Goal: Feedback & Contribution: Submit feedback/report problem

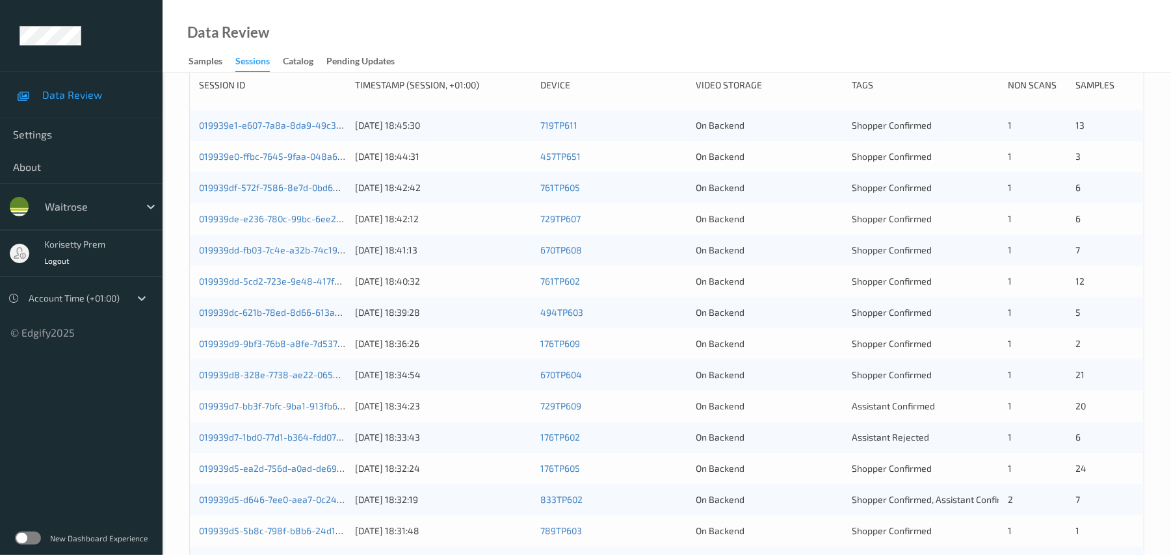
scroll to position [173, 0]
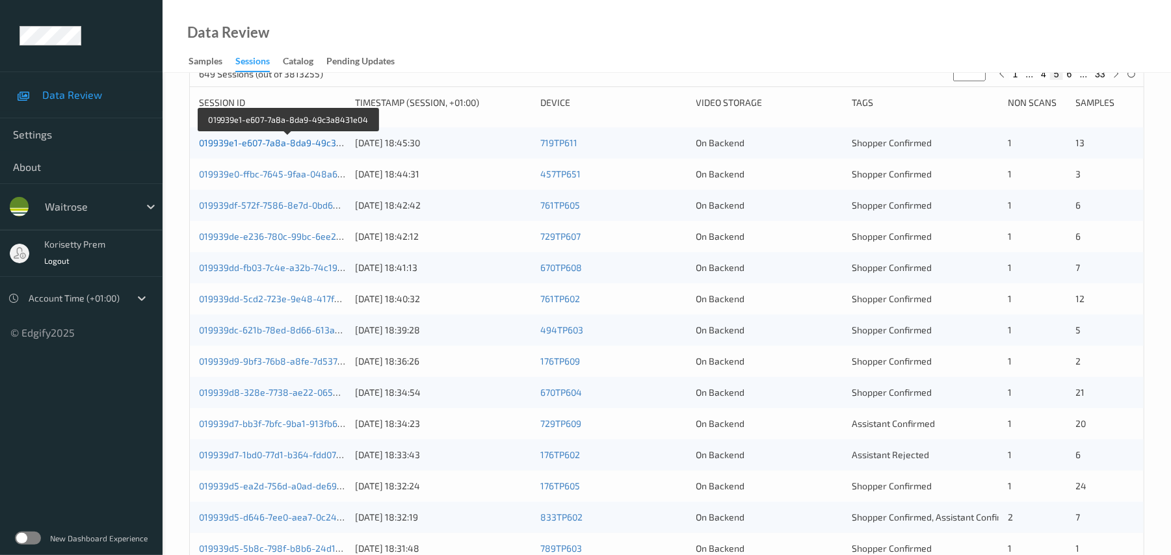
click at [274, 148] on link "019939e1-e607-7a8a-8da9-49c3a8431e04" at bounding box center [289, 142] width 180 height 11
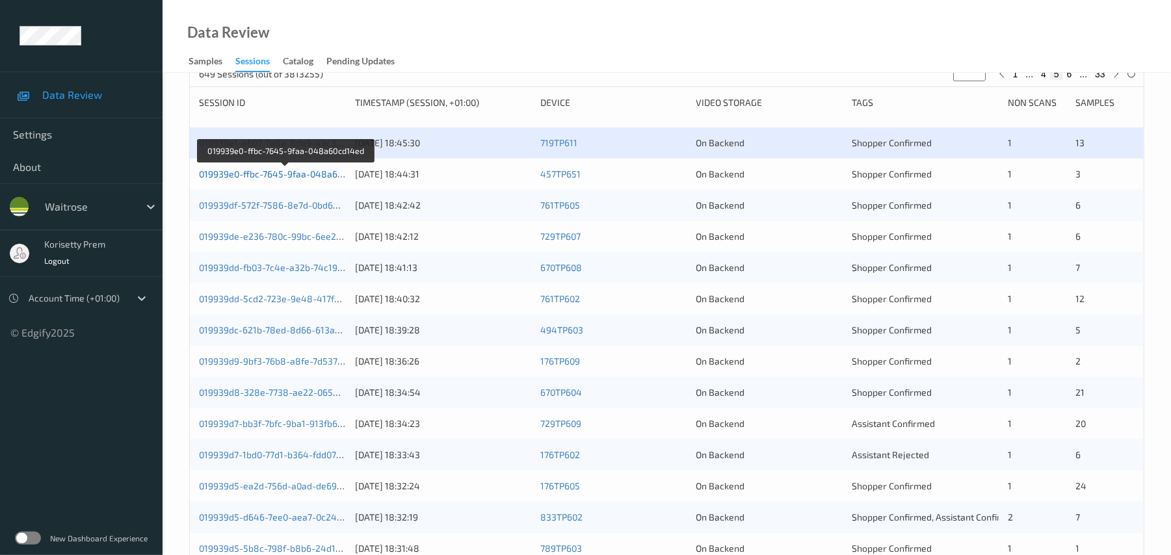
click at [297, 180] on link "019939e0-ffbc-7645-9faa-048a60cd14ed" at bounding box center [286, 173] width 174 height 11
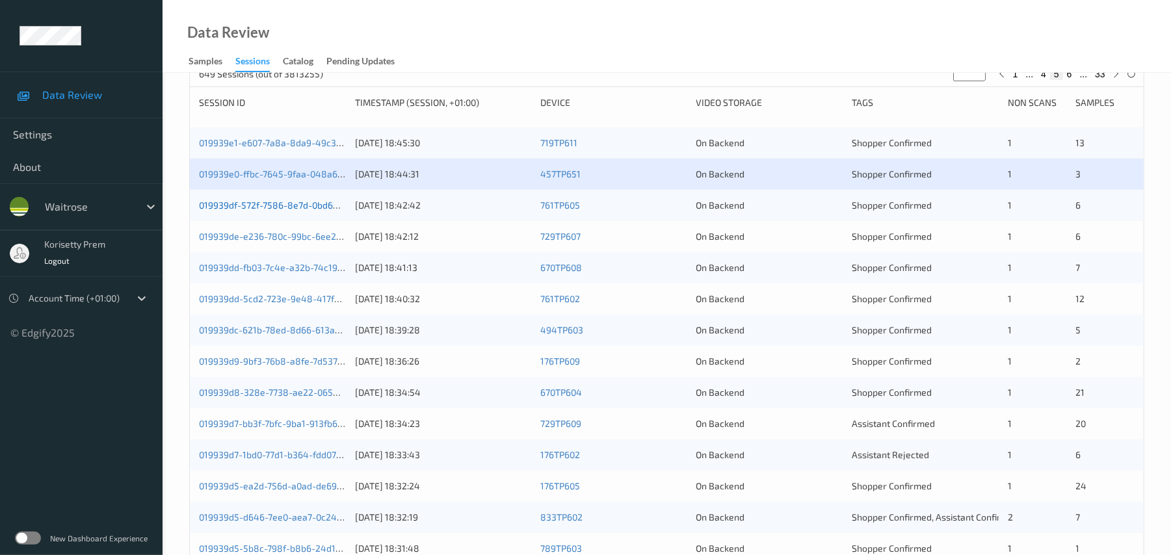
click at [311, 211] on link "019939df-572f-7586-8e7d-0bd6939d09f5" at bounding box center [286, 205] width 174 height 11
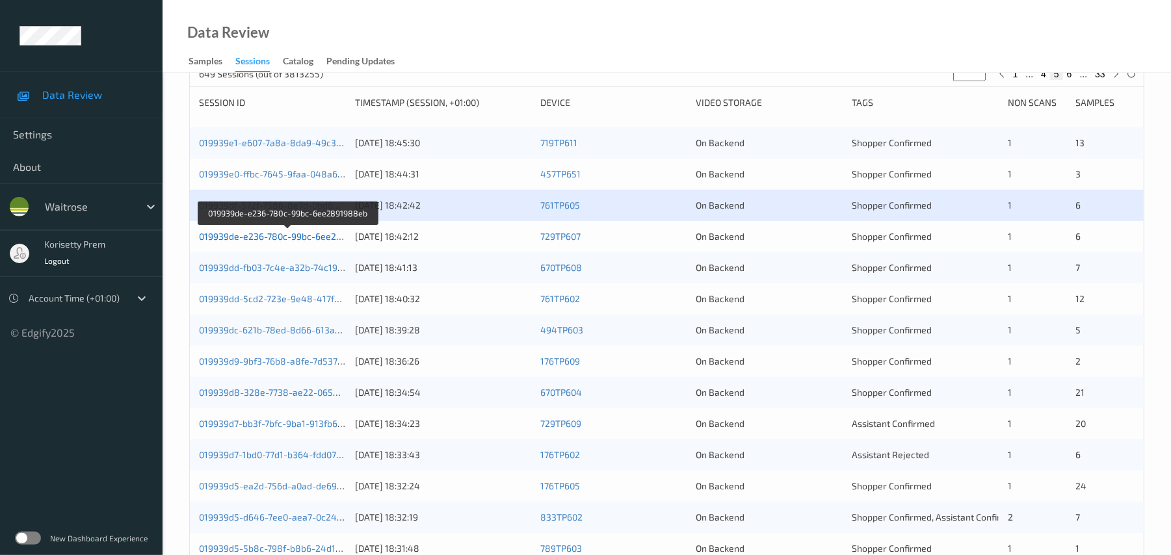
click at [312, 242] on link "019939de-e236-780c-99bc-6ee2891988eb" at bounding box center [289, 236] width 180 height 11
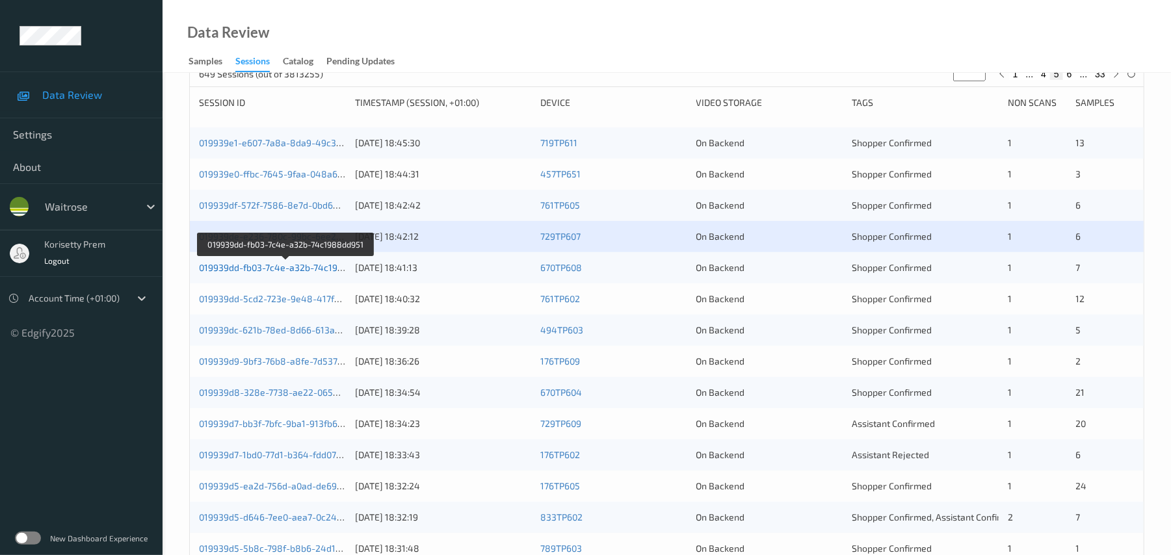
click at [317, 273] on link "019939dd-fb03-7c4e-a32b-74c1988dd951" at bounding box center [286, 267] width 175 height 11
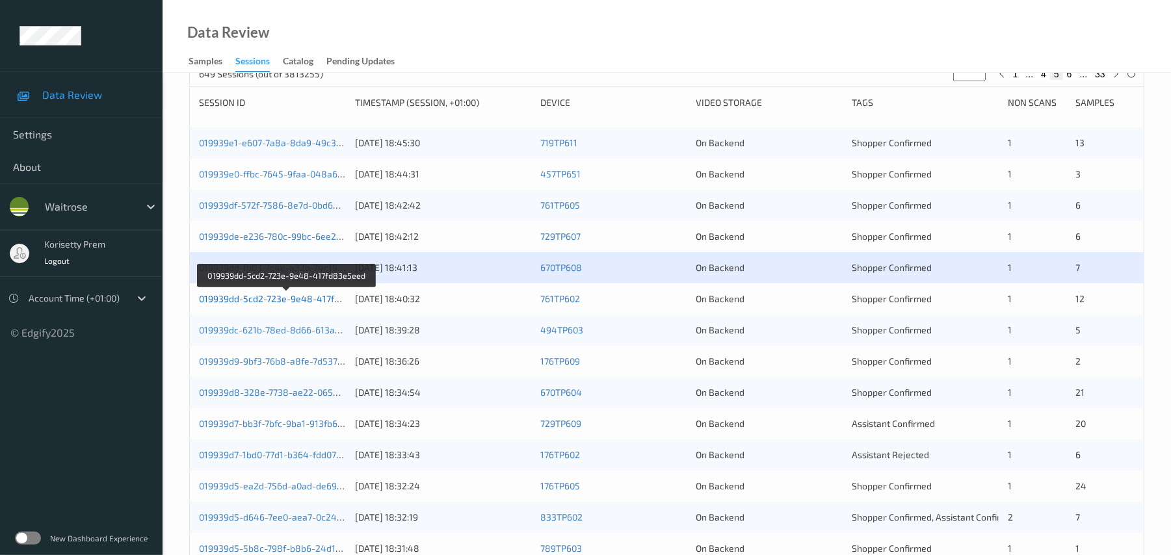
click at [307, 304] on link "019939dd-5cd2-723e-9e48-417fd83e5eed" at bounding box center [288, 298] width 178 height 11
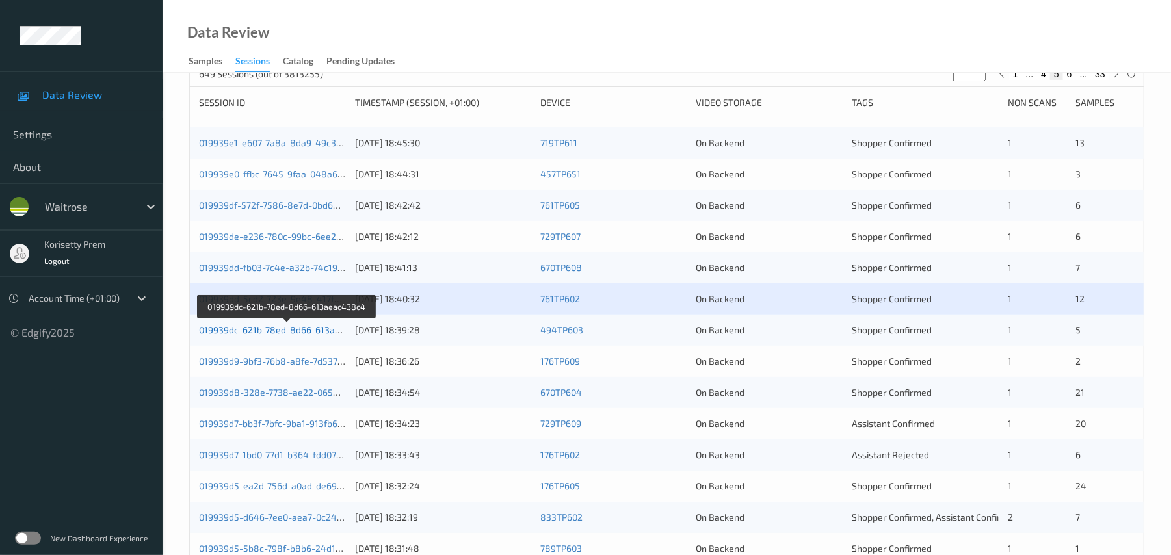
click at [300, 336] on link "019939dc-621b-78ed-8d66-613aeac438c4" at bounding box center [288, 330] width 178 height 11
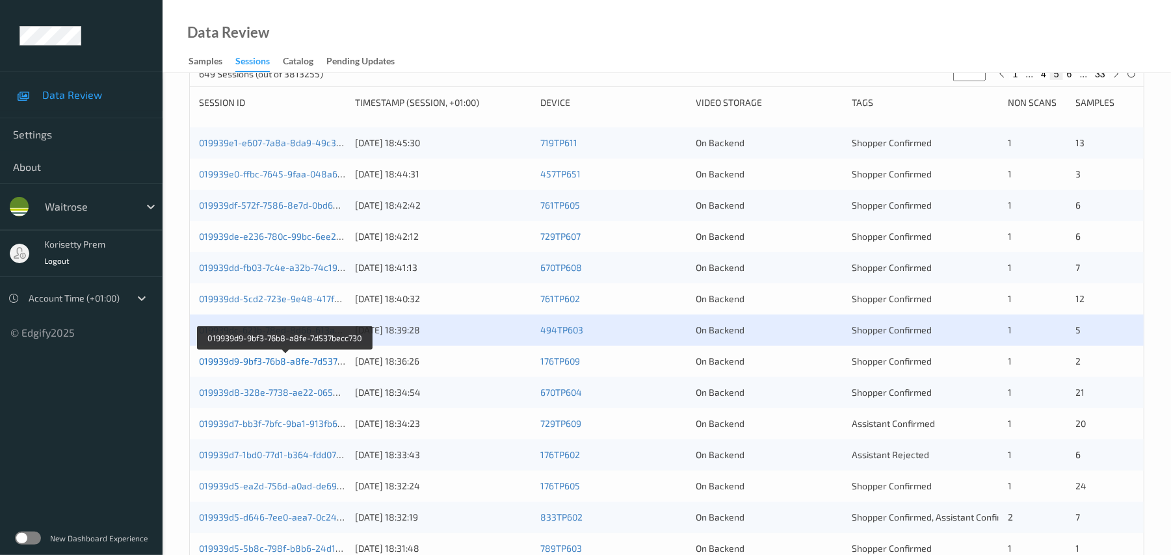
click at [308, 367] on link "019939d9-9bf3-76b8-a8fe-7d537becc730" at bounding box center [285, 361] width 173 height 11
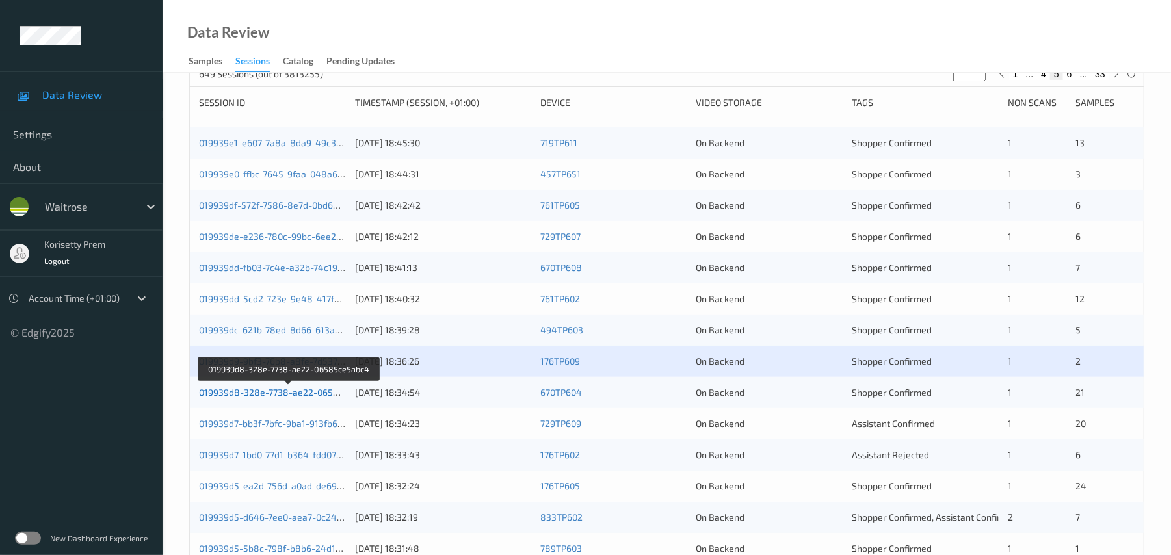
click at [313, 398] on link "019939d8-328e-7738-ae22-06585ce5abc4" at bounding box center [289, 392] width 181 height 11
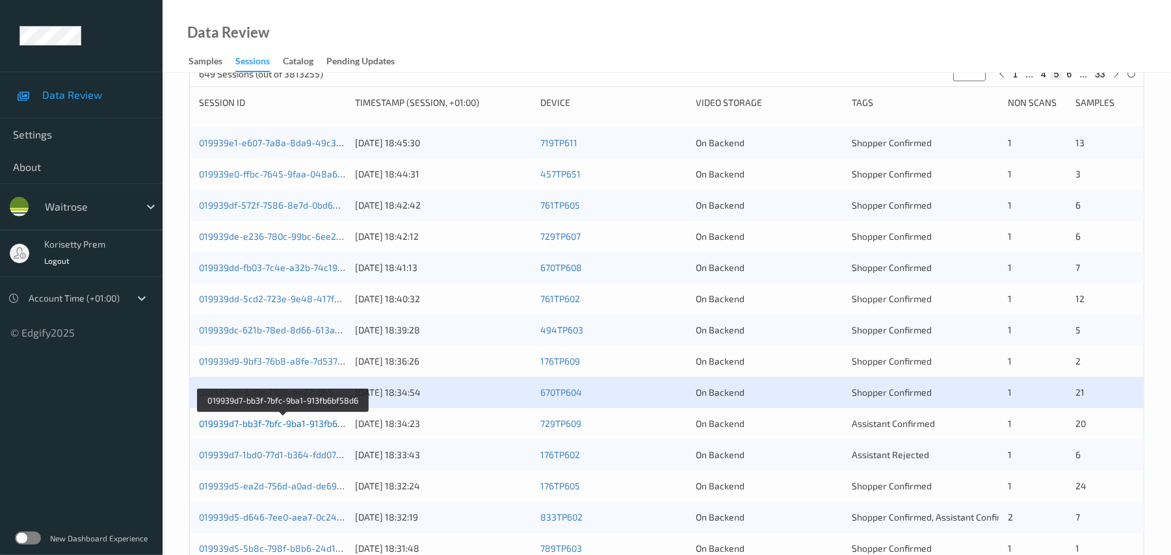
click at [315, 429] on link "019939d7-bb3f-7bfc-9ba1-913fb6bf58d6" at bounding box center [283, 423] width 168 height 11
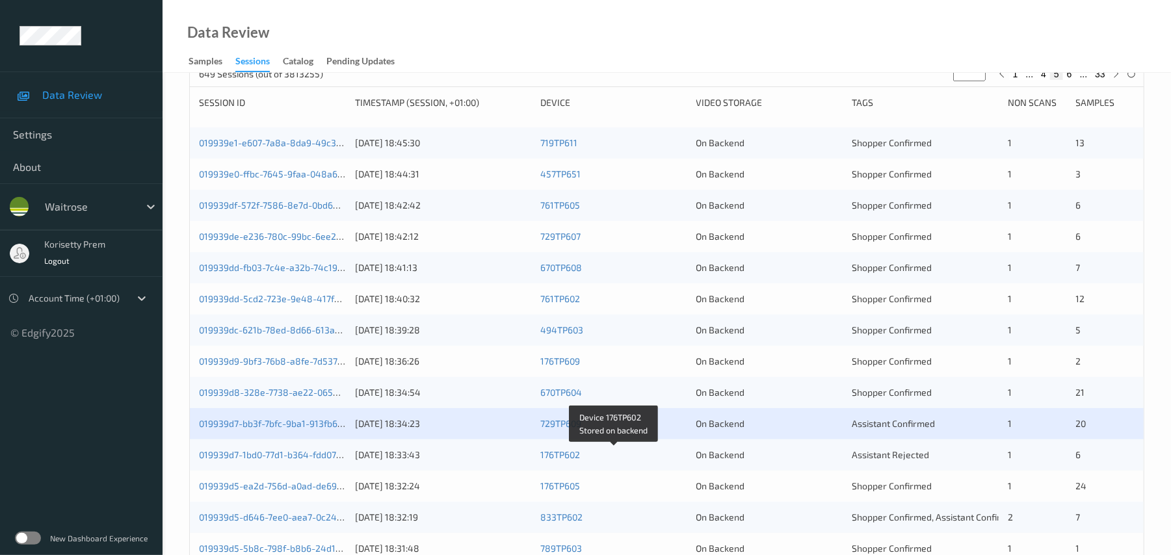
click at [589, 462] on div "176TP602" at bounding box center [613, 455] width 147 height 13
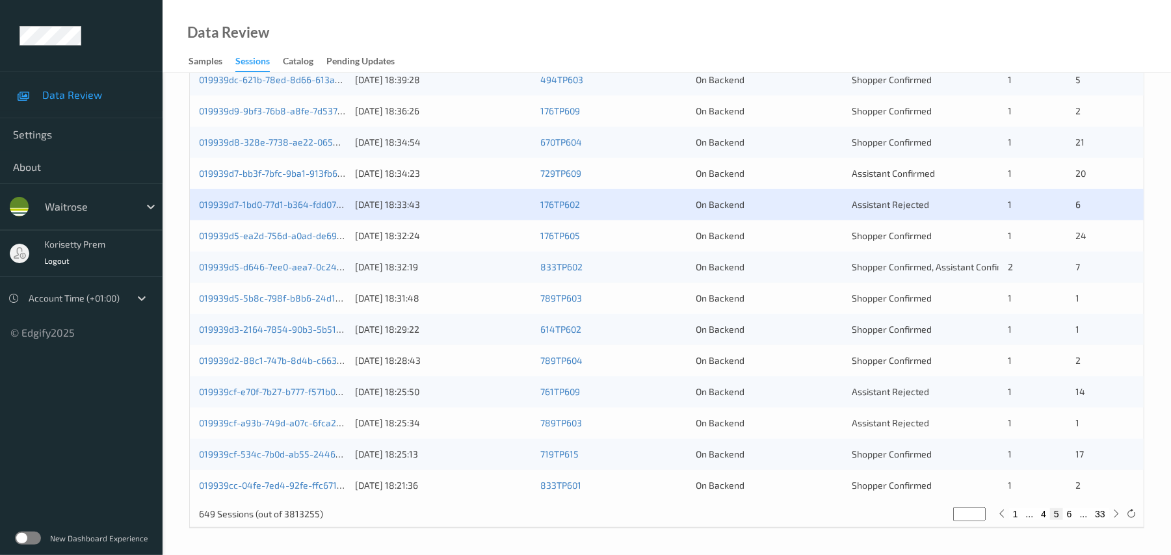
scroll to position [451, 0]
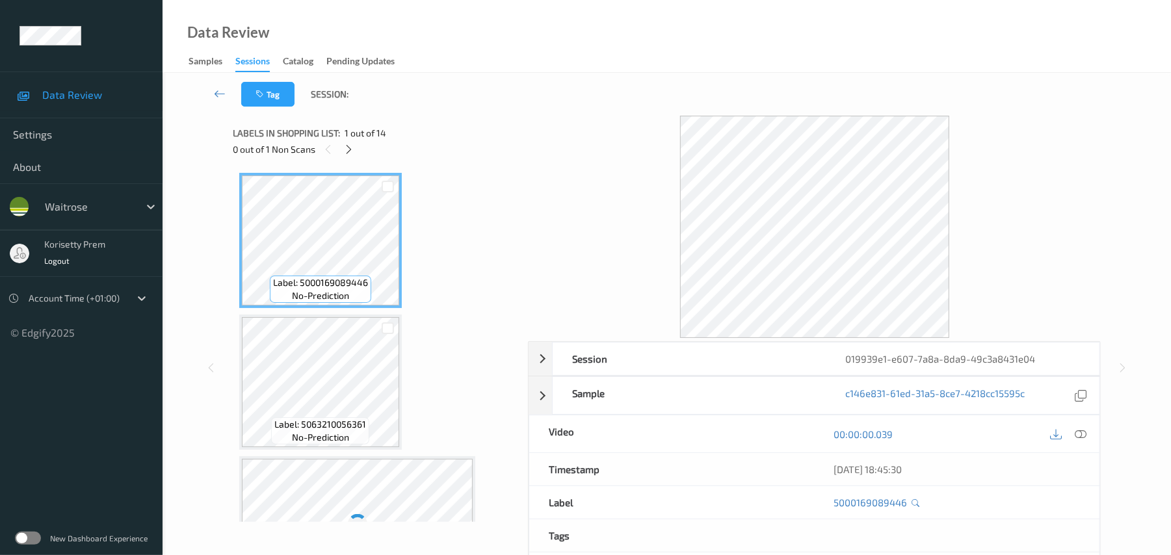
click at [623, 75] on div "Tag Session:" at bounding box center [666, 94] width 955 height 43
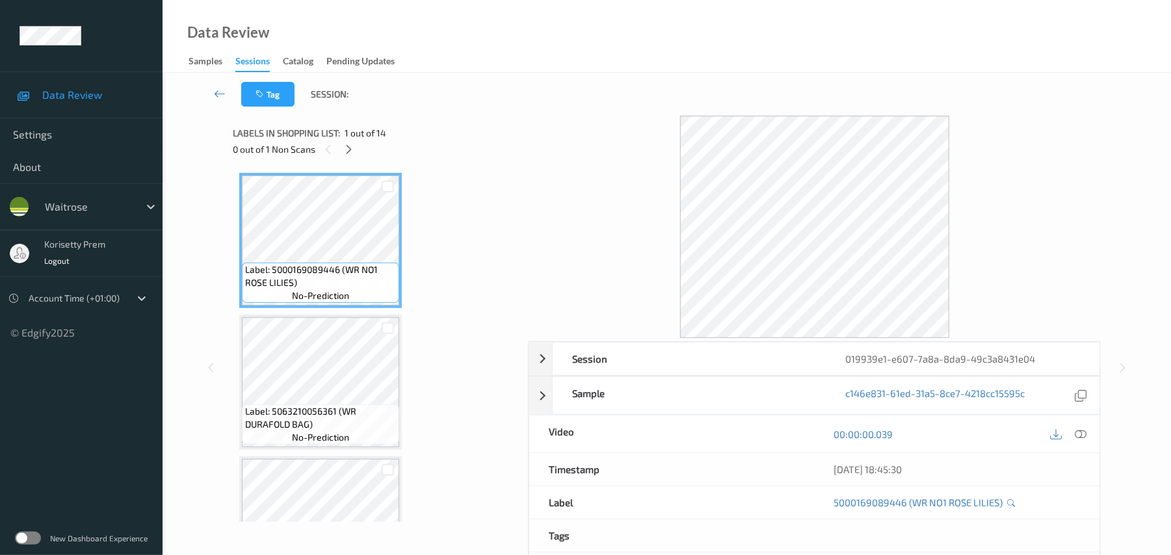
click at [339, 146] on div "0 out of 1 Non Scans" at bounding box center [376, 149] width 286 height 16
click at [344, 148] on icon at bounding box center [348, 150] width 11 height 12
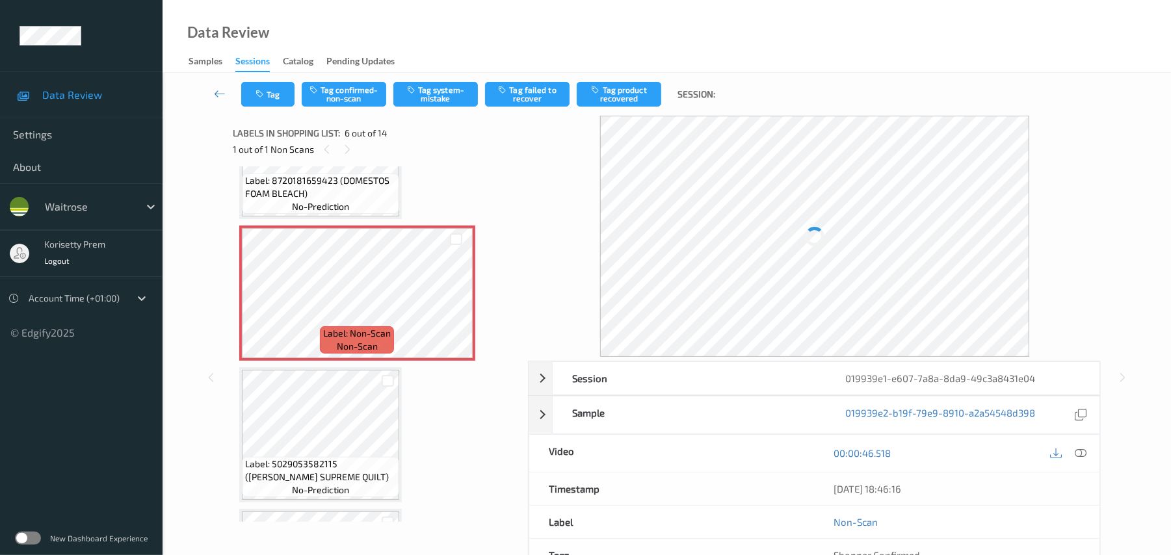
scroll to position [661, 0]
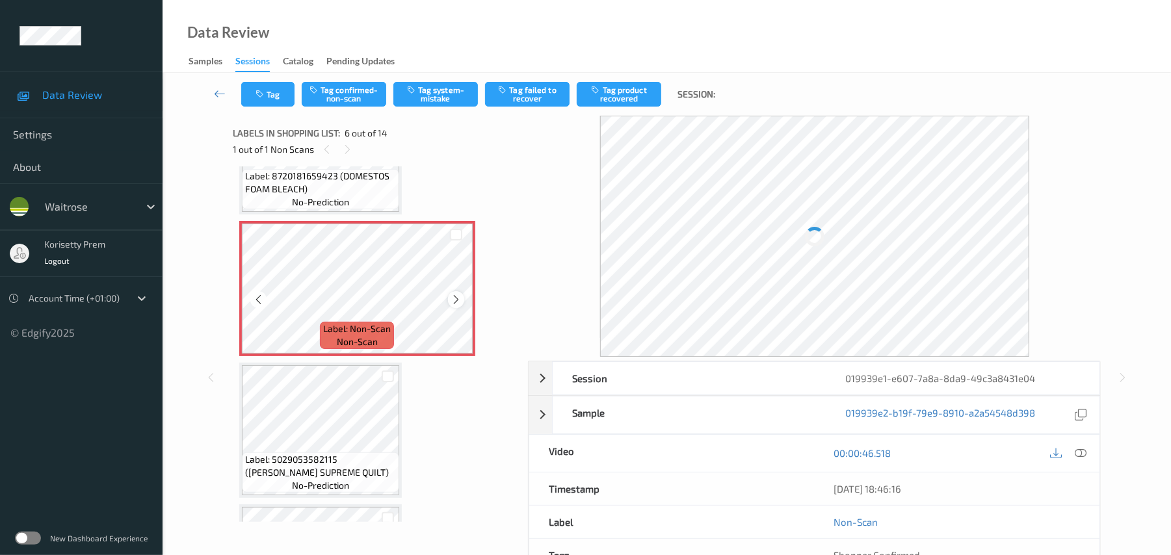
click at [456, 302] on icon at bounding box center [456, 300] width 11 height 12
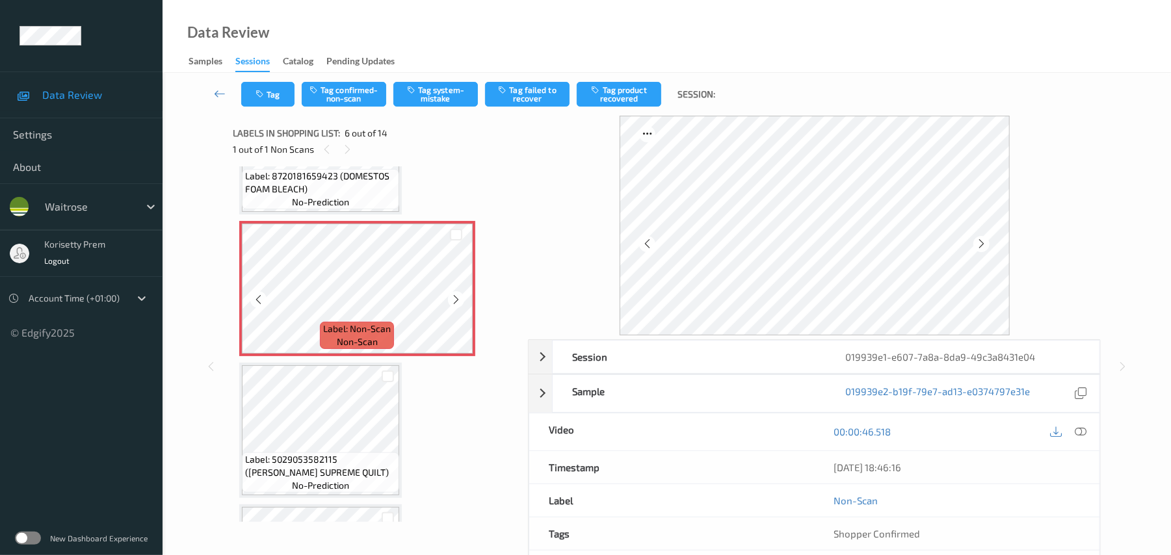
click at [456, 302] on icon at bounding box center [456, 300] width 11 height 12
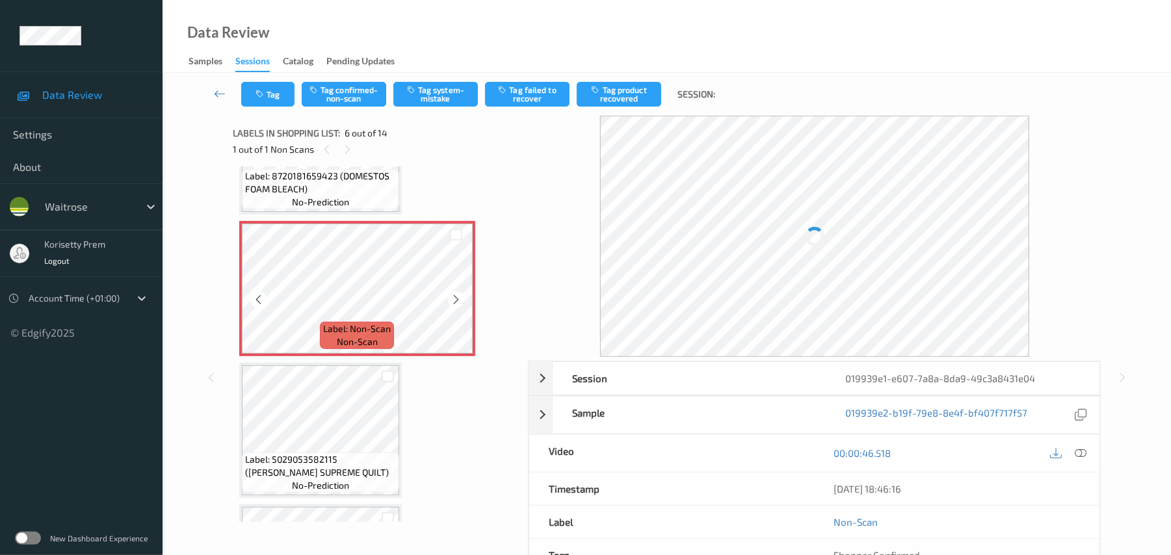
click at [456, 302] on icon at bounding box center [456, 300] width 11 height 12
click at [455, 302] on icon at bounding box center [456, 300] width 11 height 12
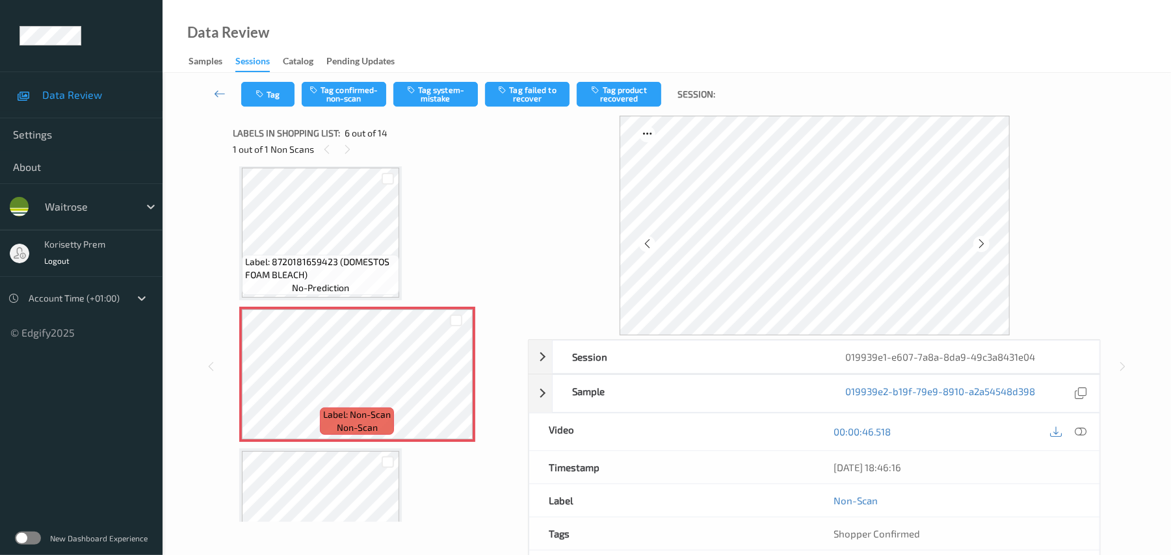
scroll to position [574, 0]
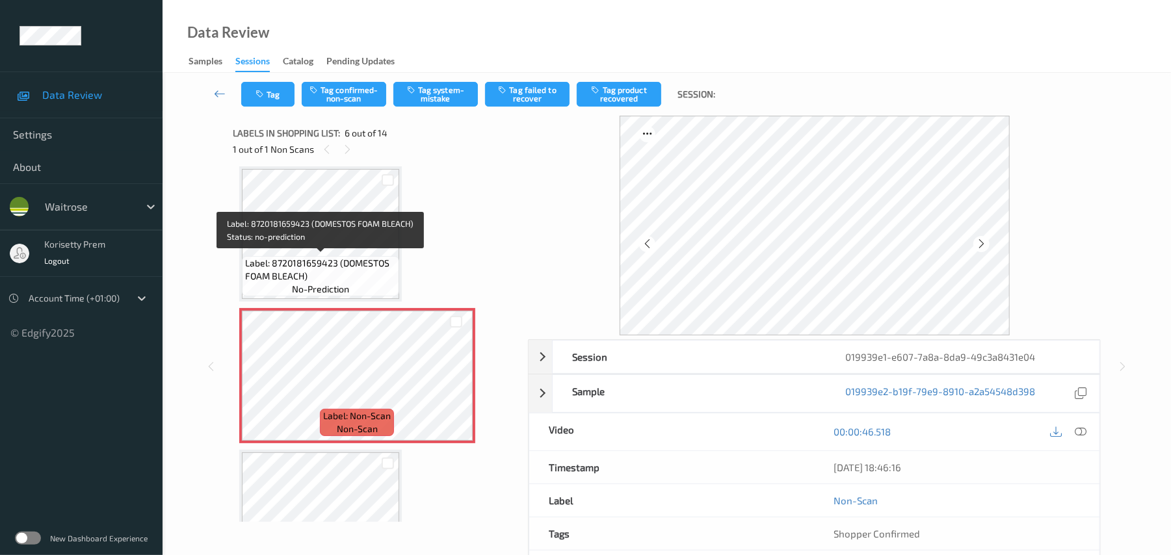
click at [316, 258] on span "Label: 8720181659423 (DOMESTOS FOAM BLEACH)" at bounding box center [320, 270] width 151 height 26
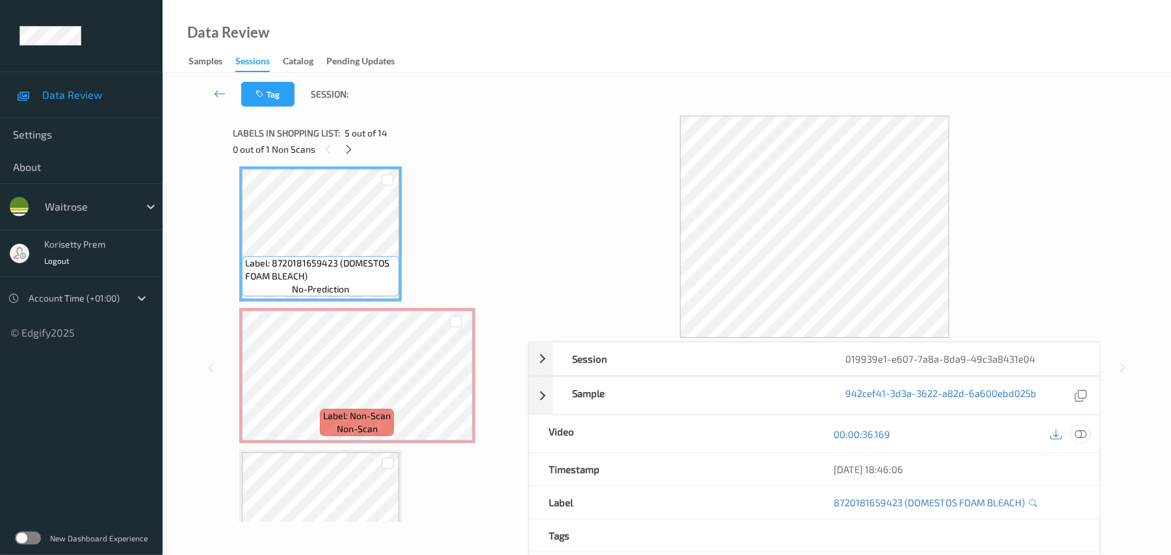
click at [1082, 433] on icon at bounding box center [1082, 435] width 12 height 12
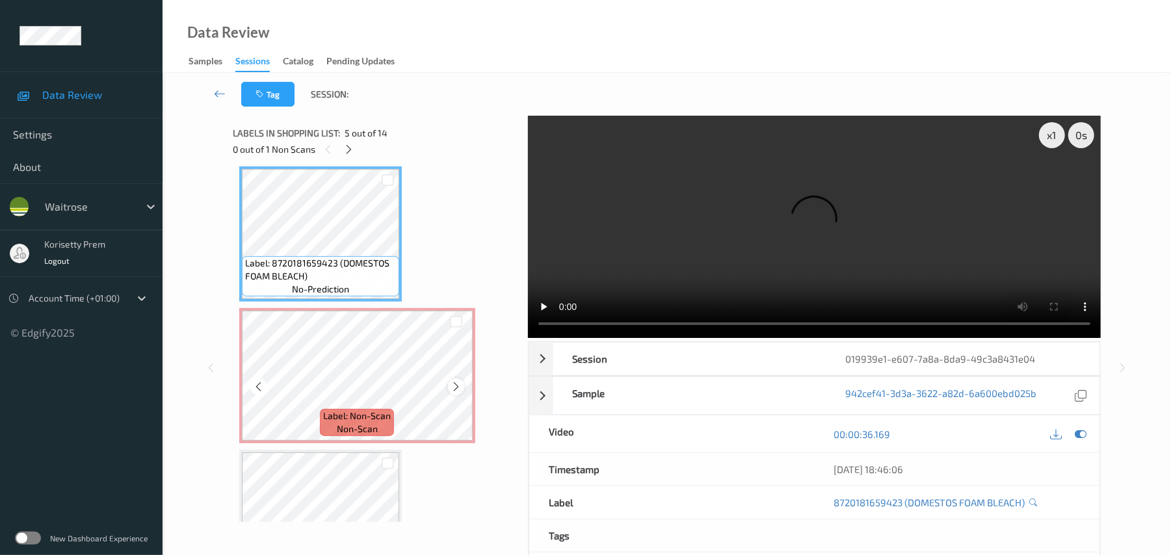
click at [460, 385] on icon at bounding box center [456, 387] width 11 height 12
click at [628, 256] on video at bounding box center [814, 227] width 573 height 222
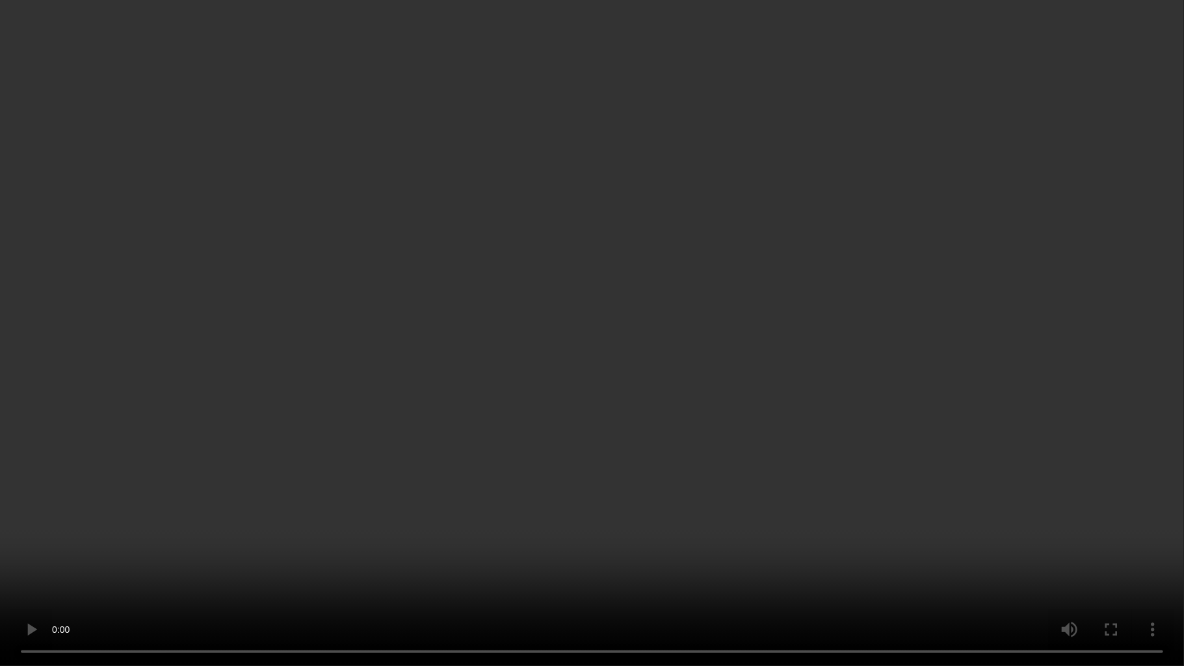
click at [859, 403] on video at bounding box center [592, 333] width 1184 height 666
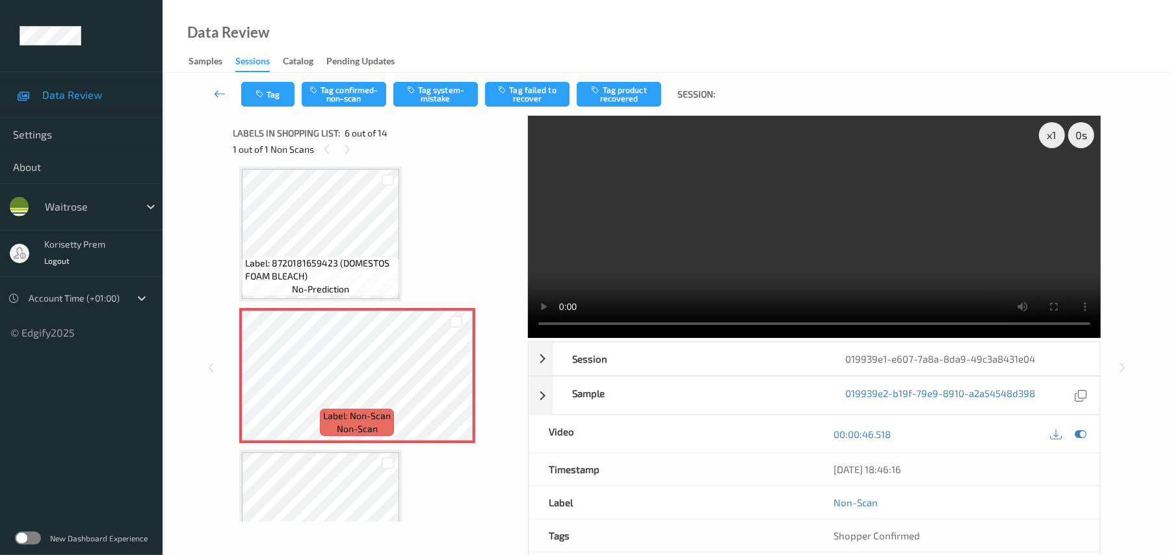
click at [704, 248] on video at bounding box center [814, 227] width 573 height 222
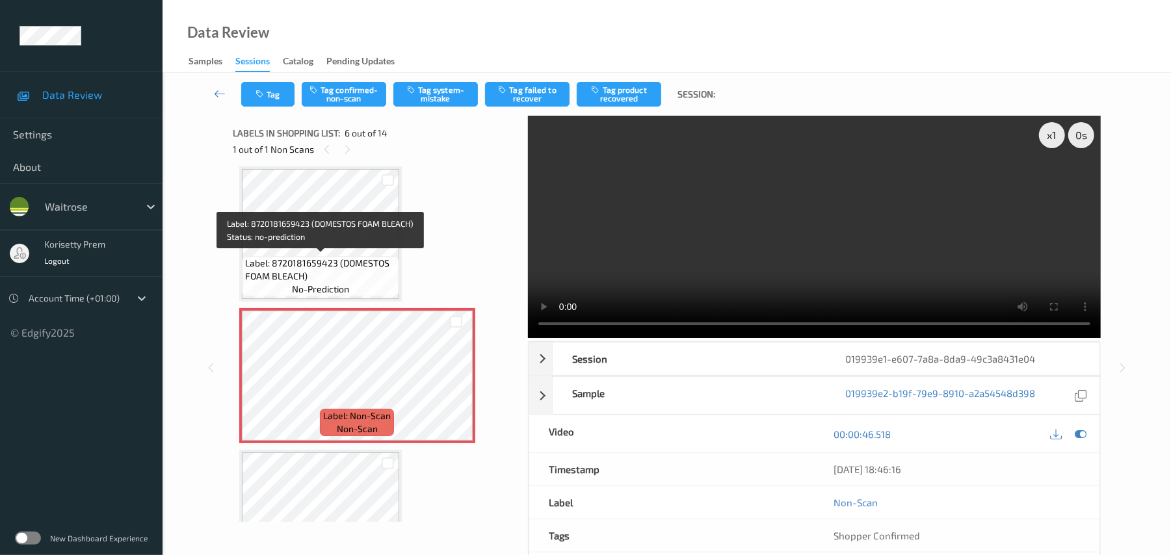
click at [339, 260] on span "Label: 8720181659423 (DOMESTOS FOAM BLEACH)" at bounding box center [320, 270] width 151 height 26
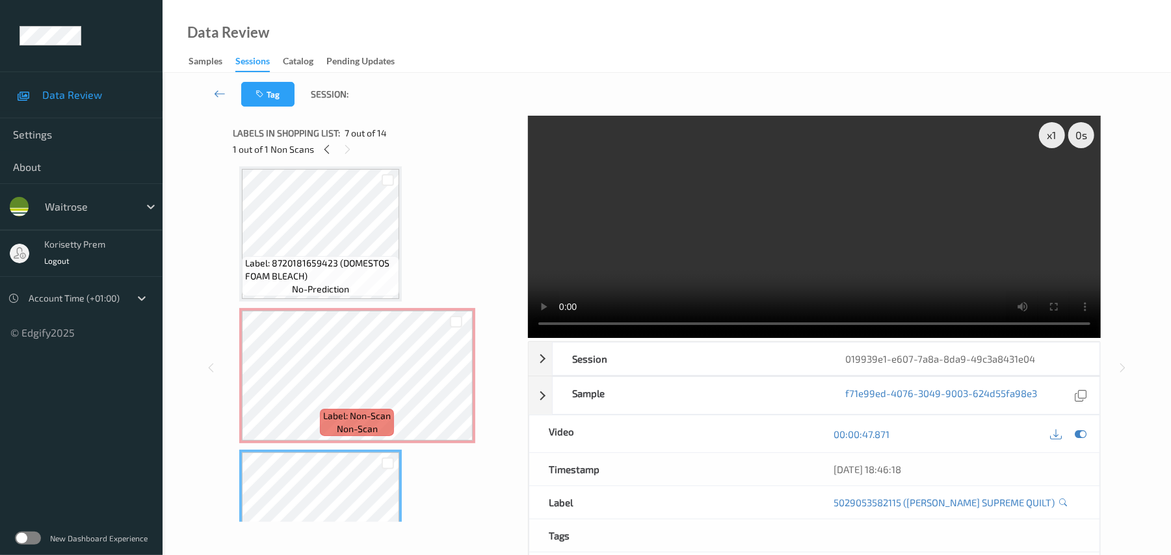
click at [732, 217] on video at bounding box center [814, 227] width 573 height 222
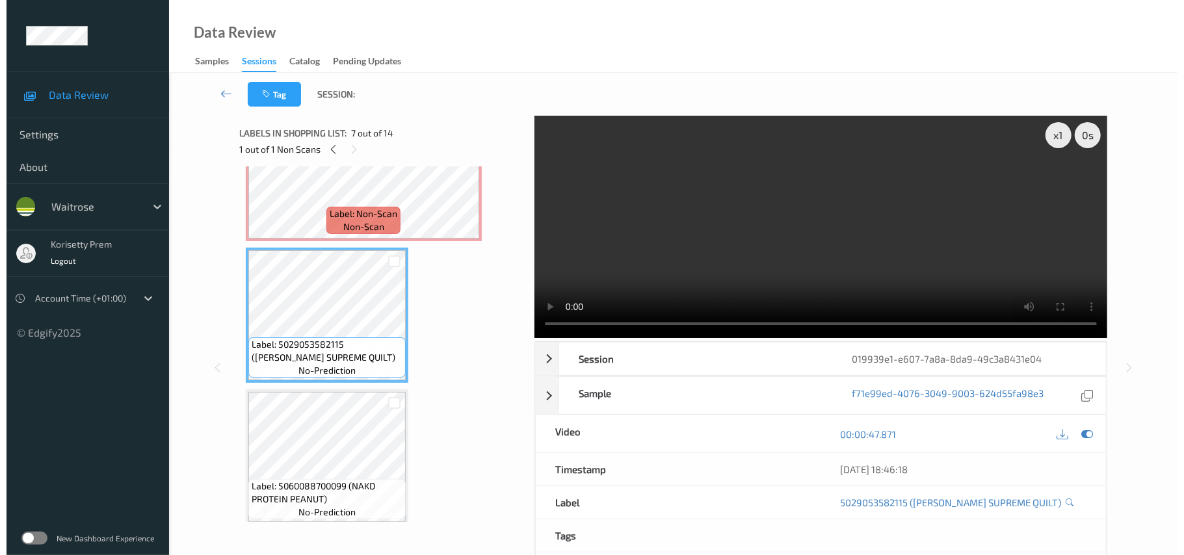
scroll to position [747, 0]
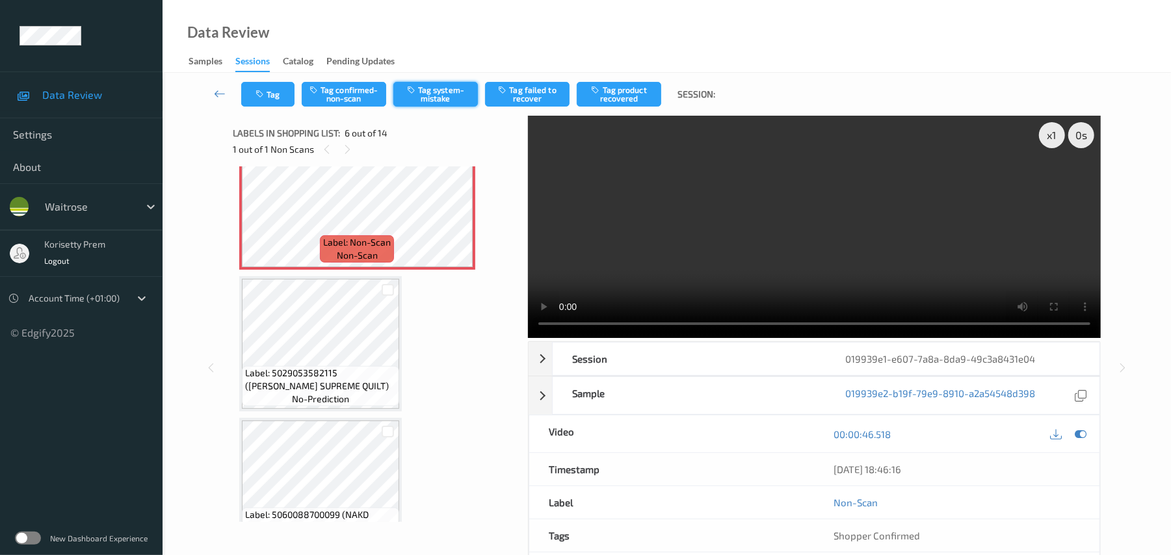
click at [438, 92] on button "Tag system-mistake" at bounding box center [435, 94] width 85 height 25
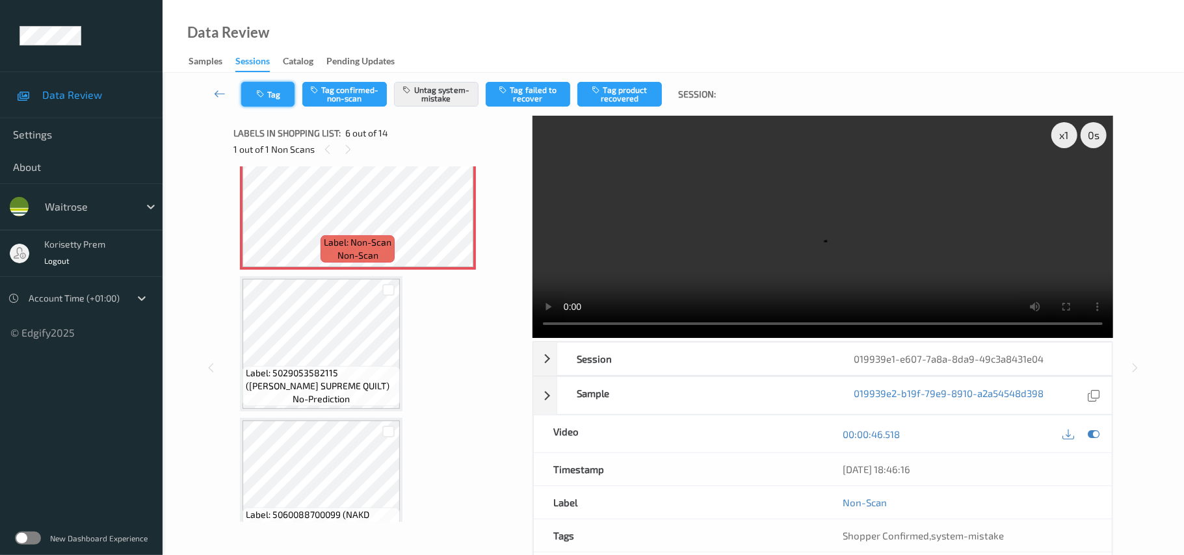
click at [261, 90] on icon "button" at bounding box center [261, 94] width 11 height 9
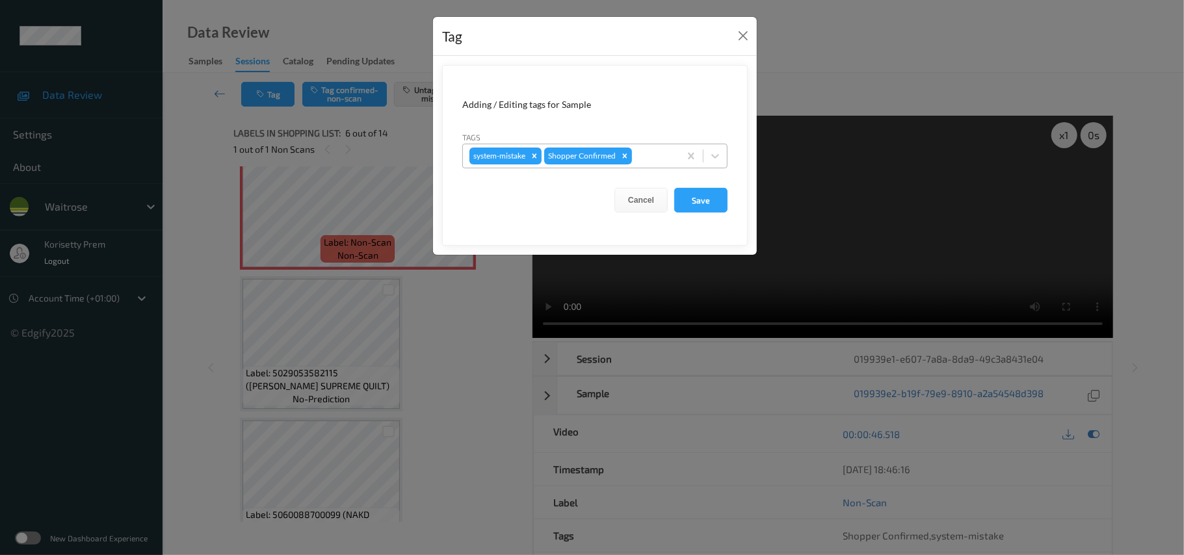
click at [640, 153] on div at bounding box center [654, 156] width 38 height 16
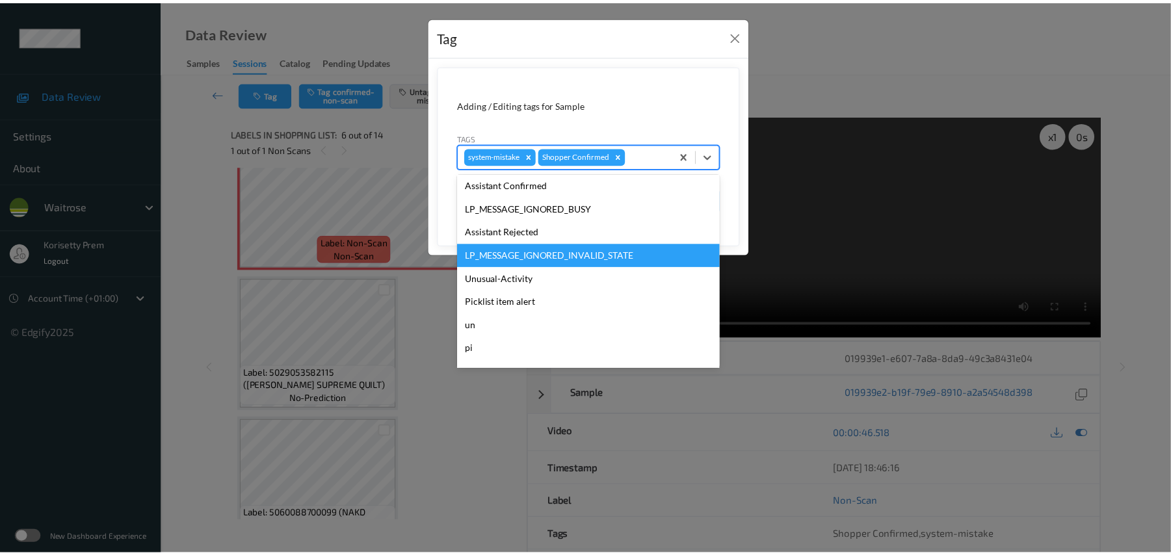
scroll to position [302, 0]
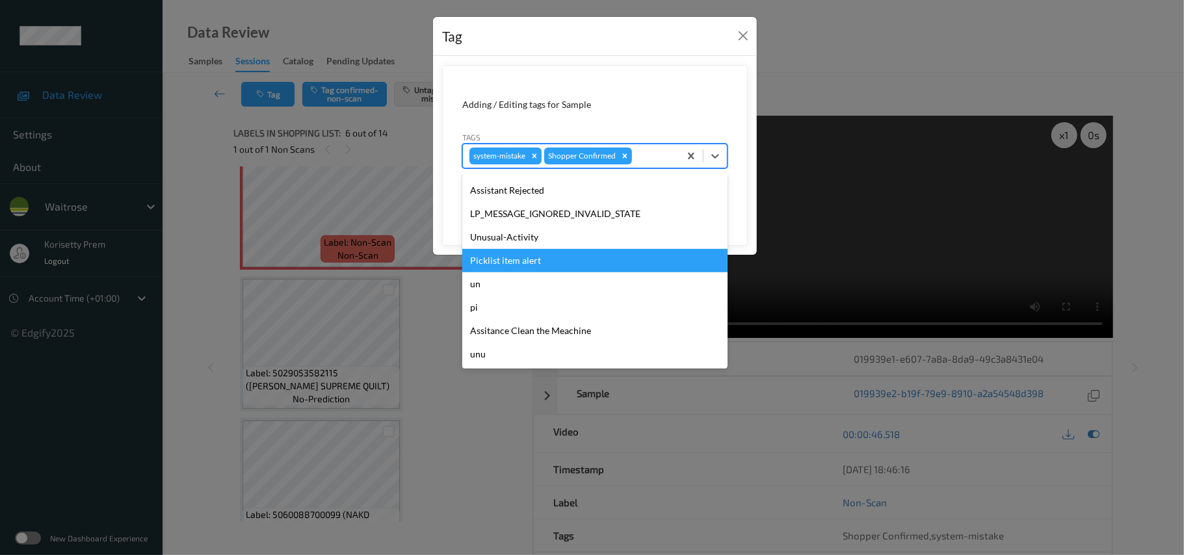
click at [518, 240] on div "Unusual-Activity" at bounding box center [594, 237] width 265 height 23
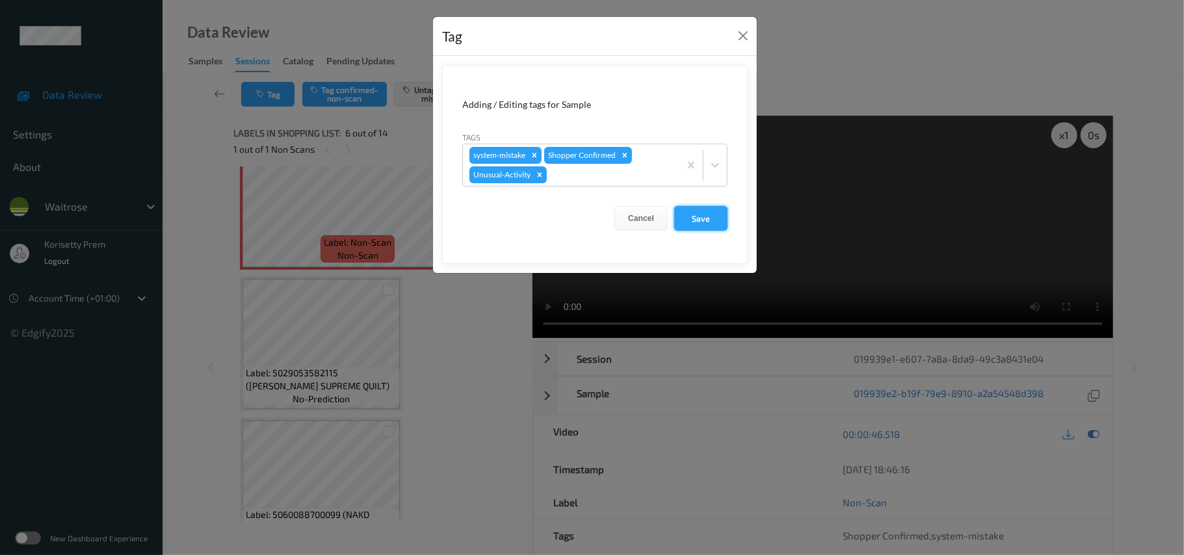
click at [713, 221] on button "Save" at bounding box center [700, 218] width 53 height 25
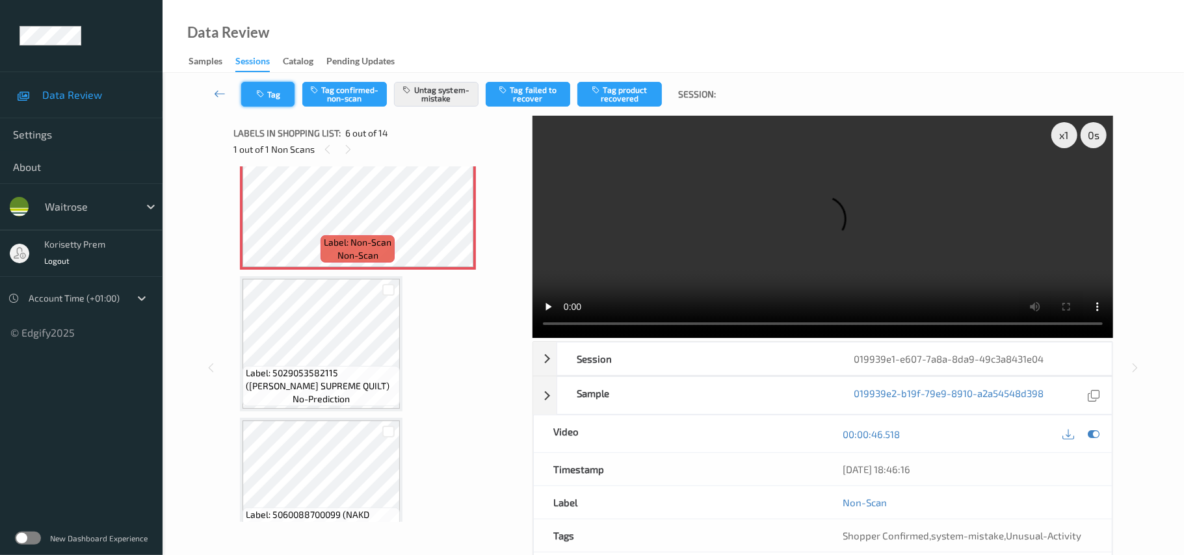
click at [282, 100] on button "Tag" at bounding box center [267, 94] width 53 height 25
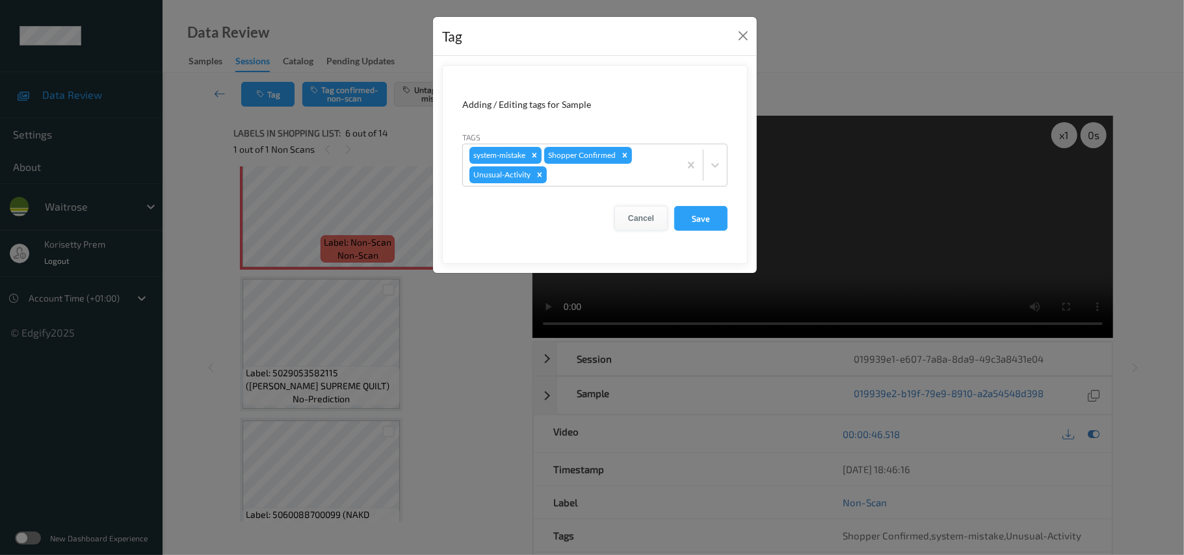
click at [653, 222] on button "Cancel" at bounding box center [641, 218] width 53 height 25
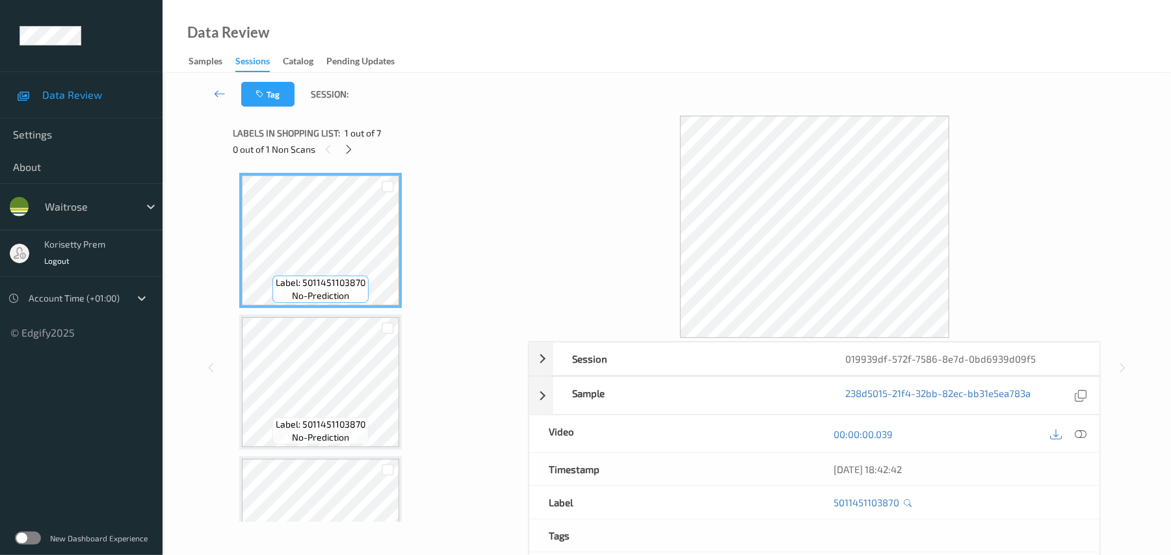
click at [574, 60] on div "Data Review Samples Sessions Catalog Pending Updates" at bounding box center [667, 36] width 1009 height 73
click at [579, 83] on div "Tag Session:" at bounding box center [666, 94] width 955 height 43
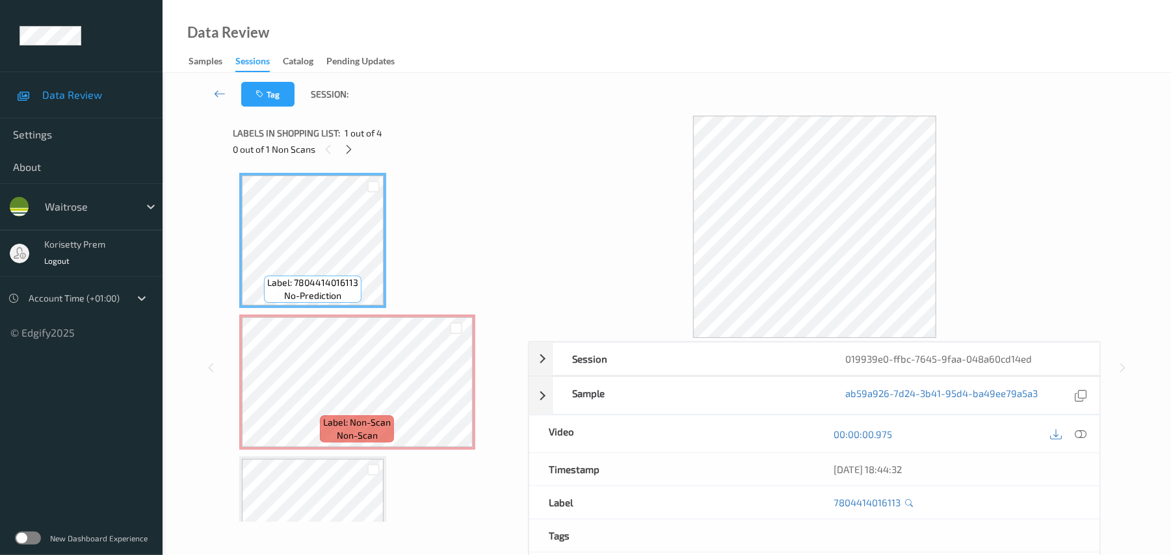
click at [514, 84] on div "Tag Session:" at bounding box center [666, 94] width 955 height 43
click at [338, 147] on div "0 out of 1 Non Scans" at bounding box center [376, 149] width 286 height 16
click at [342, 146] on div at bounding box center [349, 149] width 16 height 16
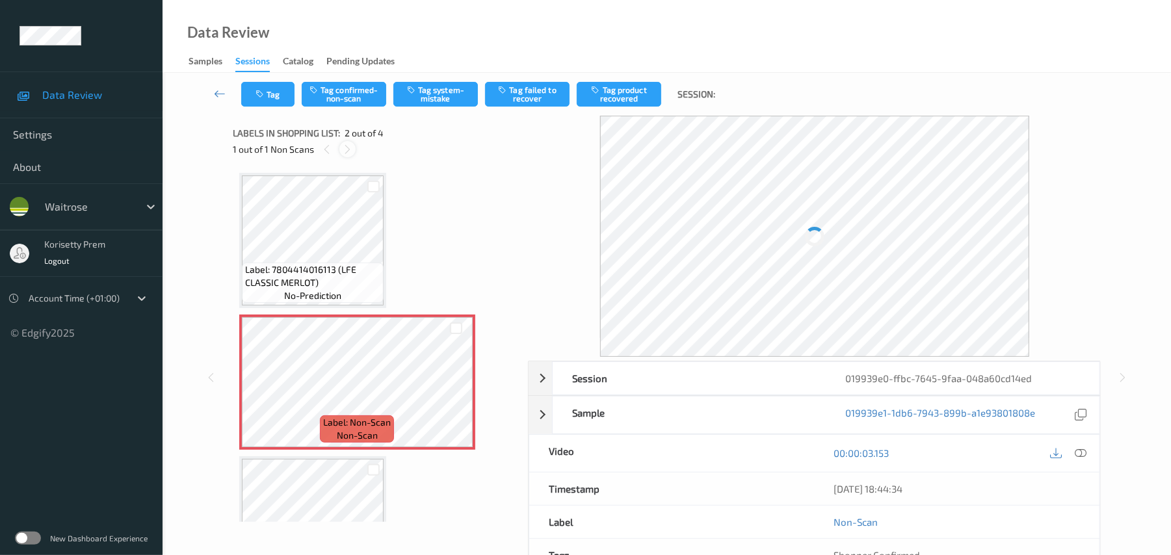
scroll to position [7, 0]
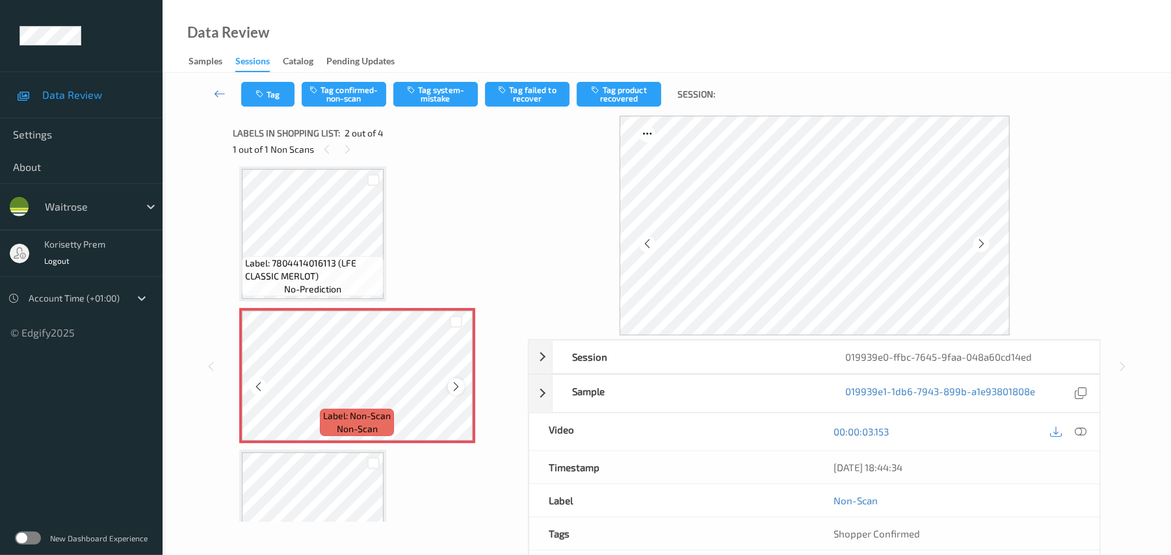
click at [455, 384] on icon at bounding box center [456, 387] width 11 height 12
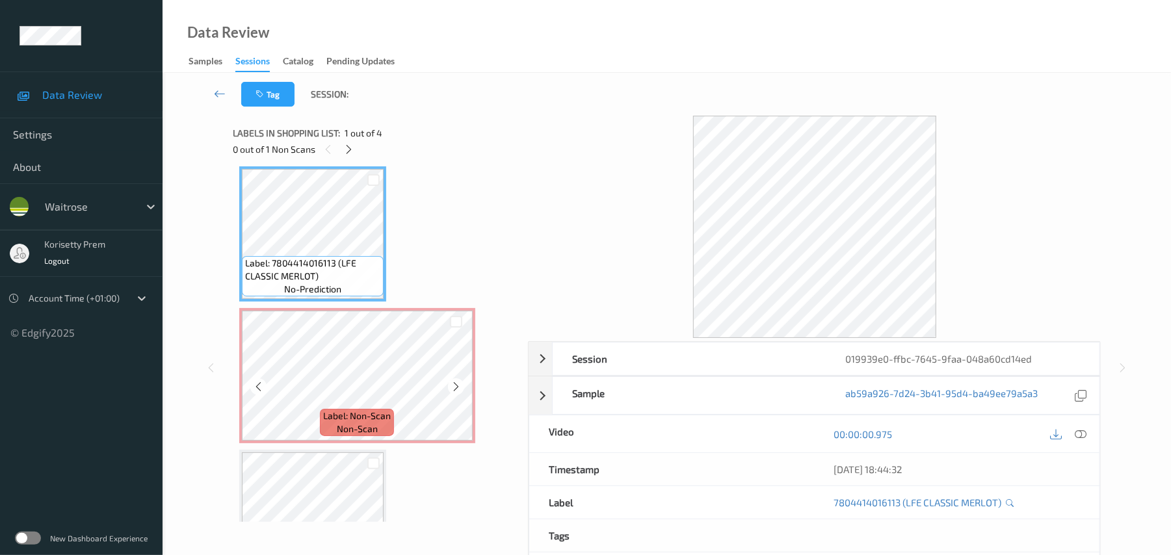
scroll to position [180, 0]
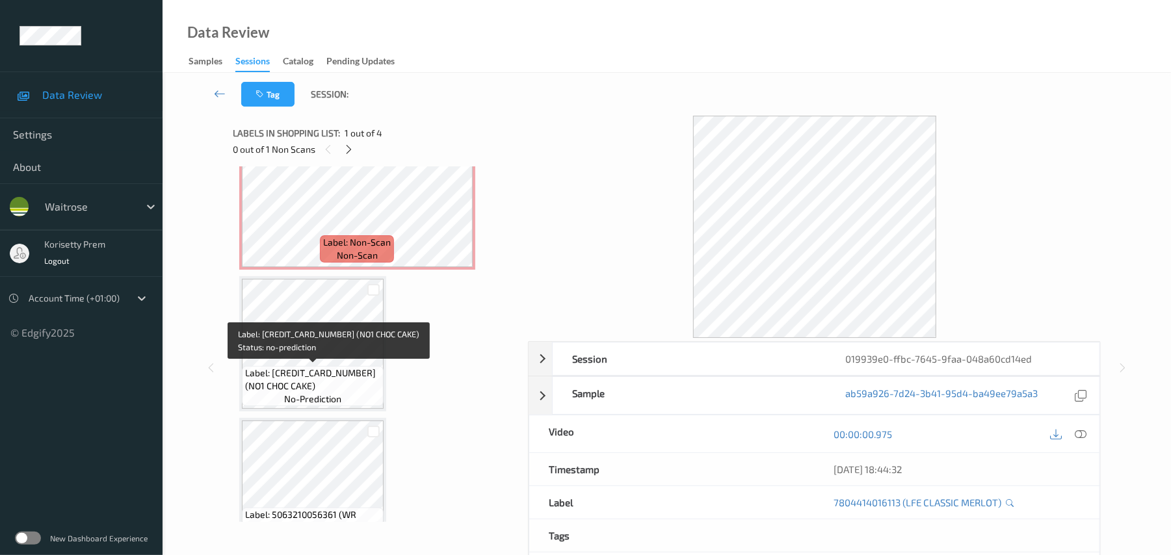
click at [334, 373] on span "Label: 5000169677940 (NO1 CHOC CAKE)" at bounding box center [312, 380] width 135 height 26
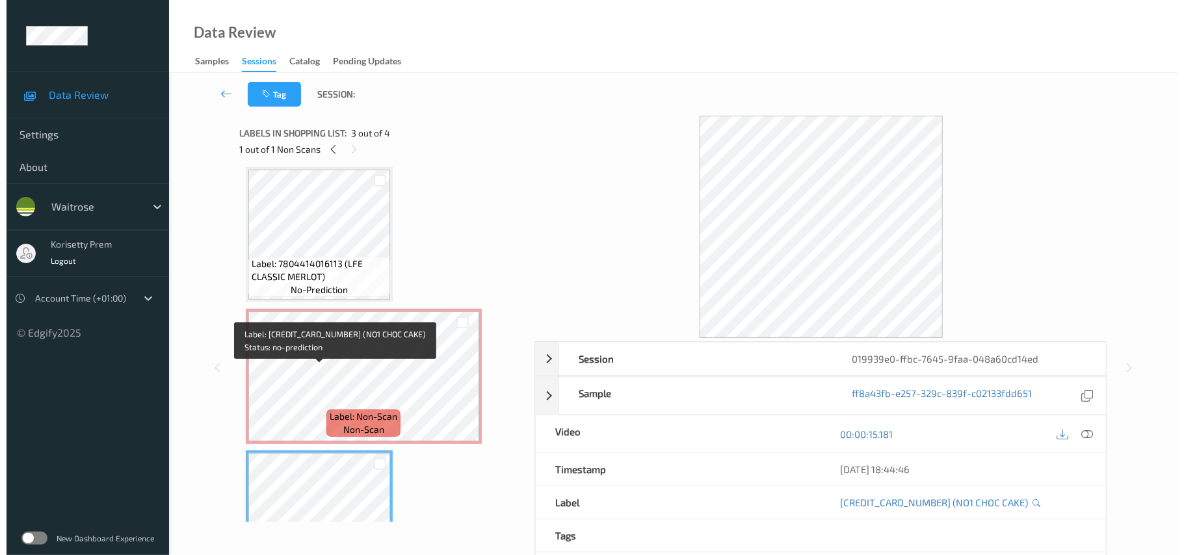
scroll to position [0, 0]
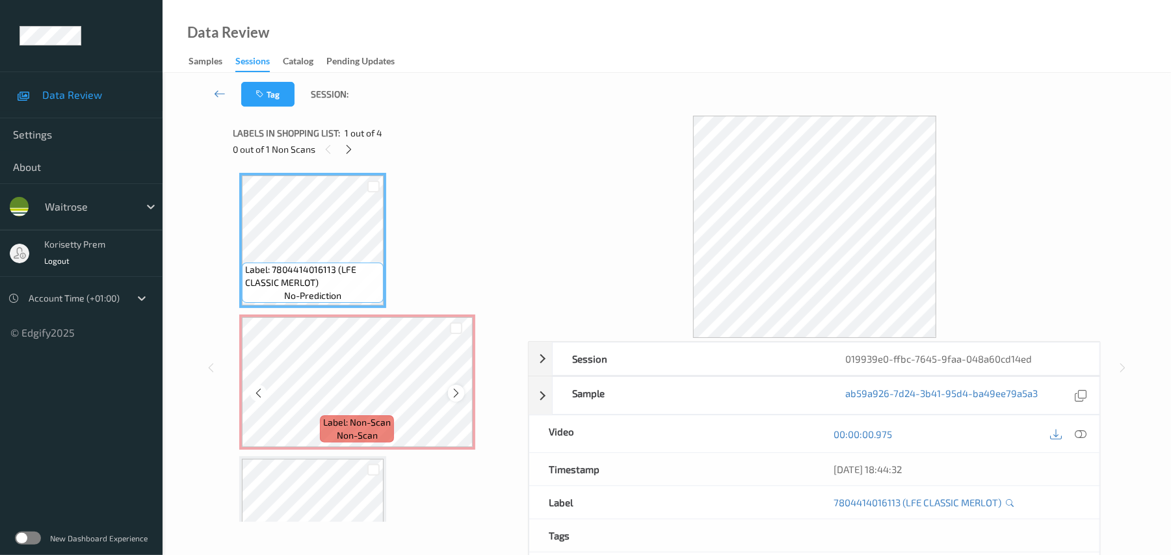
click at [454, 394] on icon at bounding box center [456, 394] width 11 height 12
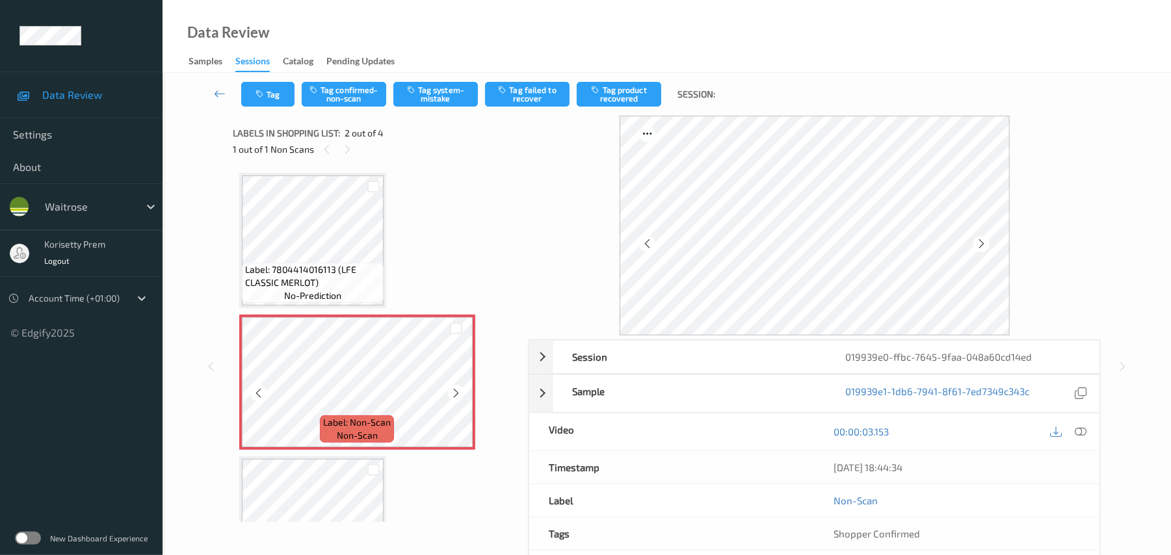
click at [454, 394] on icon at bounding box center [456, 394] width 11 height 12
click at [451, 98] on button "Tag system-mistake" at bounding box center [435, 94] width 85 height 25
click at [269, 95] on button "Tag" at bounding box center [267, 94] width 53 height 25
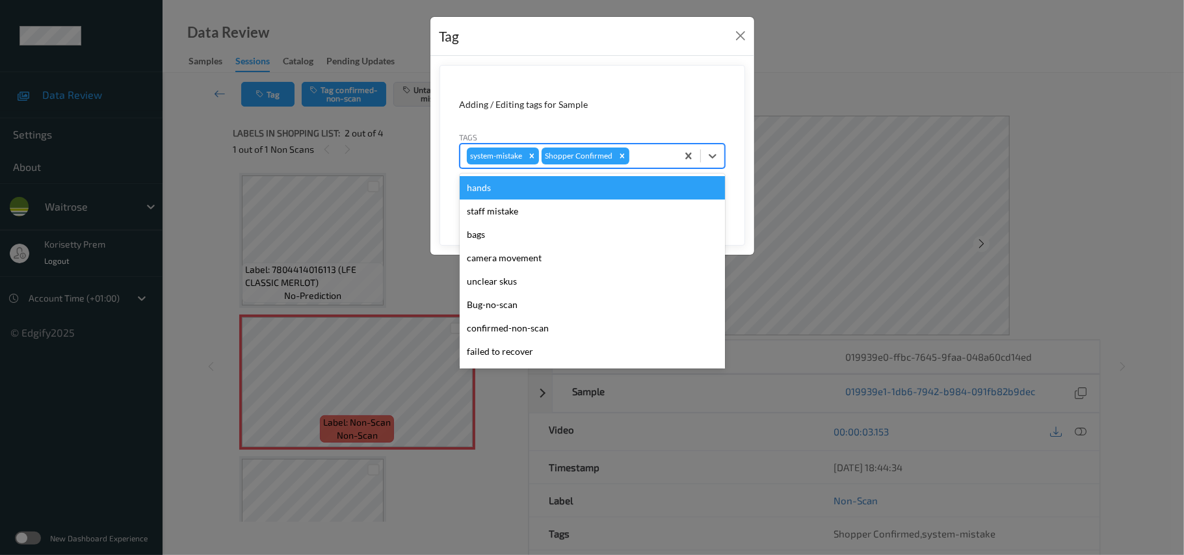
click at [659, 165] on div "system-mistake Shopper Confirmed" at bounding box center [568, 156] width 217 height 22
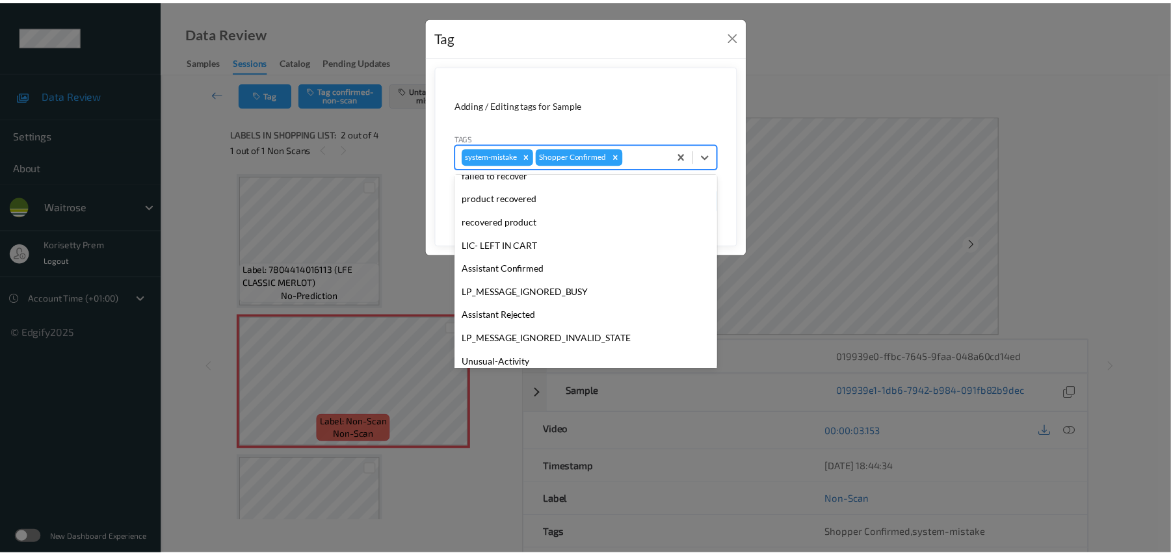
scroll to position [302, 0]
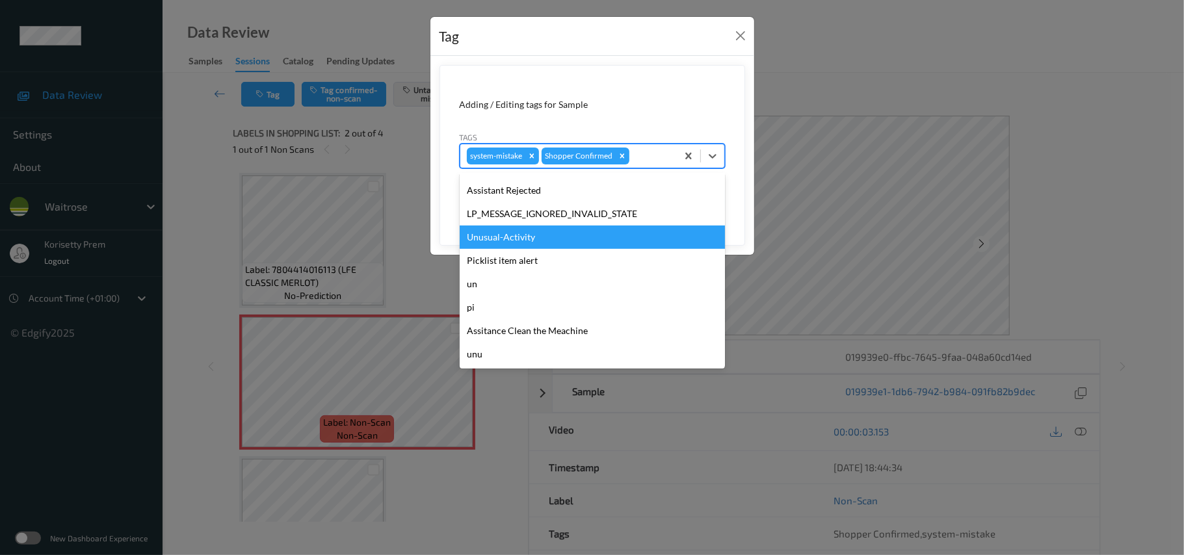
click at [514, 243] on div "Unusual-Activity" at bounding box center [592, 237] width 265 height 23
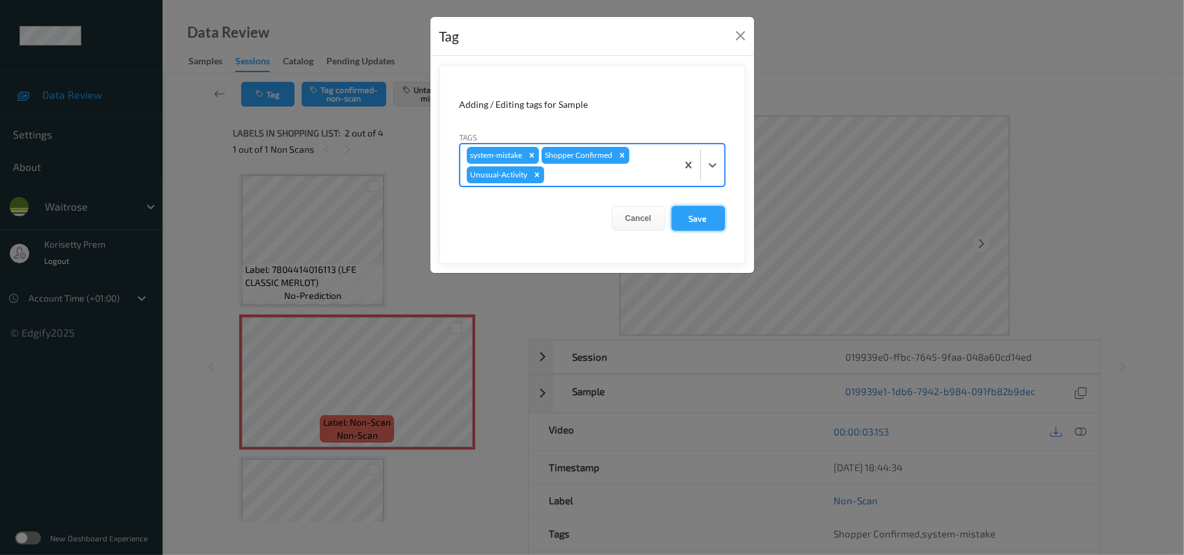
click at [708, 214] on button "Save" at bounding box center [698, 218] width 53 height 25
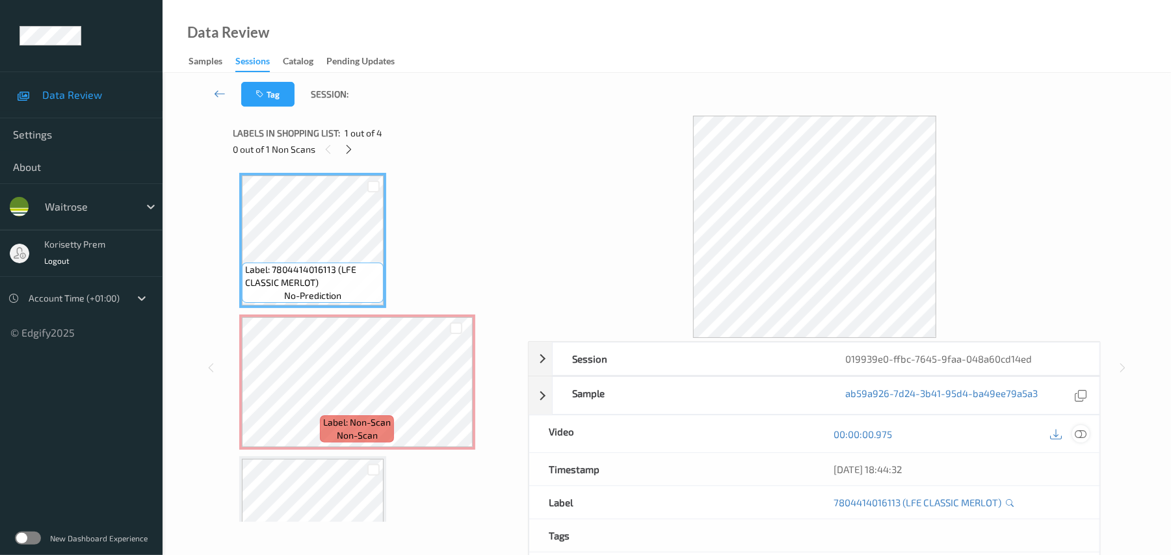
click at [1081, 436] on icon at bounding box center [1082, 435] width 12 height 12
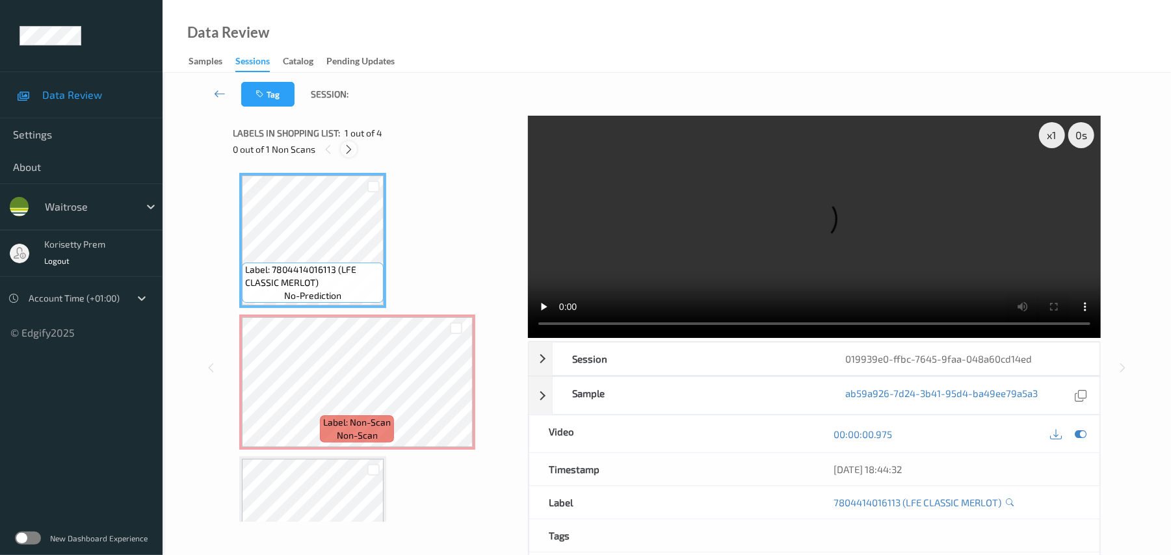
click at [349, 150] on icon at bounding box center [348, 150] width 11 height 12
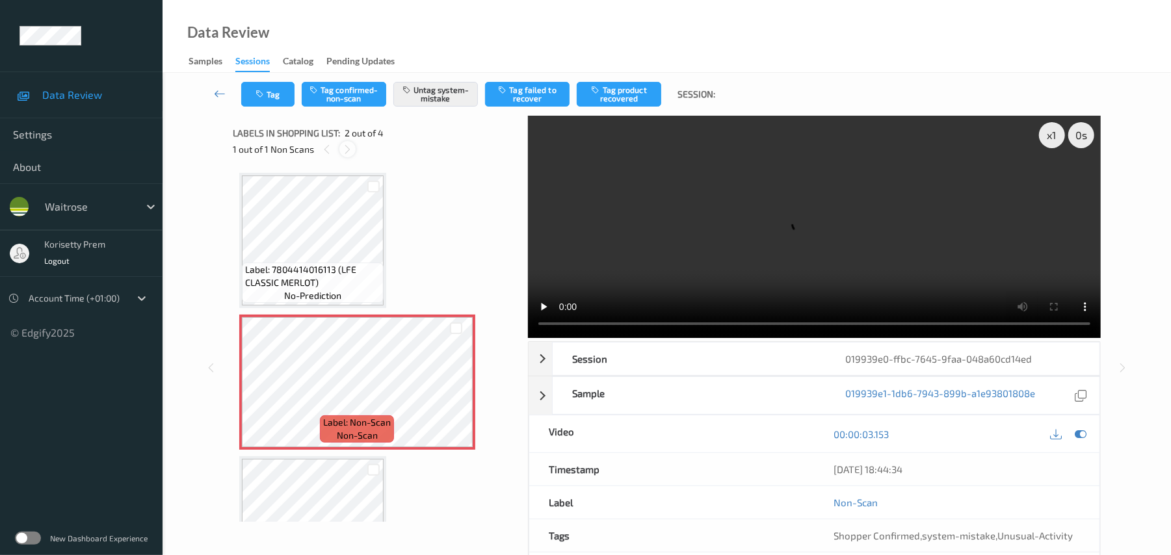
scroll to position [7, 0]
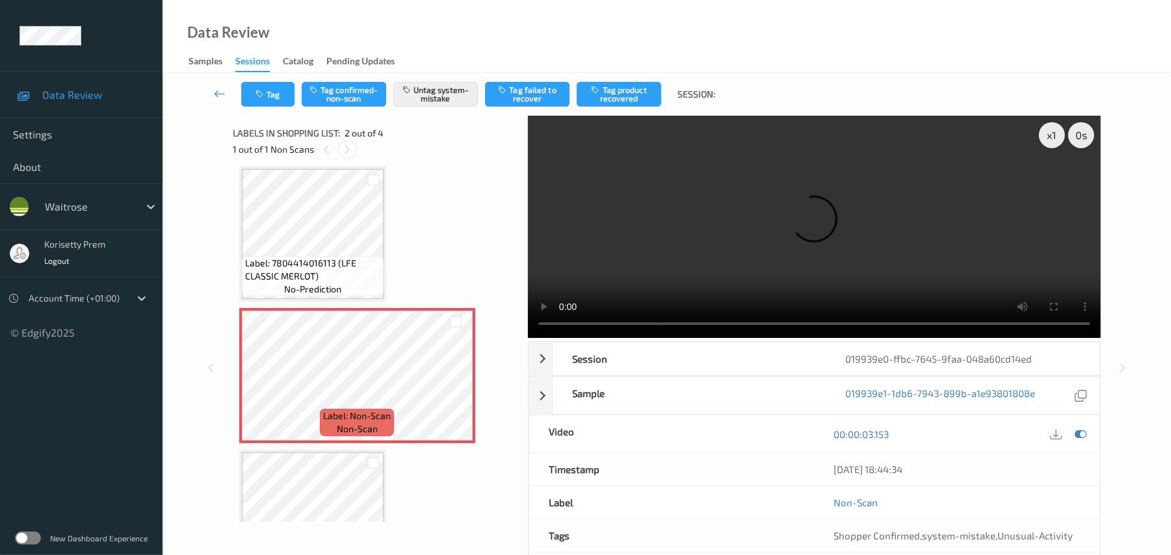
click at [349, 150] on icon at bounding box center [347, 150] width 11 height 12
click at [719, 243] on video at bounding box center [814, 227] width 573 height 222
click at [736, 227] on video at bounding box center [814, 227] width 573 height 222
click at [264, 98] on icon "button" at bounding box center [261, 94] width 11 height 9
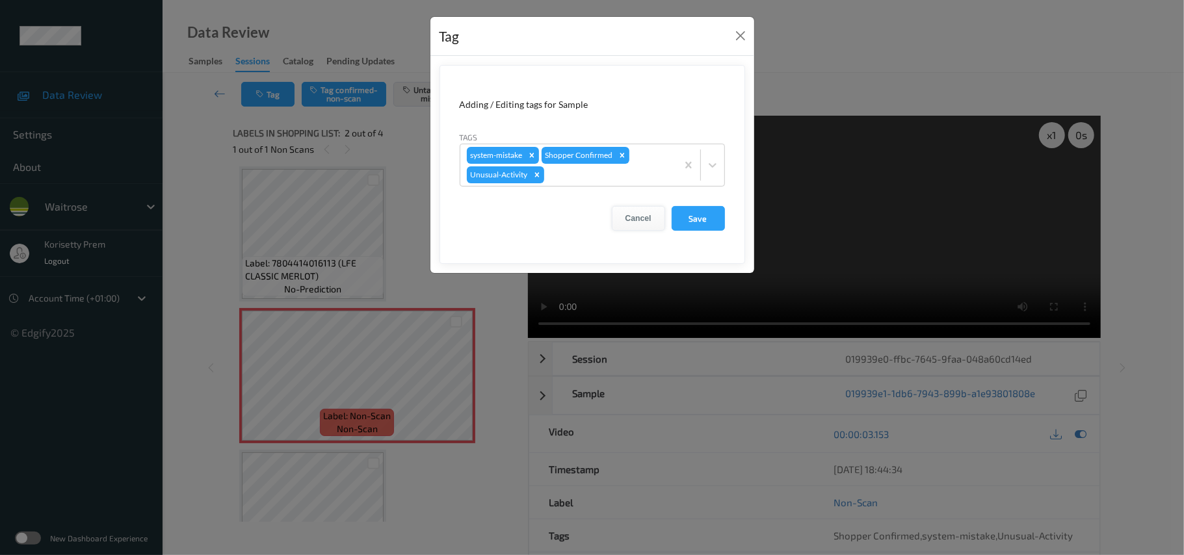
click at [650, 226] on button "Cancel" at bounding box center [638, 218] width 53 height 25
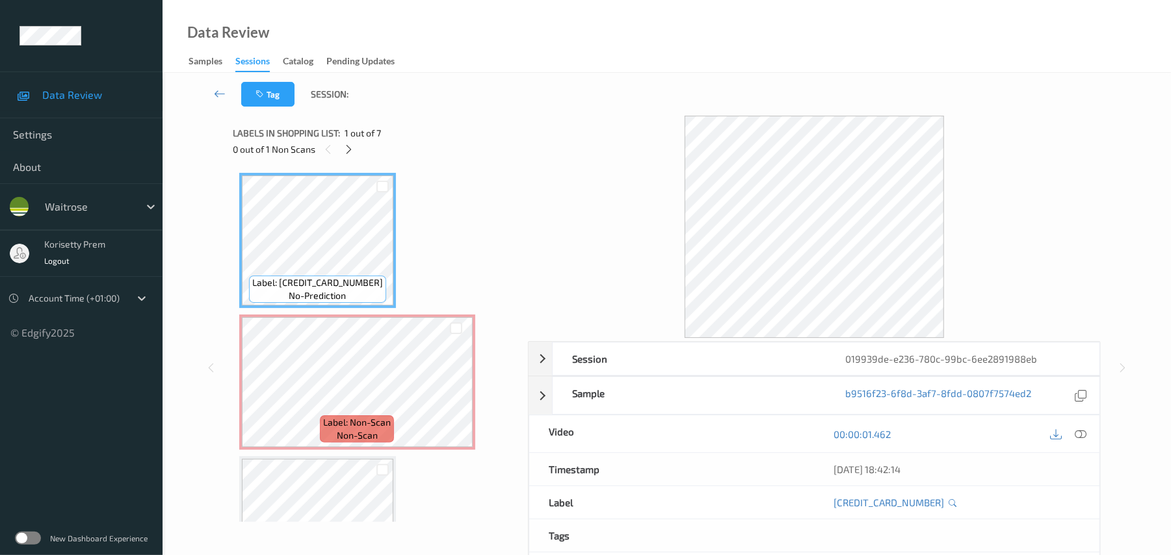
click at [581, 133] on div at bounding box center [814, 227] width 573 height 222
click at [453, 396] on icon at bounding box center [456, 394] width 11 height 12
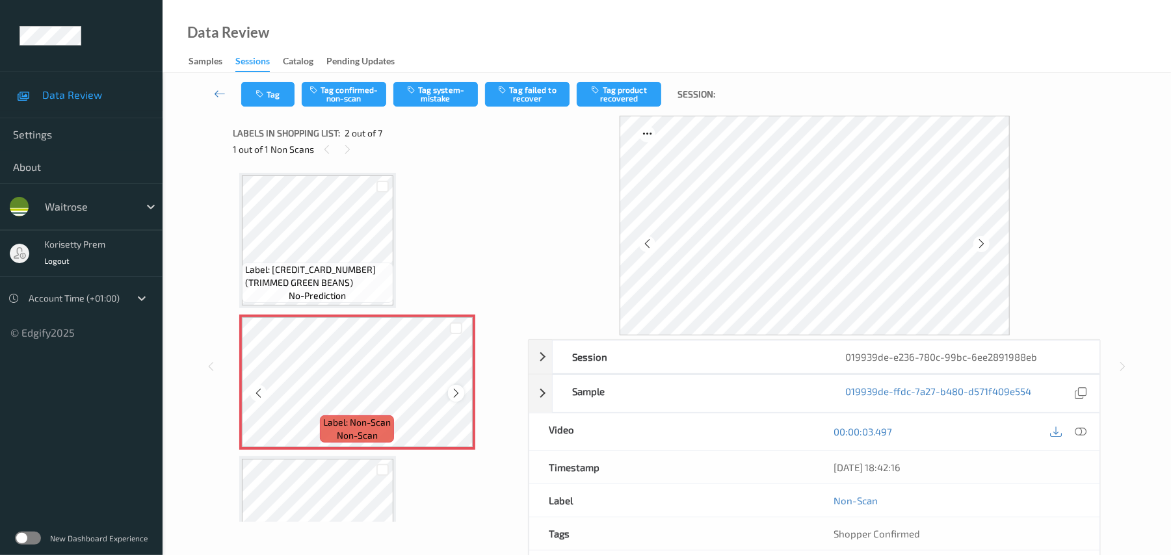
click at [459, 392] on icon at bounding box center [456, 394] width 11 height 12
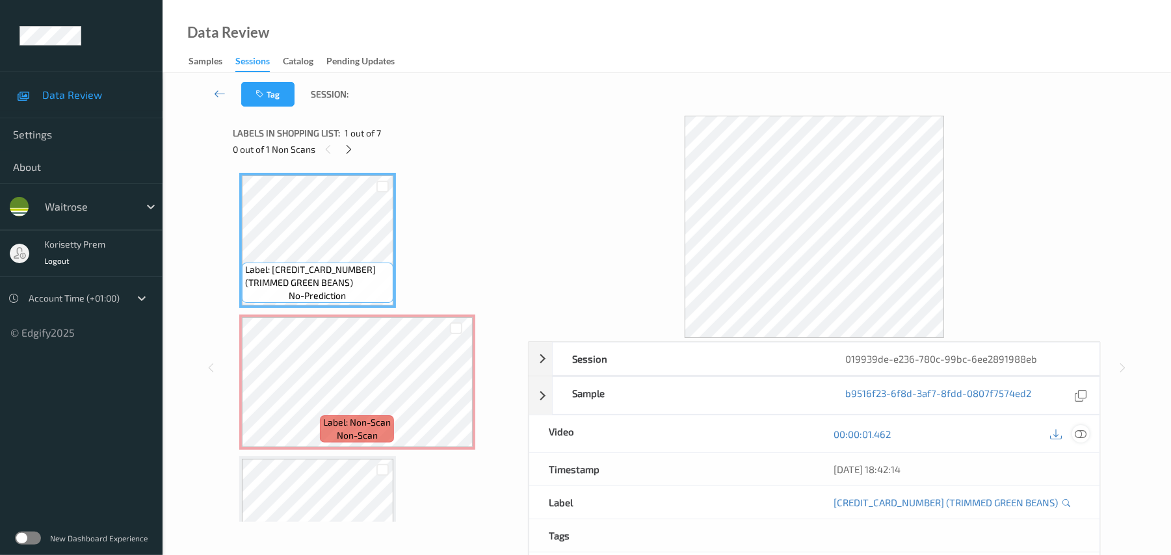
click at [1082, 436] on icon at bounding box center [1082, 435] width 12 height 12
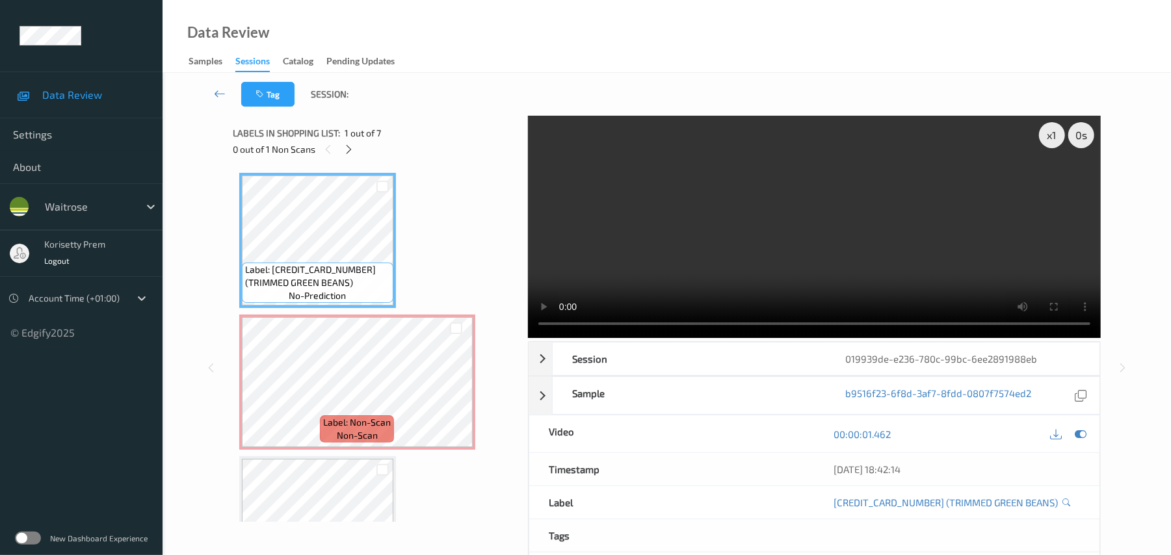
click at [648, 273] on video at bounding box center [814, 227] width 573 height 222
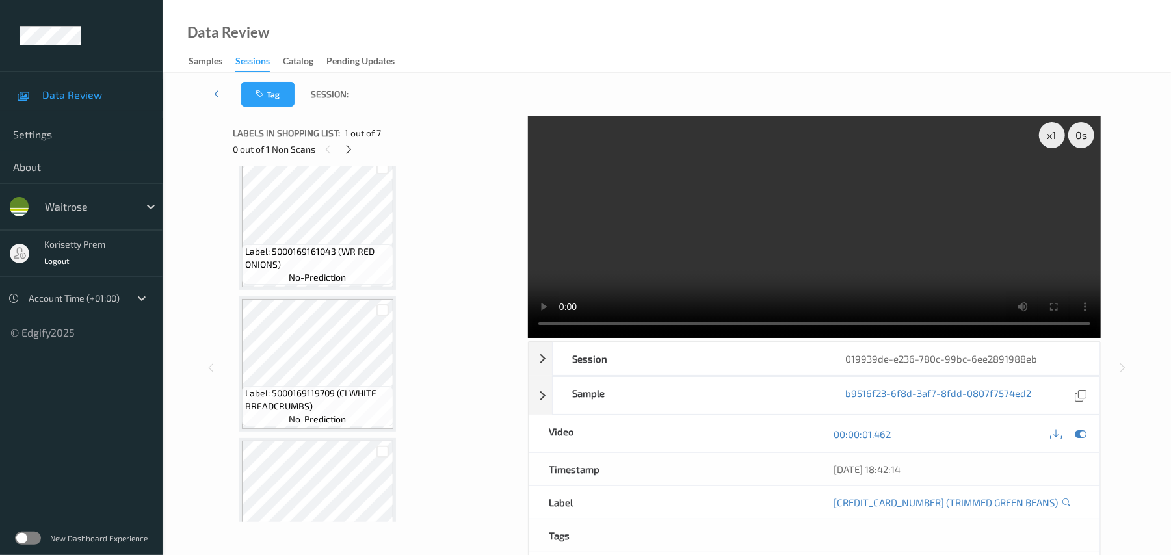
scroll to position [347, 0]
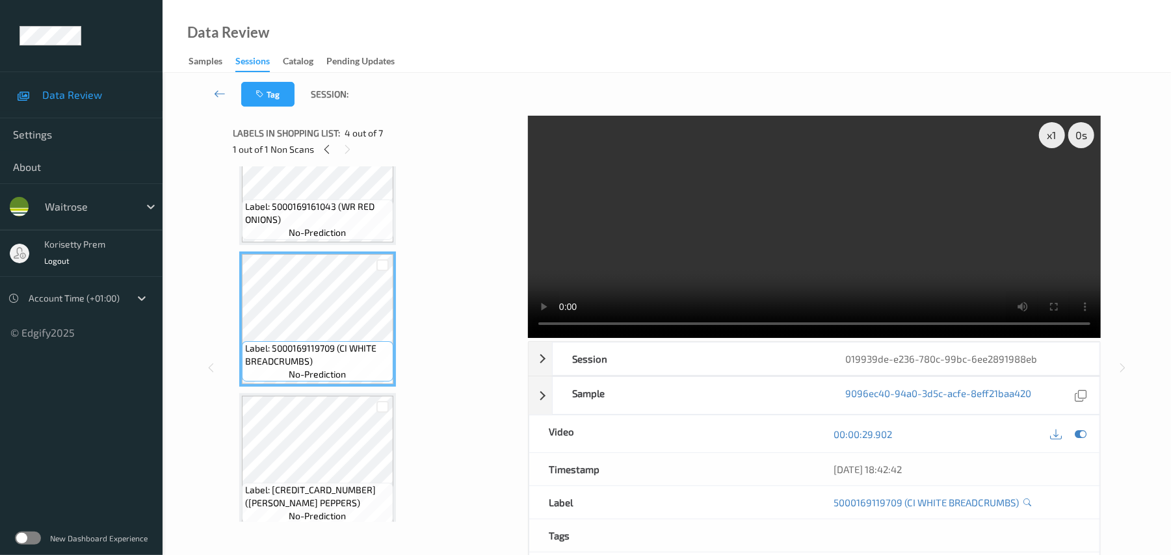
click at [875, 228] on video at bounding box center [814, 227] width 573 height 222
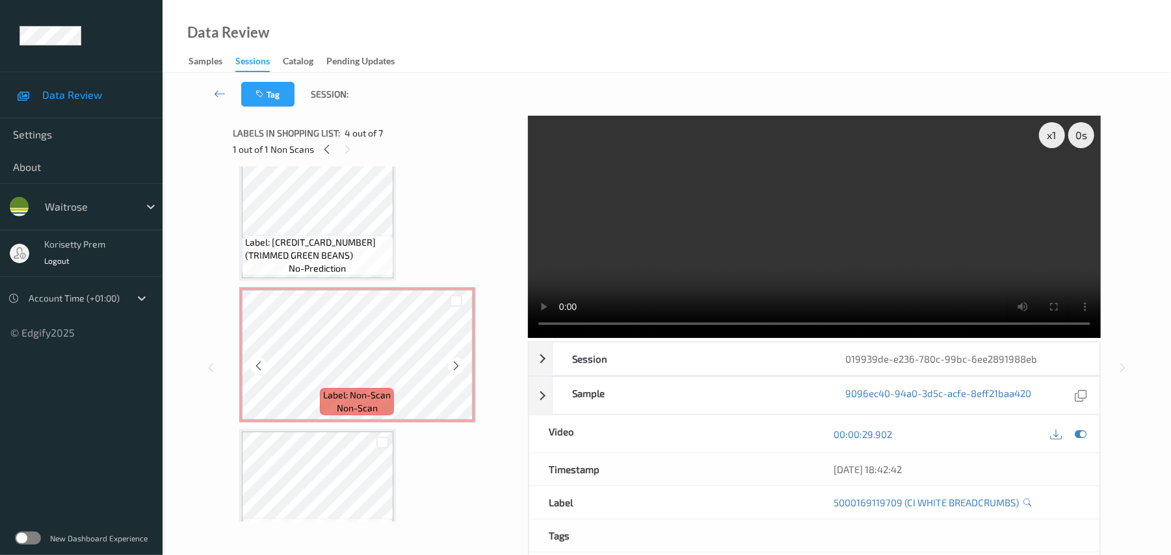
scroll to position [0, 0]
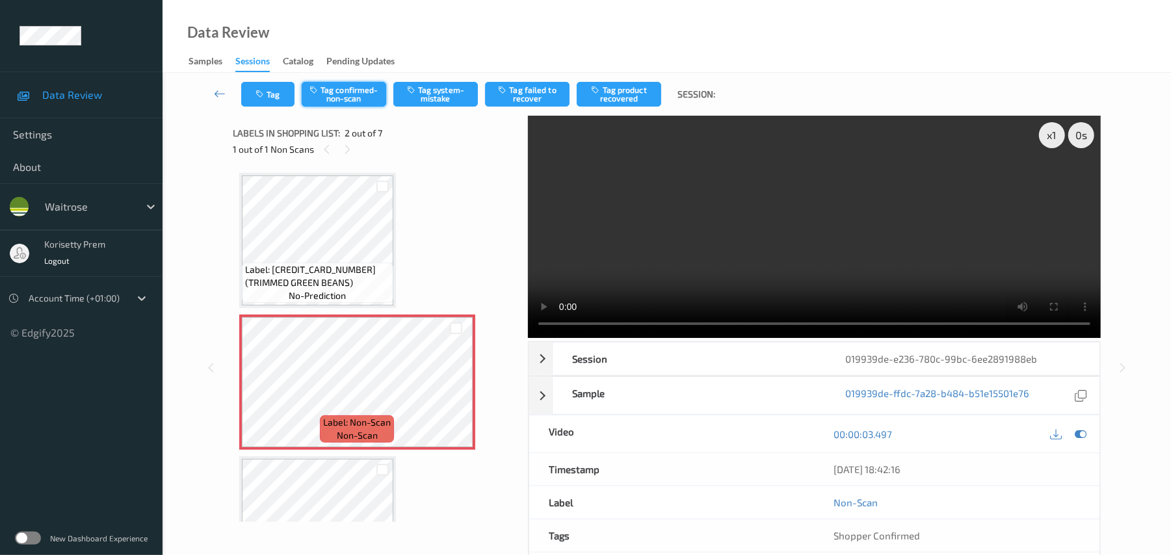
click at [344, 89] on button "Tag confirmed-non-scan" at bounding box center [344, 94] width 85 height 25
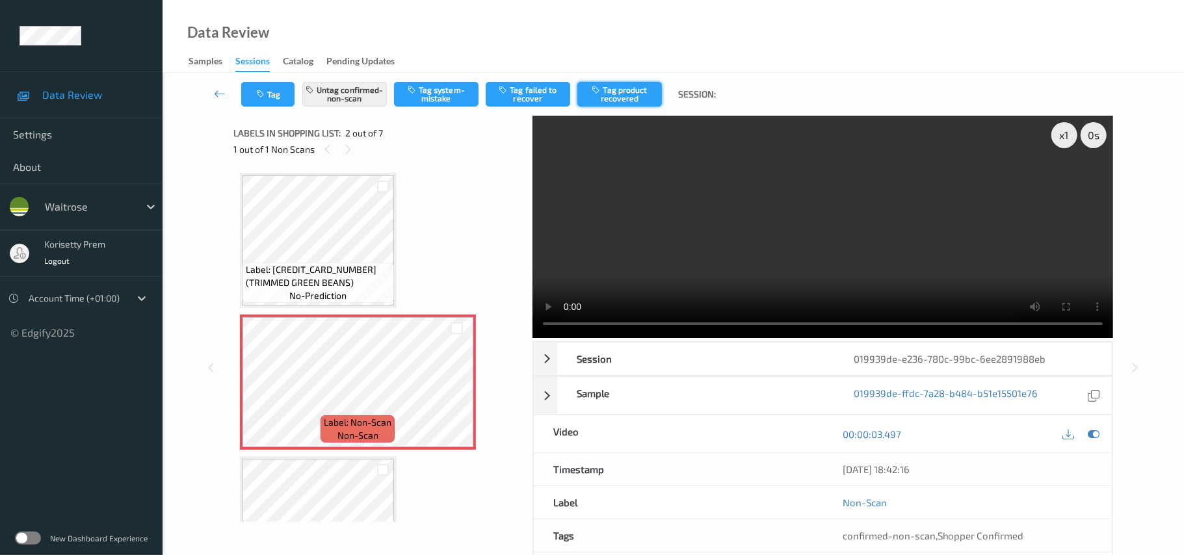
click at [615, 94] on button "Tag product recovered" at bounding box center [620, 94] width 85 height 25
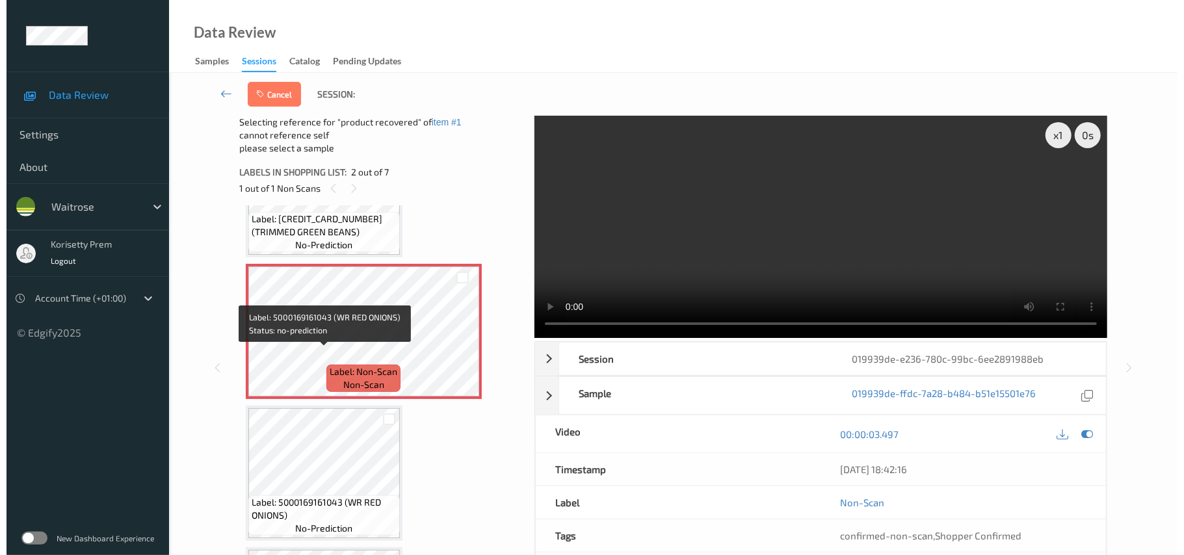
scroll to position [260, 0]
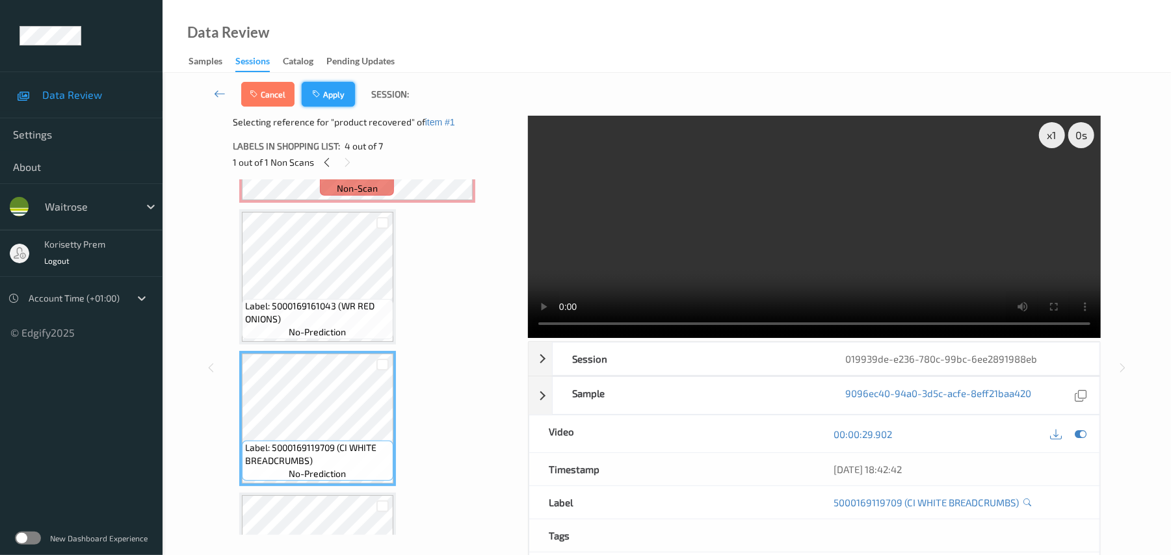
click at [323, 96] on button "Apply" at bounding box center [328, 94] width 53 height 25
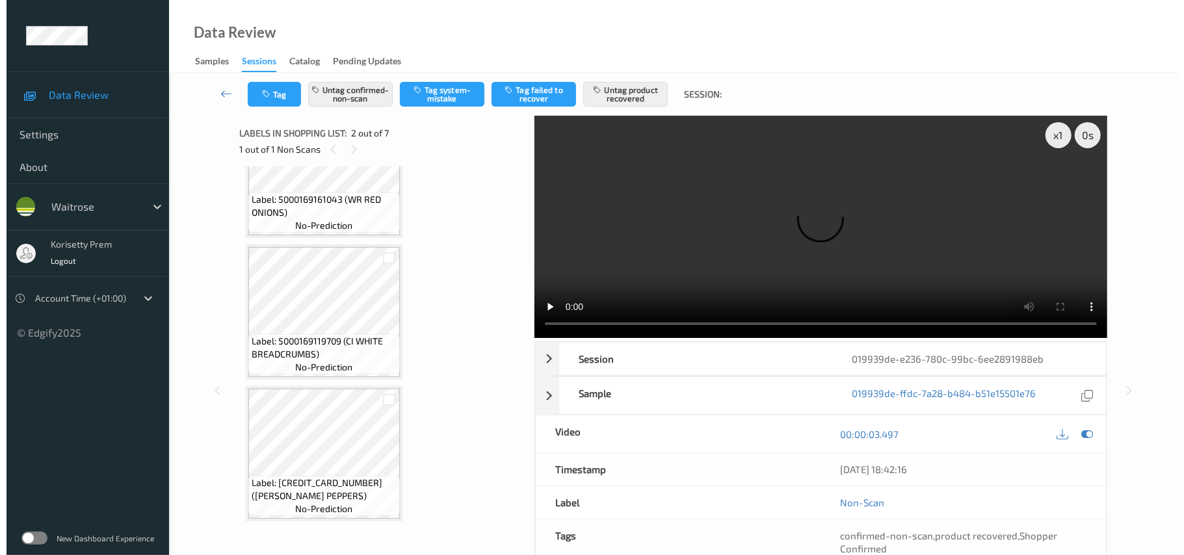
scroll to position [267, 0]
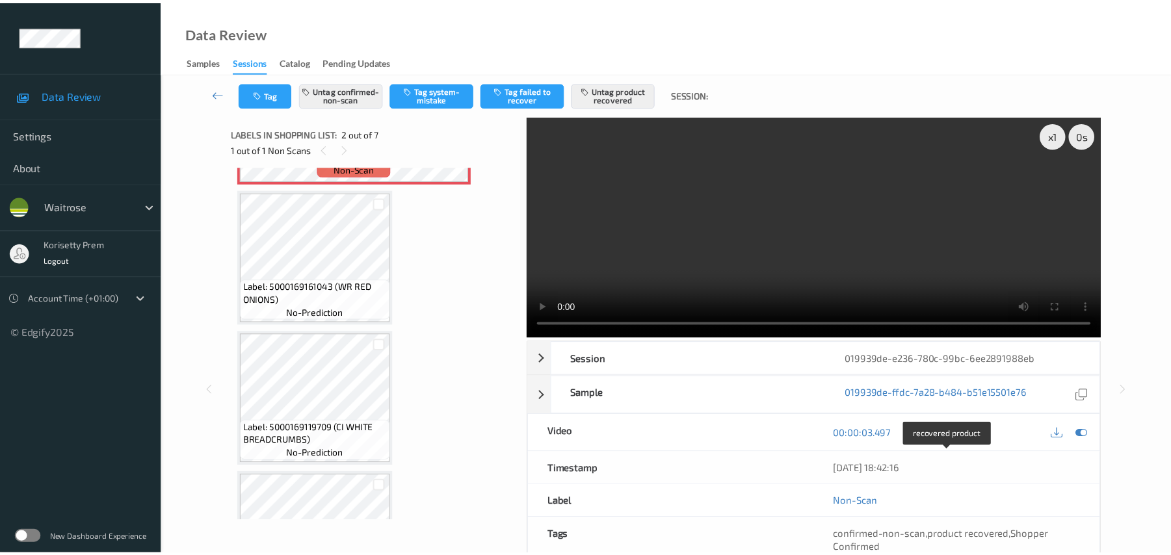
scroll to position [290, 0]
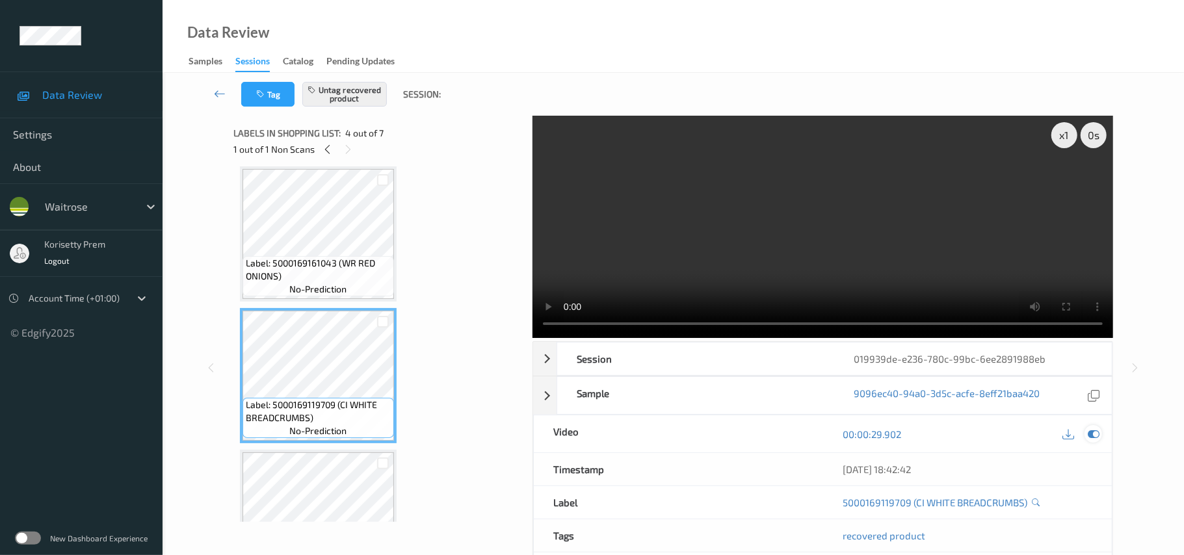
click at [1100, 425] on div at bounding box center [1094, 434] width 18 height 18
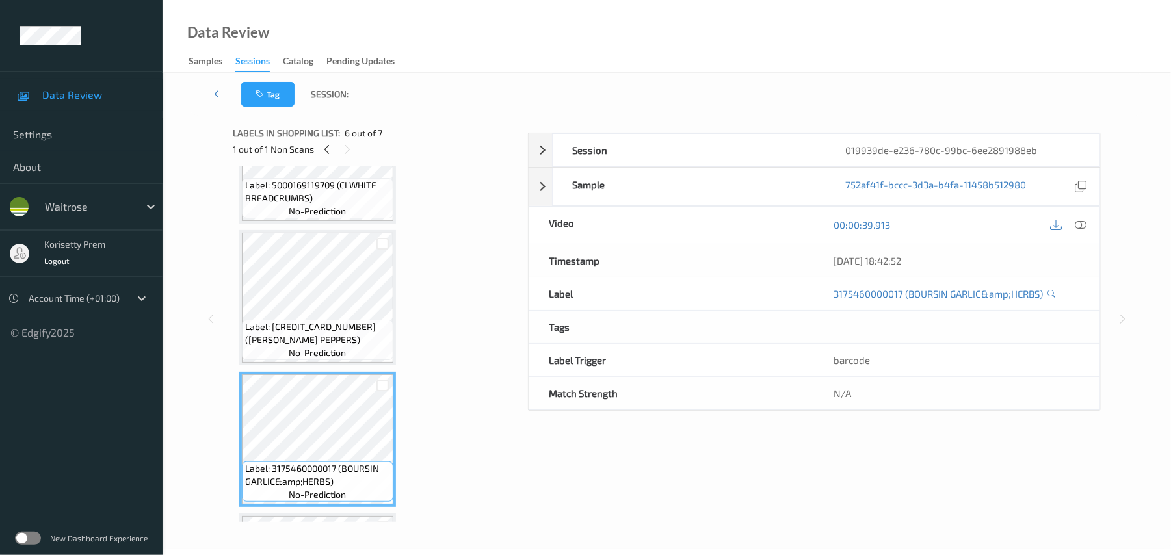
scroll to position [464, 0]
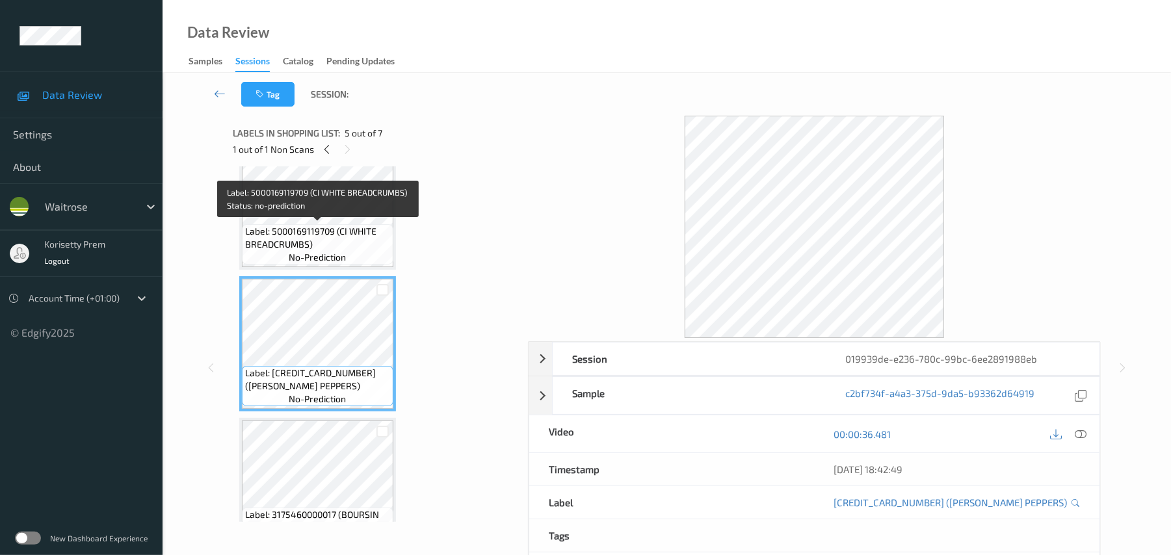
click at [343, 242] on span "Label: 5000169119709 (CI WHITE BREADCRUMBS)" at bounding box center [317, 238] width 145 height 26
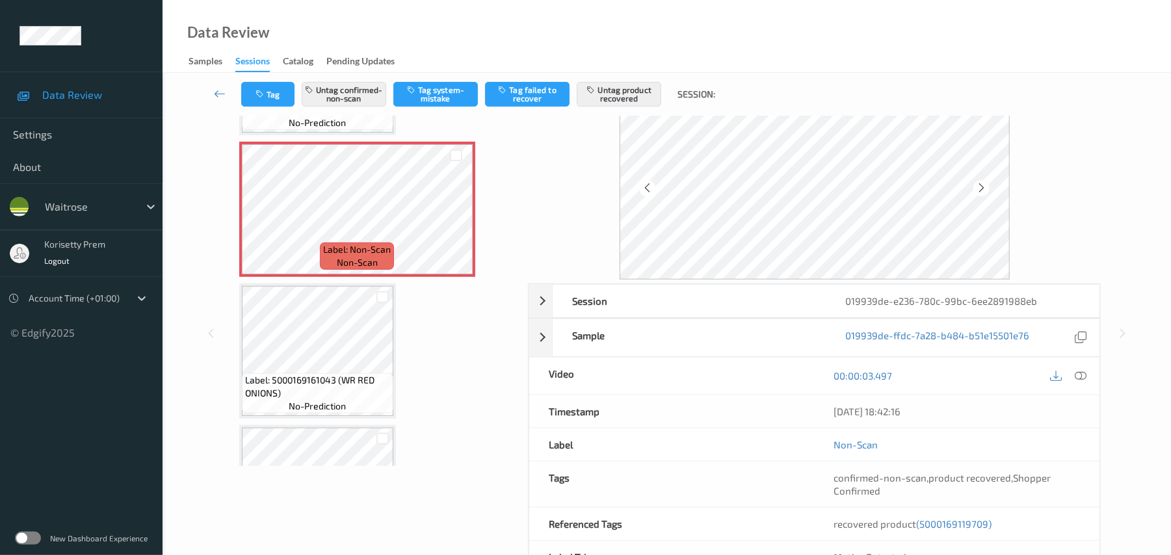
scroll to position [86, 0]
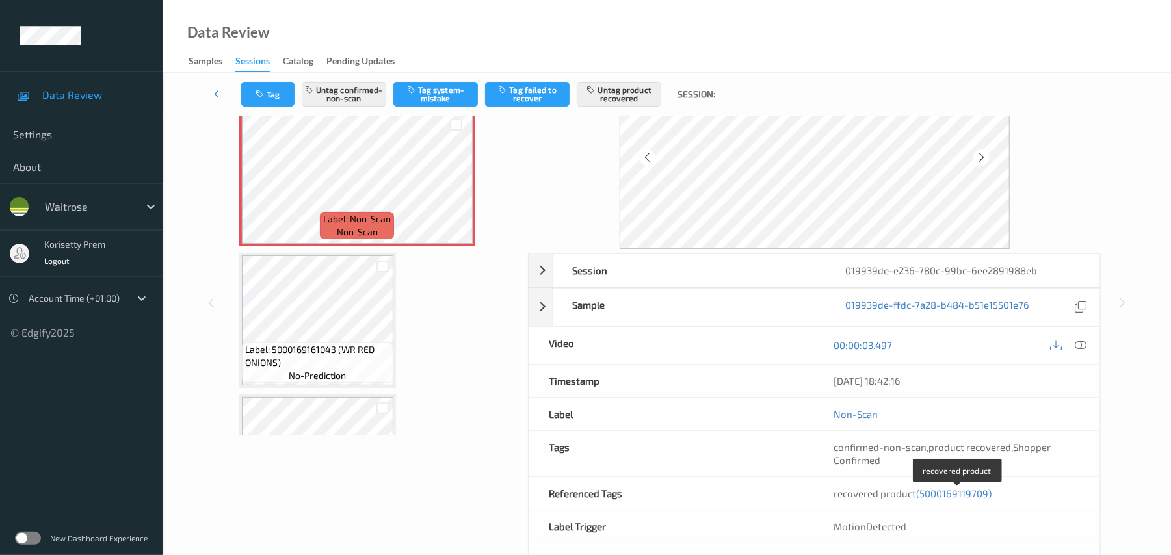
click at [944, 497] on span "(5000169119709)" at bounding box center [954, 494] width 75 height 12
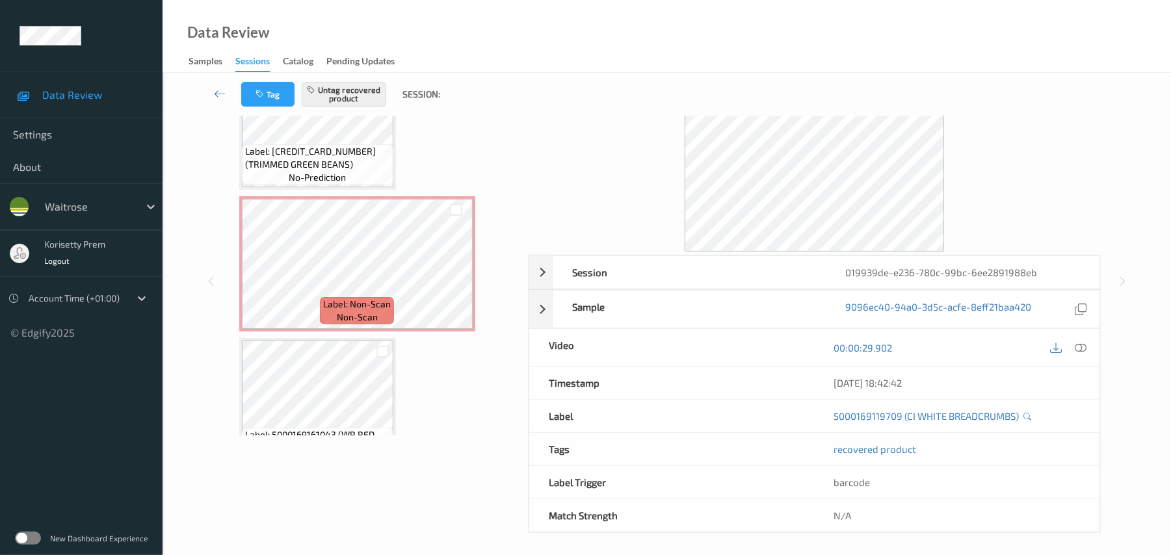
scroll to position [0, 0]
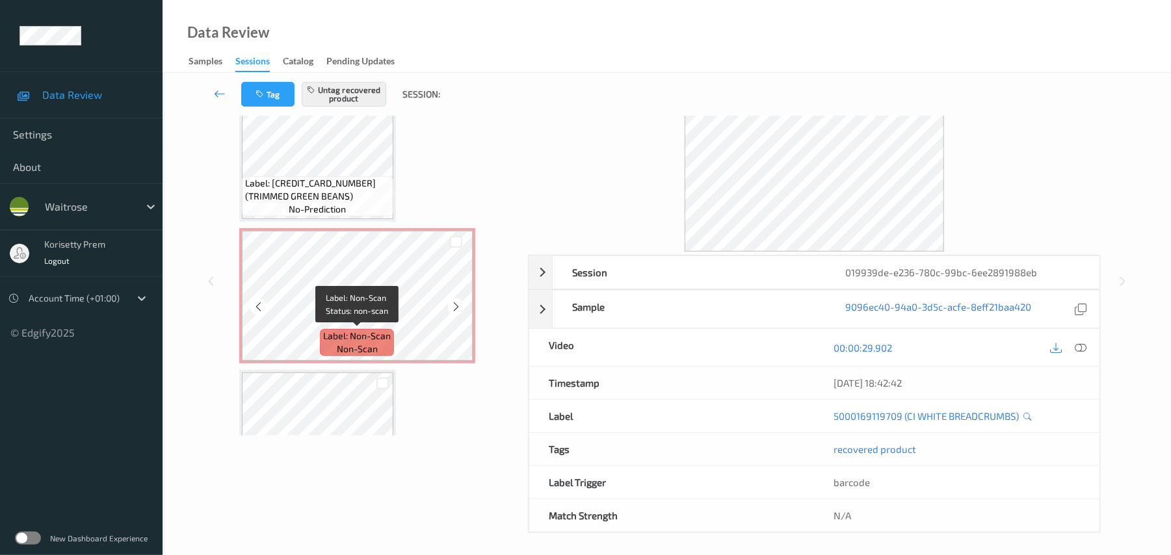
click at [358, 331] on span "Label: Non-Scan" at bounding box center [357, 336] width 68 height 13
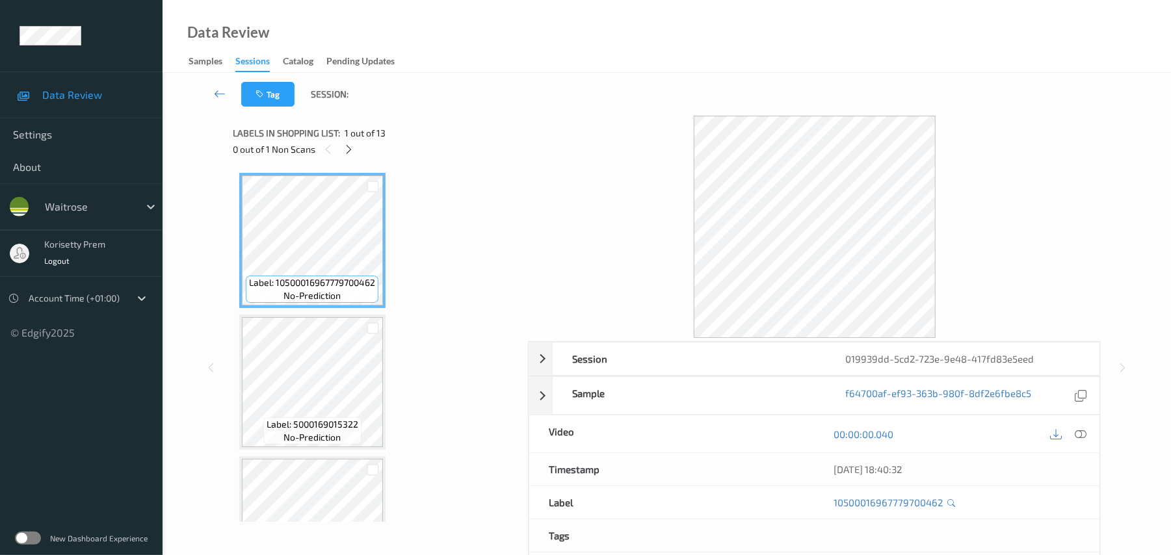
click at [539, 96] on div "Tag Session:" at bounding box center [666, 94] width 955 height 43
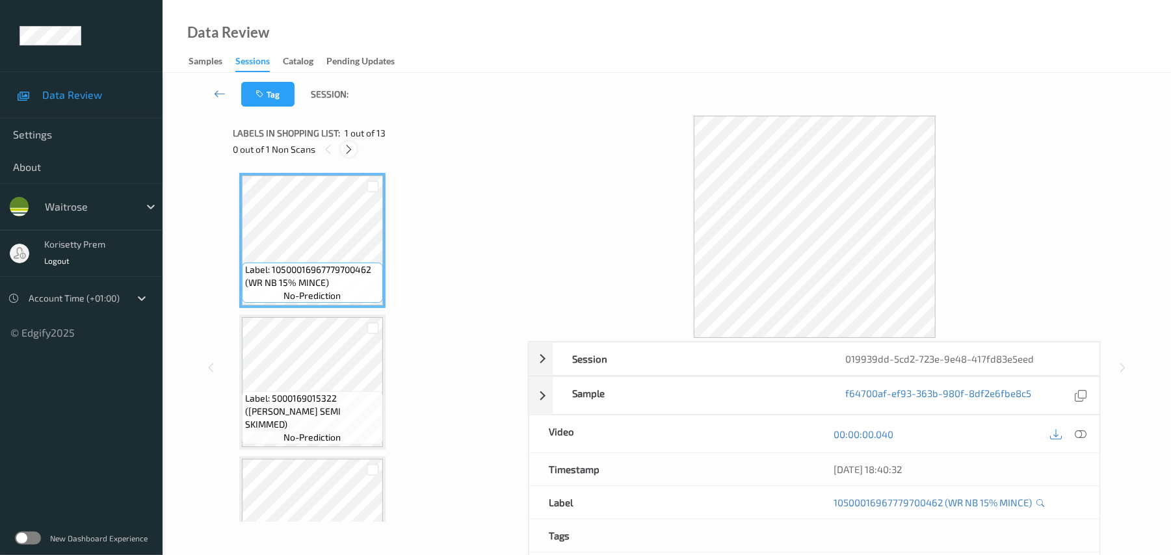
click at [356, 147] on div at bounding box center [349, 149] width 16 height 16
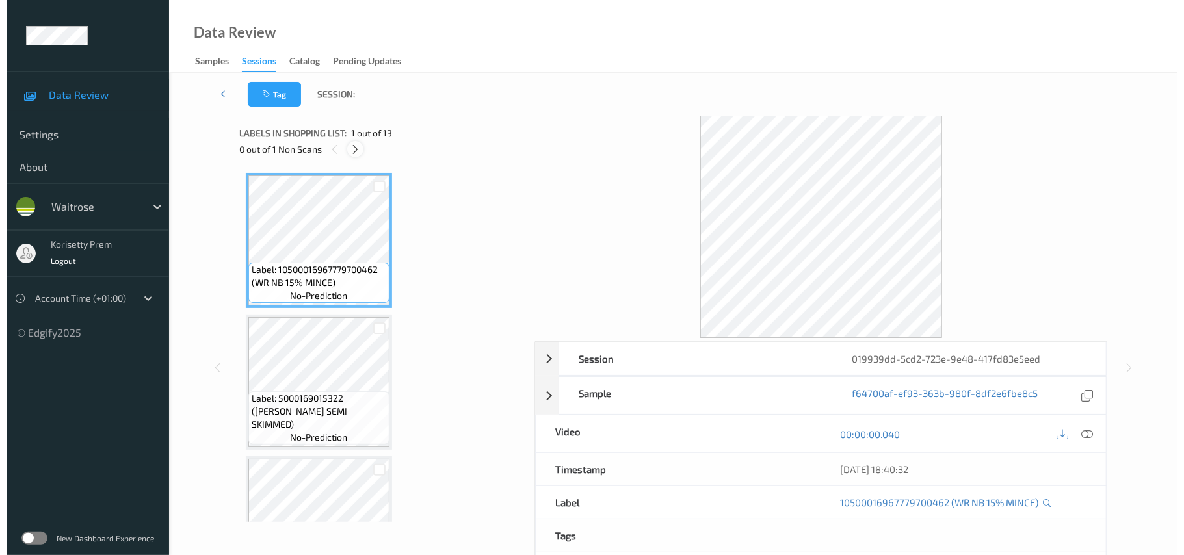
scroll to position [432, 0]
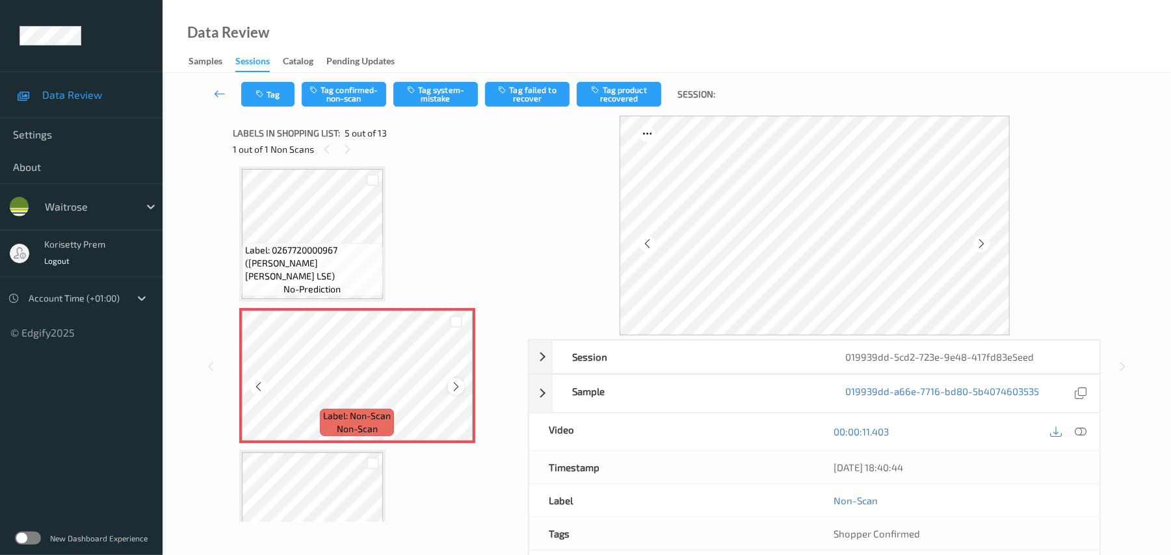
click at [456, 386] on icon at bounding box center [456, 387] width 11 height 12
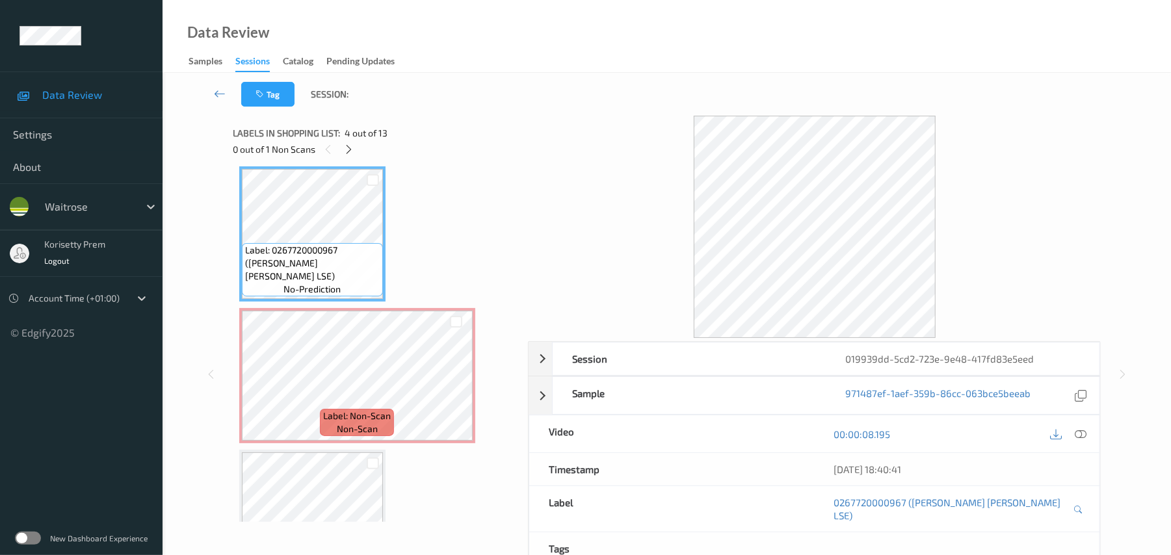
click at [1082, 440] on icon at bounding box center [1082, 435] width 12 height 12
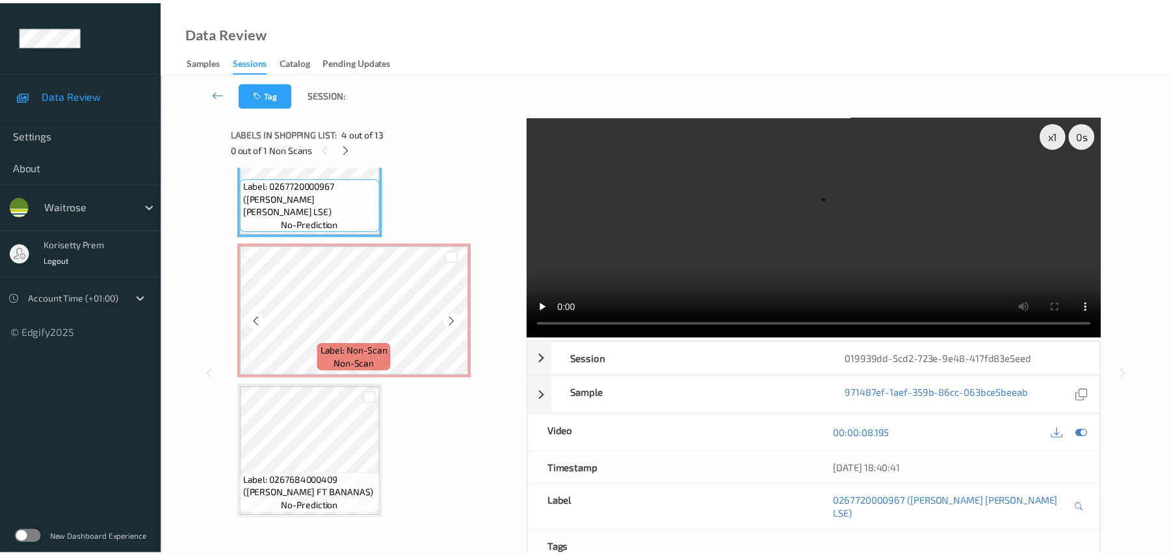
scroll to position [605, 0]
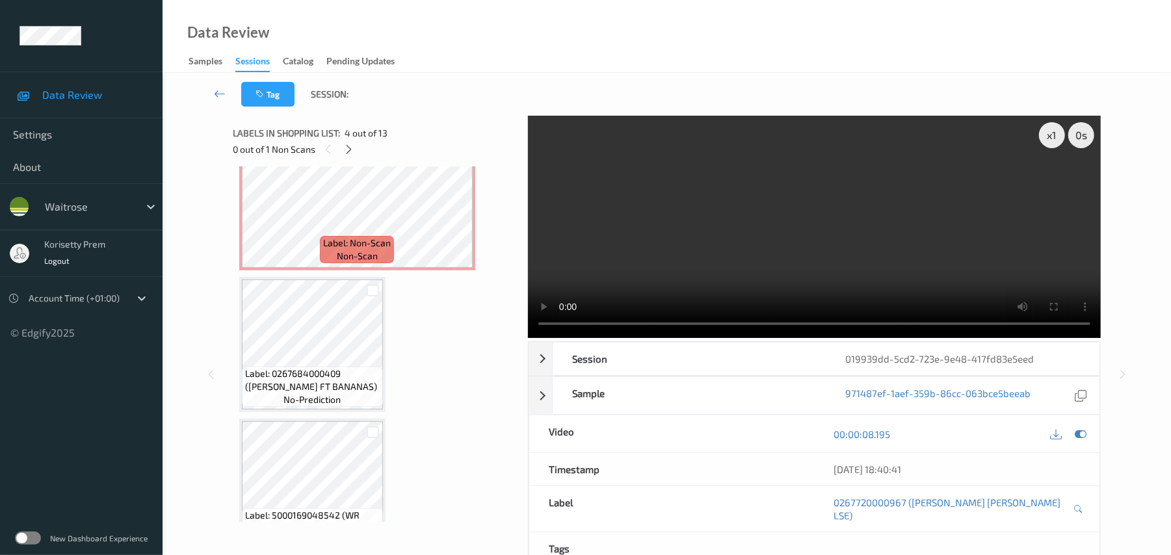
click at [691, 224] on video at bounding box center [814, 227] width 573 height 222
click at [789, 224] on video at bounding box center [814, 227] width 573 height 222
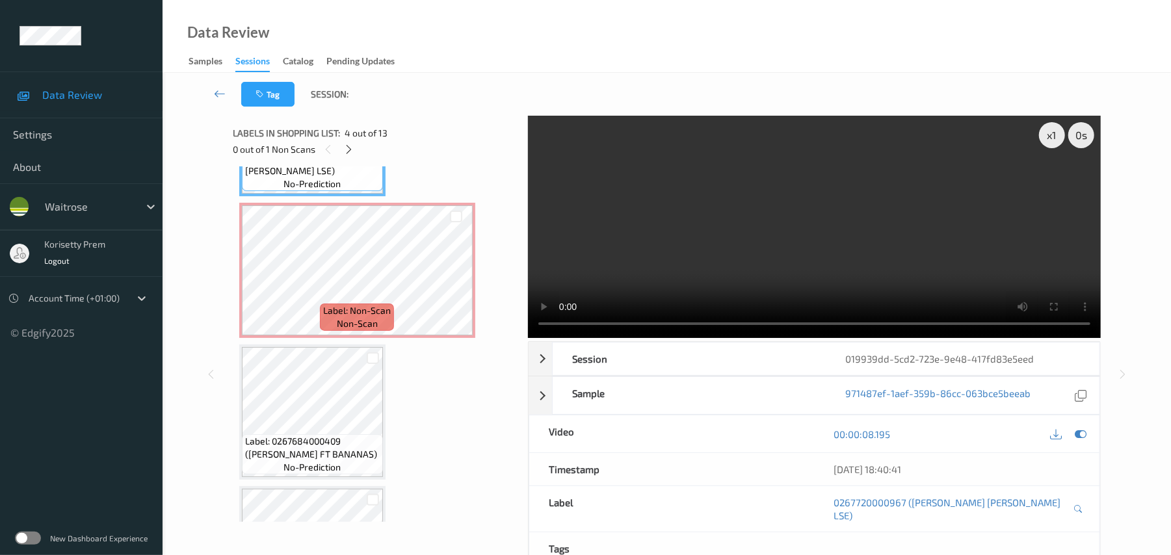
scroll to position [432, 0]
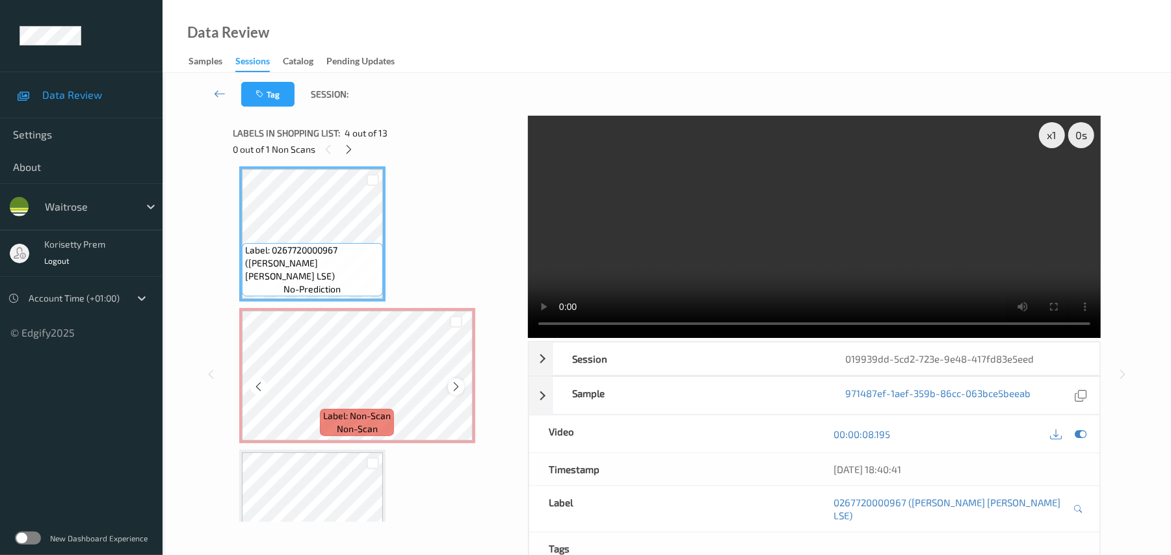
click at [453, 388] on icon at bounding box center [456, 387] width 11 height 12
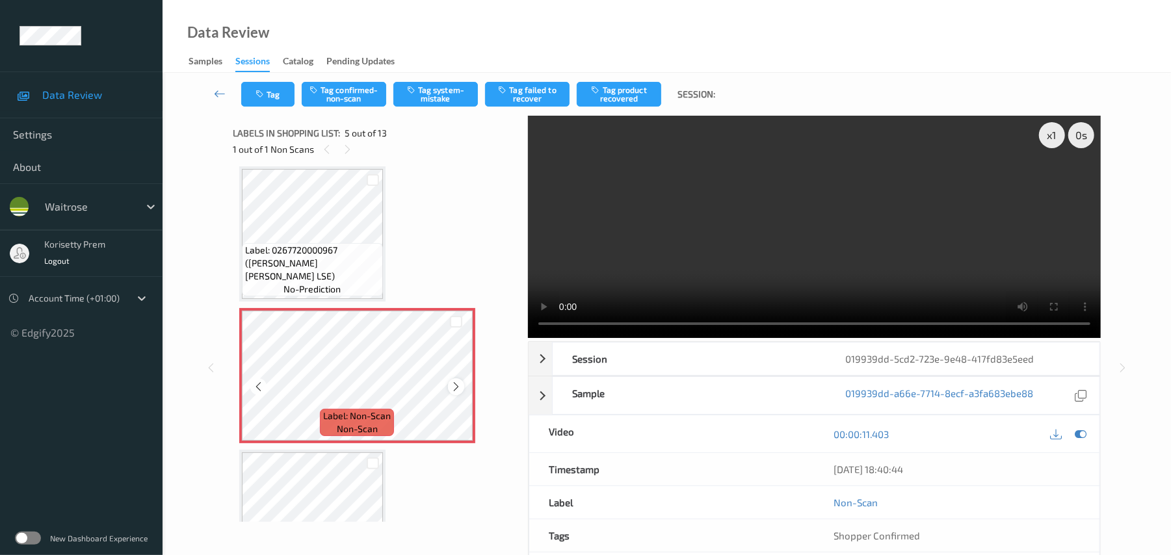
click at [453, 388] on icon at bounding box center [456, 387] width 11 height 12
click at [451, 388] on icon at bounding box center [456, 387] width 11 height 12
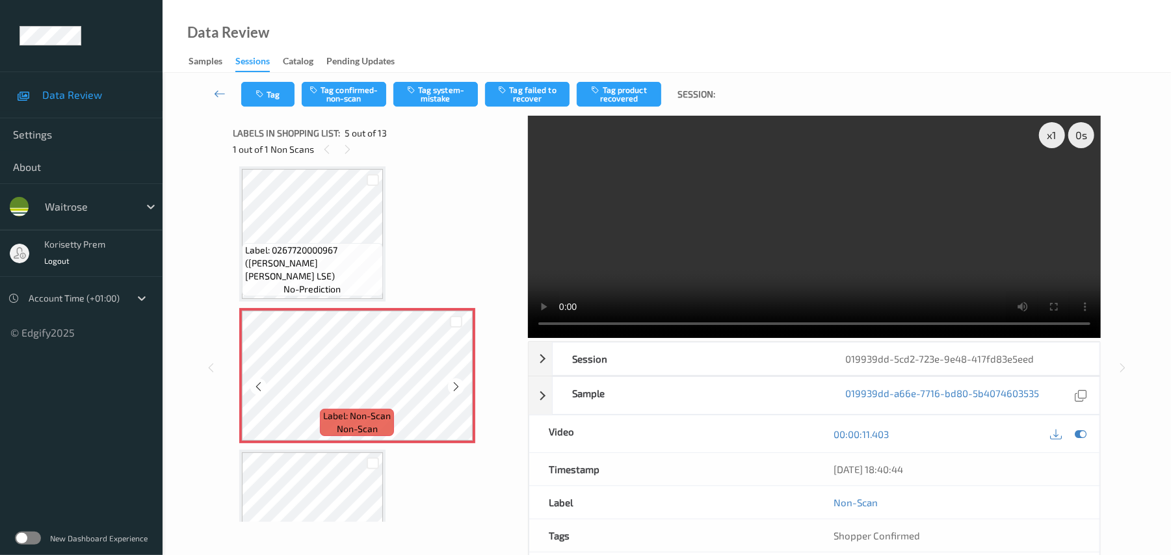
click at [451, 388] on icon at bounding box center [456, 387] width 11 height 12
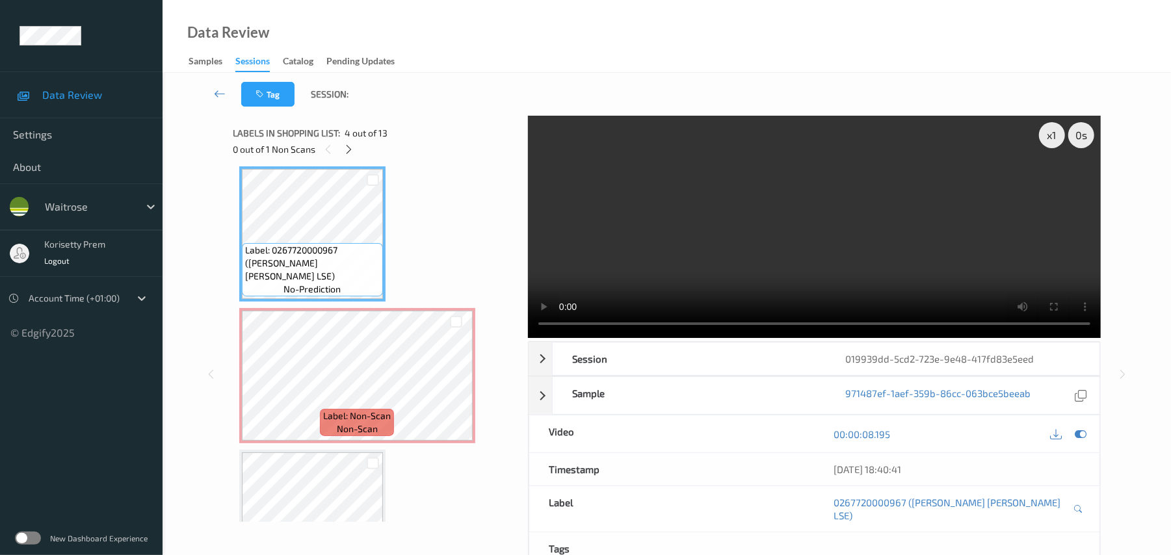
click at [716, 259] on video at bounding box center [814, 227] width 573 height 222
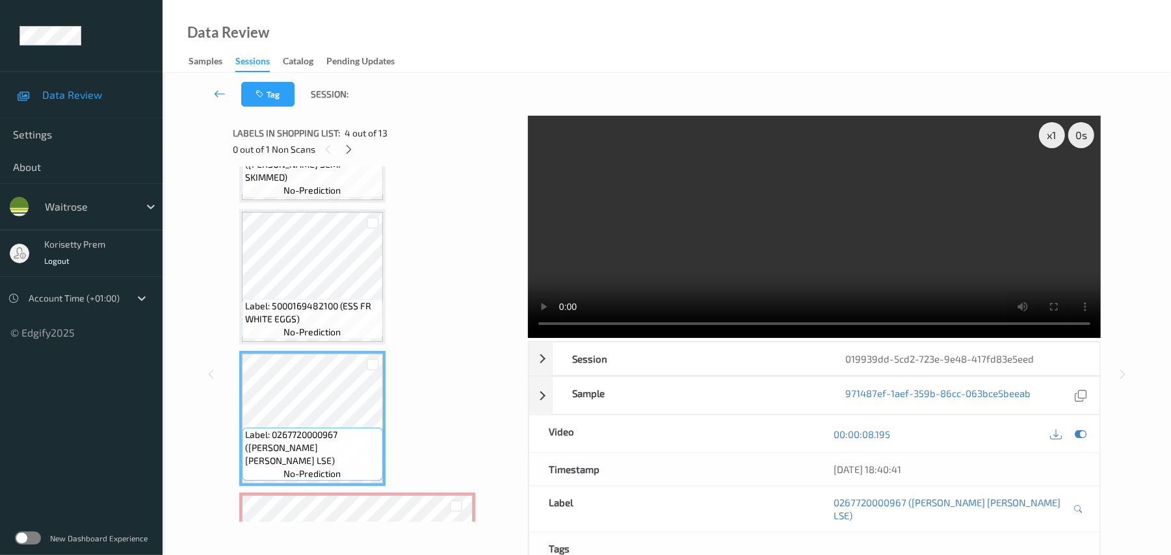
scroll to position [172, 0]
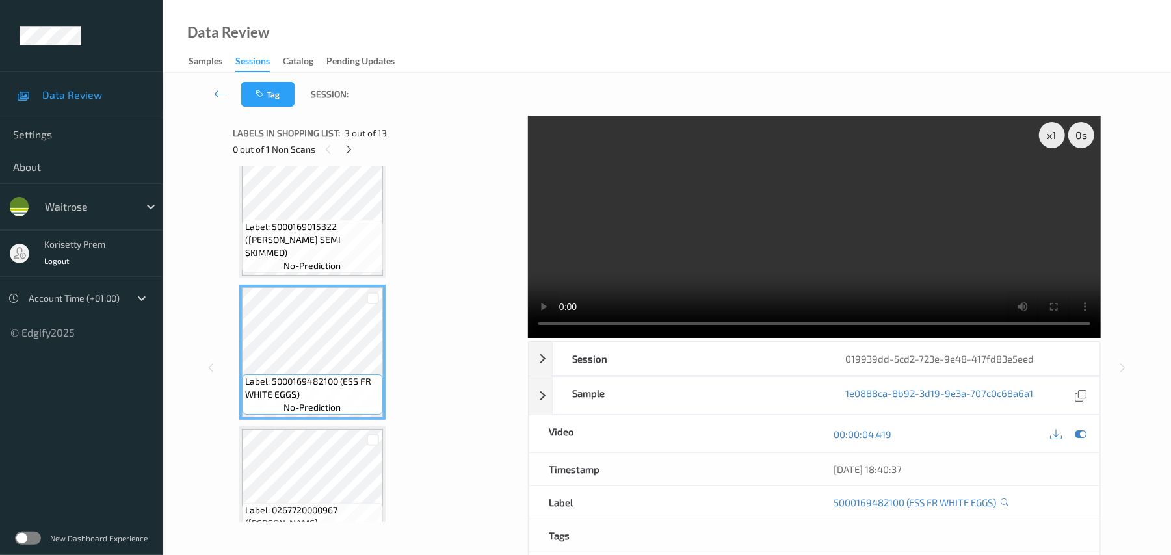
click at [767, 222] on video at bounding box center [814, 227] width 573 height 222
click at [950, 258] on video at bounding box center [814, 227] width 573 height 222
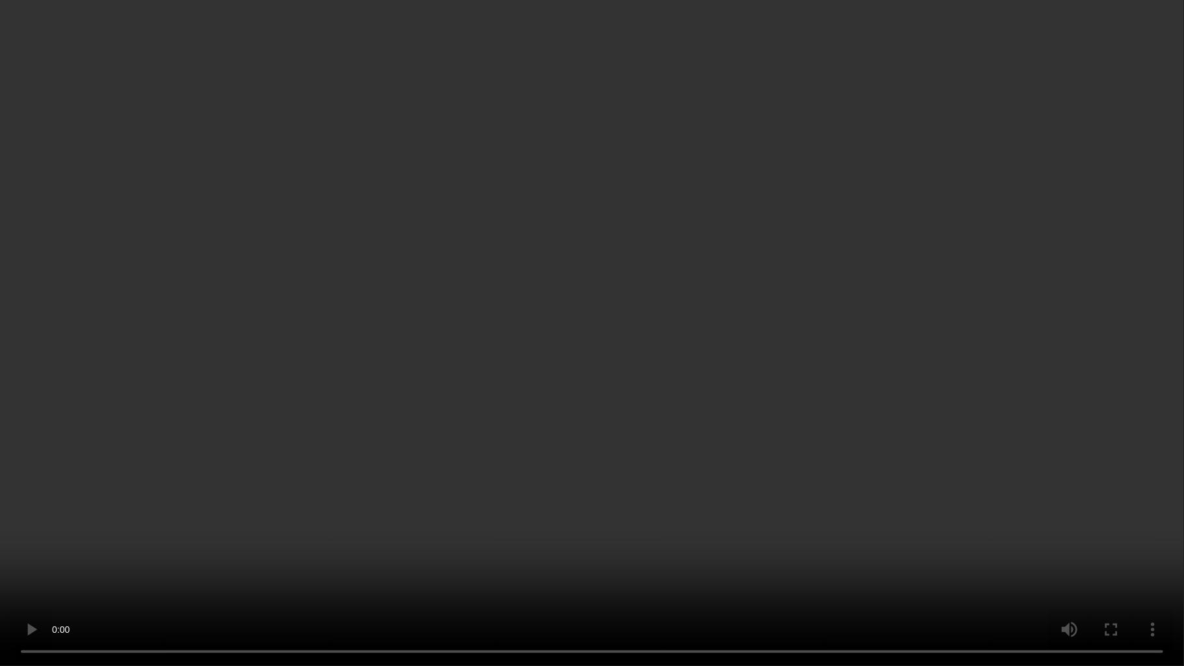
click at [1052, 469] on video at bounding box center [592, 333] width 1184 height 666
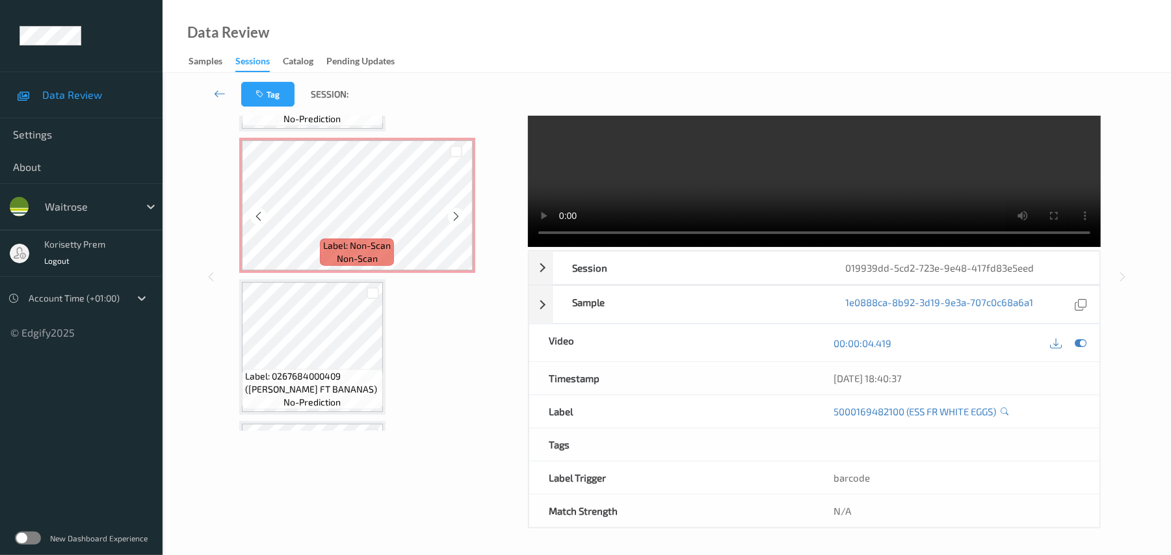
scroll to position [518, 0]
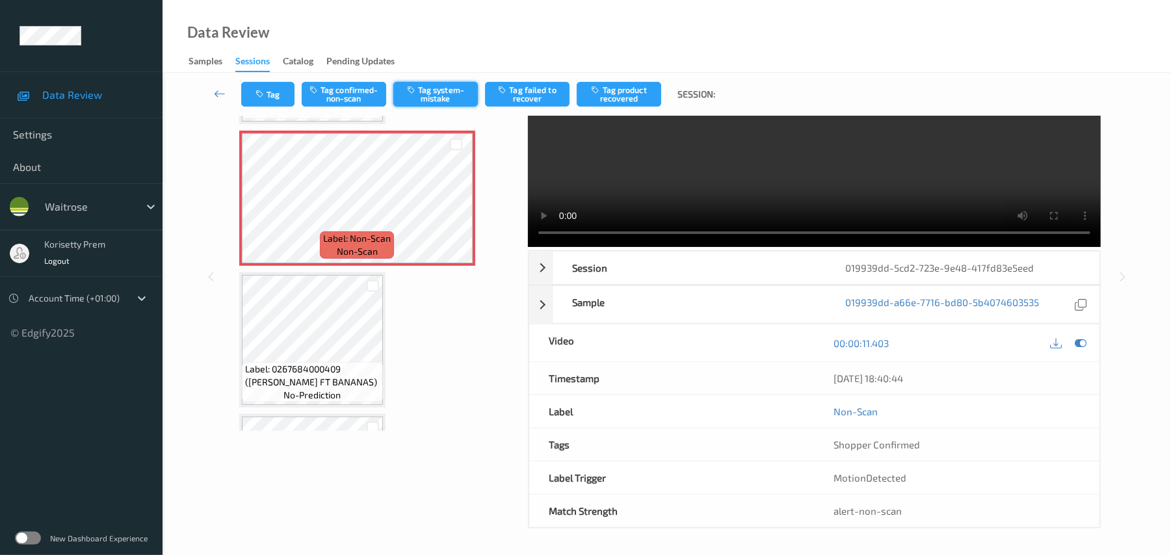
click at [446, 96] on button "Tag system-mistake" at bounding box center [435, 94] width 85 height 25
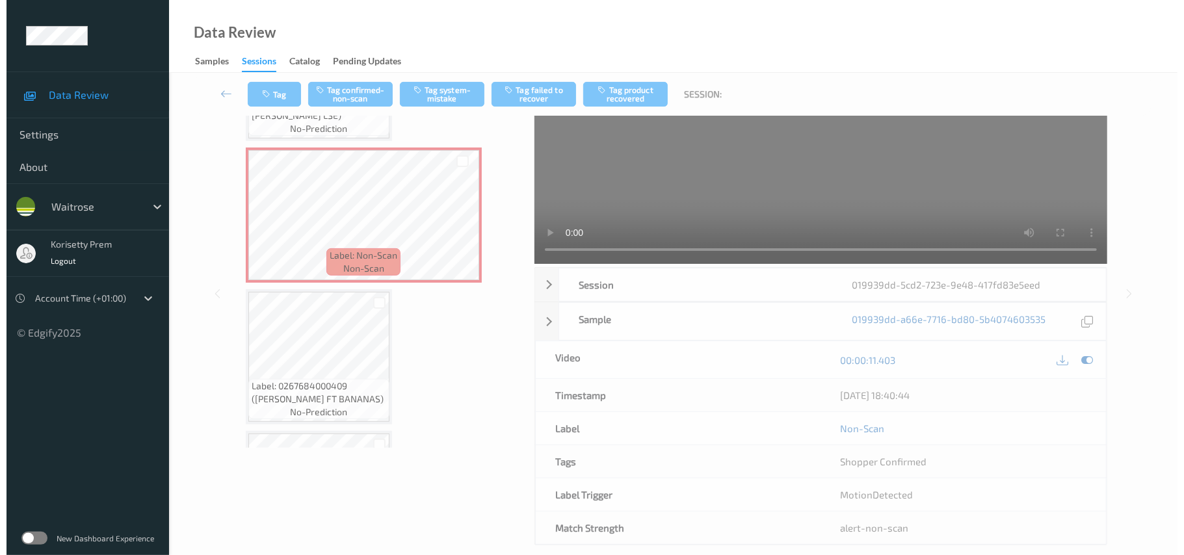
scroll to position [0, 0]
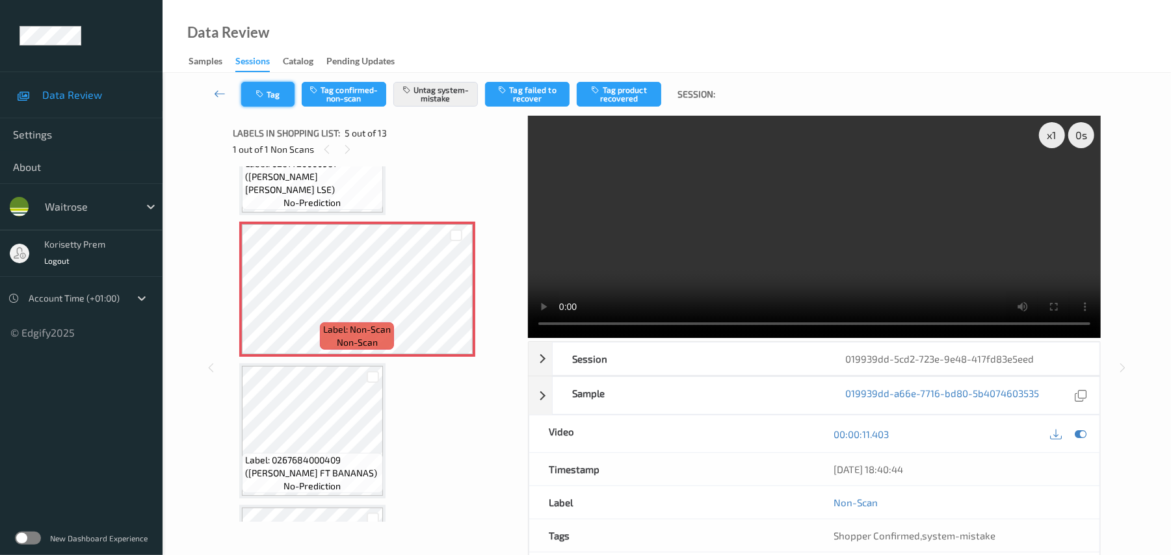
click at [272, 92] on button "Tag" at bounding box center [267, 94] width 53 height 25
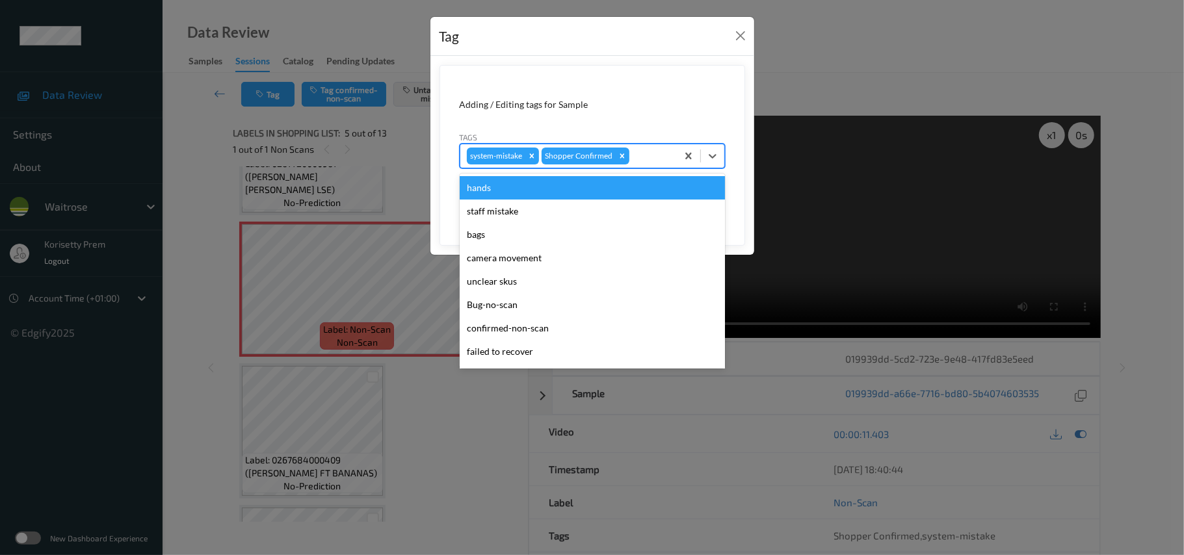
click at [658, 156] on div at bounding box center [651, 156] width 38 height 16
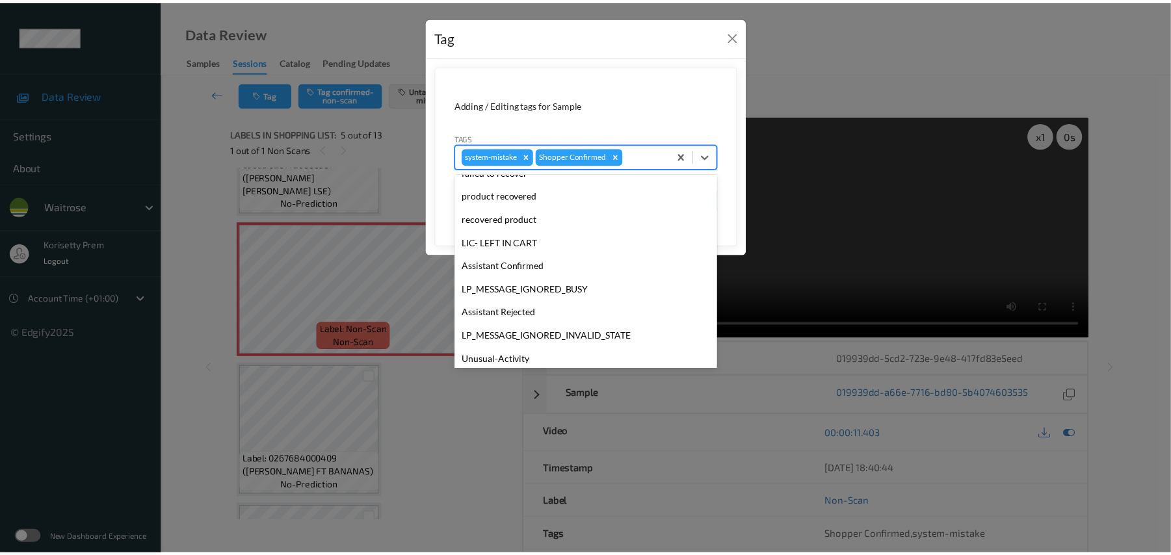
scroll to position [302, 0]
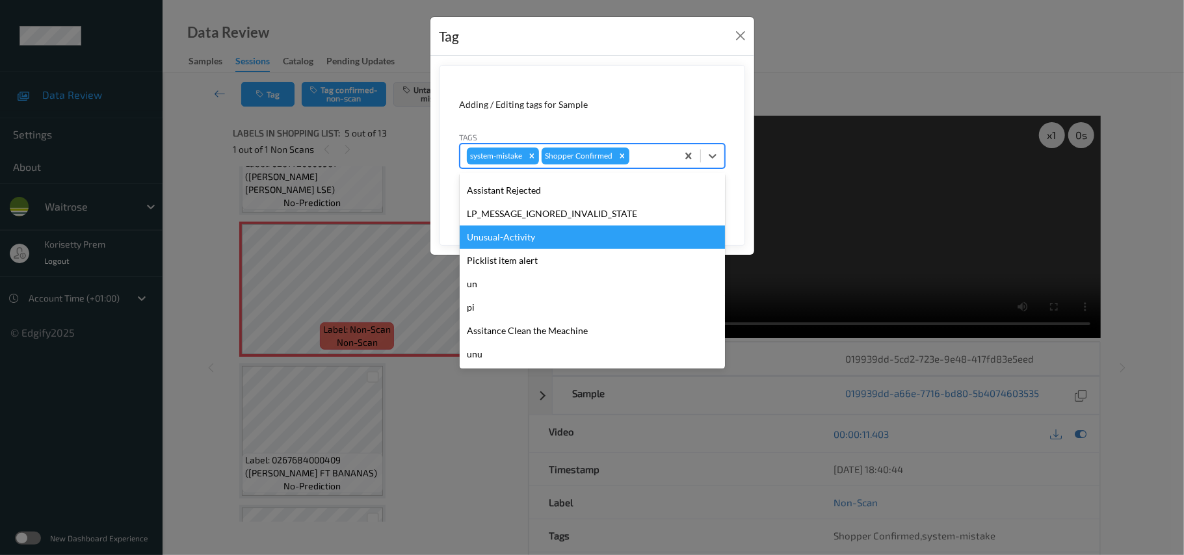
click at [510, 232] on div "Unusual-Activity" at bounding box center [592, 237] width 265 height 23
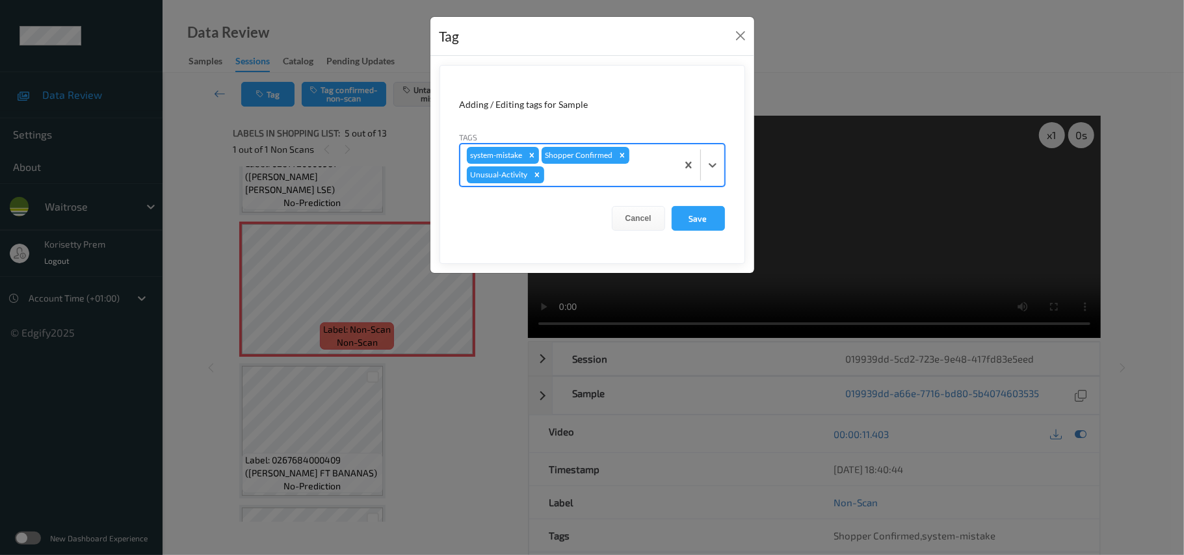
click at [674, 206] on form "Adding / Editing tags for Sample Tags option Unusual-Activity, selected. Select…" at bounding box center [593, 164] width 306 height 199
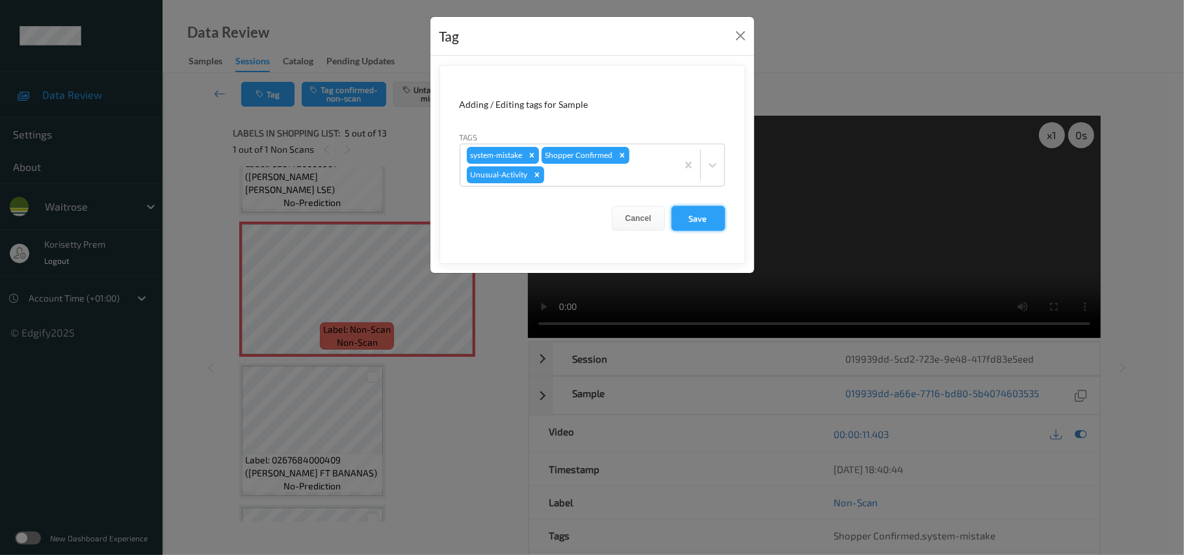
click at [698, 217] on button "Save" at bounding box center [698, 218] width 53 height 25
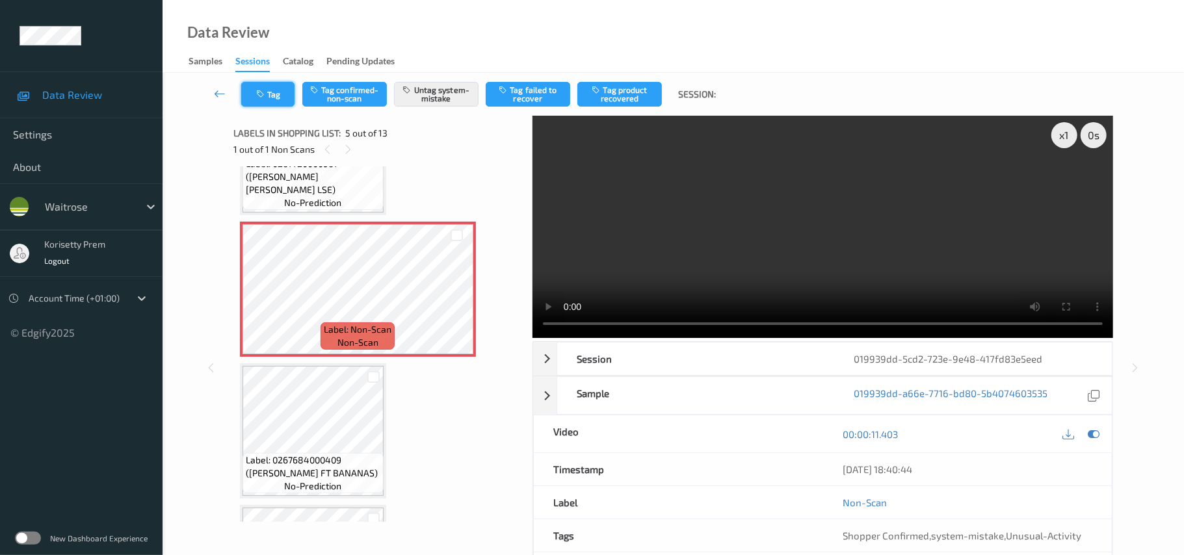
click at [282, 87] on button "Tag" at bounding box center [267, 94] width 53 height 25
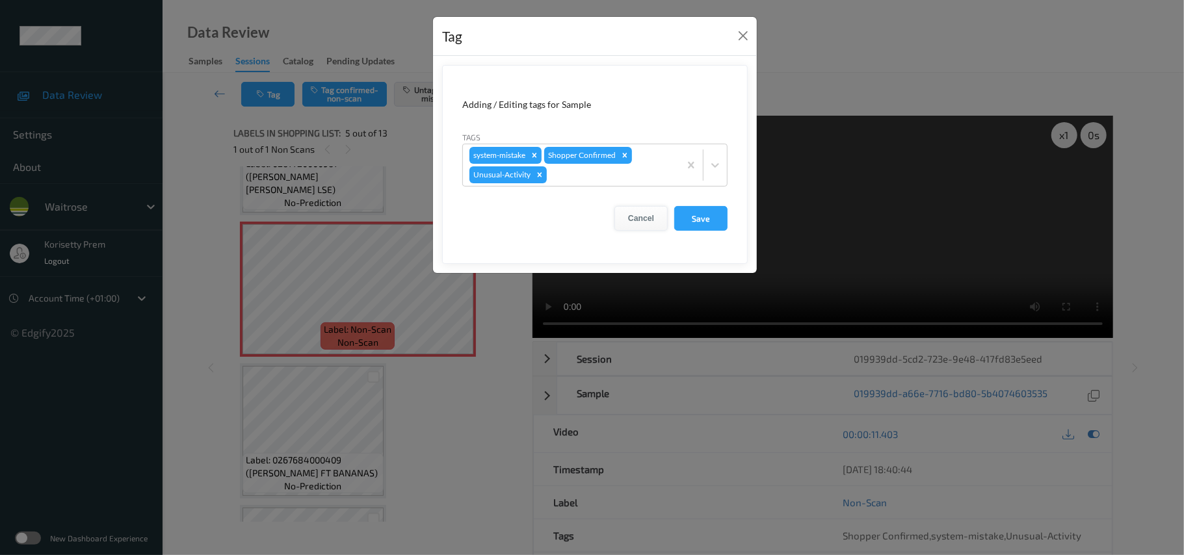
click at [649, 215] on button "Cancel" at bounding box center [641, 218] width 53 height 25
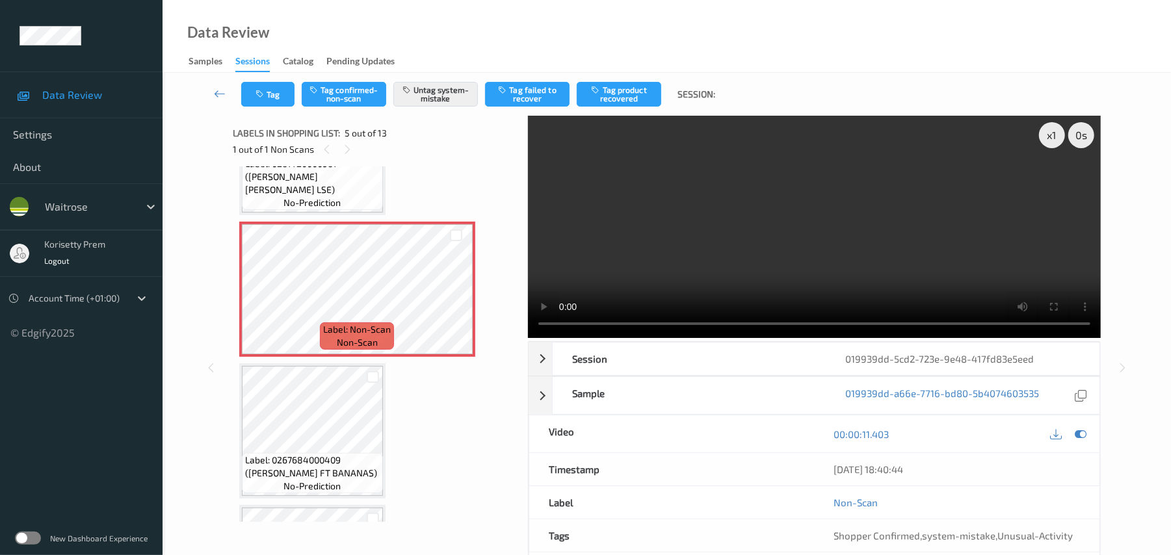
click at [672, 253] on video at bounding box center [814, 227] width 573 height 222
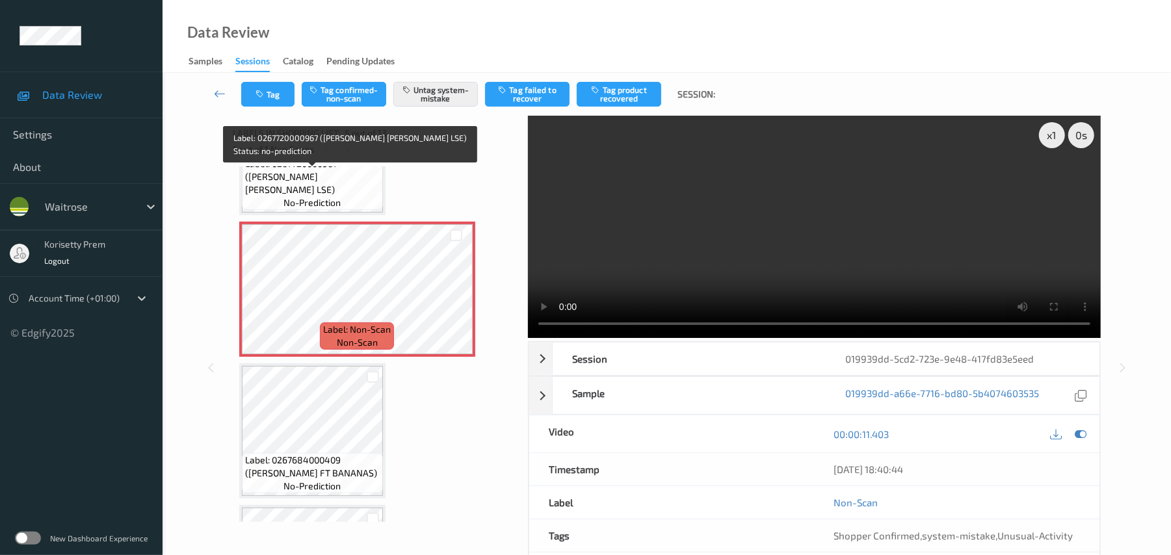
click at [278, 189] on span "Label: 0267720000967 (WR ESS BROC LSE)" at bounding box center [312, 176] width 135 height 39
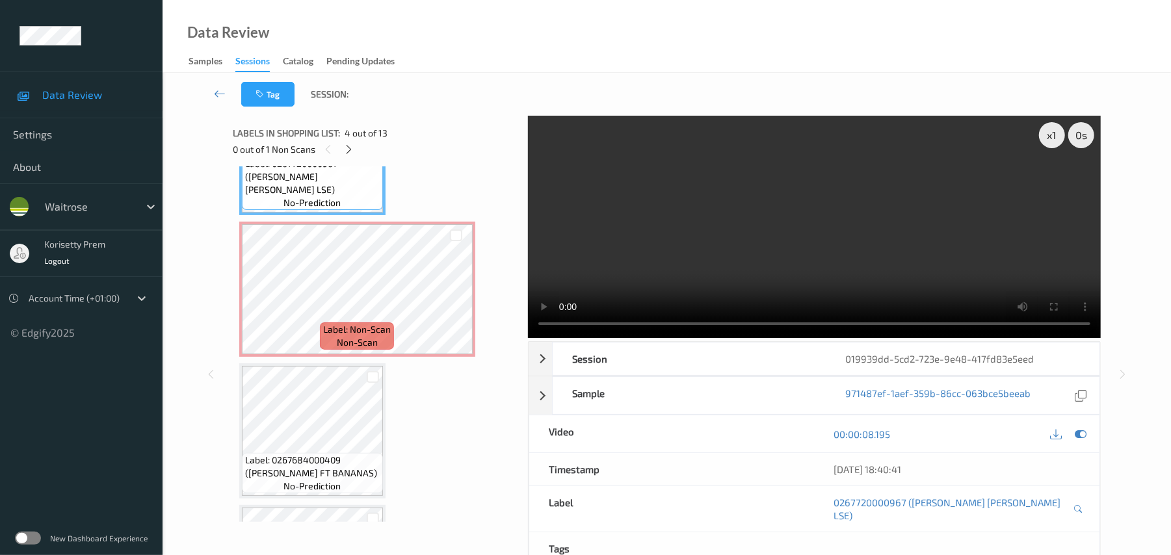
click at [615, 228] on video at bounding box center [814, 227] width 573 height 222
click at [617, 252] on video at bounding box center [814, 227] width 573 height 222
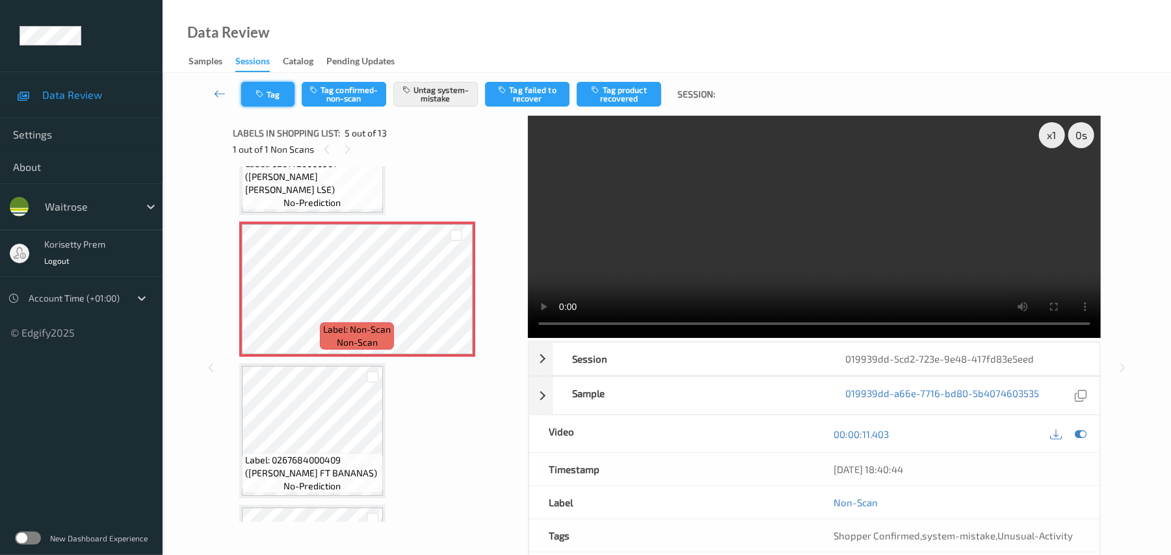
click at [254, 86] on button "Tag" at bounding box center [267, 94] width 53 height 25
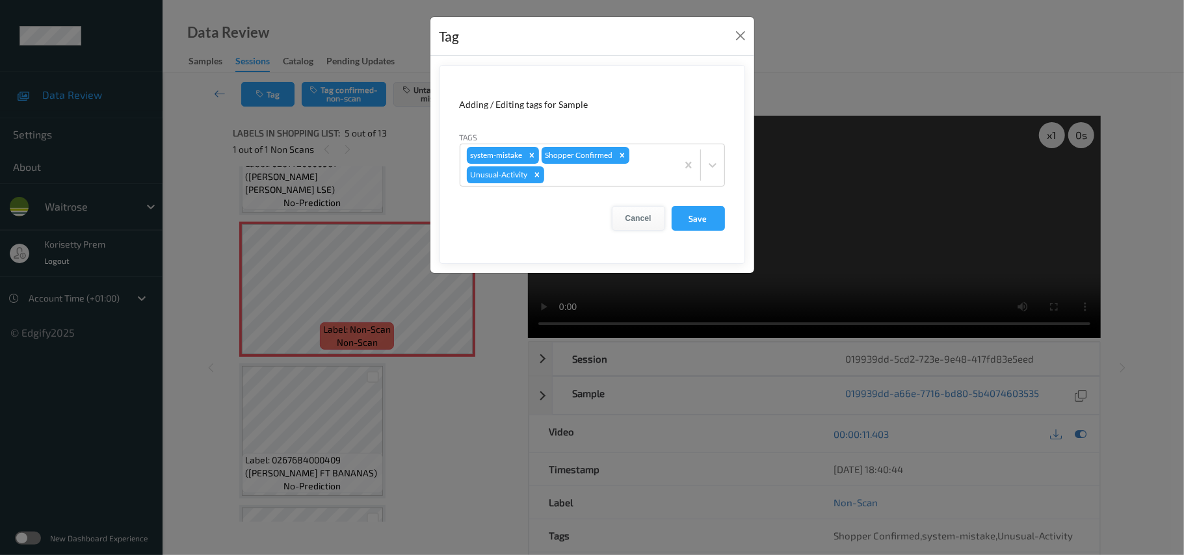
drag, startPoint x: 624, startPoint y: 206, endPoint x: 633, endPoint y: 220, distance: 17.0
click at [626, 207] on form "Adding / Editing tags for Sample Tags system-mistake Shopper Confirmed Unusual-…" at bounding box center [593, 164] width 306 height 199
click at [633, 220] on button "Cancel" at bounding box center [638, 218] width 53 height 25
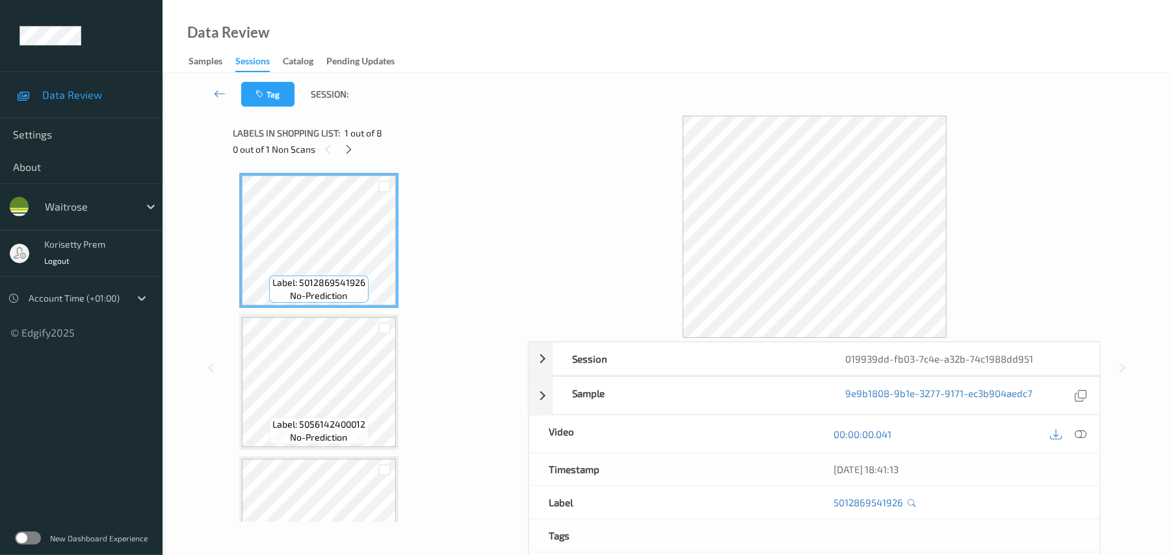
click at [553, 123] on div at bounding box center [814, 227] width 573 height 222
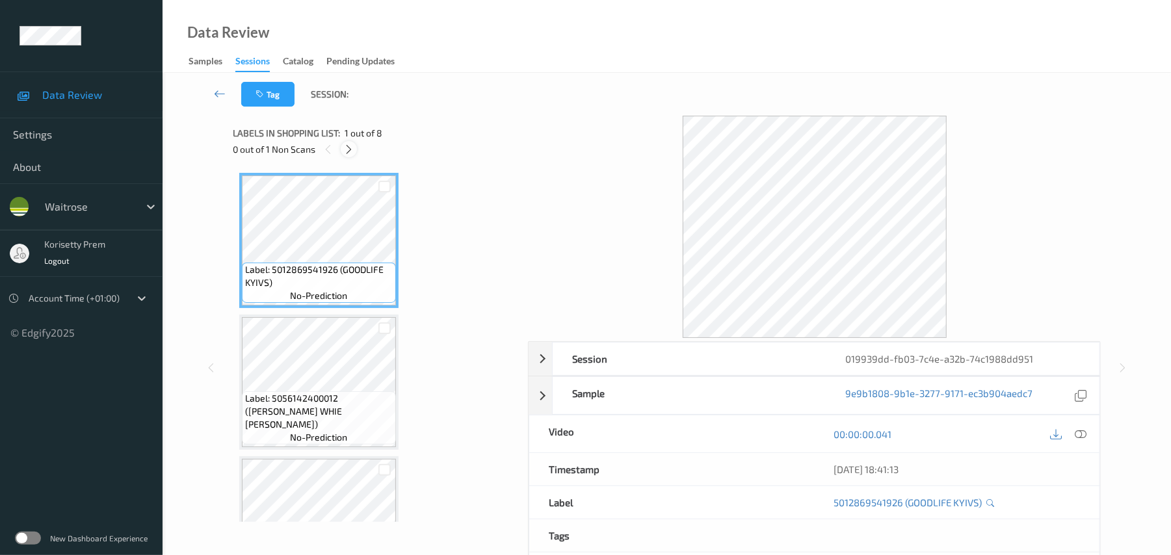
click at [350, 146] on icon at bounding box center [348, 150] width 11 height 12
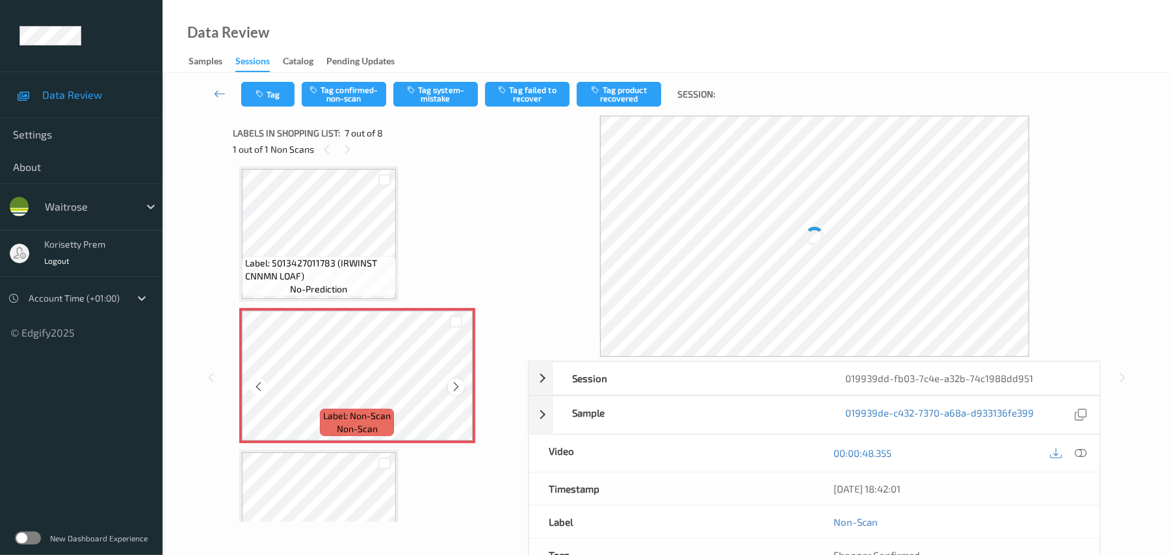
click at [458, 385] on icon at bounding box center [456, 387] width 11 height 12
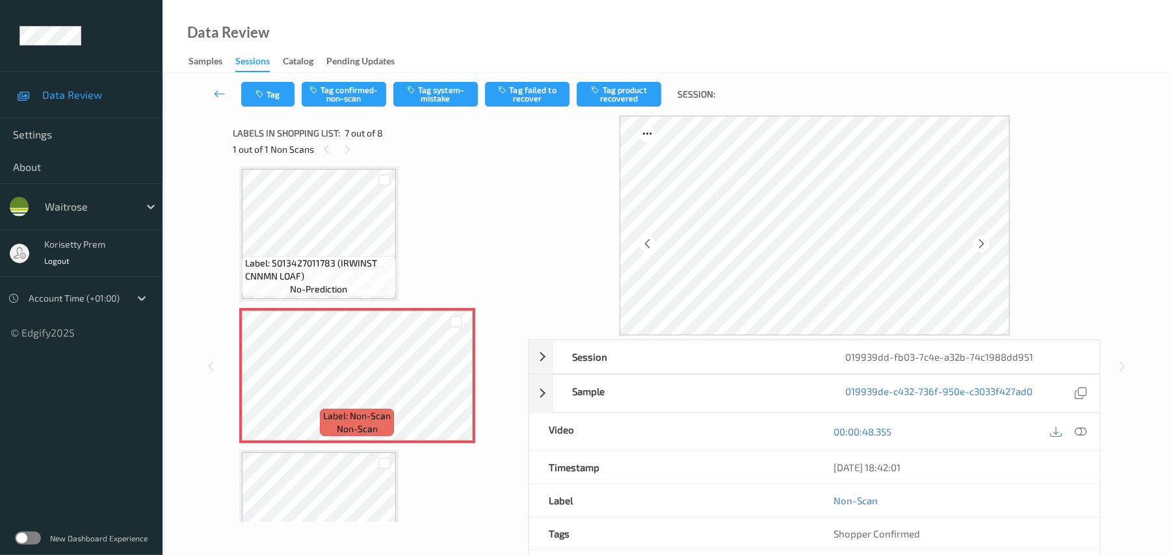
click at [297, 257] on span "Label: 5013427011783 (IRWINST CNNMN LOAF)" at bounding box center [319, 270] width 148 height 26
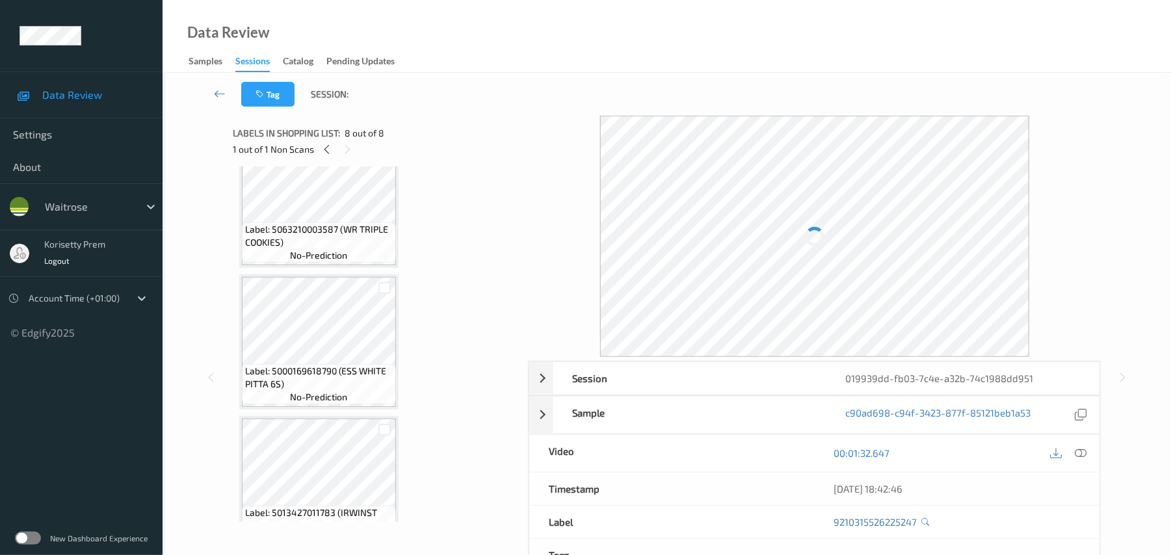
scroll to position [438, 0]
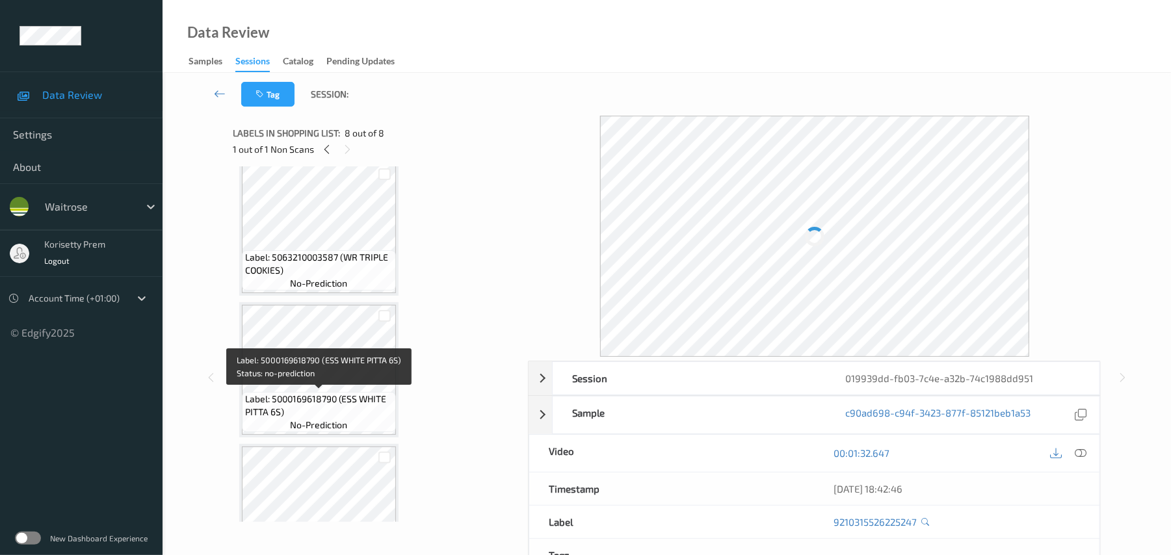
click at [331, 393] on span "Label: 5000169618790 (ESS WHITE PITTA 6S)" at bounding box center [319, 406] width 148 height 26
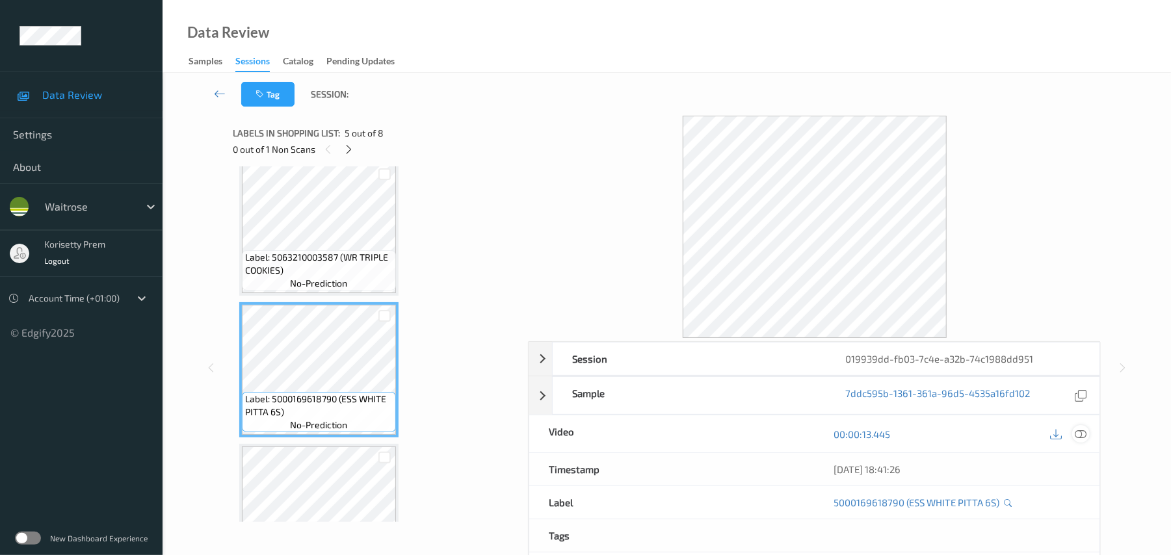
click at [1080, 438] on icon at bounding box center [1082, 435] width 12 height 12
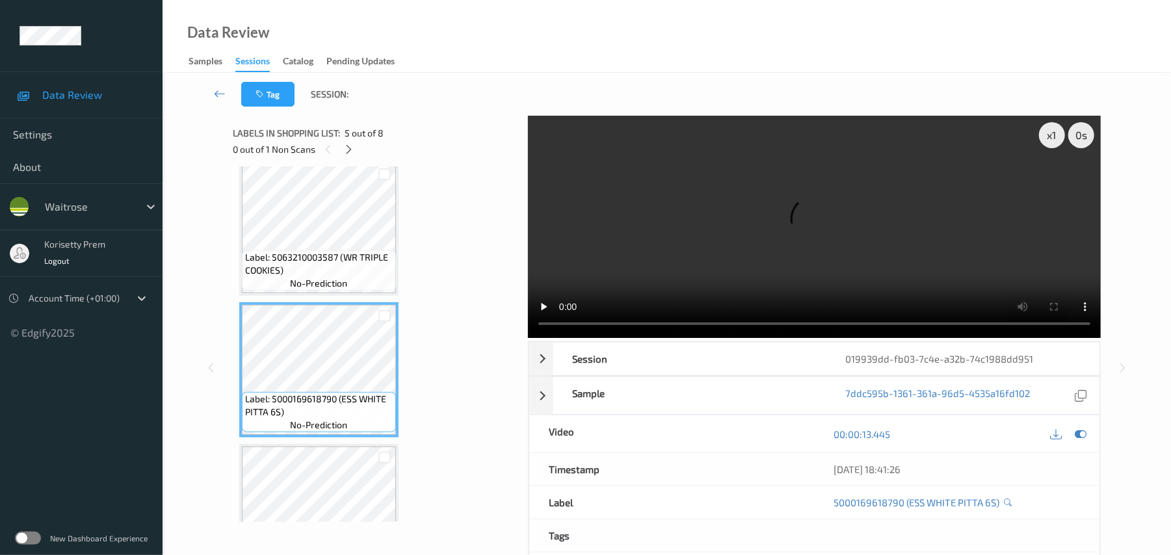
click at [606, 230] on video at bounding box center [814, 227] width 573 height 222
click at [775, 256] on video at bounding box center [814, 227] width 573 height 222
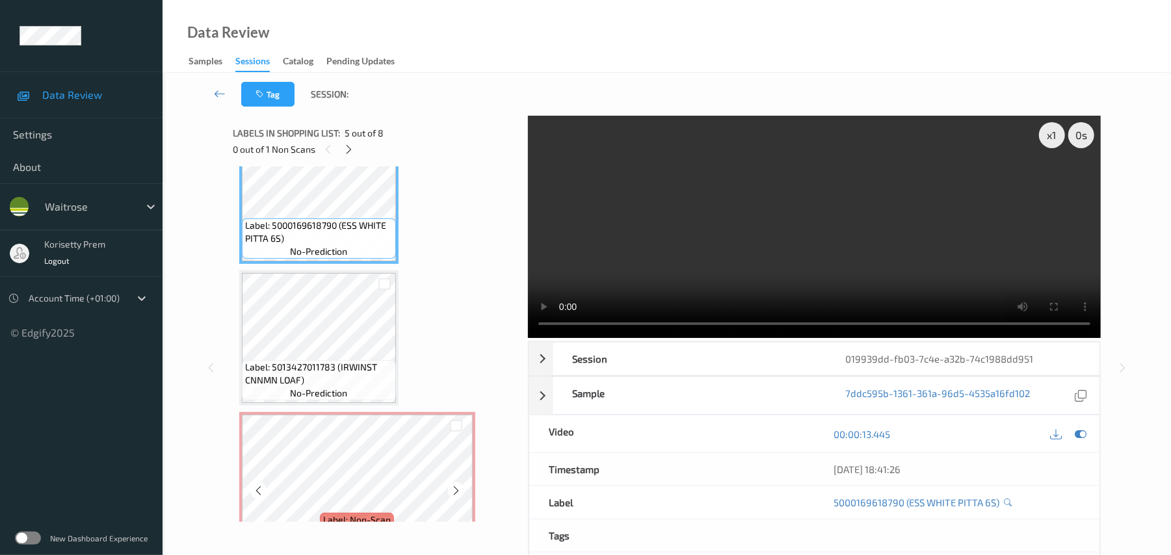
scroll to position [698, 0]
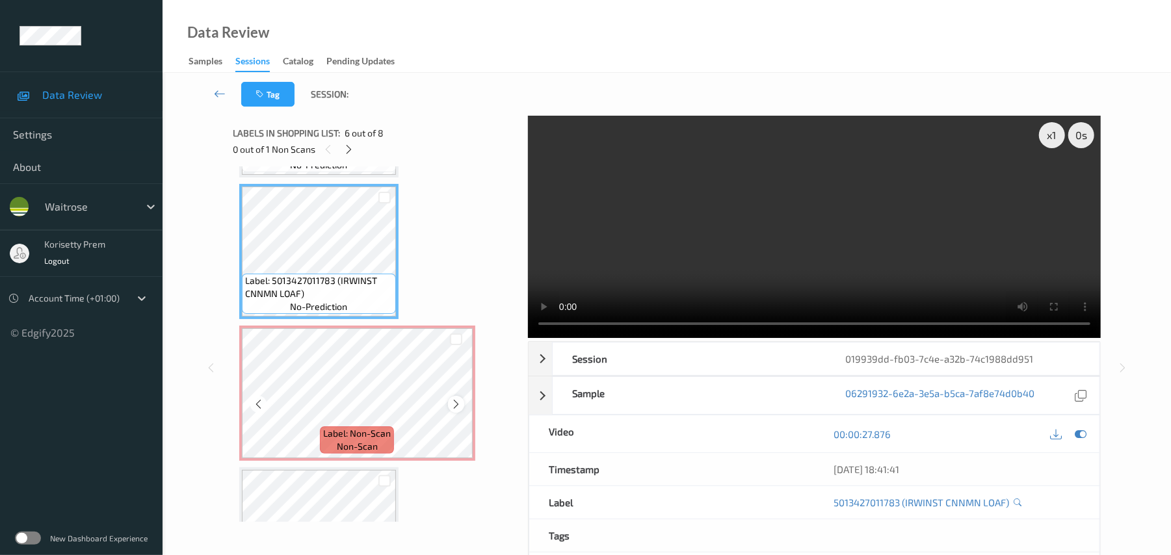
click at [451, 404] on icon at bounding box center [456, 405] width 11 height 12
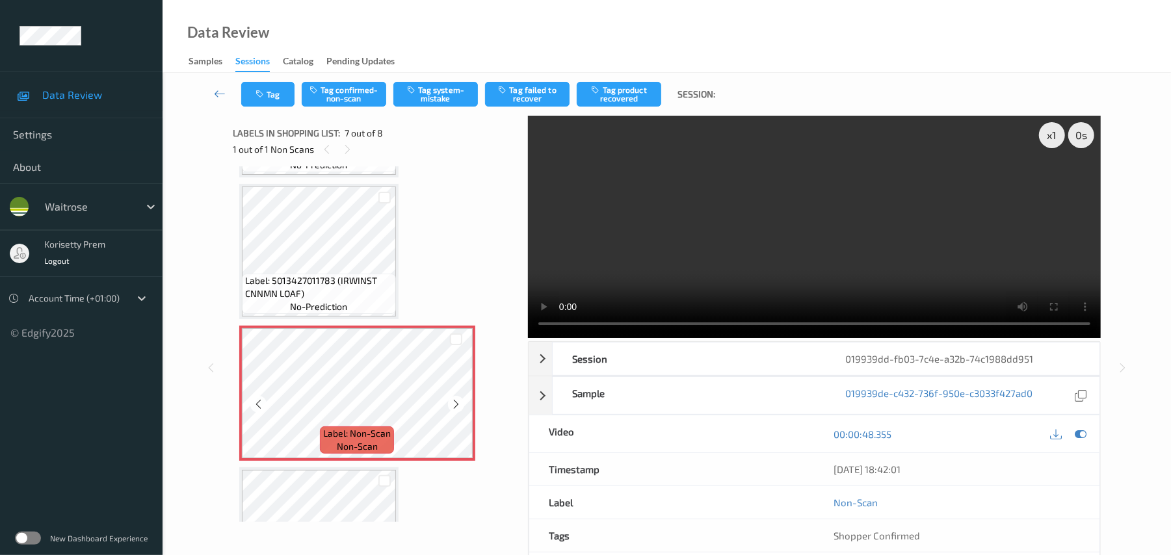
click at [451, 404] on icon at bounding box center [456, 405] width 11 height 12
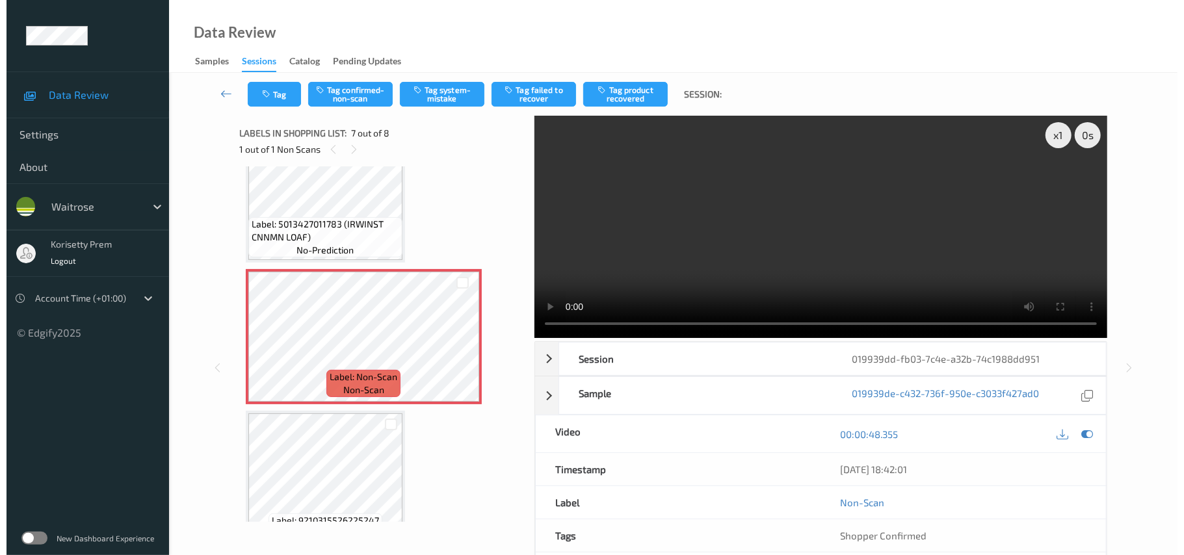
scroll to position [784, 0]
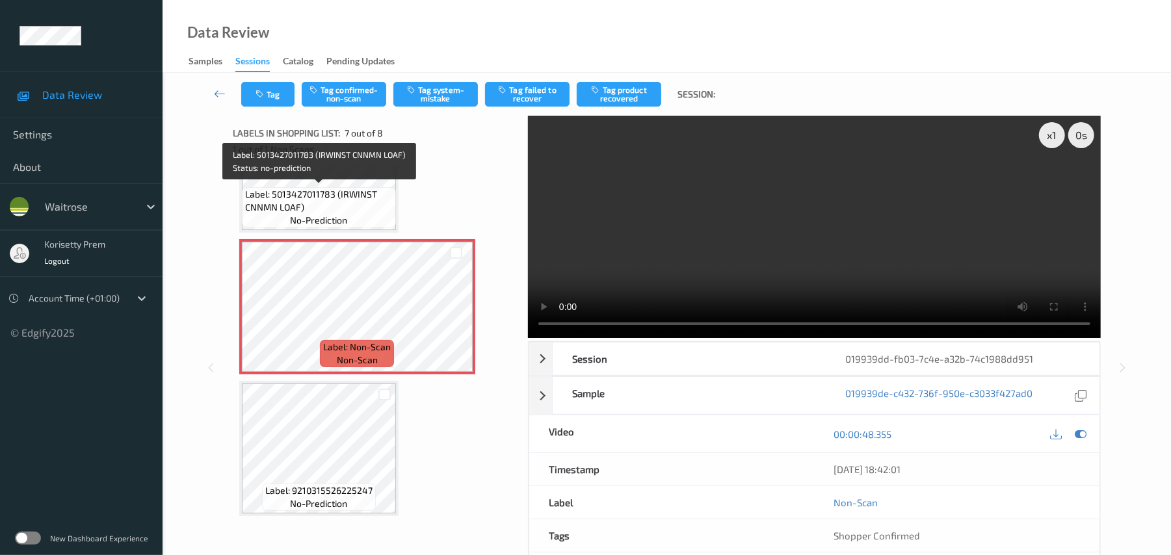
click at [256, 206] on span "Label: 5013427011783 (IRWINST CNNMN LOAF)" at bounding box center [319, 201] width 148 height 26
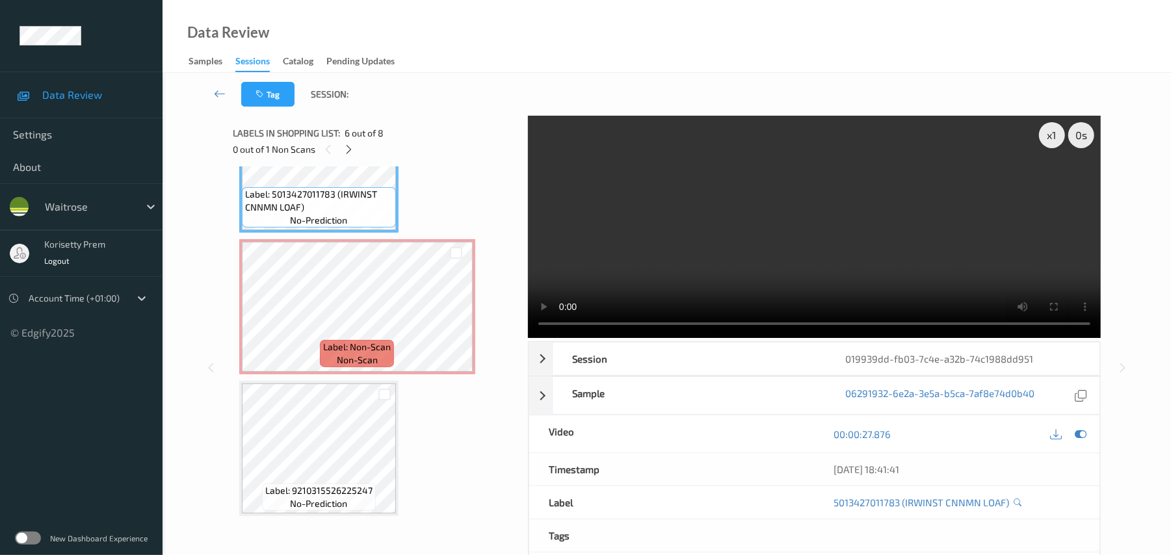
click at [575, 177] on video at bounding box center [814, 227] width 573 height 222
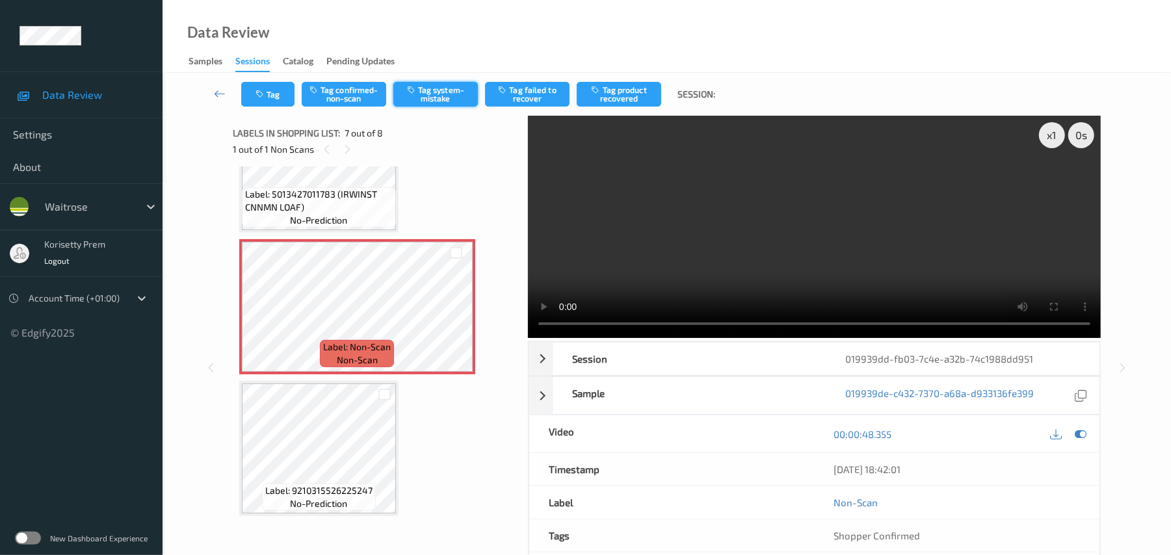
click at [429, 89] on button "Tag system-mistake" at bounding box center [435, 94] width 85 height 25
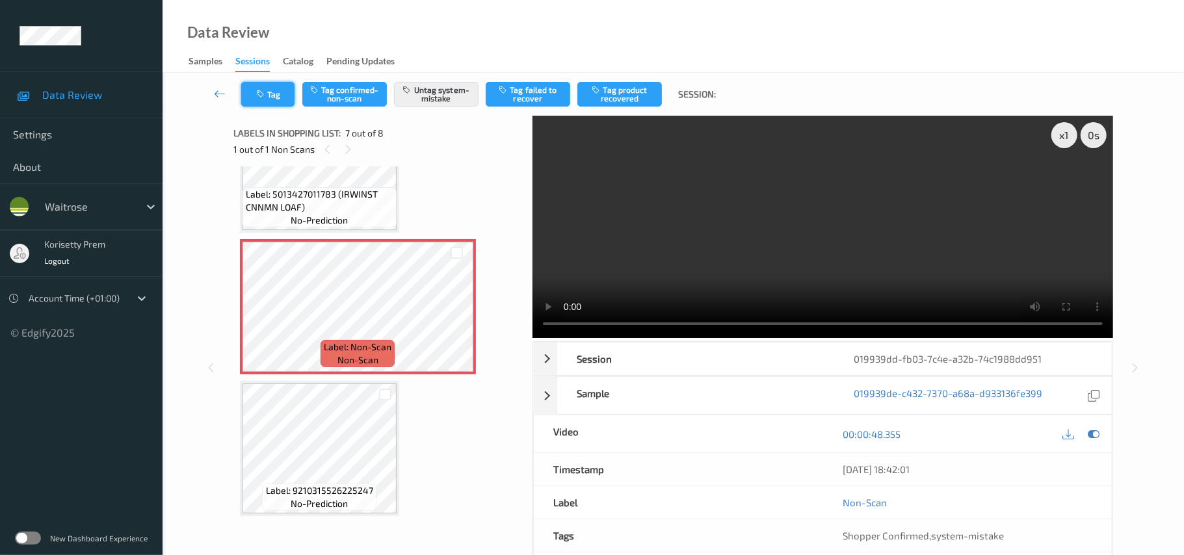
click at [271, 100] on button "Tag" at bounding box center [267, 94] width 53 height 25
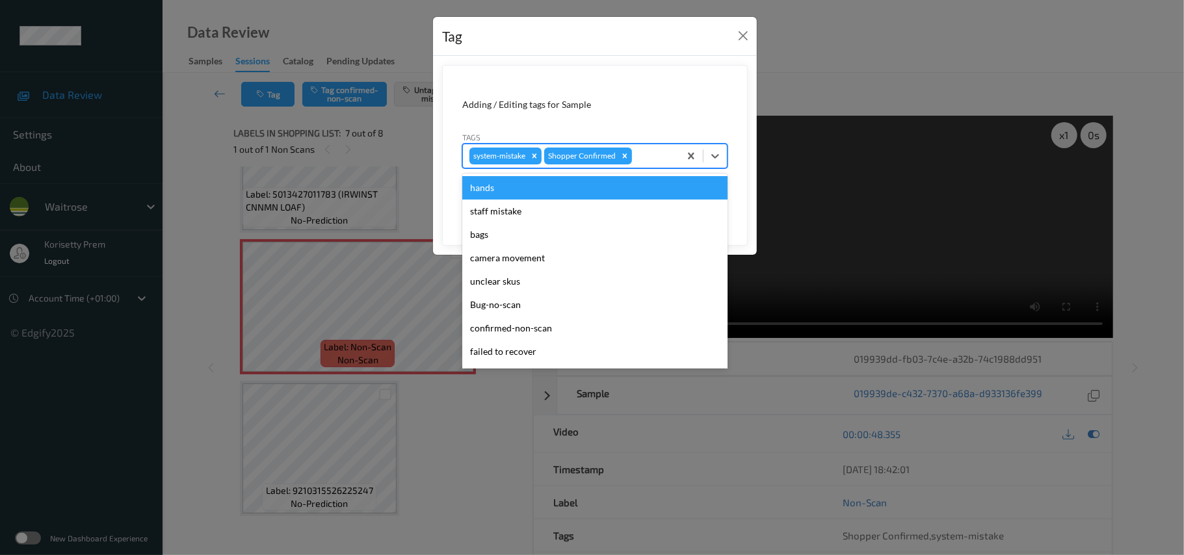
click at [659, 157] on div at bounding box center [654, 156] width 38 height 16
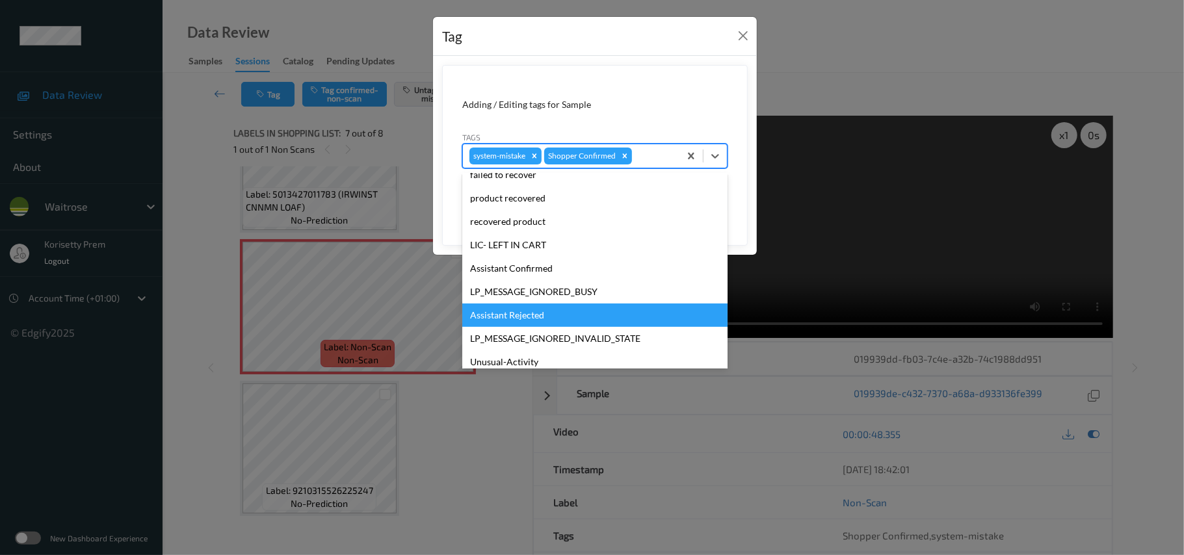
scroll to position [260, 0]
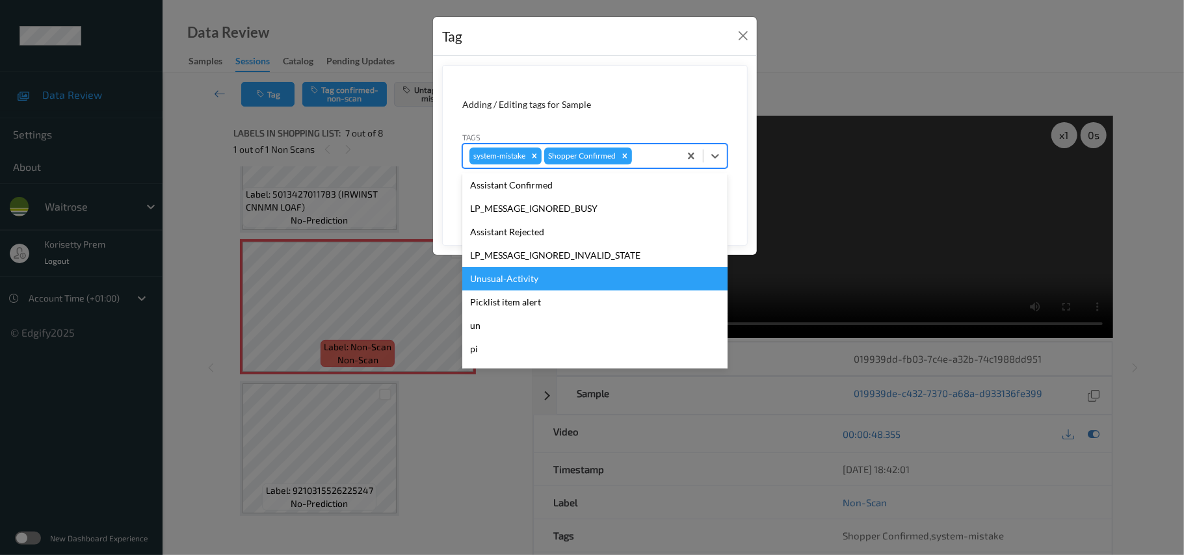
click at [531, 282] on div "Unusual-Activity" at bounding box center [594, 278] width 265 height 23
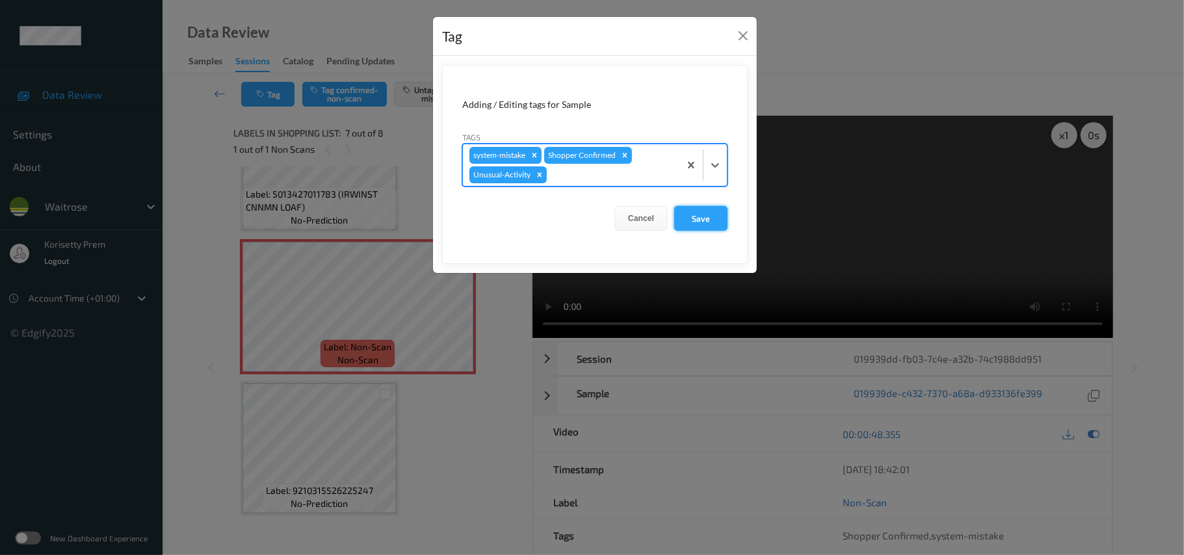
click at [689, 220] on button "Save" at bounding box center [700, 218] width 53 height 25
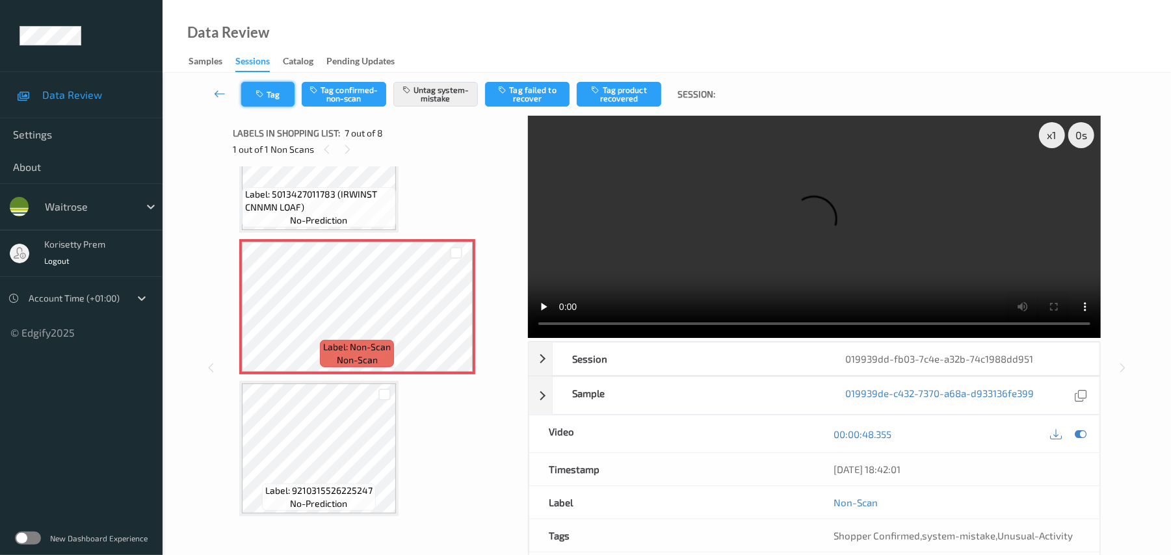
click at [250, 92] on button "Tag" at bounding box center [267, 94] width 53 height 25
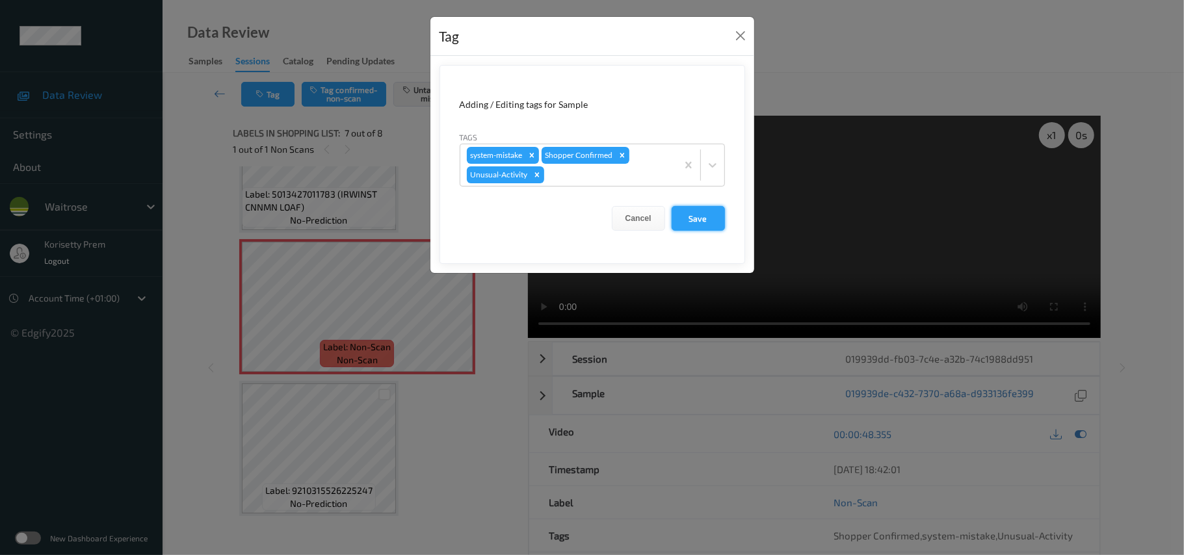
click at [685, 216] on button "Save" at bounding box center [698, 218] width 53 height 25
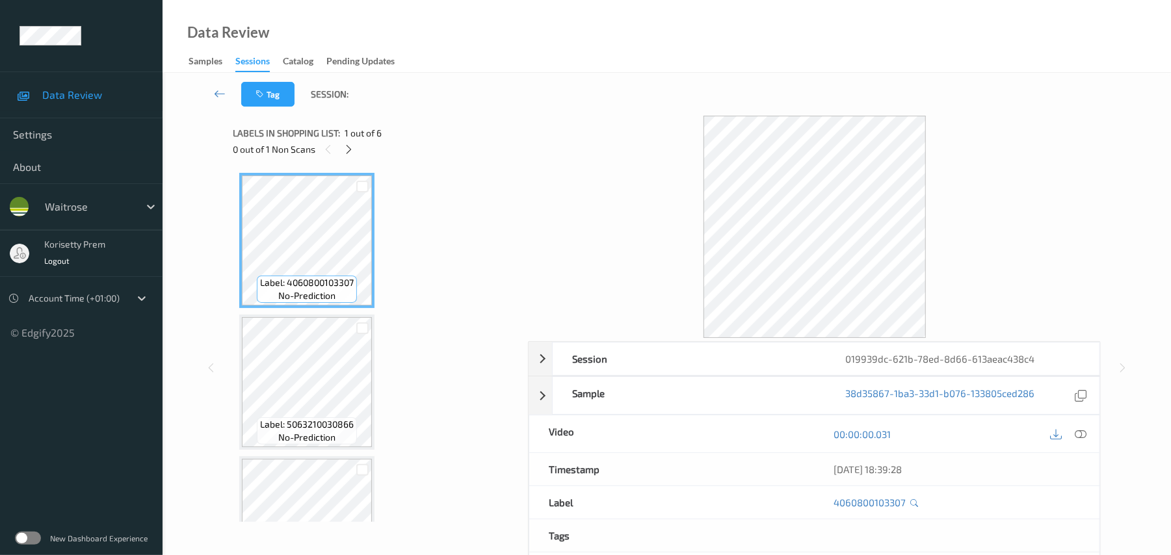
click at [581, 87] on div "Tag Session:" at bounding box center [666, 94] width 955 height 43
click at [352, 148] on icon at bounding box center [348, 150] width 11 height 12
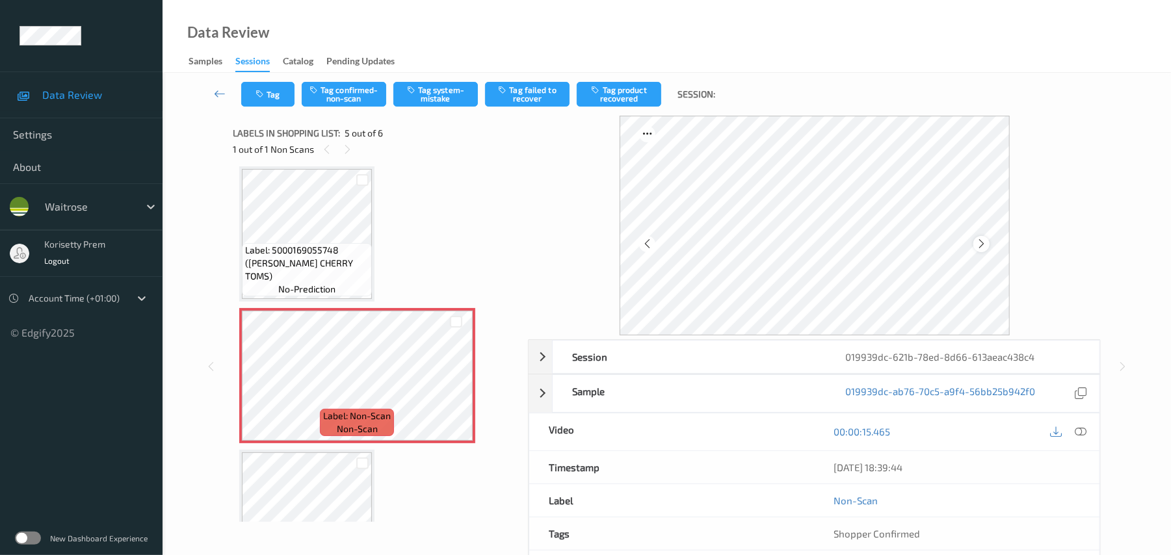
click at [981, 247] on icon at bounding box center [981, 244] width 11 height 12
click at [981, 248] on icon at bounding box center [981, 244] width 11 height 12
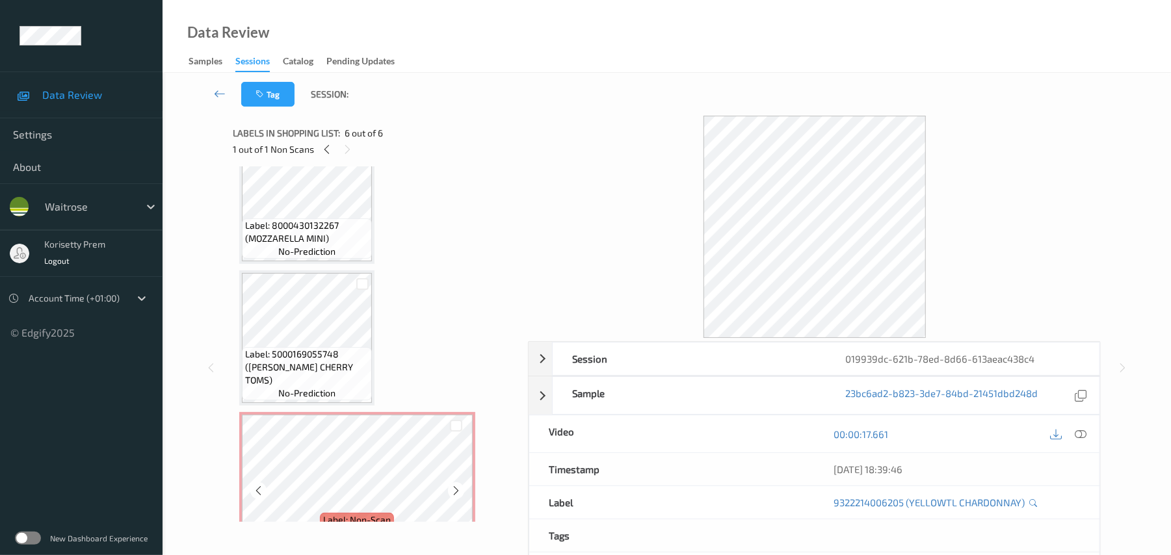
scroll to position [241, 0]
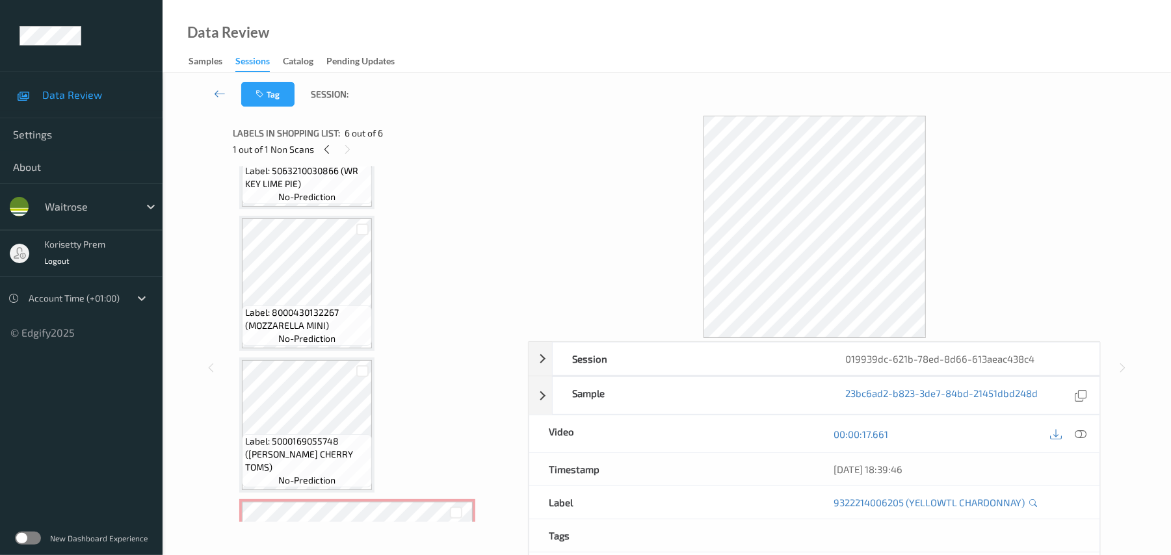
click at [312, 341] on span "no-prediction" at bounding box center [306, 338] width 57 height 13
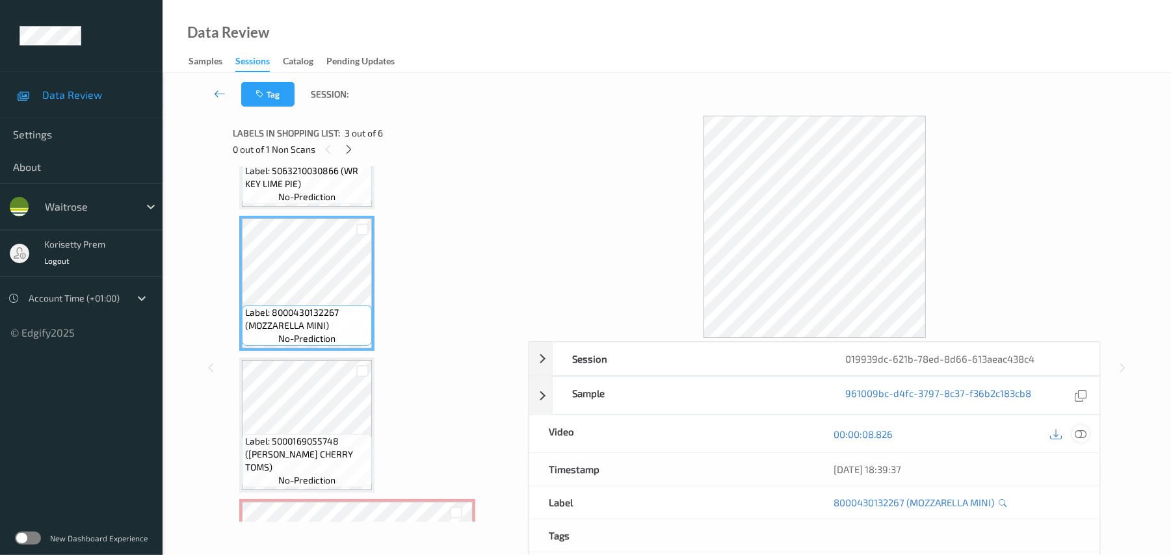
click at [1085, 440] on icon at bounding box center [1082, 435] width 12 height 12
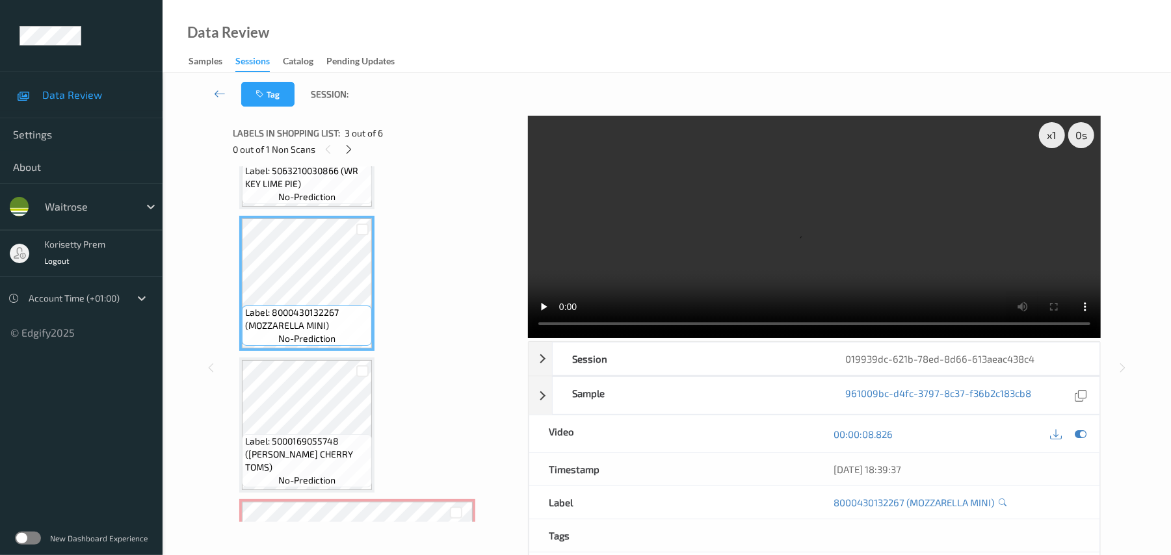
click at [717, 193] on video at bounding box center [814, 227] width 573 height 222
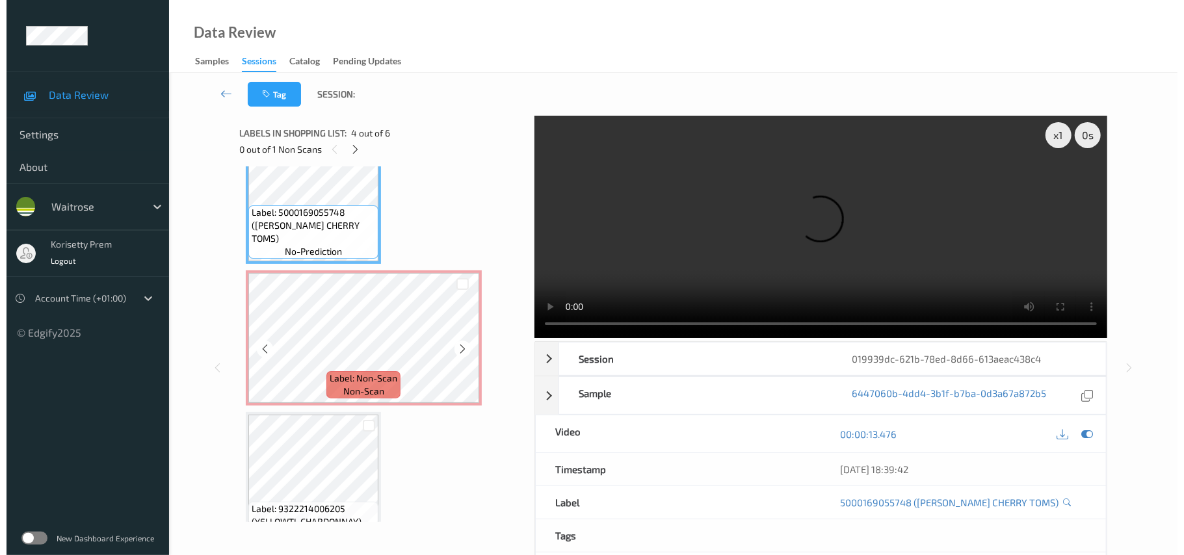
scroll to position [501, 0]
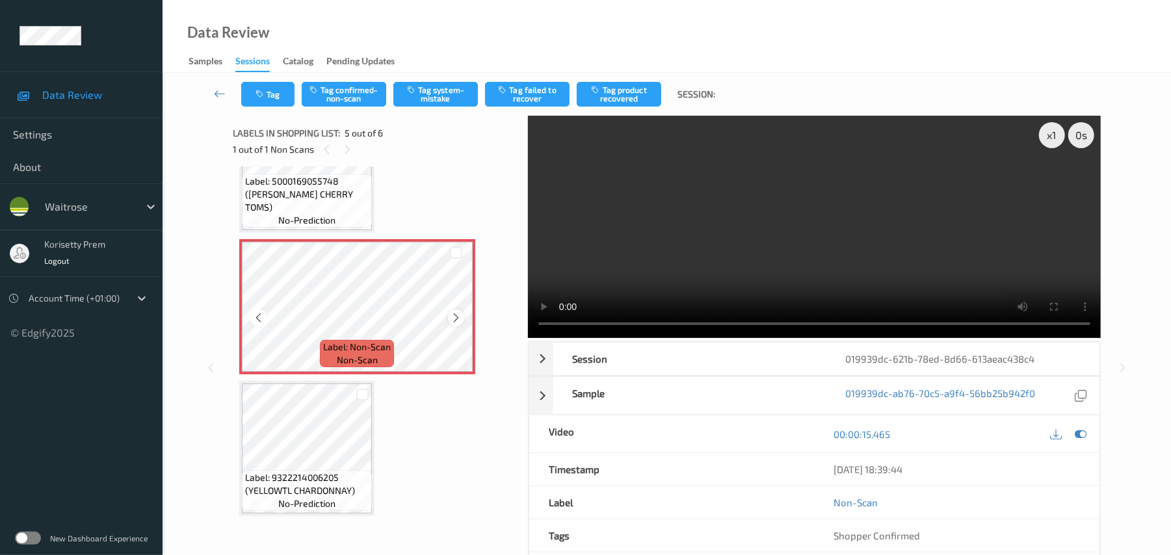
click at [449, 320] on div at bounding box center [456, 318] width 16 height 16
click at [256, 320] on icon at bounding box center [258, 318] width 11 height 12
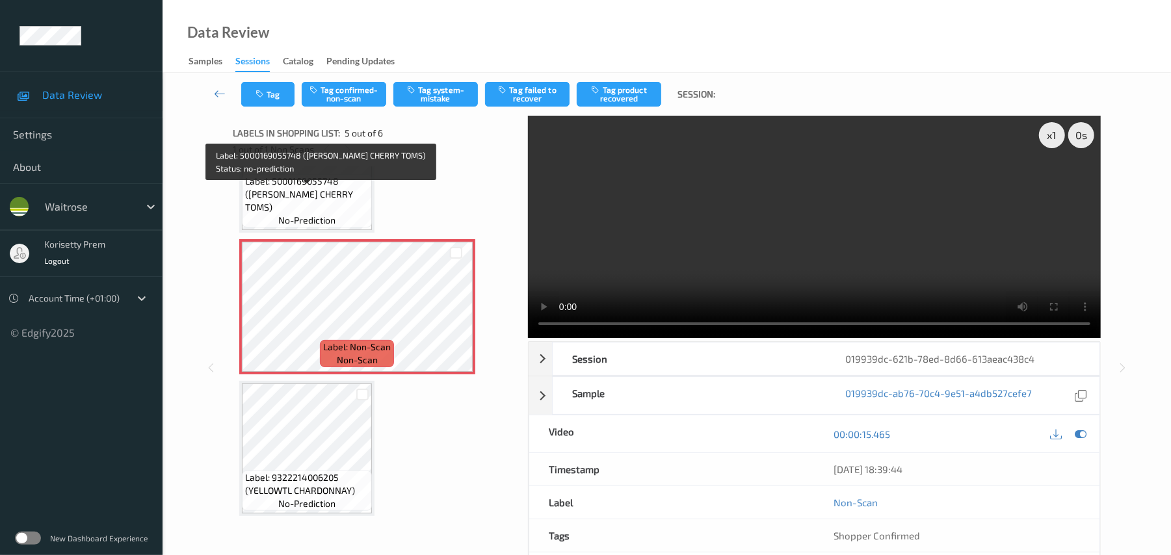
click at [271, 194] on span "Label: 5000169055748 (WR DORG CHERRY TOMS)" at bounding box center [307, 194] width 124 height 39
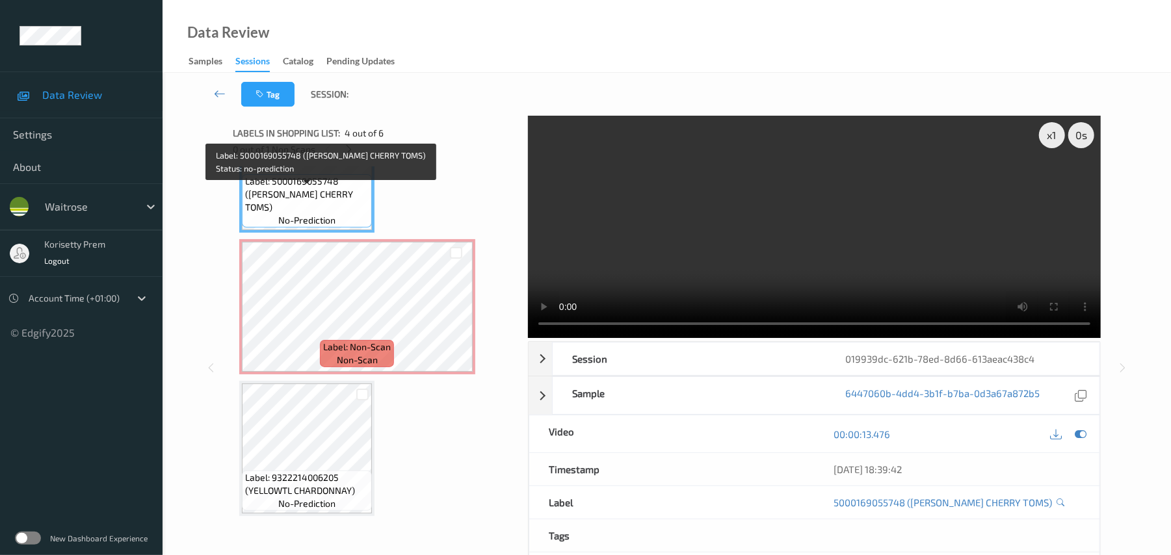
click at [295, 215] on span "no-prediction" at bounding box center [306, 220] width 57 height 13
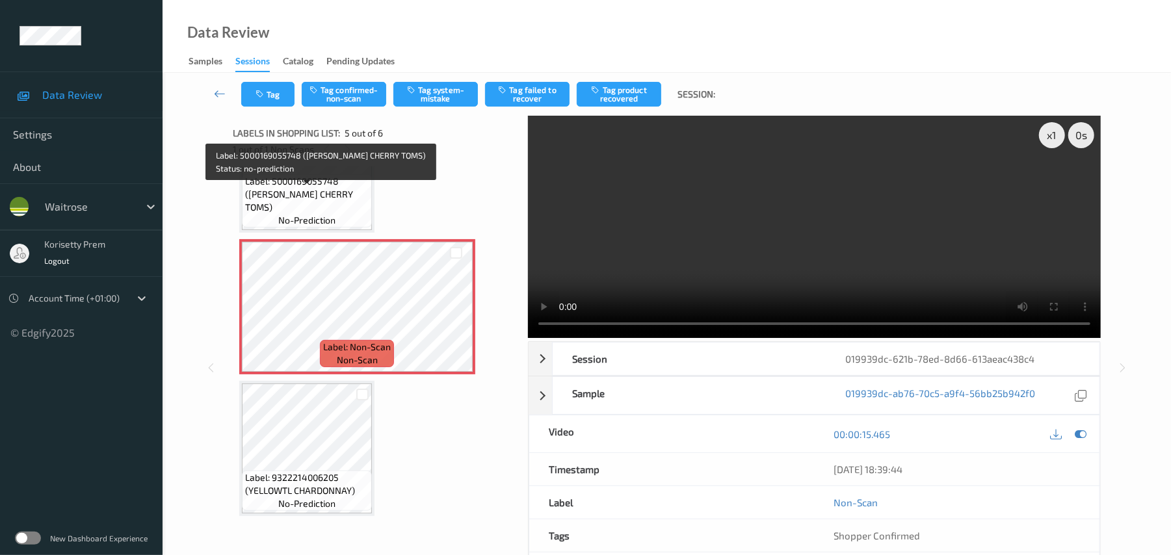
click at [305, 199] on span "Label: 5000169055748 (WR DORG CHERRY TOMS)" at bounding box center [307, 194] width 124 height 39
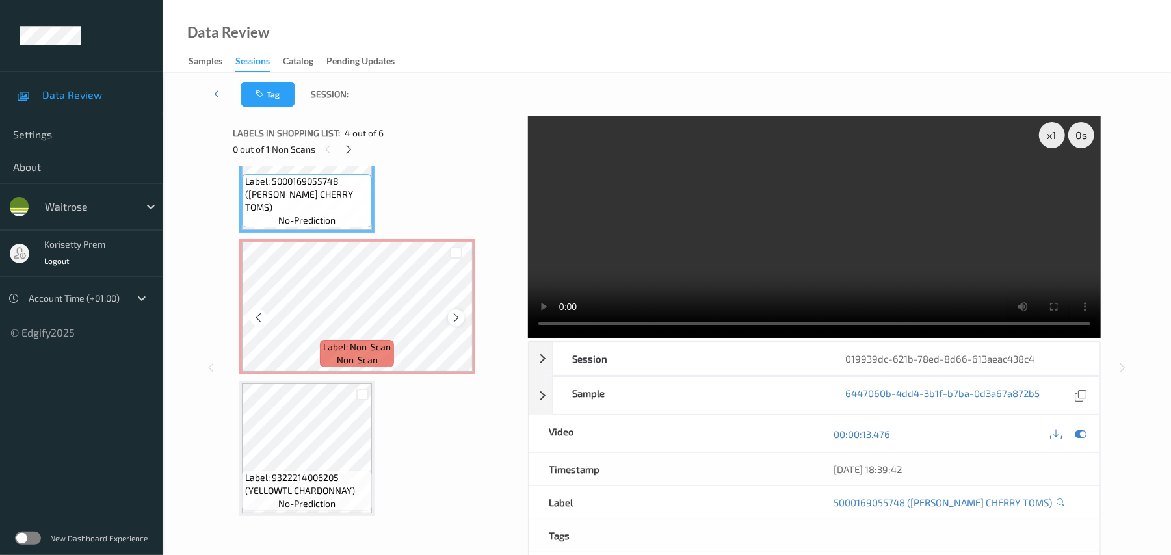
click at [449, 316] on div at bounding box center [456, 318] width 16 height 16
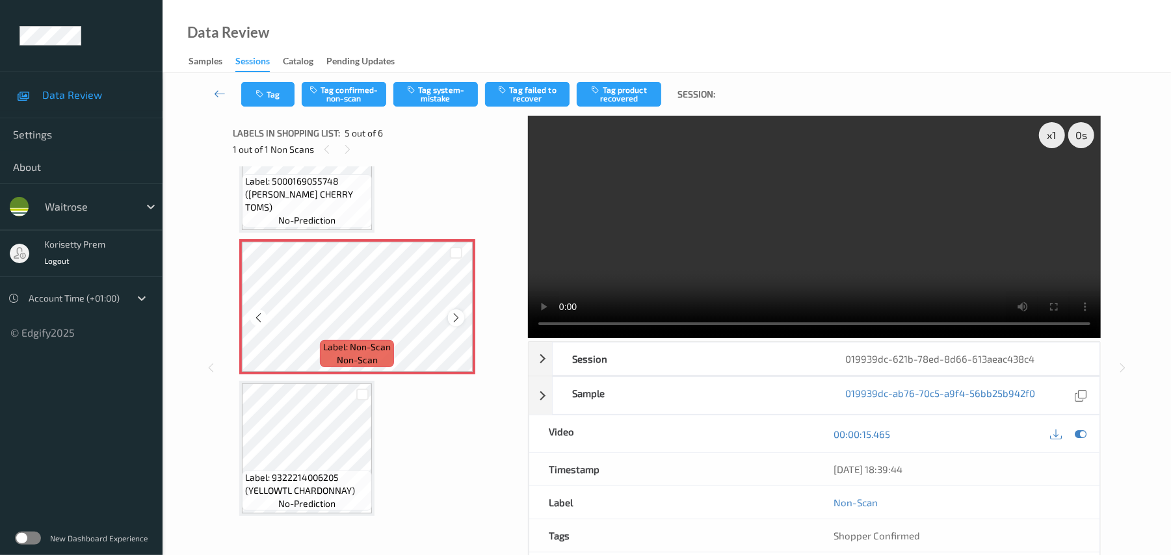
click at [451, 323] on div at bounding box center [456, 318] width 16 height 16
click at [750, 206] on video at bounding box center [814, 227] width 573 height 222
click at [460, 315] on icon at bounding box center [456, 318] width 11 height 12
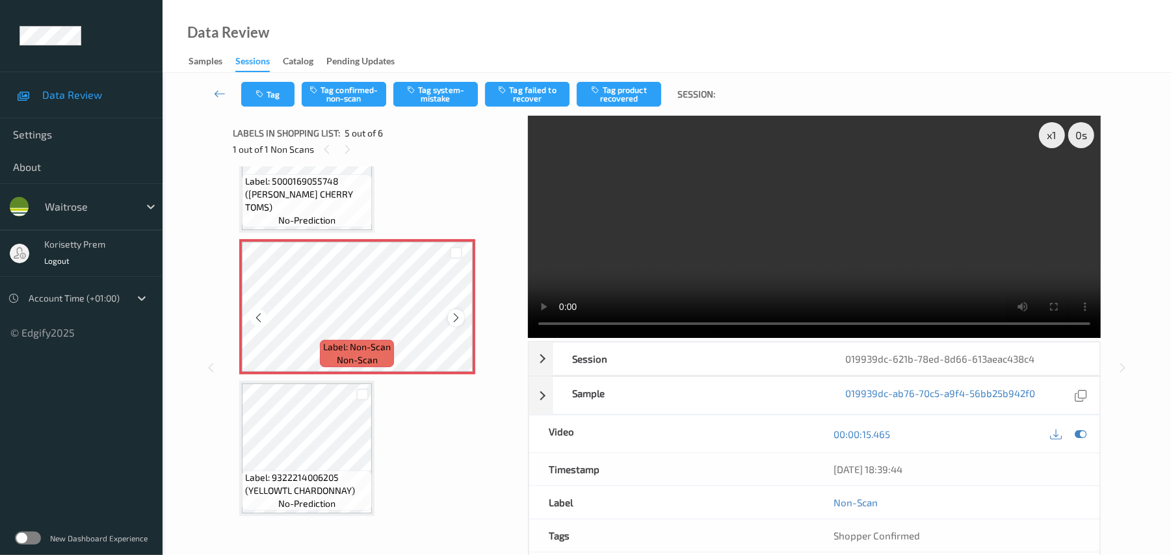
click at [457, 313] on icon at bounding box center [456, 318] width 11 height 12
click at [453, 312] on icon at bounding box center [456, 318] width 11 height 12
click at [434, 99] on button "Tag system-mistake" at bounding box center [435, 94] width 85 height 25
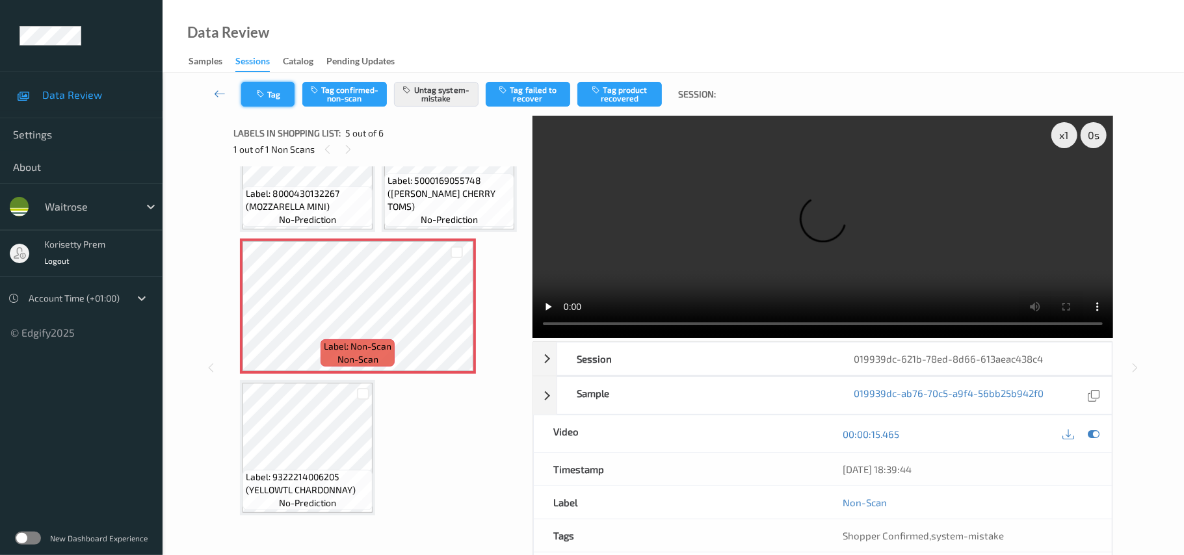
click at [269, 92] on button "Tag" at bounding box center [267, 94] width 53 height 25
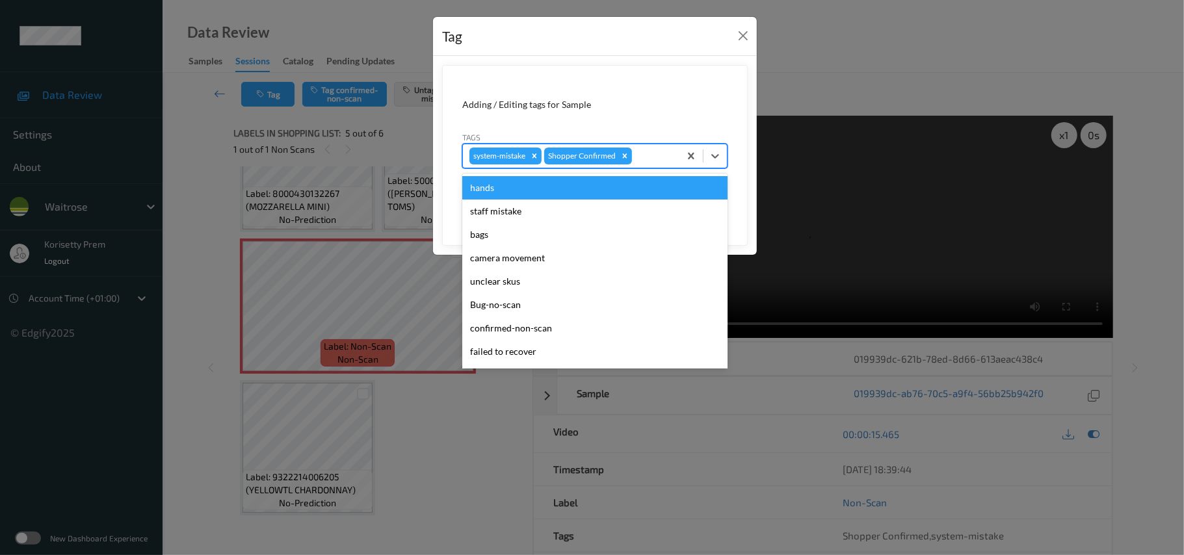
click at [650, 150] on div at bounding box center [654, 156] width 38 height 16
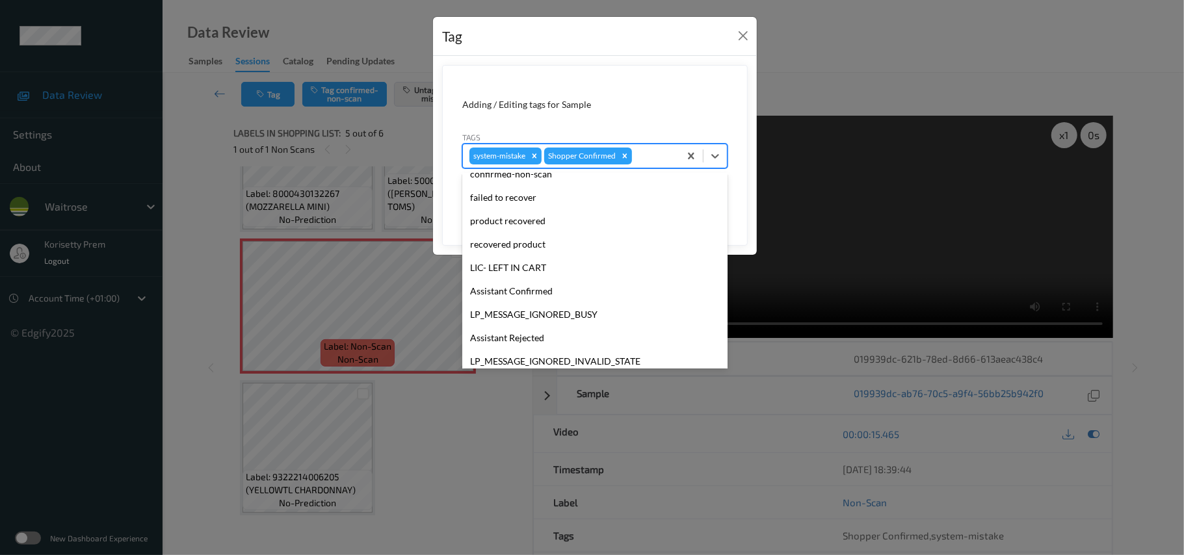
scroll to position [302, 0]
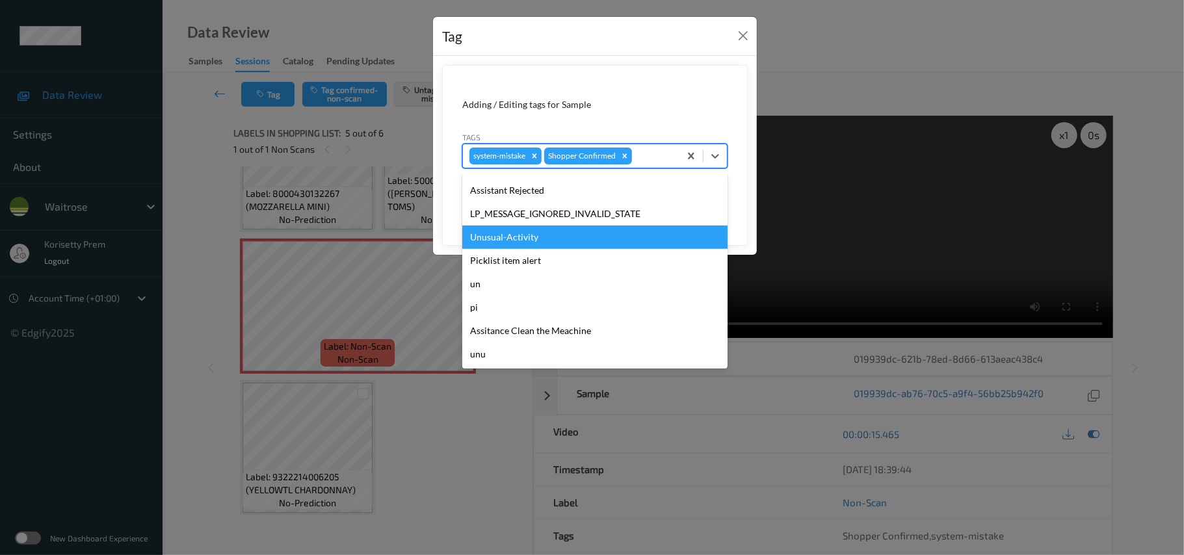
click at [537, 248] on div "Unusual-Activity" at bounding box center [594, 237] width 265 height 23
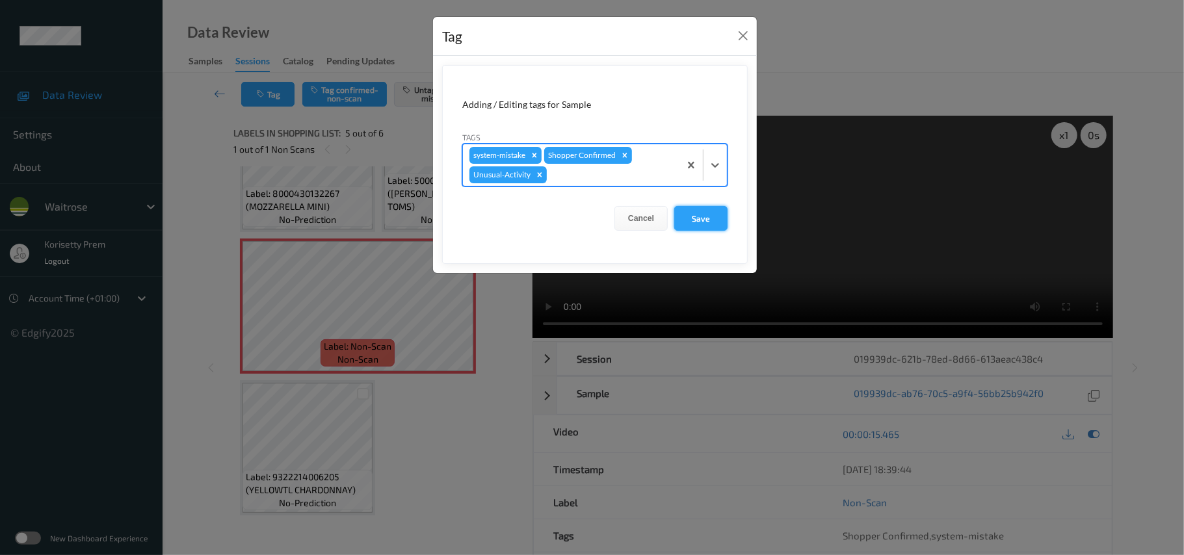
click at [725, 217] on button "Save" at bounding box center [700, 218] width 53 height 25
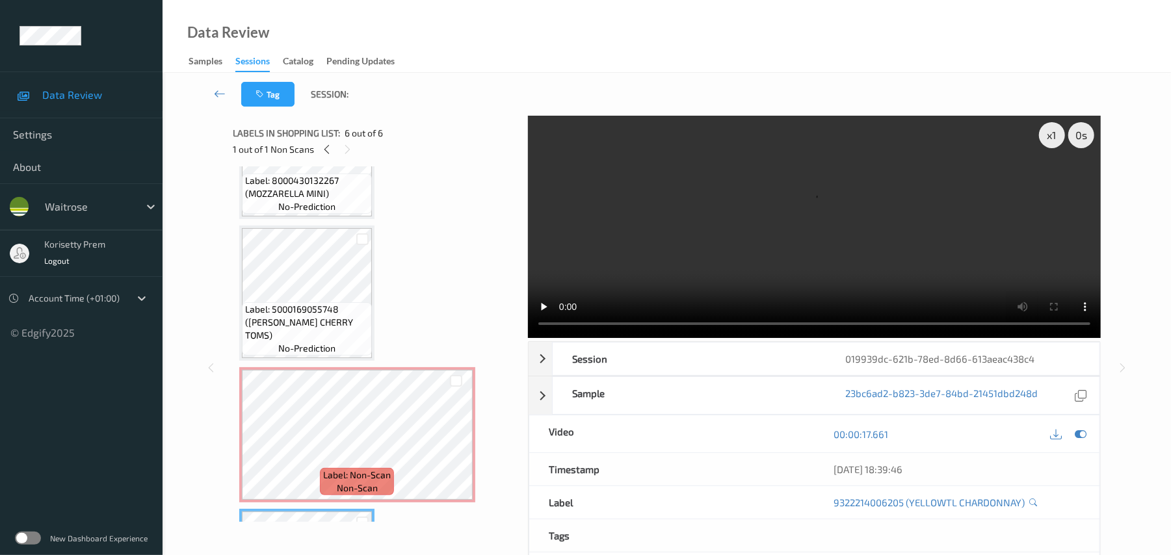
scroll to position [328, 0]
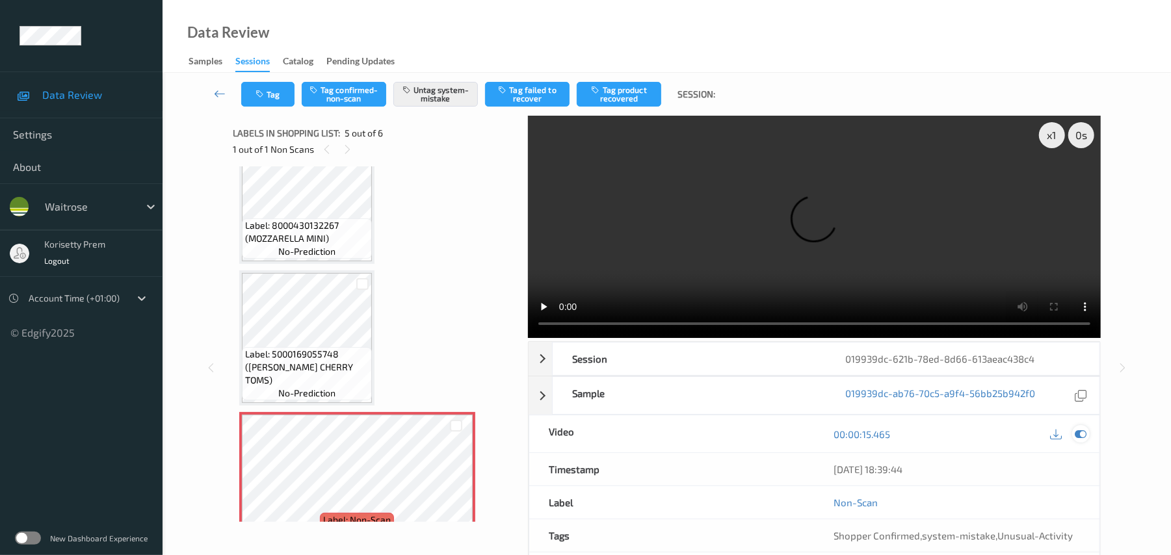
click at [1085, 434] on icon at bounding box center [1082, 435] width 12 height 12
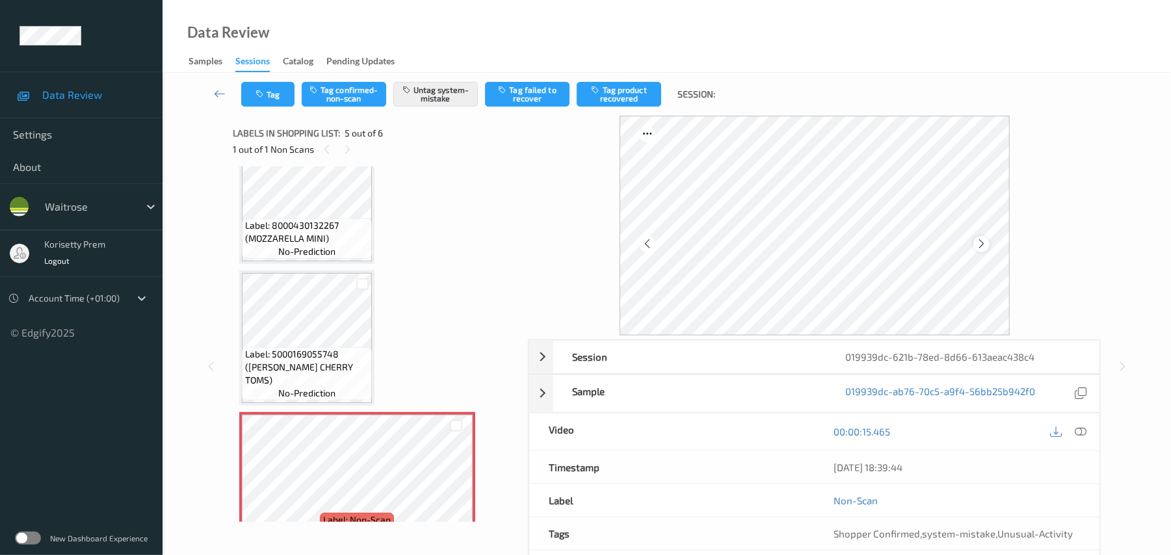
click at [986, 243] on icon at bounding box center [981, 244] width 11 height 12
click at [985, 243] on icon at bounding box center [981, 244] width 11 height 12
click at [282, 96] on button "Tag" at bounding box center [267, 94] width 53 height 25
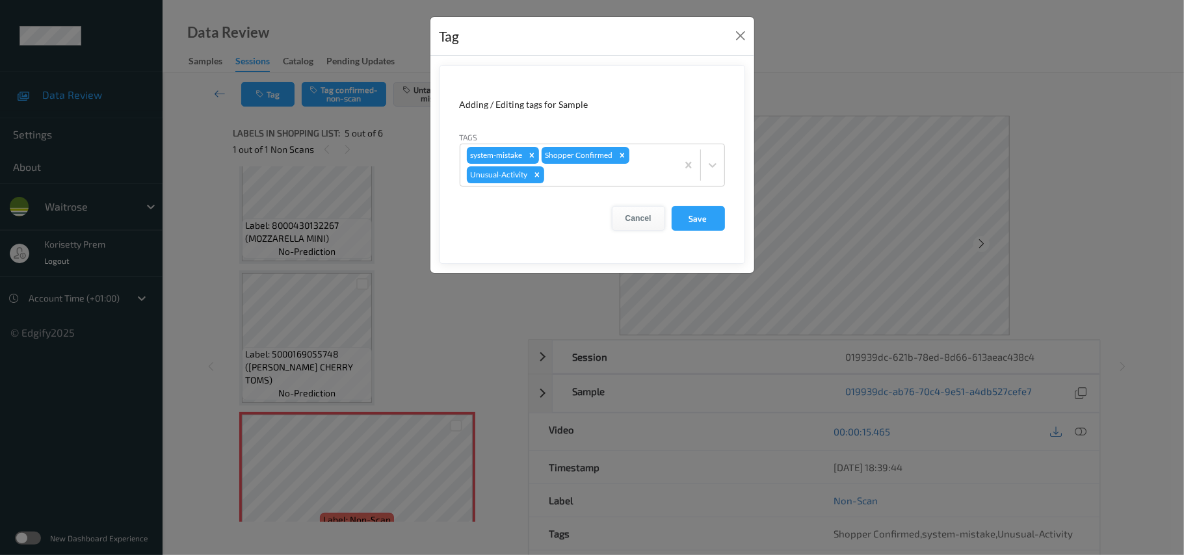
click at [644, 212] on button "Cancel" at bounding box center [638, 218] width 53 height 25
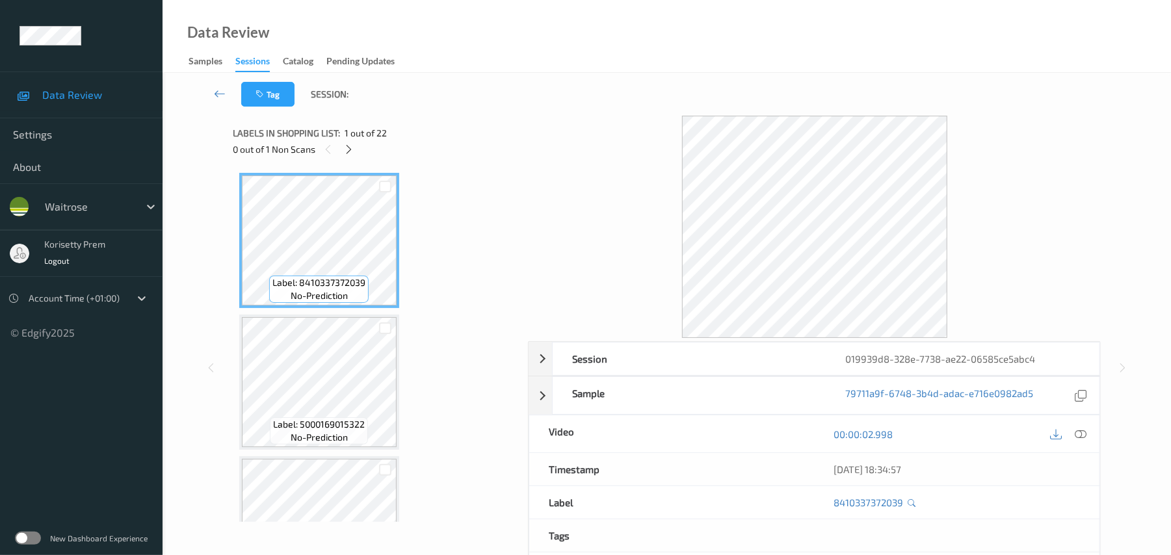
click at [572, 108] on div "Tag Session:" at bounding box center [666, 94] width 955 height 43
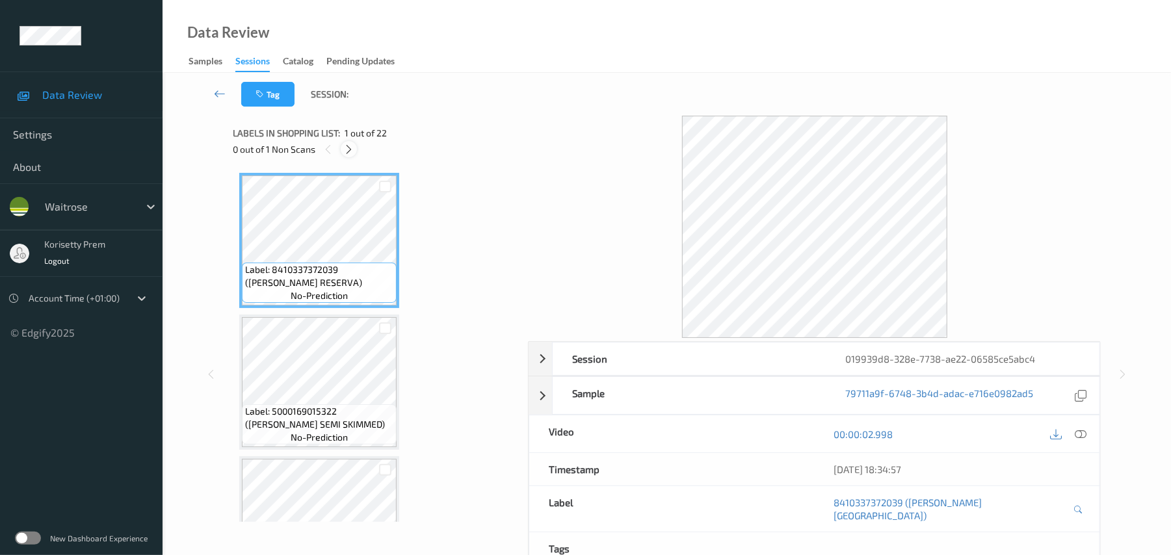
click at [345, 151] on icon at bounding box center [348, 150] width 11 height 12
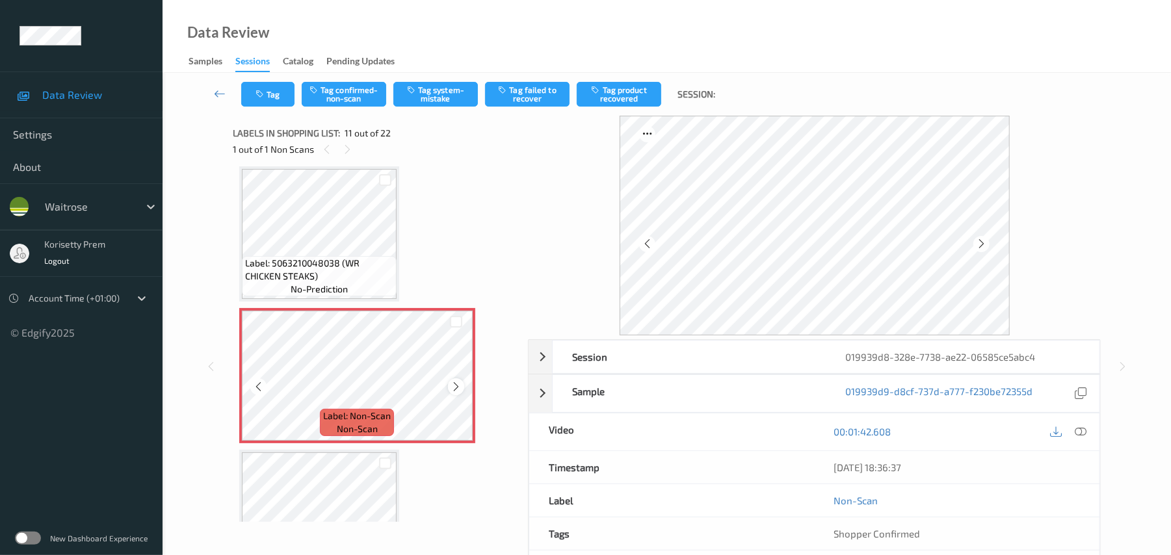
click at [454, 386] on icon at bounding box center [456, 387] width 11 height 12
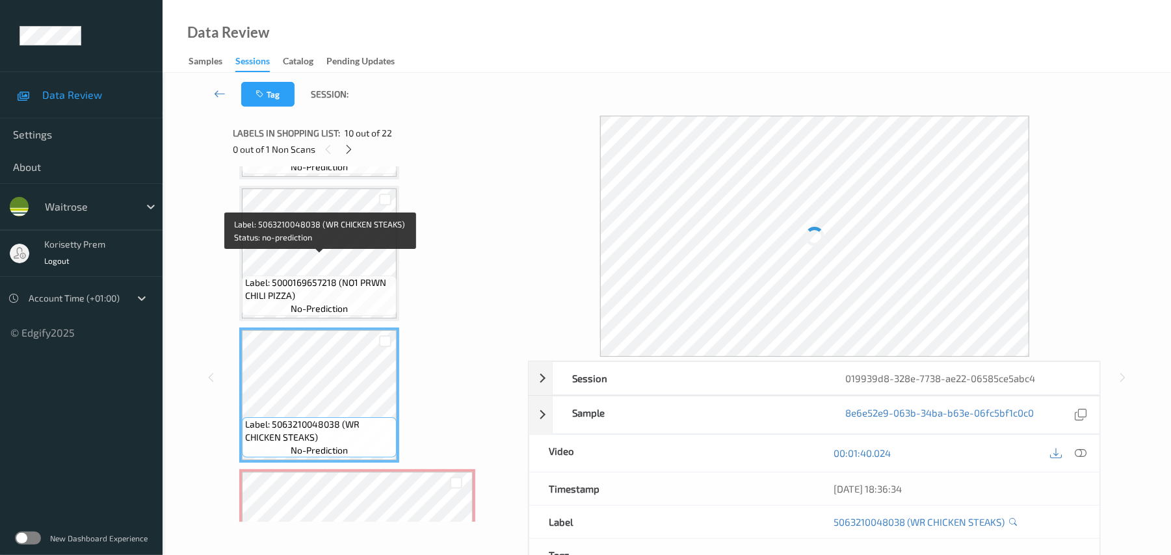
scroll to position [1109, 0]
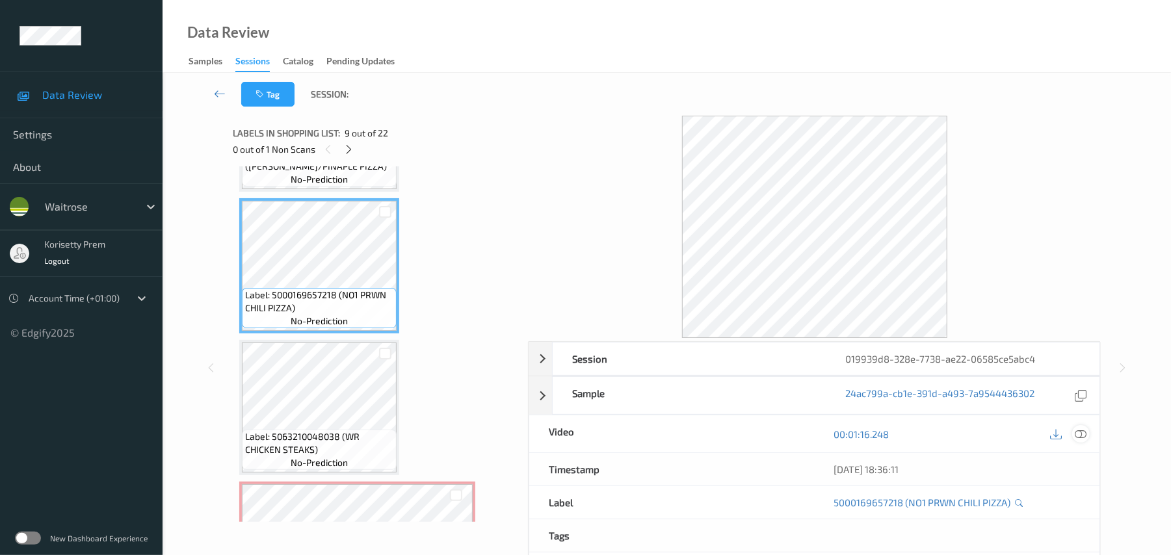
click at [1080, 436] on icon at bounding box center [1082, 435] width 12 height 12
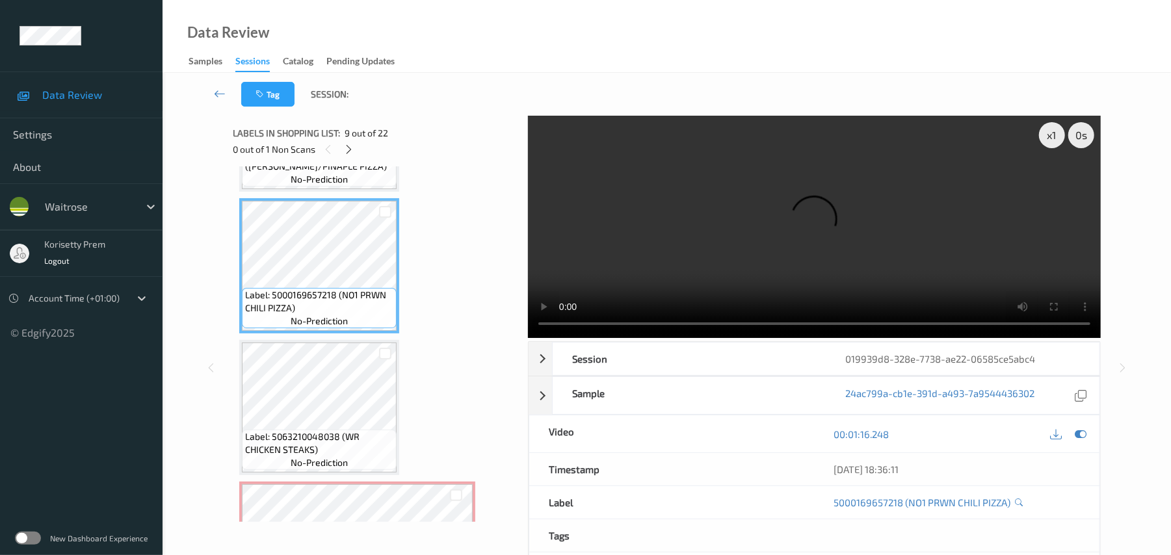
click at [630, 256] on video at bounding box center [814, 227] width 573 height 222
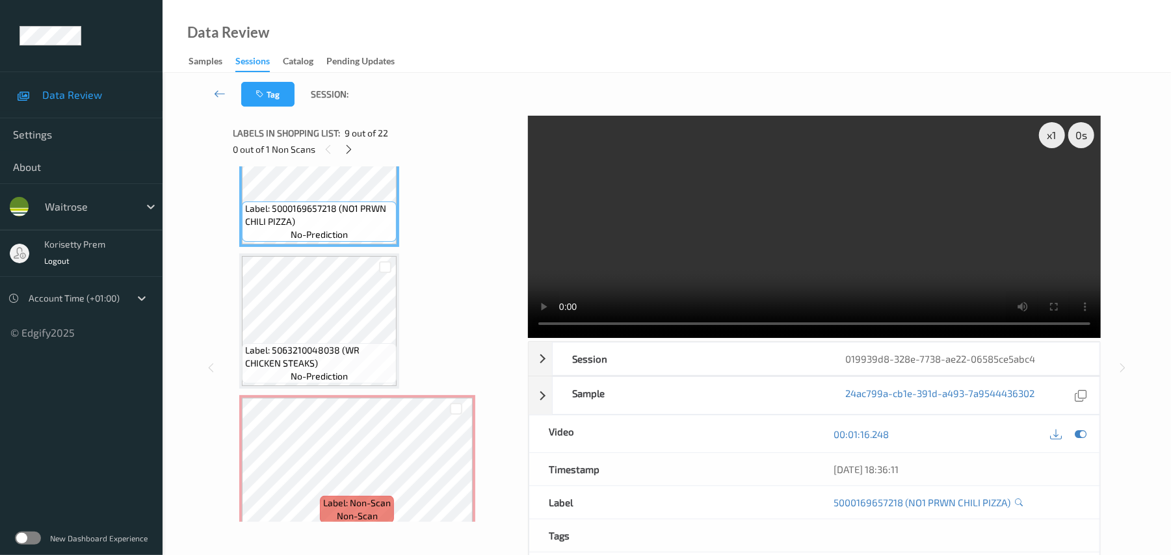
click at [723, 252] on video at bounding box center [814, 227] width 573 height 222
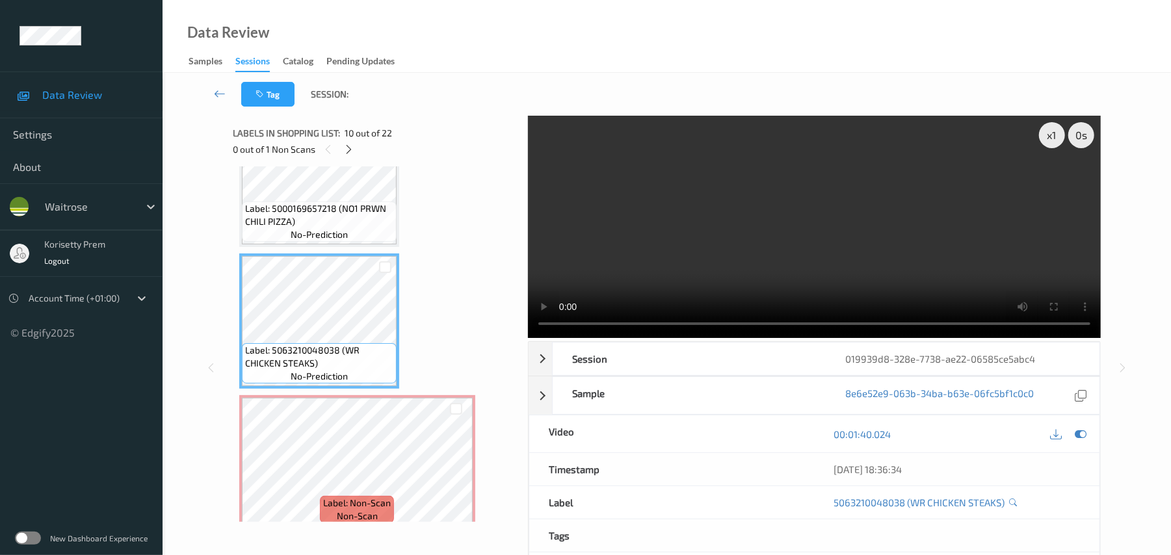
click at [775, 243] on video at bounding box center [814, 227] width 573 height 222
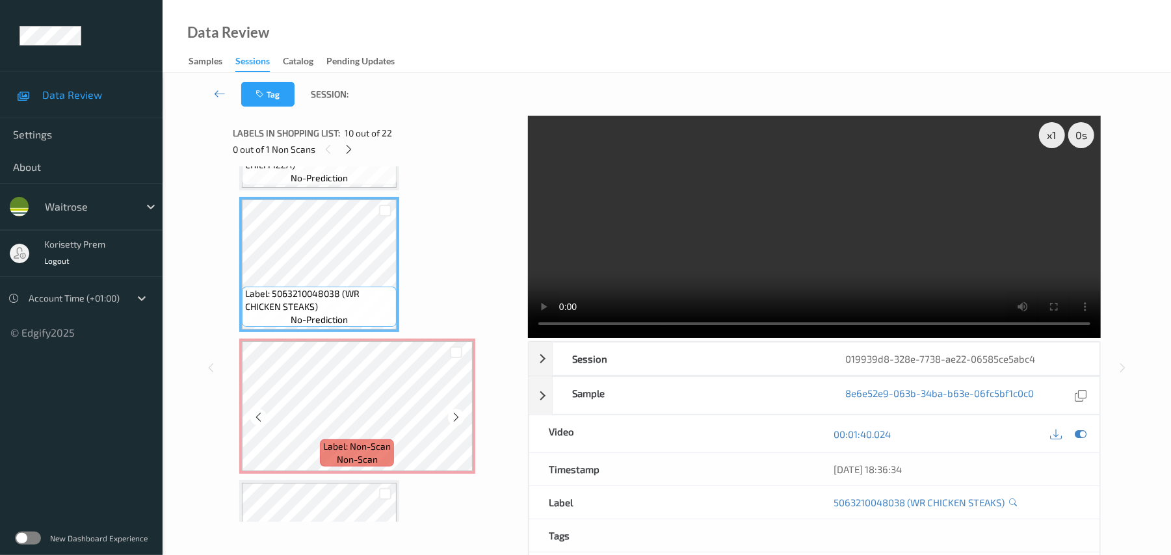
scroll to position [1283, 0]
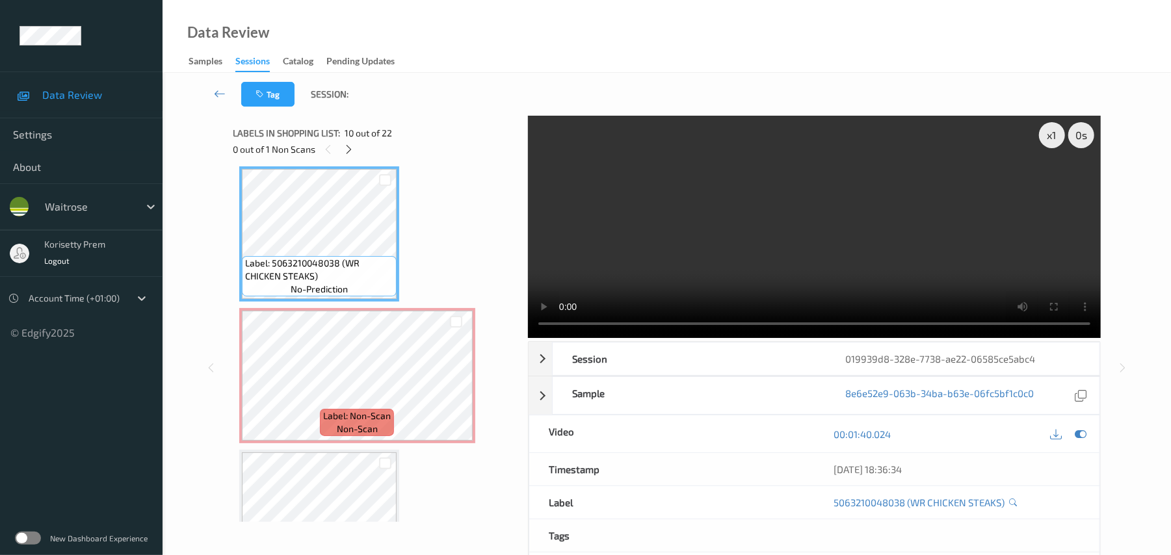
click at [727, 230] on video at bounding box center [814, 227] width 573 height 222
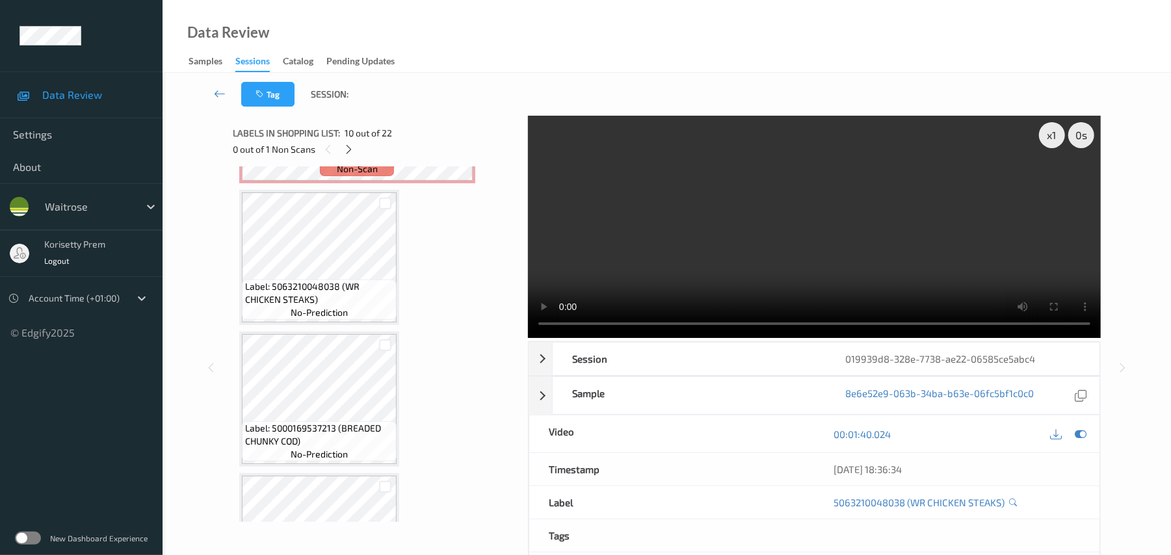
scroll to position [1369, 0]
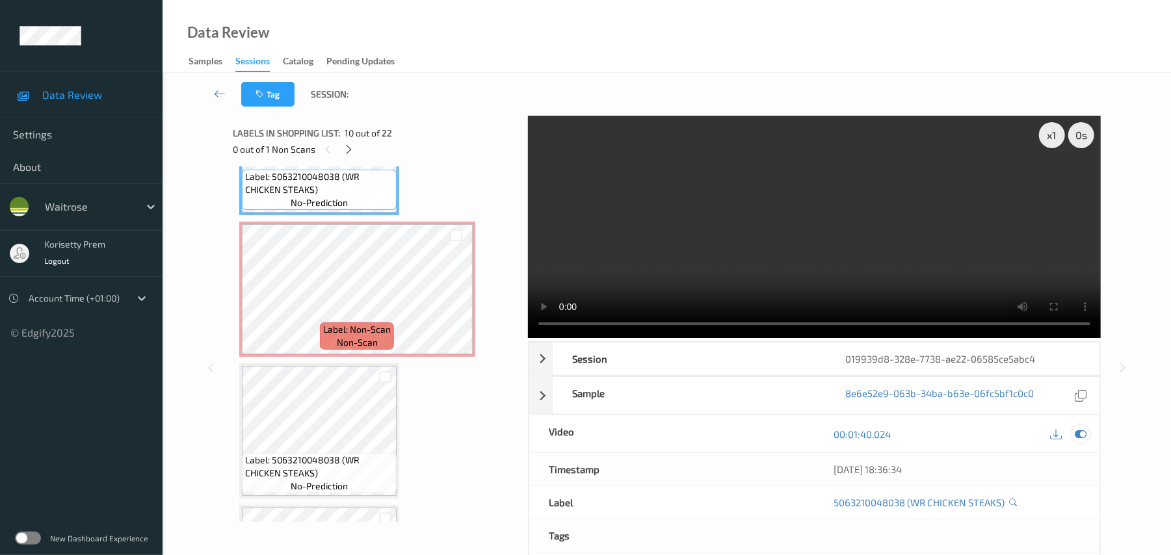
click at [1078, 433] on icon at bounding box center [1082, 435] width 12 height 12
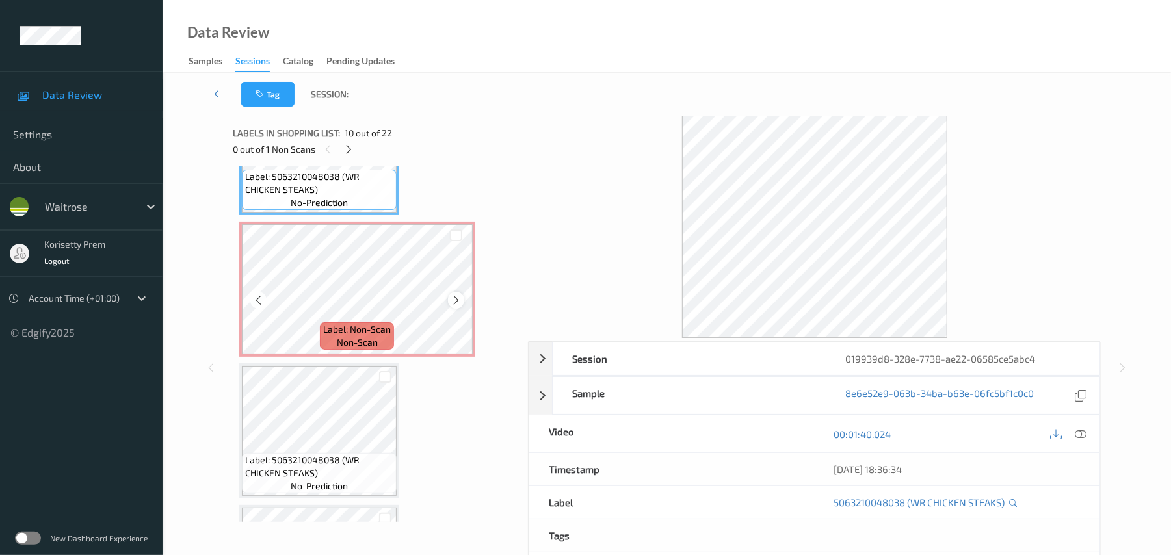
click at [451, 297] on icon at bounding box center [456, 301] width 11 height 12
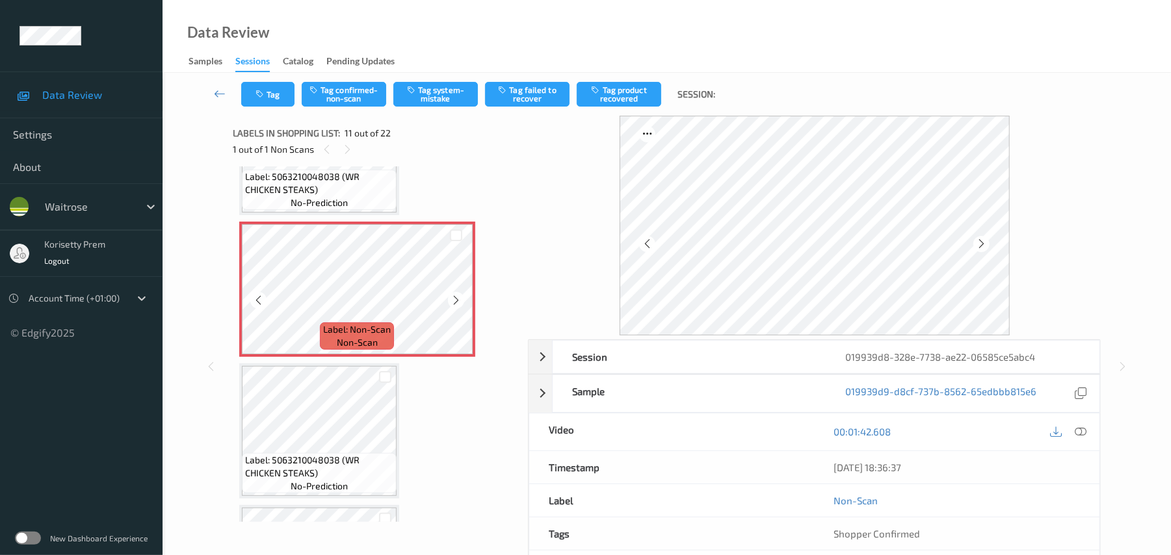
click at [451, 297] on icon at bounding box center [456, 301] width 11 height 12
click at [451, 298] on icon at bounding box center [456, 301] width 11 height 12
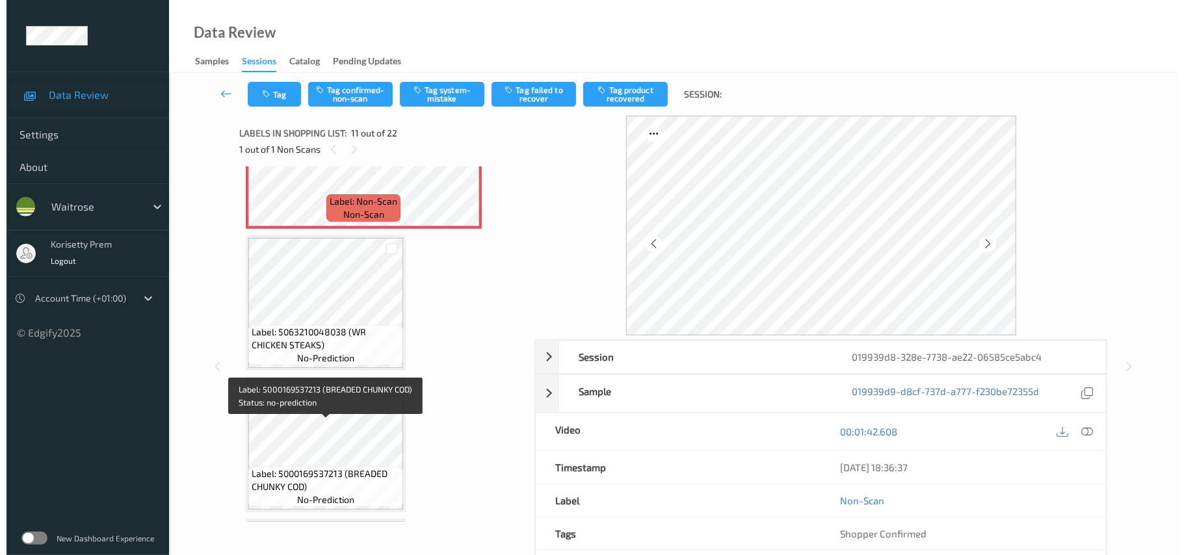
scroll to position [1456, 0]
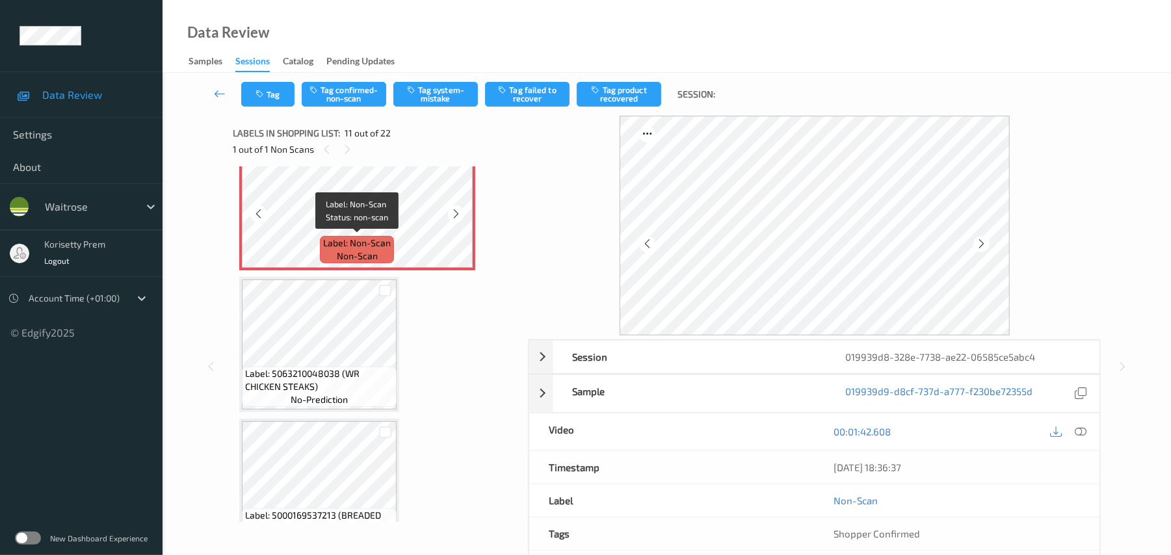
click at [332, 263] on div "Label: Non-Scan non-scan" at bounding box center [357, 249] width 74 height 27
click at [432, 92] on button "Tag system-mistake" at bounding box center [435, 94] width 85 height 25
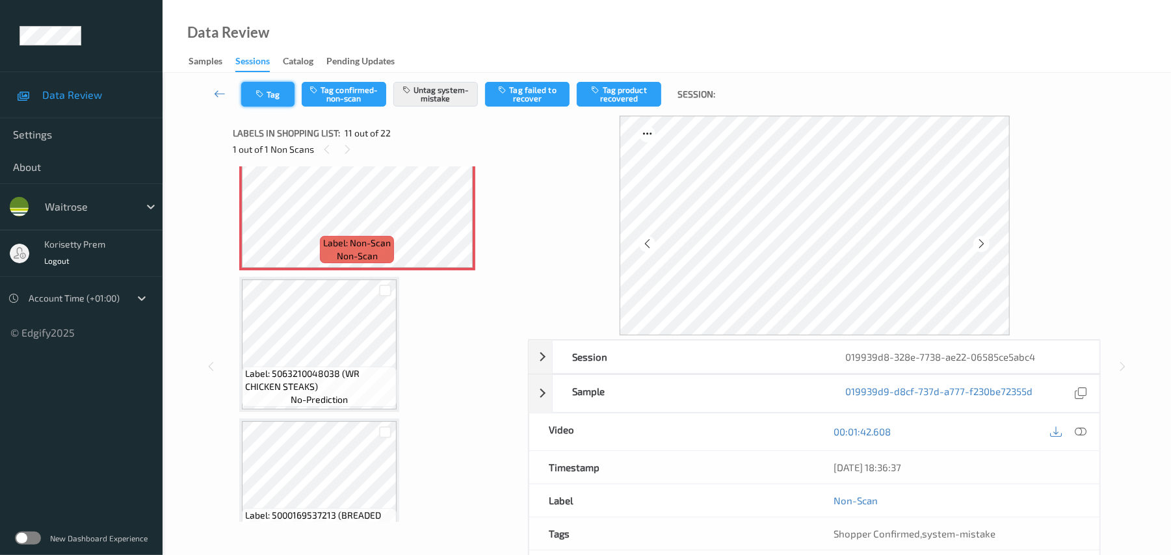
click at [274, 95] on button "Tag" at bounding box center [267, 94] width 53 height 25
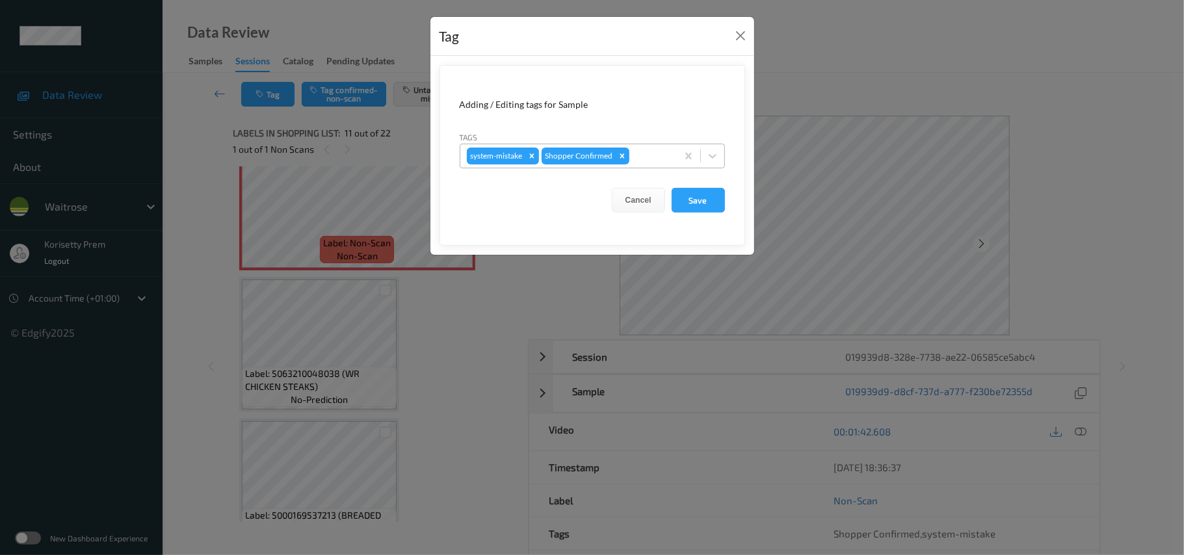
click at [654, 159] on div at bounding box center [651, 156] width 38 height 16
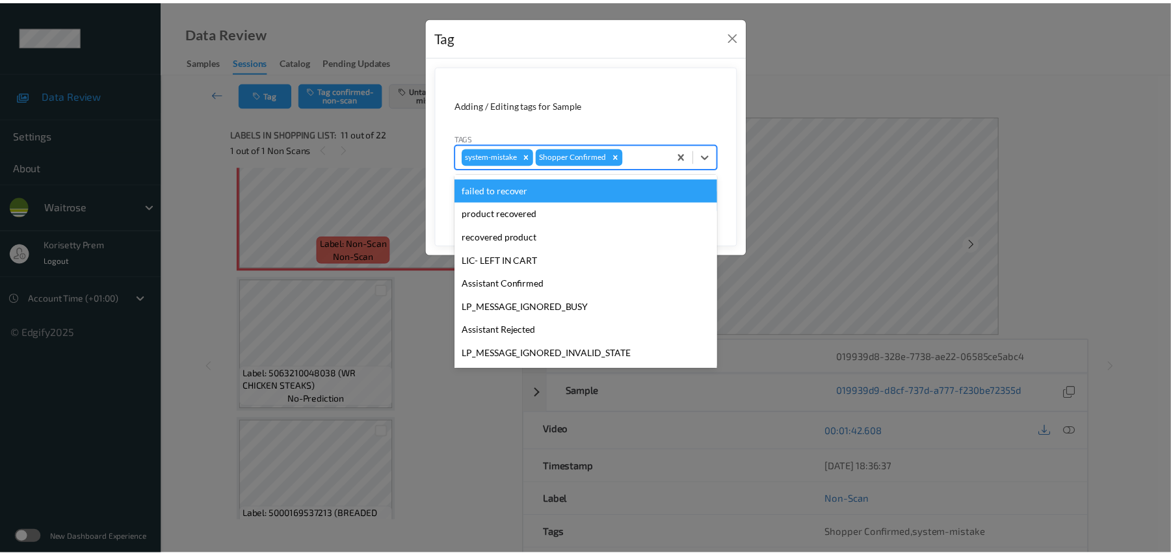
scroll to position [260, 0]
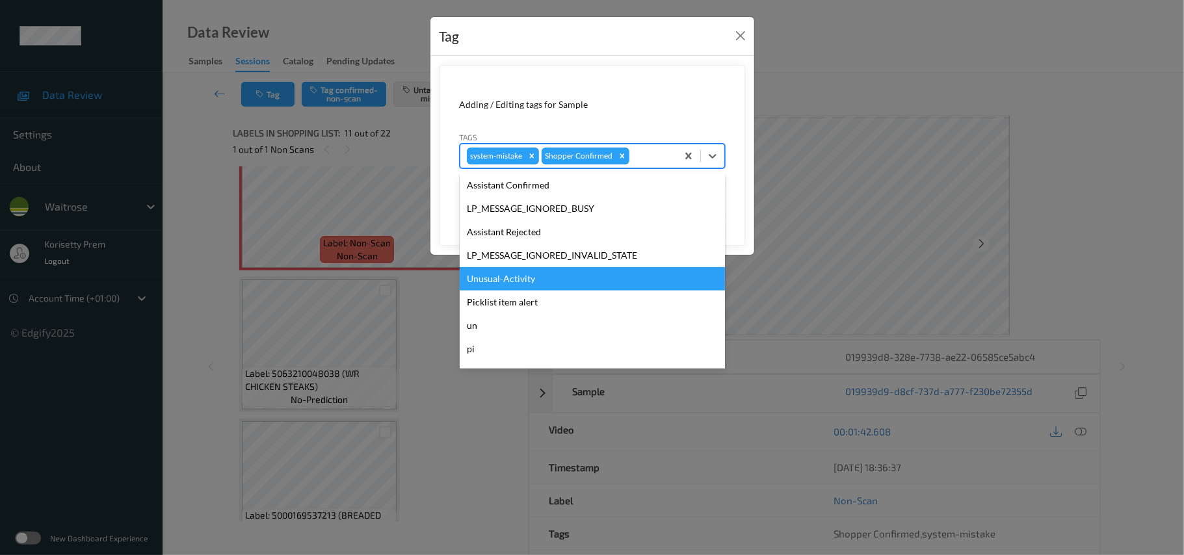
click at [512, 282] on div "Unusual-Activity" at bounding box center [592, 278] width 265 height 23
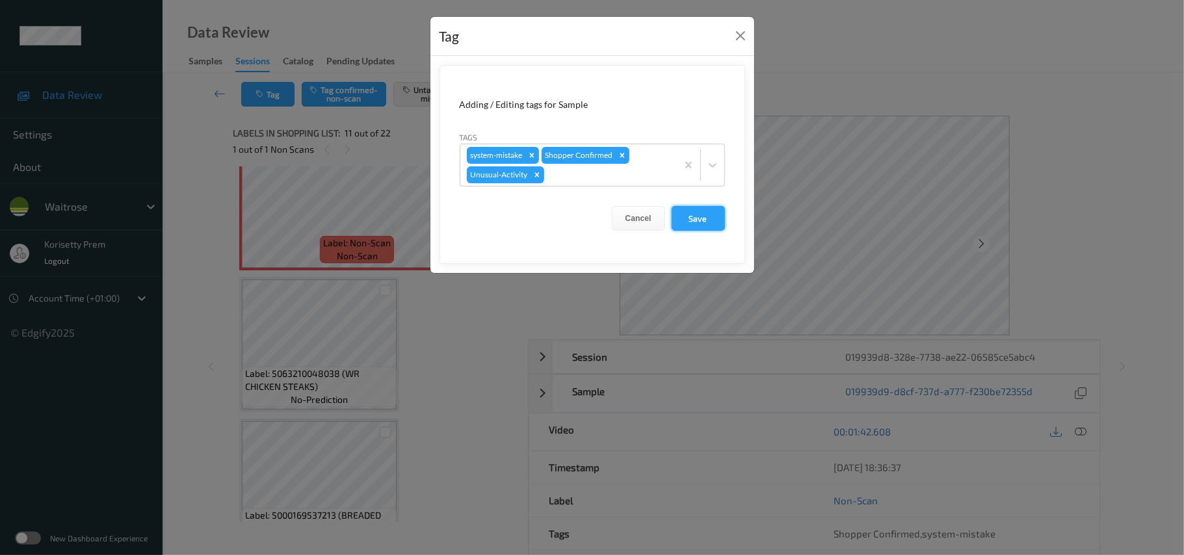
click at [704, 221] on button "Save" at bounding box center [698, 218] width 53 height 25
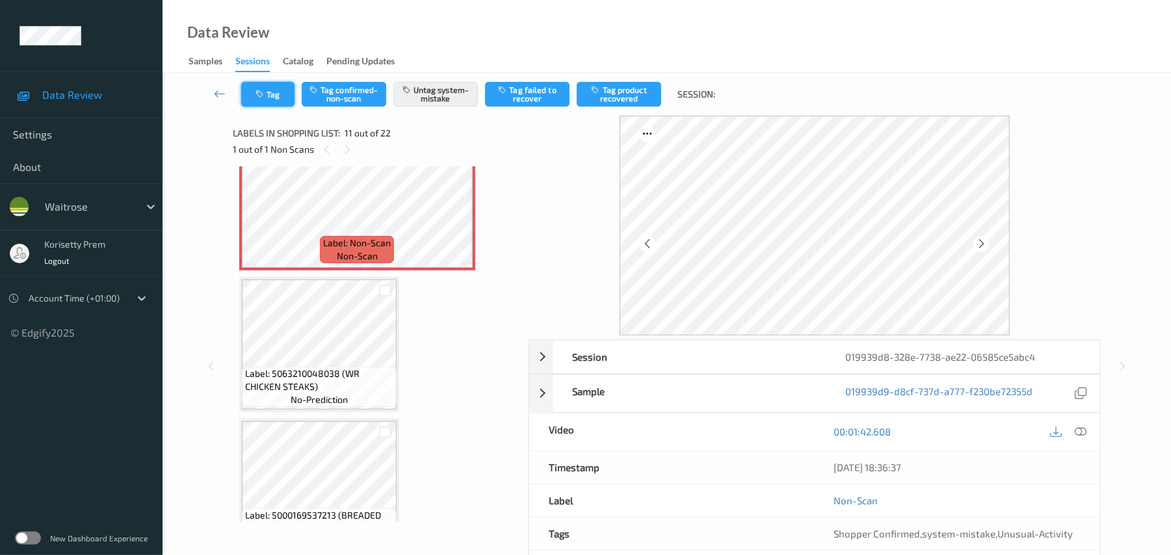
click at [277, 88] on button "Tag" at bounding box center [267, 94] width 53 height 25
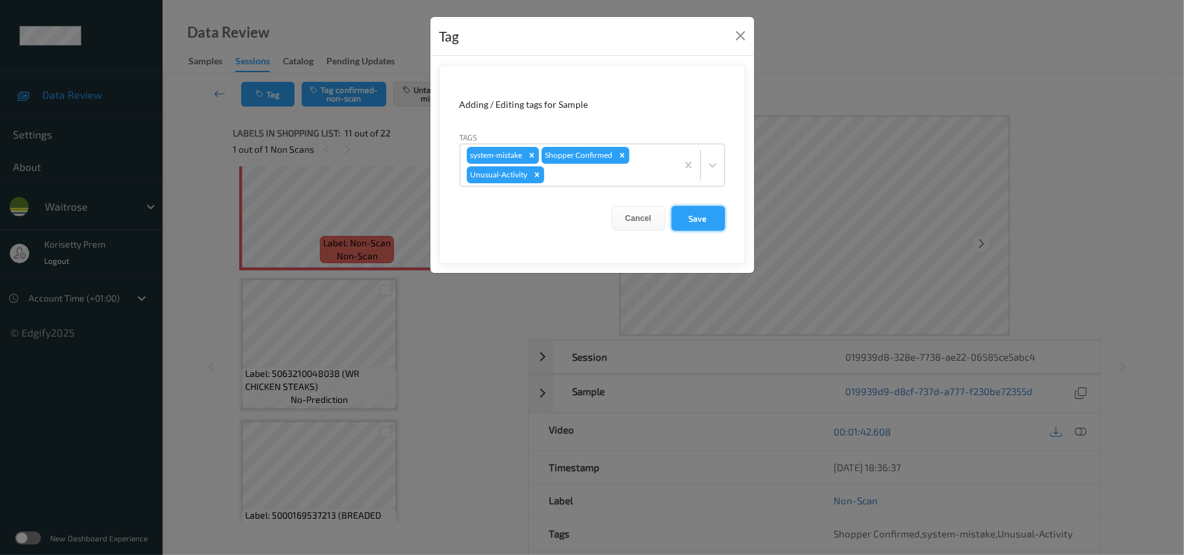
click at [701, 219] on button "Save" at bounding box center [698, 218] width 53 height 25
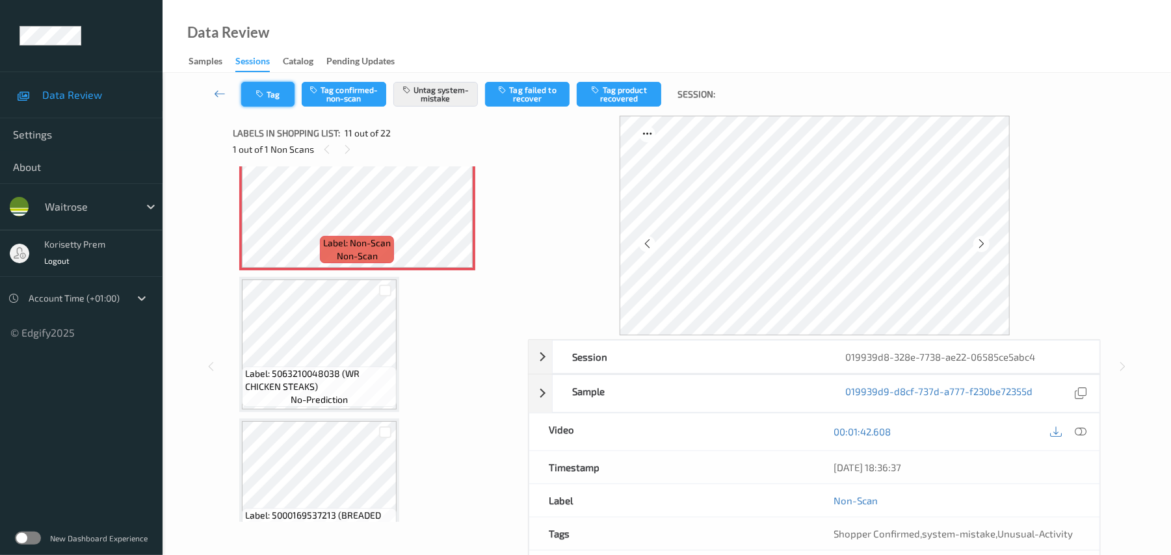
click at [278, 87] on button "Tag" at bounding box center [267, 94] width 53 height 25
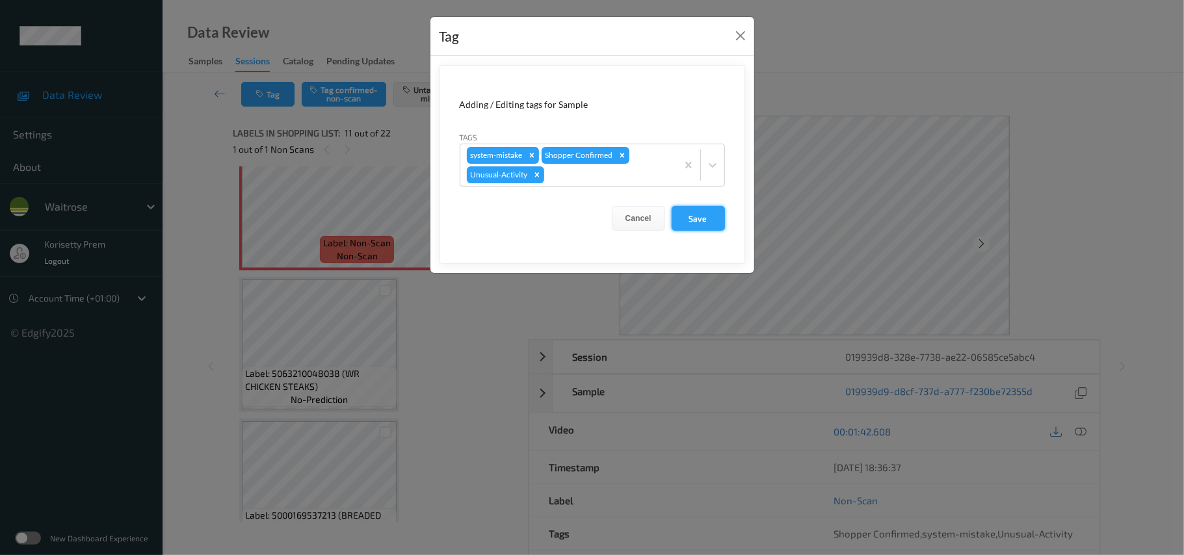
click at [705, 219] on button "Save" at bounding box center [698, 218] width 53 height 25
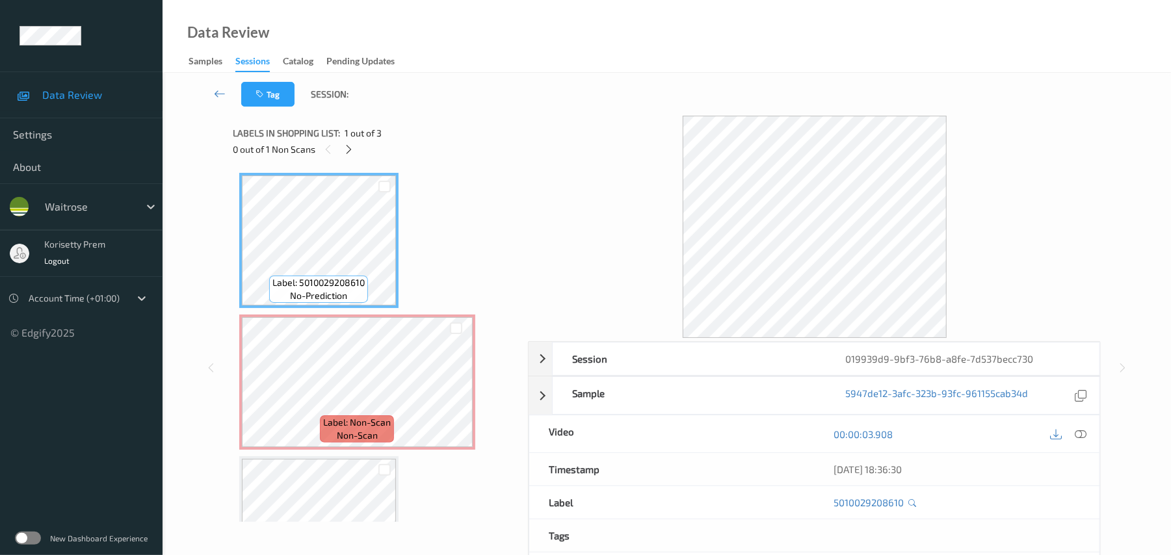
click at [609, 149] on div at bounding box center [814, 227] width 573 height 222
click at [1076, 432] on icon at bounding box center [1082, 435] width 12 height 12
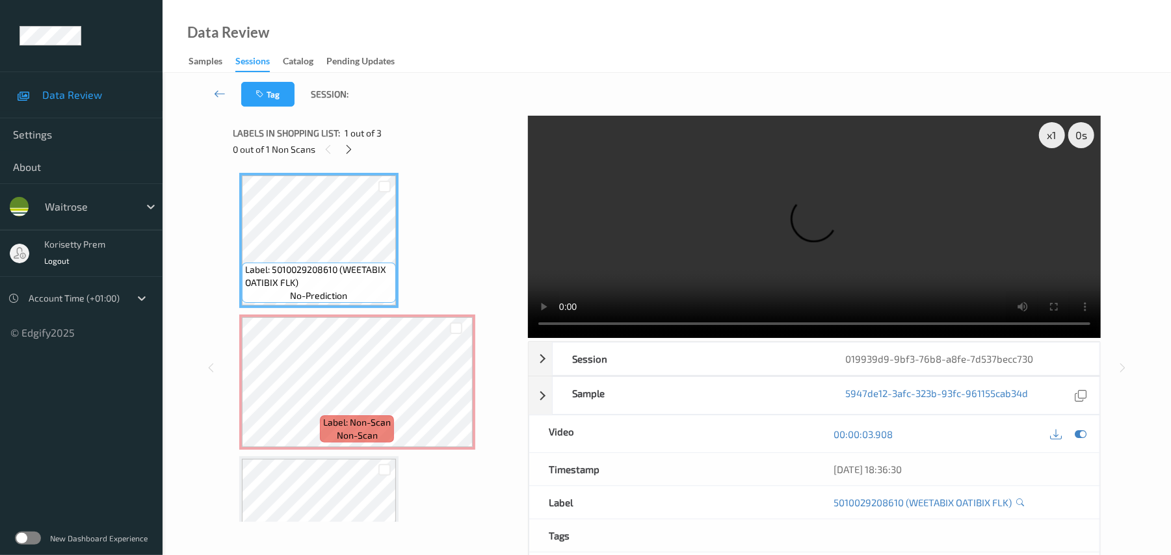
click at [700, 235] on video at bounding box center [814, 227] width 573 height 222
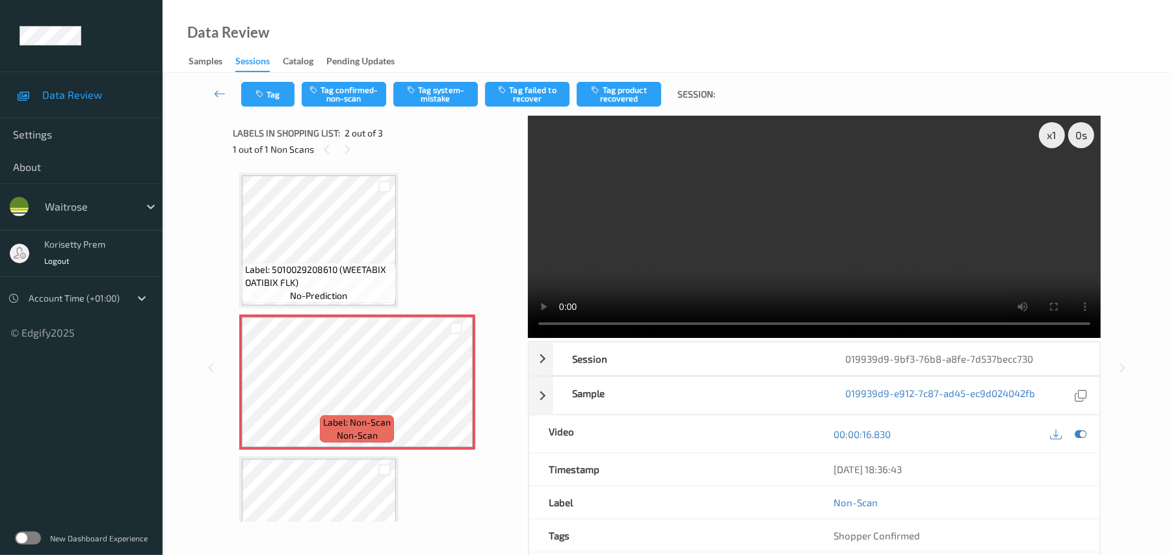
click at [697, 235] on video at bounding box center [814, 227] width 573 height 222
click at [418, 96] on button "Tag system-mistake" at bounding box center [435, 94] width 85 height 25
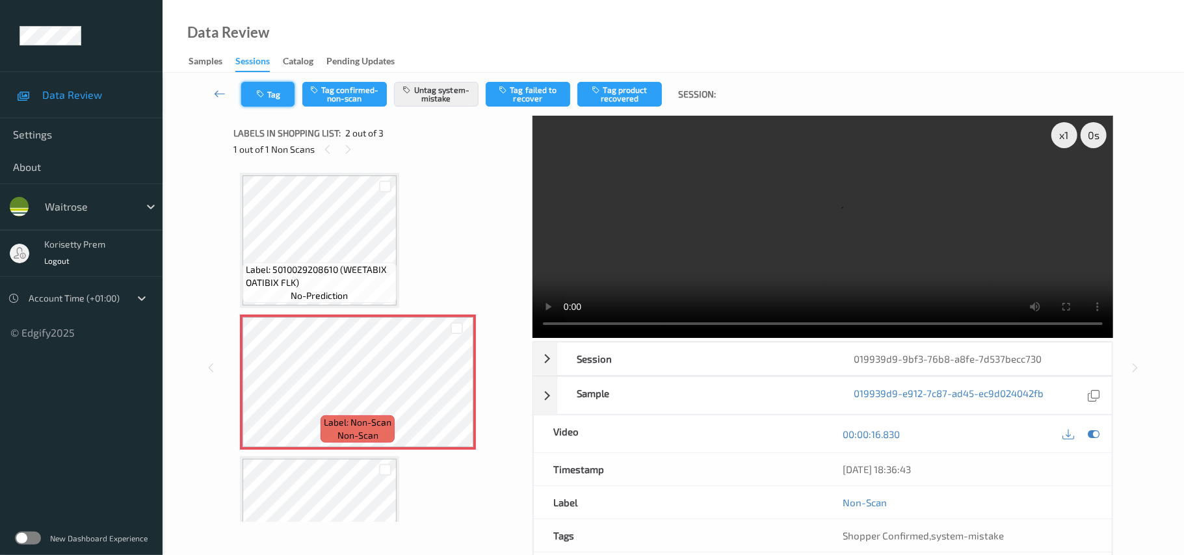
click at [269, 94] on button "Tag" at bounding box center [267, 94] width 53 height 25
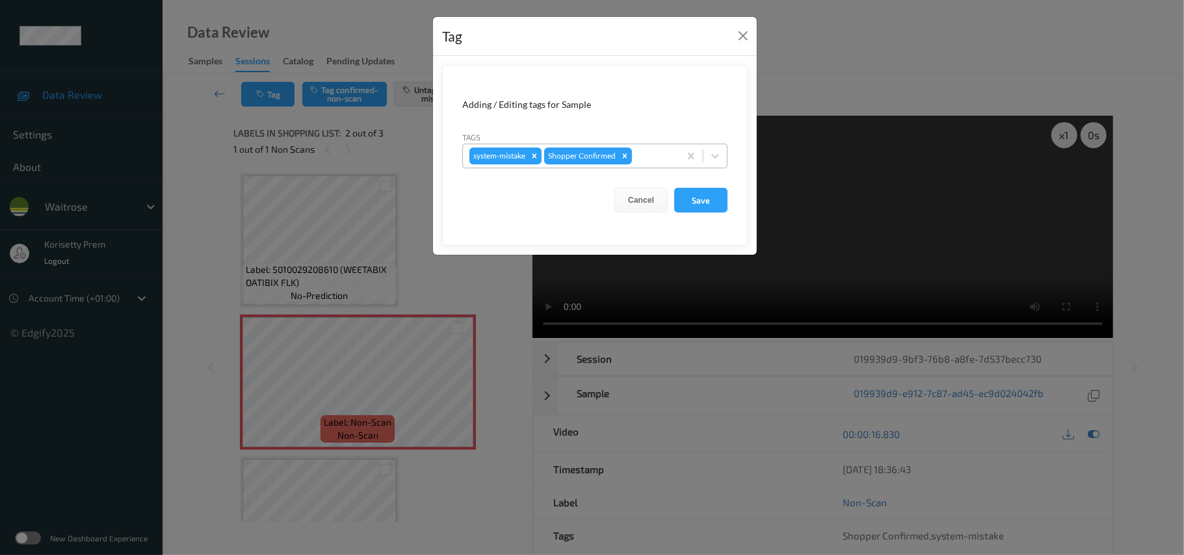
click at [669, 144] on div "system-mistake Shopper Confirmed" at bounding box center [594, 156] width 265 height 25
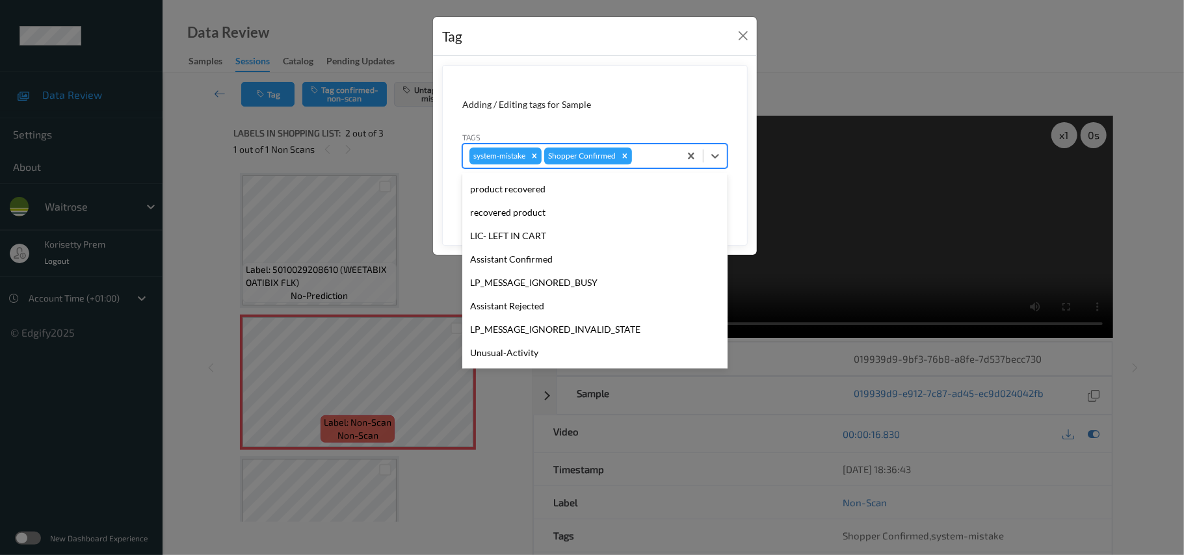
scroll to position [302, 0]
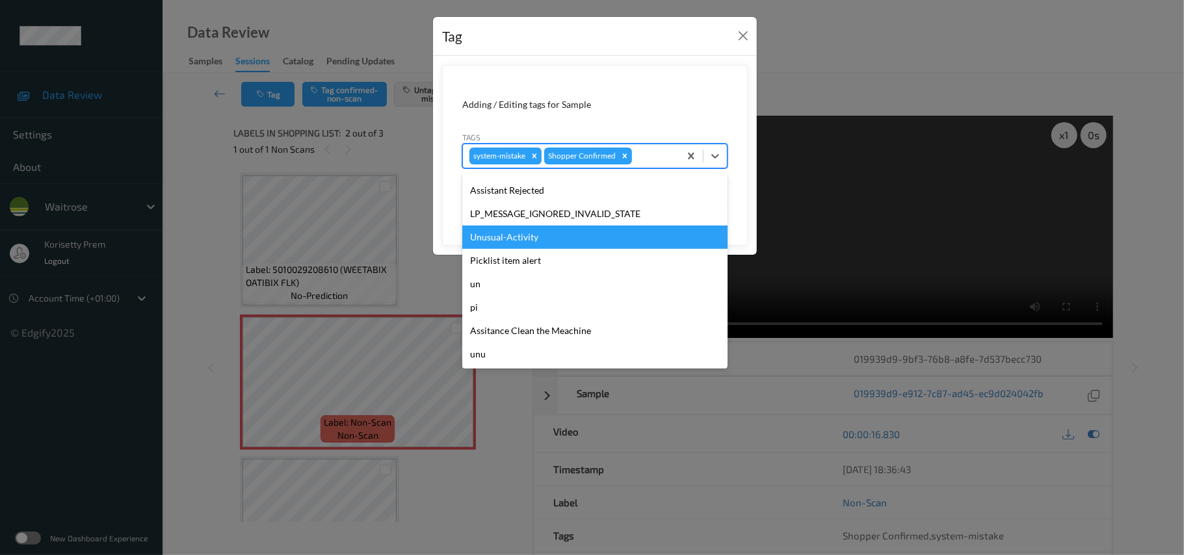
click at [509, 243] on div "Unusual-Activity" at bounding box center [594, 237] width 265 height 23
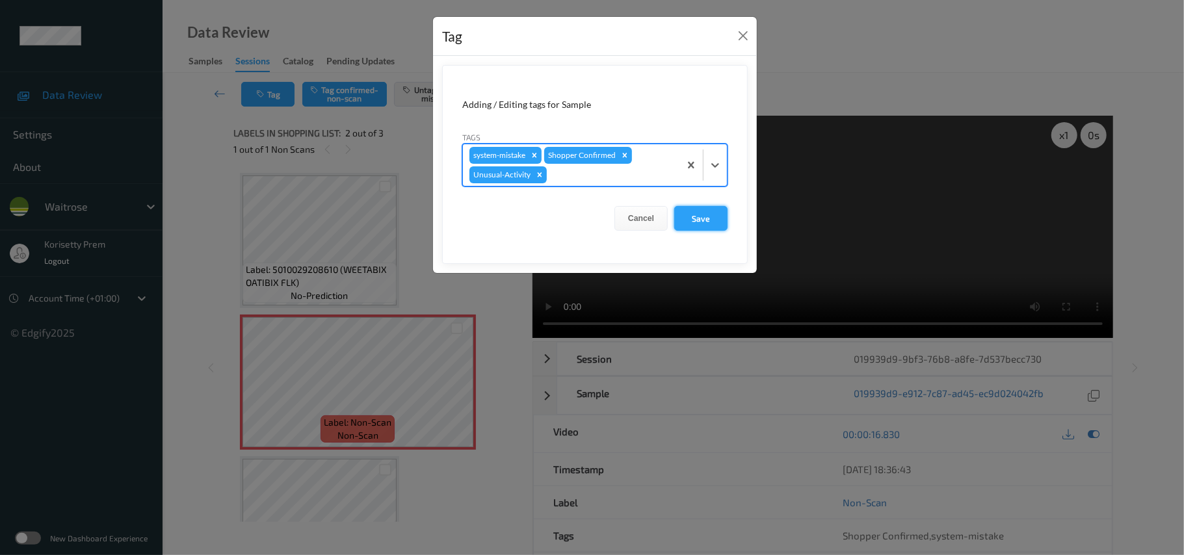
click at [690, 213] on button "Save" at bounding box center [700, 218] width 53 height 25
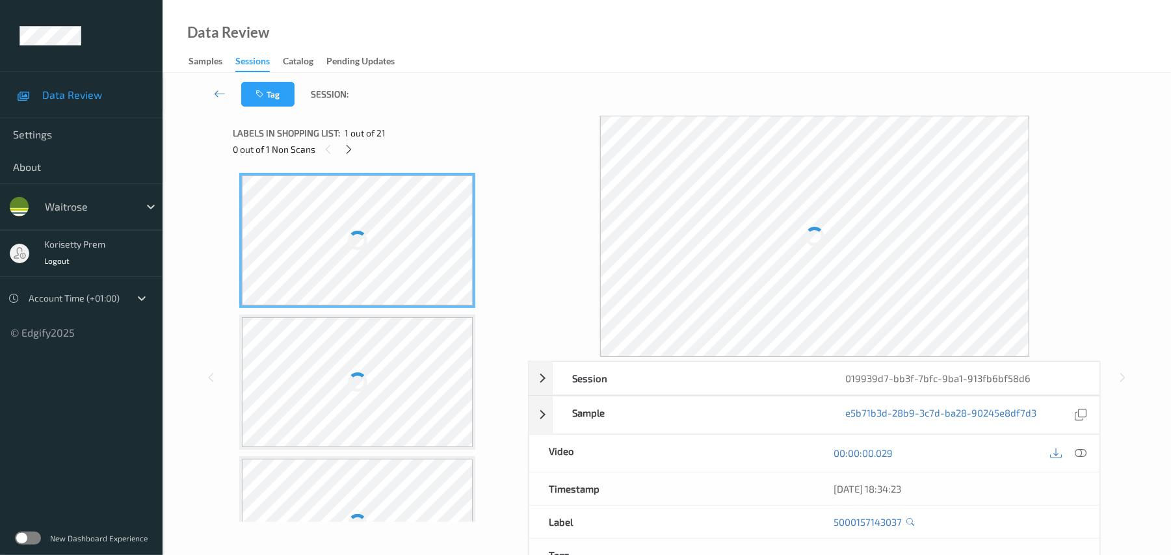
click at [528, 100] on div "Tag Session:" at bounding box center [666, 94] width 955 height 43
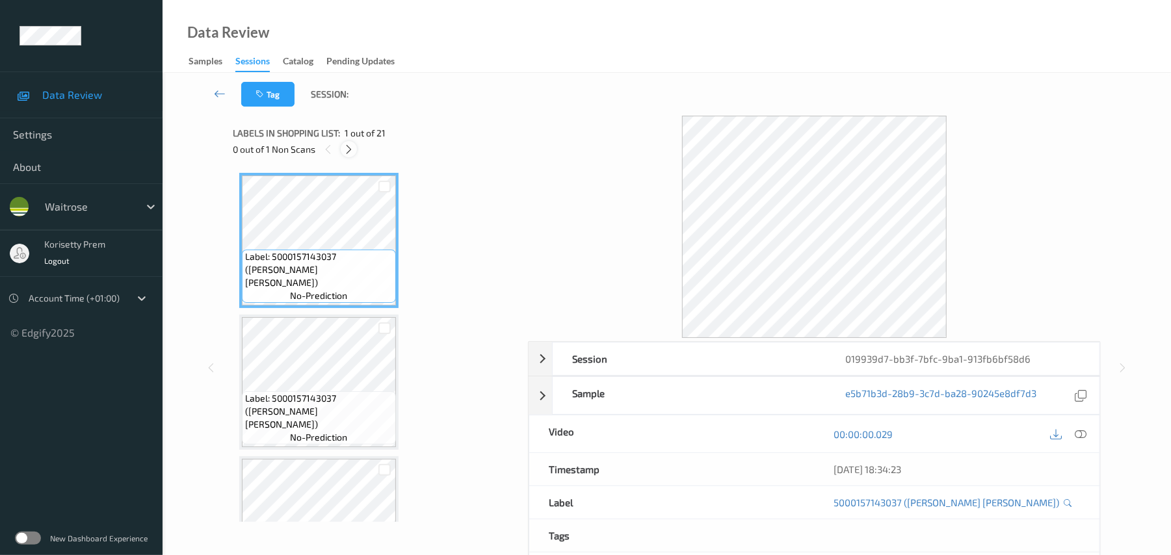
click at [344, 152] on icon at bounding box center [348, 150] width 11 height 12
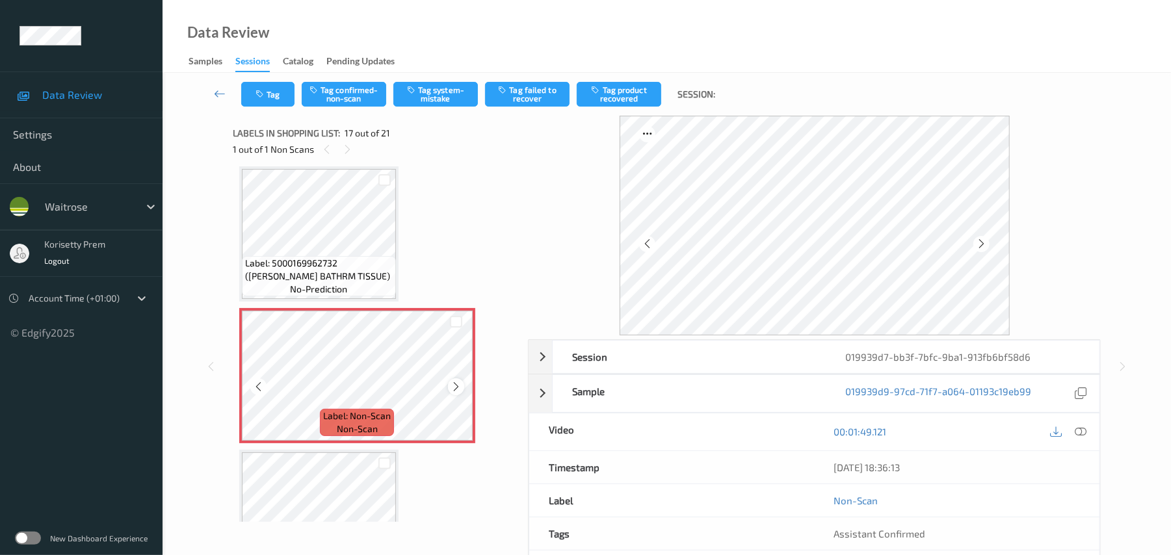
click at [460, 381] on icon at bounding box center [456, 387] width 11 height 12
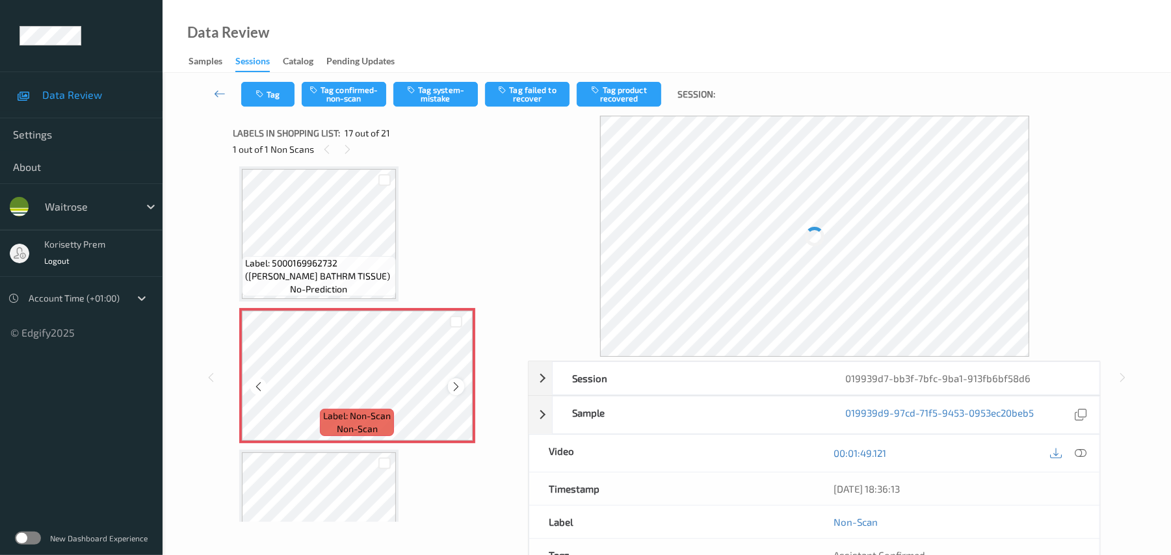
click at [459, 381] on icon at bounding box center [456, 387] width 11 height 12
click at [458, 386] on icon at bounding box center [456, 387] width 11 height 12
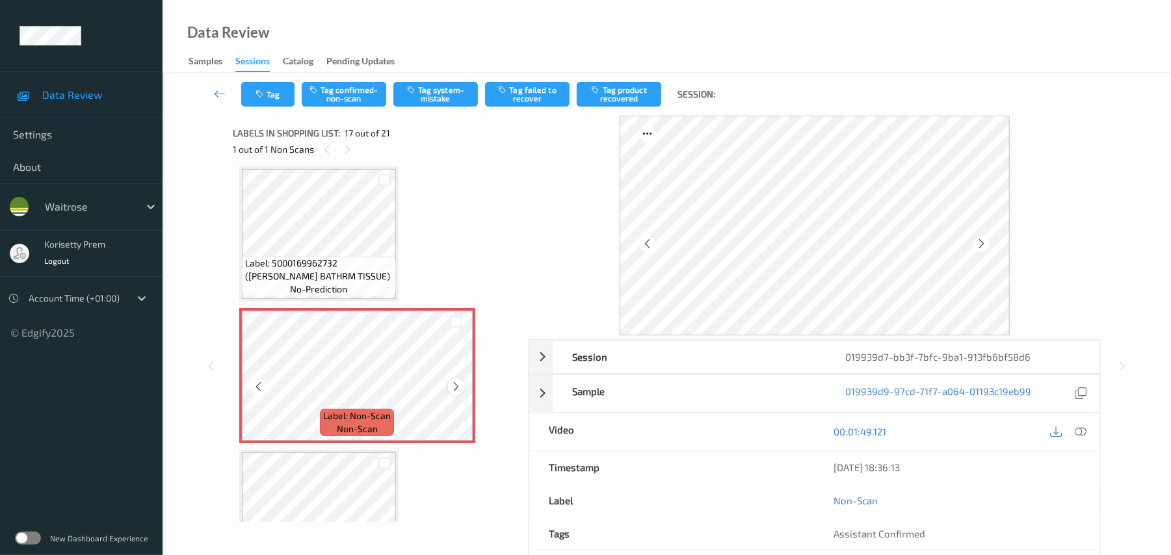
click at [457, 388] on icon at bounding box center [456, 387] width 11 height 12
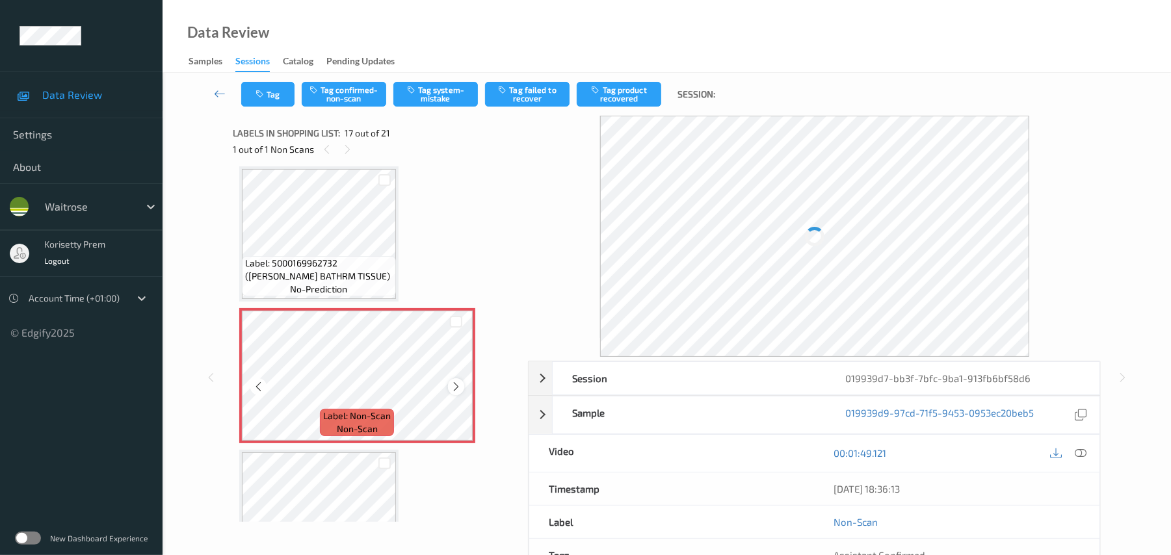
click at [457, 389] on icon at bounding box center [456, 387] width 11 height 12
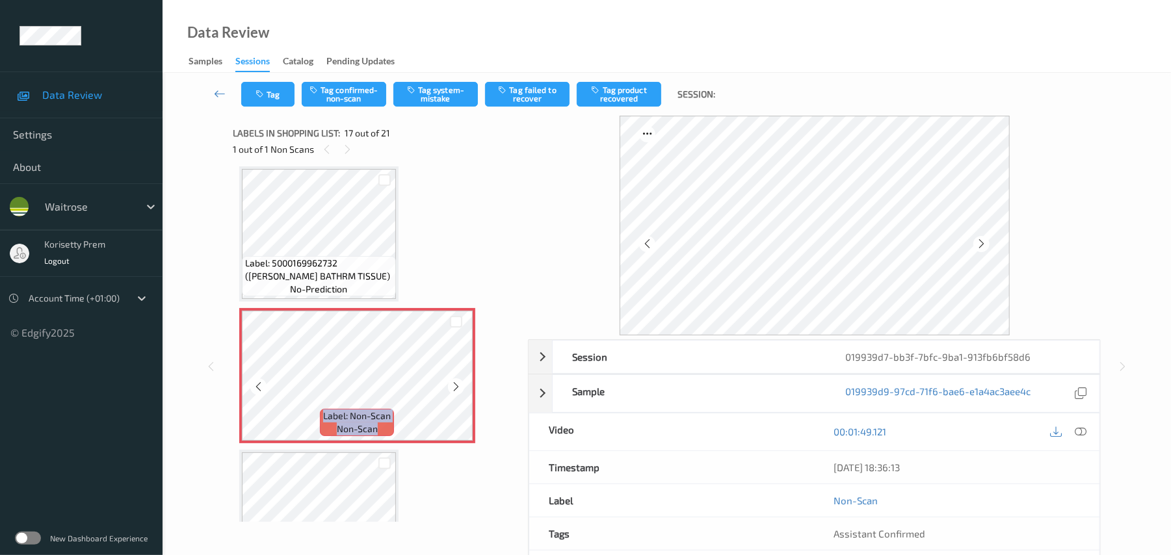
click at [457, 389] on icon at bounding box center [456, 387] width 11 height 12
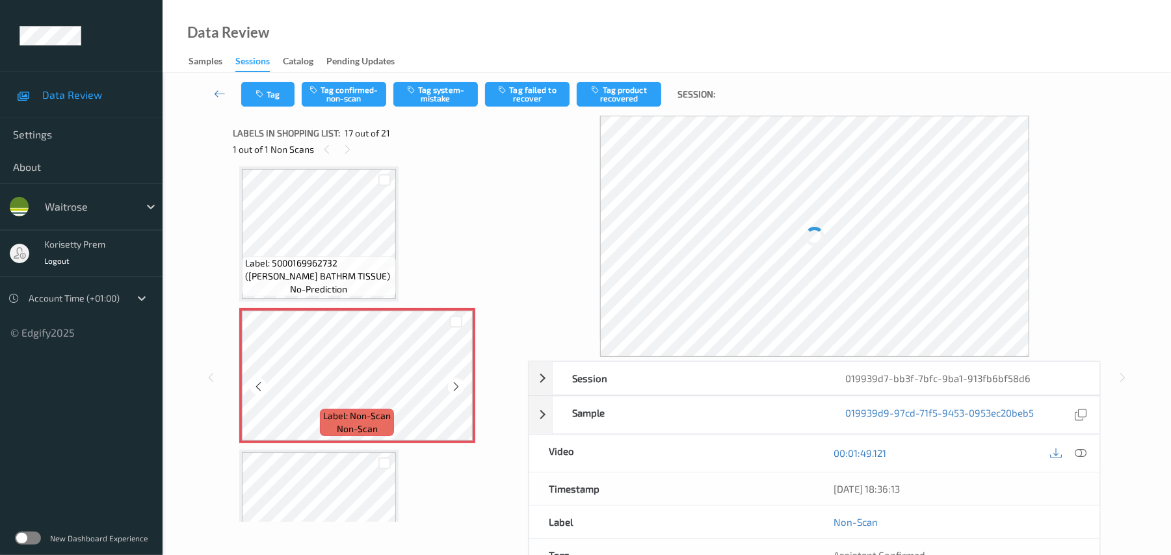
click at [457, 389] on icon at bounding box center [456, 387] width 11 height 12
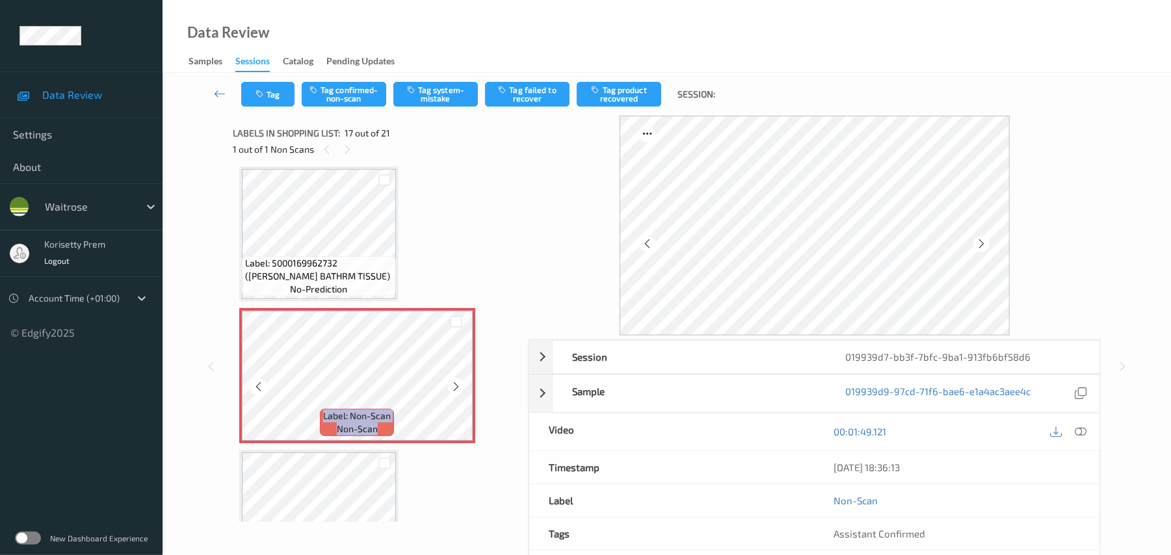
click at [457, 389] on icon at bounding box center [456, 387] width 11 height 12
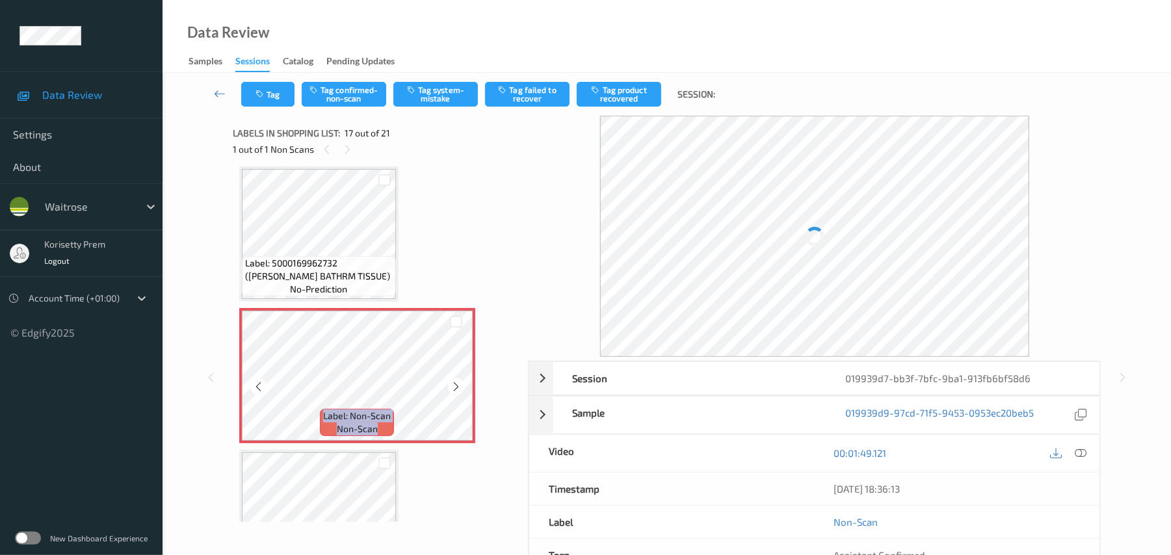
click at [457, 389] on icon at bounding box center [456, 387] width 11 height 12
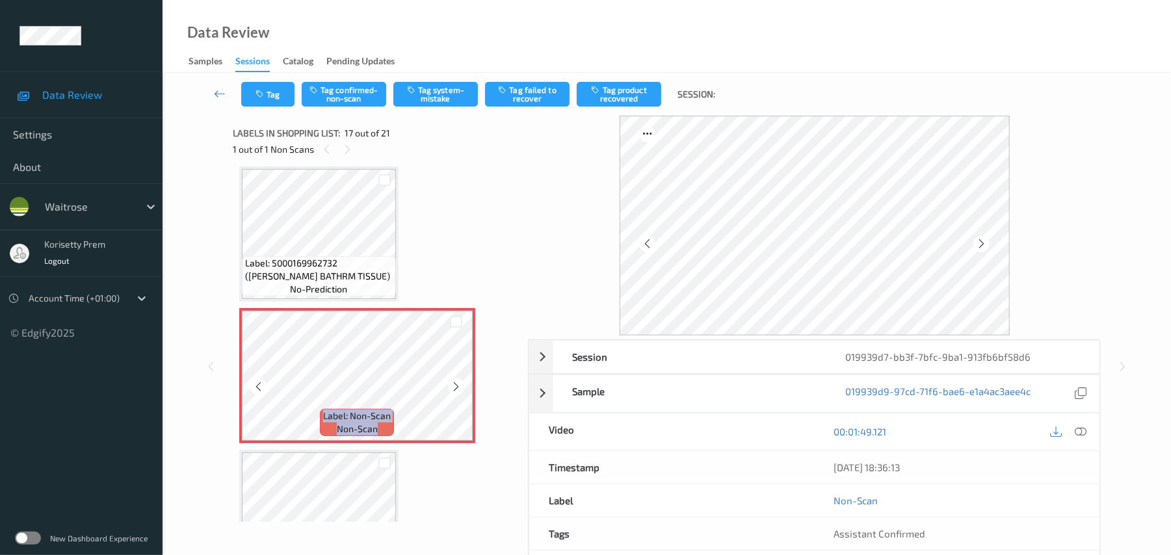
click at [457, 389] on icon at bounding box center [456, 387] width 11 height 12
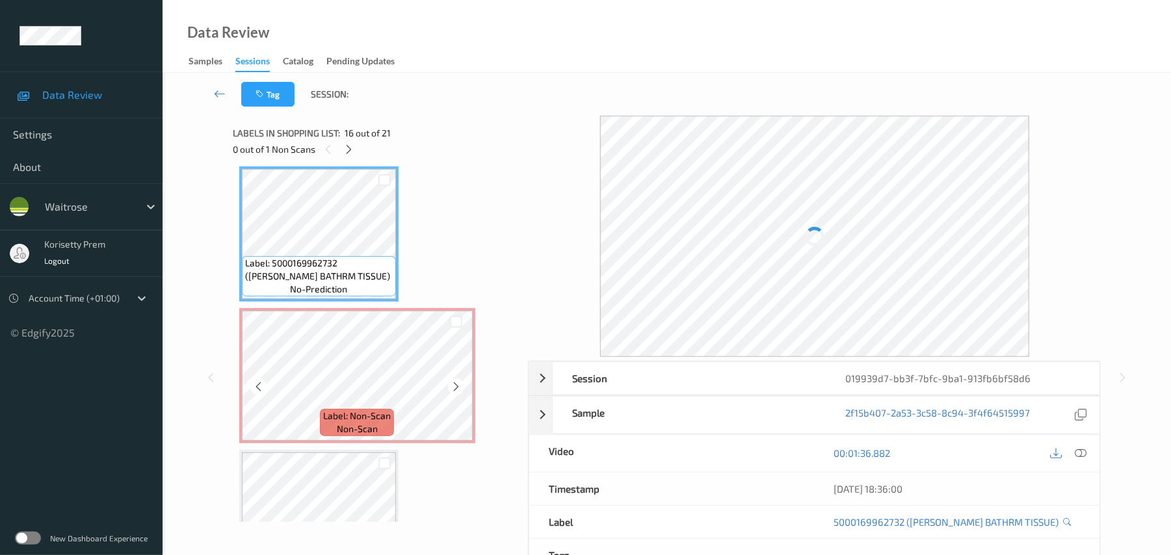
scroll to position [2046, 0]
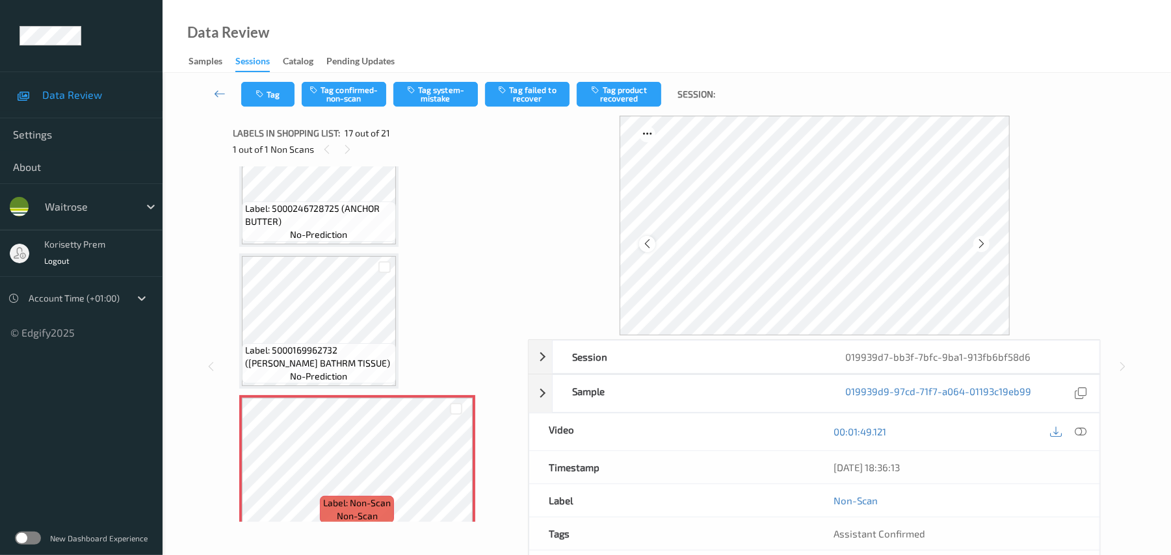
click at [646, 247] on icon at bounding box center [647, 244] width 11 height 12
click at [646, 250] on div at bounding box center [647, 244] width 16 height 16
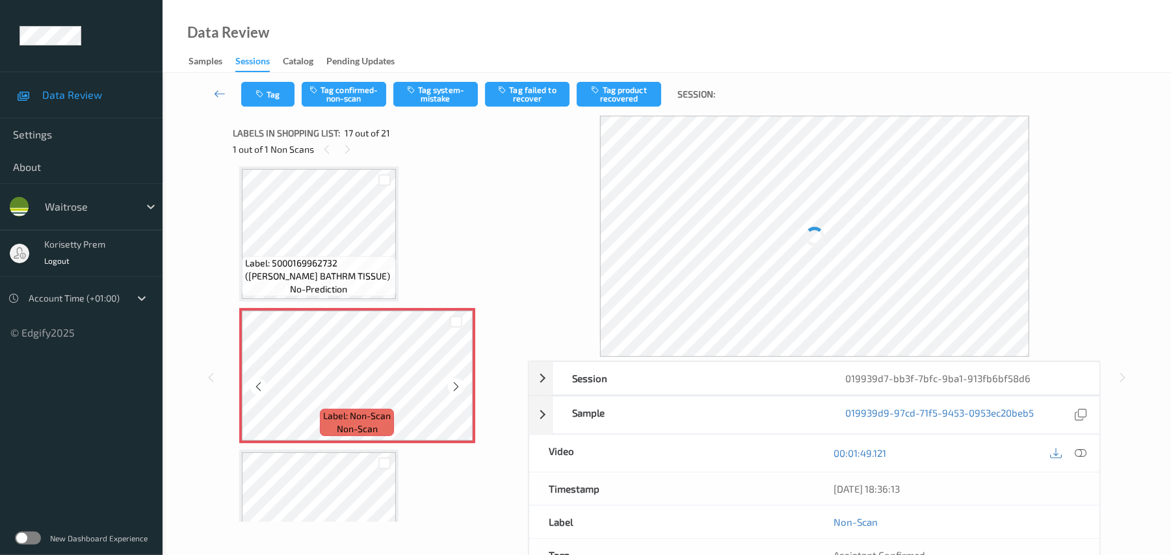
scroll to position [2220, 0]
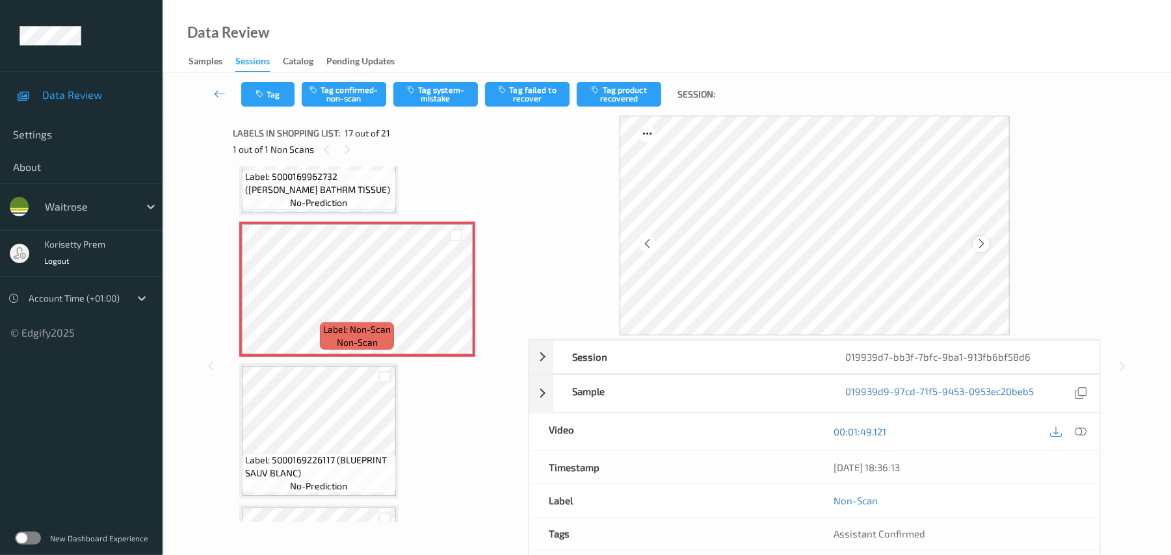
click at [983, 239] on icon at bounding box center [981, 244] width 11 height 12
click at [982, 241] on icon at bounding box center [981, 244] width 11 height 12
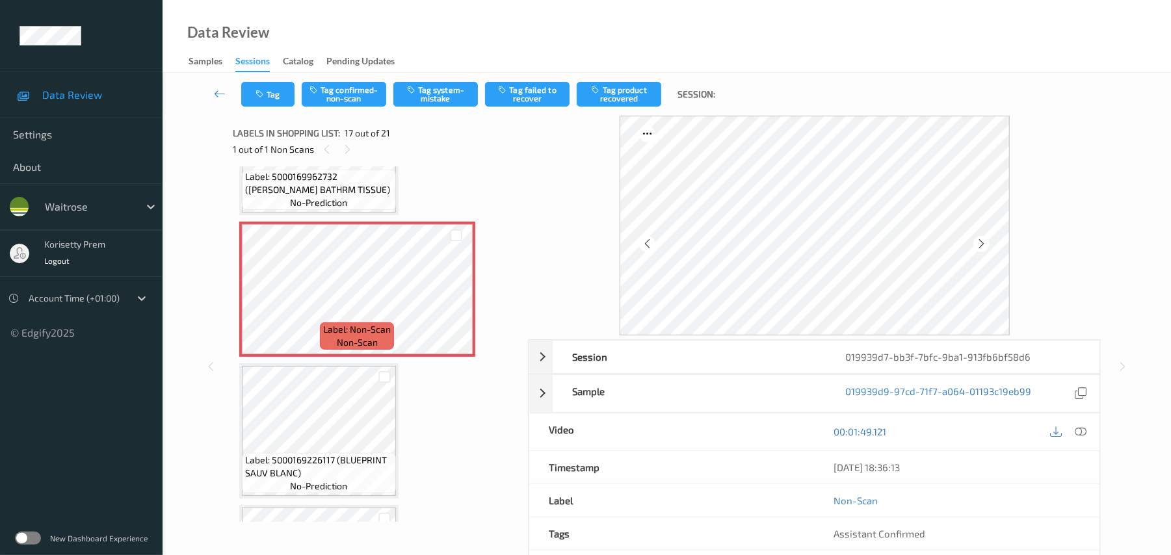
click at [982, 241] on icon at bounding box center [981, 244] width 11 height 12
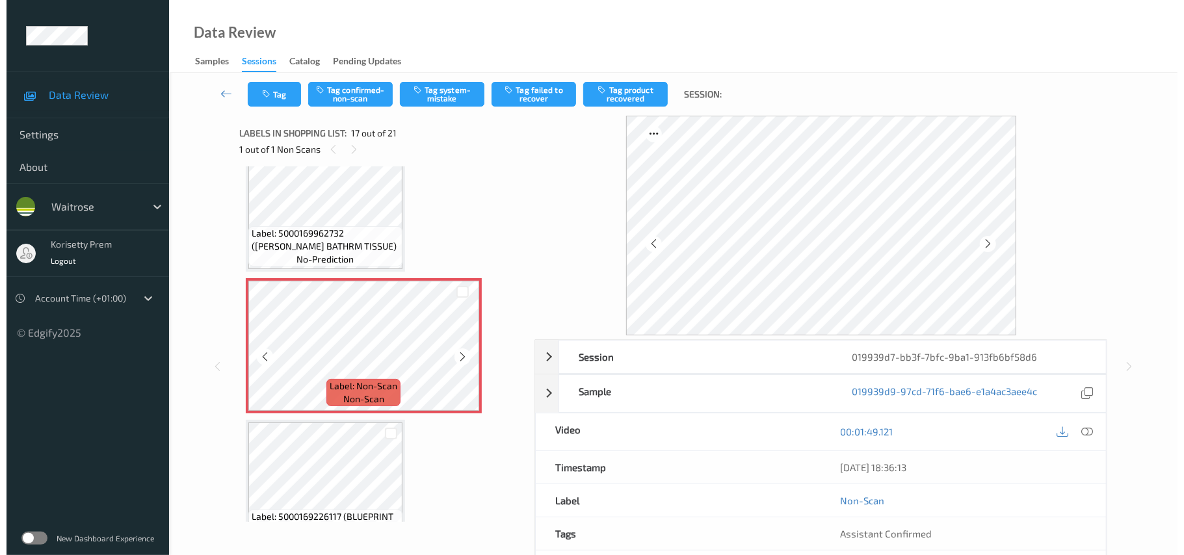
scroll to position [2133, 0]
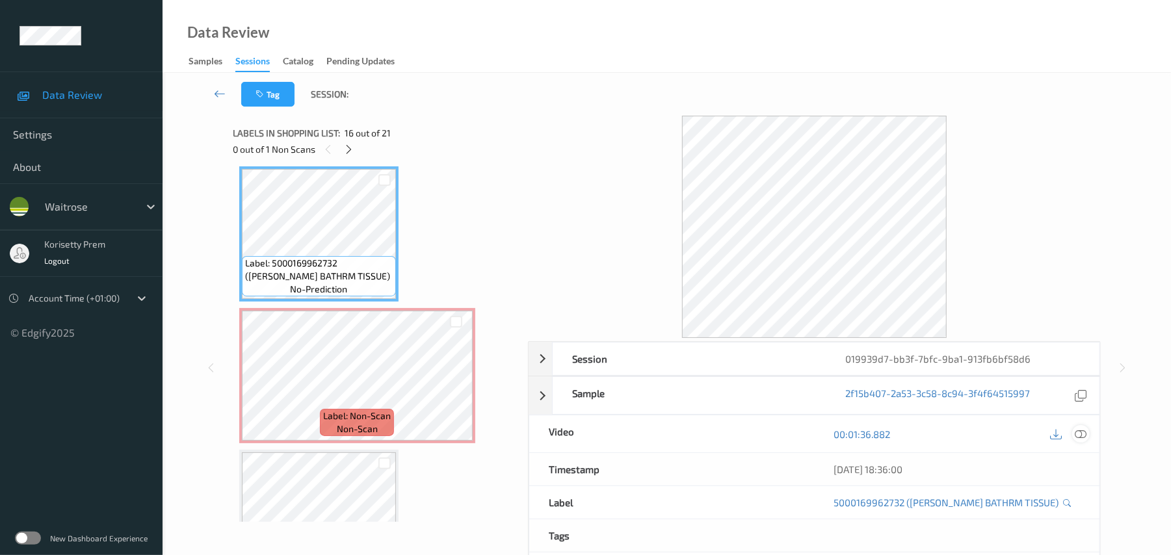
click at [1081, 432] on icon at bounding box center [1082, 435] width 12 height 12
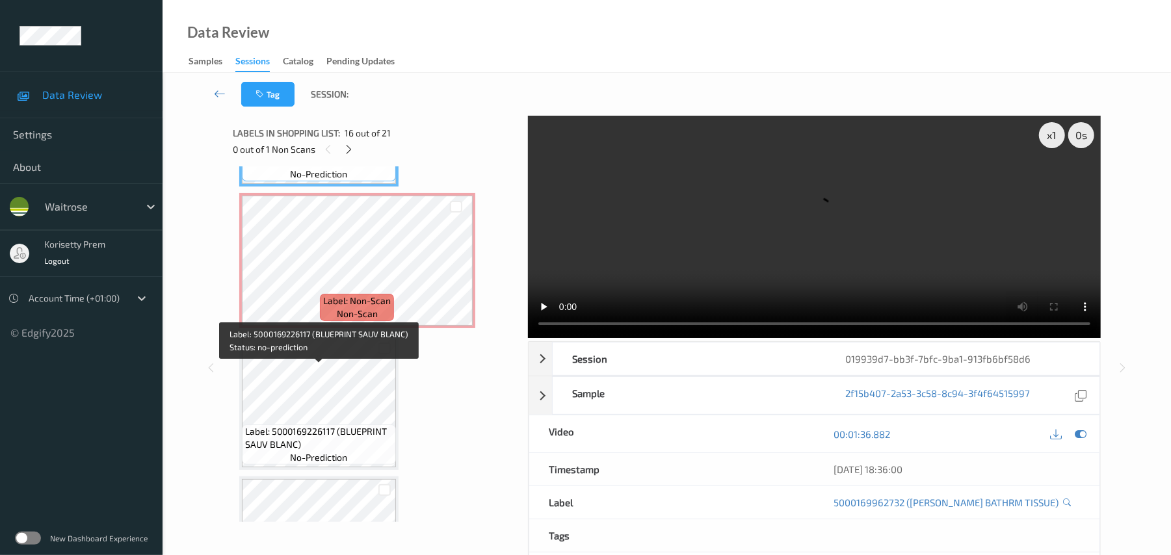
scroll to position [2220, 0]
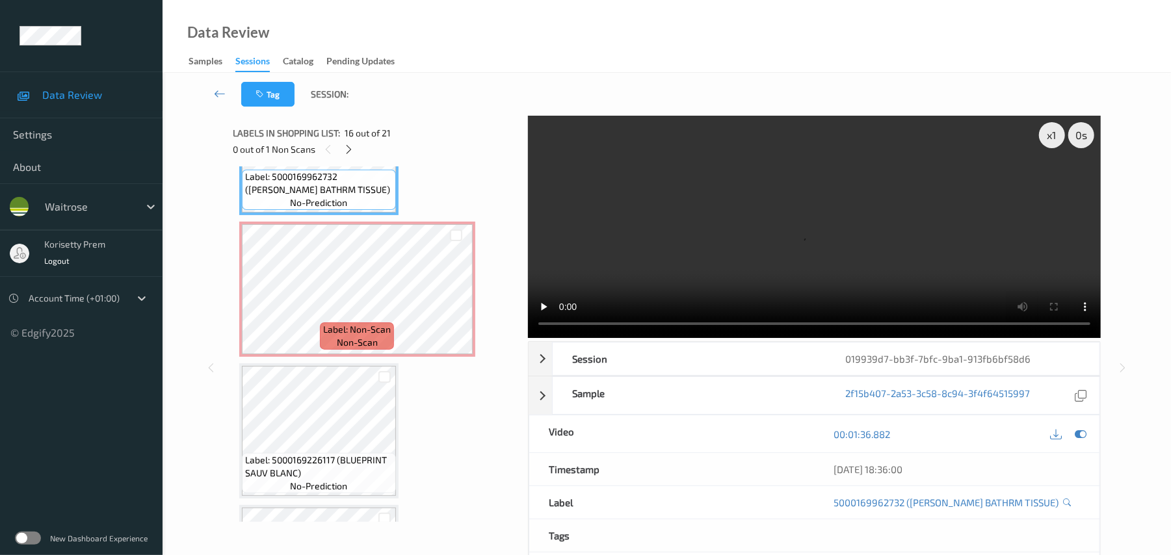
click at [698, 225] on video at bounding box center [814, 227] width 573 height 222
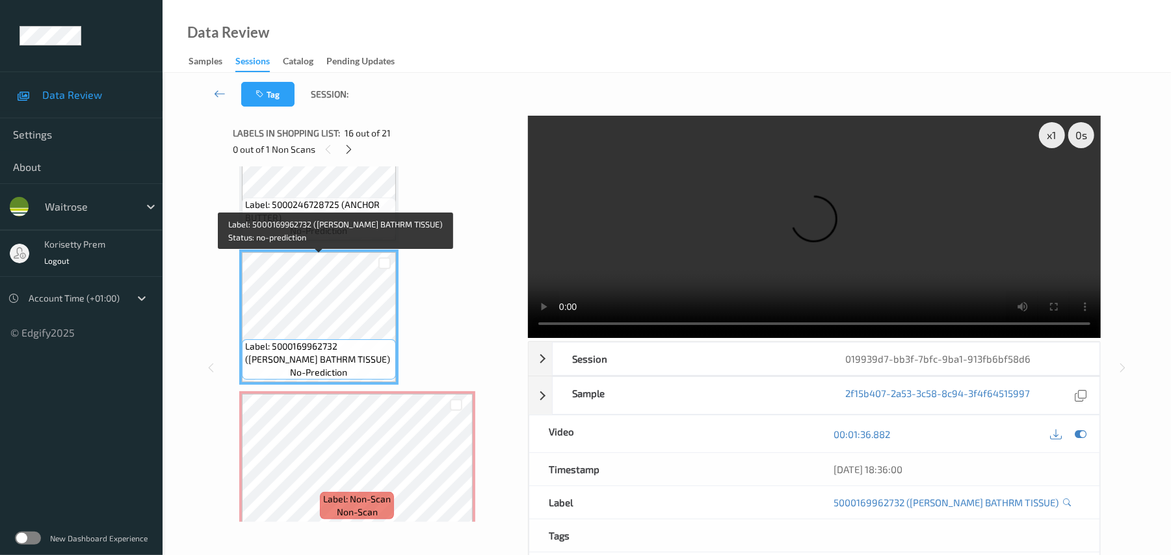
scroll to position [2046, 0]
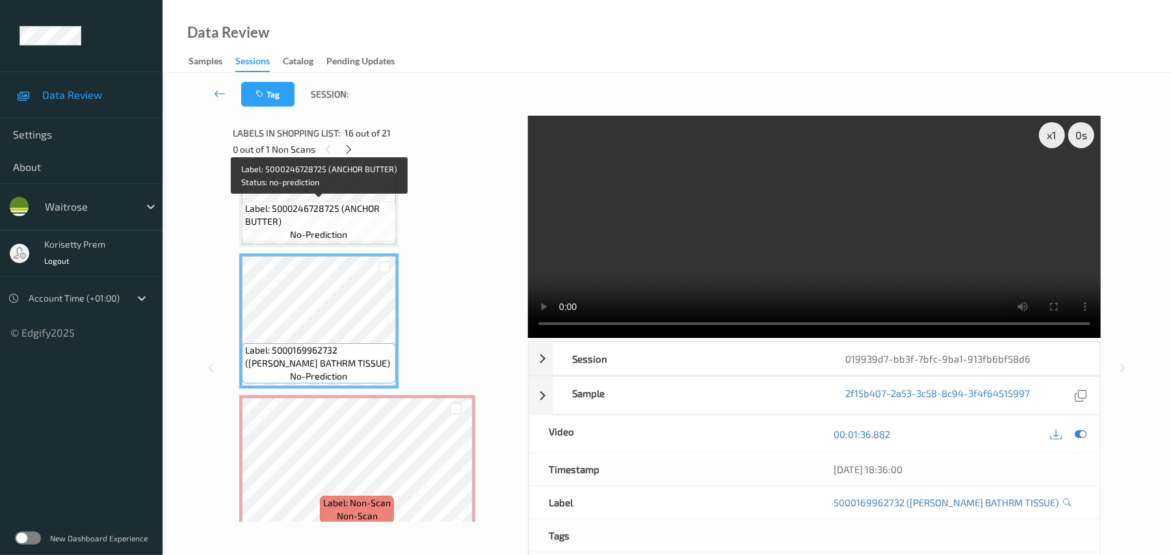
click at [311, 202] on div "Label: 5000246728725 (ANCHOR BUTTER) no-prediction" at bounding box center [319, 222] width 154 height 40
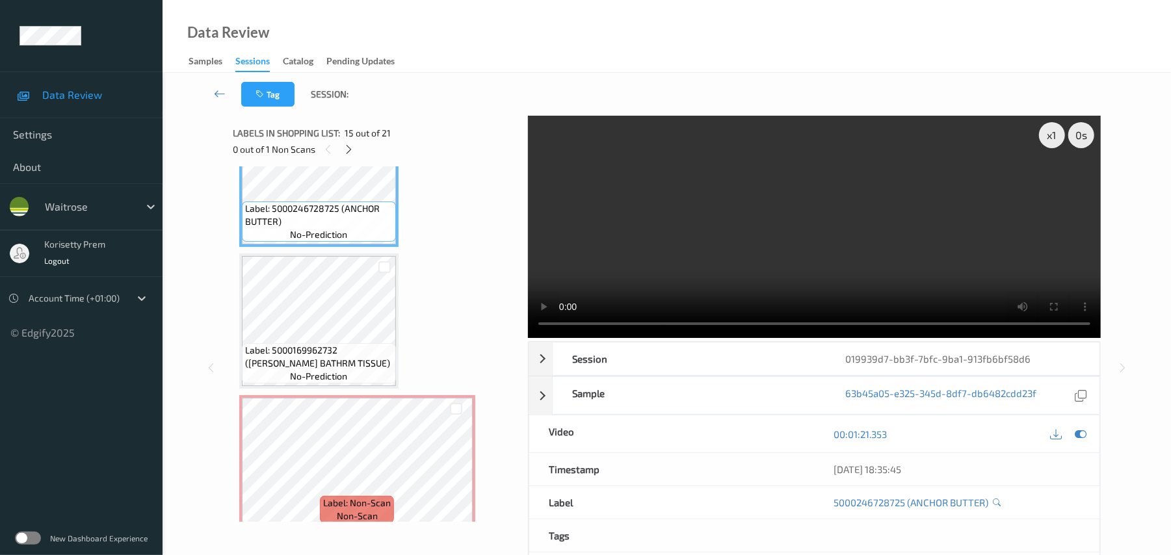
click at [937, 256] on video at bounding box center [814, 227] width 573 height 222
click at [635, 224] on video at bounding box center [814, 227] width 573 height 222
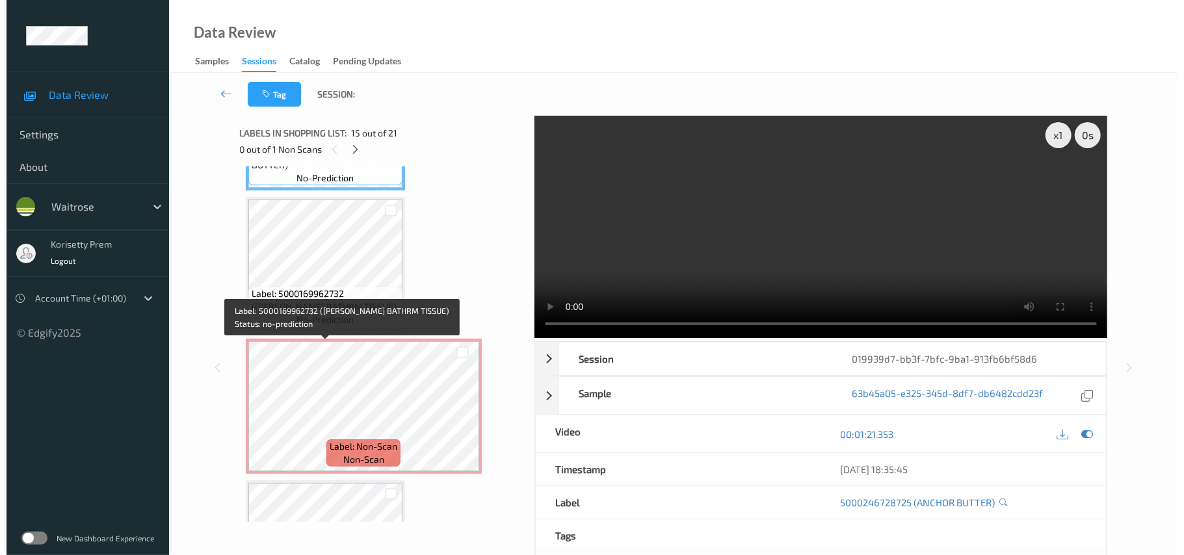
scroll to position [2133, 0]
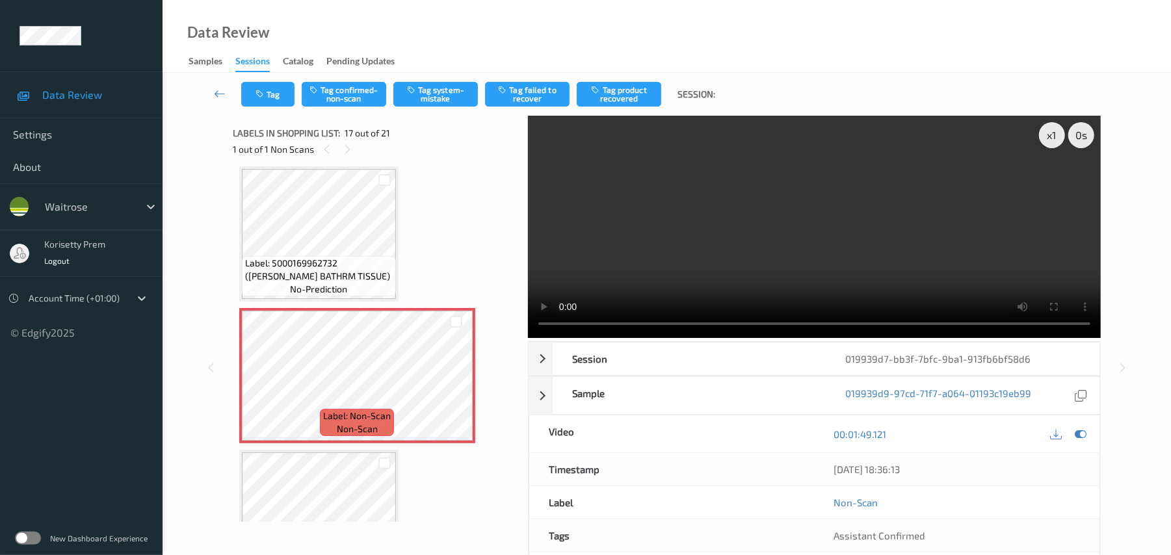
click at [712, 234] on video at bounding box center [814, 227] width 573 height 222
click at [444, 96] on button "Tag system-mistake" at bounding box center [435, 94] width 85 height 25
click at [285, 91] on button "Tag" at bounding box center [267, 94] width 53 height 25
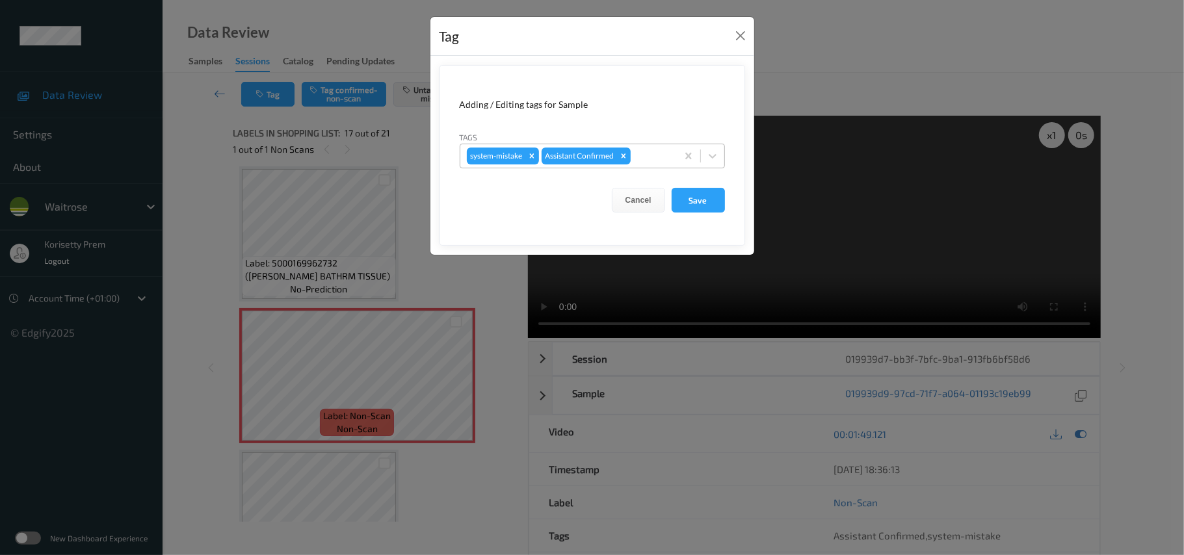
click at [661, 155] on div at bounding box center [651, 156] width 37 height 16
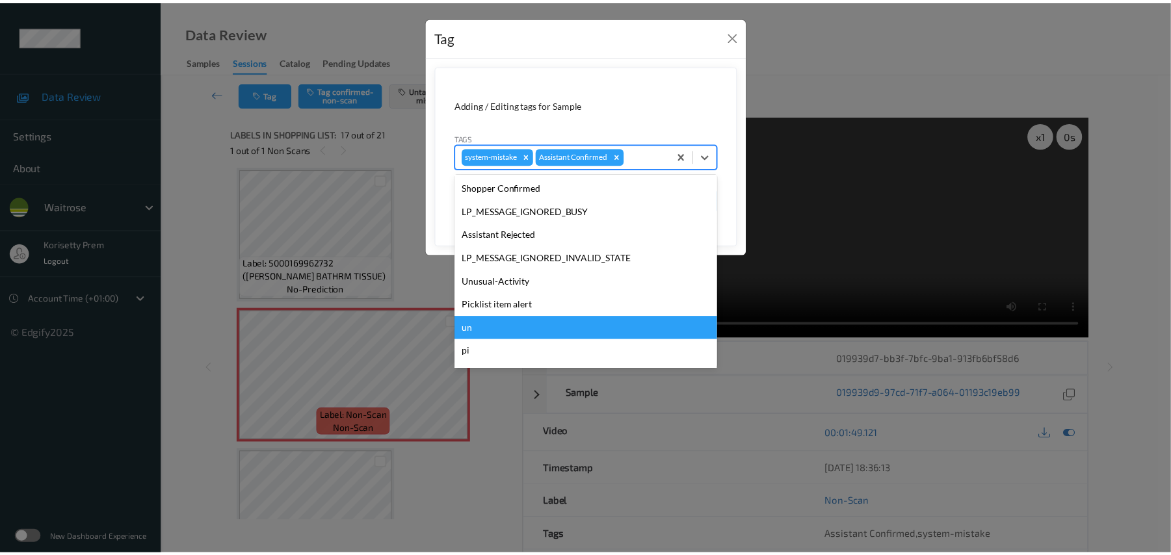
scroll to position [260, 0]
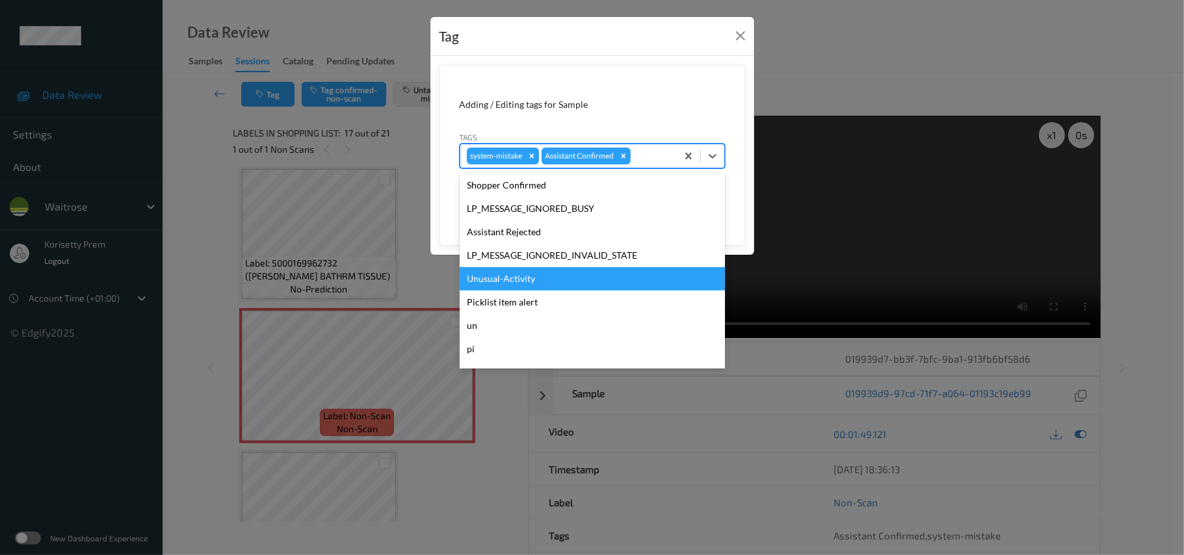
click at [516, 278] on div "Unusual-Activity" at bounding box center [592, 278] width 265 height 23
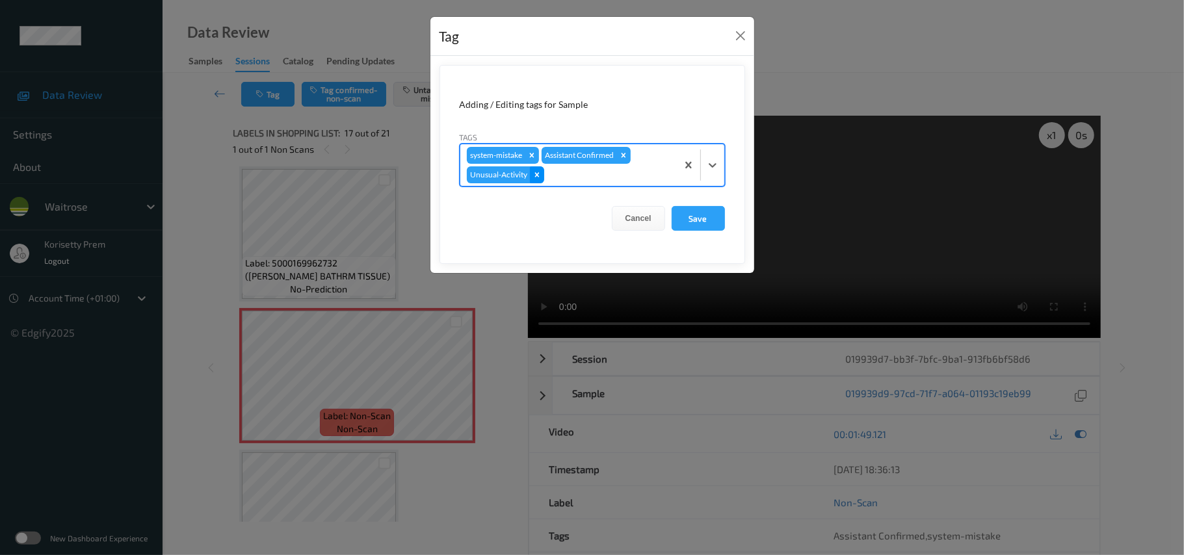
click at [537, 172] on icon "Remove Unusual-Activity" at bounding box center [537, 174] width 9 height 9
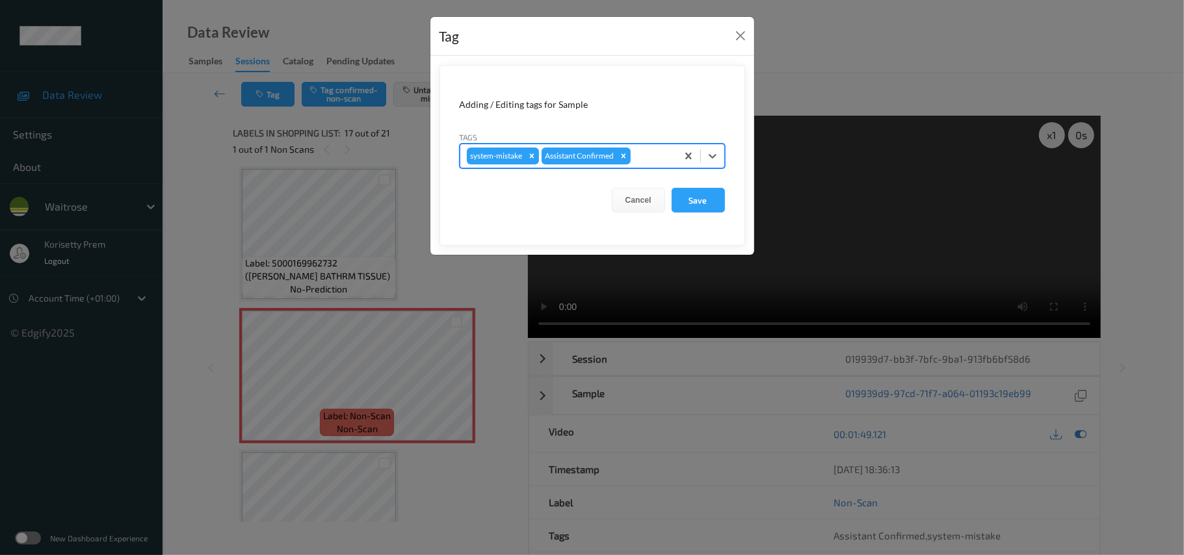
click at [663, 155] on div at bounding box center [651, 156] width 37 height 16
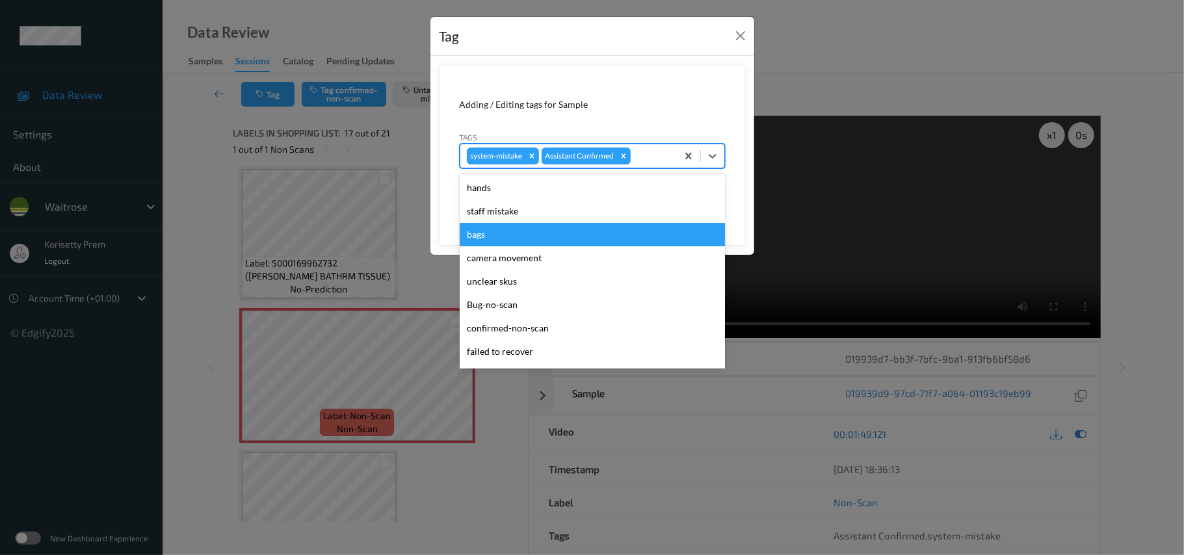
click at [508, 237] on div "bags" at bounding box center [592, 234] width 265 height 23
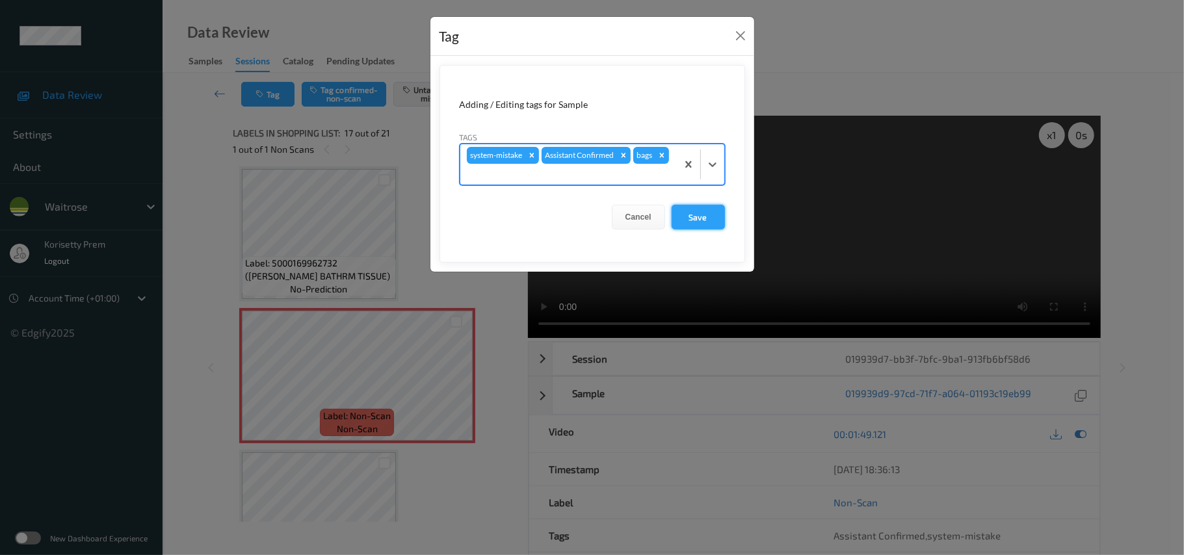
click at [687, 220] on button "Save" at bounding box center [698, 217] width 53 height 25
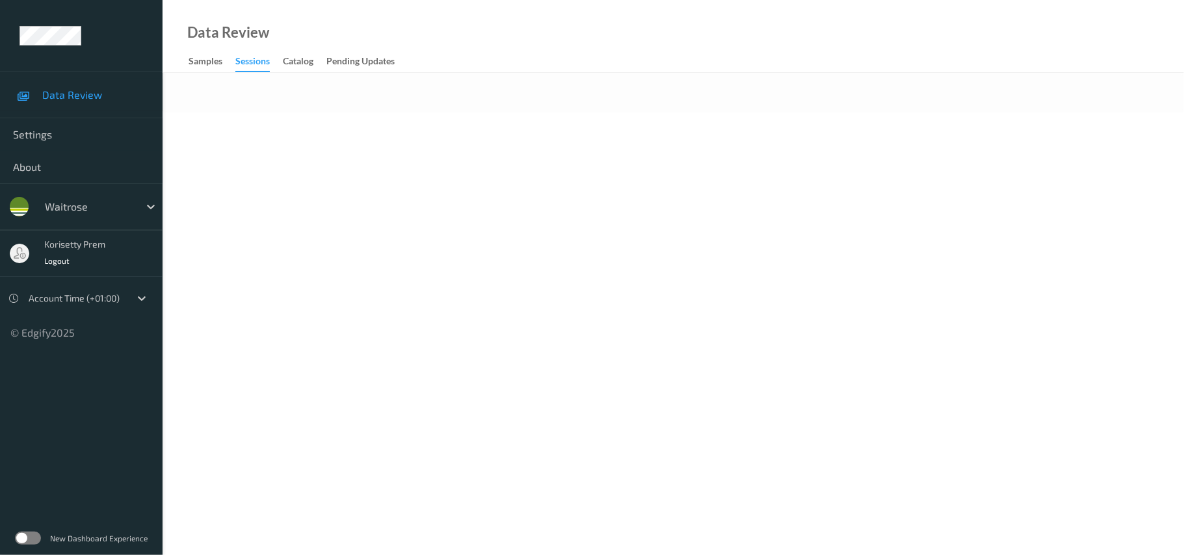
click at [641, 58] on div "Data Review Samples Sessions Catalog Pending Updates" at bounding box center [674, 36] width 1022 height 73
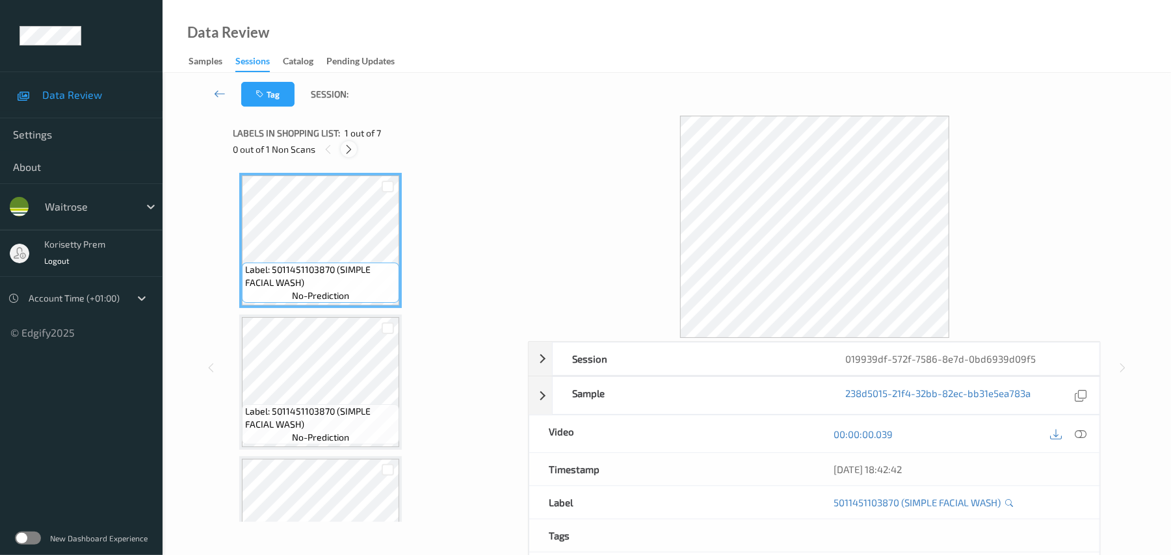
click at [350, 148] on icon at bounding box center [348, 150] width 11 height 12
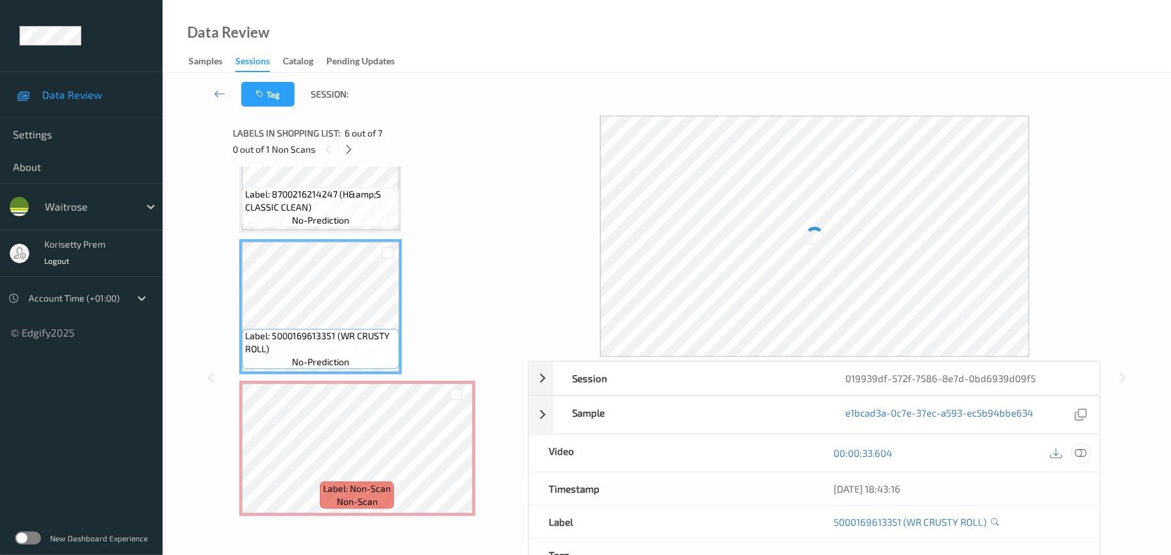
click at [1078, 456] on icon at bounding box center [1082, 453] width 12 height 12
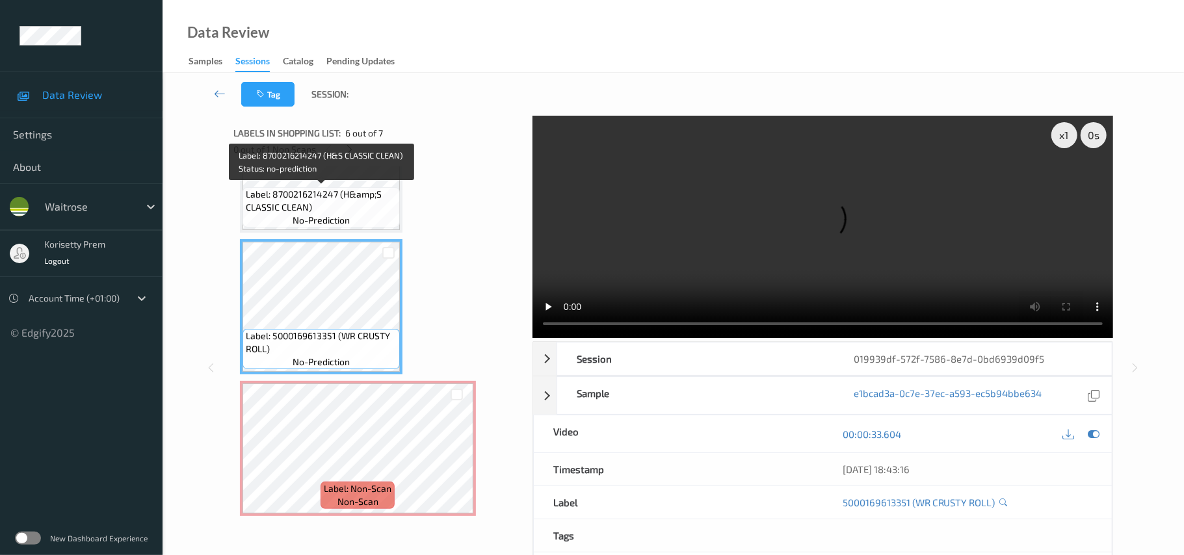
click at [278, 202] on span "Label: 8700216214247 (H&amp;S CLASSIC CLEAN)" at bounding box center [321, 201] width 151 height 26
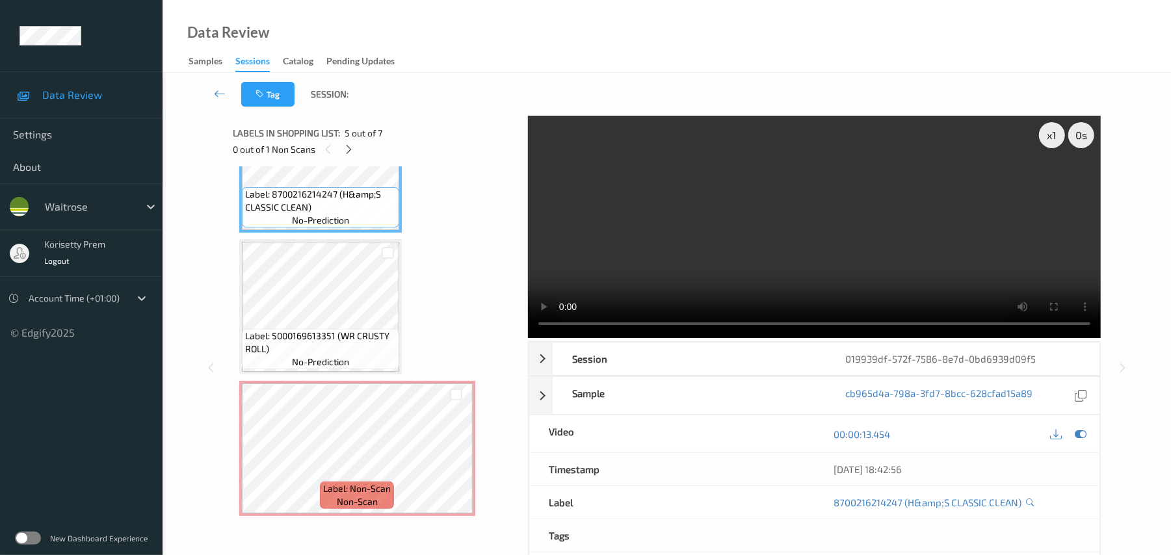
click at [585, 243] on video at bounding box center [814, 227] width 573 height 222
click at [758, 230] on video at bounding box center [814, 227] width 573 height 222
click at [787, 248] on video at bounding box center [814, 227] width 573 height 222
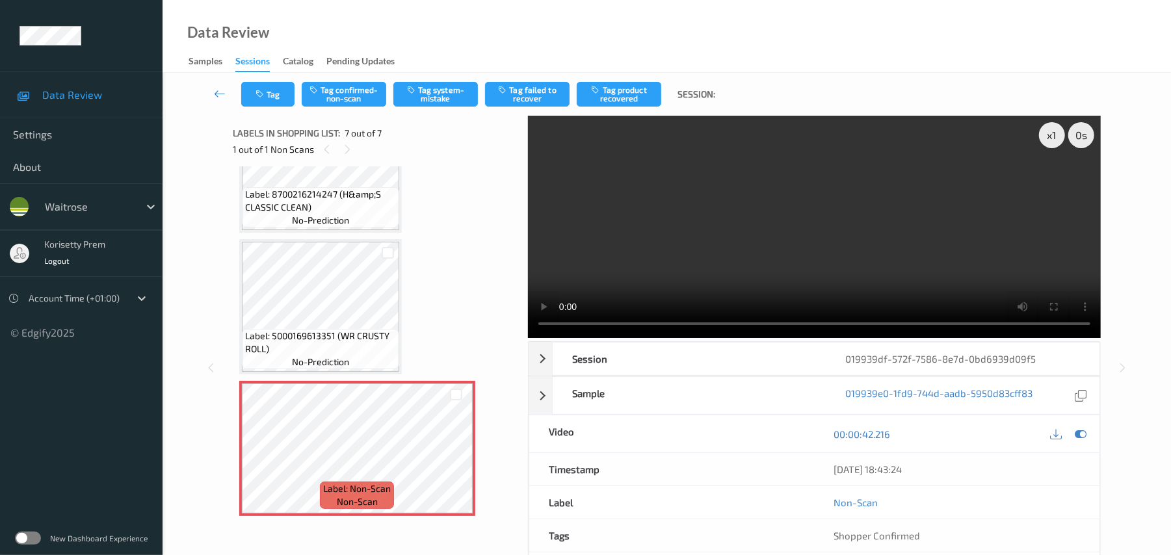
click at [809, 163] on video at bounding box center [814, 227] width 573 height 222
click at [425, 104] on button "Tag system-mistake" at bounding box center [435, 94] width 85 height 25
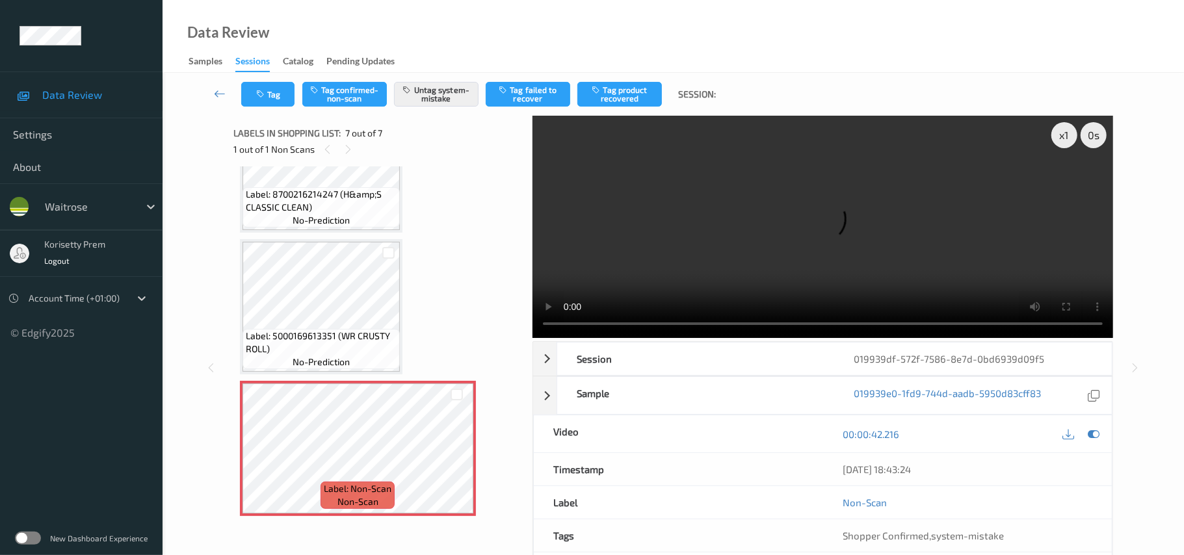
click at [260, 107] on div "Tag Tag confirmed-non-scan Untag system-mistake Tag failed to recover Tag produ…" at bounding box center [673, 94] width 968 height 43
click at [269, 97] on button "Tag" at bounding box center [267, 94] width 53 height 25
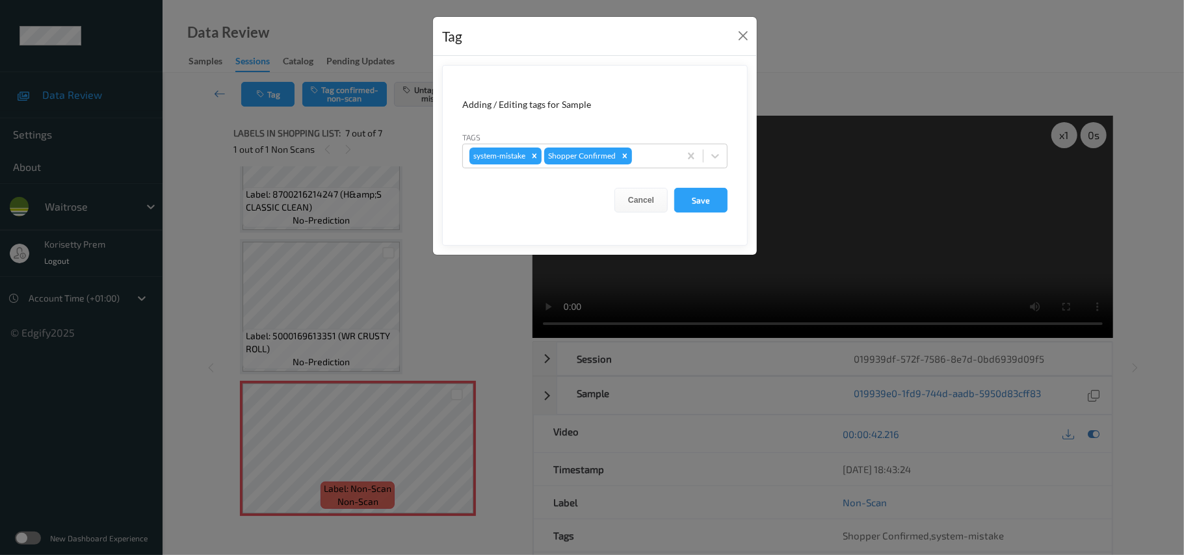
click at [667, 143] on div "Tags system-mistake Shopper Confirmed" at bounding box center [594, 150] width 265 height 38
click at [654, 160] on div at bounding box center [654, 156] width 38 height 16
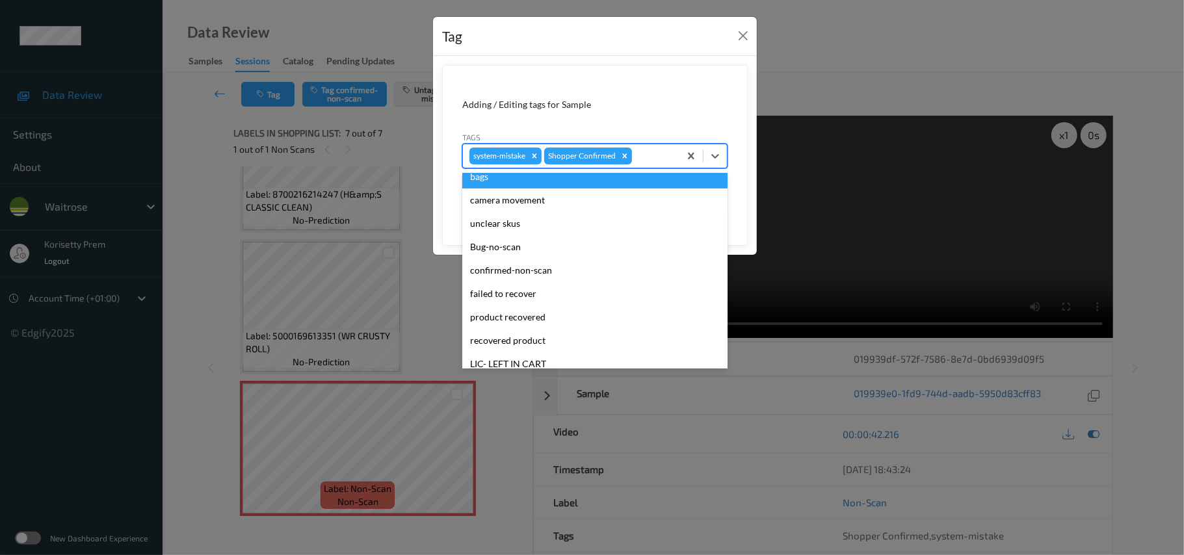
scroll to position [245, 0]
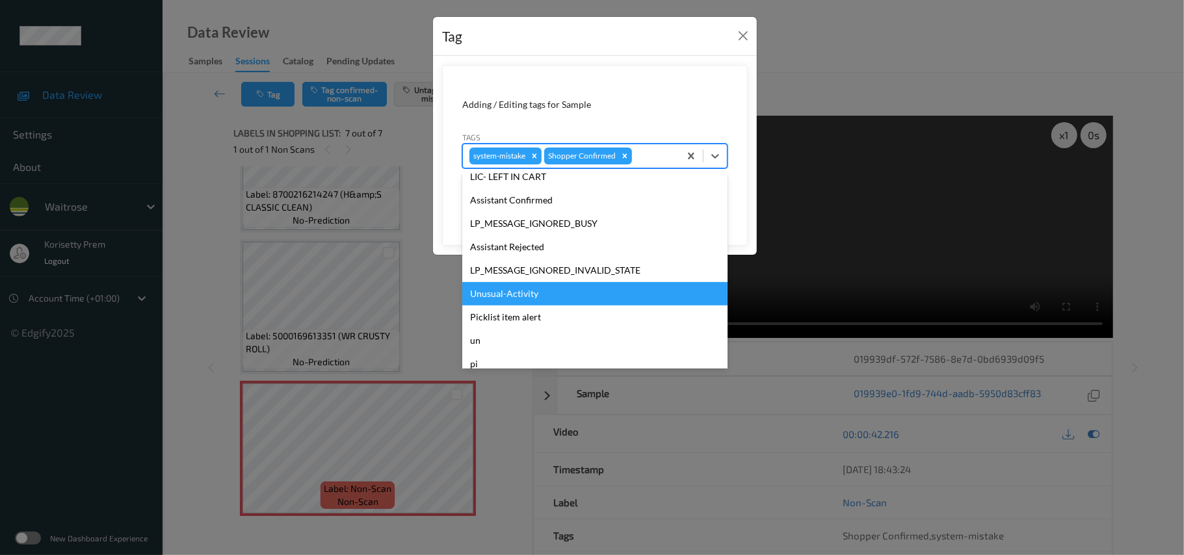
click at [515, 293] on div "Unusual-Activity" at bounding box center [594, 293] width 265 height 23
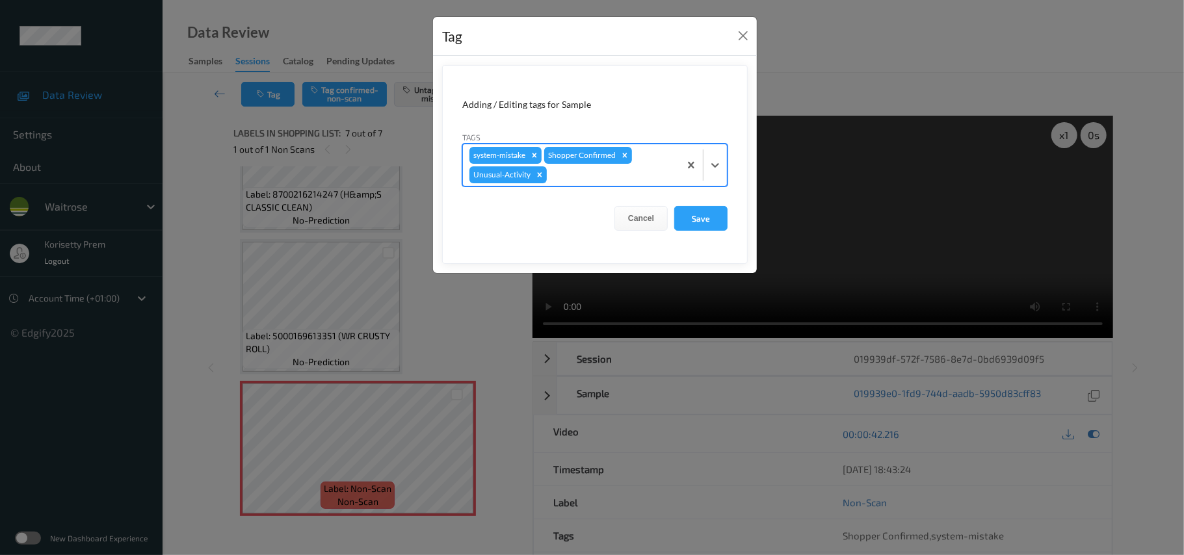
click at [585, 170] on div at bounding box center [612, 175] width 124 height 16
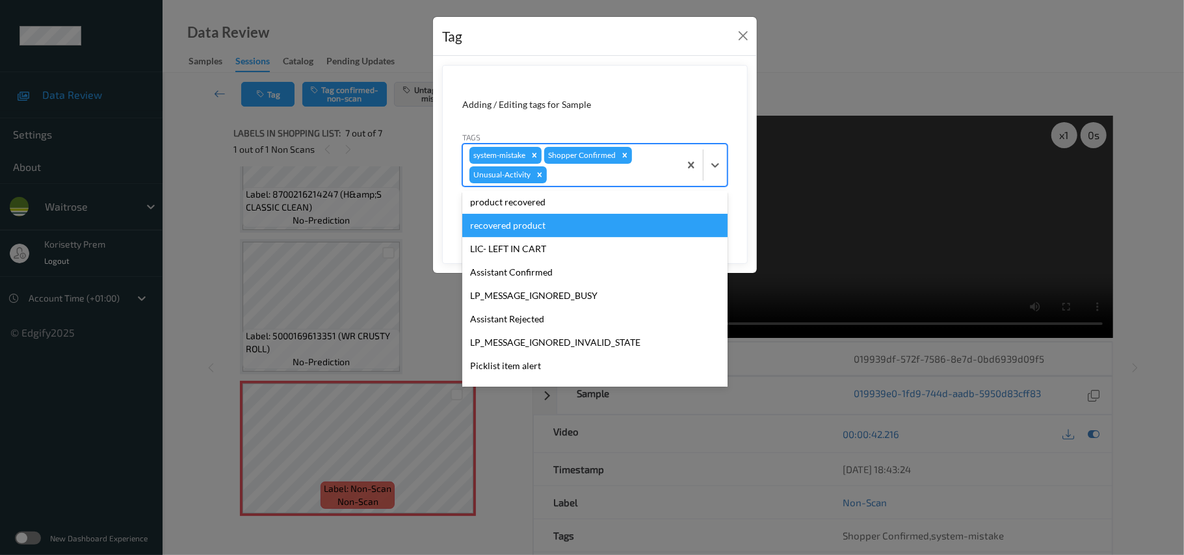
scroll to position [278, 0]
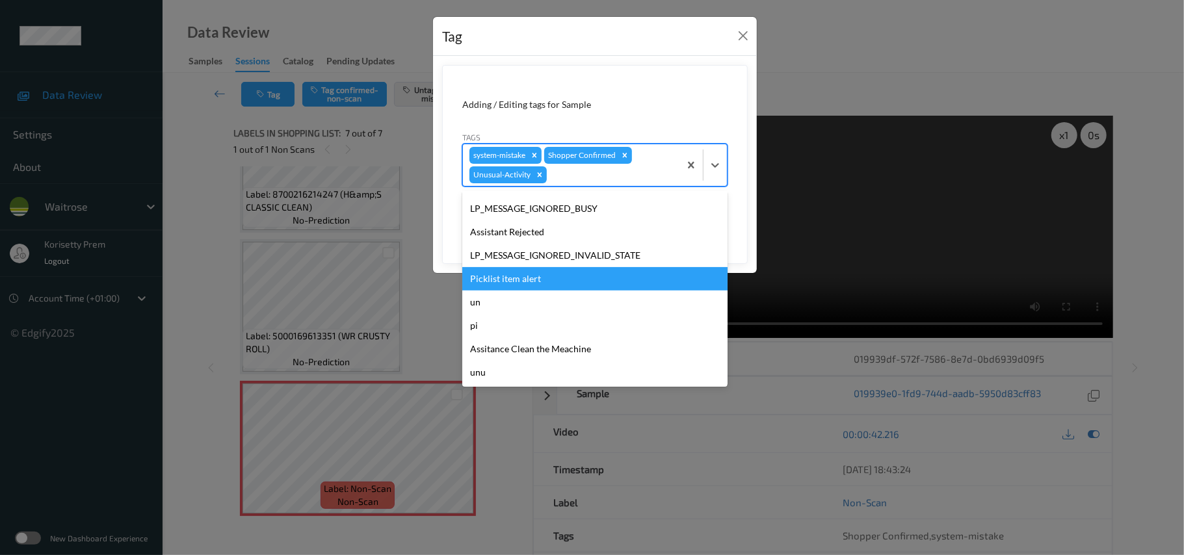
click at [505, 278] on div "Picklist item alert" at bounding box center [594, 278] width 265 height 23
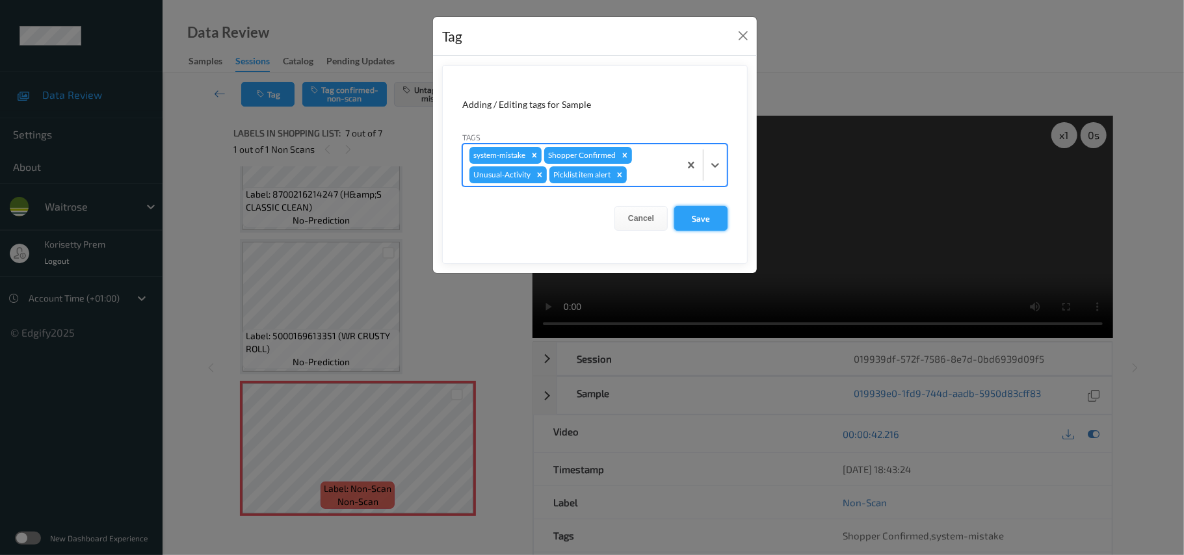
click at [709, 222] on button "Save" at bounding box center [700, 218] width 53 height 25
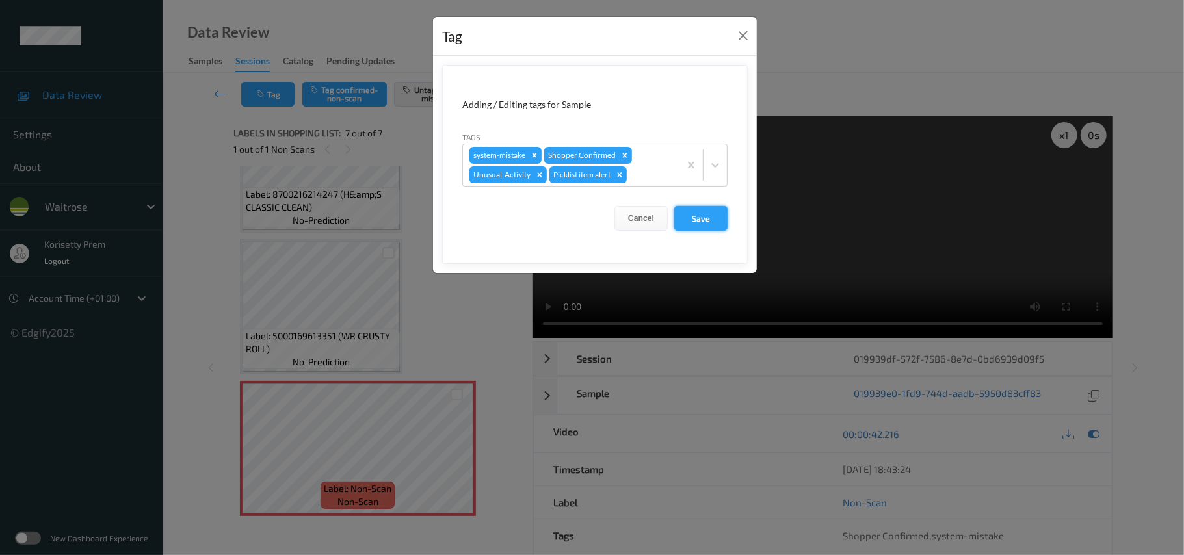
click at [698, 229] on button "Save" at bounding box center [700, 218] width 53 height 25
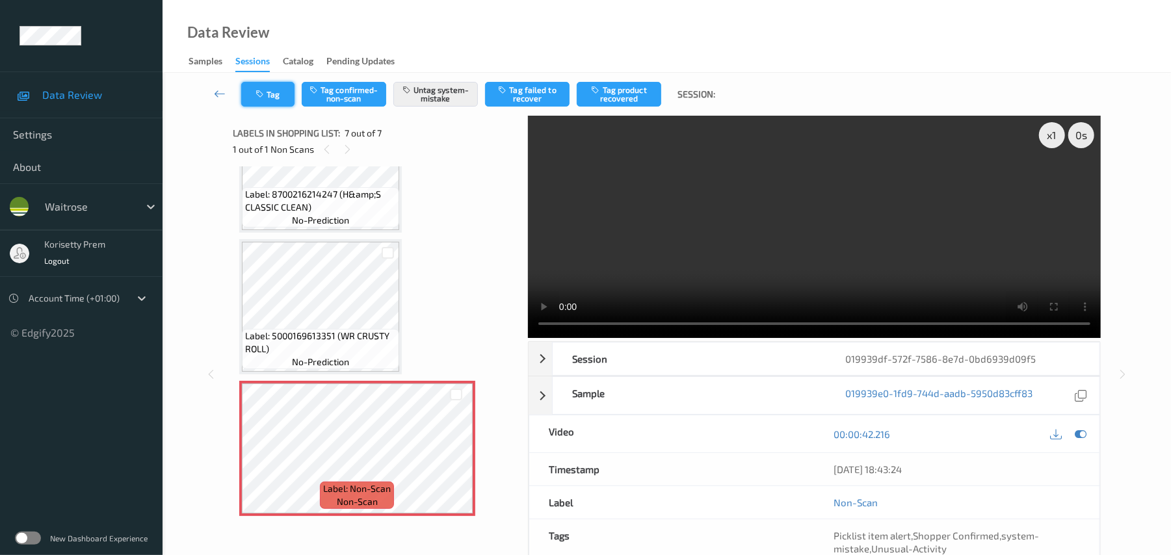
click at [273, 95] on button "Tag" at bounding box center [267, 94] width 53 height 25
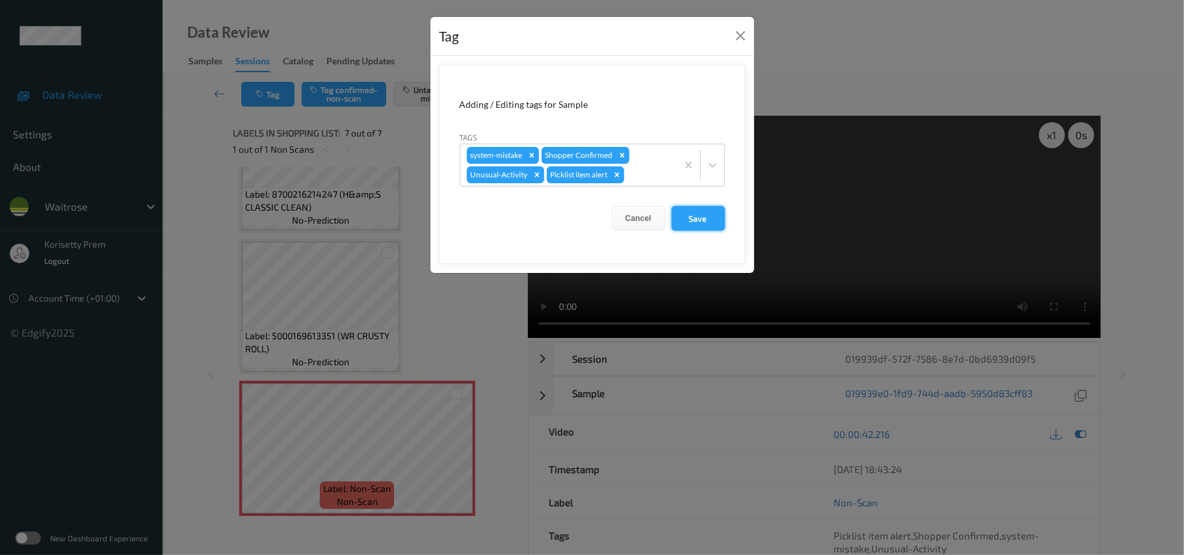
click at [711, 224] on button "Save" at bounding box center [698, 218] width 53 height 25
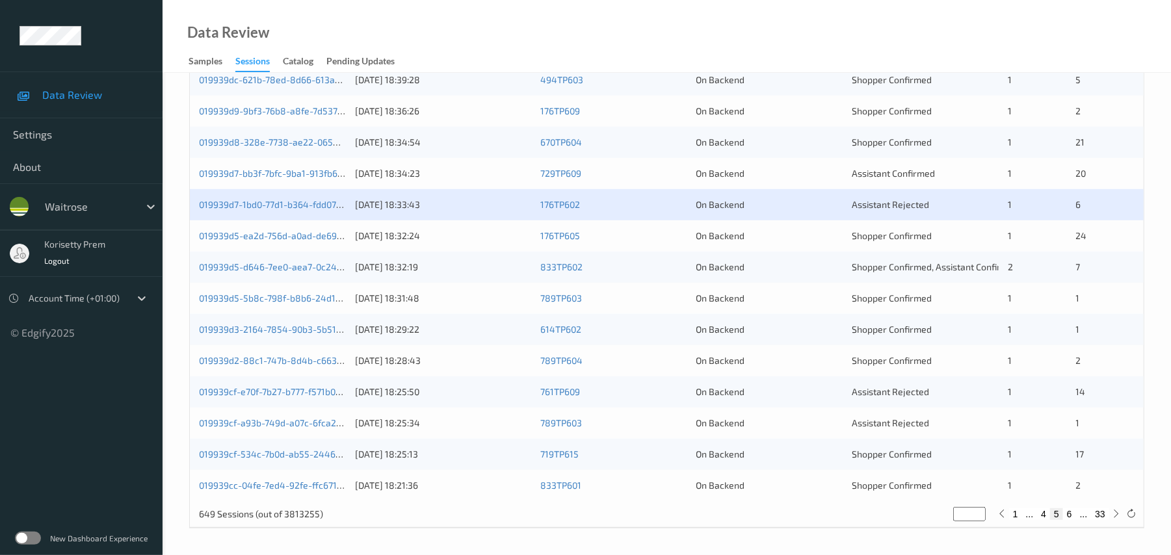
scroll to position [451, 0]
click at [318, 206] on link "019939d7-1bd0-77d1-b364-fdd078ada676" at bounding box center [286, 204] width 174 height 11
click at [319, 237] on link "019939d5-ea2d-756d-a0ad-de69adf6a289" at bounding box center [288, 235] width 178 height 11
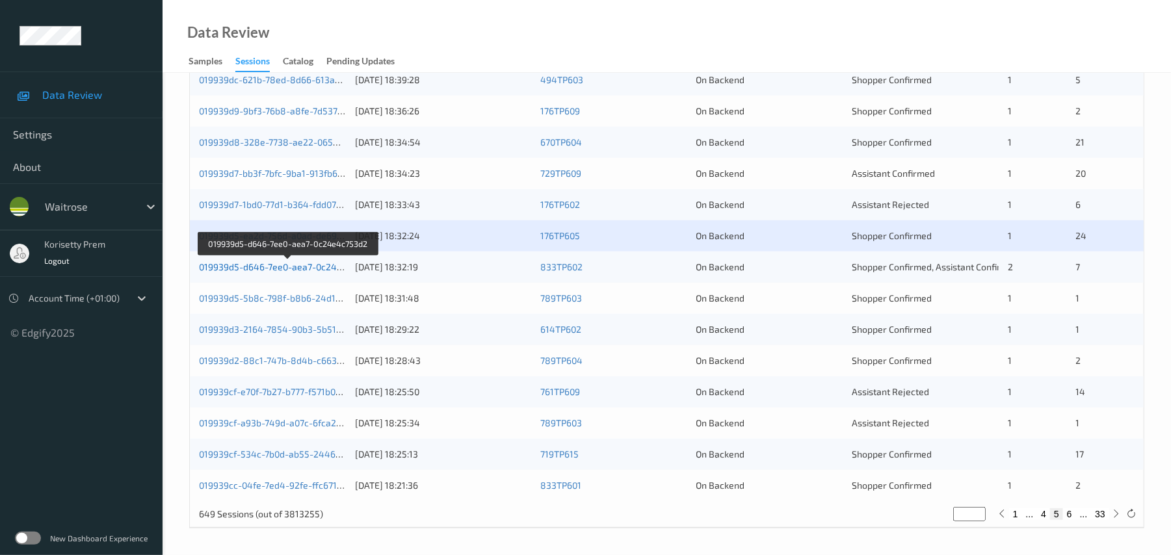
click at [308, 269] on link "019939d5-d646-7ee0-aea7-0c24e4c753d2" at bounding box center [288, 266] width 179 height 11
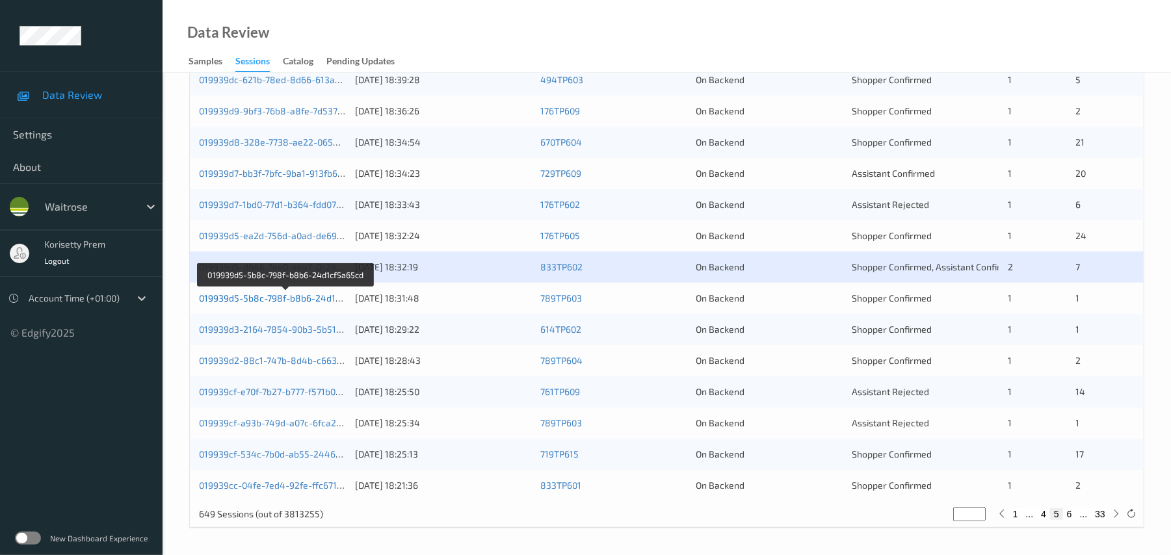
click at [319, 300] on link "019939d5-5b8c-798f-b8b6-24d1cf5a65cd" at bounding box center [286, 298] width 175 height 11
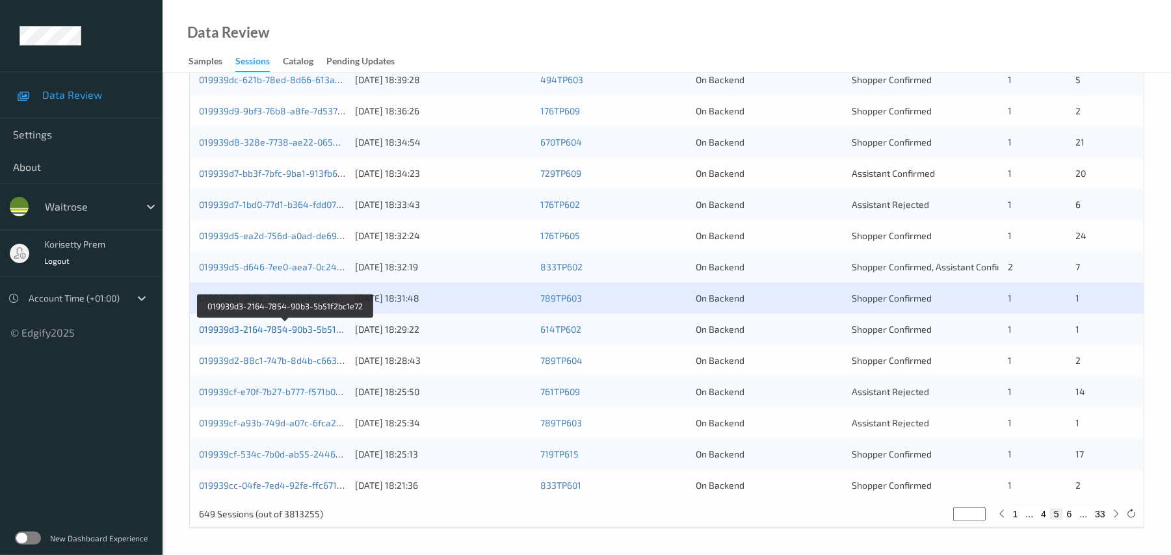
click at [321, 329] on link "019939d3-2164-7854-90b3-5b51f2bc1e72" at bounding box center [286, 329] width 174 height 11
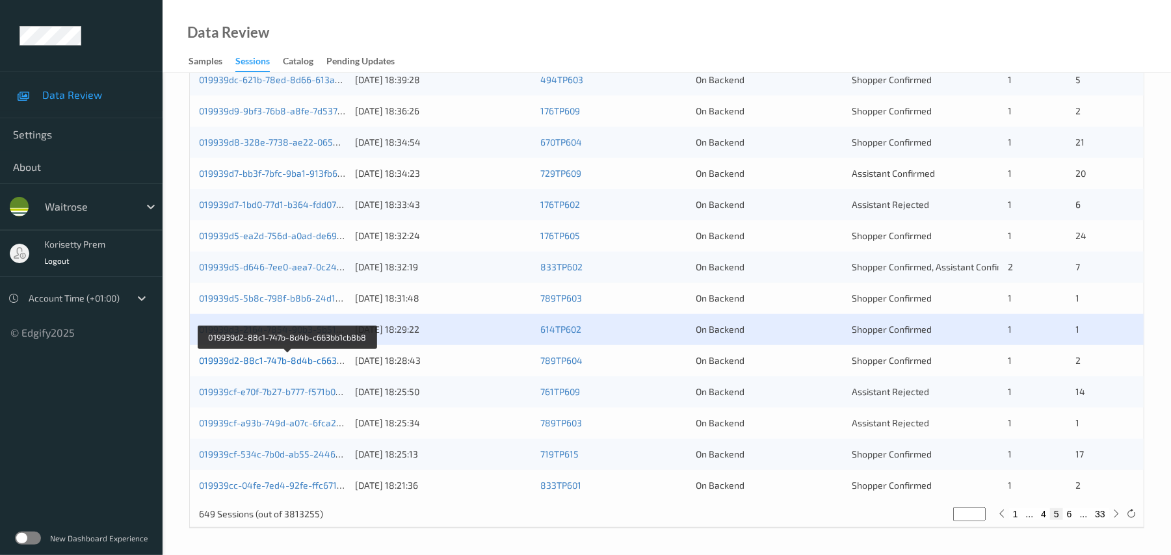
click at [319, 363] on link "019939d2-88c1-747b-8d4b-c663bb1cb8b8" at bounding box center [288, 360] width 179 height 11
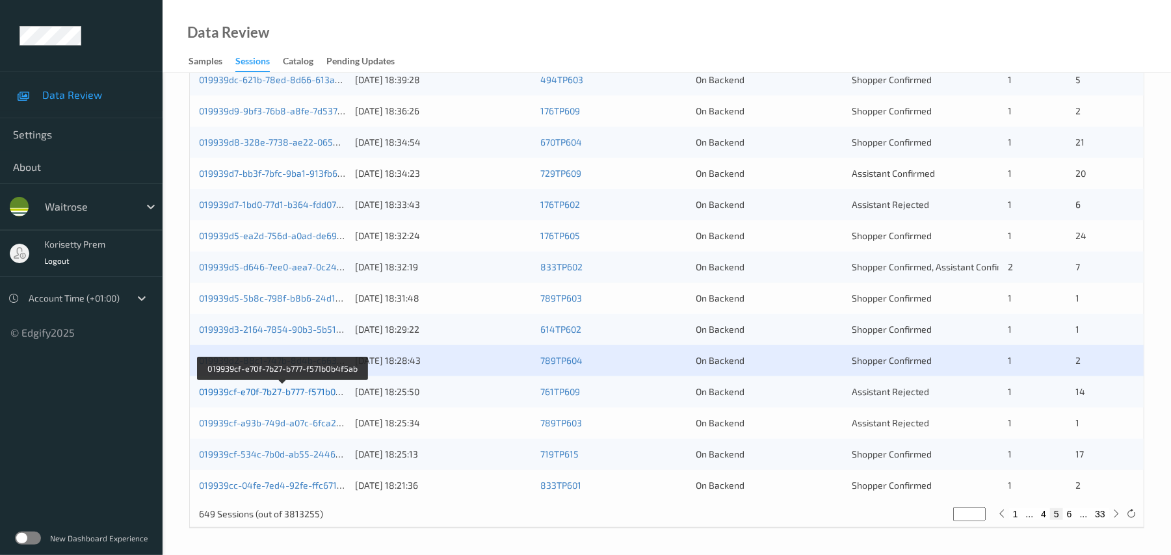
click at [310, 393] on link "019939cf-e70f-7b27-b777-f571b0b4f5ab" at bounding box center [282, 391] width 166 height 11
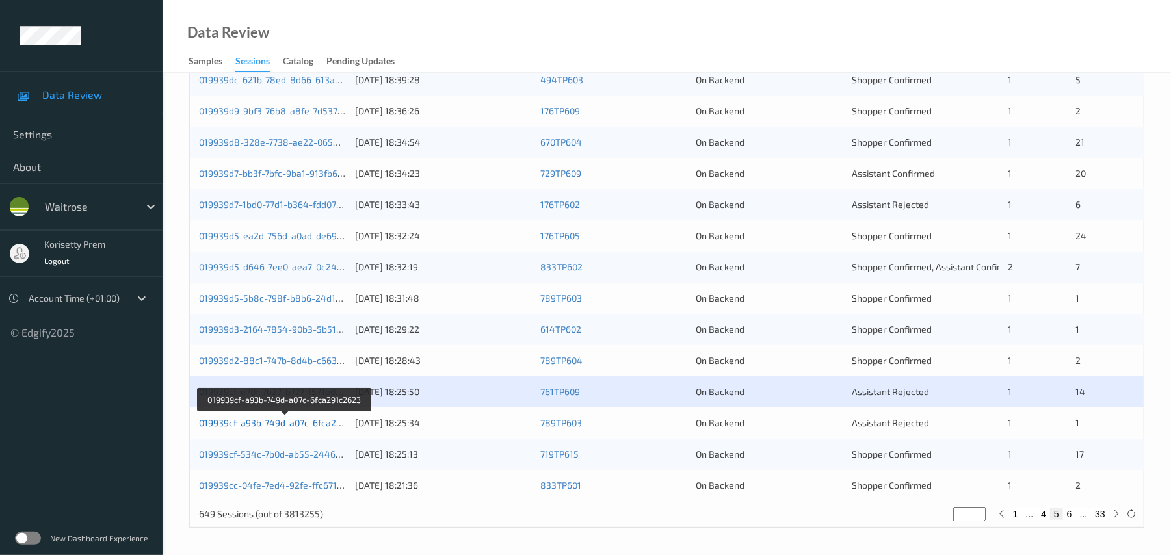
click at [315, 422] on link "019939cf-a93b-749d-a07c-6fca291c2623" at bounding box center [285, 423] width 172 height 11
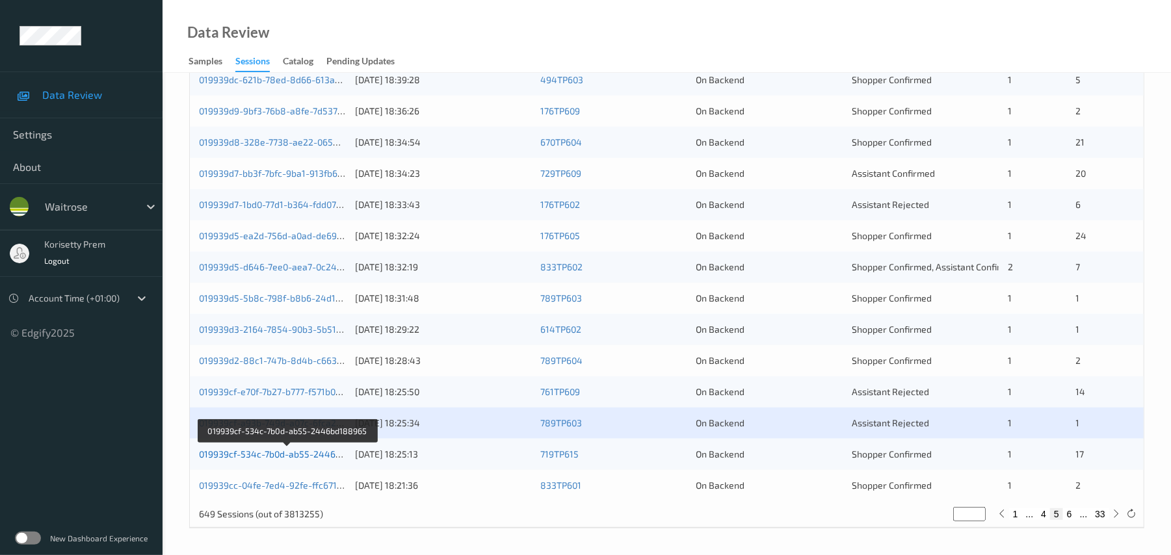
click at [324, 456] on link "019939cf-534c-7b0d-ab55-2446bd188965" at bounding box center [288, 454] width 178 height 11
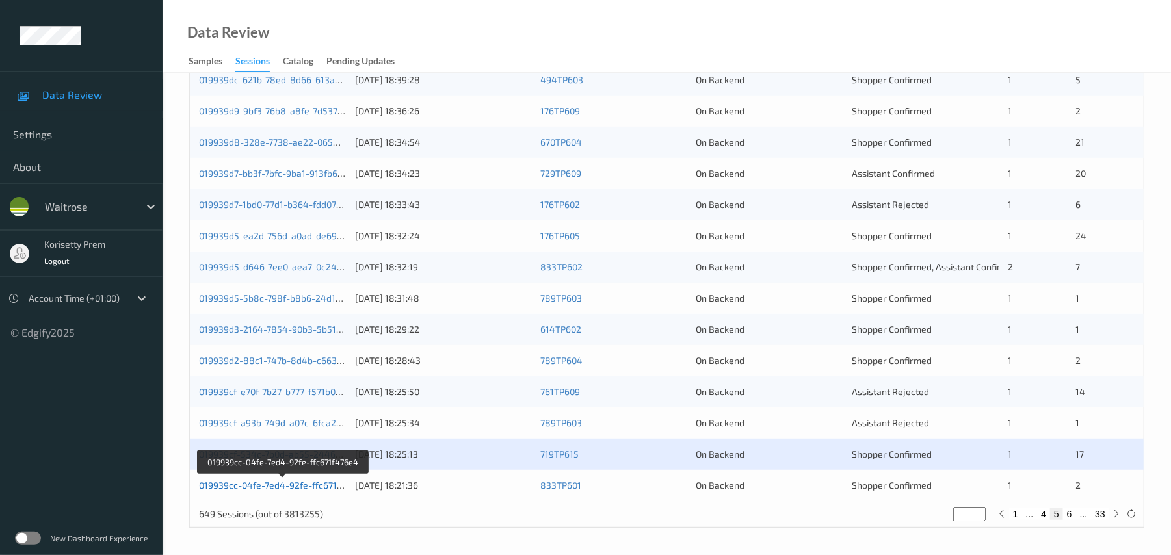
click at [325, 490] on link "019939cc-04fe-7ed4-92fe-ffc671f476e4" at bounding box center [283, 485] width 168 height 11
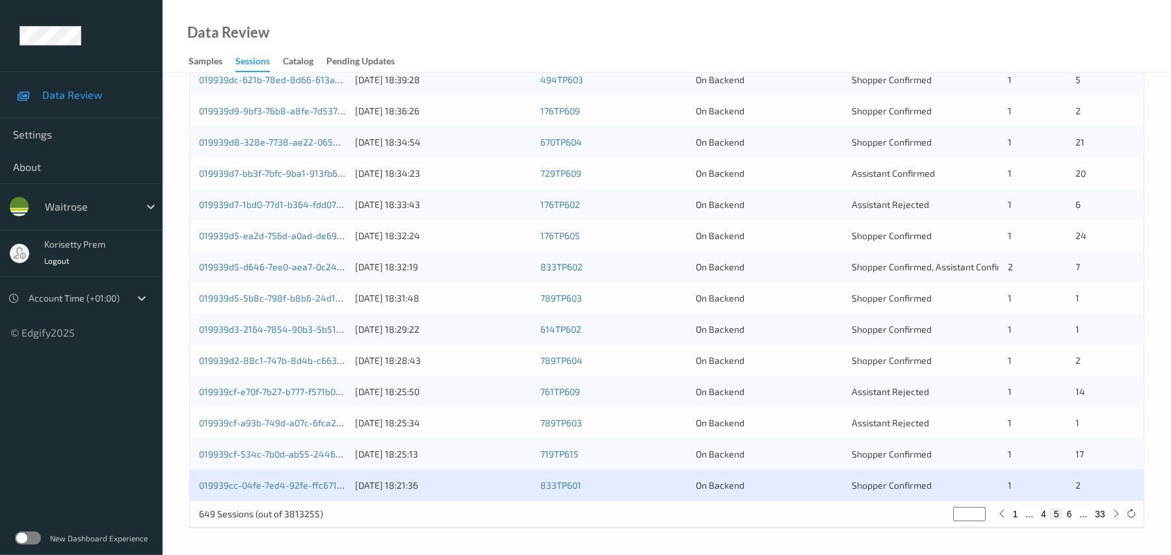
click at [698, 215] on div "019939d7-1bd0-77d1-b364-fdd078ada676 [DATE] 18:33:43 176TP602 On Backend Assist…" at bounding box center [667, 204] width 954 height 31
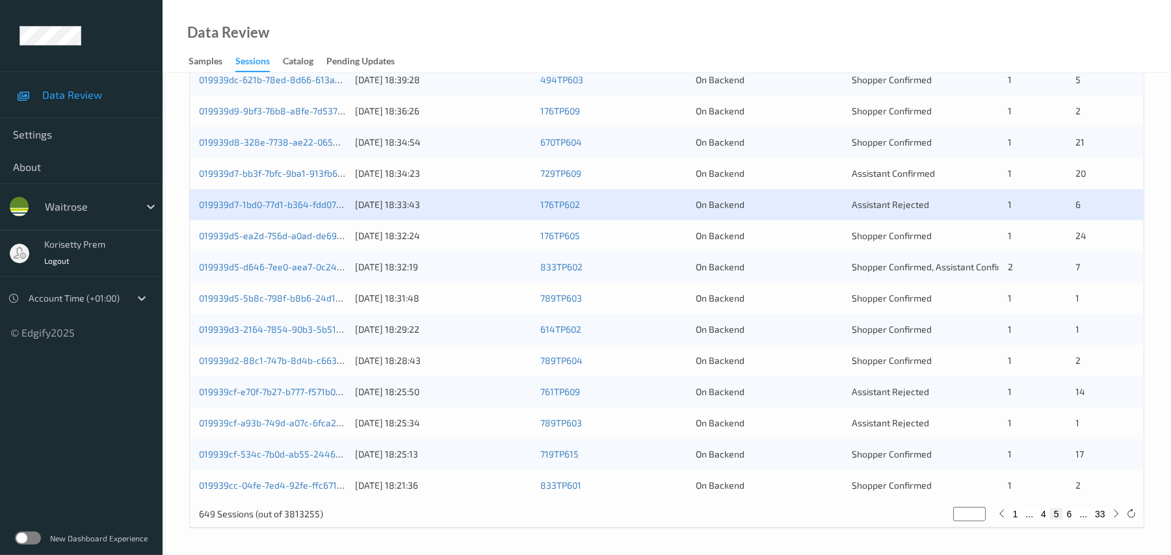
click at [693, 185] on div "019939d7-bb3f-7bfc-9ba1-913fb6bf58d6 11/09/2025 18:34:23 729TP609 On Backend As…" at bounding box center [667, 173] width 954 height 31
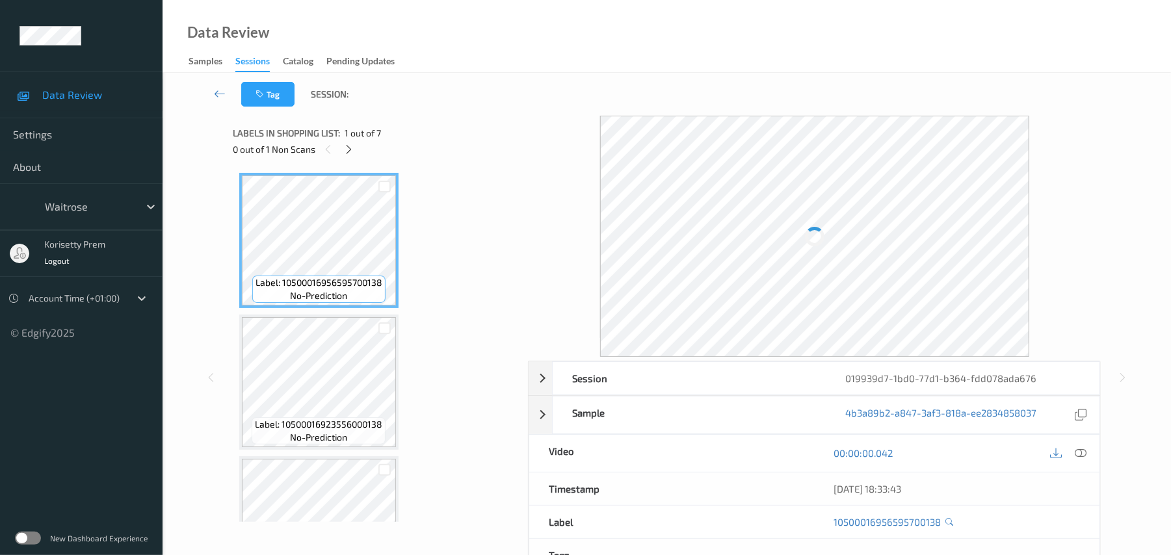
click at [441, 105] on div "Tag Session:" at bounding box center [666, 94] width 955 height 43
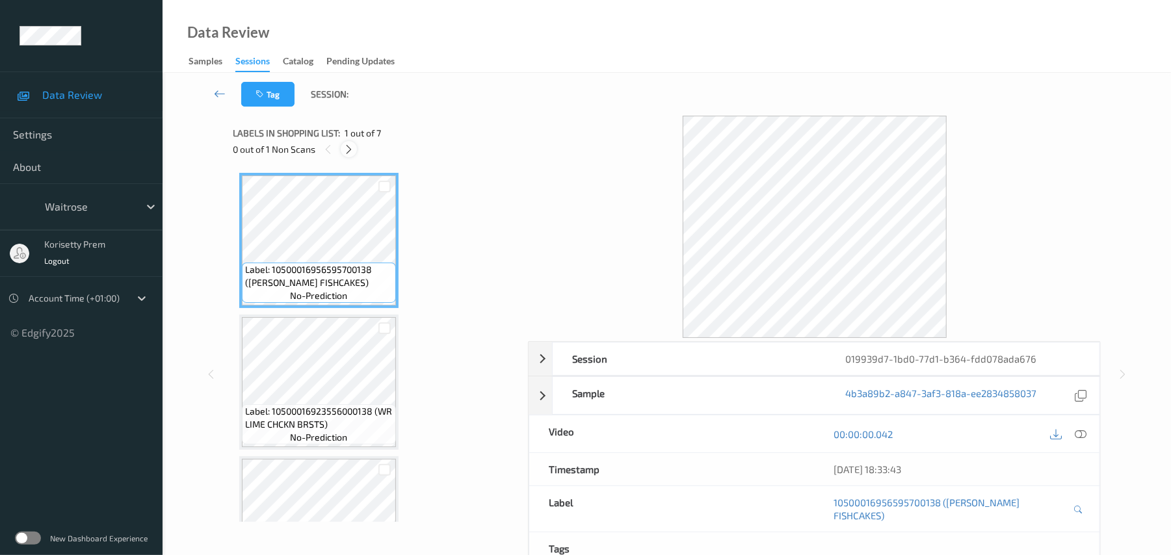
click at [345, 144] on icon at bounding box center [348, 150] width 11 height 12
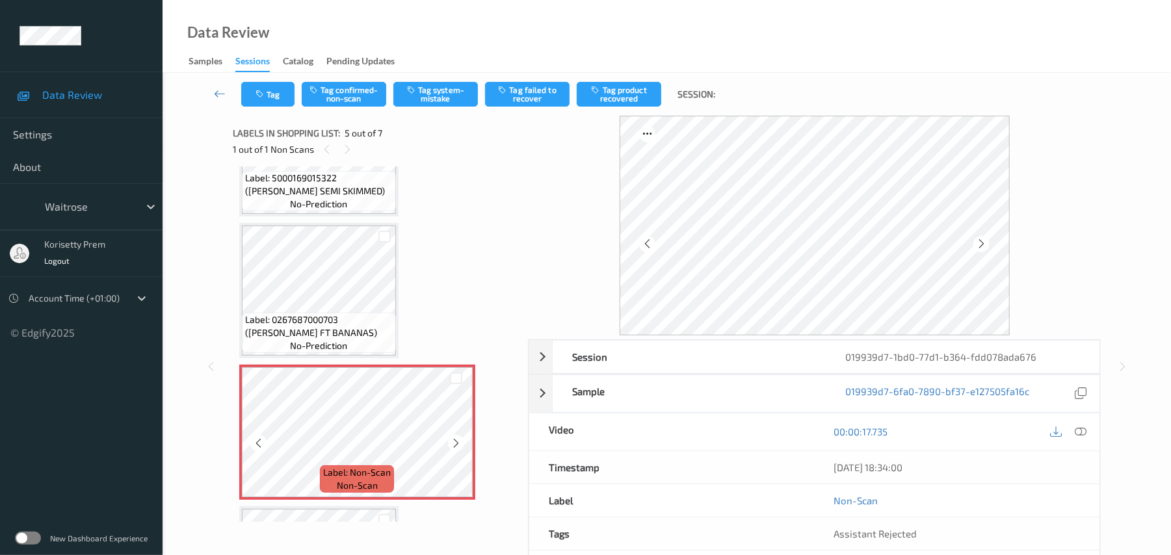
scroll to position [345, 0]
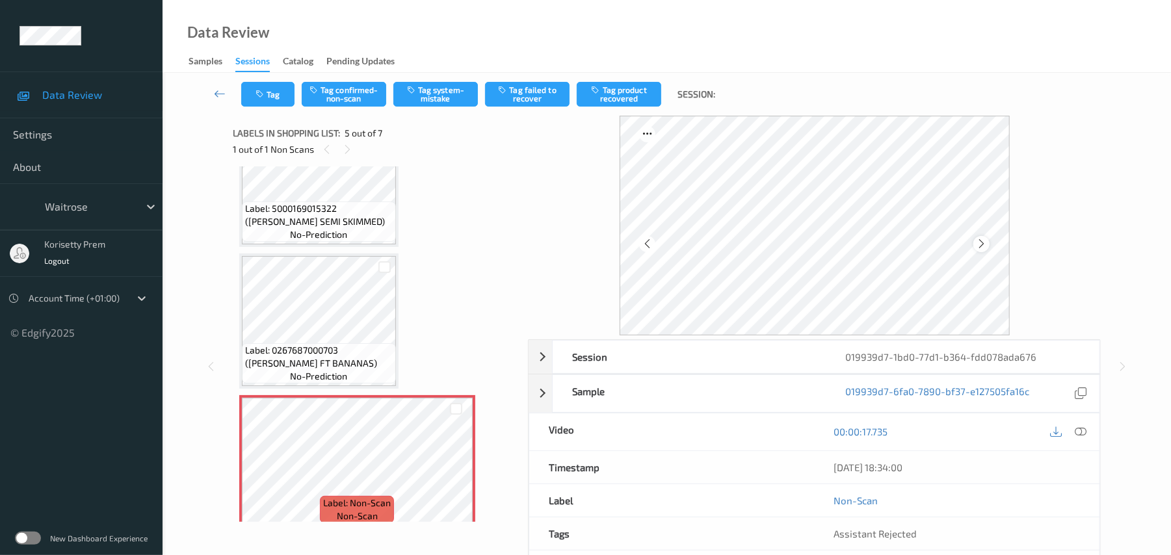
click at [981, 240] on icon at bounding box center [981, 244] width 11 height 12
click at [982, 240] on icon at bounding box center [981, 244] width 11 height 12
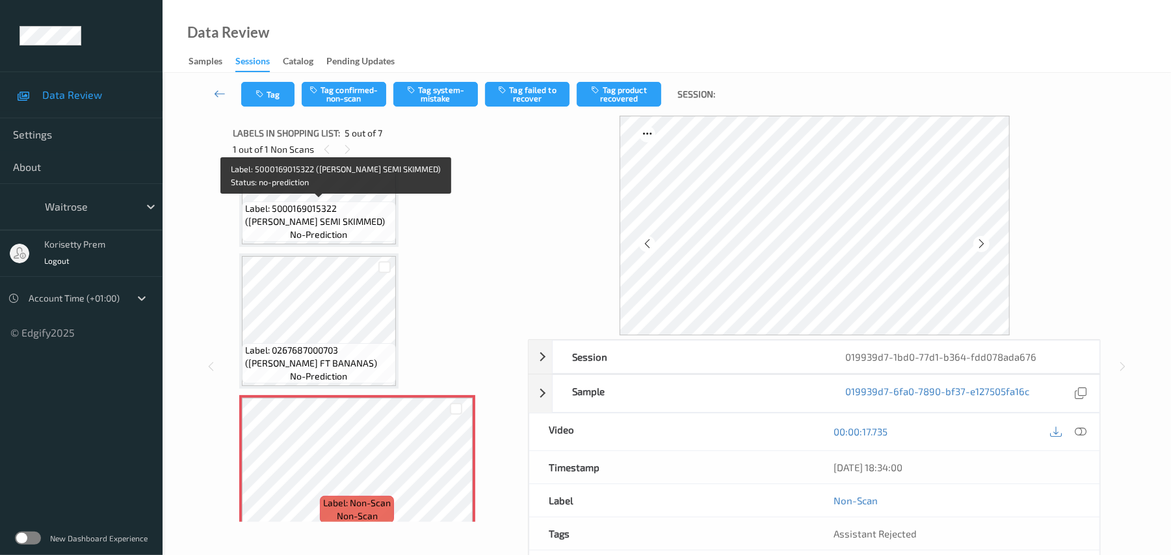
click at [326, 215] on span "Label: 5000169015322 (WR ESS SEMI SKIMMED)" at bounding box center [319, 215] width 148 height 26
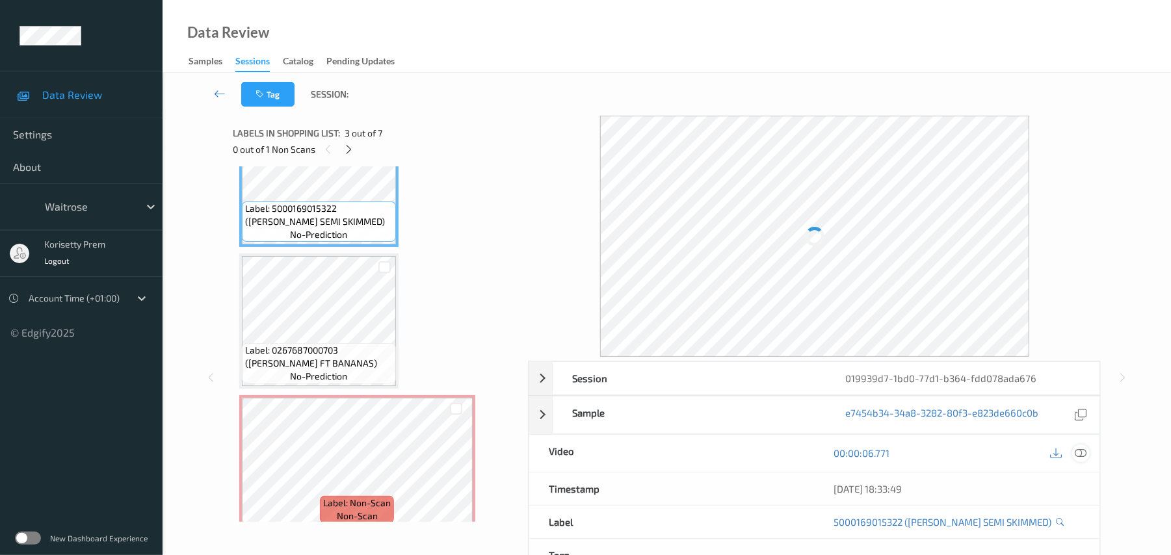
click at [1078, 448] on icon at bounding box center [1082, 453] width 12 height 12
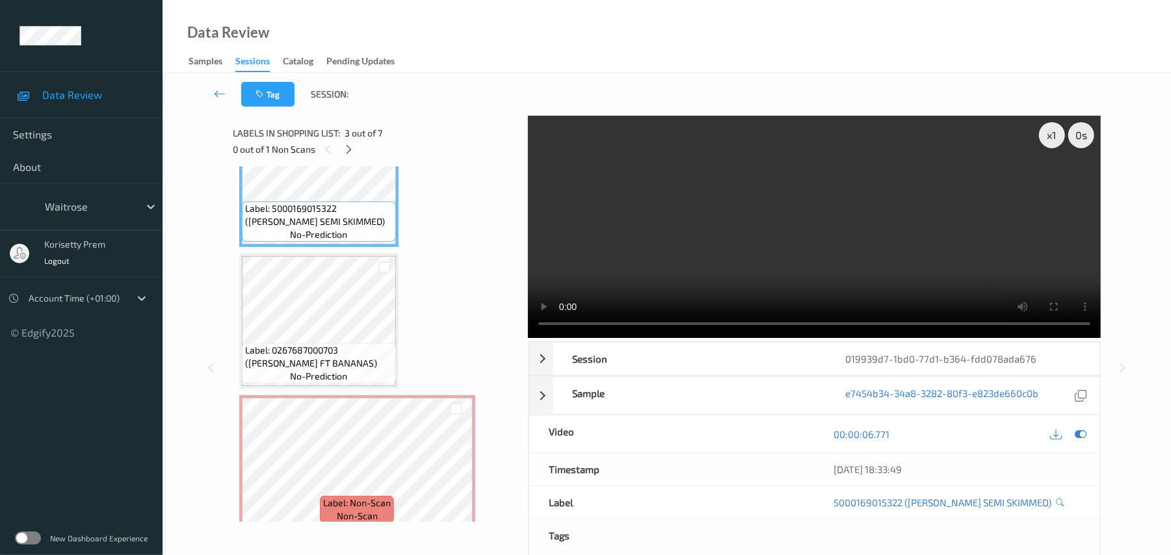
click at [667, 247] on video at bounding box center [814, 227] width 573 height 222
click at [786, 242] on video at bounding box center [814, 227] width 573 height 222
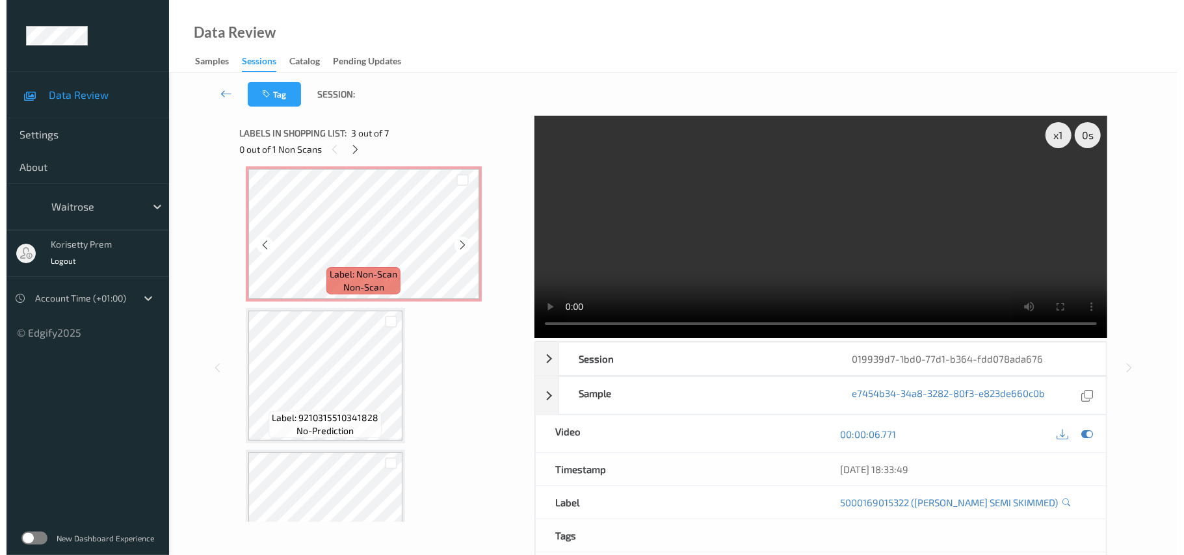
scroll to position [605, 0]
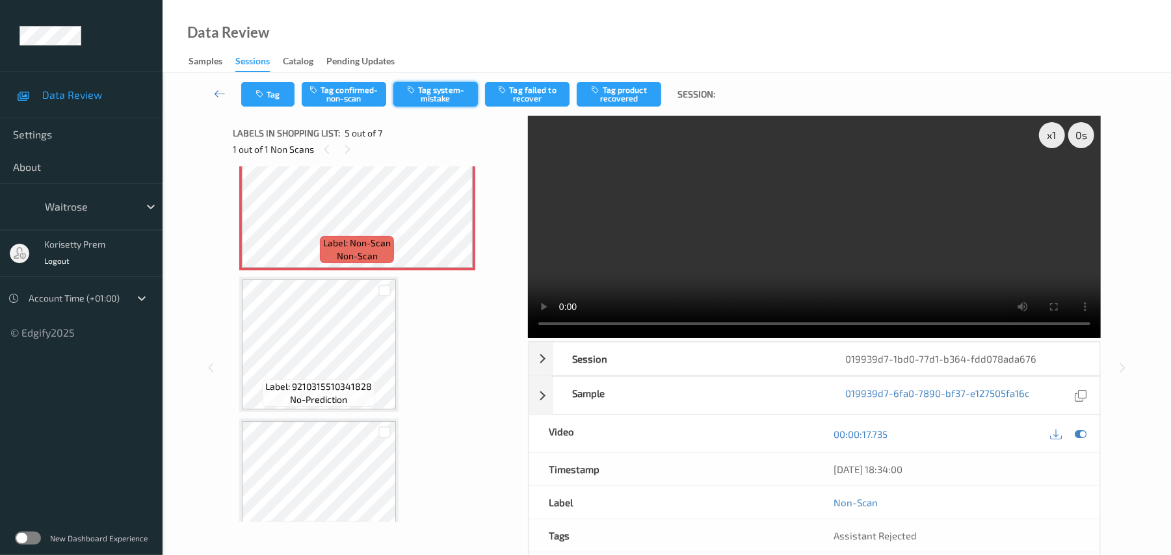
click at [450, 94] on button "Tag system-mistake" at bounding box center [435, 94] width 85 height 25
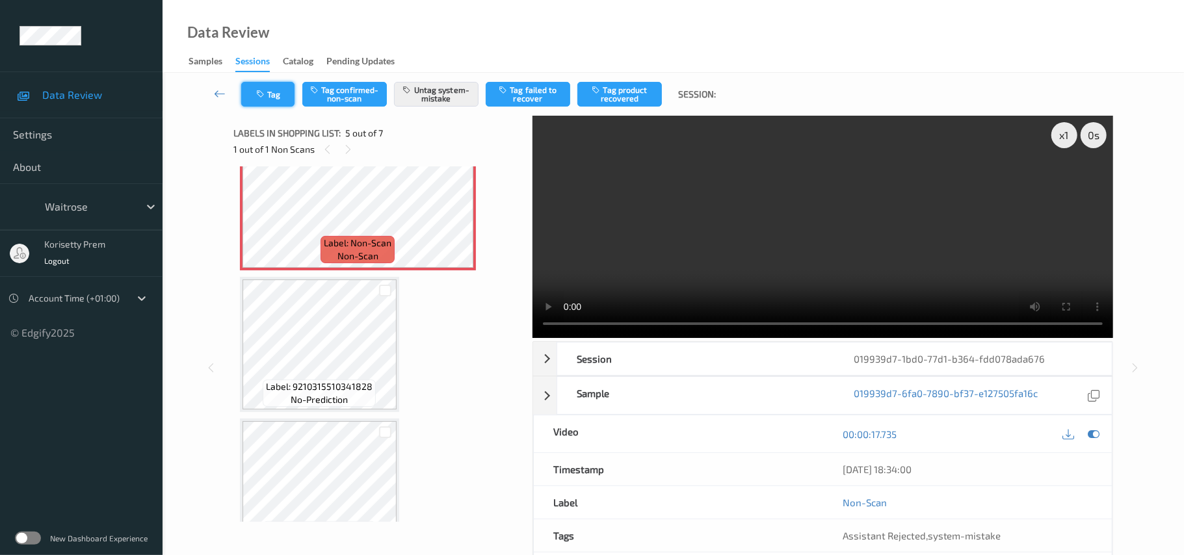
click at [265, 94] on icon "button" at bounding box center [261, 94] width 11 height 9
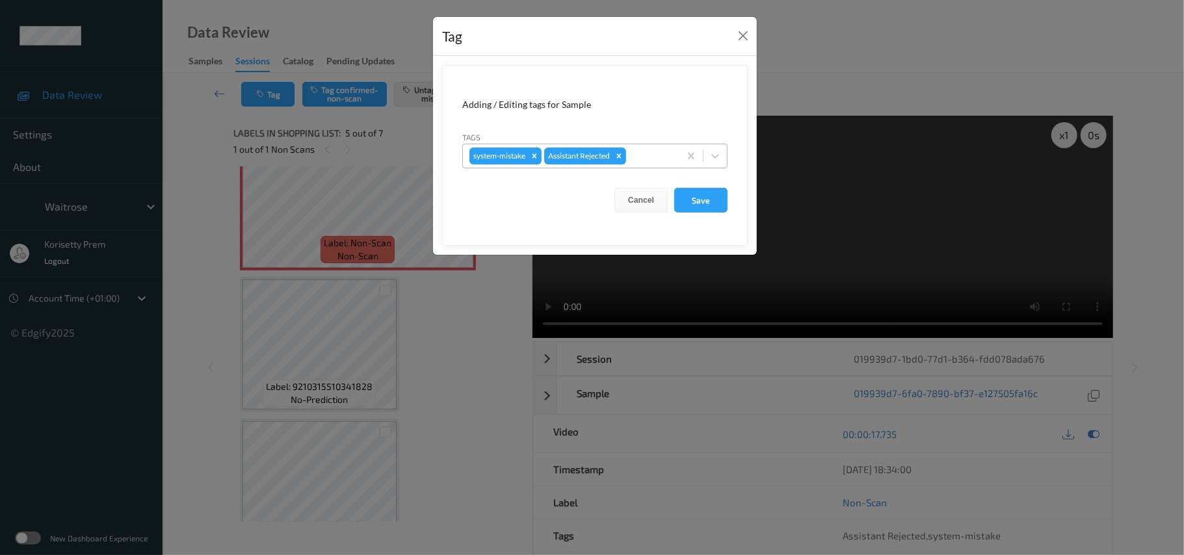
click at [645, 157] on div at bounding box center [651, 156] width 44 height 16
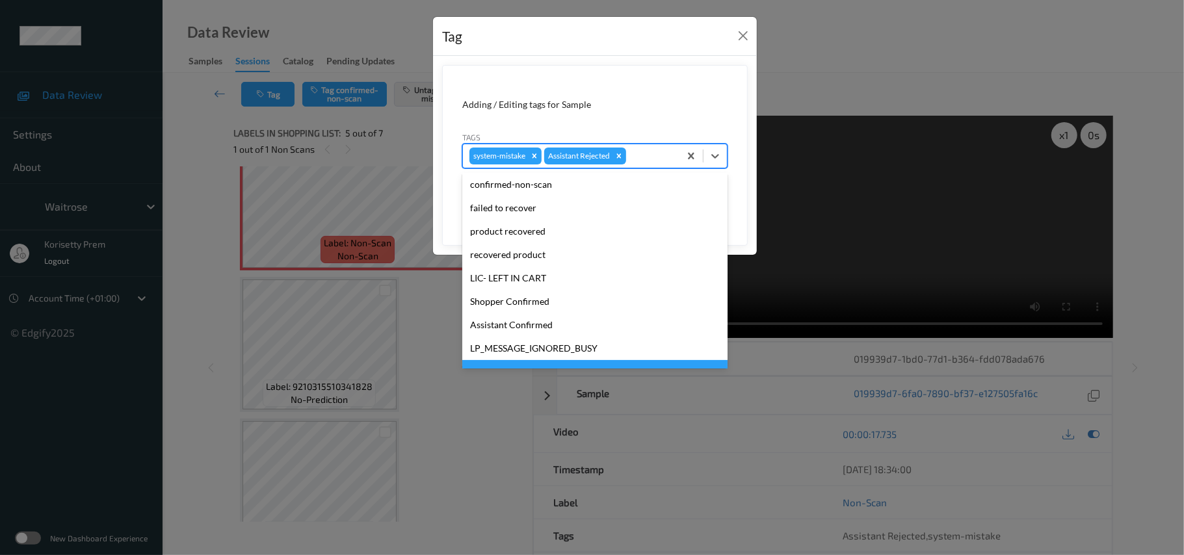
scroll to position [302, 0]
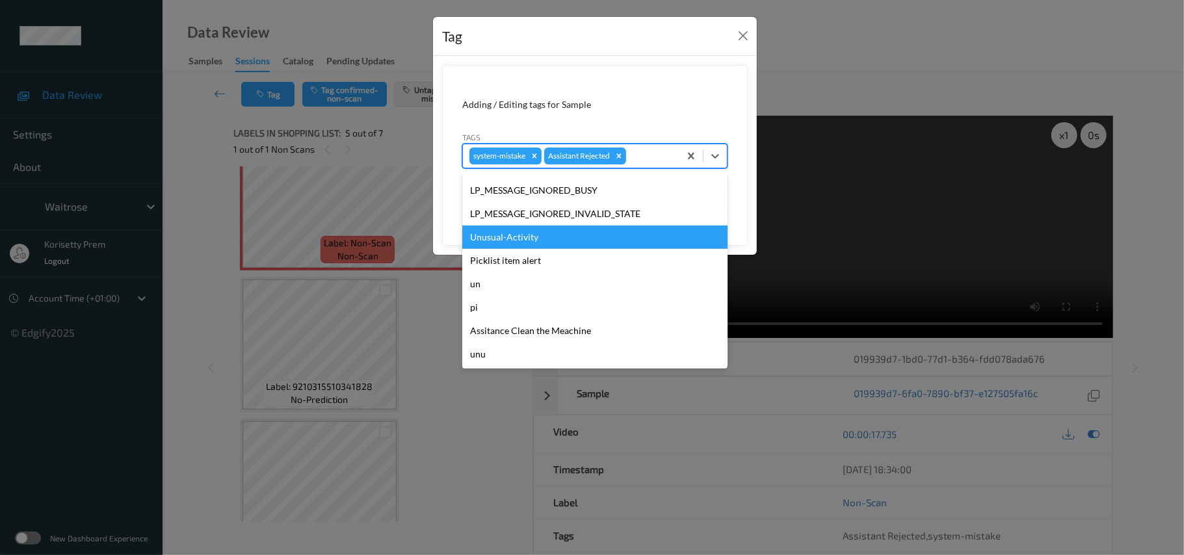
click at [516, 237] on div "Unusual-Activity" at bounding box center [594, 237] width 265 height 23
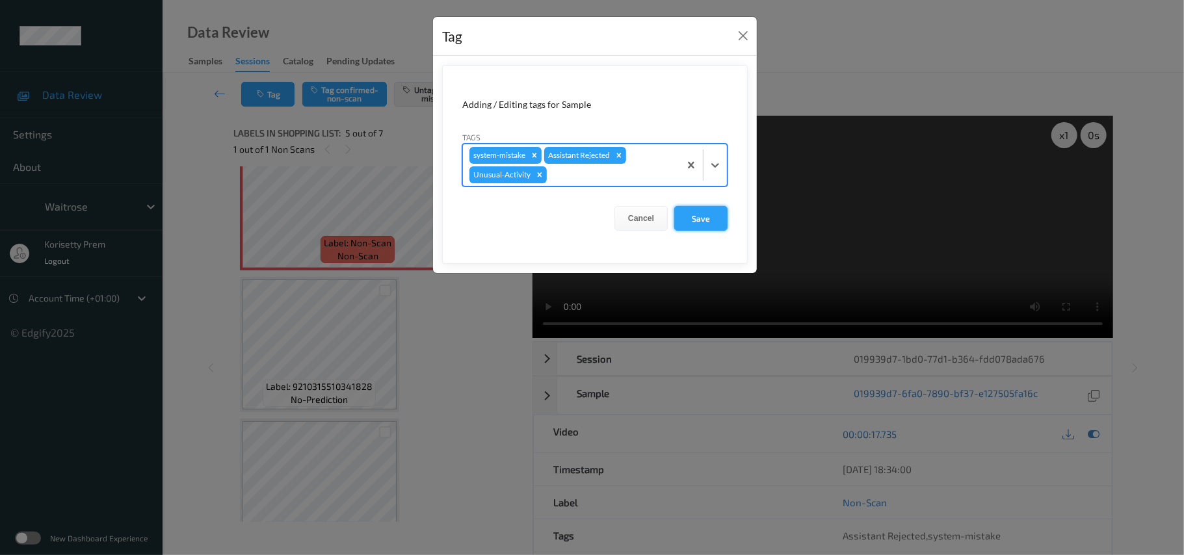
click at [680, 216] on button "Save" at bounding box center [700, 218] width 53 height 25
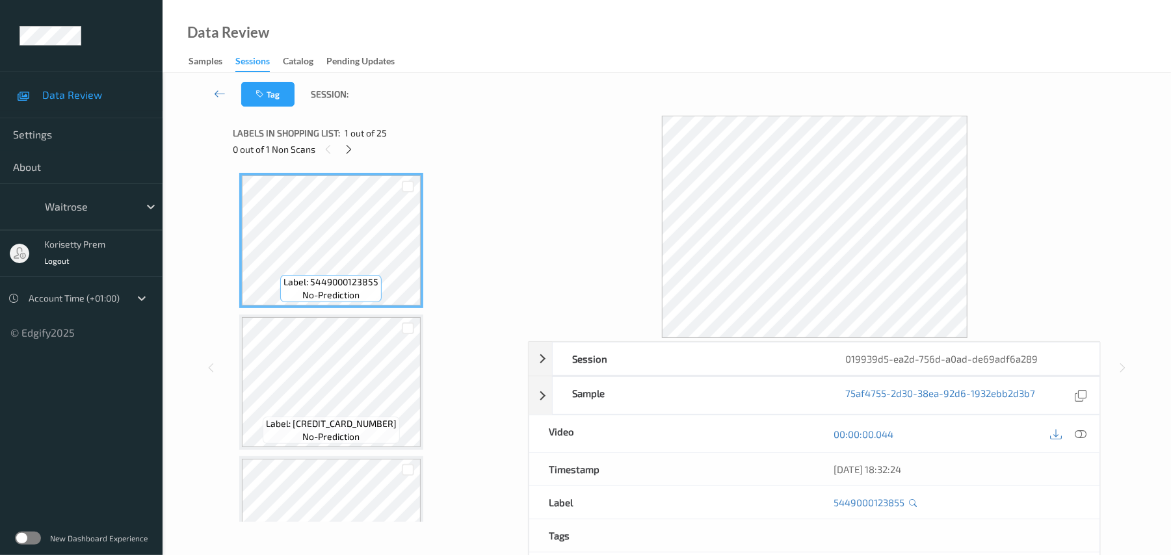
click at [486, 89] on div "Tag Session:" at bounding box center [666, 94] width 955 height 43
click at [347, 148] on icon at bounding box center [348, 150] width 11 height 12
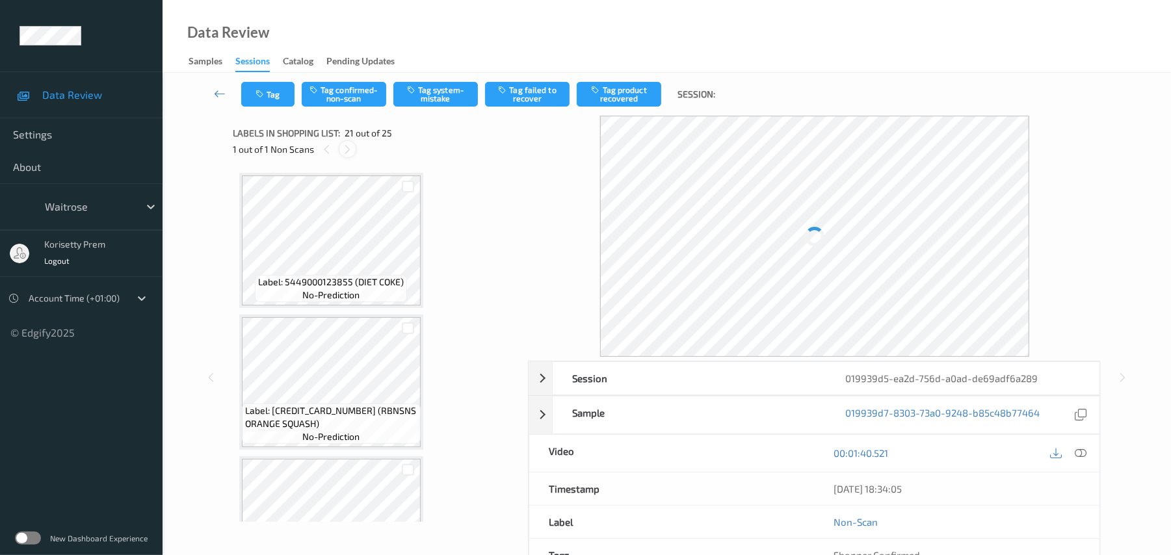
scroll to position [2700, 0]
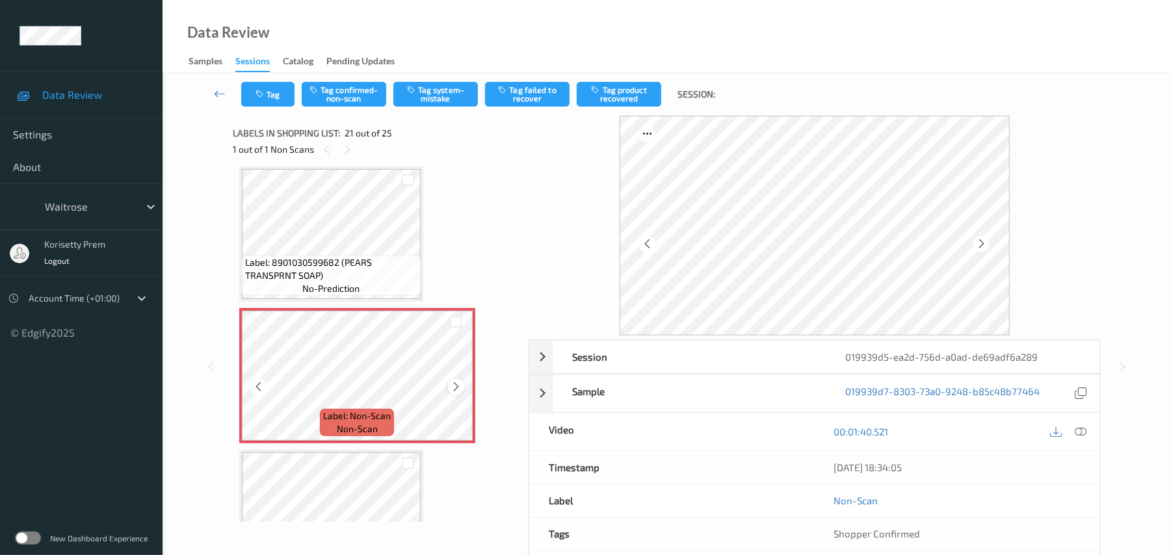
click at [453, 386] on icon at bounding box center [456, 387] width 11 height 12
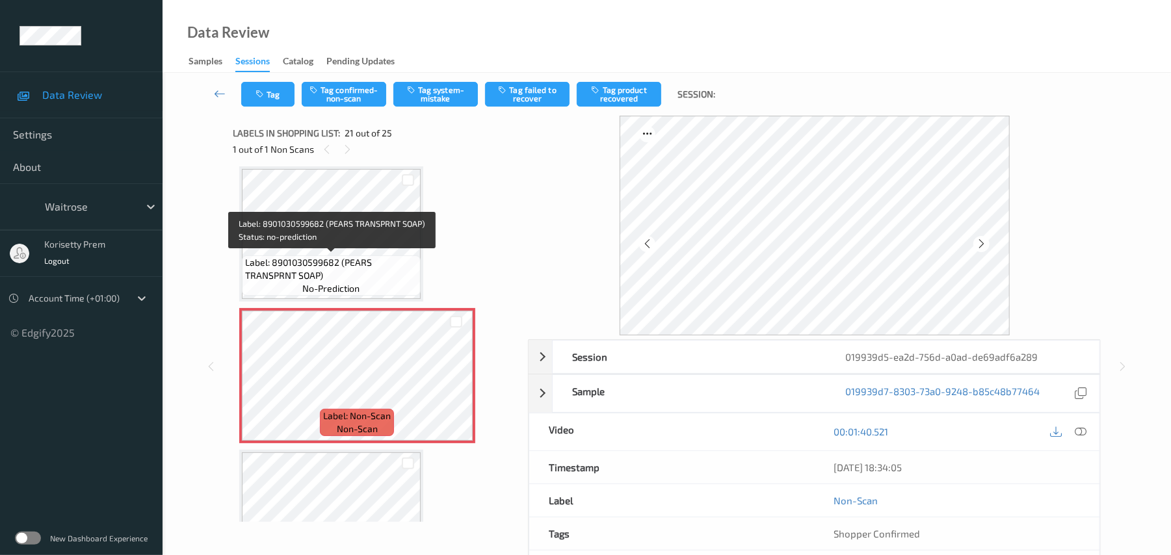
click at [329, 256] on div "Label: 8901030599682 (PEARS TRANSPRNT SOAP) no-prediction" at bounding box center [331, 276] width 179 height 40
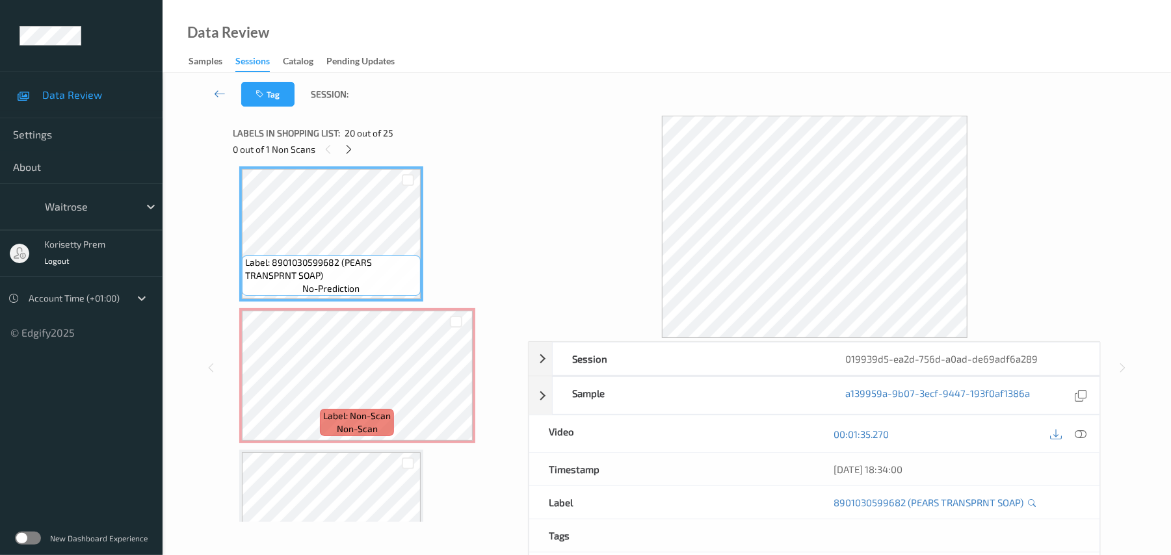
click at [1072, 428] on div at bounding box center [1069, 434] width 42 height 18
click at [1078, 434] on icon at bounding box center [1082, 435] width 12 height 12
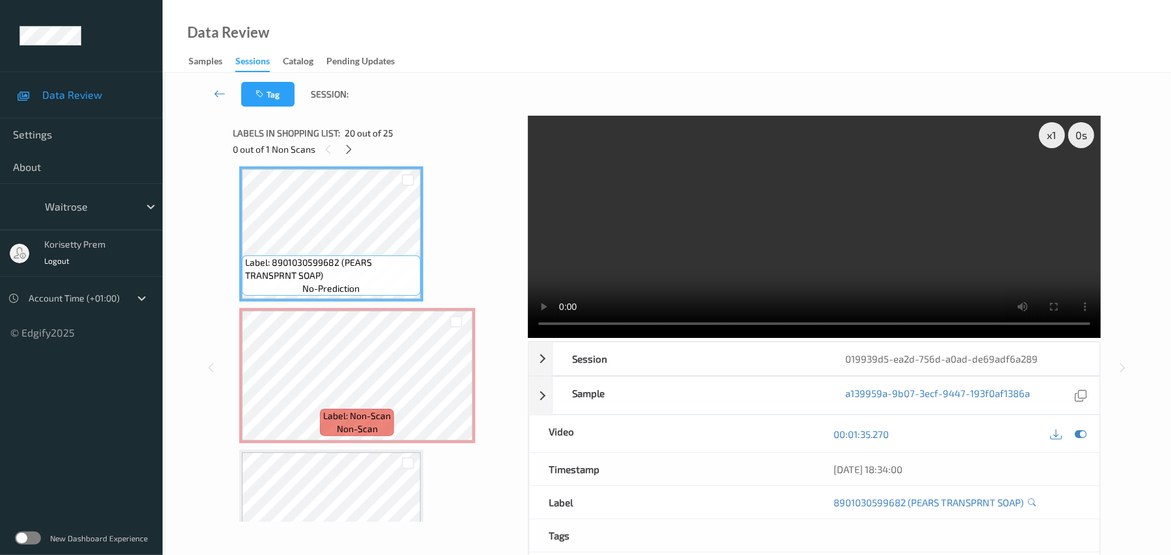
click at [813, 220] on video at bounding box center [814, 227] width 573 height 222
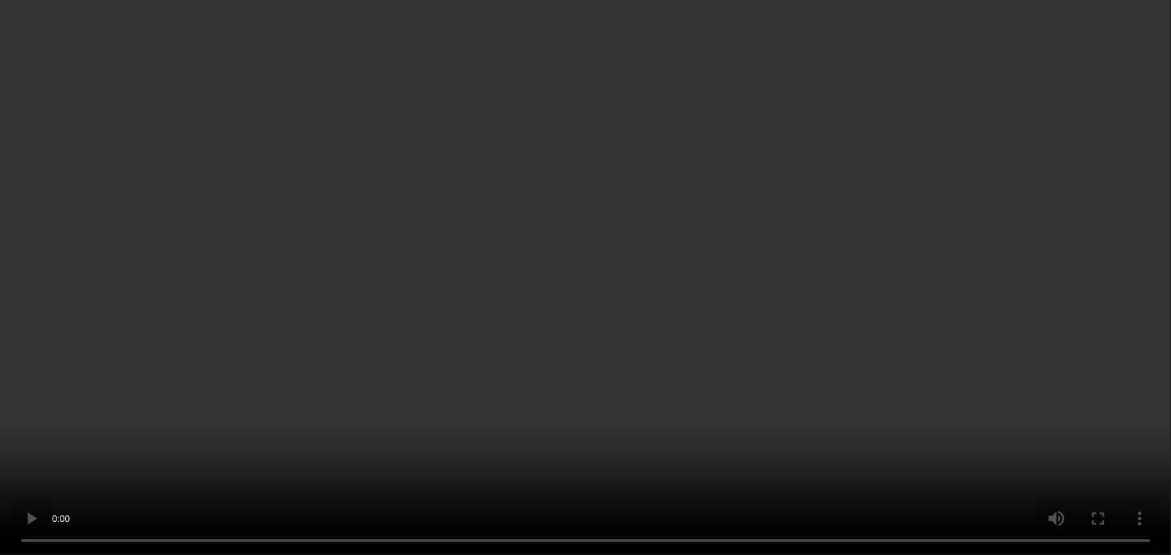
scroll to position [2613, 0]
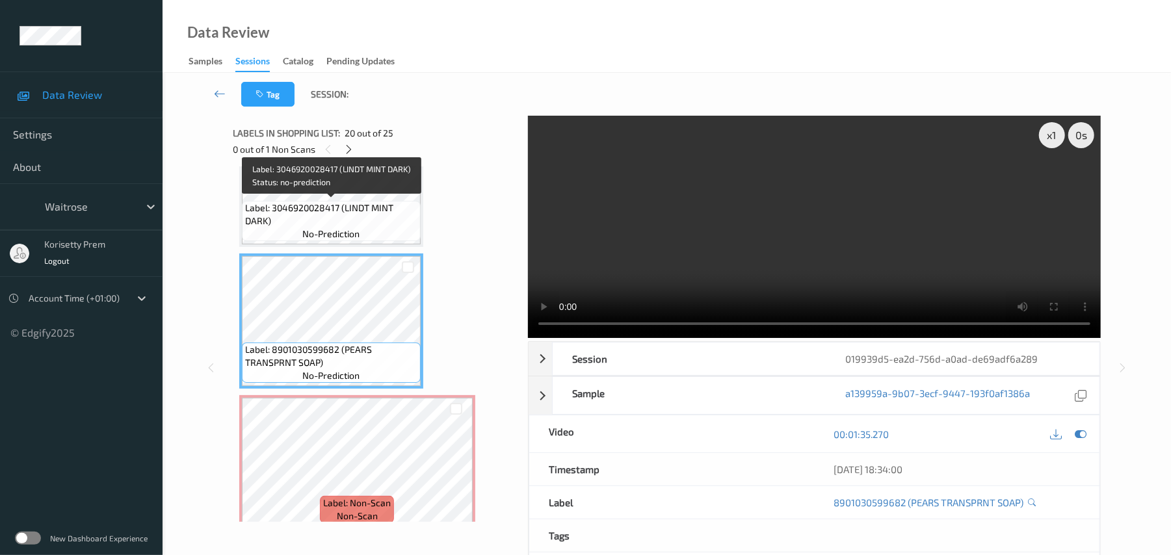
click at [333, 202] on span "Label: 3046920028417 (LINDT MINT DARK)" at bounding box center [331, 215] width 172 height 26
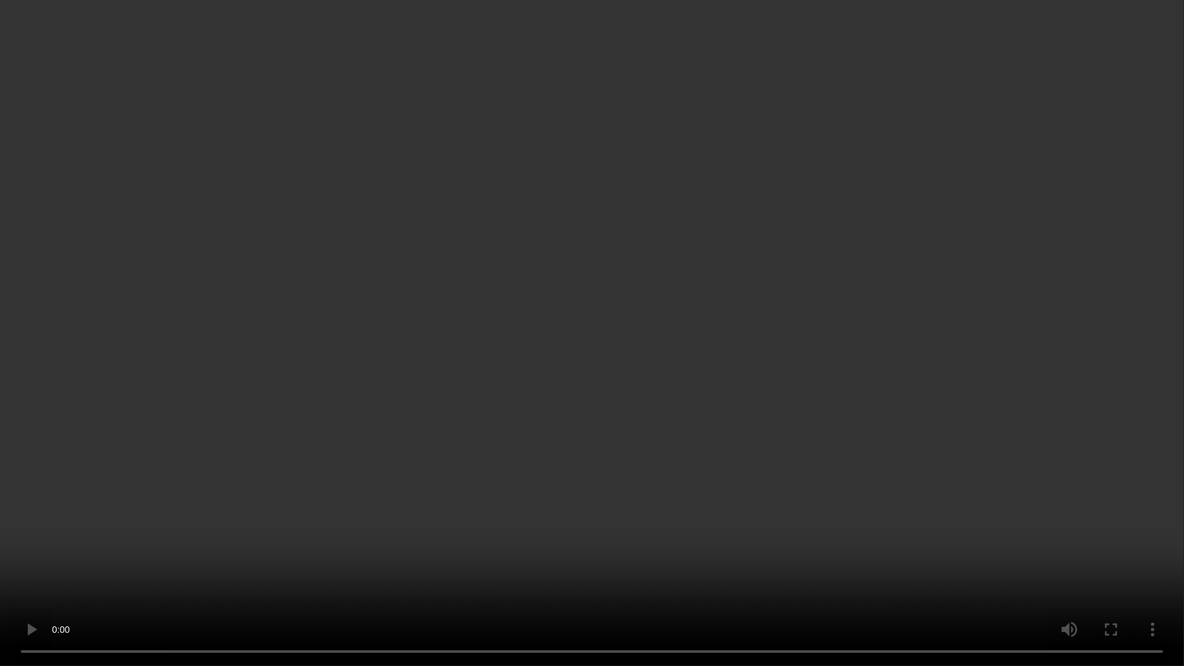
click at [937, 367] on video at bounding box center [592, 333] width 1184 height 666
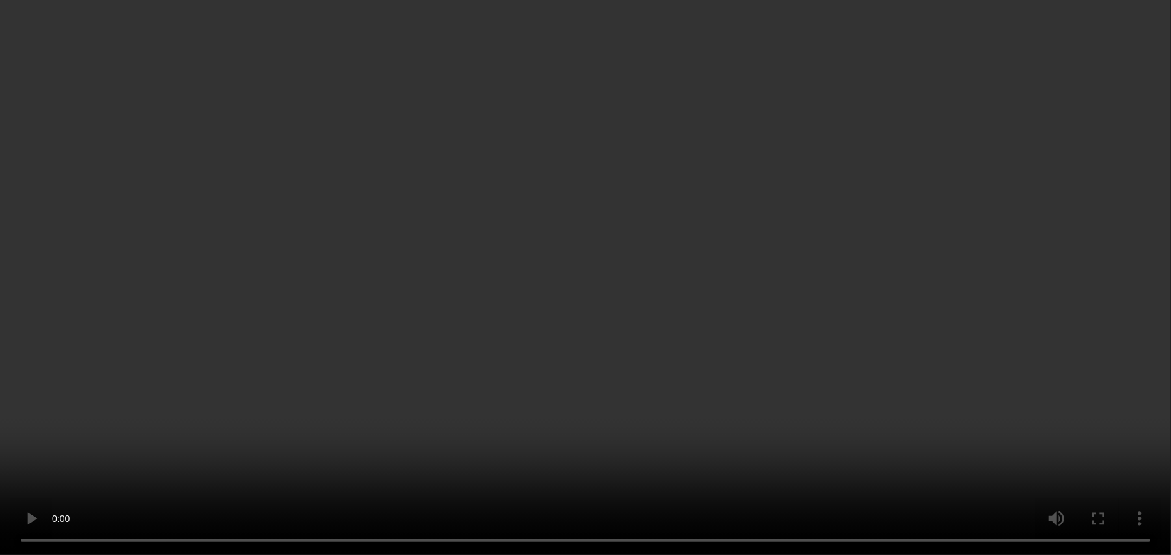
scroll to position [2700, 0]
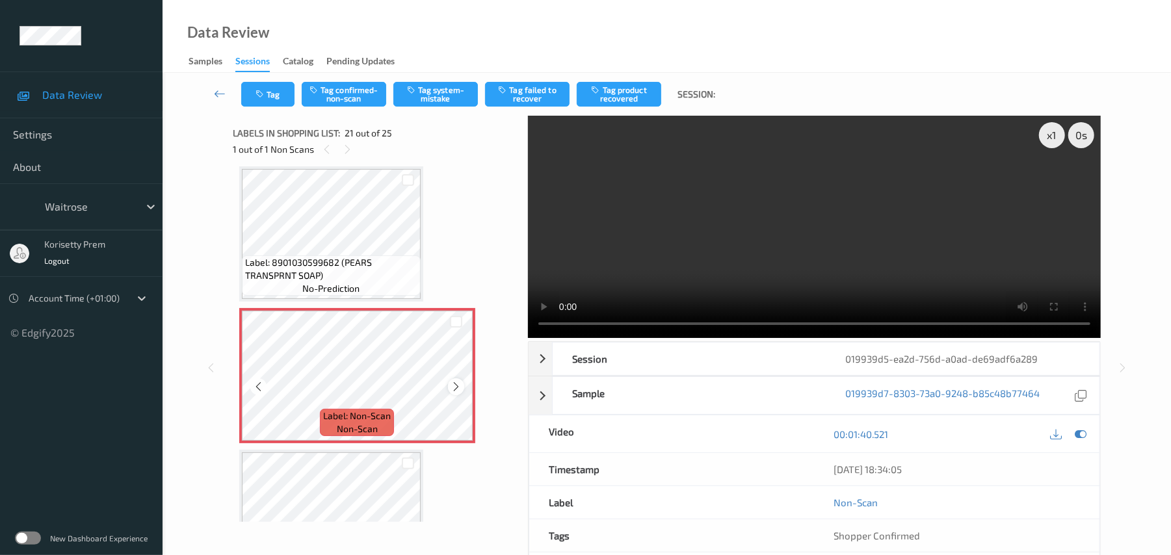
click at [454, 389] on icon at bounding box center [456, 387] width 11 height 12
click at [422, 100] on button "Tag system-mistake" at bounding box center [435, 94] width 85 height 25
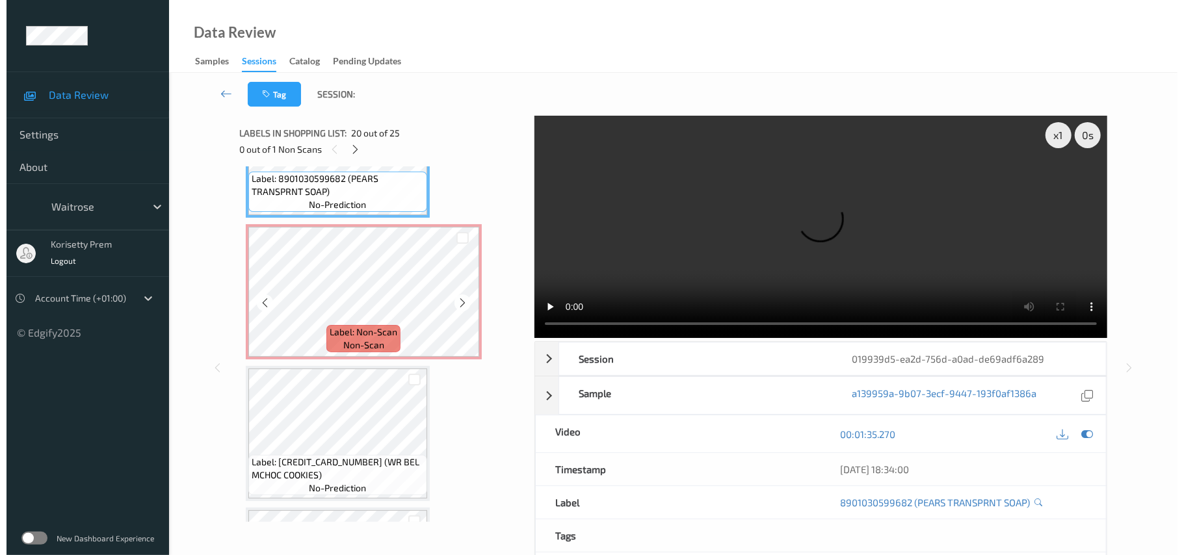
scroll to position [2787, 0]
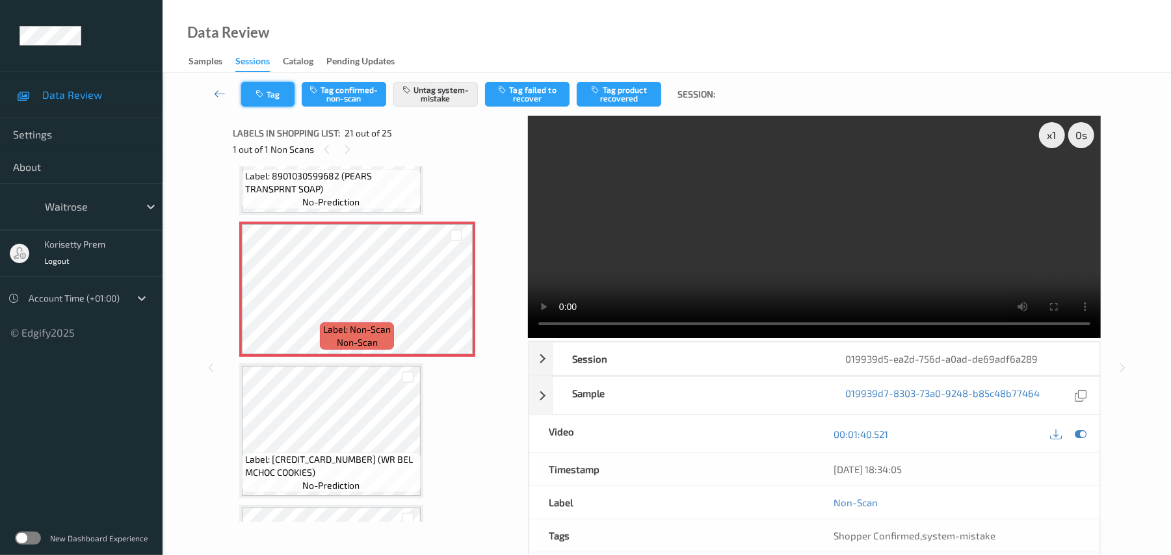
click at [256, 96] on icon "button" at bounding box center [261, 94] width 11 height 9
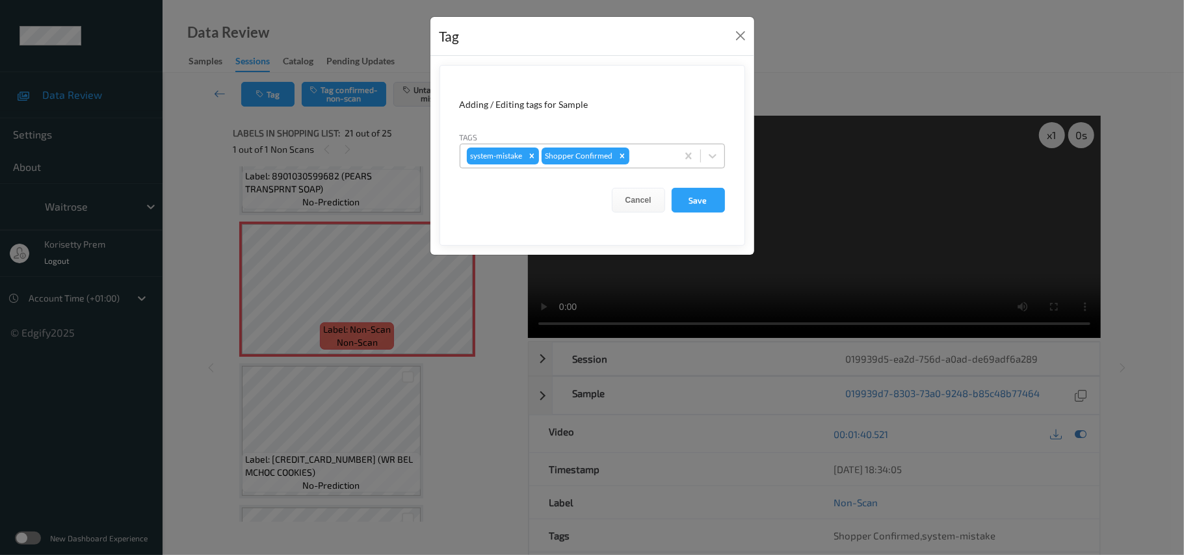
click at [648, 166] on div "system-mistake Shopper Confirmed" at bounding box center [568, 156] width 217 height 22
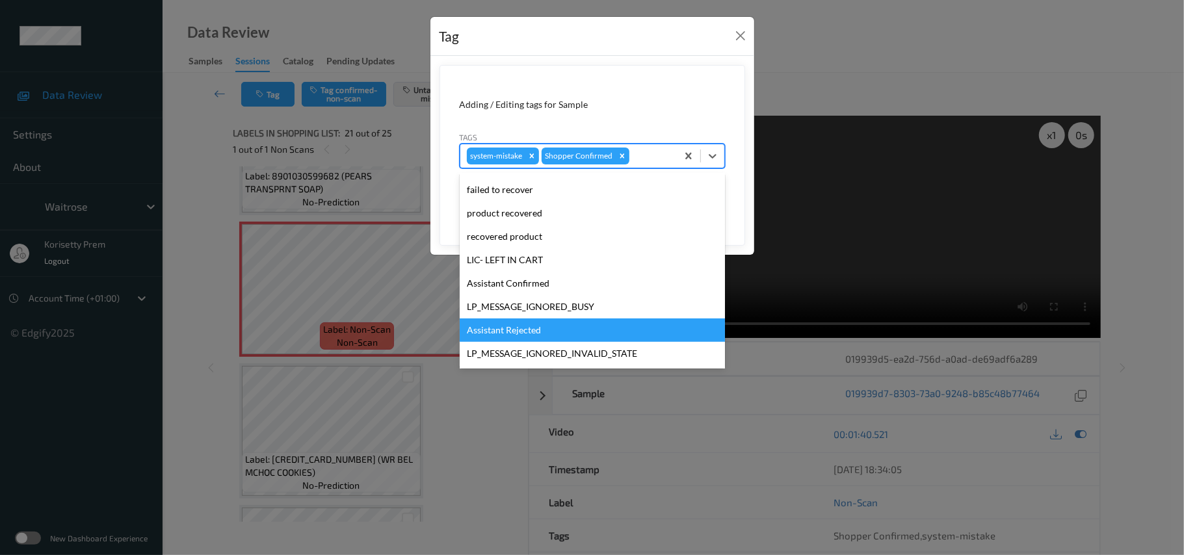
scroll to position [302, 0]
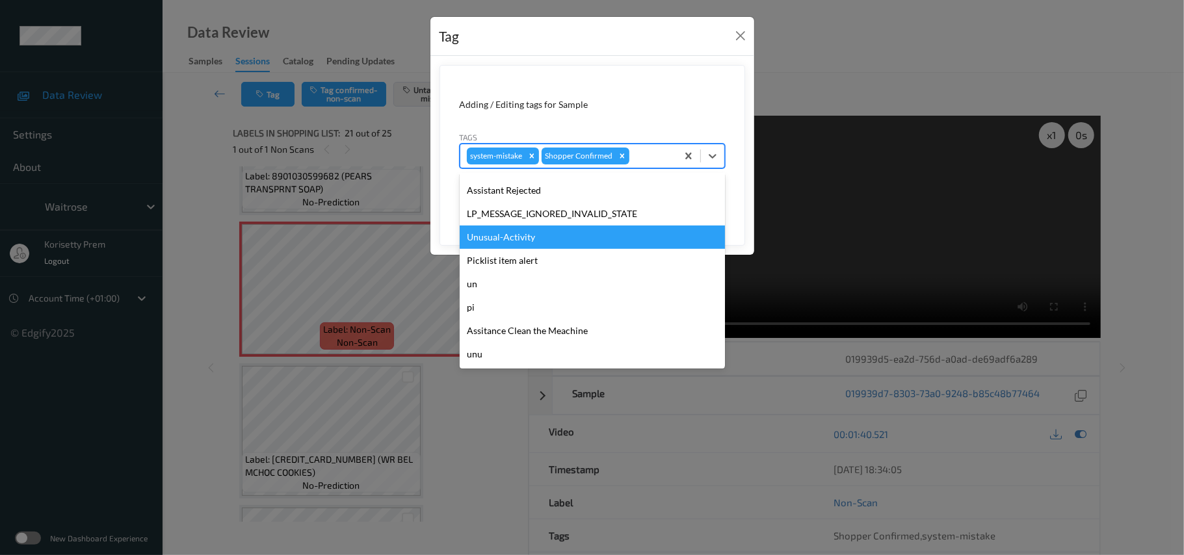
click at [518, 243] on div "Unusual-Activity" at bounding box center [592, 237] width 265 height 23
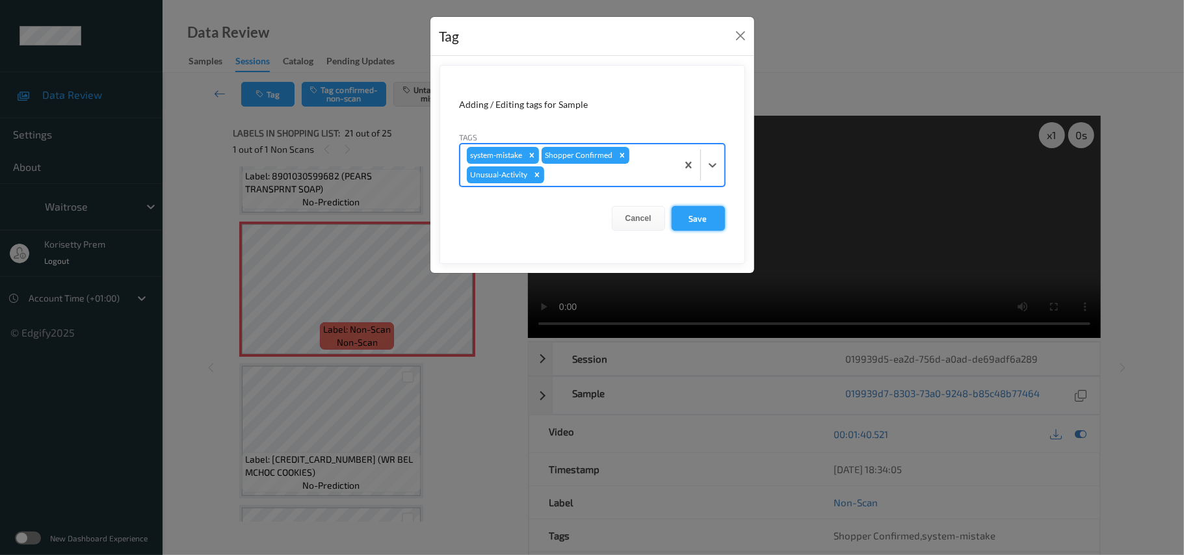
click at [693, 219] on button "Save" at bounding box center [698, 218] width 53 height 25
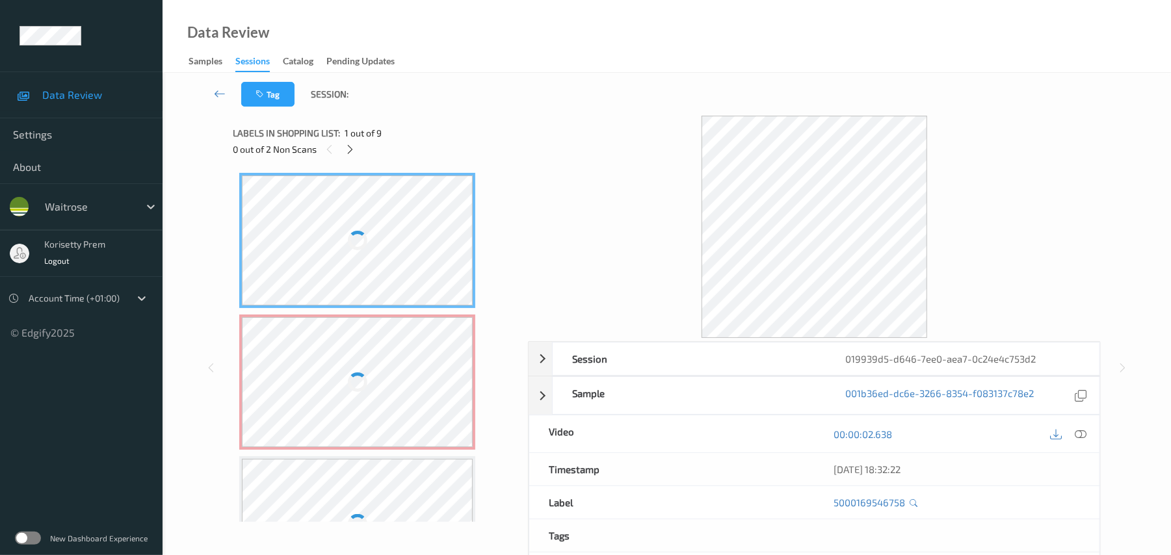
click at [545, 16] on div "Data Review Samples Sessions Catalog Pending Updates" at bounding box center [667, 36] width 1009 height 73
click at [521, 76] on div "Tag Session:" at bounding box center [666, 94] width 955 height 43
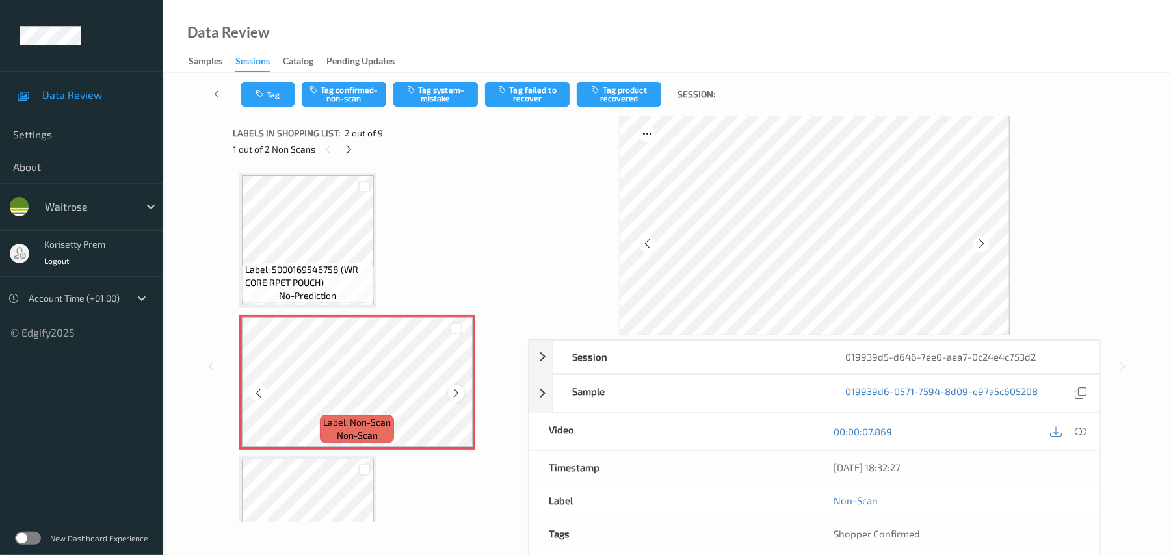
click at [459, 395] on icon at bounding box center [456, 394] width 11 height 12
click at [458, 395] on icon at bounding box center [456, 394] width 11 height 12
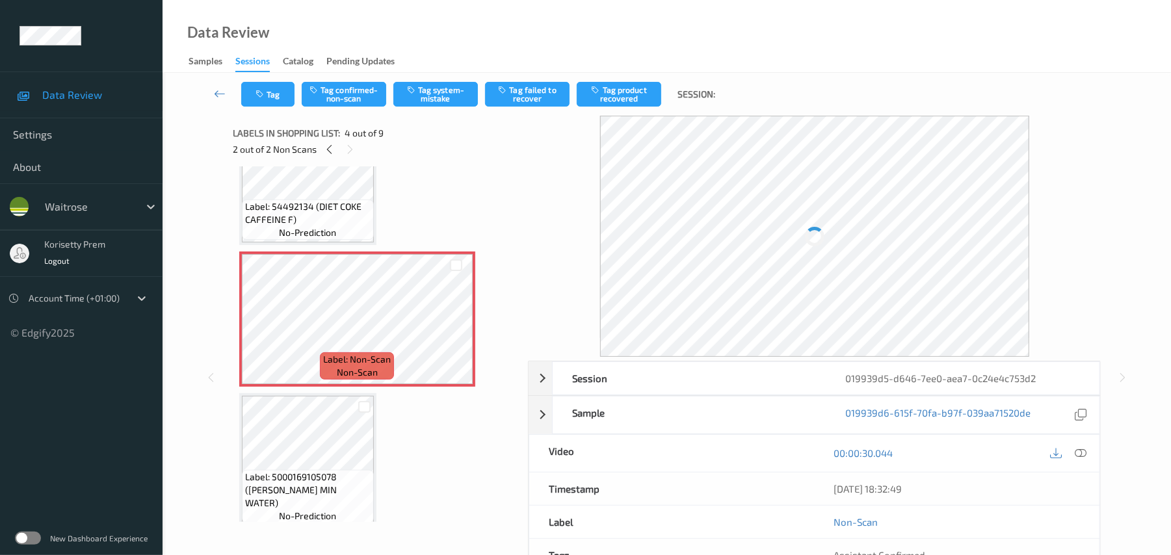
scroll to position [260, 0]
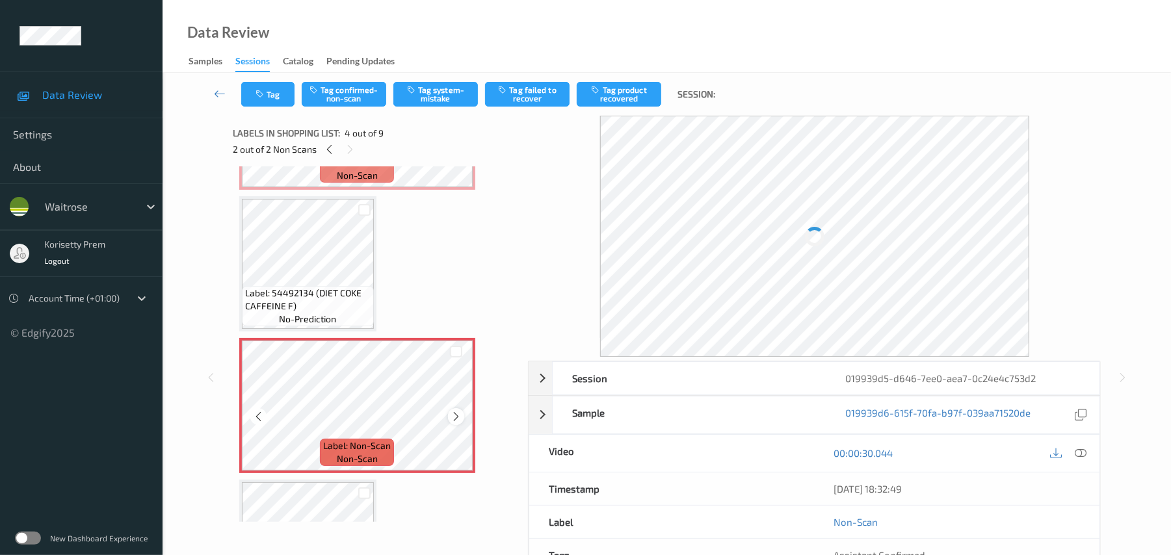
click at [456, 416] on icon at bounding box center [456, 417] width 11 height 12
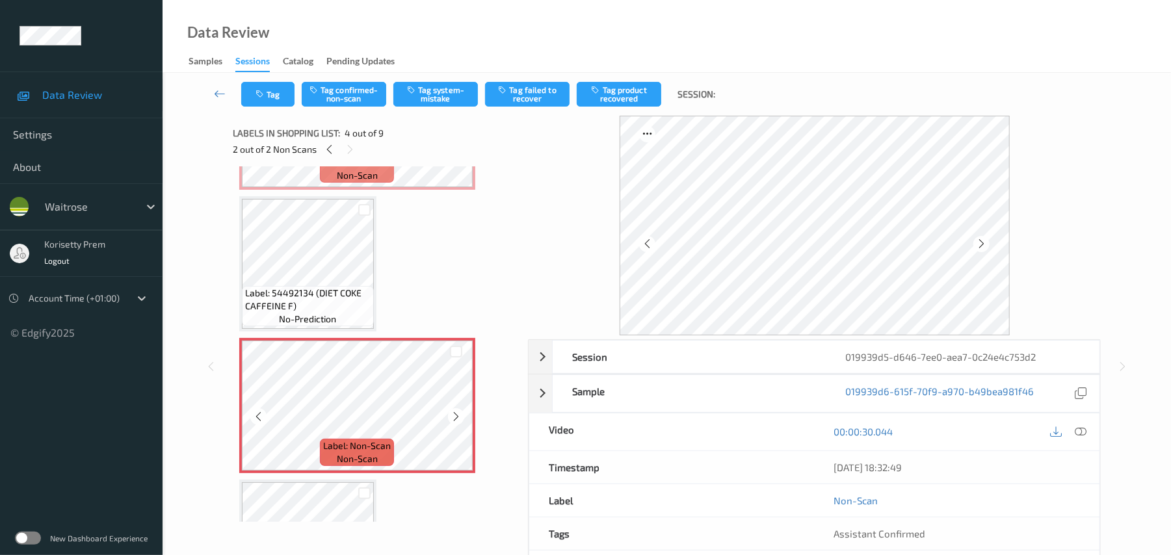
click at [456, 416] on icon at bounding box center [456, 417] width 11 height 12
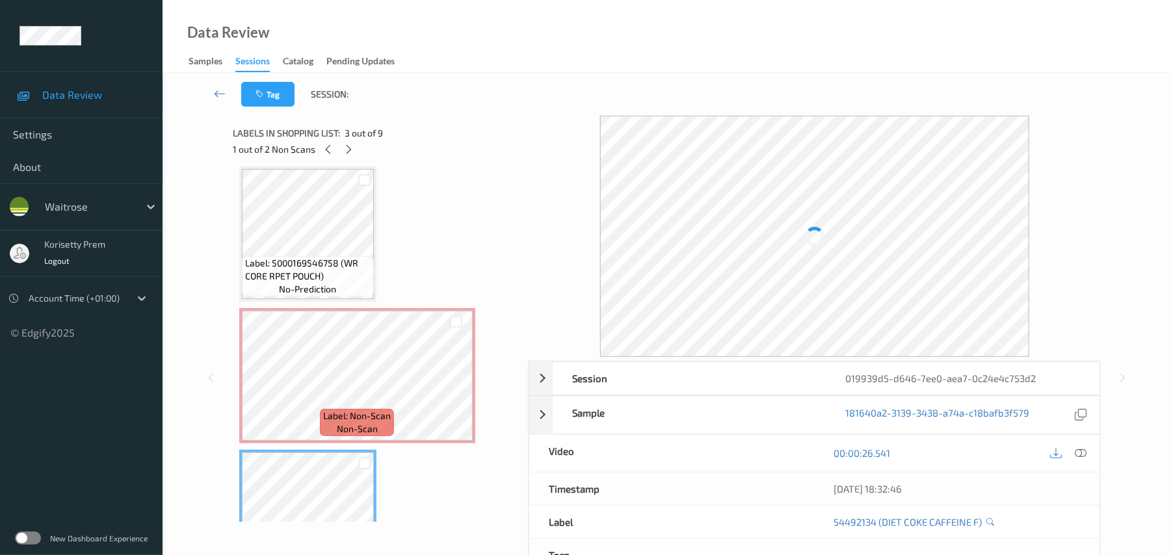
scroll to position [0, 0]
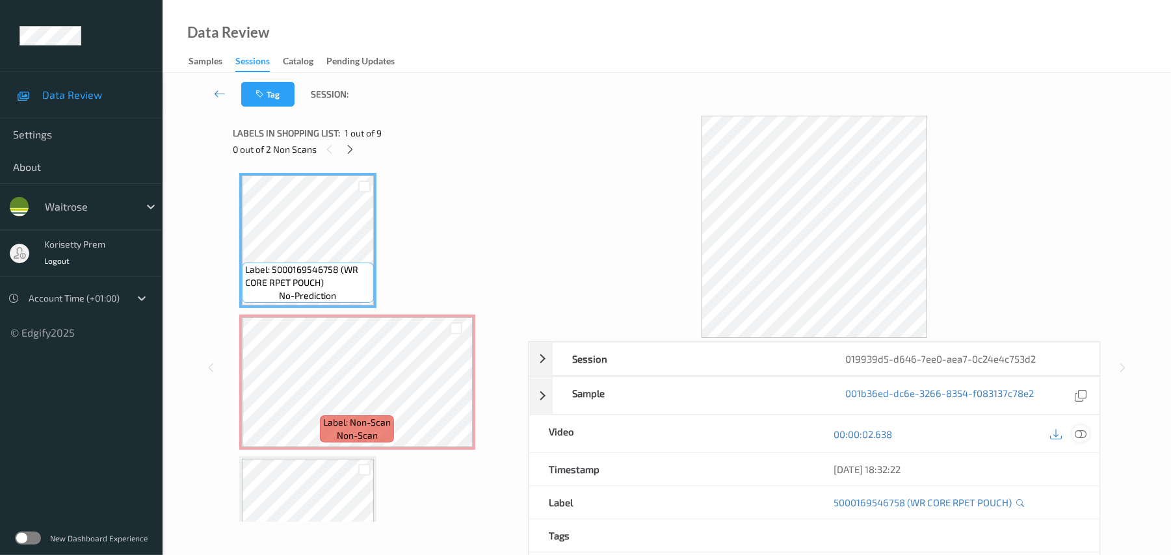
click at [1082, 438] on icon at bounding box center [1082, 435] width 12 height 12
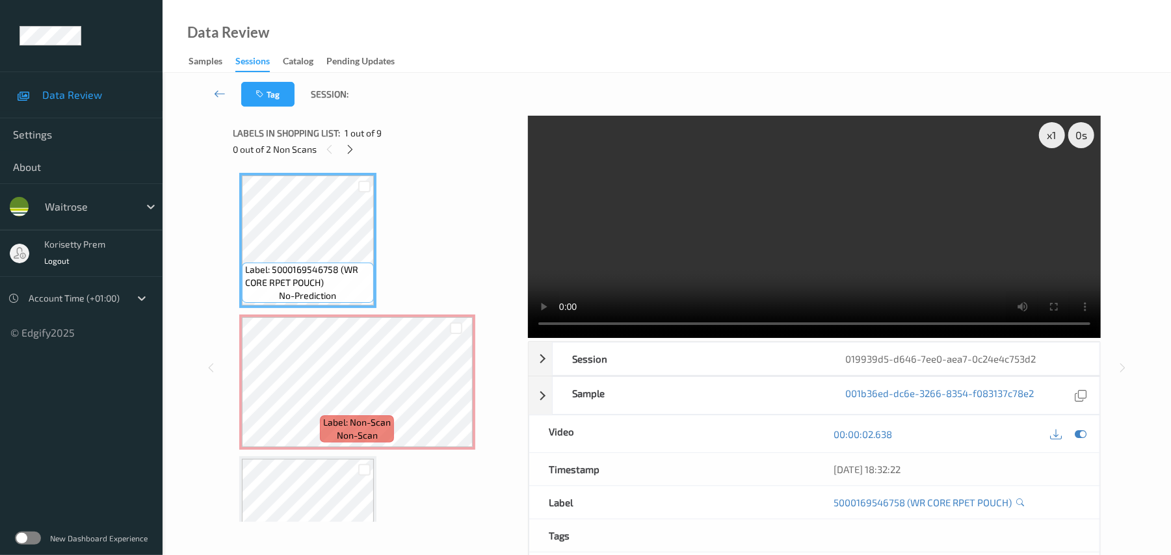
click at [598, 219] on video at bounding box center [814, 227] width 573 height 222
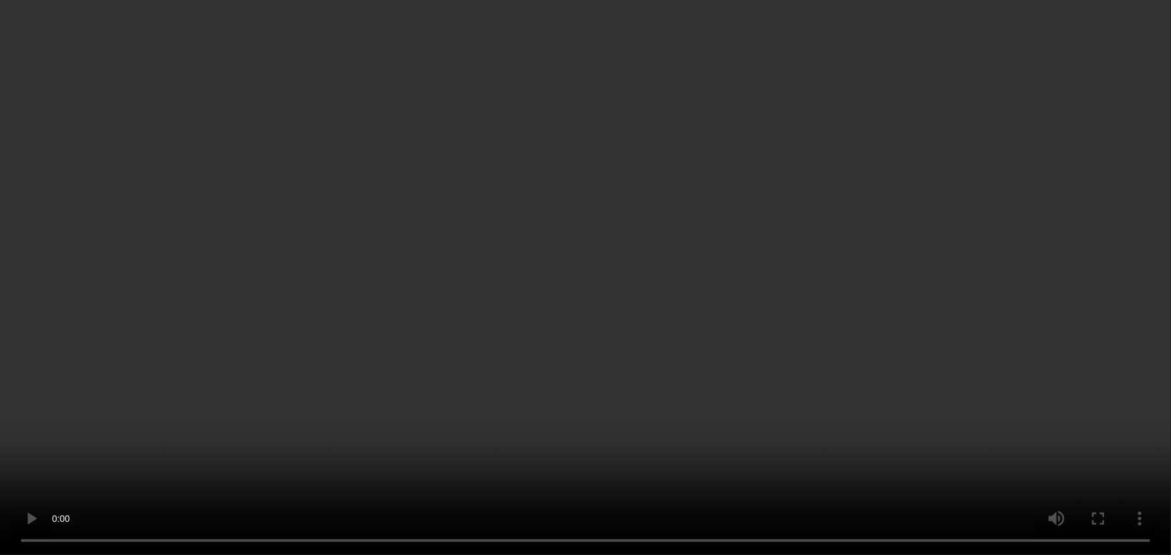
scroll to position [260, 0]
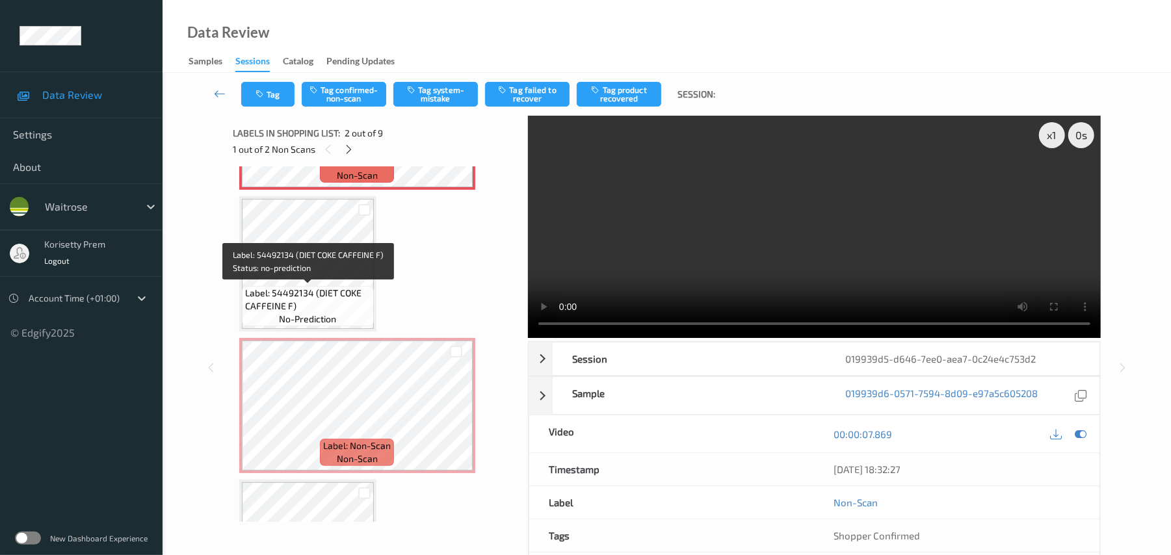
click at [318, 297] on span "Label: 54492134 (DIET COKE CAFFEINE F)" at bounding box center [308, 300] width 126 height 26
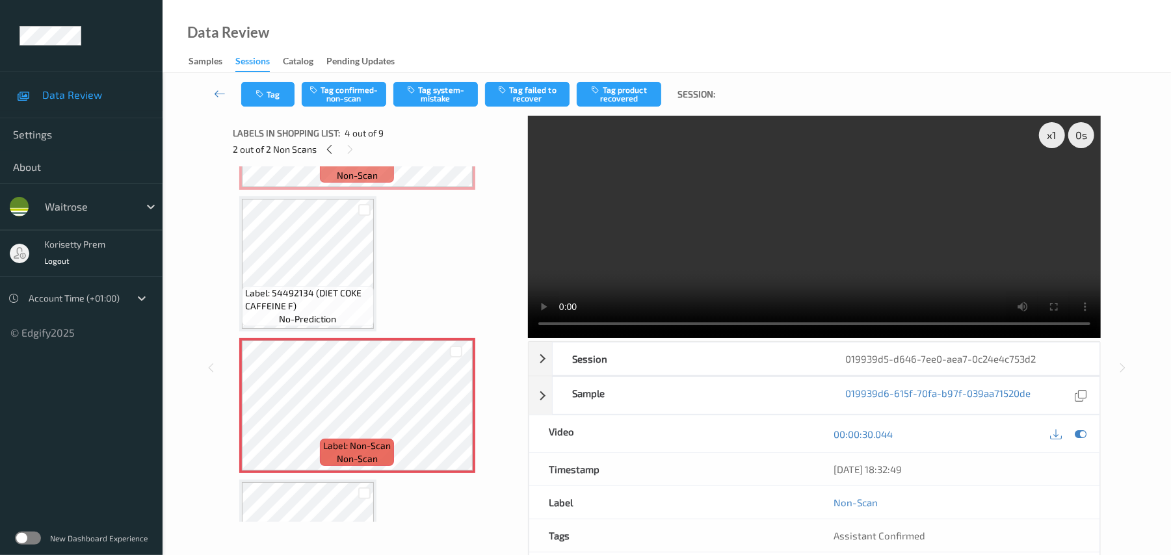
click at [779, 263] on video at bounding box center [814, 227] width 573 height 222
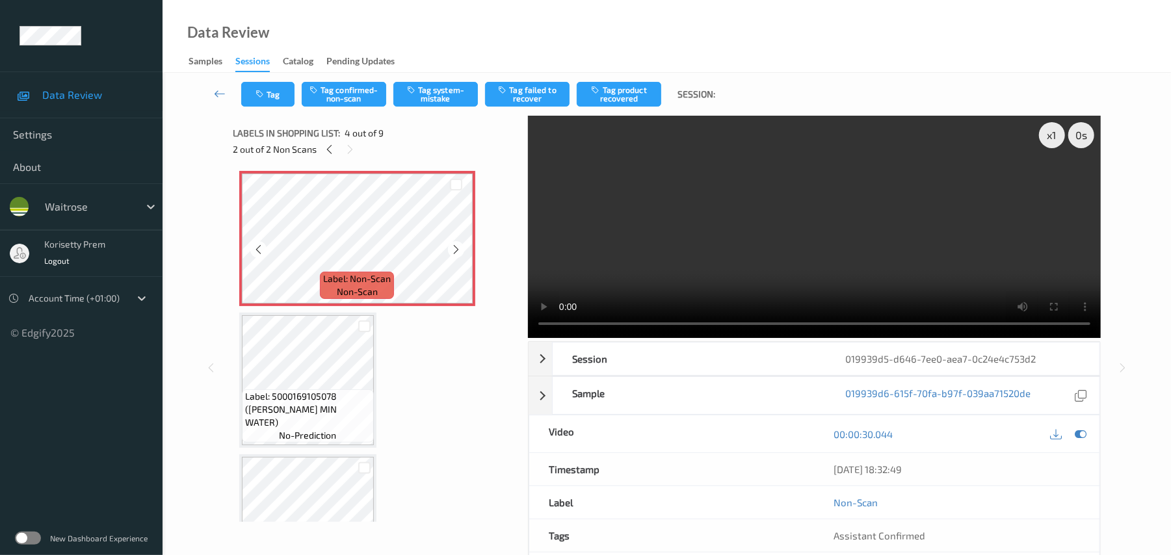
scroll to position [433, 0]
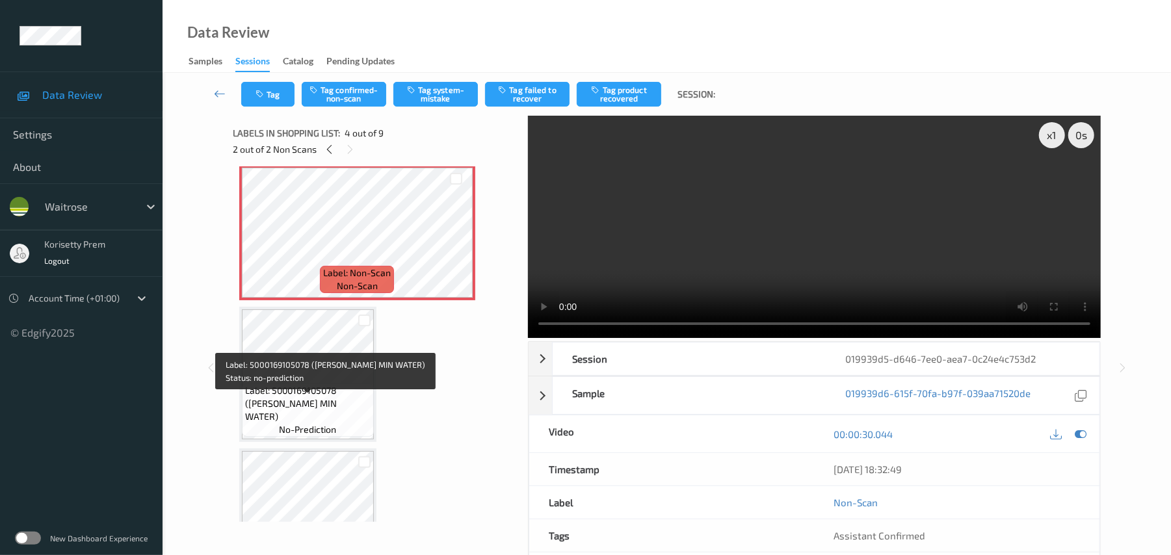
click at [308, 396] on span "Label: 5000169105078 (WR ESS MIN WATER)" at bounding box center [308, 403] width 126 height 39
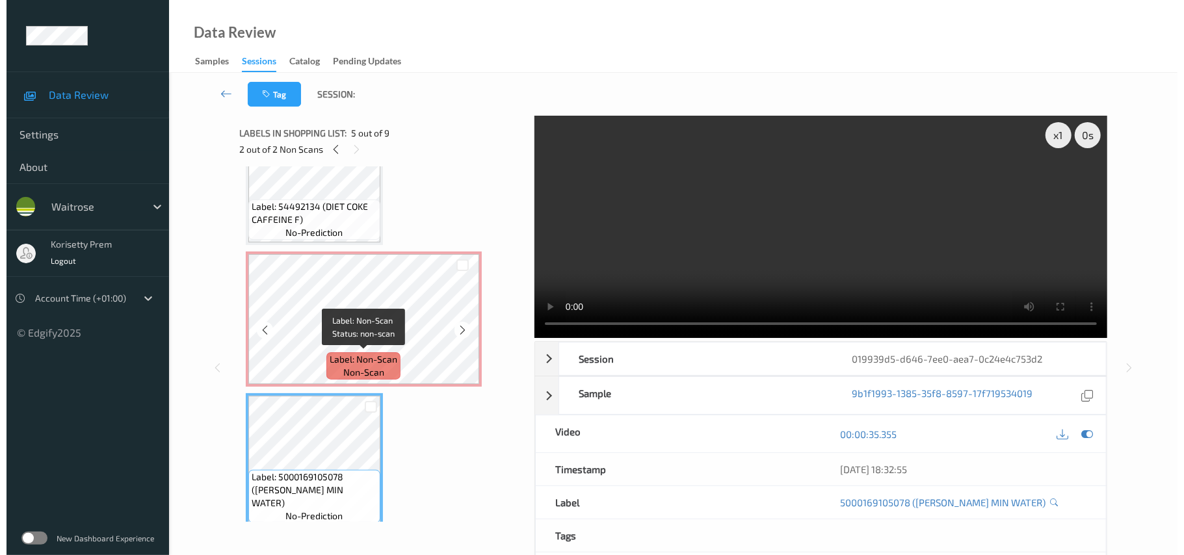
scroll to position [173, 0]
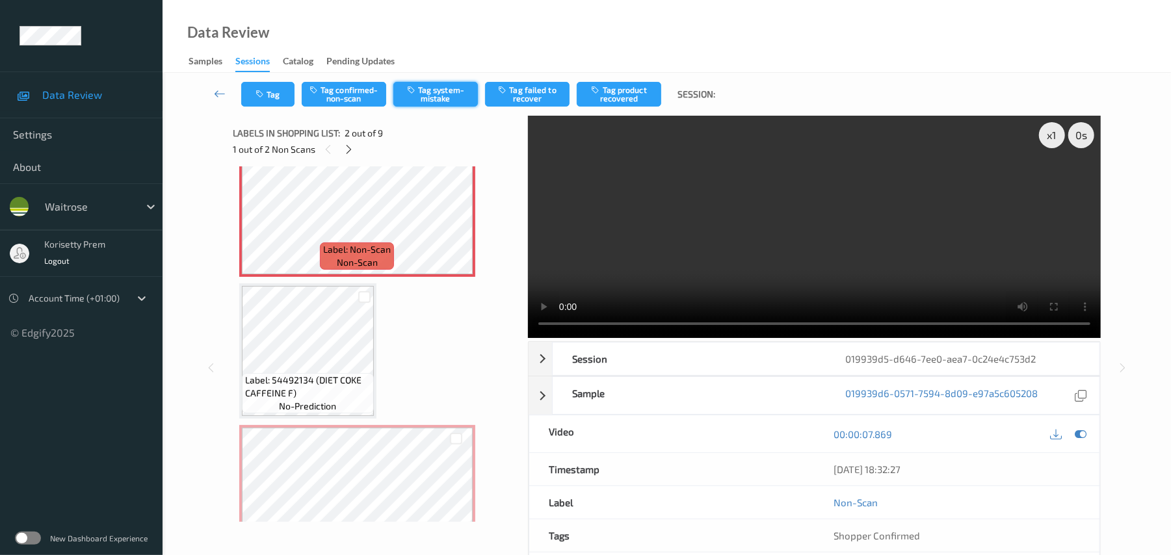
click at [427, 89] on button "Tag system-mistake" at bounding box center [435, 94] width 85 height 25
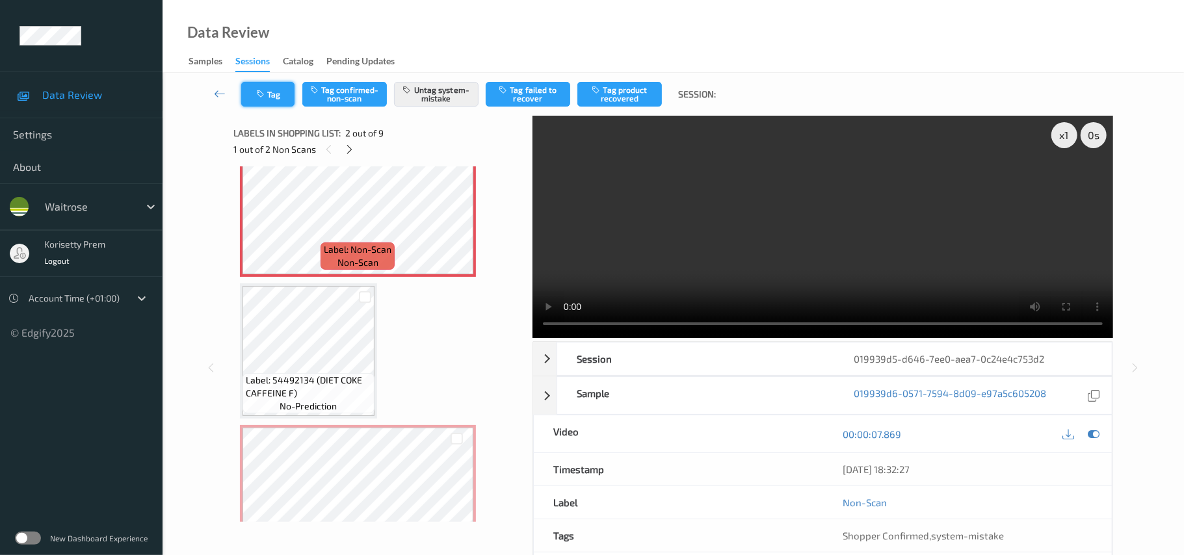
click at [264, 90] on icon "button" at bounding box center [261, 94] width 11 height 9
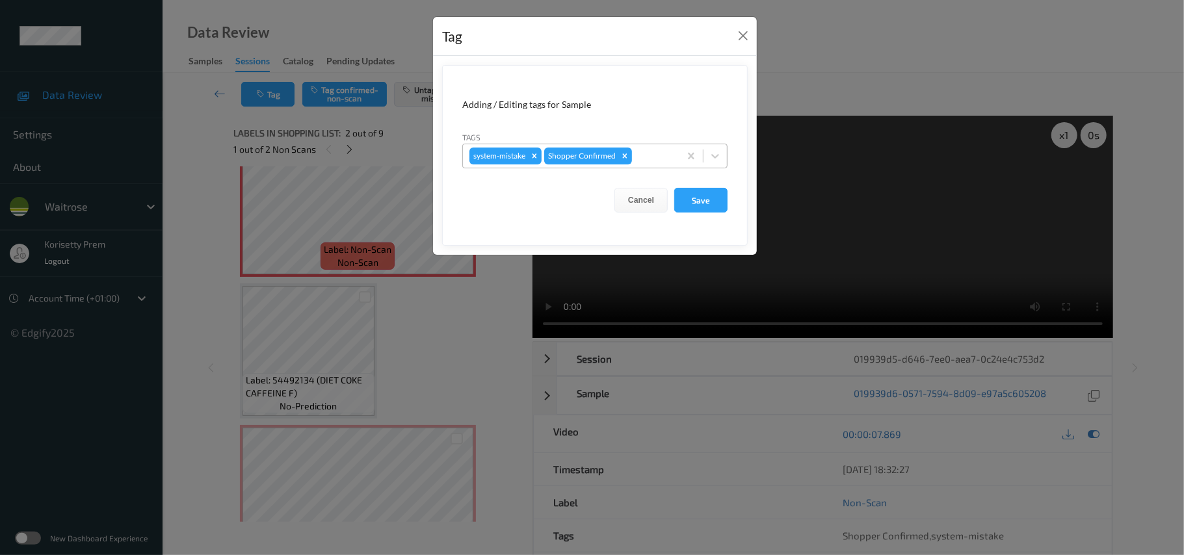
click at [657, 152] on div at bounding box center [654, 156] width 38 height 16
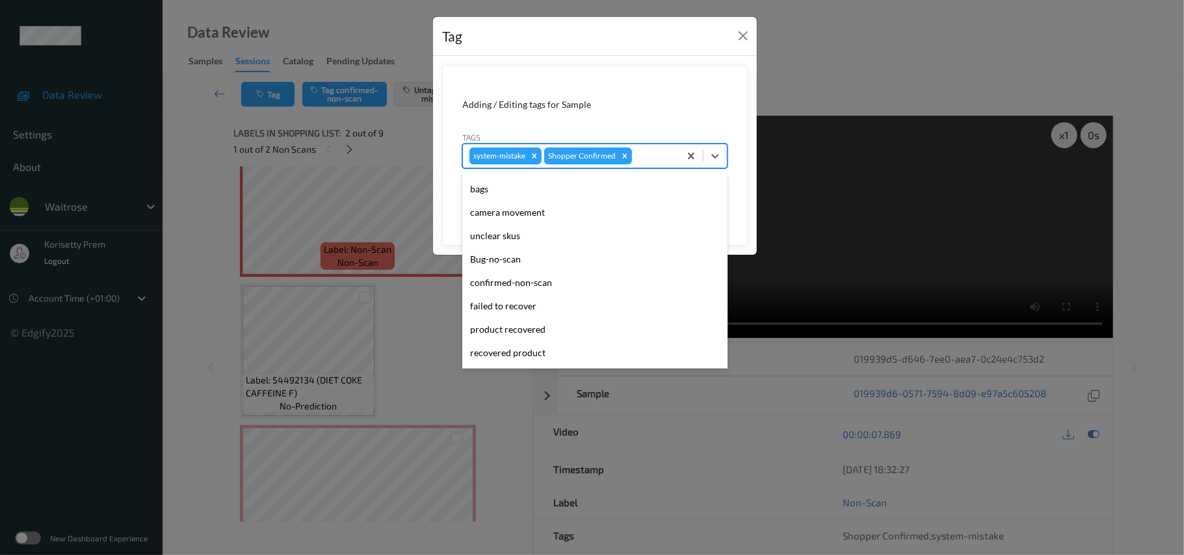
scroll to position [42, 0]
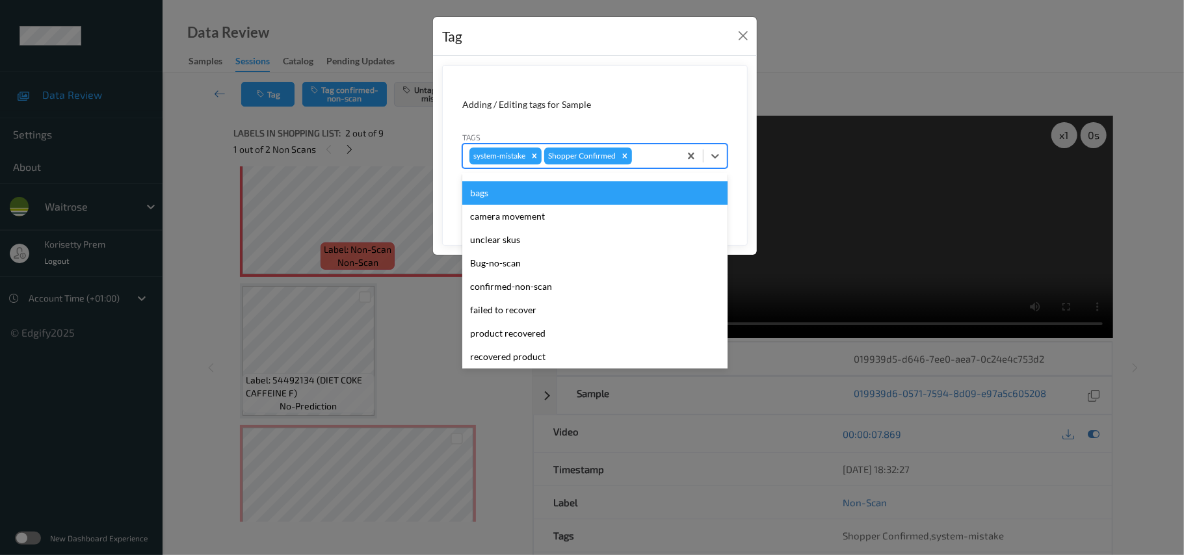
click at [503, 190] on div "bags" at bounding box center [594, 192] width 265 height 23
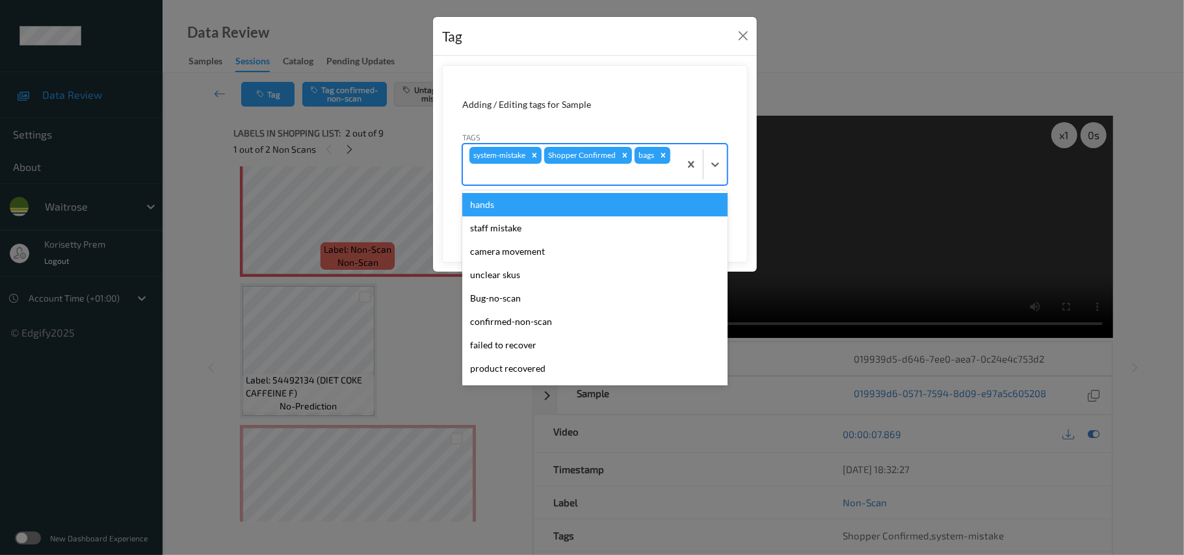
click at [565, 172] on div at bounding box center [572, 174] width 204 height 16
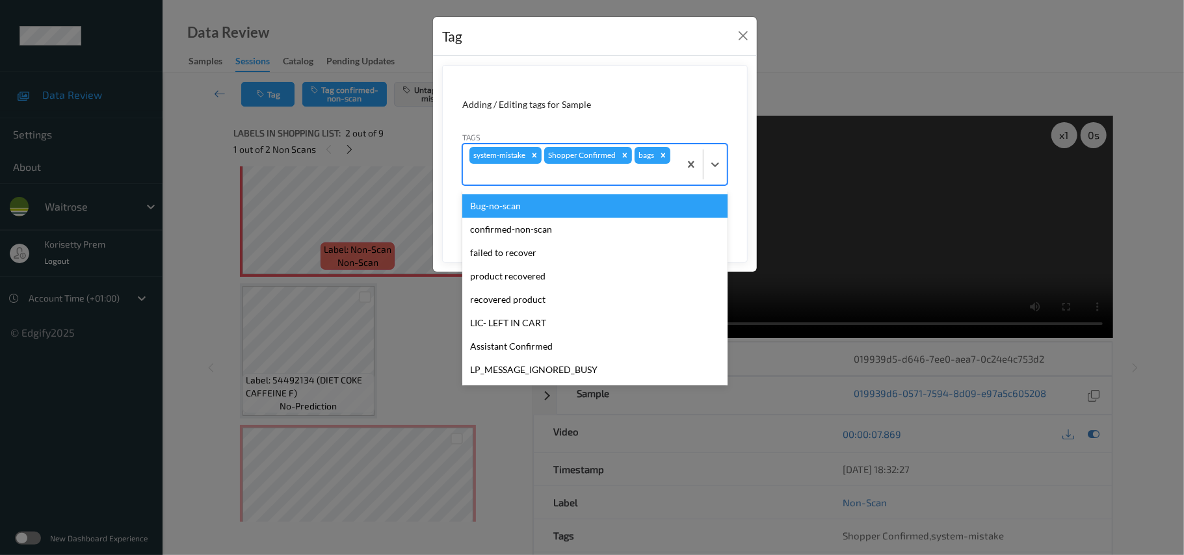
scroll to position [260, 0]
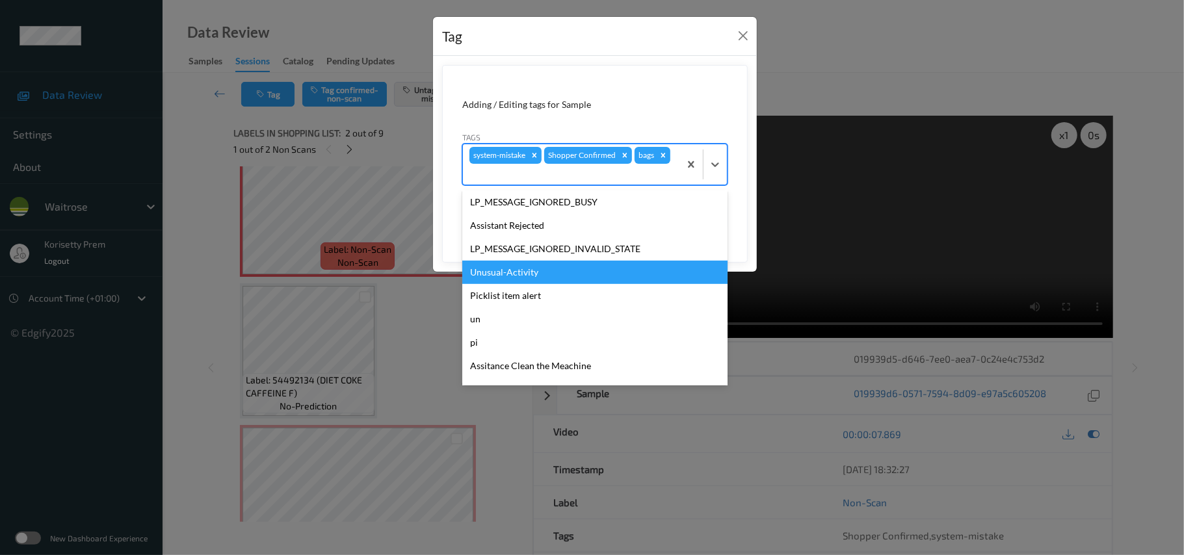
click at [522, 272] on div "Unusual-Activity" at bounding box center [594, 272] width 265 height 23
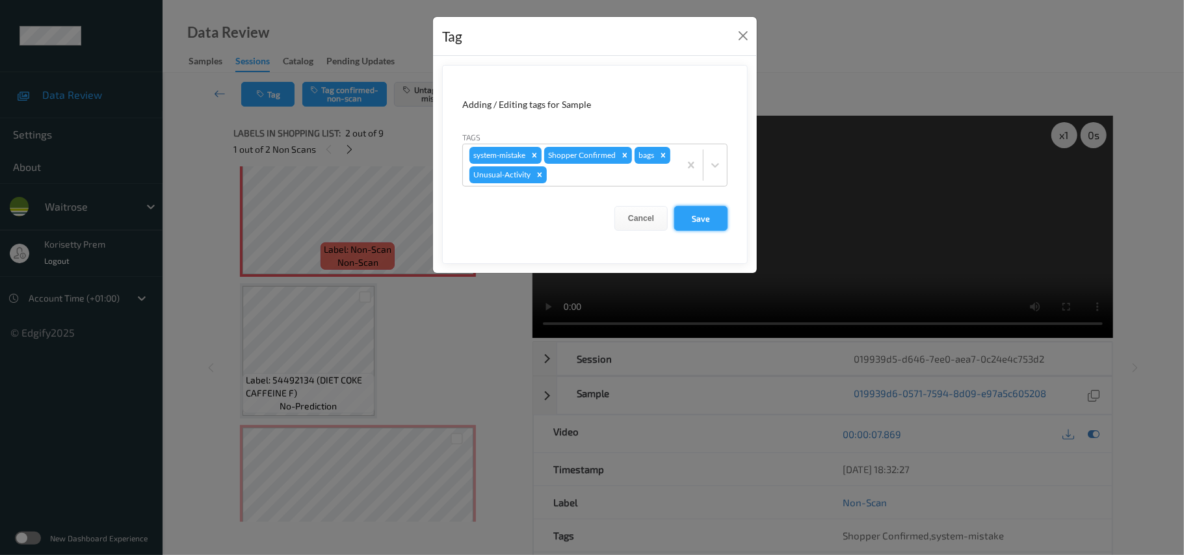
click at [710, 215] on button "Save" at bounding box center [700, 218] width 53 height 25
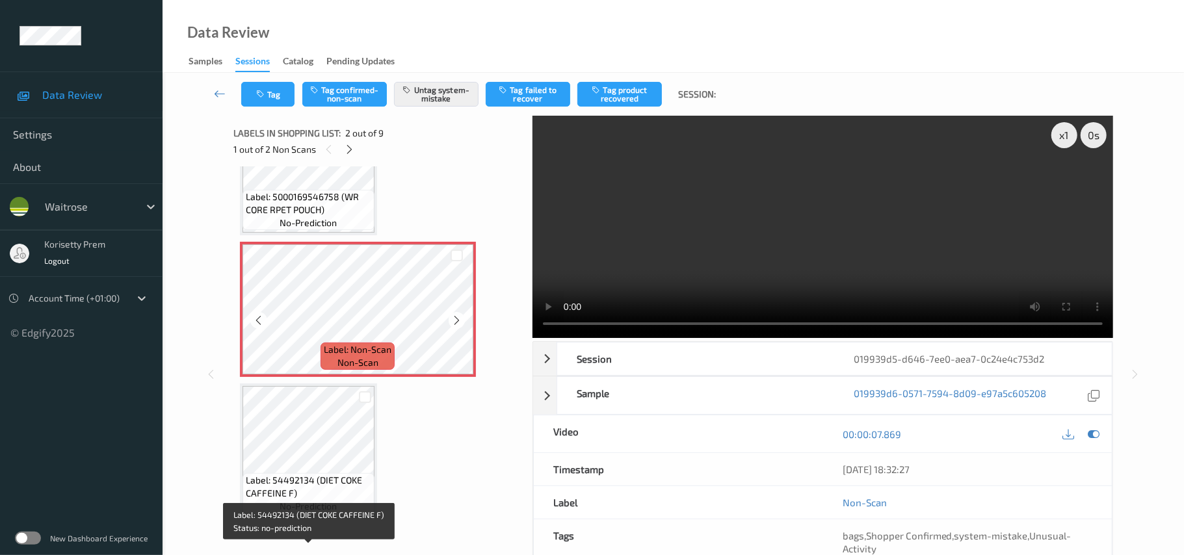
scroll to position [0, 0]
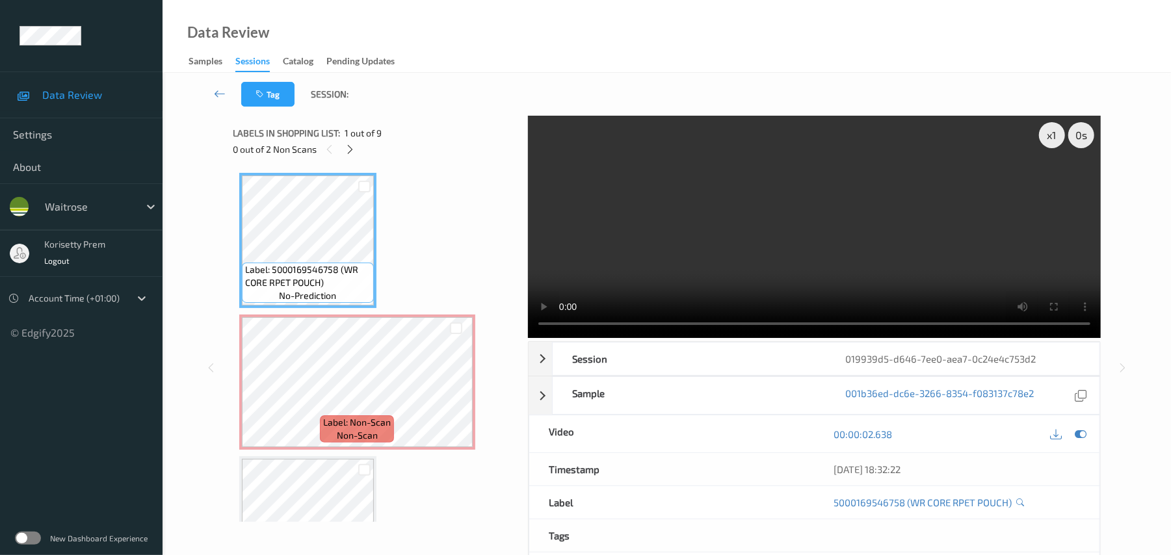
click at [907, 263] on video at bounding box center [814, 227] width 573 height 222
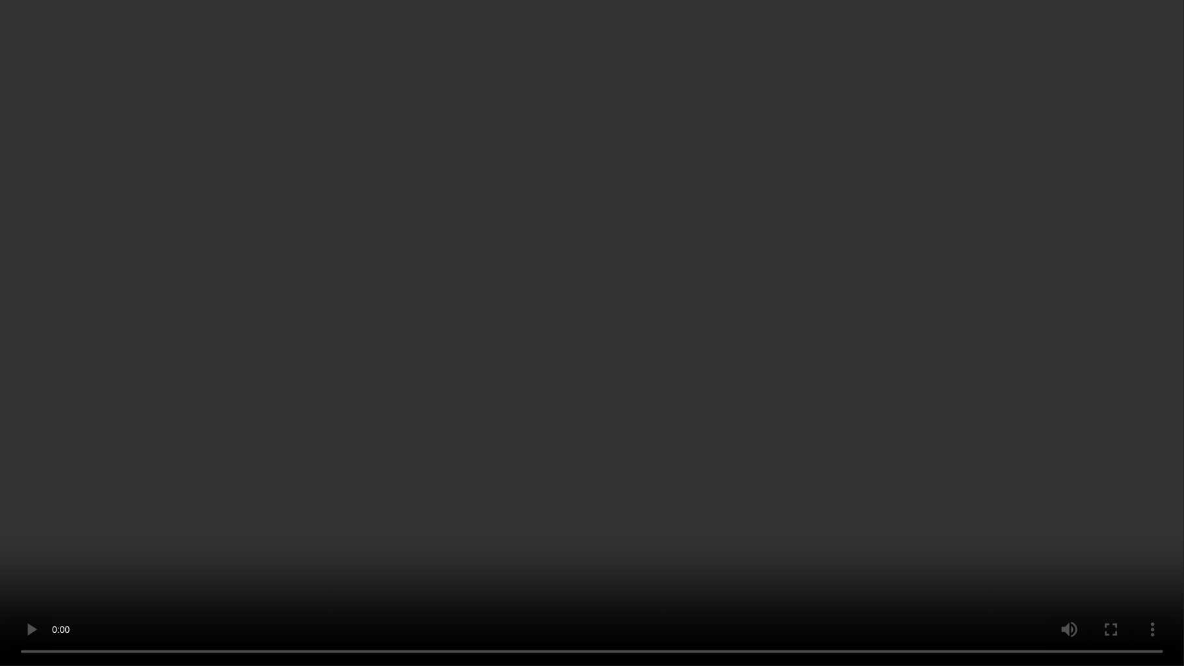
click at [979, 468] on video at bounding box center [592, 333] width 1184 height 666
click at [473, 505] on video at bounding box center [592, 333] width 1184 height 666
click at [1184, 274] on video at bounding box center [592, 333] width 1184 height 666
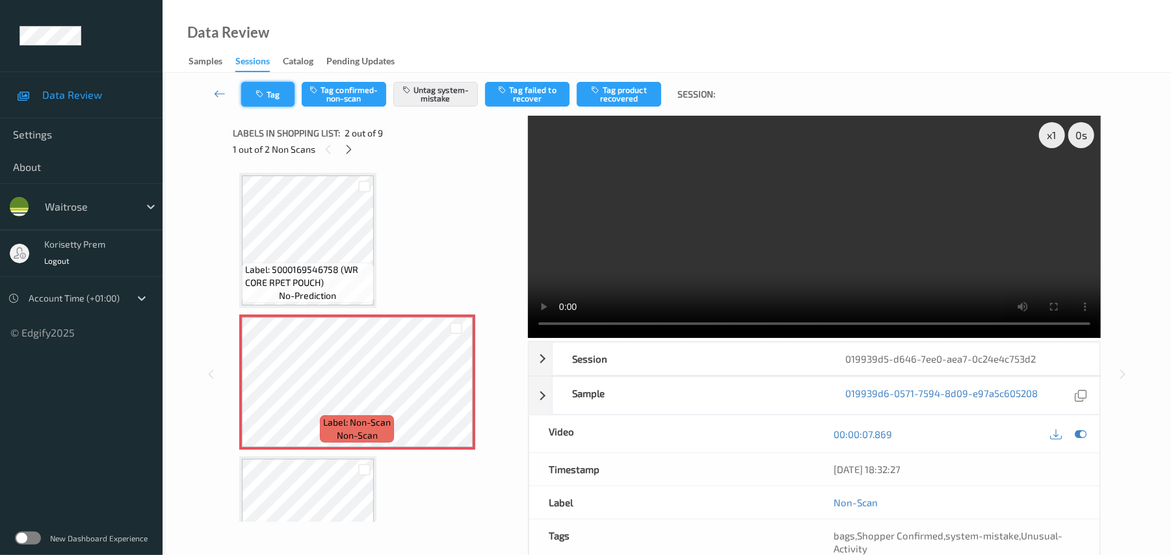
click at [277, 96] on button "Tag" at bounding box center [267, 94] width 53 height 25
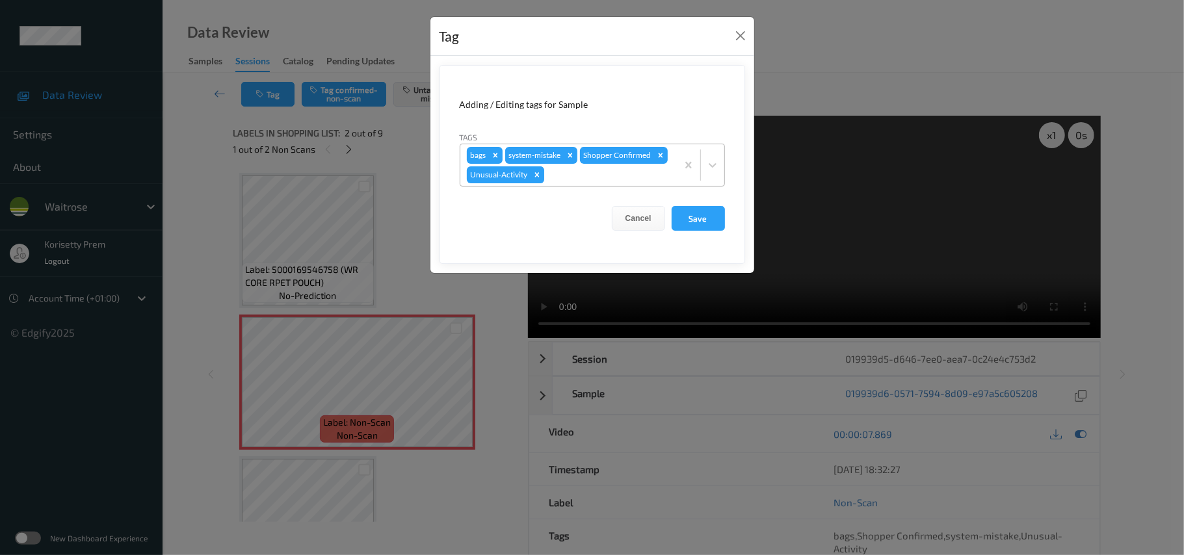
click at [536, 178] on icon "Remove Unusual-Activity" at bounding box center [537, 174] width 9 height 9
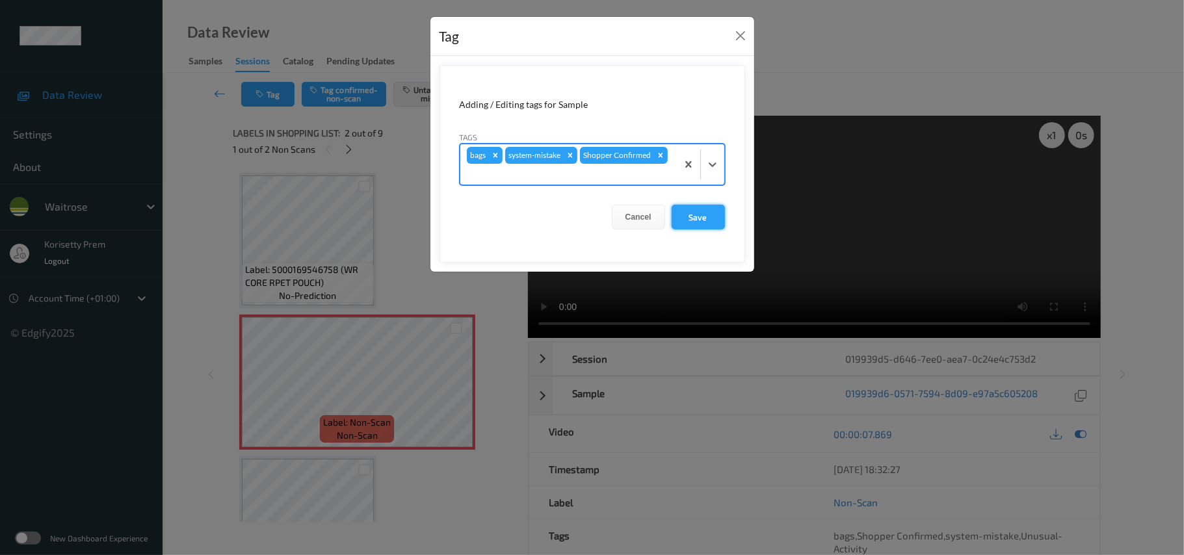
click at [687, 217] on button "Save" at bounding box center [698, 217] width 53 height 25
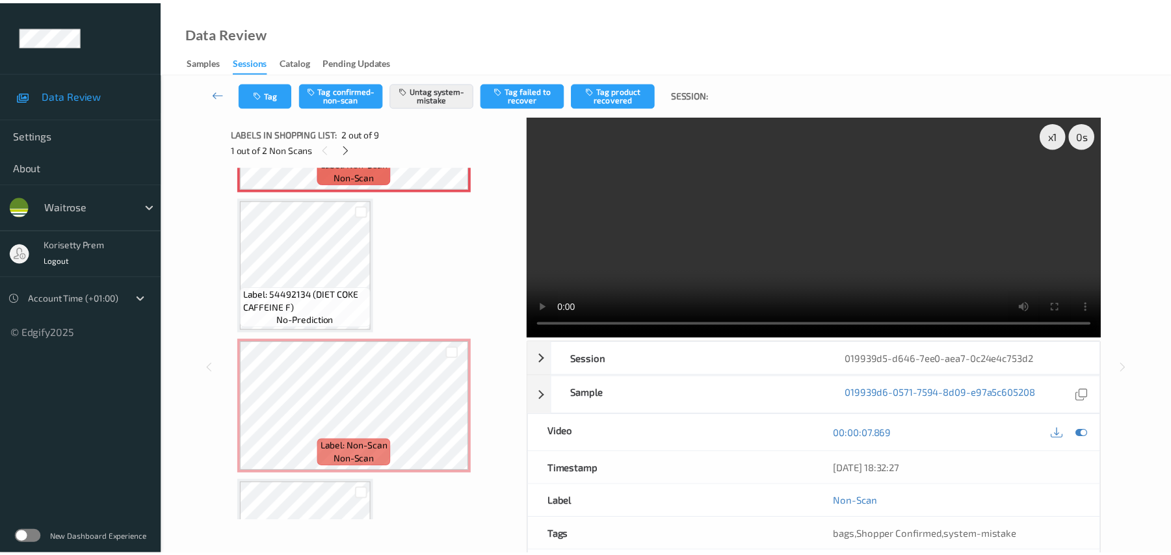
scroll to position [260, 0]
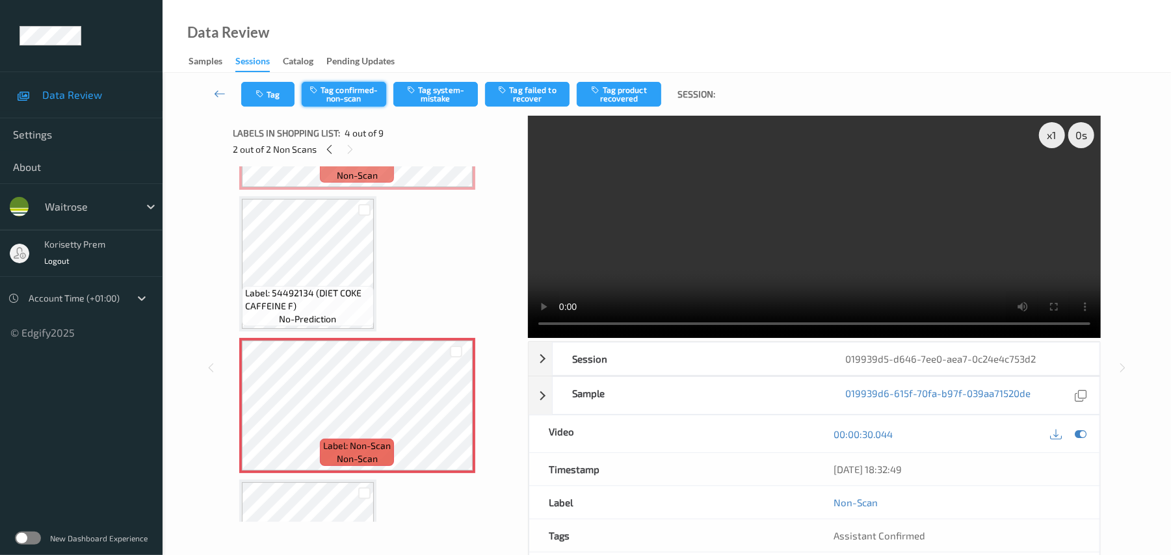
click at [360, 97] on button "Tag confirmed-non-scan" at bounding box center [344, 94] width 85 height 25
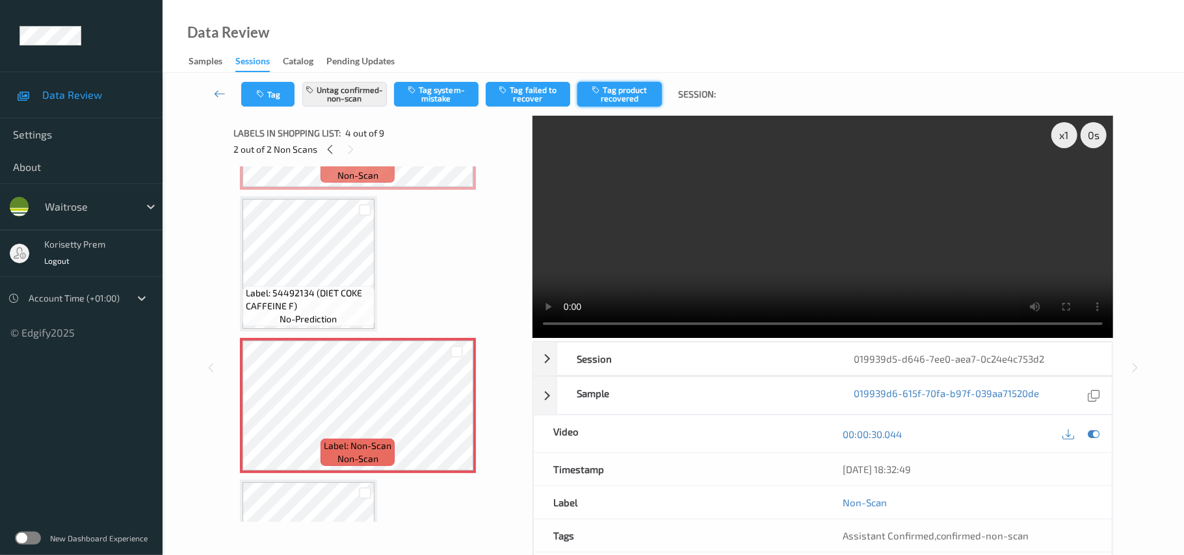
click at [627, 99] on button "Tag product recovered" at bounding box center [620, 94] width 85 height 25
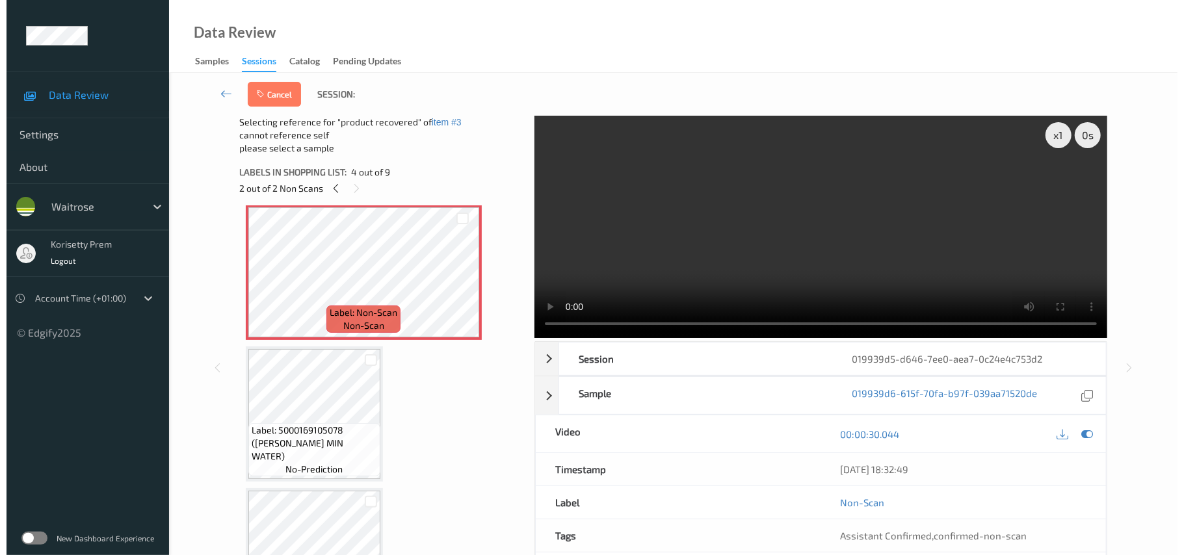
scroll to position [433, 0]
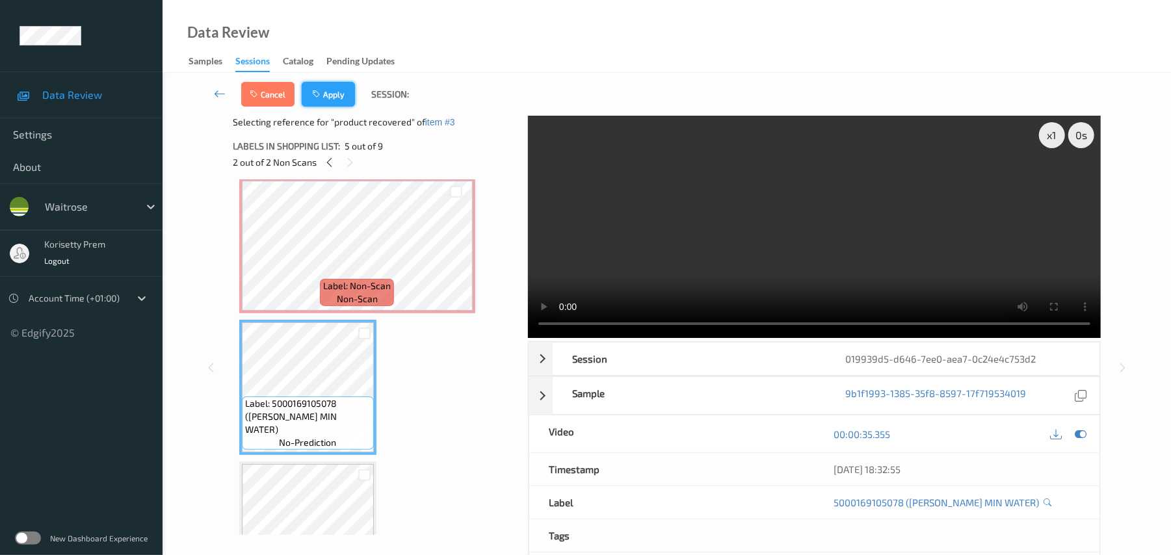
click at [320, 90] on icon "button" at bounding box center [317, 94] width 11 height 9
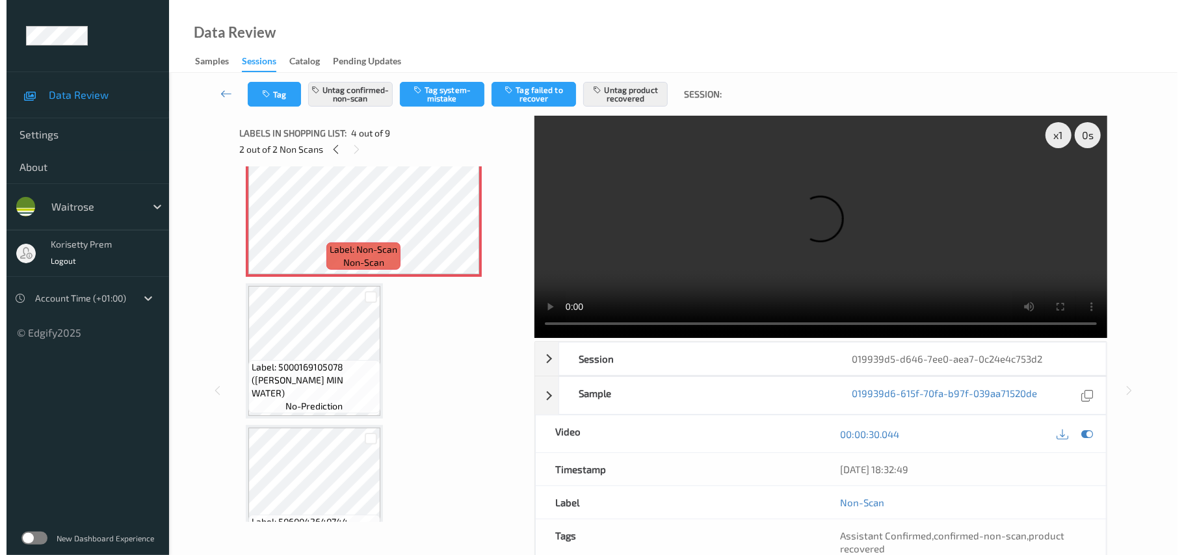
scroll to position [464, 0]
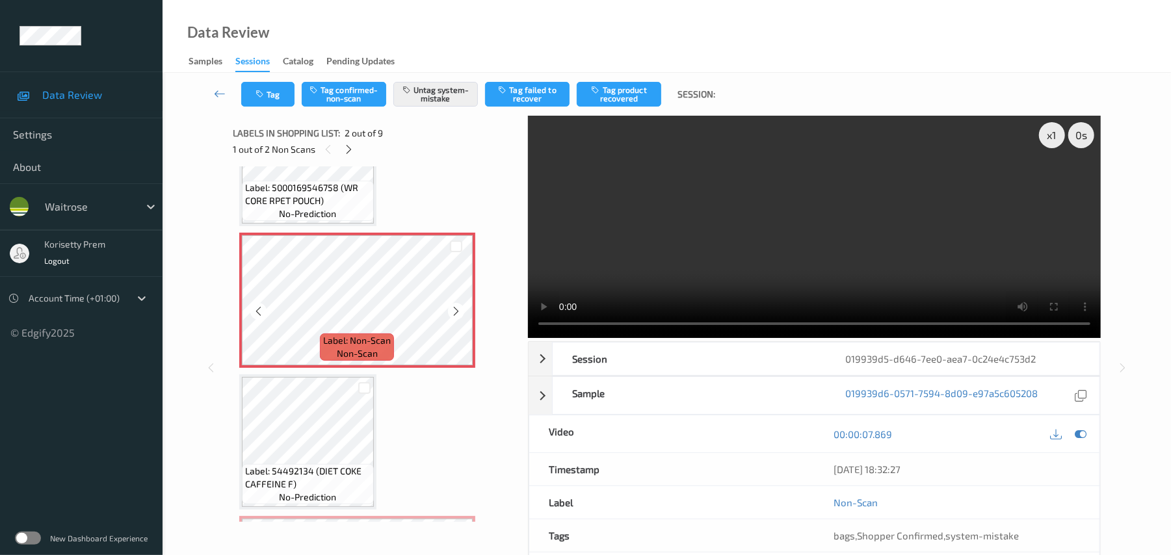
scroll to position [0, 0]
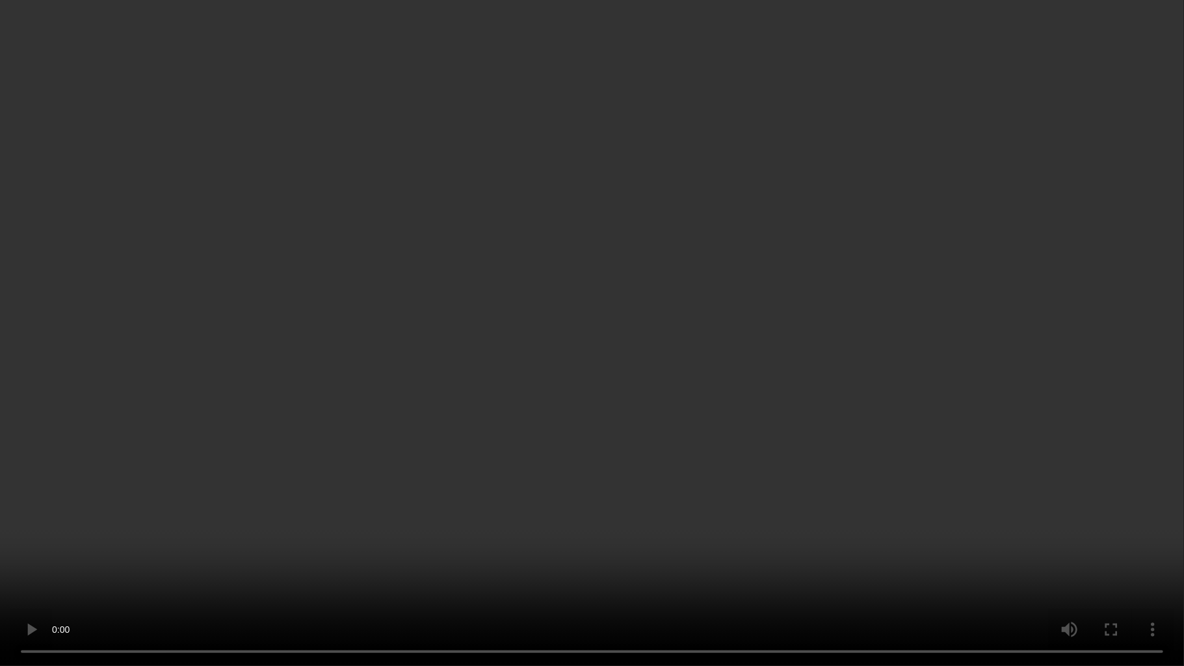
click video
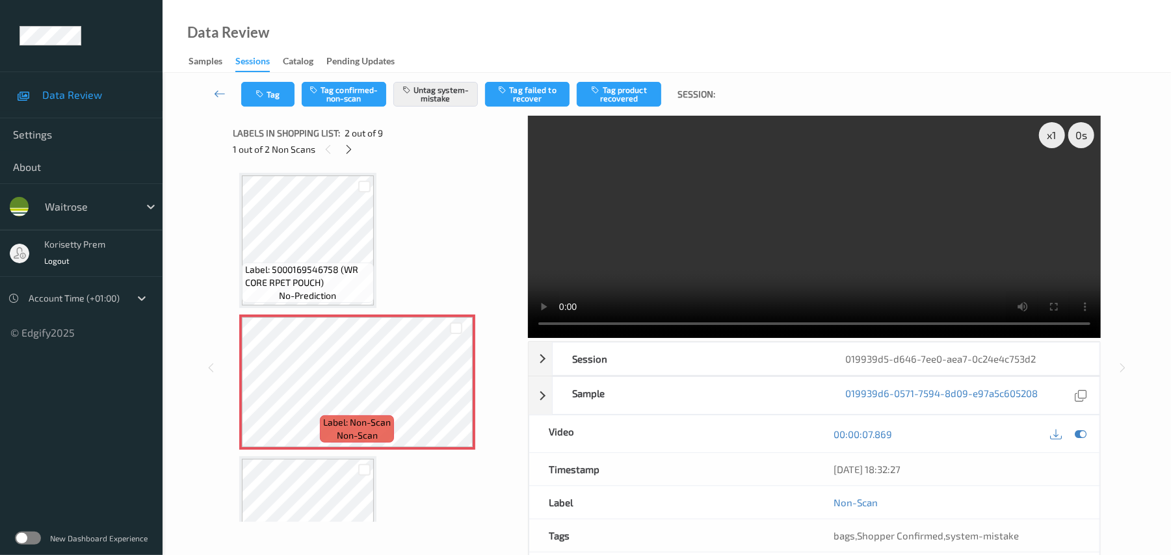
click video
click button "Tag"
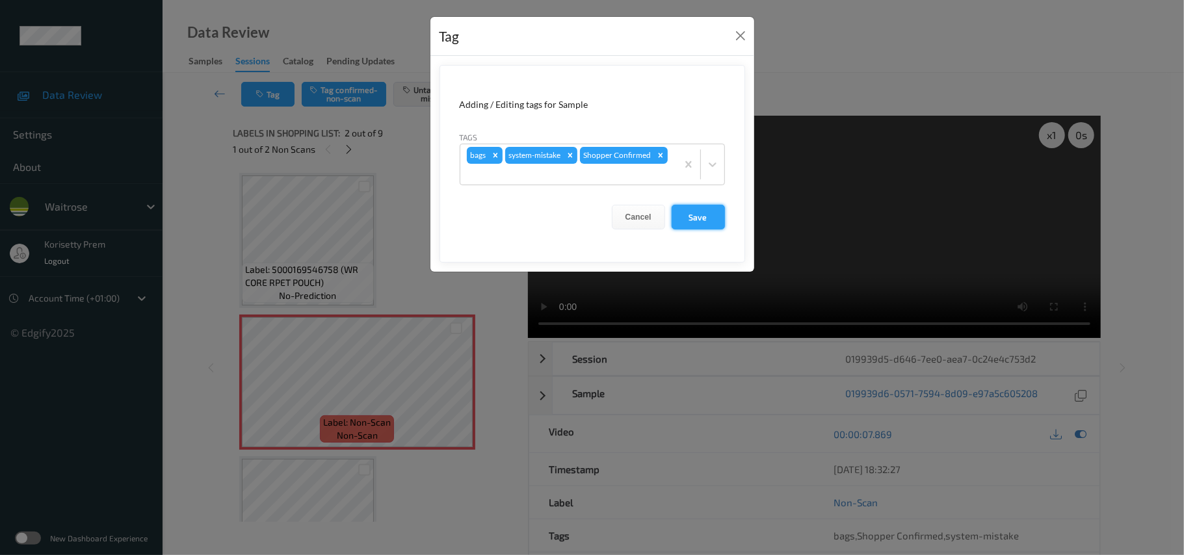
click button "Save"
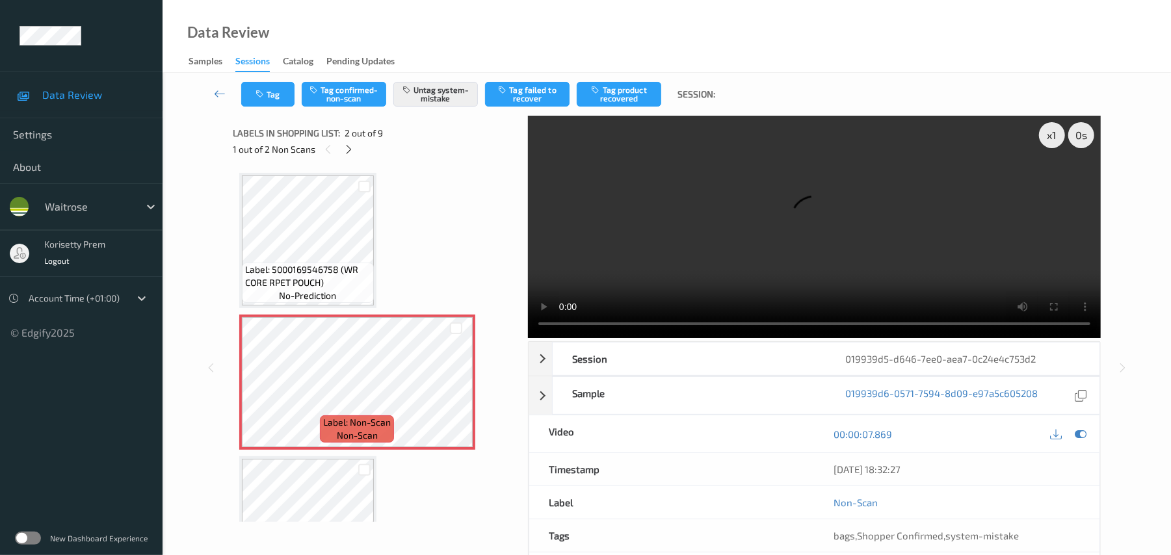
click video
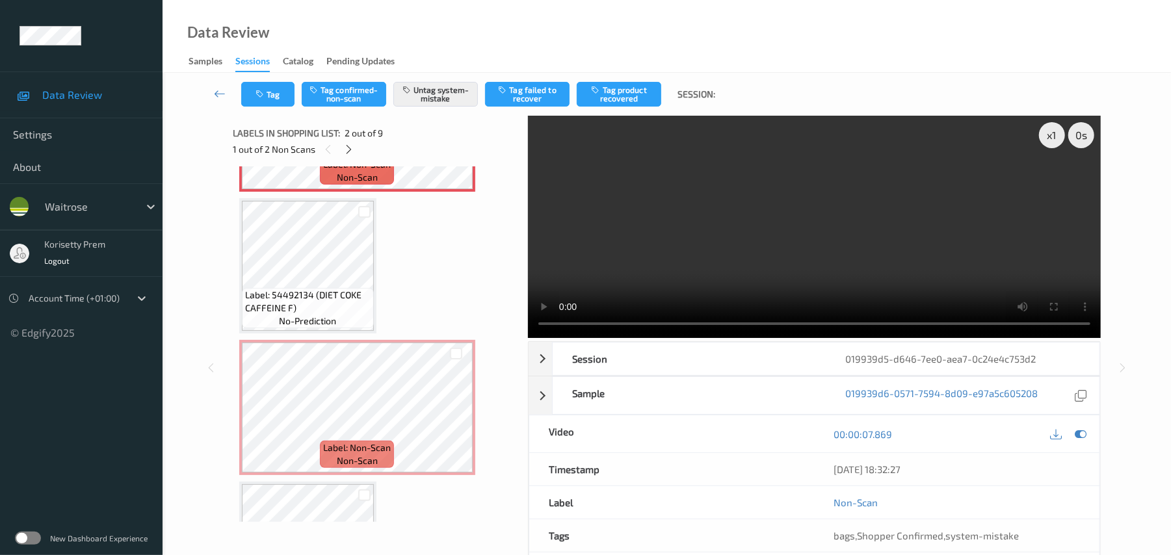
scroll to position [260, 0]
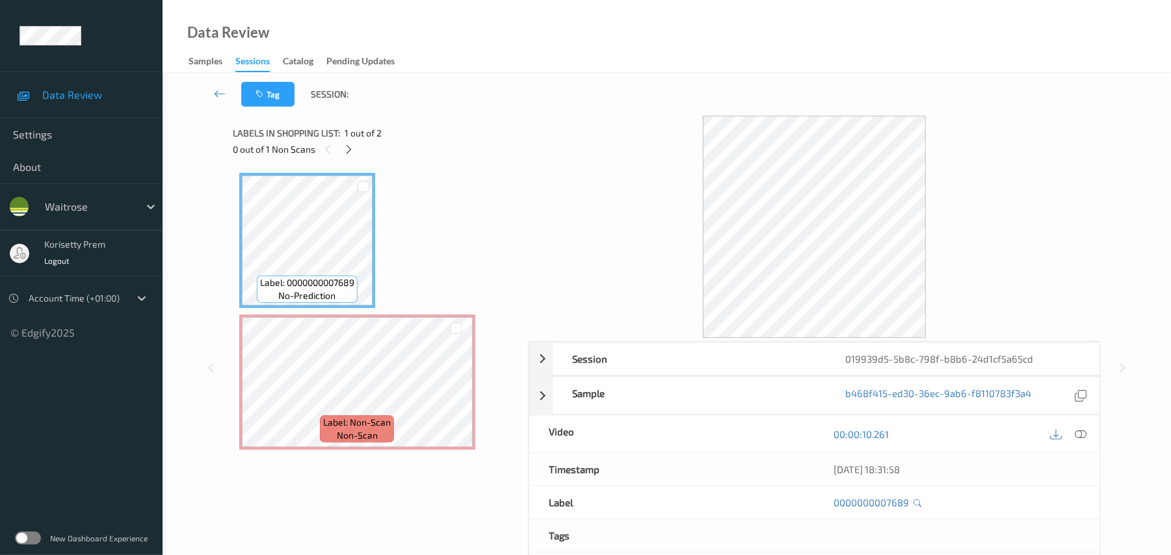
click at [532, 112] on div "Tag Session:" at bounding box center [666, 94] width 955 height 43
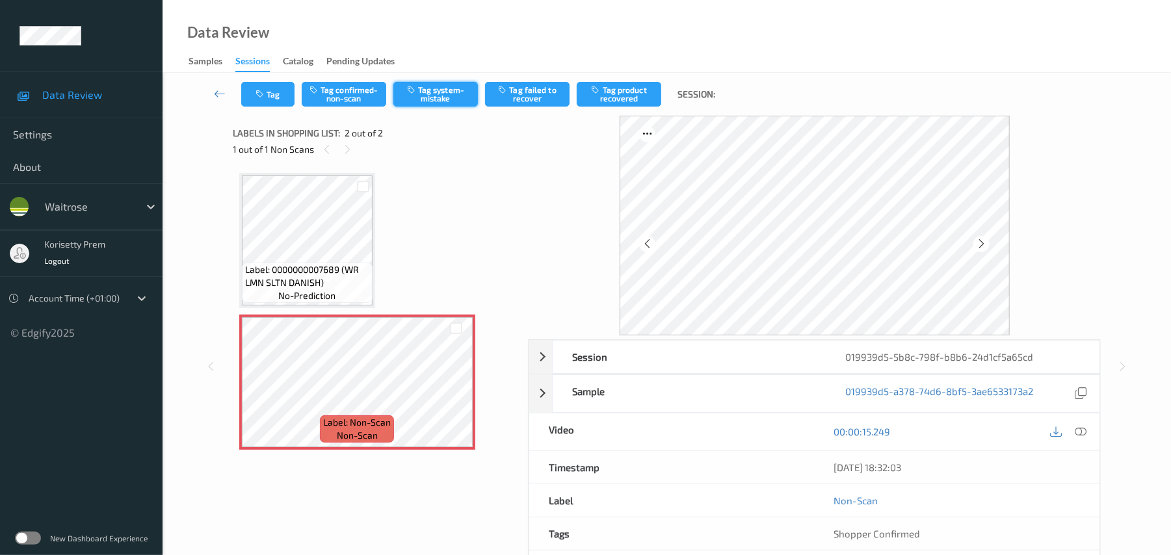
click at [440, 91] on button "Tag system-mistake" at bounding box center [435, 94] width 85 height 25
click at [261, 88] on button "Tag" at bounding box center [267, 94] width 53 height 25
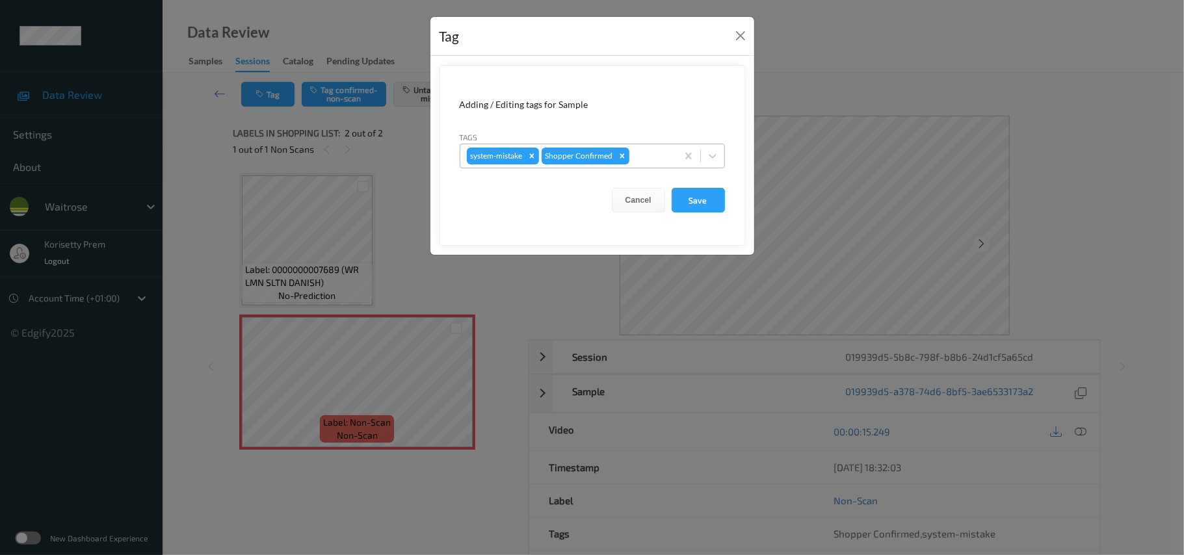
click at [643, 162] on div at bounding box center [651, 156] width 38 height 16
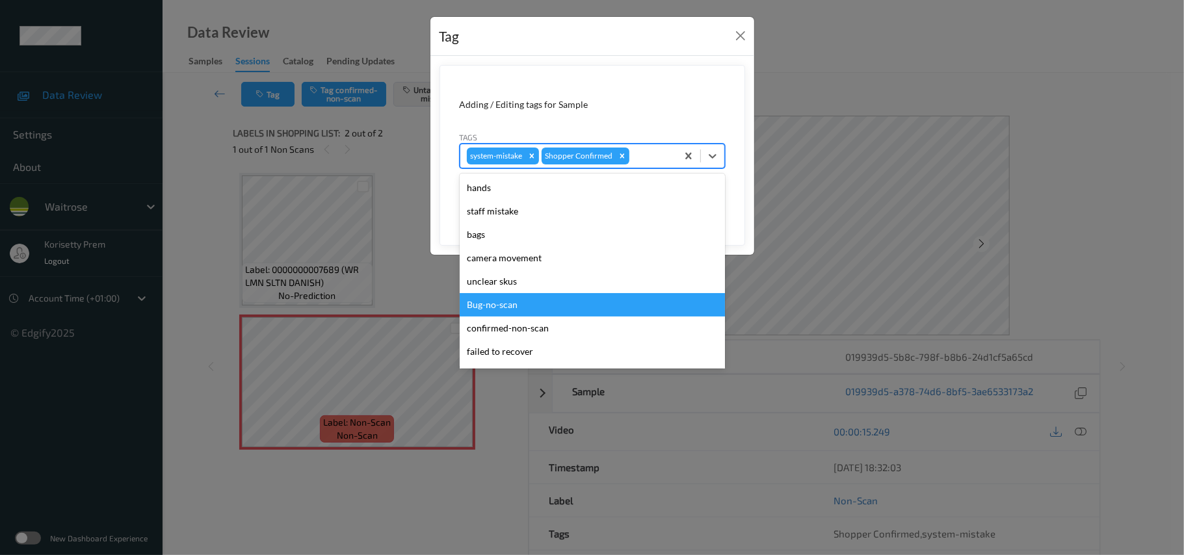
scroll to position [302, 0]
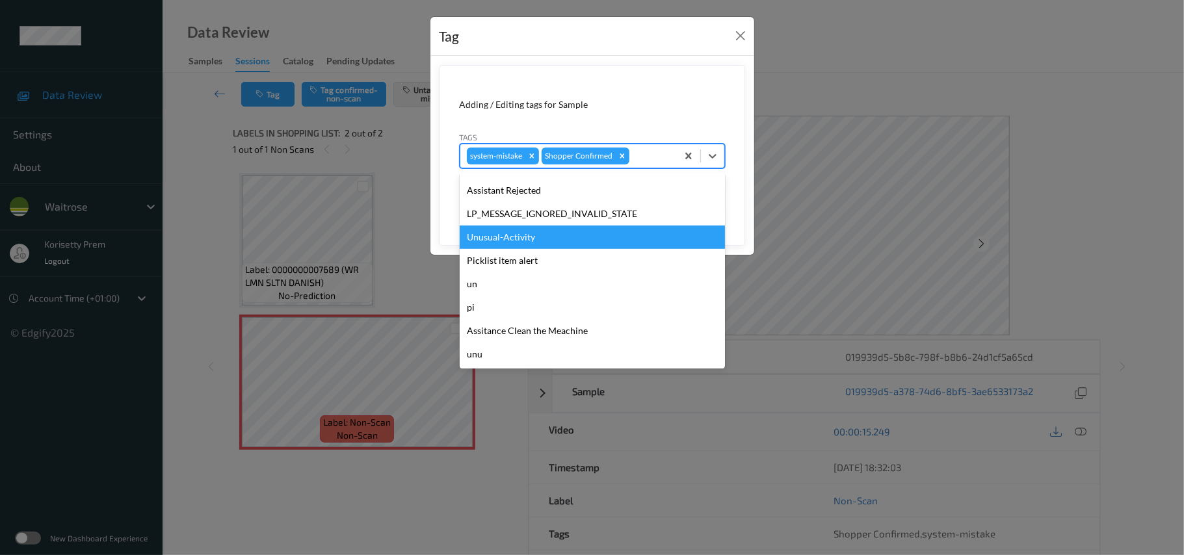
click at [523, 245] on div "Unusual-Activity" at bounding box center [592, 237] width 265 height 23
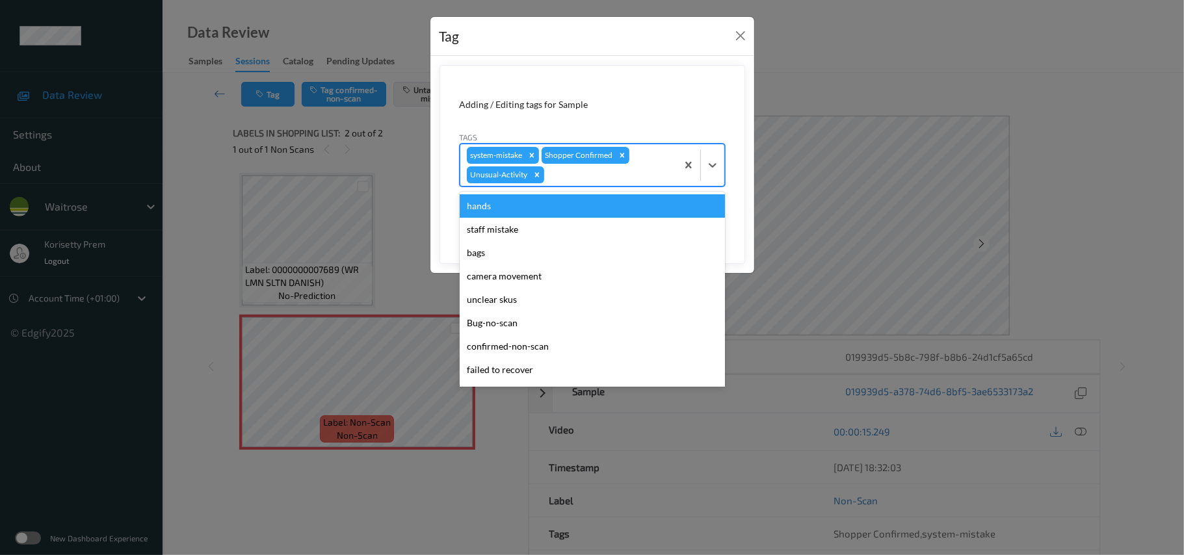
click at [574, 178] on div at bounding box center [609, 175] width 124 height 16
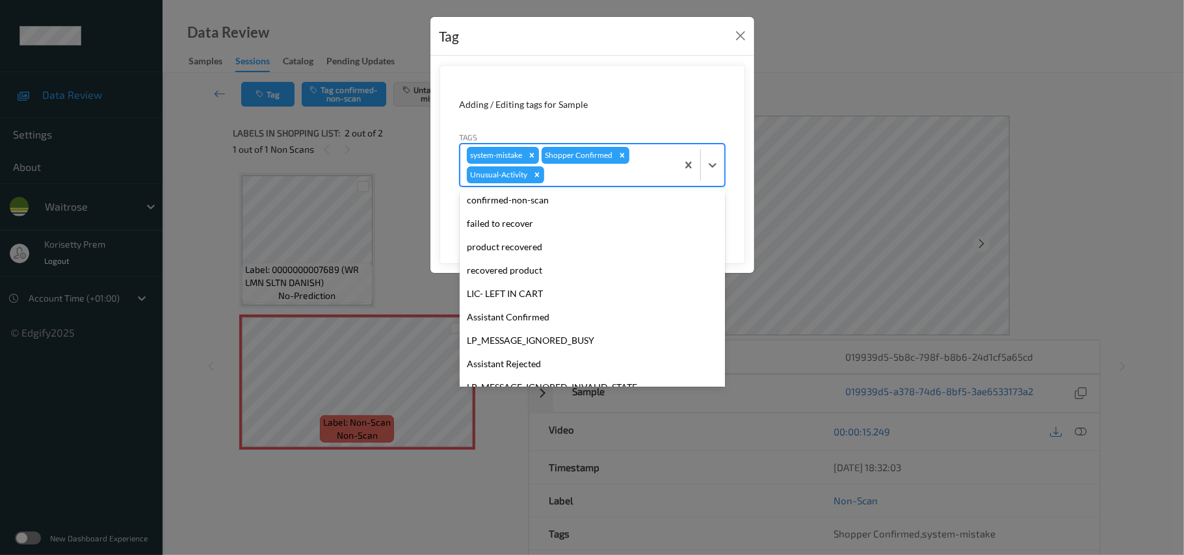
scroll to position [278, 0]
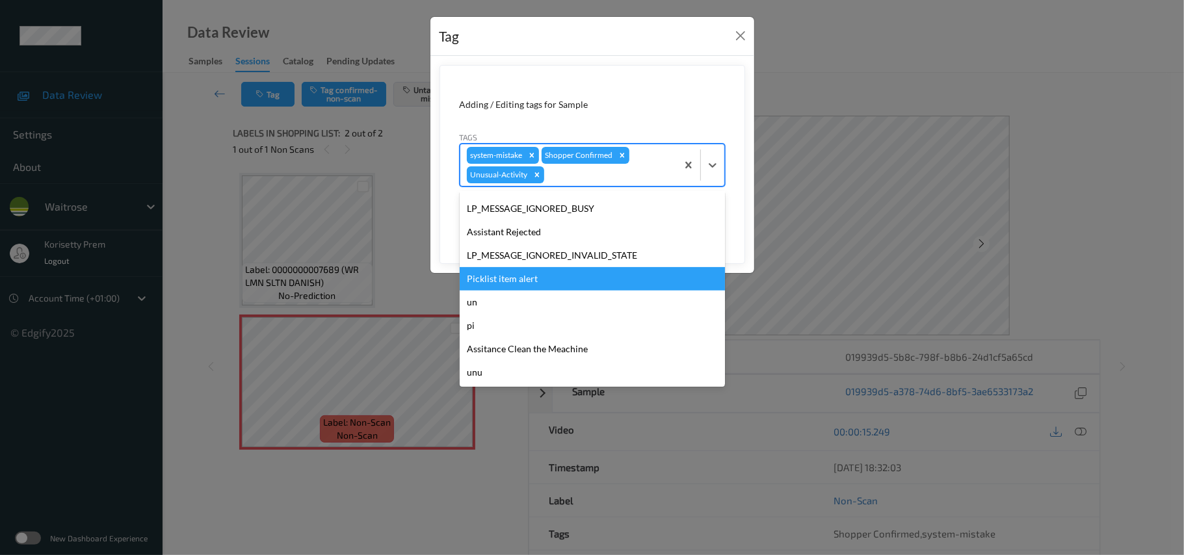
click at [526, 282] on div "Picklist item alert" at bounding box center [592, 278] width 265 height 23
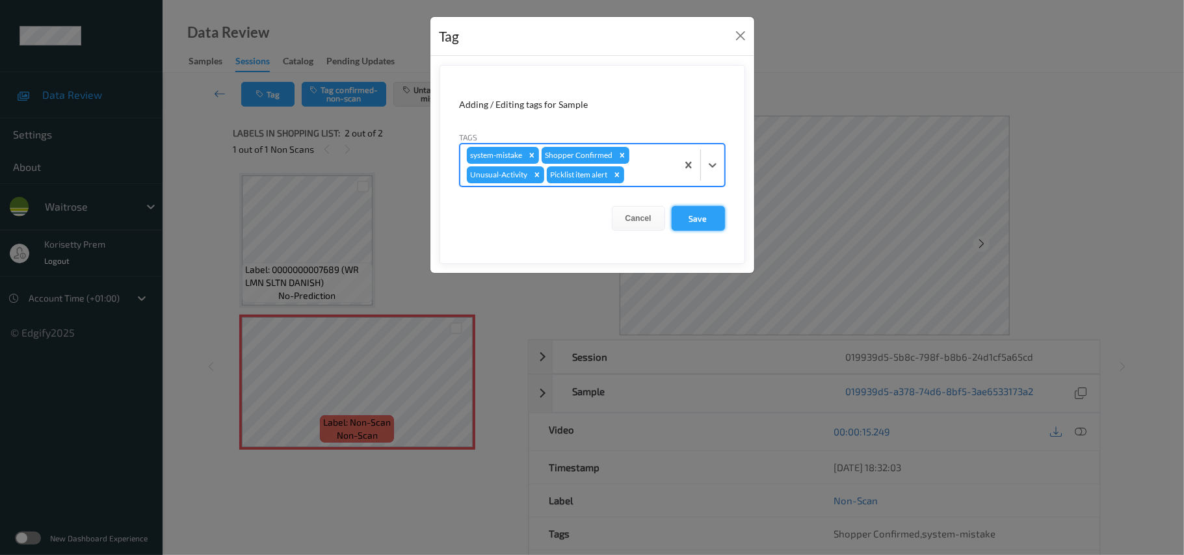
click at [674, 225] on button "Save" at bounding box center [698, 218] width 53 height 25
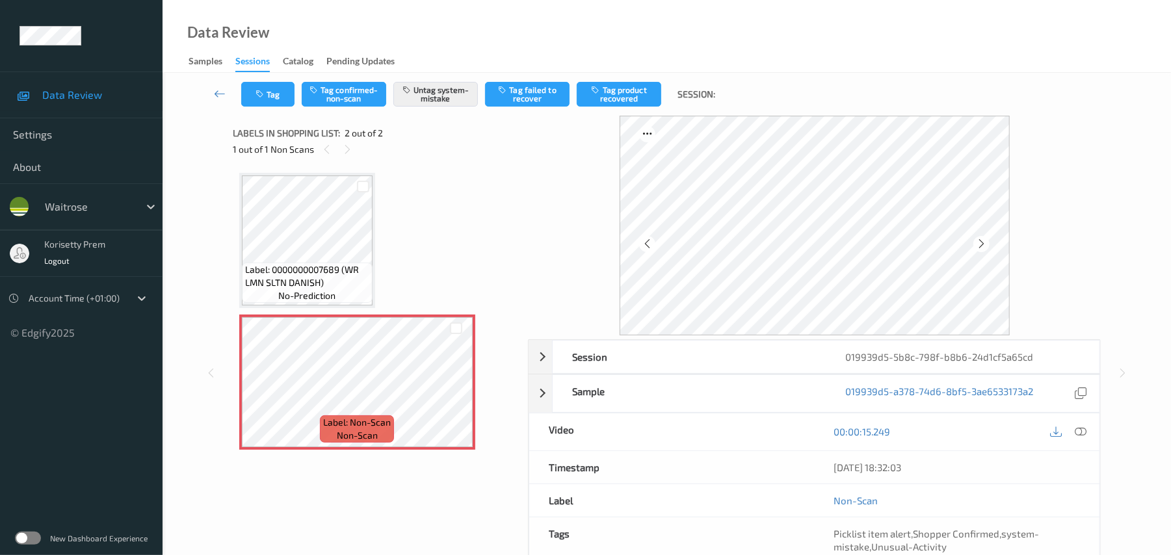
click at [370, 265] on div "Label: 0000000007689 (WR LMN SLTN DANISH) no-prediction" at bounding box center [307, 283] width 131 height 40
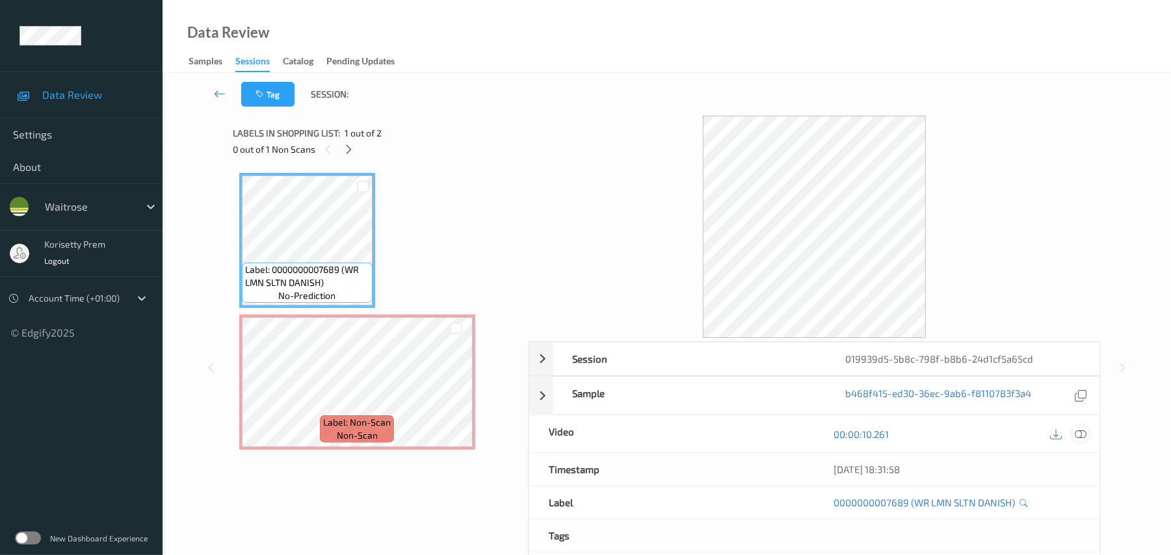
click at [1078, 433] on icon at bounding box center [1082, 435] width 12 height 12
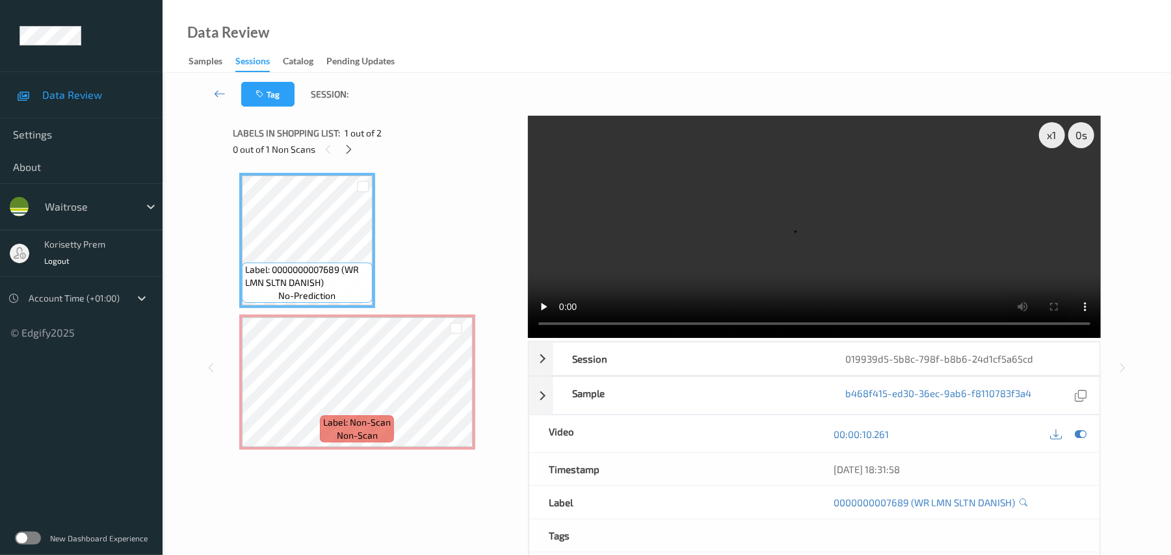
click at [814, 245] on video at bounding box center [814, 227] width 573 height 222
click at [680, 196] on video at bounding box center [814, 227] width 573 height 222
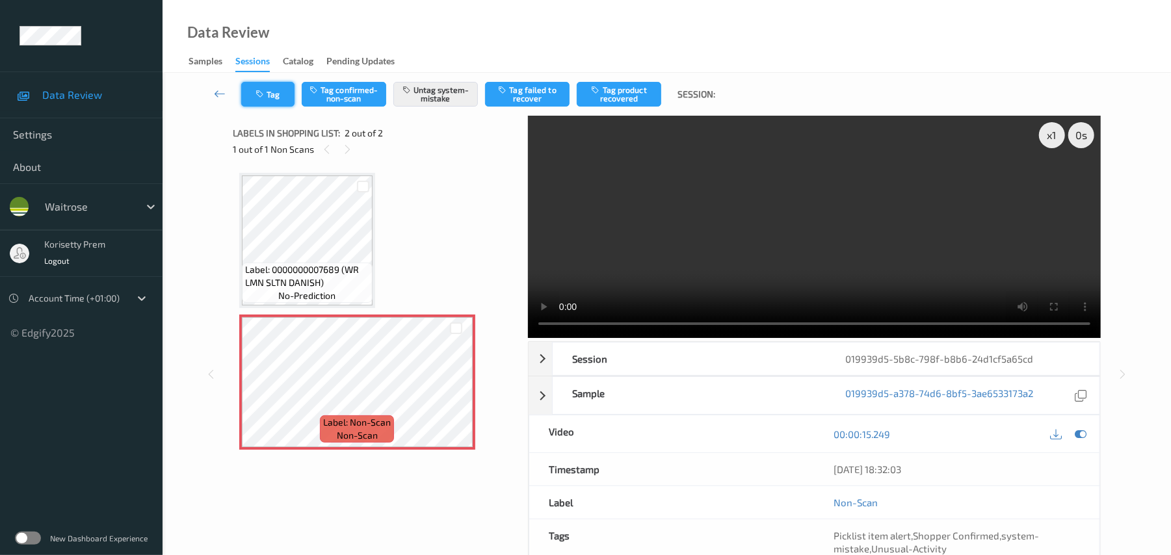
click at [282, 94] on button "Tag" at bounding box center [267, 94] width 53 height 25
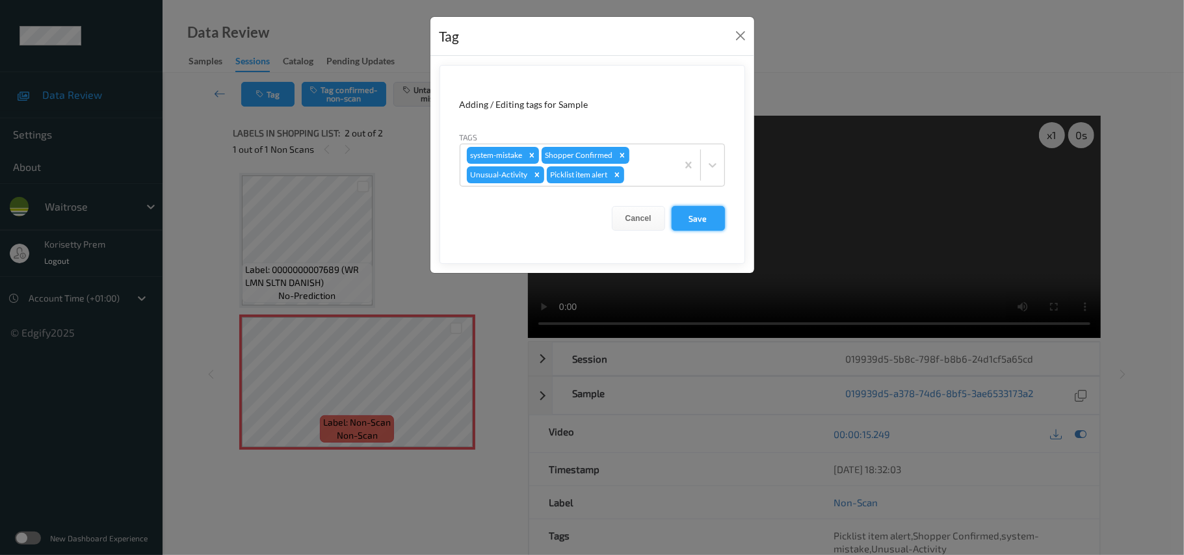
click at [695, 211] on button "Save" at bounding box center [698, 218] width 53 height 25
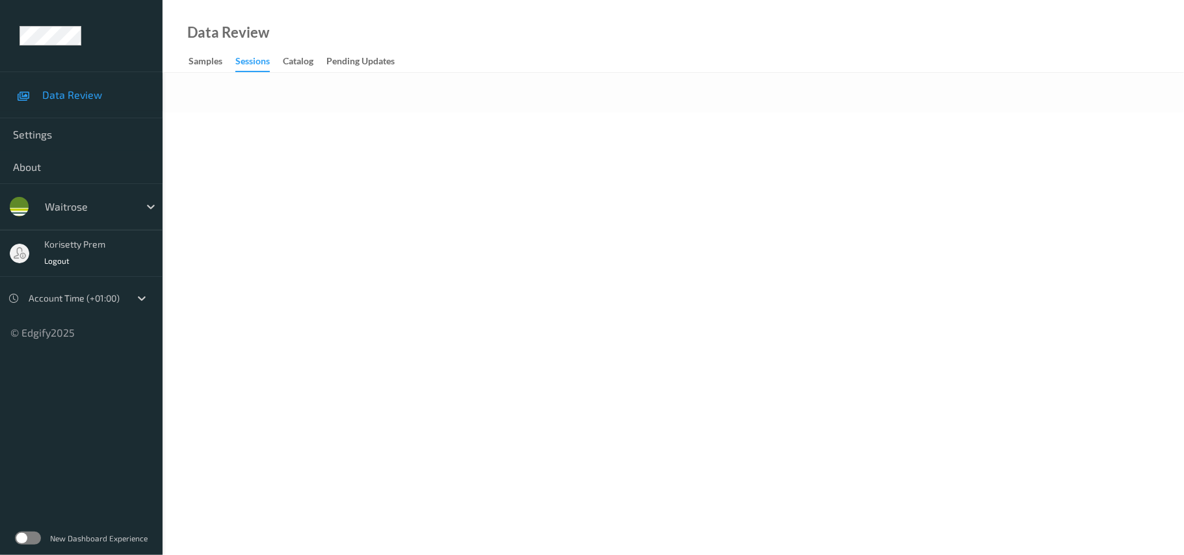
click at [485, 168] on body "Data Review Settings About waitrose korisetty prem Logout Account Time (+01:00)…" at bounding box center [592, 277] width 1184 height 555
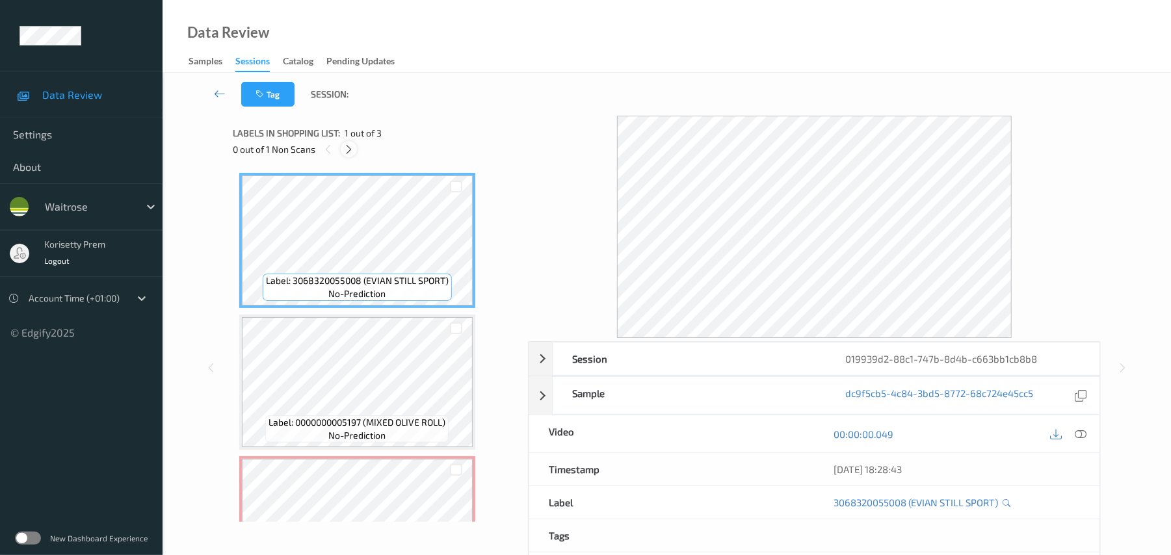
click at [349, 146] on icon at bounding box center [348, 150] width 11 height 12
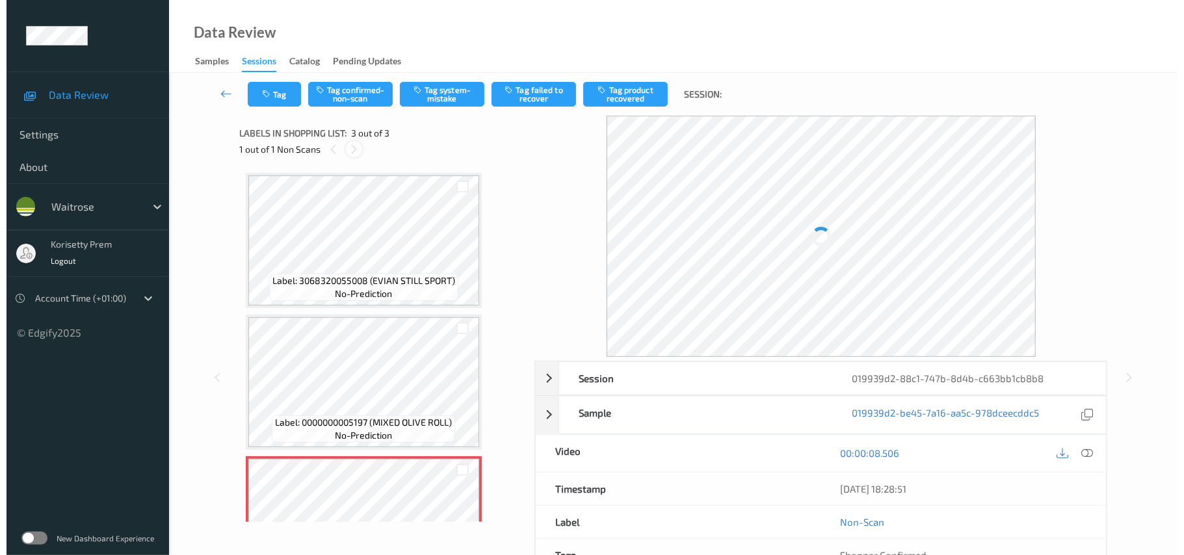
scroll to position [75, 0]
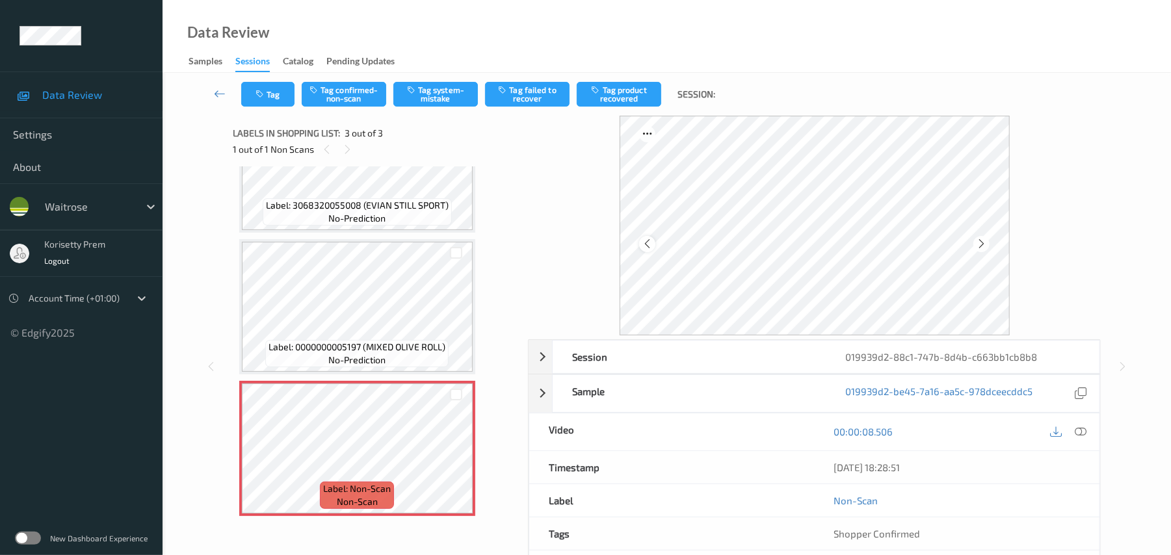
click at [641, 239] on div at bounding box center [647, 244] width 16 height 16
click at [642, 243] on icon at bounding box center [647, 244] width 11 height 12
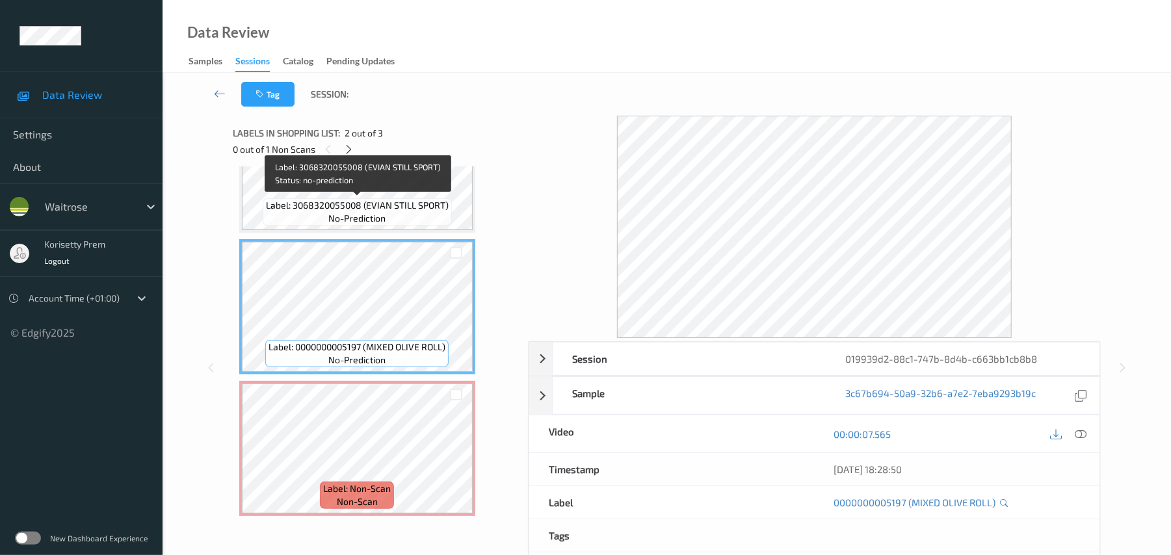
click at [375, 220] on span "no-prediction" at bounding box center [356, 218] width 57 height 13
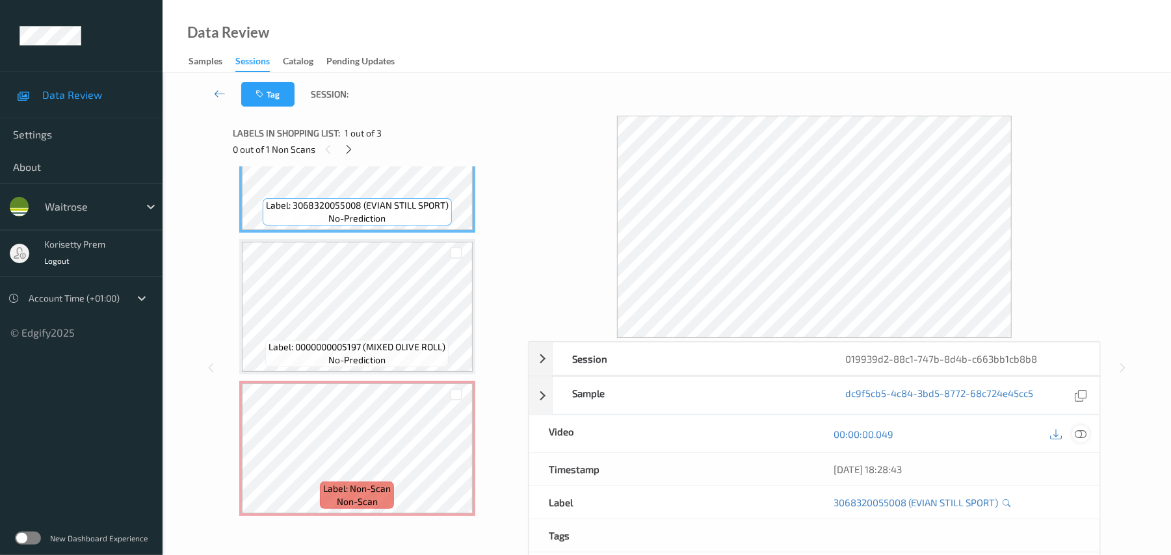
click at [1083, 433] on icon at bounding box center [1082, 435] width 12 height 12
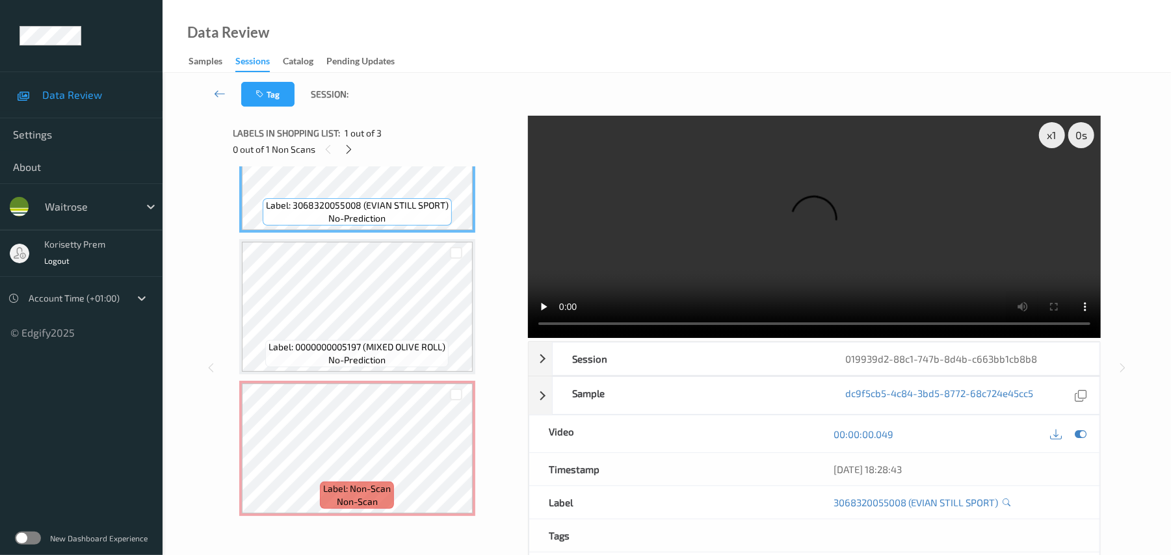
click at [864, 240] on video at bounding box center [814, 227] width 573 height 222
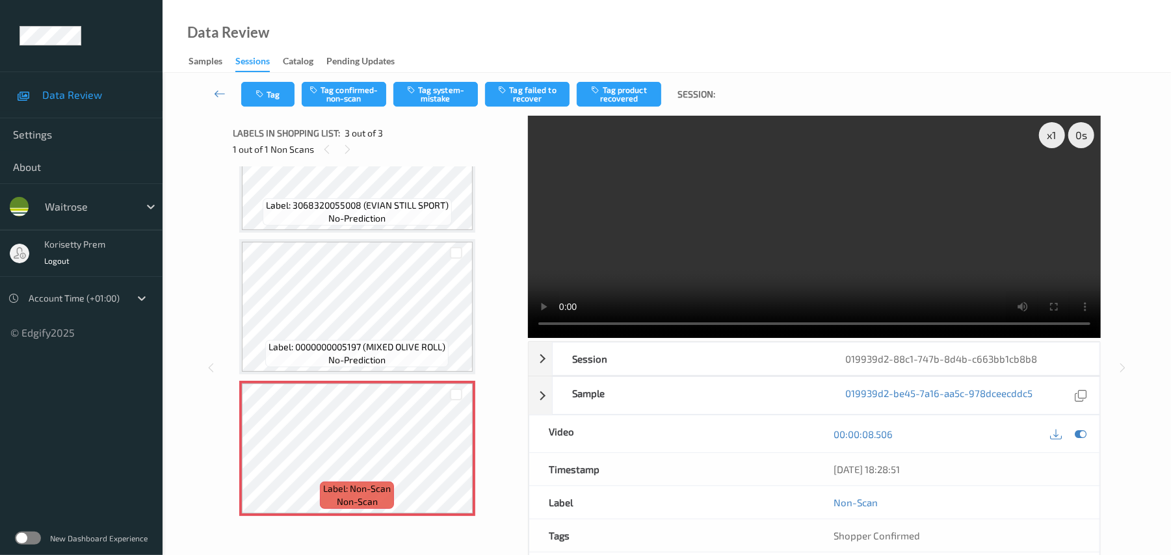
click at [852, 233] on video at bounding box center [814, 227] width 573 height 222
click at [433, 94] on button "Tag system-mistake" at bounding box center [435, 94] width 85 height 25
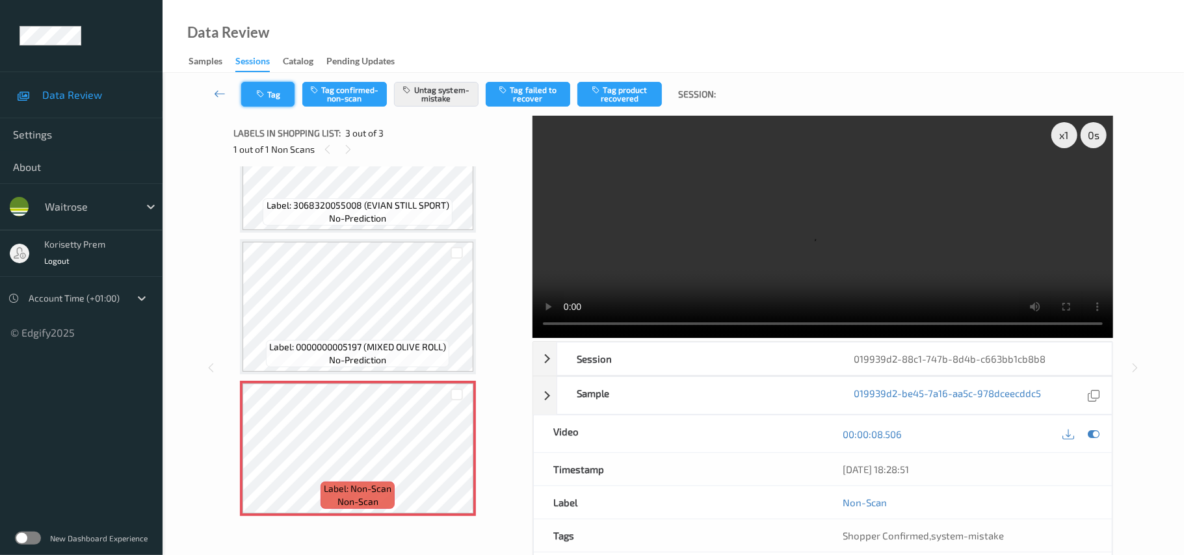
click at [269, 96] on button "Tag" at bounding box center [267, 94] width 53 height 25
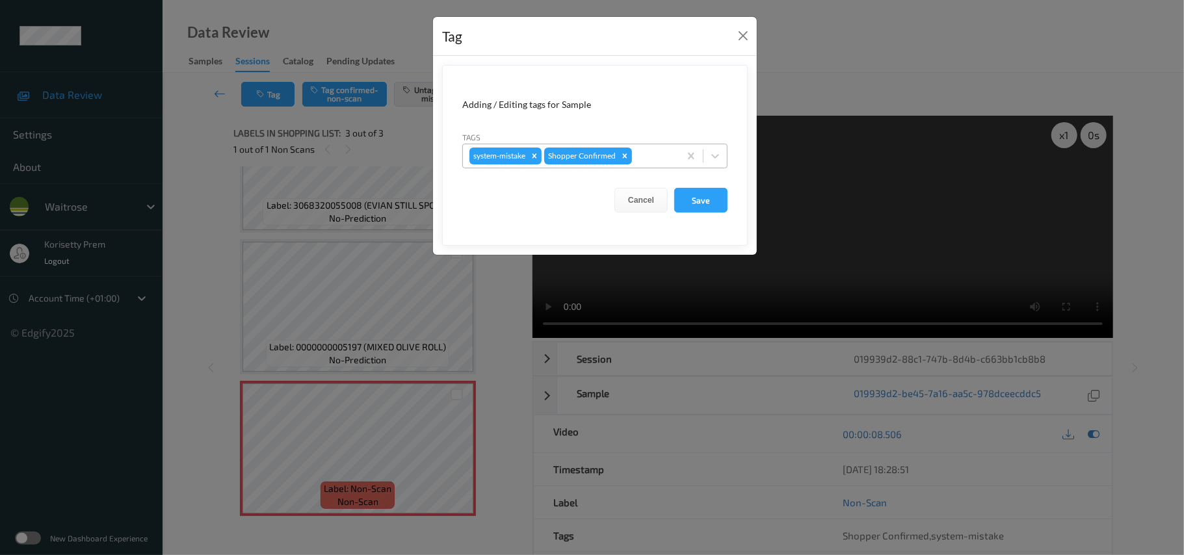
click at [678, 156] on div "system-mistake Shopper Confirmed" at bounding box center [571, 156] width 217 height 22
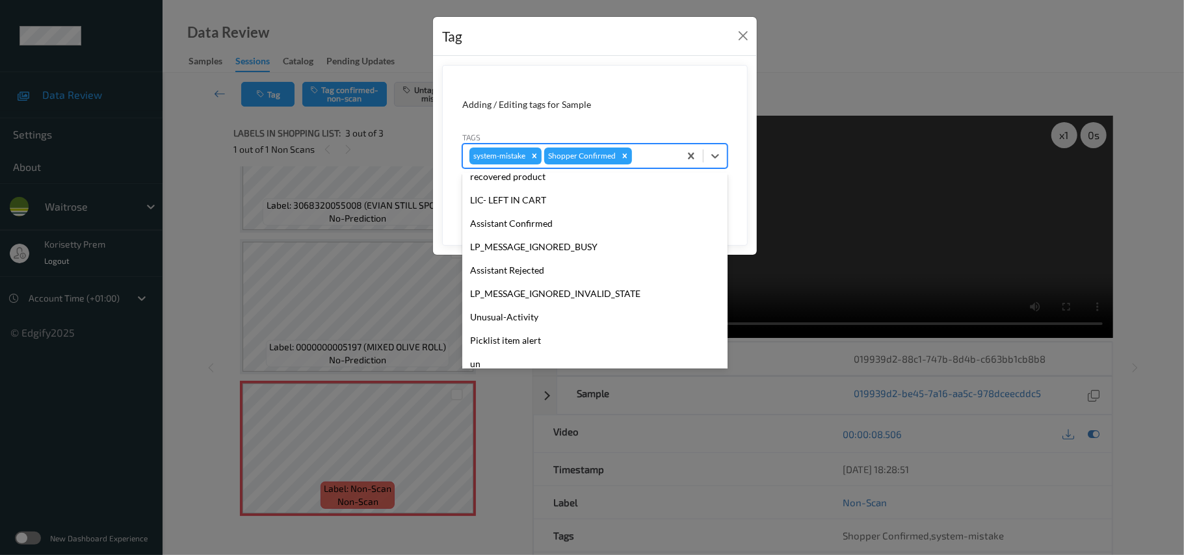
scroll to position [302, 0]
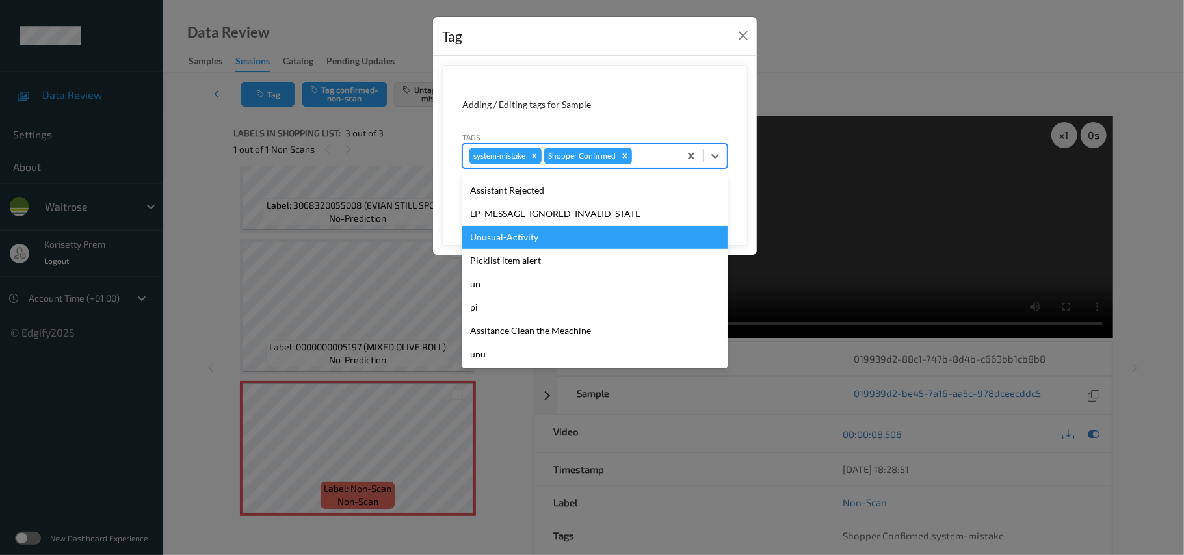
click at [510, 230] on div "Unusual-Activity" at bounding box center [594, 237] width 265 height 23
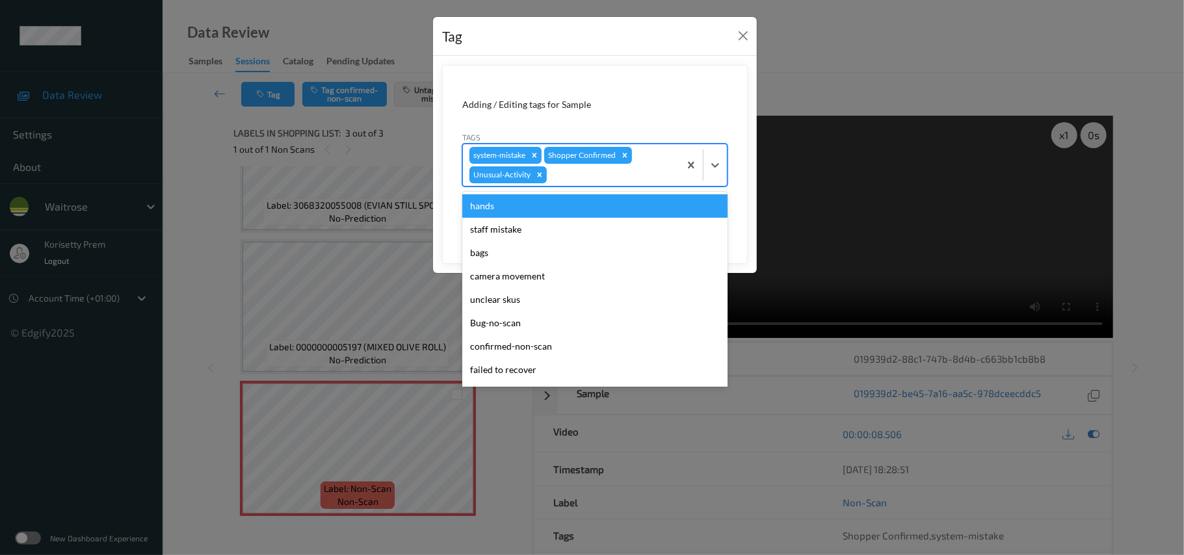
click at [619, 178] on div at bounding box center [612, 175] width 124 height 16
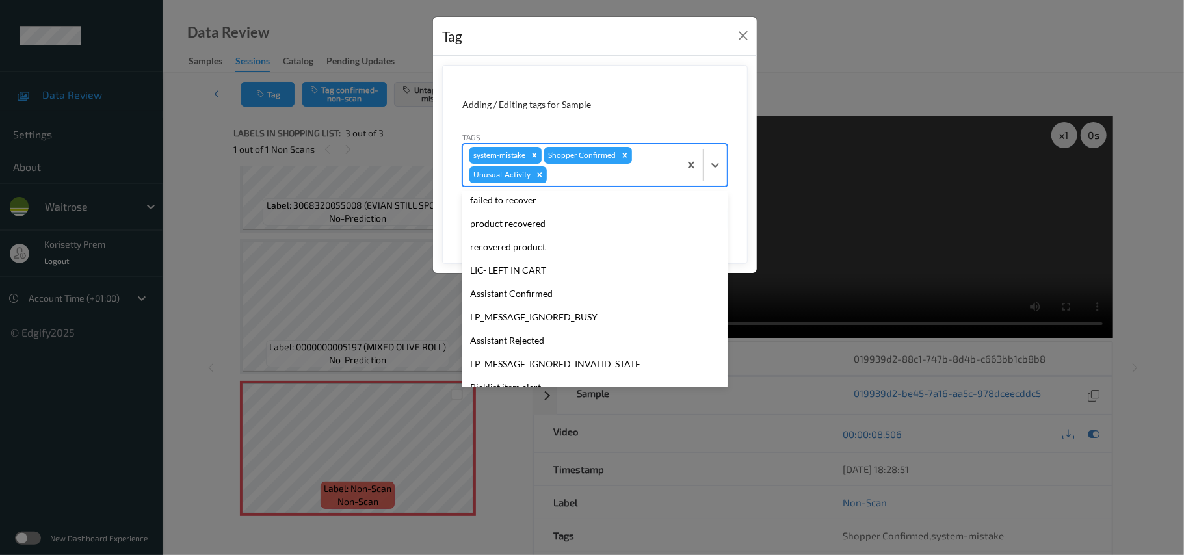
scroll to position [278, 0]
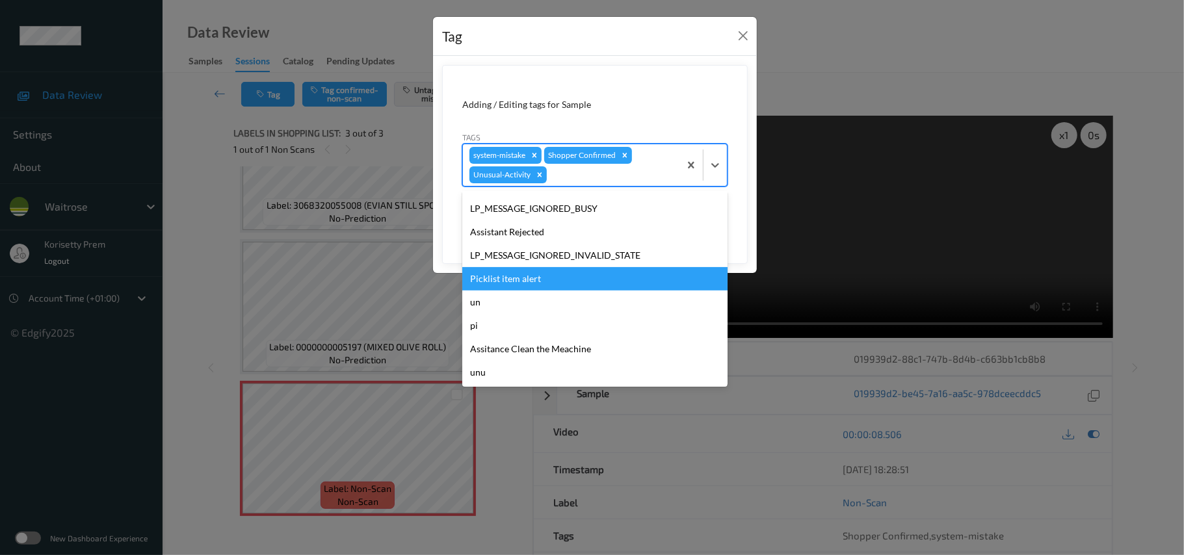
click at [520, 289] on div "Picklist item alert" at bounding box center [594, 278] width 265 height 23
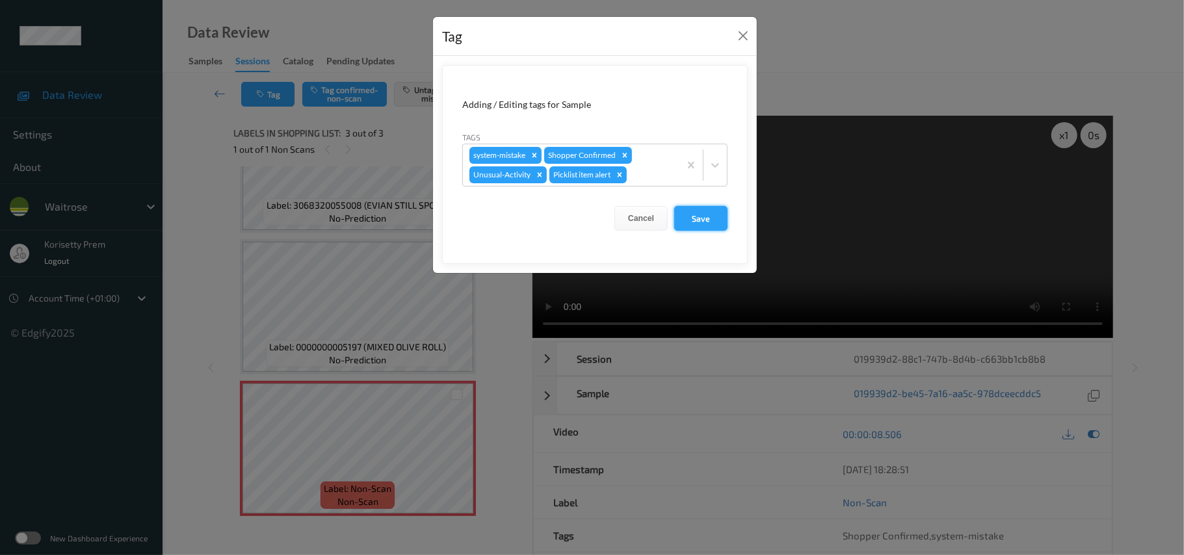
click at [695, 220] on button "Save" at bounding box center [700, 218] width 53 height 25
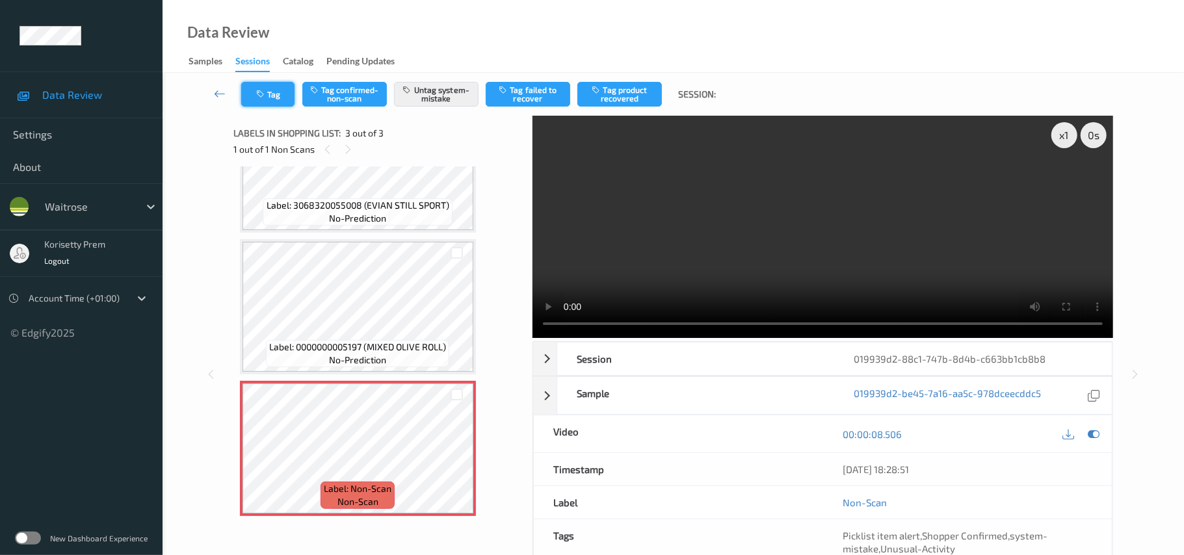
click at [286, 92] on button "Tag" at bounding box center [267, 94] width 53 height 25
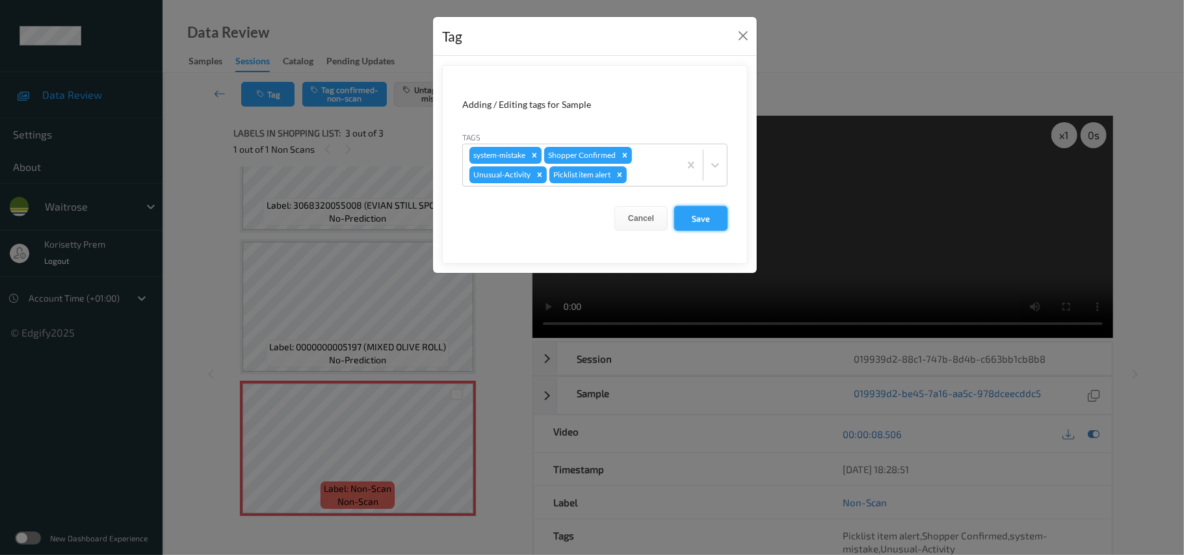
click at [690, 215] on button "Save" at bounding box center [700, 218] width 53 height 25
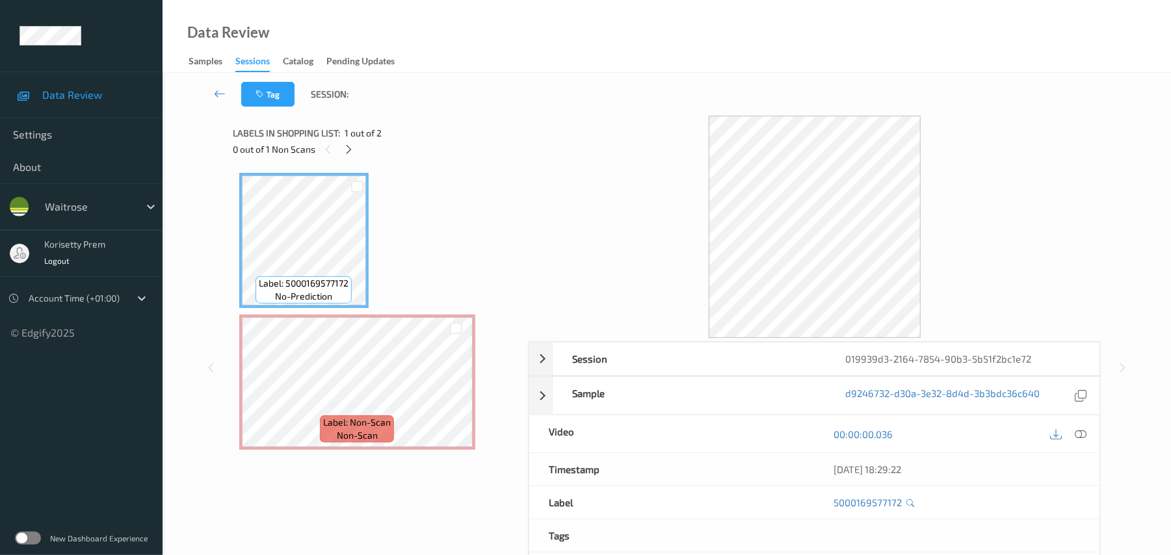
click at [493, 104] on div "Tag Session:" at bounding box center [666, 94] width 955 height 43
click at [454, 396] on icon at bounding box center [456, 394] width 11 height 12
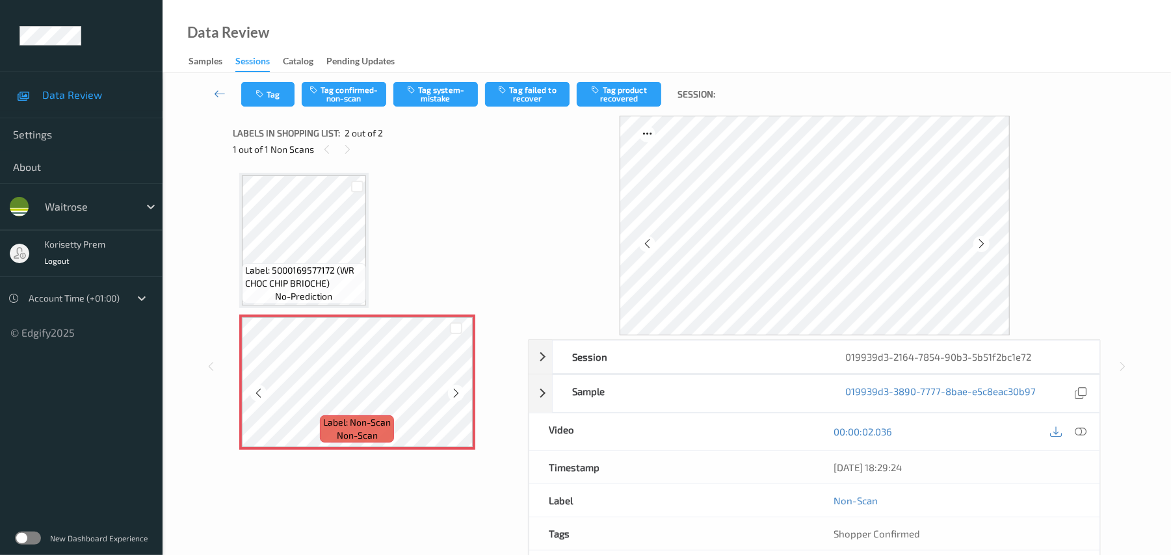
click at [454, 396] on icon at bounding box center [456, 394] width 11 height 12
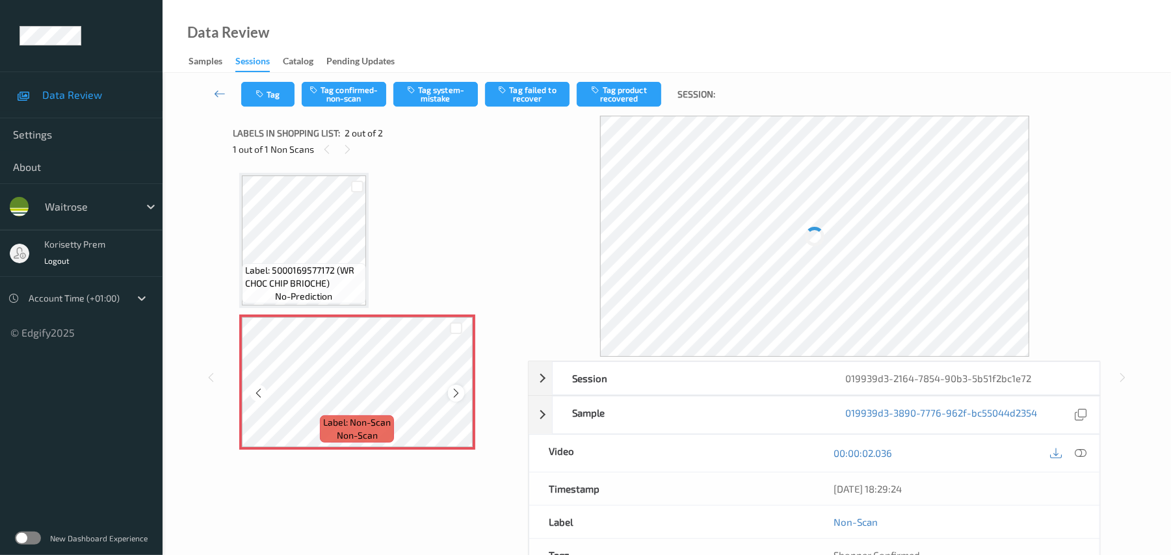
click at [455, 395] on icon at bounding box center [456, 394] width 11 height 12
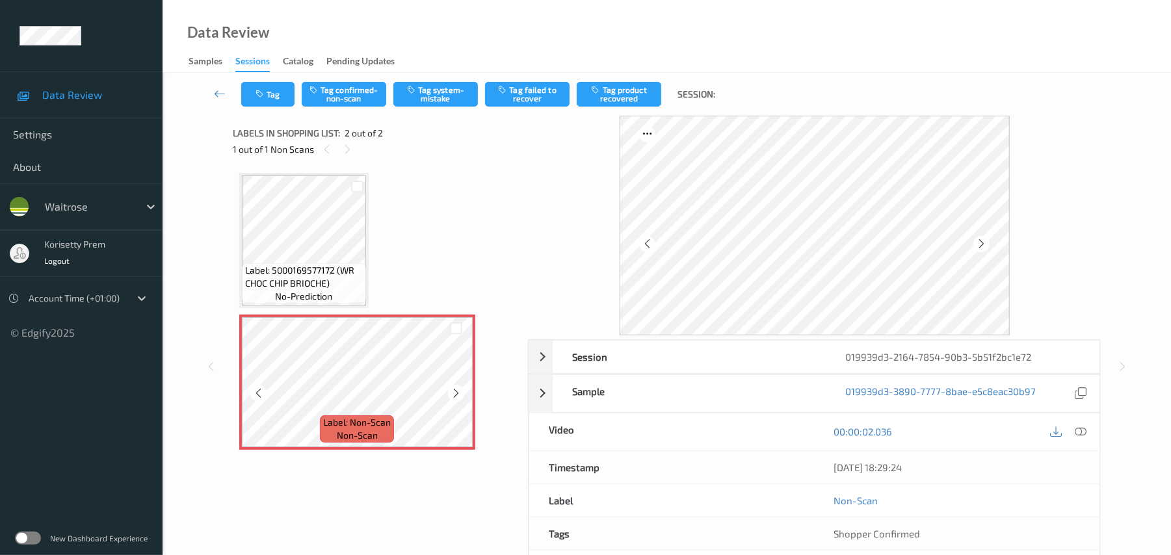
click at [455, 395] on icon at bounding box center [456, 394] width 11 height 12
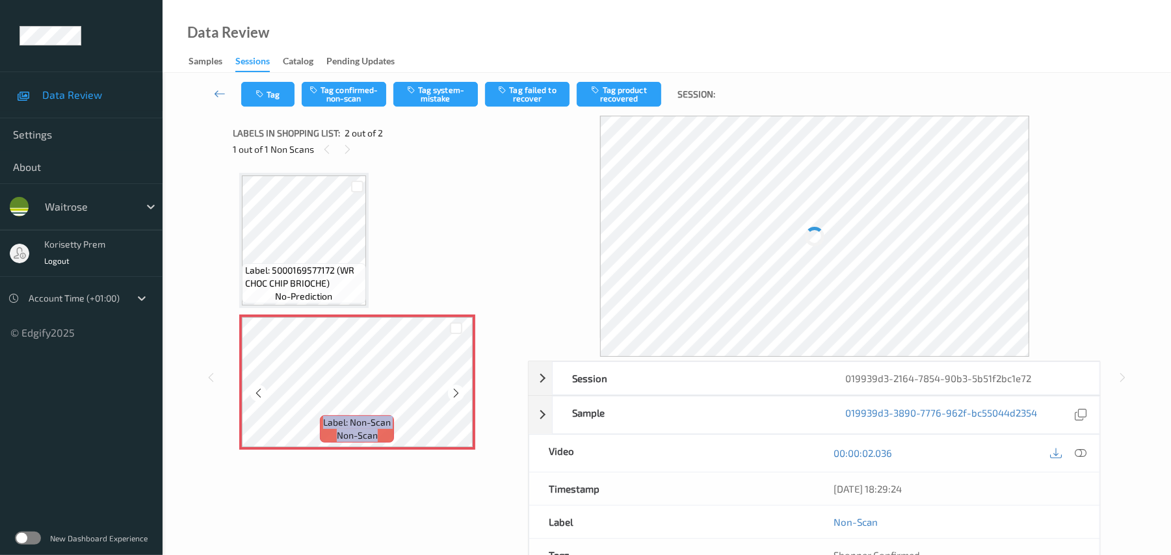
click at [455, 395] on icon at bounding box center [456, 394] width 11 height 12
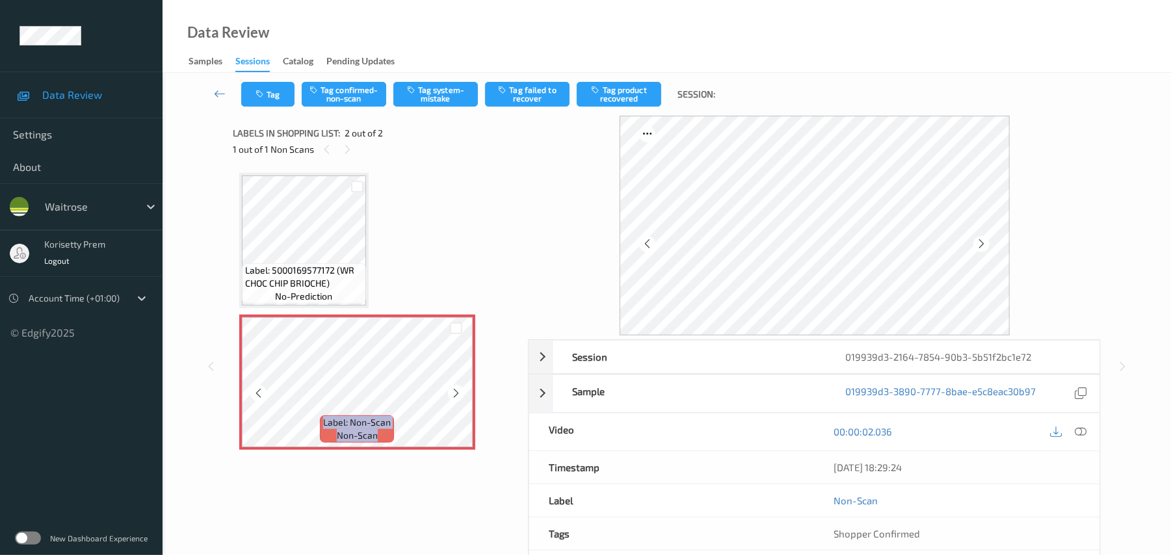
click at [455, 395] on icon at bounding box center [456, 394] width 11 height 12
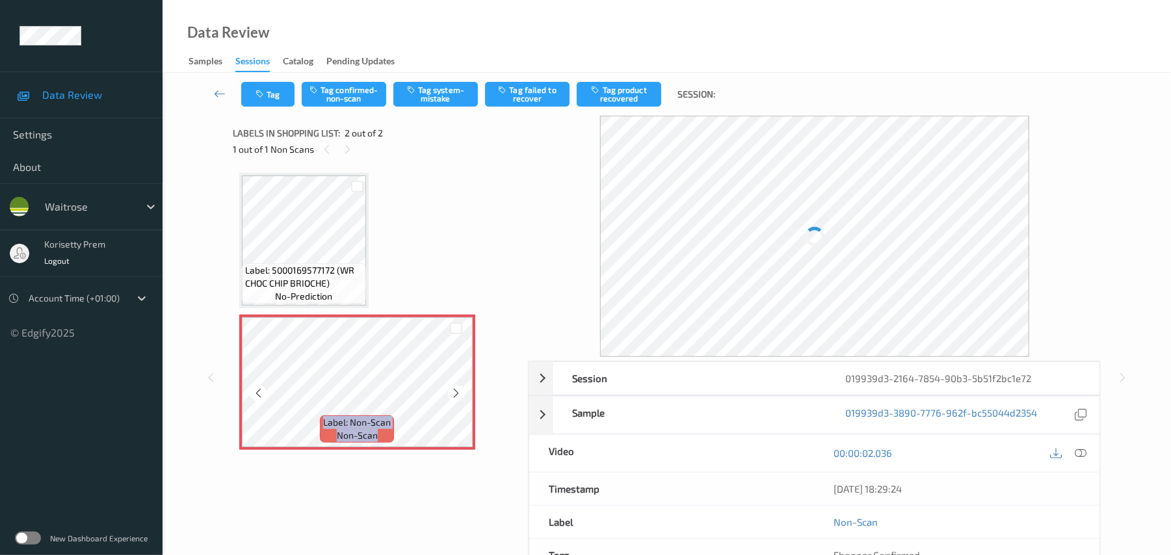
click at [455, 395] on icon at bounding box center [456, 394] width 11 height 12
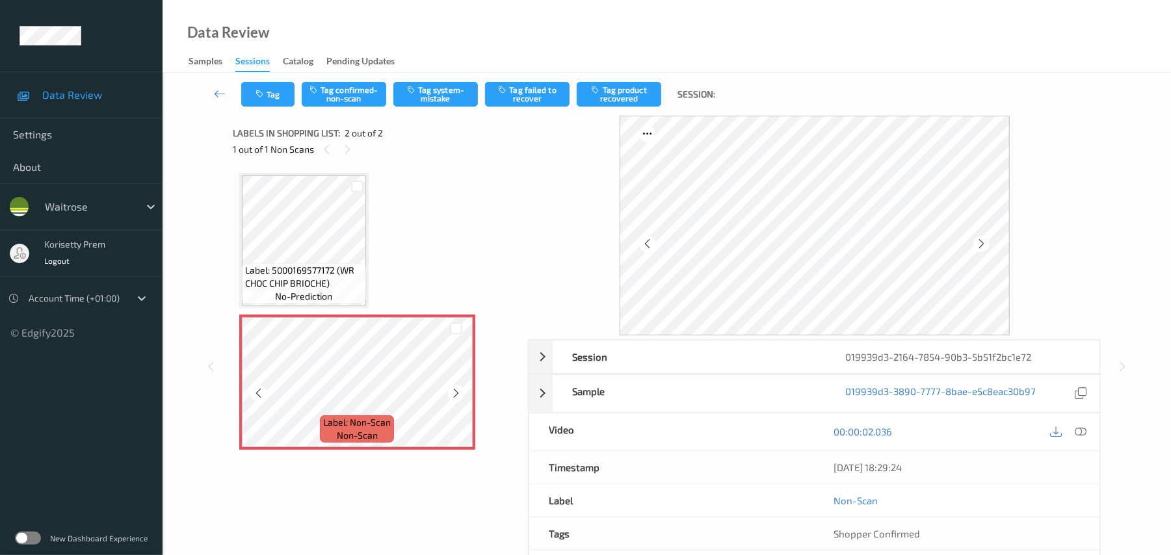
click at [455, 395] on icon at bounding box center [456, 394] width 11 height 12
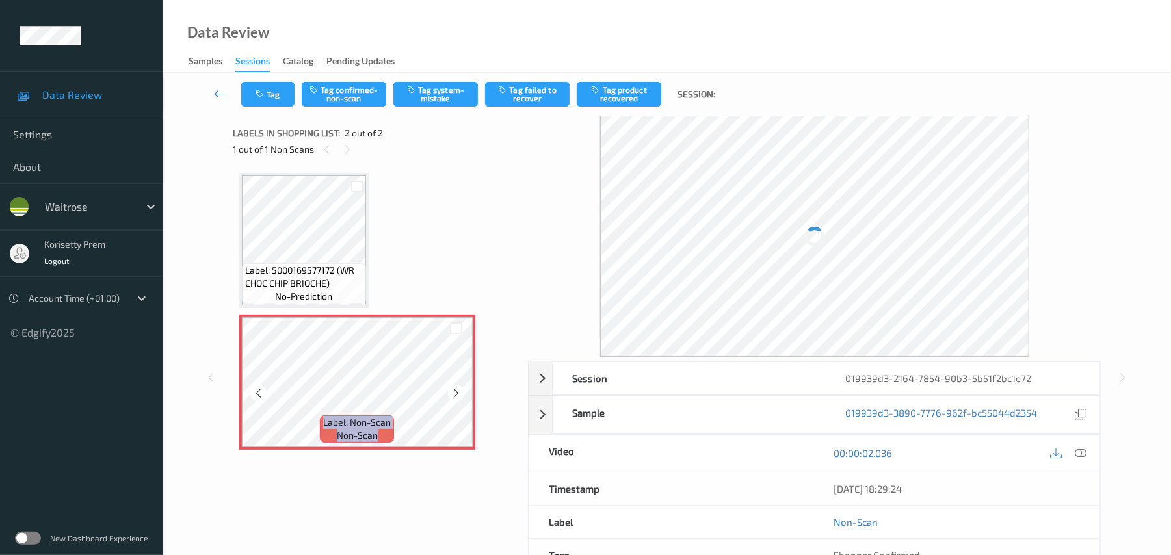
click at [455, 395] on icon at bounding box center [456, 394] width 11 height 12
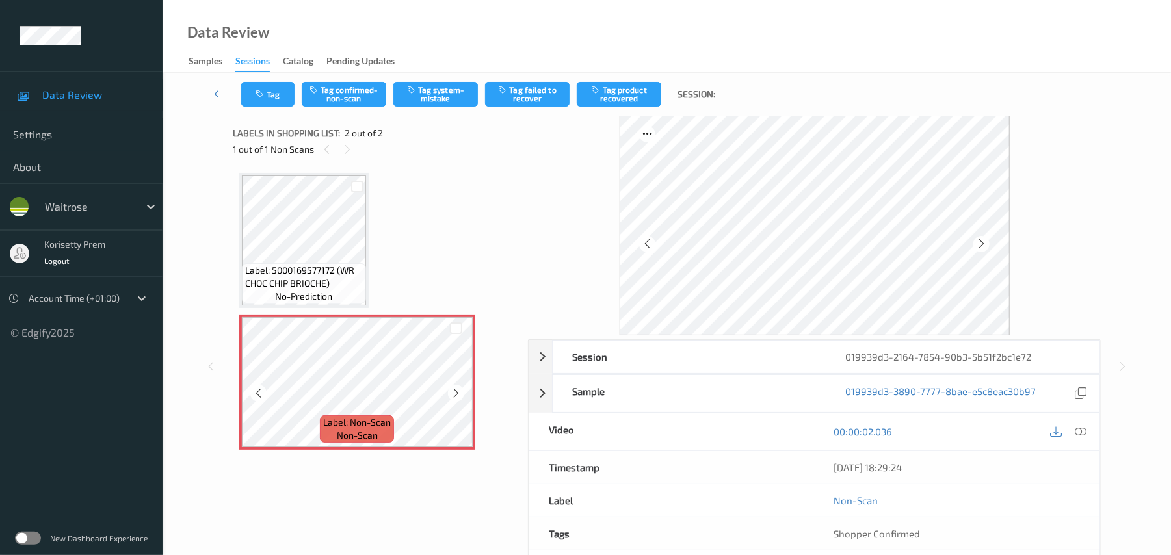
click at [455, 395] on icon at bounding box center [456, 394] width 11 height 12
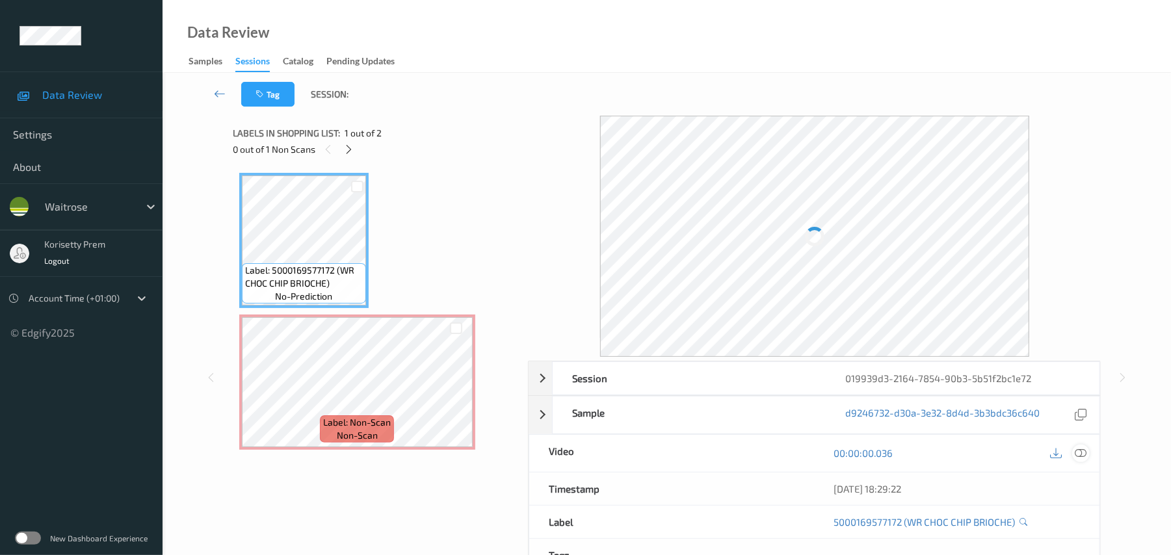
click at [1082, 451] on icon at bounding box center [1082, 453] width 12 height 12
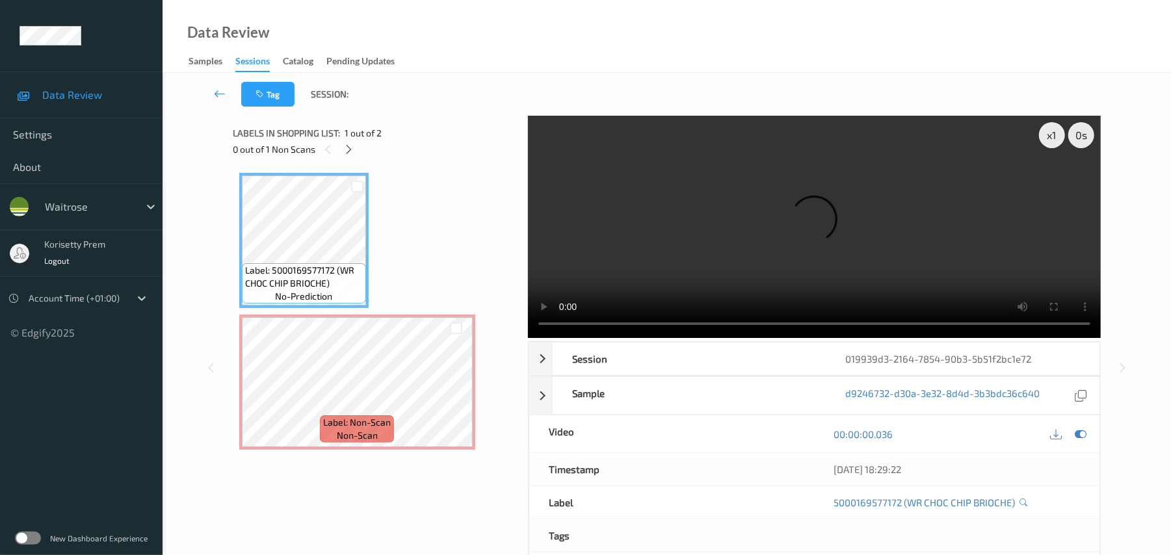
click at [877, 222] on video at bounding box center [814, 227] width 573 height 222
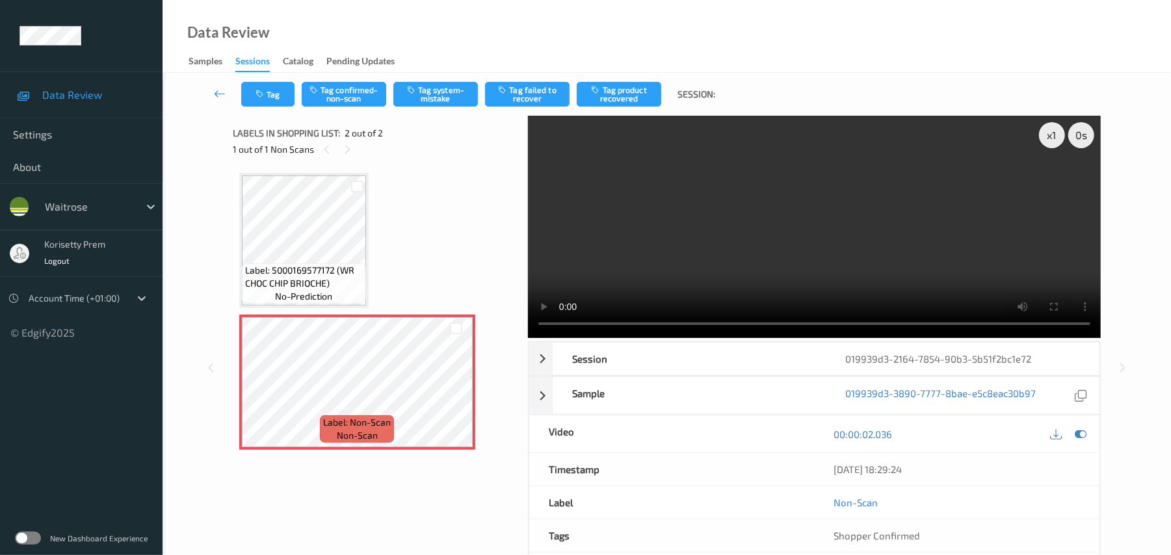
click at [732, 211] on video at bounding box center [814, 227] width 573 height 222
drag, startPoint x: 450, startPoint y: 87, endPoint x: 457, endPoint y: 86, distance: 6.5
click at [450, 86] on button "Tag system-mistake" at bounding box center [435, 94] width 85 height 25
click at [272, 91] on button "Tag" at bounding box center [267, 94] width 53 height 25
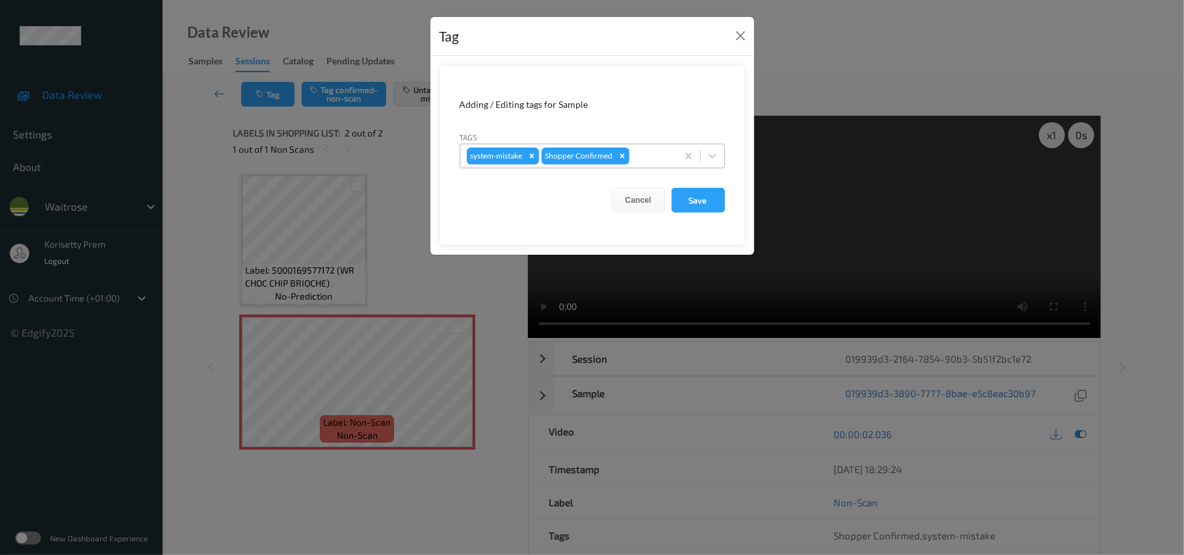
click at [654, 152] on div at bounding box center [651, 156] width 38 height 16
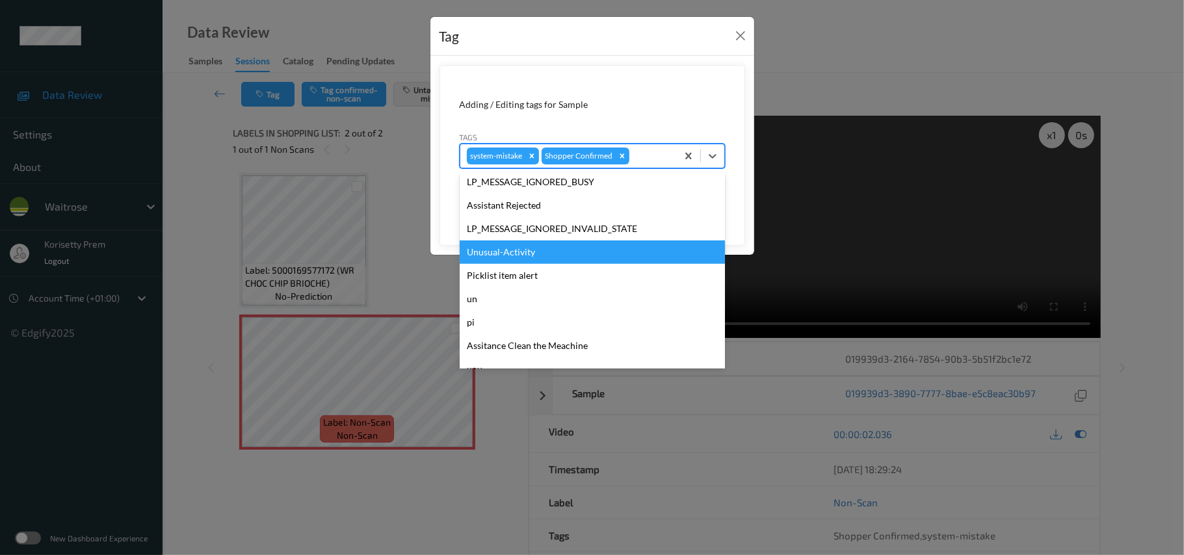
scroll to position [302, 0]
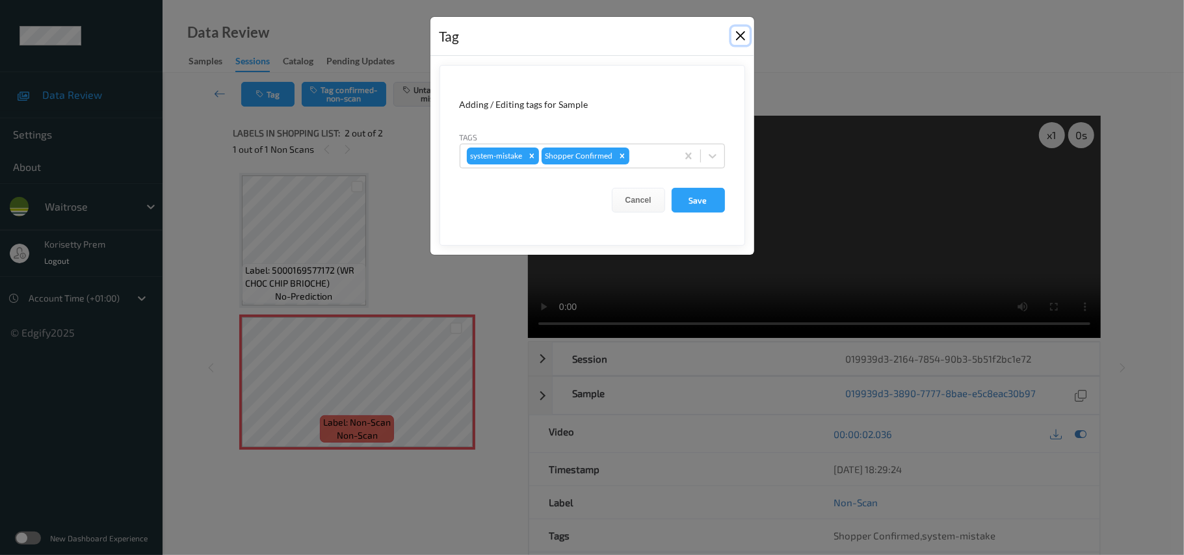
click at [739, 38] on button "Close" at bounding box center [741, 36] width 18 height 18
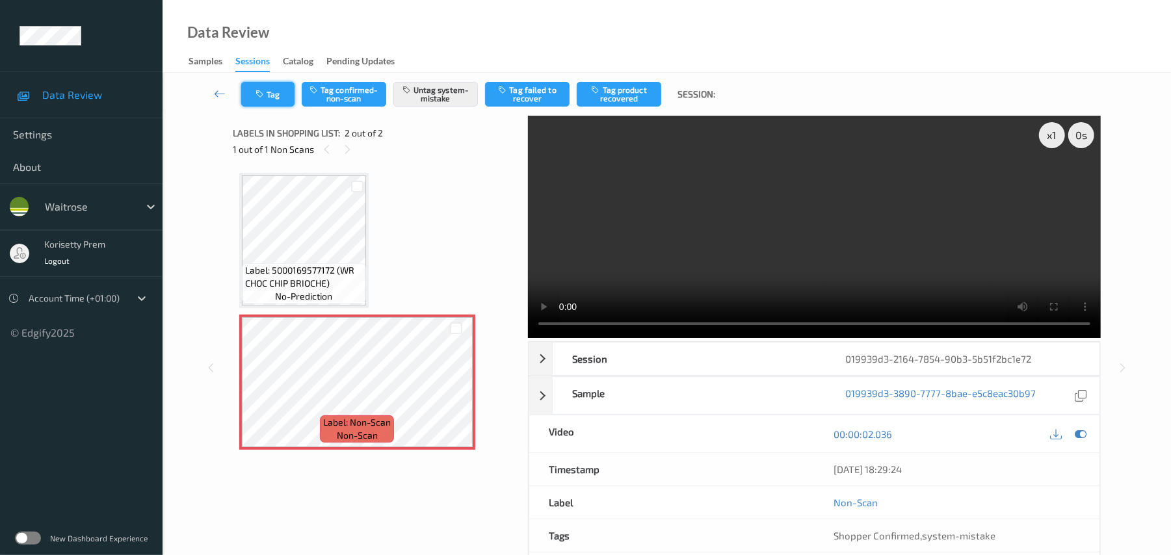
click at [279, 95] on button "Tag" at bounding box center [267, 94] width 53 height 25
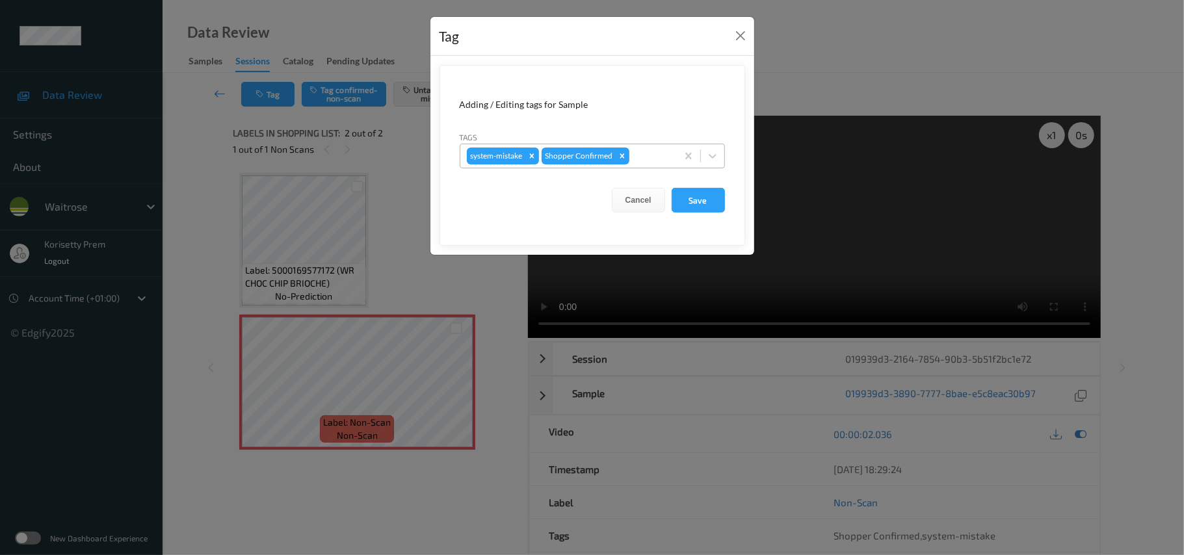
click at [661, 157] on div at bounding box center [651, 156] width 38 height 16
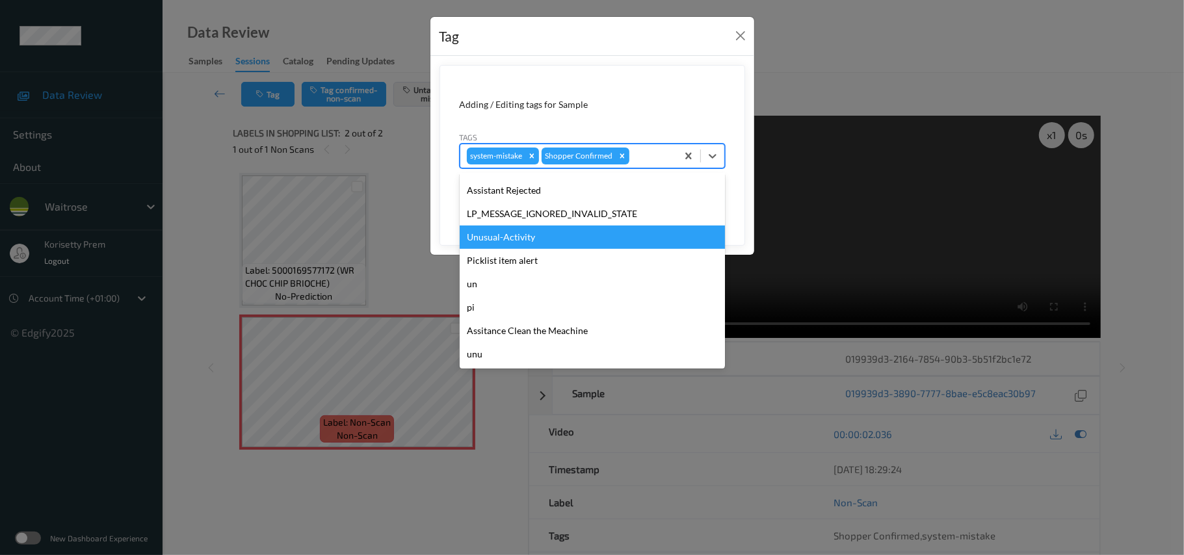
click at [522, 239] on div "Unusual-Activity" at bounding box center [592, 237] width 265 height 23
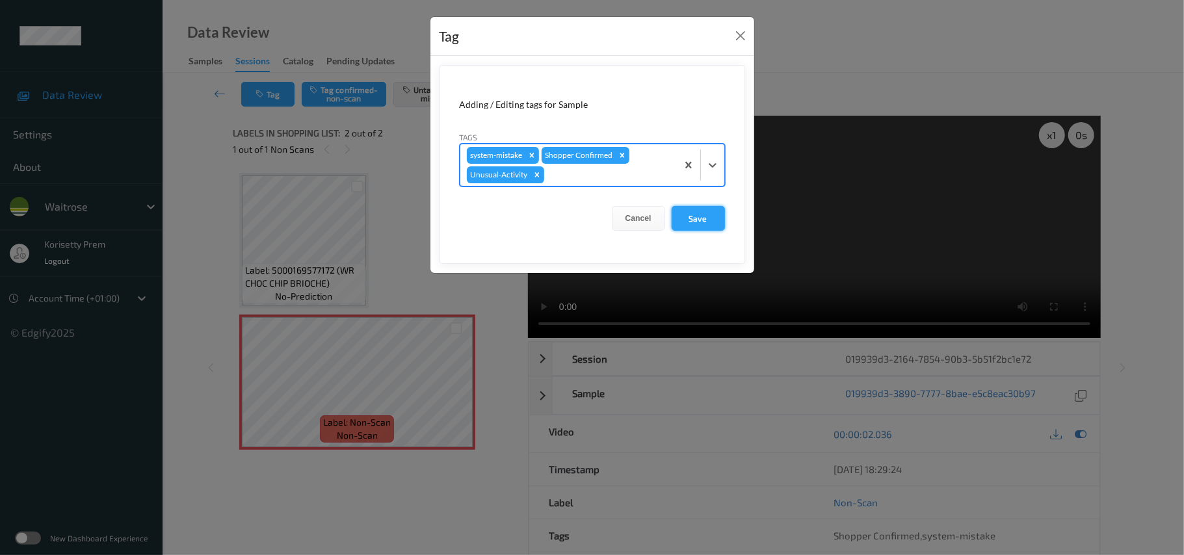
click at [693, 217] on button "Save" at bounding box center [698, 218] width 53 height 25
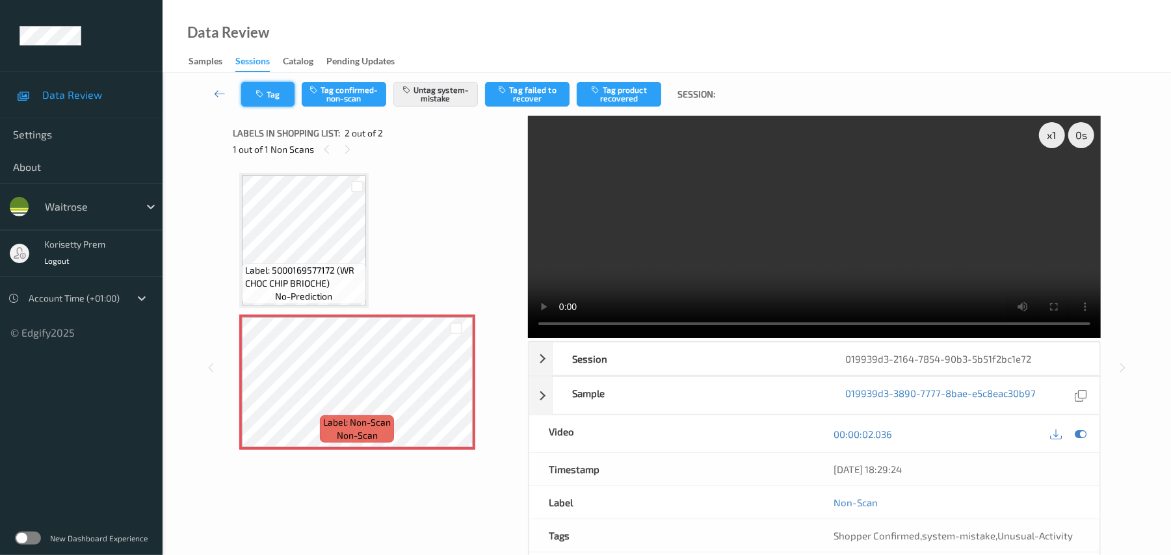
click at [261, 88] on button "Tag" at bounding box center [267, 94] width 53 height 25
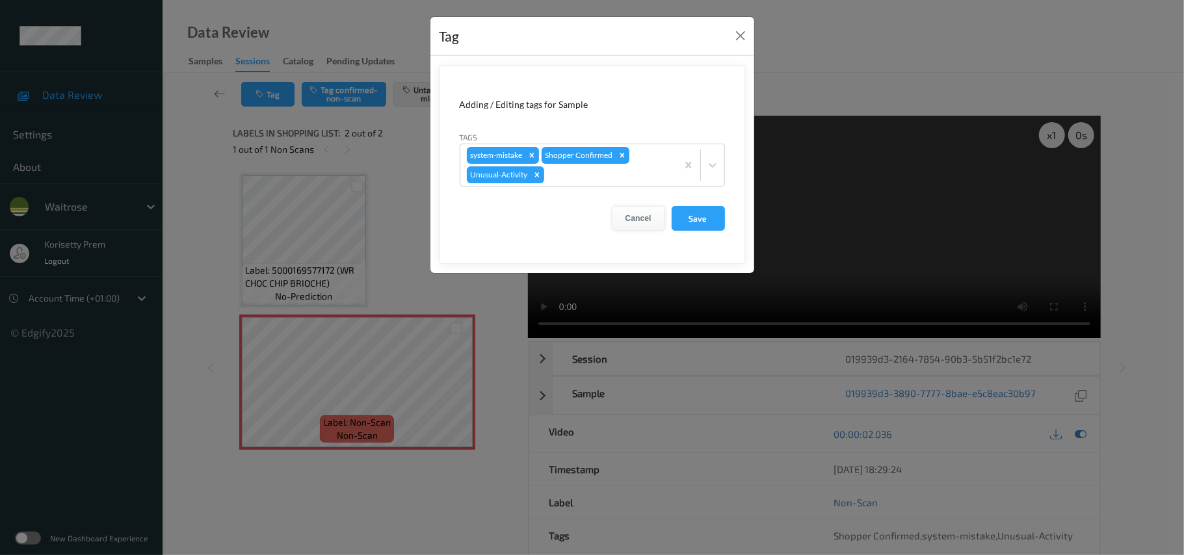
click at [656, 220] on button "Cancel" at bounding box center [638, 218] width 53 height 25
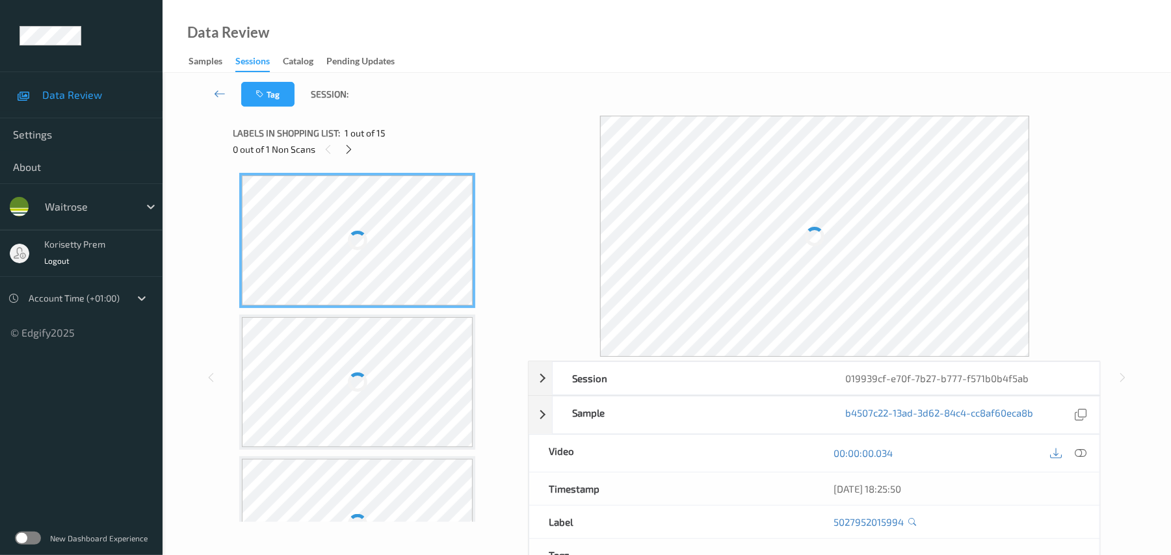
click at [503, 79] on div "Tag Session:" at bounding box center [666, 94] width 955 height 43
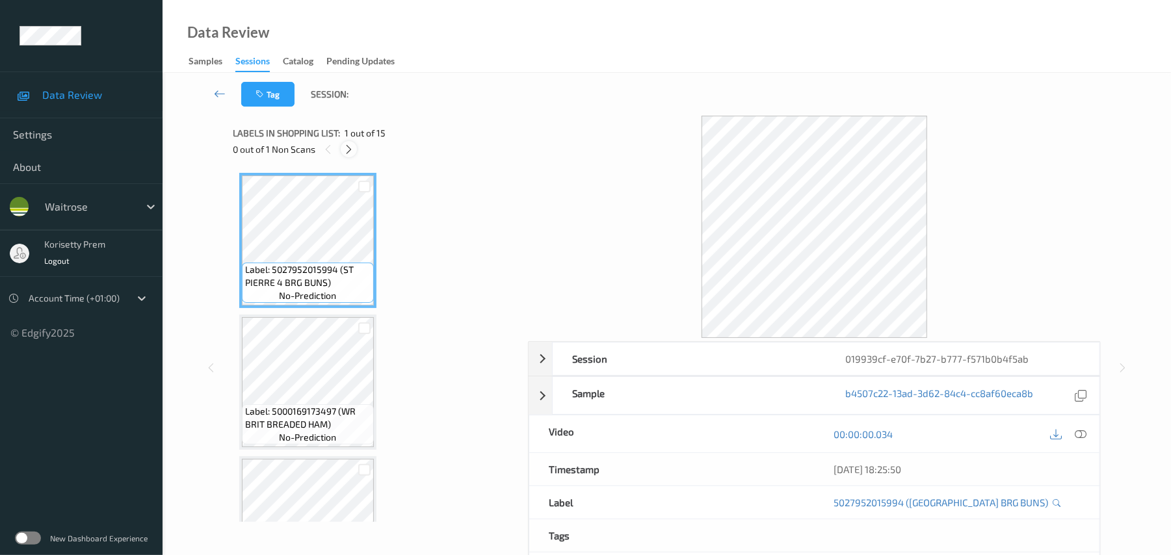
click at [343, 151] on icon at bounding box center [348, 150] width 11 height 12
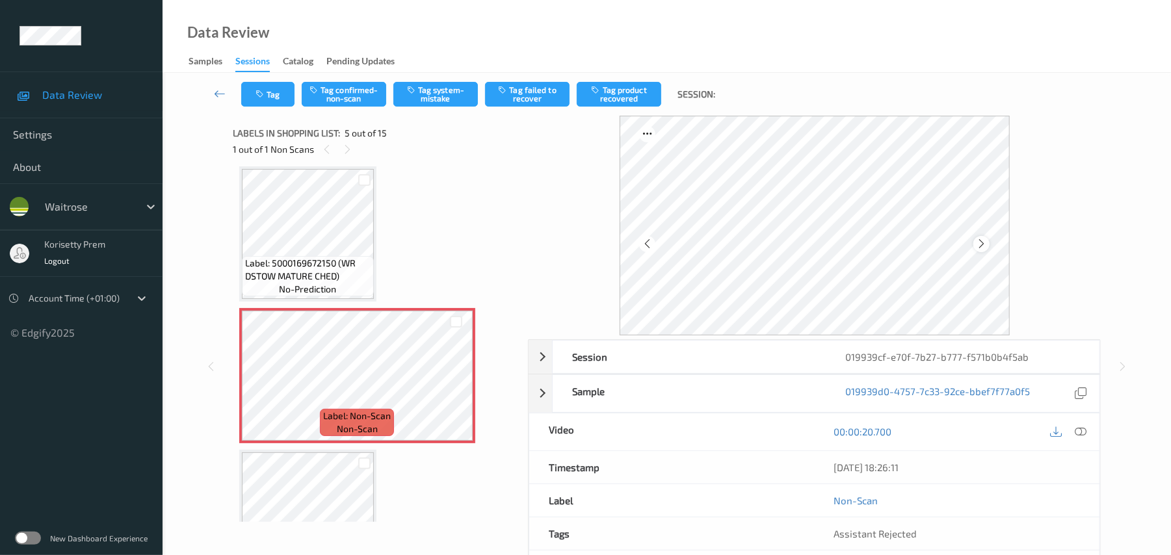
click at [981, 239] on icon at bounding box center [981, 244] width 11 height 12
click at [985, 239] on icon at bounding box center [981, 244] width 11 height 12
click at [987, 239] on icon at bounding box center [981, 244] width 11 height 12
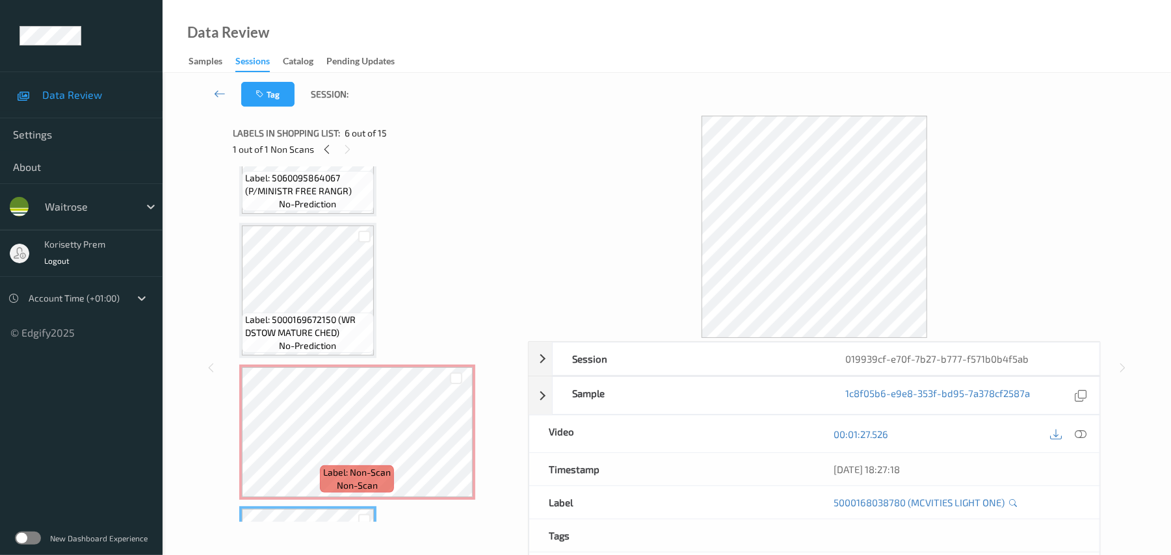
scroll to position [345, 0]
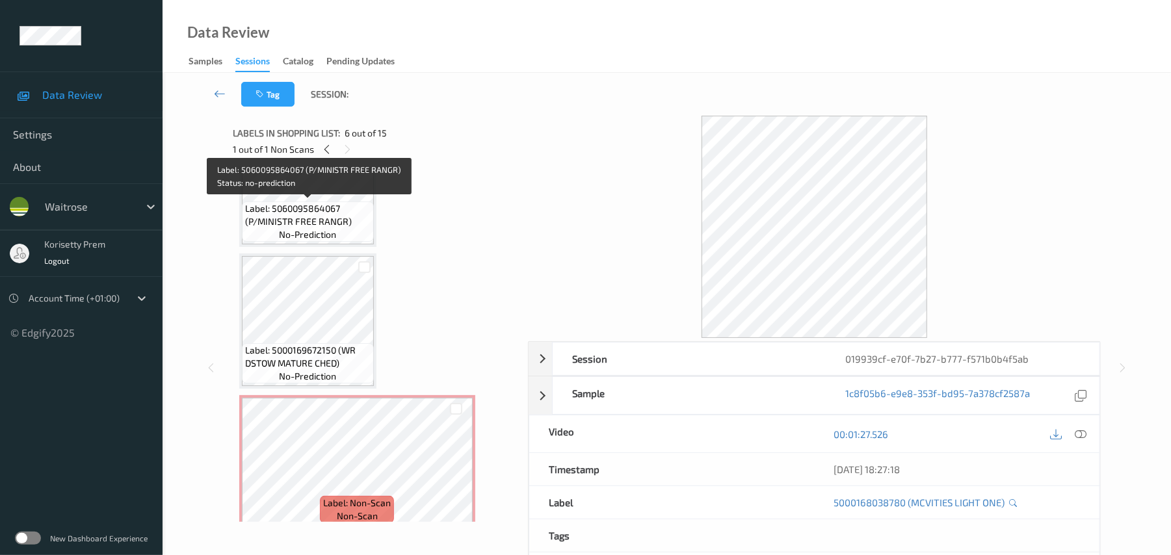
click at [302, 216] on span "Label: 5060095864067 (P/MINISTR FREE RANGR)" at bounding box center [308, 215] width 126 height 26
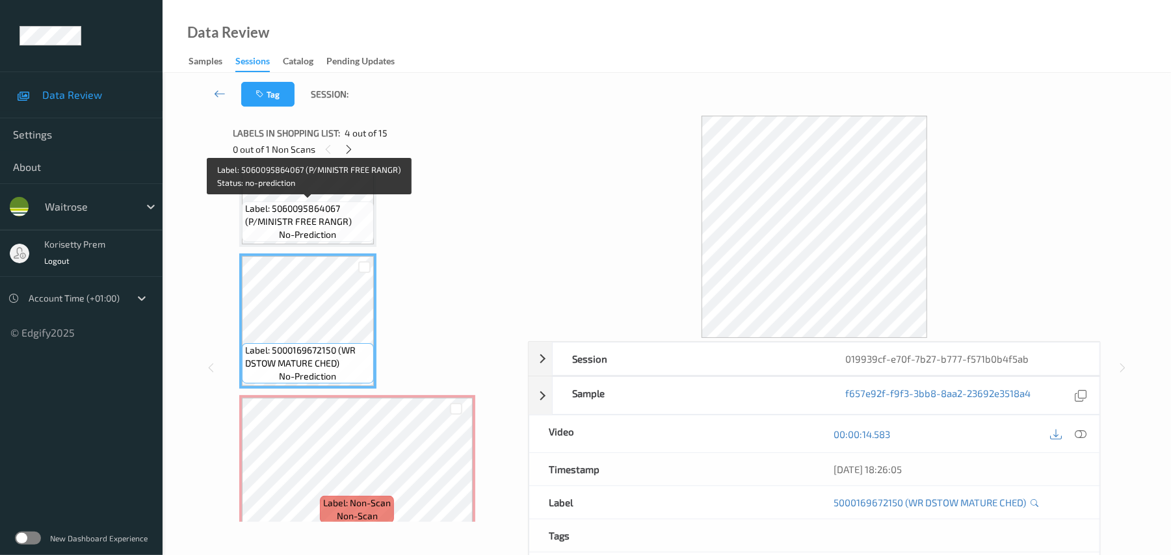
click at [258, 217] on span "Label: 5060095864067 (P/MINISTR FREE RANGR)" at bounding box center [308, 215] width 126 height 26
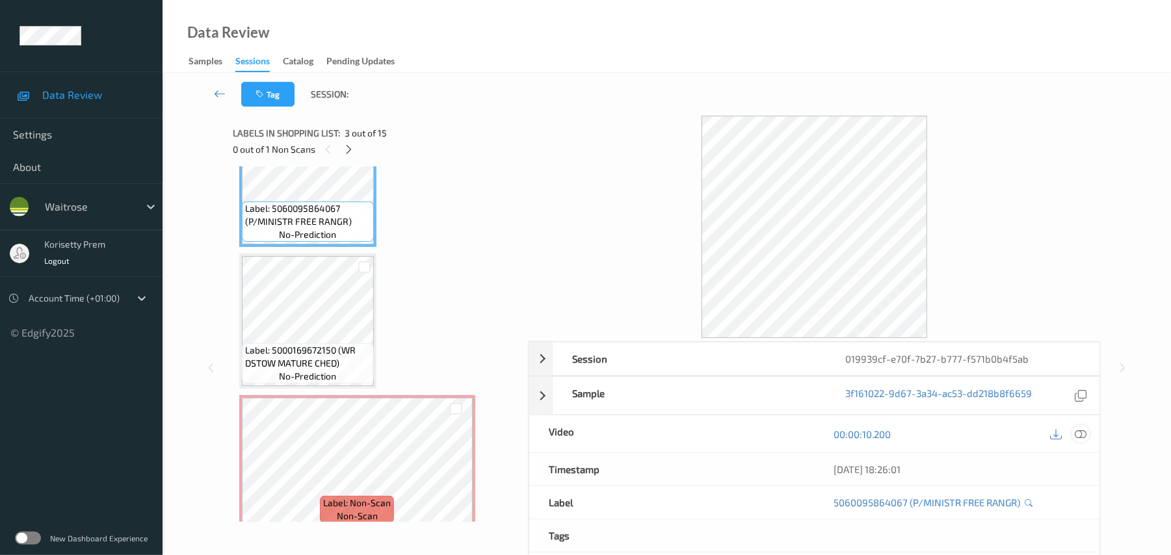
click at [1081, 437] on icon at bounding box center [1082, 435] width 12 height 12
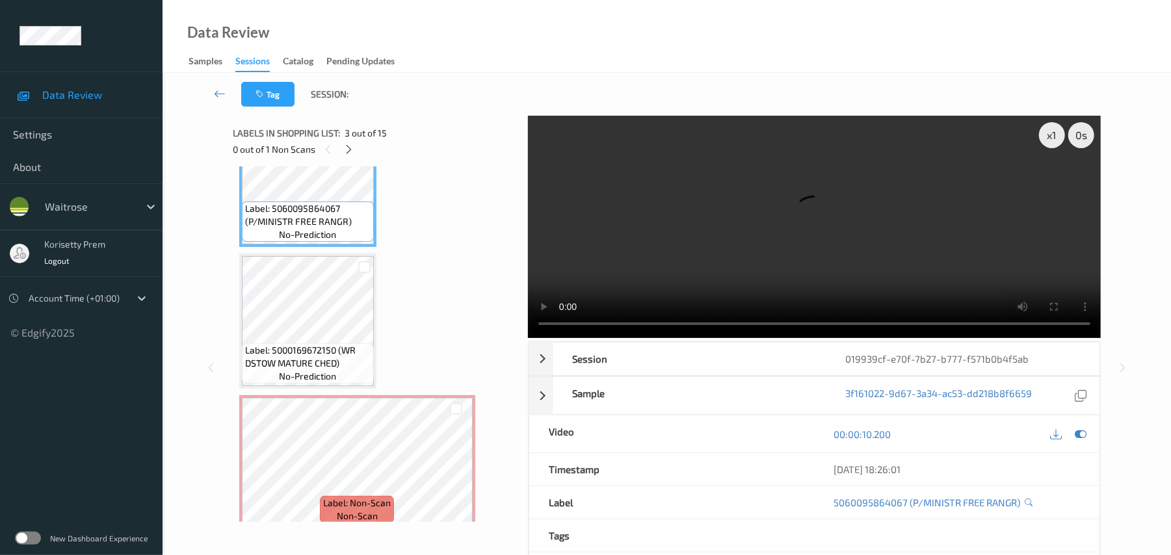
click at [654, 245] on video at bounding box center [814, 227] width 573 height 222
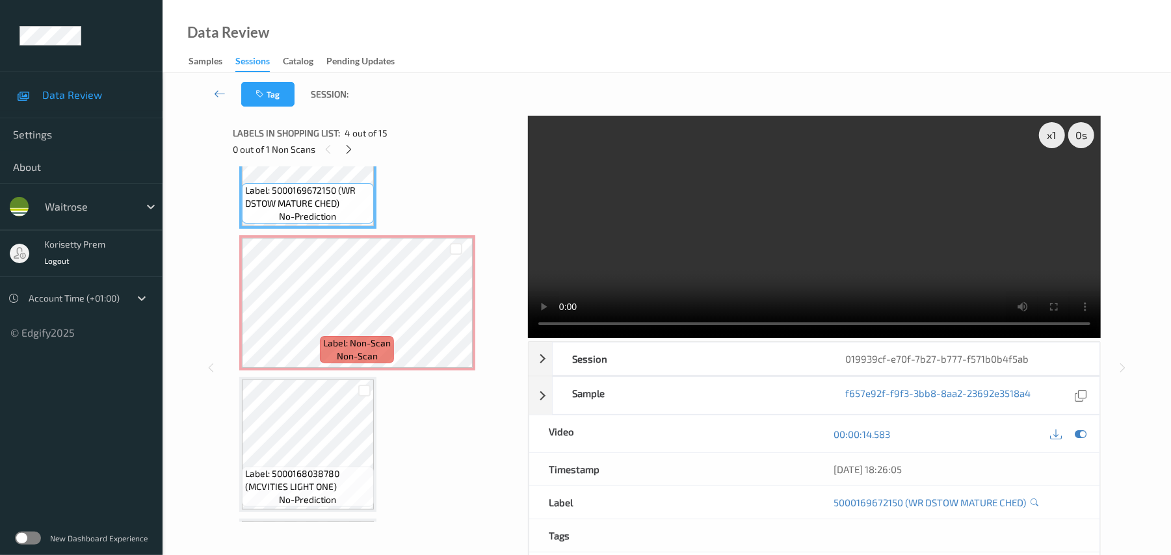
scroll to position [518, 0]
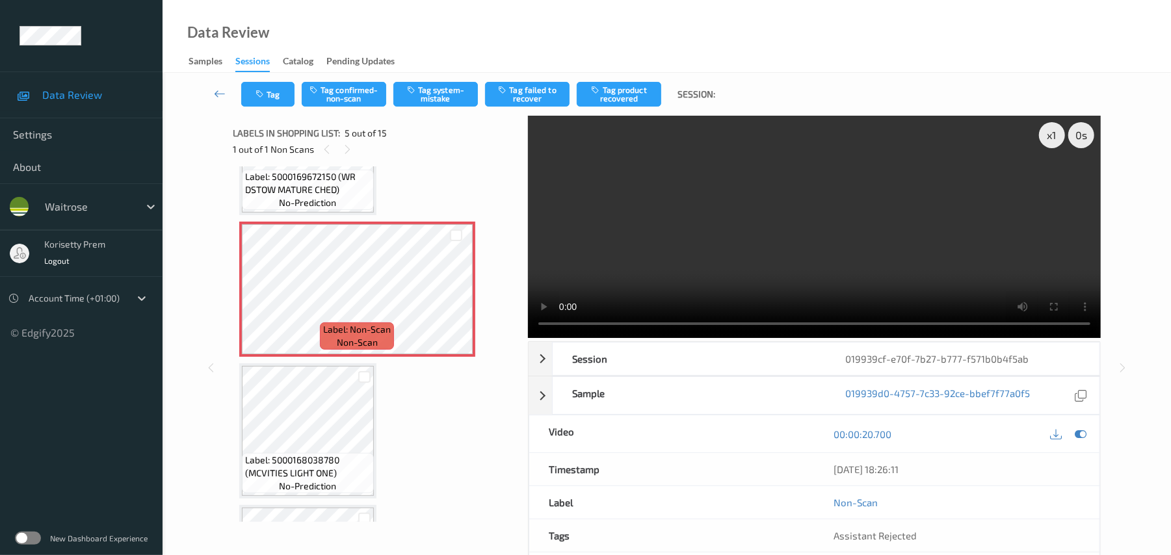
click at [823, 222] on video at bounding box center [814, 227] width 573 height 222
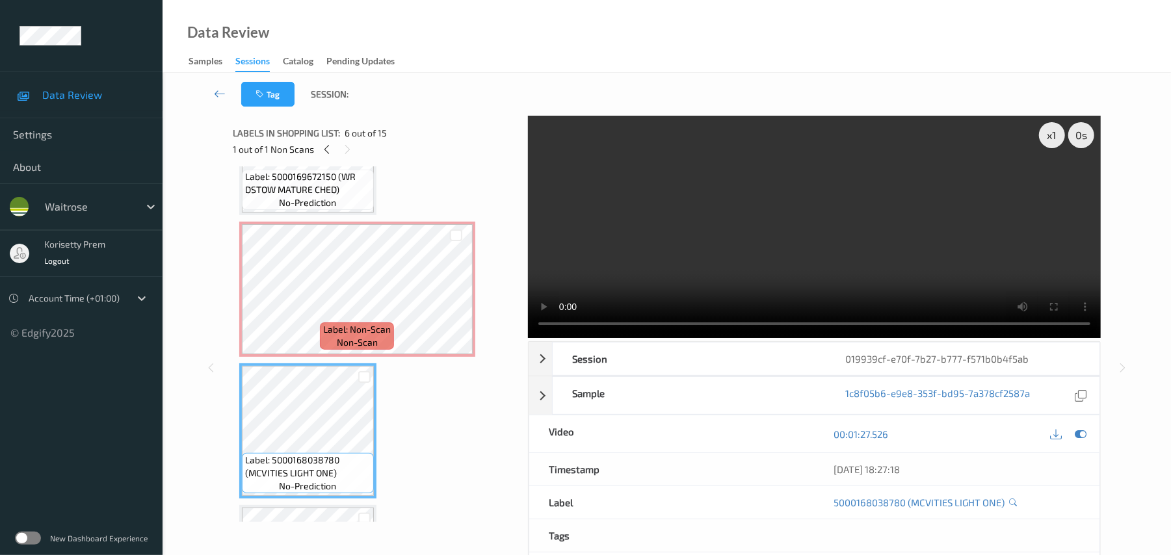
click at [730, 265] on video at bounding box center [814, 227] width 573 height 222
click at [693, 289] on video at bounding box center [814, 227] width 573 height 222
click at [614, 258] on video at bounding box center [814, 227] width 573 height 222
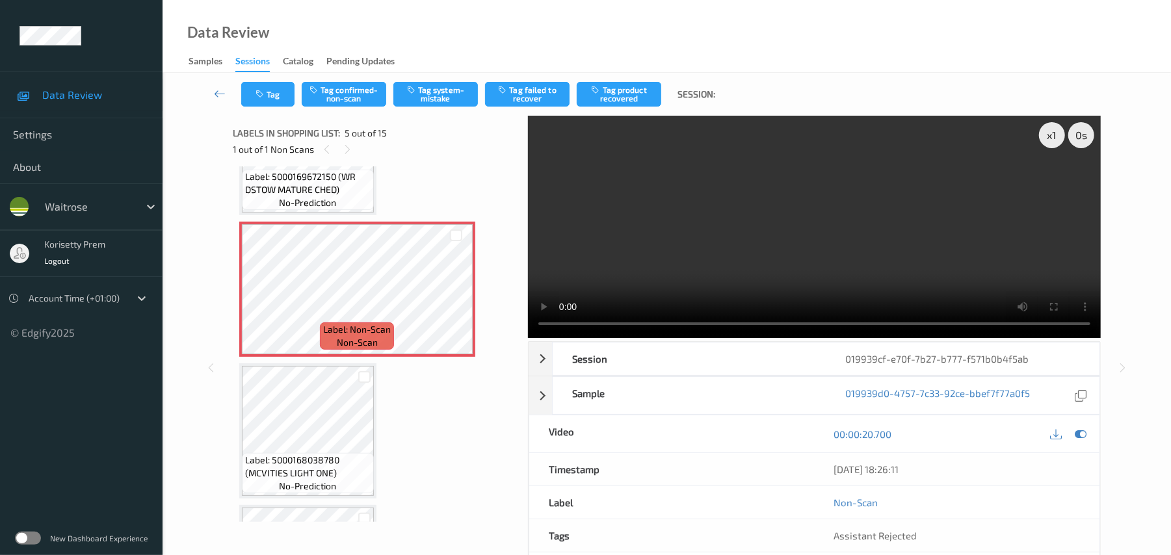
click at [559, 230] on video at bounding box center [814, 227] width 573 height 222
click at [347, 97] on button "Tag confirmed-non-scan" at bounding box center [344, 94] width 85 height 25
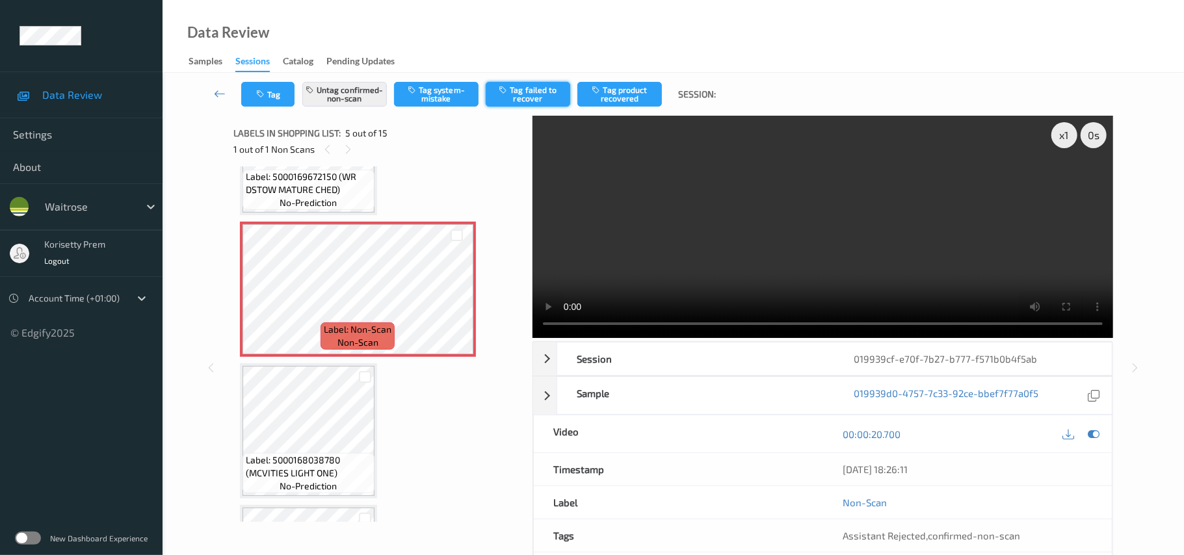
click at [532, 95] on button "Tag failed to recover" at bounding box center [528, 94] width 85 height 25
click at [1094, 429] on icon at bounding box center [1094, 435] width 12 height 12
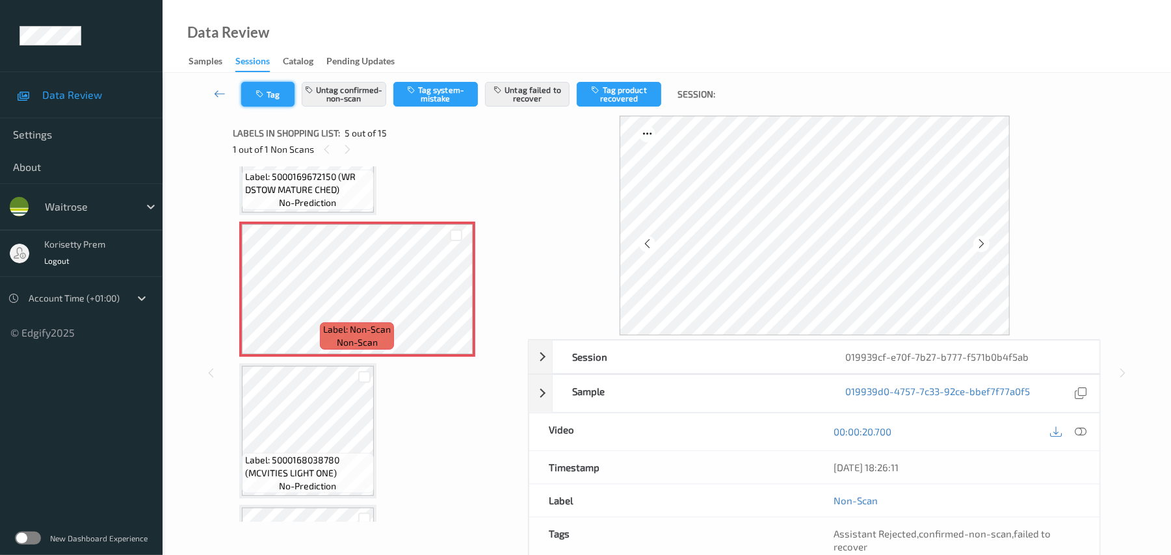
click at [250, 94] on button "Tag" at bounding box center [267, 94] width 53 height 25
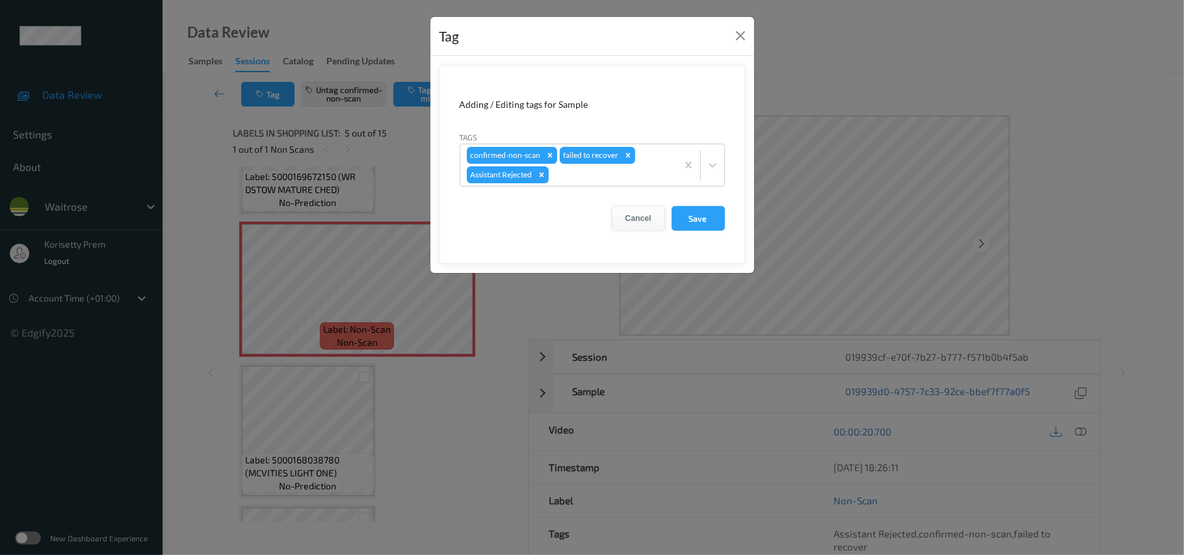
click at [635, 222] on button "Cancel" at bounding box center [638, 218] width 53 height 25
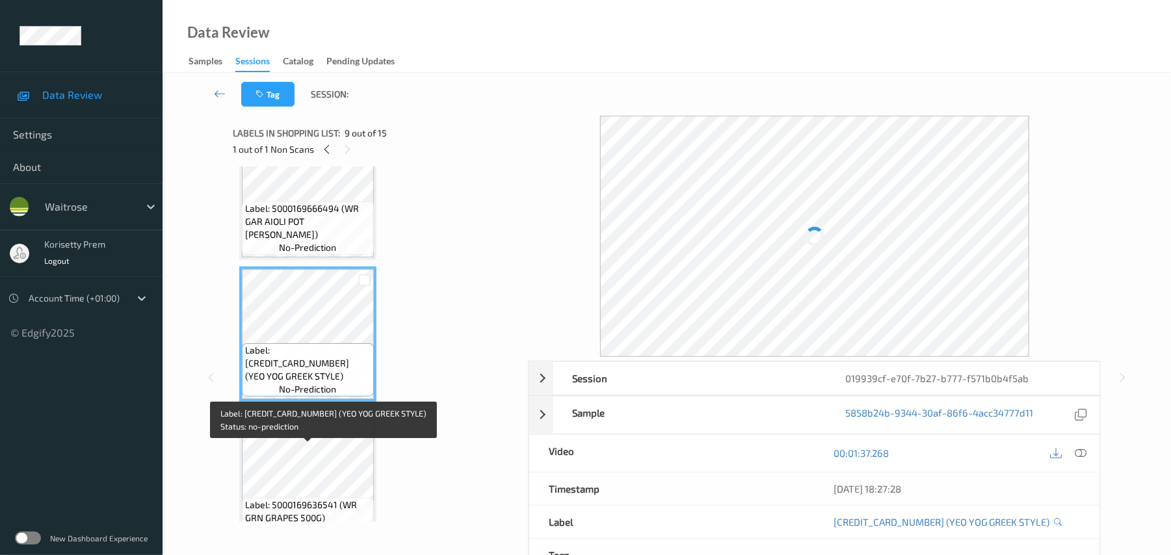
scroll to position [1125, 0]
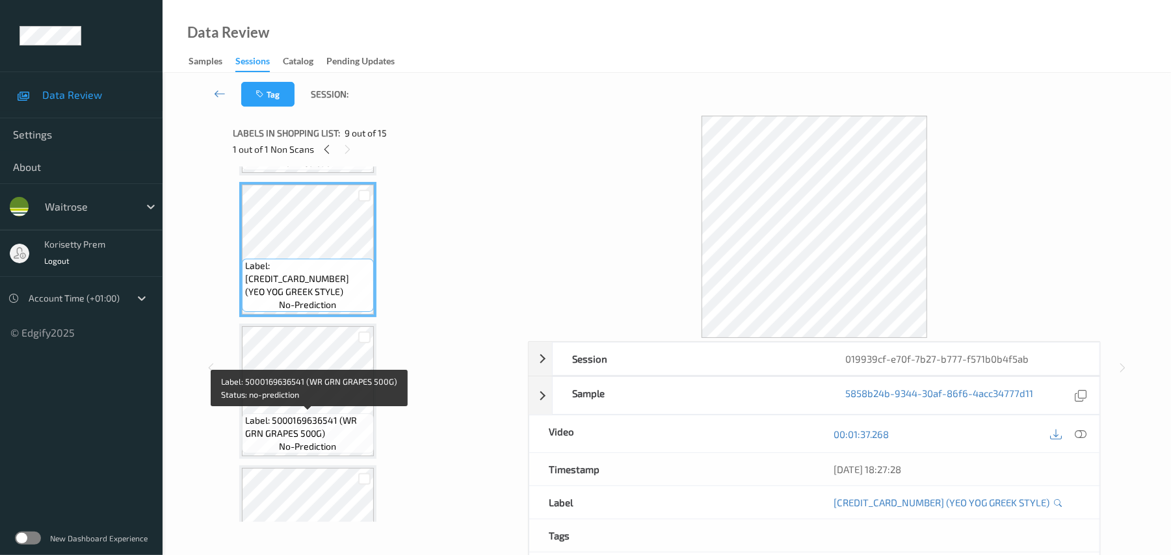
click at [300, 419] on span "Label: 5000169636541 (WR GRN GRAPES 500G)" at bounding box center [308, 427] width 126 height 26
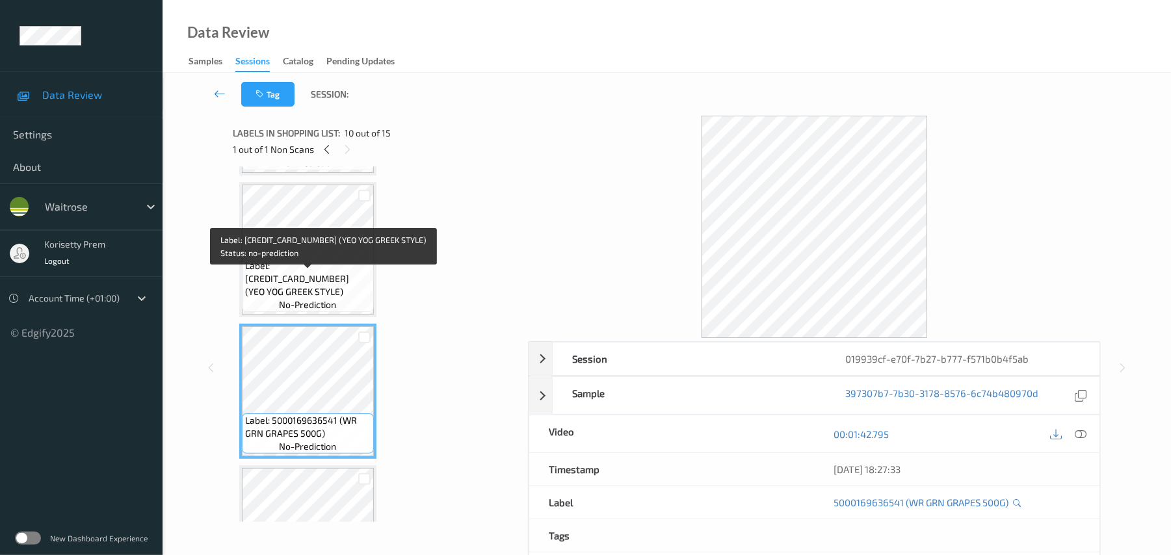
click at [316, 271] on span "Label: 5036589205425 (YEO YOG GREEK STYLE)" at bounding box center [308, 278] width 126 height 39
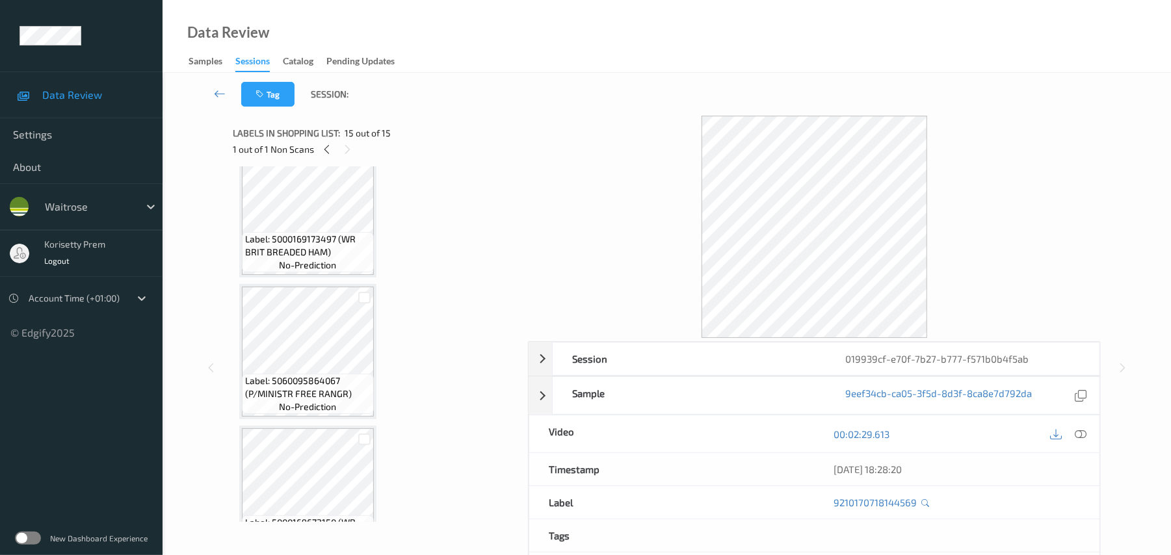
scroll to position [42, 0]
click at [329, 153] on icon at bounding box center [326, 150] width 11 height 12
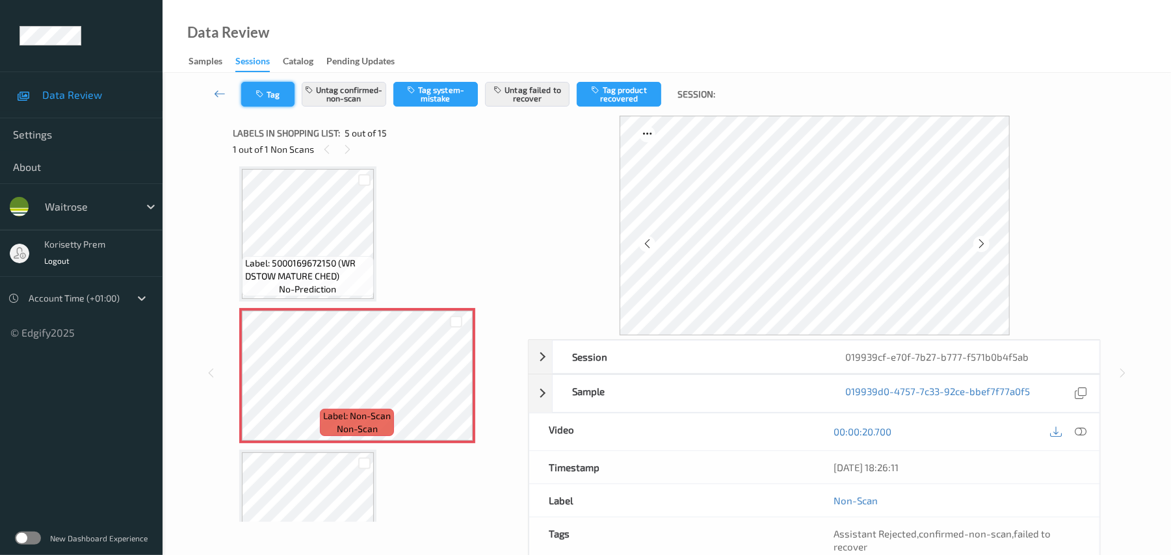
click at [271, 104] on button "Tag" at bounding box center [267, 94] width 53 height 25
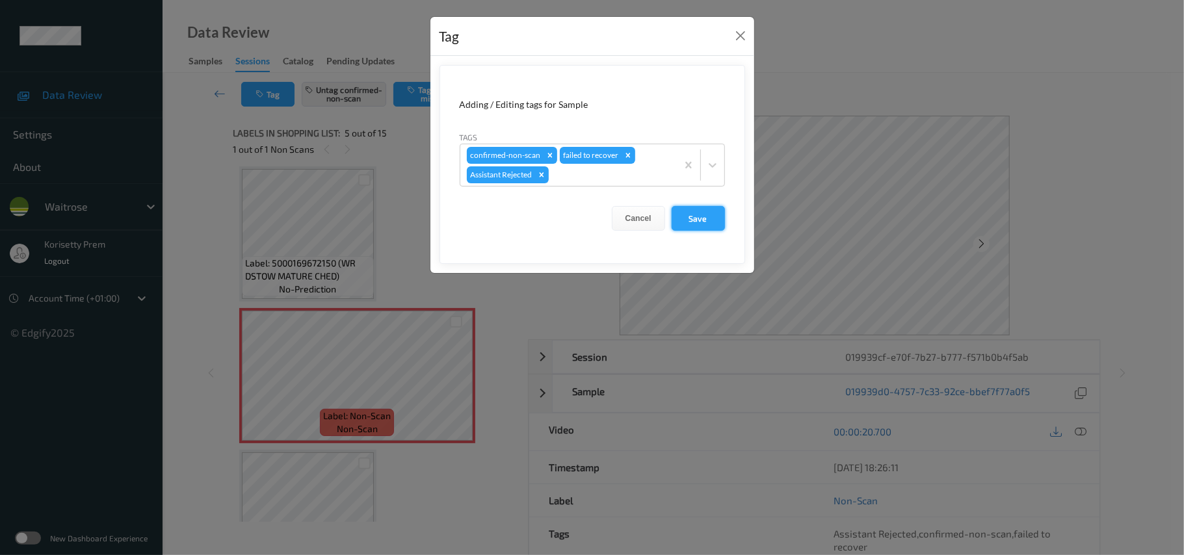
click at [698, 229] on button "Save" at bounding box center [698, 218] width 53 height 25
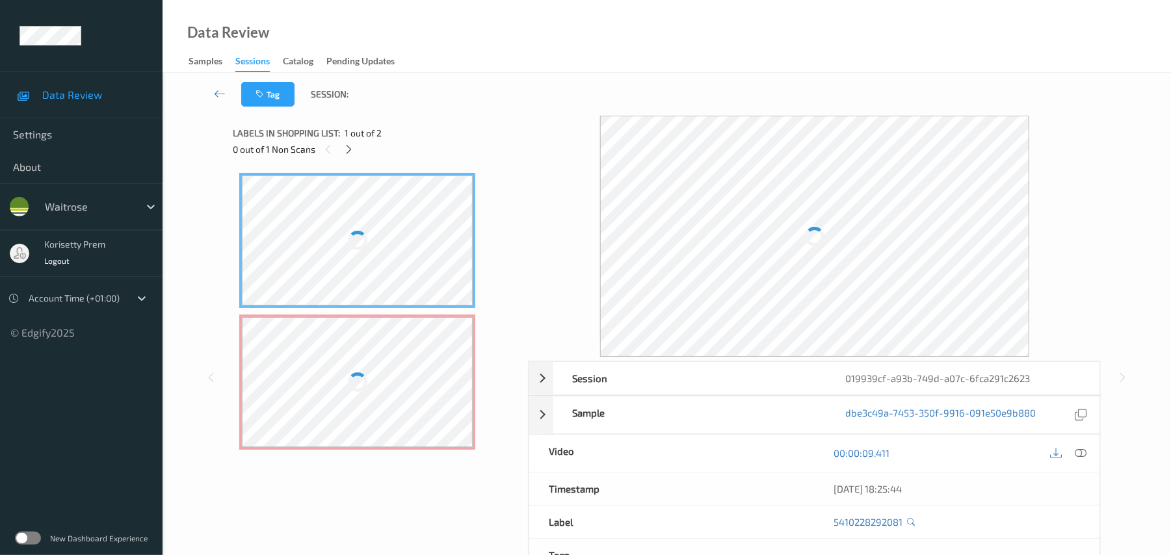
click at [526, 53] on div "Data Review Samples Sessions Catalog Pending Updates" at bounding box center [667, 36] width 1009 height 73
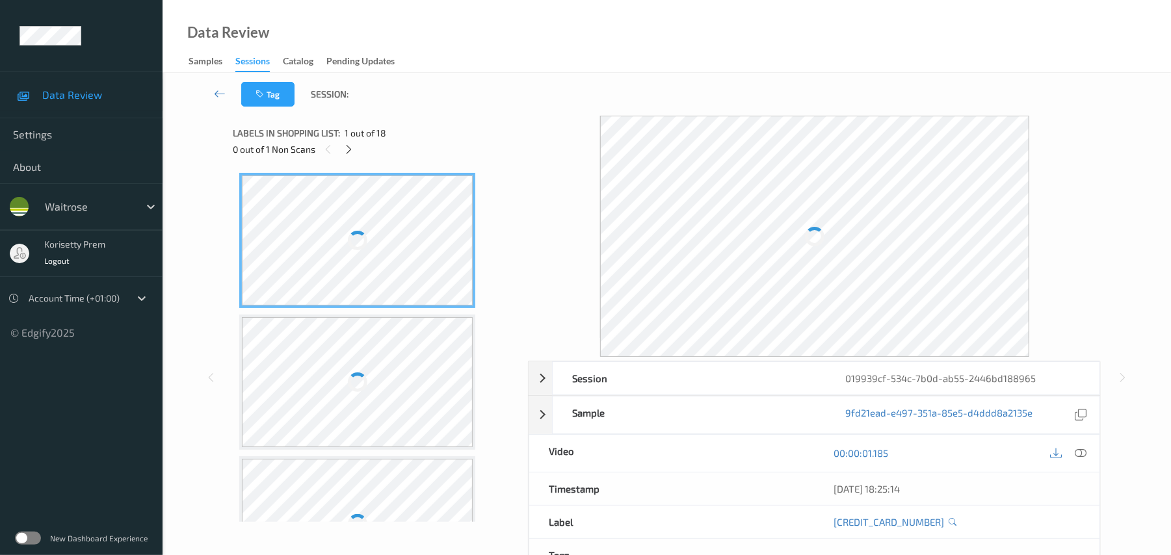
click at [560, 55] on div "Data Review Samples Sessions Catalog Pending Updates" at bounding box center [667, 36] width 1009 height 73
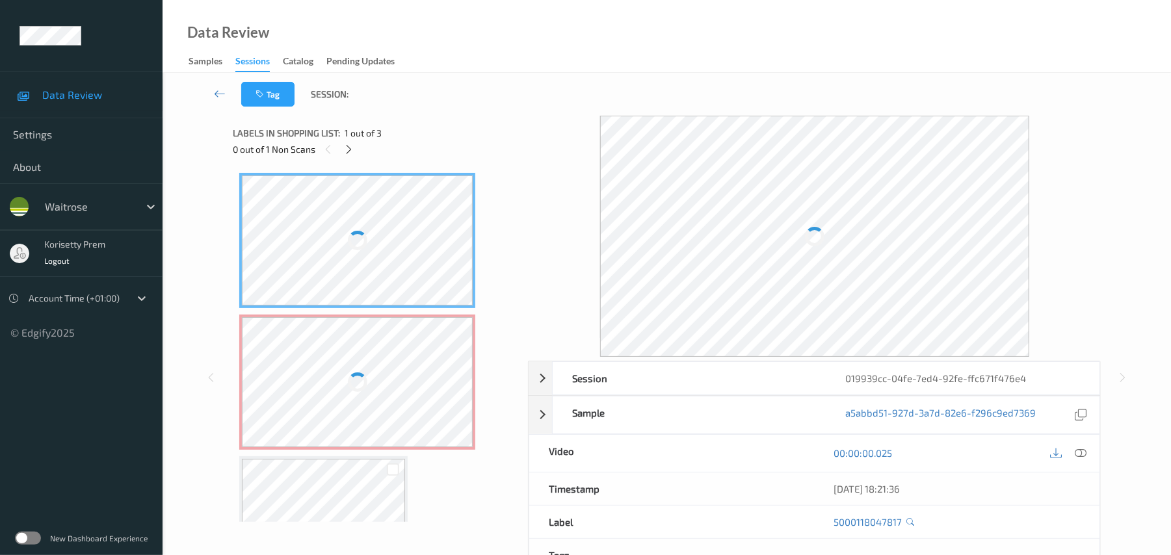
click at [555, 71] on div "Data Review Samples Sessions Catalog Pending Updates" at bounding box center [667, 36] width 1009 height 73
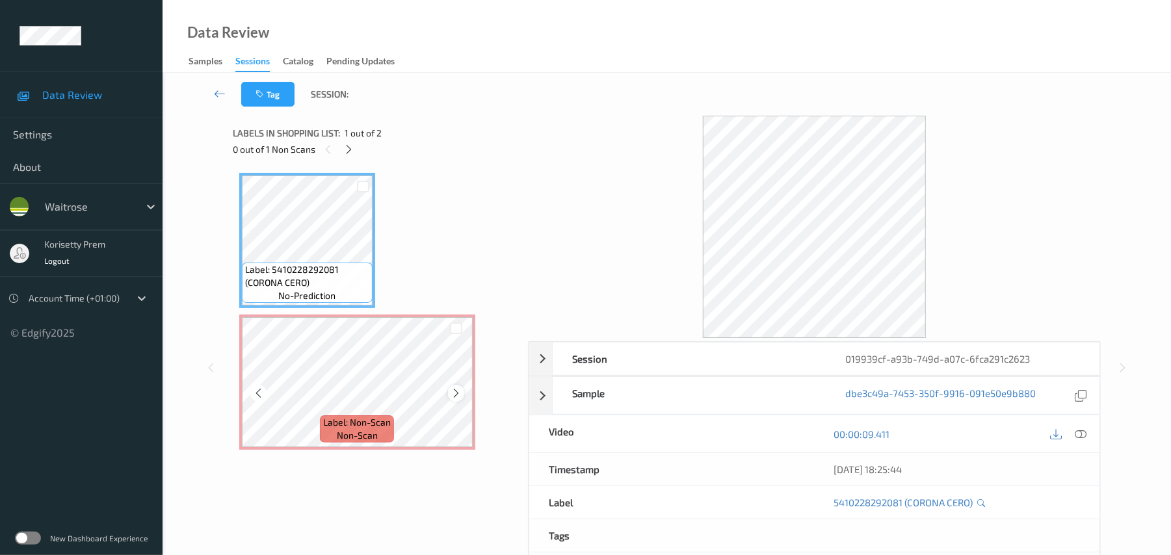
click at [458, 392] on icon at bounding box center [456, 394] width 11 height 12
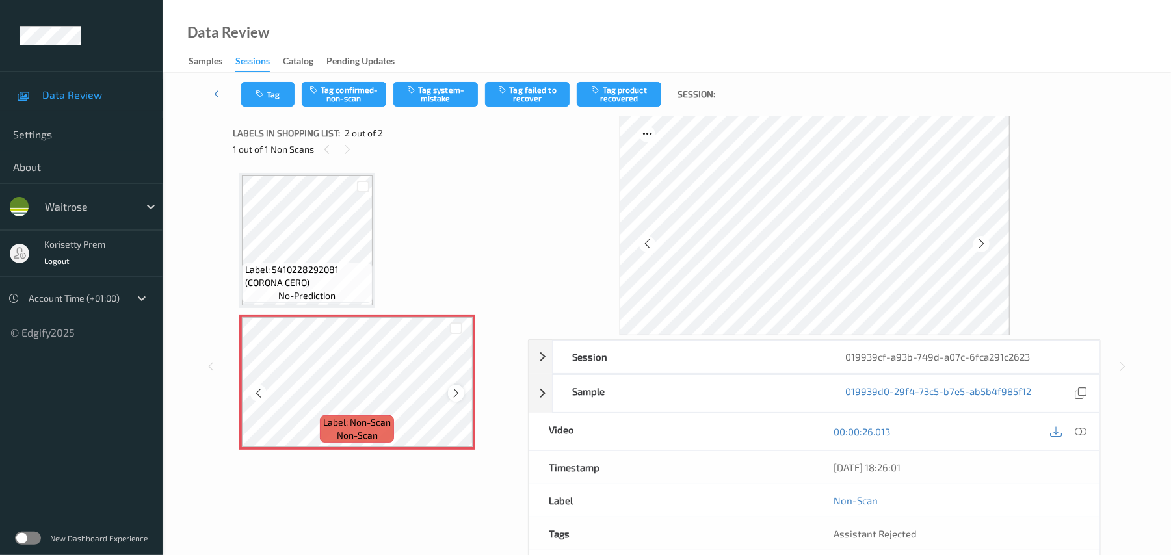
click at [457, 398] on icon at bounding box center [456, 394] width 11 height 12
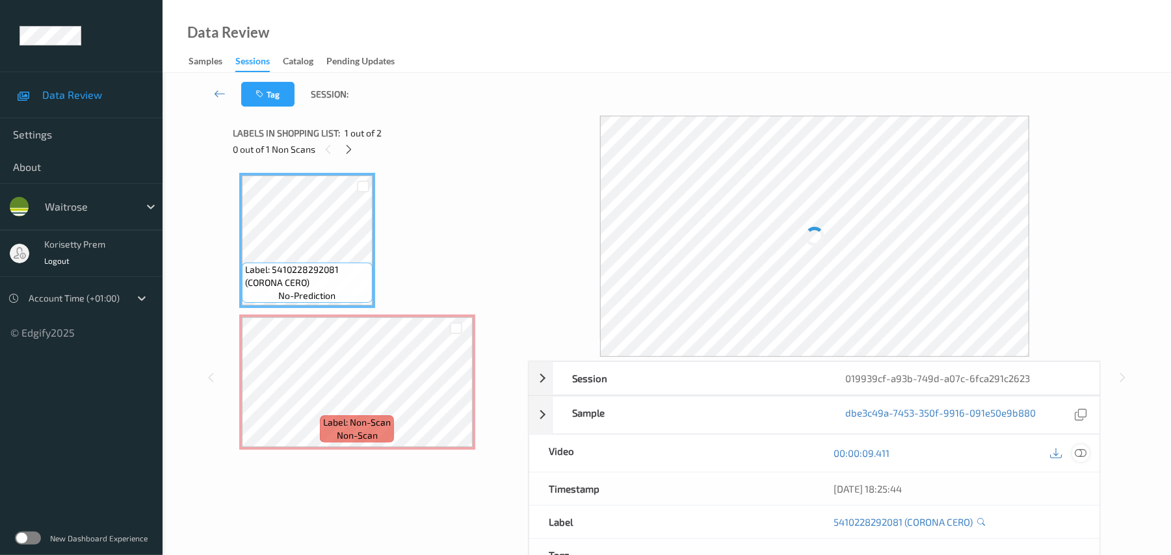
click at [1081, 454] on icon at bounding box center [1082, 453] width 12 height 12
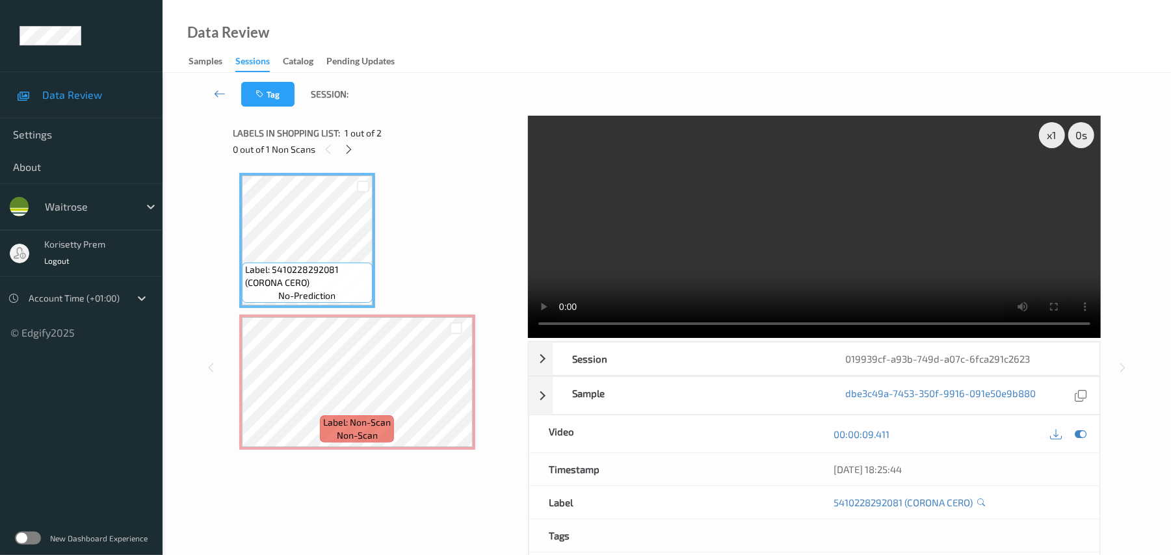
click at [741, 221] on video at bounding box center [814, 227] width 573 height 222
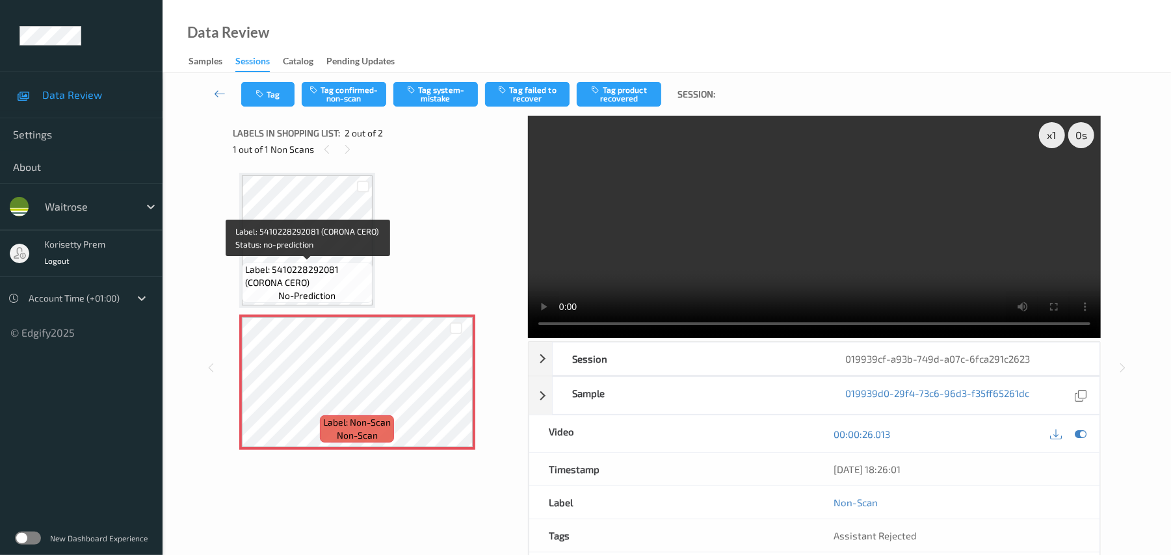
click at [280, 264] on span "Label: 5410228292081 (CORONA CERO)" at bounding box center [307, 276] width 124 height 26
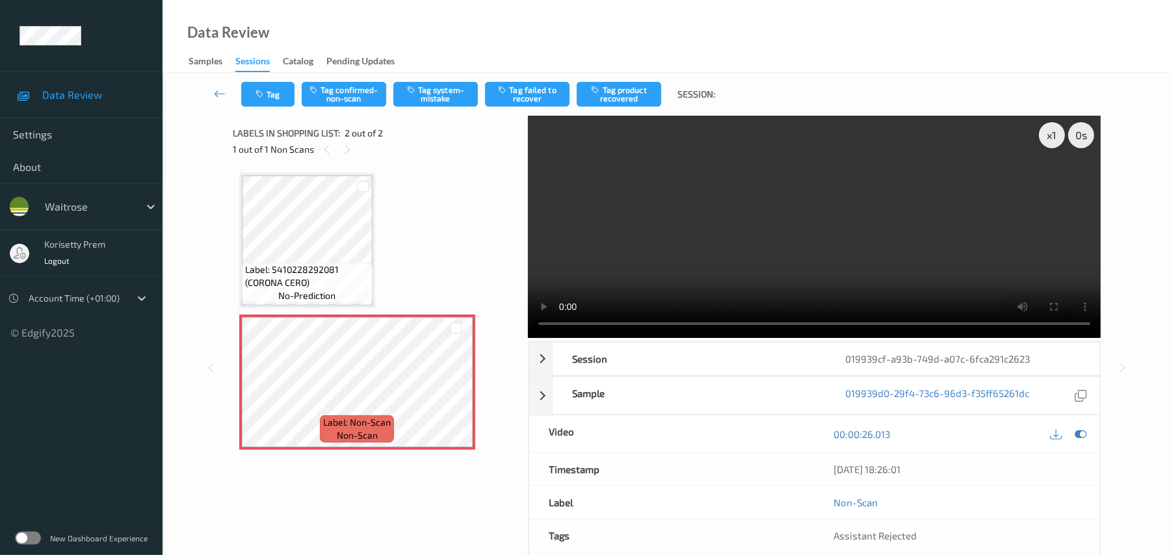
click at [822, 195] on video at bounding box center [814, 227] width 573 height 222
click at [440, 100] on button "Tag system-mistake" at bounding box center [435, 94] width 85 height 25
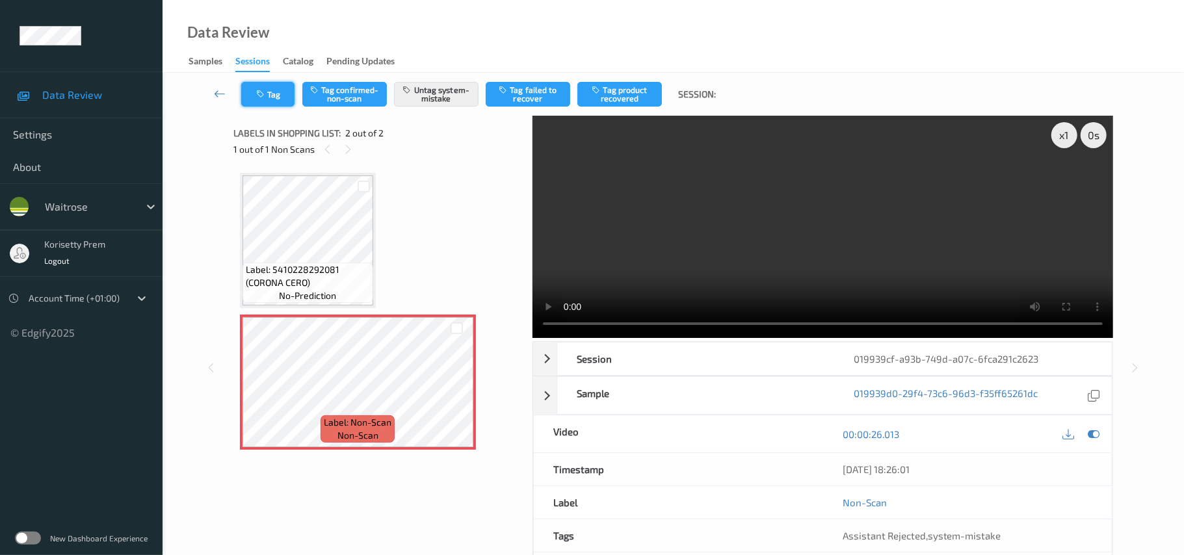
click at [267, 97] on button "Tag" at bounding box center [267, 94] width 53 height 25
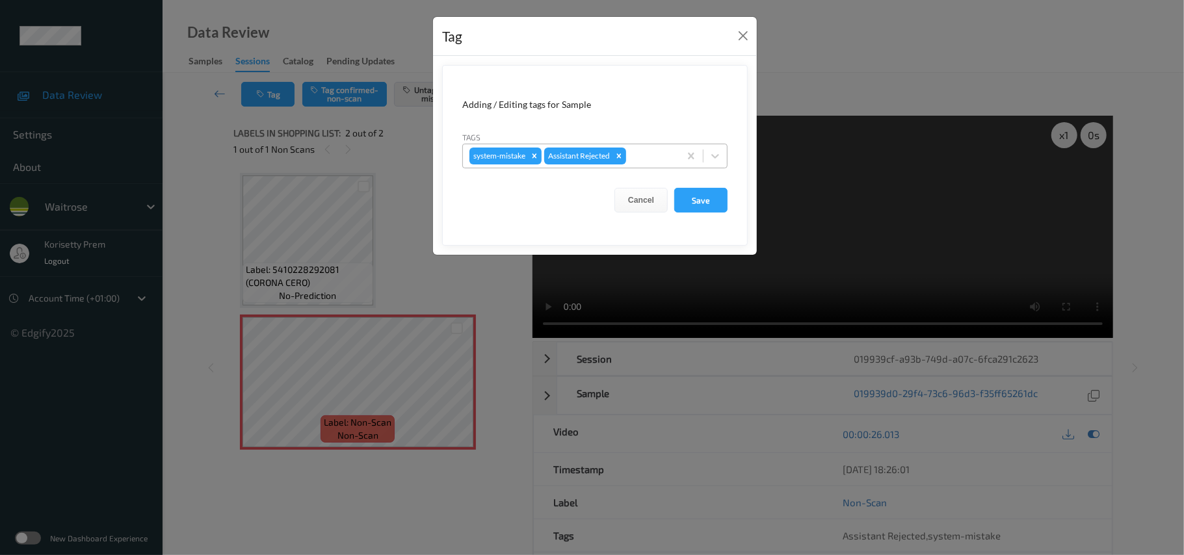
click at [661, 159] on div at bounding box center [651, 156] width 44 height 16
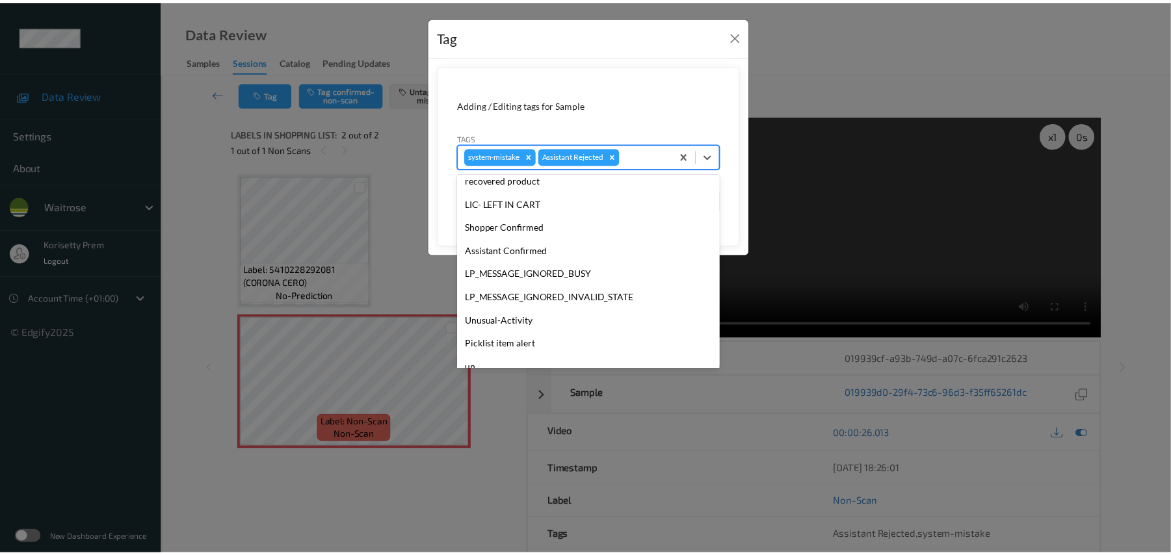
scroll to position [302, 0]
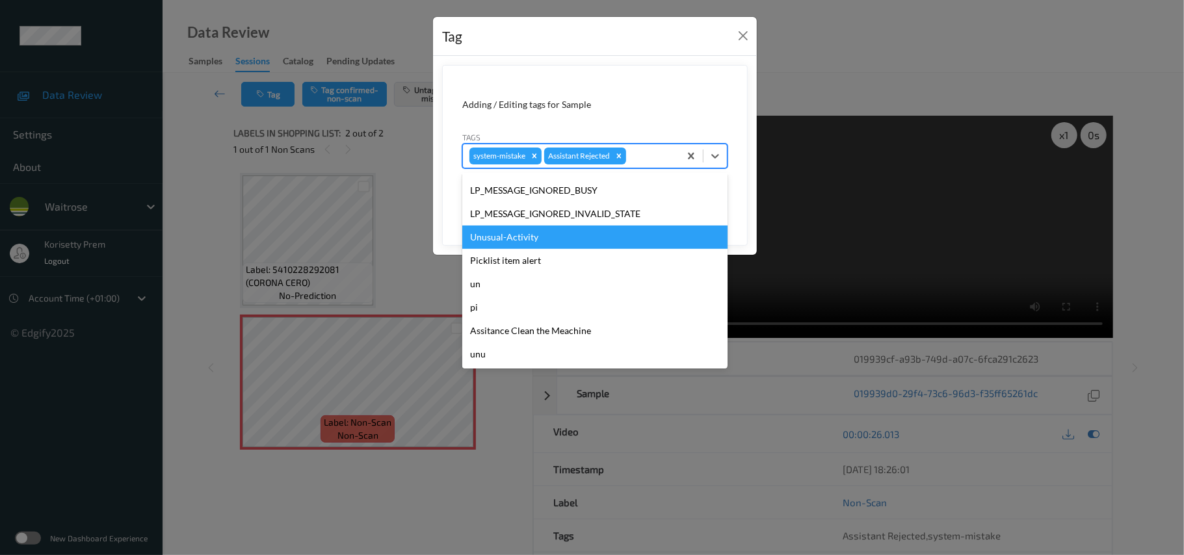
click at [503, 246] on div "Unusual-Activity" at bounding box center [594, 237] width 265 height 23
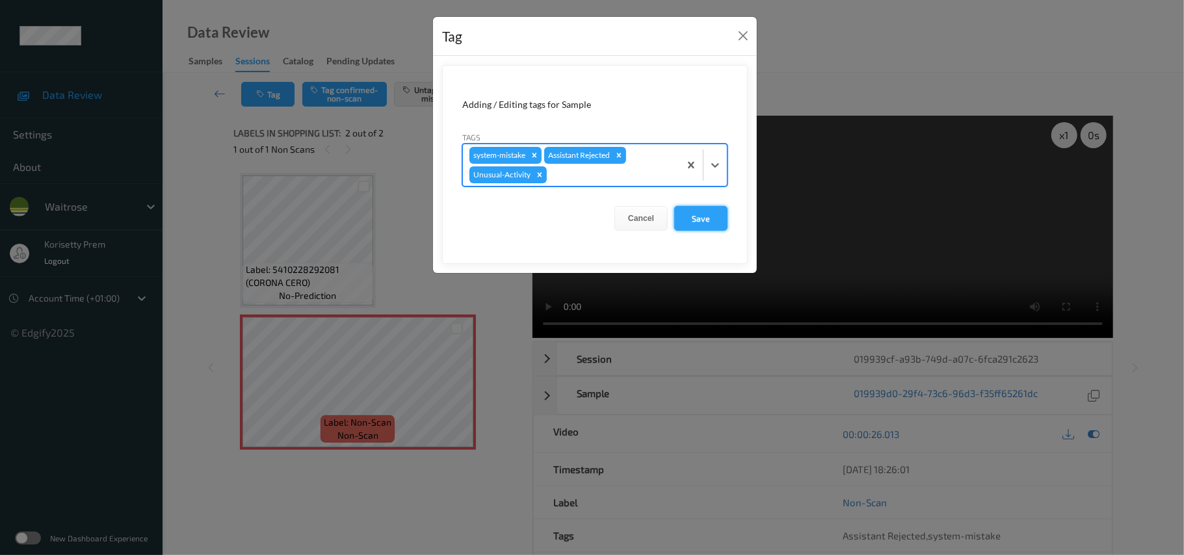
click at [695, 225] on button "Save" at bounding box center [700, 218] width 53 height 25
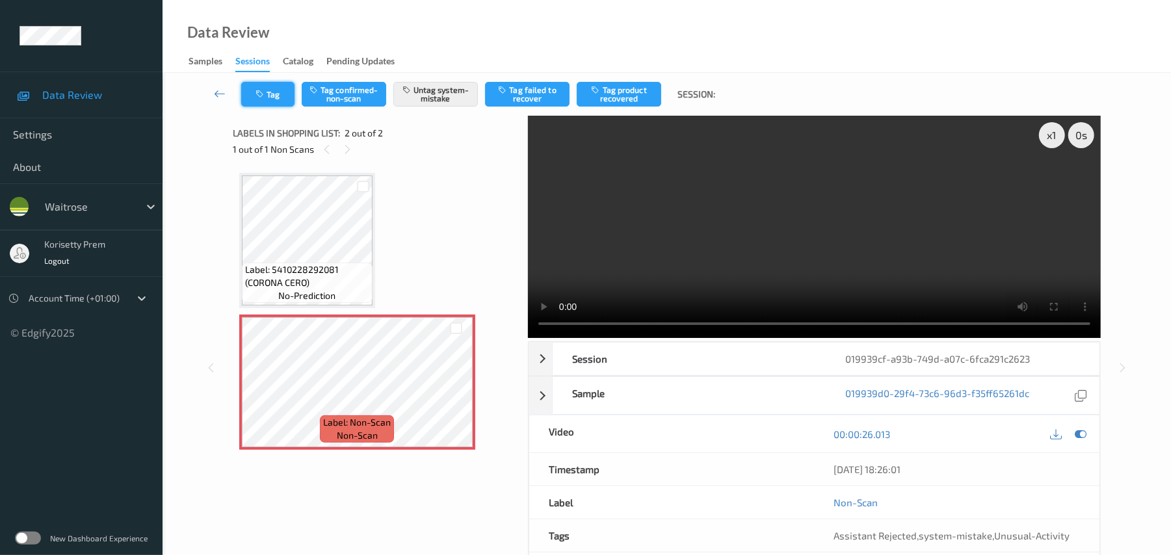
click at [261, 94] on icon "button" at bounding box center [261, 94] width 11 height 9
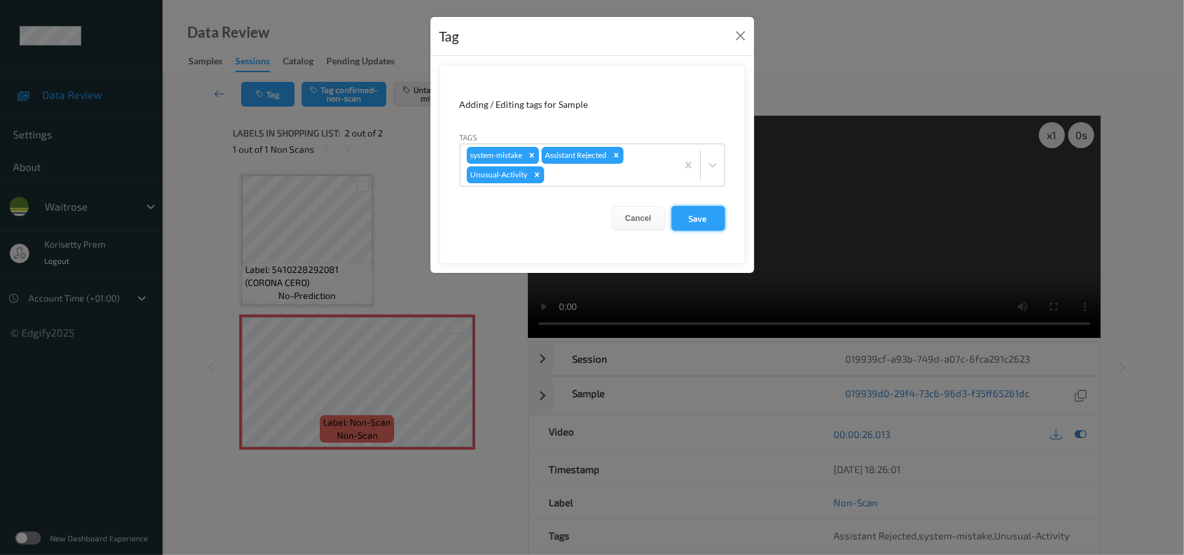
click at [689, 221] on button "Save" at bounding box center [698, 218] width 53 height 25
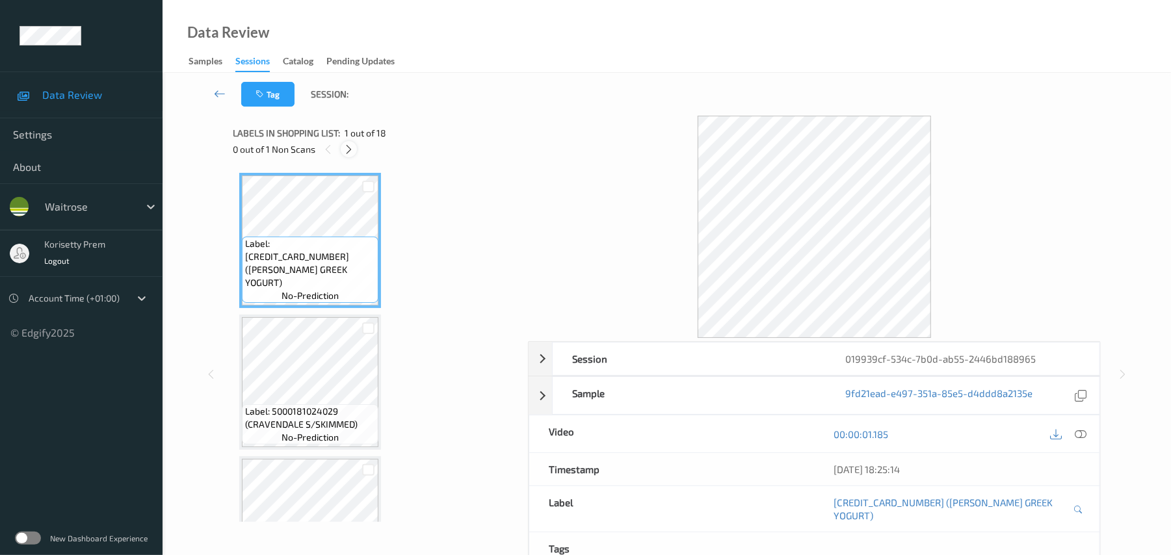
click at [350, 146] on icon at bounding box center [348, 150] width 11 height 12
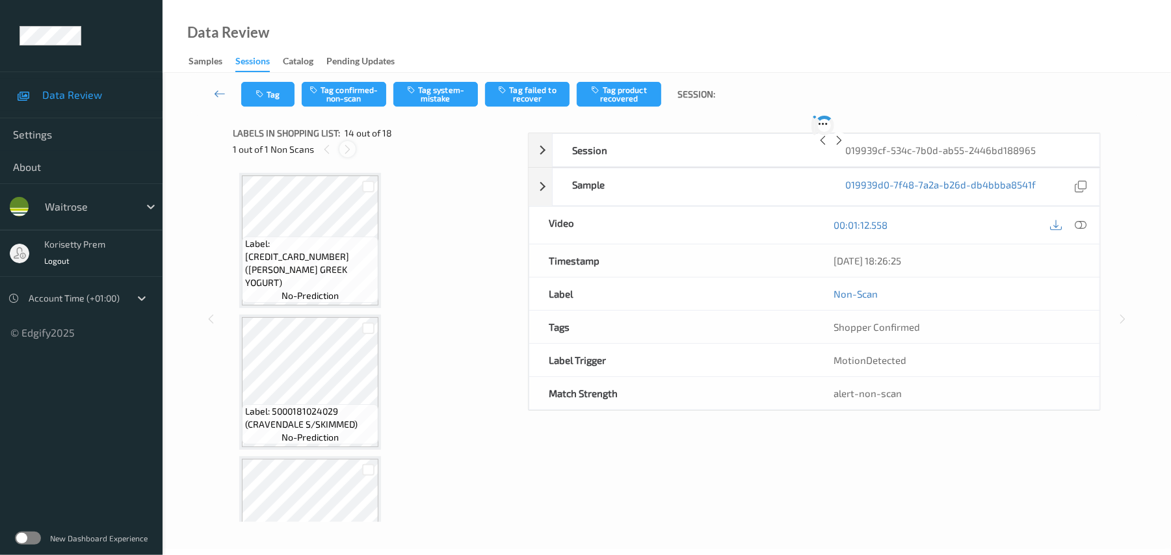
scroll to position [1708, 0]
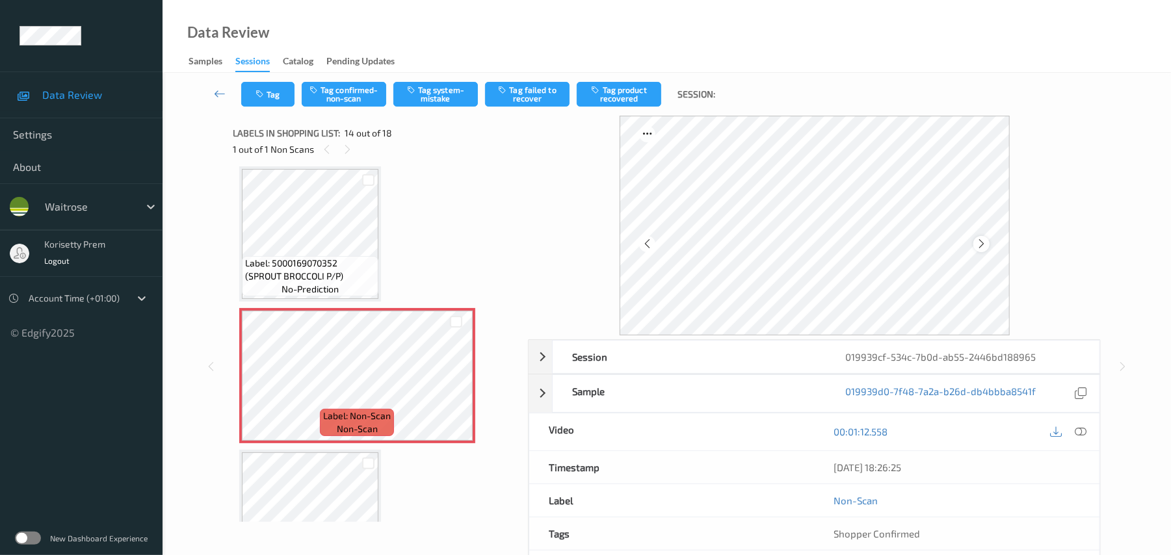
click at [983, 245] on icon at bounding box center [981, 244] width 11 height 12
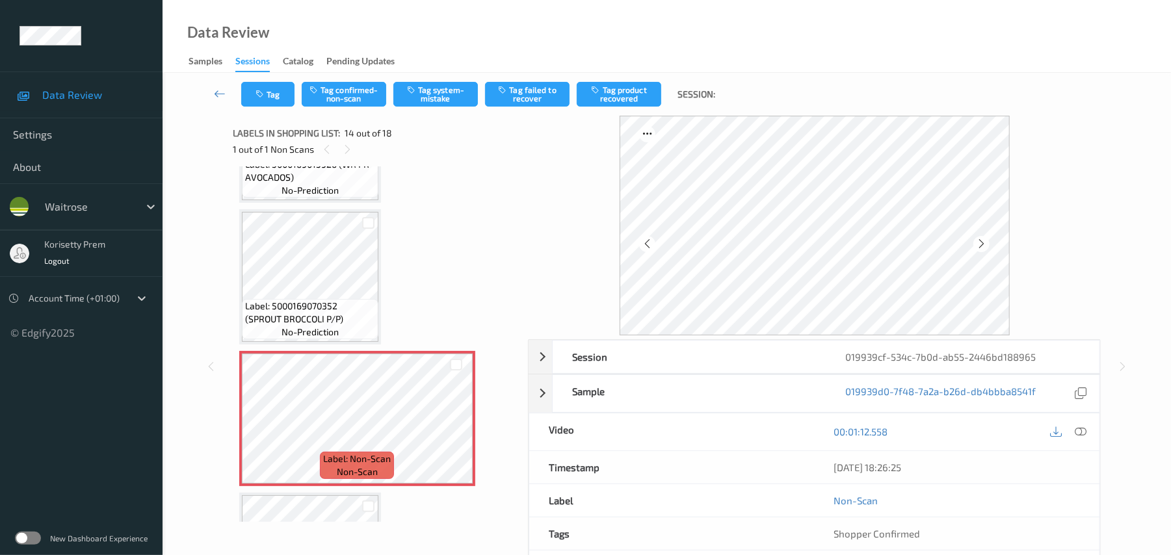
scroll to position [1621, 0]
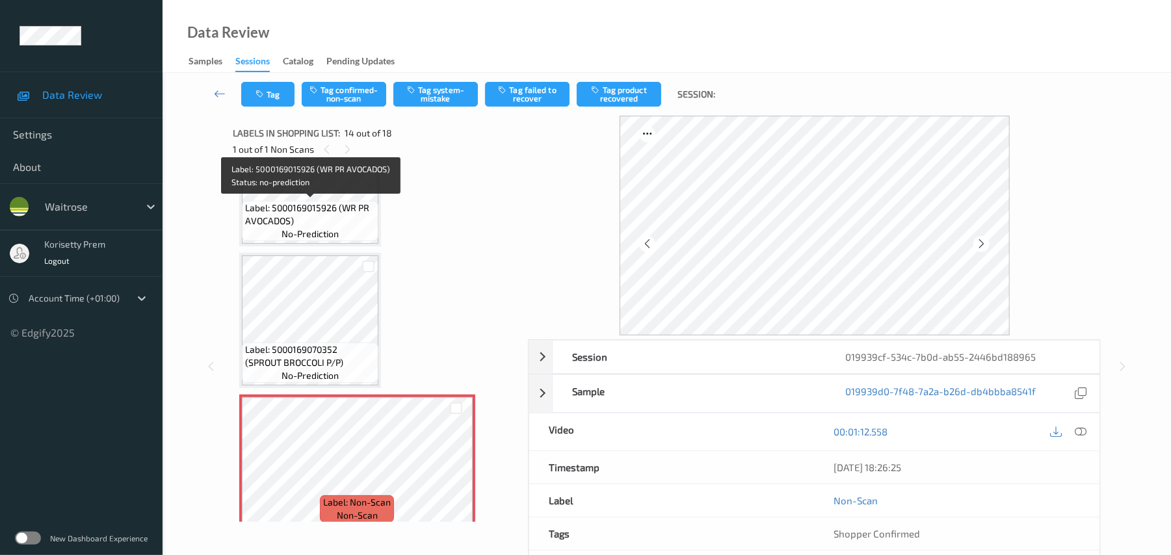
click at [282, 211] on span "Label: 5000169015926 (WR PR AVOCADOS)" at bounding box center [310, 215] width 130 height 26
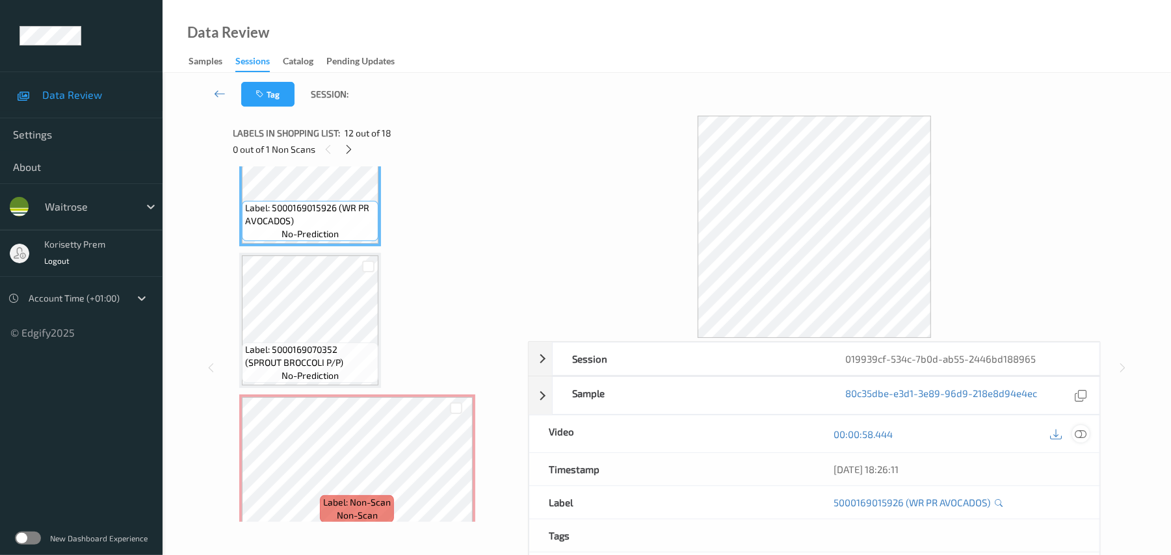
click at [1083, 437] on icon at bounding box center [1082, 435] width 12 height 12
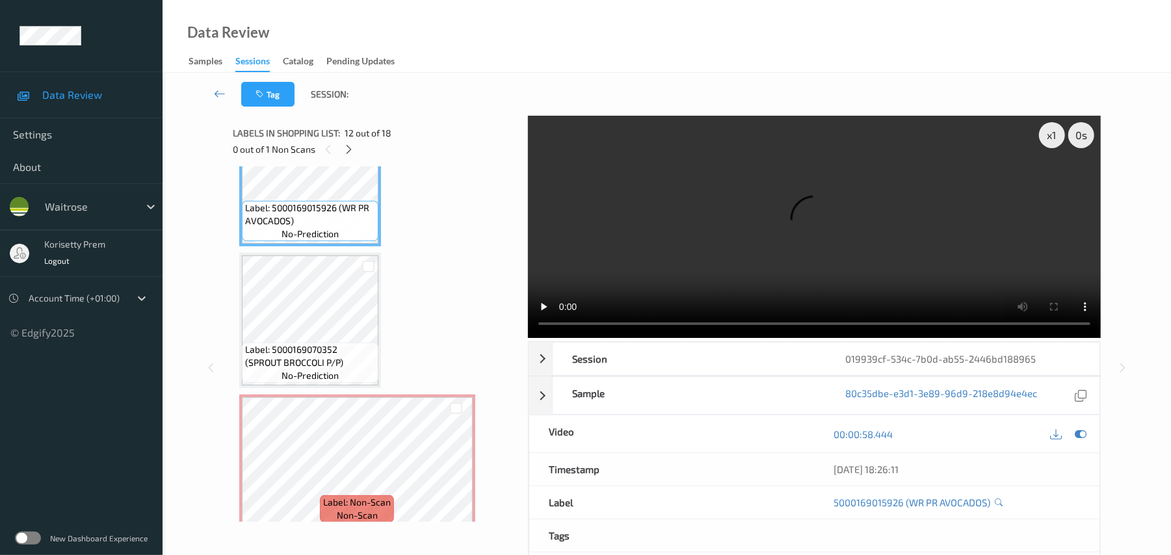
click at [836, 248] on video at bounding box center [814, 227] width 573 height 222
click at [712, 246] on video at bounding box center [814, 227] width 573 height 222
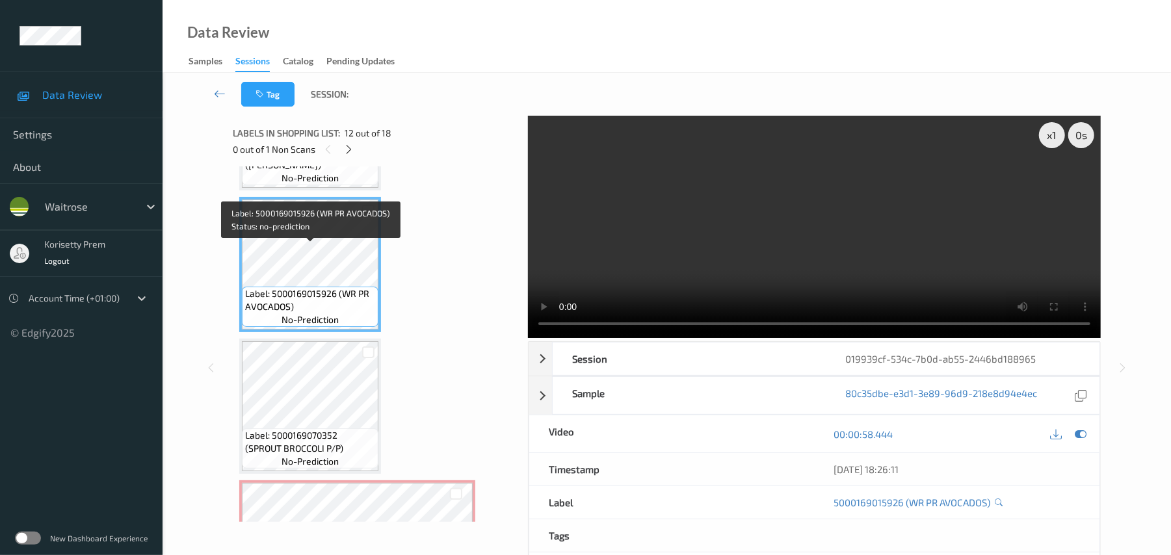
scroll to position [1535, 0]
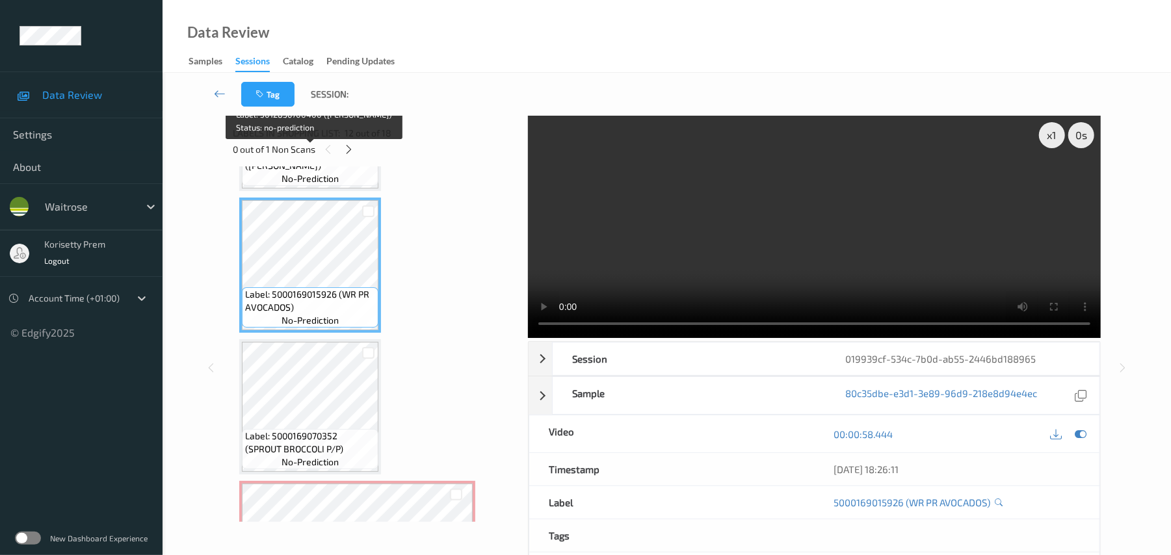
click at [295, 183] on span "no-prediction" at bounding box center [310, 178] width 57 height 13
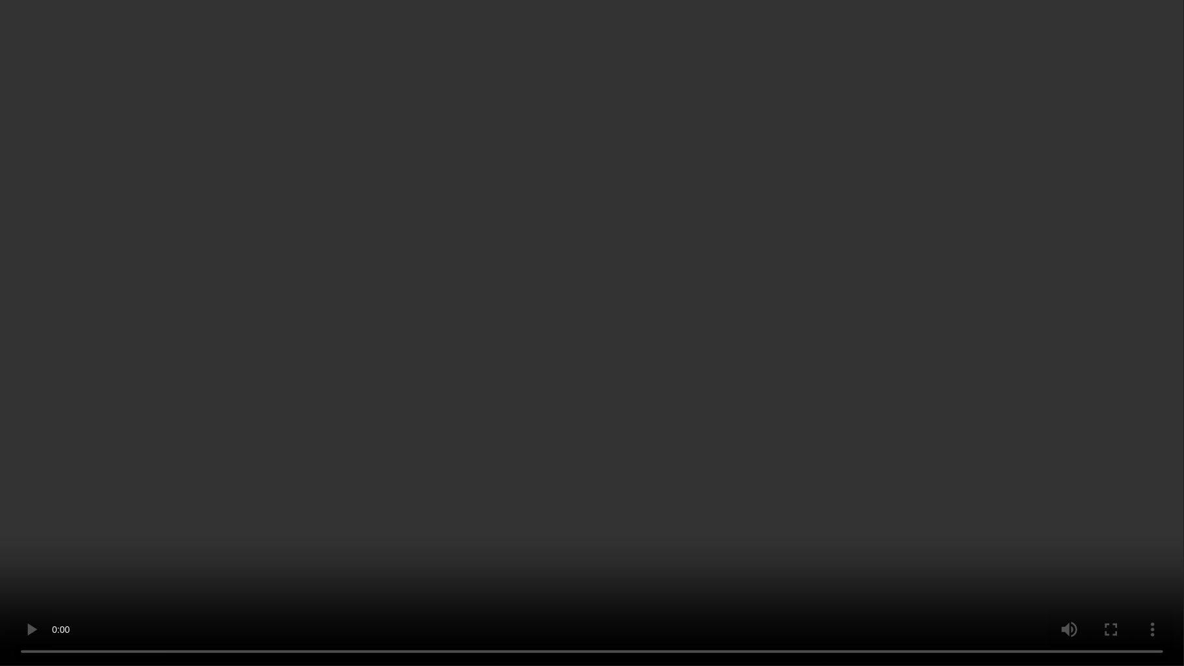
click at [848, 418] on video at bounding box center [592, 333] width 1184 height 666
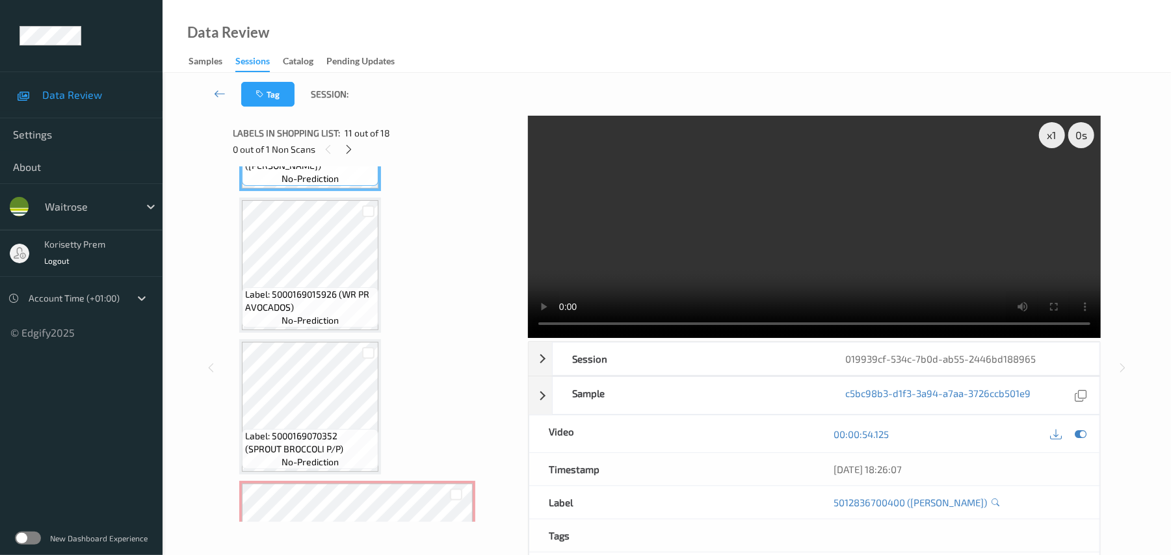
click at [745, 229] on video at bounding box center [814, 227] width 573 height 222
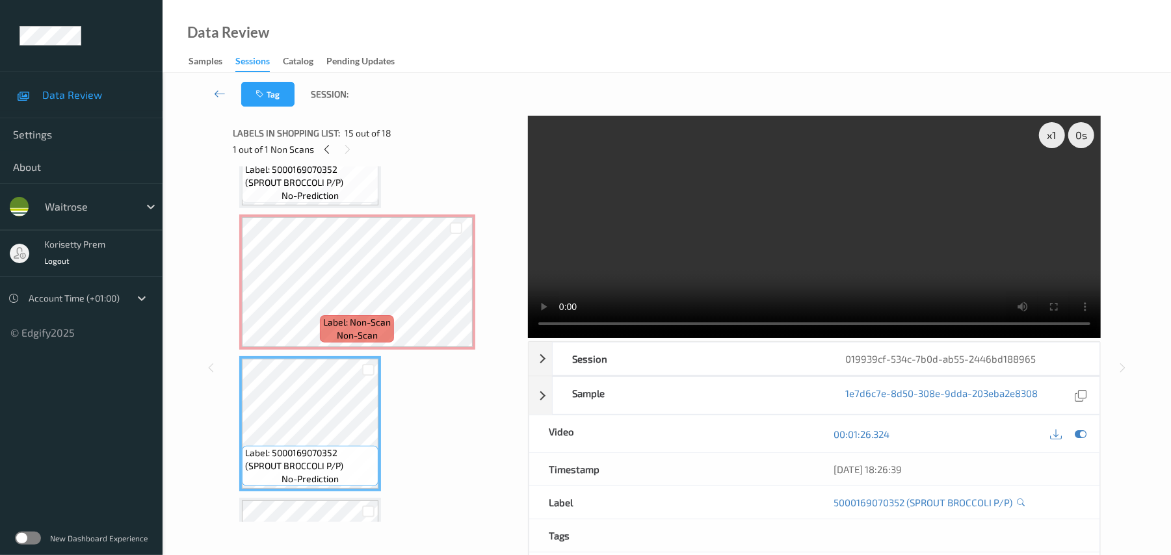
scroll to position [1795, 0]
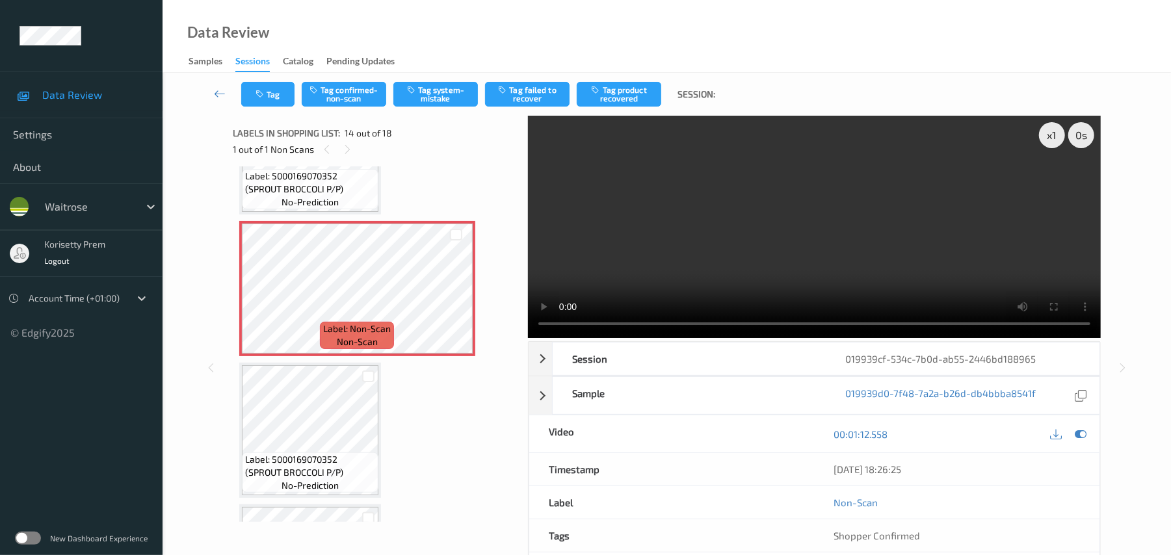
click at [700, 209] on video at bounding box center [814, 227] width 573 height 222
click at [844, 243] on video at bounding box center [814, 227] width 573 height 222
click at [420, 97] on button "Tag system-mistake" at bounding box center [435, 94] width 85 height 25
click at [752, 227] on video at bounding box center [814, 227] width 573 height 222
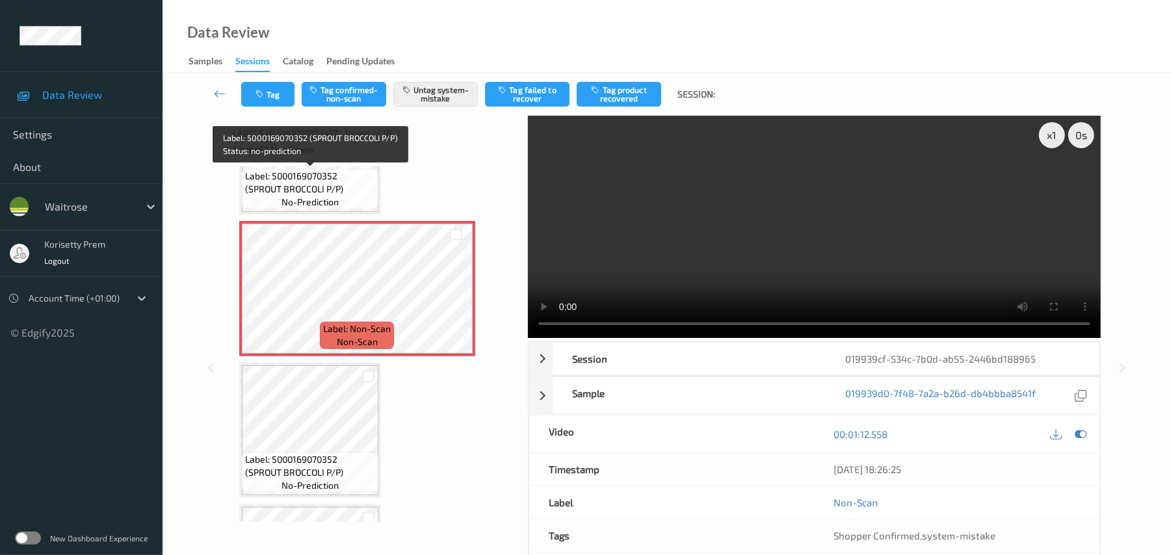
click at [339, 198] on div "Label: 5000169070352 (SPROUT BROCCOLI P/P) no-prediction" at bounding box center [310, 189] width 137 height 40
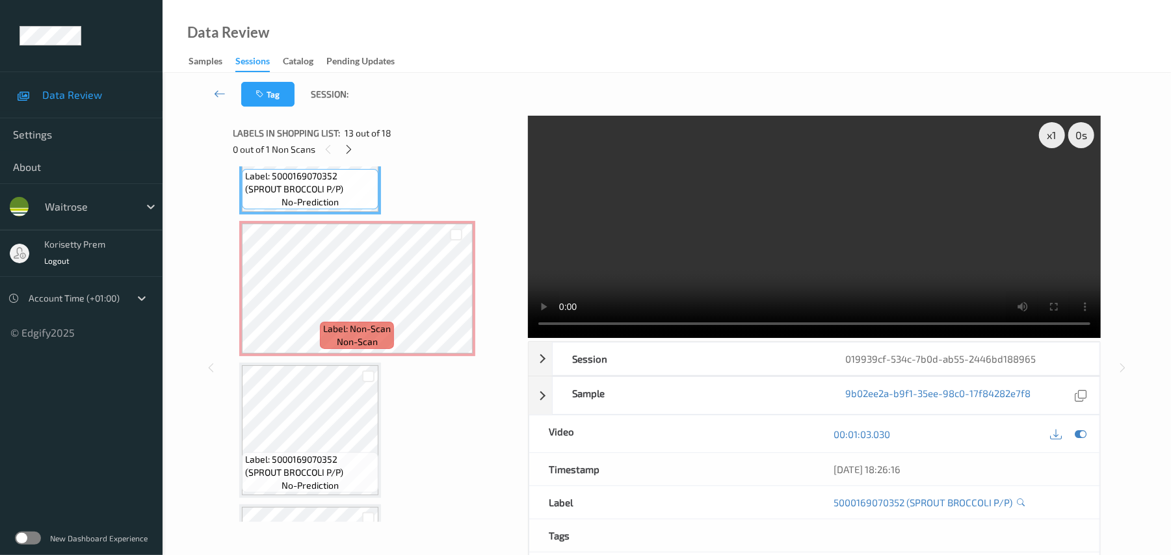
click at [909, 254] on video at bounding box center [814, 227] width 573 height 222
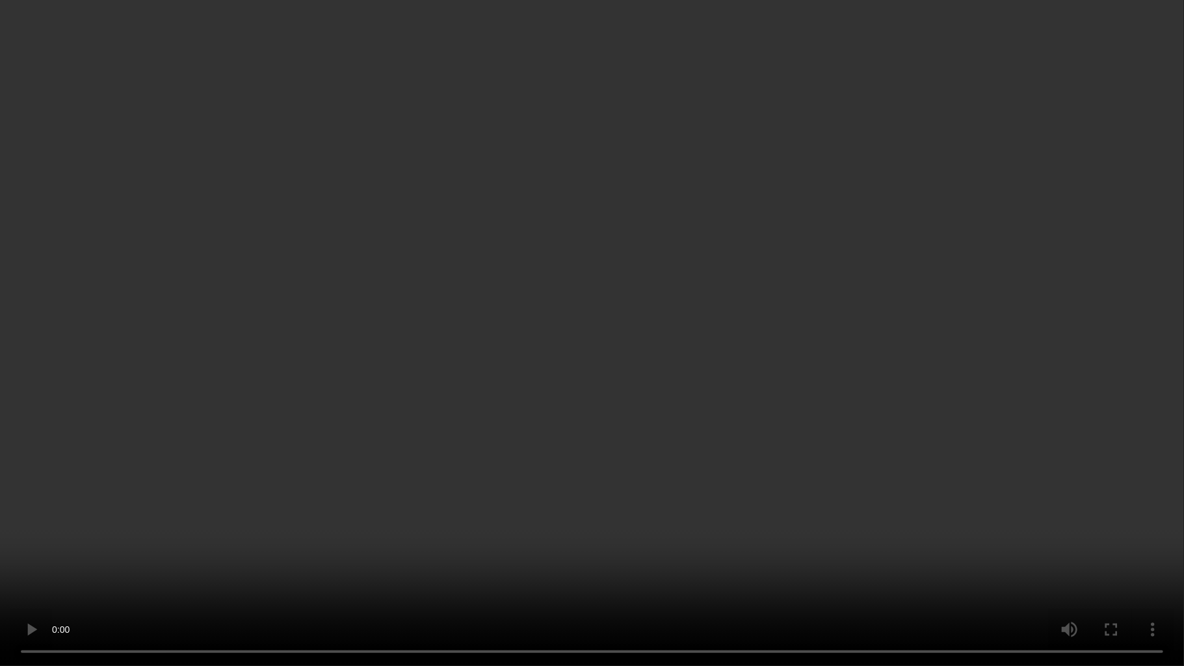
click at [961, 317] on video at bounding box center [592, 333] width 1184 height 666
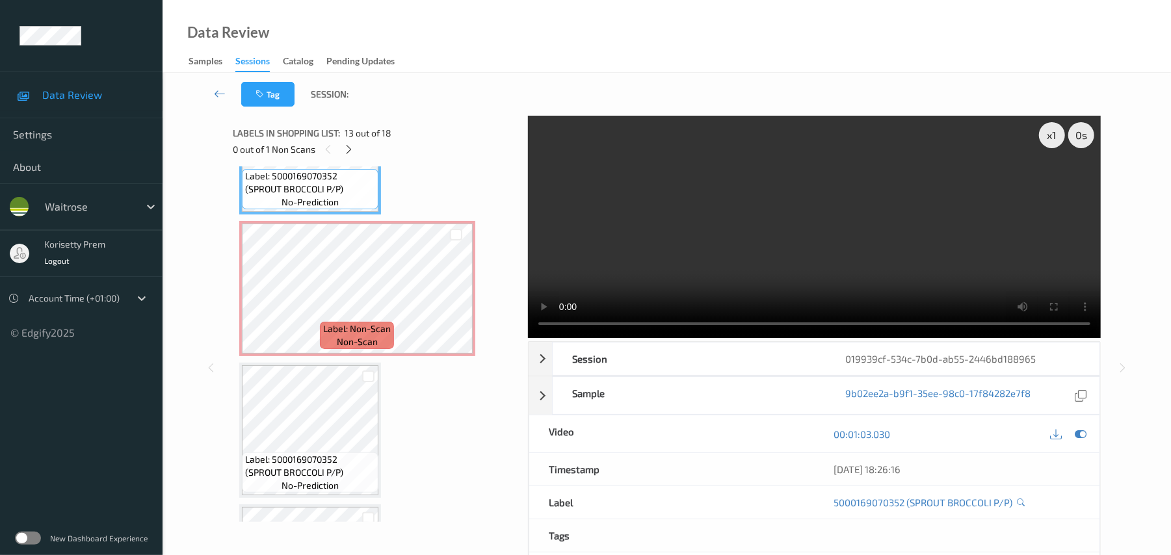
click at [666, 267] on video at bounding box center [814, 227] width 573 height 222
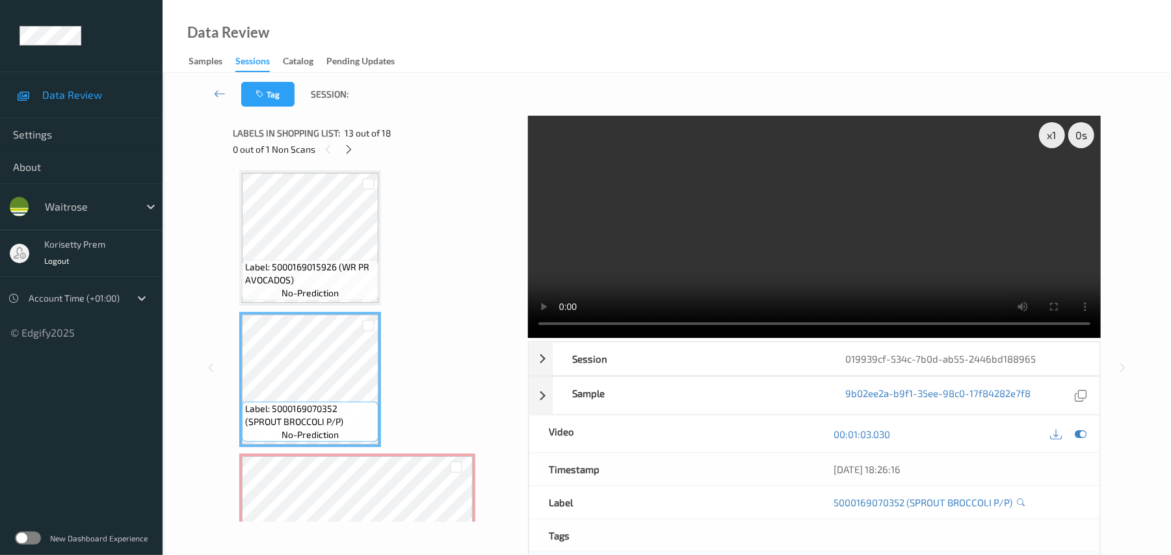
scroll to position [1535, 0]
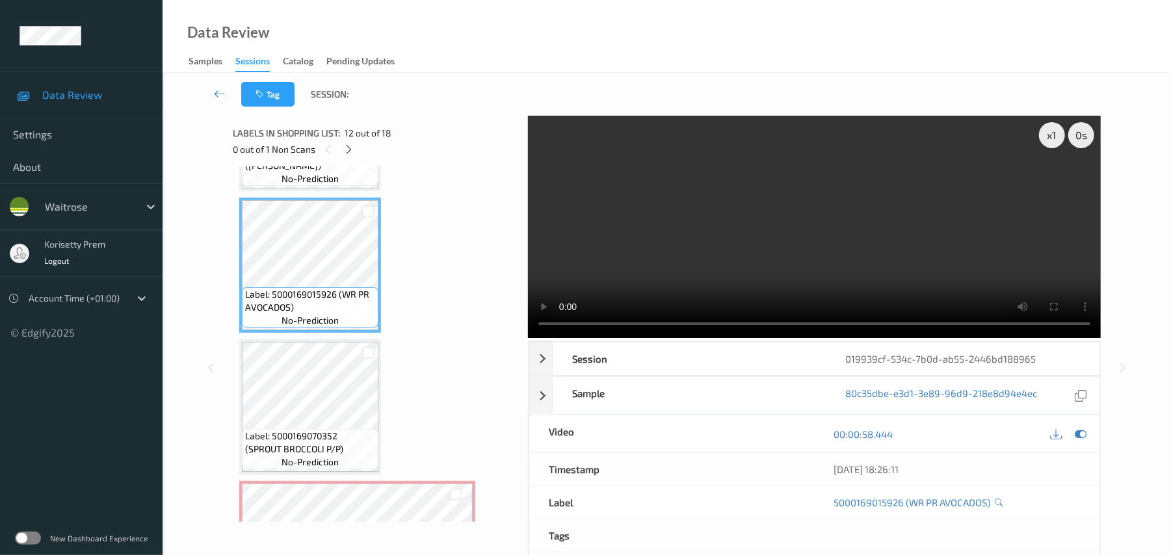
click at [620, 252] on video at bounding box center [814, 227] width 573 height 222
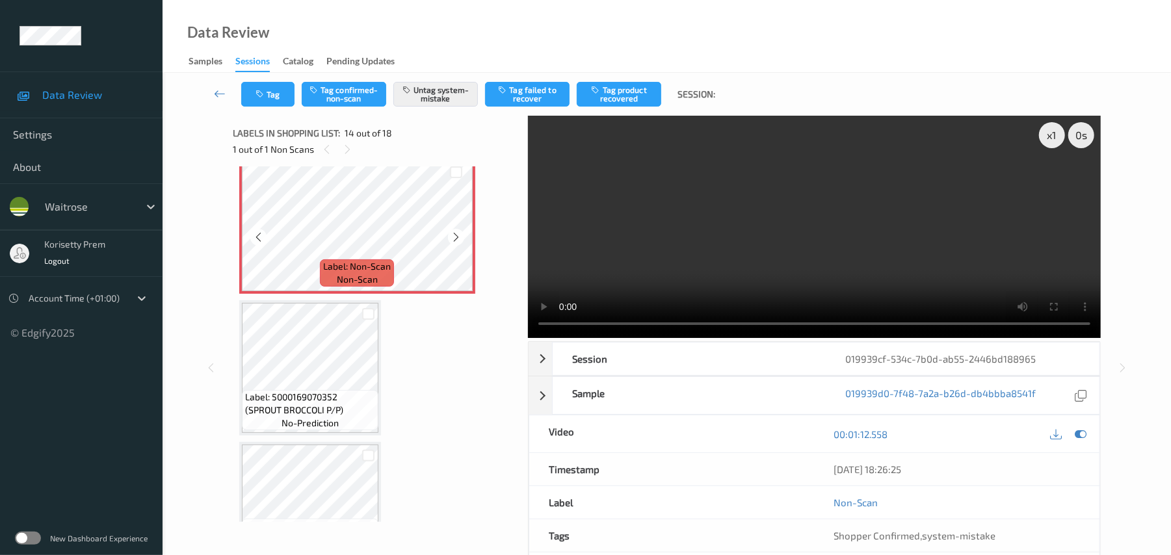
scroll to position [1968, 0]
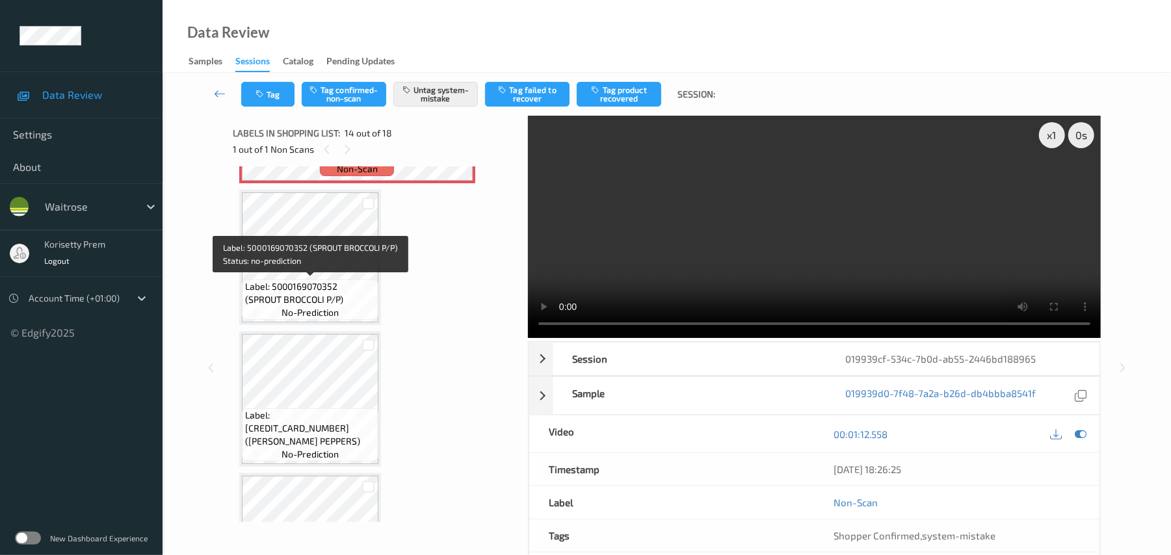
click at [306, 292] on span "Label: 5000169070352 (SPROUT BROCCOLI P/P)" at bounding box center [310, 293] width 130 height 26
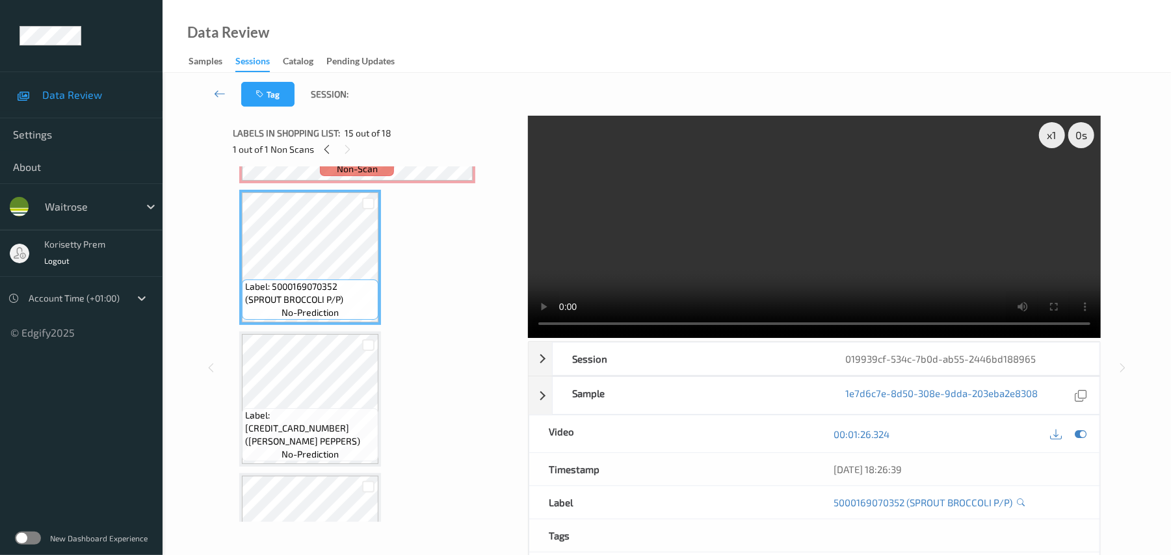
click at [613, 256] on video at bounding box center [814, 227] width 573 height 222
click at [738, 247] on video at bounding box center [814, 227] width 573 height 222
click at [758, 222] on video at bounding box center [814, 227] width 573 height 222
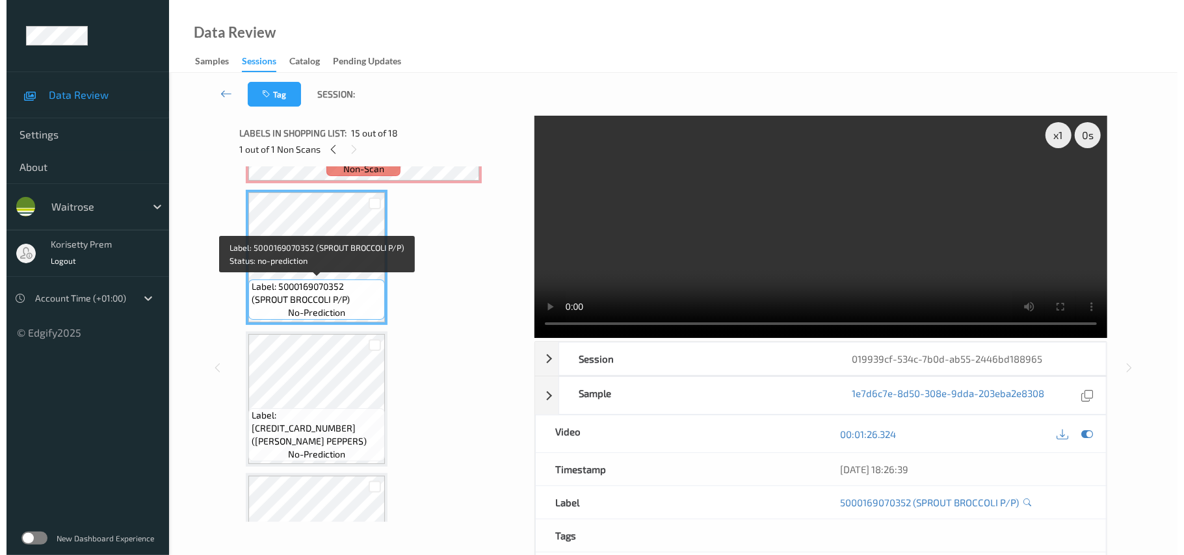
scroll to position [1708, 0]
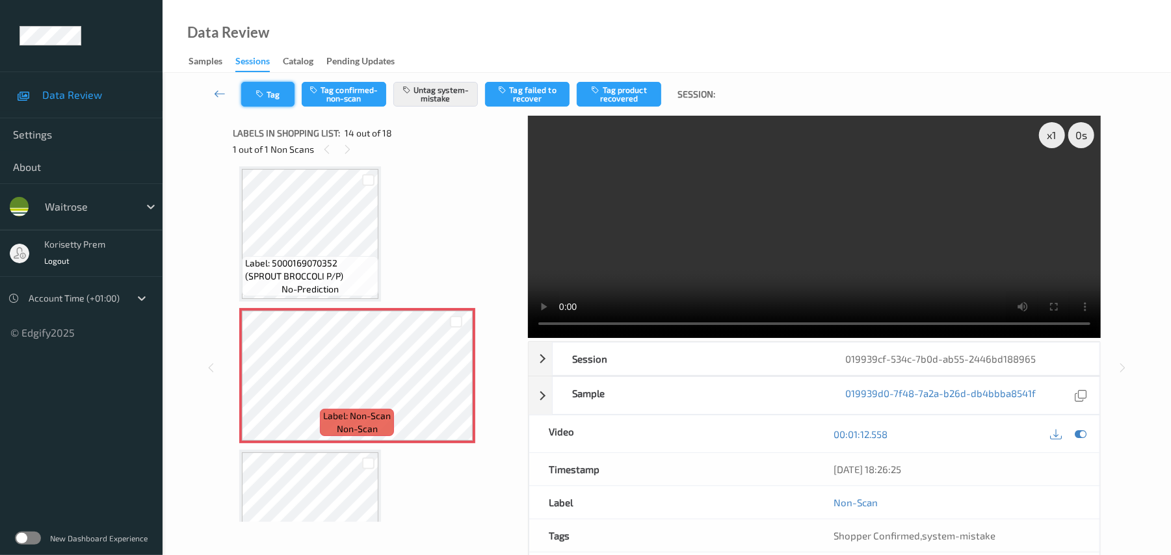
click at [281, 92] on button "Tag" at bounding box center [267, 94] width 53 height 25
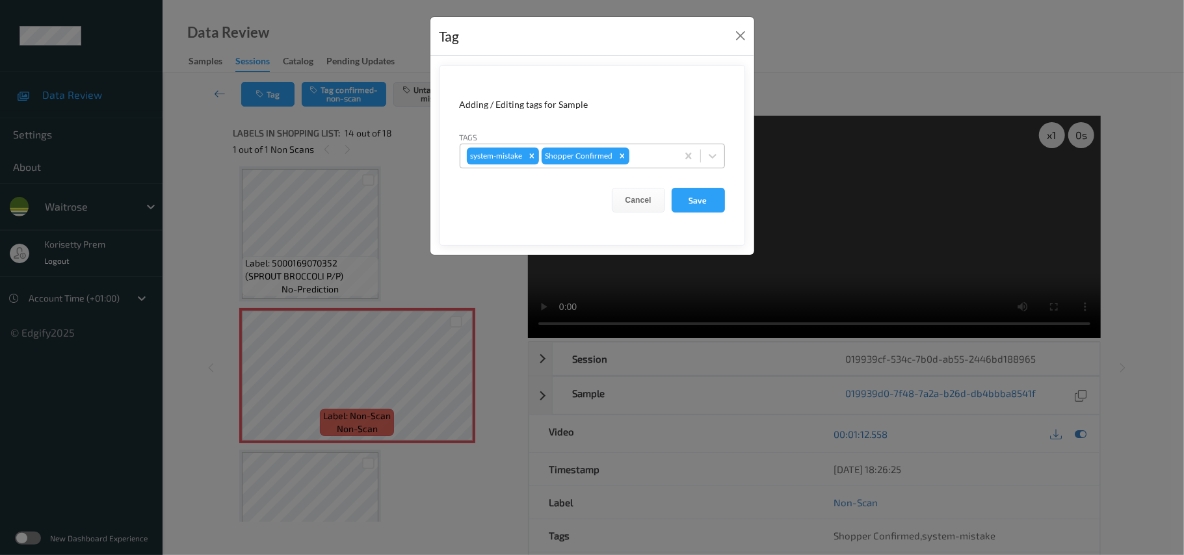
click at [650, 162] on div at bounding box center [651, 156] width 38 height 16
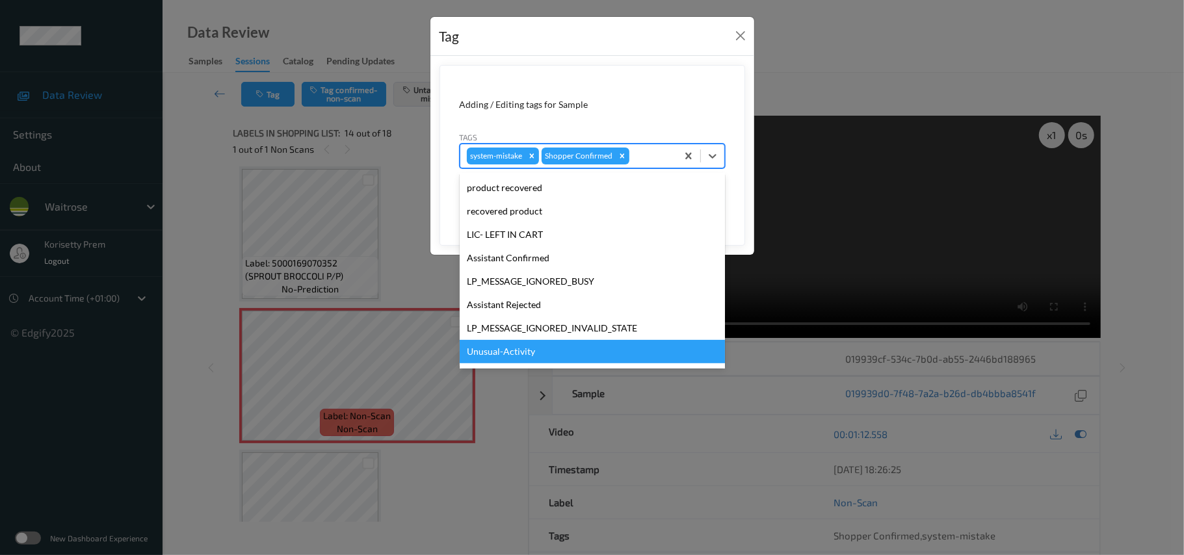
scroll to position [302, 0]
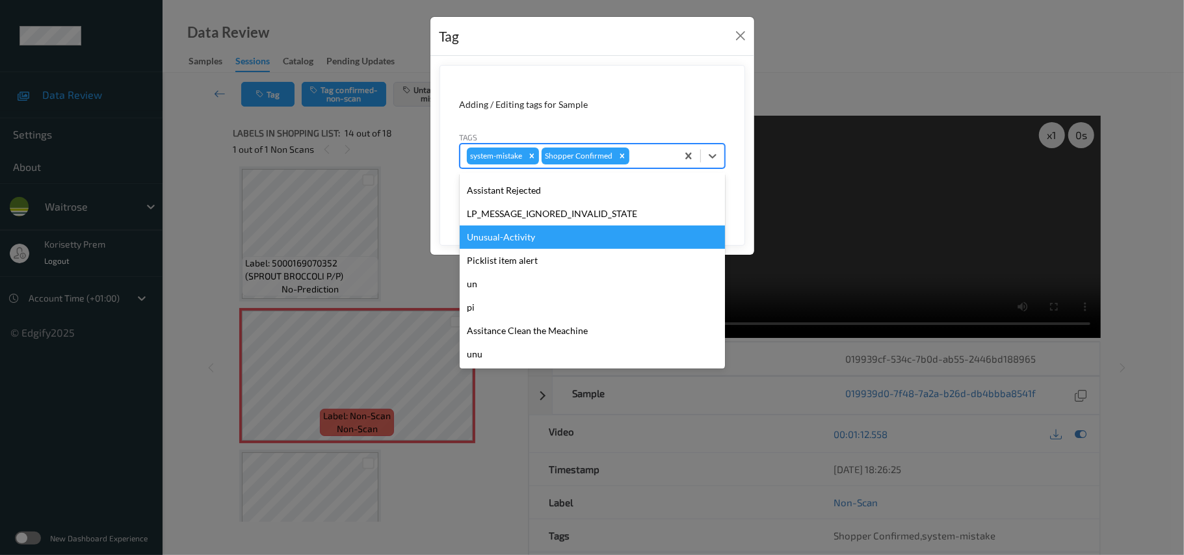
click at [539, 239] on div "Unusual-Activity" at bounding box center [592, 237] width 265 height 23
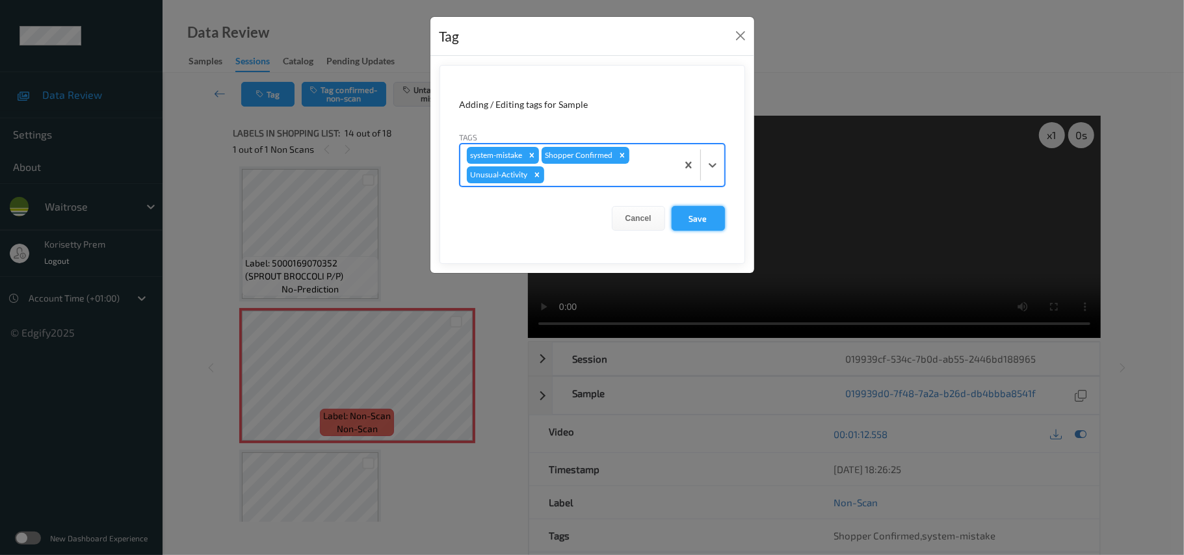
click at [692, 217] on button "Save" at bounding box center [698, 218] width 53 height 25
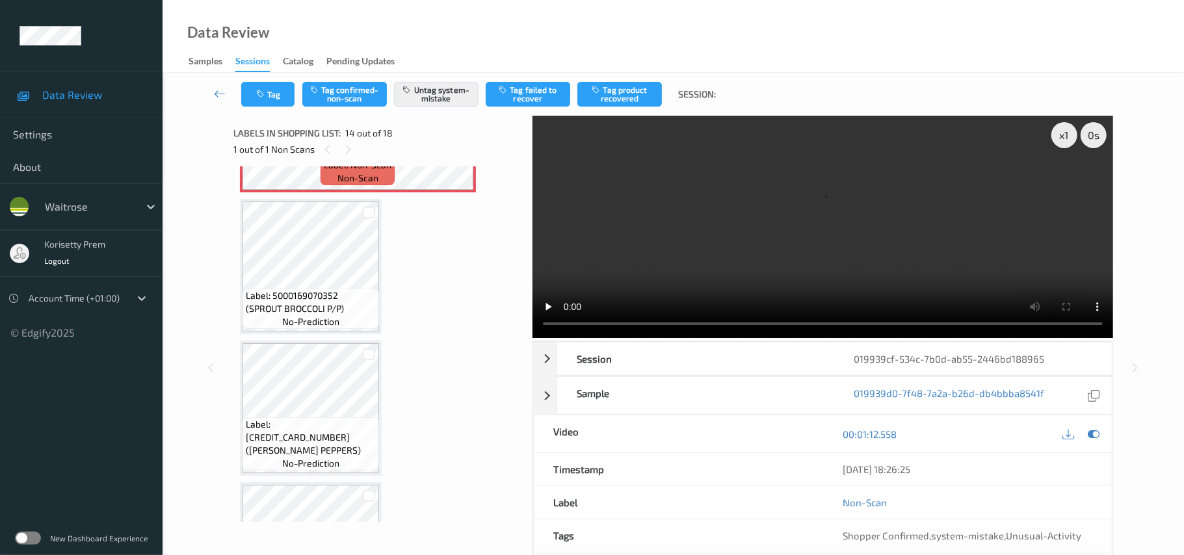
scroll to position [1968, 0]
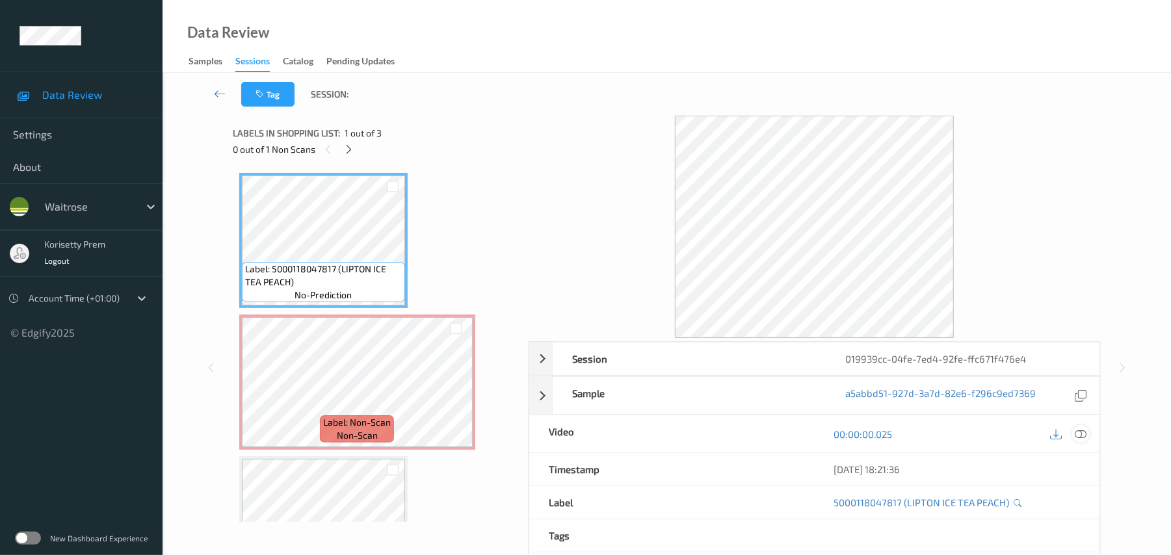
click at [1083, 443] on div at bounding box center [1081, 434] width 18 height 18
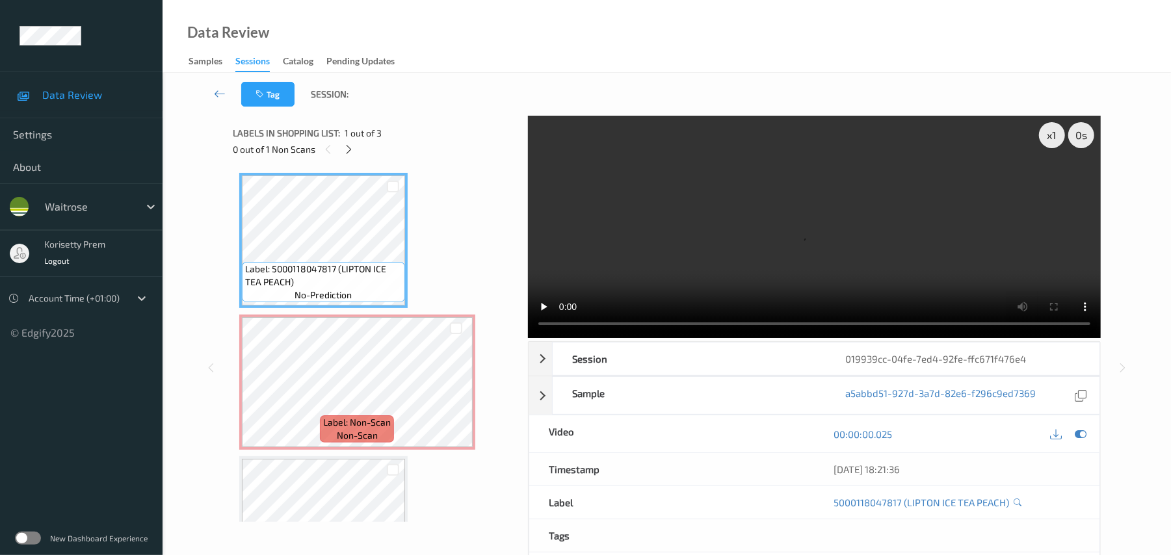
click at [649, 222] on video at bounding box center [814, 227] width 573 height 222
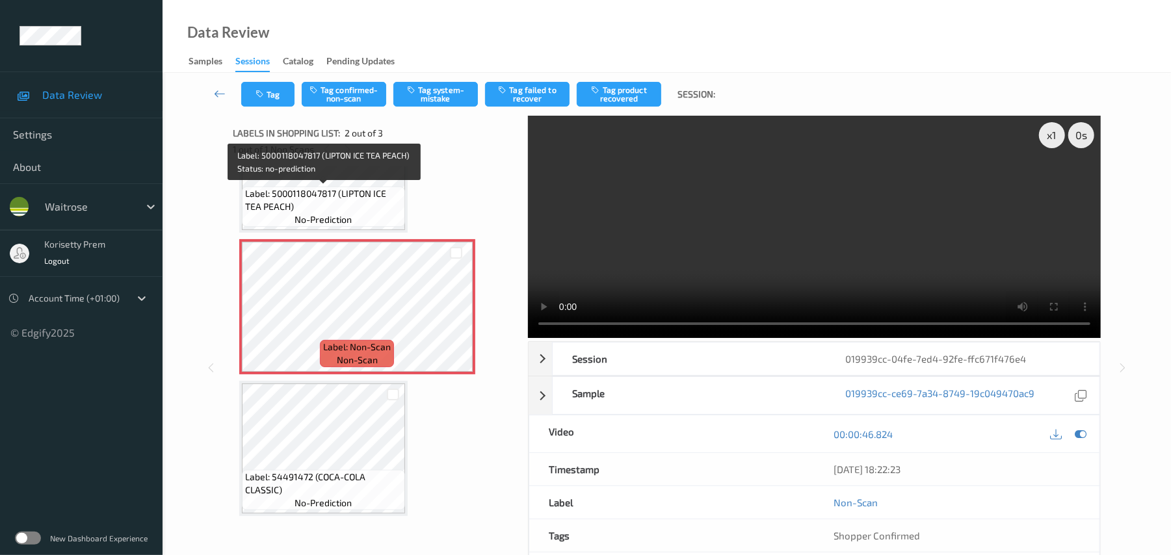
click at [334, 191] on span "Label: 5000118047817 (LIPTON ICE TEA PEACH)" at bounding box center [323, 200] width 157 height 26
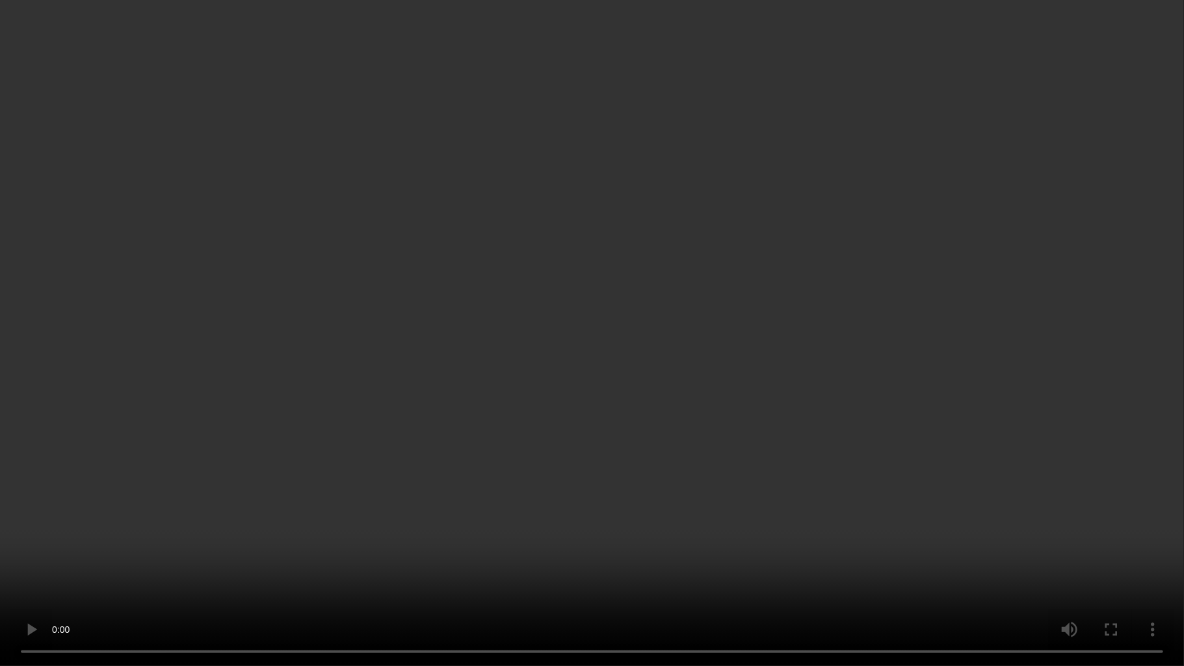
click at [740, 336] on video at bounding box center [592, 333] width 1184 height 666
click at [726, 397] on video at bounding box center [592, 333] width 1184 height 666
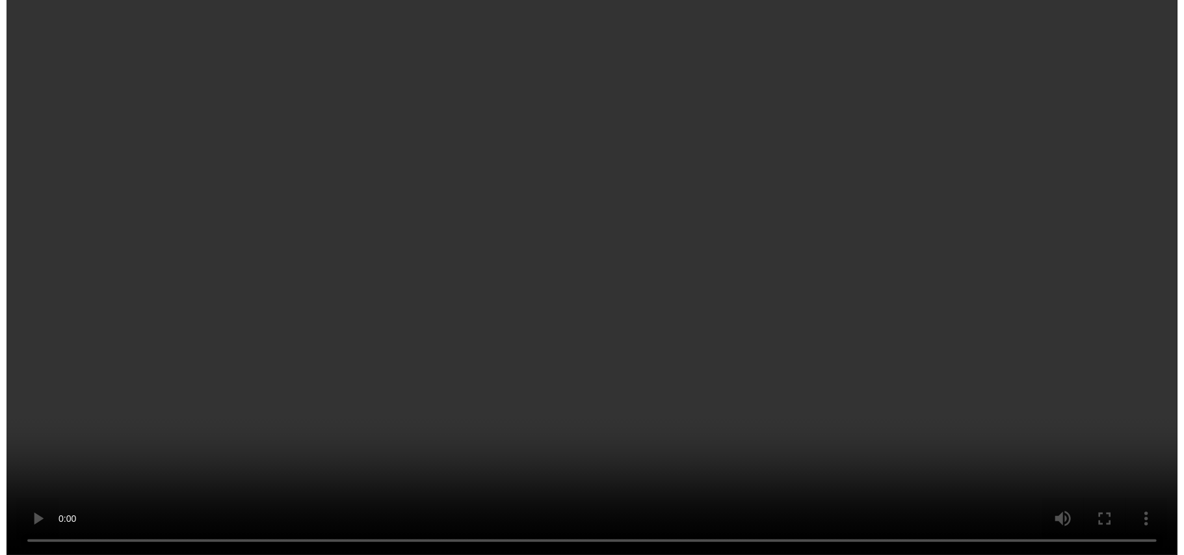
scroll to position [75, 0]
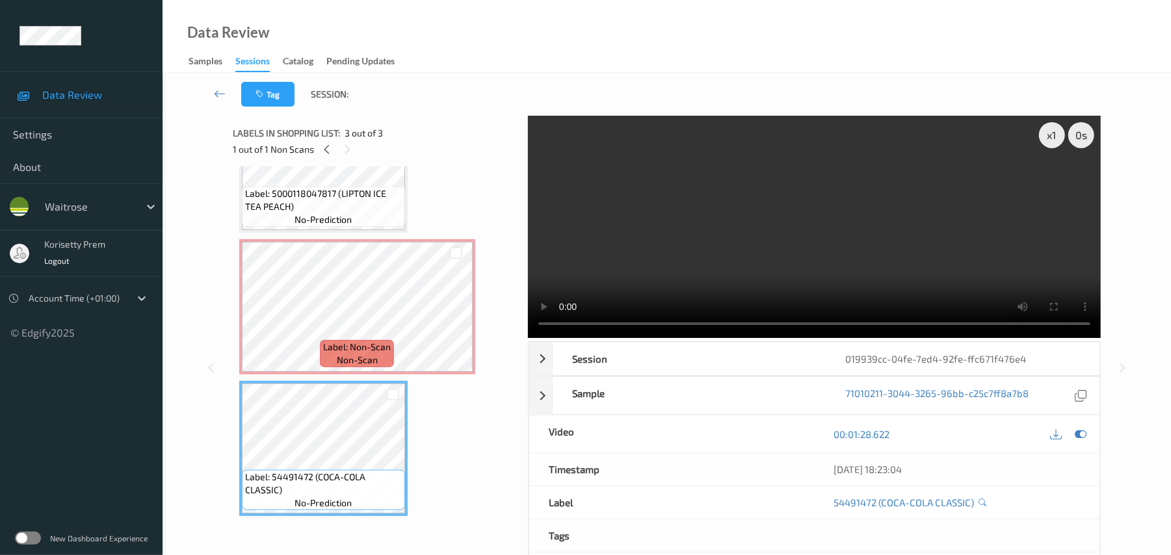
click at [666, 271] on video at bounding box center [814, 227] width 573 height 222
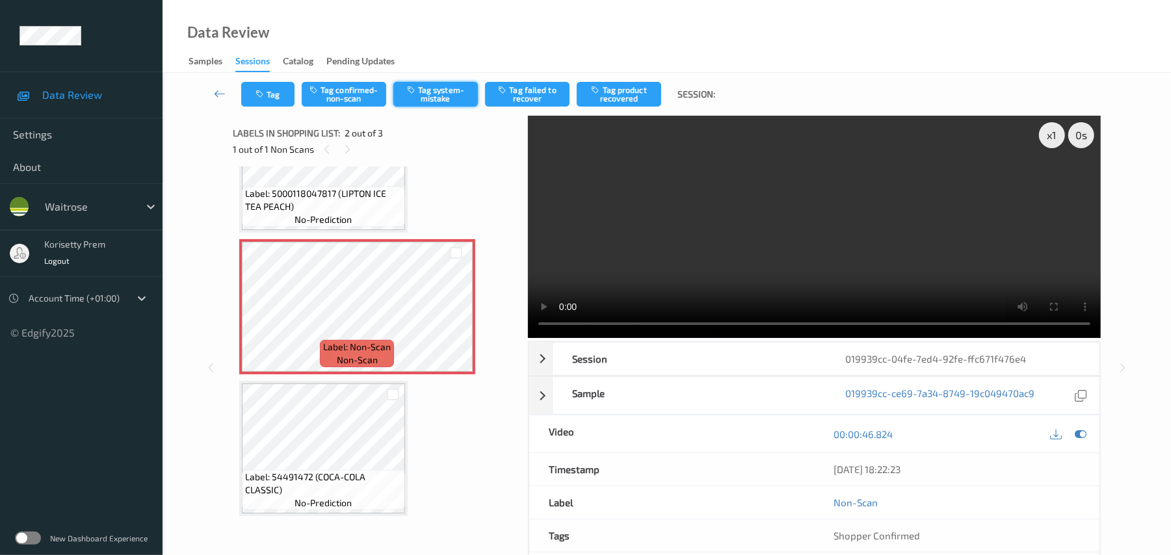
click at [436, 100] on button "Tag system-mistake" at bounding box center [435, 94] width 85 height 25
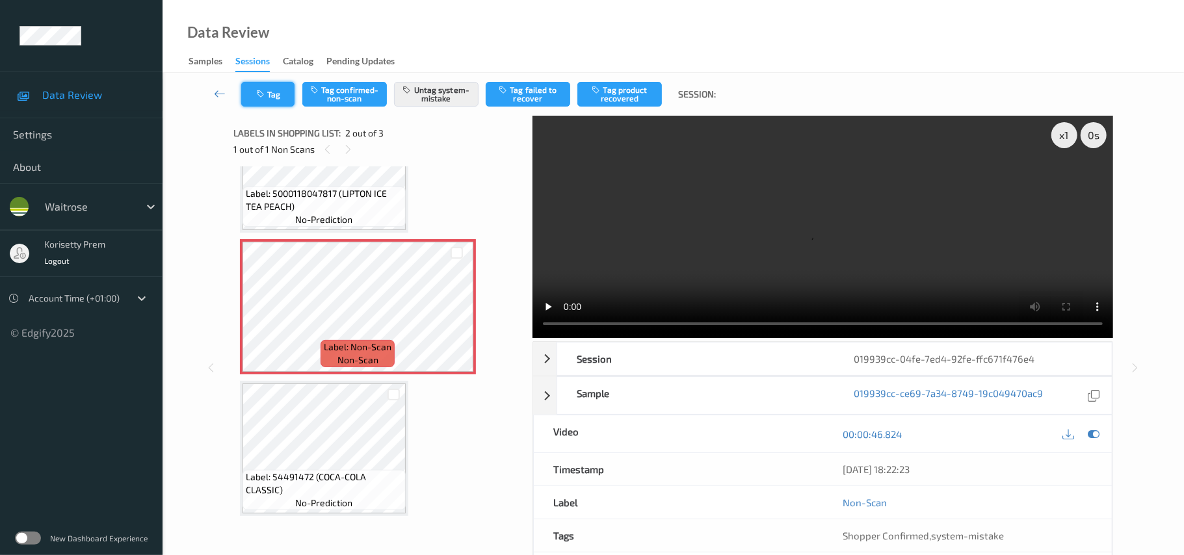
click at [263, 97] on icon "button" at bounding box center [261, 94] width 11 height 9
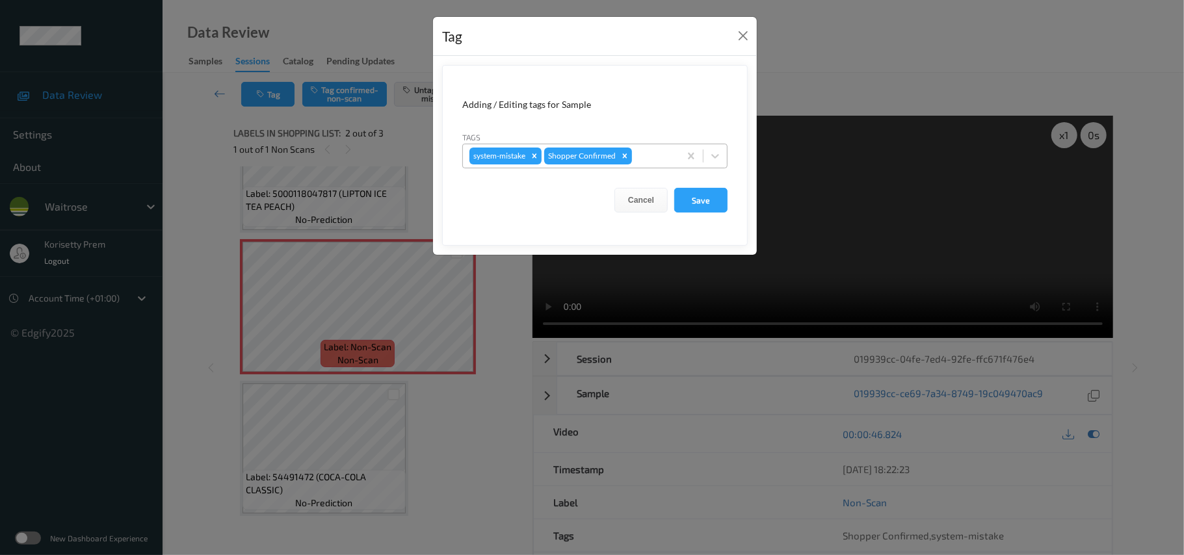
click at [657, 163] on div at bounding box center [654, 156] width 38 height 16
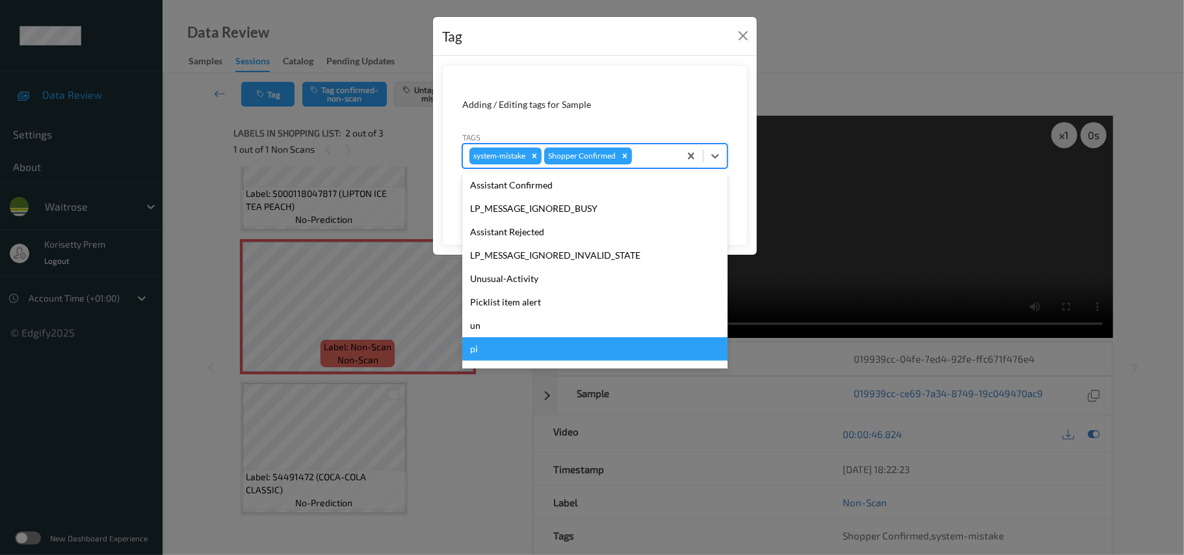
scroll to position [302, 0]
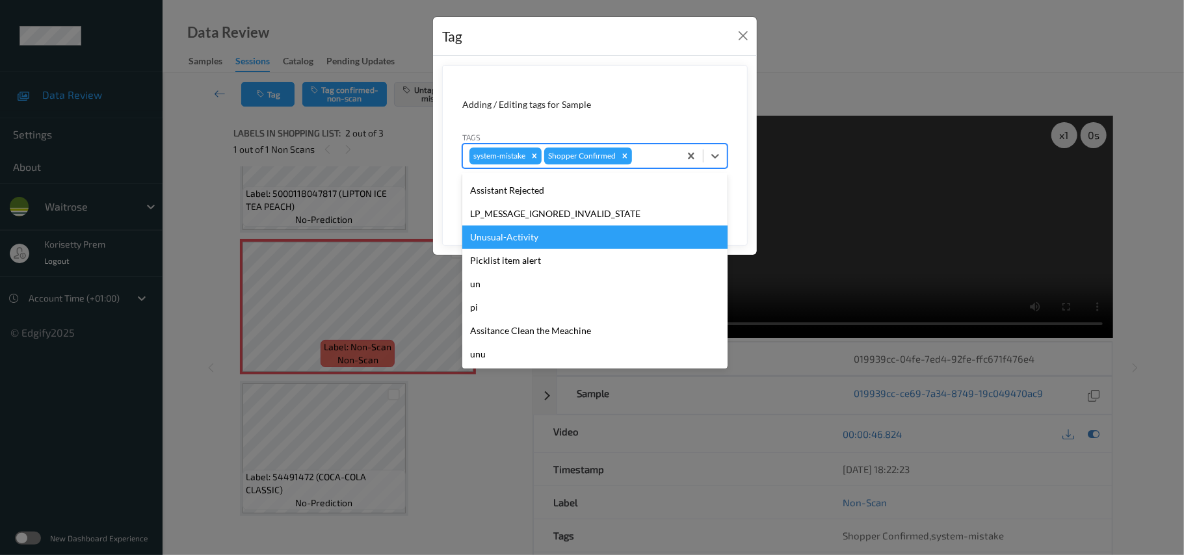
click at [525, 239] on div "Unusual-Activity" at bounding box center [594, 237] width 265 height 23
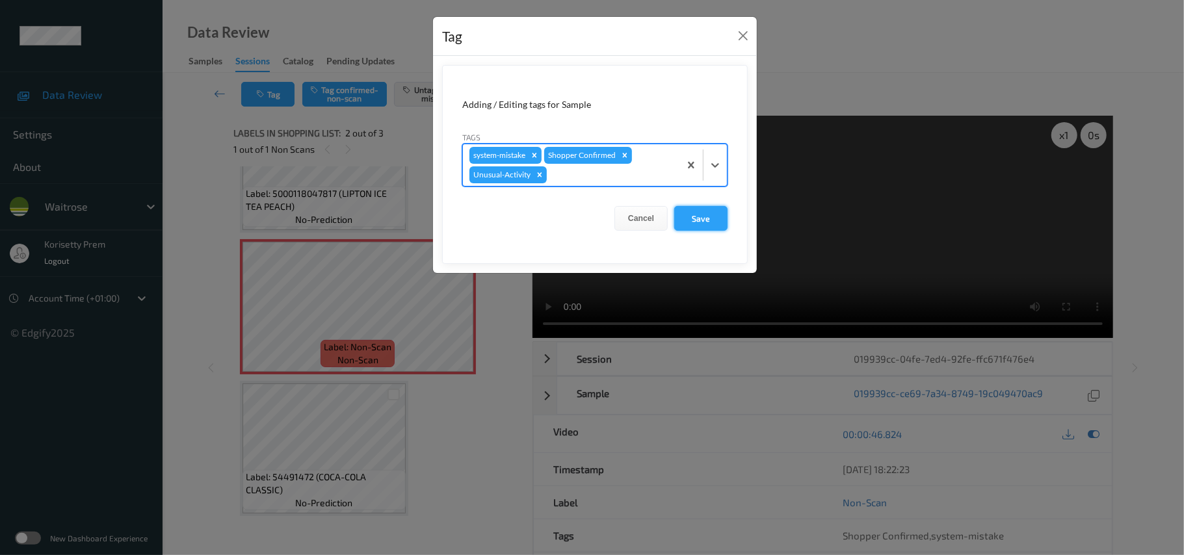
click at [700, 228] on button "Save" at bounding box center [700, 218] width 53 height 25
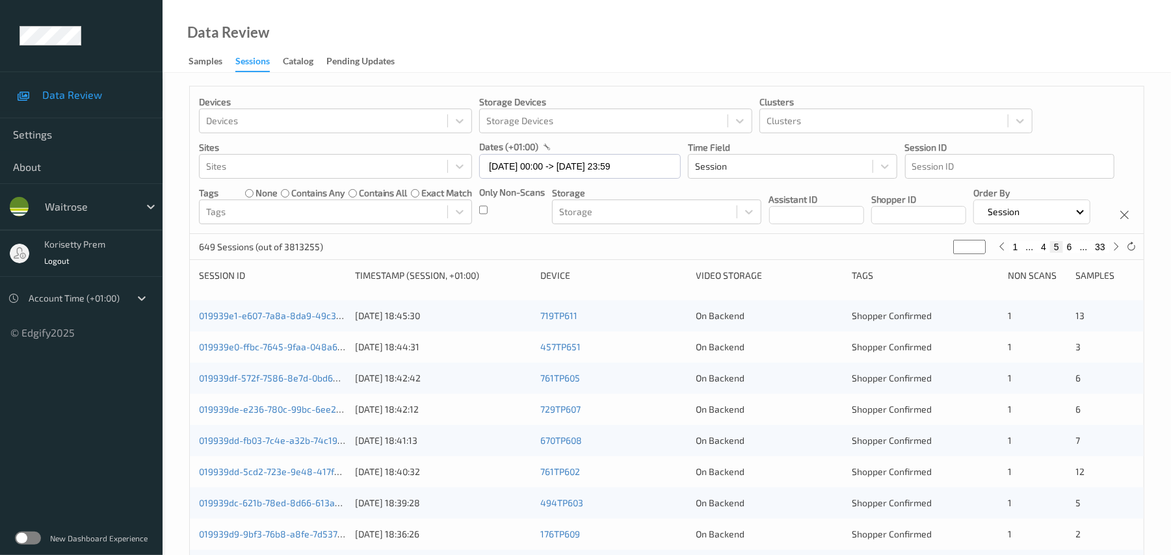
click at [1071, 253] on button "6" at bounding box center [1069, 247] width 13 height 12
type input "*"
click at [1068, 253] on button "7" at bounding box center [1069, 247] width 13 height 12
type input "*"
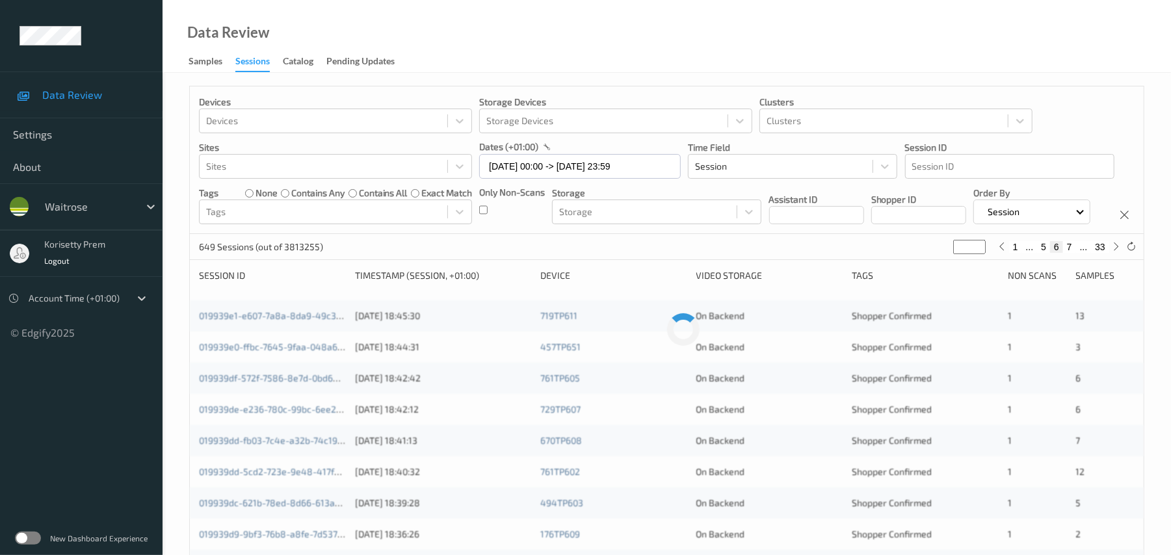
type input "*"
click at [1070, 253] on button "8" at bounding box center [1069, 247] width 13 height 12
type input "*"
click at [1117, 252] on icon at bounding box center [1117, 247] width 10 height 10
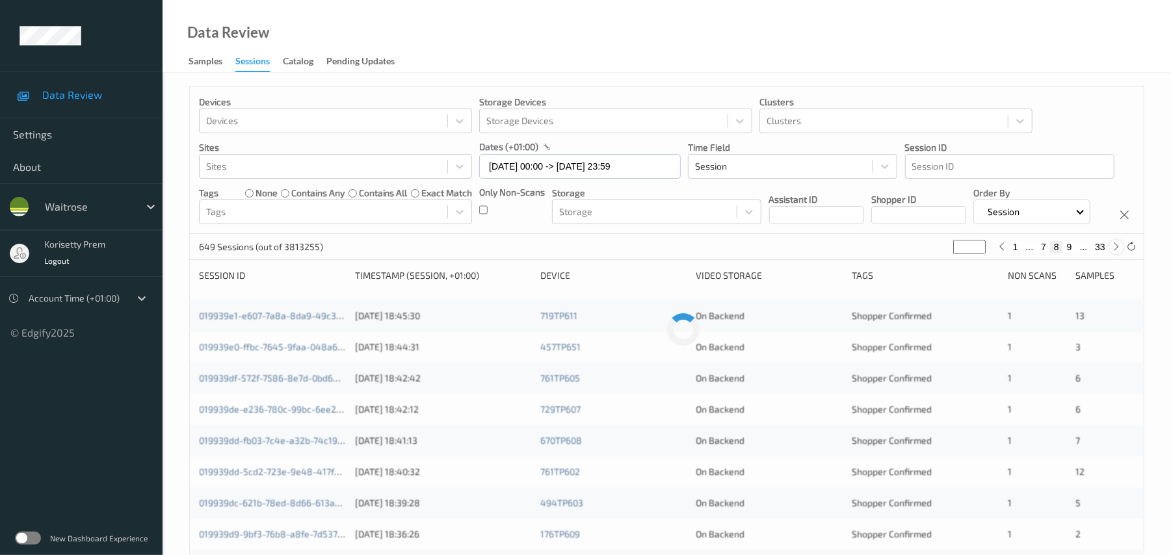
type input "*"
click at [1117, 252] on icon at bounding box center [1117, 247] width 10 height 10
type input "**"
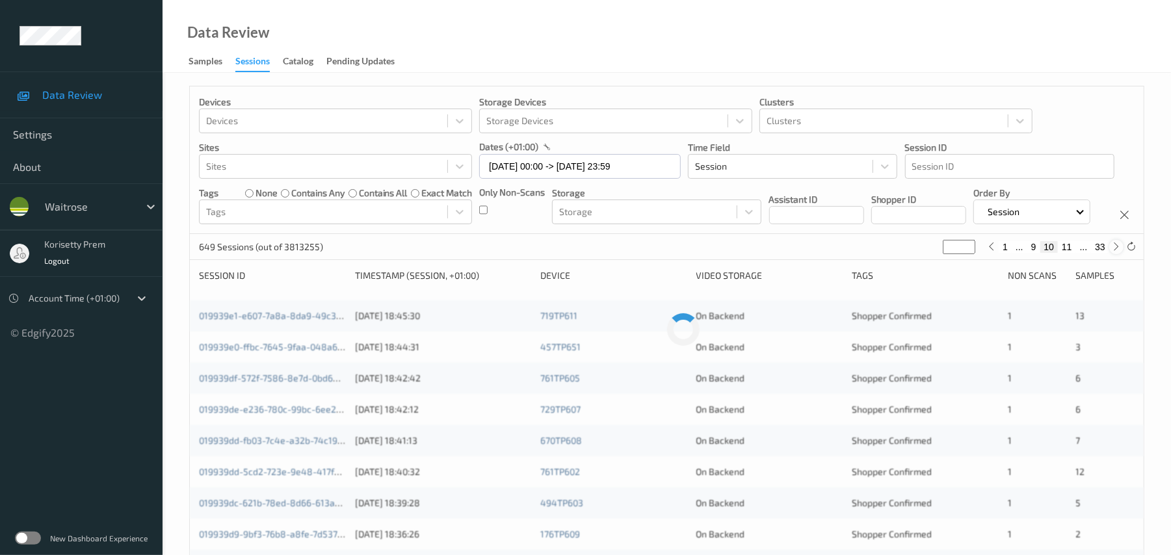
click at [1117, 252] on icon at bounding box center [1117, 247] width 10 height 10
type input "**"
click at [1117, 252] on icon at bounding box center [1117, 247] width 10 height 10
type input "**"
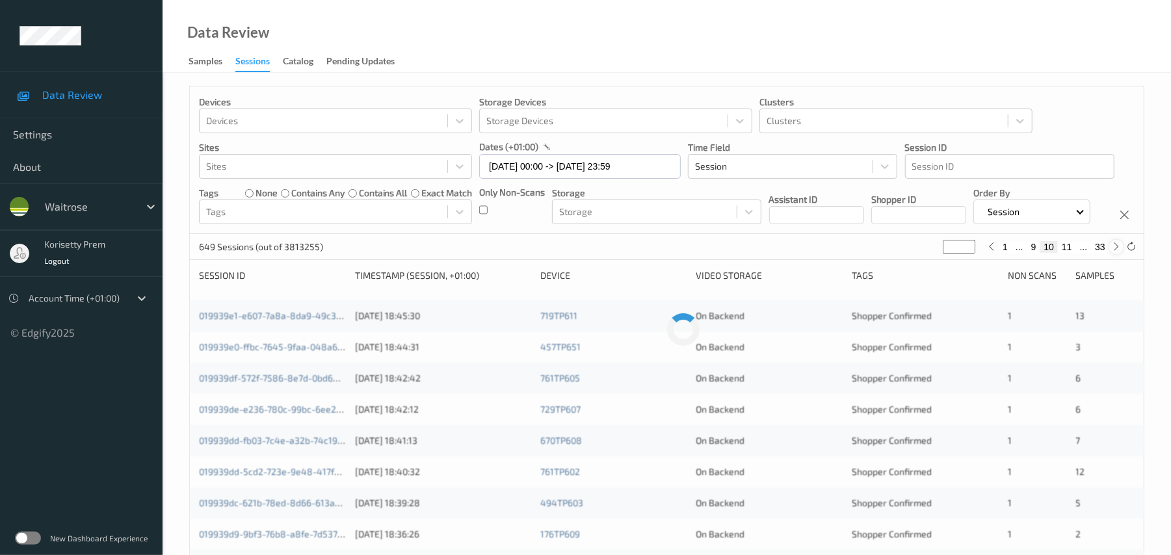
type input "**"
click at [1117, 252] on icon at bounding box center [1117, 247] width 10 height 10
type input "**"
click at [1117, 252] on icon at bounding box center [1117, 247] width 10 height 10
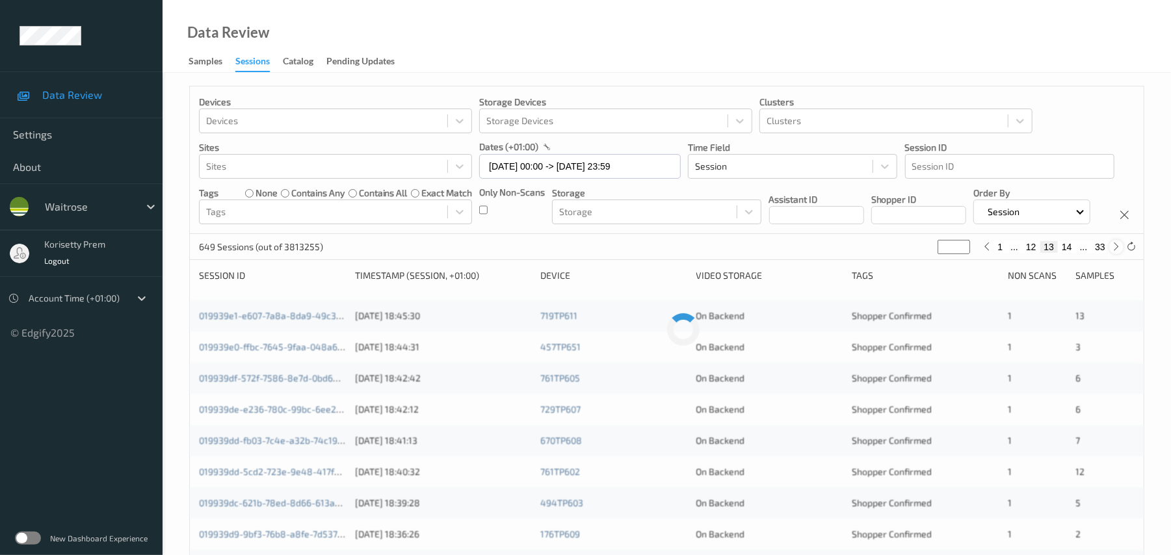
type input "**"
click at [1117, 252] on icon at bounding box center [1117, 247] width 10 height 10
type input "**"
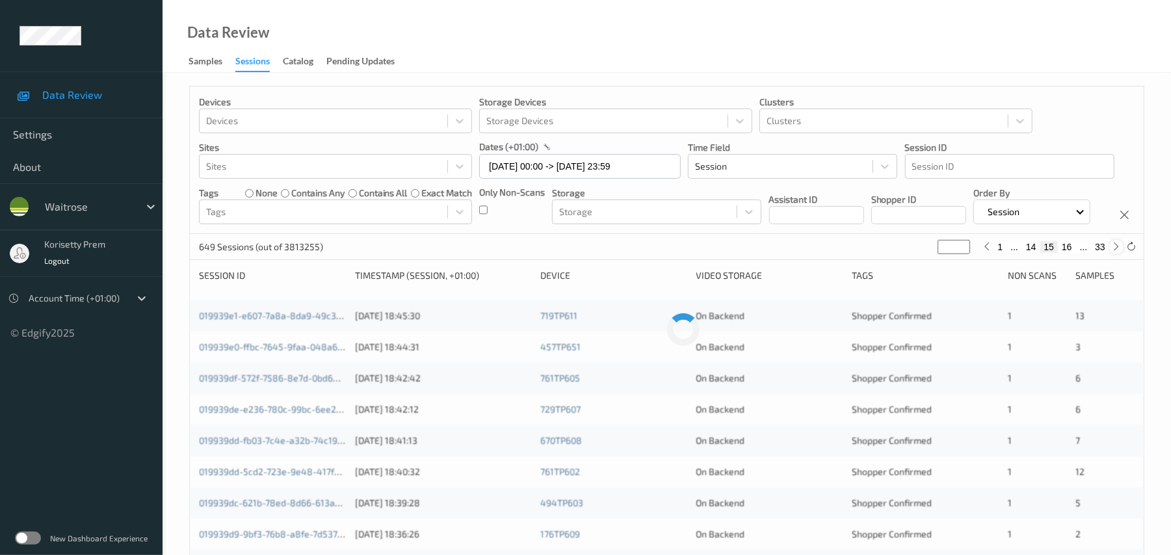
click at [1117, 252] on icon at bounding box center [1117, 247] width 10 height 10
type input "**"
click at [959, 234] on div "Devices Devices Storage Devices Storage Devices Clusters Clusters Sites Sites d…" at bounding box center [667, 160] width 954 height 148
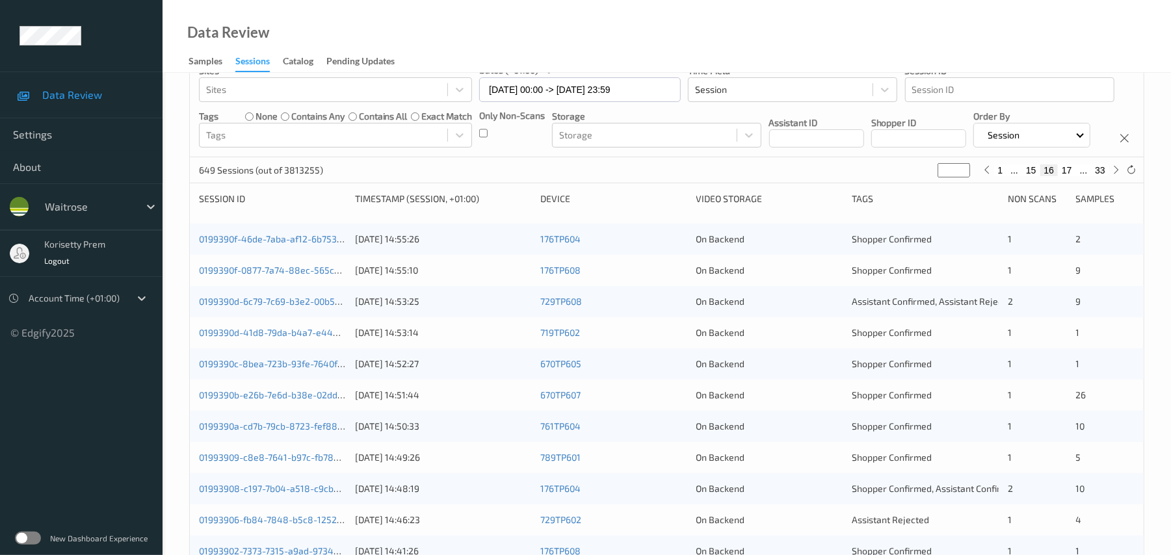
scroll to position [173, 0]
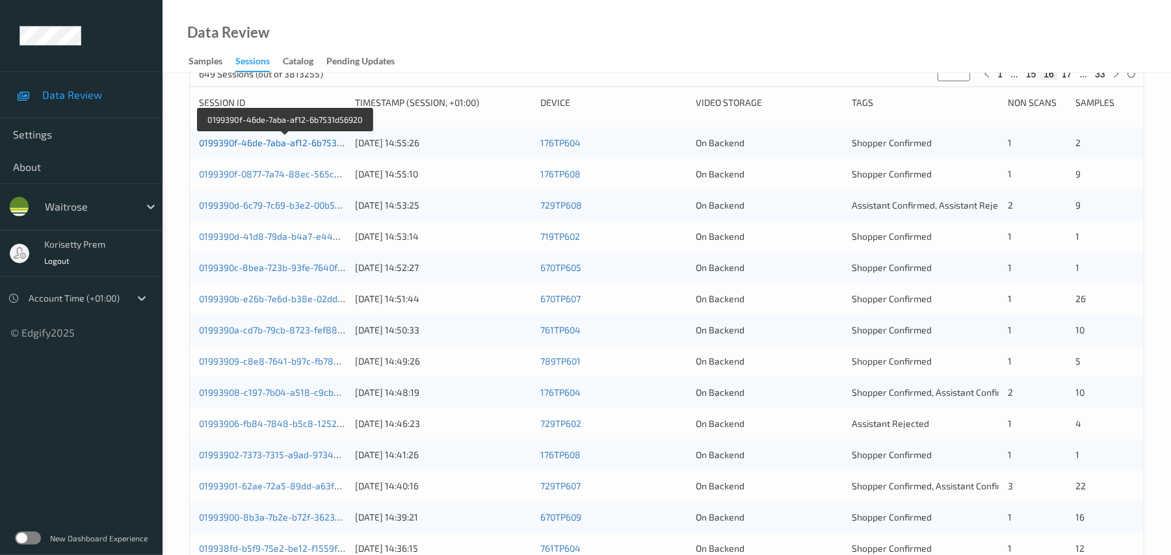
click at [287, 148] on link "0199390f-46de-7aba-af12-6b7531d56920" at bounding box center [285, 142] width 173 height 11
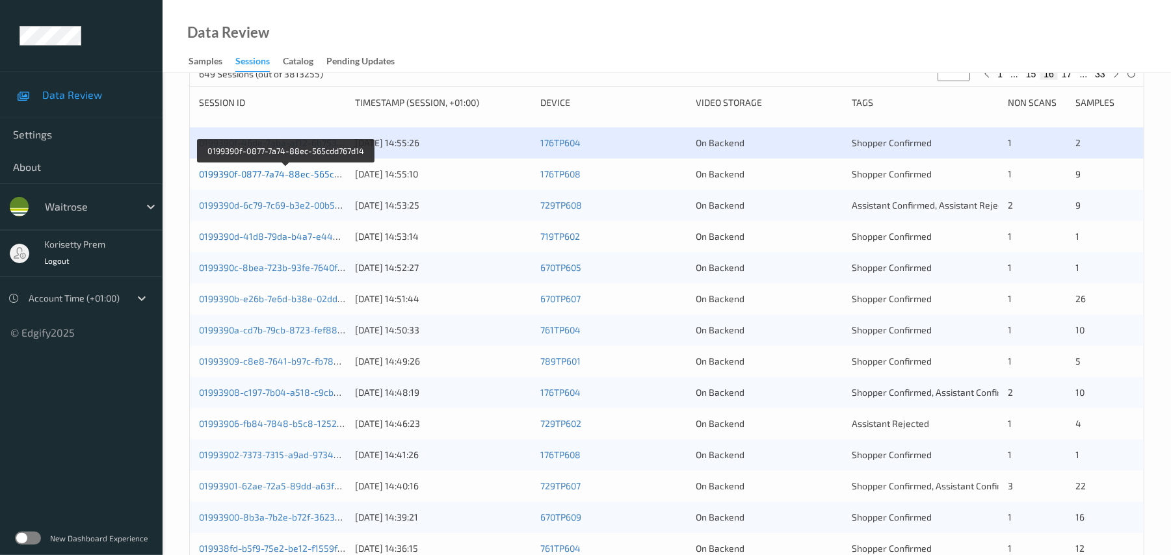
click at [290, 180] on link "0199390f-0877-7a74-88ec-565cdd767d14" at bounding box center [286, 173] width 175 height 11
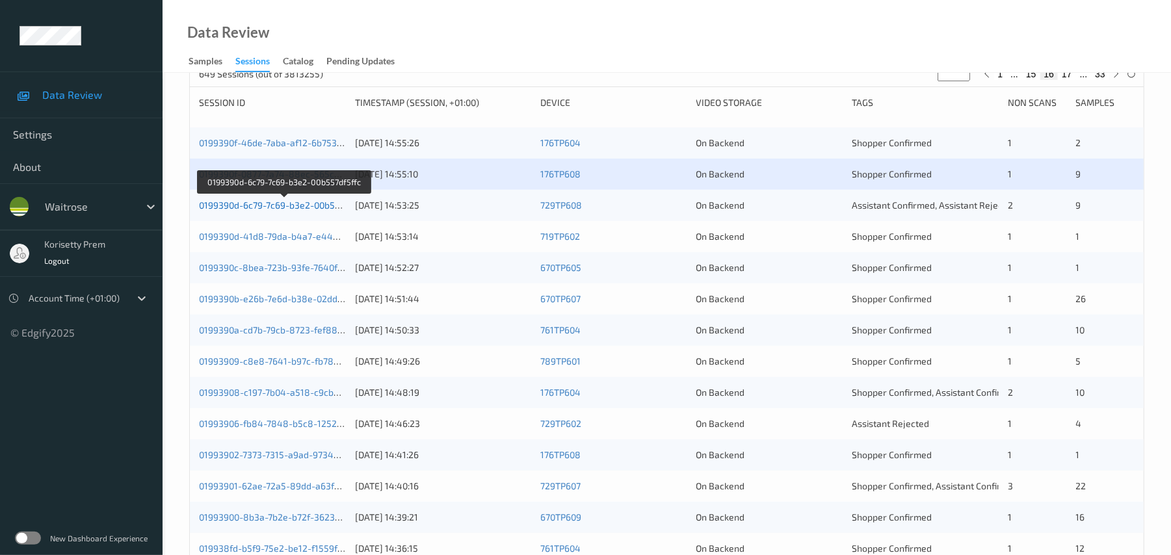
click at [308, 211] on link "0199390d-6c79-7c69-b3e2-00b557df5ffc" at bounding box center [284, 205] width 170 height 11
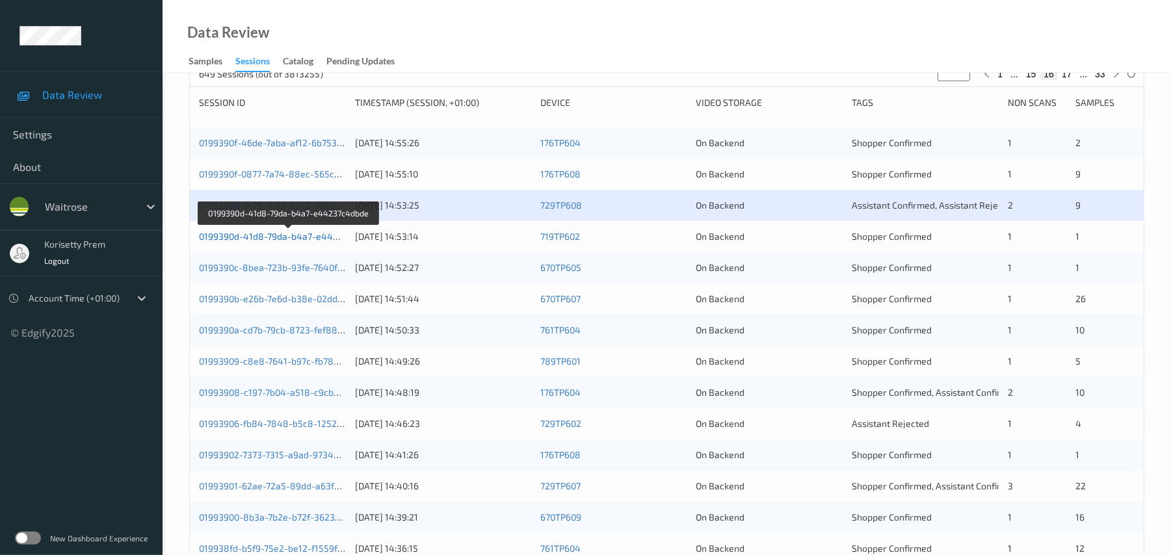
click at [313, 242] on link "0199390d-41d8-79da-b4a7-e44237c4dbde" at bounding box center [289, 236] width 180 height 11
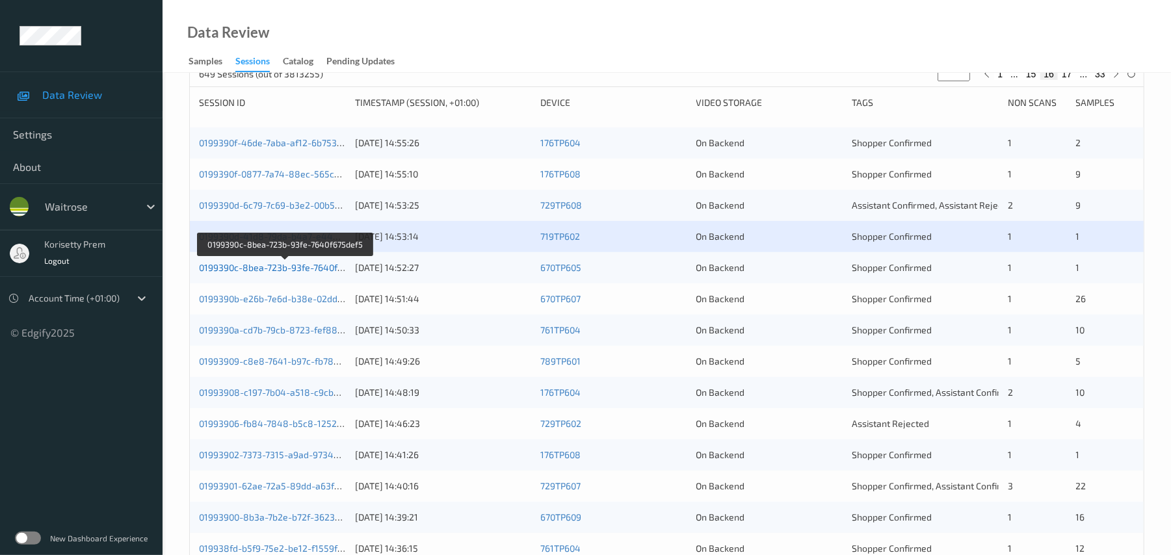
click at [313, 273] on link "0199390c-8bea-723b-93fe-7640f675def5" at bounding box center [285, 267] width 172 height 11
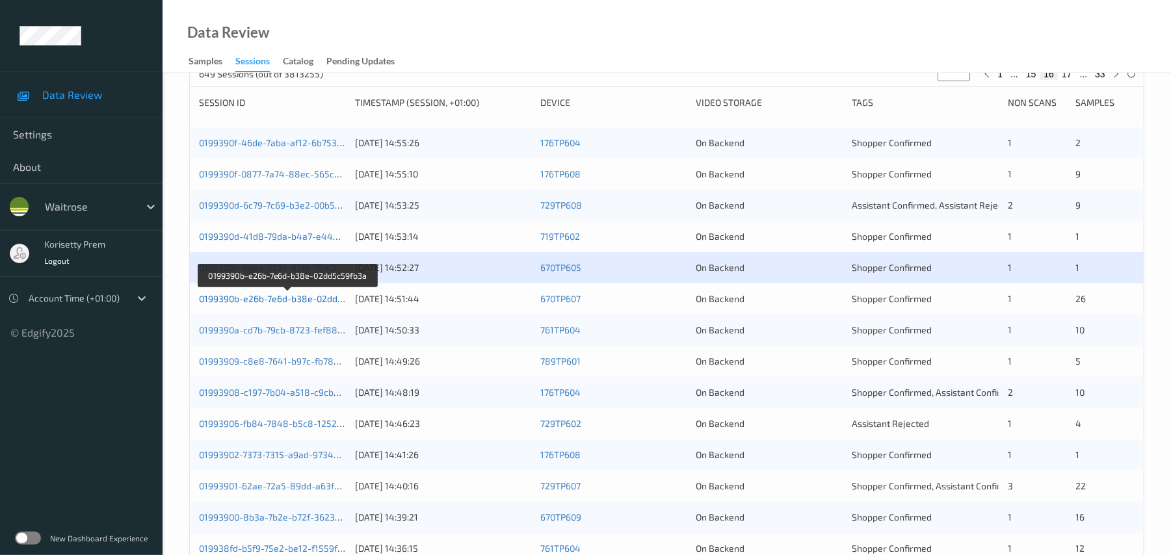
drag, startPoint x: 315, startPoint y: 326, endPoint x: 367, endPoint y: 343, distance: 55.3
click at [315, 304] on link "0199390b-e26b-7e6d-b38e-02dd5c59fb3a" at bounding box center [288, 298] width 178 height 11
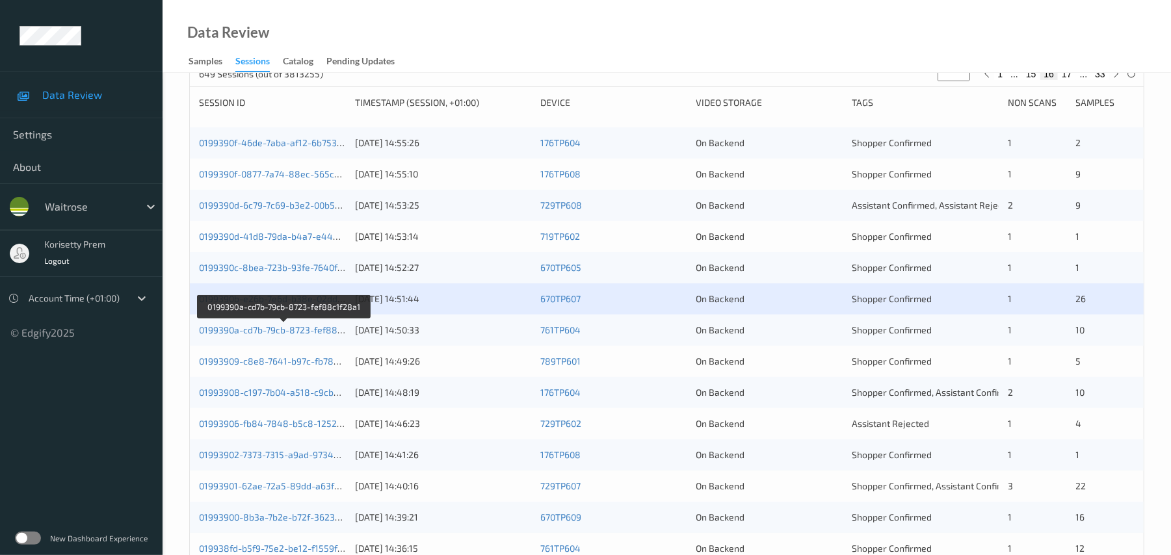
click at [325, 337] on div "0199390a-cd7b-79cb-8723-fef88c1f28a1" at bounding box center [272, 330] width 147 height 13
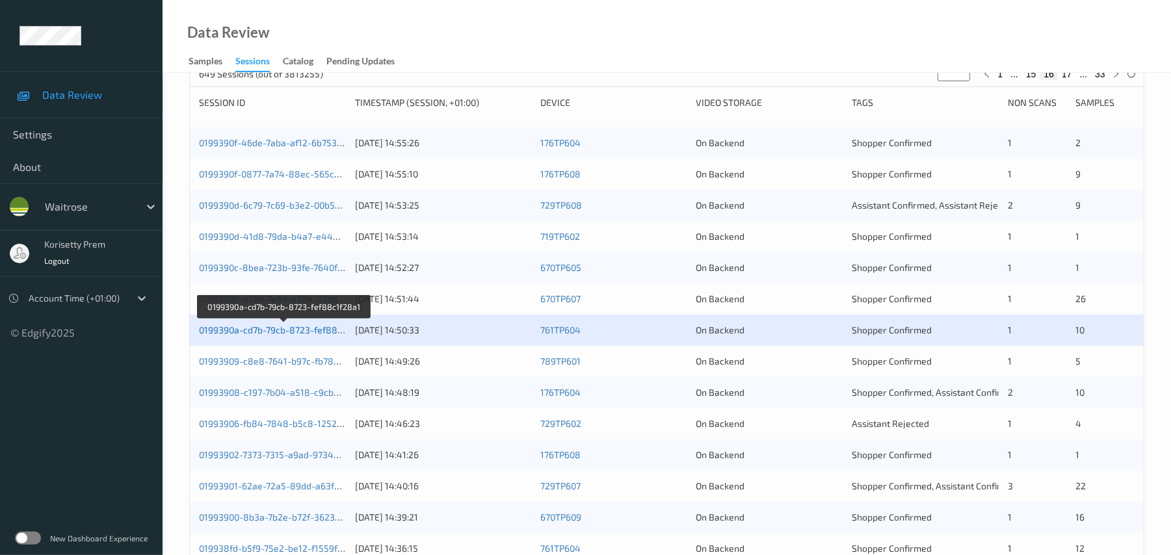
click at [303, 336] on link "0199390a-cd7b-79cb-8723-fef88c1f28a1" at bounding box center [284, 330] width 170 height 11
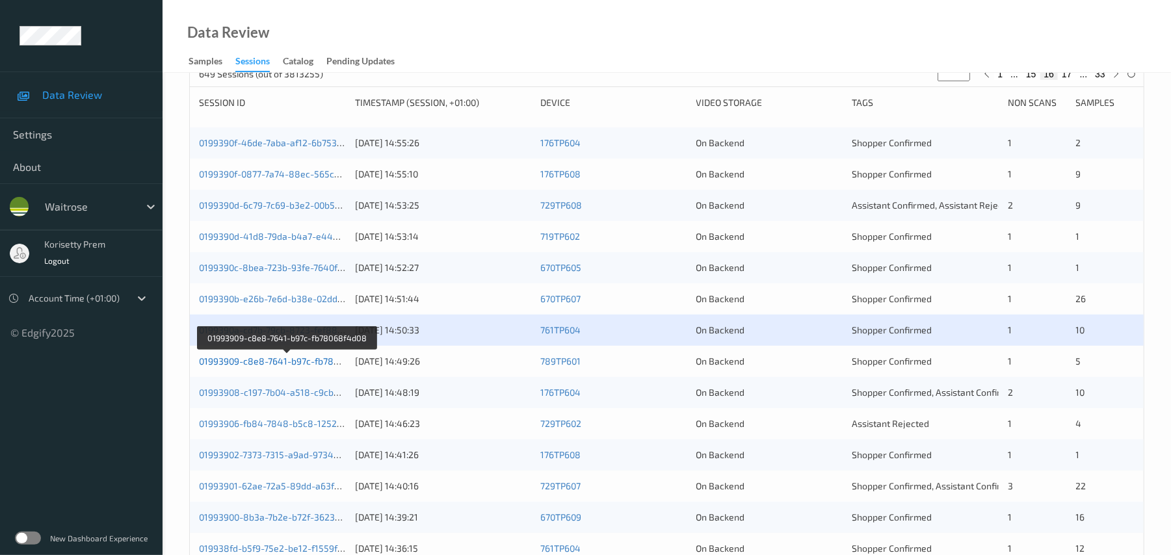
click at [303, 367] on link "01993909-c8e8-7641-b97c-fb78068f4d08" at bounding box center [287, 361] width 176 height 11
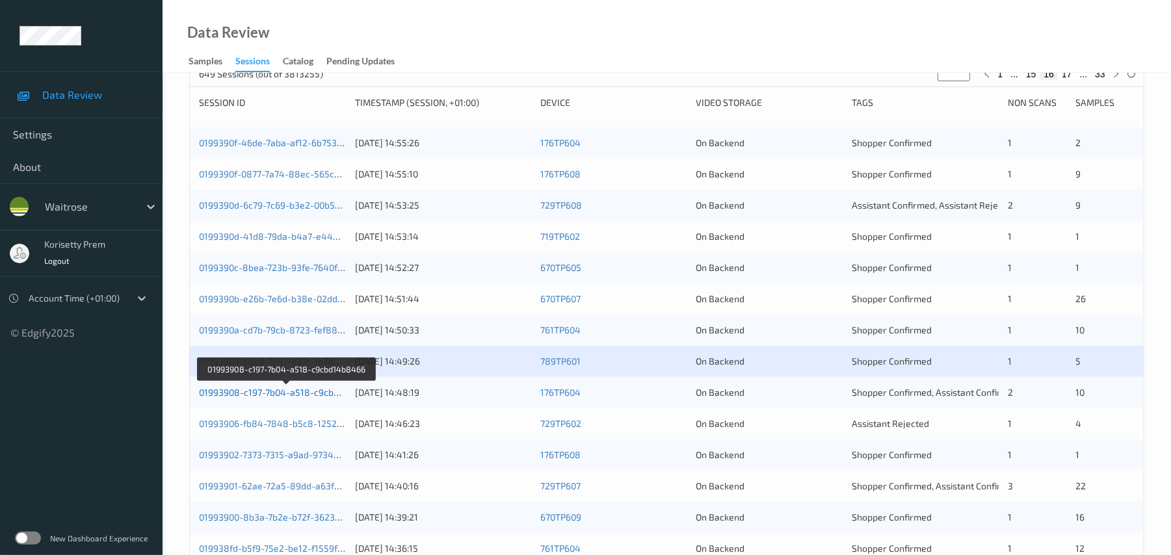
click at [313, 398] on link "01993908-c197-7b04-a518-c9cbd14b8466" at bounding box center [287, 392] width 177 height 11
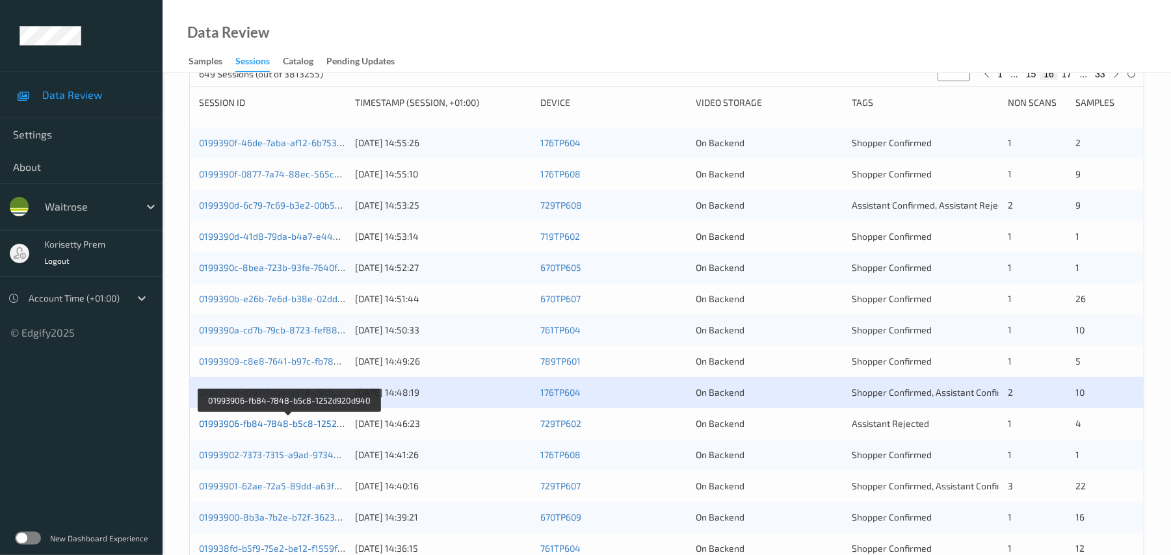
click at [321, 429] on link "01993906-fb84-7848-b5c8-1252d920d940" at bounding box center [289, 423] width 180 height 11
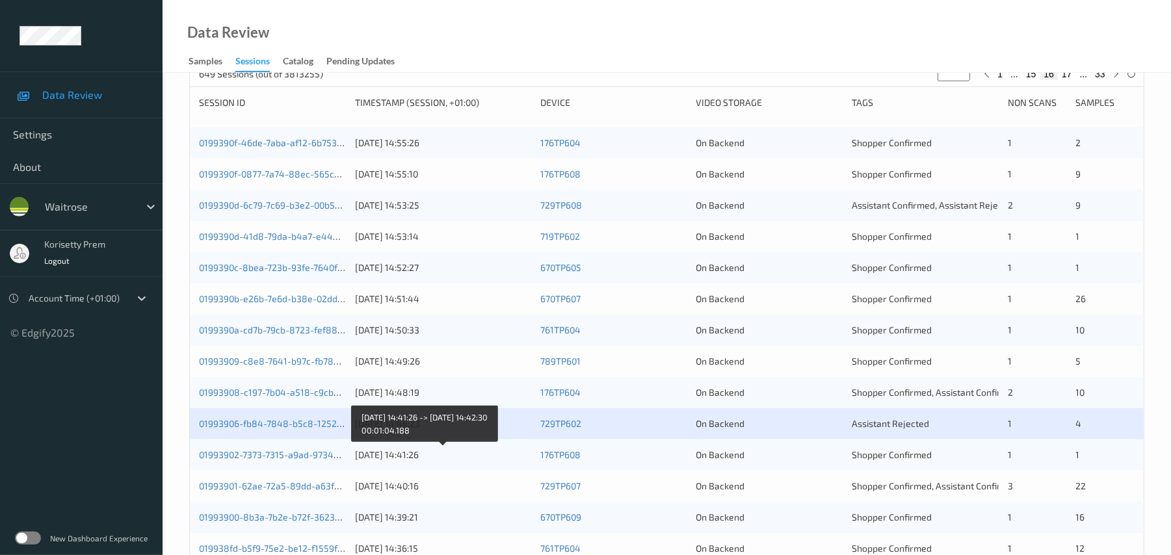
click at [496, 462] on div "11/09/2025 14:41:26" at bounding box center [443, 455] width 176 height 13
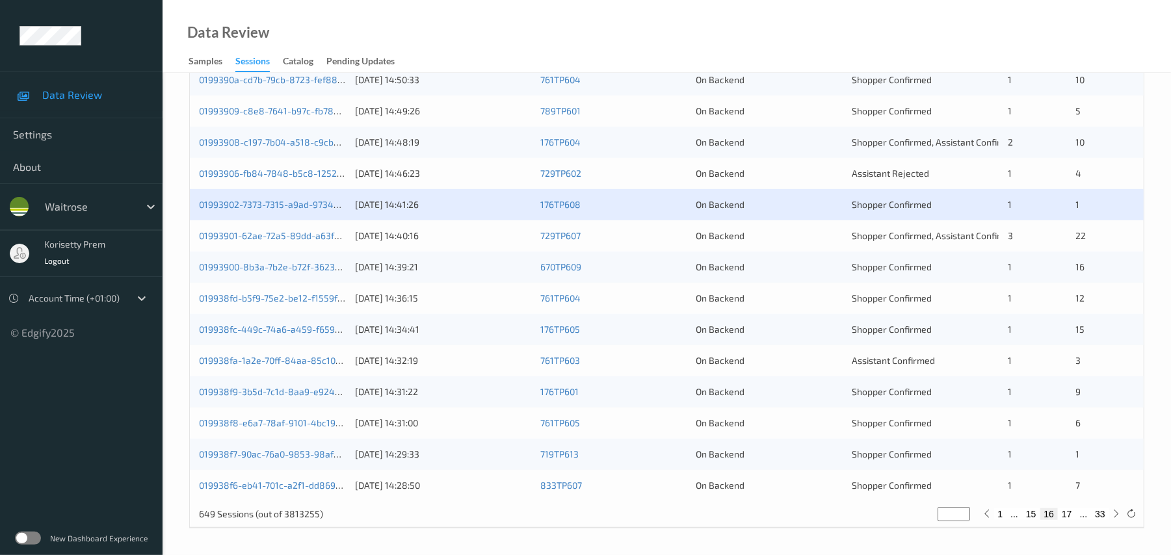
scroll to position [433, 0]
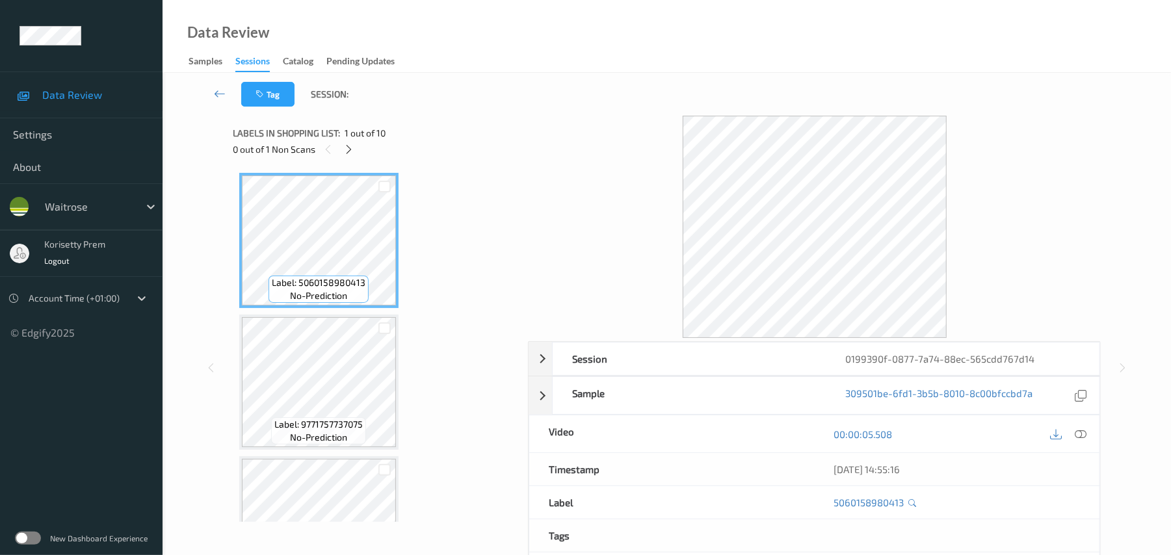
click at [477, 88] on div "Tag Session:" at bounding box center [666, 94] width 955 height 43
click at [350, 146] on icon at bounding box center [348, 150] width 11 height 12
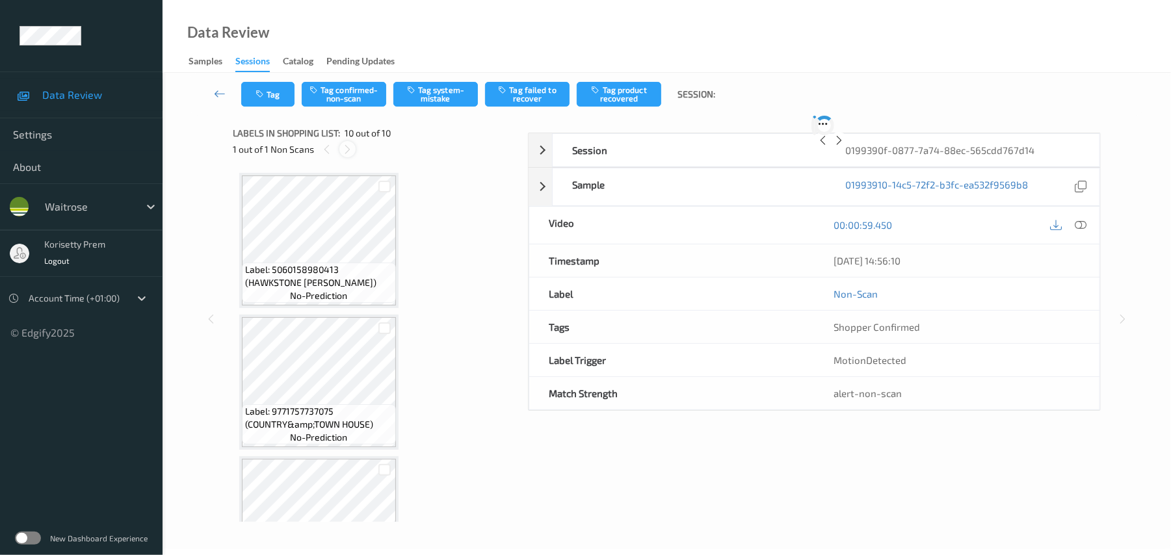
scroll to position [1068, 0]
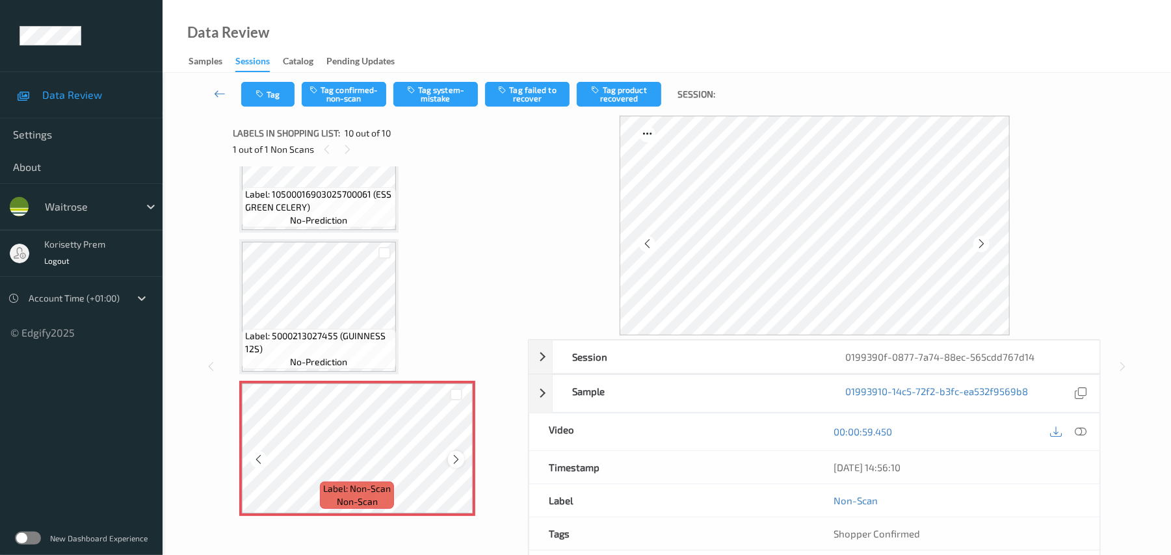
click at [455, 461] on icon at bounding box center [456, 460] width 11 height 12
click at [456, 464] on icon at bounding box center [456, 460] width 11 height 12
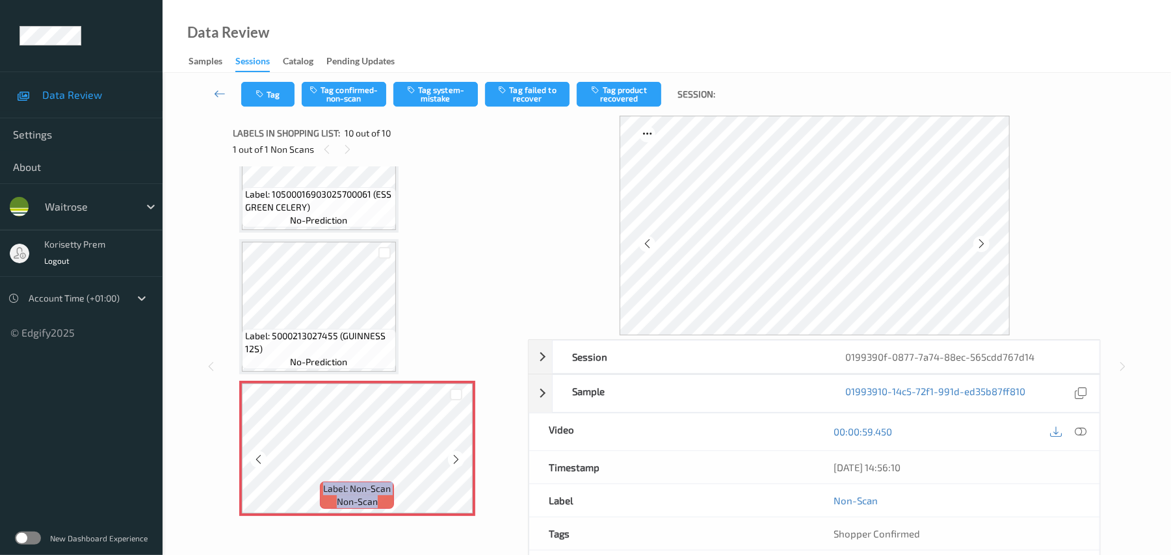
click at [456, 464] on icon at bounding box center [456, 460] width 11 height 12
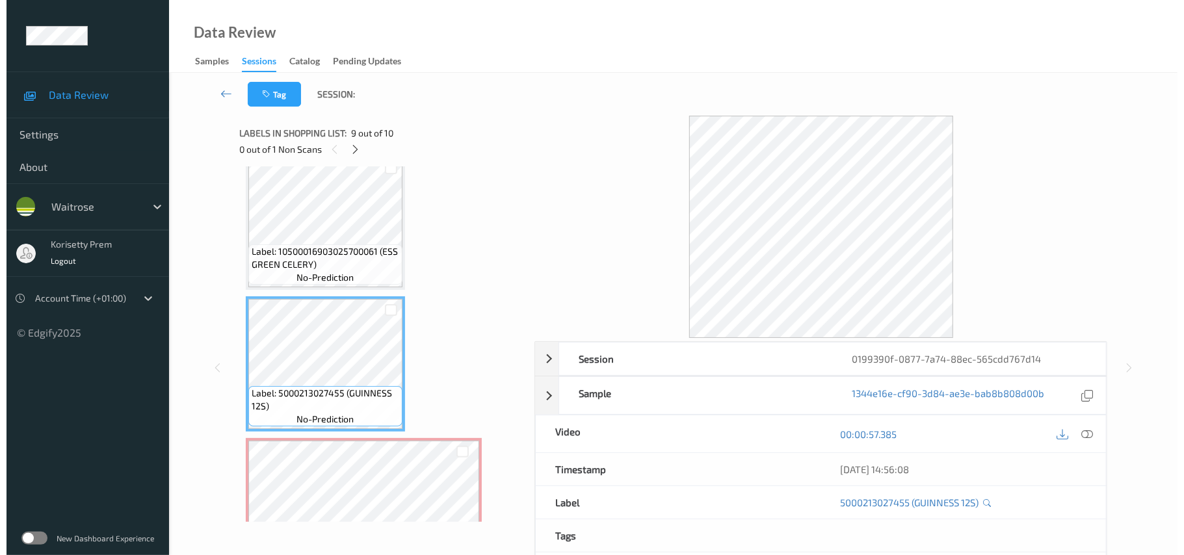
scroll to position [981, 0]
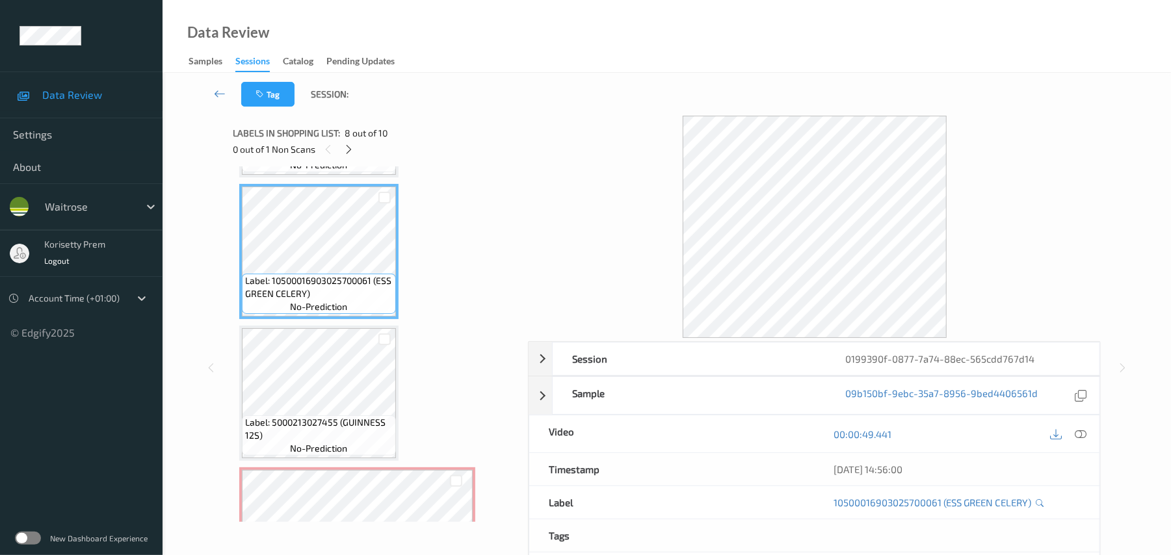
click at [1078, 456] on div "[DATE] 14:56:00" at bounding box center [957, 469] width 285 height 33
click at [1086, 438] on icon at bounding box center [1082, 435] width 12 height 12
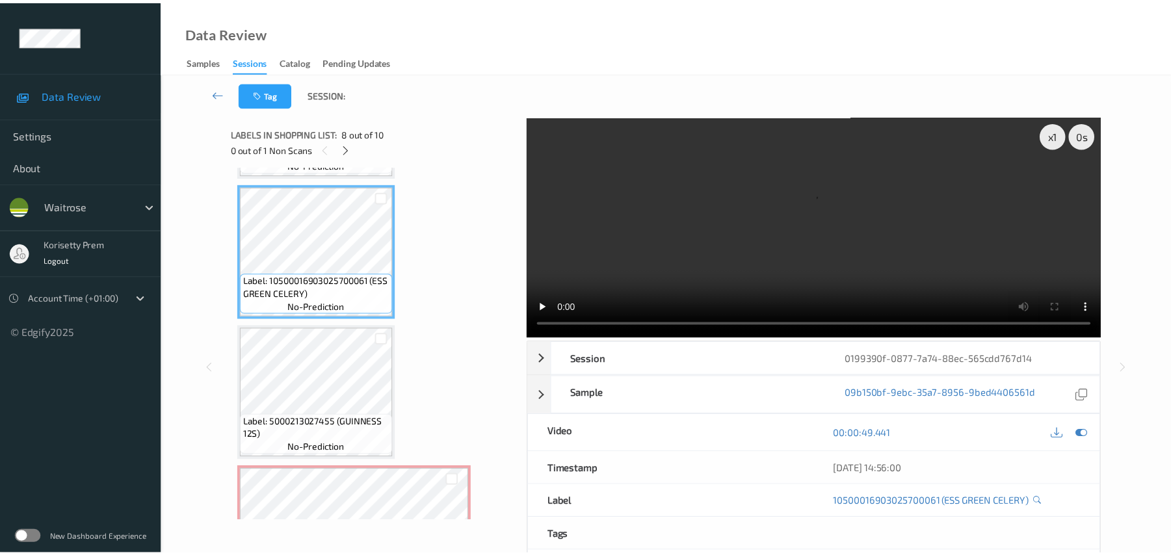
scroll to position [1068, 0]
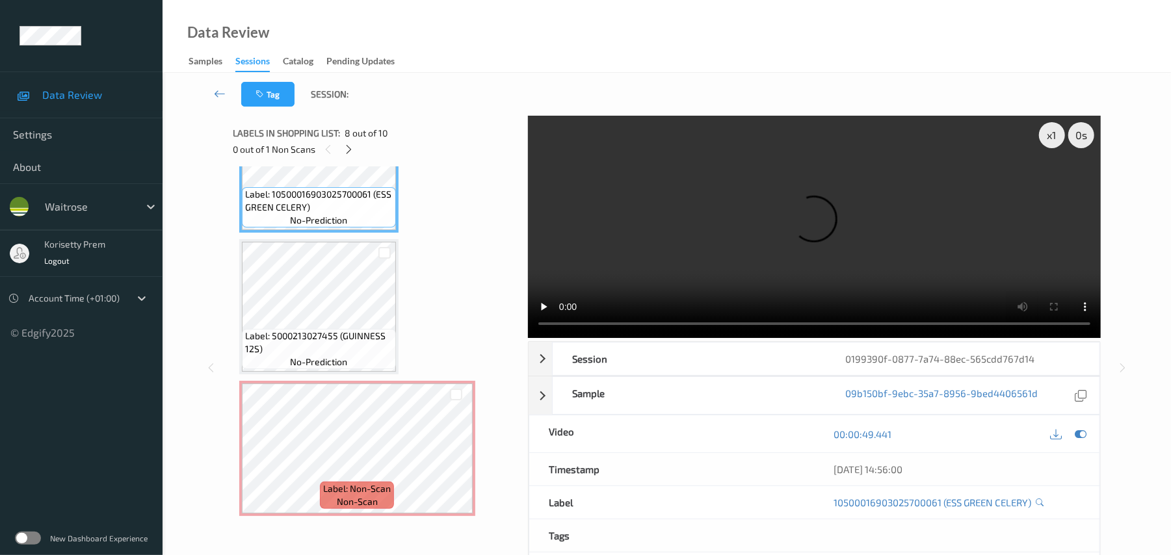
click at [955, 217] on video at bounding box center [814, 227] width 573 height 222
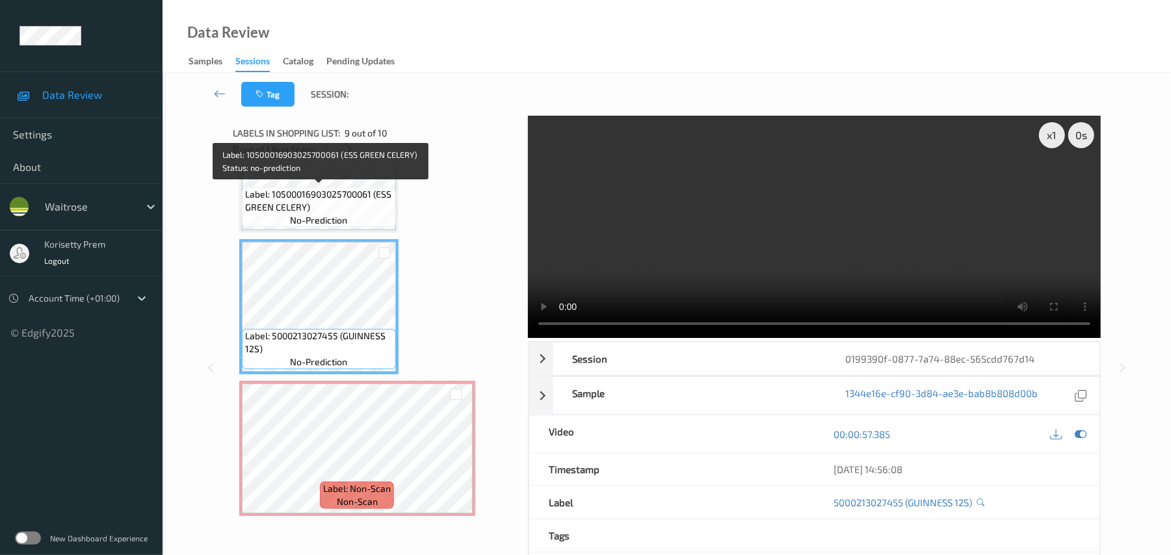
click at [326, 196] on span "Label: 10500016903025700061 (ESS GREEN CELERY)" at bounding box center [319, 201] width 148 height 26
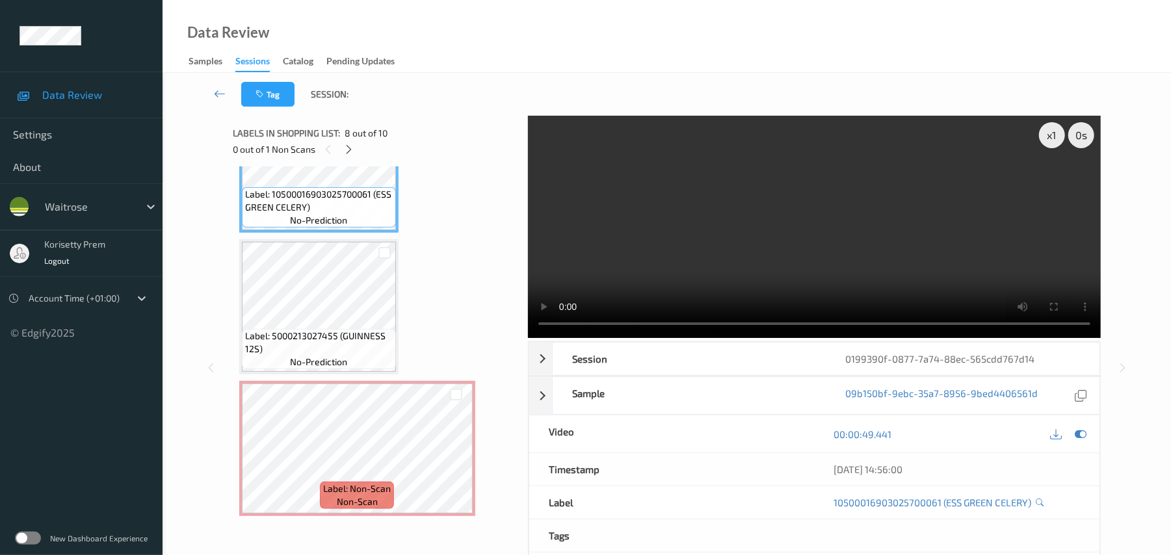
click at [788, 187] on video at bounding box center [814, 227] width 573 height 222
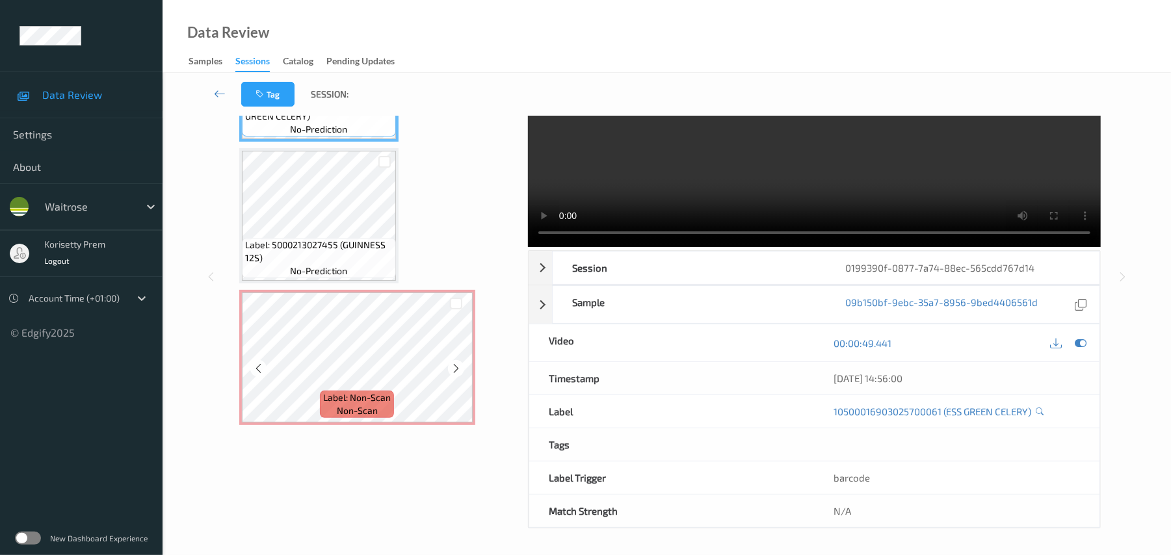
scroll to position [94, 0]
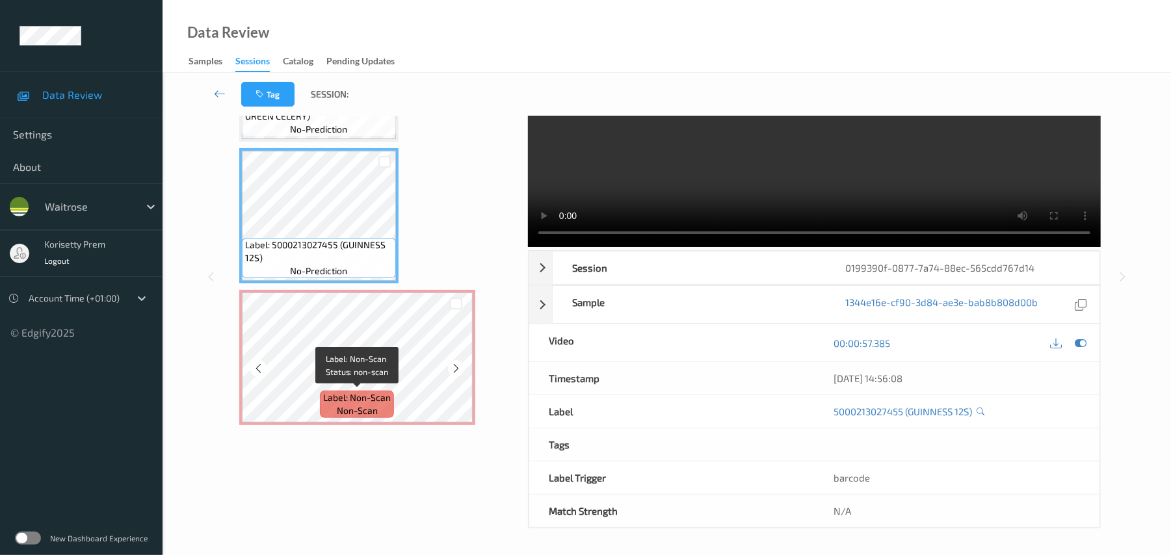
click at [368, 405] on span "non-scan" at bounding box center [357, 411] width 41 height 13
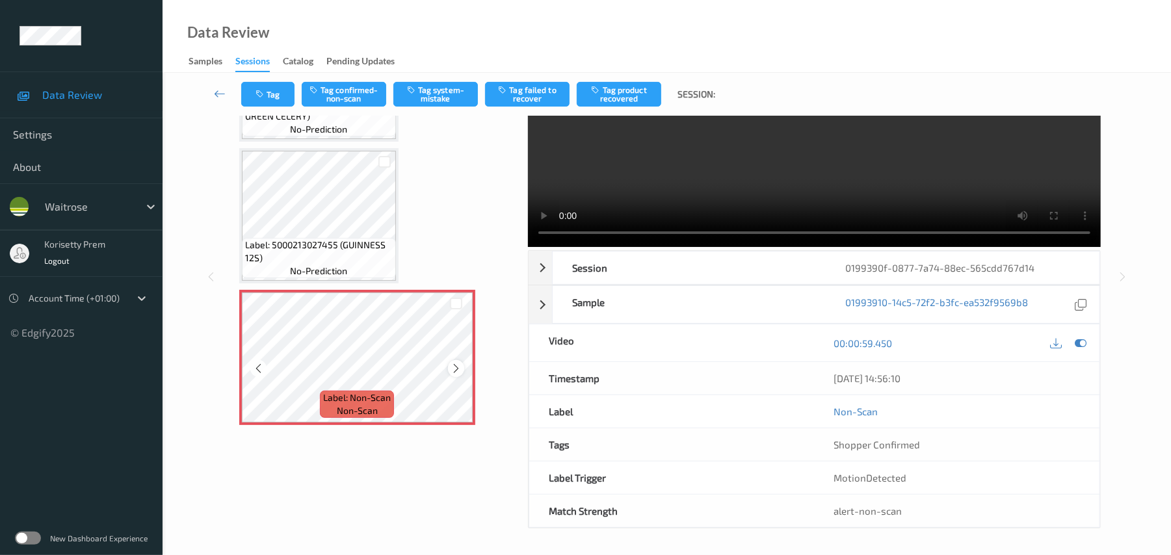
click at [456, 367] on icon at bounding box center [456, 369] width 11 height 12
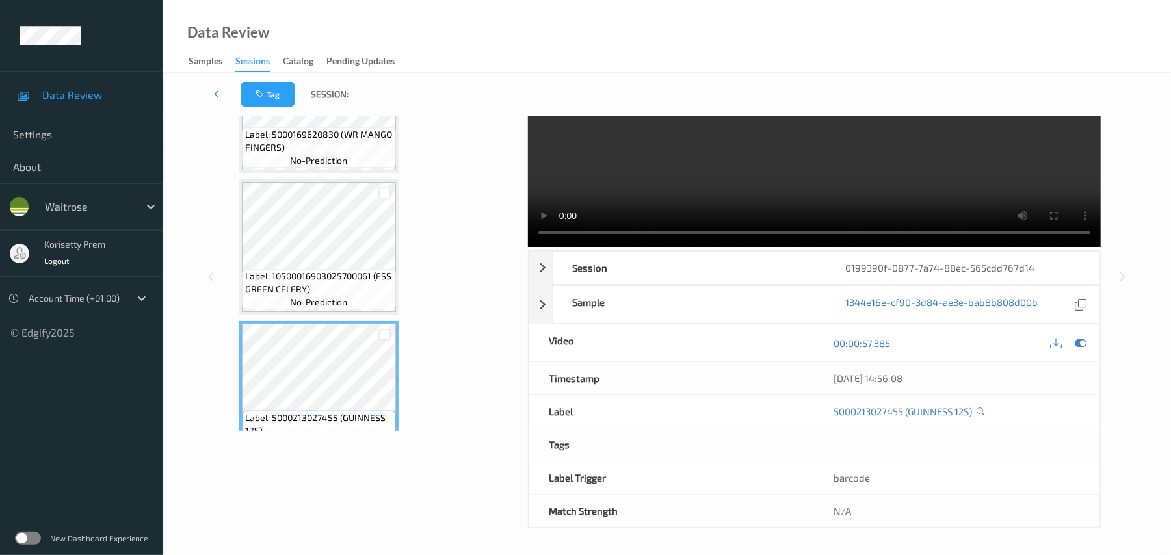
scroll to position [1068, 0]
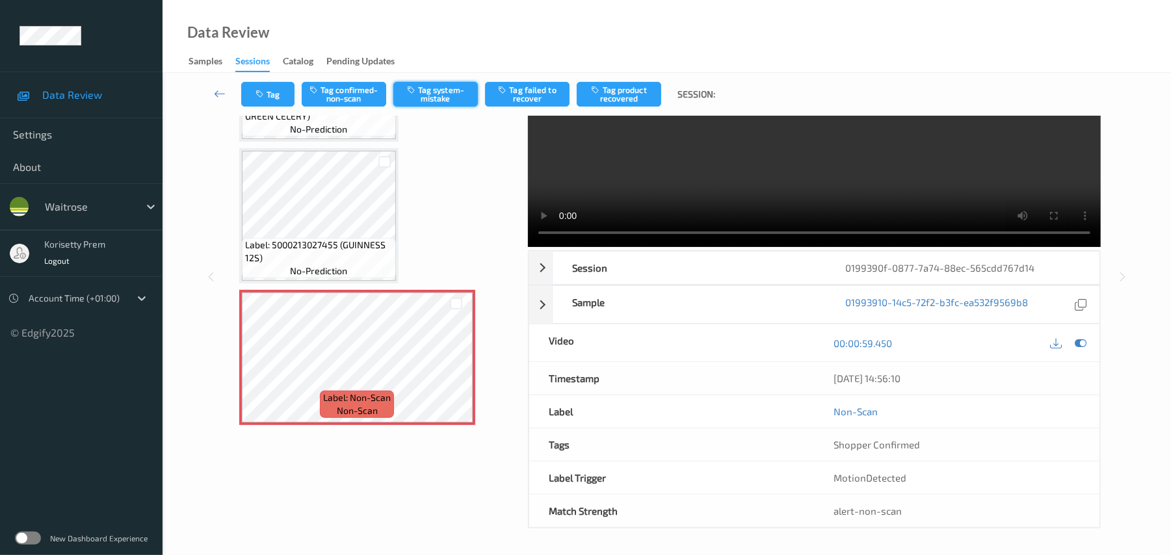
click at [448, 101] on button "Tag system-mistake" at bounding box center [435, 94] width 85 height 25
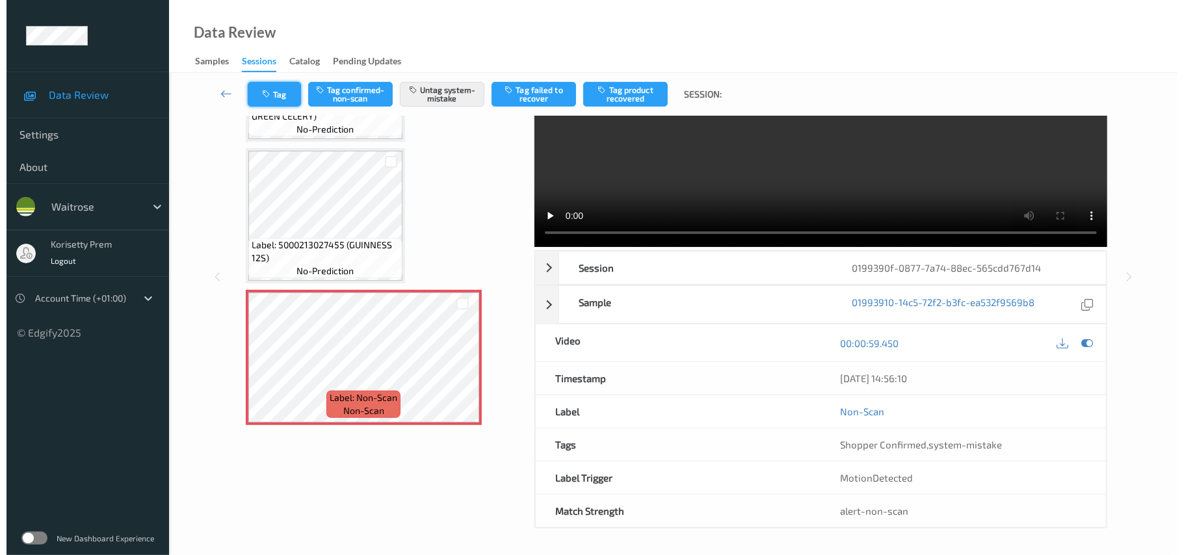
scroll to position [0, 0]
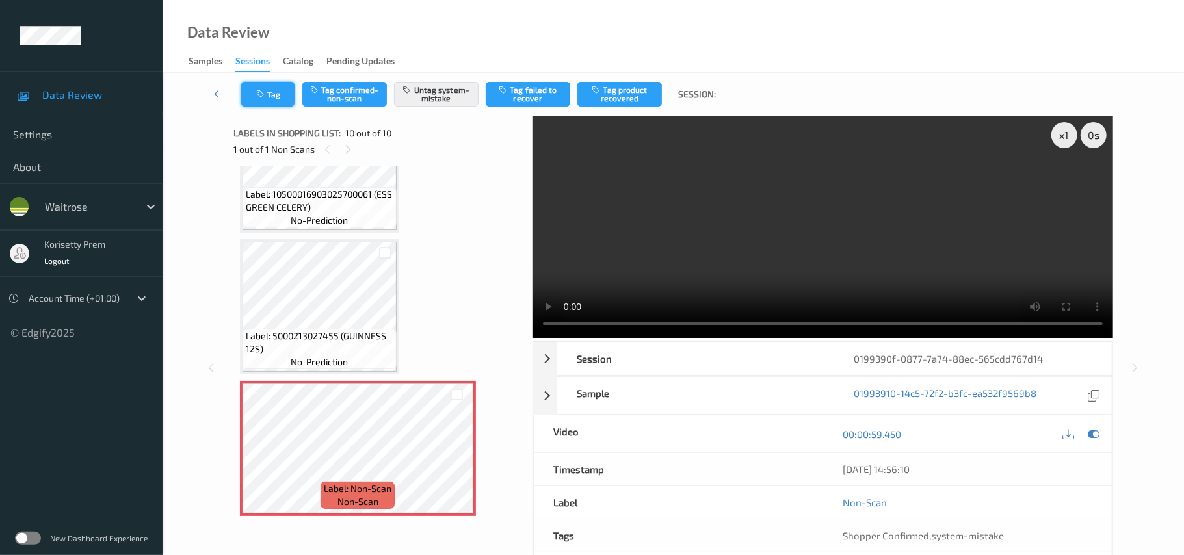
click at [259, 99] on button "Tag" at bounding box center [267, 94] width 53 height 25
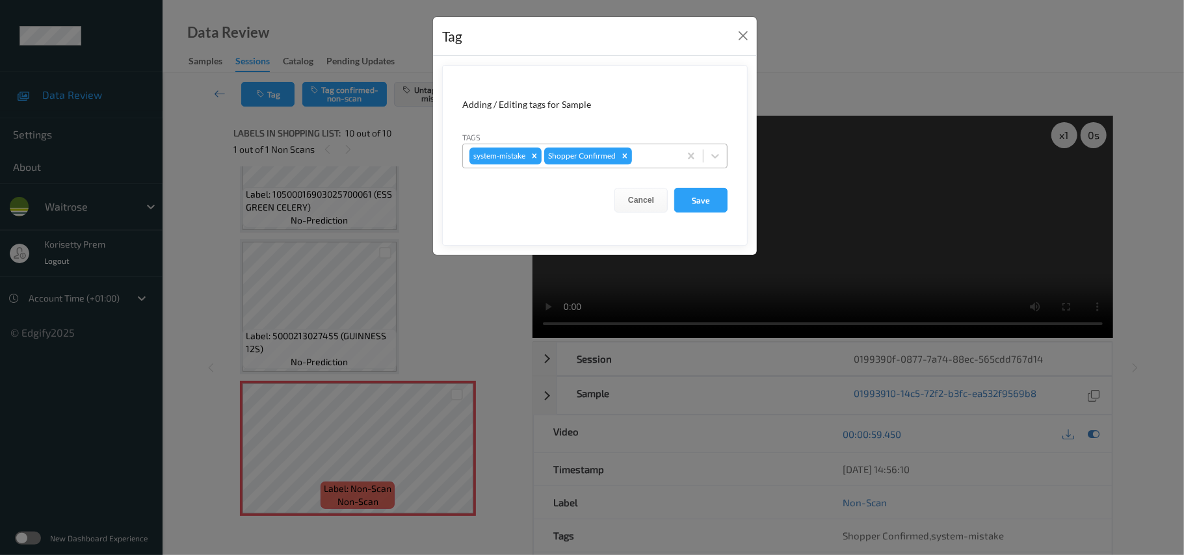
click at [654, 159] on div at bounding box center [654, 156] width 38 height 16
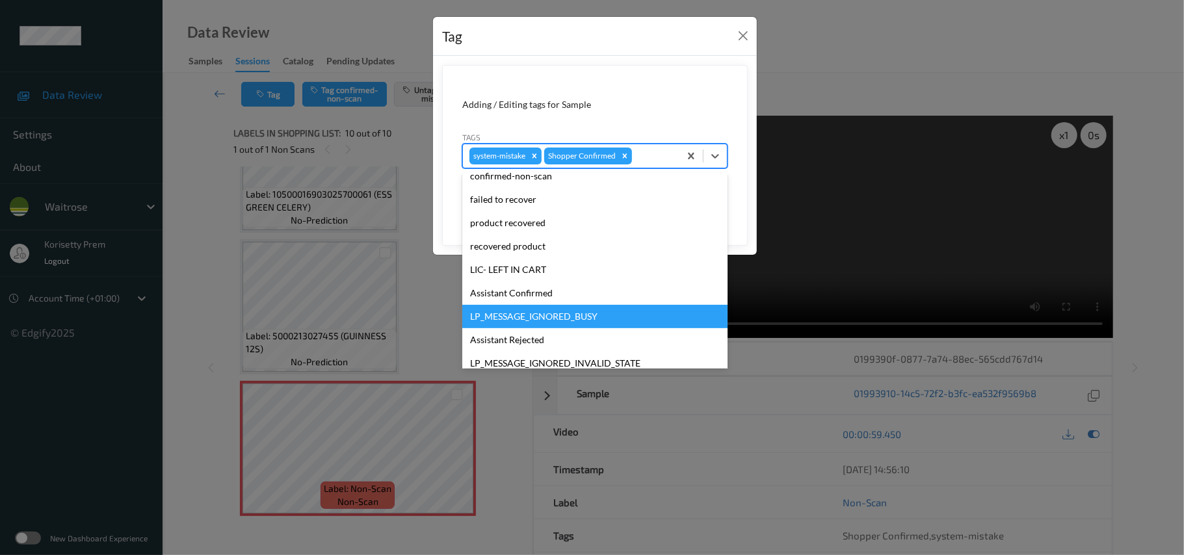
scroll to position [302, 0]
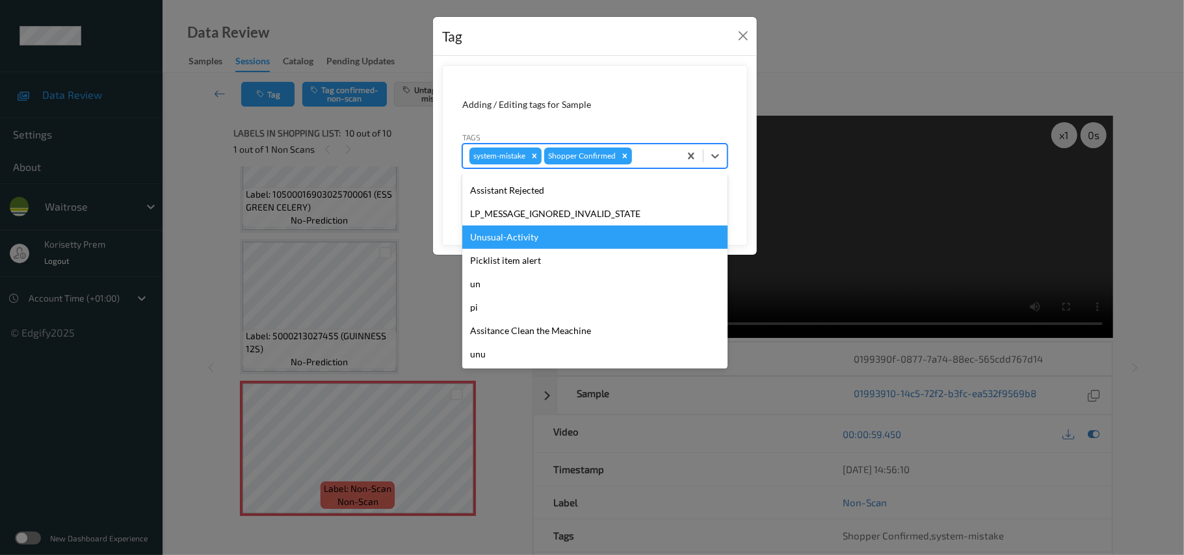
click at [518, 243] on div "Unusual-Activity" at bounding box center [594, 237] width 265 height 23
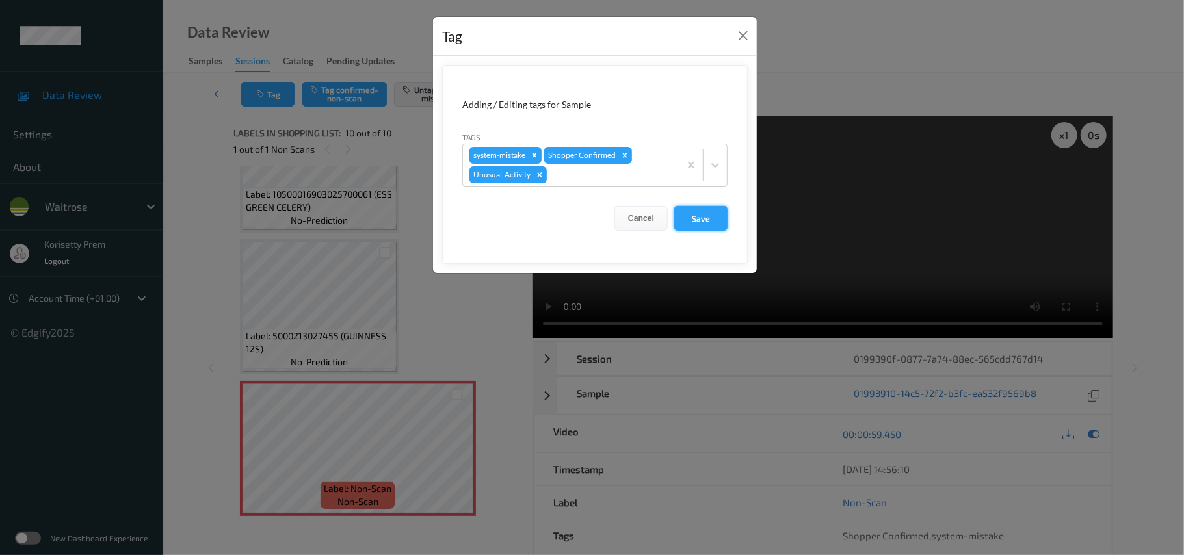
click at [702, 211] on button "Save" at bounding box center [700, 218] width 53 height 25
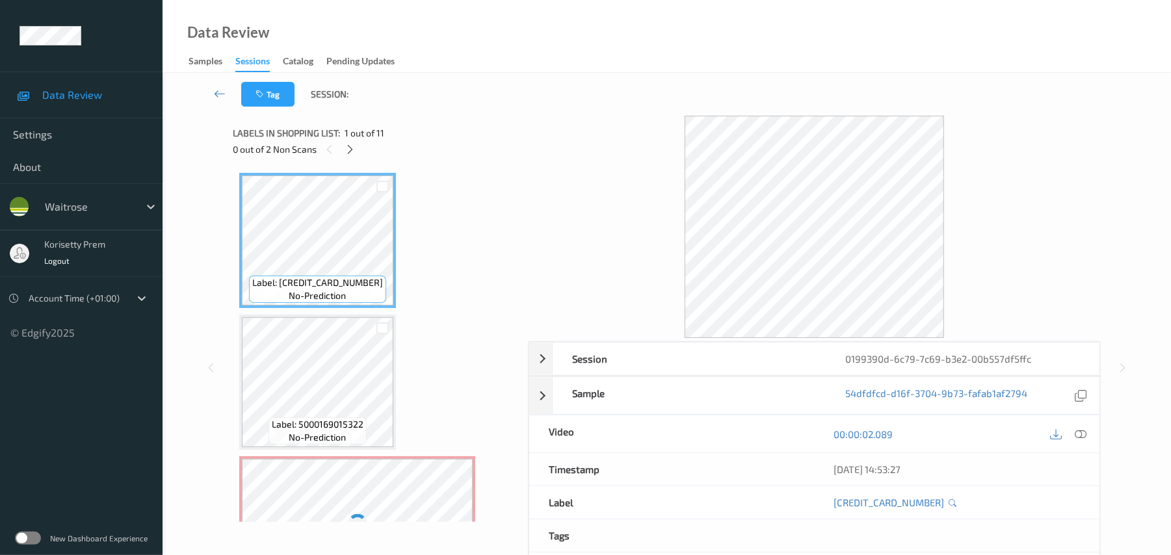
click at [606, 191] on div at bounding box center [814, 227] width 573 height 222
click at [354, 149] on icon at bounding box center [350, 150] width 11 height 12
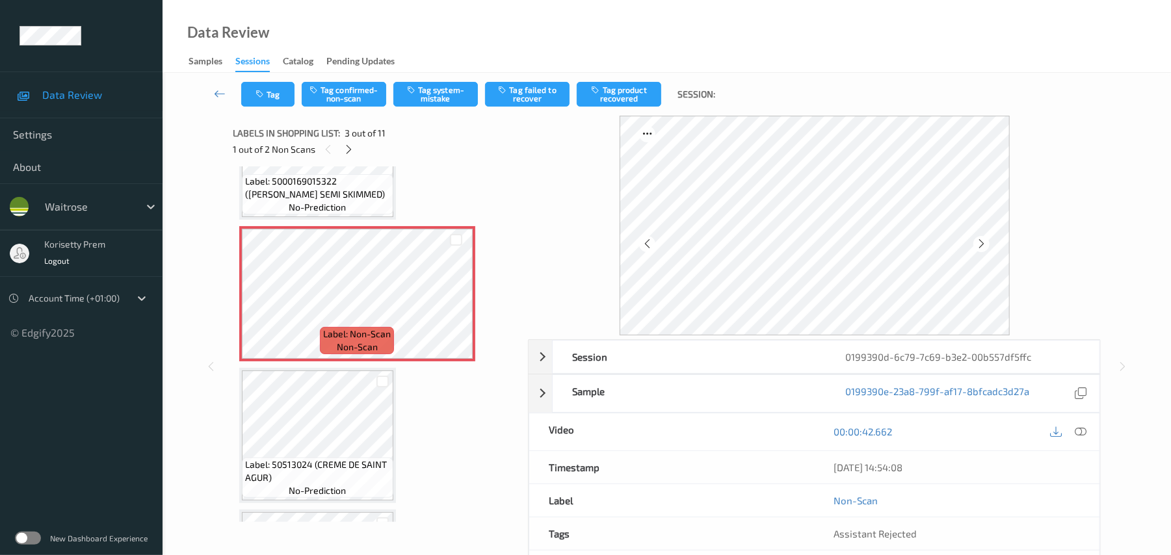
scroll to position [260, 0]
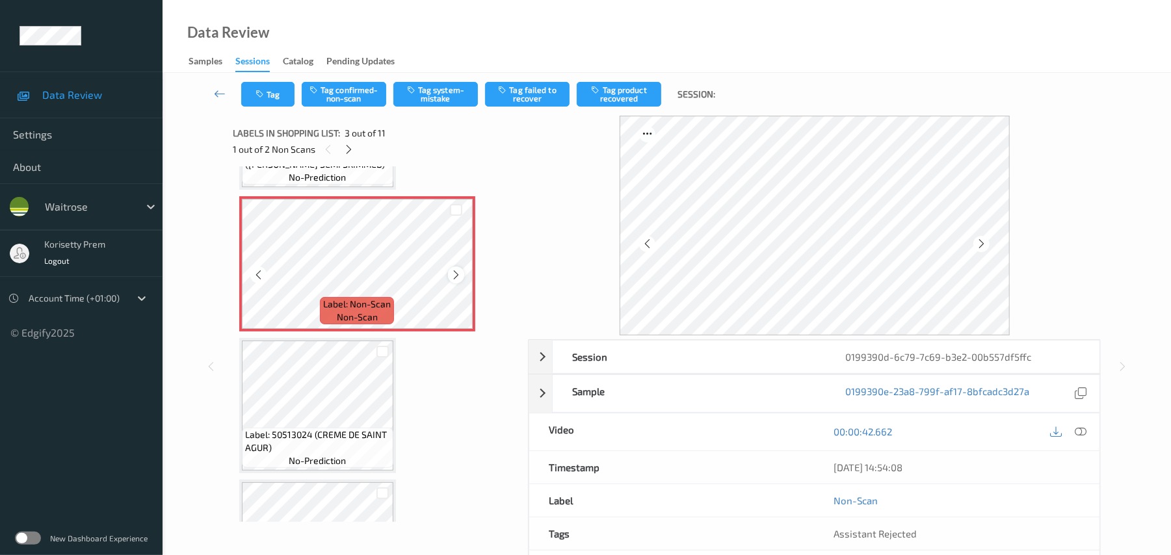
click at [454, 274] on icon at bounding box center [456, 275] width 11 height 12
click at [453, 274] on icon at bounding box center [456, 275] width 11 height 12
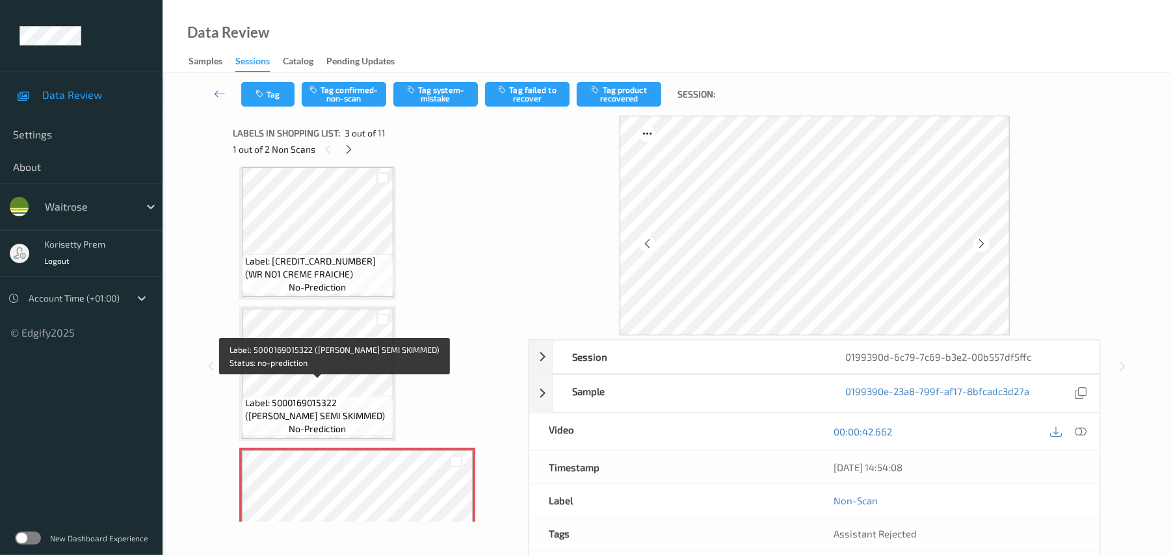
scroll to position [0, 0]
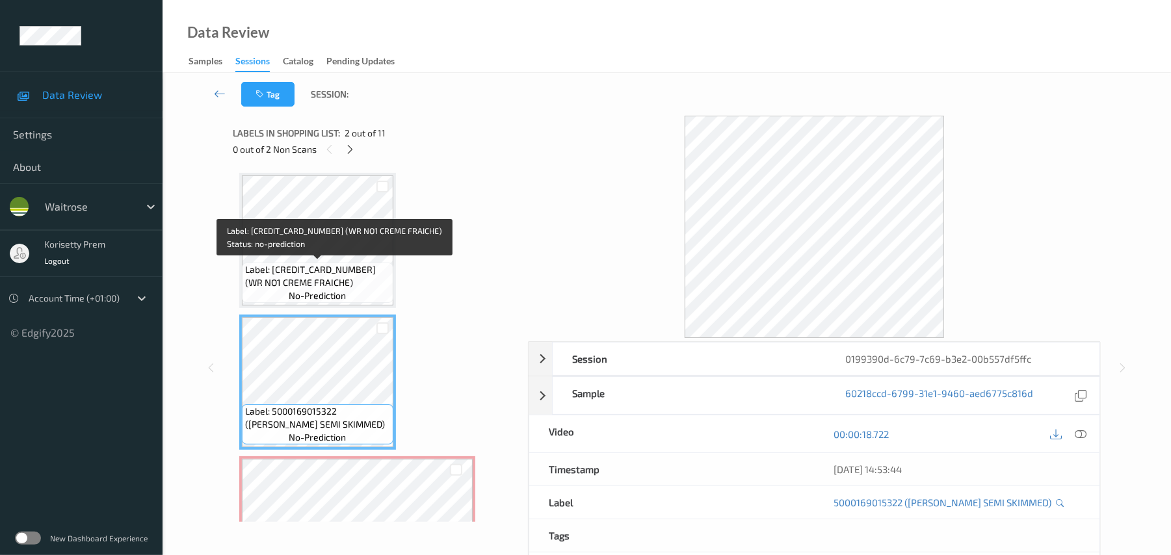
click at [284, 265] on span "Label: 5000169678633 (WR NO1 CREME FRAICHE)" at bounding box center [317, 276] width 145 height 26
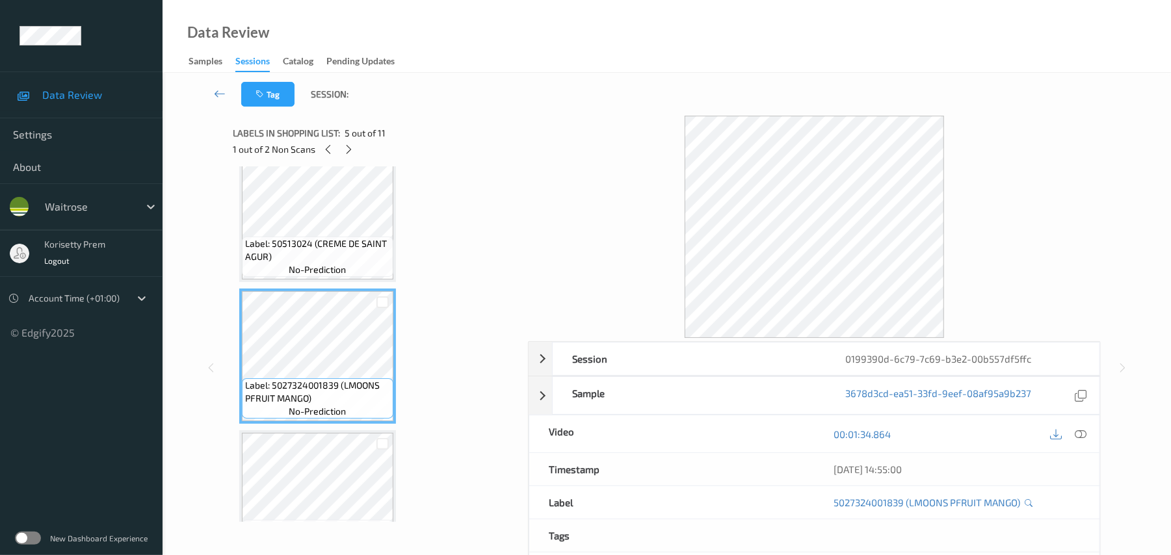
scroll to position [347, 0]
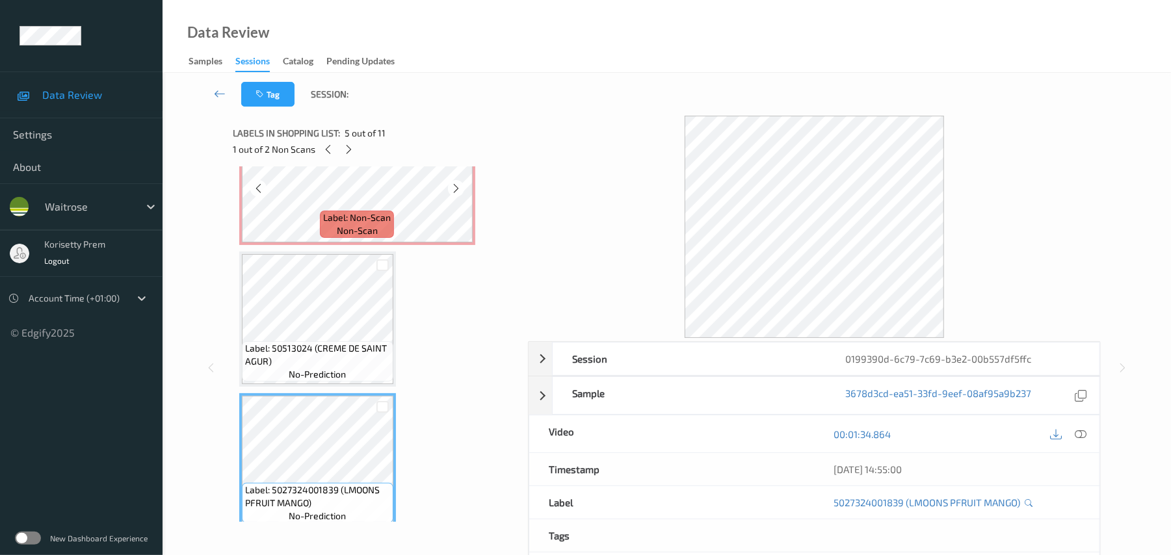
click at [318, 243] on div "Label: Non-Scan non-scan" at bounding box center [357, 177] width 236 height 135
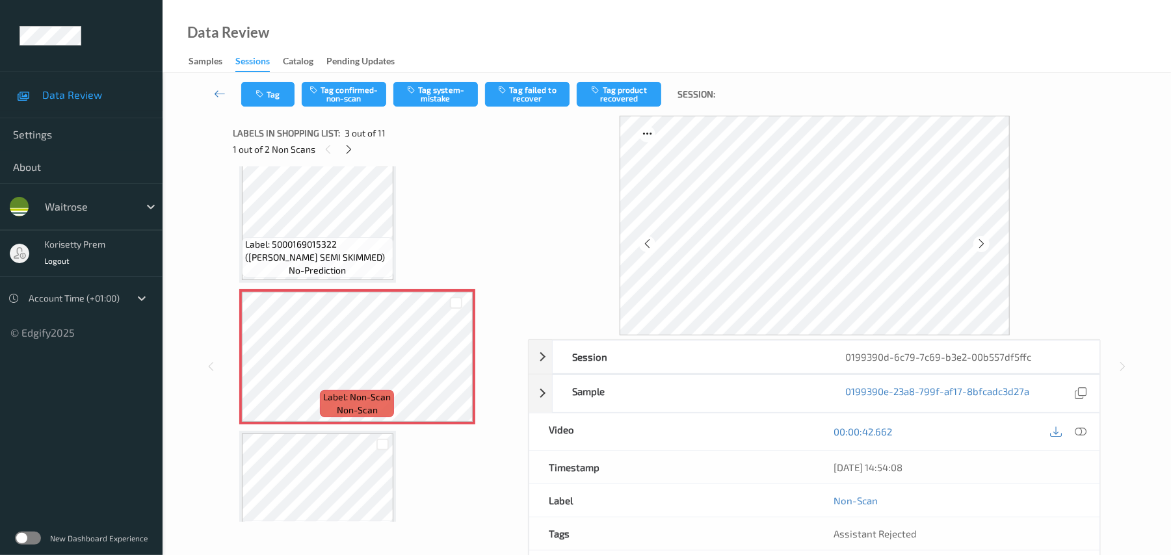
scroll to position [86, 0]
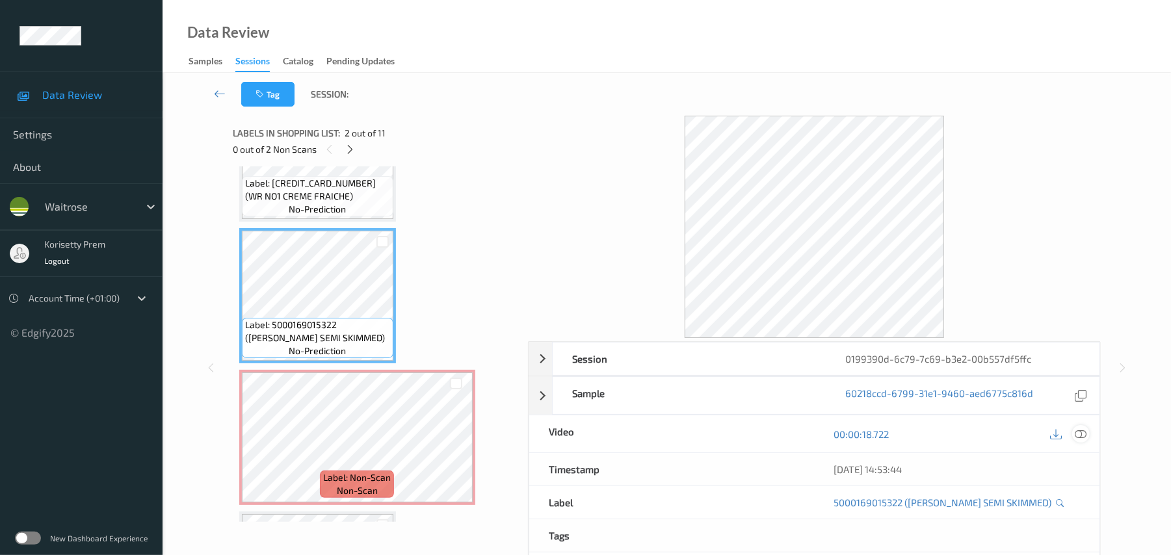
click at [1083, 431] on icon at bounding box center [1082, 435] width 12 height 12
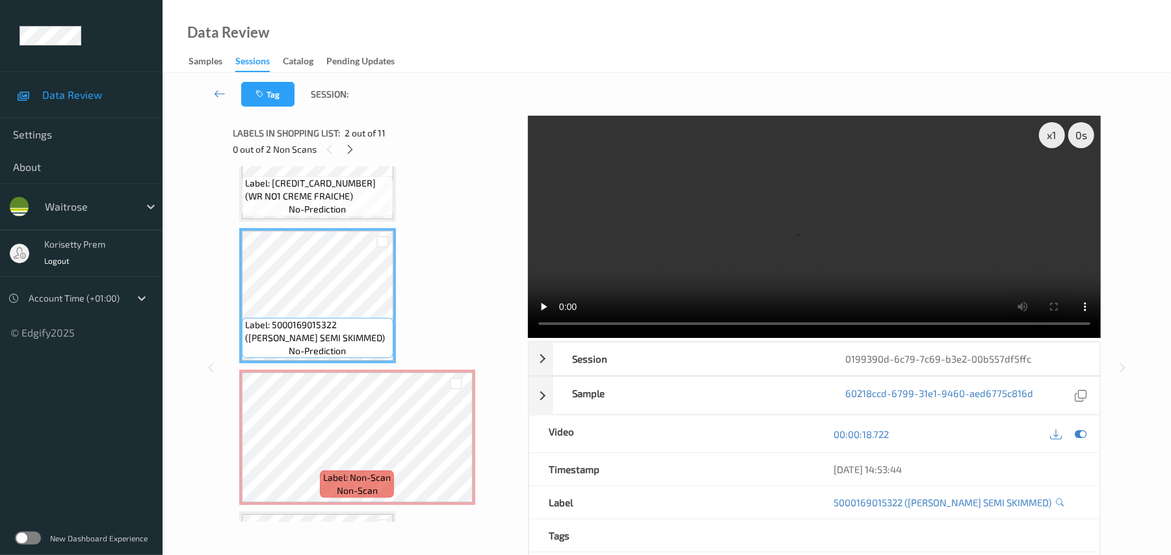
click at [716, 227] on video at bounding box center [814, 227] width 573 height 222
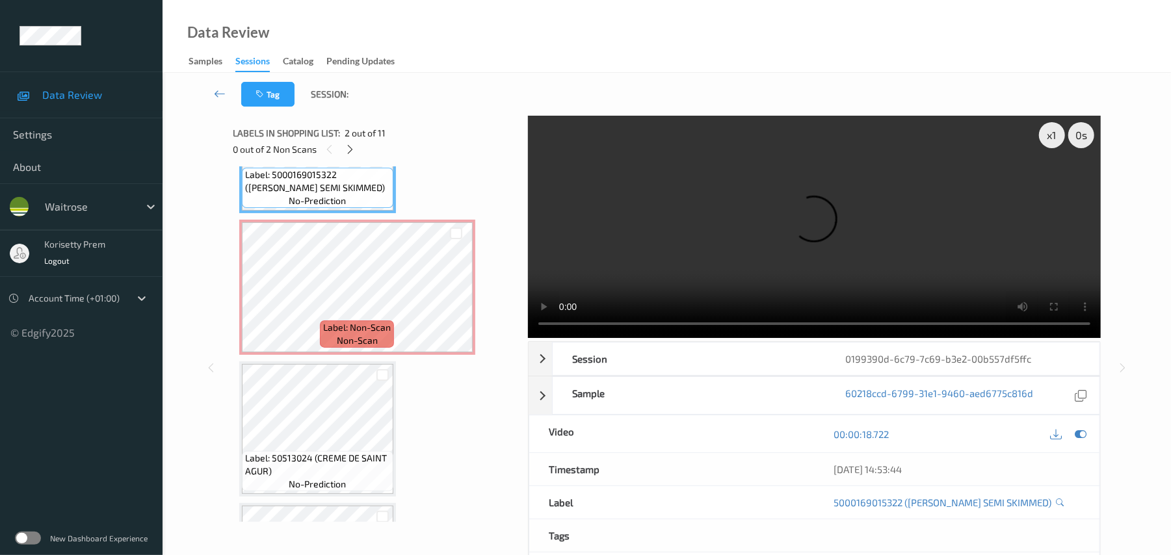
scroll to position [260, 0]
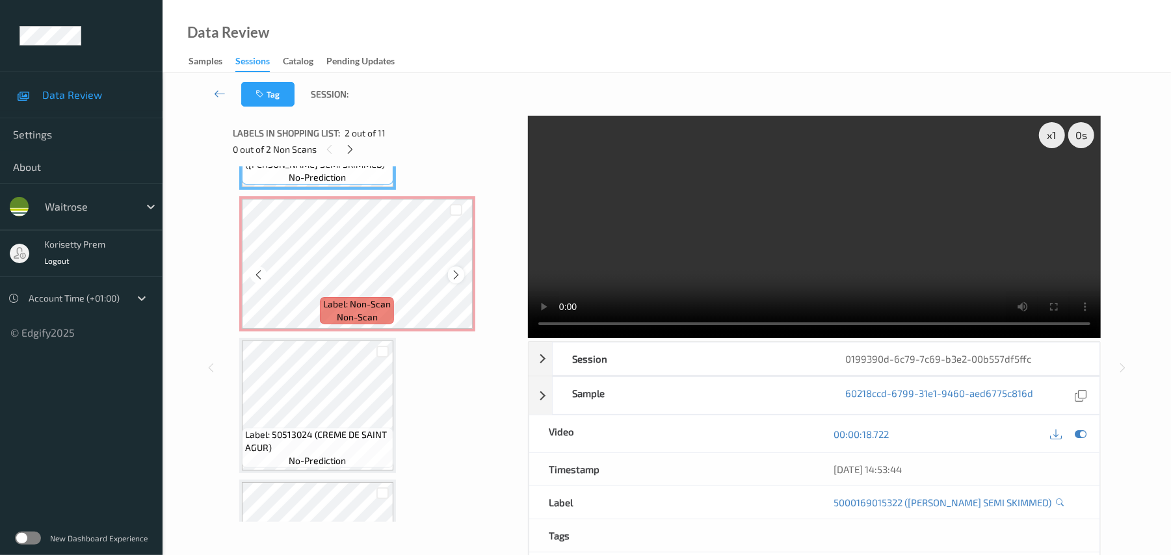
click at [455, 278] on icon at bounding box center [456, 275] width 11 height 12
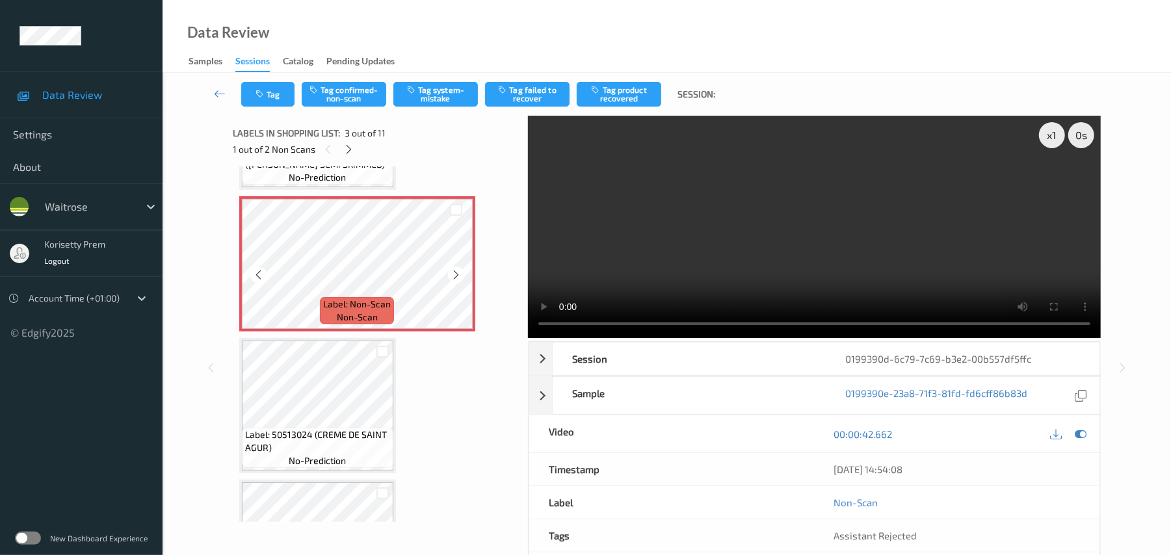
click at [455, 278] on icon at bounding box center [456, 275] width 11 height 12
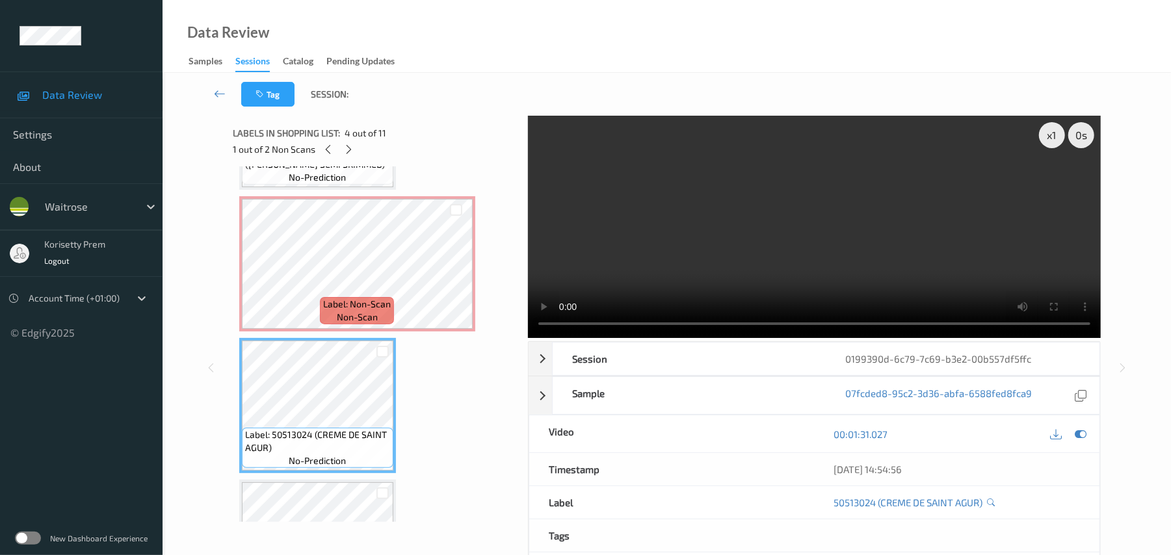
click at [874, 237] on video at bounding box center [814, 227] width 573 height 222
click at [758, 214] on video at bounding box center [814, 227] width 573 height 222
click at [752, 224] on video at bounding box center [814, 227] width 573 height 222
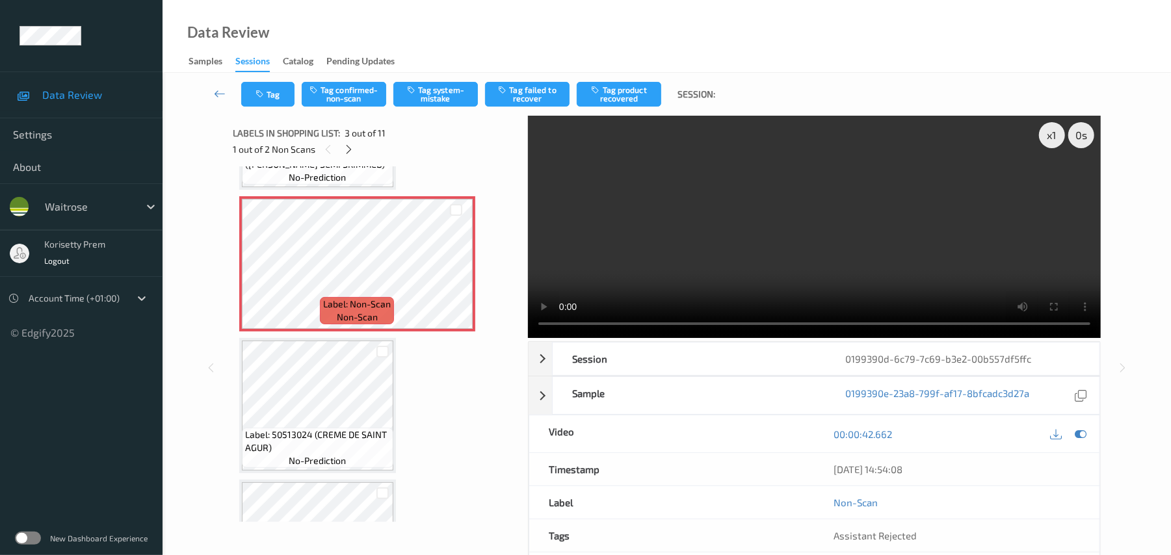
click at [669, 263] on video at bounding box center [814, 227] width 573 height 222
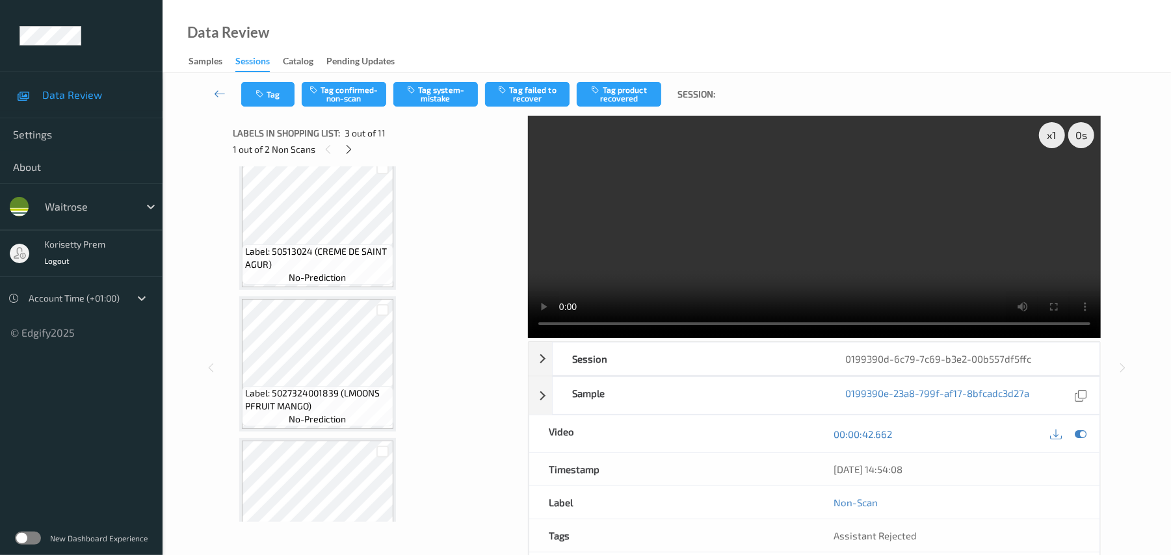
scroll to position [520, 0]
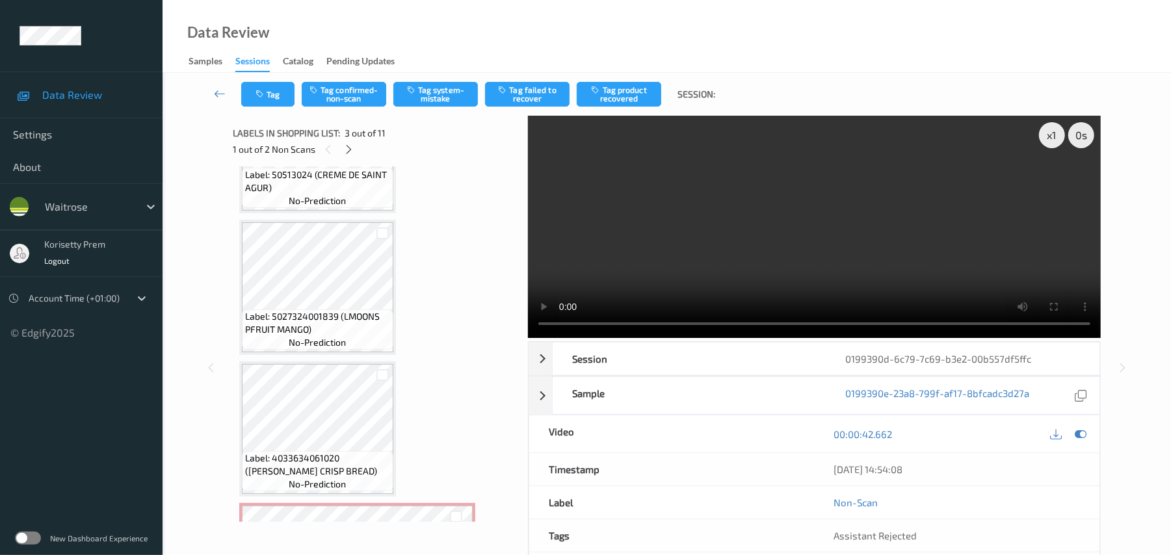
click at [656, 222] on video at bounding box center [814, 227] width 573 height 222
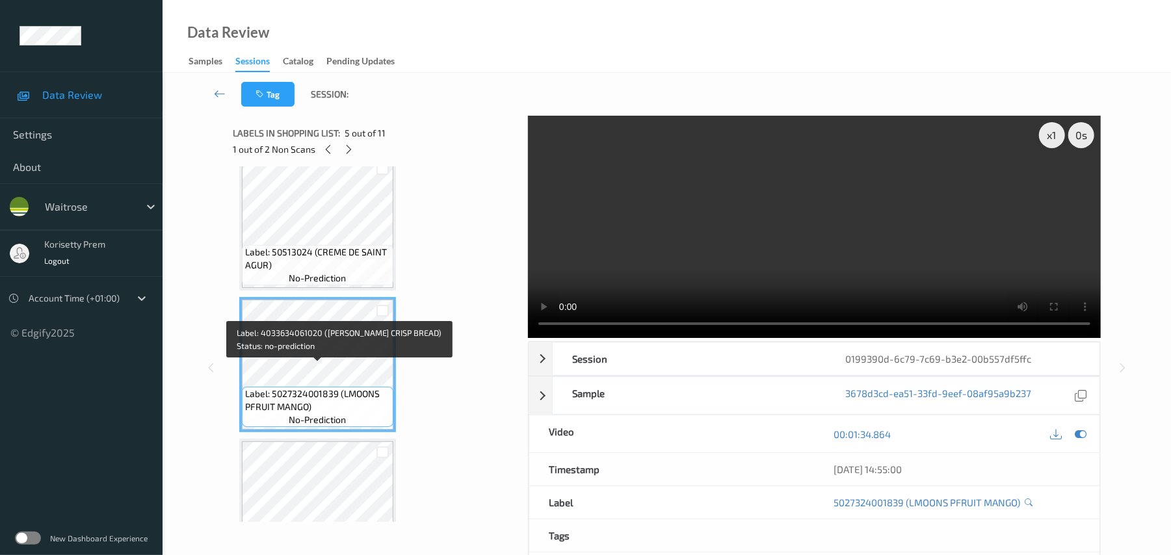
scroll to position [347, 0]
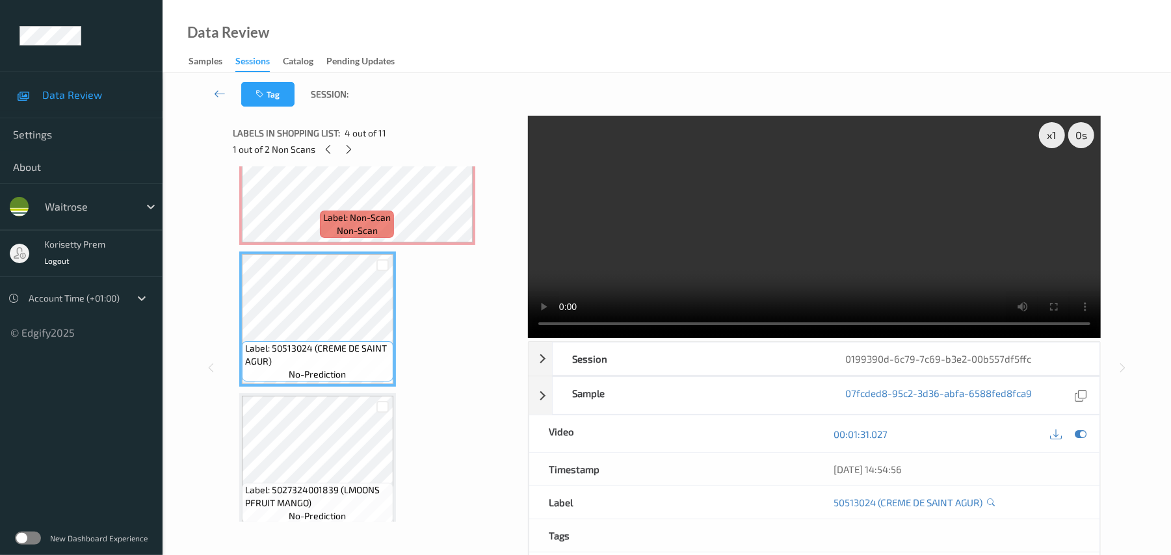
click at [648, 240] on video at bounding box center [814, 227] width 573 height 222
click at [393, 217] on div "Label: Non-Scan non-scan" at bounding box center [357, 224] width 74 height 27
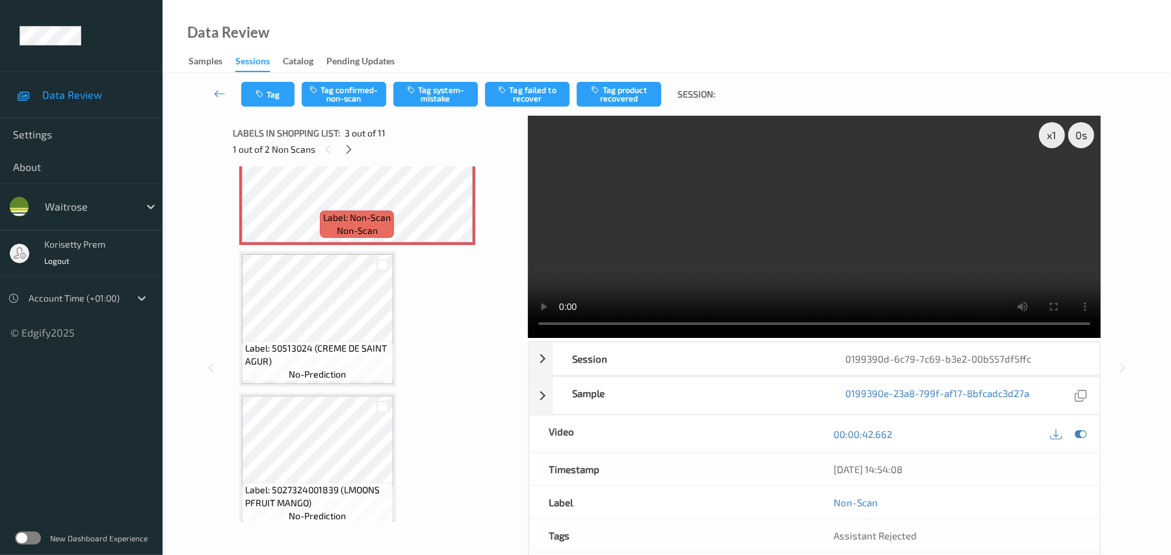
click at [689, 255] on video at bounding box center [814, 227] width 573 height 222
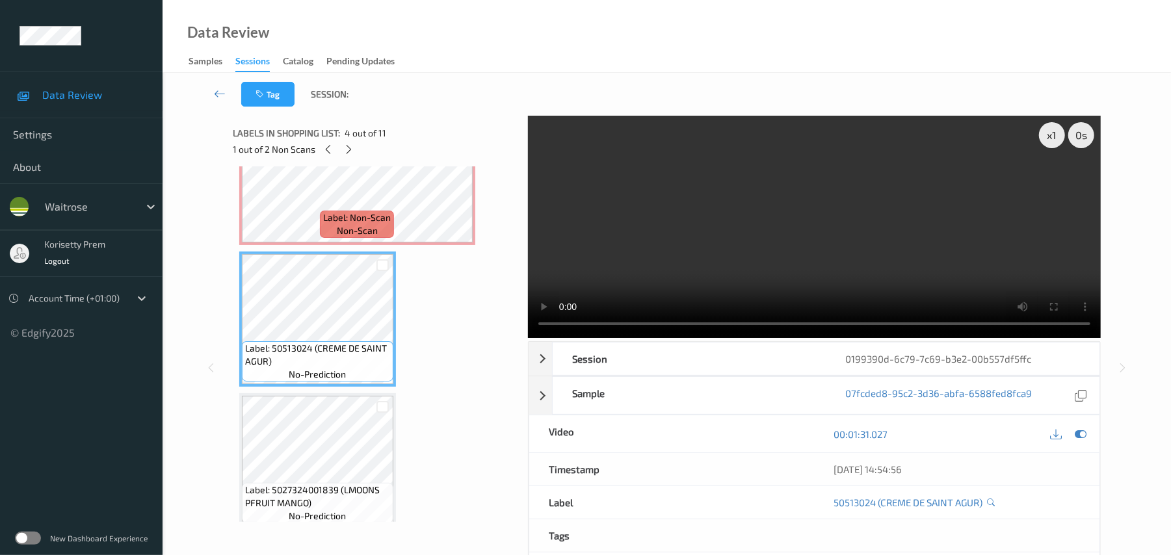
click at [745, 230] on video at bounding box center [814, 227] width 573 height 222
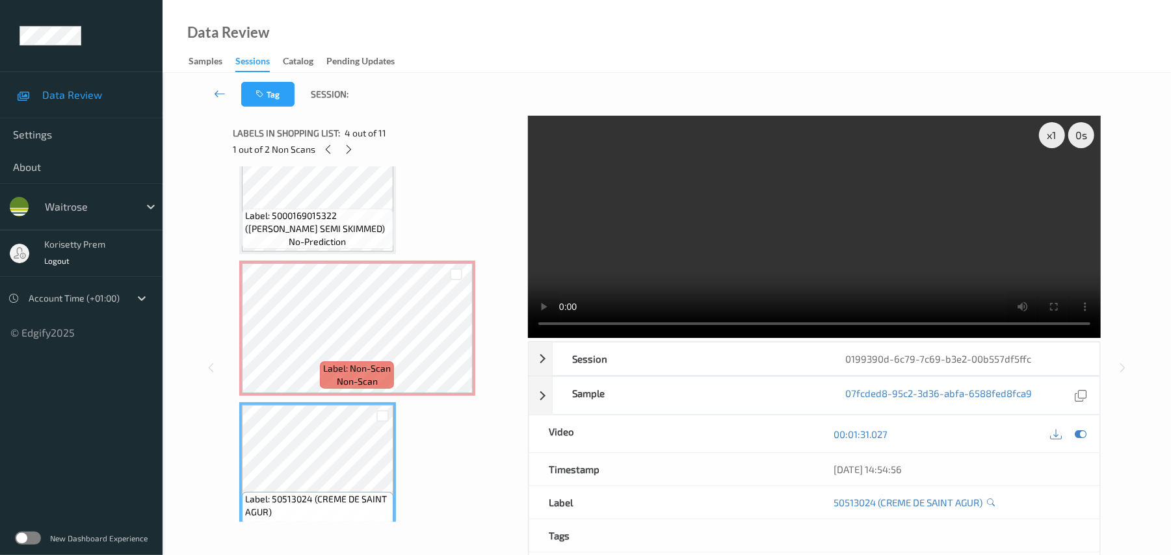
scroll to position [173, 0]
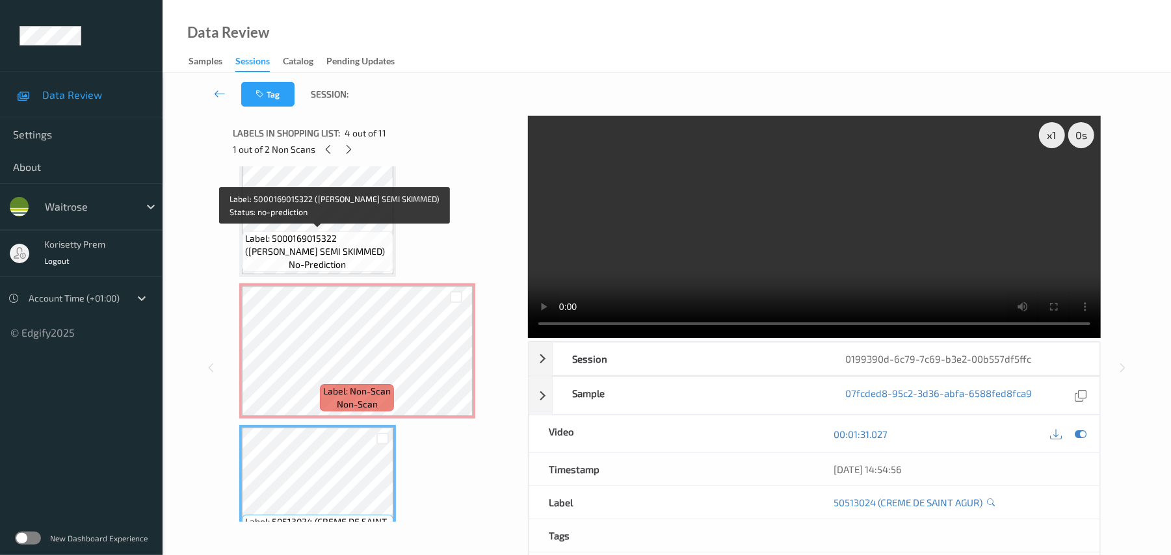
click at [315, 246] on span "Label: 5000169015322 (WR ESS SEMI SKIMMED)" at bounding box center [317, 245] width 145 height 26
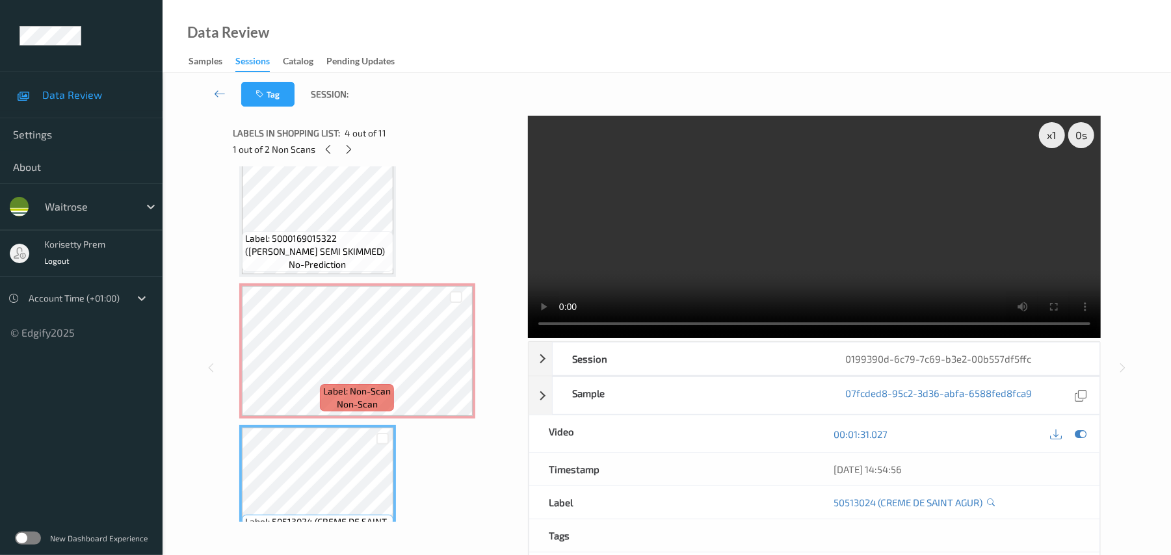
click at [801, 208] on video at bounding box center [814, 227] width 573 height 222
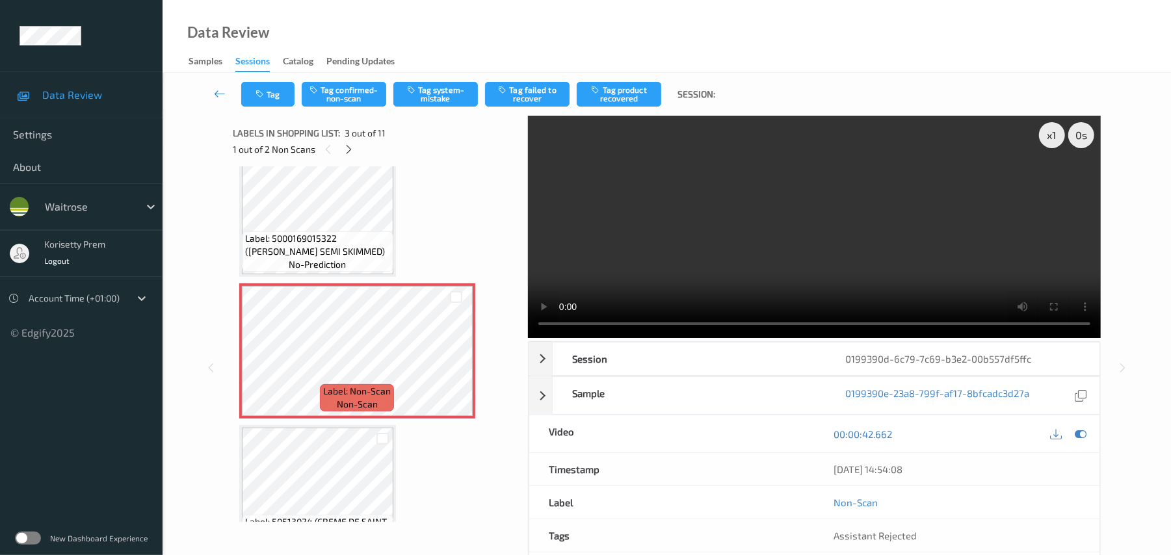
click at [882, 219] on video at bounding box center [814, 227] width 573 height 222
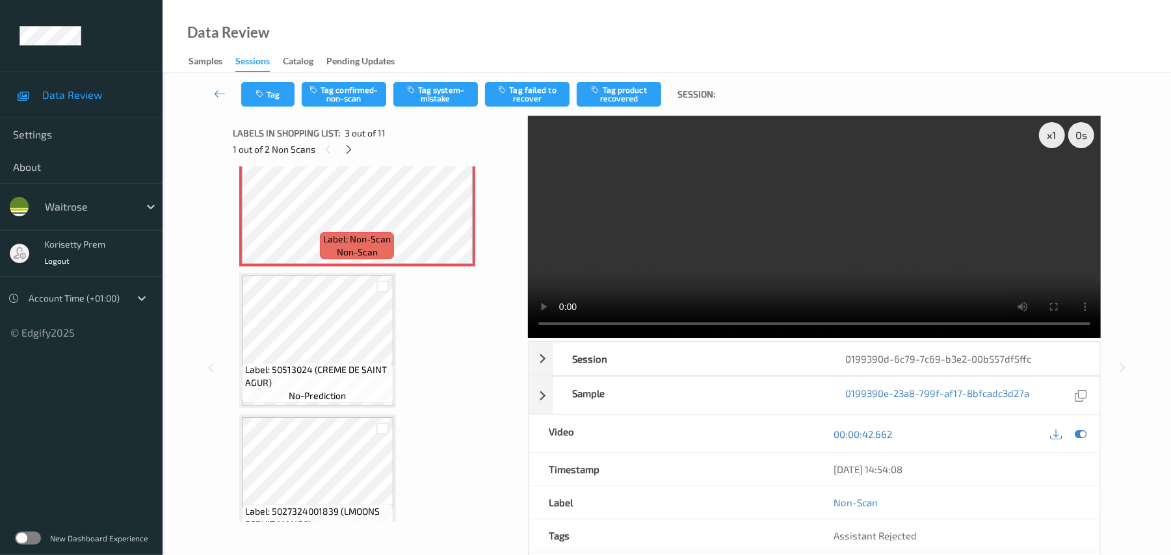
scroll to position [347, 0]
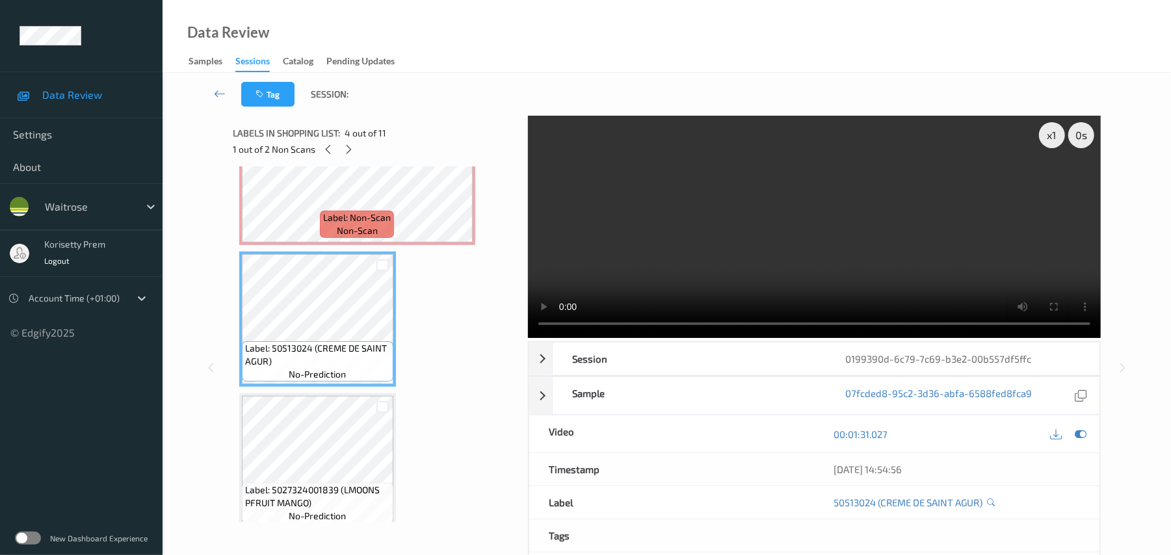
click at [744, 235] on video at bounding box center [814, 227] width 573 height 222
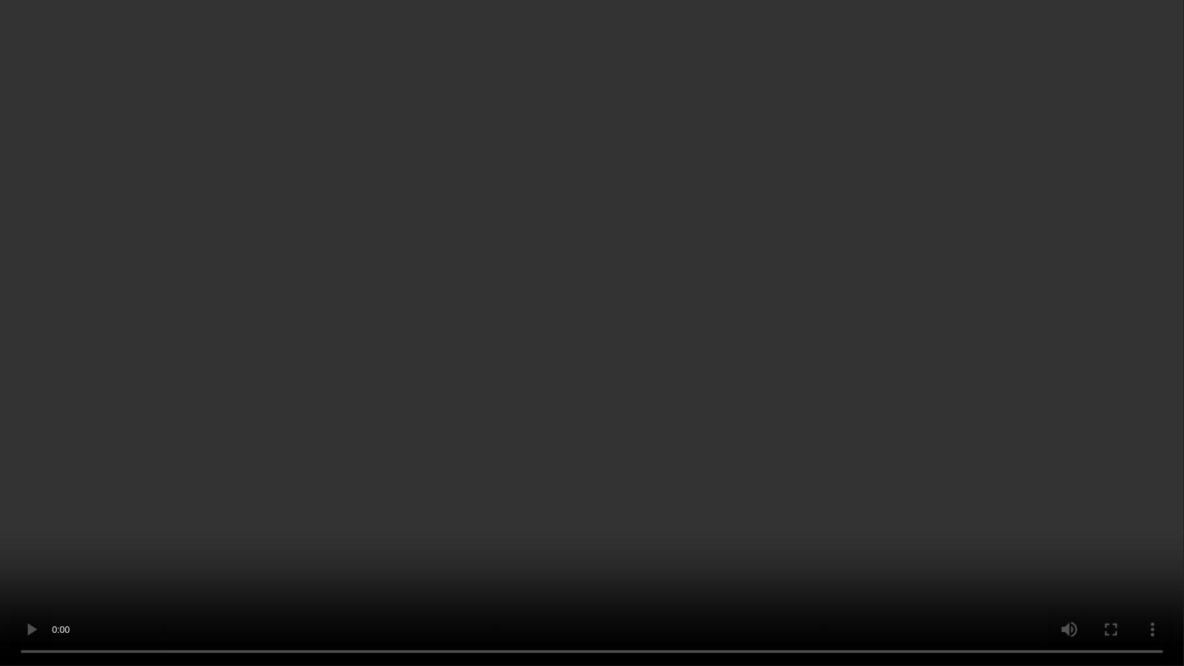
click at [646, 542] on video at bounding box center [592, 333] width 1184 height 666
click at [646, 459] on video at bounding box center [592, 333] width 1184 height 666
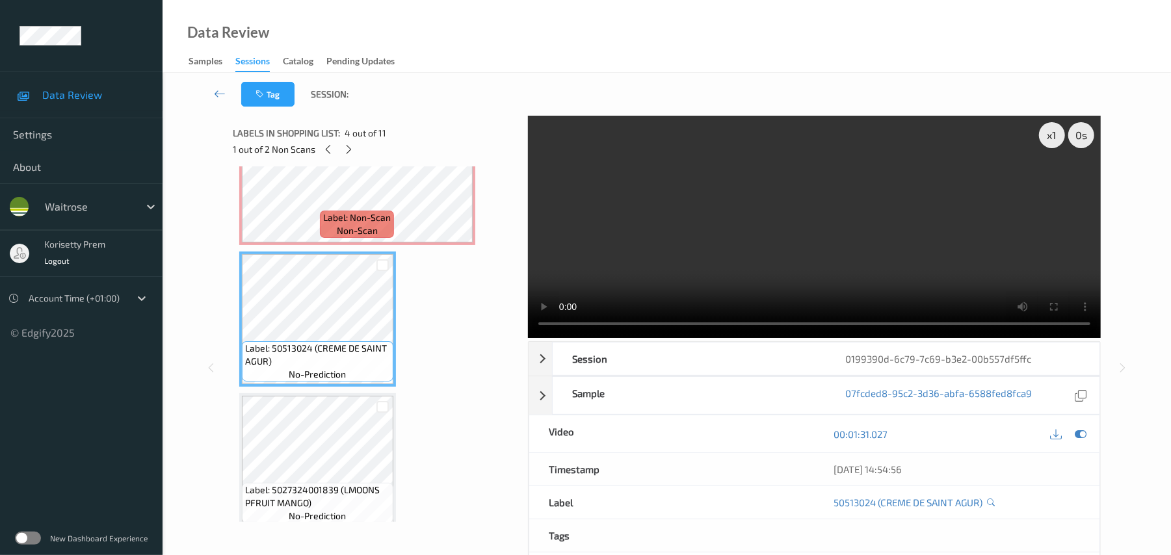
click at [790, 237] on video at bounding box center [814, 227] width 573 height 222
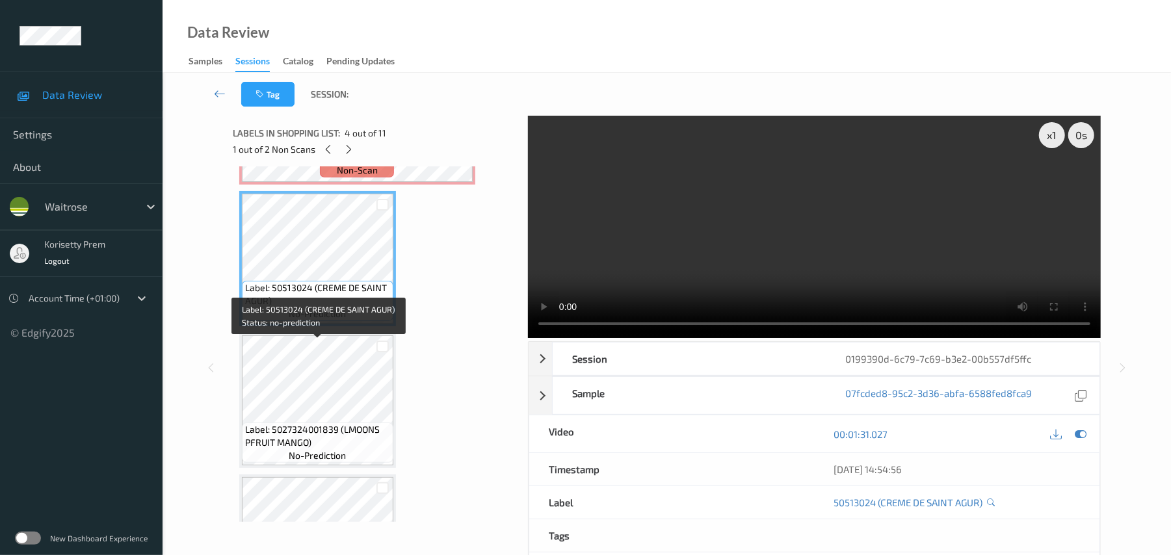
scroll to position [520, 0]
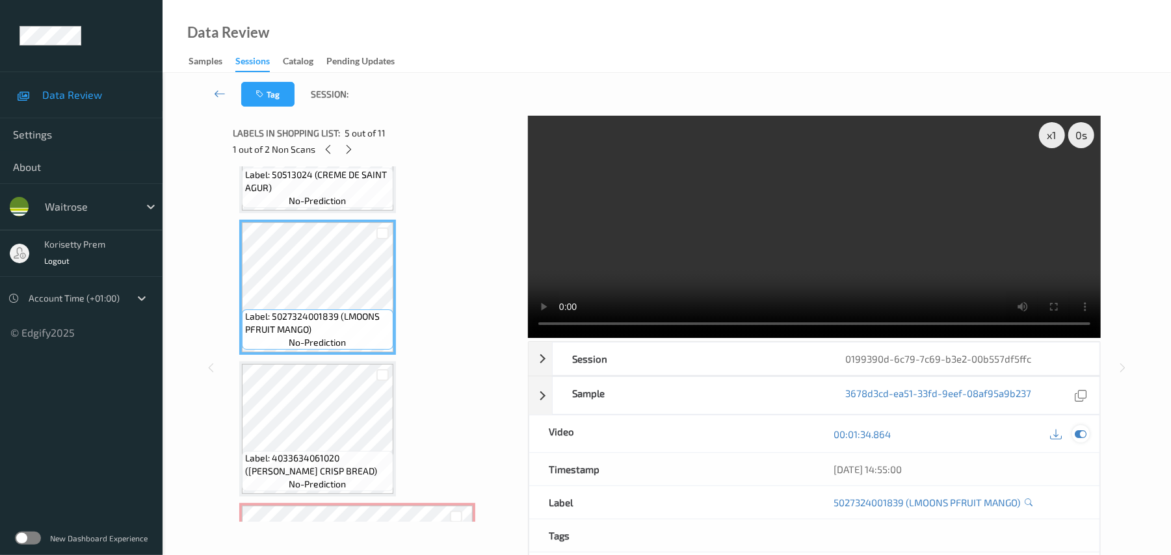
click at [1087, 432] on div at bounding box center [1081, 434] width 18 height 18
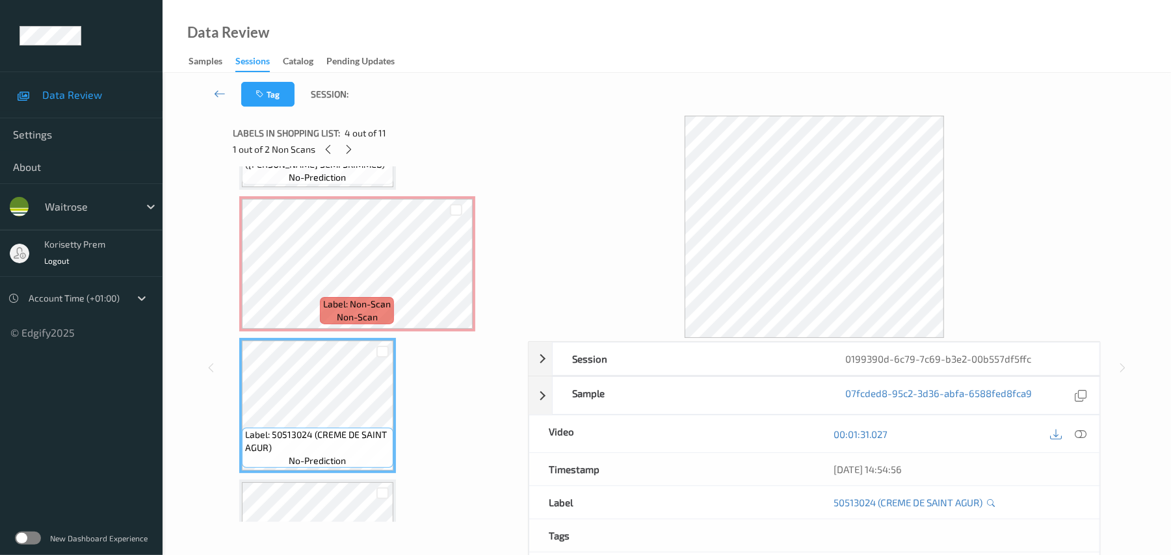
scroll to position [347, 0]
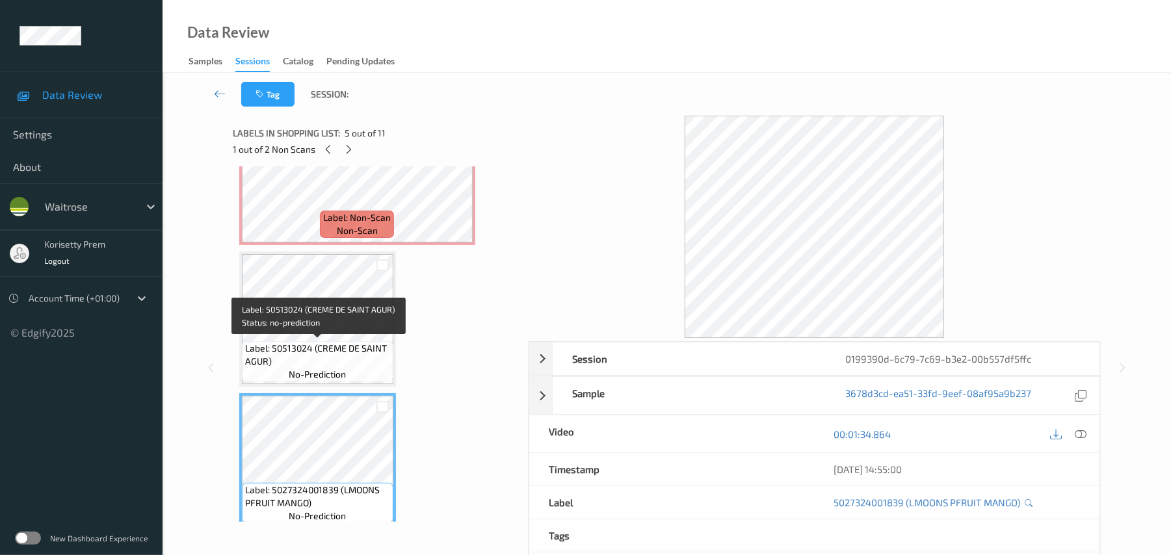
click at [344, 342] on span "Label: 50513024 (CREME DE SAINT AGUR)" at bounding box center [317, 355] width 145 height 26
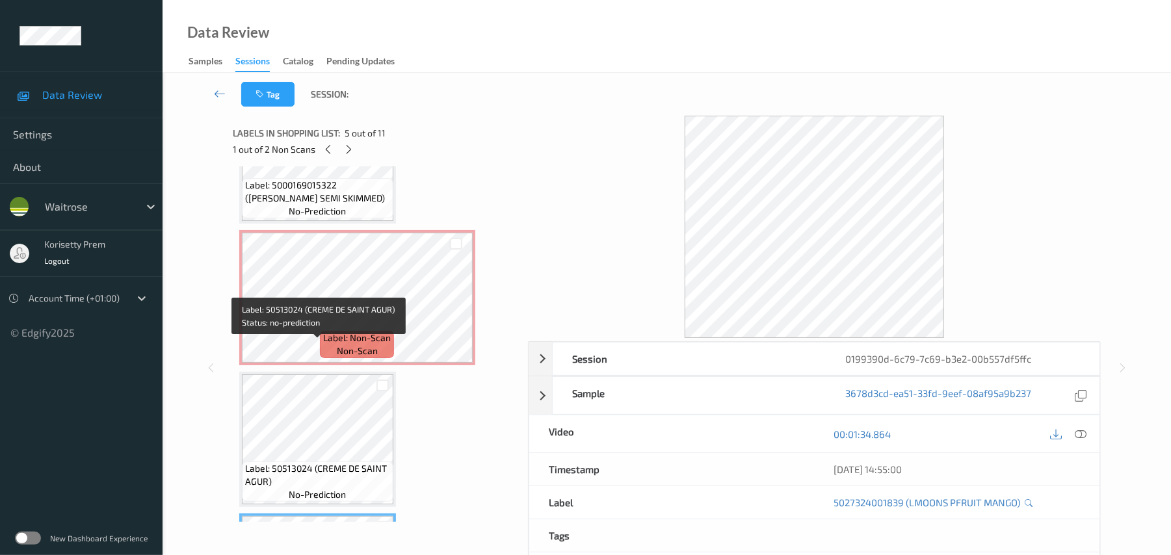
scroll to position [173, 0]
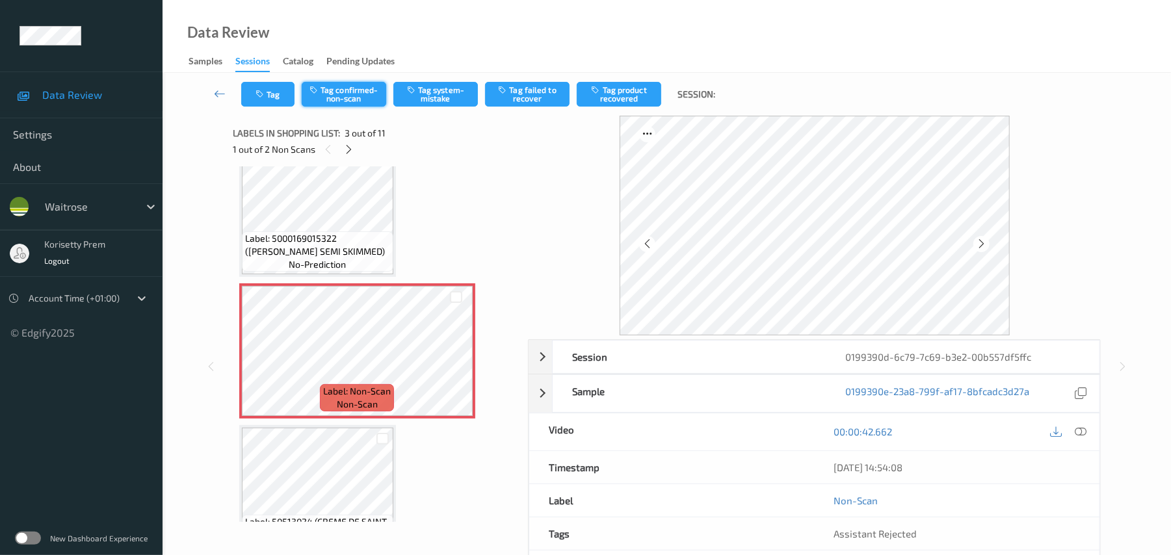
click at [330, 96] on button "Tag confirmed-non-scan" at bounding box center [344, 94] width 85 height 25
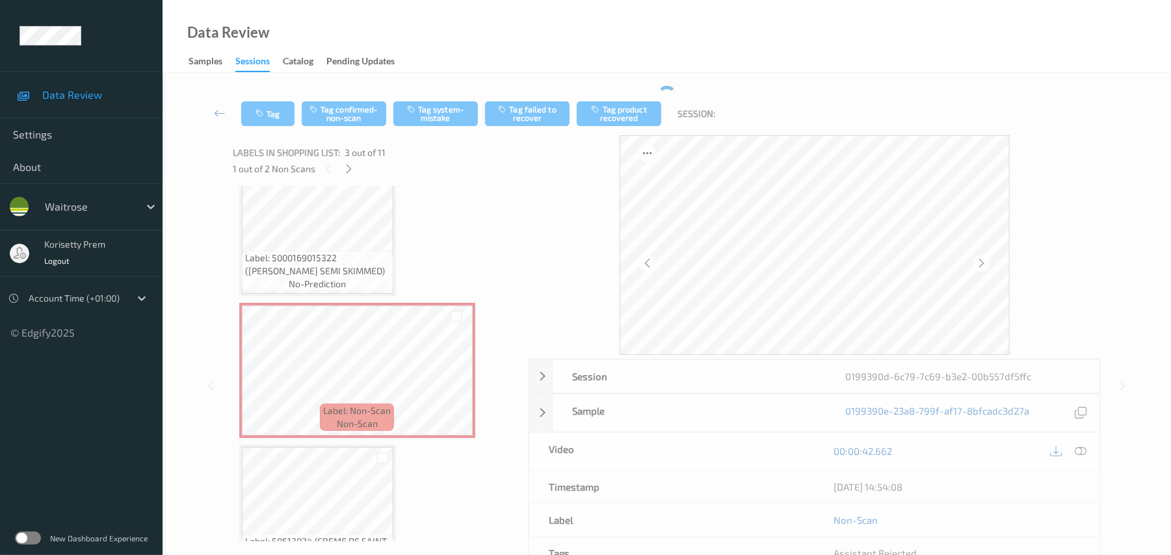
click at [367, 87] on div "Tag Tag confirmed-non-scan Tag system-mistake Tag failed to recover Tag product…" at bounding box center [666, 362] width 955 height 552
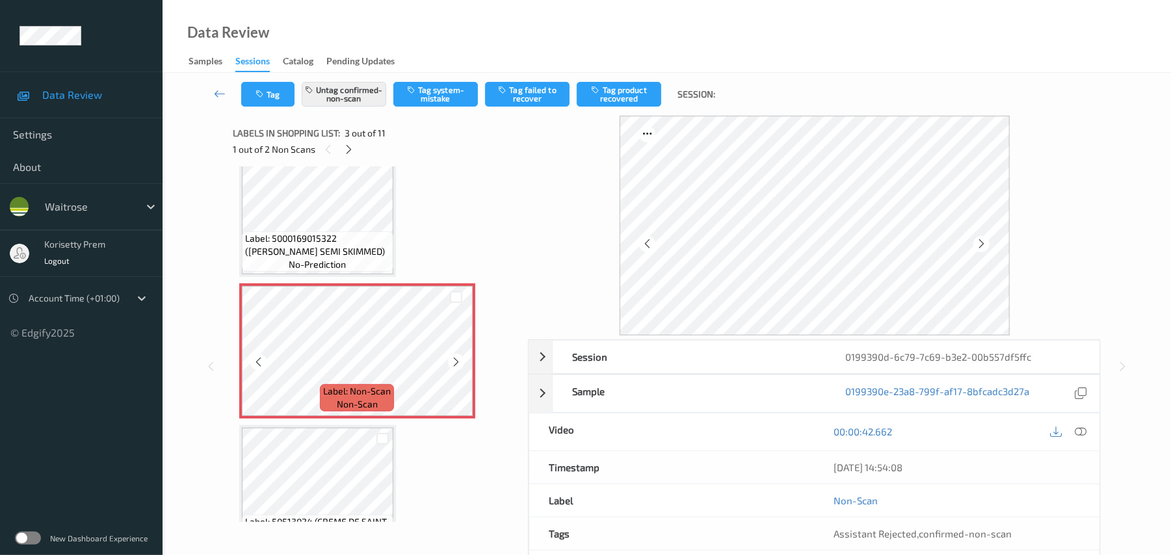
scroll to position [347, 0]
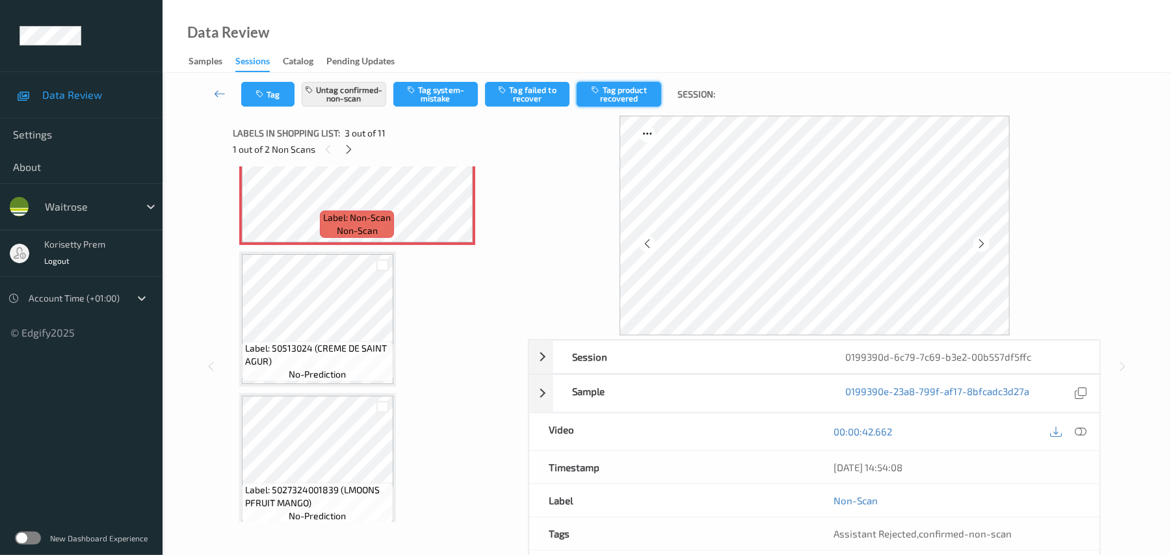
click at [611, 102] on button "Tag product recovered" at bounding box center [619, 94] width 85 height 25
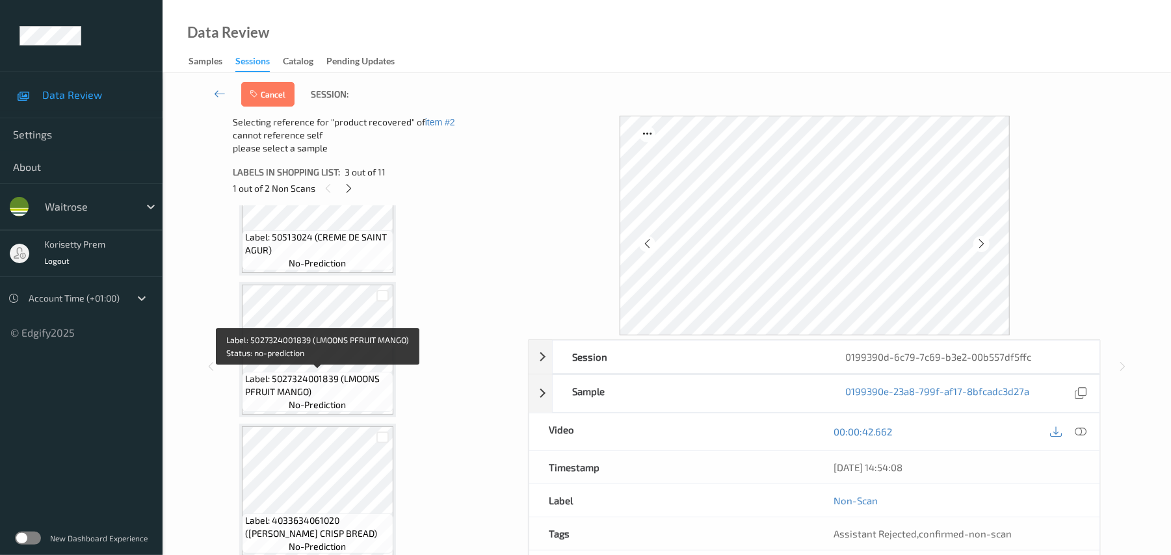
scroll to position [520, 0]
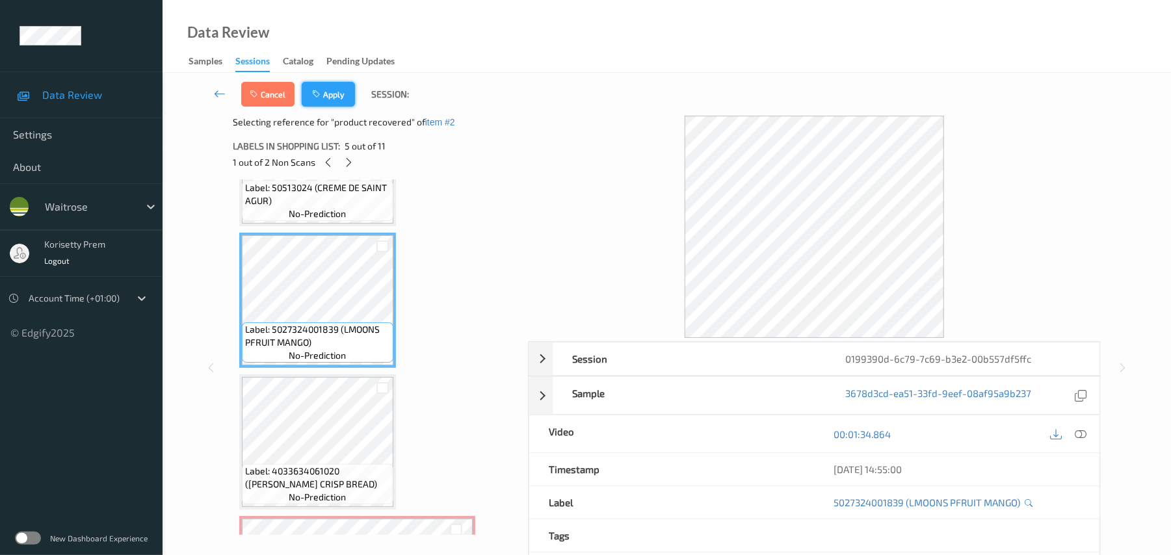
click at [331, 101] on button "Apply" at bounding box center [328, 94] width 53 height 25
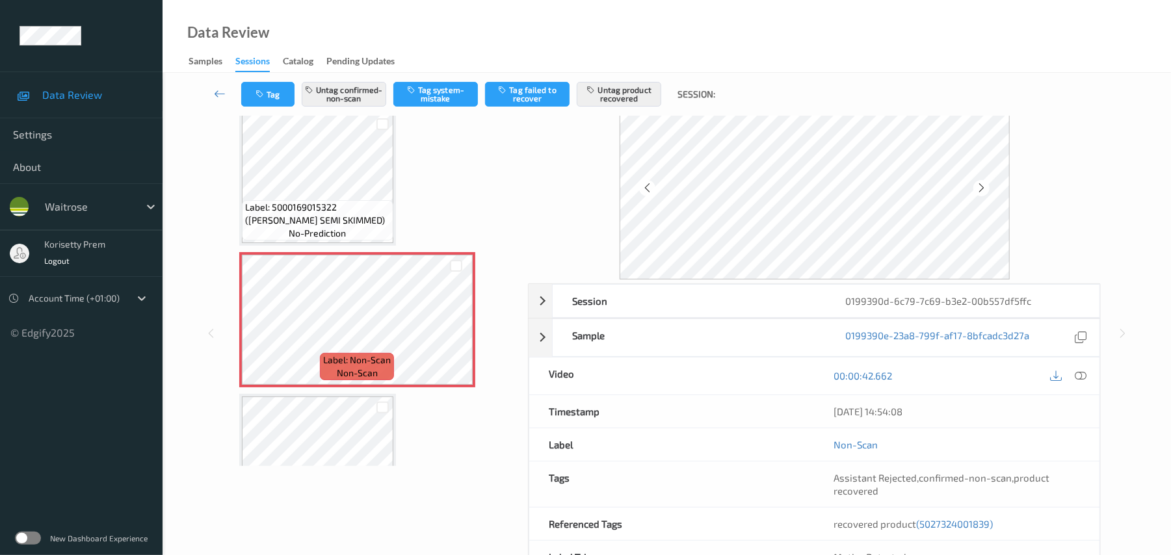
scroll to position [86, 0]
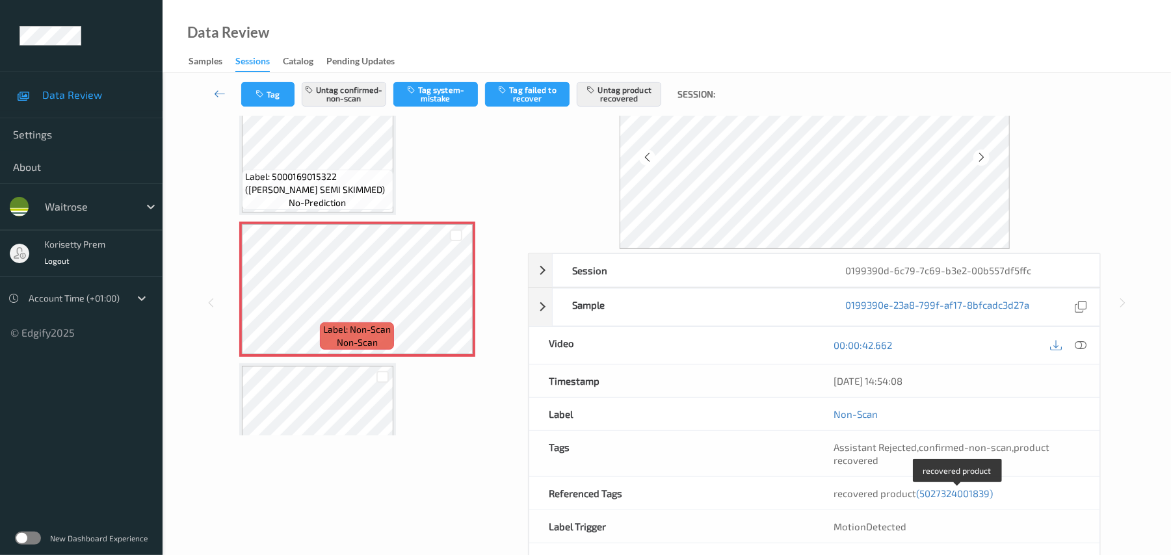
click at [963, 490] on span "(5027324001839)" at bounding box center [955, 494] width 77 height 12
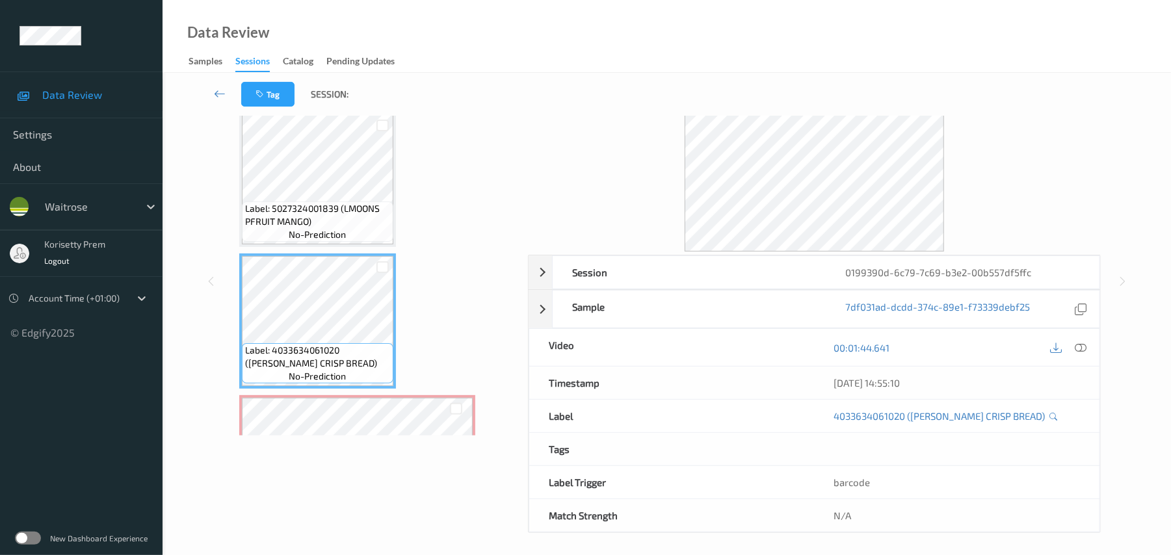
scroll to position [518, 0]
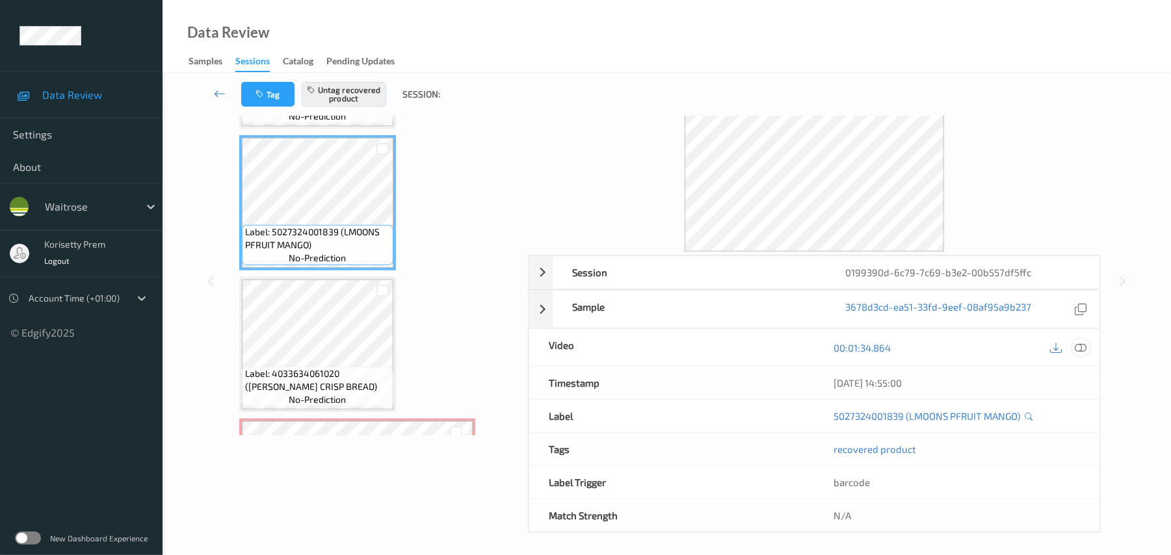
click at [1080, 355] on div at bounding box center [1081, 348] width 18 height 18
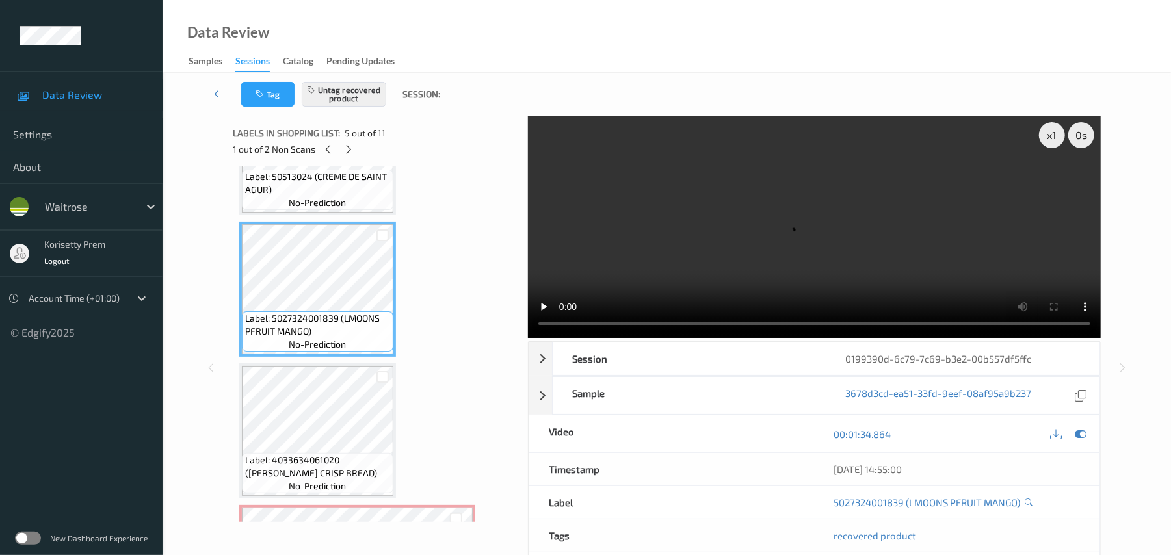
click at [723, 214] on video at bounding box center [814, 227] width 573 height 222
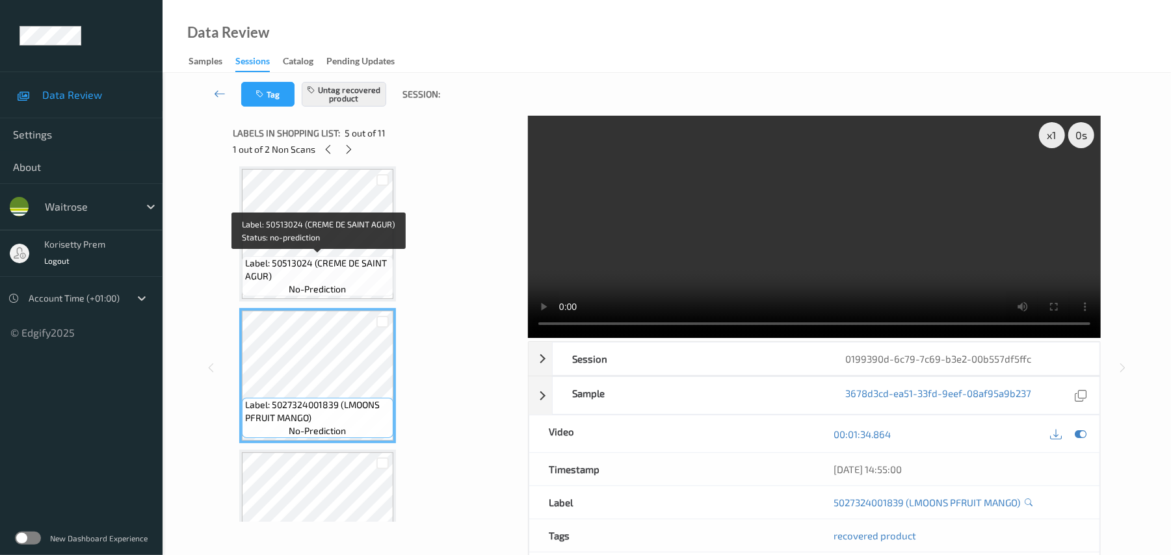
click at [315, 260] on span "Label: 50513024 (CREME DE SAINT AGUR)" at bounding box center [317, 270] width 145 height 26
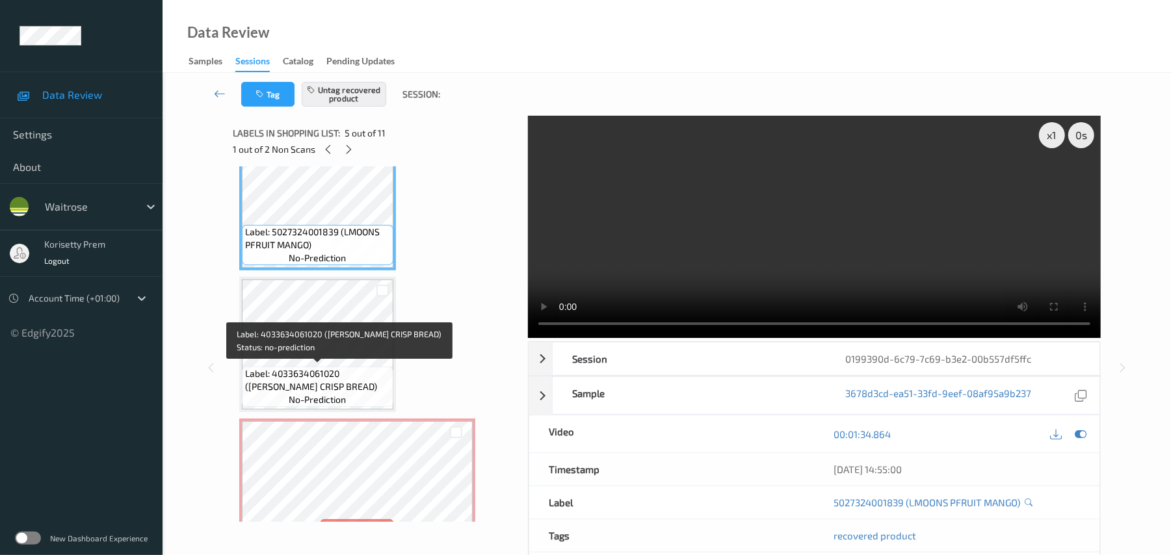
scroll to position [692, 0]
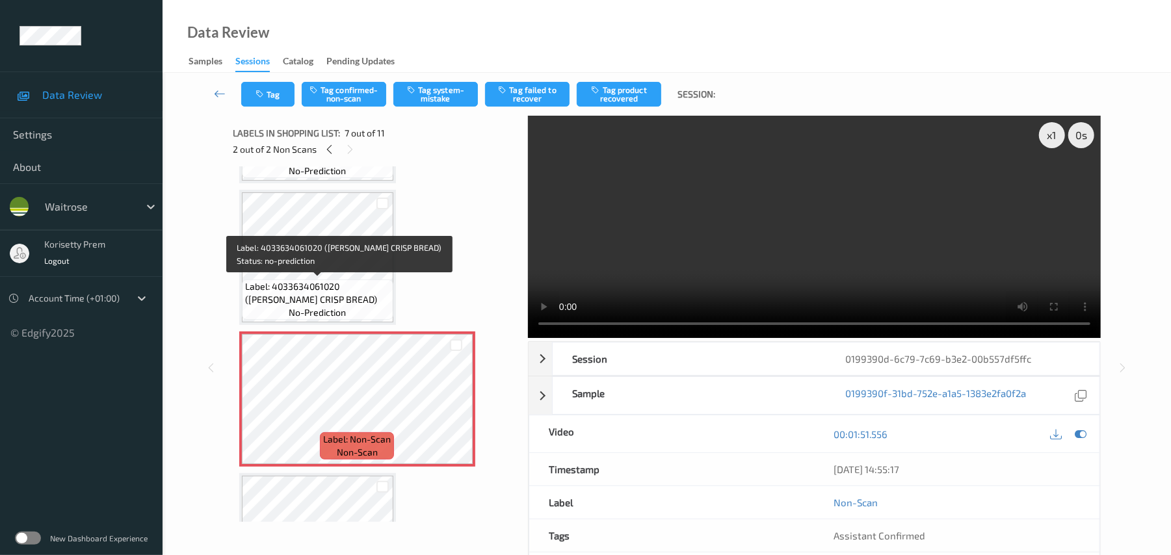
click at [303, 290] on span "Label: 4033634061020 (KARG CRISP BREAD)" at bounding box center [317, 293] width 145 height 26
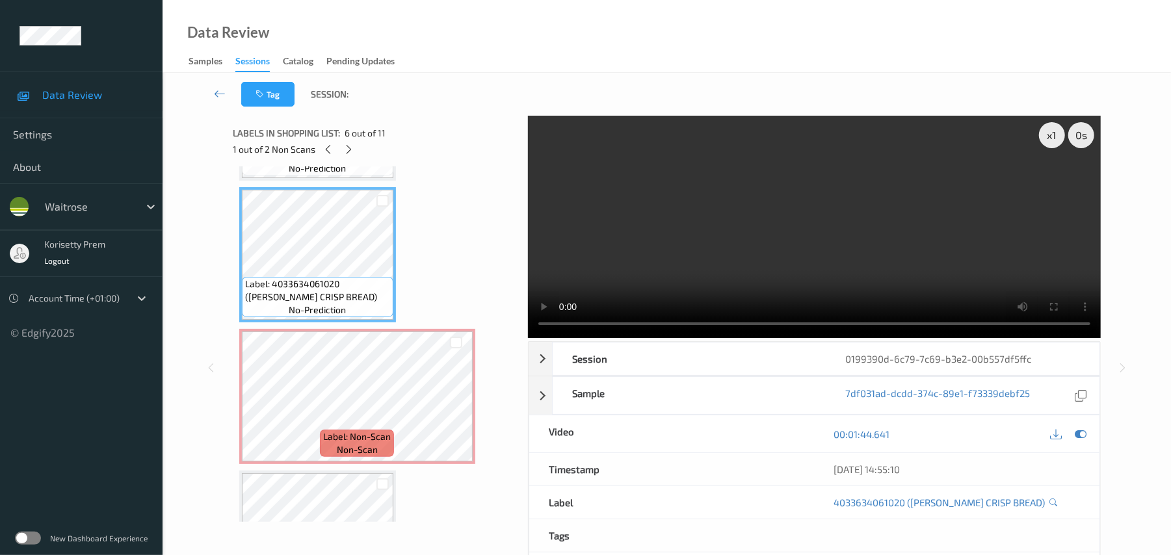
scroll to position [778, 0]
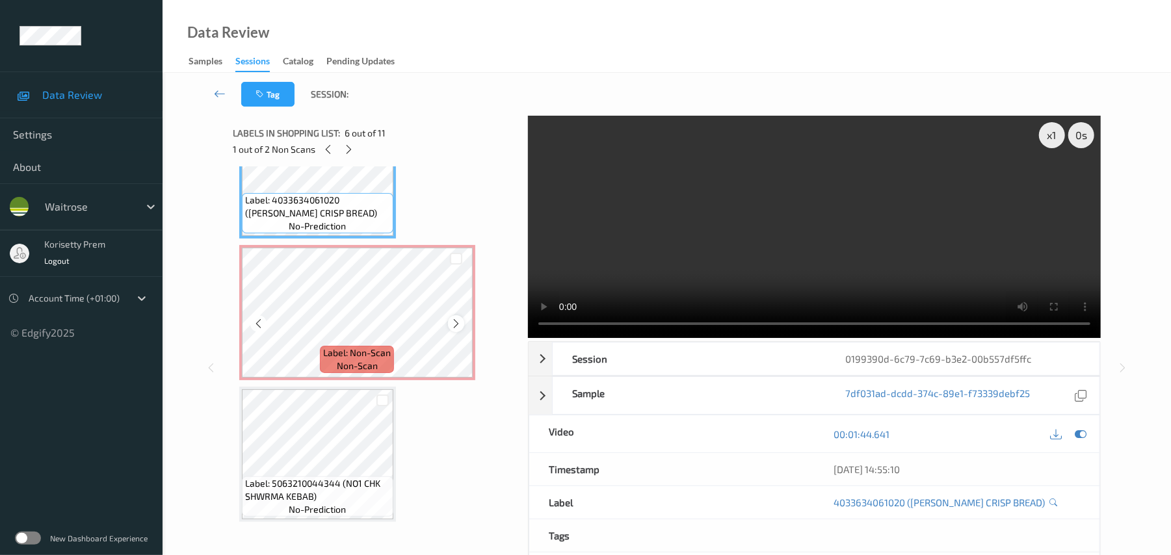
click at [455, 328] on icon at bounding box center [456, 324] width 11 height 12
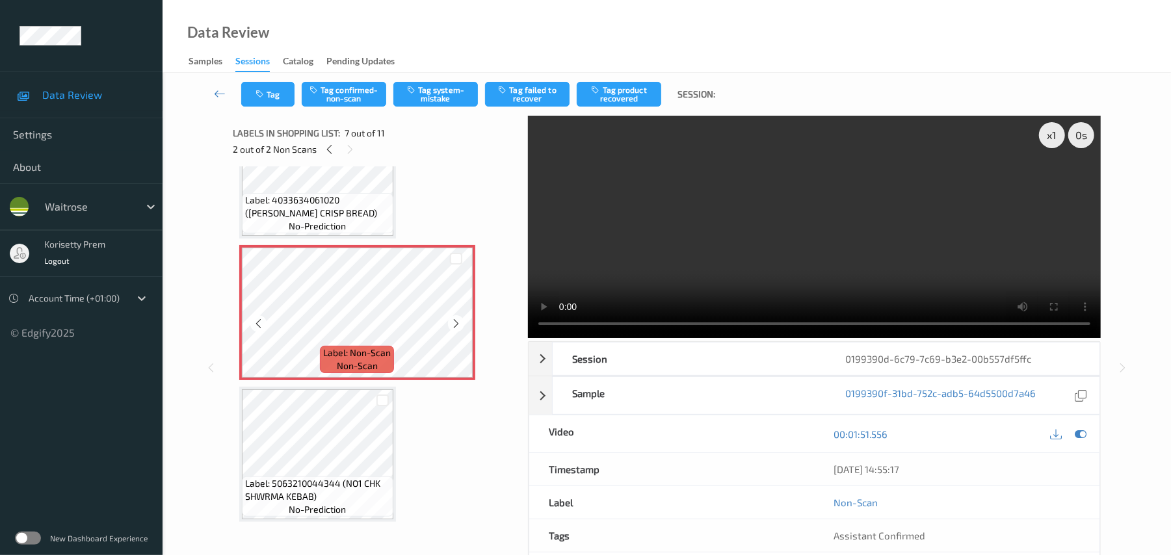
click at [455, 328] on icon at bounding box center [456, 324] width 11 height 12
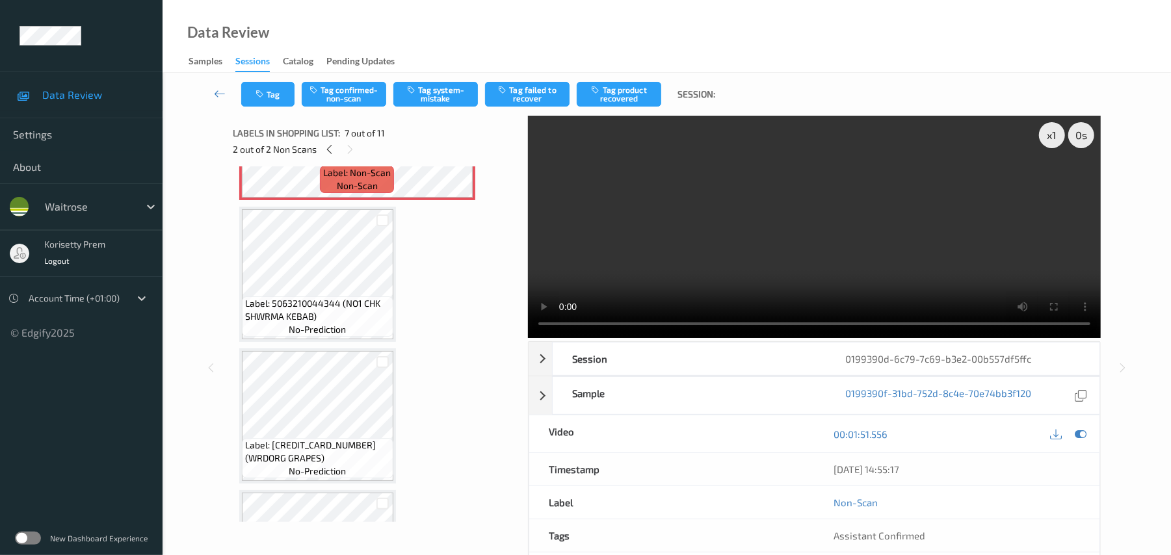
scroll to position [952, 0]
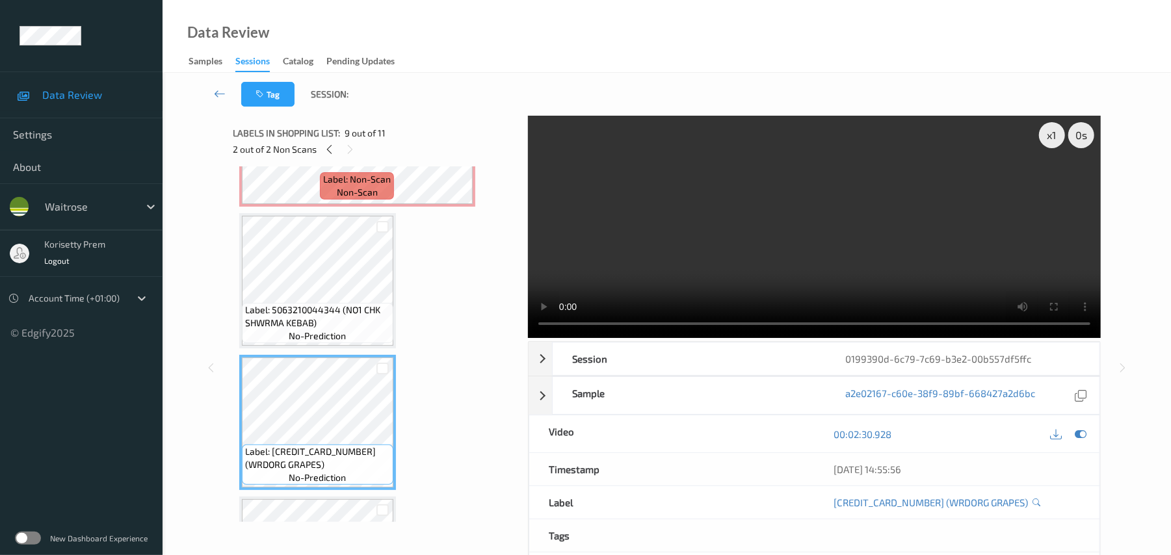
click at [670, 251] on video at bounding box center [814, 227] width 573 height 222
click at [661, 256] on video at bounding box center [814, 227] width 573 height 222
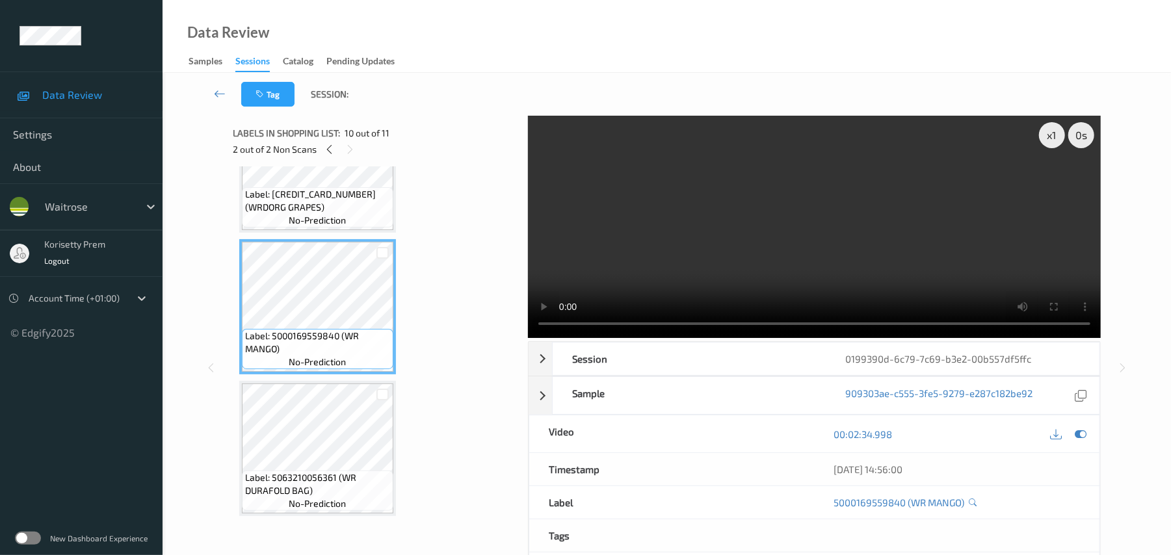
scroll to position [1123, 0]
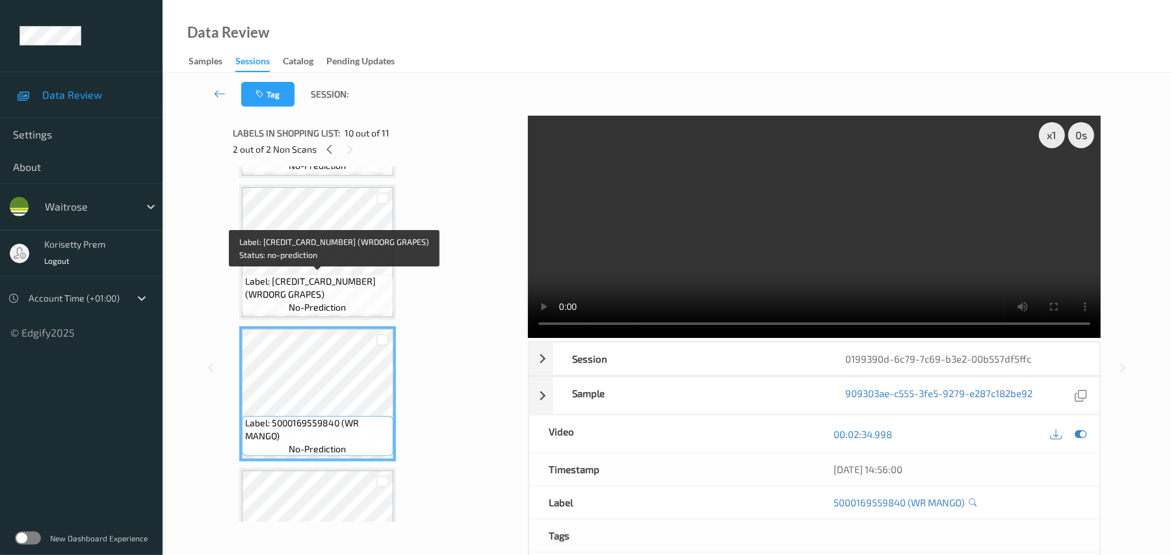
click at [323, 292] on span "Label: 5000169440919 (WRDORG GRAPES)" at bounding box center [317, 288] width 145 height 26
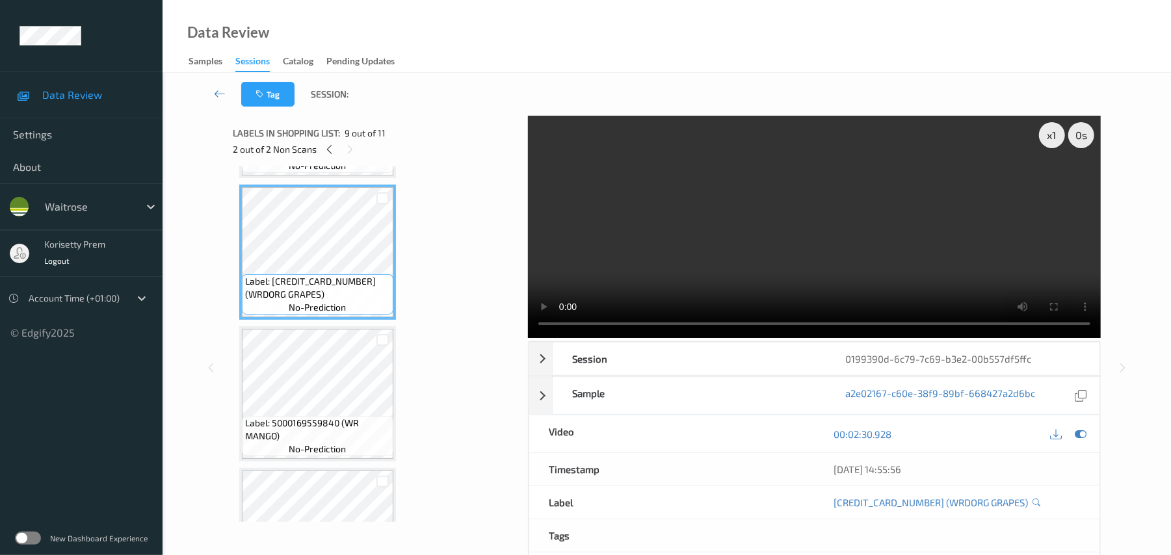
click at [728, 259] on video at bounding box center [814, 227] width 573 height 222
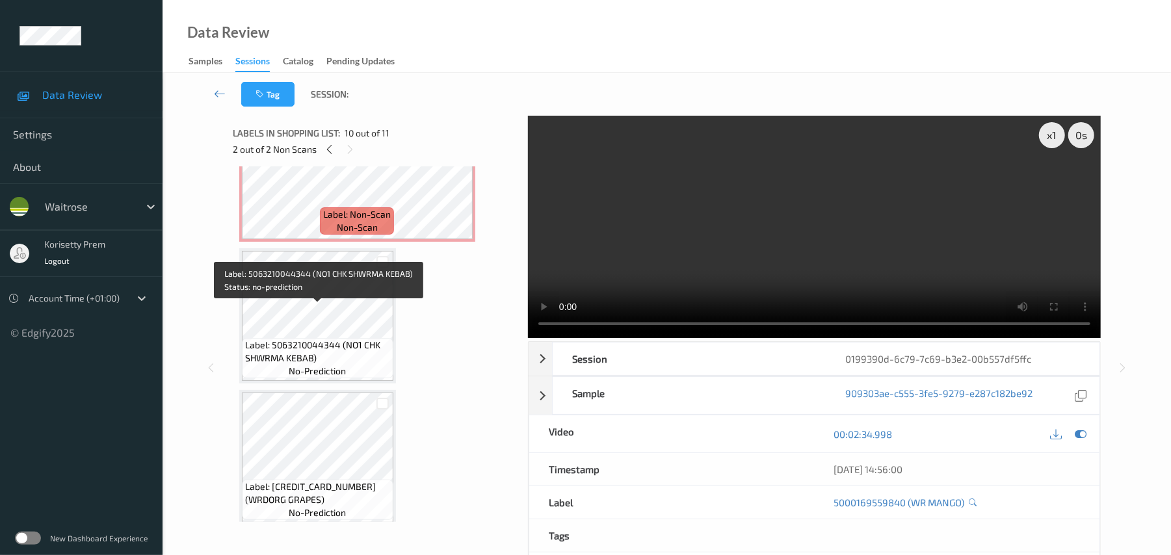
scroll to position [862, 0]
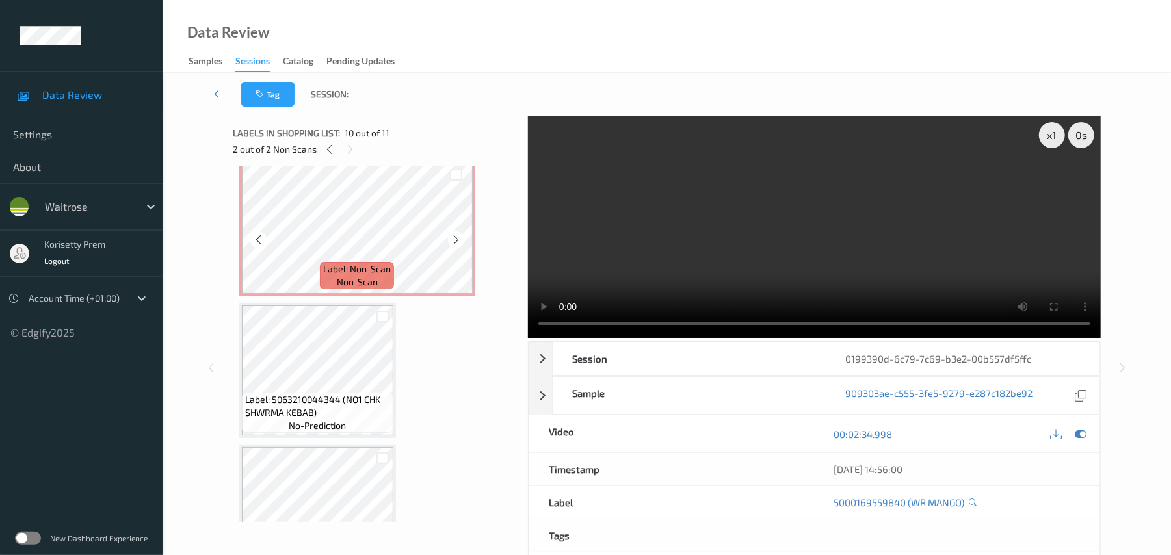
click at [367, 279] on span "non-scan" at bounding box center [357, 282] width 41 height 13
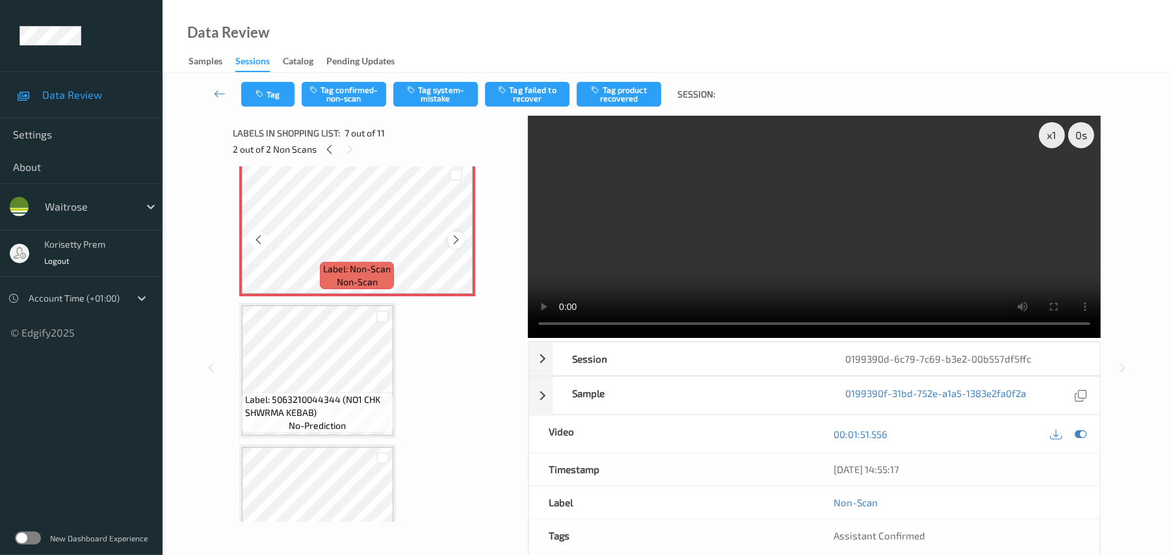
click at [455, 235] on icon at bounding box center [456, 240] width 11 height 12
click at [358, 82] on button "Tag confirmed-non-scan" at bounding box center [344, 94] width 85 height 25
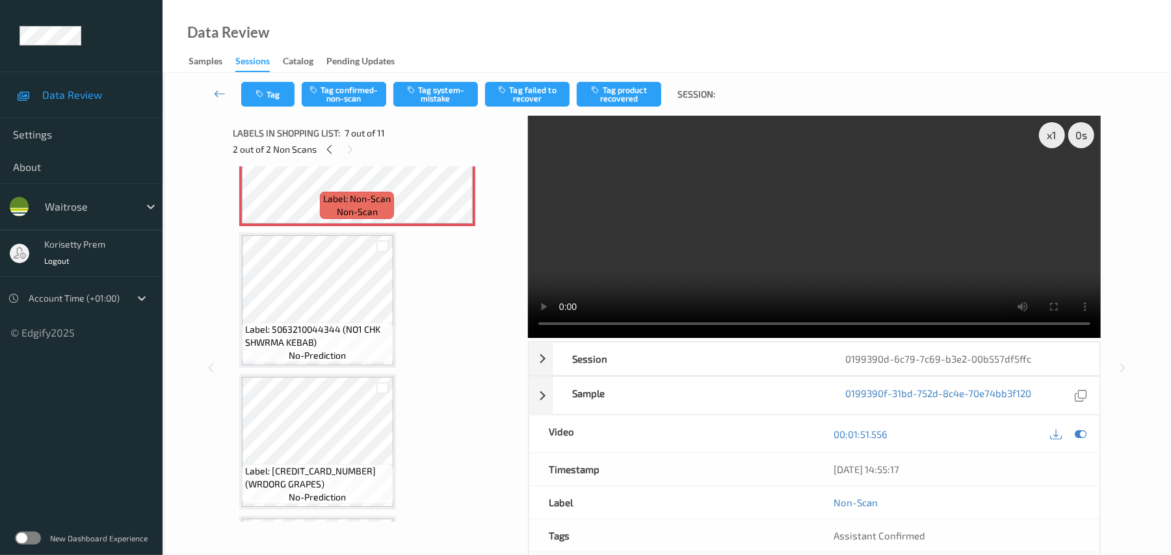
scroll to position [1123, 0]
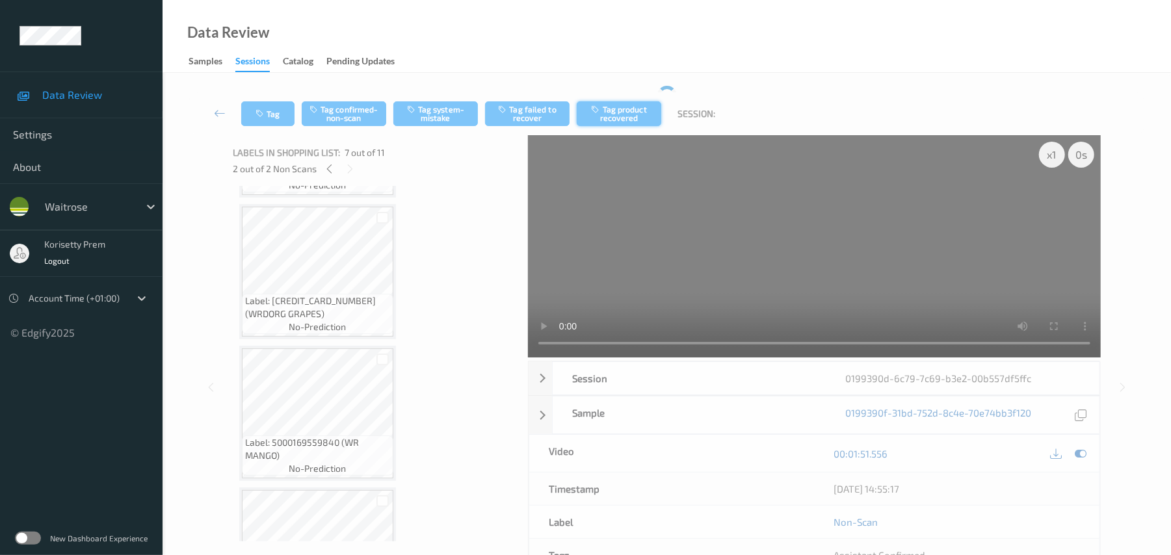
click at [631, 96] on div "Tag Tag confirmed-non-scan Tag system-mistake Tag failed to recover Tag product…" at bounding box center [666, 113] width 955 height 43
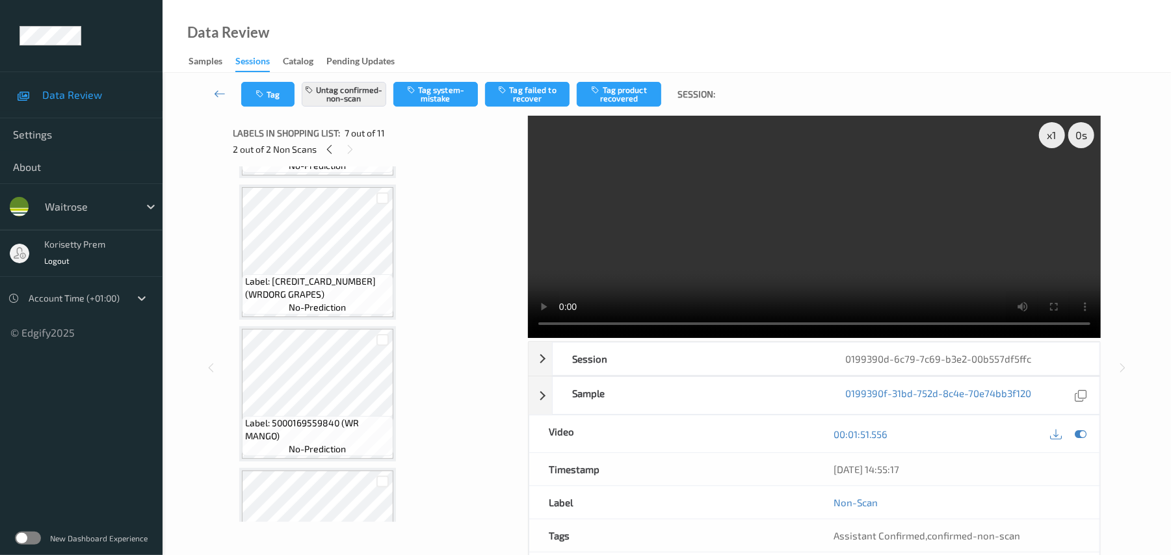
click at [784, 230] on video at bounding box center [814, 227] width 573 height 222
click at [765, 211] on video at bounding box center [814, 227] width 573 height 222
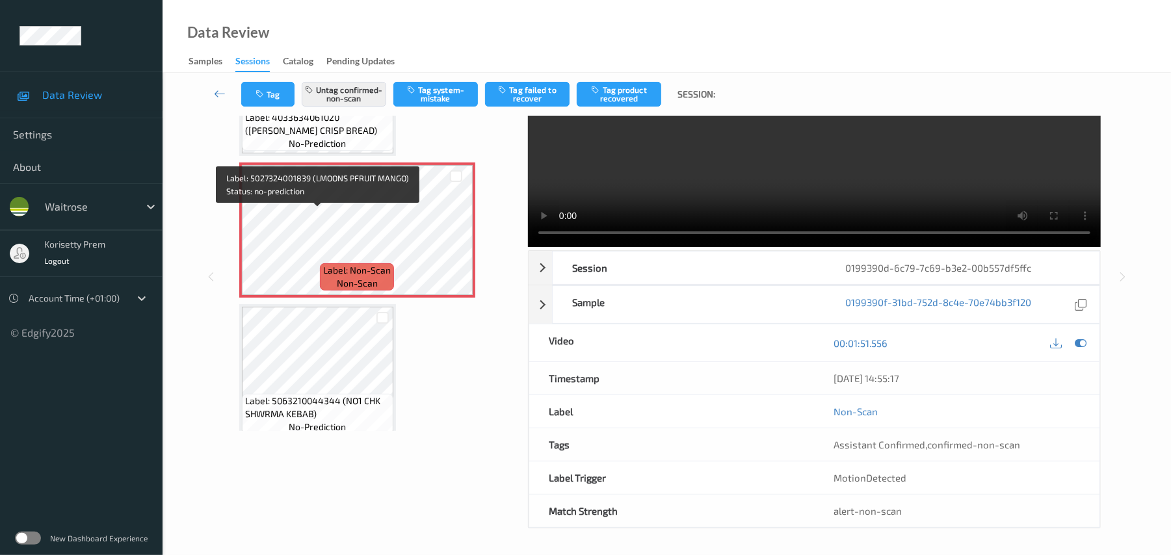
scroll to position [776, 0]
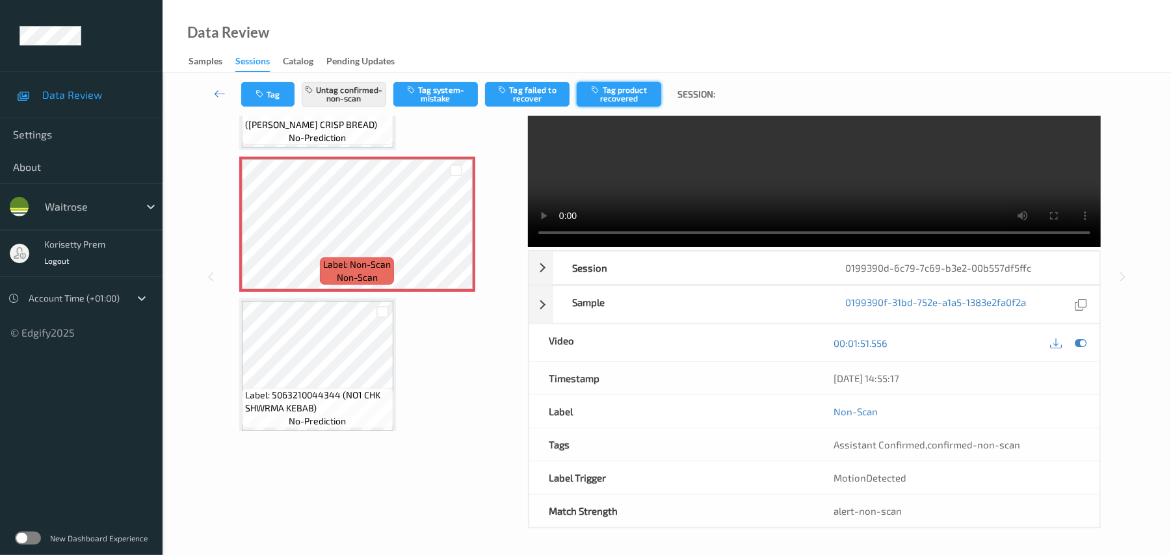
click at [612, 100] on button "Tag product recovered" at bounding box center [619, 94] width 85 height 25
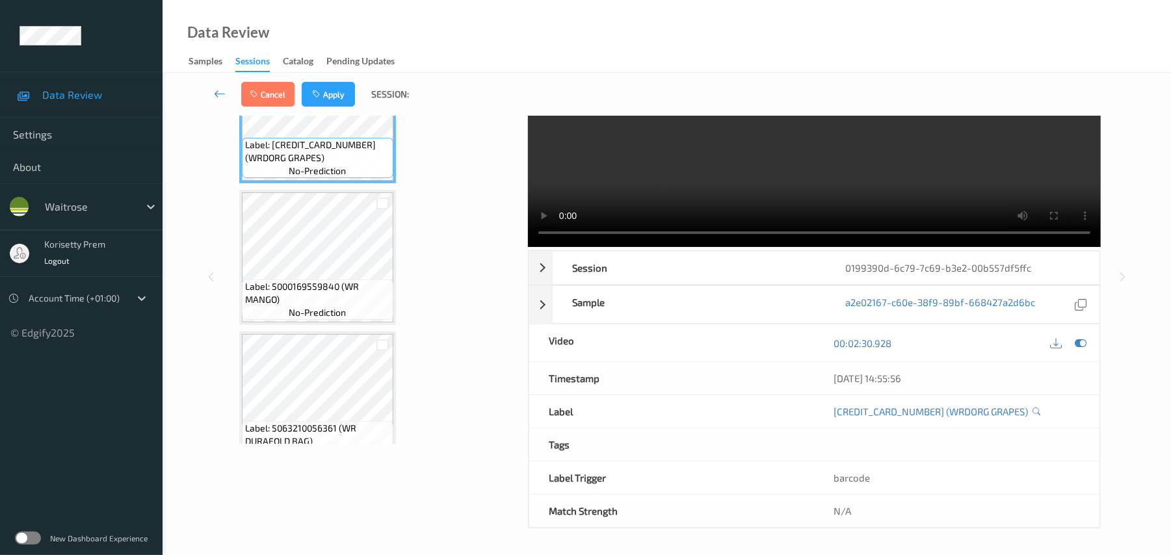
scroll to position [1210, 0]
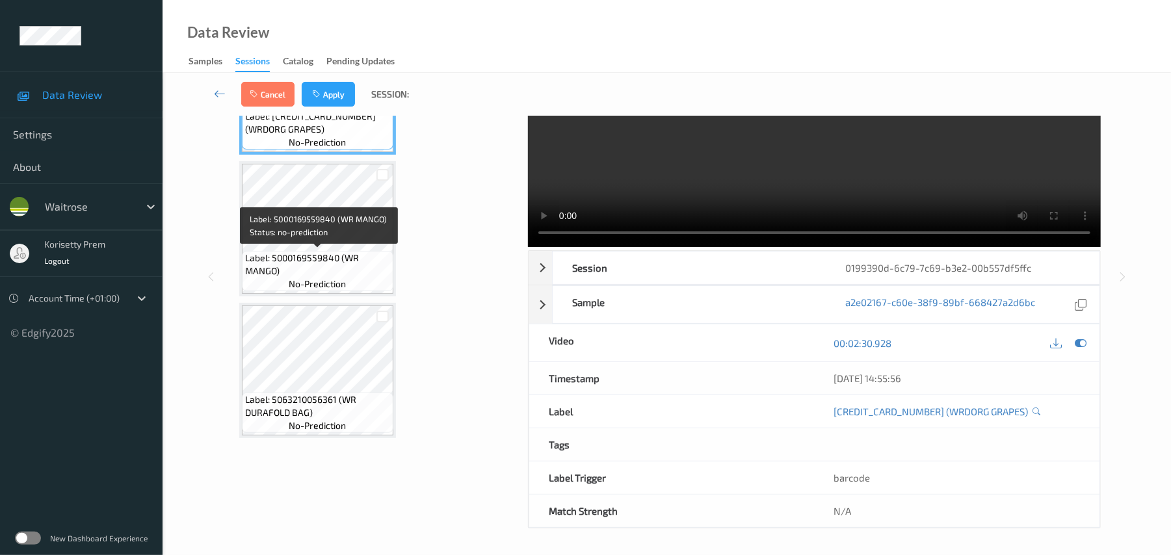
click at [292, 263] on span "Label: 5000169559840 (WR MANGO)" at bounding box center [317, 265] width 145 height 26
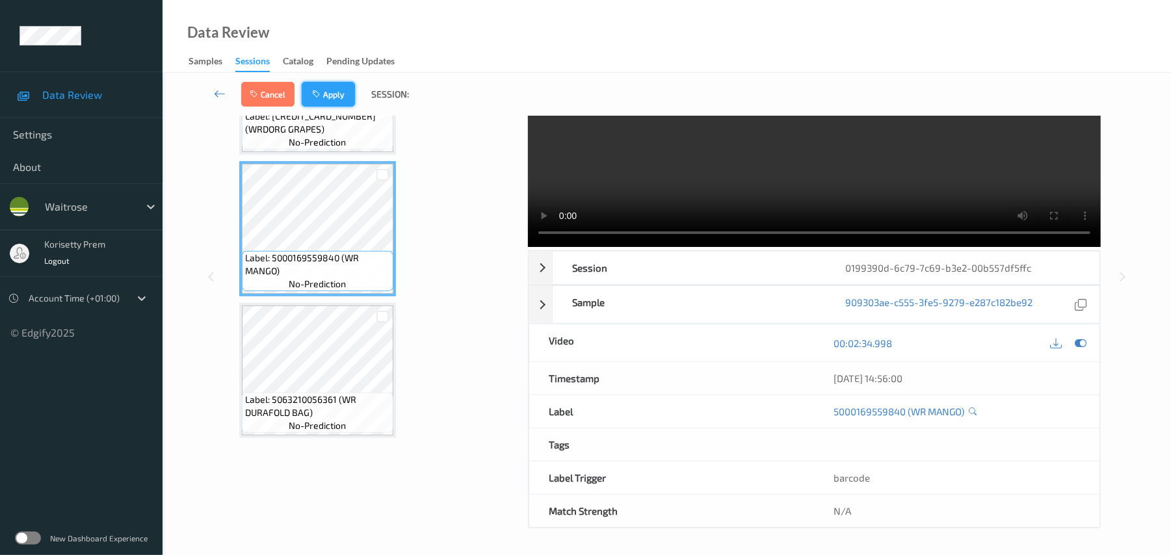
click at [336, 96] on button "Apply" at bounding box center [328, 94] width 53 height 25
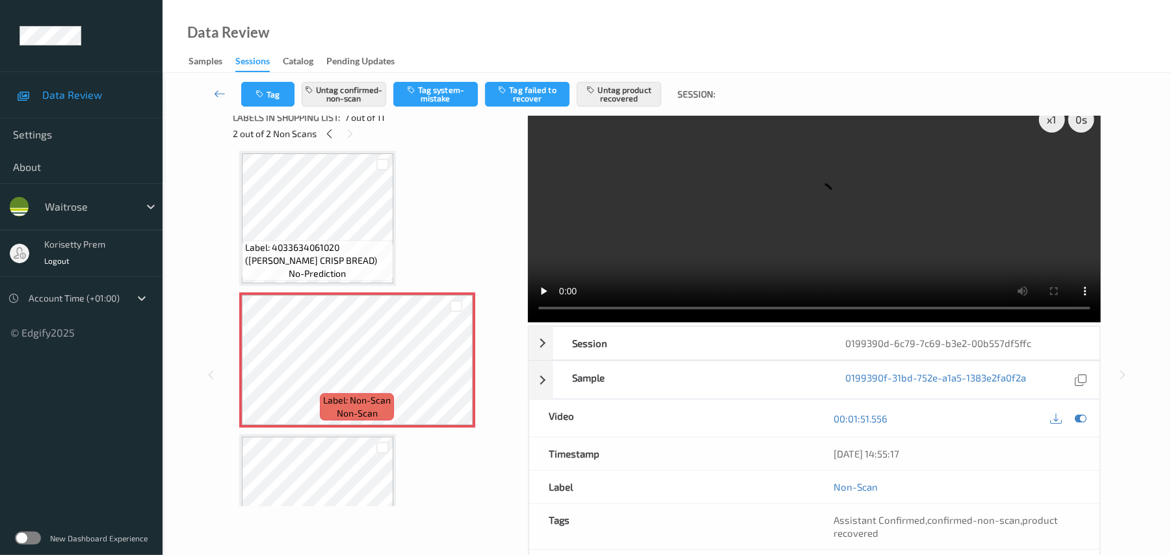
scroll to position [94, 0]
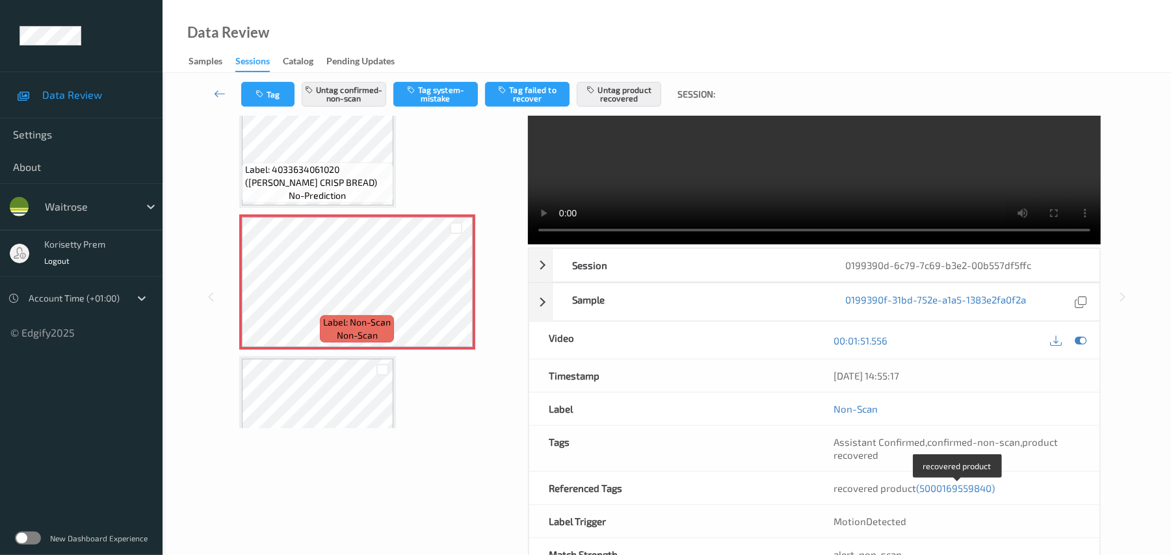
click at [943, 492] on span "(5000169559840)" at bounding box center [956, 489] width 79 height 12
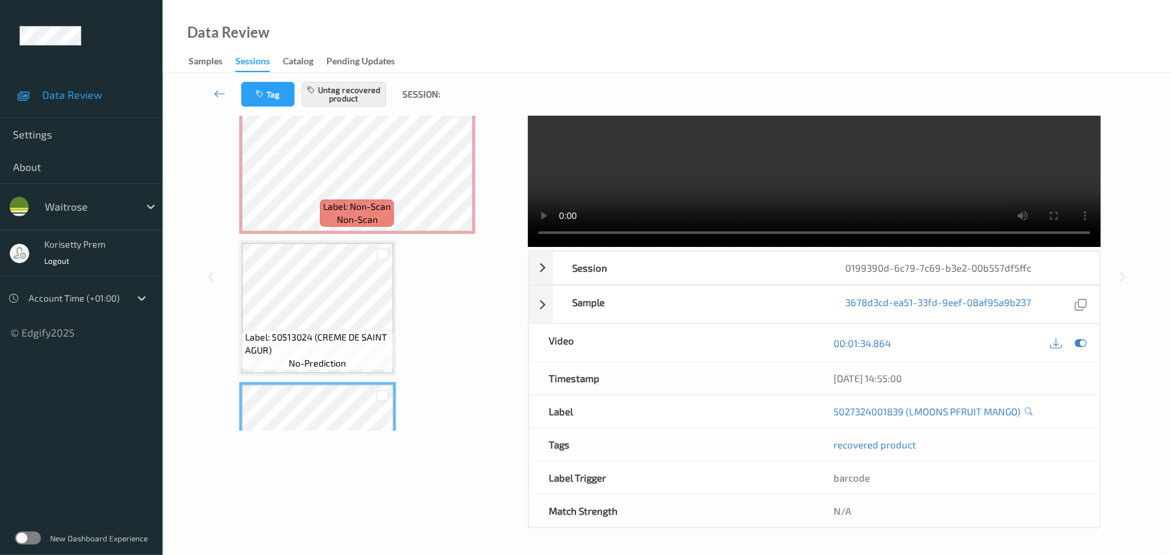
scroll to position [256, 0]
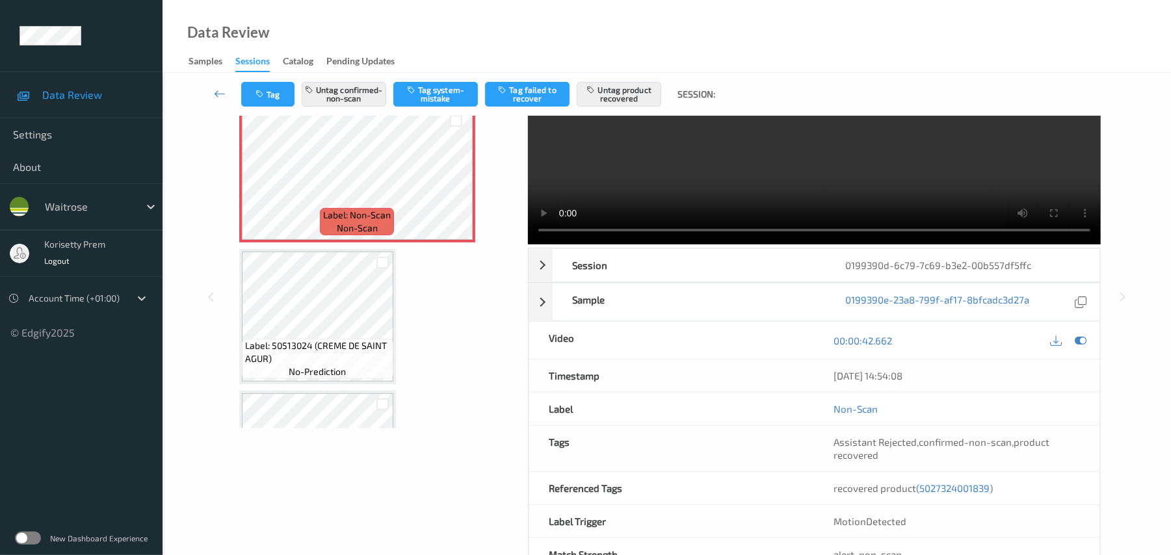
click at [664, 178] on video at bounding box center [814, 133] width 573 height 222
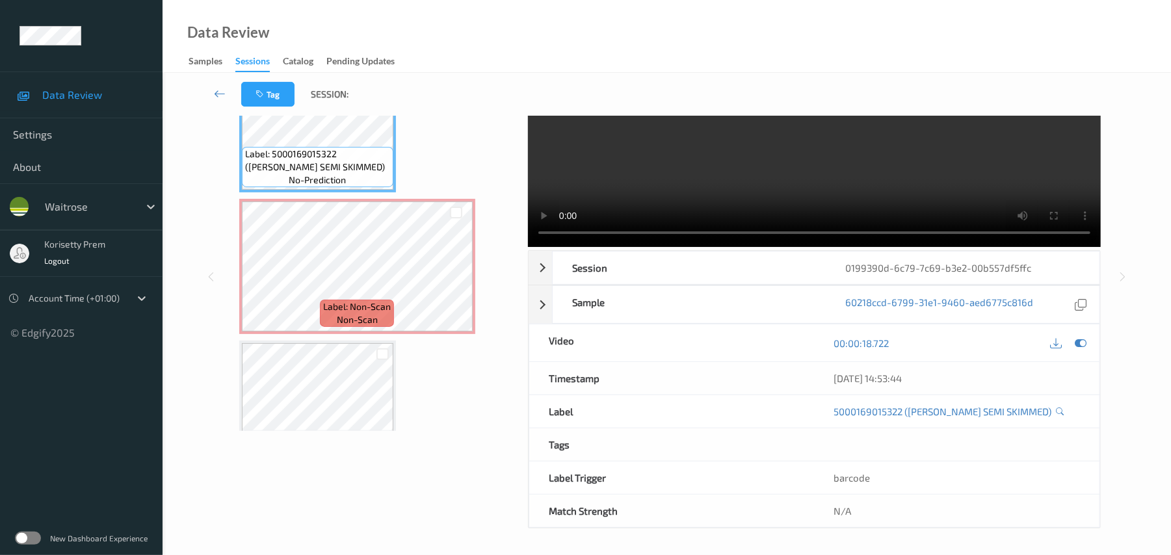
scroll to position [173, 0]
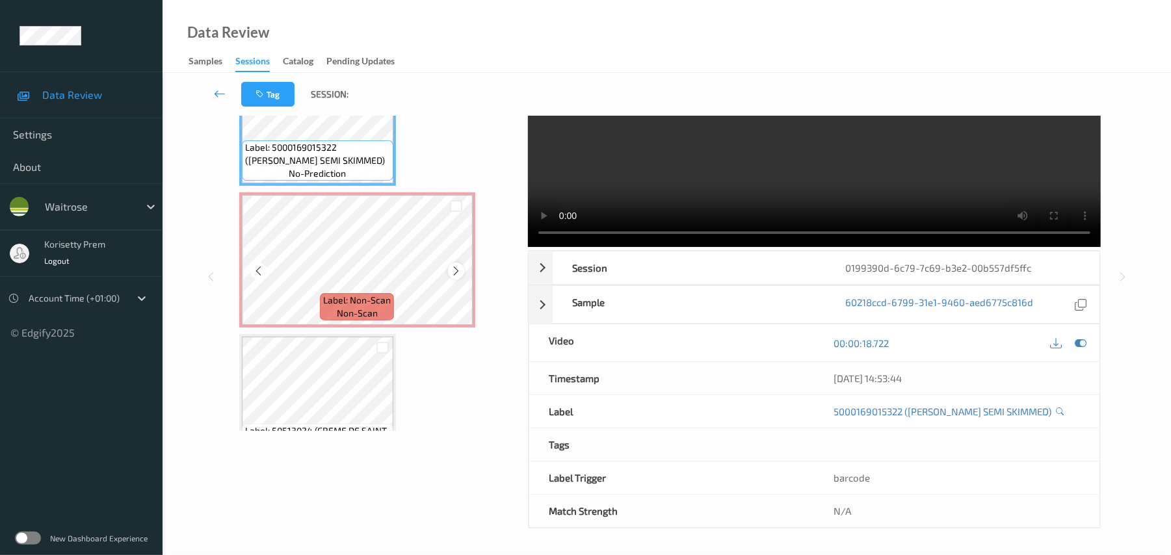
click at [451, 272] on icon at bounding box center [456, 271] width 11 height 12
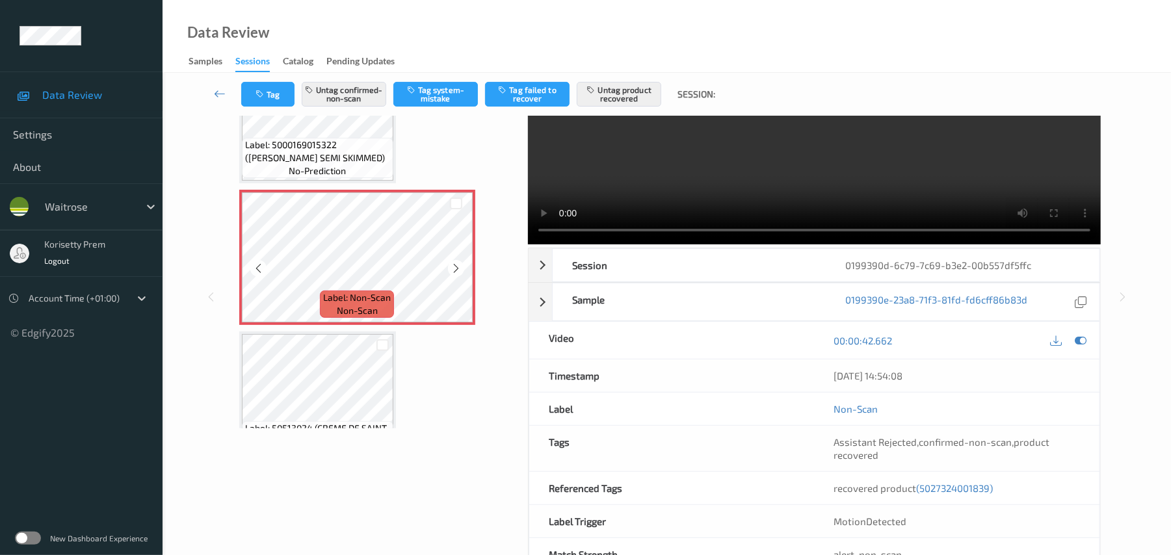
click at [451, 272] on icon at bounding box center [456, 269] width 11 height 12
click at [453, 269] on icon at bounding box center [456, 269] width 11 height 12
click at [453, 268] on icon at bounding box center [456, 269] width 11 height 12
click at [888, 156] on video at bounding box center [814, 133] width 573 height 222
click at [791, 195] on video at bounding box center [814, 133] width 573 height 222
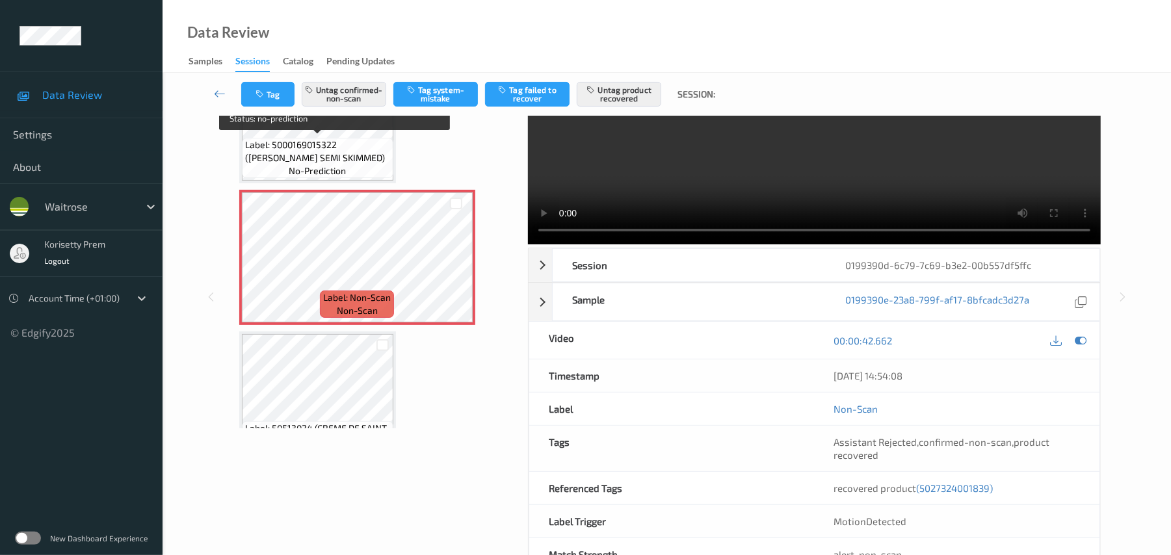
click at [286, 152] on span "Label: 5000169015322 (WR ESS SEMI SKIMMED)" at bounding box center [317, 152] width 145 height 26
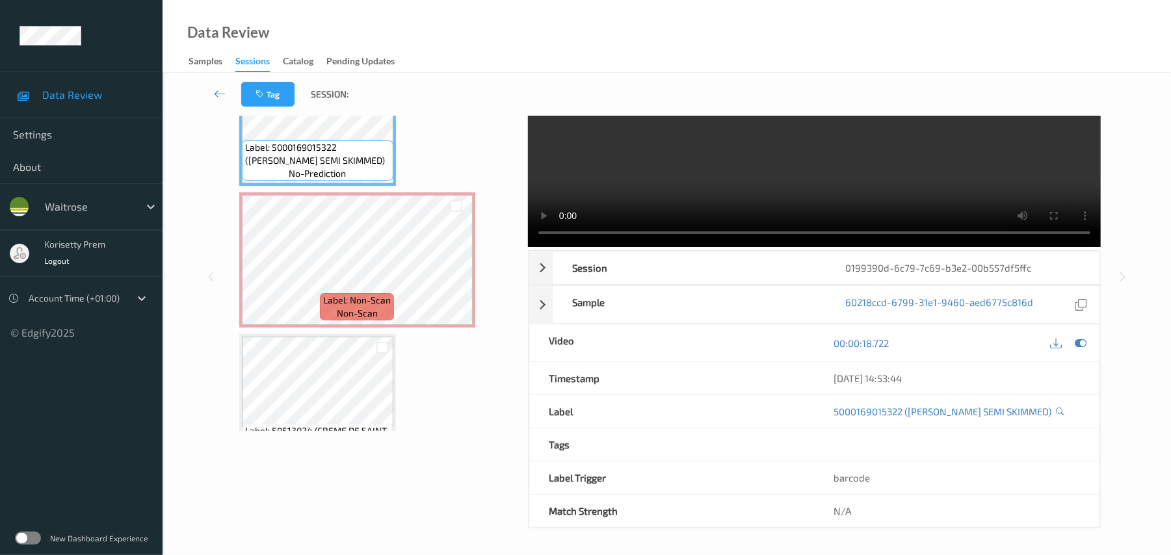
scroll to position [0, 0]
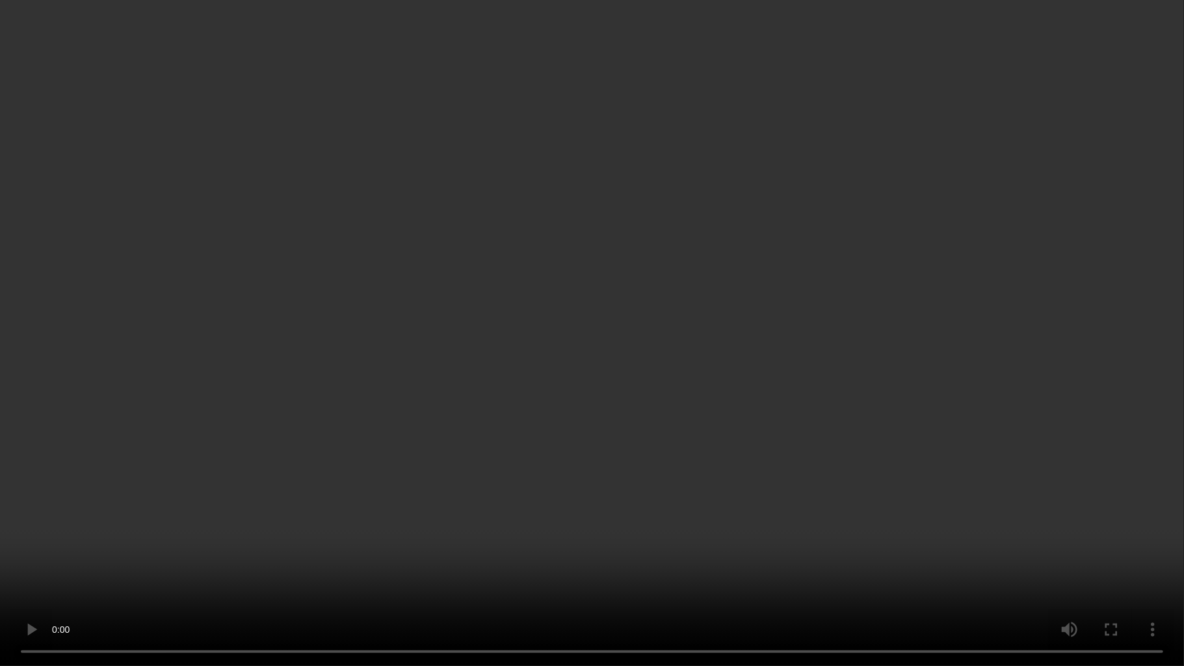
click at [745, 442] on video at bounding box center [592, 333] width 1184 height 666
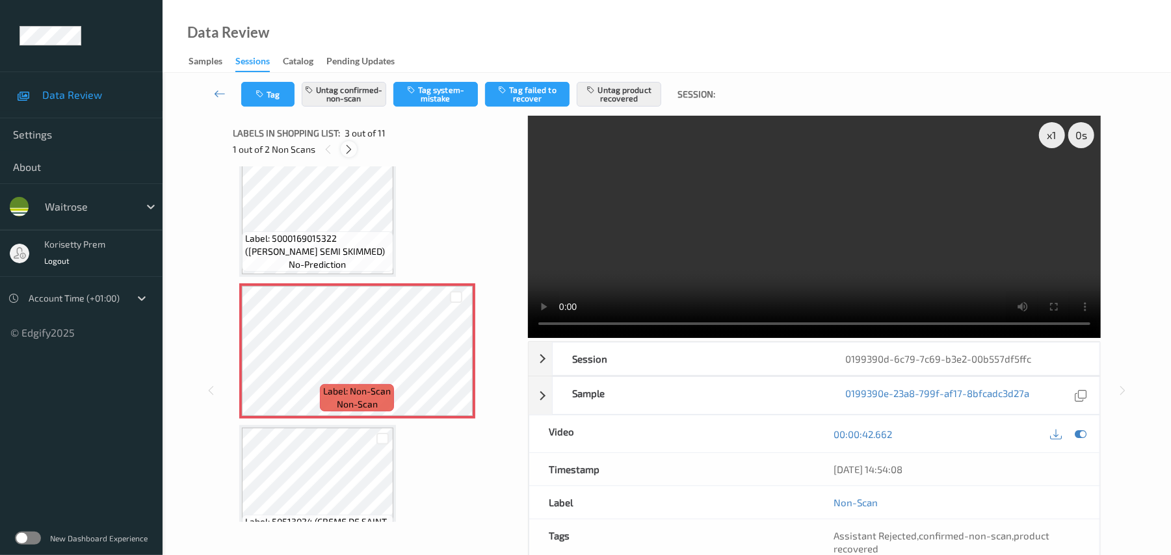
click at [349, 148] on icon at bounding box center [348, 150] width 11 height 12
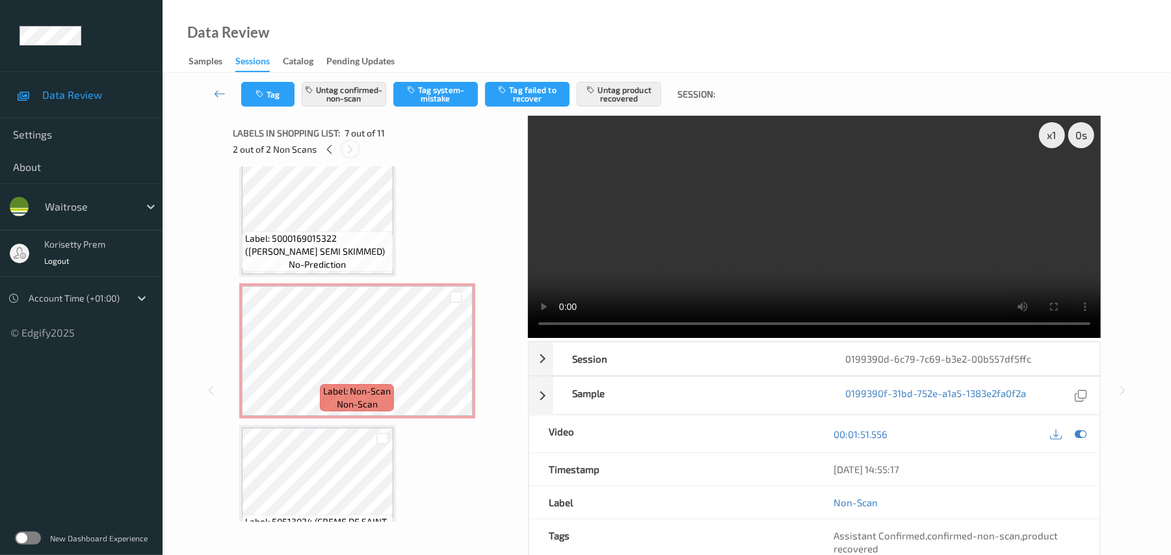
scroll to position [715, 0]
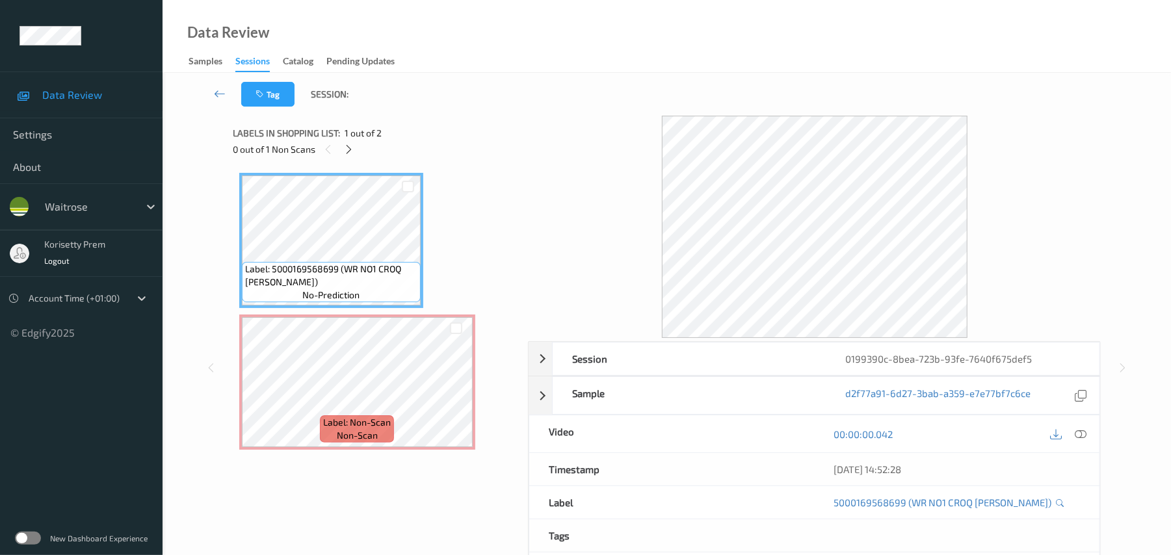
click at [542, 124] on div at bounding box center [814, 227] width 573 height 222
click at [1082, 433] on icon at bounding box center [1082, 435] width 12 height 12
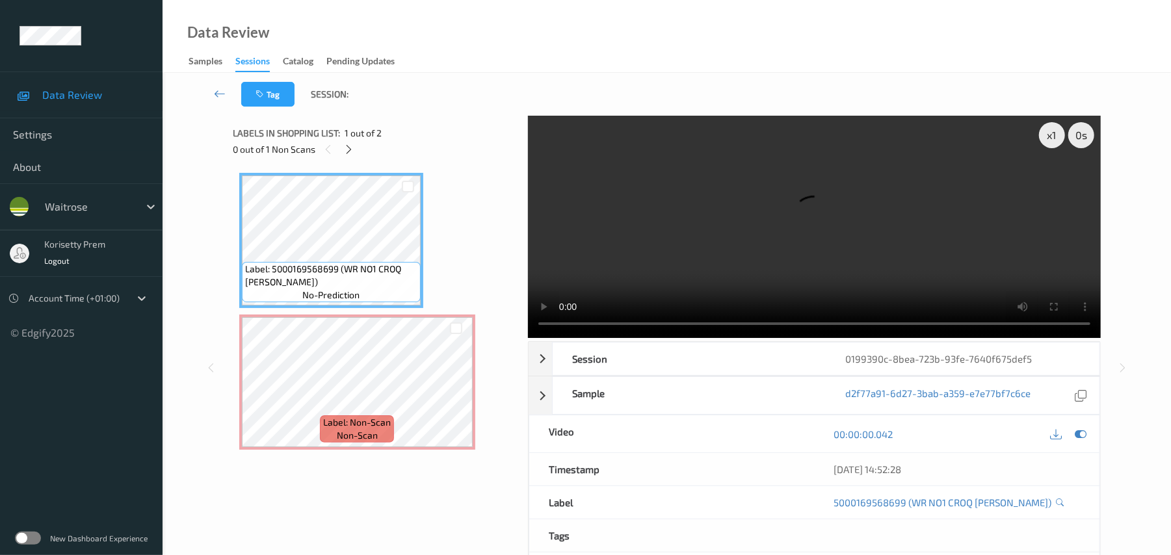
click at [845, 237] on video at bounding box center [814, 227] width 573 height 222
click at [874, 240] on video at bounding box center [814, 227] width 573 height 222
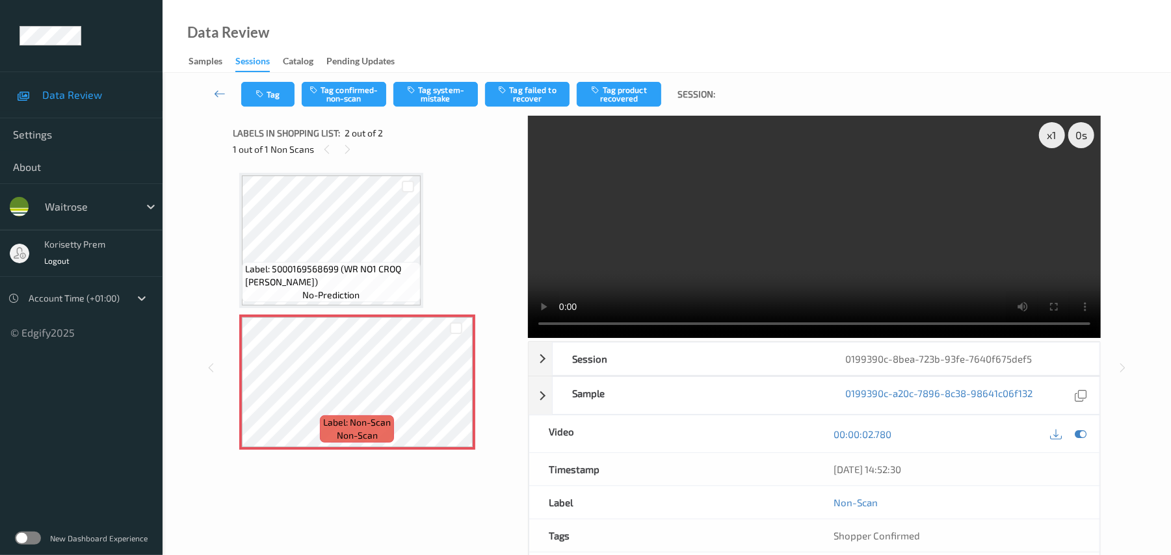
click at [719, 250] on video at bounding box center [814, 227] width 573 height 222
click at [866, 252] on video at bounding box center [814, 227] width 573 height 222
click at [864, 243] on video at bounding box center [814, 227] width 573 height 222
click at [455, 96] on button "Tag system-mistake" at bounding box center [435, 94] width 85 height 25
click at [272, 92] on button "Tag" at bounding box center [267, 94] width 53 height 25
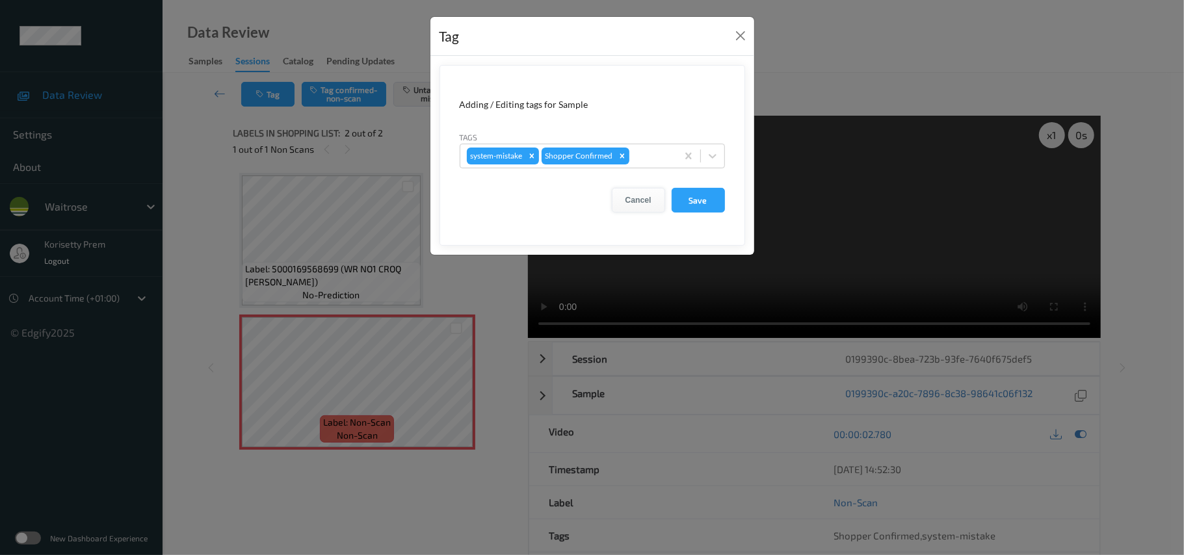
click at [632, 203] on button "Cancel" at bounding box center [638, 200] width 53 height 25
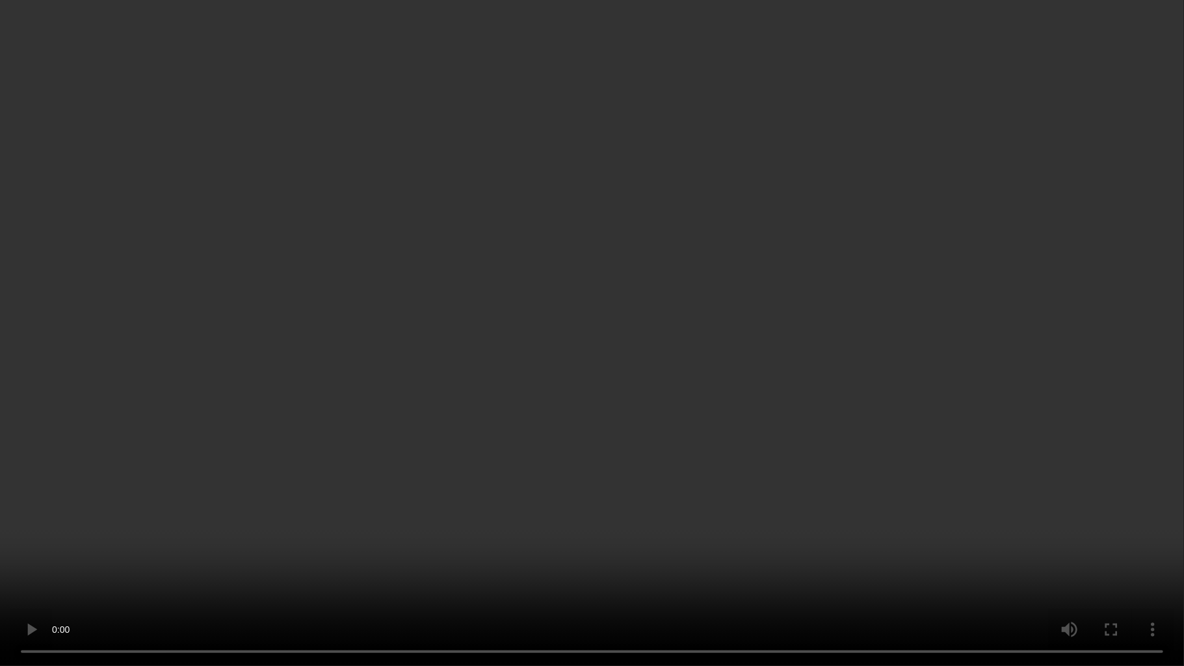
click at [445, 365] on video at bounding box center [592, 333] width 1184 height 666
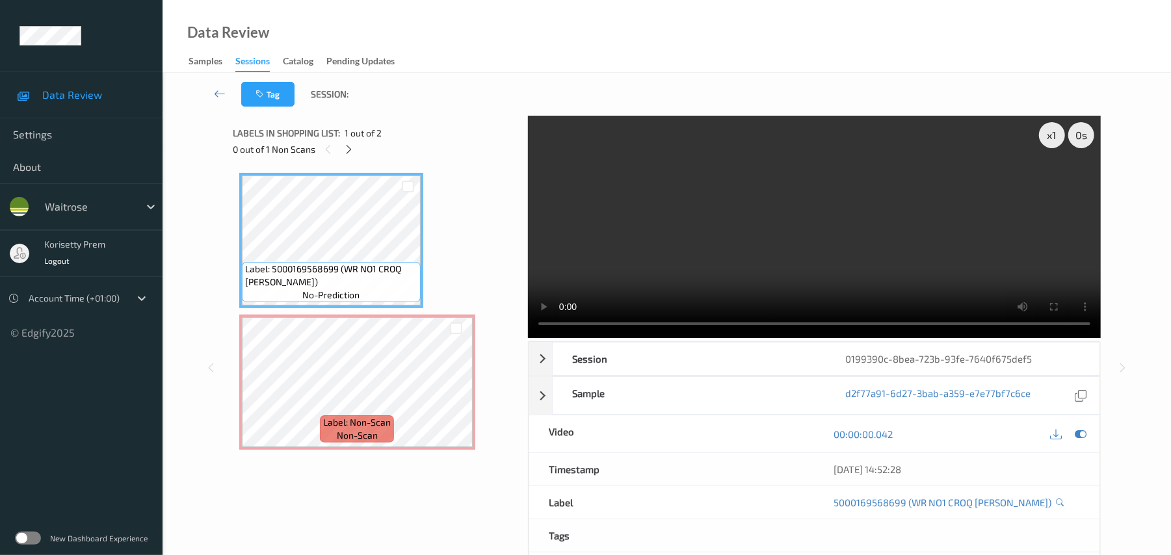
click at [818, 173] on video at bounding box center [814, 227] width 573 height 222
click at [325, 419] on span "Label: Non-Scan" at bounding box center [357, 422] width 68 height 13
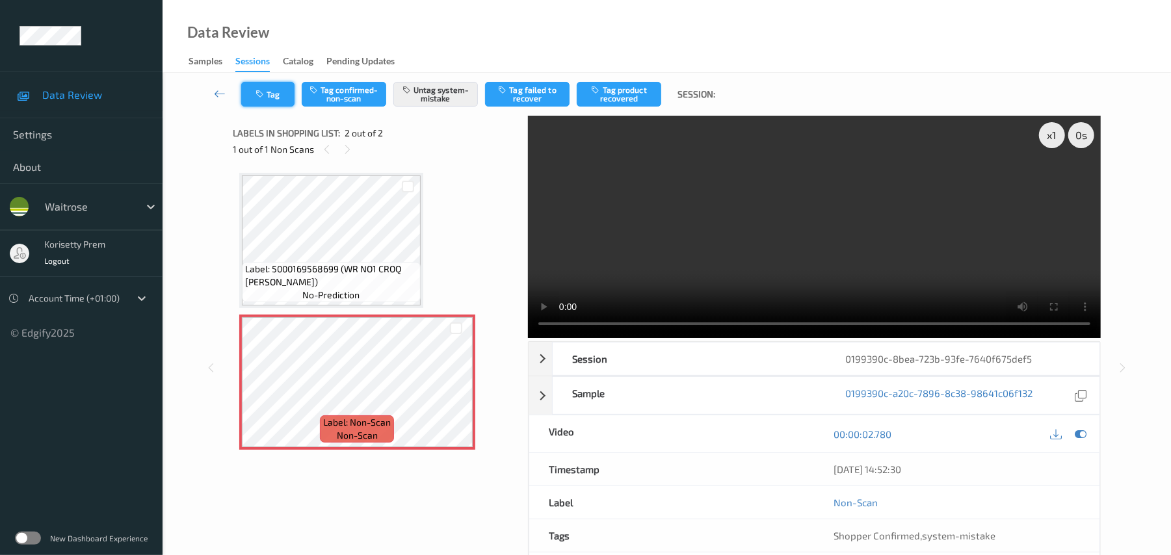
click at [250, 97] on button "Tag" at bounding box center [267, 94] width 53 height 25
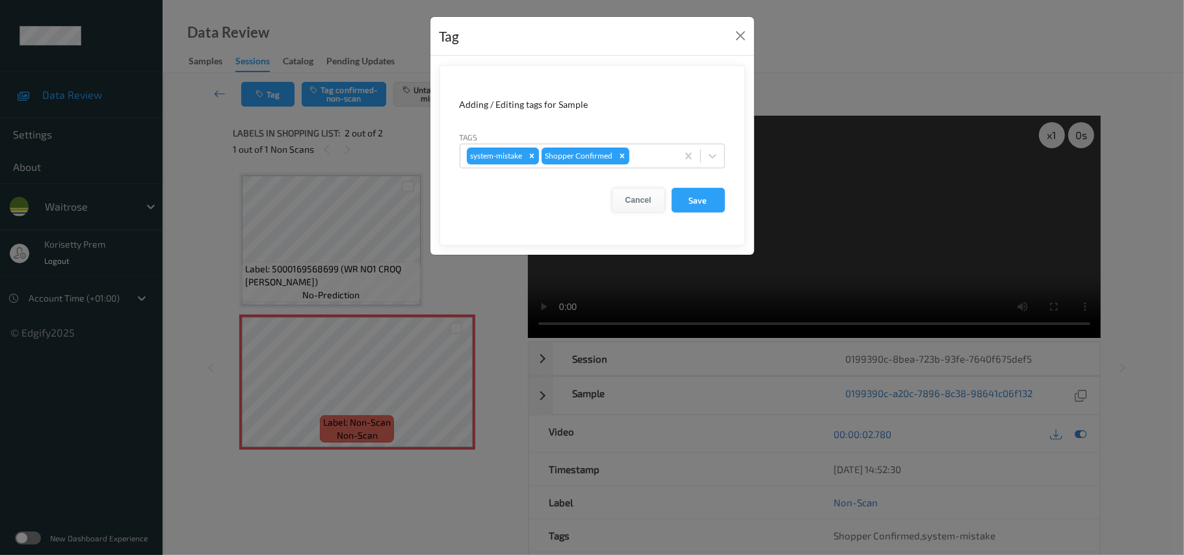
click at [648, 193] on button "Cancel" at bounding box center [638, 200] width 53 height 25
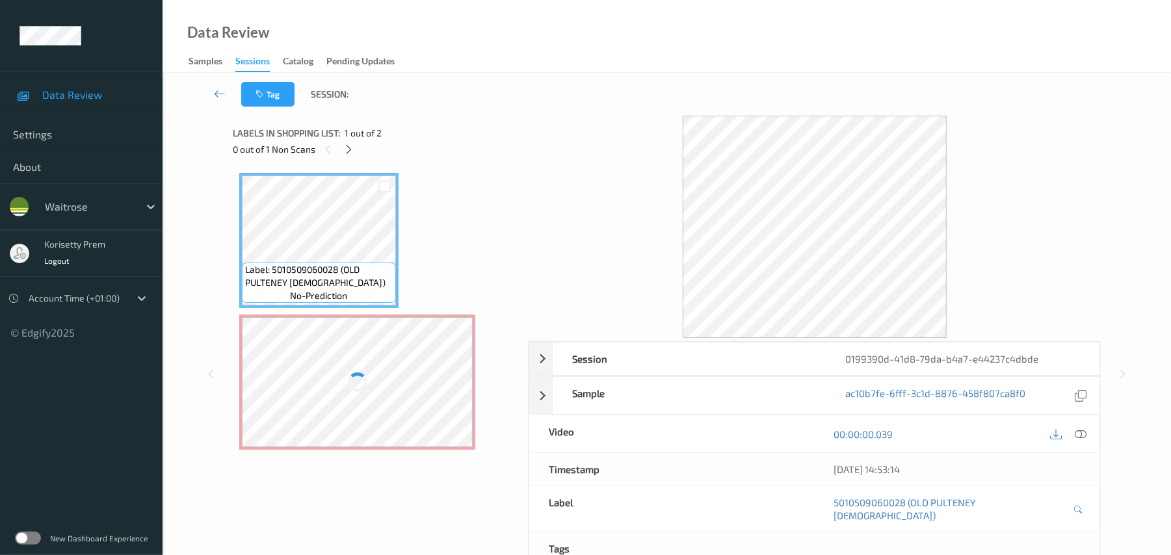
click at [526, 121] on div "Session 0199390d-41d8-79da-b4a7-e44237c4dbde Session ID 0199390d-41d8-79da-b4a7…" at bounding box center [667, 374] width 868 height 517
click at [1080, 432] on icon at bounding box center [1082, 435] width 12 height 12
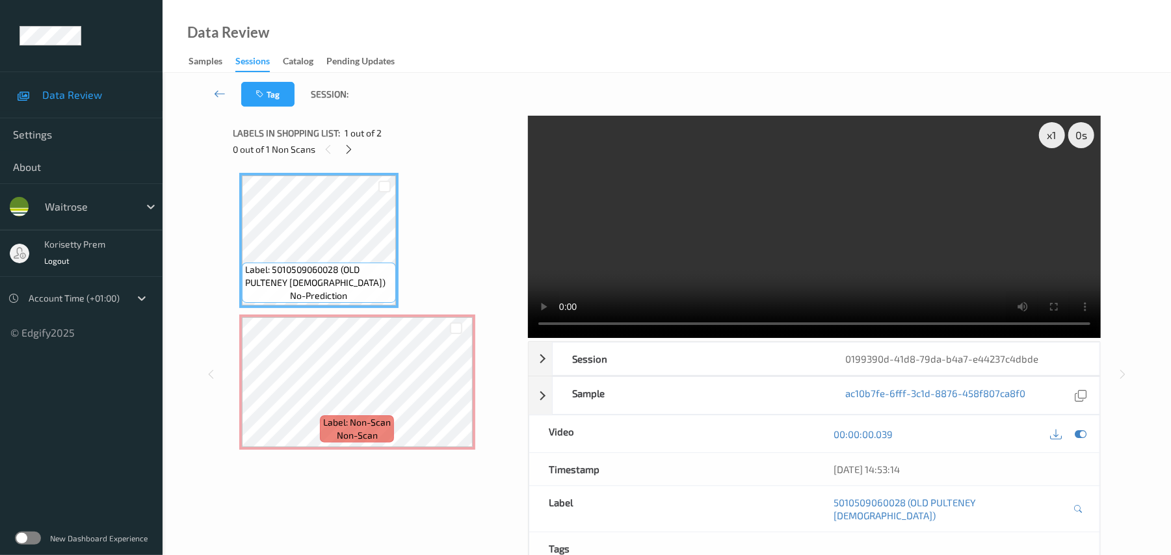
click at [780, 198] on video at bounding box center [814, 227] width 573 height 222
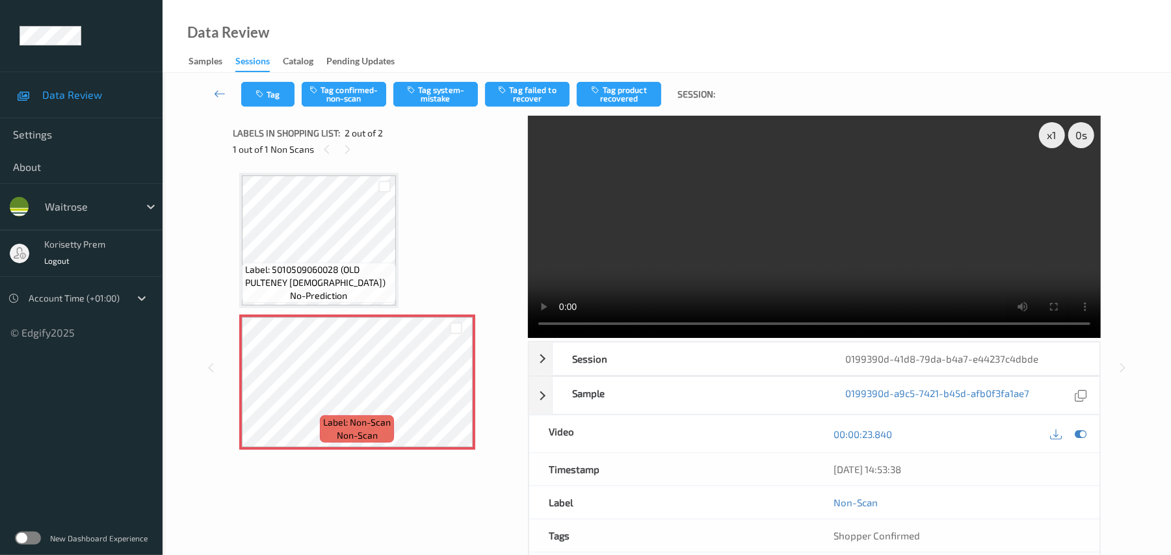
click at [847, 240] on video at bounding box center [814, 227] width 573 height 222
click at [435, 96] on button "Tag system-mistake" at bounding box center [435, 94] width 85 height 25
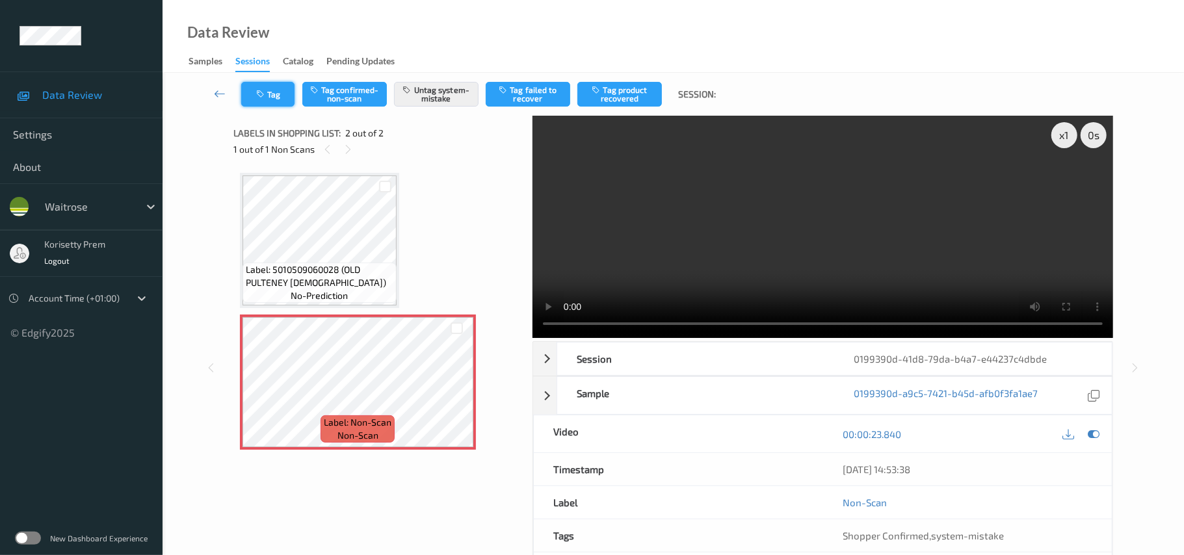
click at [267, 92] on button "Tag" at bounding box center [267, 94] width 53 height 25
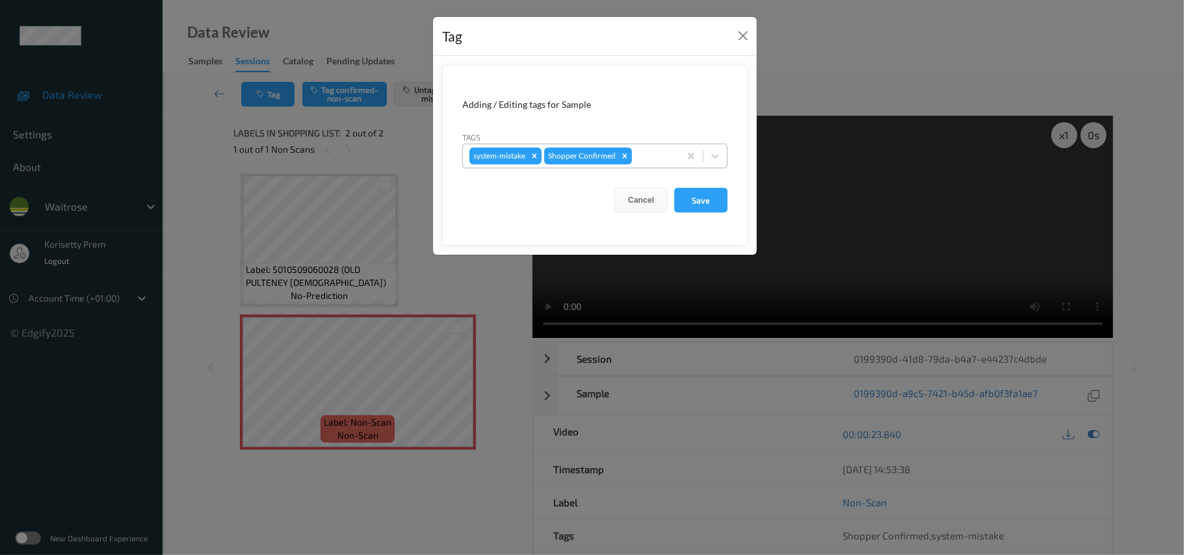
click at [657, 154] on div at bounding box center [654, 156] width 38 height 16
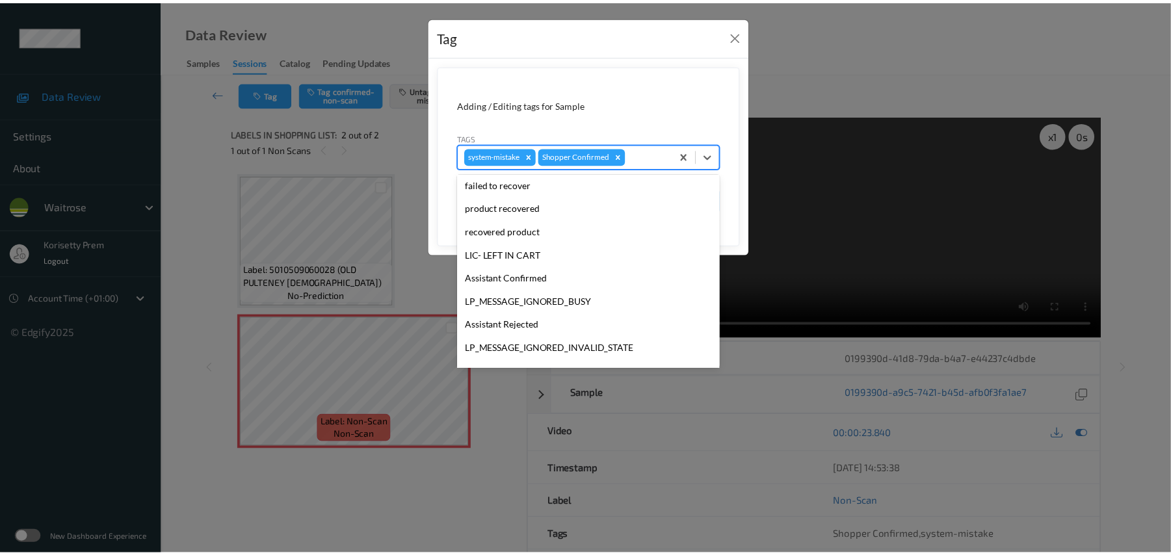
scroll to position [302, 0]
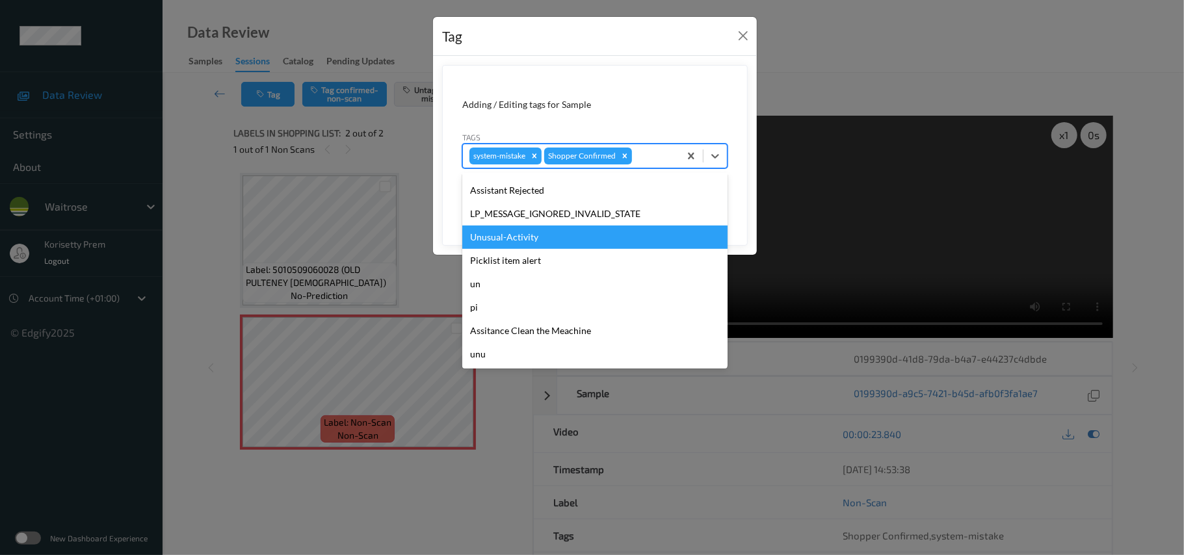
click at [516, 238] on div "Unusual-Activity" at bounding box center [594, 237] width 265 height 23
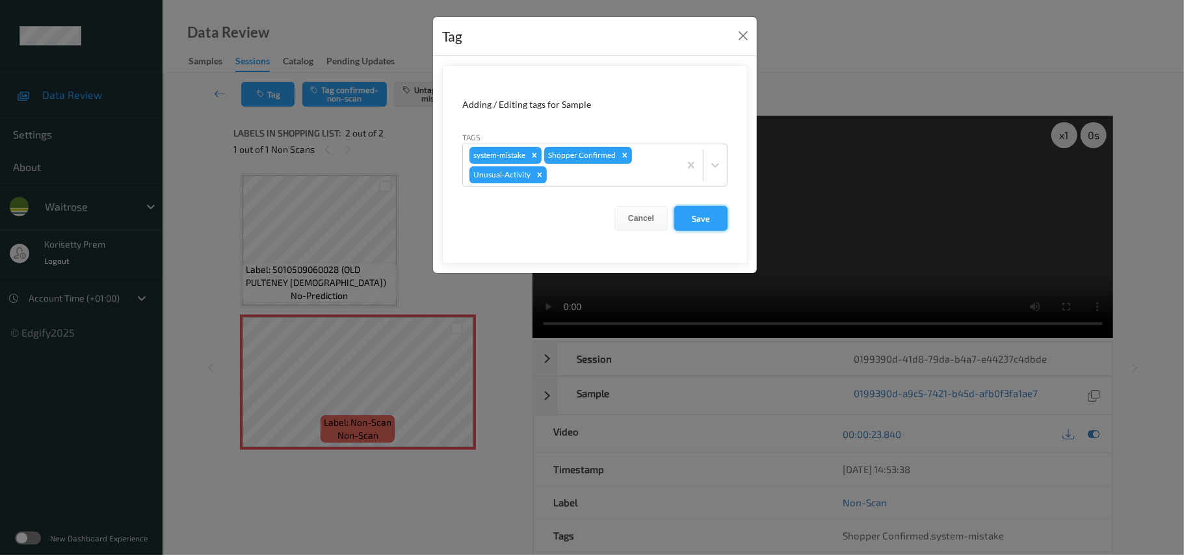
click at [710, 212] on button "Save" at bounding box center [700, 218] width 53 height 25
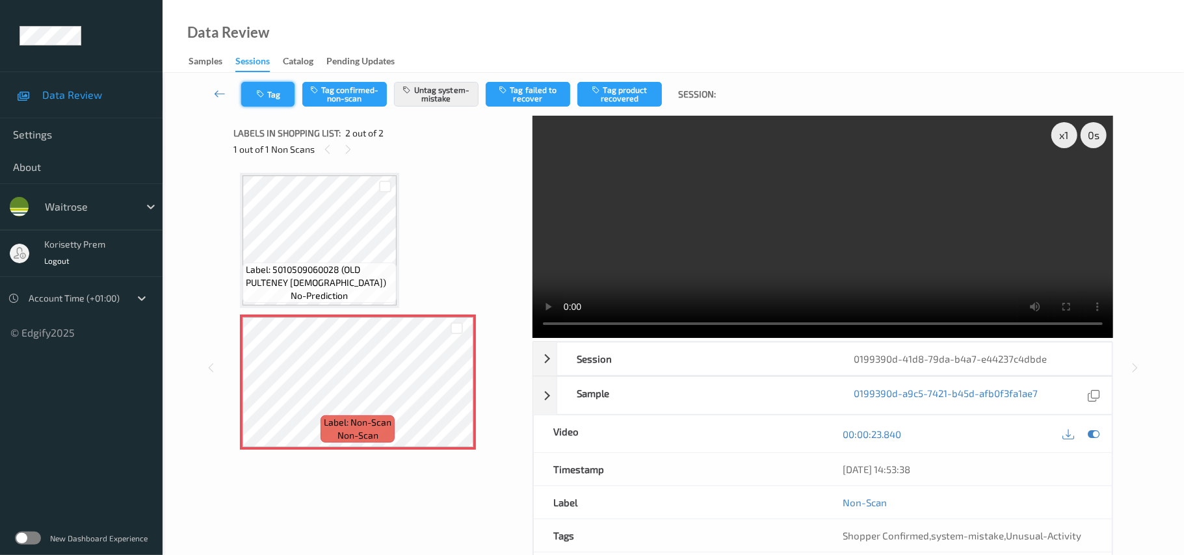
click at [274, 102] on button "Tag" at bounding box center [267, 94] width 53 height 25
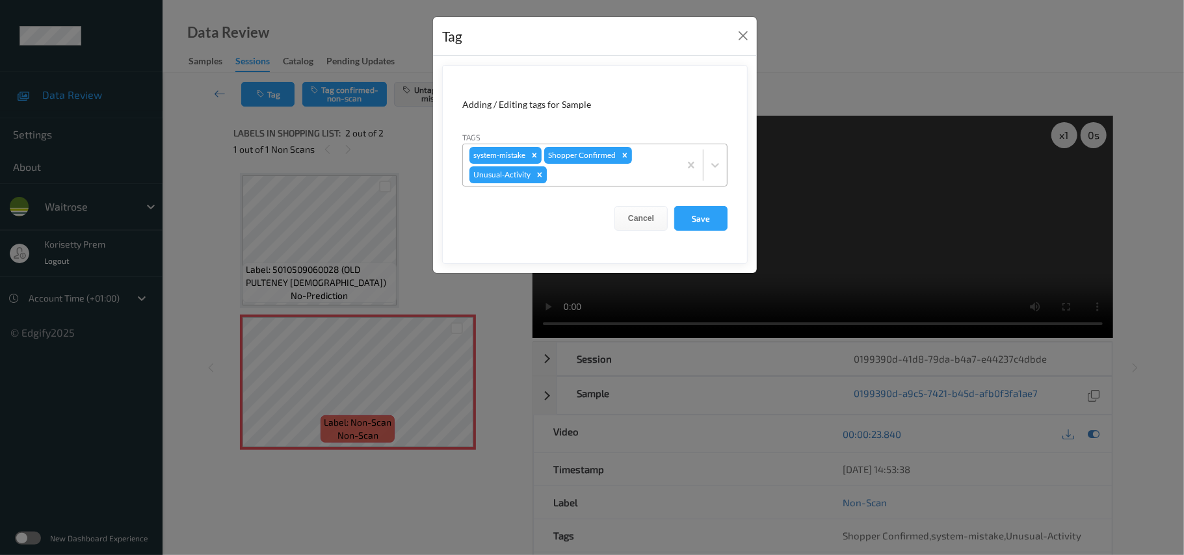
click at [537, 177] on icon "Remove Unusual-Activity" at bounding box center [539, 174] width 9 height 9
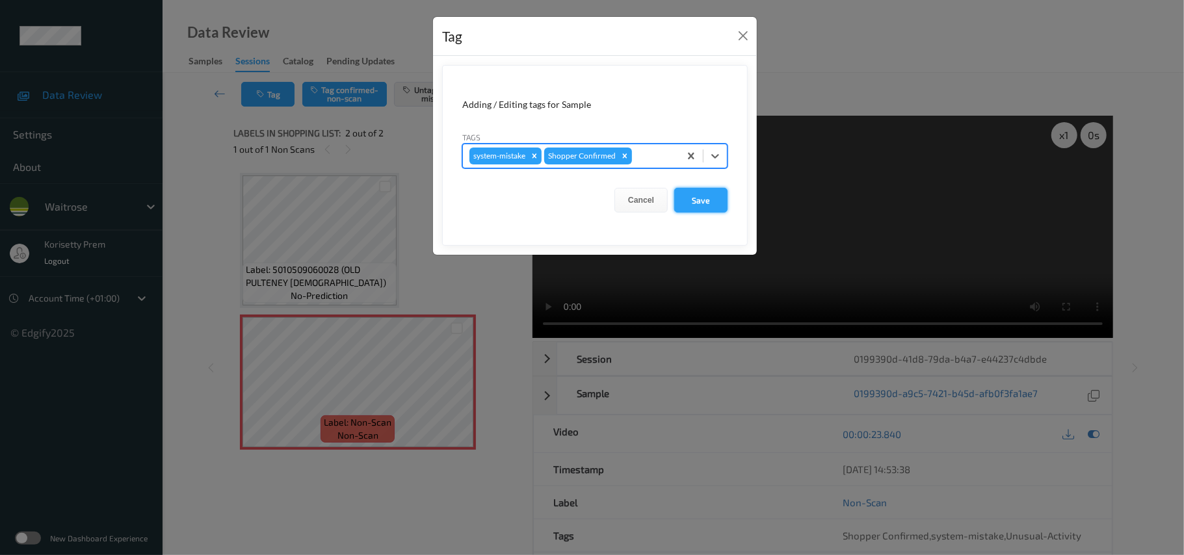
click at [684, 212] on button "Save" at bounding box center [700, 200] width 53 height 25
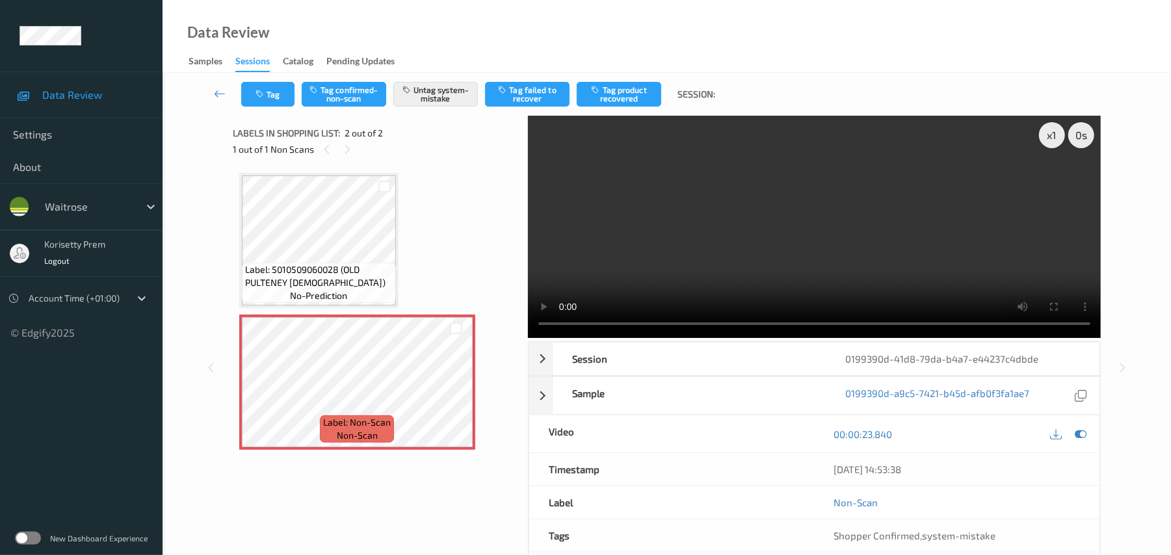
click at [648, 217] on video at bounding box center [814, 227] width 573 height 222
click at [269, 91] on button "Tag" at bounding box center [267, 94] width 53 height 25
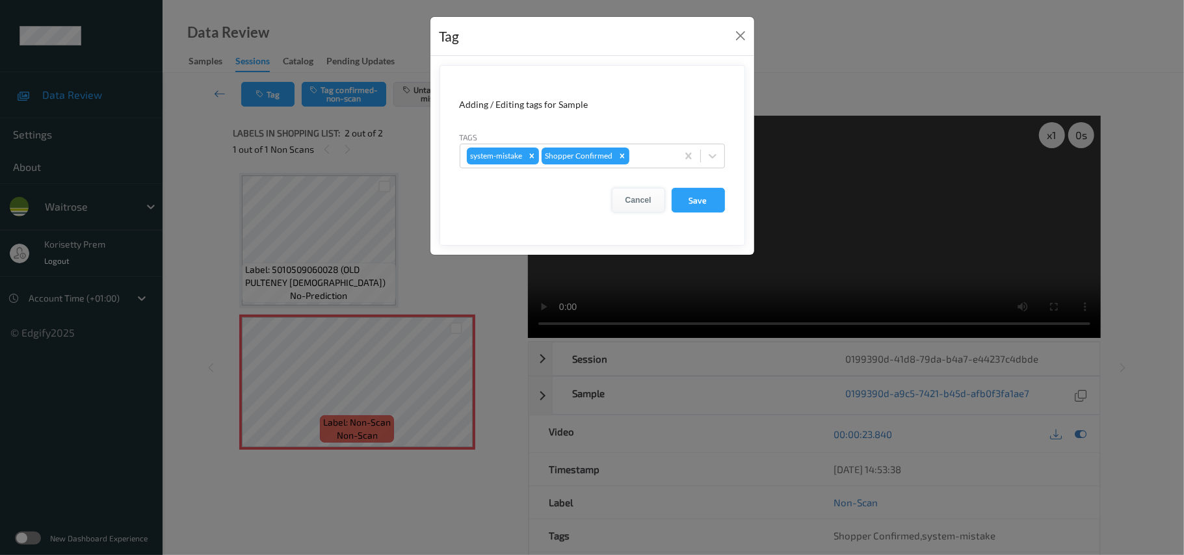
click at [639, 198] on button "Cancel" at bounding box center [638, 200] width 53 height 25
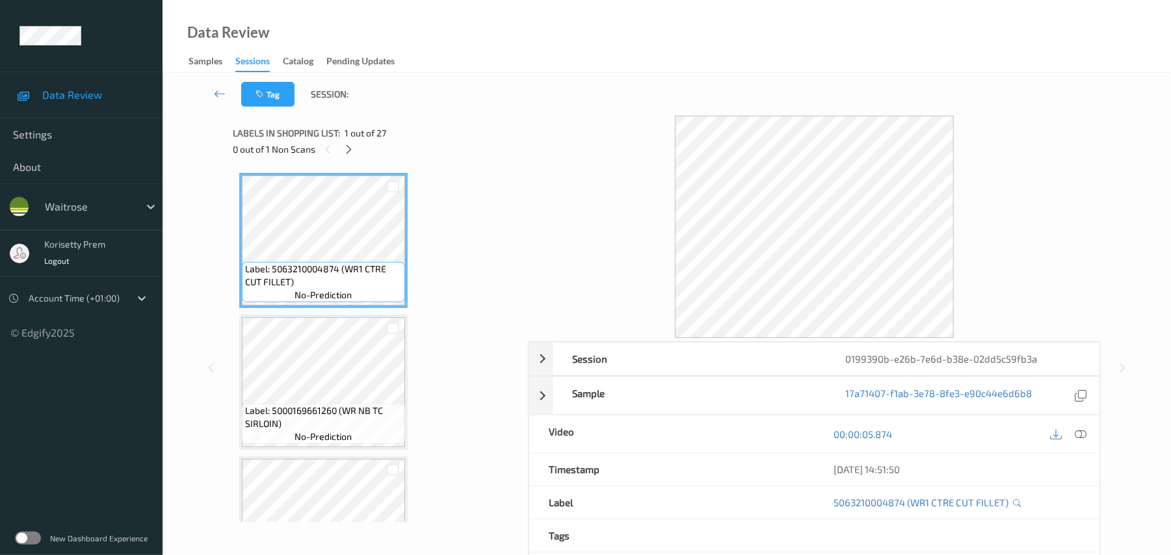
click at [573, 94] on div "Tag Session:" at bounding box center [666, 94] width 955 height 43
click at [349, 147] on icon at bounding box center [348, 150] width 11 height 12
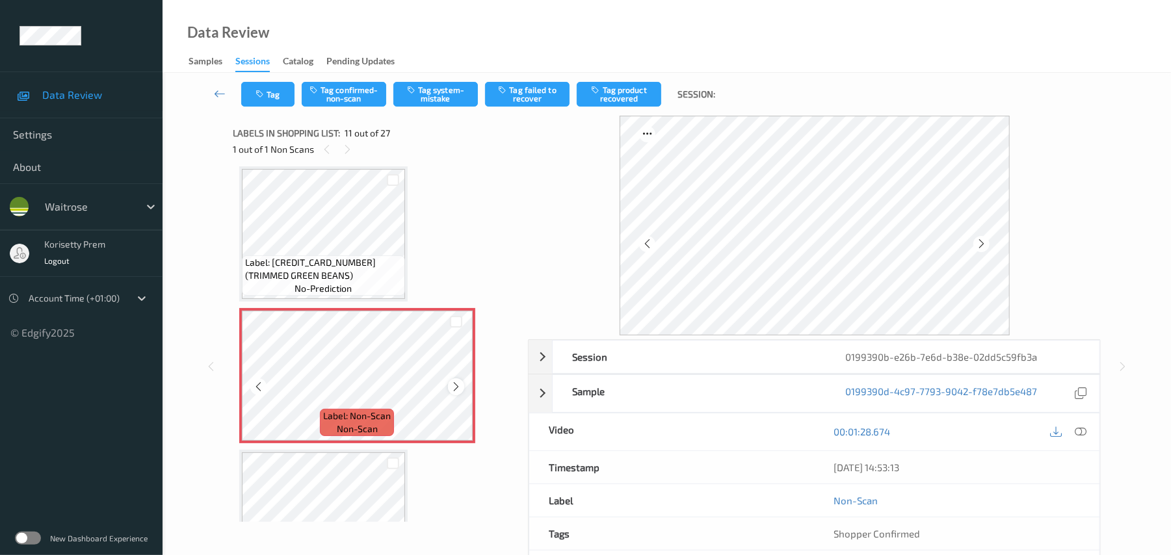
click at [455, 382] on icon at bounding box center [456, 387] width 11 height 12
click at [455, 381] on icon at bounding box center [456, 387] width 11 height 12
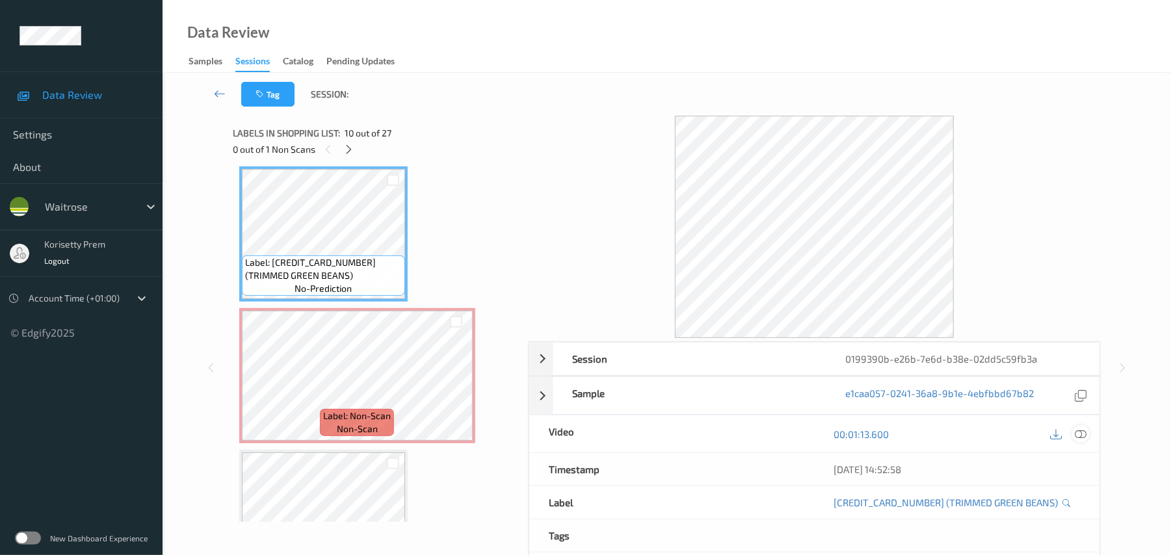
click at [1083, 432] on icon at bounding box center [1082, 435] width 12 height 12
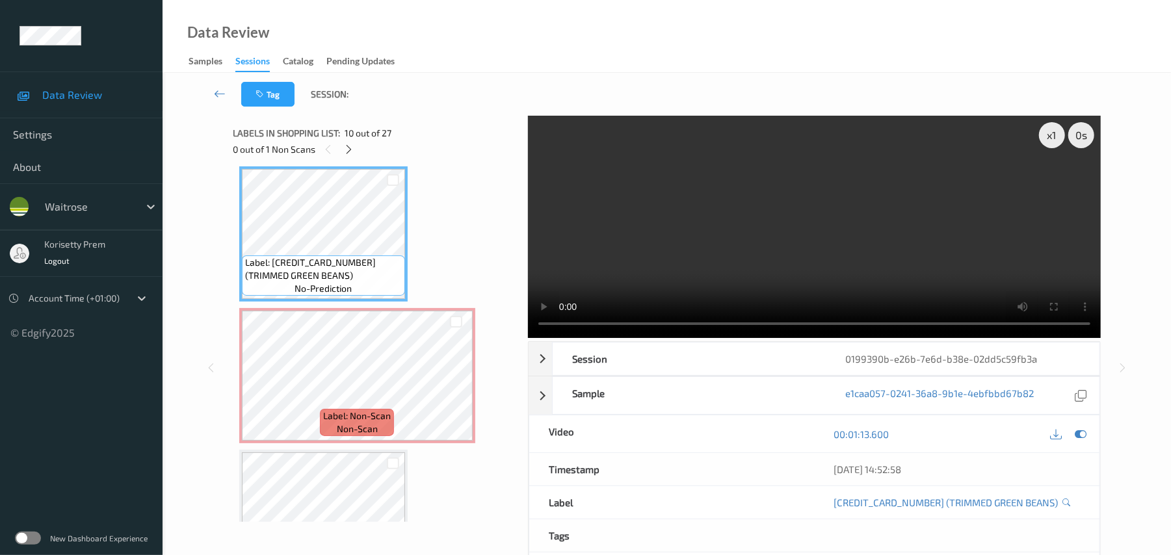
click at [697, 248] on video at bounding box center [814, 227] width 573 height 222
click at [579, 229] on video at bounding box center [814, 227] width 573 height 222
click at [580, 230] on video at bounding box center [814, 227] width 573 height 222
click at [607, 239] on video at bounding box center [814, 227] width 573 height 222
click at [656, 215] on video at bounding box center [814, 227] width 573 height 222
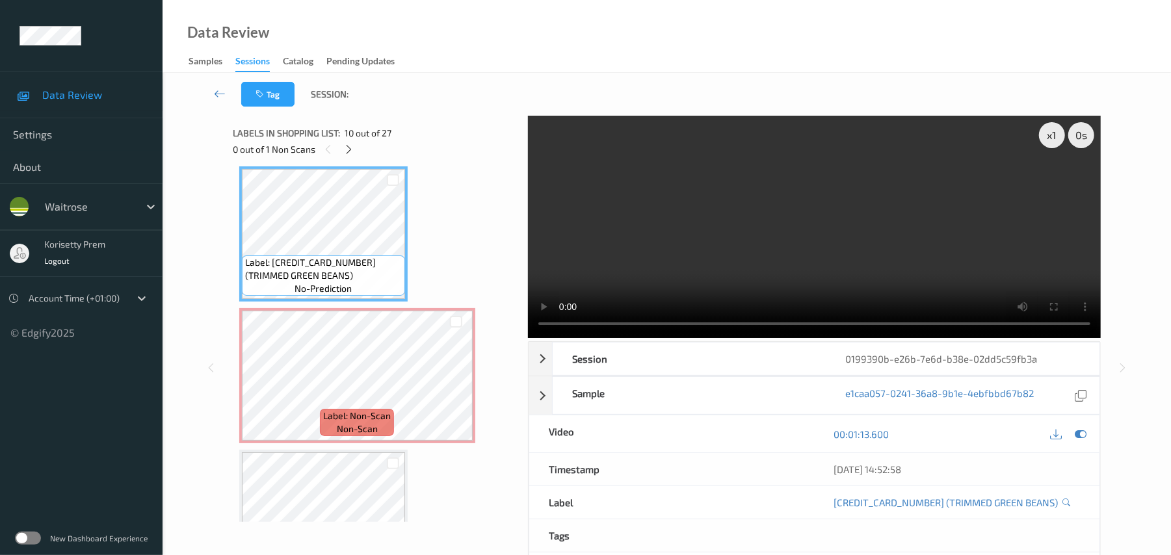
click at [656, 215] on video at bounding box center [814, 227] width 573 height 222
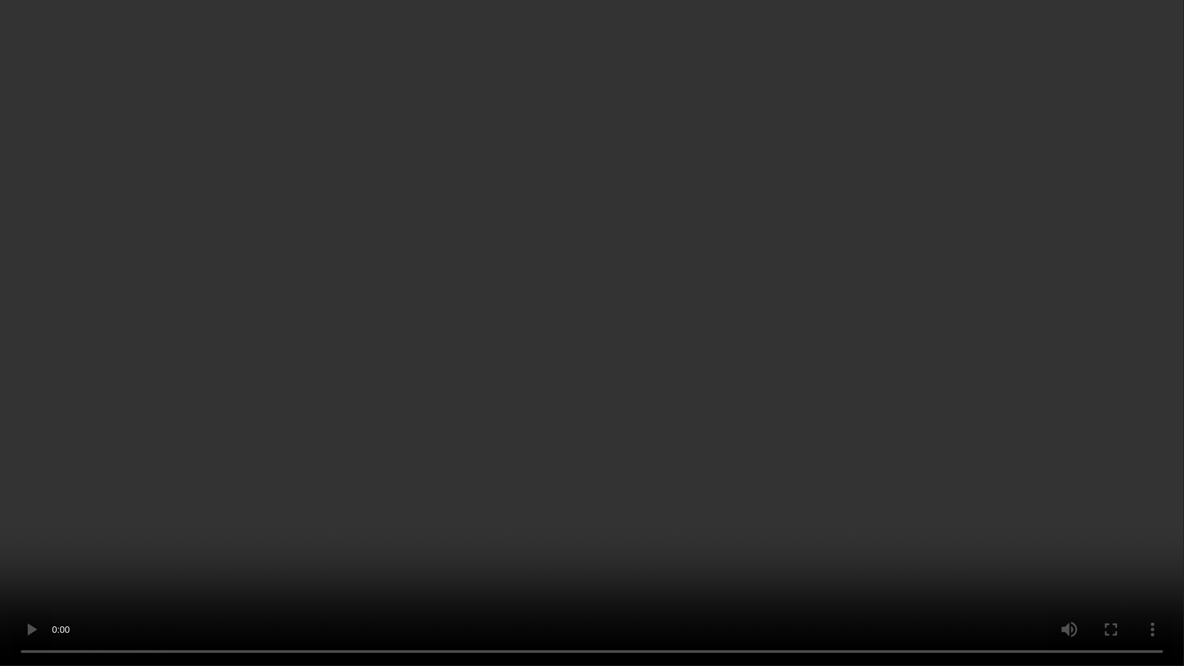
click at [541, 420] on video at bounding box center [592, 333] width 1184 height 666
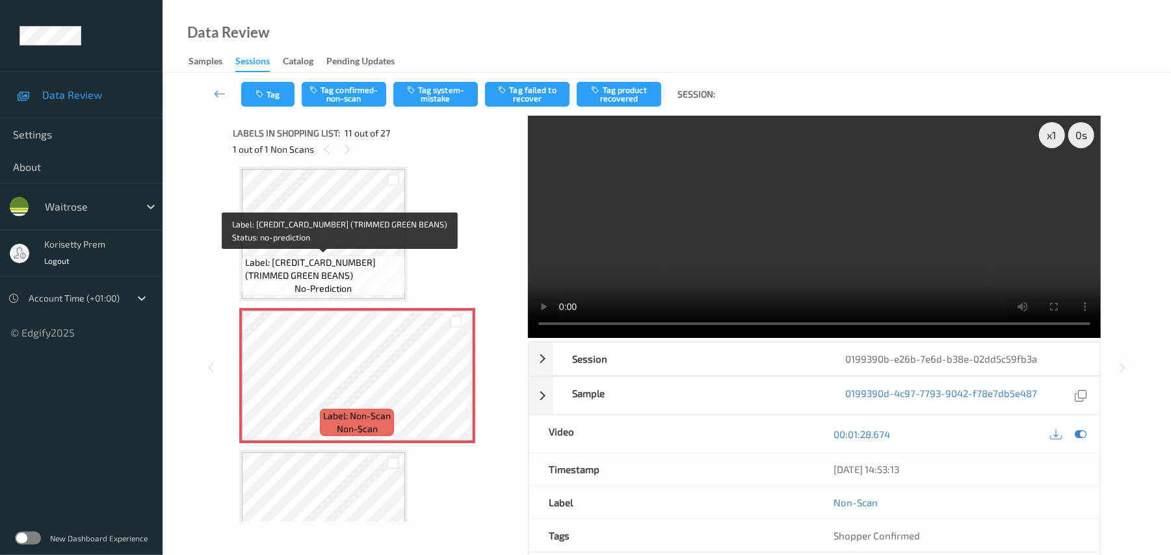
click at [279, 266] on span "Label: 5000169048597 (TRIMMED GREEN BEANS)" at bounding box center [323, 269] width 157 height 26
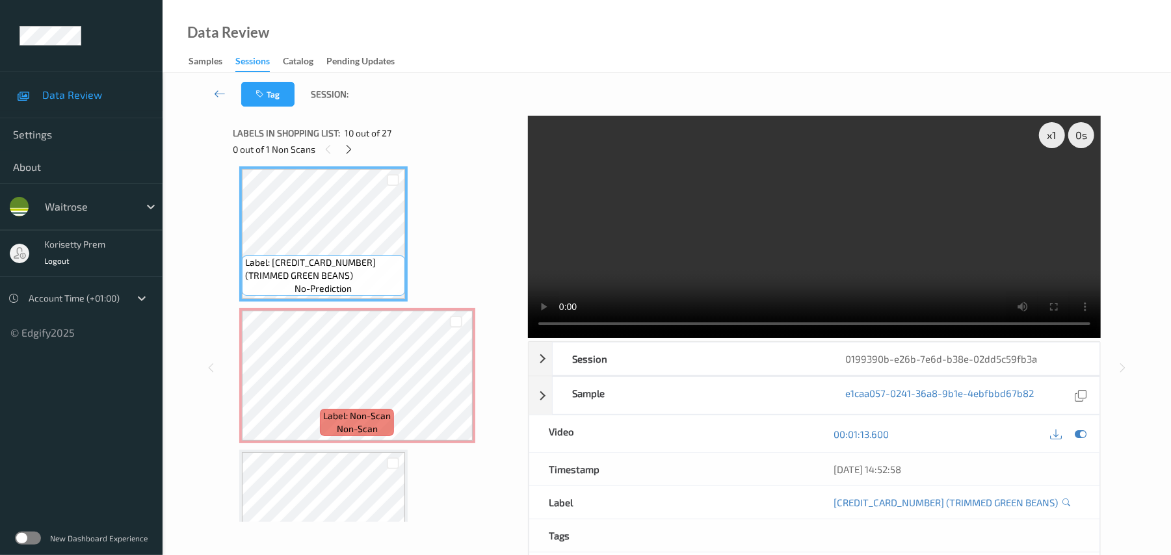
click at [814, 206] on video at bounding box center [814, 227] width 573 height 222
click at [701, 276] on video at bounding box center [814, 227] width 573 height 222
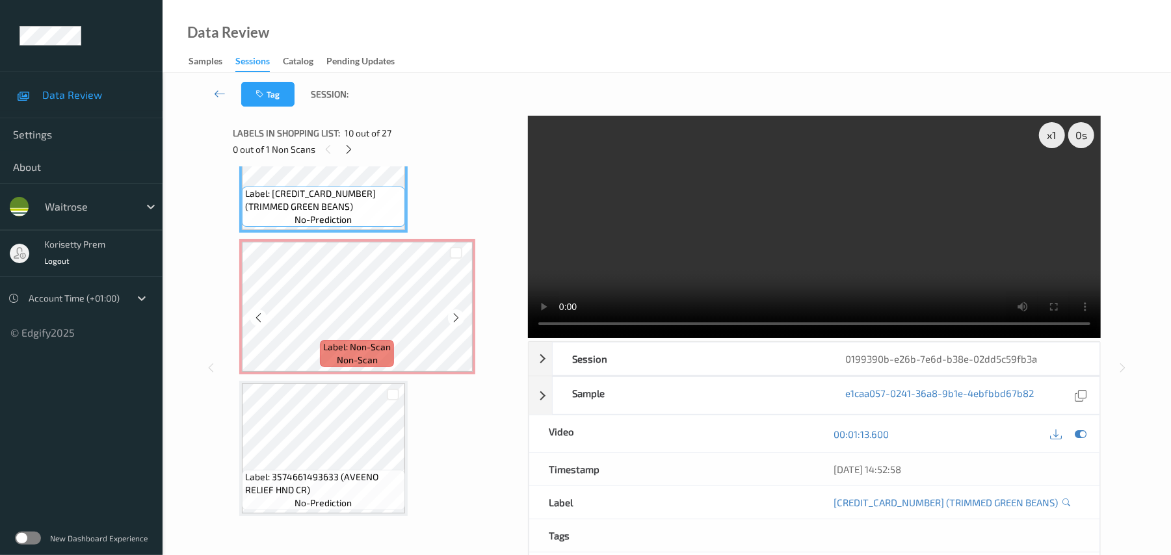
scroll to position [1456, 0]
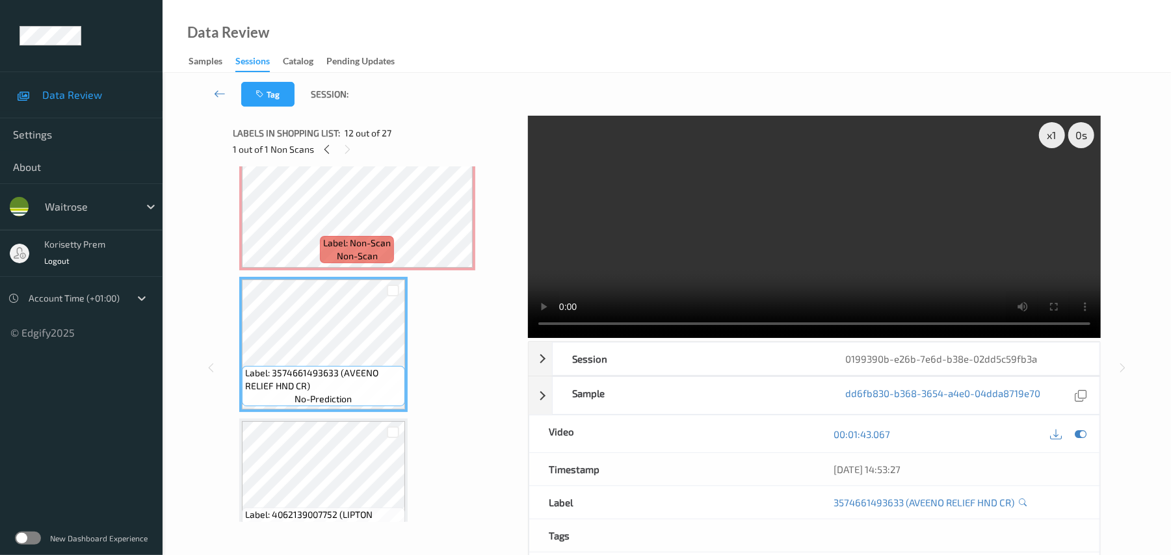
click at [646, 178] on video at bounding box center [814, 227] width 573 height 222
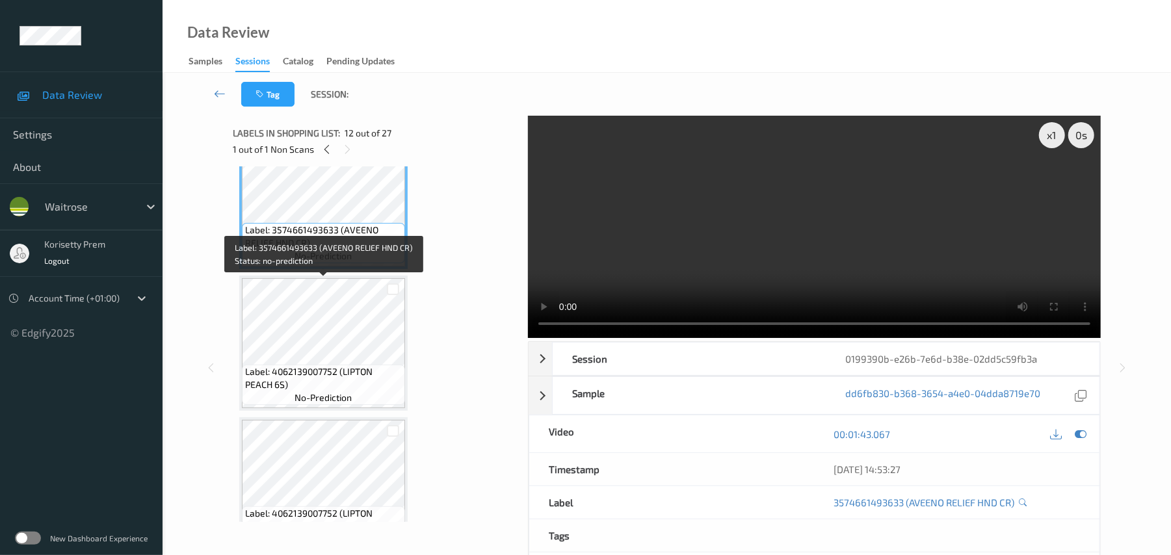
scroll to position [1629, 0]
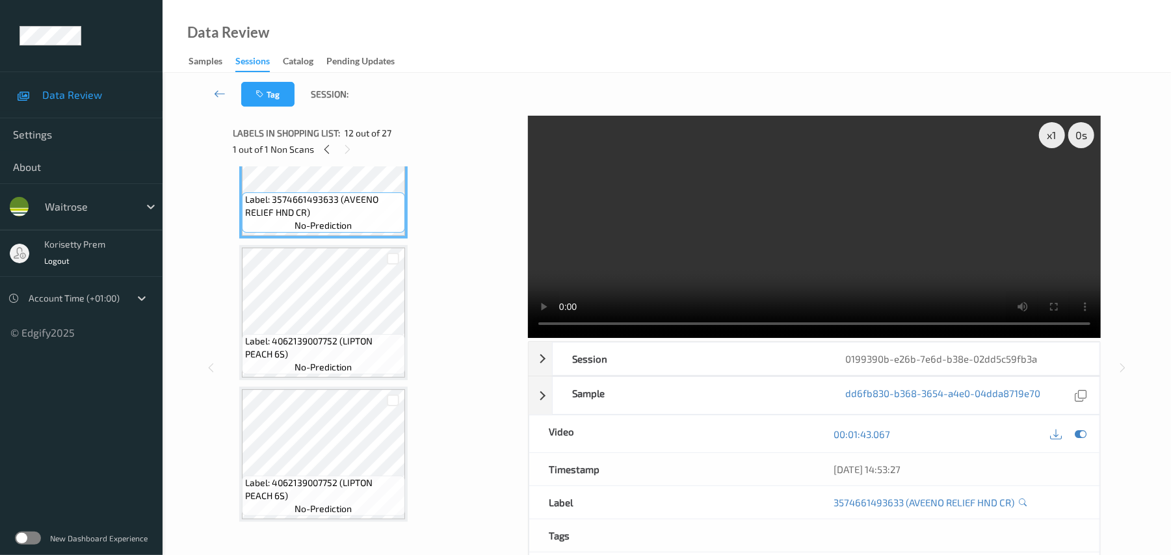
click at [722, 220] on video at bounding box center [814, 227] width 573 height 222
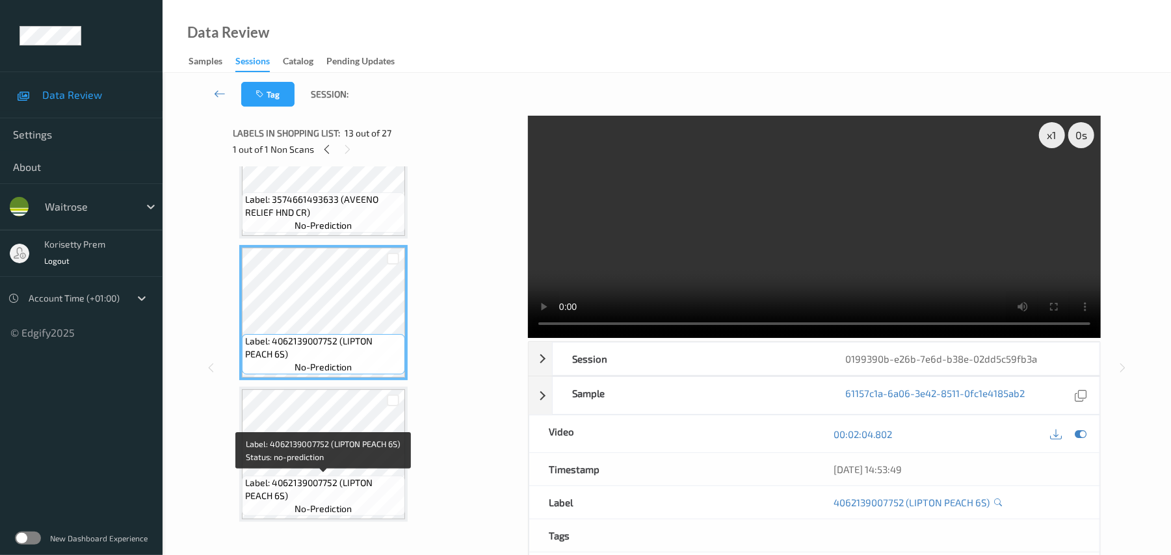
click at [375, 490] on span "Label: 4062139007752 (LIPTON PEACH 6S)" at bounding box center [323, 490] width 157 height 26
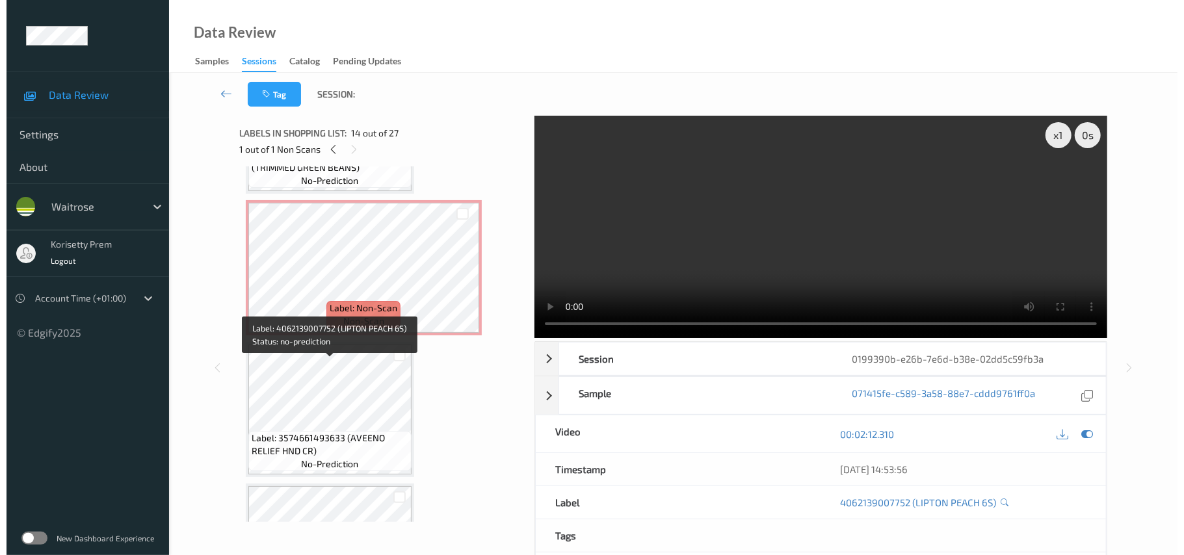
scroll to position [1369, 0]
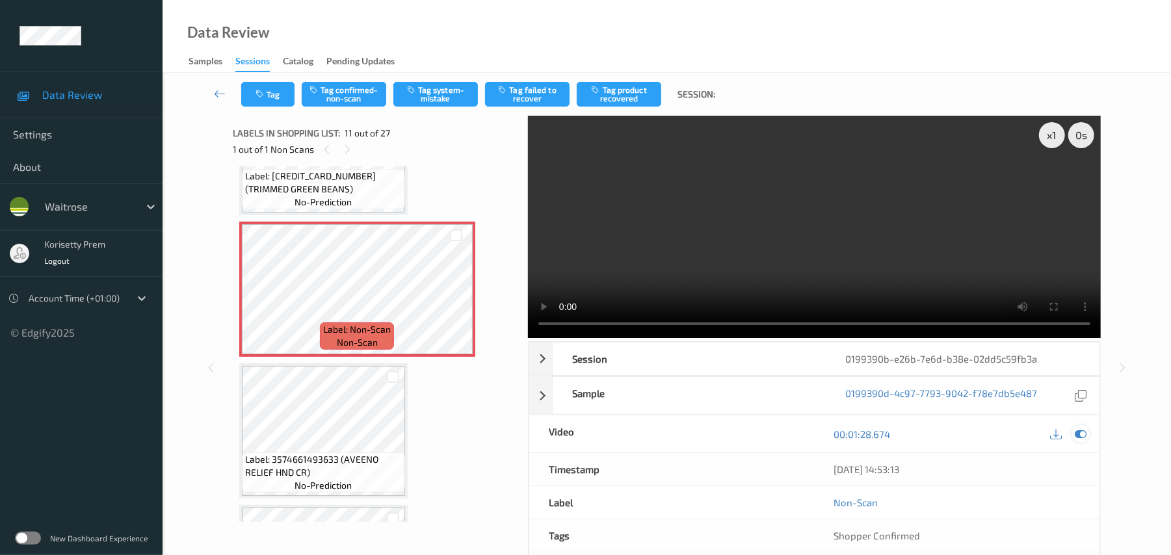
click at [1084, 435] on icon at bounding box center [1082, 435] width 12 height 12
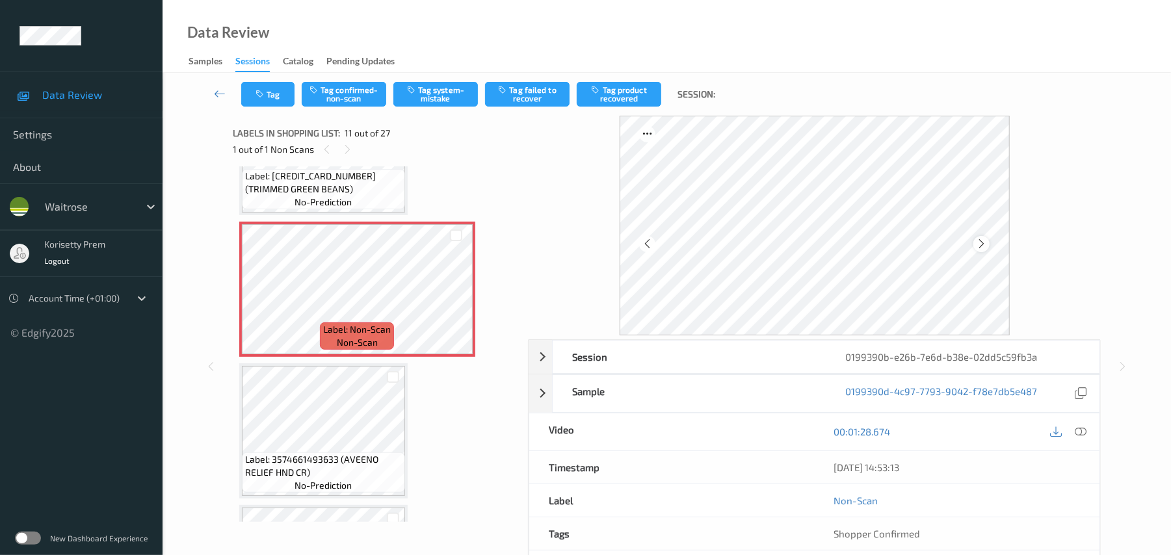
click at [987, 246] on icon at bounding box center [981, 244] width 11 height 12
click at [459, 96] on button "Tag system-mistake" at bounding box center [435, 94] width 85 height 25
click at [269, 99] on button "Tag" at bounding box center [267, 94] width 53 height 25
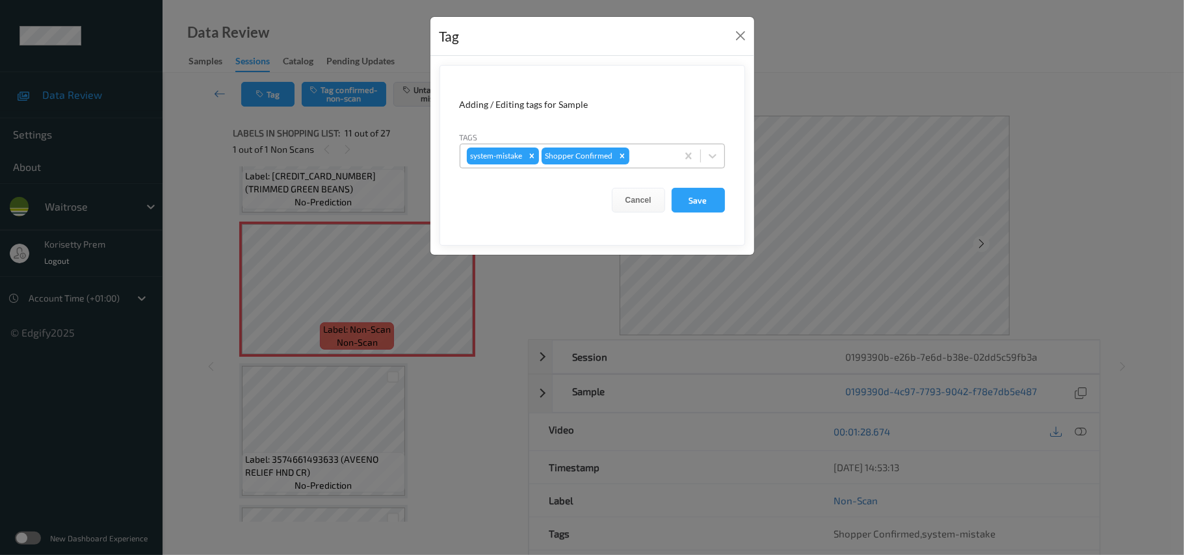
click at [653, 165] on div "system-mistake Shopper Confirmed" at bounding box center [568, 156] width 217 height 22
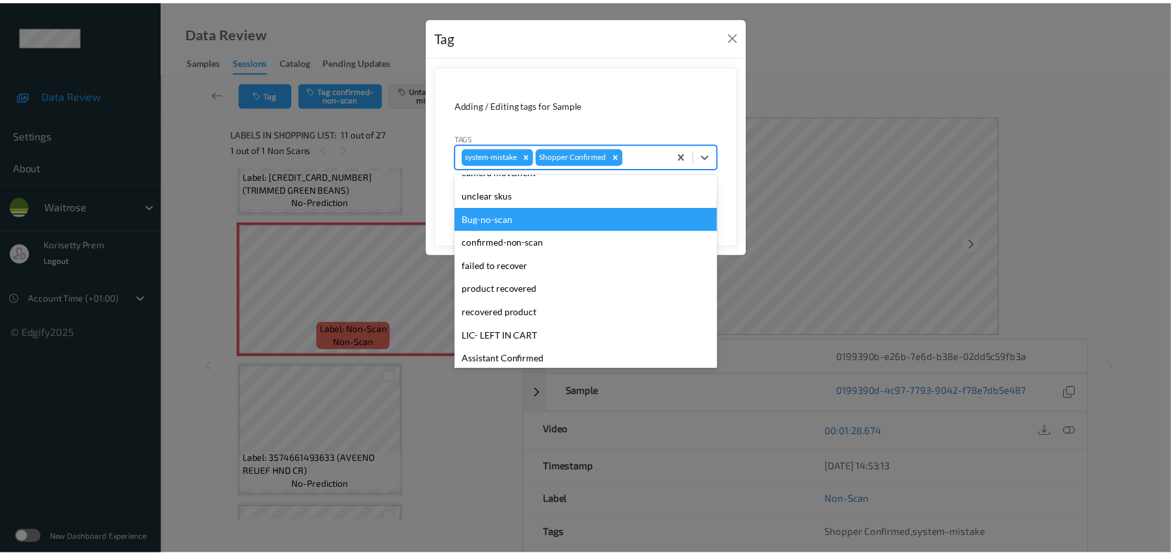
scroll to position [0, 0]
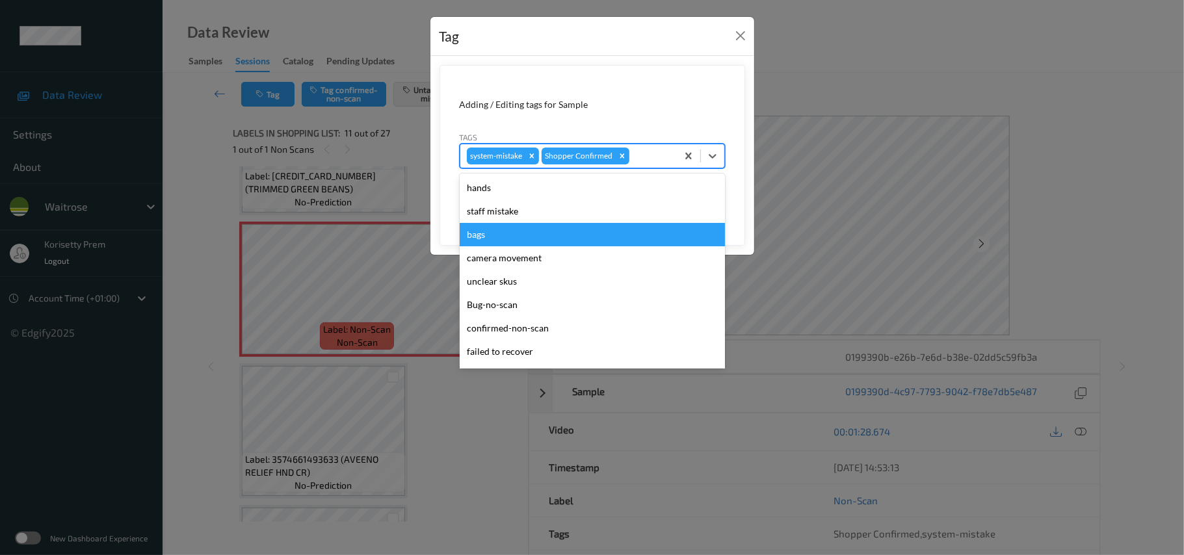
click at [489, 243] on div "bags" at bounding box center [592, 234] width 265 height 23
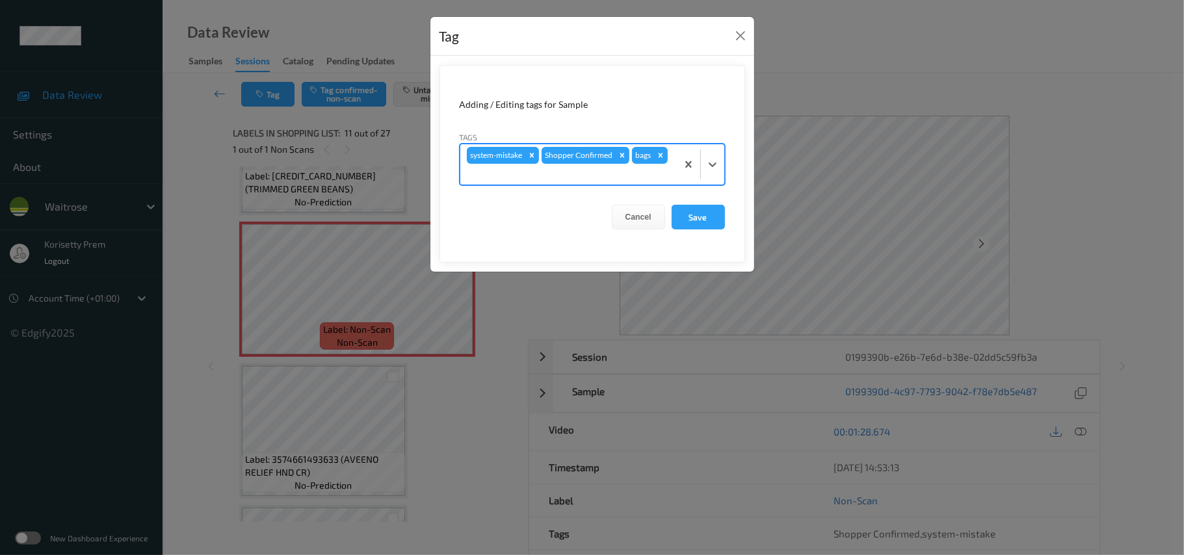
click at [693, 233] on form "Adding / Editing tags for Sample Tags option bags, selected. Select is focused …" at bounding box center [593, 164] width 306 height 198
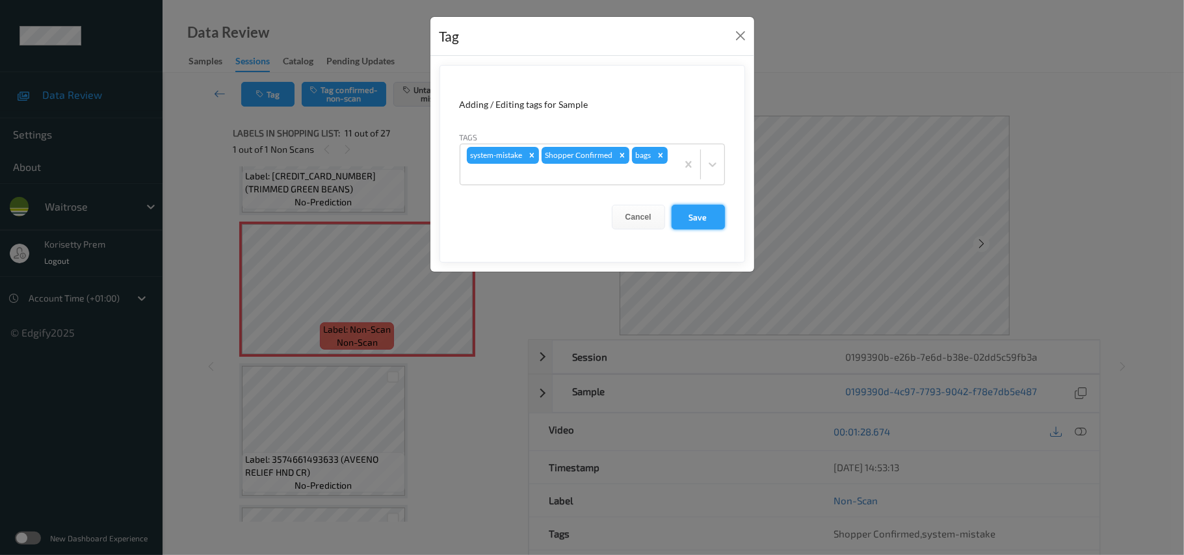
click at [697, 222] on button "Save" at bounding box center [698, 217] width 53 height 25
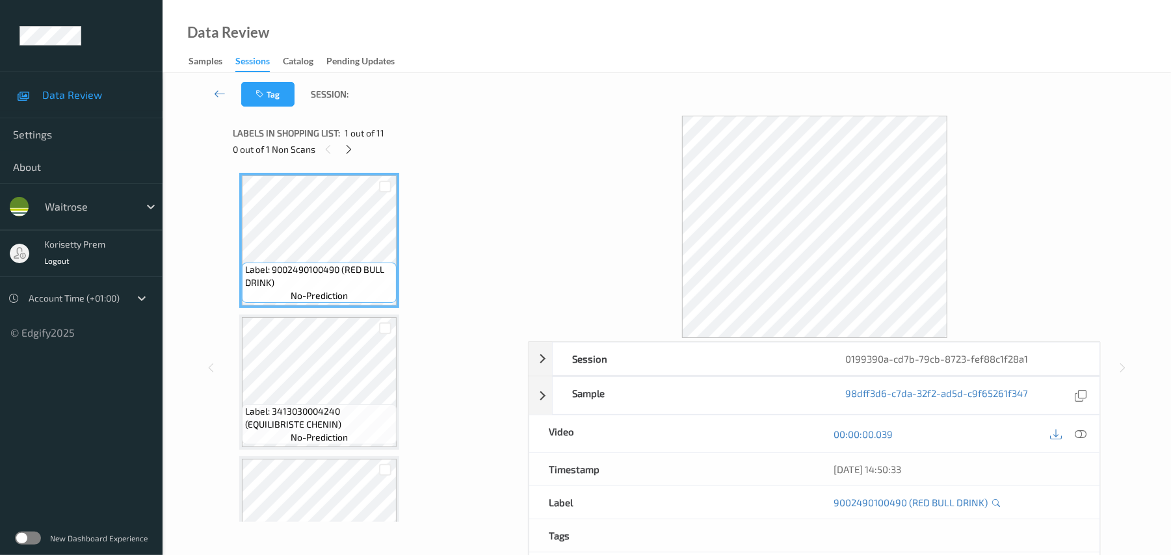
click at [511, 116] on div "Labels in shopping list: 1 out of 11 0 out of 1 Non Scans" at bounding box center [376, 141] width 286 height 51
click at [489, 120] on div "Labels in shopping list: 1 out of 6 0 out of 1 Non Scans" at bounding box center [376, 141] width 286 height 51
click at [605, 113] on div "Tag Session:" at bounding box center [666, 94] width 955 height 43
click at [591, 174] on div at bounding box center [814, 227] width 573 height 222
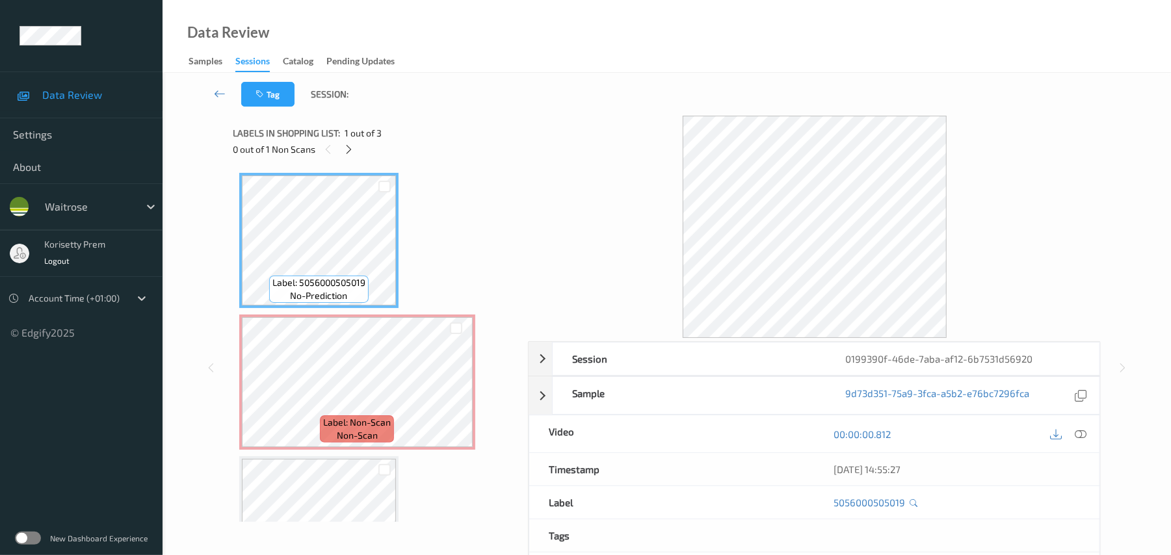
click at [498, 60] on div "Data Review Samples Sessions Catalog Pending Updates" at bounding box center [667, 36] width 1009 height 73
click at [497, 65] on div "Data Review Samples Sessions Catalog Pending Updates" at bounding box center [667, 36] width 1009 height 73
click at [349, 146] on icon at bounding box center [348, 150] width 11 height 12
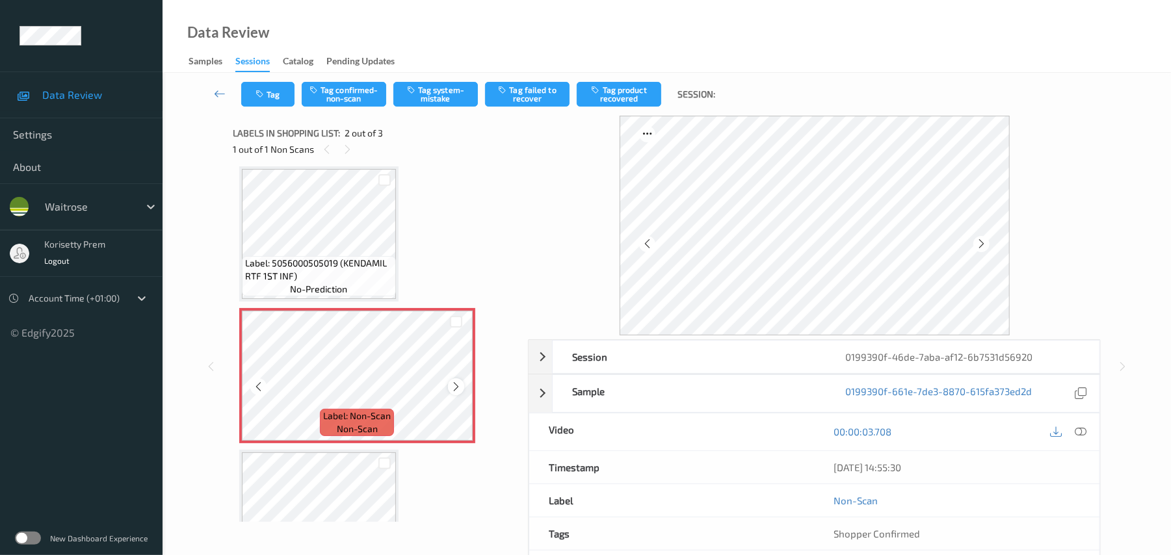
click at [458, 386] on icon at bounding box center [456, 387] width 11 height 12
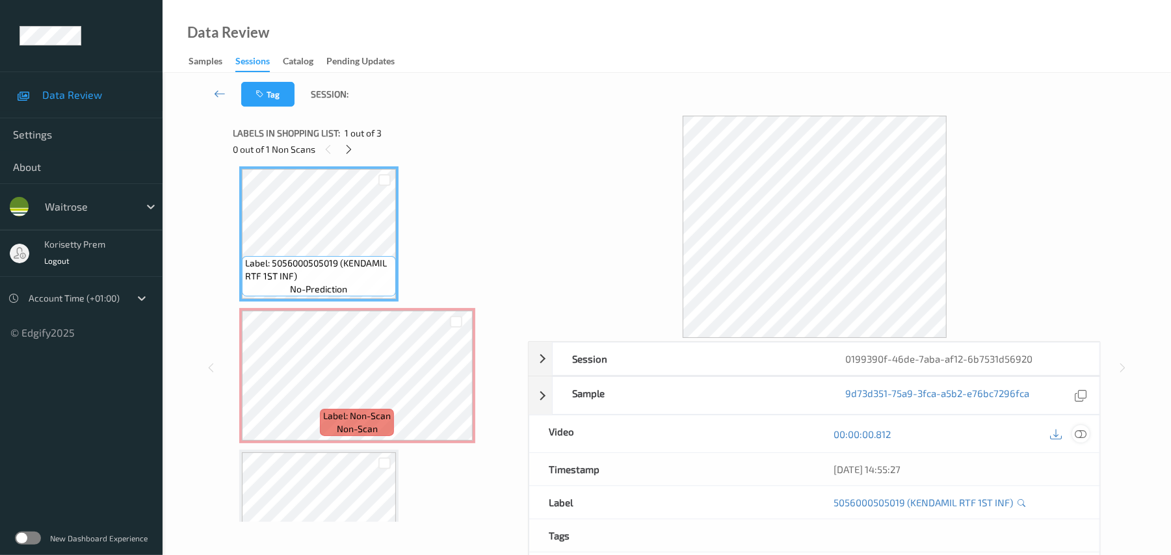
click at [1086, 432] on icon at bounding box center [1082, 435] width 12 height 12
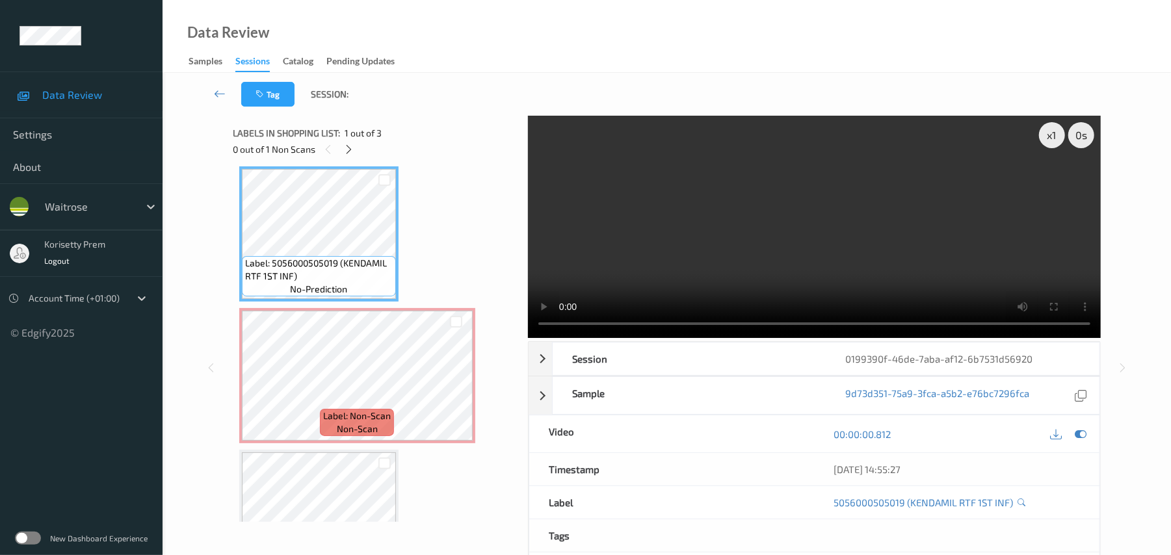
click at [714, 233] on video at bounding box center [814, 227] width 573 height 222
click at [823, 245] on video at bounding box center [814, 227] width 573 height 222
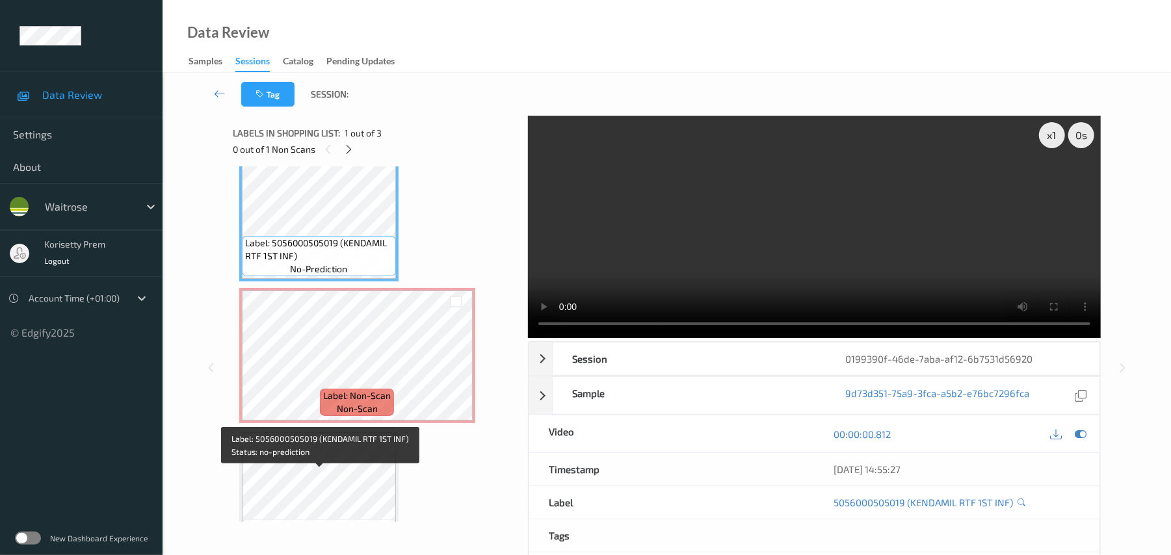
scroll to position [0, 0]
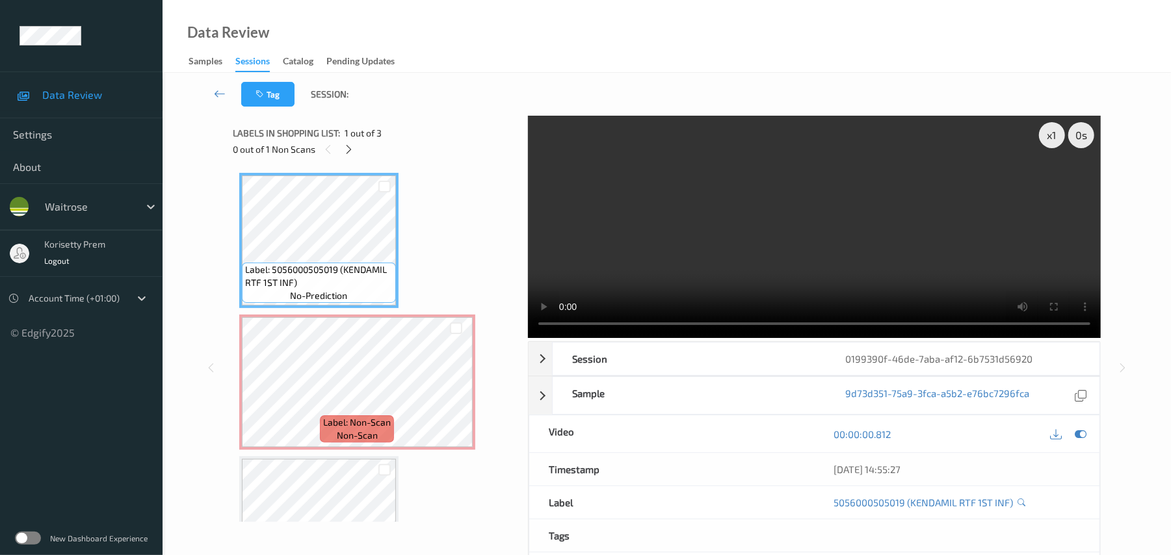
click at [710, 232] on video at bounding box center [814, 227] width 573 height 222
click at [689, 198] on video at bounding box center [814, 227] width 573 height 222
click at [458, 389] on icon at bounding box center [456, 394] width 11 height 12
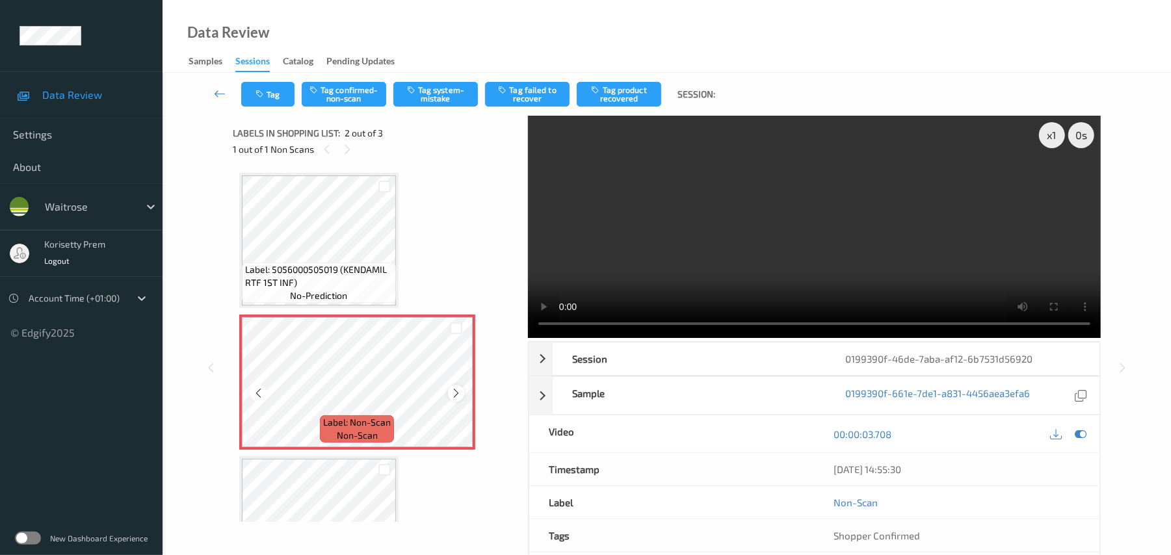
click at [459, 389] on icon at bounding box center [456, 394] width 11 height 12
click at [462, 389] on div at bounding box center [456, 393] width 16 height 16
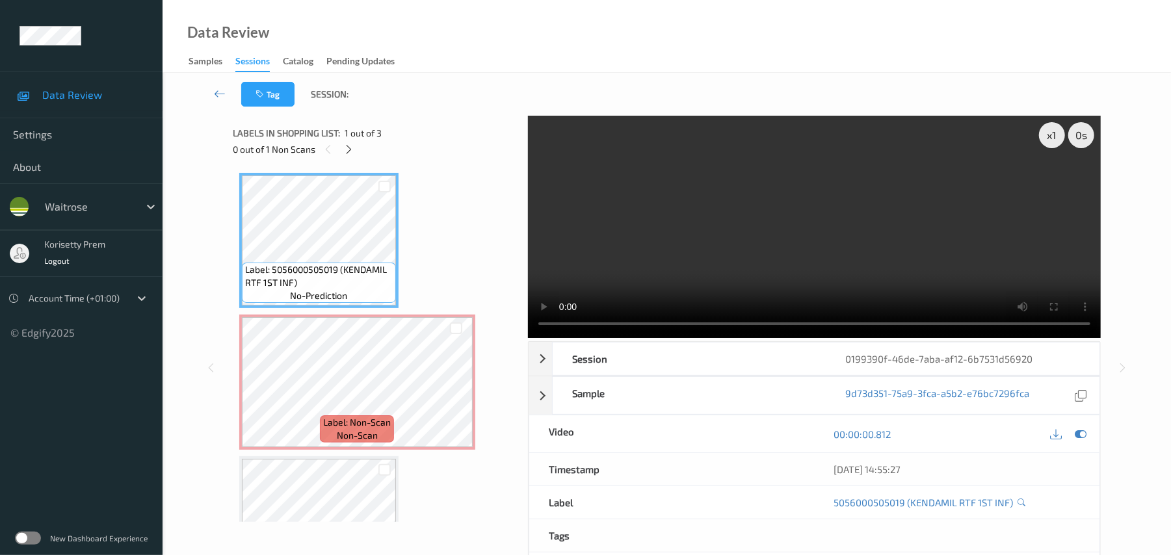
click at [757, 226] on video at bounding box center [814, 227] width 573 height 222
click at [631, 153] on video at bounding box center [814, 227] width 573 height 222
click at [457, 390] on icon at bounding box center [456, 394] width 11 height 12
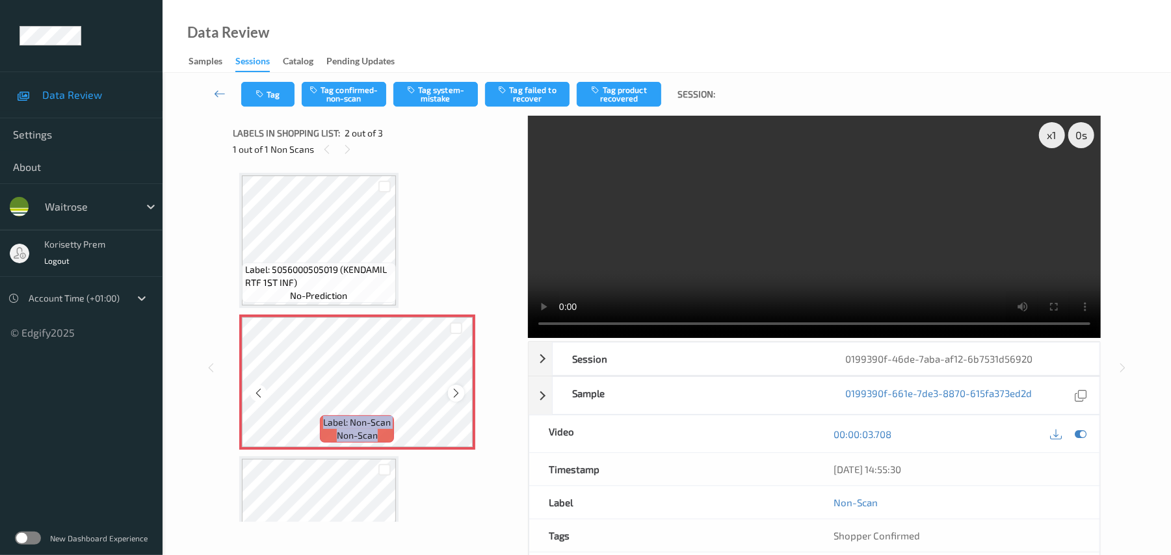
click at [457, 391] on icon at bounding box center [456, 394] width 11 height 12
click at [349, 95] on button "Tag confirmed-non-scan" at bounding box center [344, 94] width 85 height 25
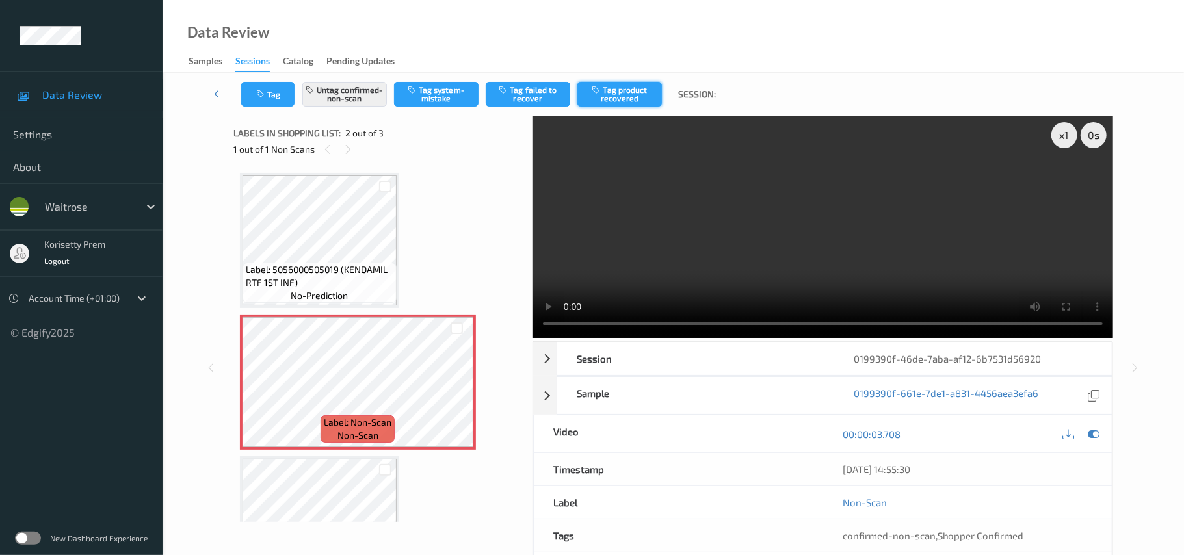
click at [626, 97] on button "Tag product recovered" at bounding box center [620, 94] width 85 height 25
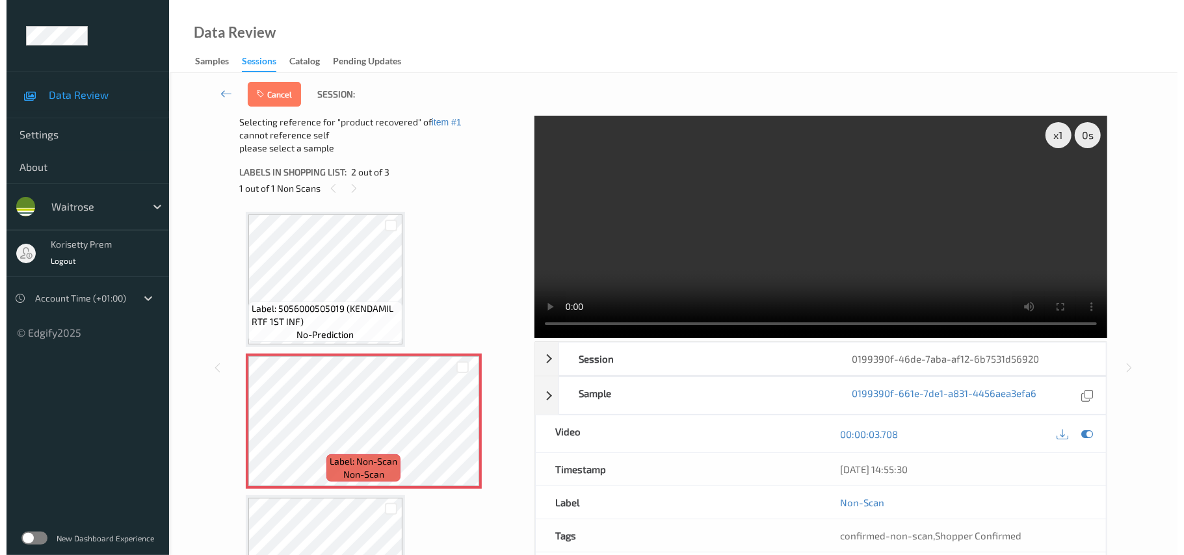
scroll to position [75, 0]
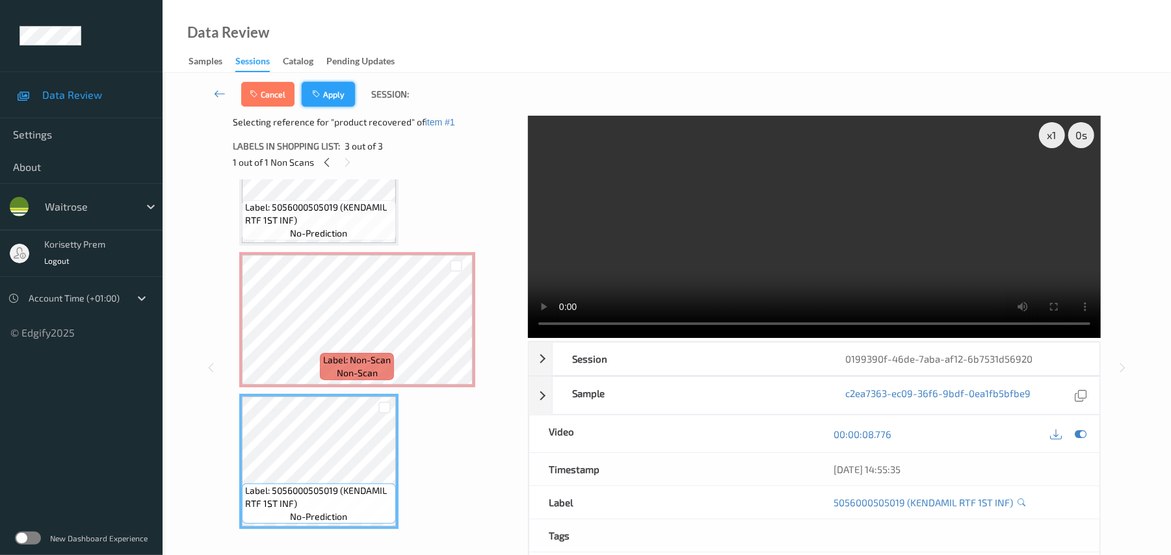
click at [336, 92] on button "Apply" at bounding box center [328, 94] width 53 height 25
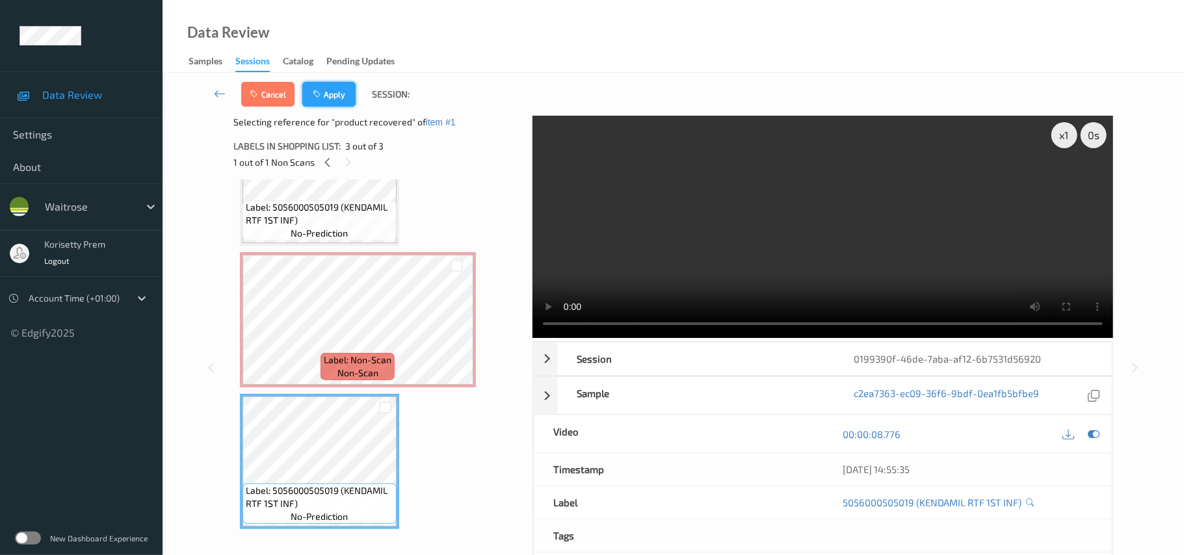
scroll to position [7, 0]
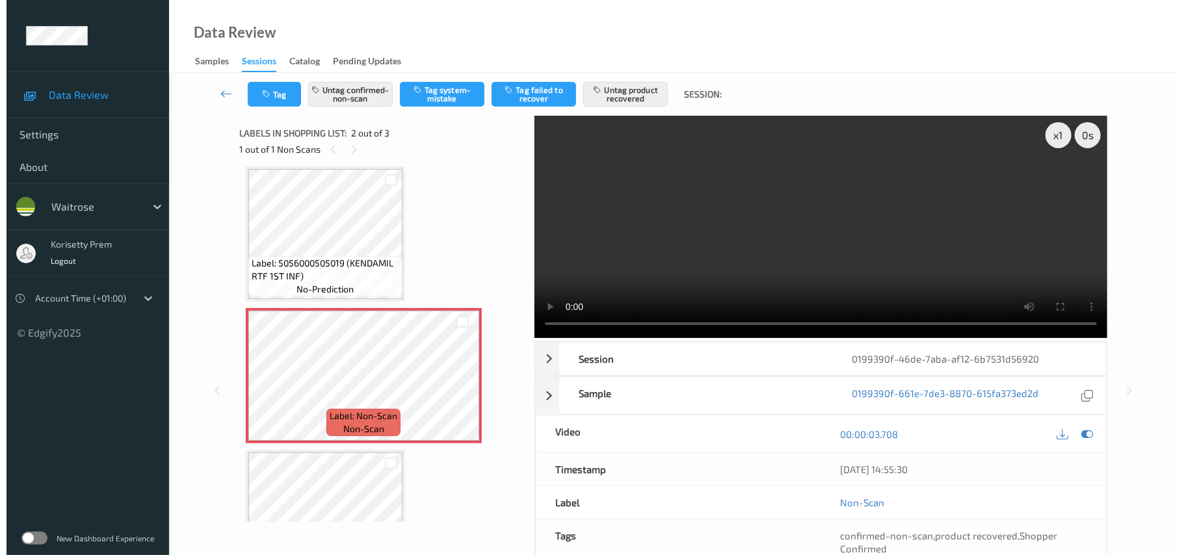
scroll to position [75, 0]
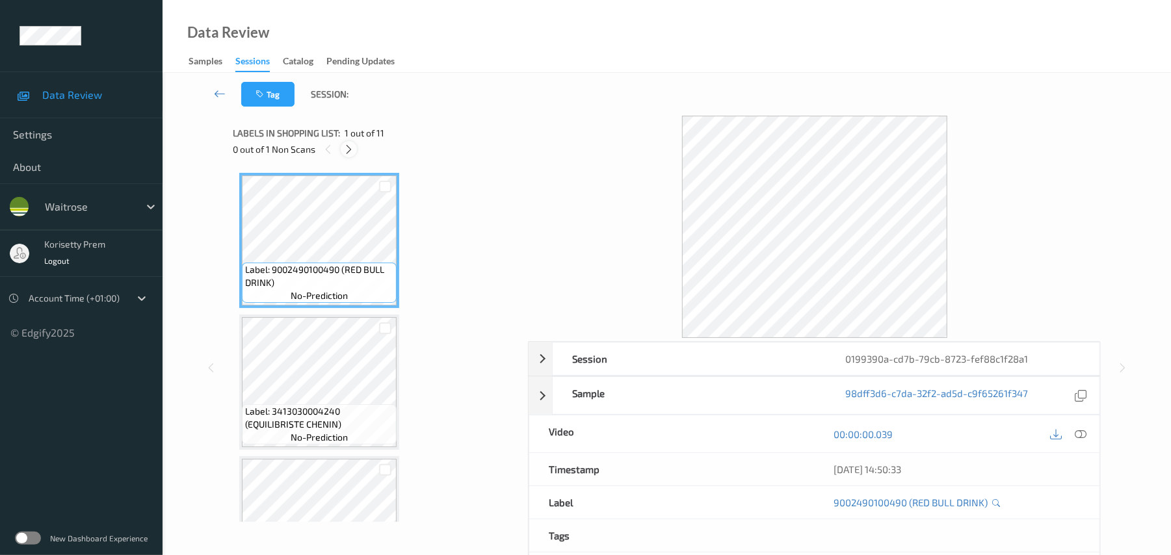
click at [342, 146] on div at bounding box center [349, 149] width 16 height 16
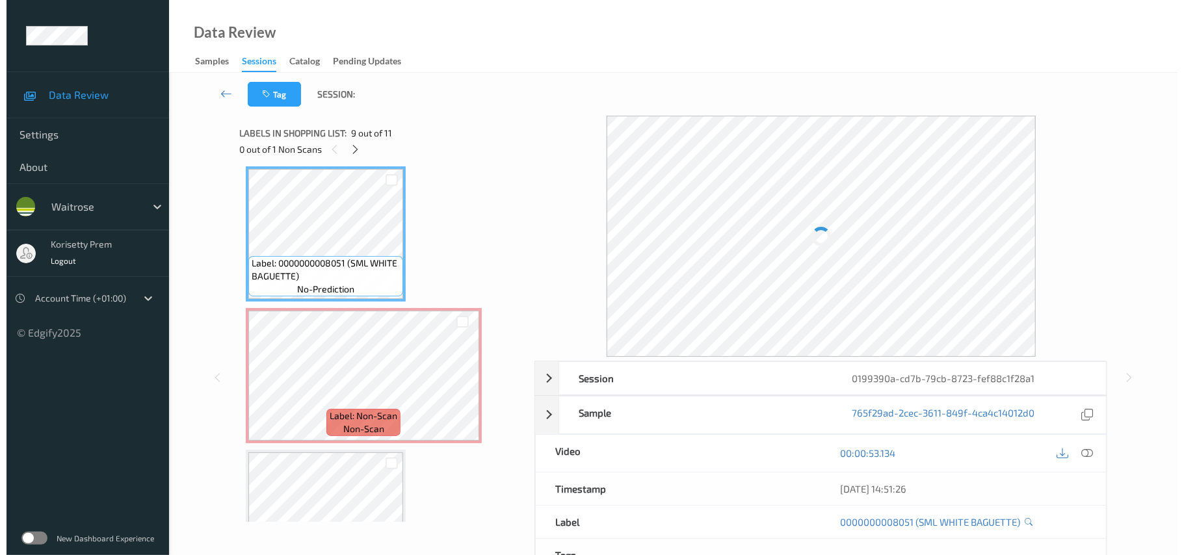
scroll to position [1210, 0]
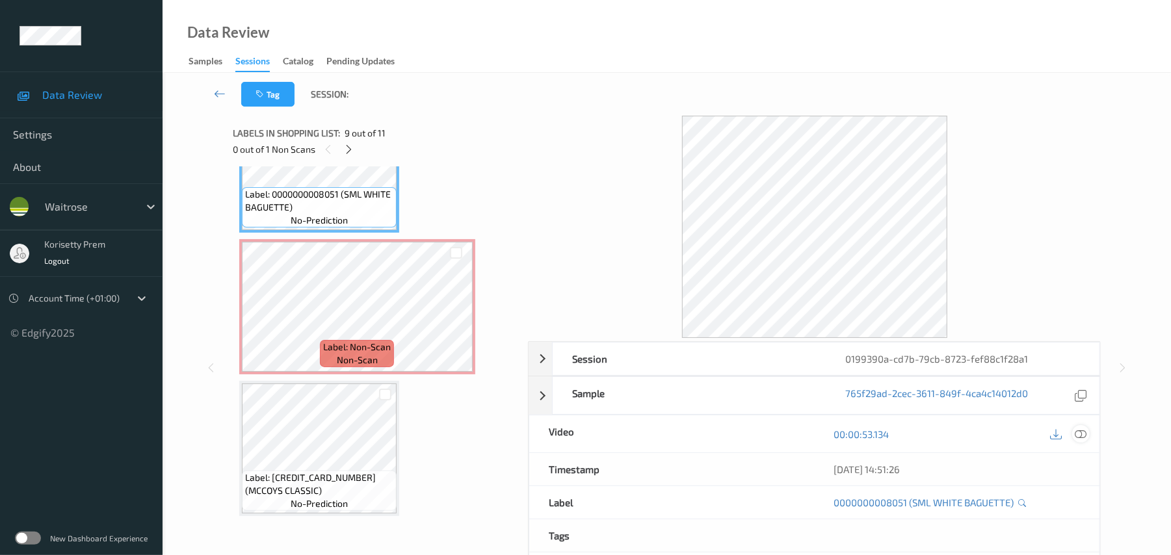
click at [1081, 436] on icon at bounding box center [1082, 435] width 12 height 12
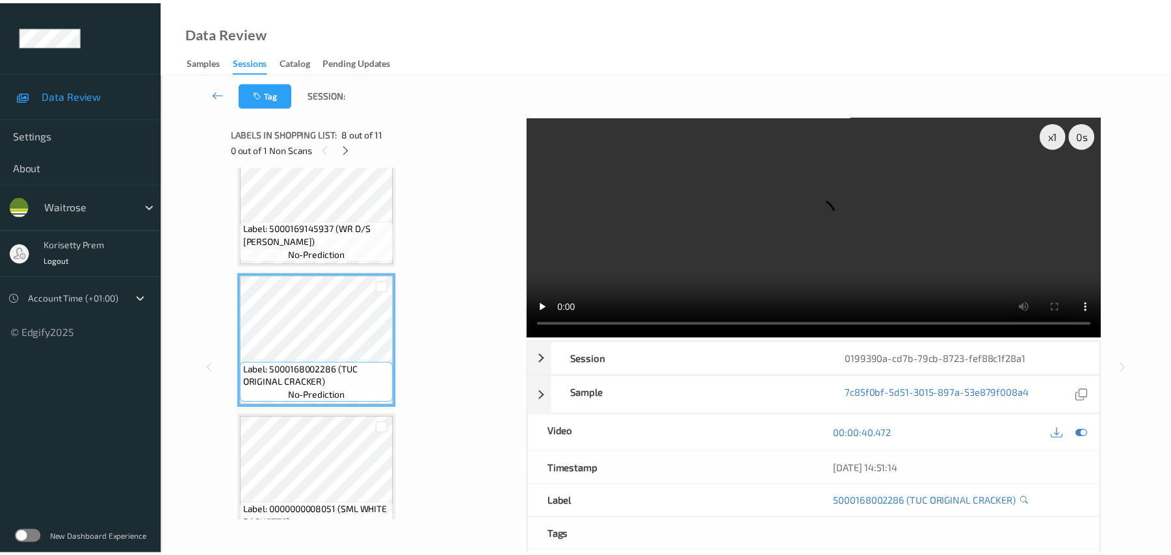
scroll to position [862, 0]
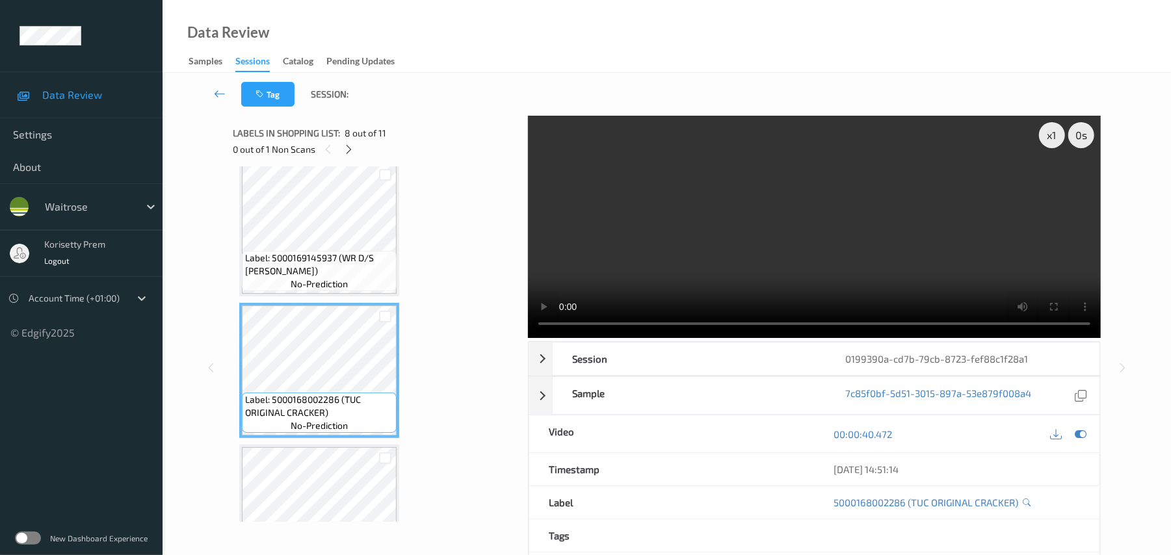
click at [719, 284] on video at bounding box center [814, 227] width 573 height 222
click at [690, 222] on video at bounding box center [814, 227] width 573 height 222
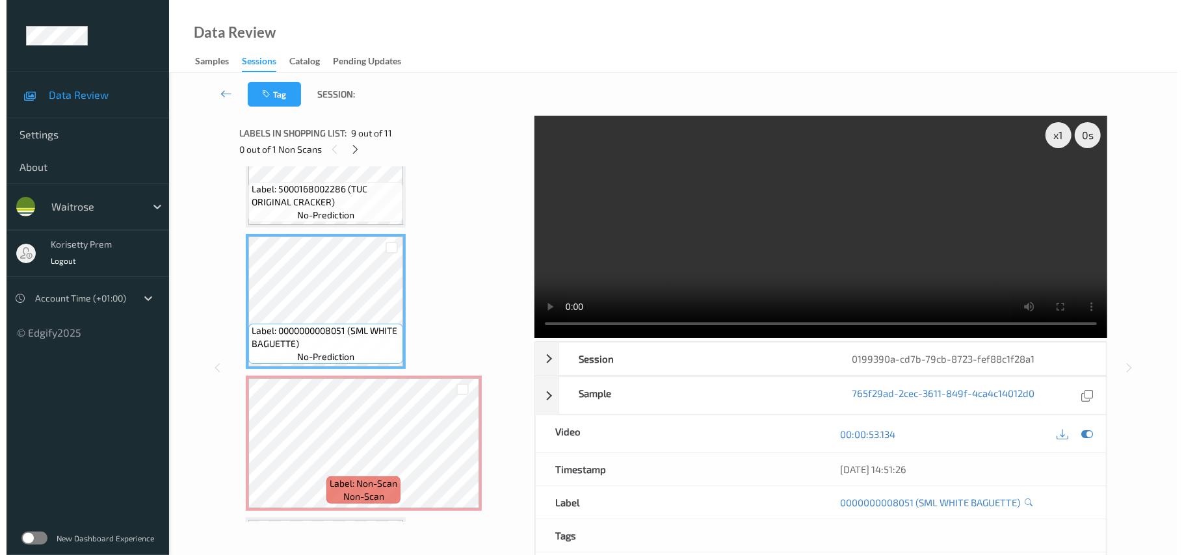
scroll to position [1123, 0]
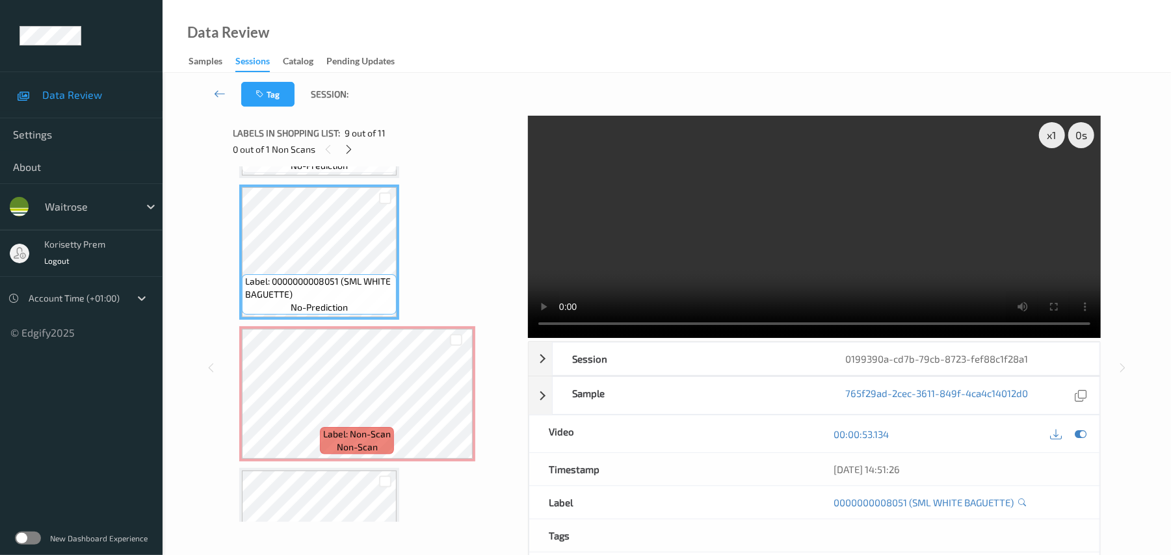
click at [677, 282] on video at bounding box center [814, 227] width 573 height 222
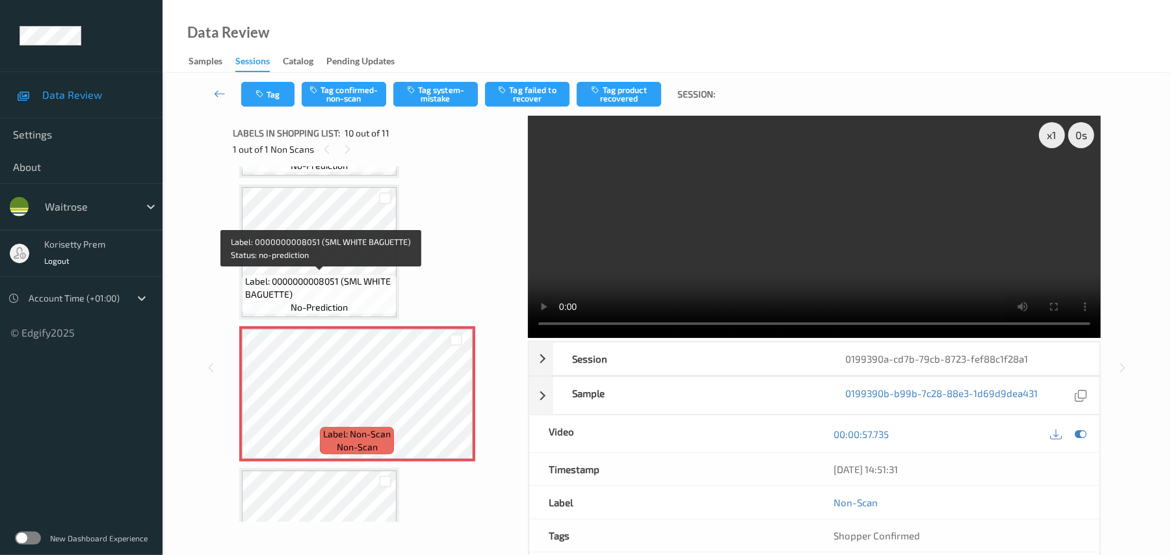
click at [323, 276] on span "Label: 0000000008051 (SML WHITE BAGUETTE)" at bounding box center [319, 288] width 148 height 26
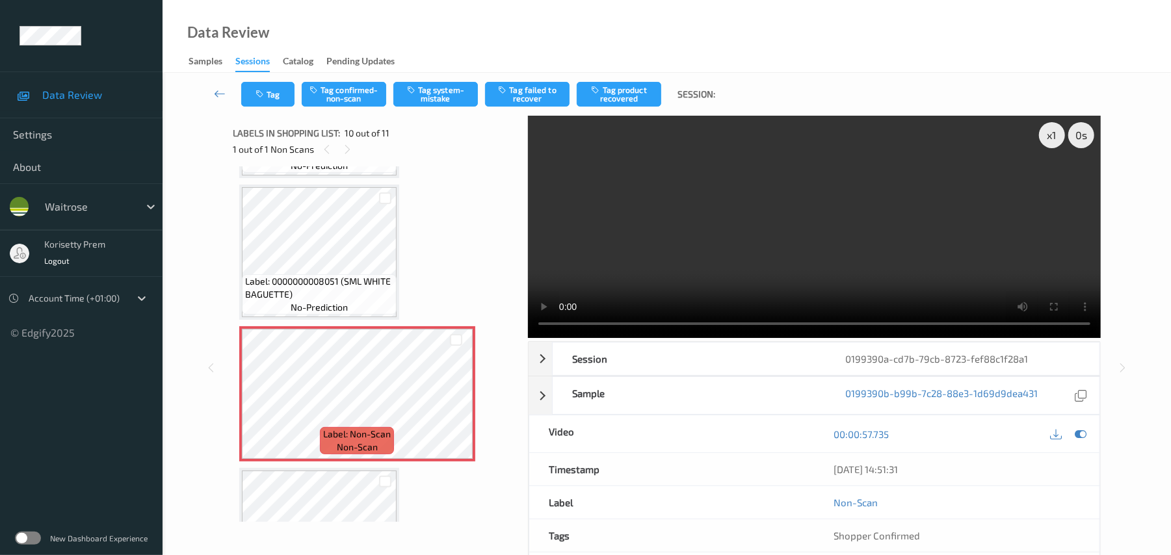
click at [617, 243] on video at bounding box center [814, 227] width 573 height 222
click at [429, 94] on button "Tag system-mistake" at bounding box center [435, 94] width 85 height 25
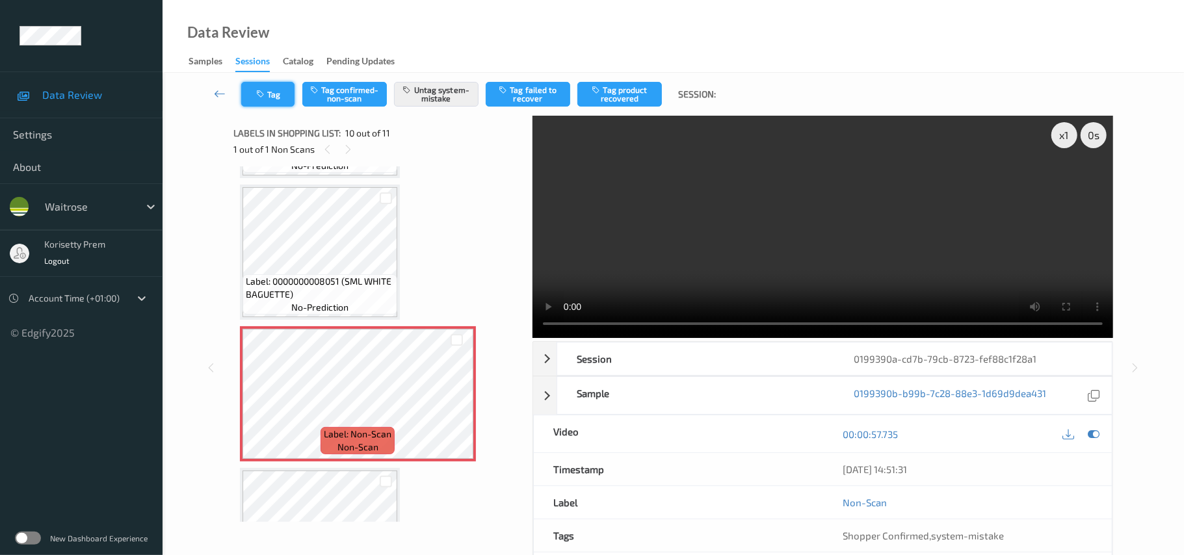
click at [269, 96] on button "Tag" at bounding box center [267, 94] width 53 height 25
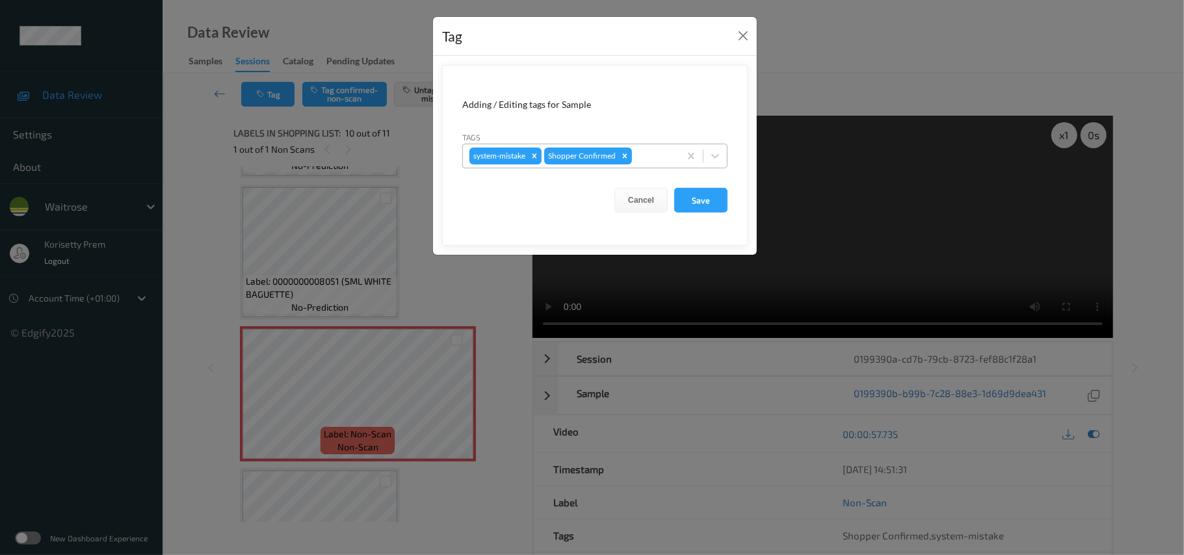
click at [654, 153] on div at bounding box center [654, 156] width 38 height 16
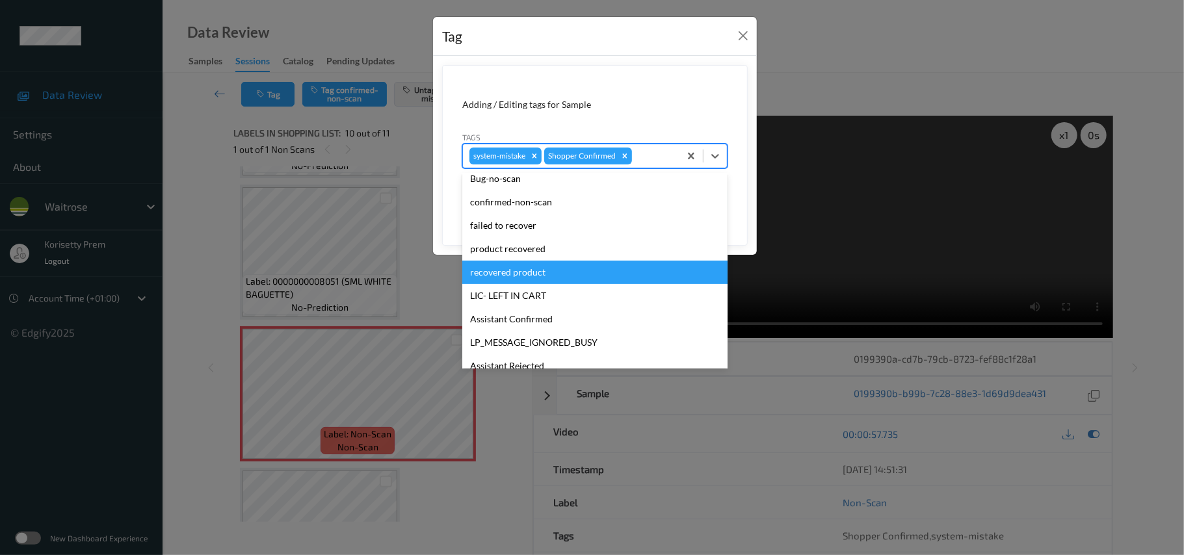
scroll to position [302, 0]
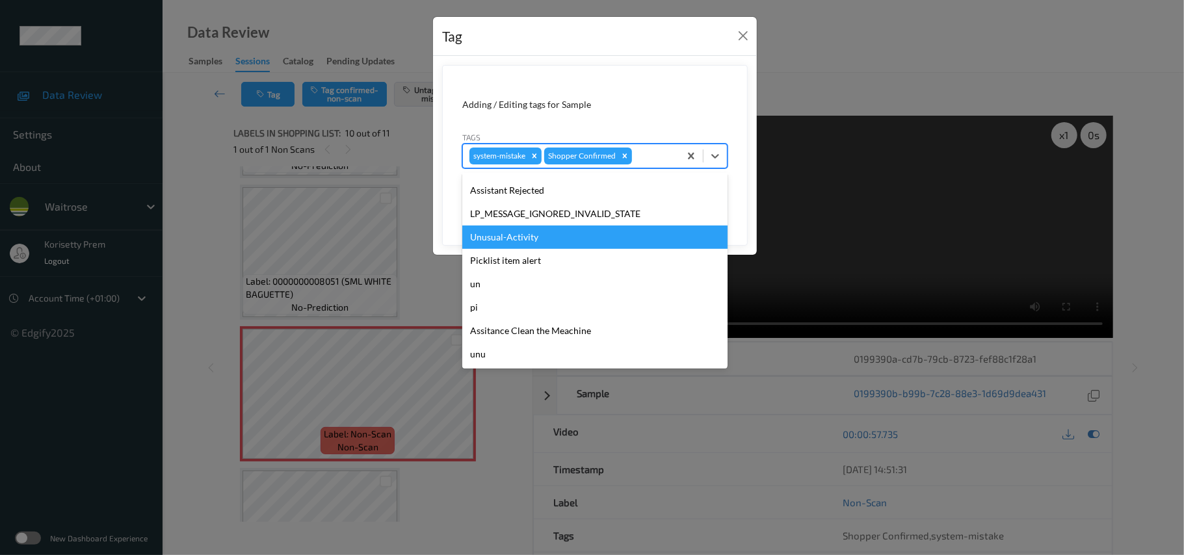
click at [518, 245] on div "Unusual-Activity" at bounding box center [594, 237] width 265 height 23
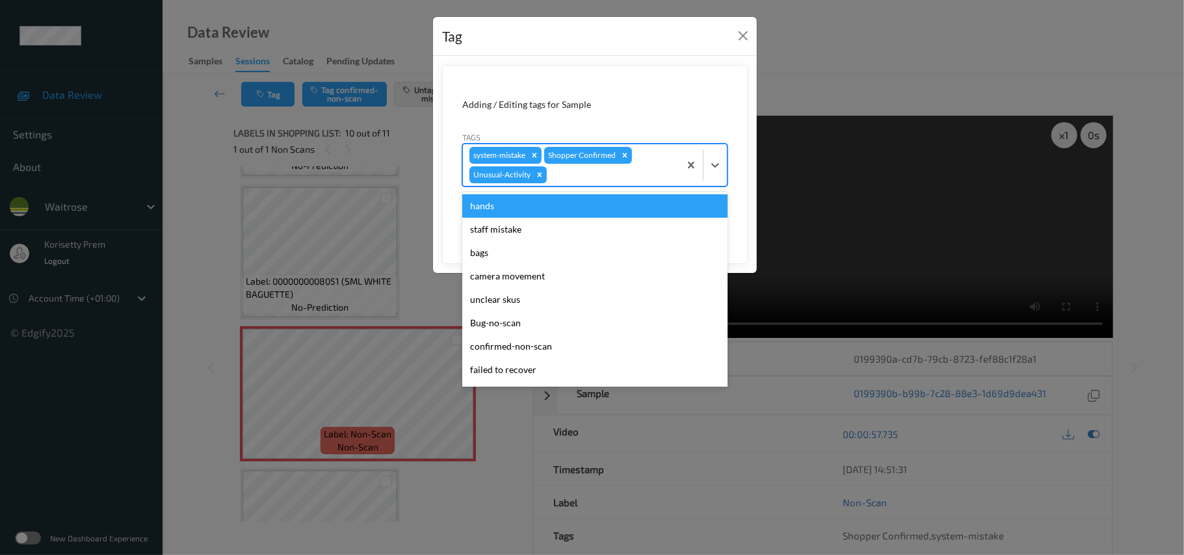
click at [586, 185] on div "system-mistake Shopper Confirmed Unusual-Activity" at bounding box center [571, 165] width 217 height 42
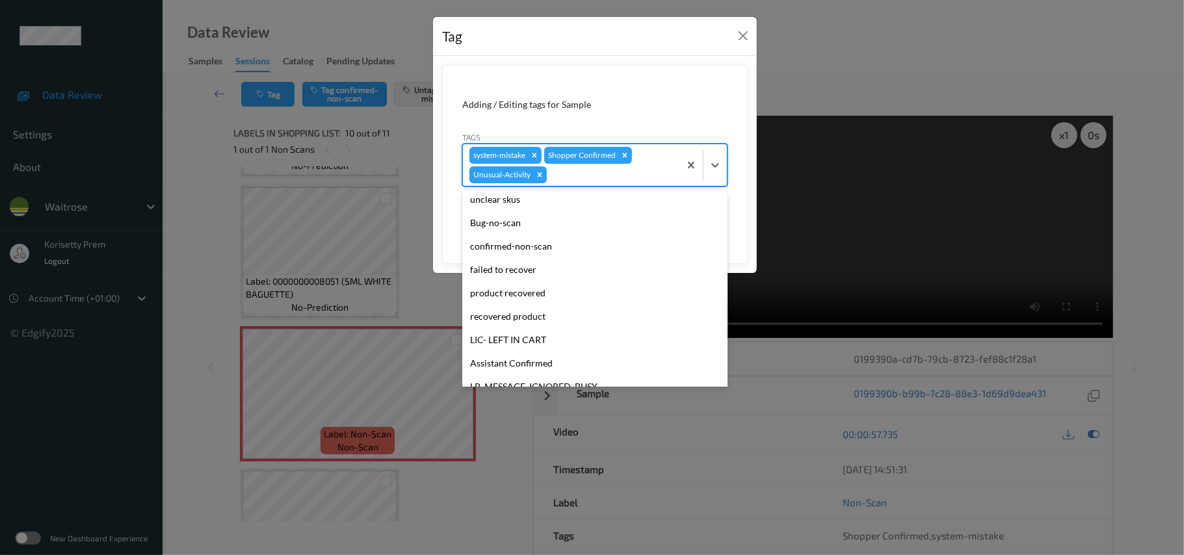
scroll to position [278, 0]
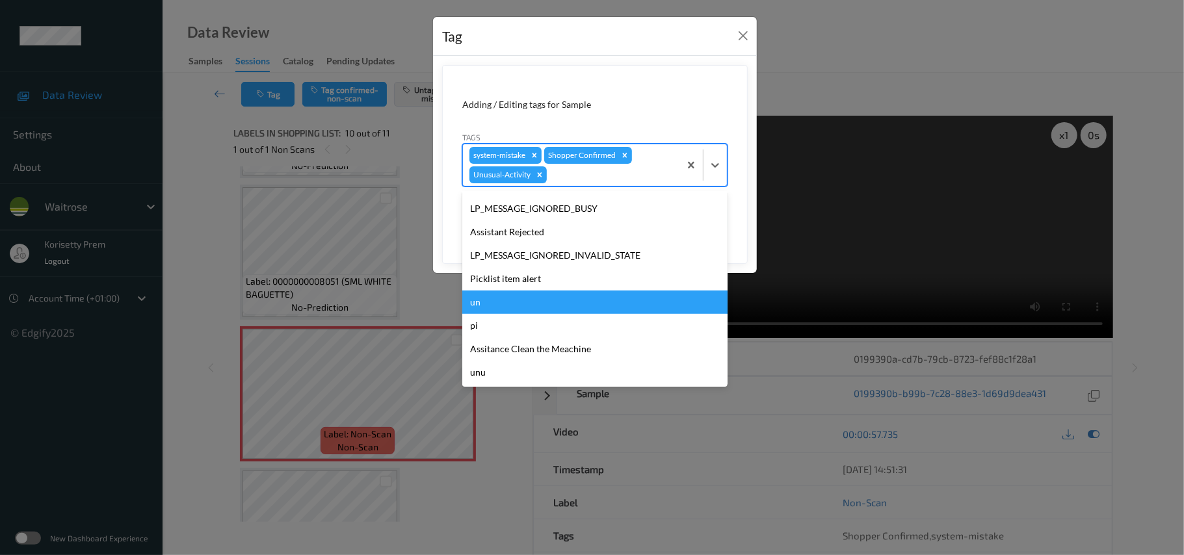
click at [520, 281] on div "Picklist item alert" at bounding box center [594, 278] width 265 height 23
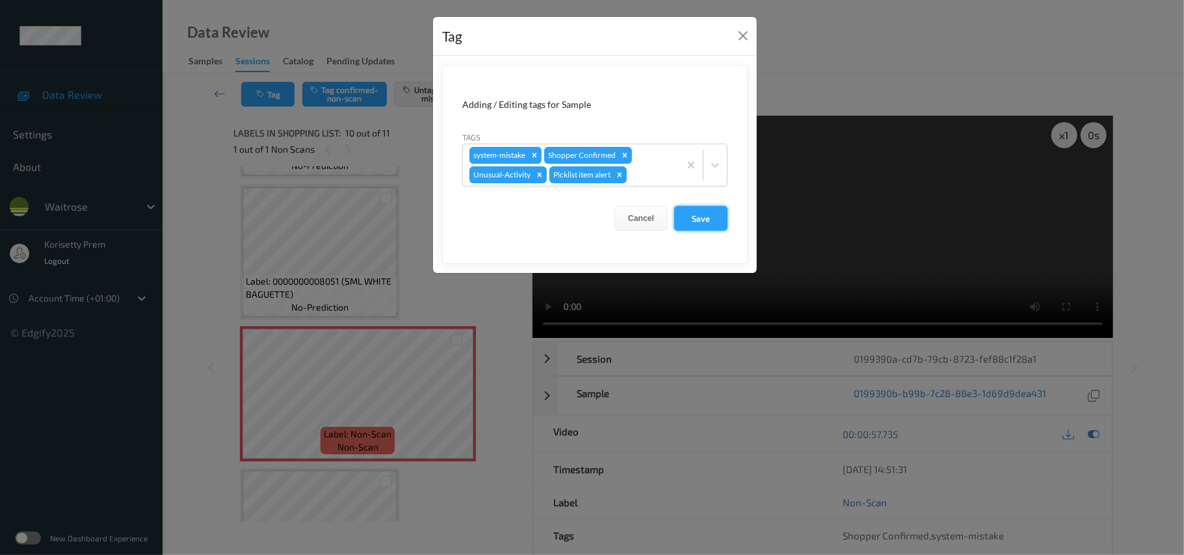
click at [679, 227] on button "Save" at bounding box center [700, 218] width 53 height 25
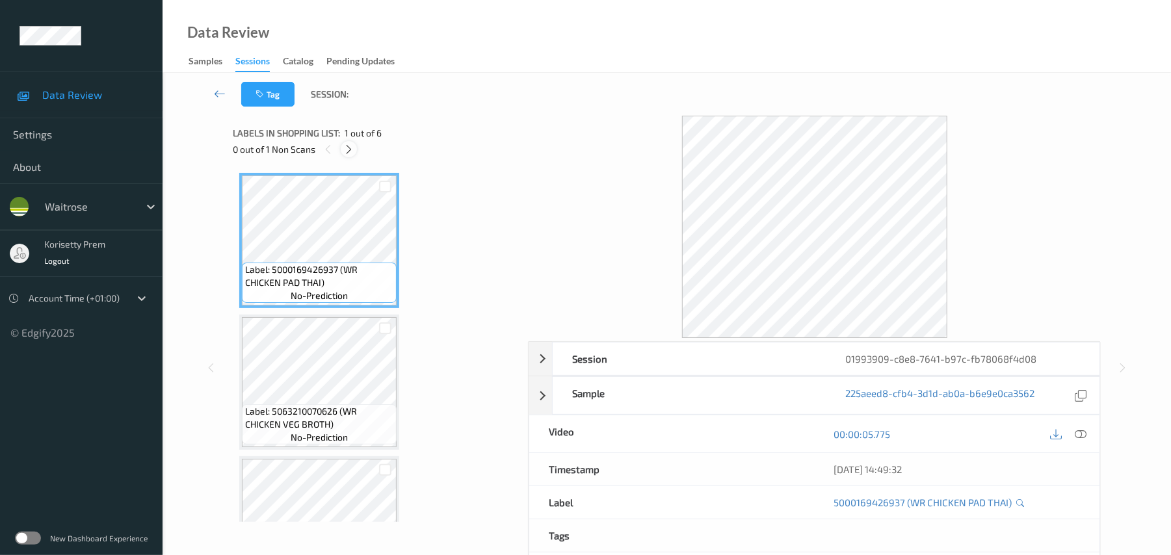
click at [352, 151] on icon at bounding box center [348, 150] width 11 height 12
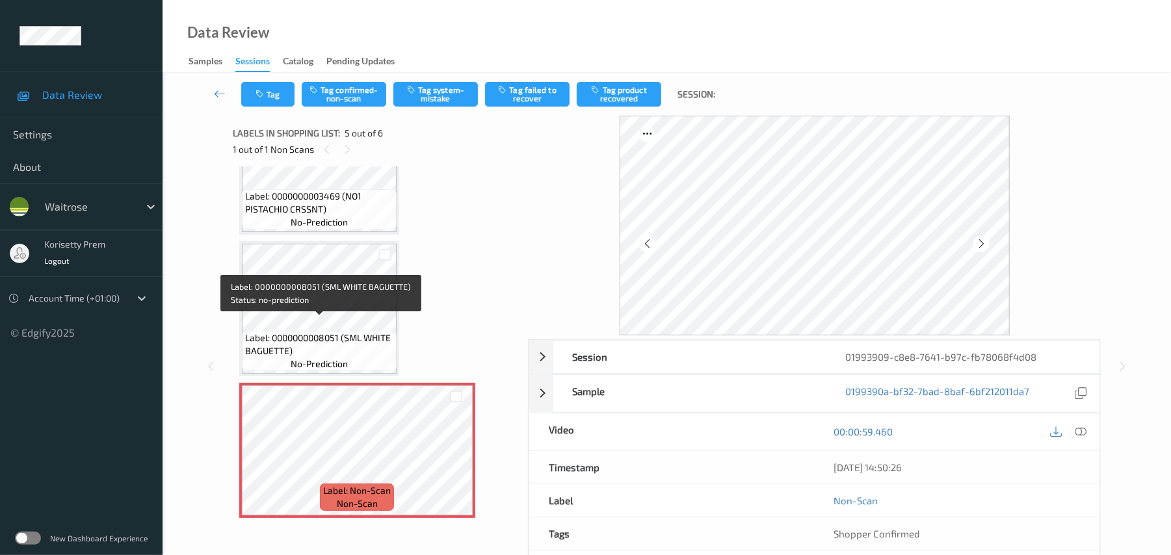
scroll to position [328, 0]
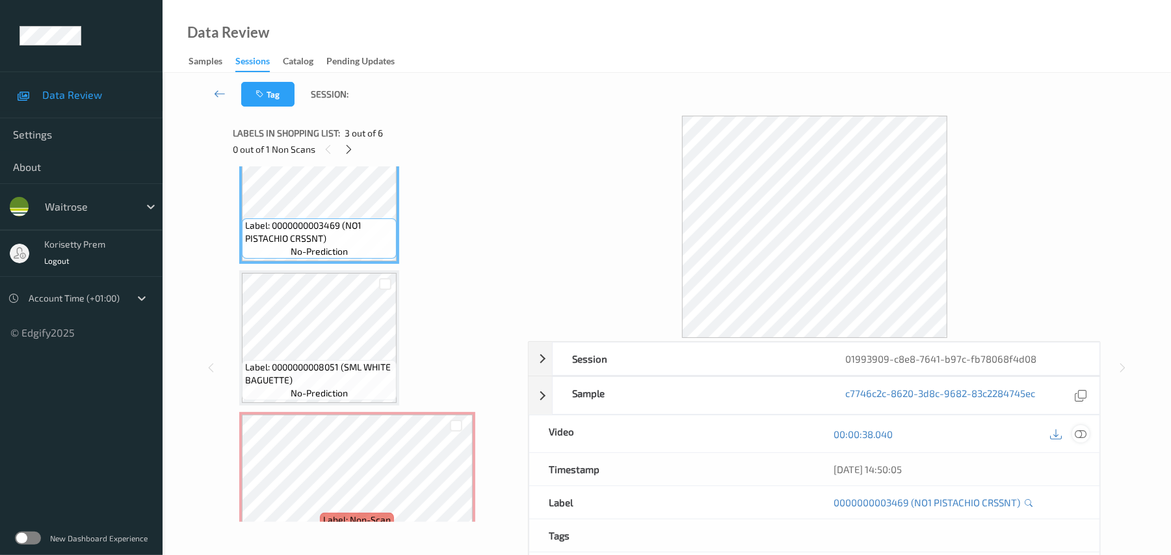
click at [1082, 438] on icon at bounding box center [1082, 435] width 12 height 12
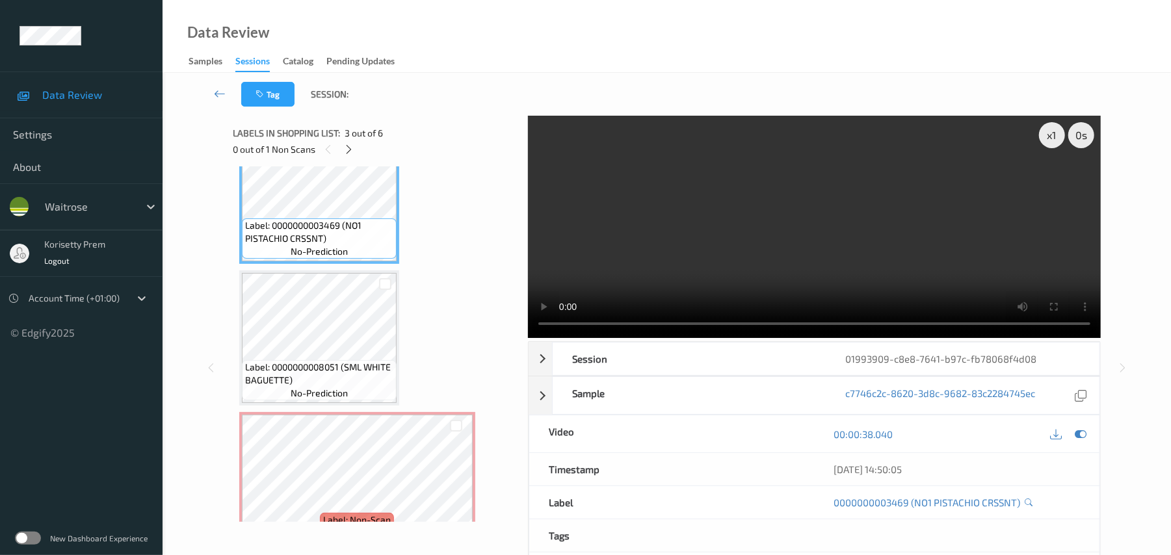
click at [524, 289] on div "x 1 0 s Session 01993909-c8e8-7641-b97c-fb78068f4d08 Session ID 01993909-c8e8-7…" at bounding box center [667, 368] width 868 height 504
drag, startPoint x: 588, startPoint y: 271, endPoint x: 597, endPoint y: 271, distance: 9.1
click at [589, 271] on video at bounding box center [814, 227] width 573 height 222
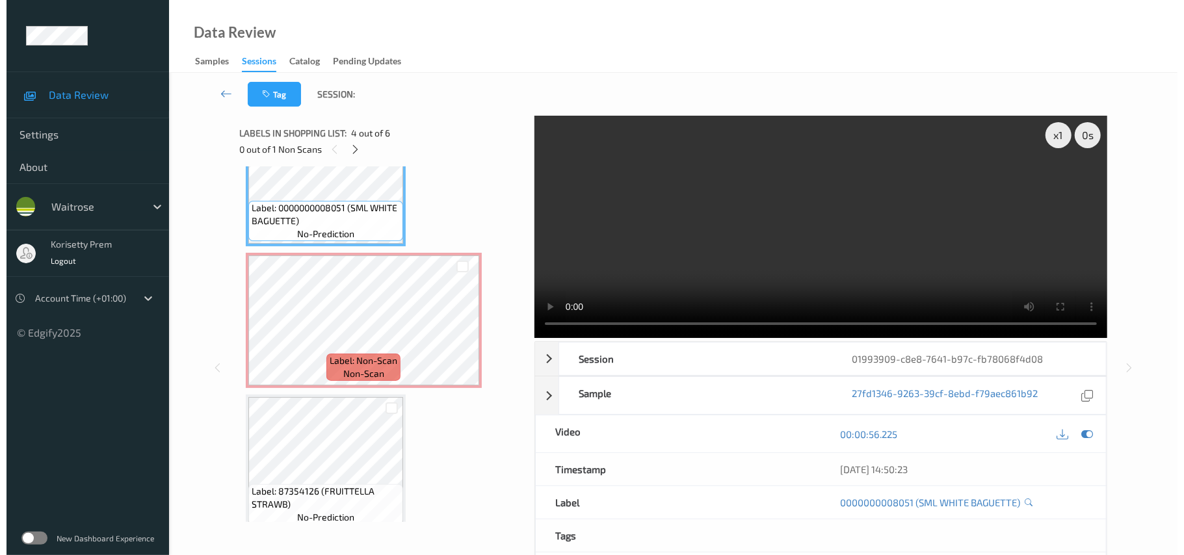
scroll to position [501, 0]
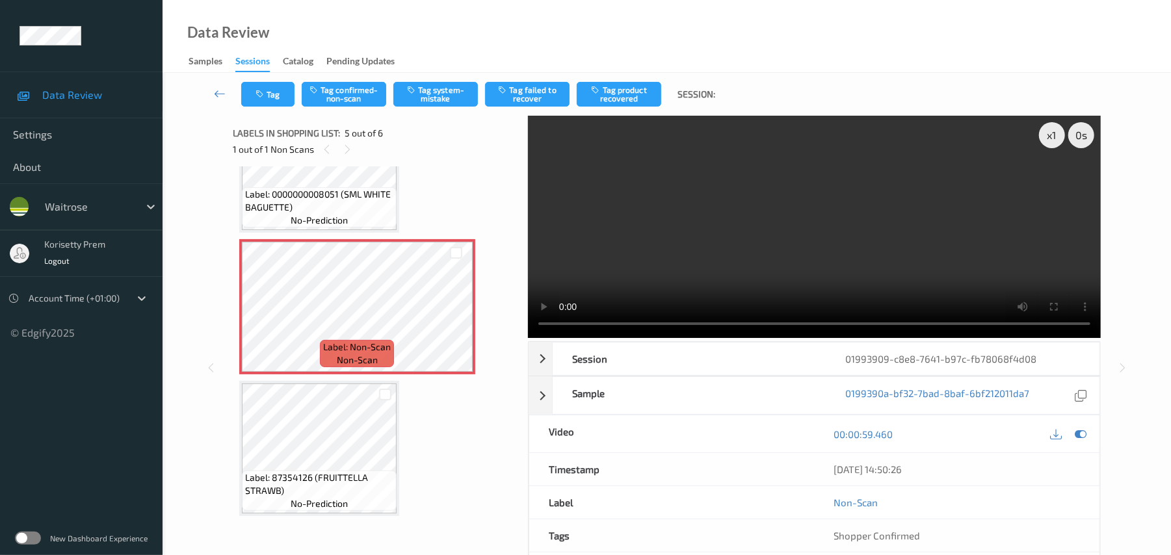
click at [704, 227] on video at bounding box center [814, 227] width 573 height 222
click at [442, 96] on button "Tag system-mistake" at bounding box center [435, 94] width 85 height 25
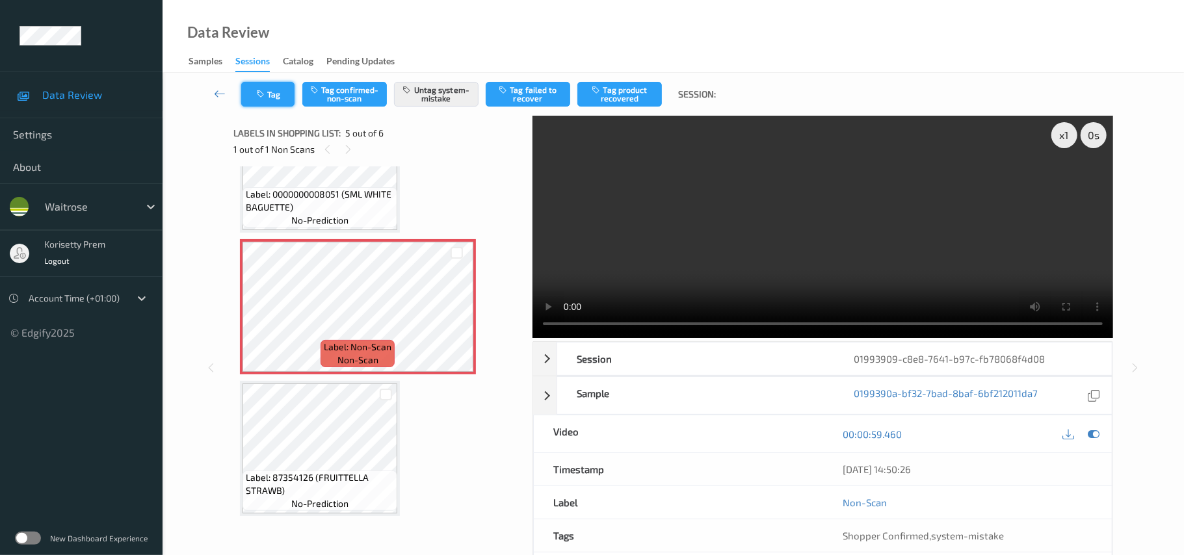
click at [272, 97] on button "Tag" at bounding box center [267, 94] width 53 height 25
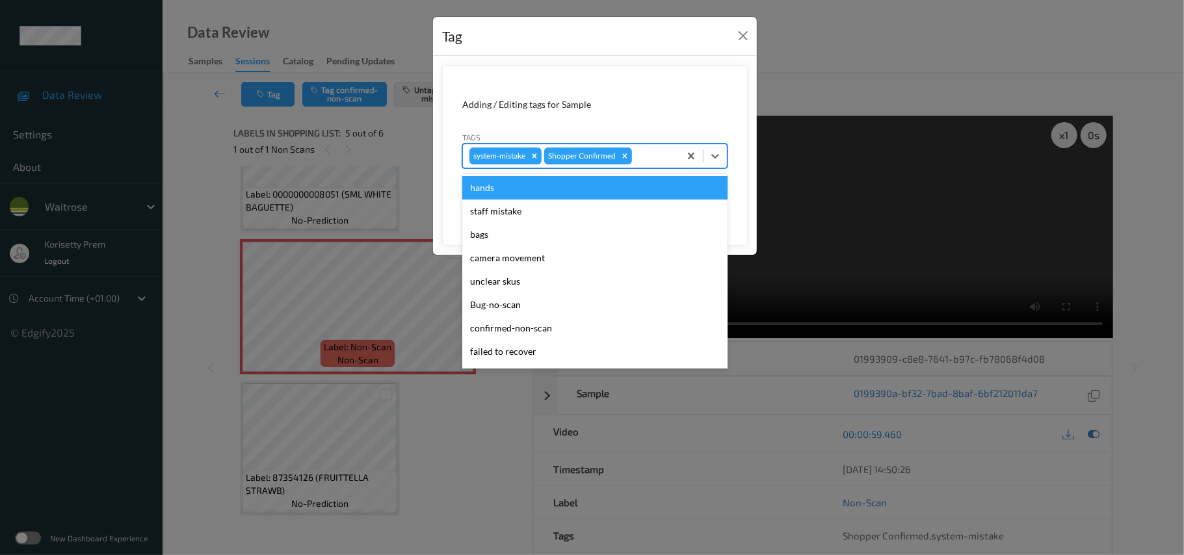
click at [657, 163] on div at bounding box center [654, 156] width 38 height 16
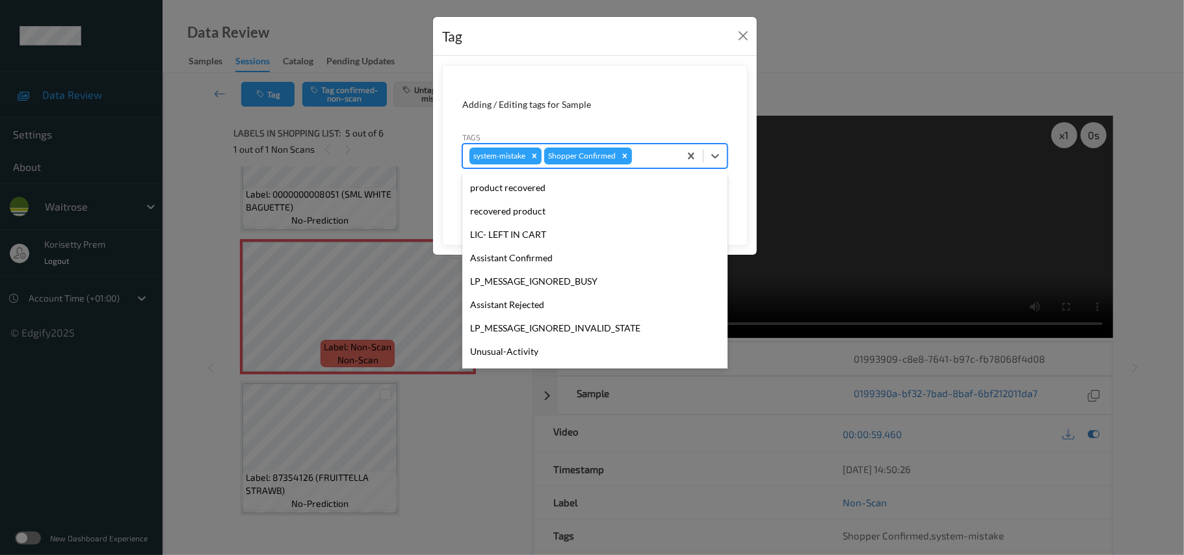
scroll to position [302, 0]
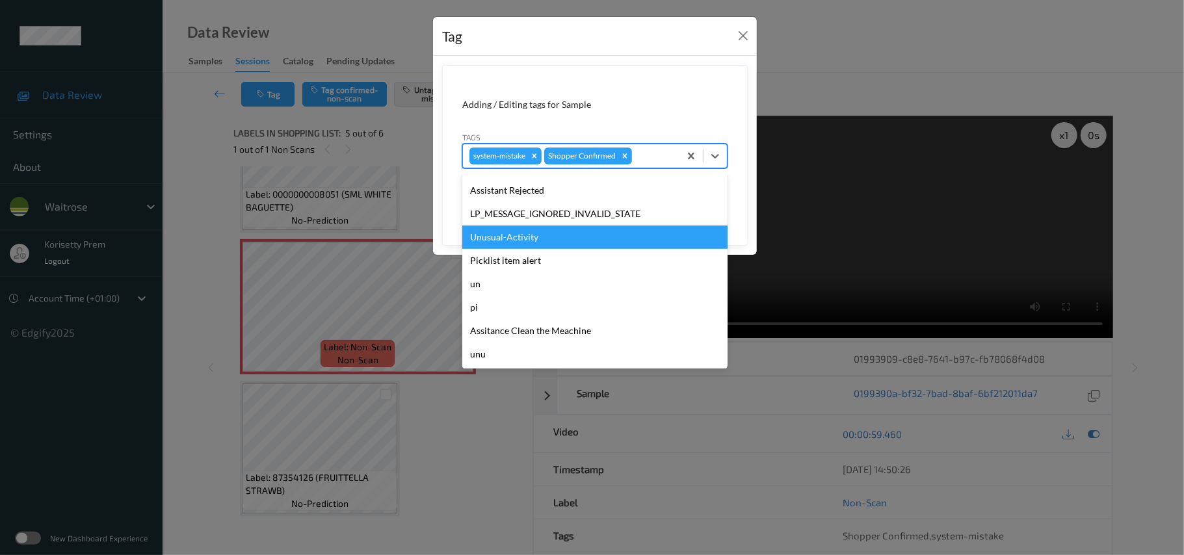
click at [527, 232] on div "Unusual-Activity" at bounding box center [594, 237] width 265 height 23
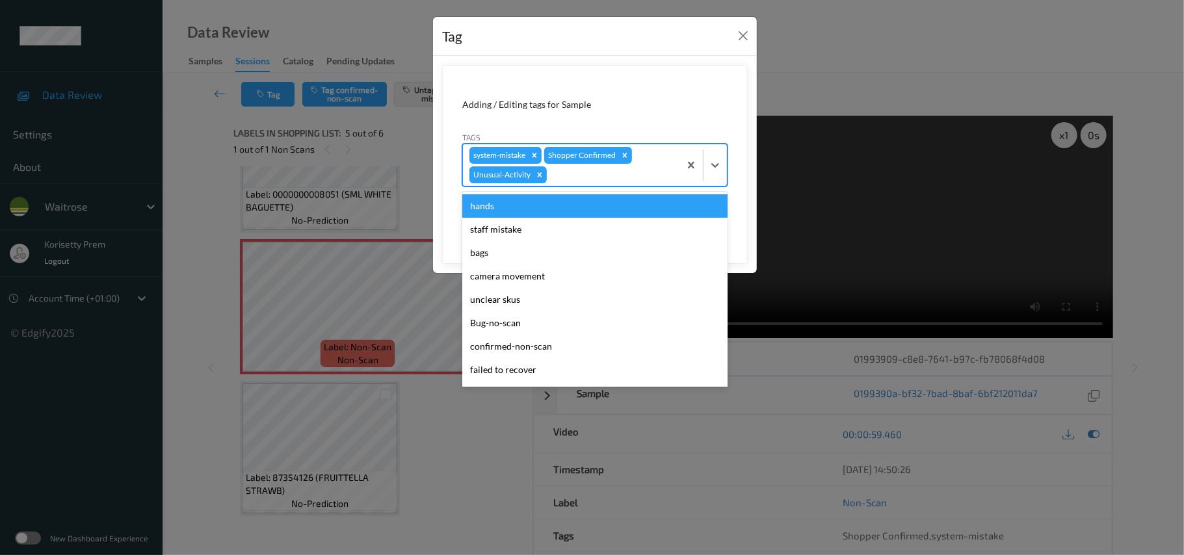
click at [578, 174] on div at bounding box center [612, 175] width 124 height 16
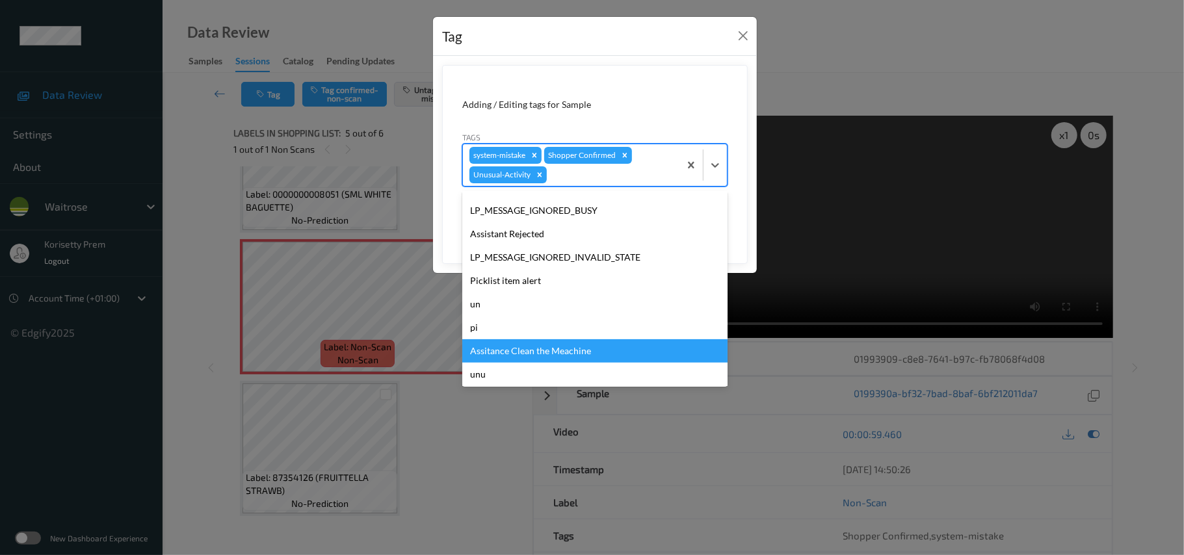
scroll to position [278, 0]
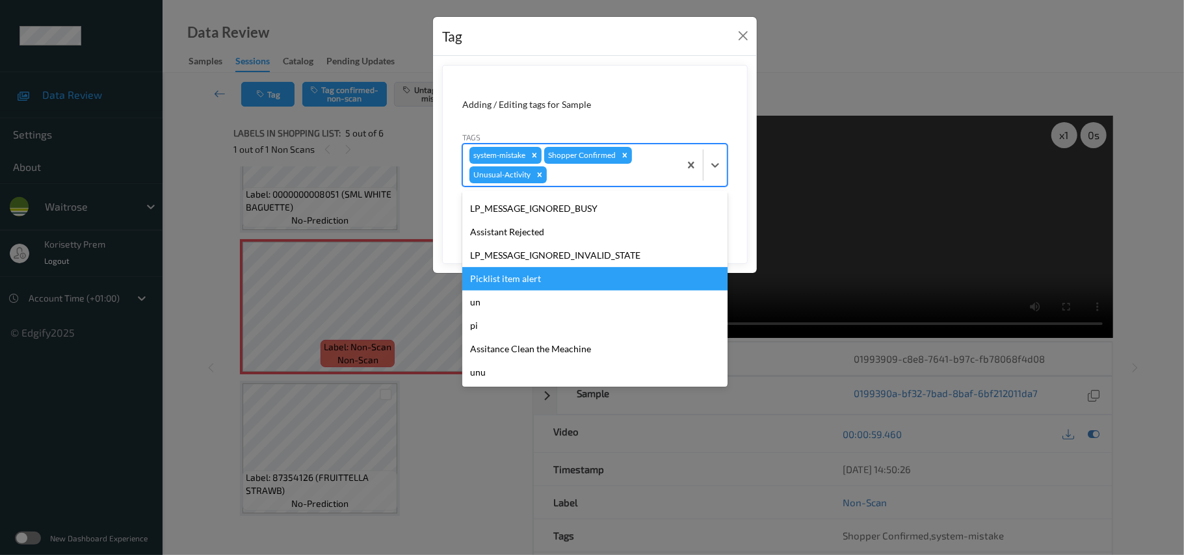
click at [505, 281] on div "Picklist item alert" at bounding box center [594, 278] width 265 height 23
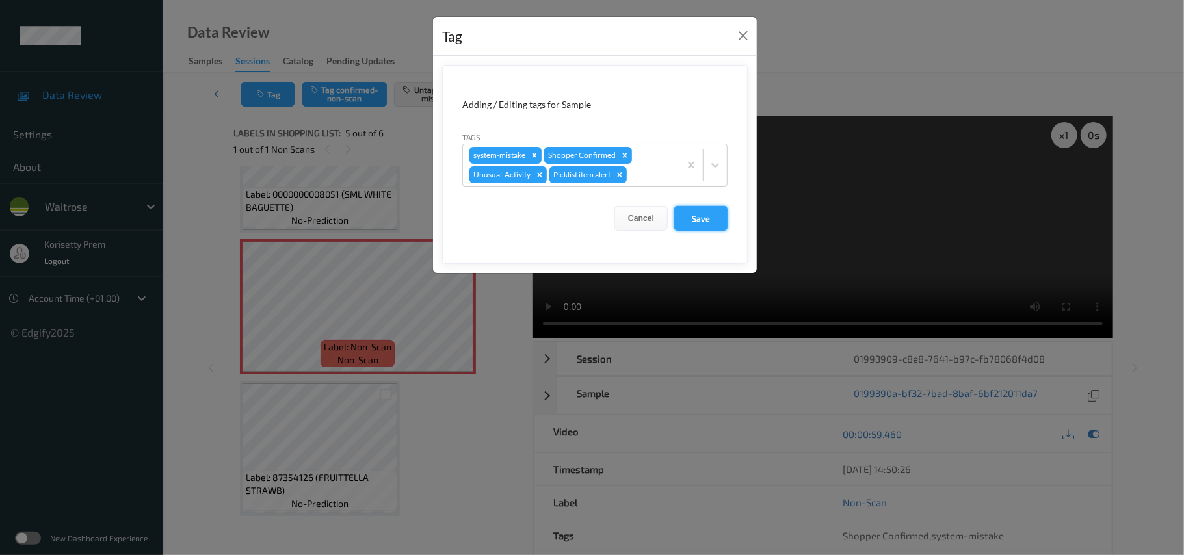
click at [695, 217] on button "Save" at bounding box center [700, 218] width 53 height 25
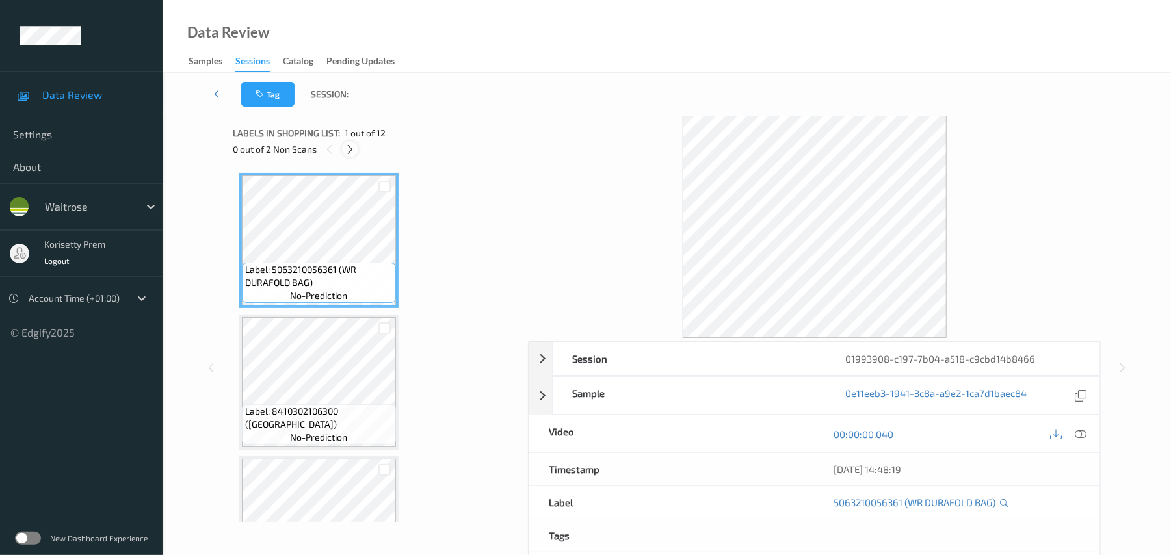
click at [351, 144] on icon at bounding box center [350, 150] width 11 height 12
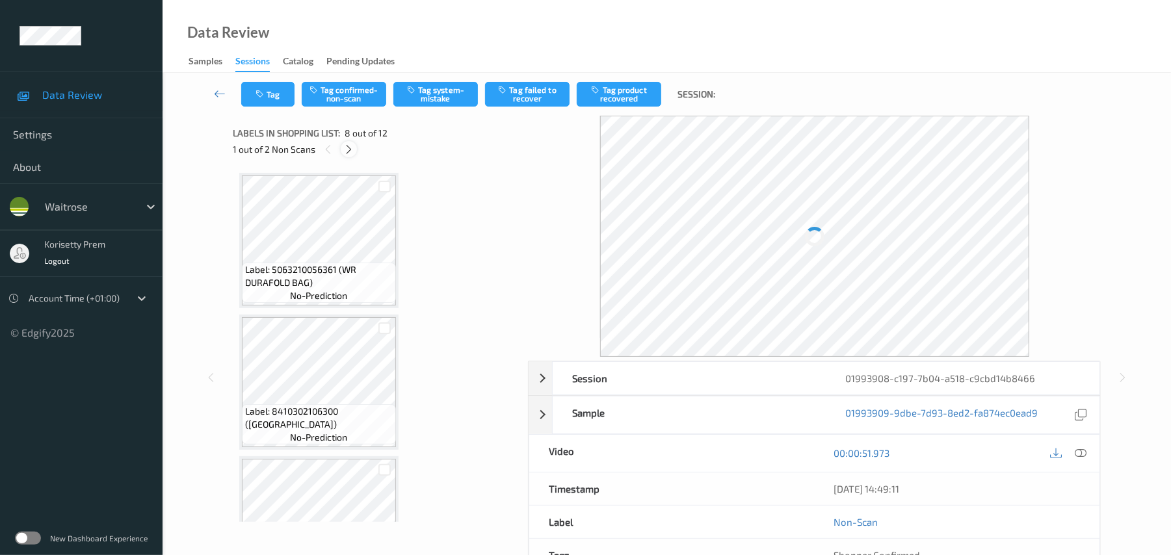
scroll to position [857, 0]
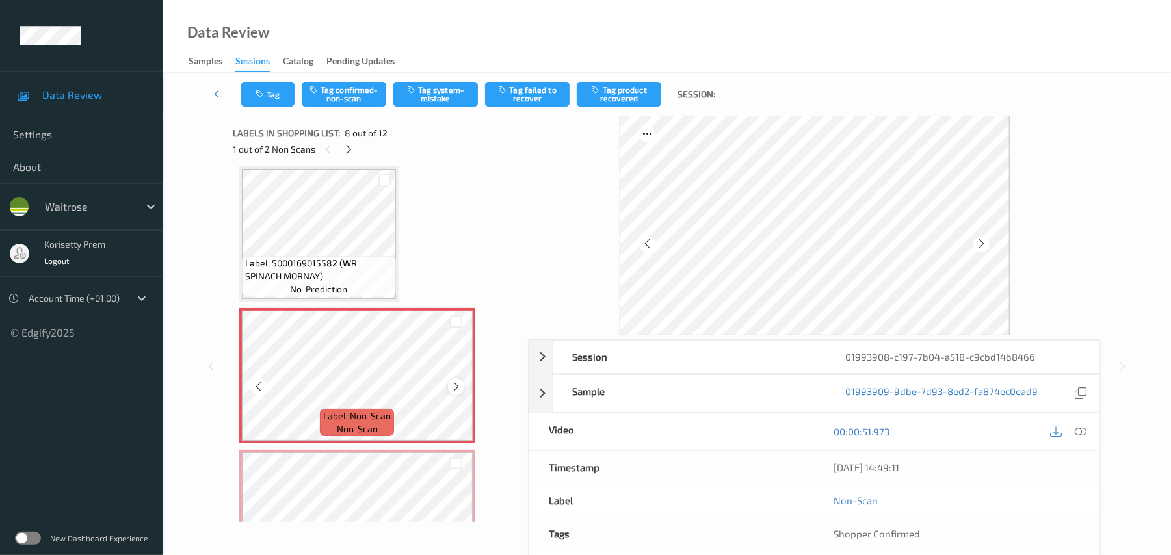
click at [460, 386] on icon at bounding box center [456, 387] width 11 height 12
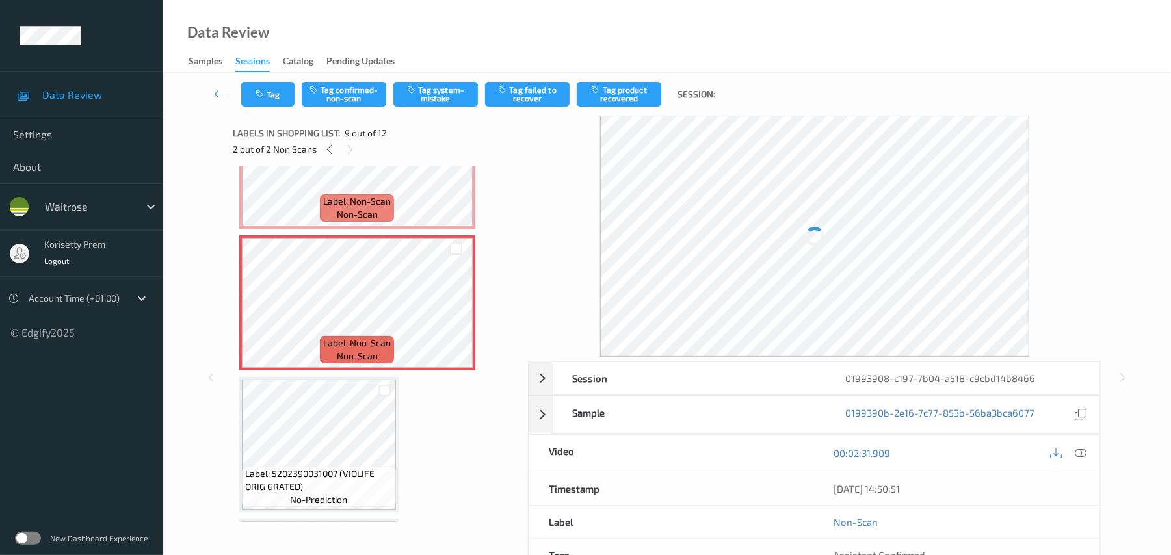
scroll to position [1031, 0]
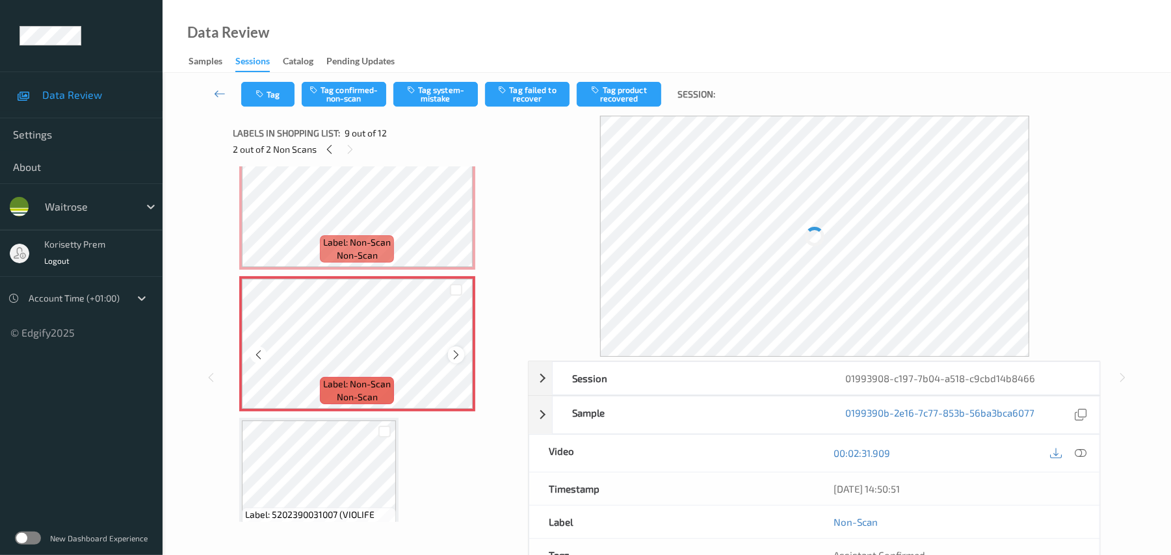
click at [454, 351] on icon at bounding box center [456, 355] width 11 height 12
click at [456, 354] on icon at bounding box center [456, 355] width 11 height 12
click at [456, 356] on icon at bounding box center [456, 355] width 11 height 12
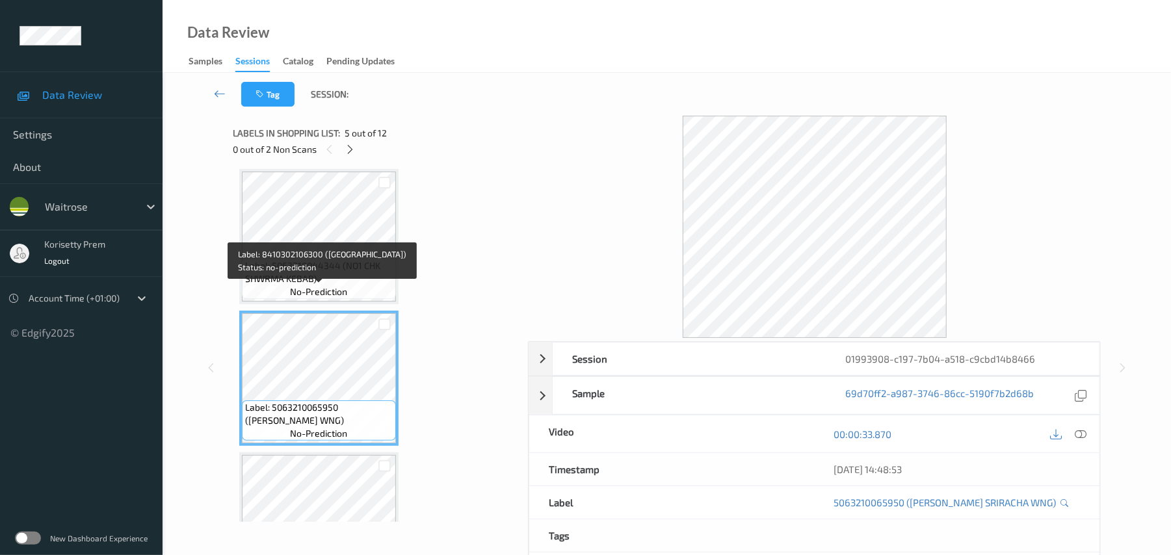
scroll to position [433, 0]
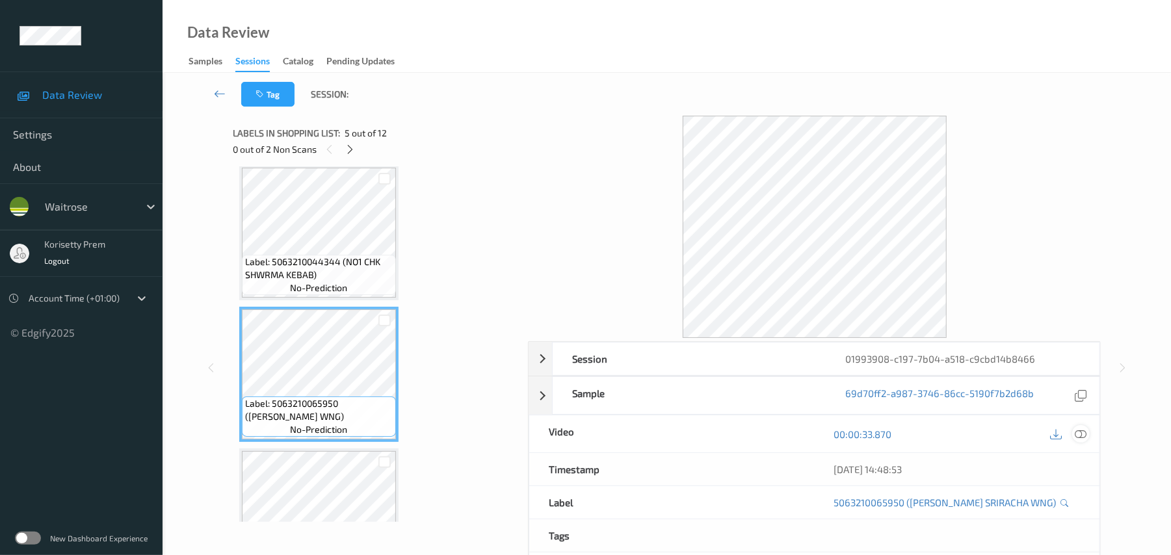
click at [1086, 434] on icon at bounding box center [1082, 435] width 12 height 12
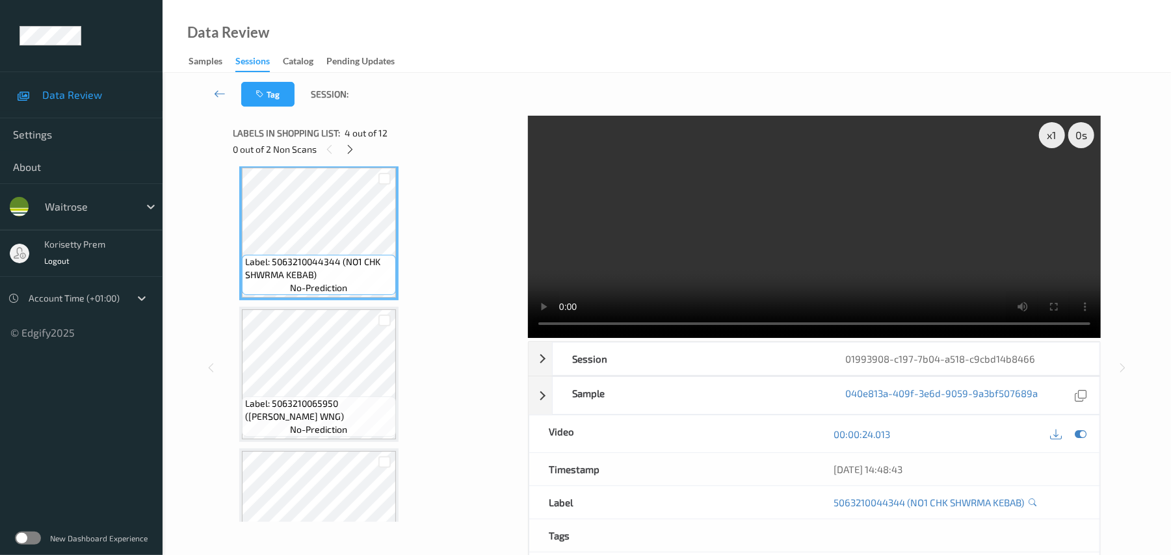
click at [755, 181] on video at bounding box center [814, 227] width 573 height 222
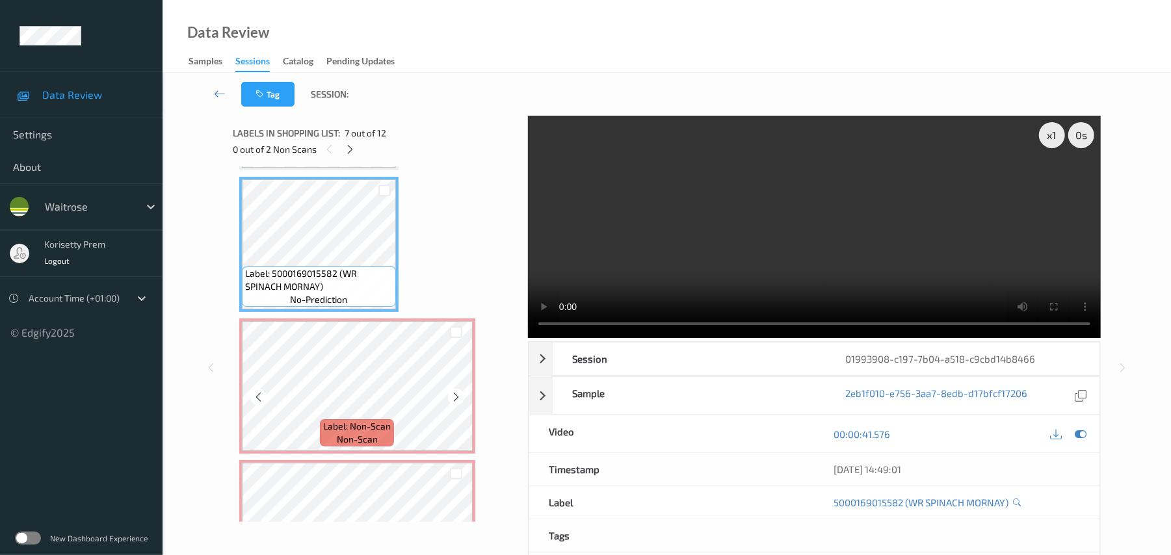
scroll to position [867, 0]
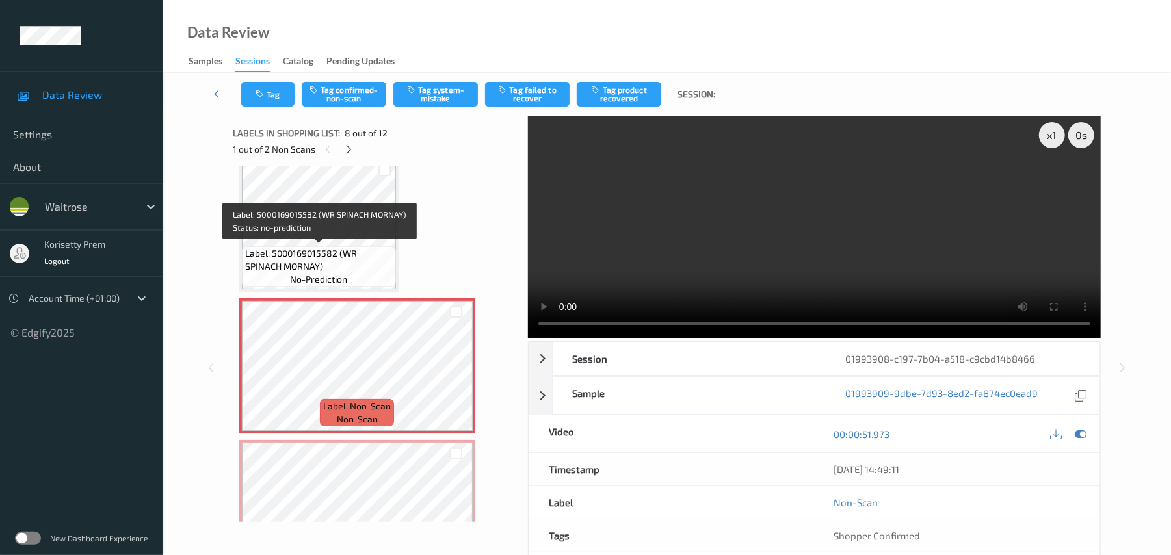
click at [308, 247] on span "Label: 5000169015582 (WR SPINACH MORNAY)" at bounding box center [319, 260] width 148 height 26
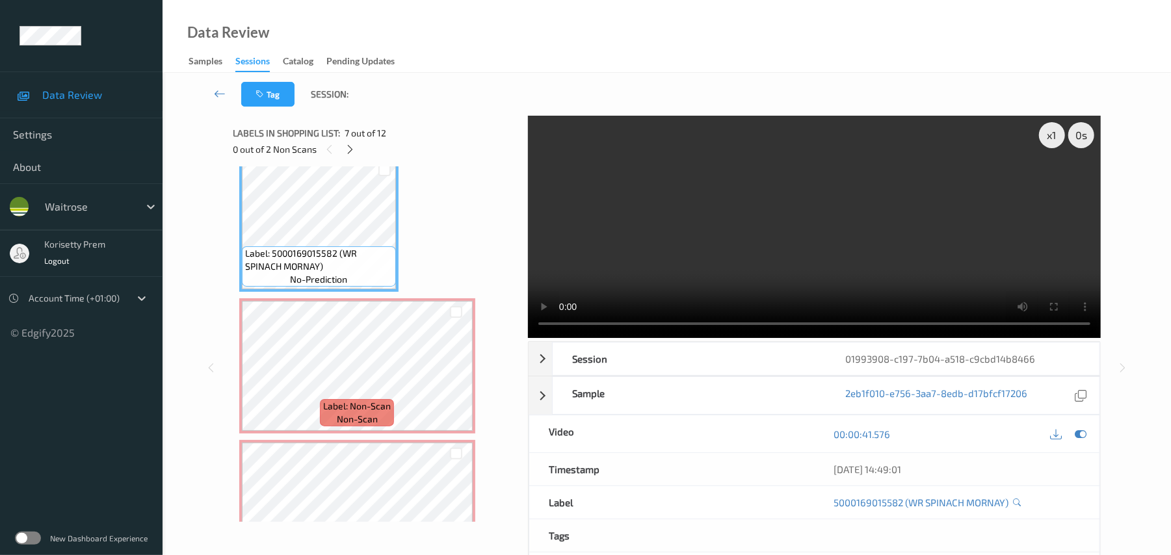
click at [867, 221] on video at bounding box center [814, 227] width 573 height 222
click at [451, 373] on icon at bounding box center [456, 377] width 11 height 12
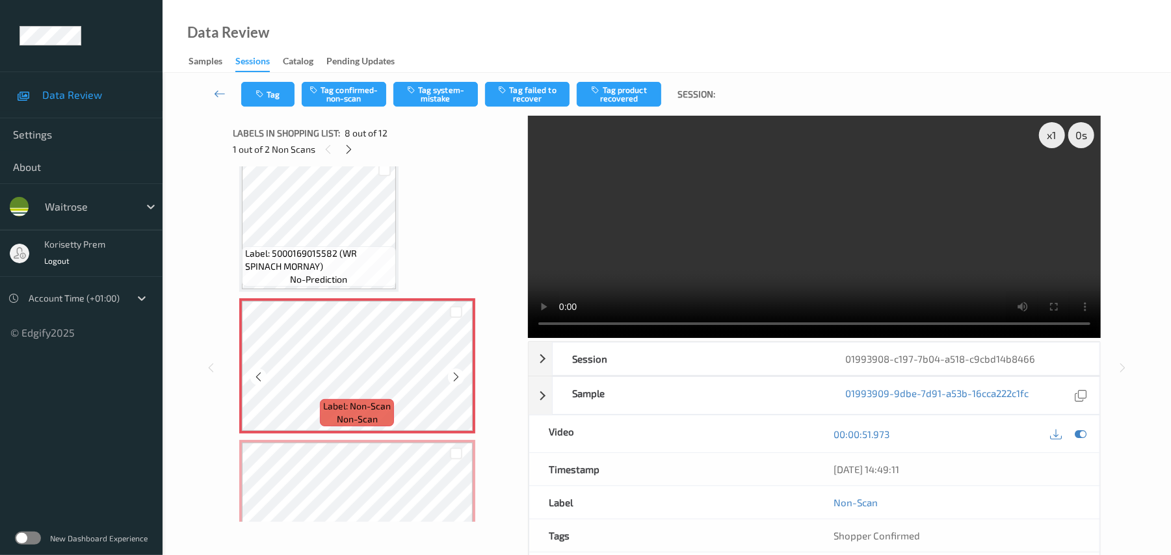
click at [451, 373] on icon at bounding box center [456, 377] width 11 height 12
click at [451, 376] on icon at bounding box center [456, 377] width 11 height 12
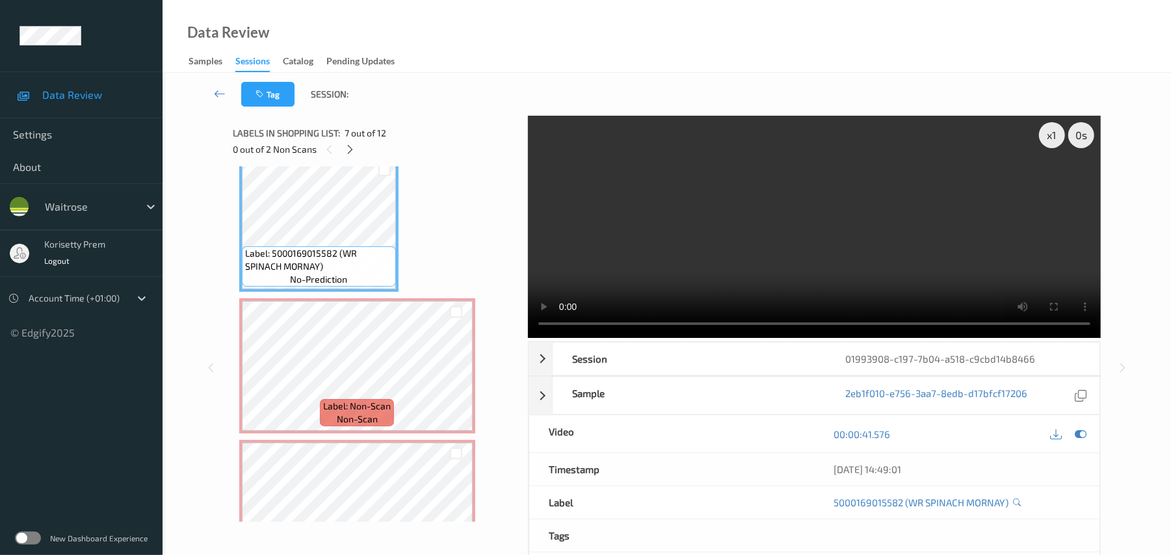
click at [669, 239] on video at bounding box center [814, 227] width 573 height 222
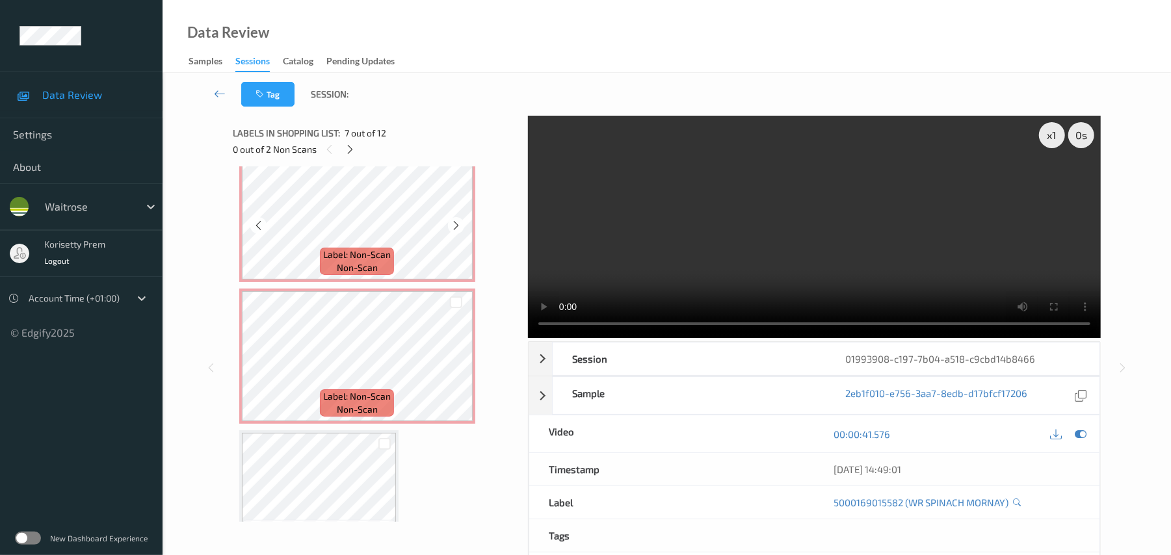
scroll to position [1041, 0]
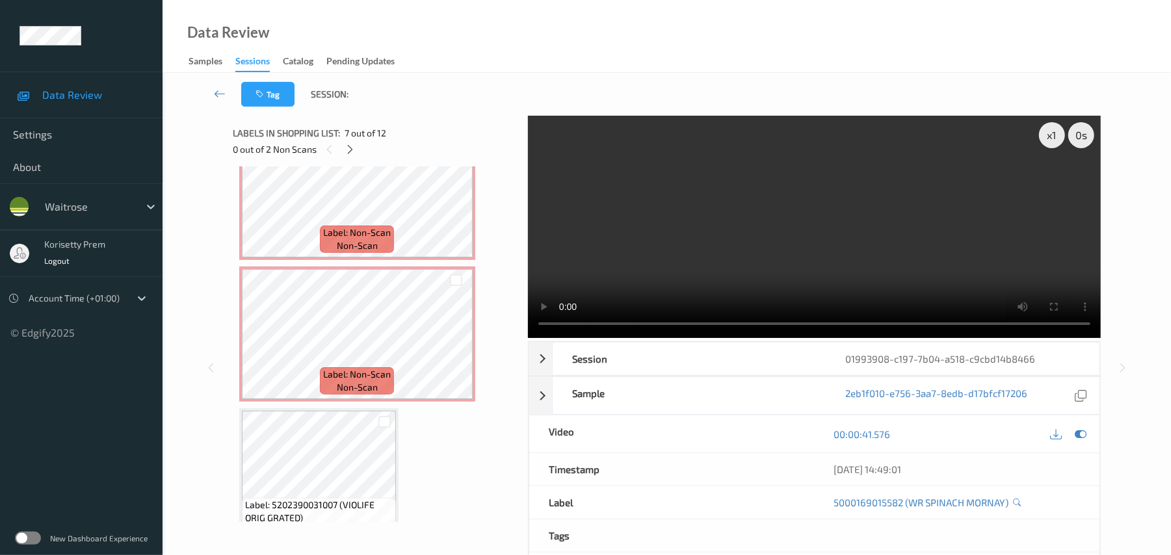
click at [689, 182] on video at bounding box center [814, 227] width 573 height 222
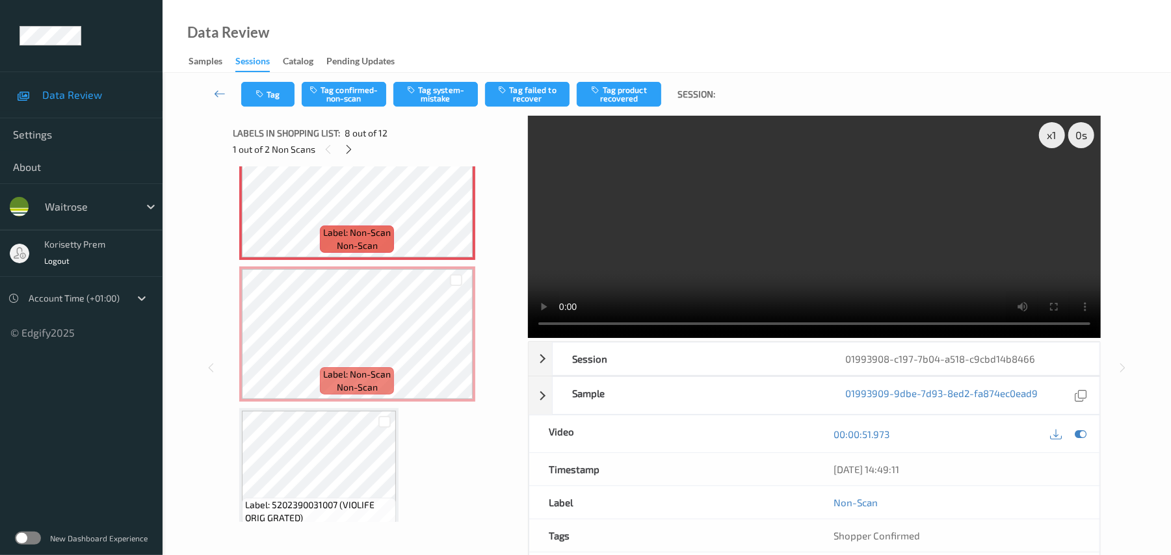
click at [698, 250] on video at bounding box center [814, 227] width 573 height 222
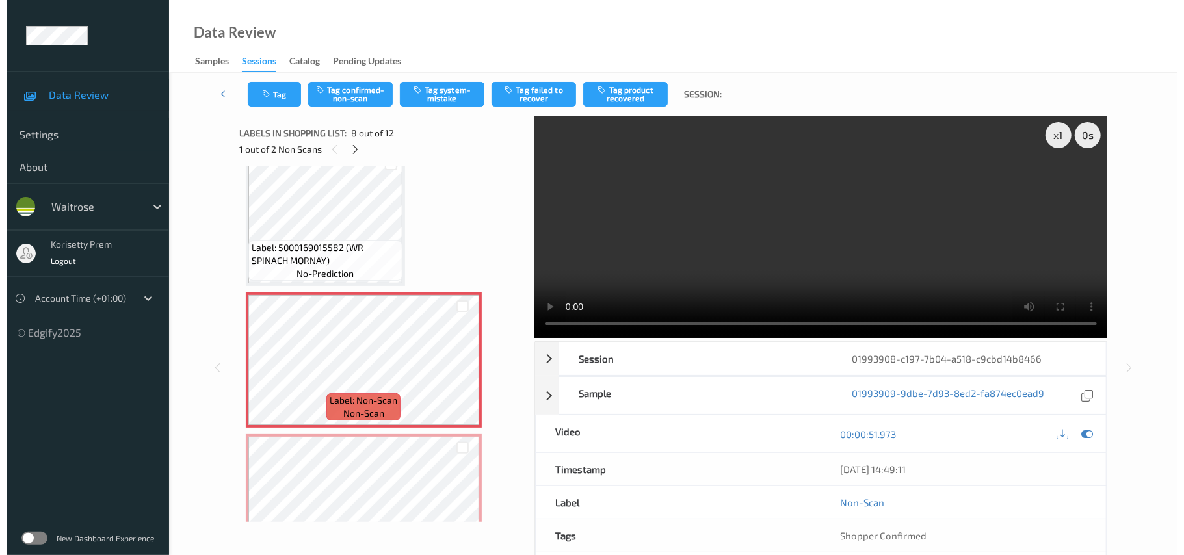
scroll to position [867, 0]
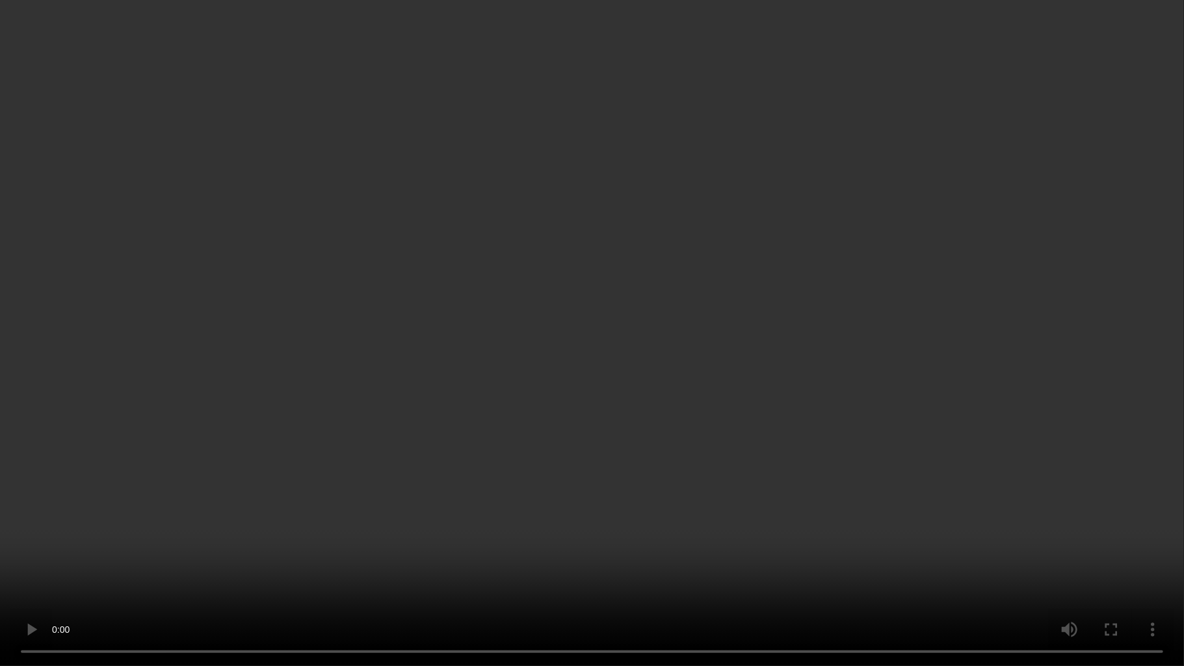
click at [783, 355] on video at bounding box center [592, 333] width 1184 height 666
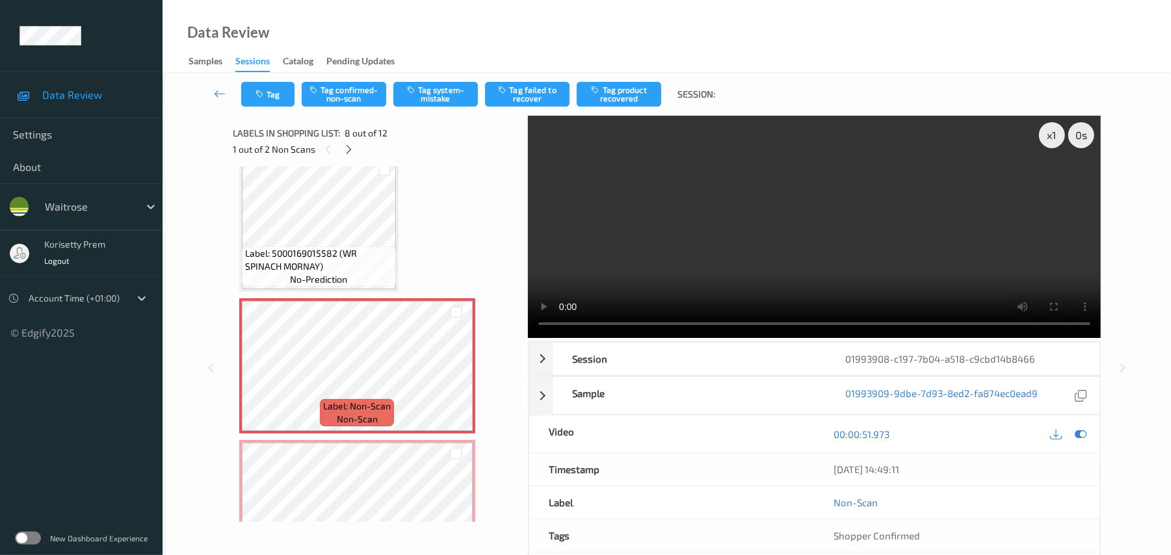
click at [827, 243] on video at bounding box center [814, 227] width 573 height 222
click at [861, 163] on video at bounding box center [814, 227] width 573 height 222
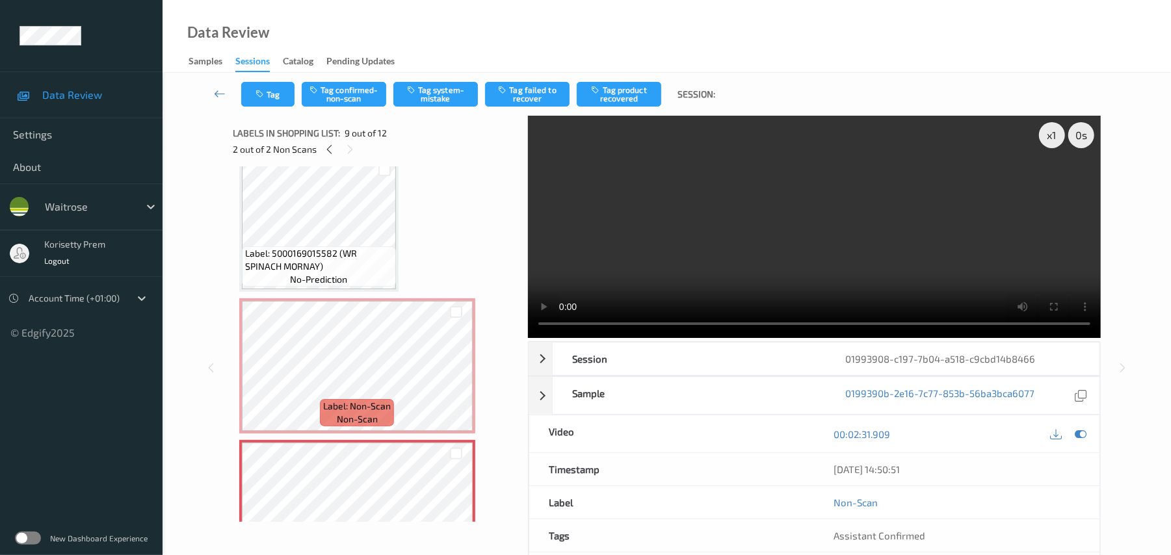
click at [931, 242] on video at bounding box center [814, 227] width 573 height 222
click at [704, 245] on video at bounding box center [814, 227] width 573 height 222
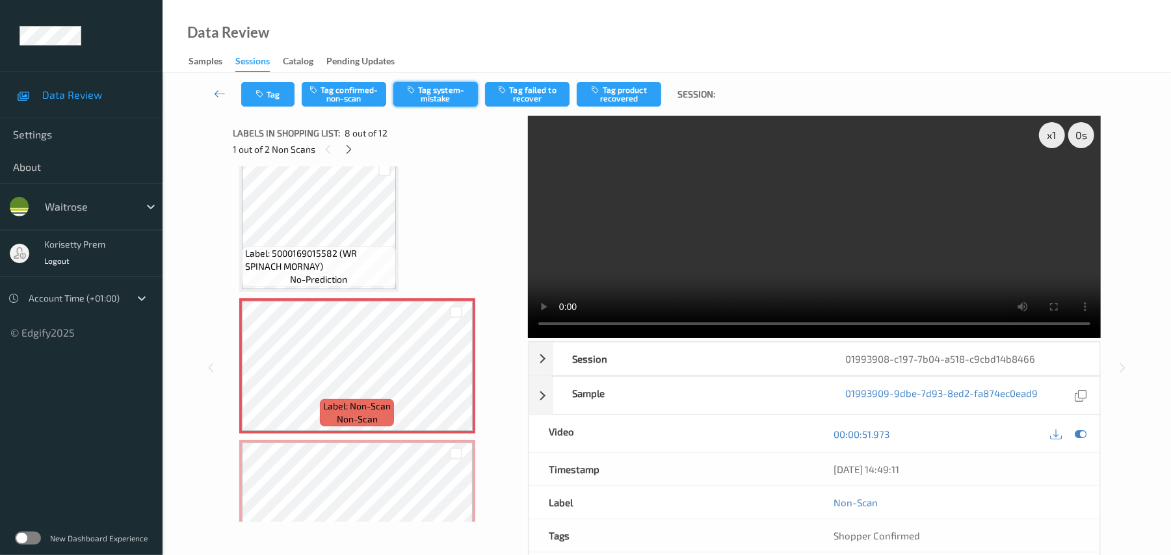
click at [427, 96] on button "Tag system-mistake" at bounding box center [435, 94] width 85 height 25
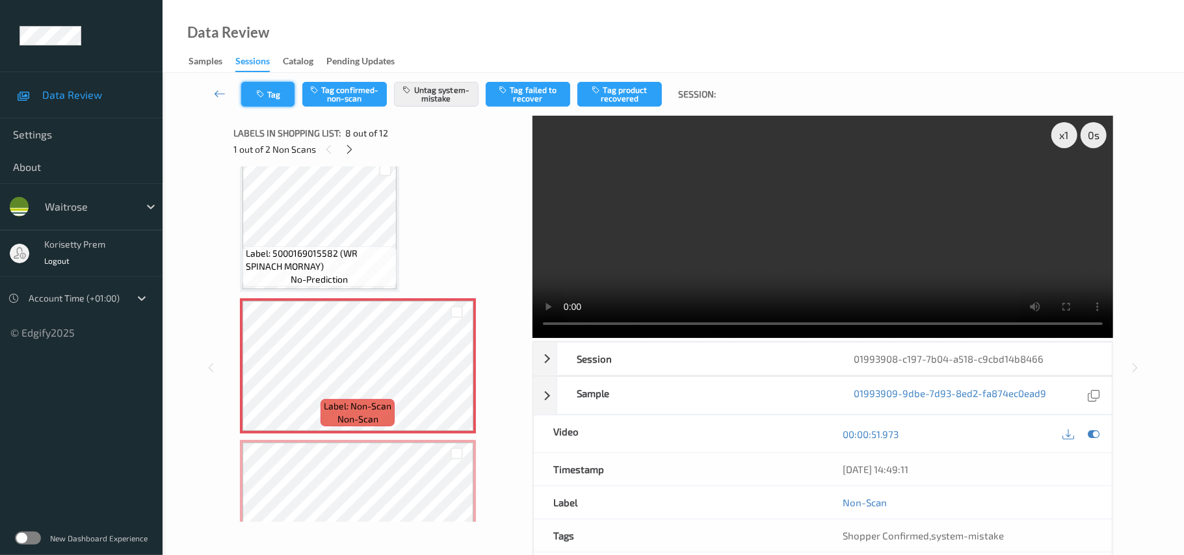
click at [265, 92] on icon "button" at bounding box center [261, 94] width 11 height 9
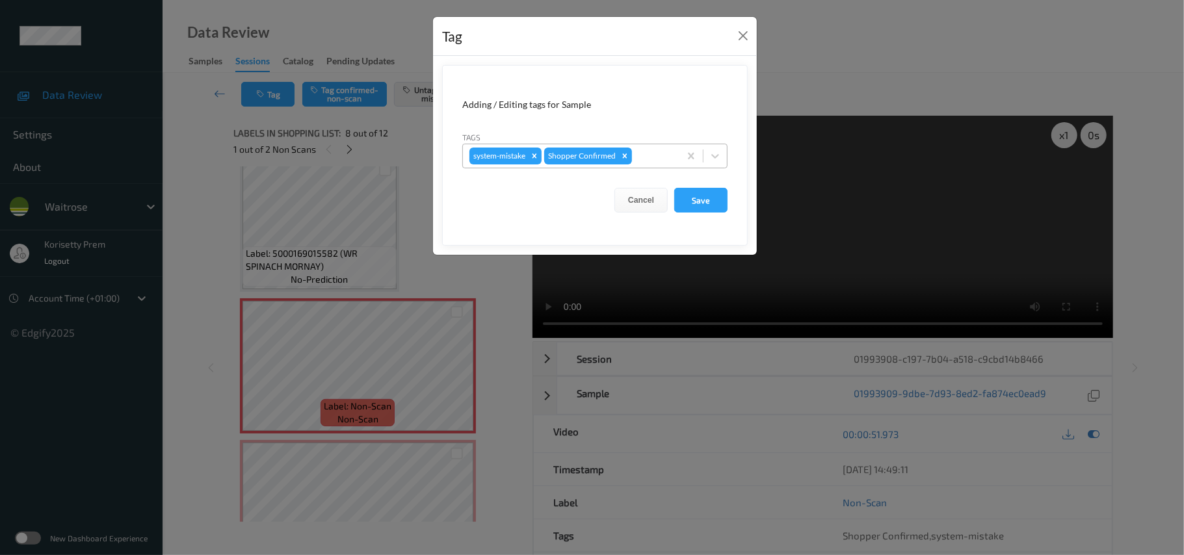
click at [643, 166] on div "system-mistake Shopper Confirmed" at bounding box center [571, 156] width 217 height 22
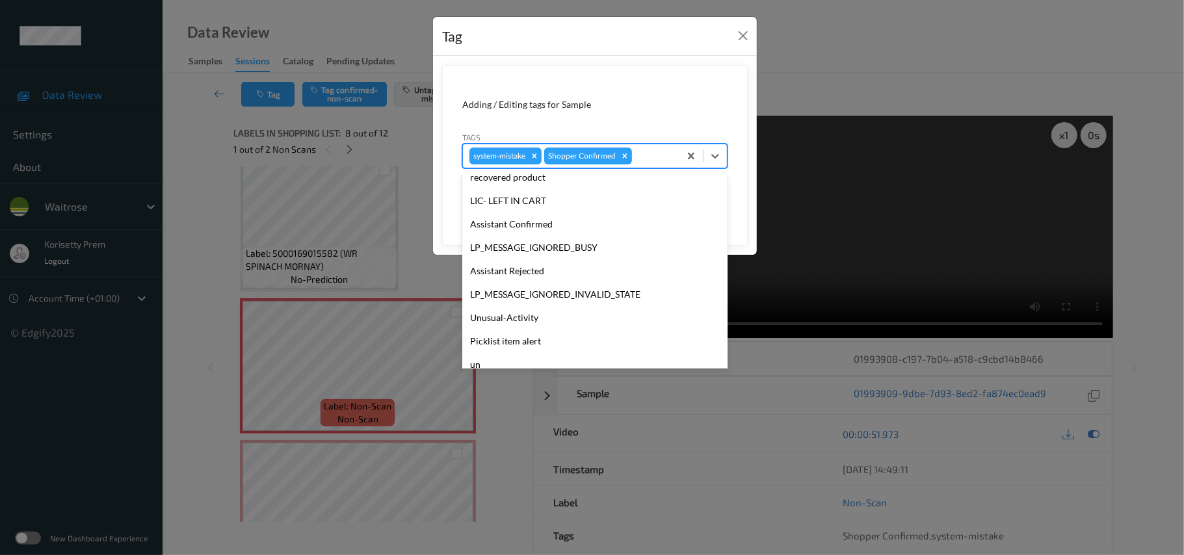
scroll to position [302, 0]
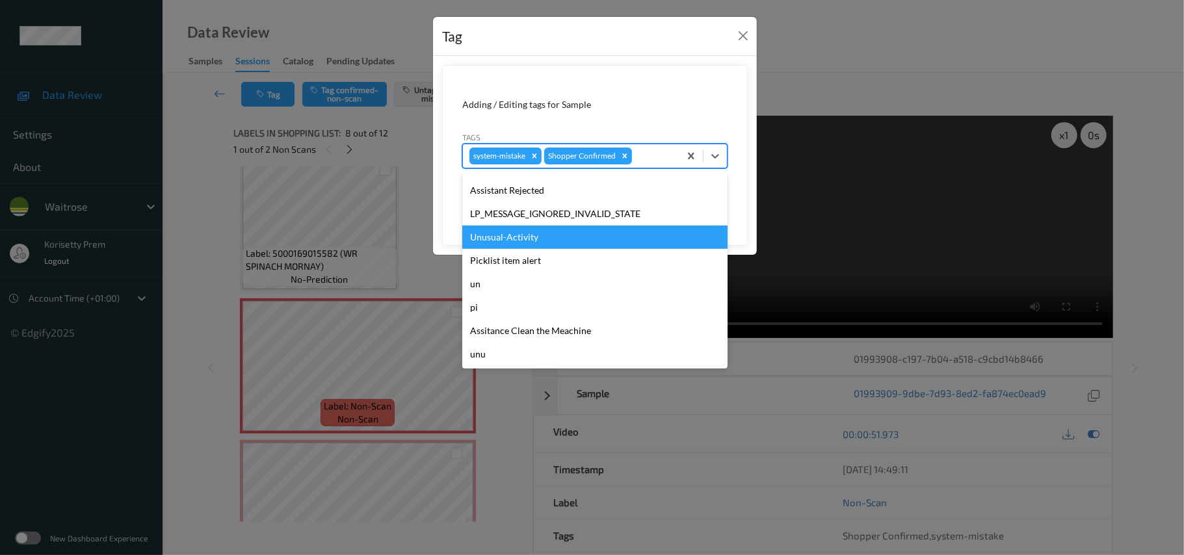
click at [507, 228] on div "Unusual-Activity" at bounding box center [594, 237] width 265 height 23
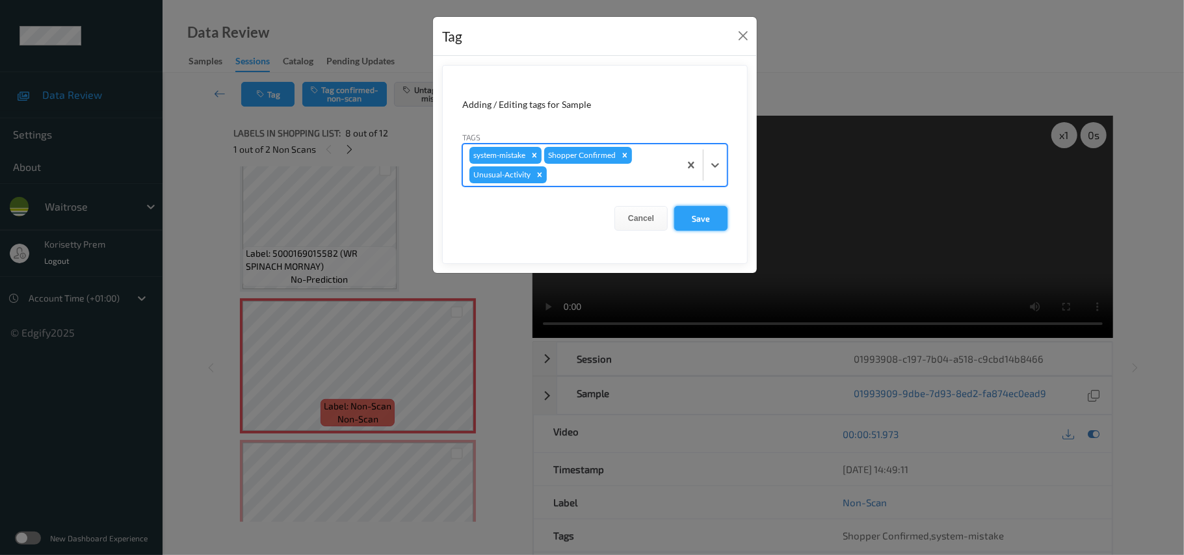
click at [687, 213] on button "Save" at bounding box center [700, 218] width 53 height 25
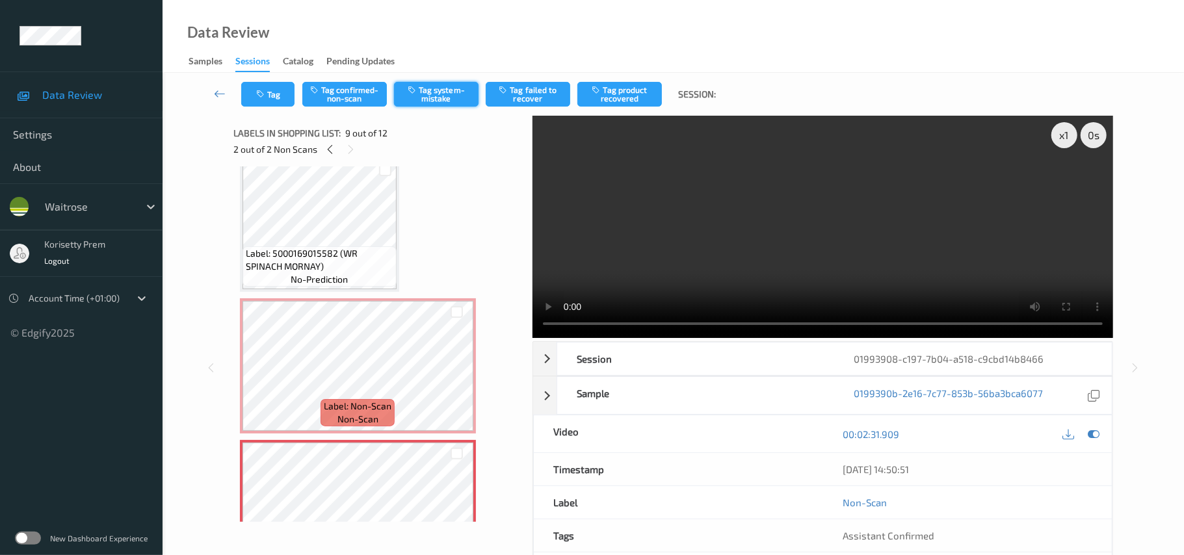
click at [432, 100] on button "Tag system-mistake" at bounding box center [436, 94] width 85 height 25
click at [273, 94] on button "Tag" at bounding box center [267, 94] width 53 height 25
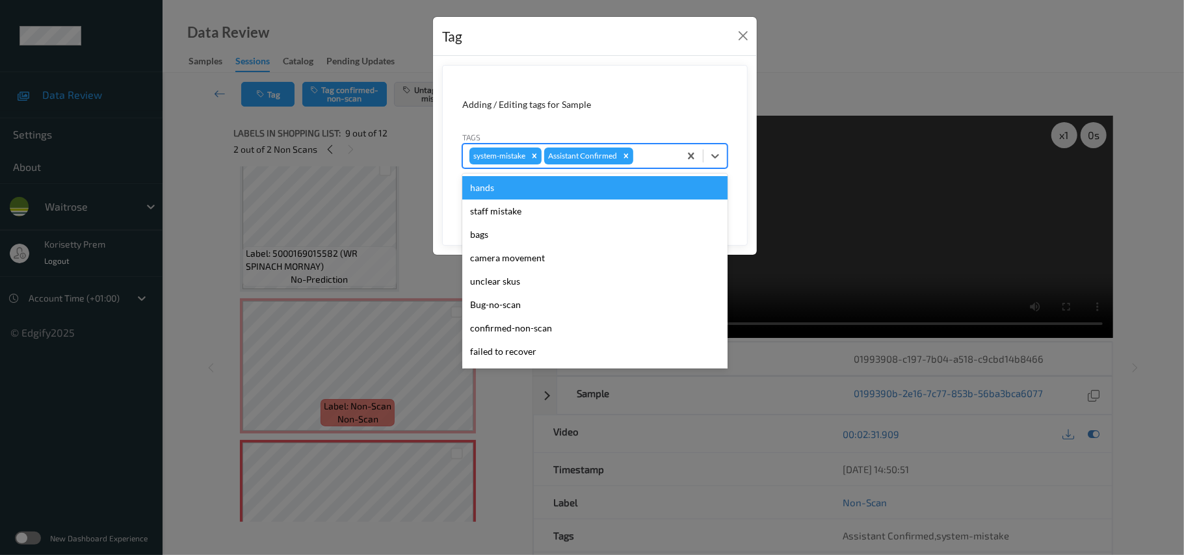
click at [669, 157] on div at bounding box center [654, 156] width 37 height 16
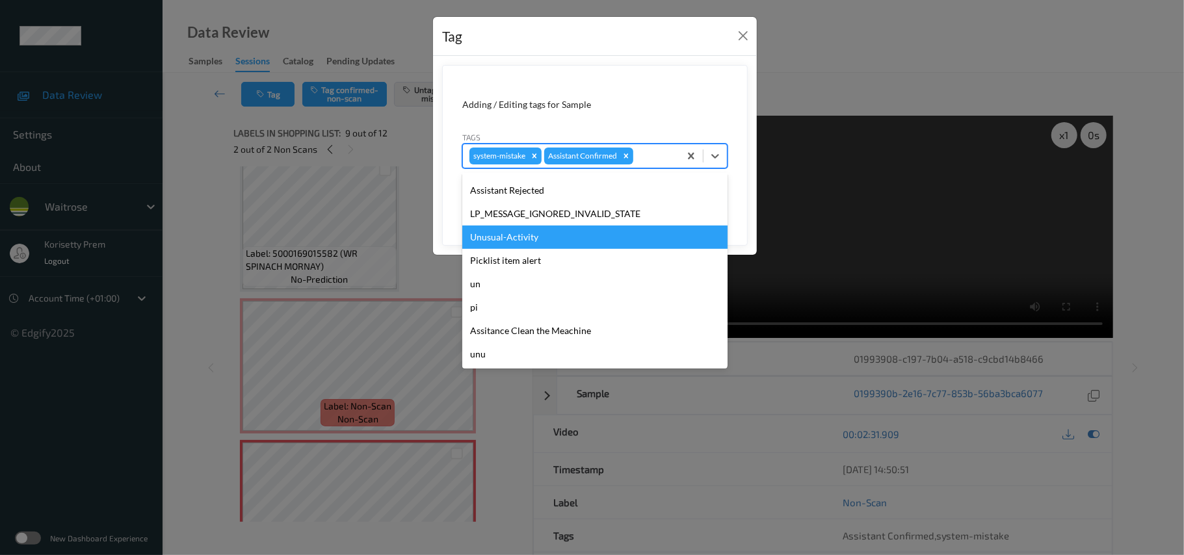
click at [512, 235] on div "Unusual-Activity" at bounding box center [594, 237] width 265 height 23
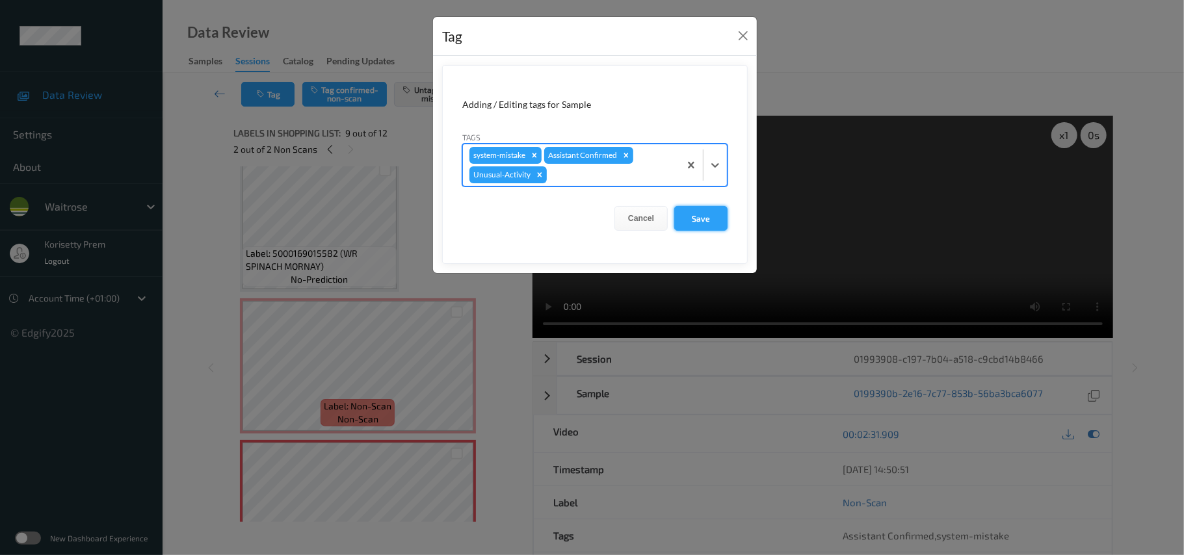
click at [691, 212] on button "Save" at bounding box center [700, 218] width 53 height 25
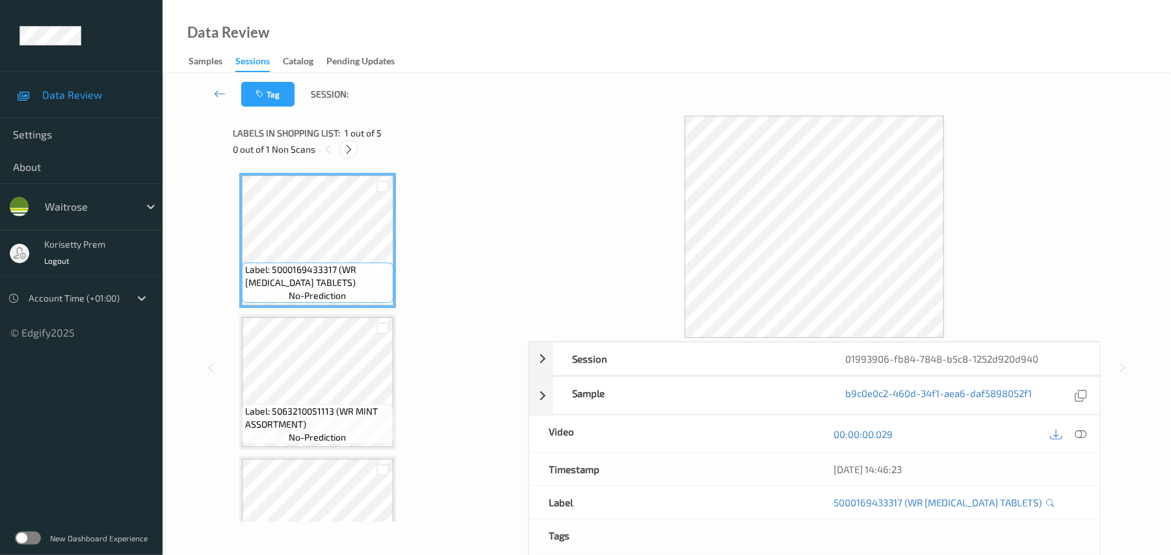
click at [346, 147] on icon at bounding box center [348, 150] width 11 height 12
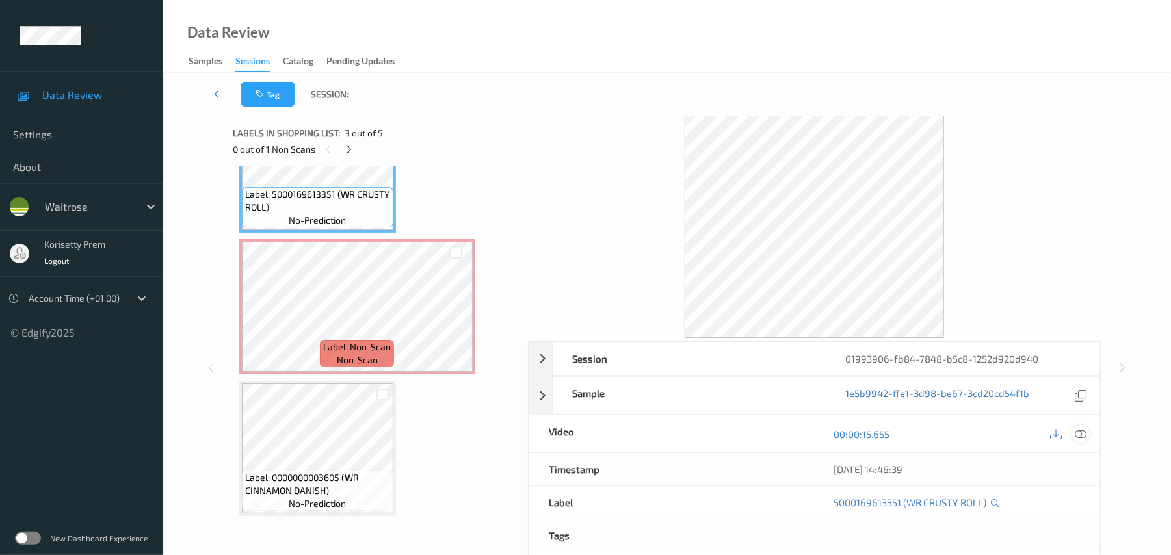
click at [1080, 427] on div at bounding box center [1081, 434] width 18 height 18
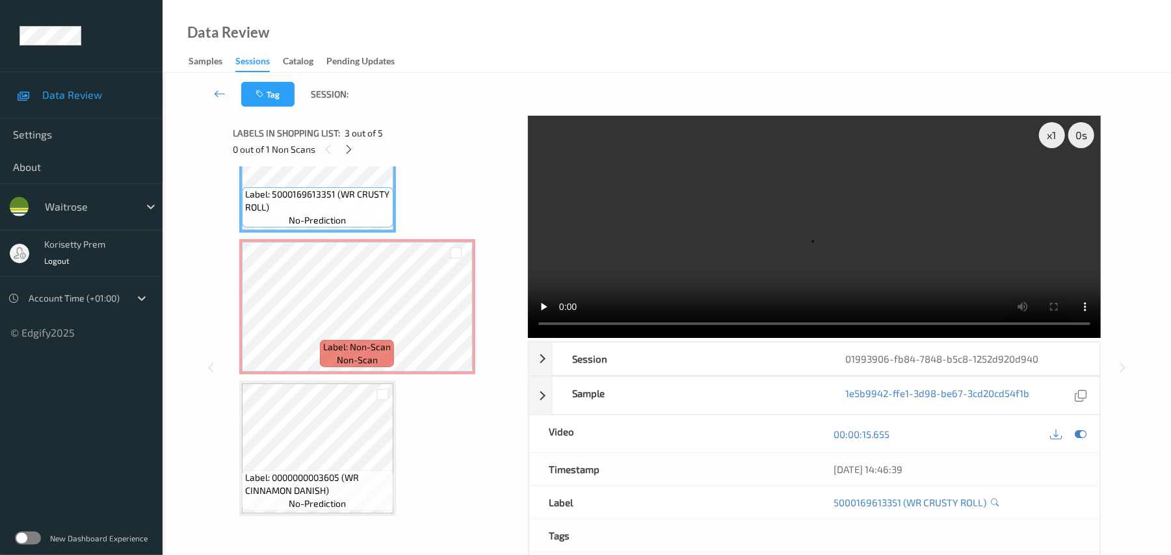
click at [743, 222] on video at bounding box center [814, 227] width 573 height 222
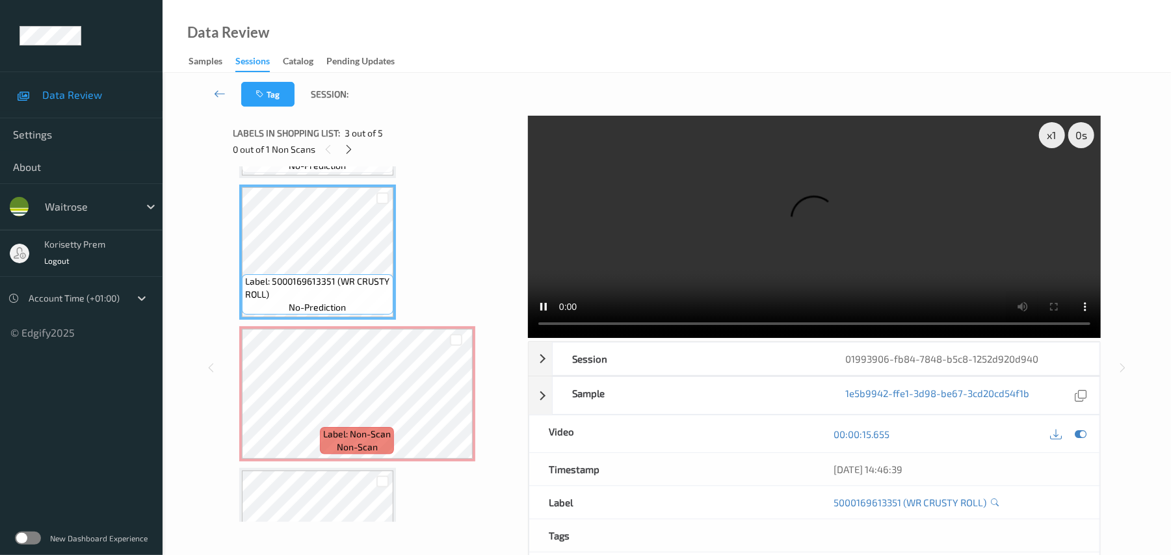
scroll to position [359, 0]
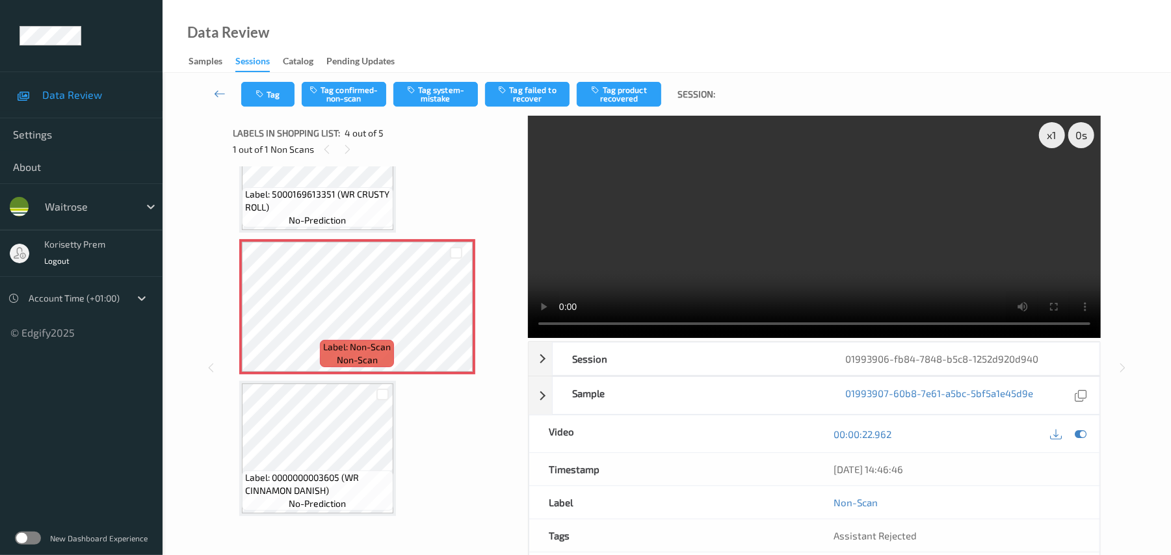
click at [819, 237] on video at bounding box center [814, 227] width 573 height 222
click at [1081, 427] on div at bounding box center [1081, 434] width 18 height 18
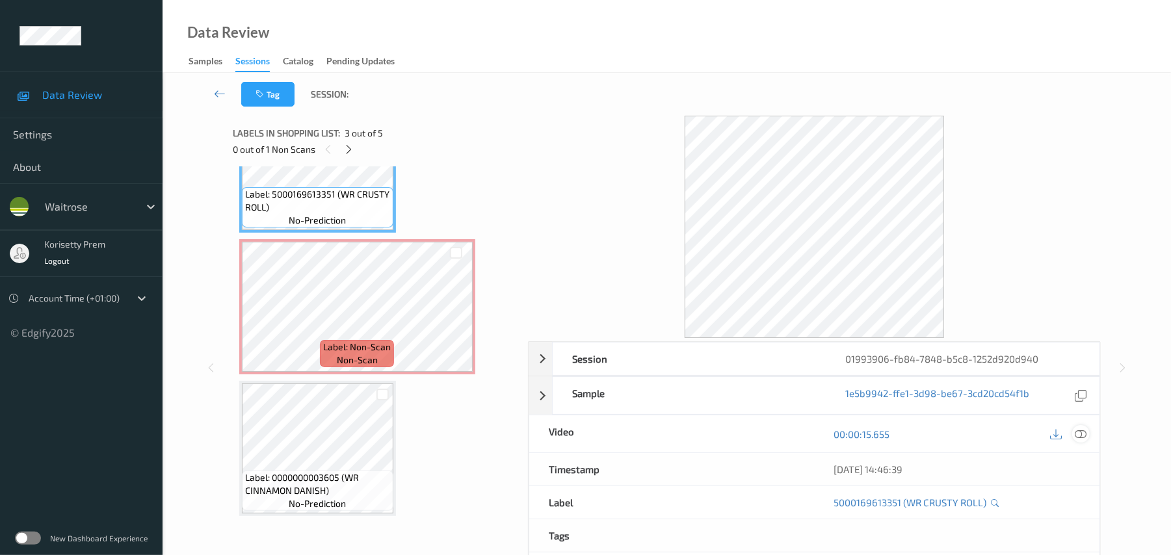
click at [1086, 438] on icon at bounding box center [1082, 435] width 12 height 12
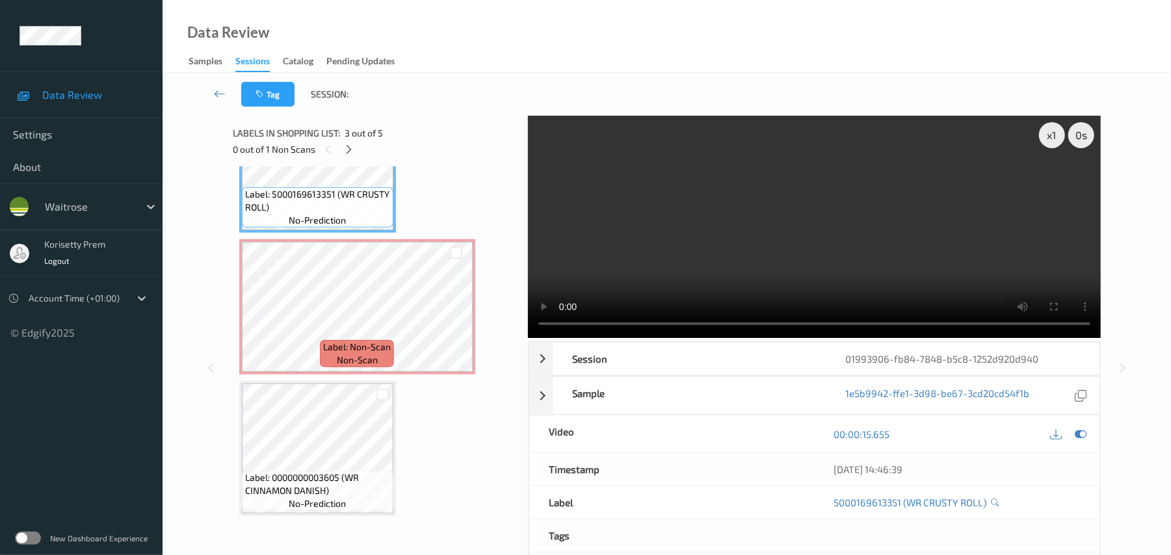
click at [806, 253] on video at bounding box center [814, 227] width 573 height 222
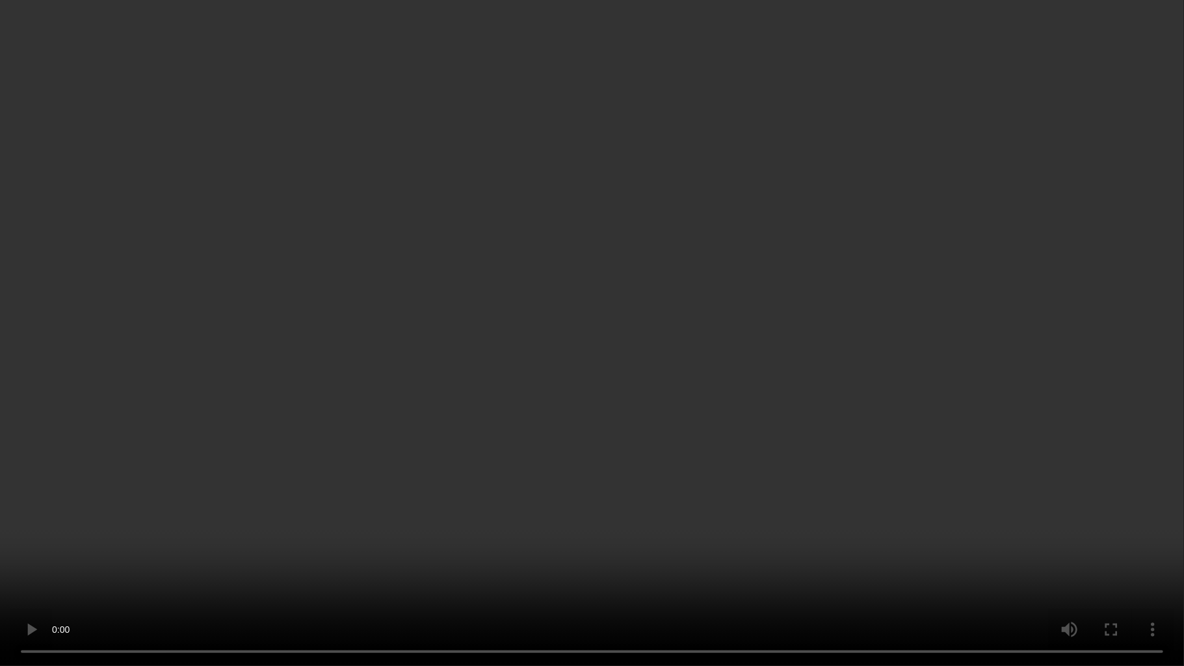
click at [667, 329] on video at bounding box center [592, 333] width 1184 height 666
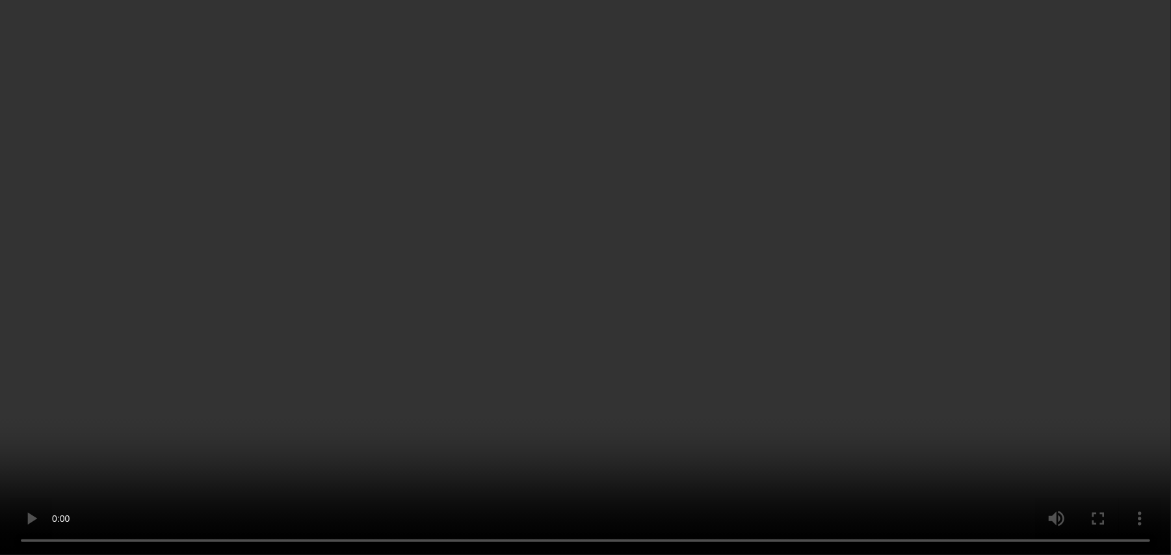
scroll to position [336, 0]
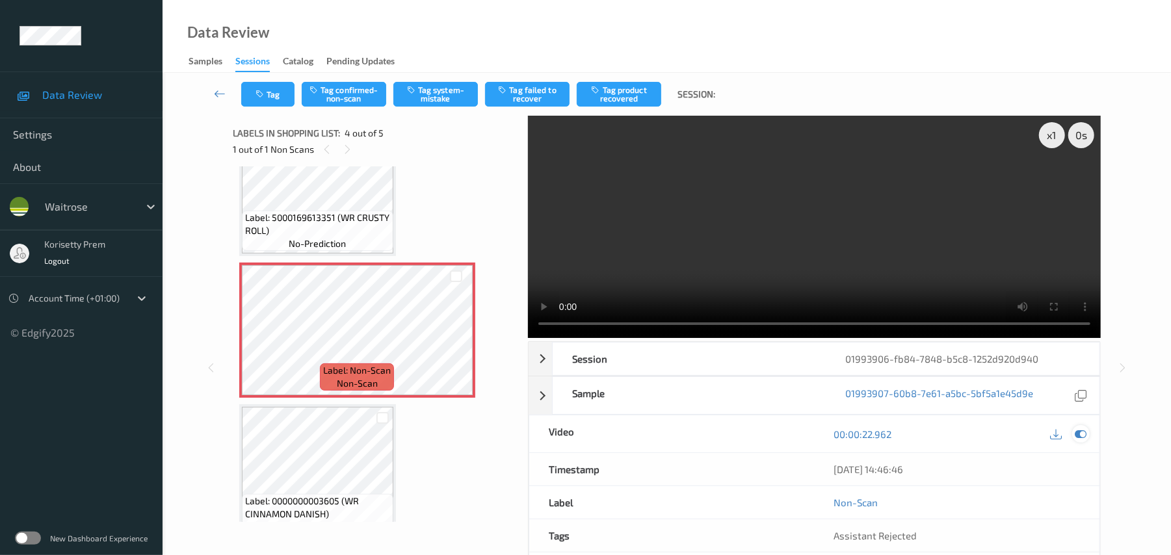
click at [1085, 433] on icon at bounding box center [1082, 435] width 12 height 12
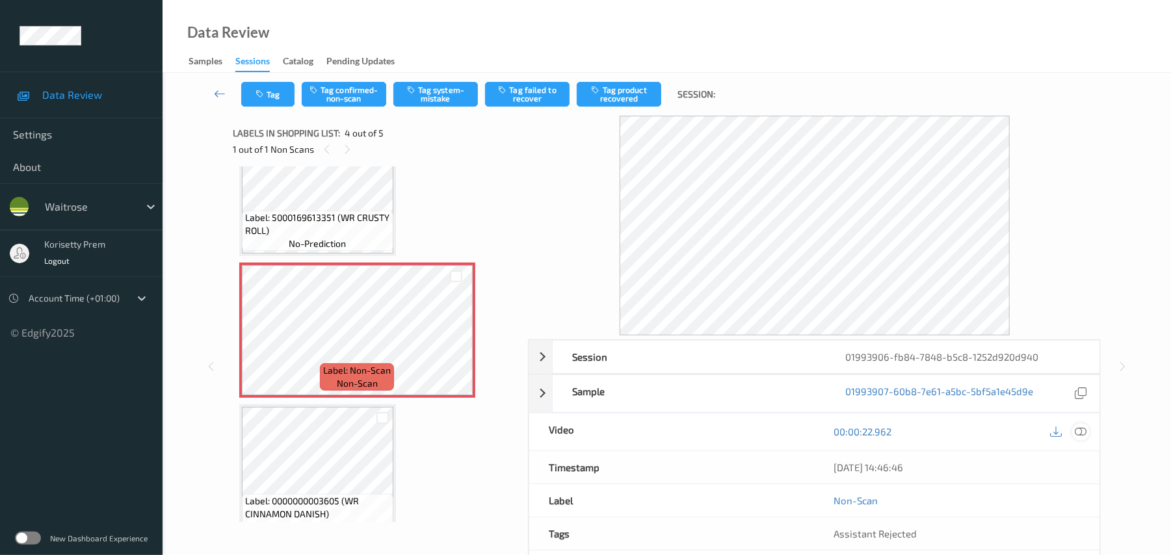
click at [1085, 434] on icon at bounding box center [1082, 432] width 12 height 12
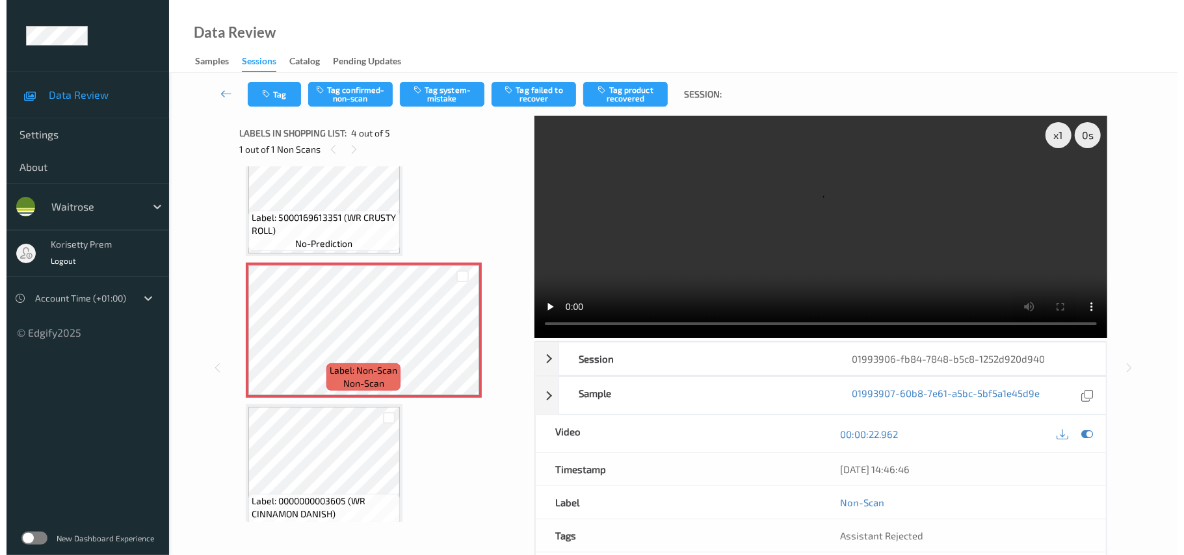
scroll to position [359, 0]
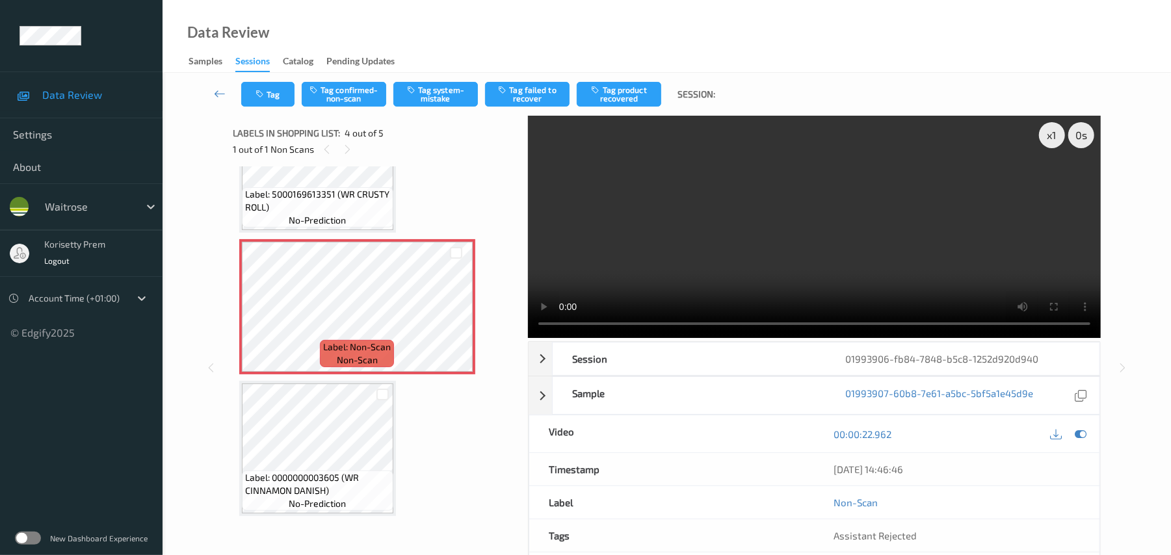
click at [727, 241] on video at bounding box center [814, 227] width 573 height 222
click at [821, 246] on video at bounding box center [814, 227] width 573 height 222
click at [345, 94] on button "Tag confirmed-non-scan" at bounding box center [344, 94] width 85 height 25
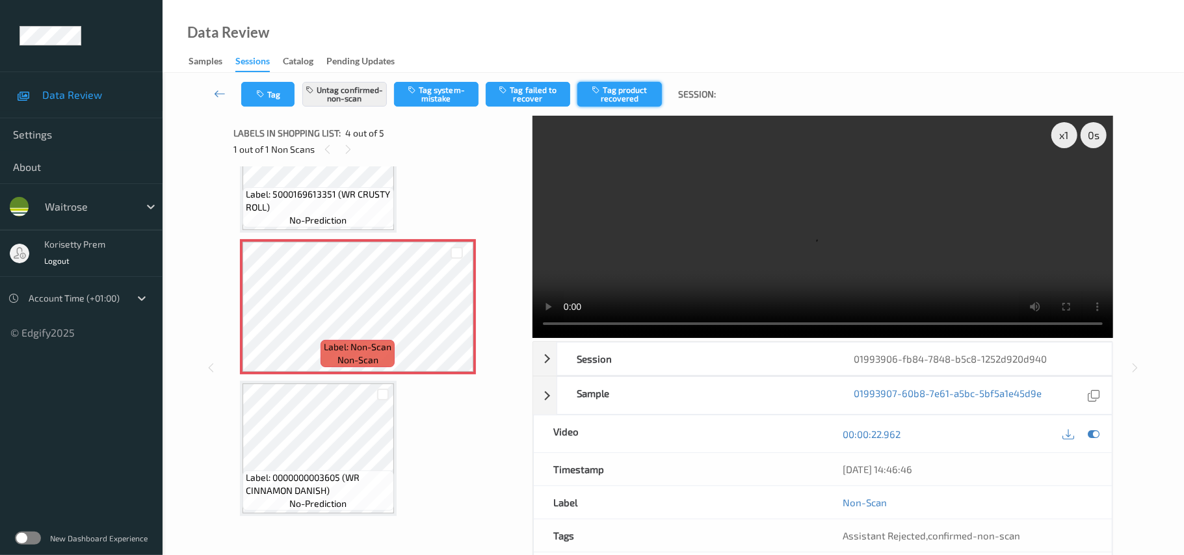
click at [599, 86] on icon "button" at bounding box center [597, 89] width 11 height 9
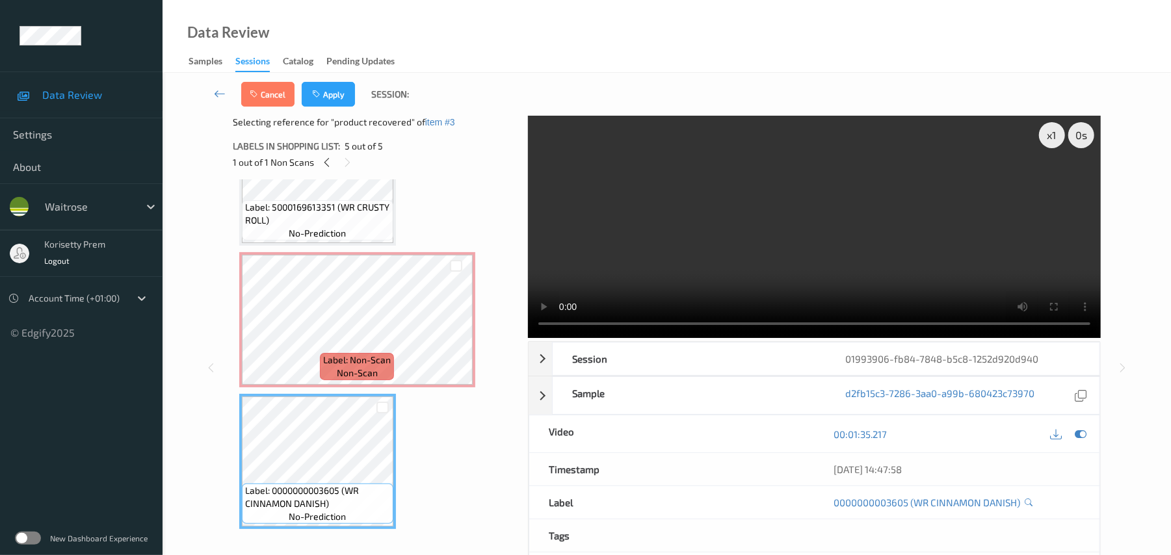
click at [328, 77] on div "Cancel Apply Session:" at bounding box center [666, 94] width 955 height 43
click at [326, 94] on button "Apply" at bounding box center [328, 94] width 53 height 25
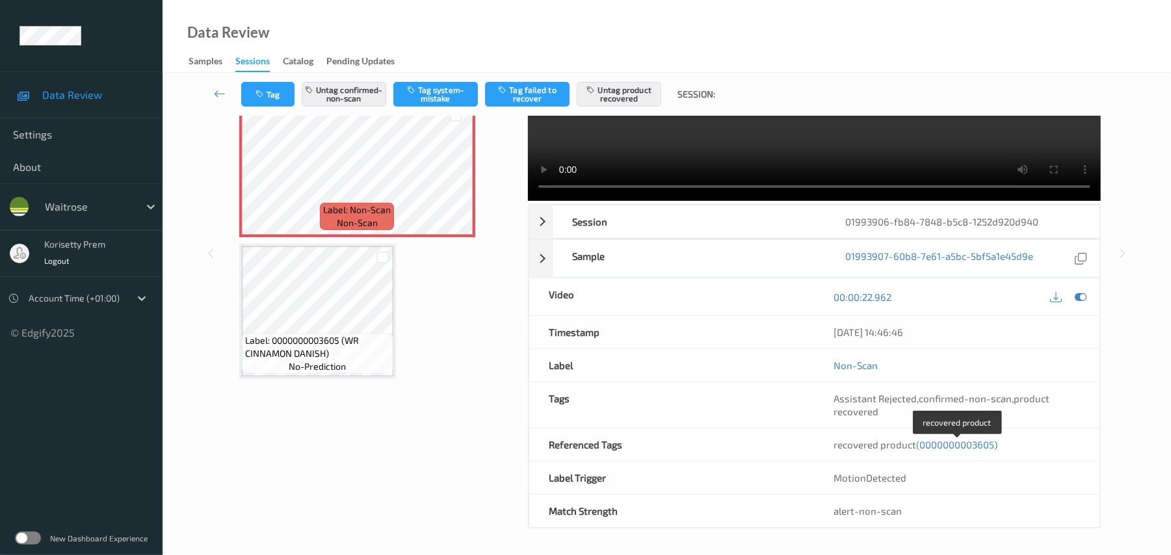
click at [966, 448] on span "(0000000003605)" at bounding box center [957, 445] width 81 height 12
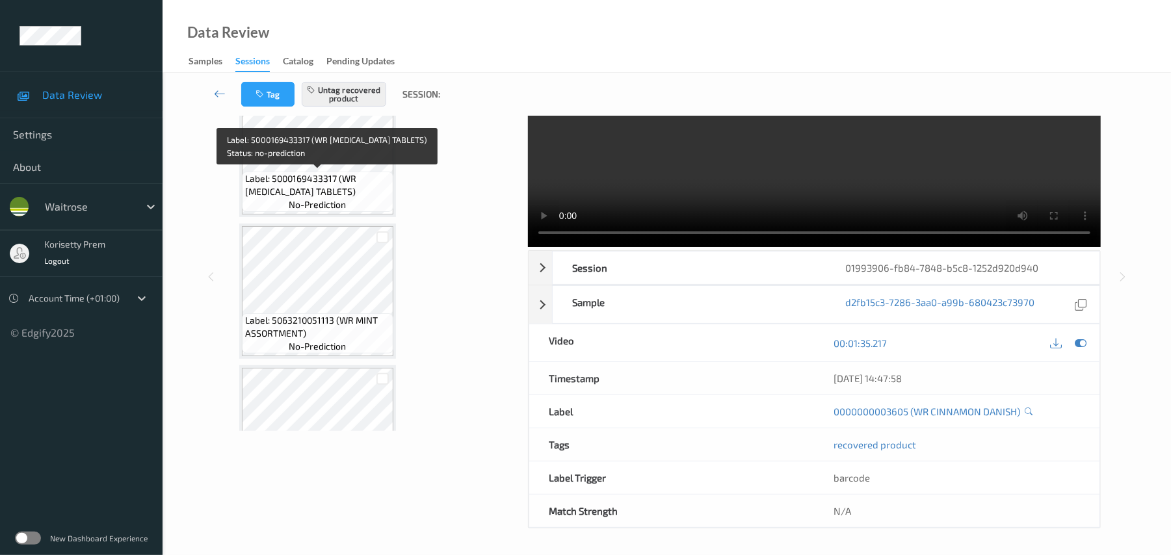
scroll to position [0, 0]
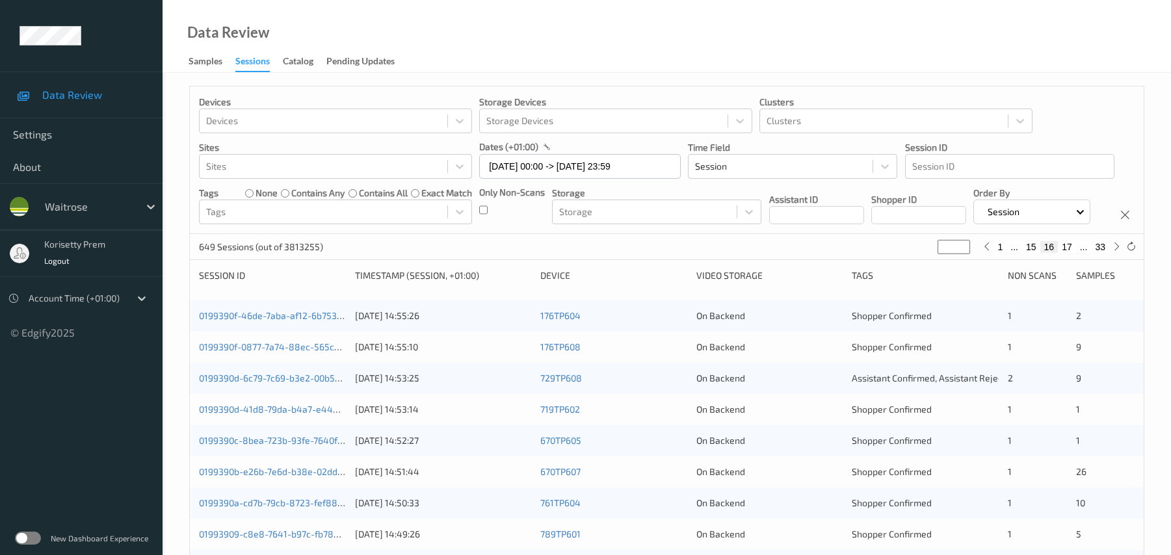
scroll to position [433, 0]
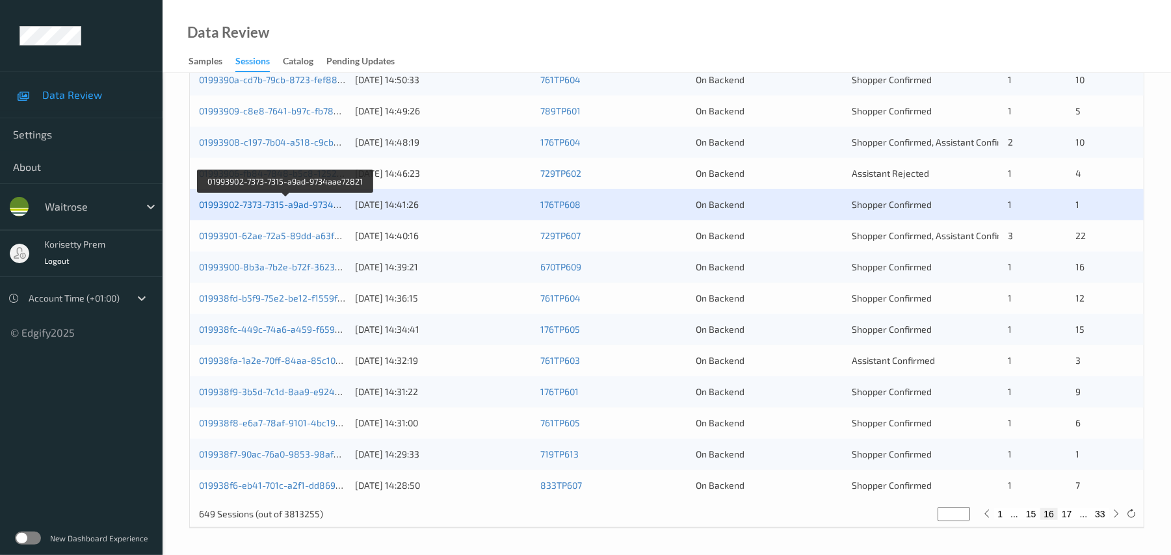
click at [297, 210] on link "01993902-7373-7315-a9ad-9734aae72821" at bounding box center [286, 204] width 175 height 11
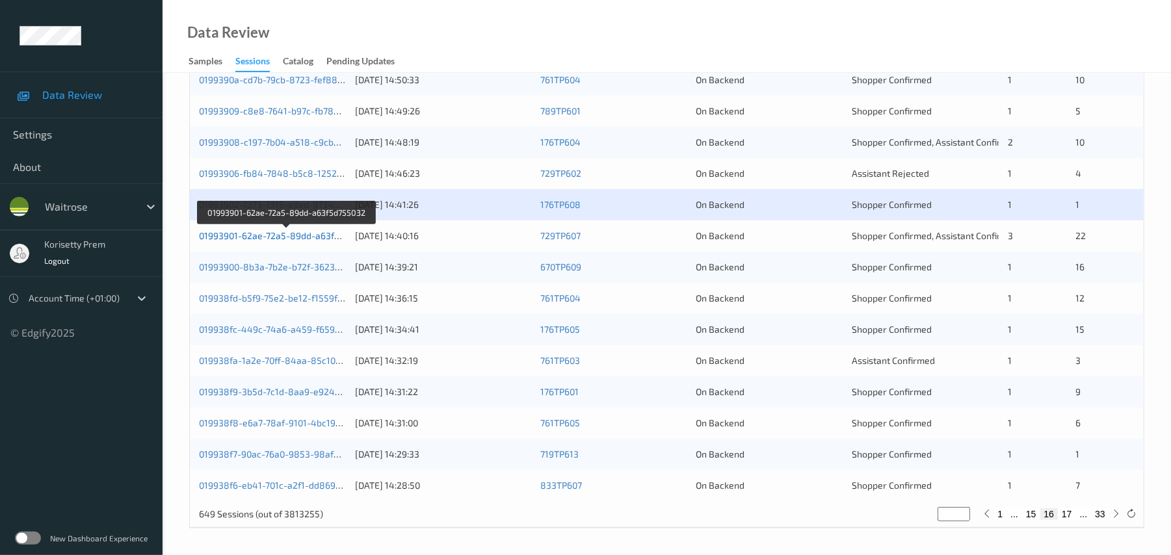
click at [306, 241] on link "01993901-62ae-72a5-89dd-a63f5d755032" at bounding box center [287, 235] width 176 height 11
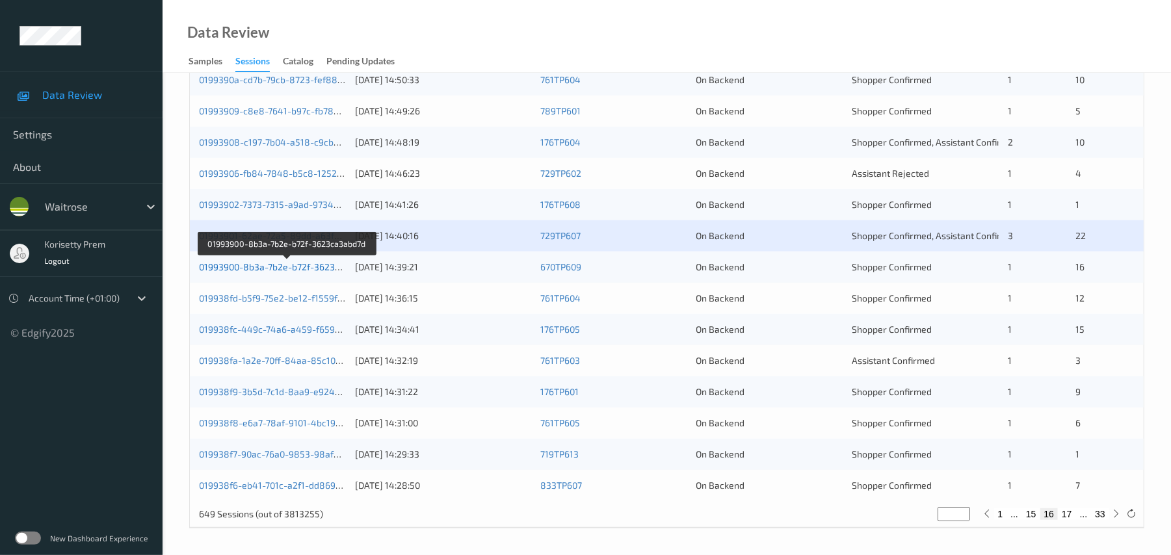
click at [315, 273] on link "01993900-8b3a-7b2e-b72f-3623ca3abd7d" at bounding box center [287, 266] width 176 height 11
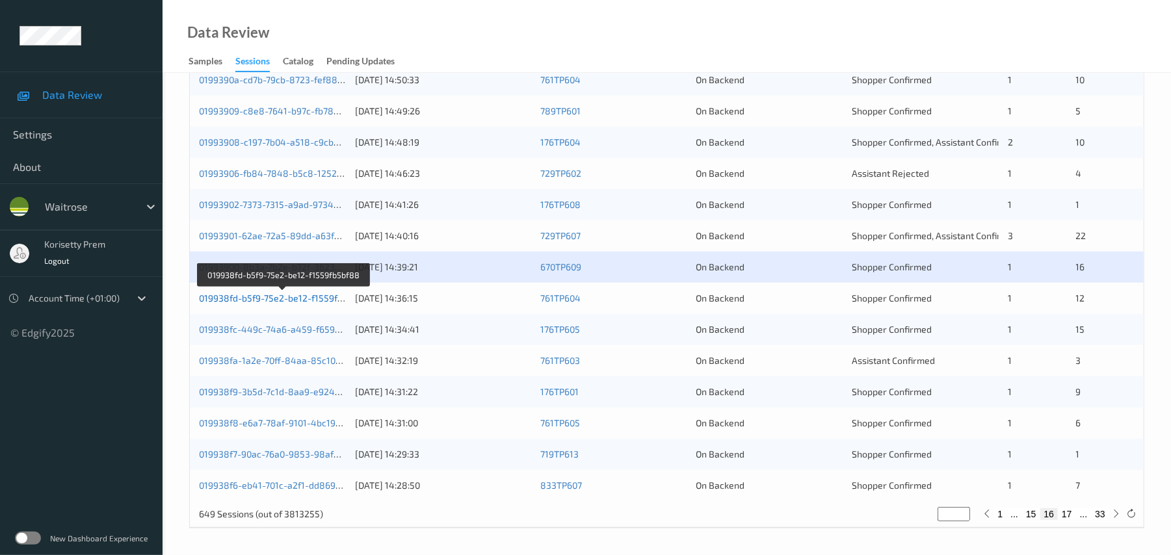
click at [326, 304] on link "019938fd-b5f9-75e2-be12-f1559fb5bf88" at bounding box center [283, 298] width 169 height 11
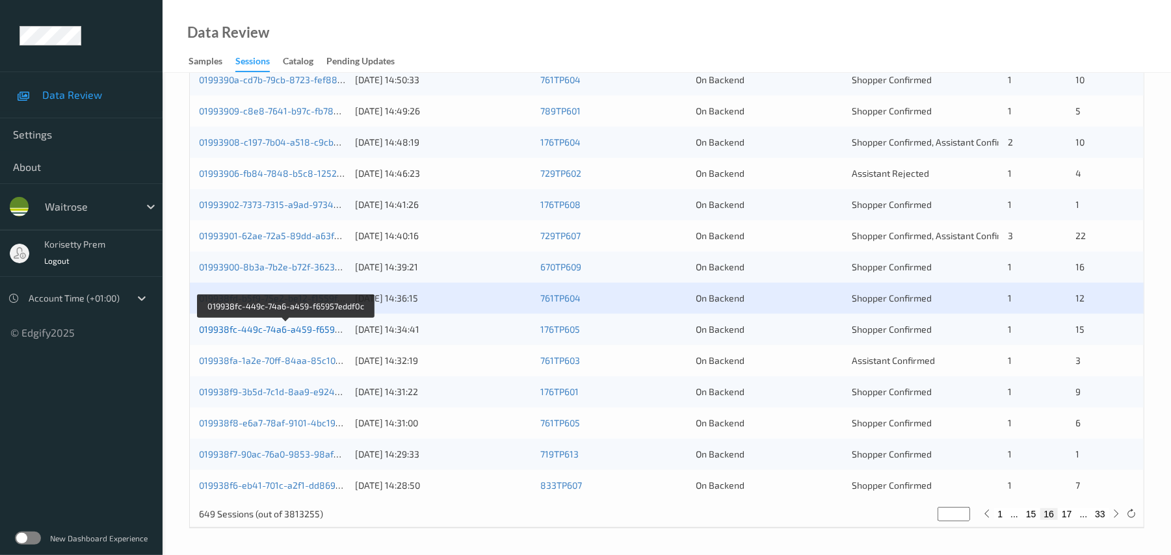
click at [325, 335] on link "019938fc-449c-74a6-a459-f65957eddf0c" at bounding box center [286, 329] width 174 height 11
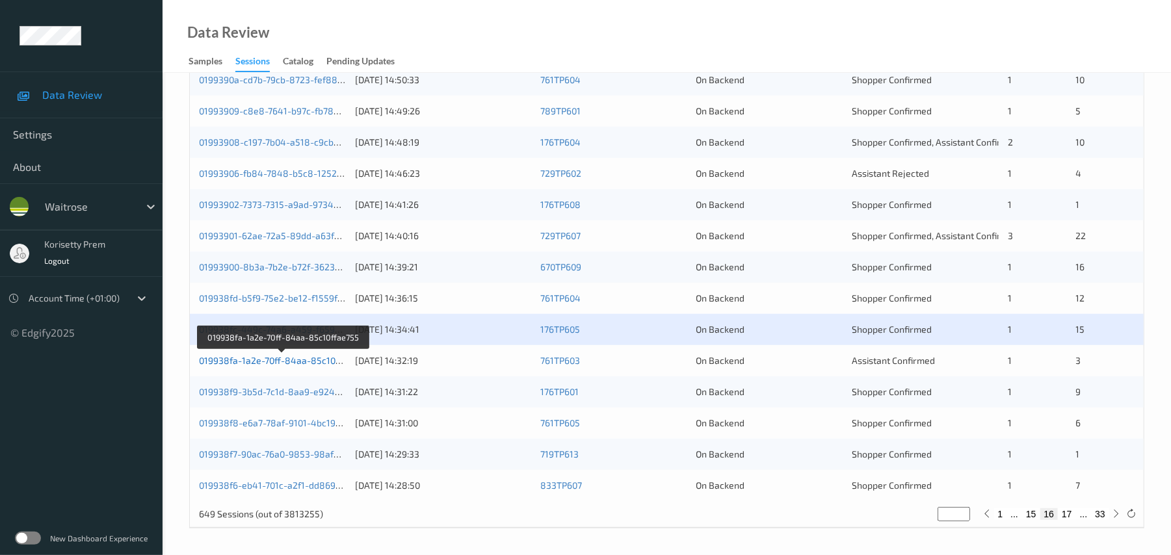
click at [324, 366] on link "019938fa-1a2e-70ff-84aa-85c10ffae755" at bounding box center [283, 360] width 168 height 11
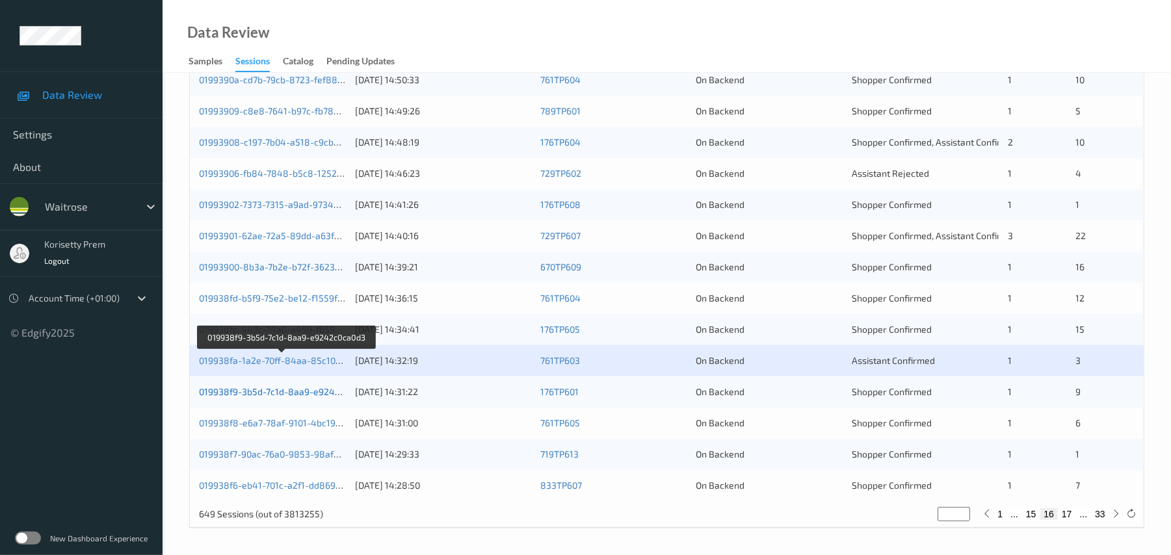
click at [323, 397] on link "019938f9-3b5d-7c1d-8aa9-e9242c0ca0d3" at bounding box center [287, 391] width 176 height 11
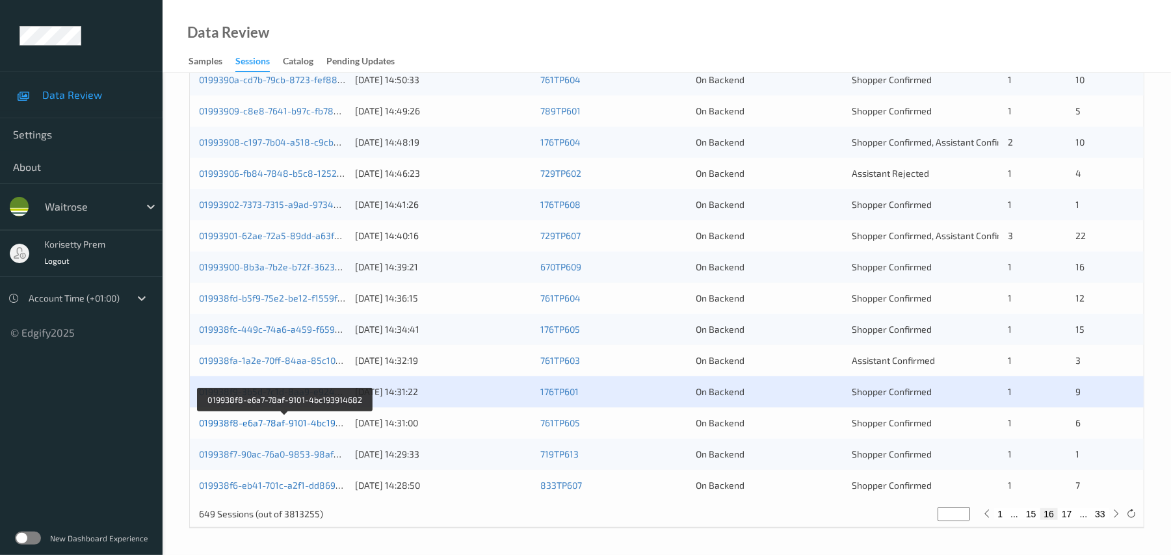
click at [321, 429] on link "019938f8-e6a7-78af-9101-4bc193914682" at bounding box center [285, 423] width 173 height 11
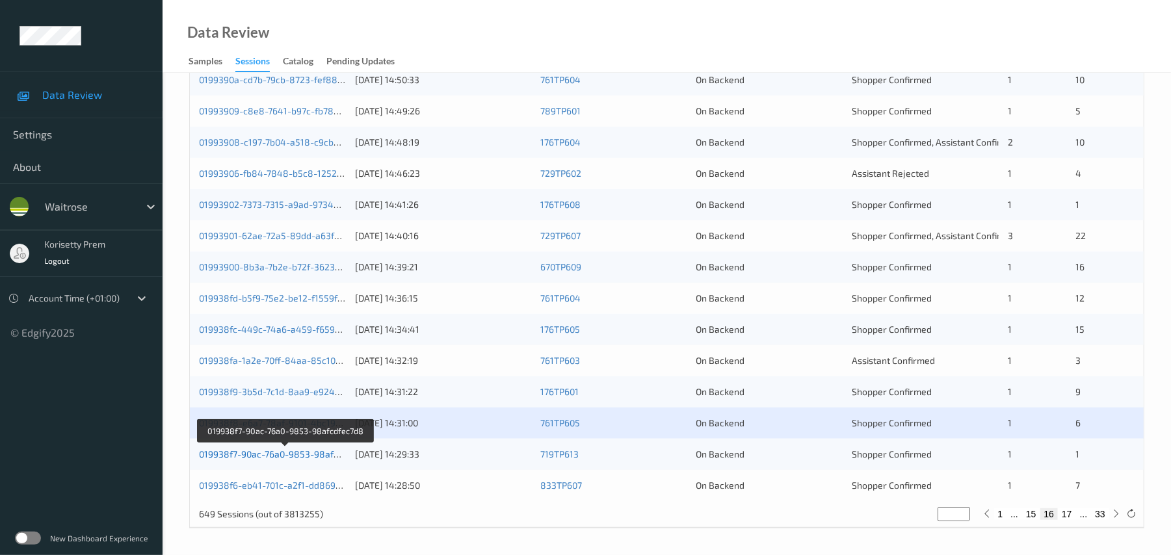
click at [321, 460] on link "019938f7-90ac-76a0-9853-98afcdfec7d8" at bounding box center [285, 454] width 173 height 11
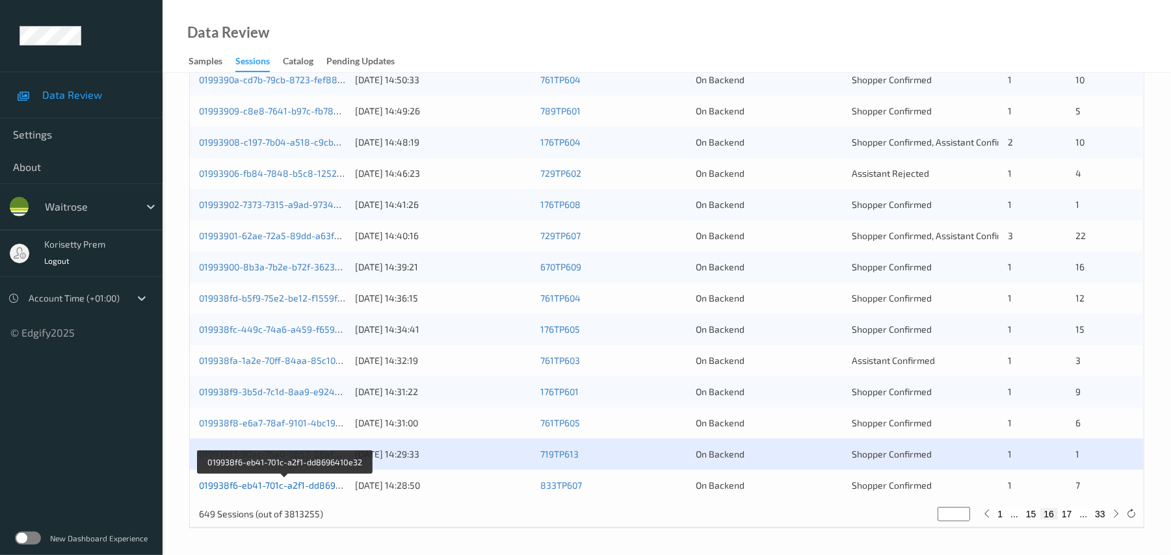
click at [319, 491] on link "019938f6-eb41-701c-a2f1-dd8696410e32" at bounding box center [285, 485] width 172 height 11
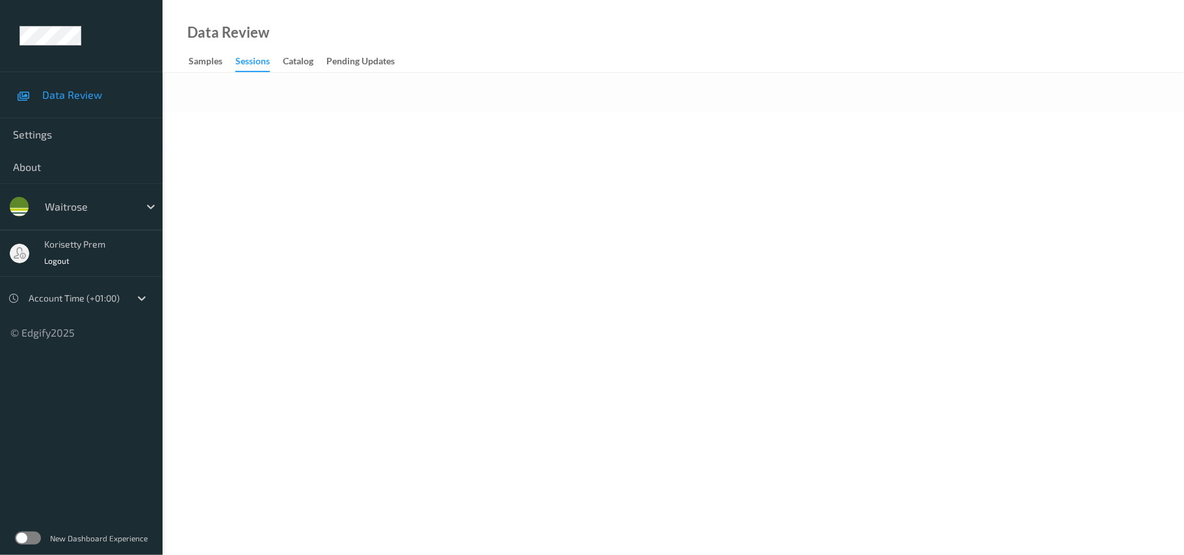
click at [859, 167] on body "Data Review Settings About waitrose korisetty prem Logout Account Time (+01:00)…" at bounding box center [592, 277] width 1184 height 555
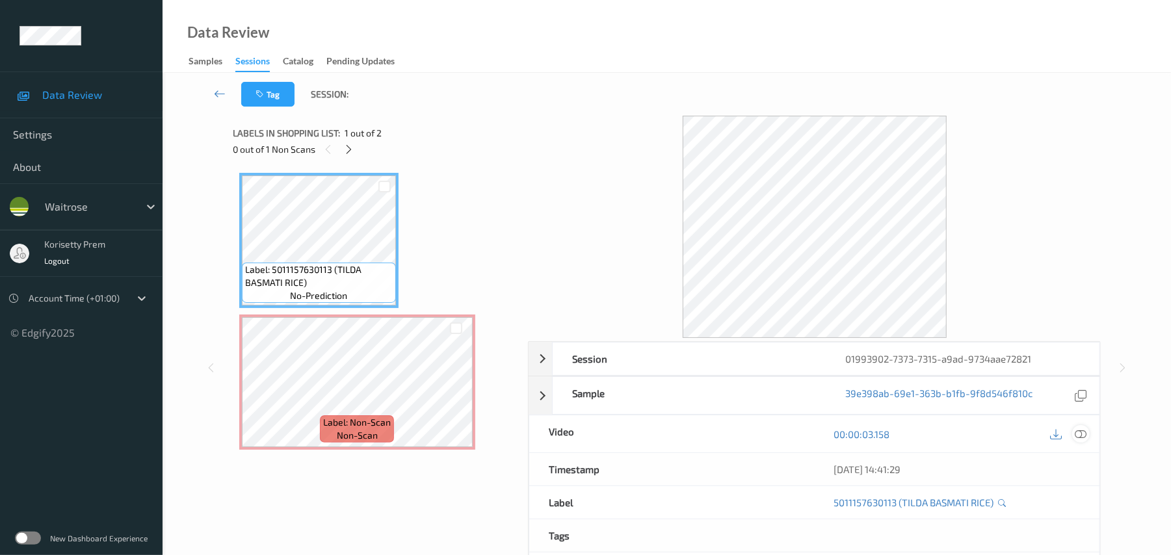
click at [1084, 434] on icon at bounding box center [1082, 435] width 12 height 12
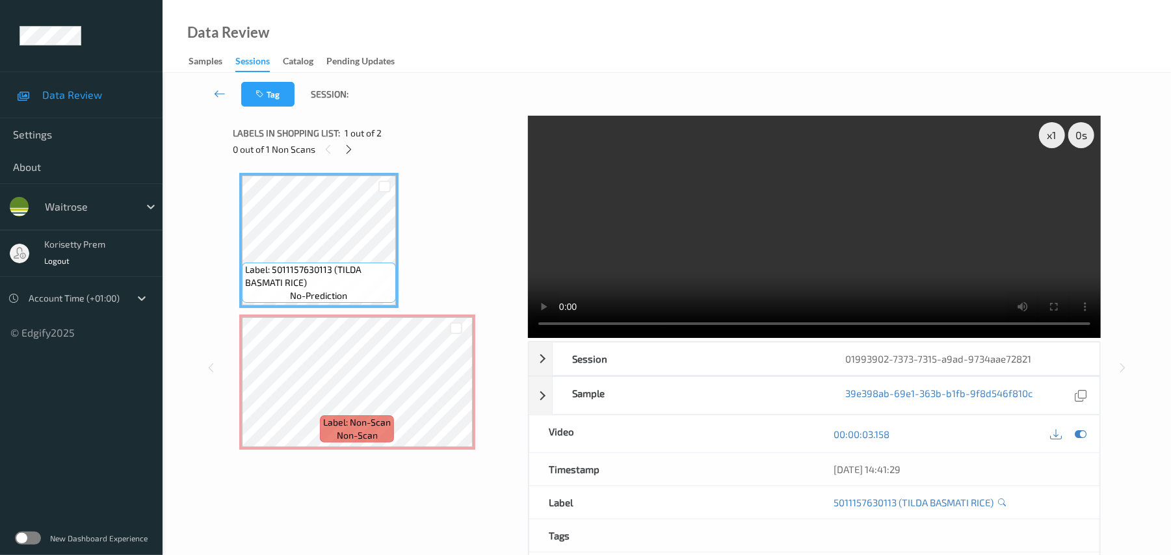
click at [726, 215] on video at bounding box center [814, 227] width 573 height 222
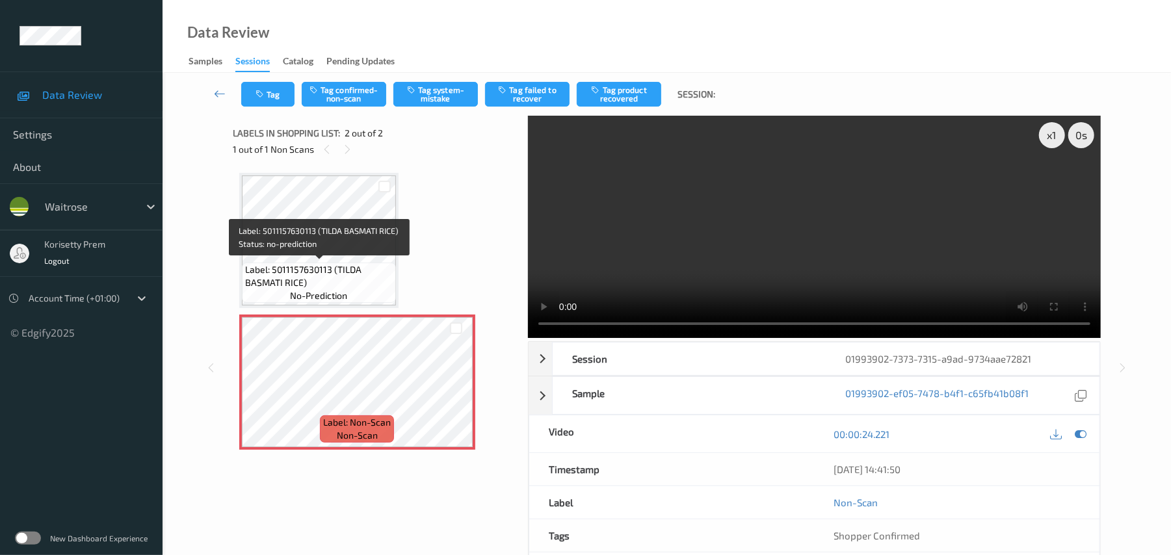
click at [352, 268] on span "Label: 5011157630113 (TILDA BASMATI RICE)" at bounding box center [319, 276] width 148 height 26
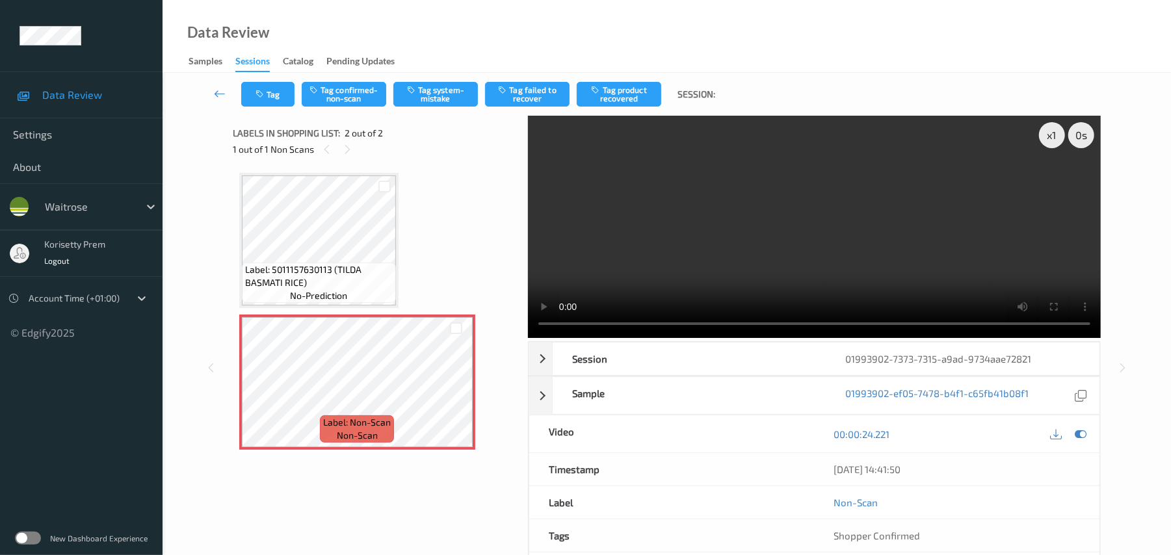
click at [723, 232] on video at bounding box center [814, 227] width 573 height 222
click at [432, 94] on button "Tag system-mistake" at bounding box center [435, 94] width 85 height 25
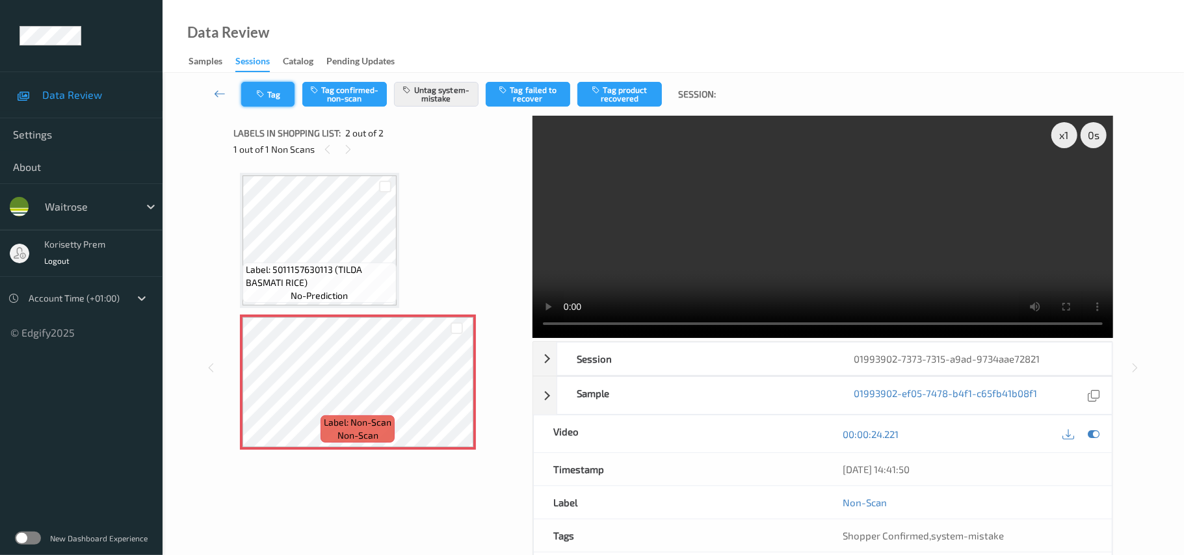
click at [268, 97] on button "Tag" at bounding box center [267, 94] width 53 height 25
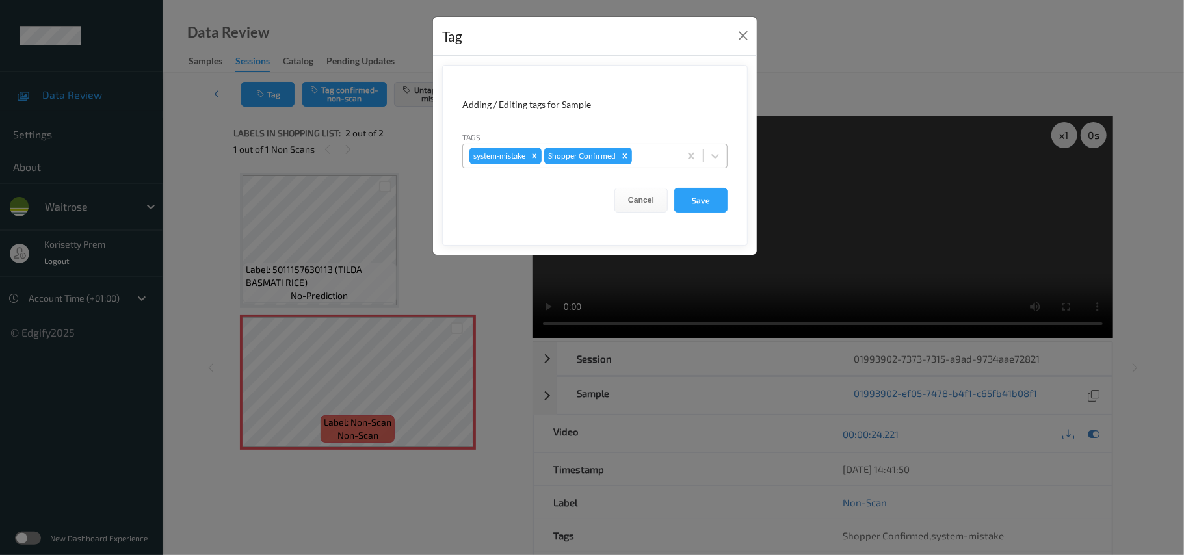
click at [644, 151] on div at bounding box center [654, 156] width 38 height 16
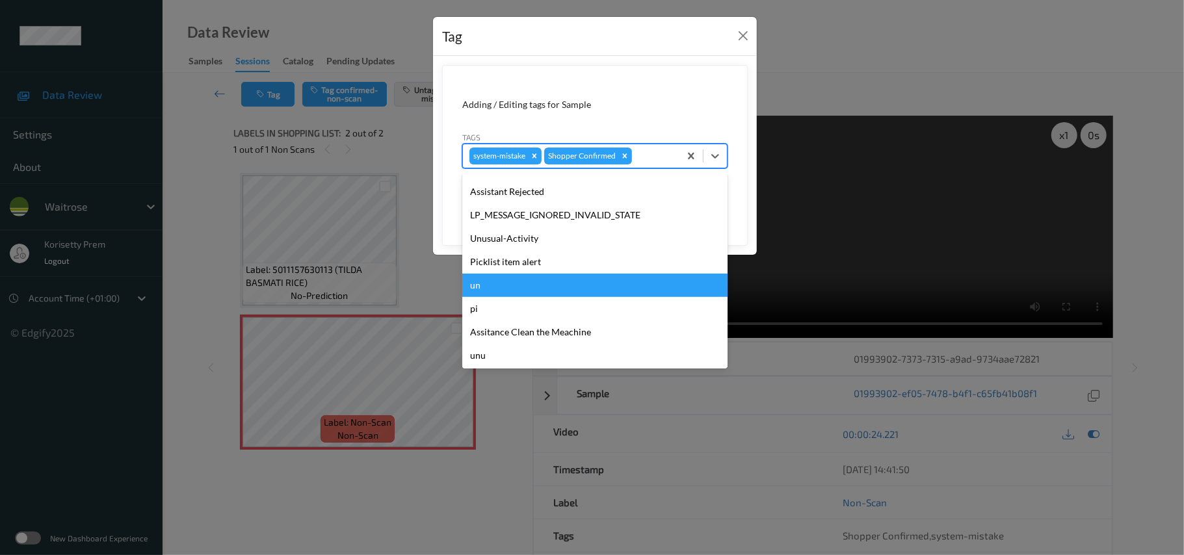
scroll to position [302, 0]
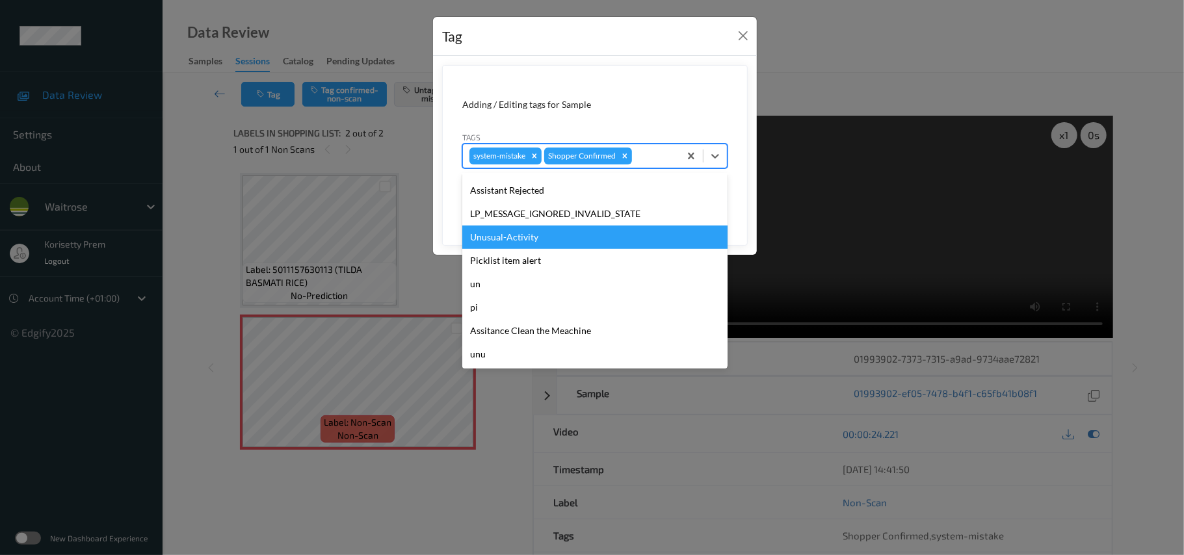
click at [510, 245] on div "Unusual-Activity" at bounding box center [594, 237] width 265 height 23
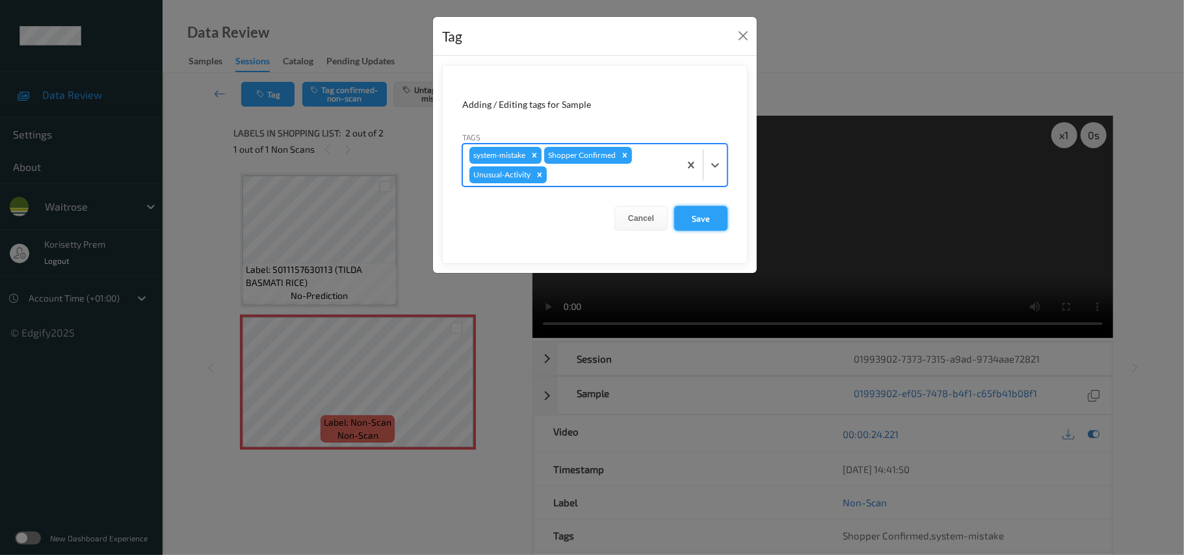
click at [719, 226] on button "Save" at bounding box center [700, 218] width 53 height 25
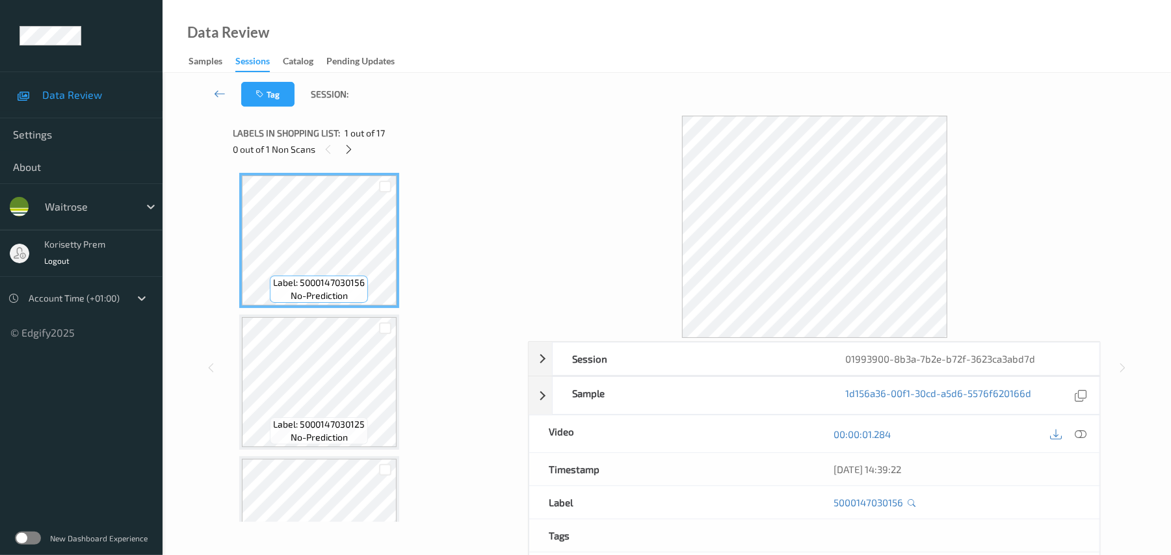
click at [541, 111] on div "Tag Session:" at bounding box center [666, 94] width 955 height 43
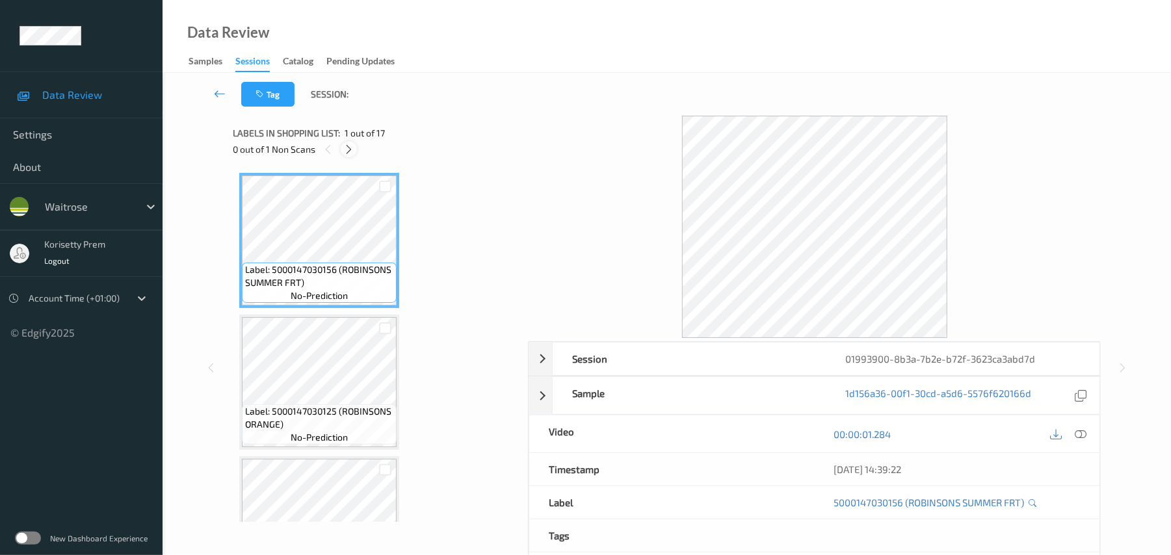
click at [350, 146] on icon at bounding box center [348, 150] width 11 height 12
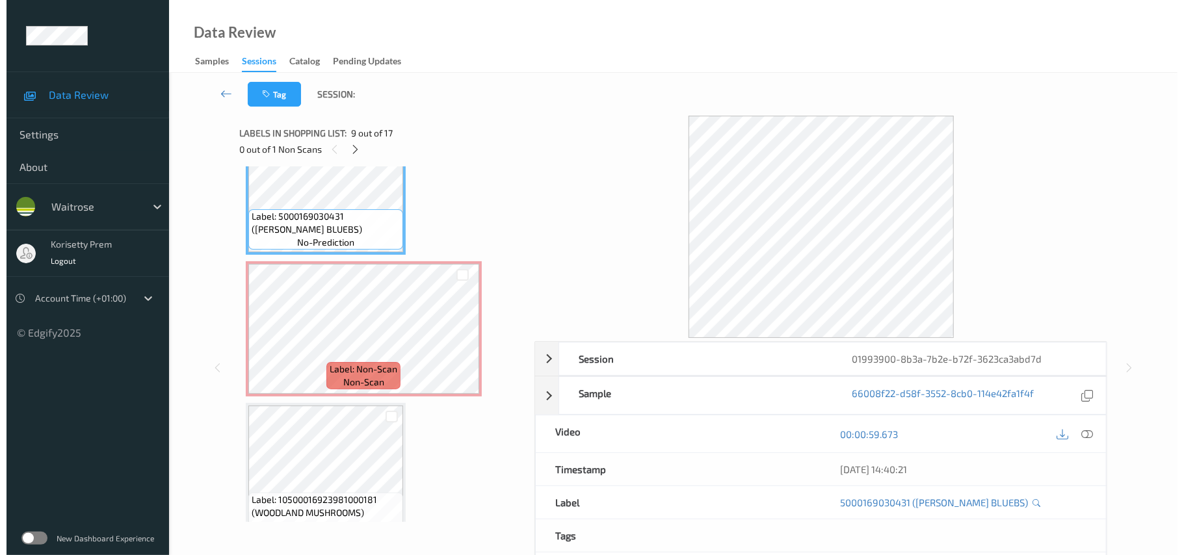
scroll to position [1228, 0]
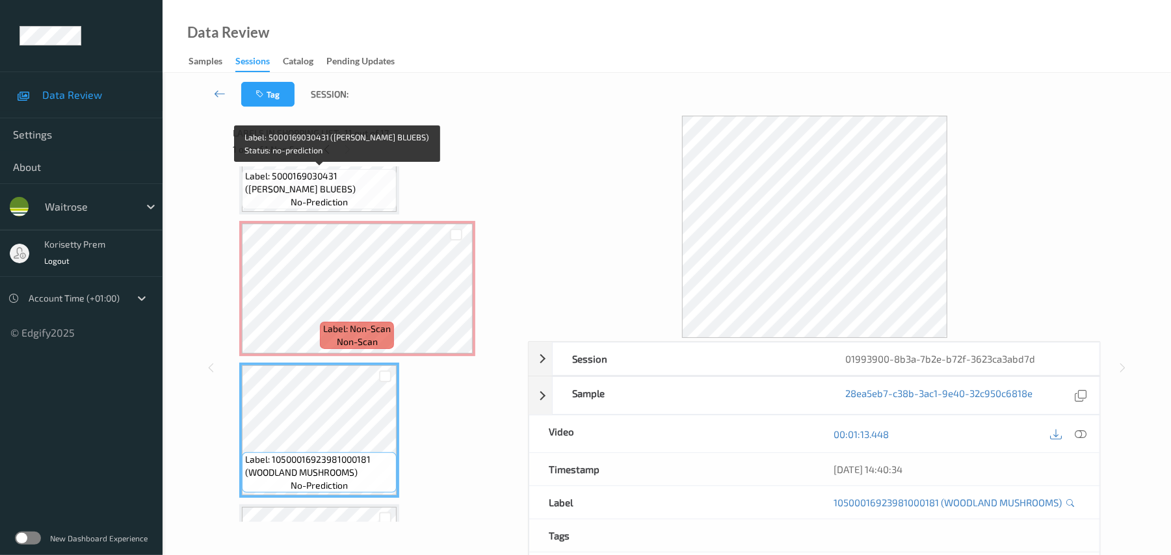
click at [307, 198] on span "no-prediction" at bounding box center [319, 202] width 57 height 13
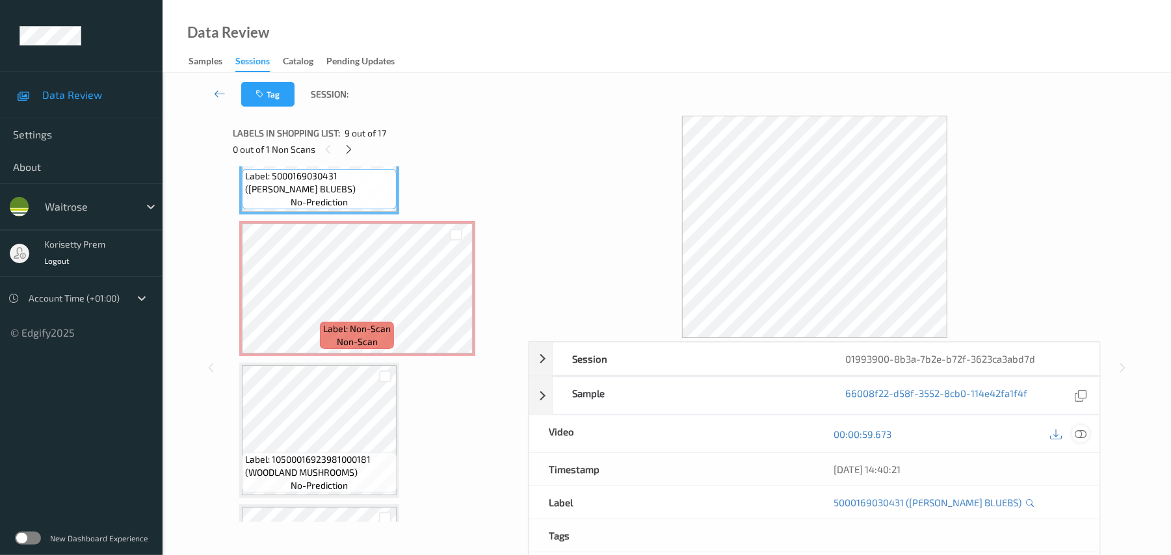
click at [1085, 429] on icon at bounding box center [1082, 435] width 12 height 12
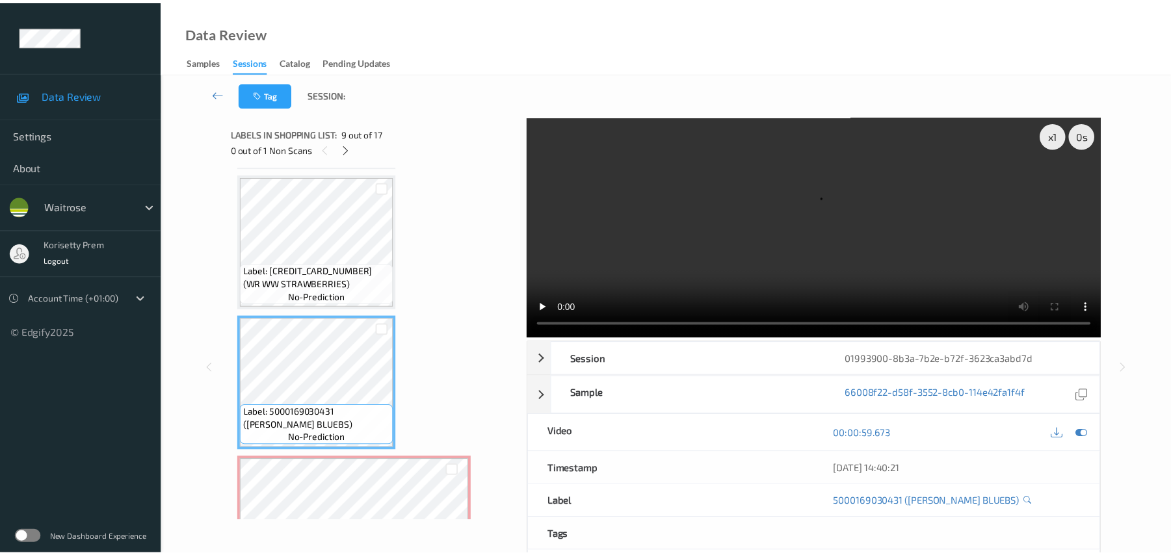
scroll to position [968, 0]
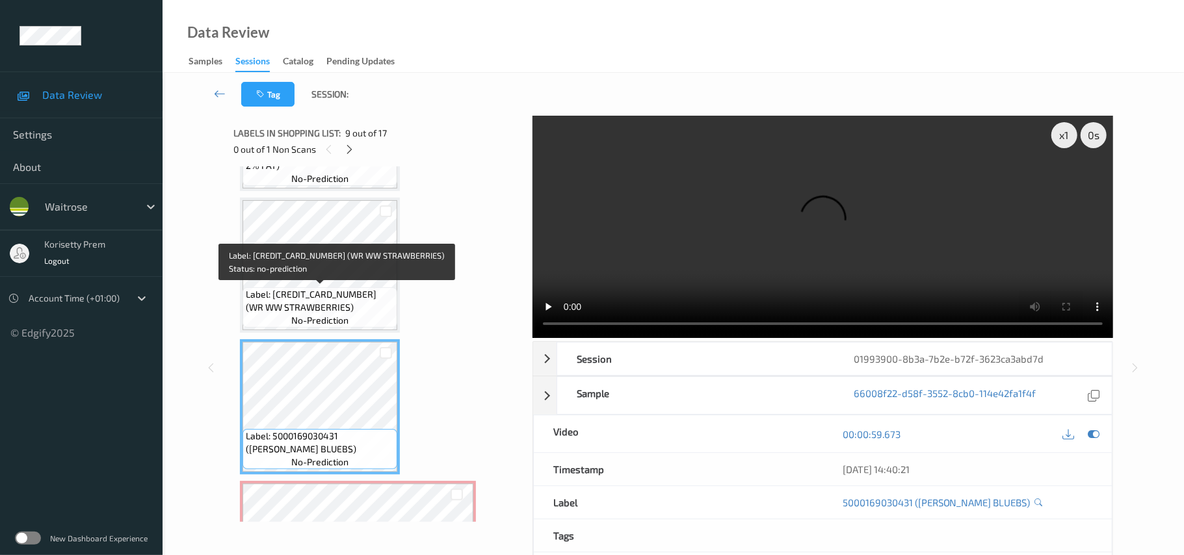
click at [336, 310] on span "Label: [CREDIT_CARD_NUMBER] (WR WW STRAWBERRIES)" at bounding box center [320, 301] width 148 height 26
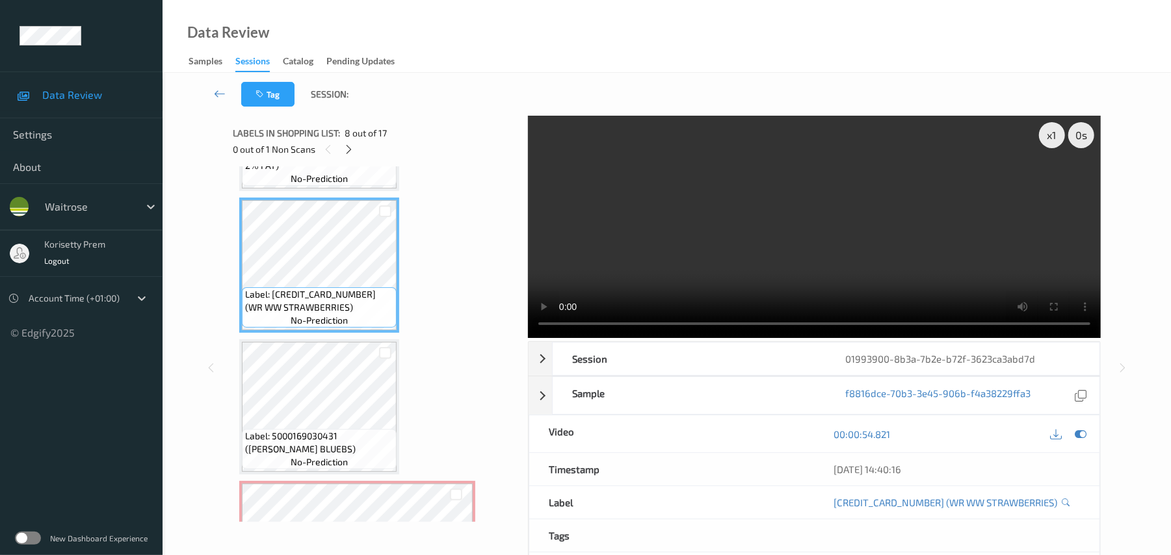
click at [830, 256] on video at bounding box center [814, 227] width 573 height 222
click at [846, 245] on video at bounding box center [814, 227] width 573 height 222
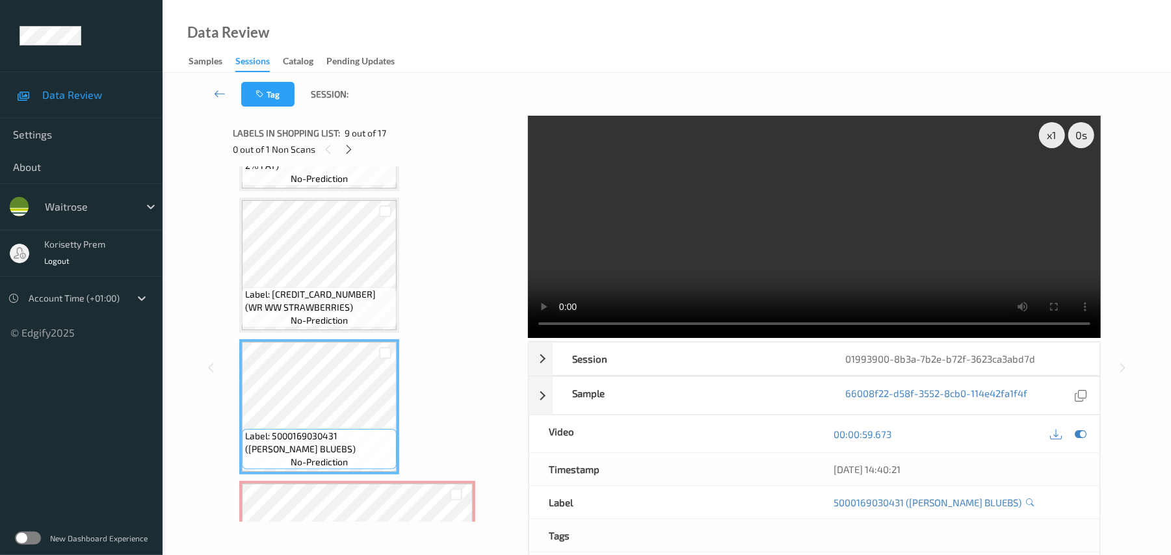
click at [763, 253] on video at bounding box center [814, 227] width 573 height 222
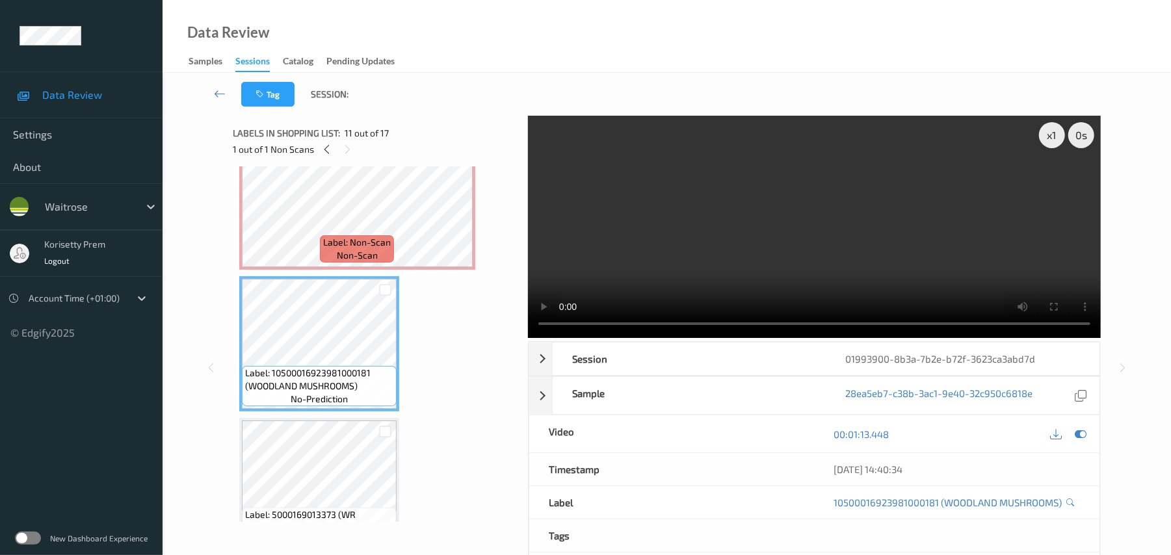
scroll to position [1228, 0]
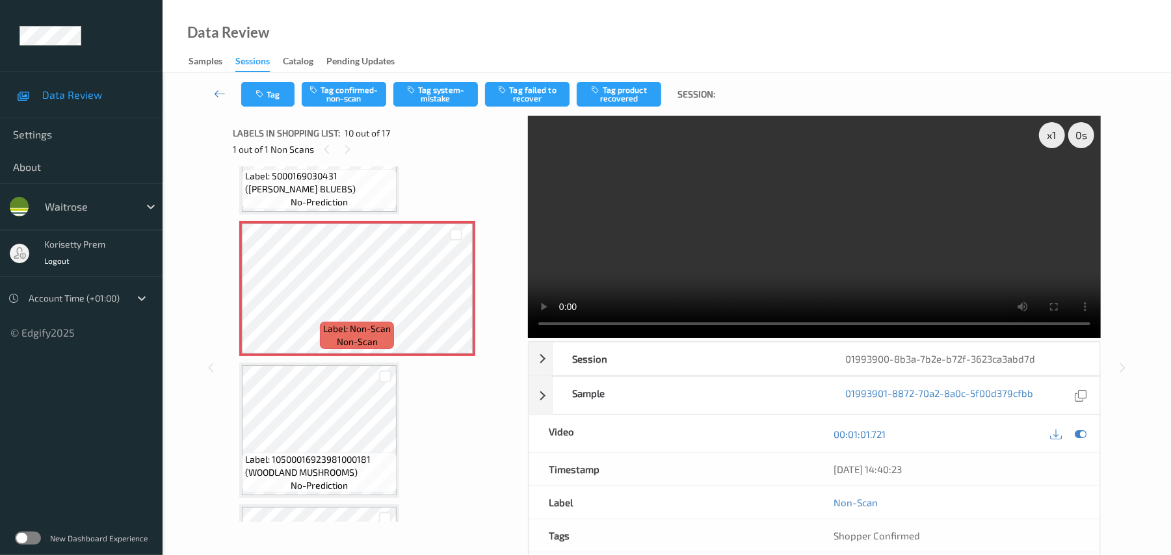
click at [791, 240] on video at bounding box center [814, 227] width 573 height 222
click at [679, 232] on video at bounding box center [814, 227] width 573 height 222
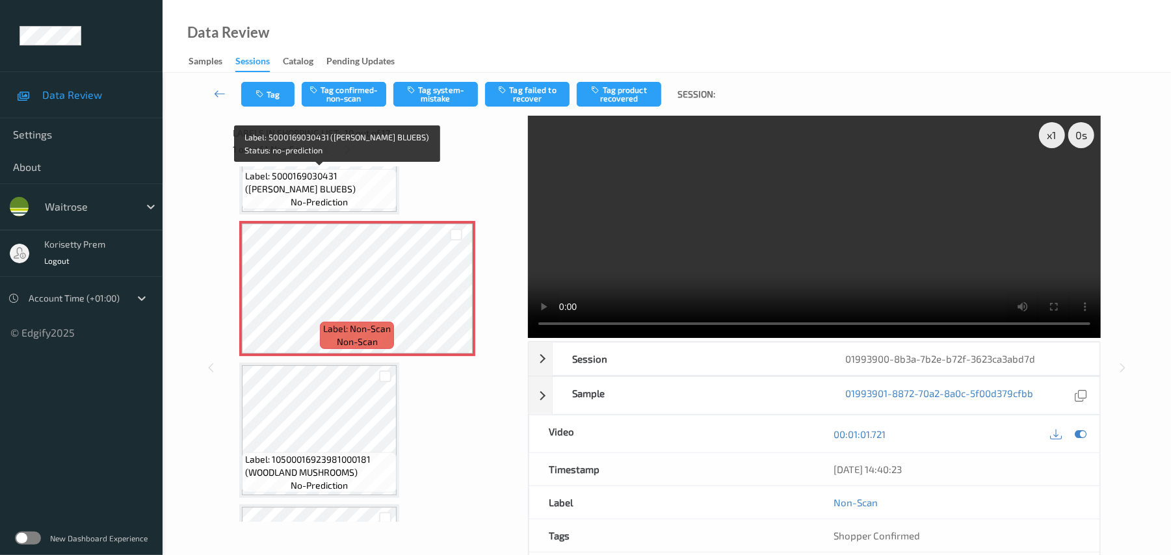
click at [334, 188] on span "Label: 5000169030431 ([PERSON_NAME] BLUEBS)" at bounding box center [319, 183] width 148 height 26
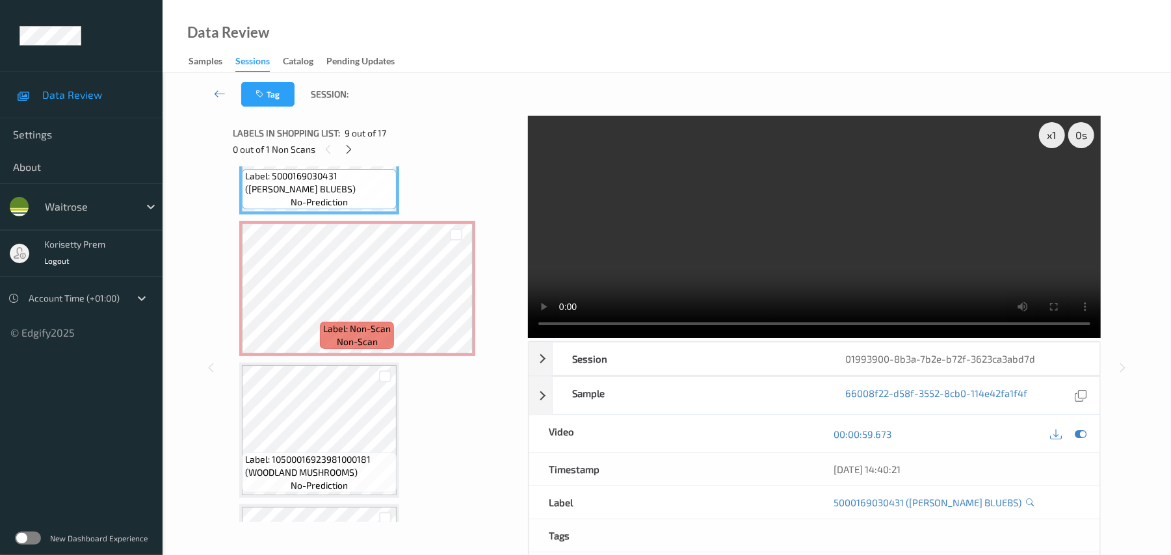
click at [653, 261] on video at bounding box center [814, 227] width 573 height 222
click at [844, 234] on video at bounding box center [814, 227] width 573 height 222
click at [667, 253] on video at bounding box center [814, 227] width 573 height 222
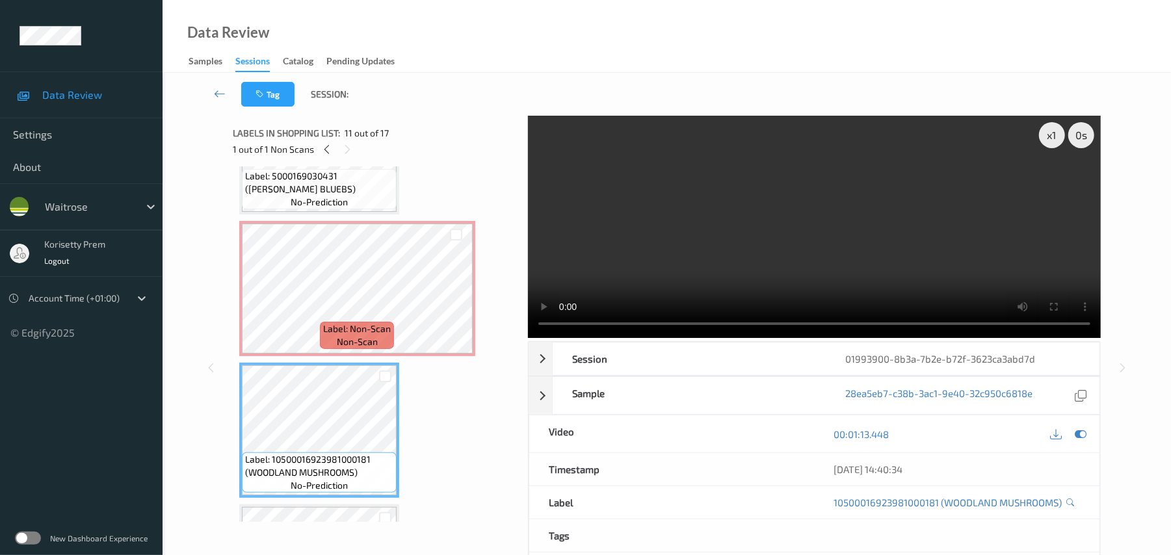
click at [739, 225] on video at bounding box center [814, 227] width 573 height 222
click at [682, 222] on video at bounding box center [814, 227] width 573 height 222
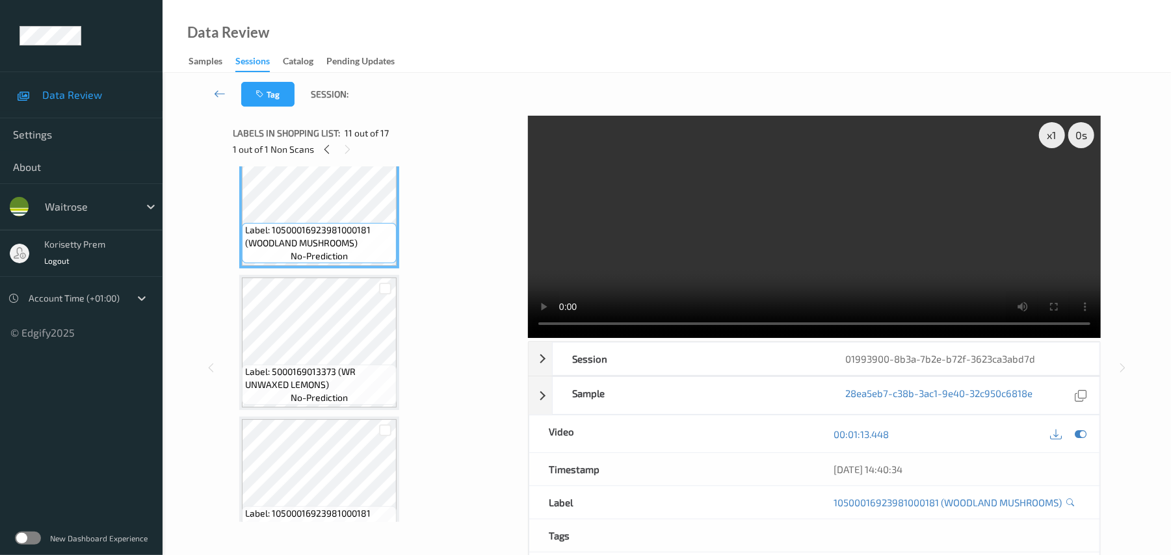
scroll to position [1488, 0]
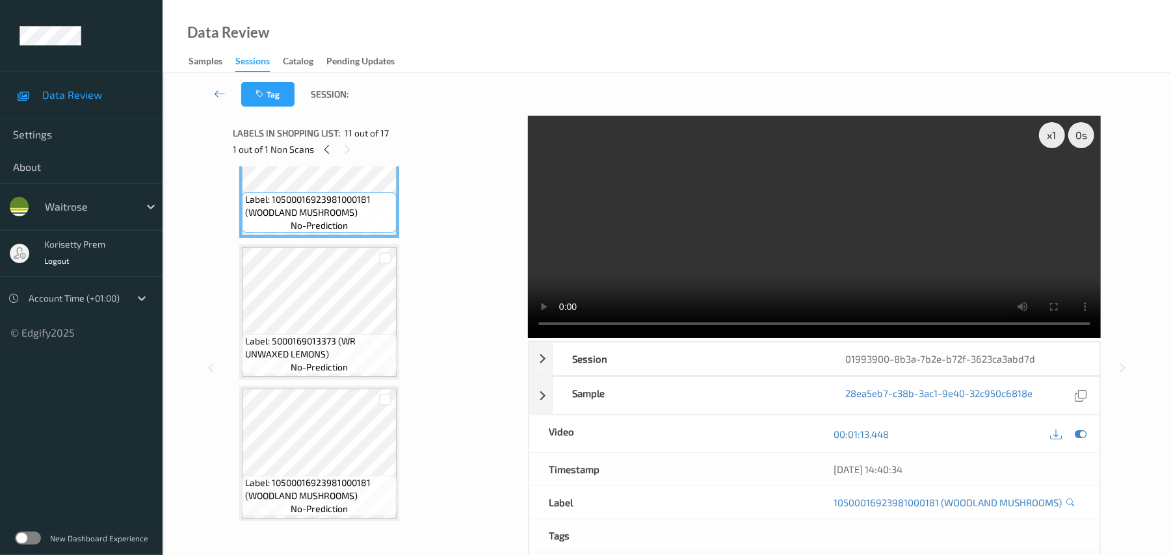
click at [736, 203] on video at bounding box center [814, 227] width 573 height 222
click at [739, 245] on video at bounding box center [814, 227] width 573 height 222
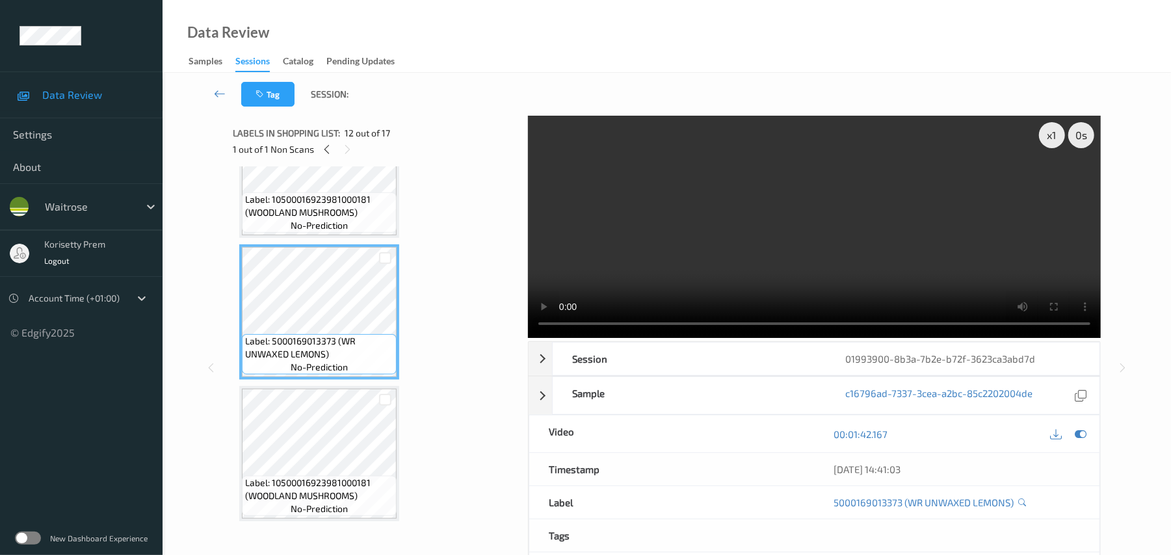
click at [787, 248] on video at bounding box center [814, 227] width 573 height 222
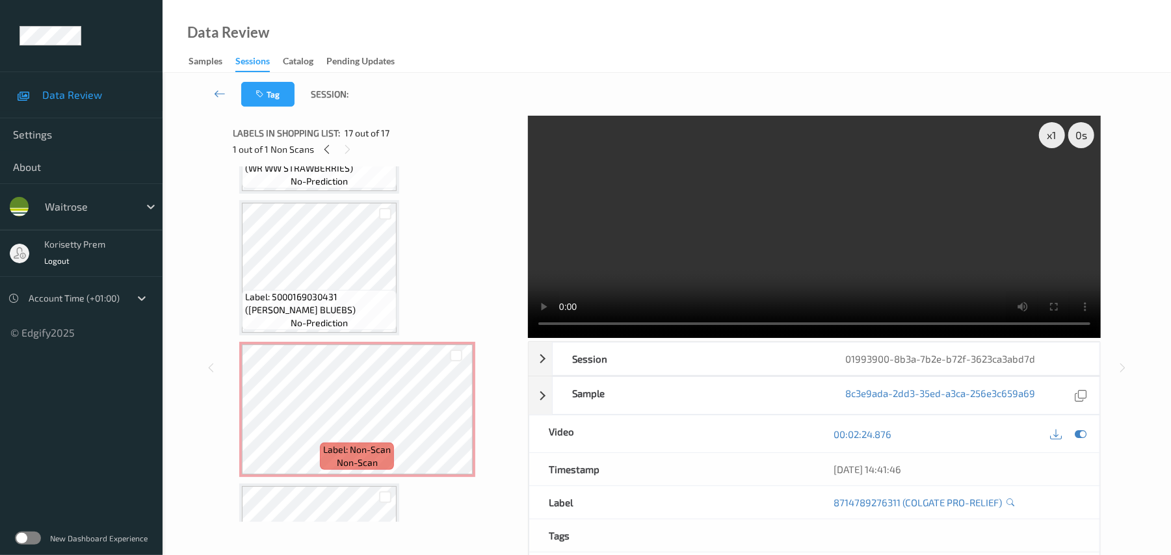
scroll to position [1106, 0]
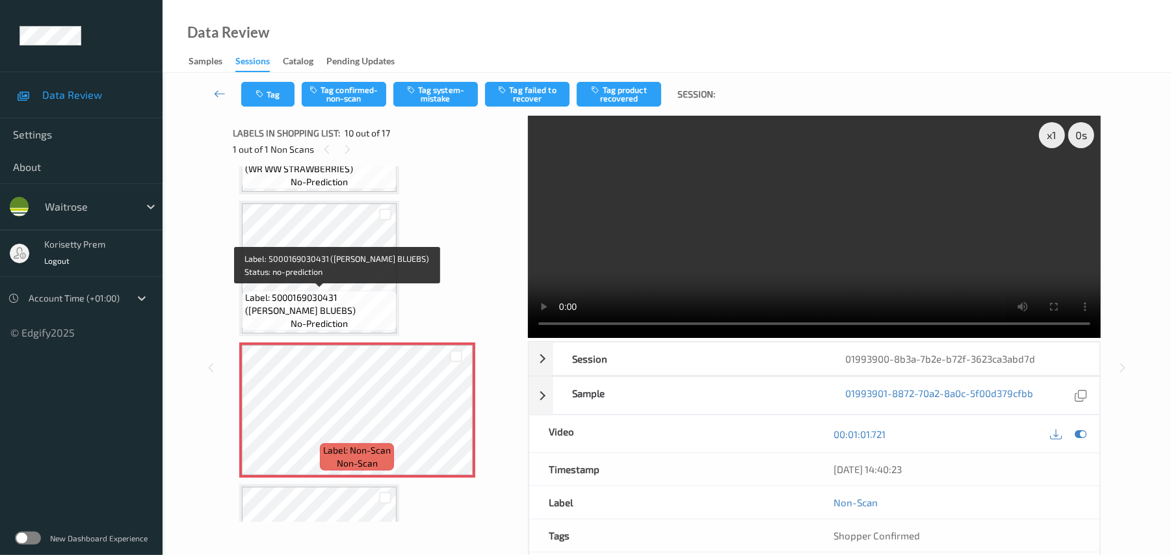
click at [364, 291] on span "Label: 5000169030431 ([PERSON_NAME] BLUEBS)" at bounding box center [319, 304] width 148 height 26
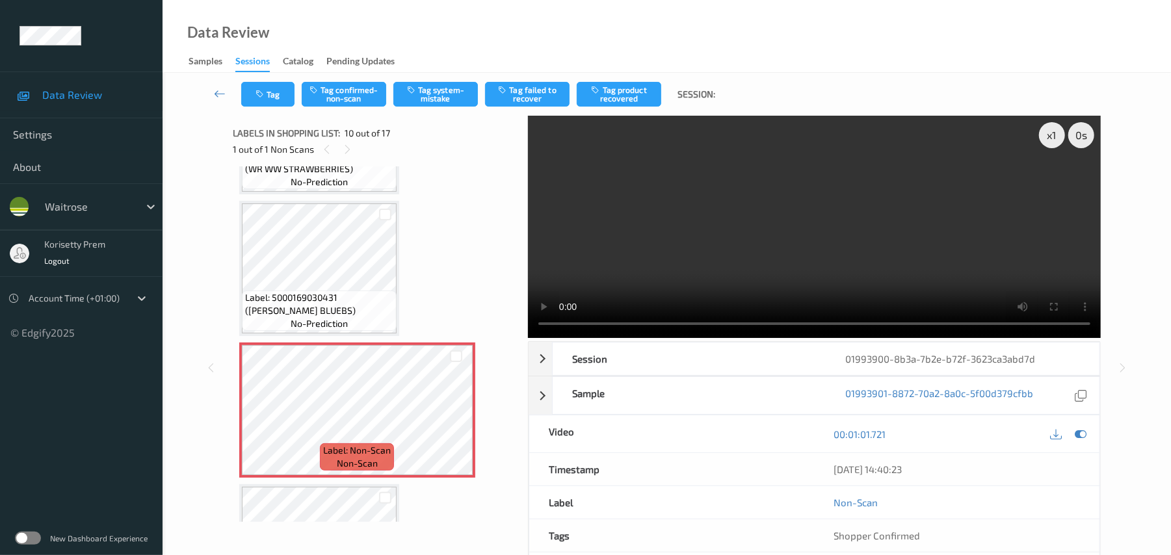
click at [318, 291] on span "Label: 5000169030431 ([PERSON_NAME] BLUEBS)" at bounding box center [319, 304] width 148 height 26
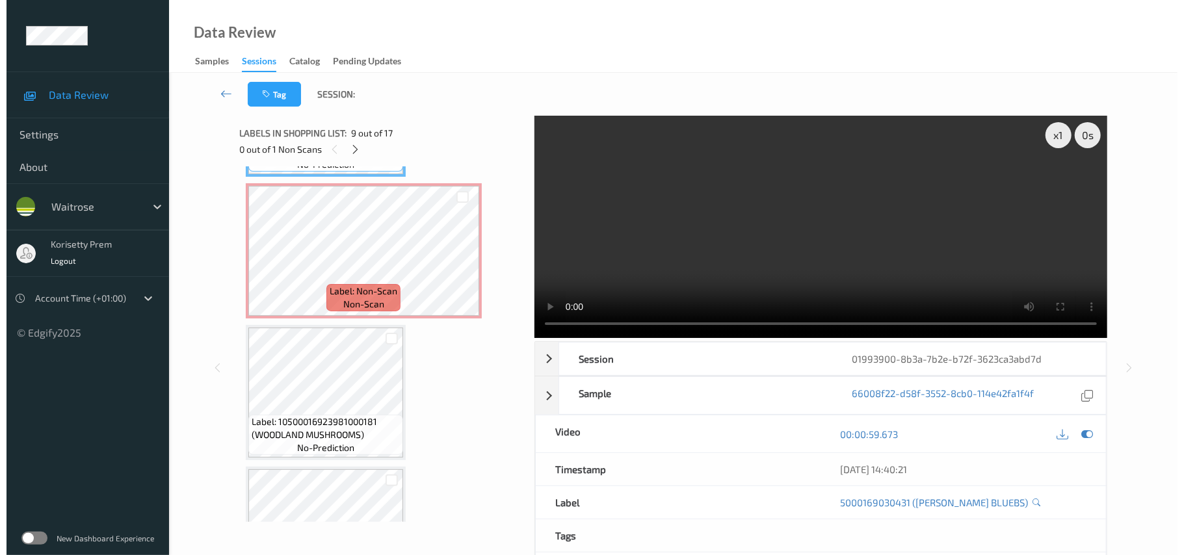
scroll to position [1280, 0]
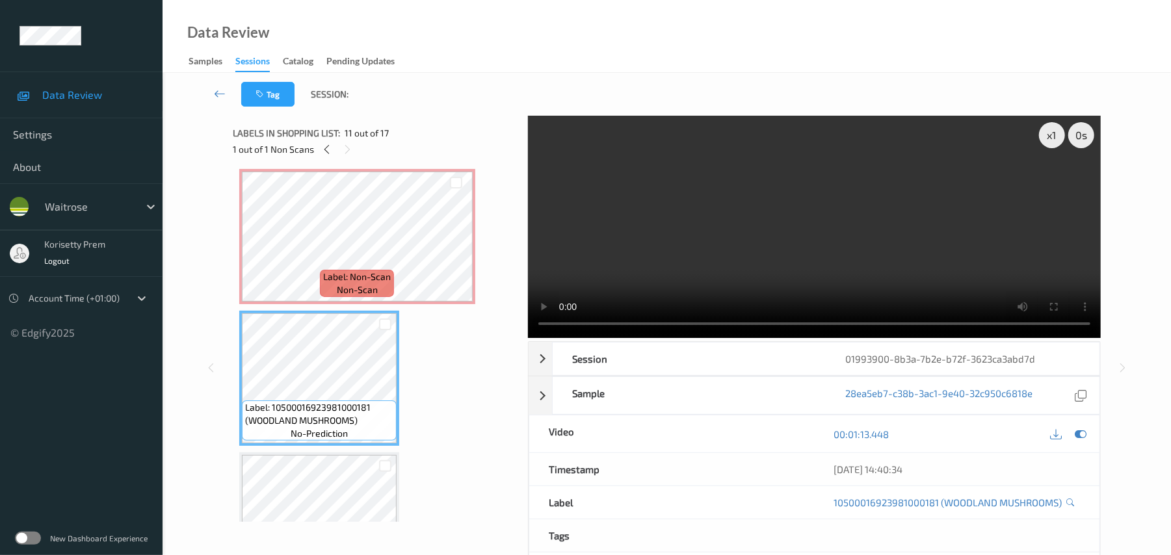
click at [745, 237] on video at bounding box center [814, 227] width 573 height 222
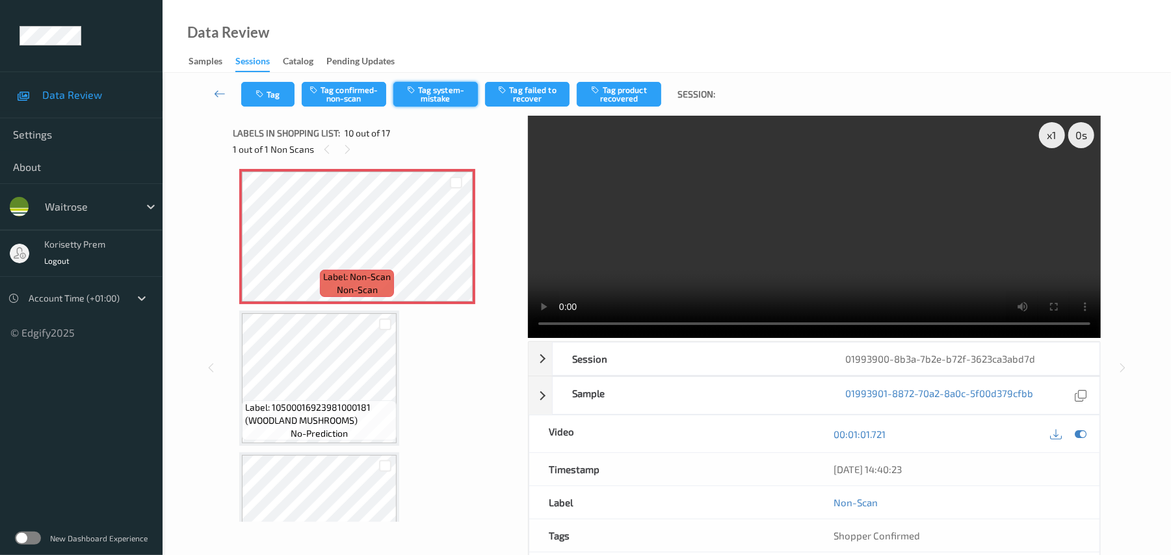
click at [458, 97] on button "Tag system-mistake" at bounding box center [435, 94] width 85 height 25
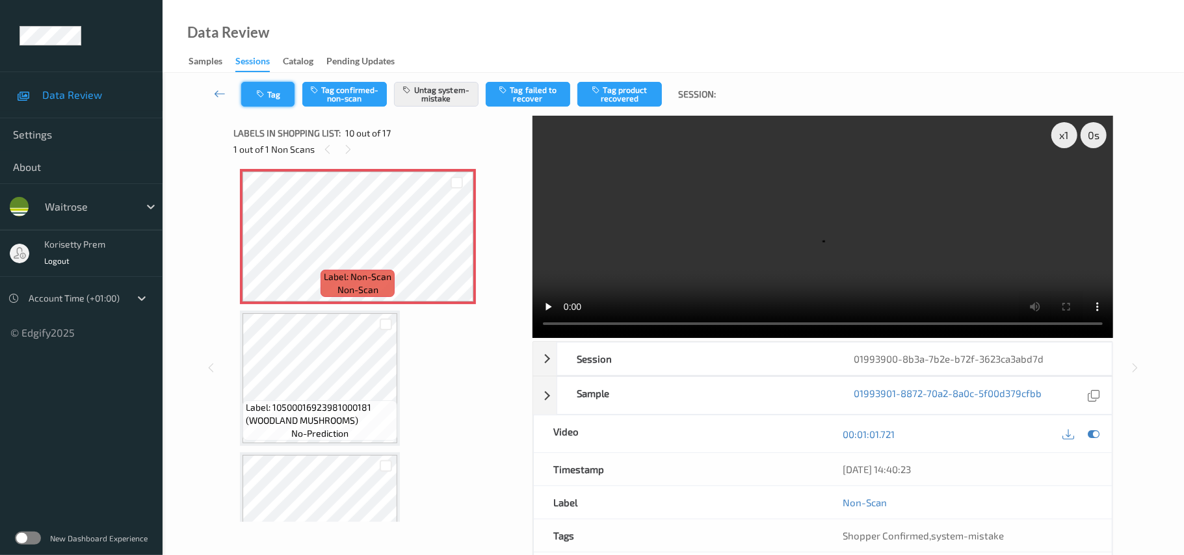
click at [273, 100] on button "Tag" at bounding box center [267, 94] width 53 height 25
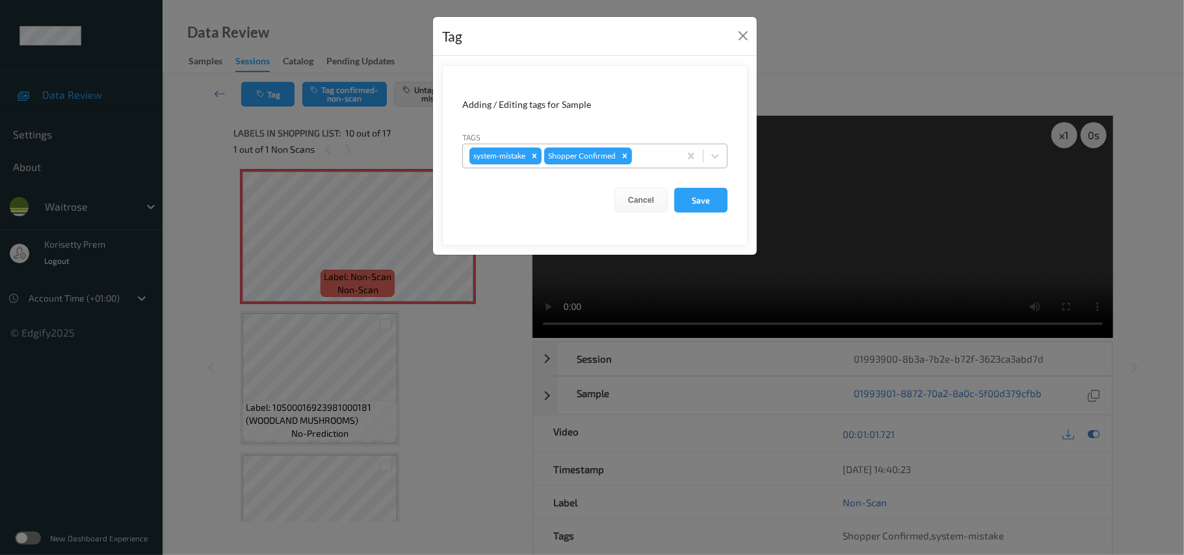
click at [641, 154] on div at bounding box center [654, 156] width 38 height 16
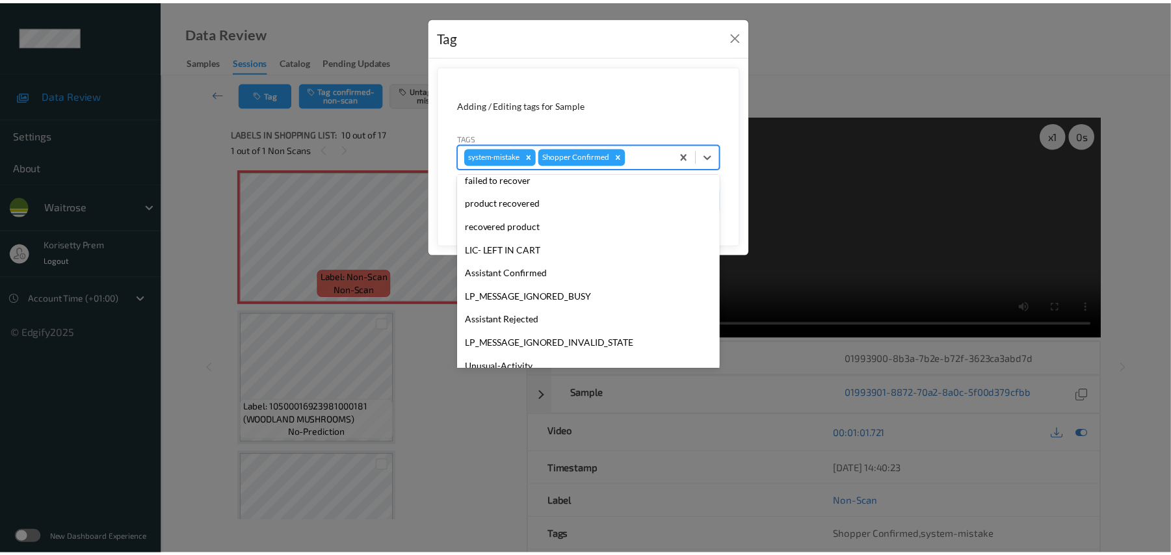
scroll to position [302, 0]
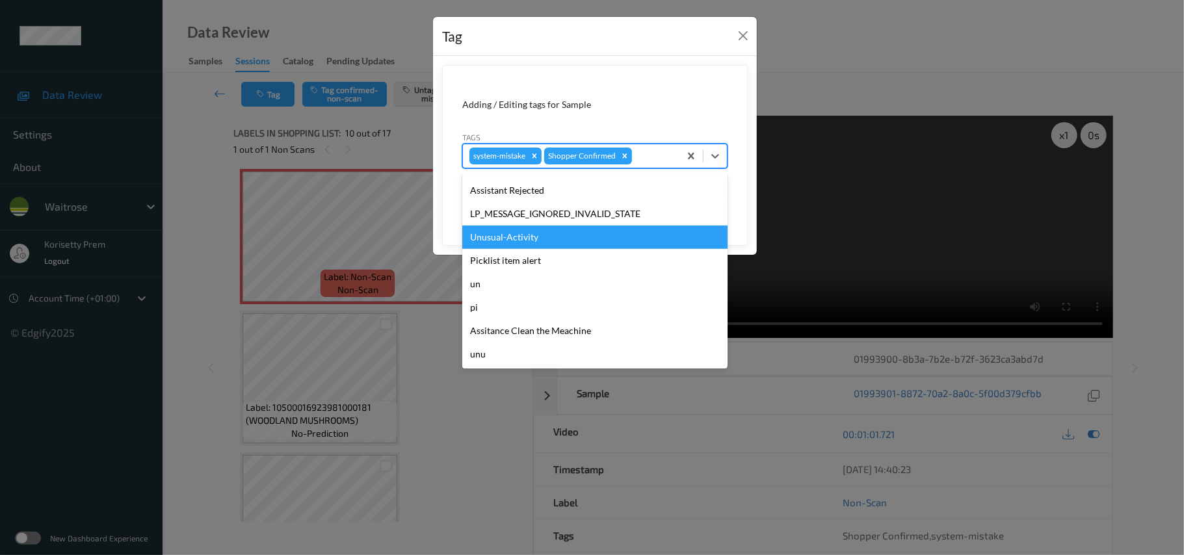
click at [537, 243] on div "Unusual-Activity" at bounding box center [594, 237] width 265 height 23
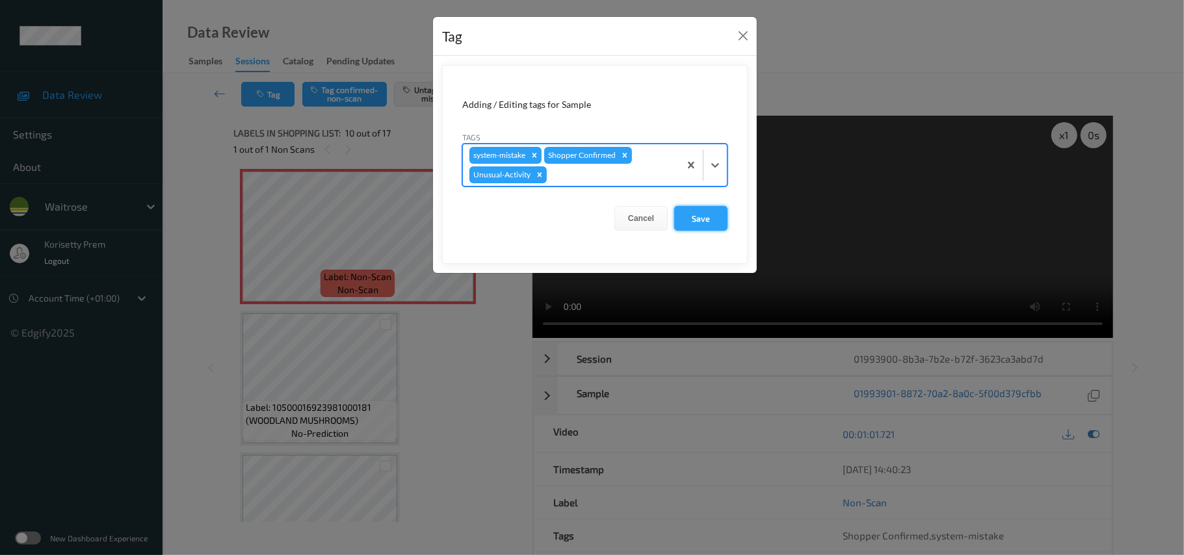
click at [685, 211] on button "Save" at bounding box center [700, 218] width 53 height 25
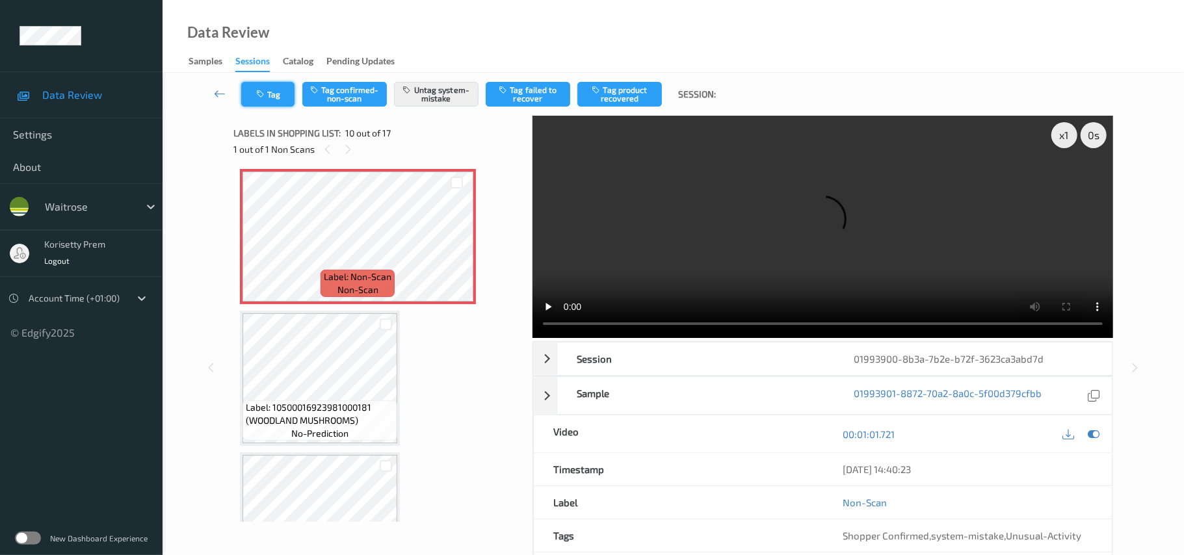
click at [274, 94] on button "Tag" at bounding box center [267, 94] width 53 height 25
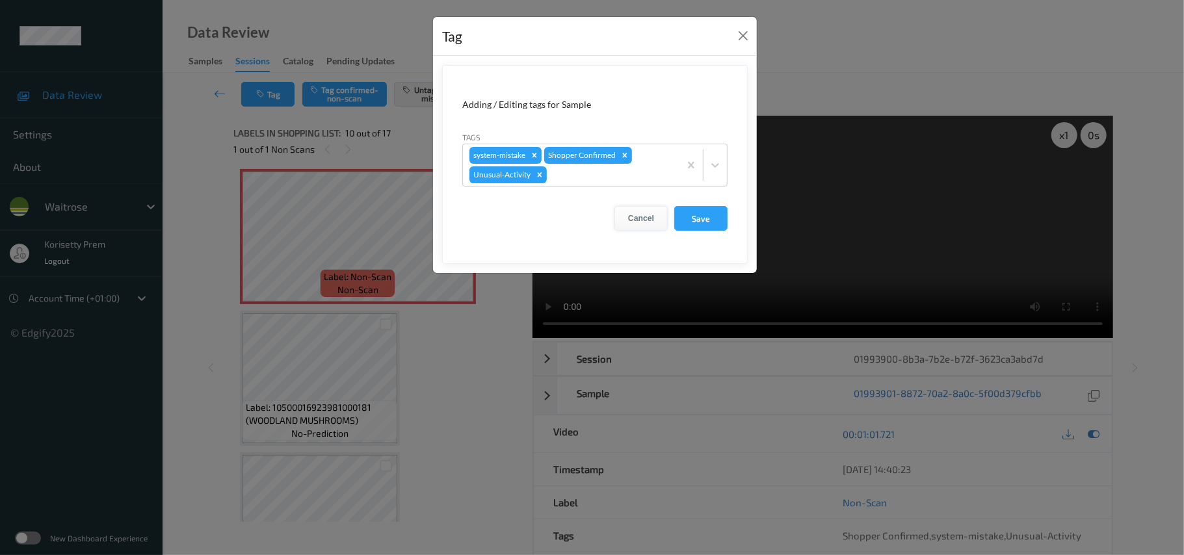
click at [652, 219] on button "Cancel" at bounding box center [641, 218] width 53 height 25
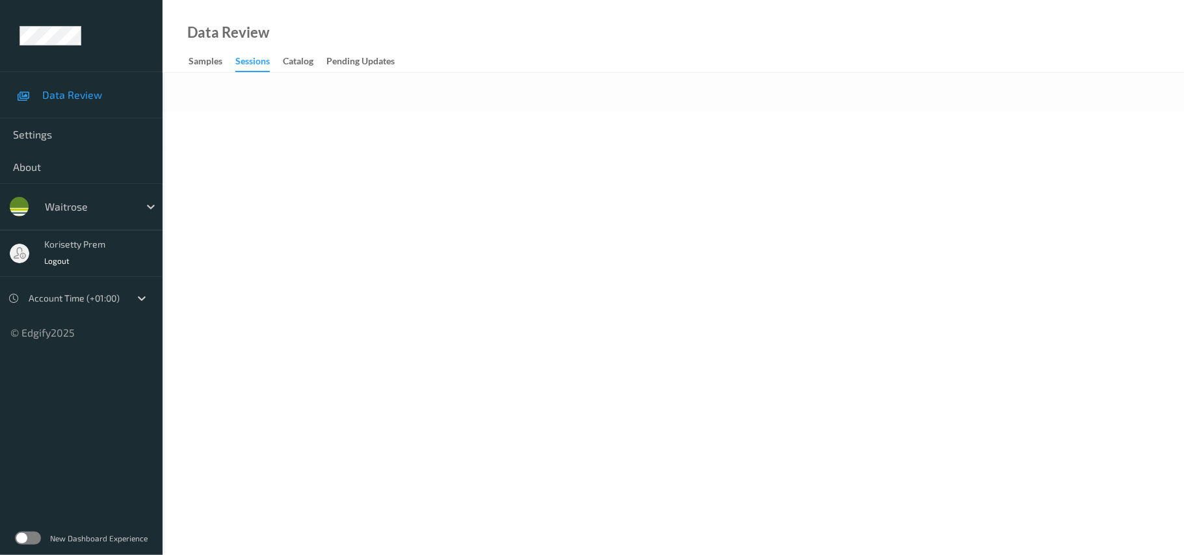
click at [473, 130] on body "Data Review Settings About waitrose korisetty prem Logout Account Time (+01:00)…" at bounding box center [592, 277] width 1184 height 555
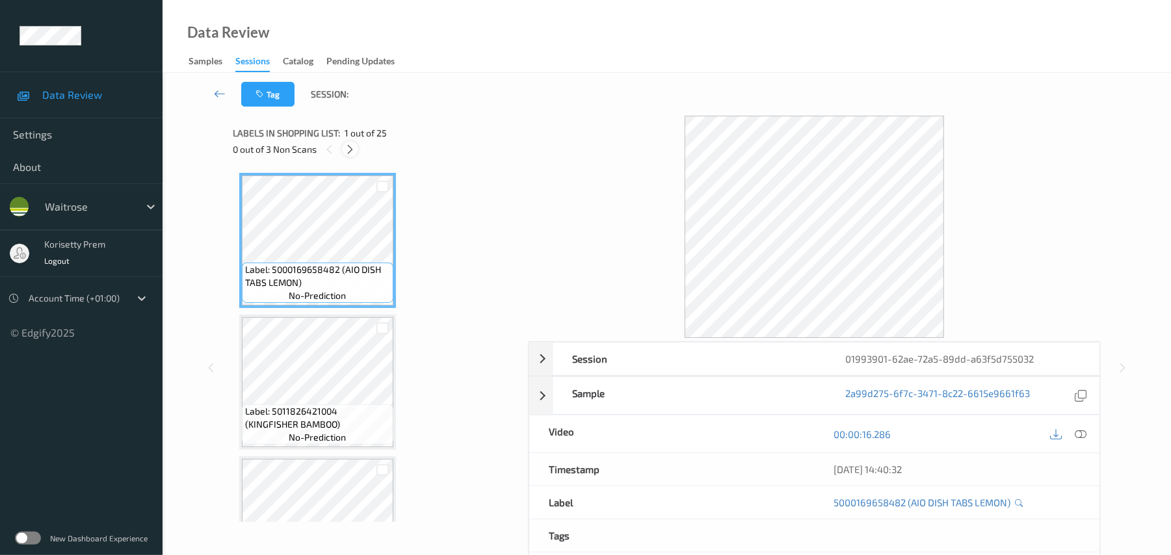
click at [347, 146] on icon at bounding box center [350, 150] width 11 height 12
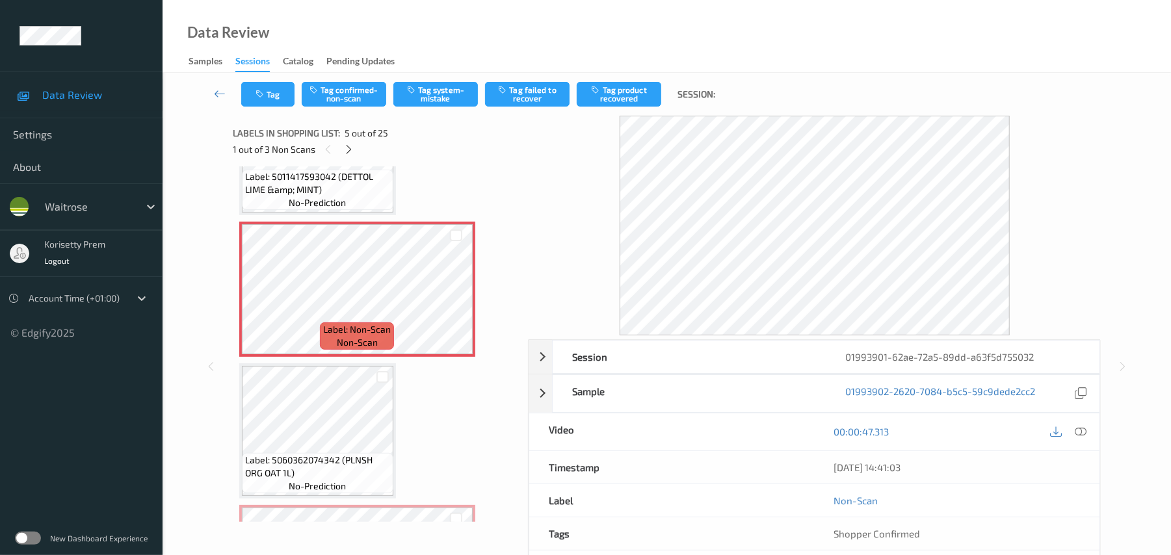
scroll to position [345, 0]
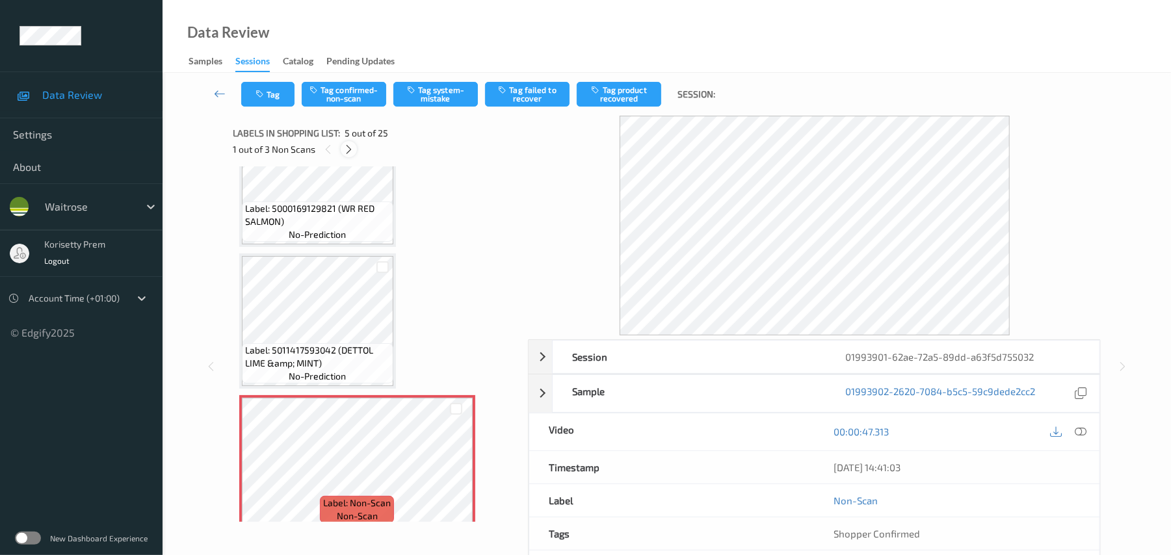
click at [346, 144] on icon at bounding box center [348, 150] width 11 height 12
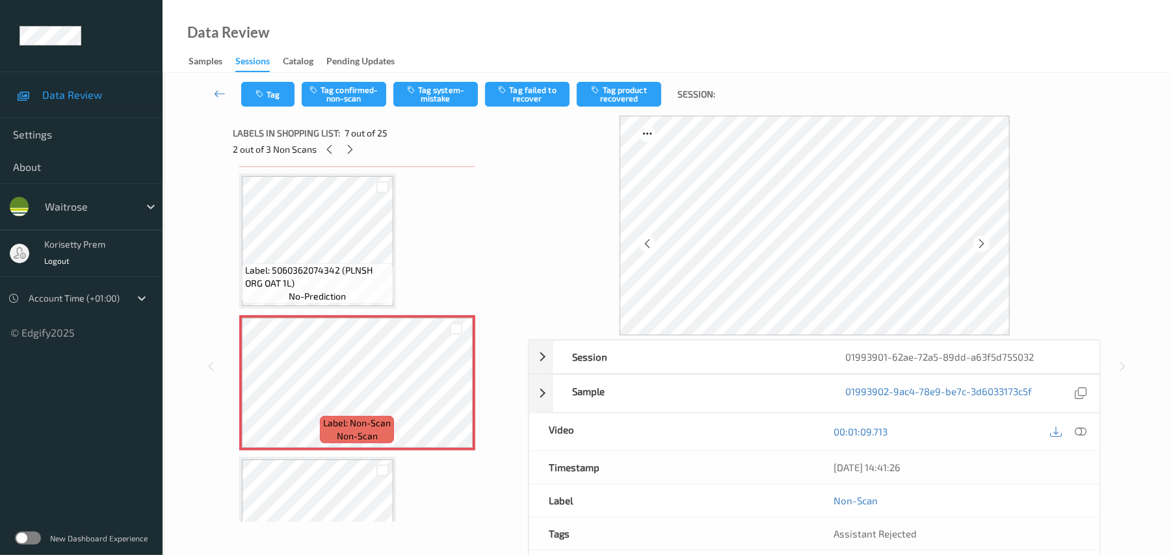
scroll to position [715, 0]
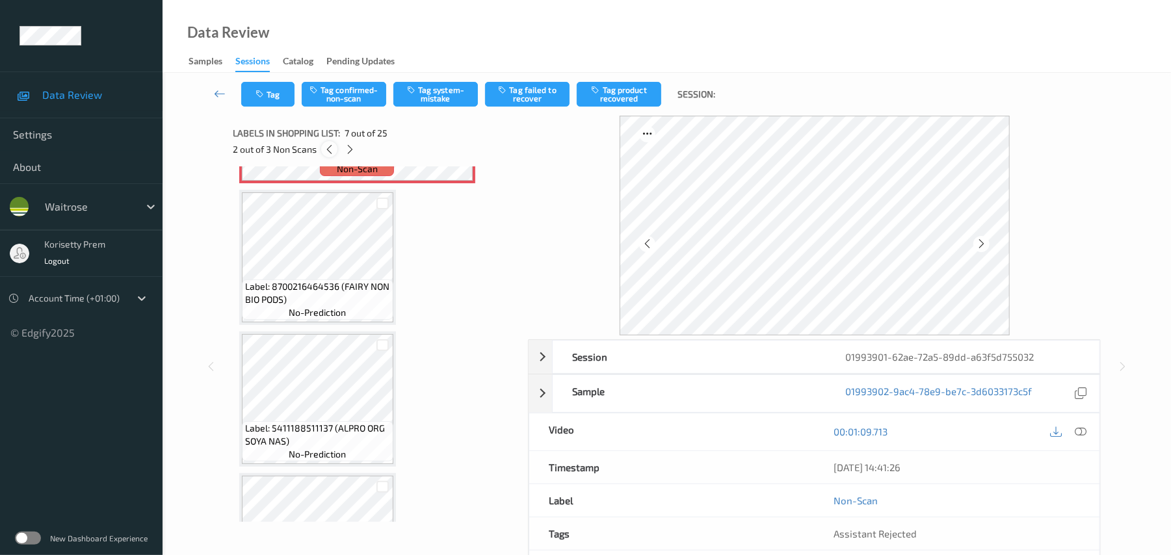
click at [336, 146] on div at bounding box center [329, 149] width 16 height 16
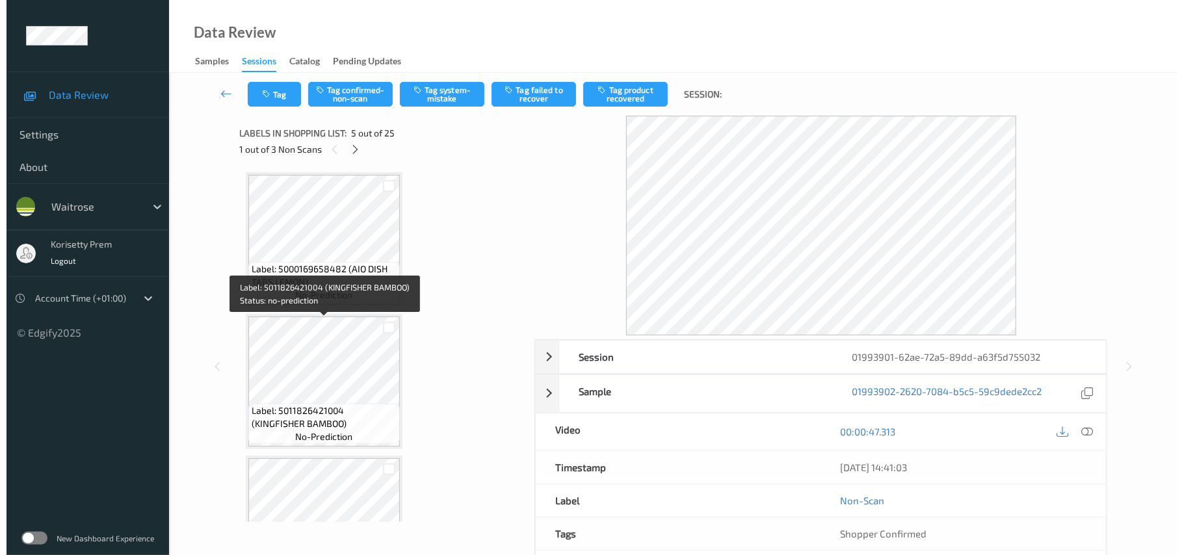
scroll to position [0, 0]
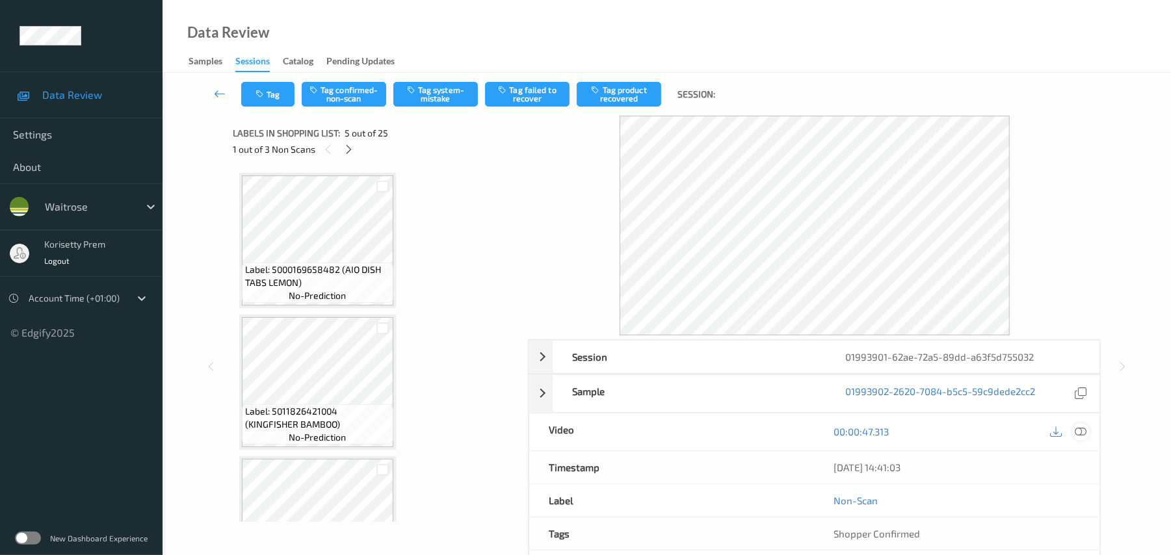
click at [1076, 431] on icon at bounding box center [1082, 432] width 12 height 12
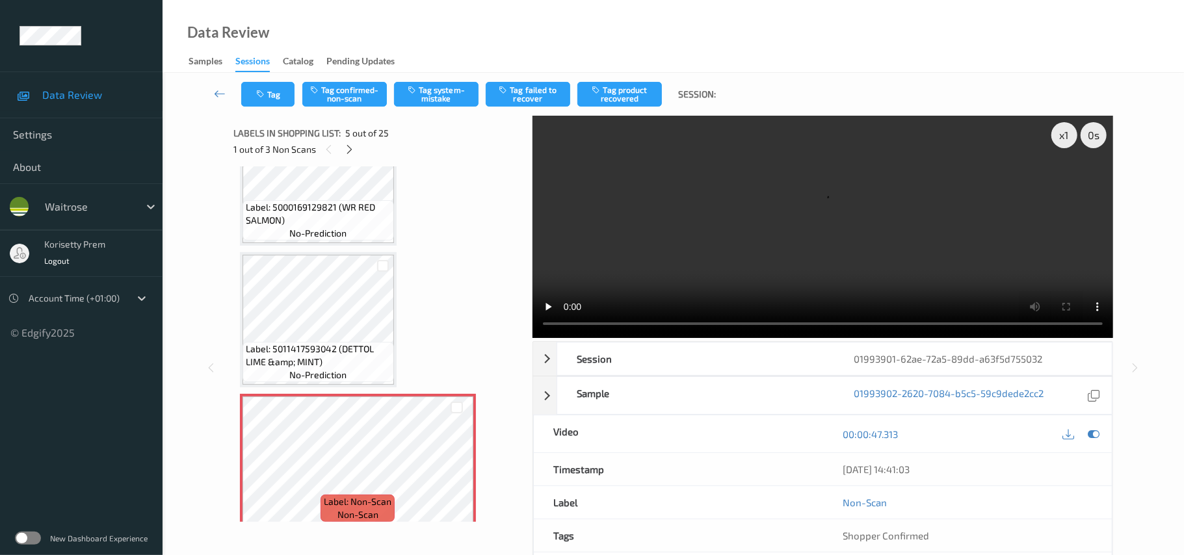
scroll to position [347, 0]
click at [324, 204] on span "Label: 5000169129821 (WR RED SALMON)" at bounding box center [318, 213] width 145 height 26
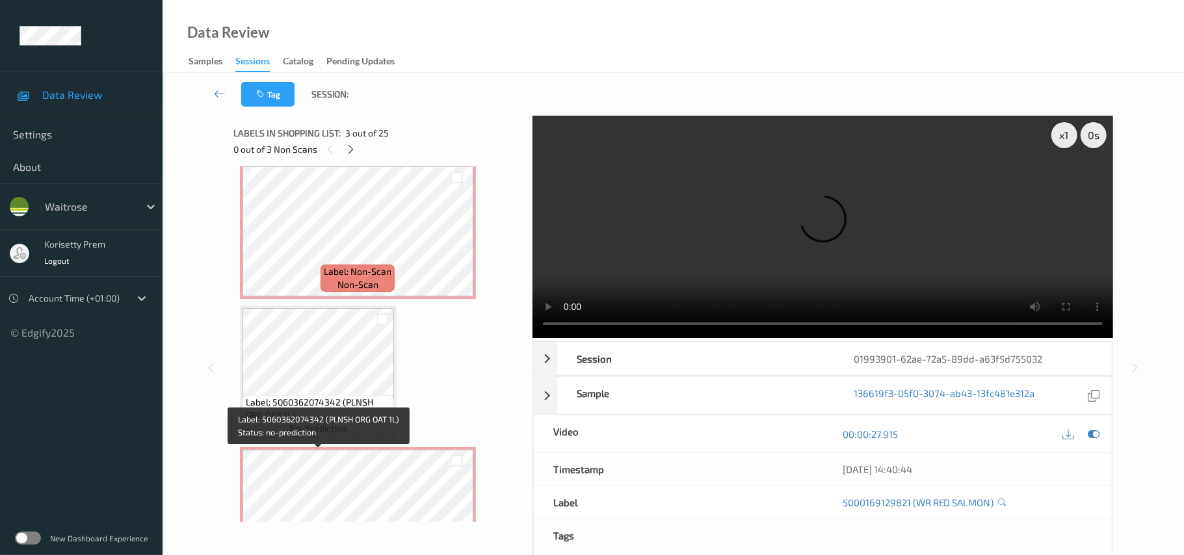
scroll to position [607, 0]
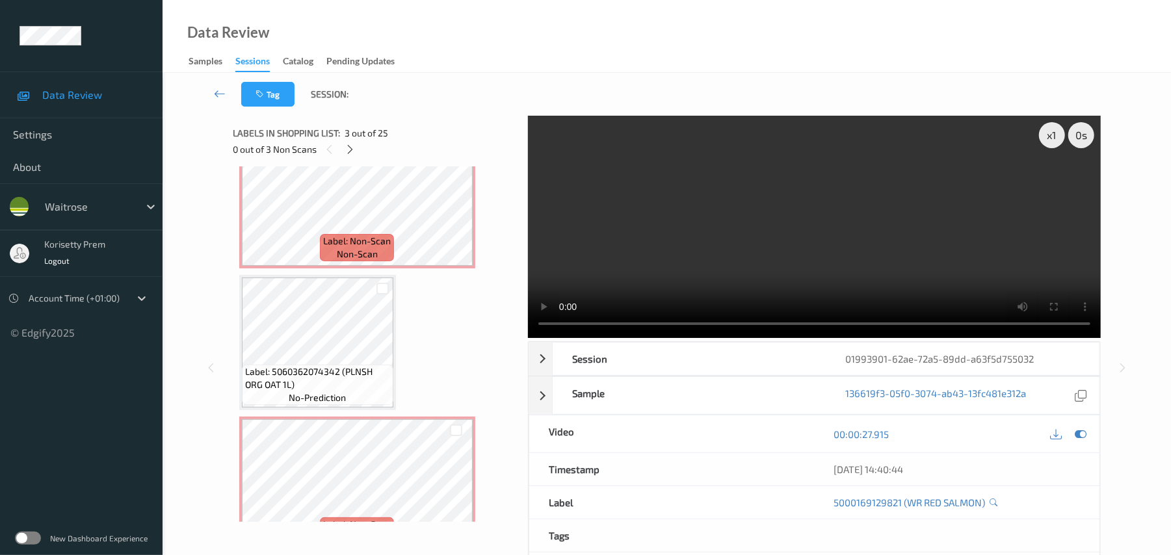
click at [648, 239] on video at bounding box center [814, 227] width 573 height 222
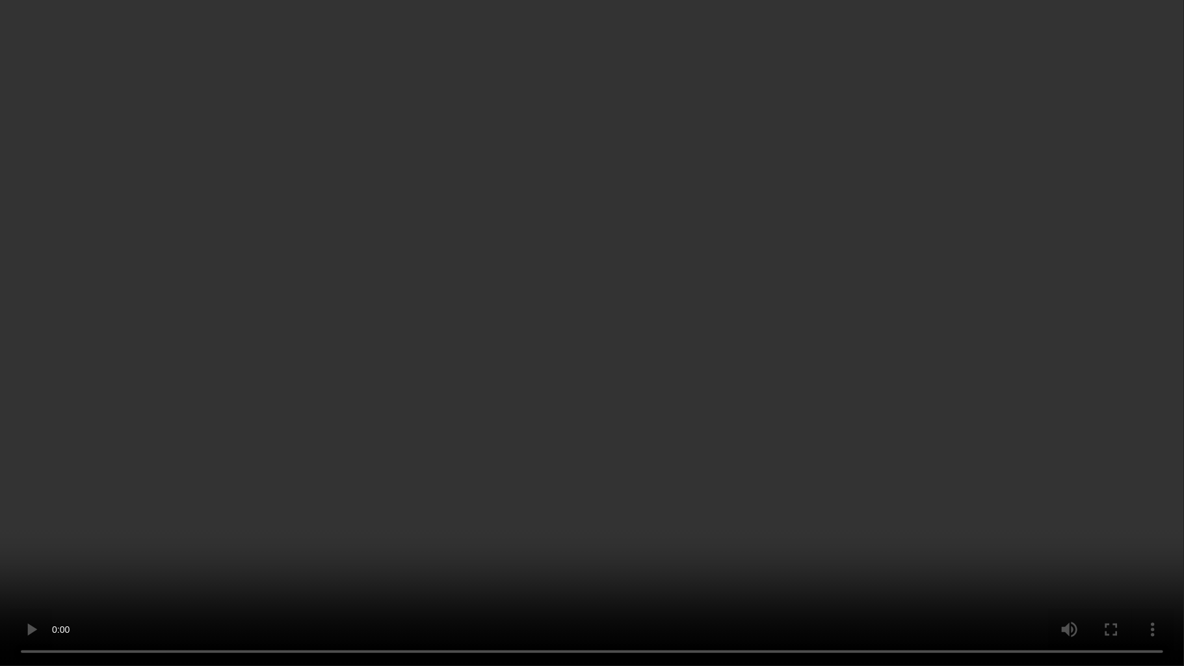
click at [648, 329] on video at bounding box center [592, 333] width 1184 height 666
click at [662, 399] on video at bounding box center [592, 333] width 1184 height 666
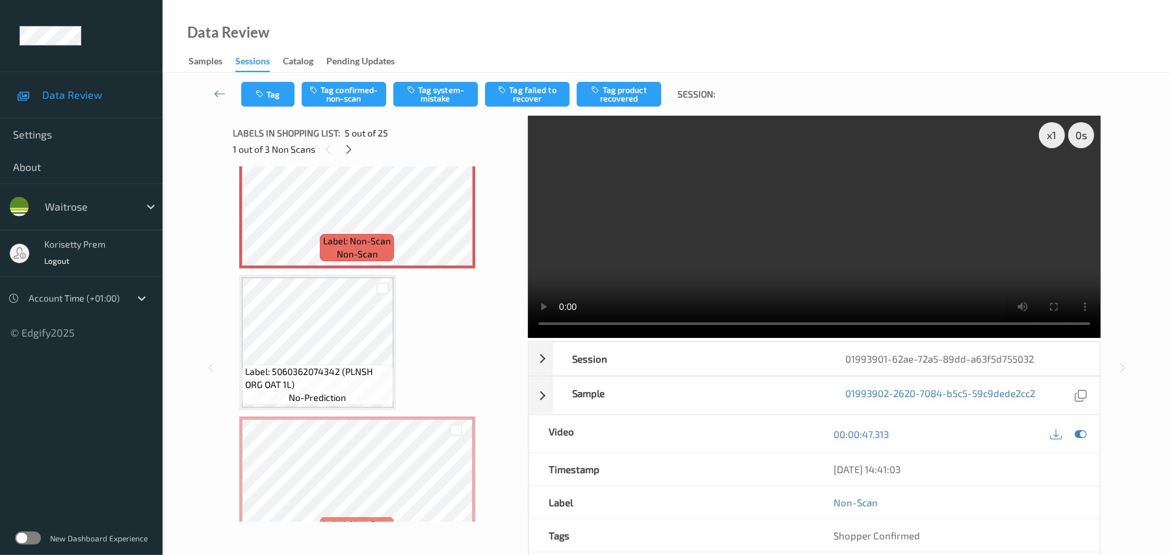
click at [345, 386] on span "Label: 5060362074342 (PLNSH ORG OAT 1L)" at bounding box center [317, 379] width 145 height 26
click at [417, 81] on div "Tag Tag confirmed-non-scan Tag system-mistake Tag failed to recover Tag product…" at bounding box center [666, 94] width 955 height 43
click at [440, 88] on button "Tag system-mistake" at bounding box center [435, 94] width 85 height 25
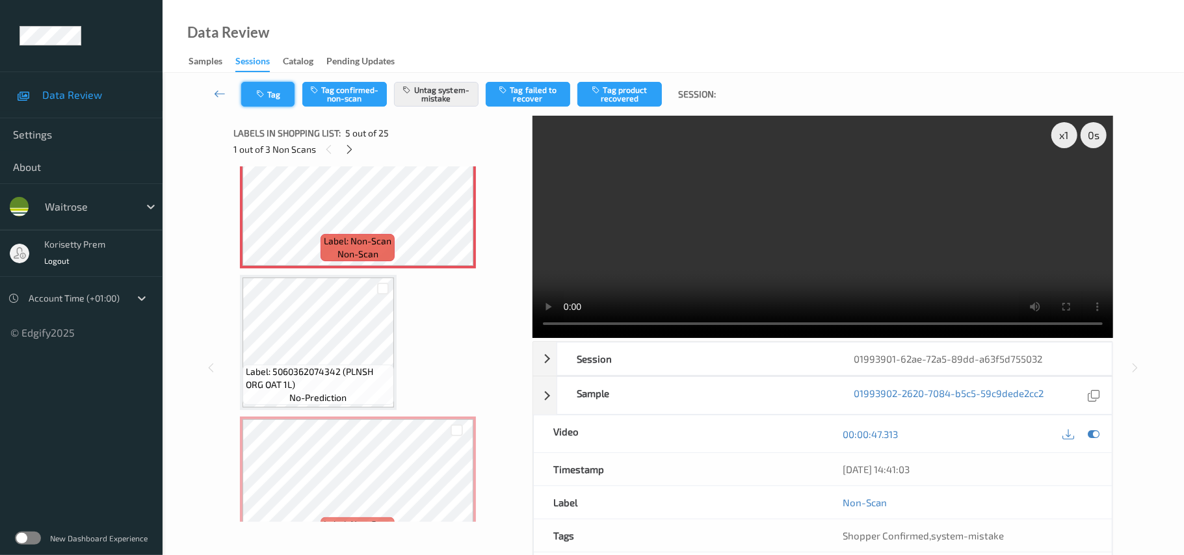
click at [266, 92] on icon "button" at bounding box center [261, 94] width 11 height 9
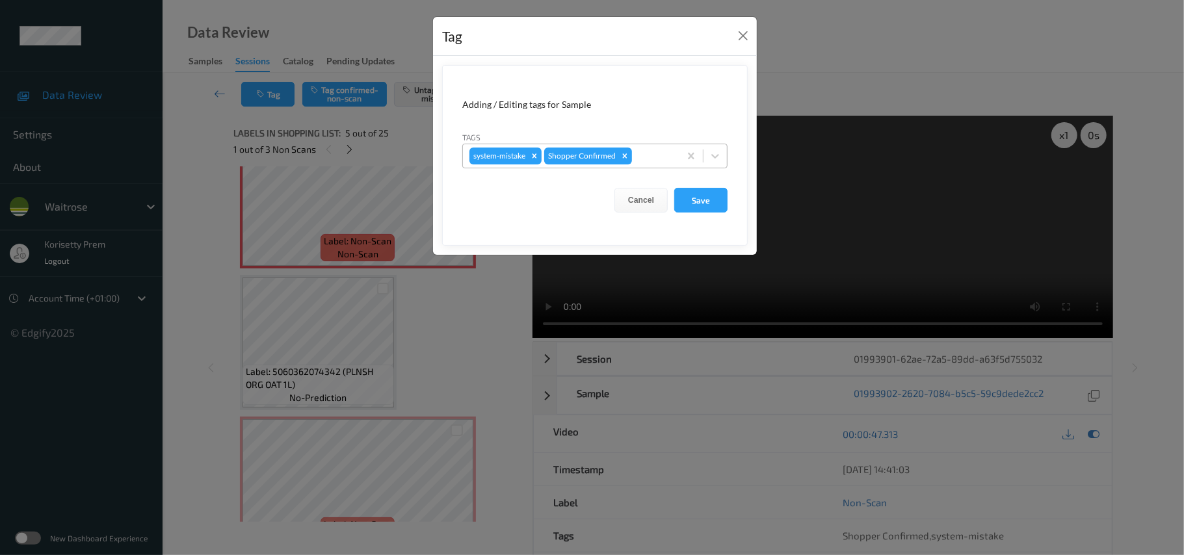
click at [643, 159] on div at bounding box center [654, 156] width 38 height 16
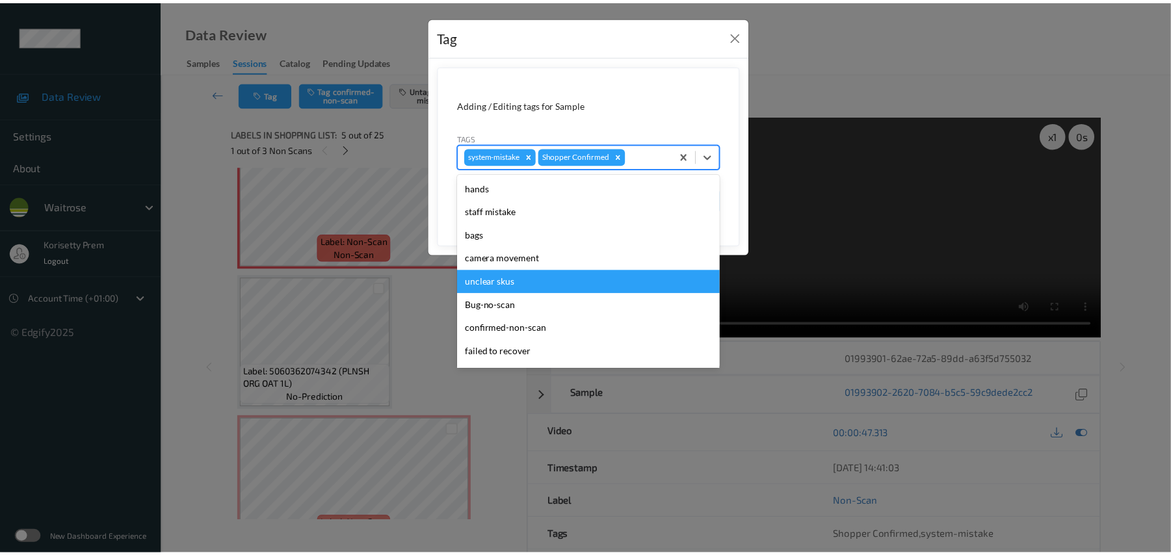
scroll to position [302, 0]
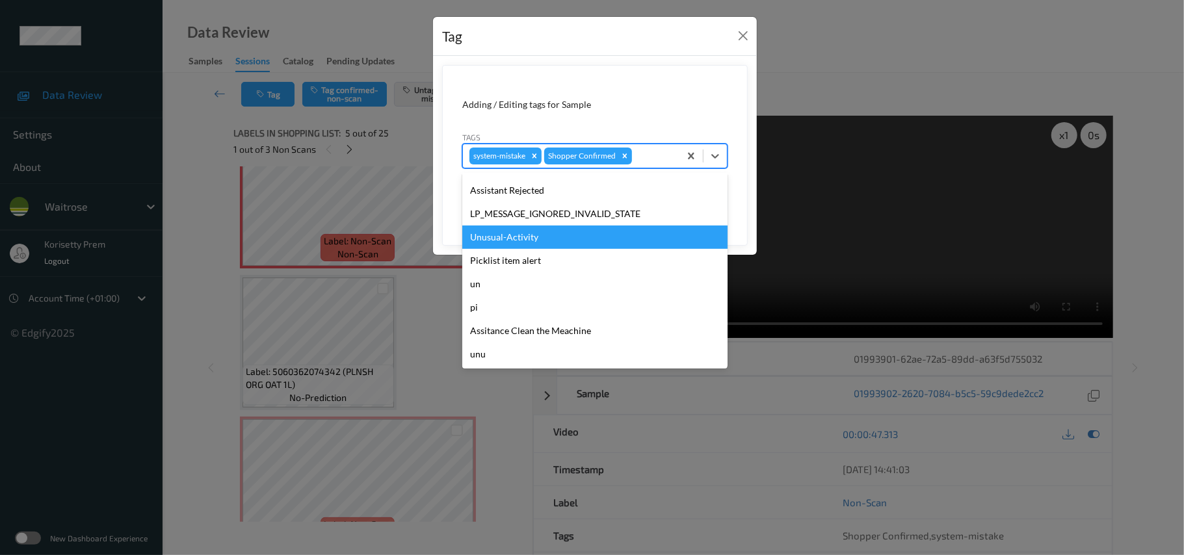
click at [536, 239] on div "Unusual-Activity" at bounding box center [594, 237] width 265 height 23
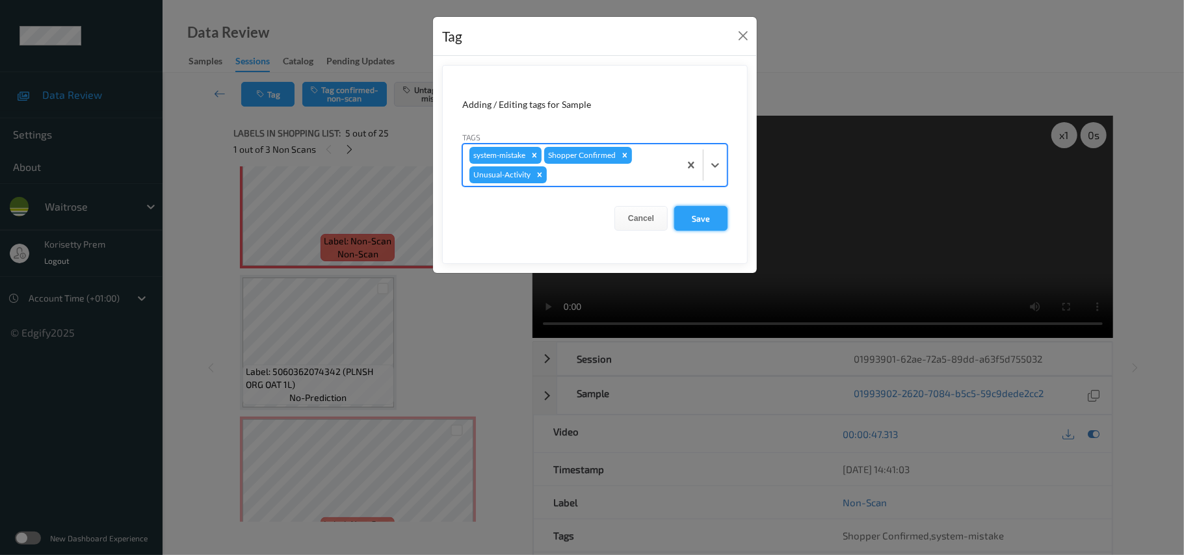
click at [697, 220] on button "Save" at bounding box center [700, 218] width 53 height 25
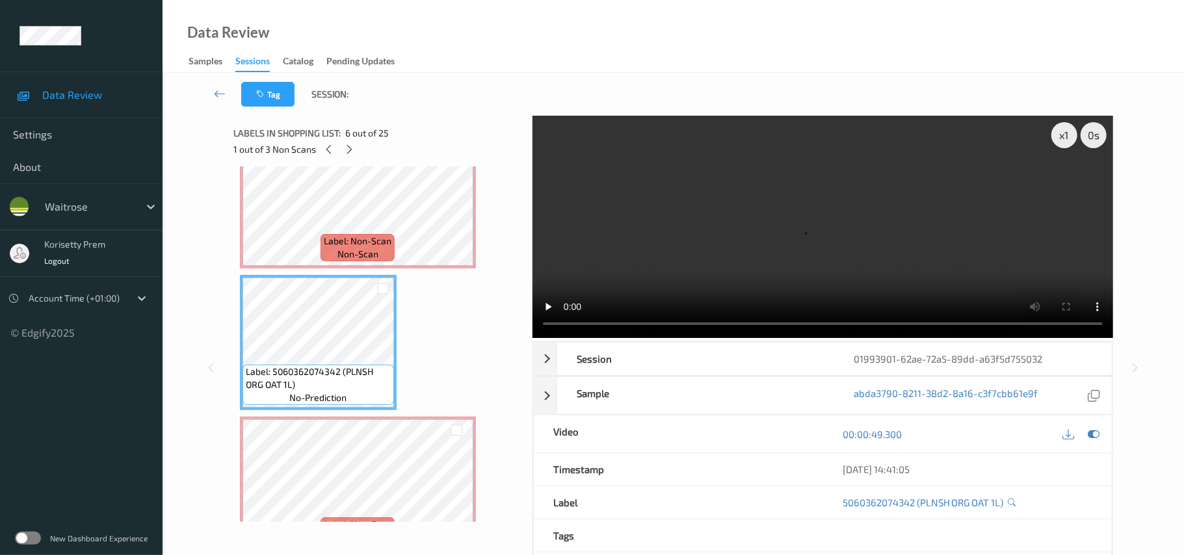
click at [706, 157] on video at bounding box center [823, 227] width 581 height 222
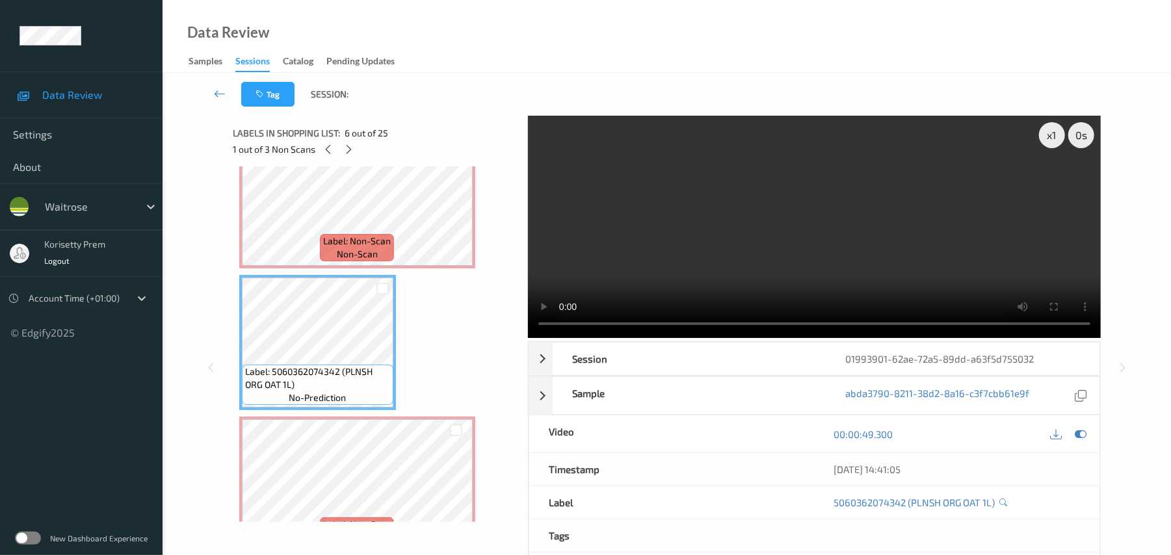
click at [710, 198] on video at bounding box center [814, 227] width 573 height 222
click at [796, 265] on video at bounding box center [814, 227] width 573 height 222
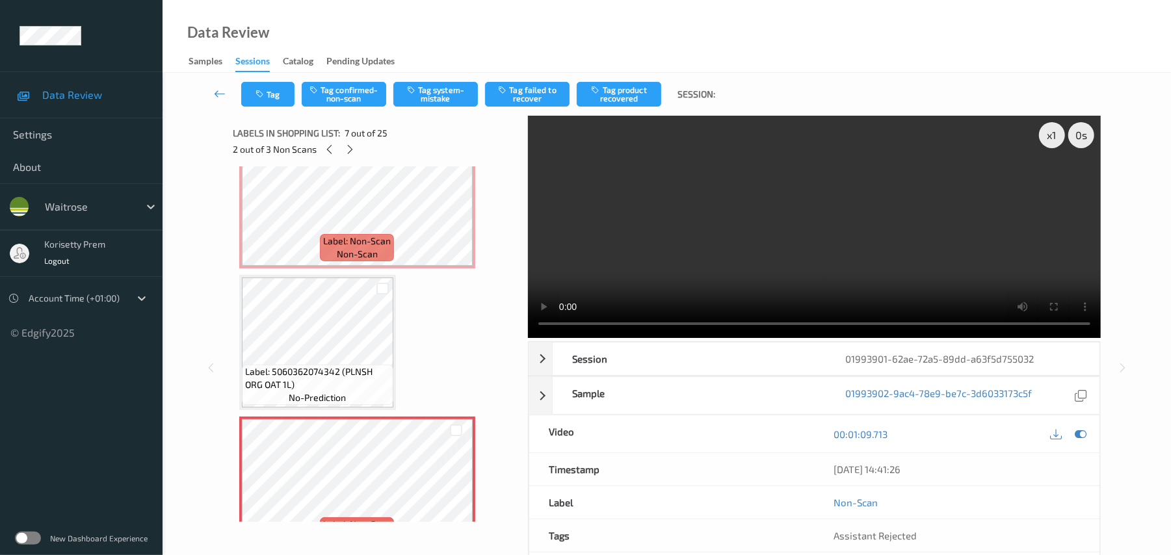
click at [663, 230] on video at bounding box center [814, 227] width 573 height 222
click at [672, 230] on video at bounding box center [814, 227] width 573 height 222
click at [672, 232] on video at bounding box center [814, 227] width 573 height 222
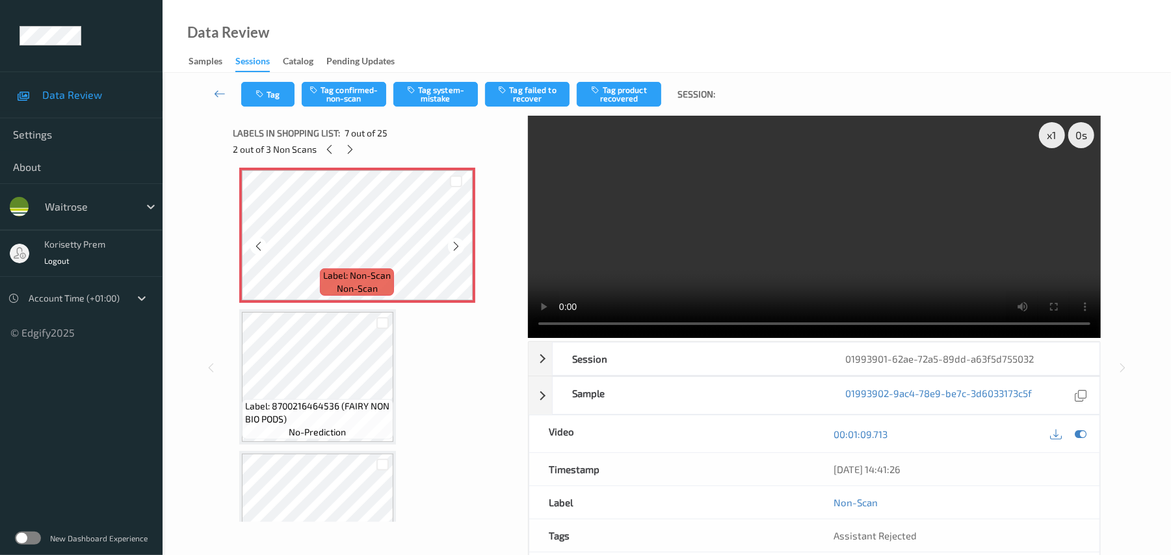
scroll to position [867, 0]
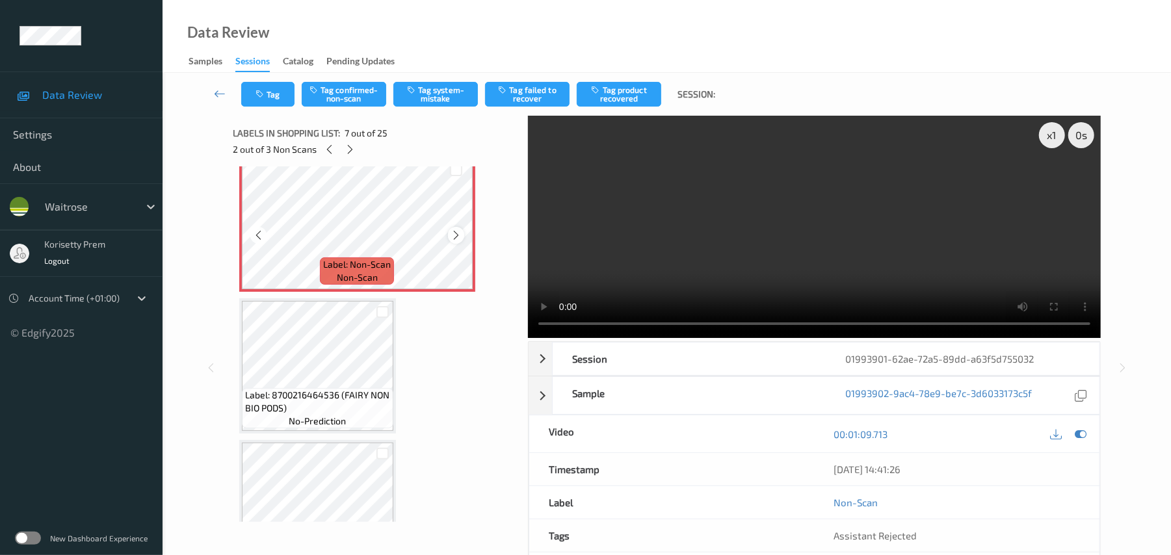
click at [457, 233] on icon at bounding box center [456, 236] width 11 height 12
click at [457, 235] on icon at bounding box center [456, 236] width 11 height 12
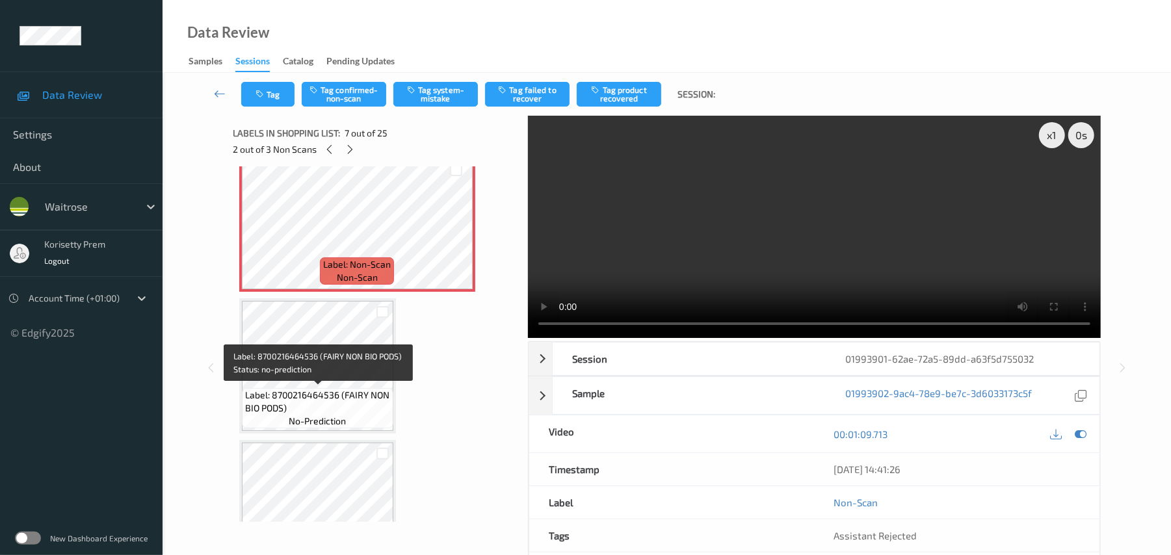
click at [318, 420] on span "no-prediction" at bounding box center [317, 421] width 57 height 13
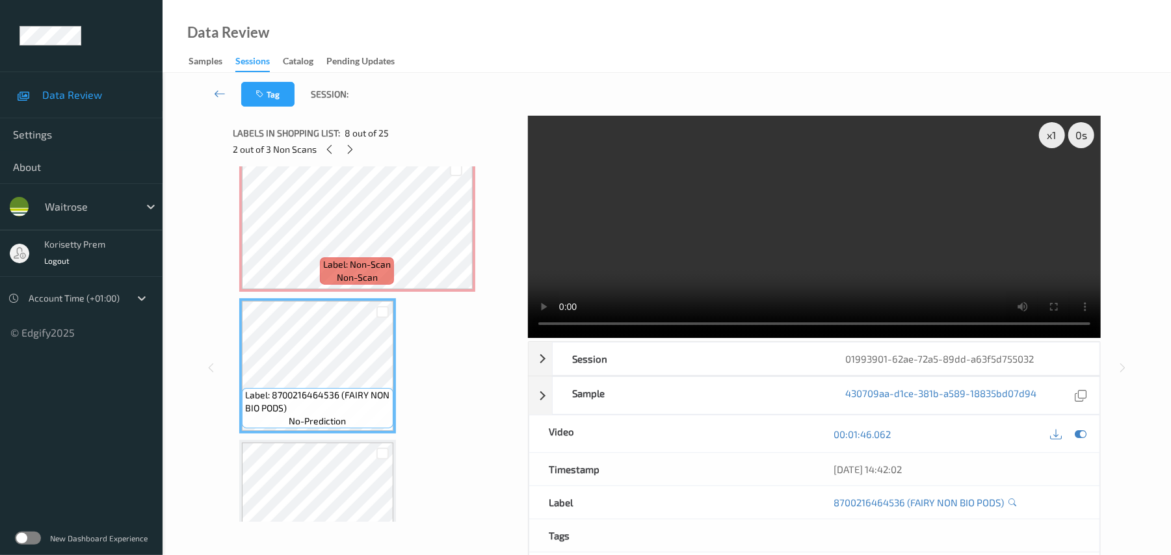
click at [639, 241] on video at bounding box center [814, 227] width 573 height 222
click at [752, 191] on video at bounding box center [814, 227] width 573 height 222
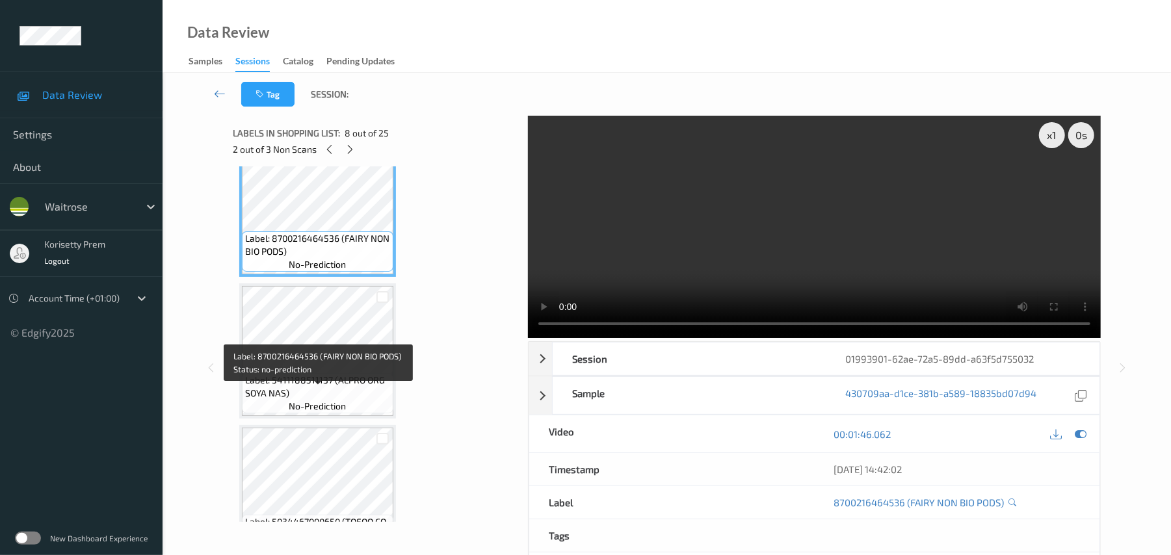
scroll to position [1041, 0]
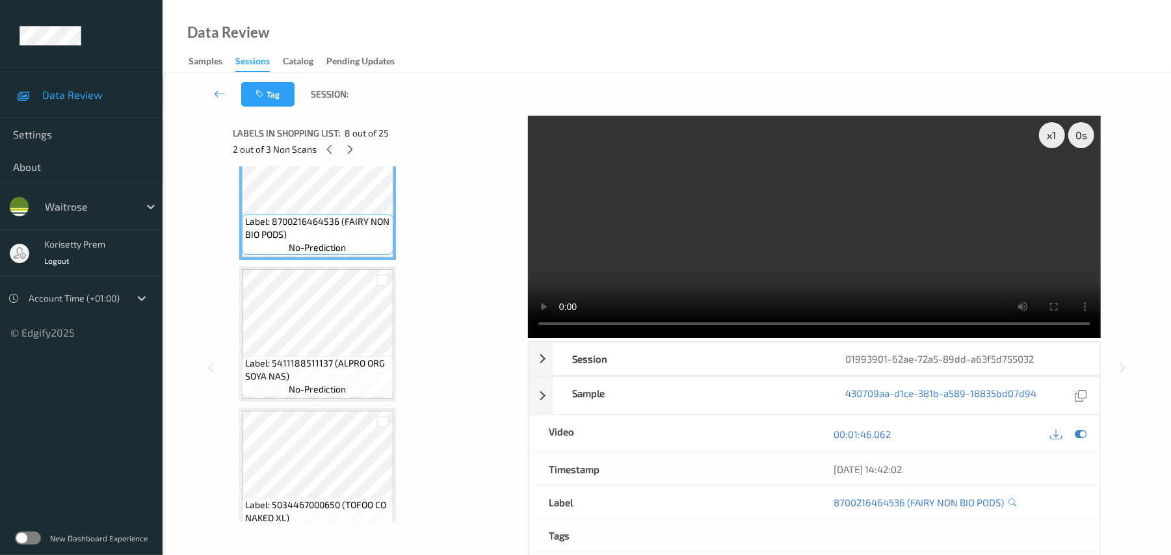
click at [755, 238] on video at bounding box center [814, 227] width 573 height 222
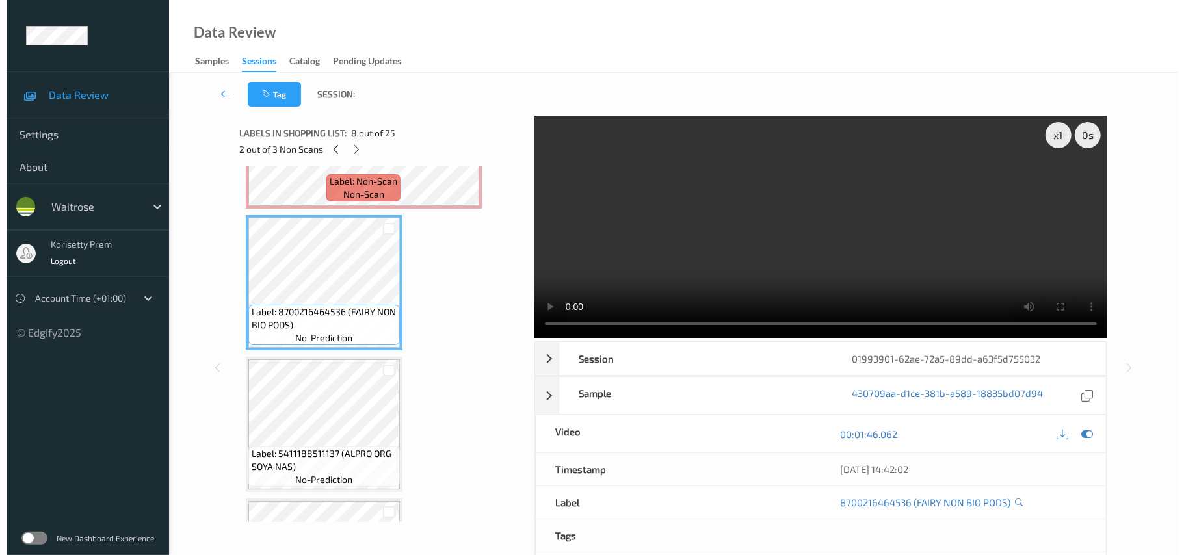
scroll to position [867, 0]
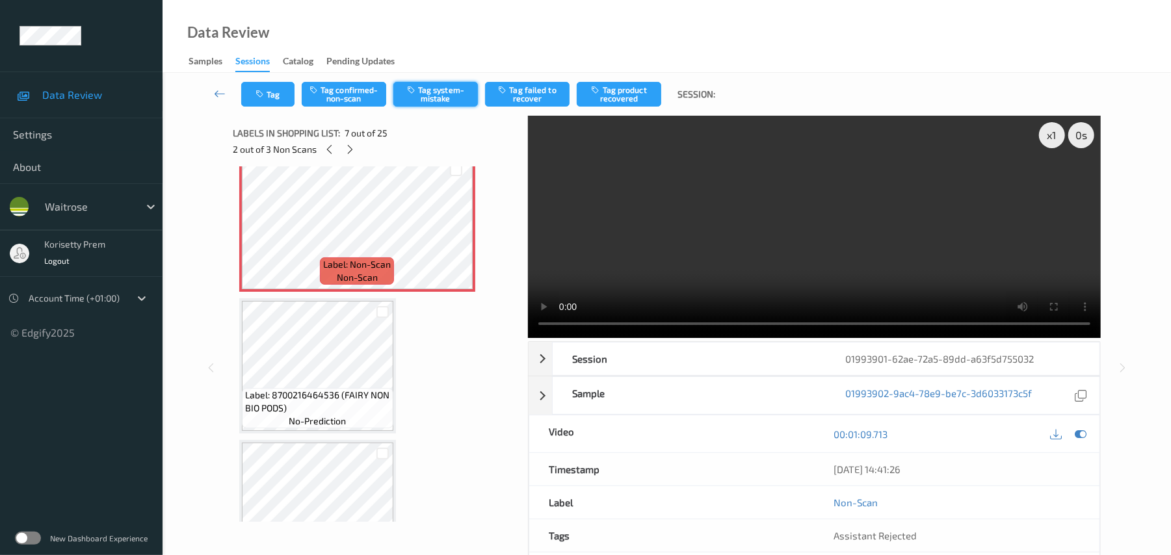
click at [440, 95] on button "Tag system-mistake" at bounding box center [435, 94] width 85 height 25
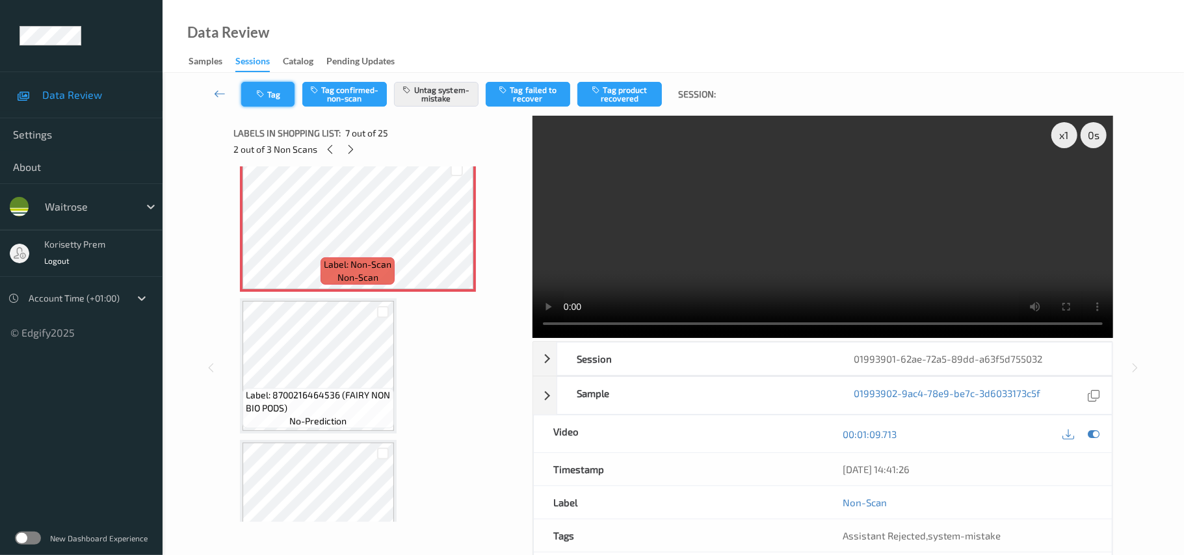
click at [261, 85] on button "Tag" at bounding box center [267, 94] width 53 height 25
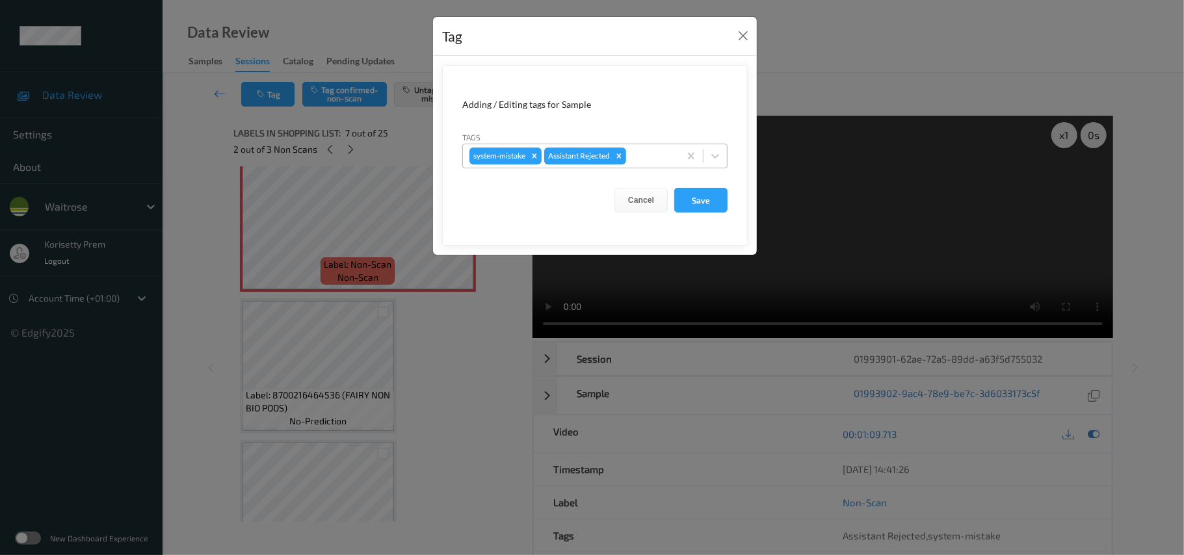
click at [636, 159] on div at bounding box center [651, 156] width 44 height 16
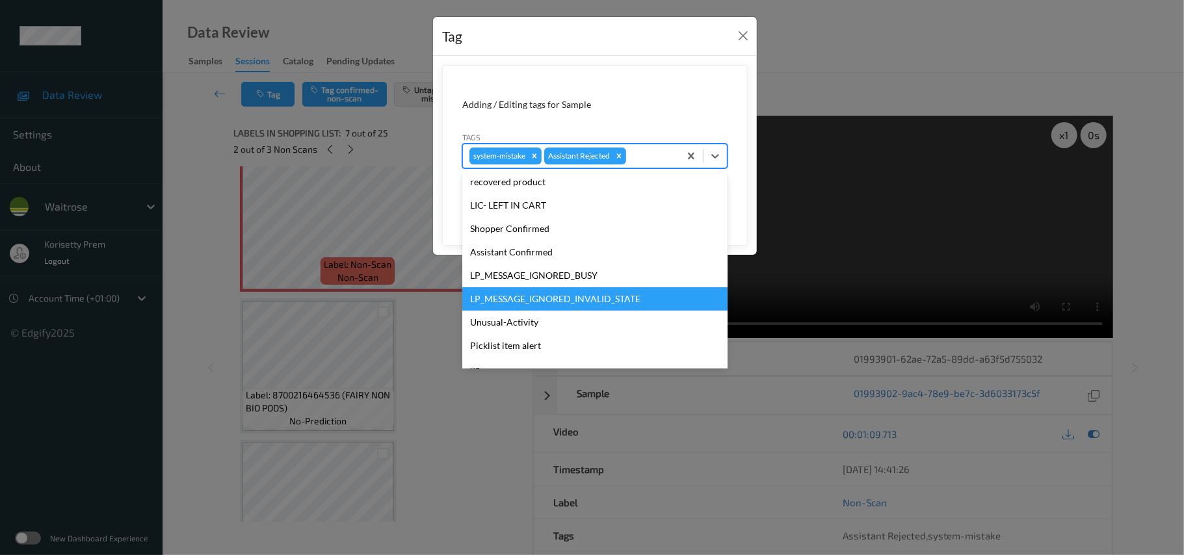
scroll to position [302, 0]
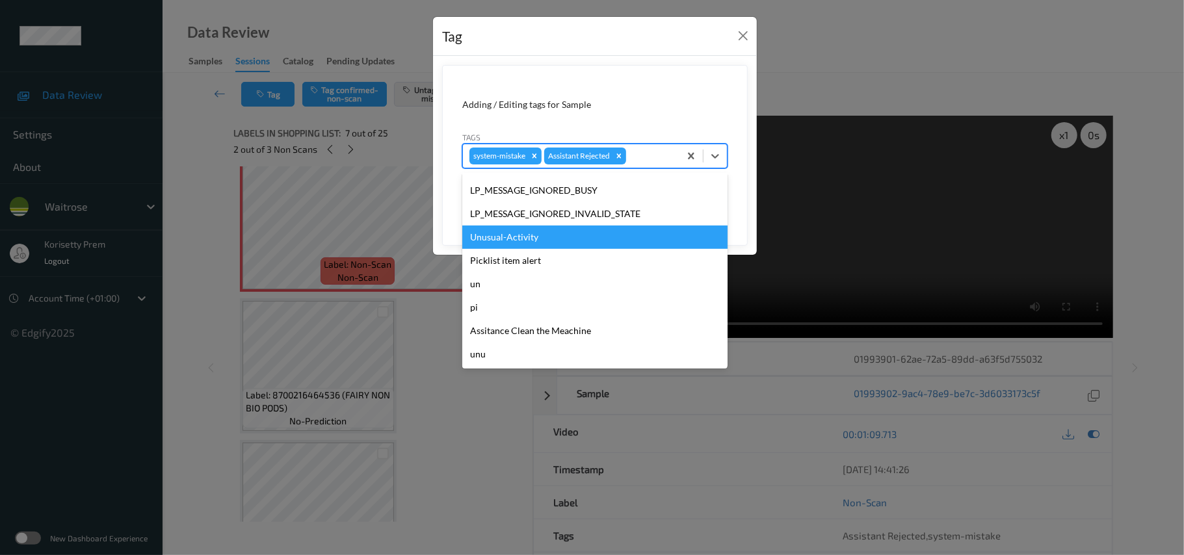
click at [511, 241] on div "Unusual-Activity" at bounding box center [594, 237] width 265 height 23
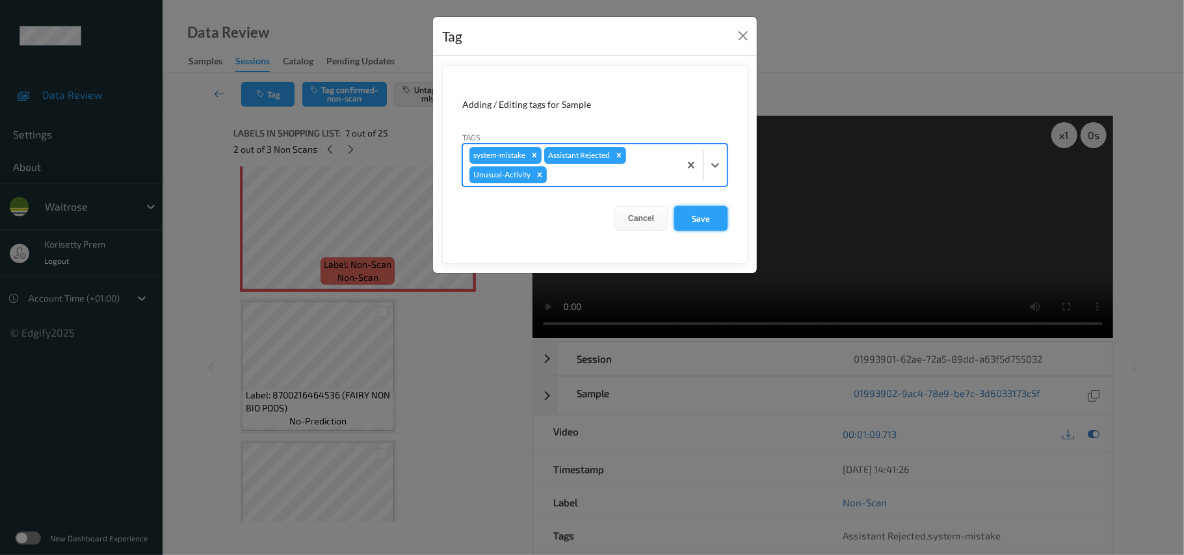
click at [704, 214] on button "Save" at bounding box center [700, 218] width 53 height 25
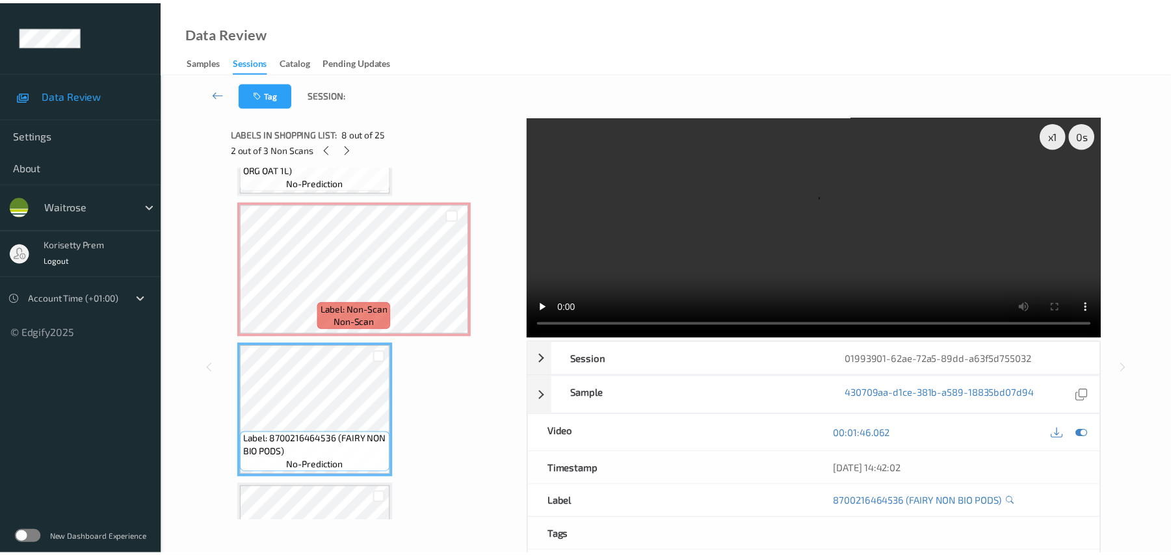
scroll to position [780, 0]
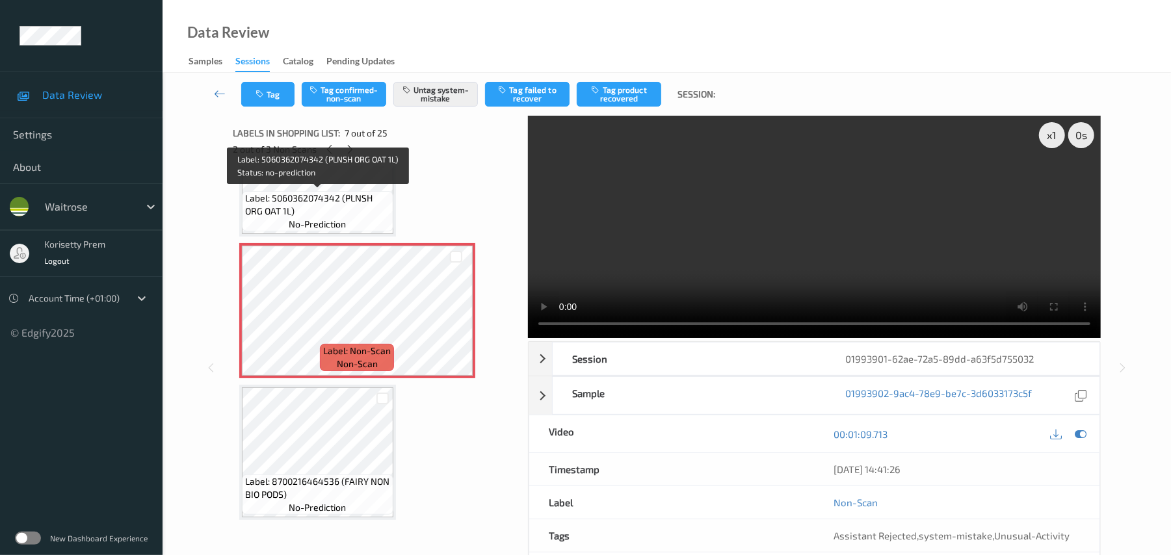
click at [313, 199] on span "Label: 5060362074342 (PLNSH ORG OAT 1L)" at bounding box center [317, 205] width 145 height 26
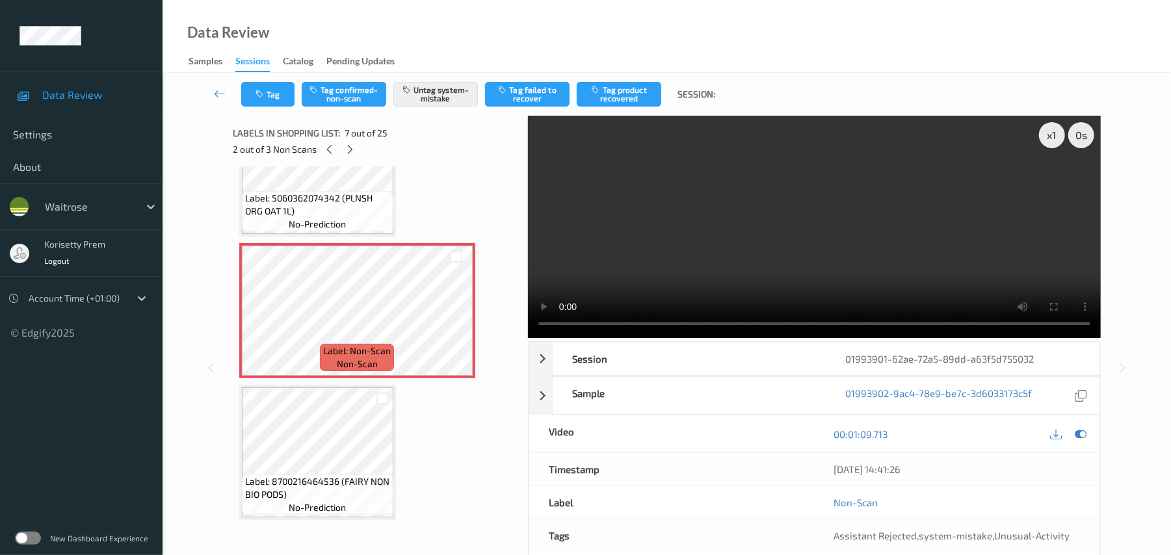
click at [849, 229] on video at bounding box center [814, 227] width 573 height 222
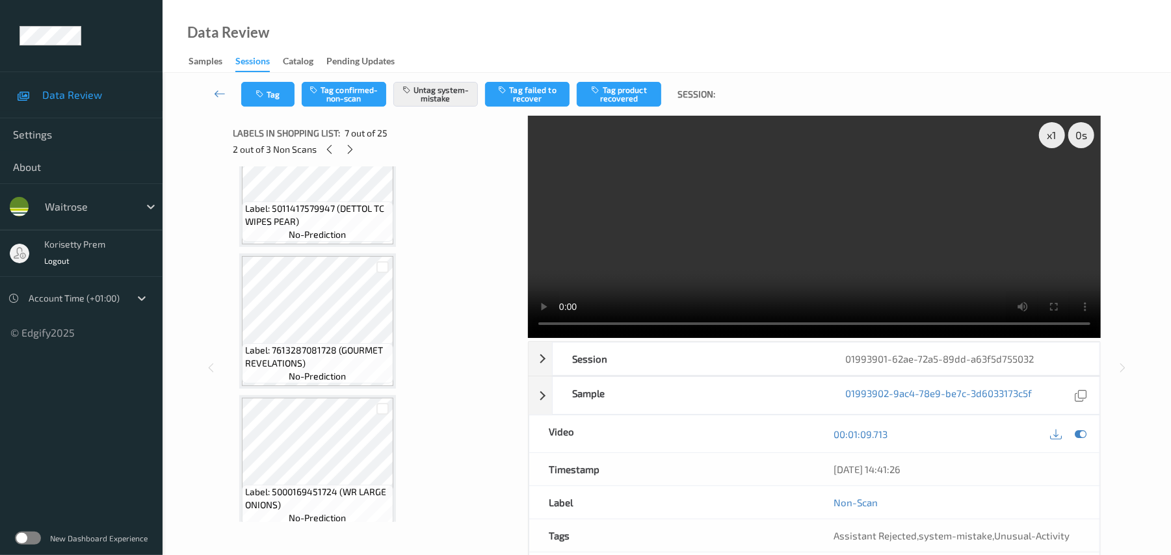
scroll to position [1908, 0]
click at [751, 204] on video at bounding box center [814, 227] width 573 height 222
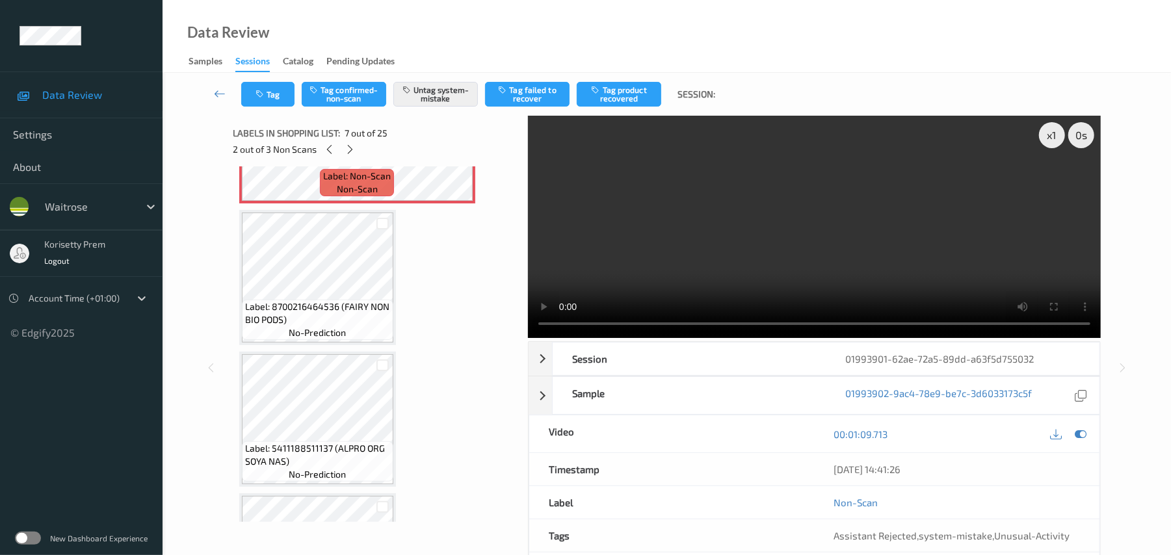
scroll to position [953, 0]
click at [324, 191] on div "Label: Non-Scan non-scan" at bounding box center [357, 184] width 74 height 27
click at [272, 76] on div "Tag Tag confirmed-non-scan Untag system-mistake Tag failed to recover Tag produ…" at bounding box center [666, 94] width 955 height 43
click at [271, 91] on button "Tag" at bounding box center [267, 94] width 53 height 25
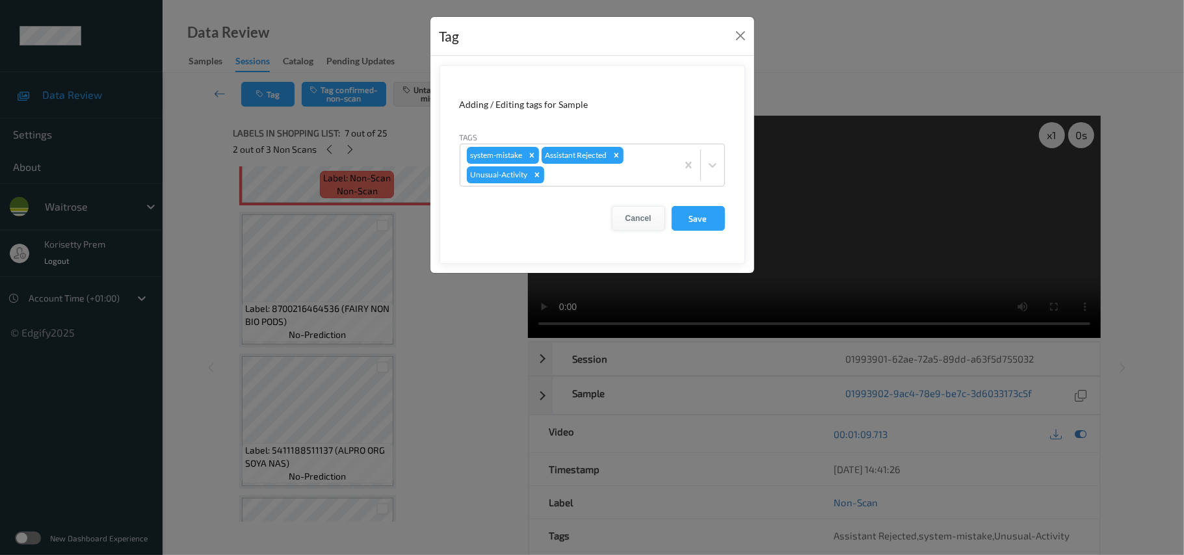
click at [630, 217] on button "Cancel" at bounding box center [638, 218] width 53 height 25
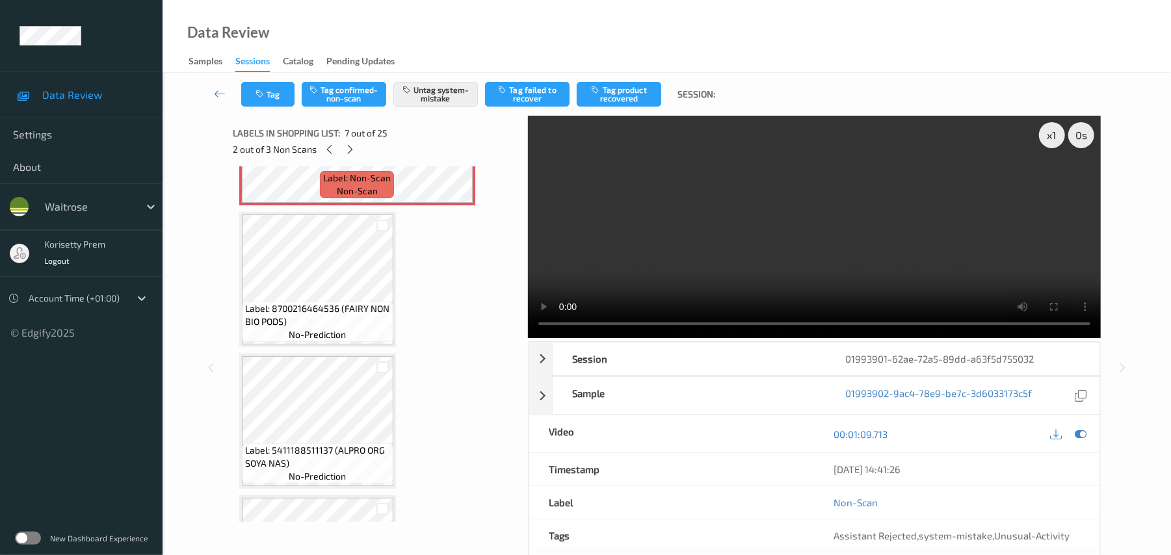
click at [692, 227] on video at bounding box center [814, 227] width 573 height 222
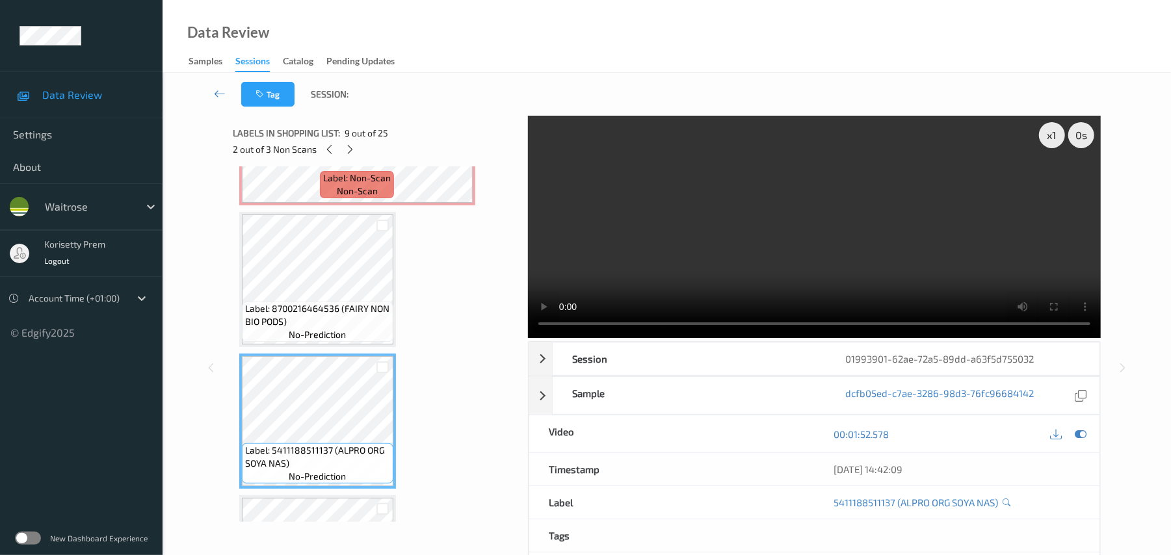
click at [875, 235] on video at bounding box center [814, 227] width 573 height 222
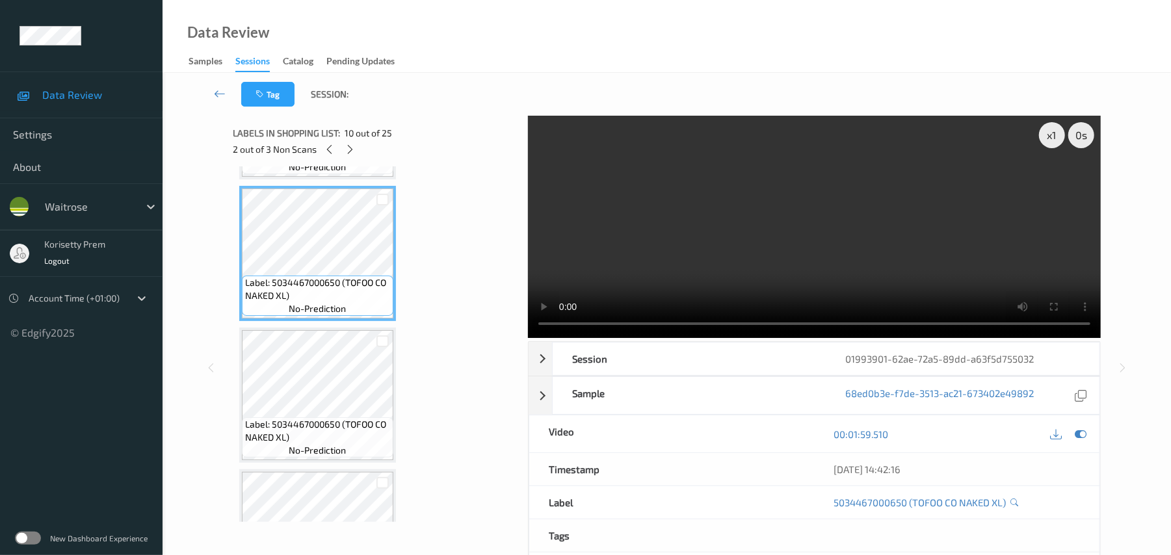
scroll to position [1301, 0]
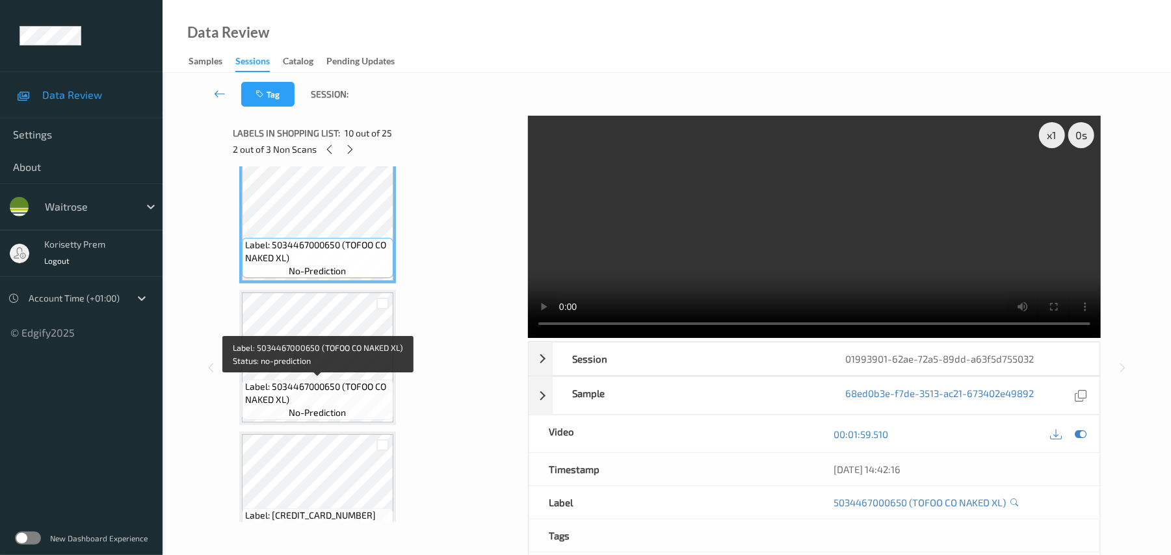
click at [312, 380] on span "Label: 5034467000650 (TOFOO CO NAKED XL)" at bounding box center [317, 393] width 145 height 26
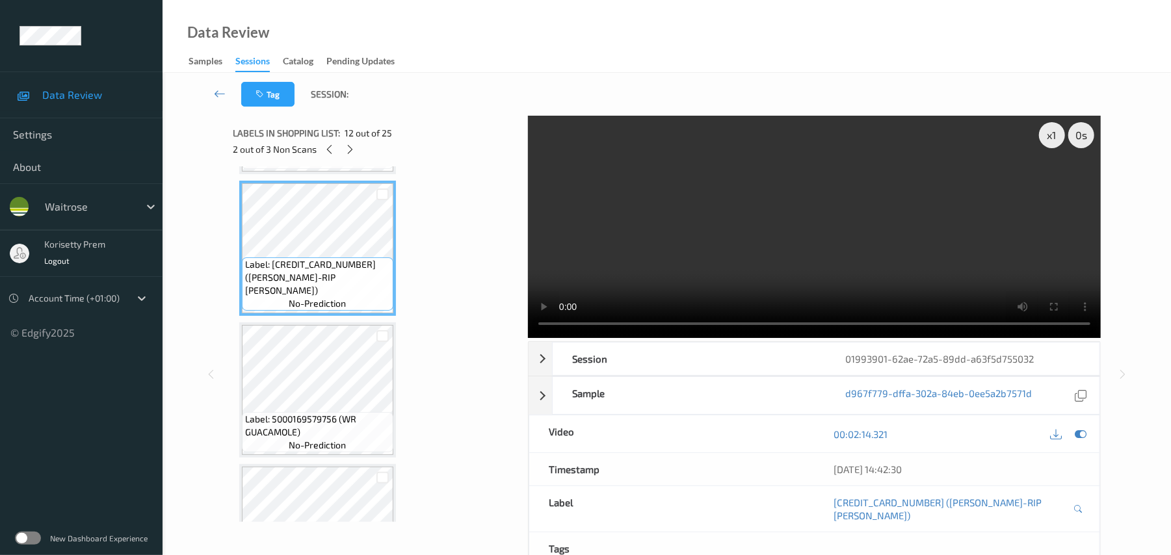
scroll to position [1561, 0]
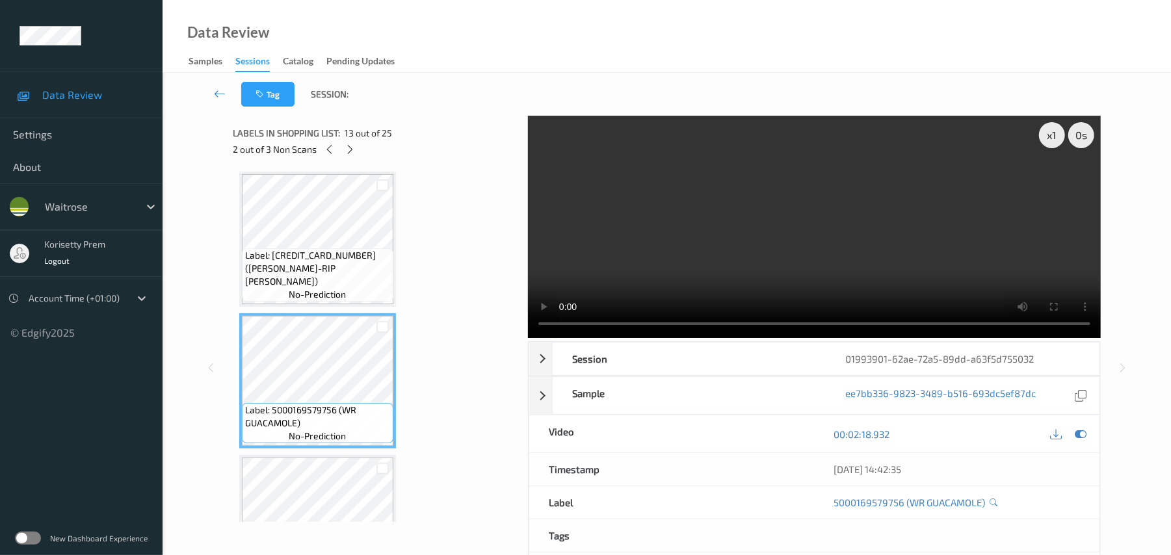
click at [797, 248] on video at bounding box center [814, 227] width 573 height 222
click at [821, 208] on video at bounding box center [814, 227] width 573 height 222
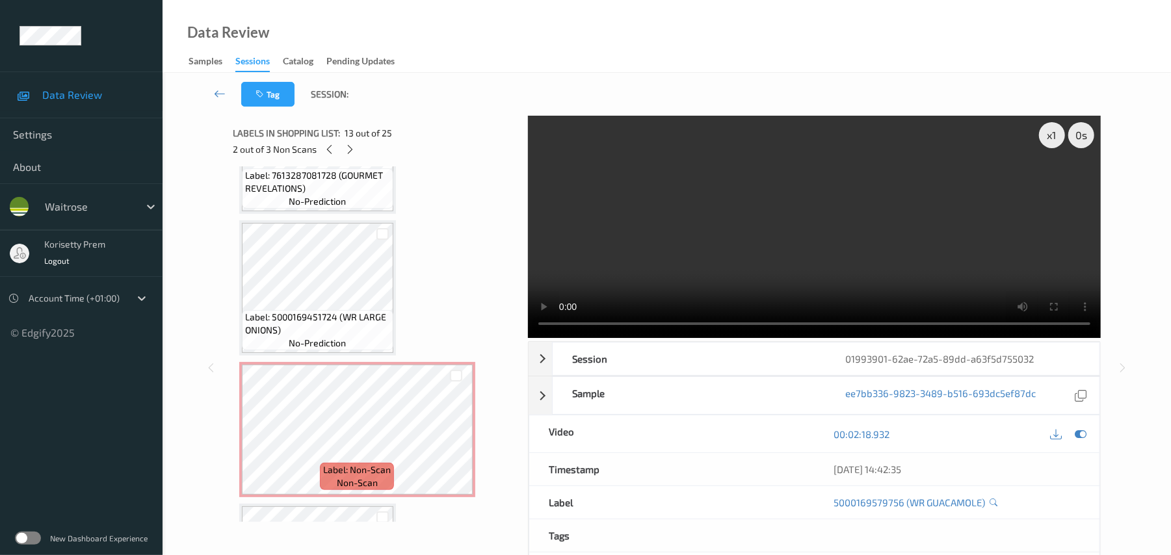
scroll to position [1994, 0]
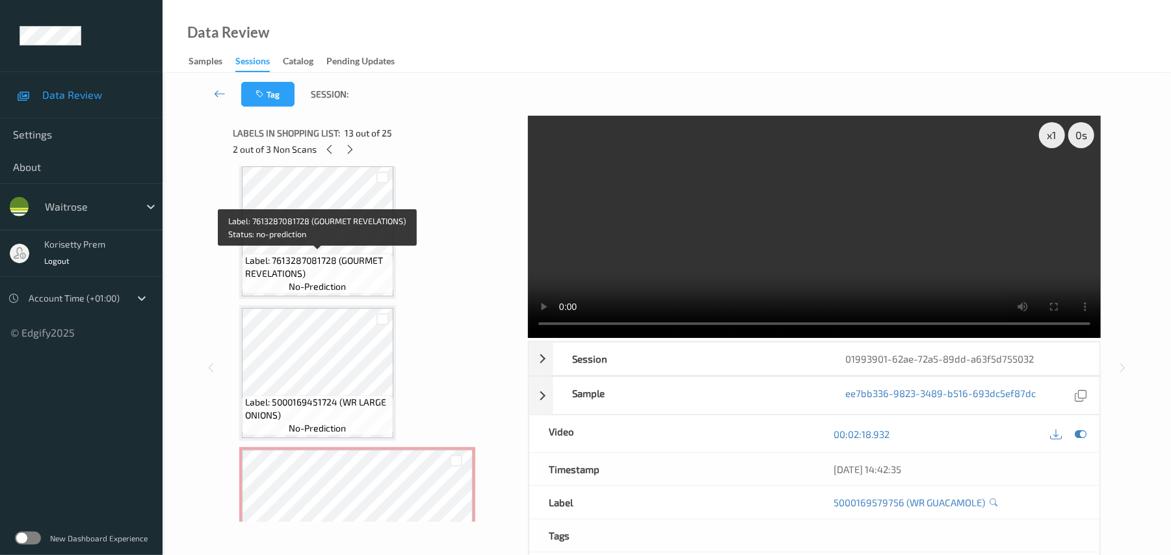
click at [304, 261] on span "Label: 7613287081728 (GOURMET REVELATIONS)" at bounding box center [317, 267] width 145 height 26
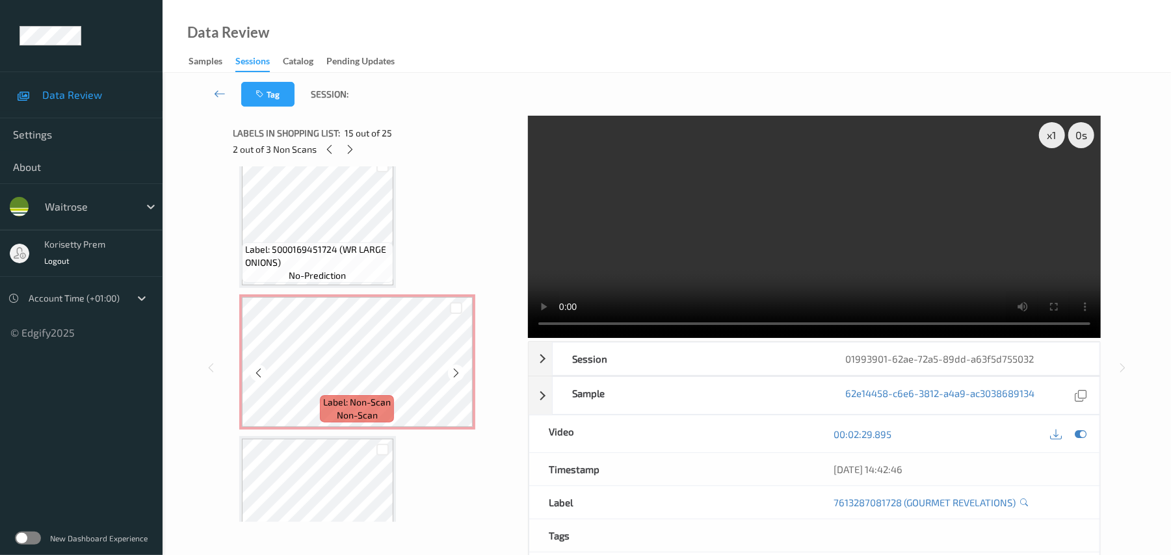
scroll to position [2168, 0]
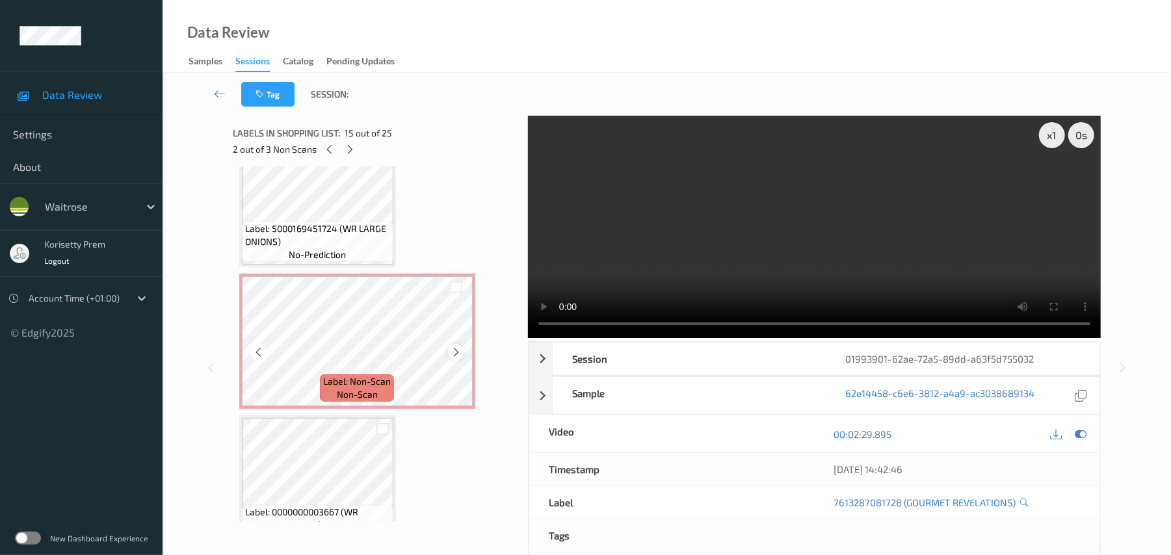
click at [455, 352] on icon at bounding box center [456, 353] width 11 height 12
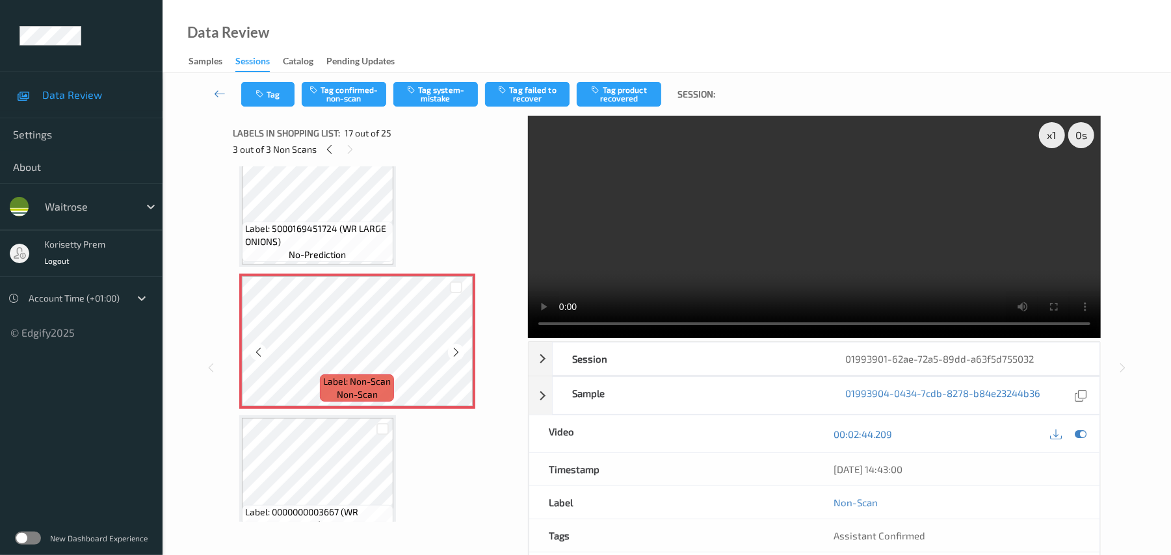
click at [455, 352] on icon at bounding box center [456, 353] width 11 height 12
click at [1078, 432] on icon at bounding box center [1082, 435] width 12 height 12
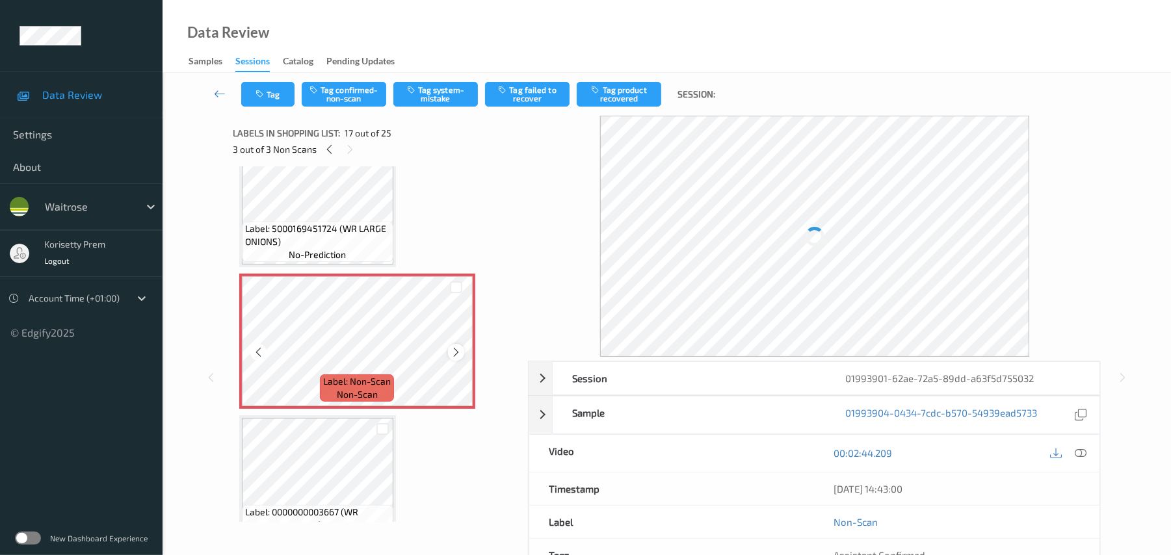
click at [451, 352] on icon at bounding box center [456, 353] width 11 height 12
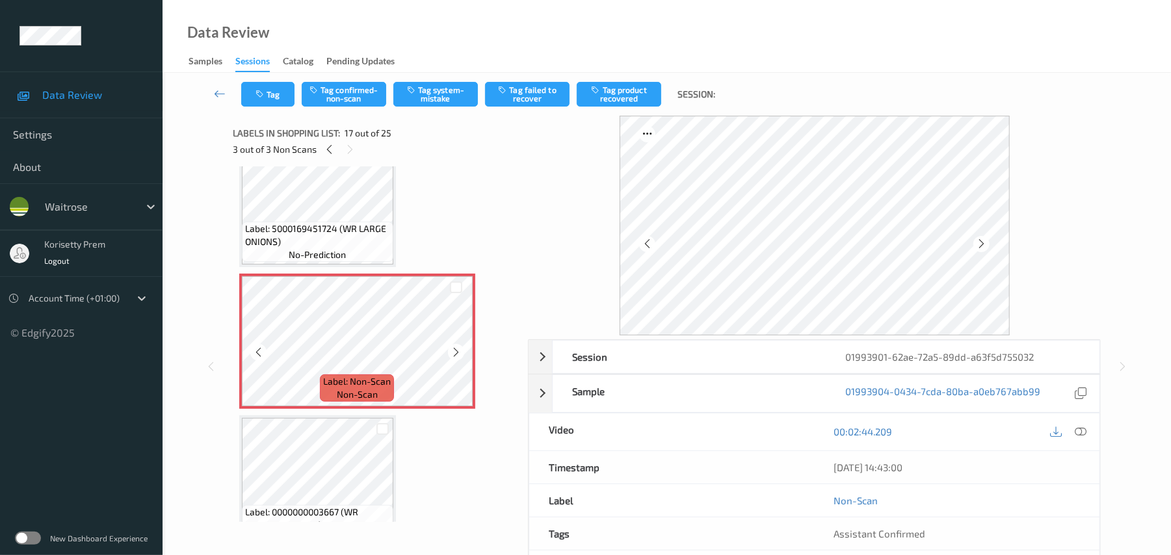
click at [451, 352] on icon at bounding box center [456, 353] width 11 height 12
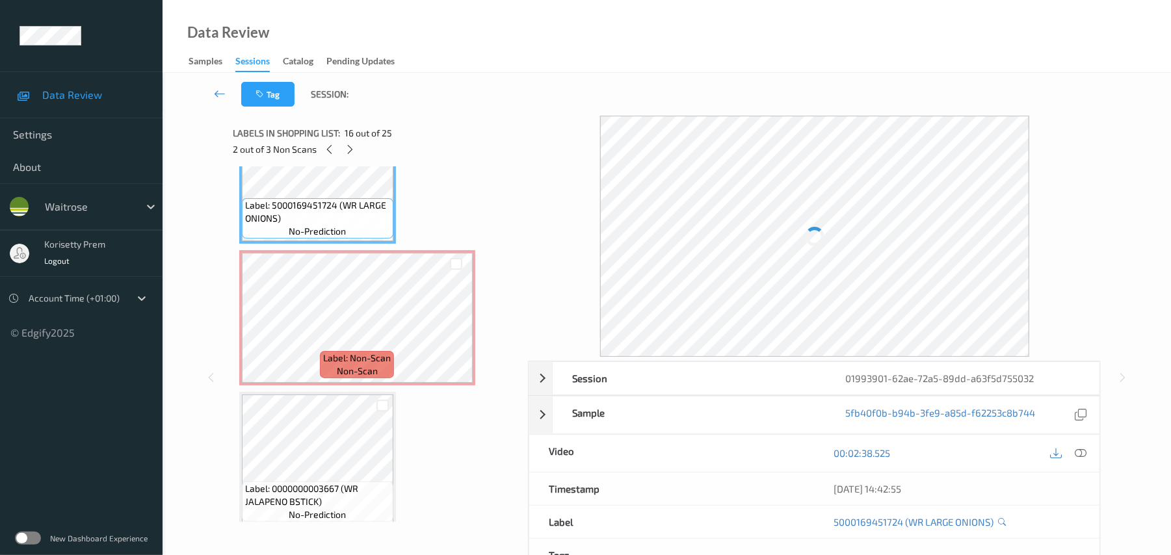
scroll to position [2081, 0]
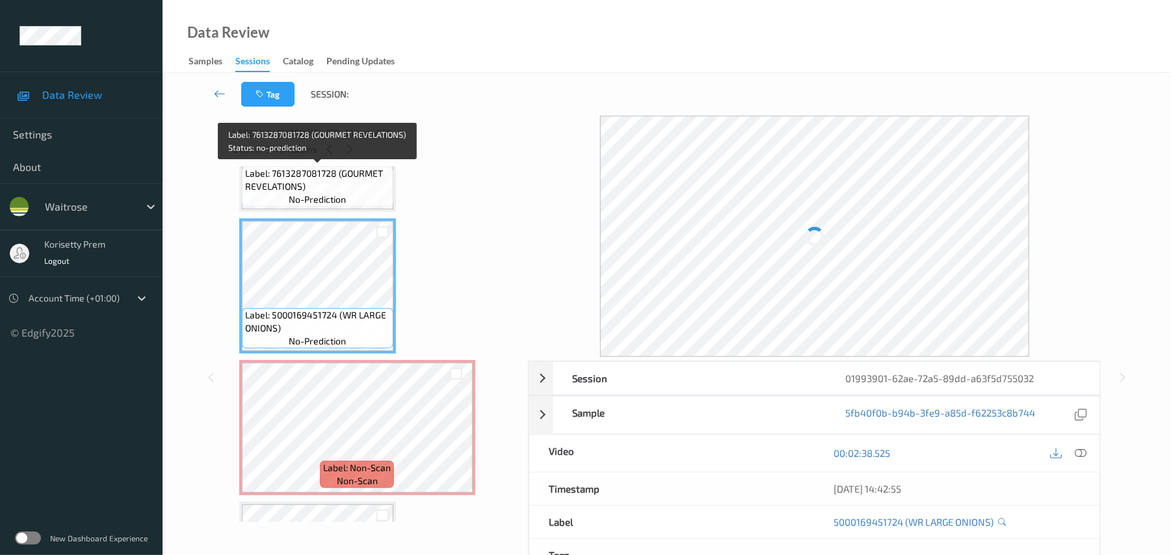
click at [281, 194] on div "Label: 7613287081728 (GOURMET REVELATIONS) no-prediction" at bounding box center [318, 186] width 152 height 40
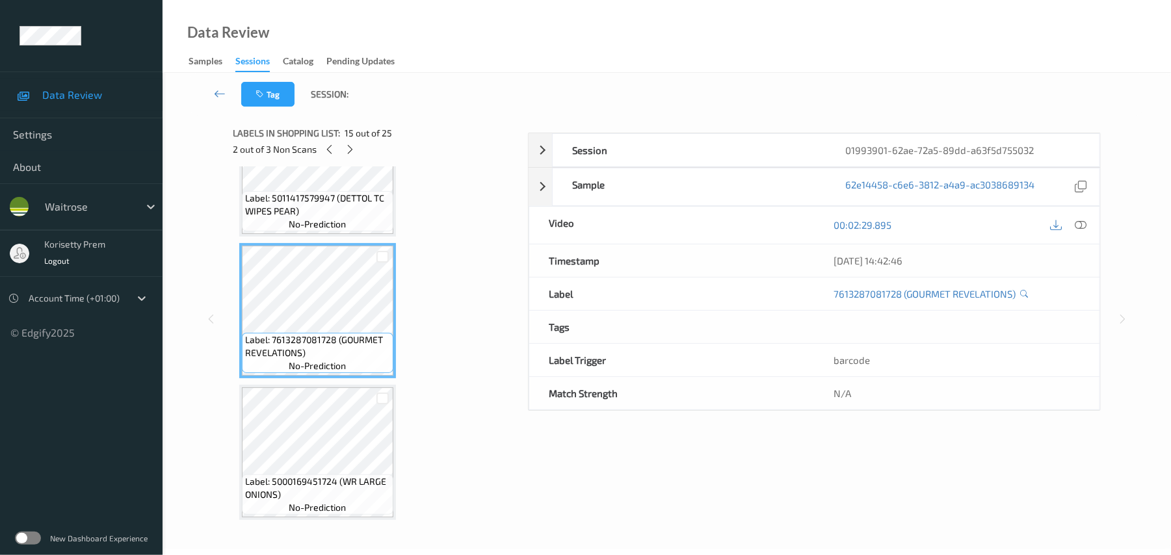
scroll to position [1908, 0]
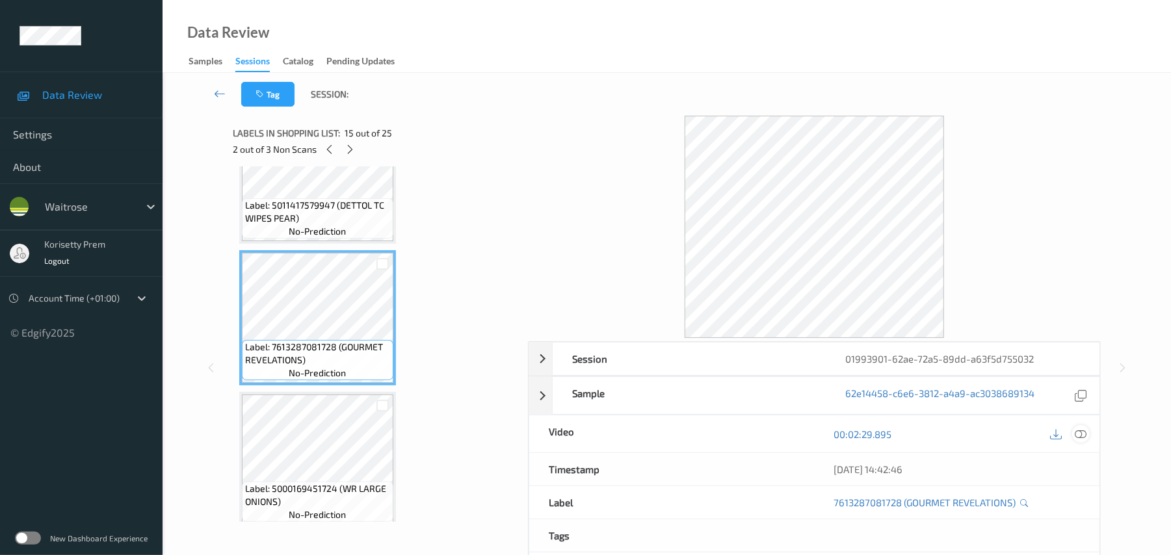
click at [1082, 435] on icon at bounding box center [1082, 435] width 12 height 12
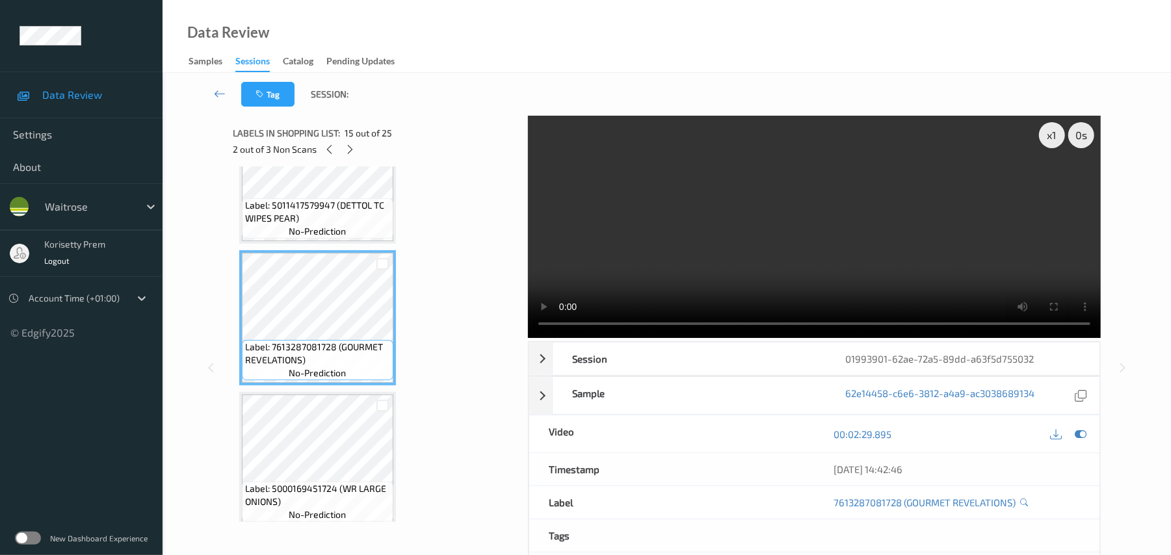
click at [766, 245] on video at bounding box center [814, 227] width 573 height 222
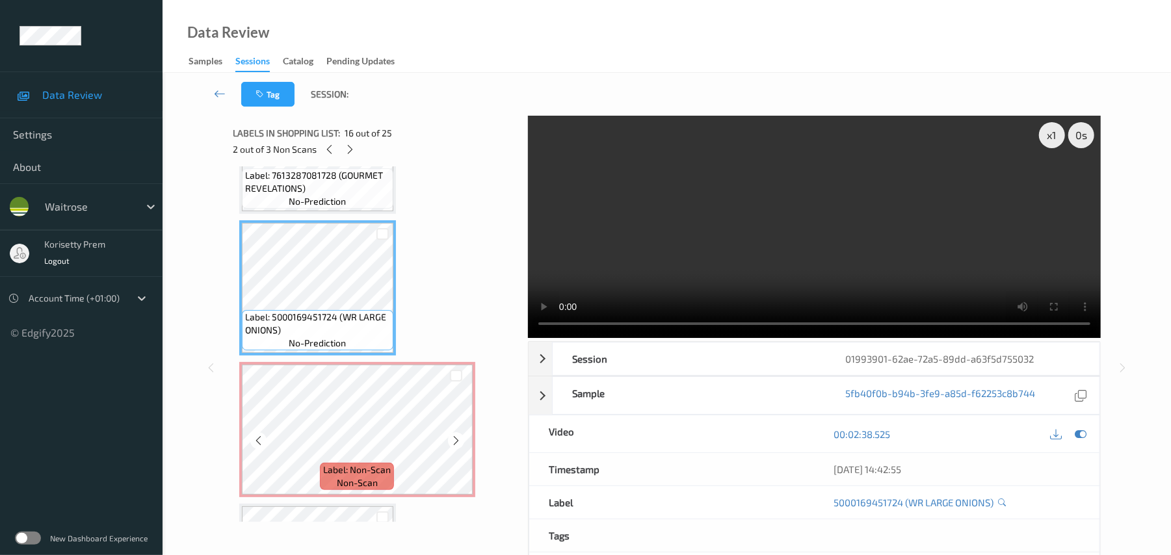
scroll to position [2081, 0]
click at [774, 207] on video at bounding box center [814, 227] width 573 height 222
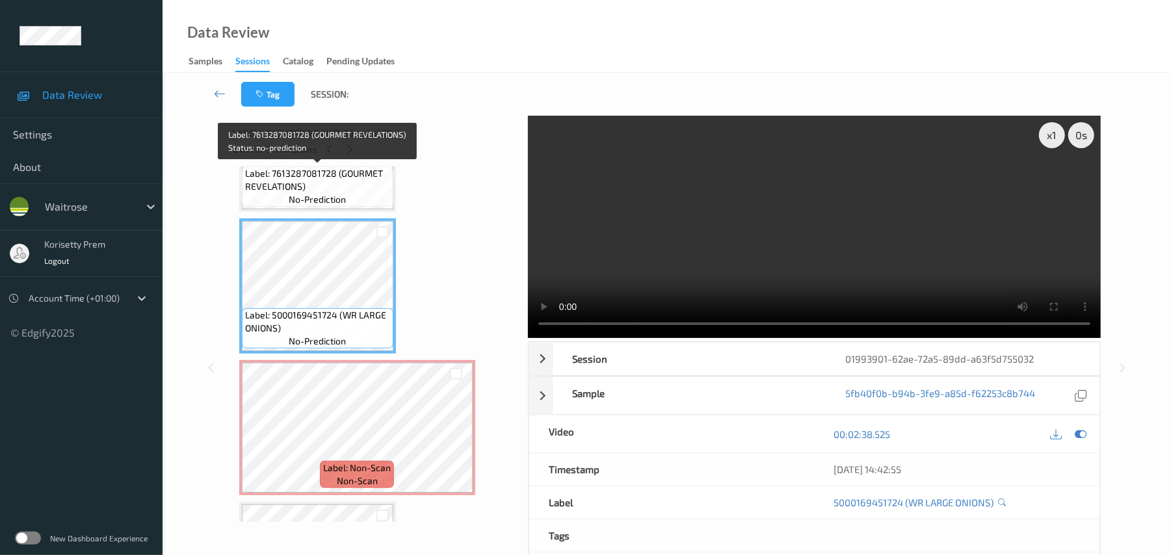
click at [319, 177] on span "Label: 7613287081728 (GOURMET REVELATIONS)" at bounding box center [317, 180] width 145 height 26
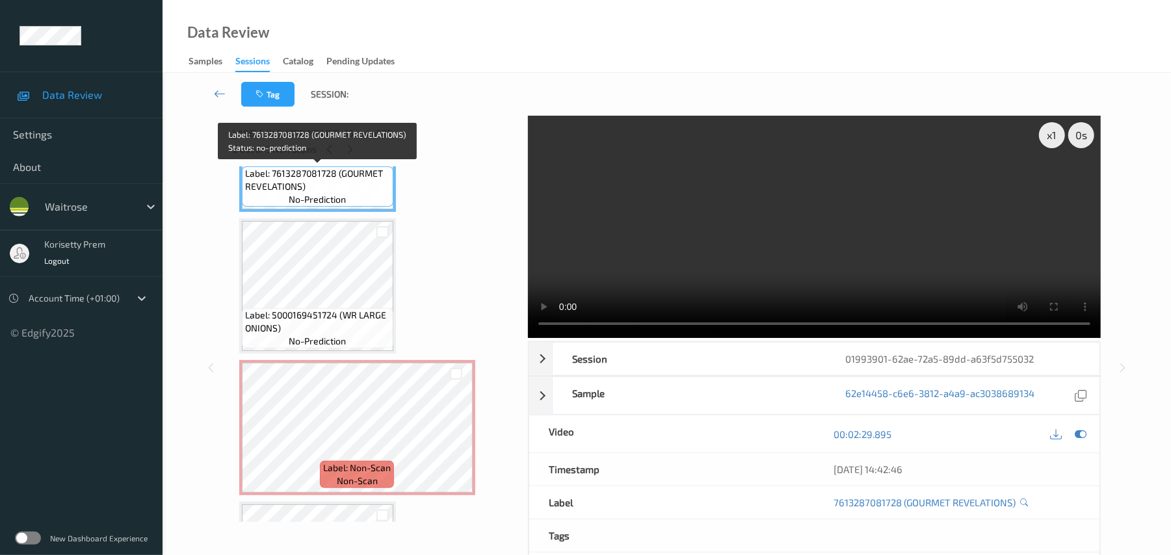
click at [838, 246] on video at bounding box center [814, 227] width 573 height 222
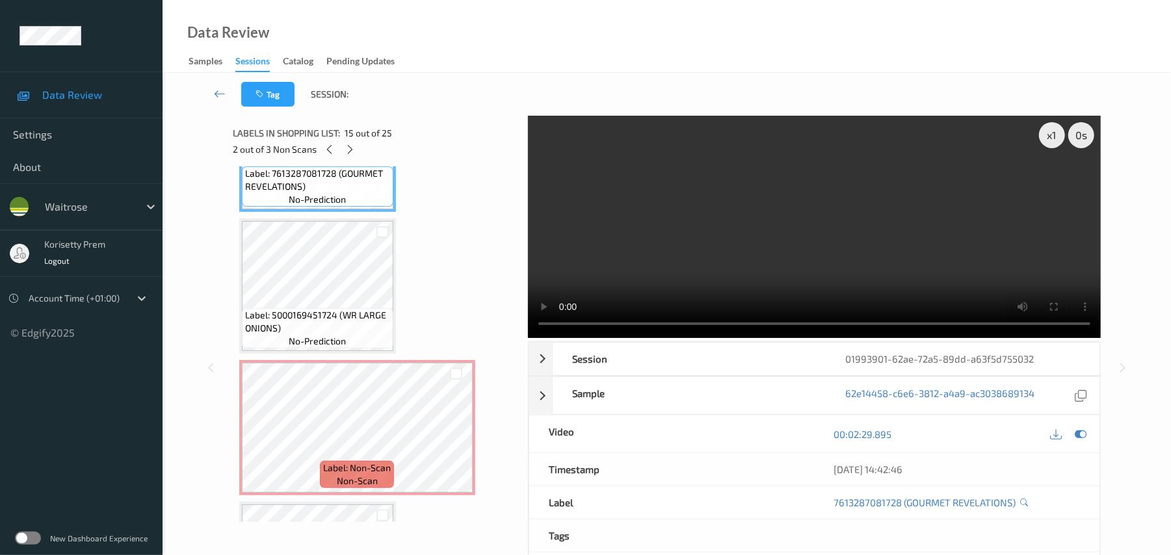
click at [591, 263] on video at bounding box center [814, 227] width 573 height 222
click at [730, 226] on video at bounding box center [814, 227] width 573 height 222
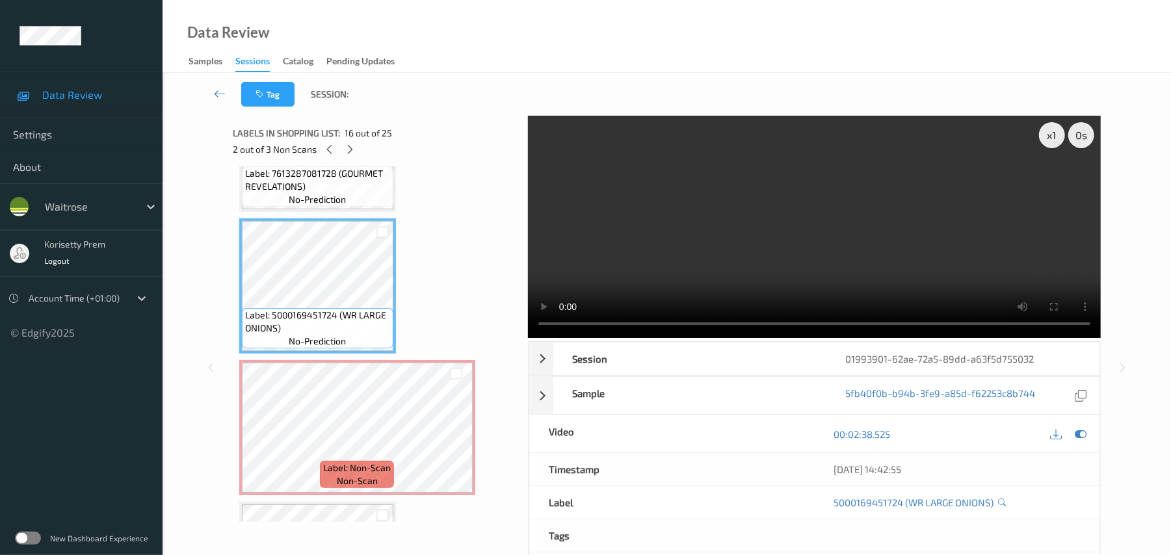
click at [731, 226] on video at bounding box center [814, 227] width 573 height 222
click at [456, 443] on icon at bounding box center [456, 439] width 11 height 12
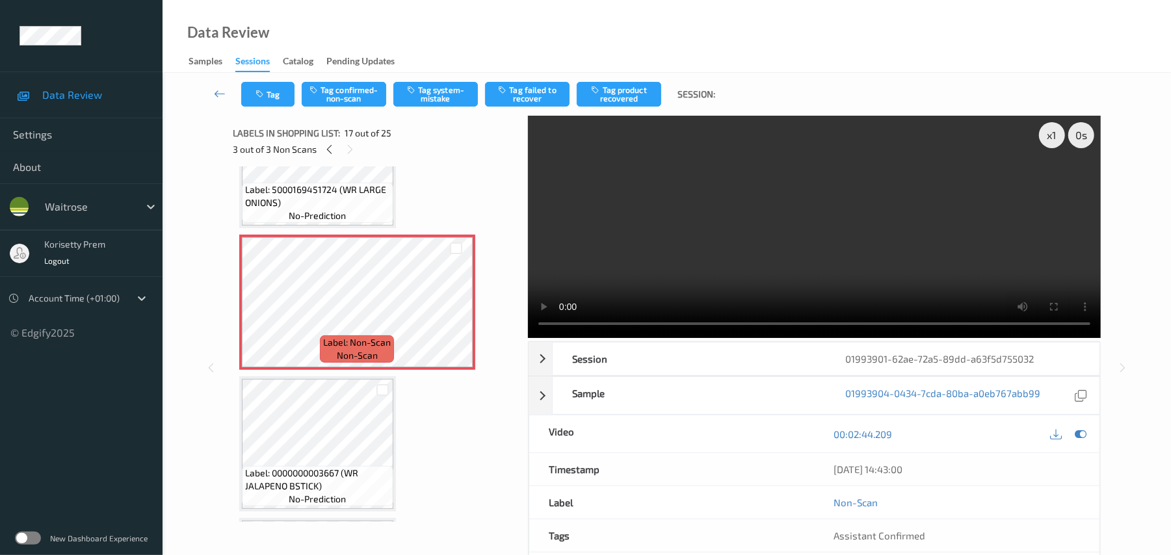
scroll to position [2254, 0]
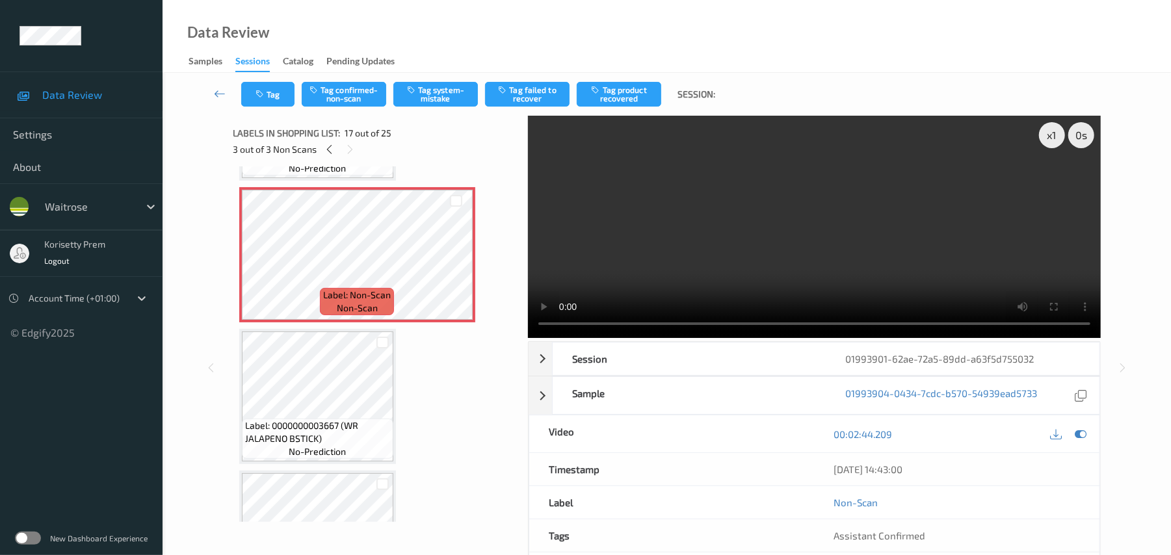
click at [716, 208] on video at bounding box center [814, 227] width 573 height 222
click at [732, 204] on video at bounding box center [814, 227] width 573 height 222
click at [886, 224] on video at bounding box center [814, 227] width 573 height 222
click at [453, 267] on icon at bounding box center [456, 266] width 11 height 12
click at [455, 267] on icon at bounding box center [456, 266] width 11 height 12
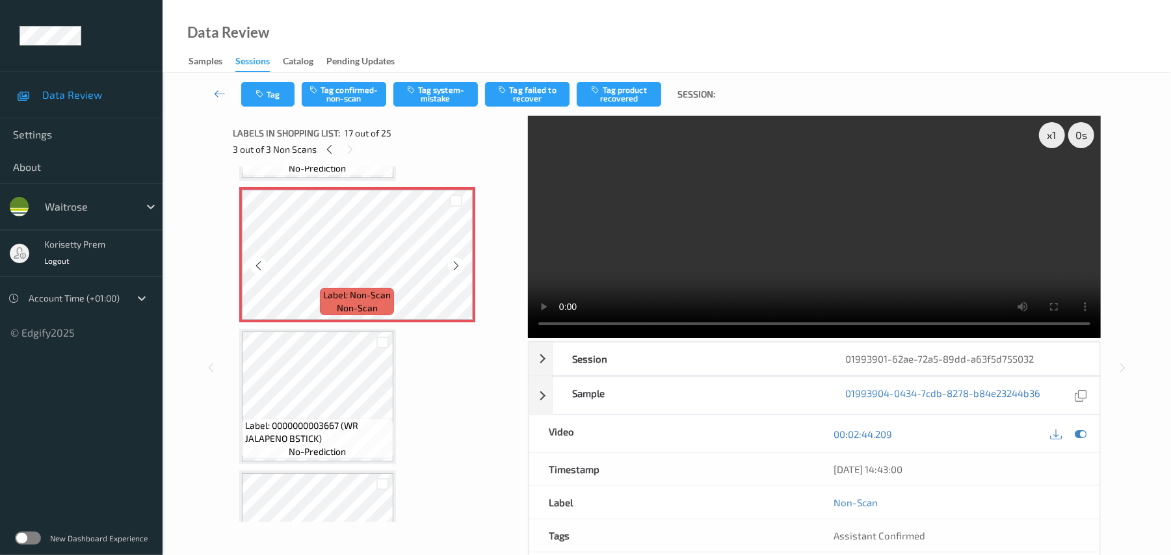
click at [455, 267] on icon at bounding box center [456, 266] width 11 height 12
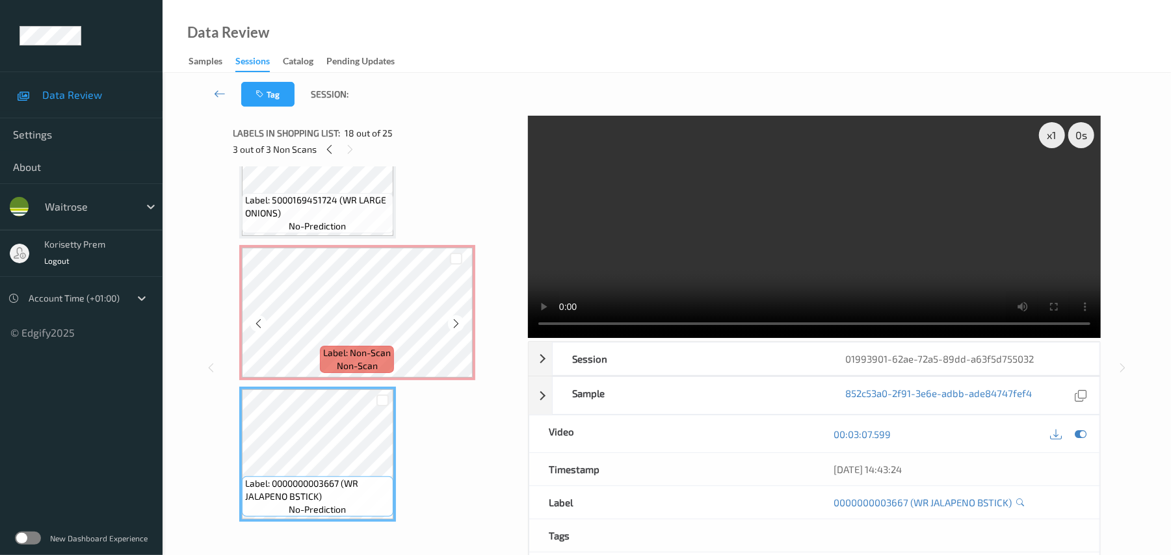
scroll to position [2168, 0]
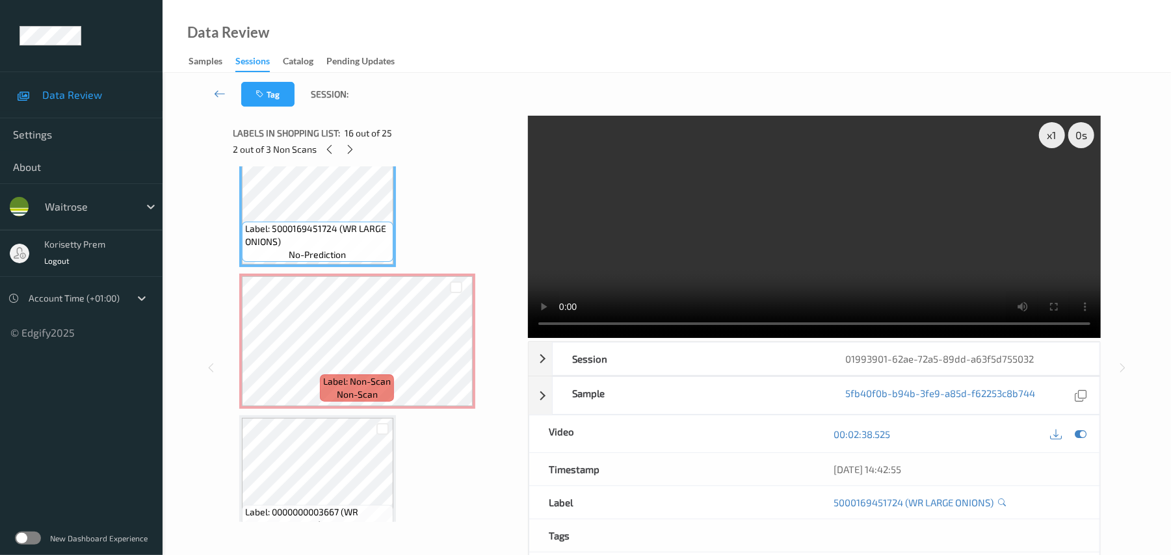
click at [679, 243] on video at bounding box center [814, 227] width 573 height 222
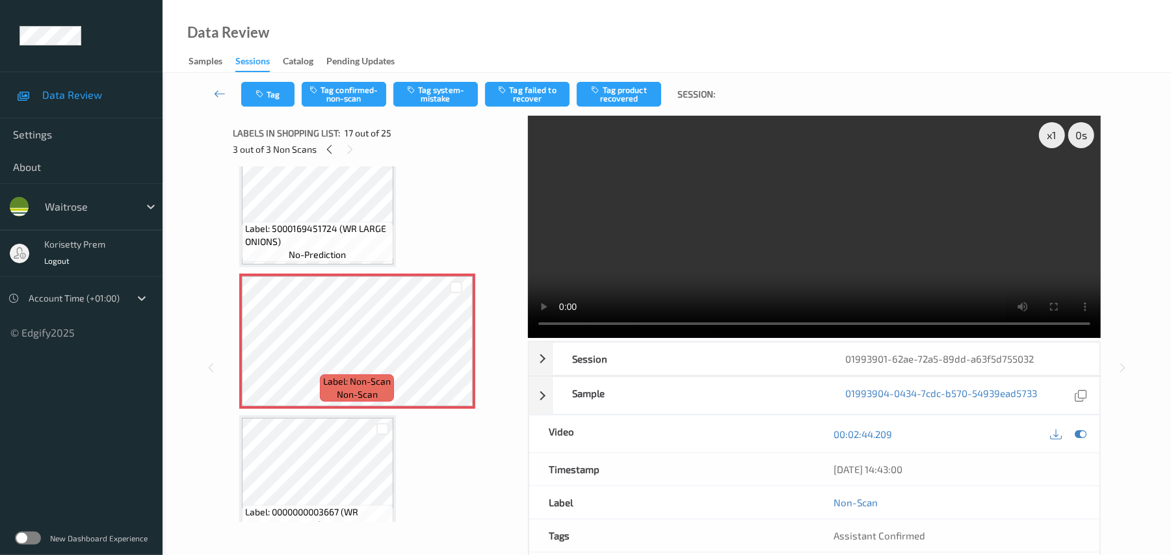
click at [748, 261] on video at bounding box center [814, 227] width 573 height 222
click at [1078, 440] on icon at bounding box center [1082, 435] width 12 height 12
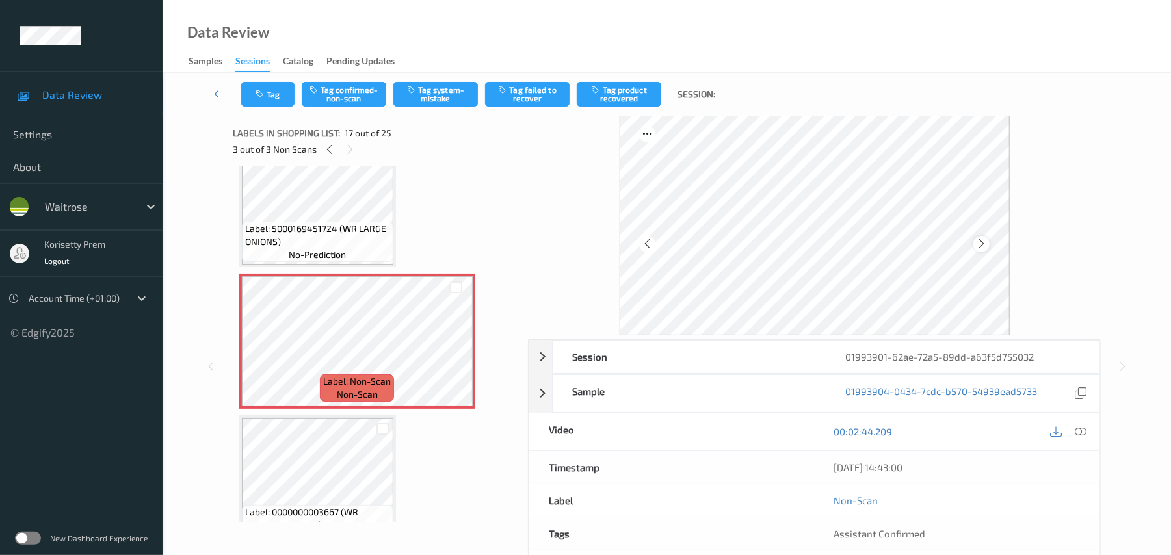
click at [981, 247] on icon at bounding box center [981, 244] width 11 height 12
click at [978, 247] on icon at bounding box center [981, 244] width 11 height 12
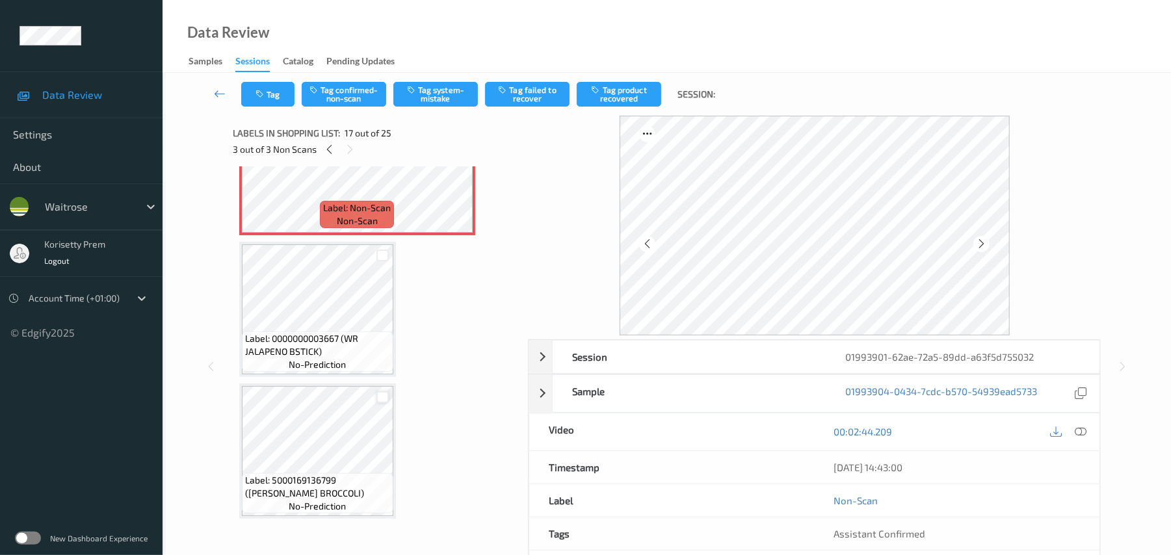
scroll to position [2254, 0]
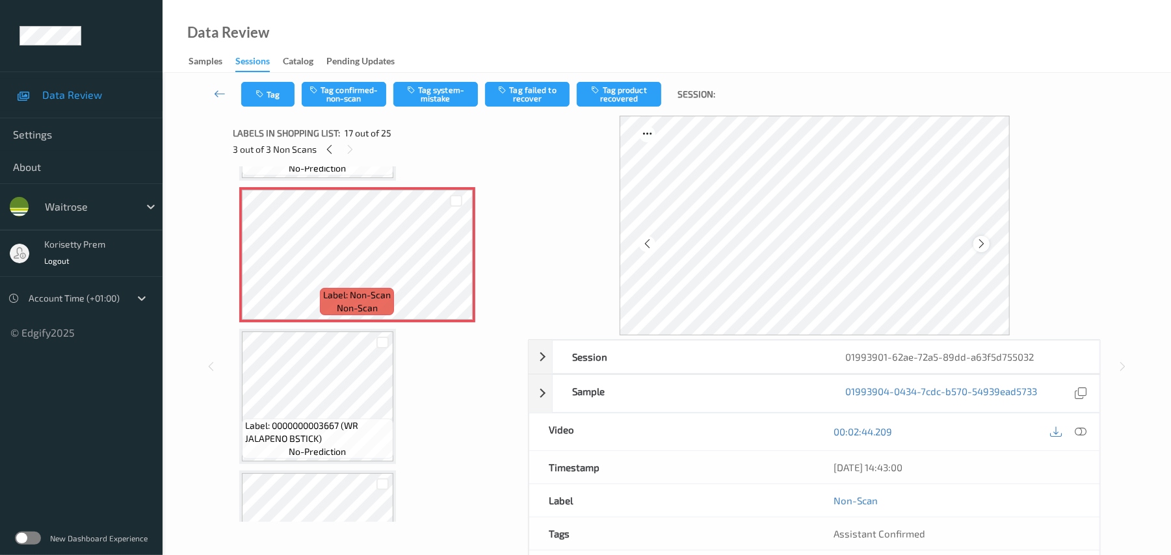
click at [981, 243] on icon at bounding box center [981, 244] width 11 height 12
click at [982, 243] on icon at bounding box center [981, 244] width 11 height 12
click at [983, 243] on icon at bounding box center [981, 244] width 11 height 12
click at [1081, 429] on icon at bounding box center [1082, 432] width 12 height 12
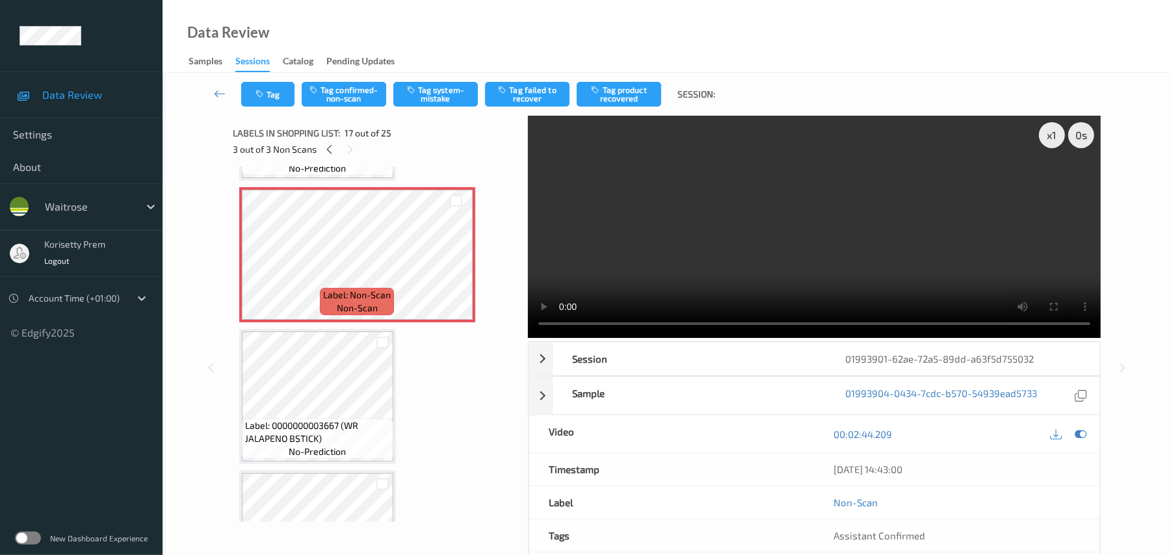
click at [817, 241] on video at bounding box center [814, 227] width 573 height 222
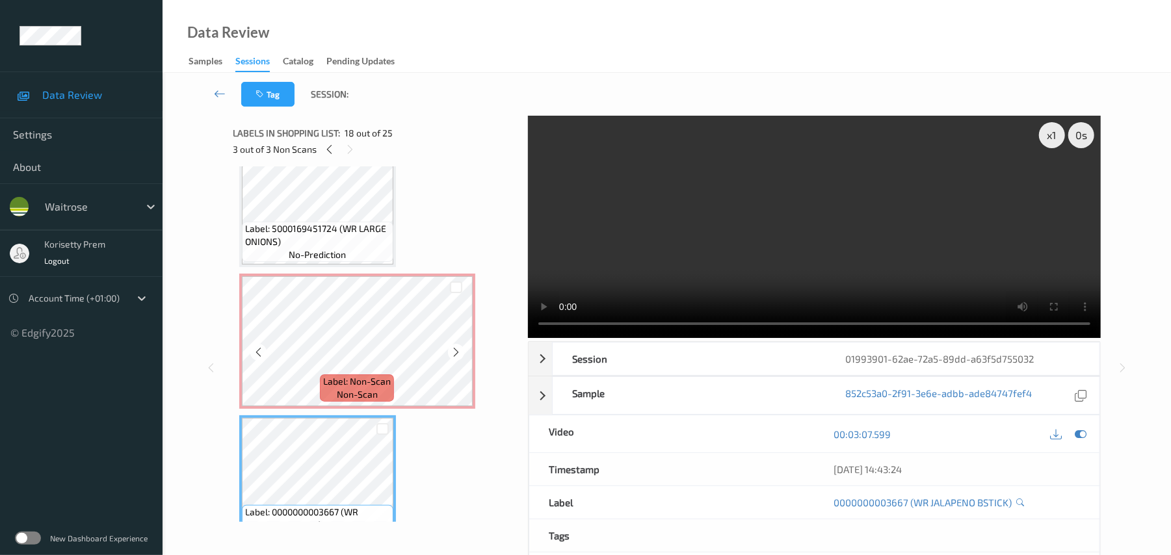
scroll to position [2081, 0]
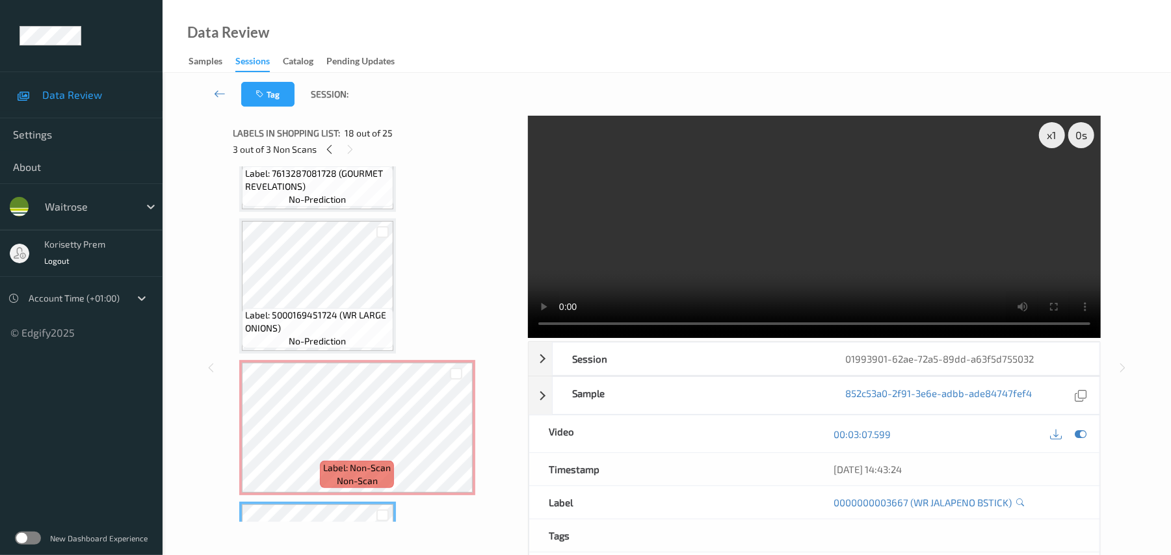
click at [805, 219] on video at bounding box center [814, 227] width 573 height 222
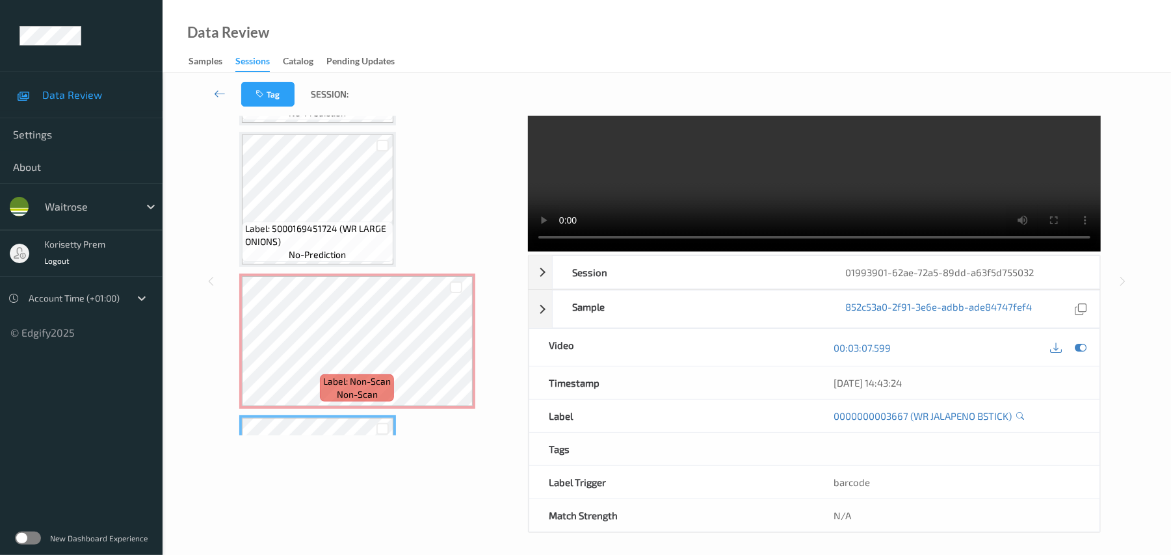
click at [736, 191] on video at bounding box center [814, 140] width 573 height 222
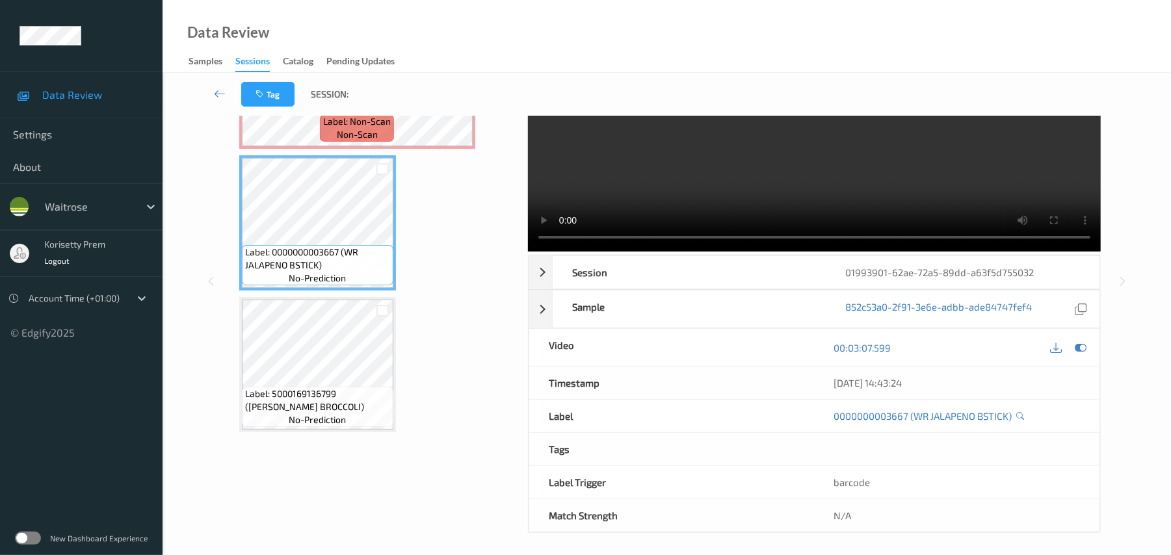
scroll to position [0, 0]
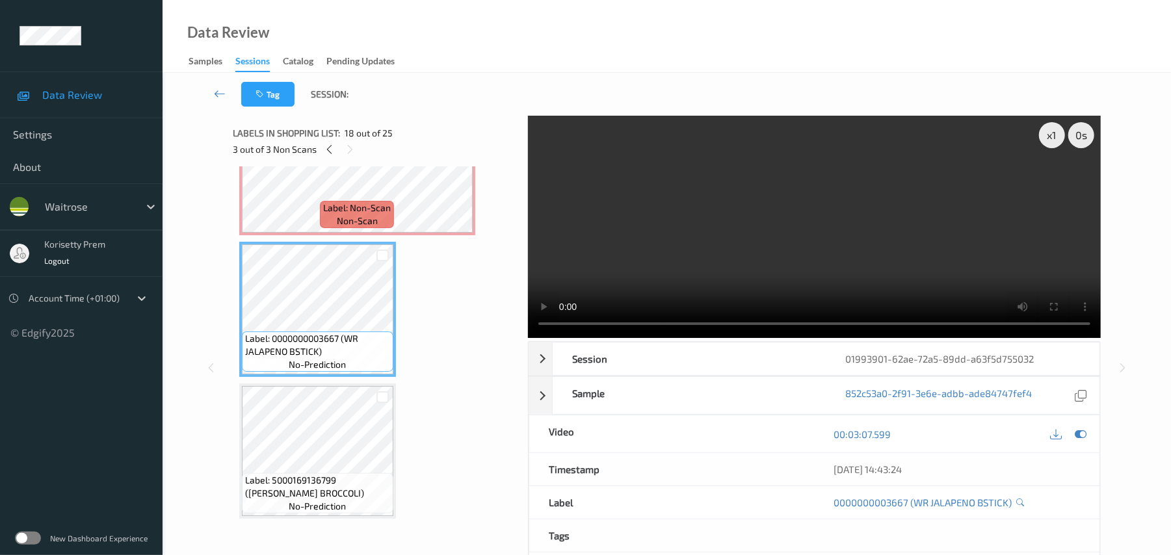
click at [749, 255] on video at bounding box center [814, 227] width 573 height 222
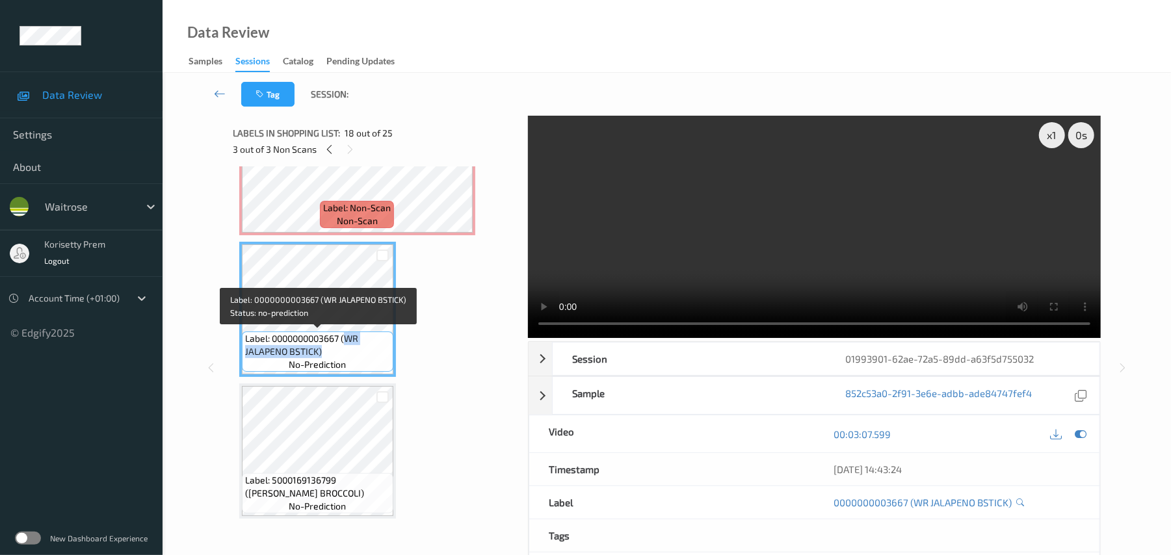
drag, startPoint x: 347, startPoint y: 339, endPoint x: 350, endPoint y: 352, distance: 13.9
click at [350, 352] on span "Label: 0000000003667 (WR JALAPENO BSTICK)" at bounding box center [317, 345] width 145 height 26
copy span "WR JALAPENO BSTICK)"
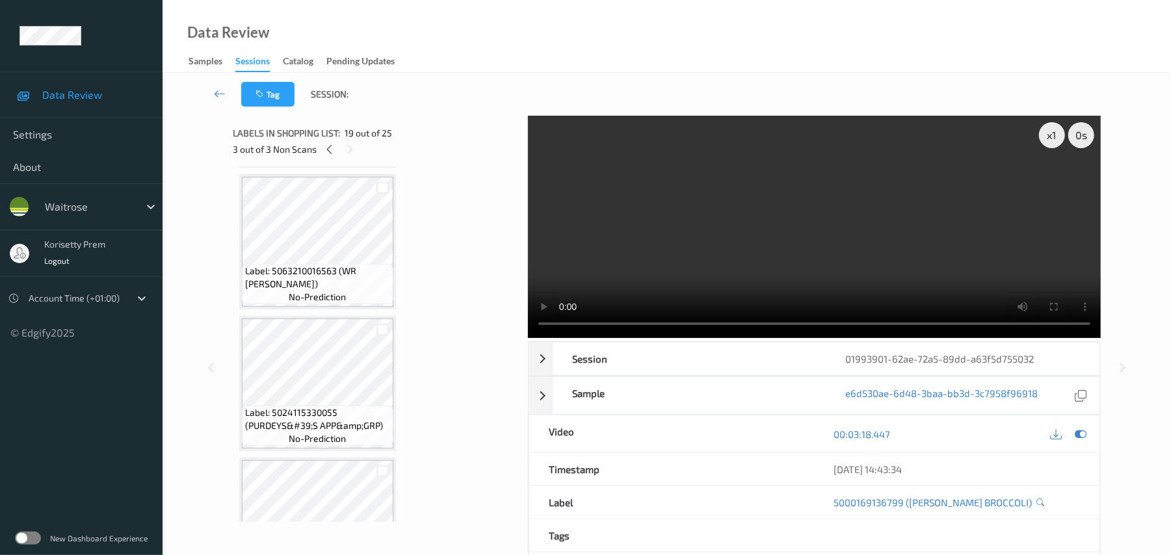
scroll to position [2862, 0]
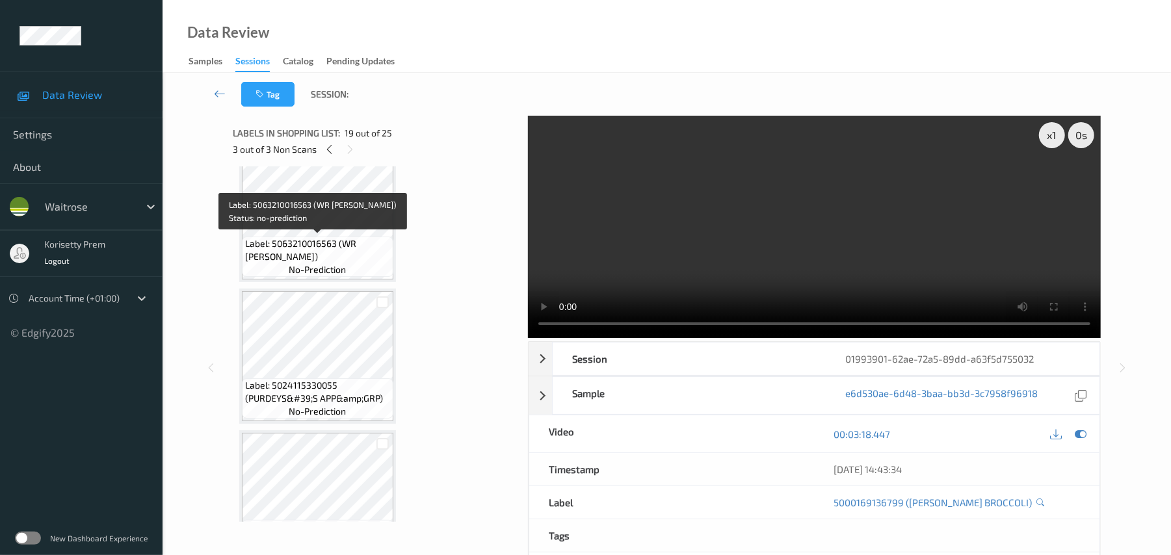
click at [324, 256] on span "Label: 5063210016563 (WR EDAMAME STIR FRY)" at bounding box center [317, 250] width 145 height 26
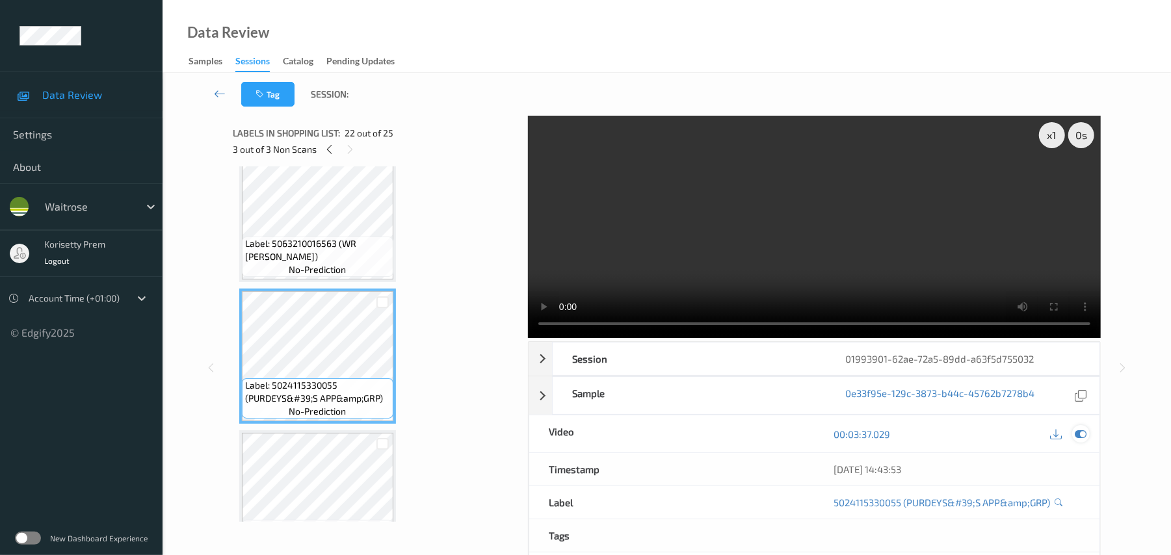
click at [1085, 432] on icon at bounding box center [1082, 435] width 12 height 12
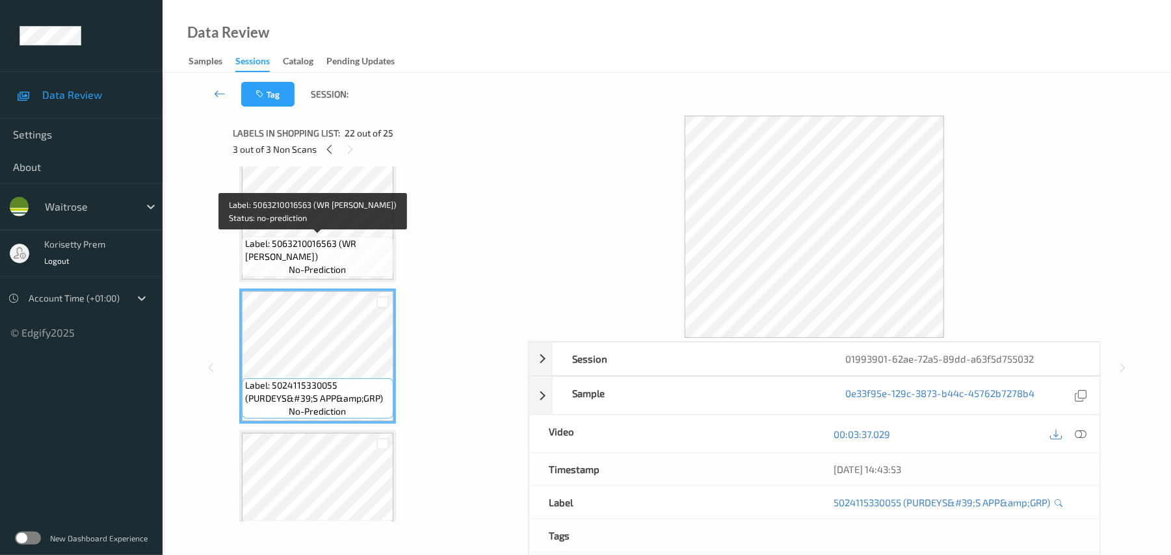
click at [316, 271] on span "no-prediction" at bounding box center [317, 269] width 57 height 13
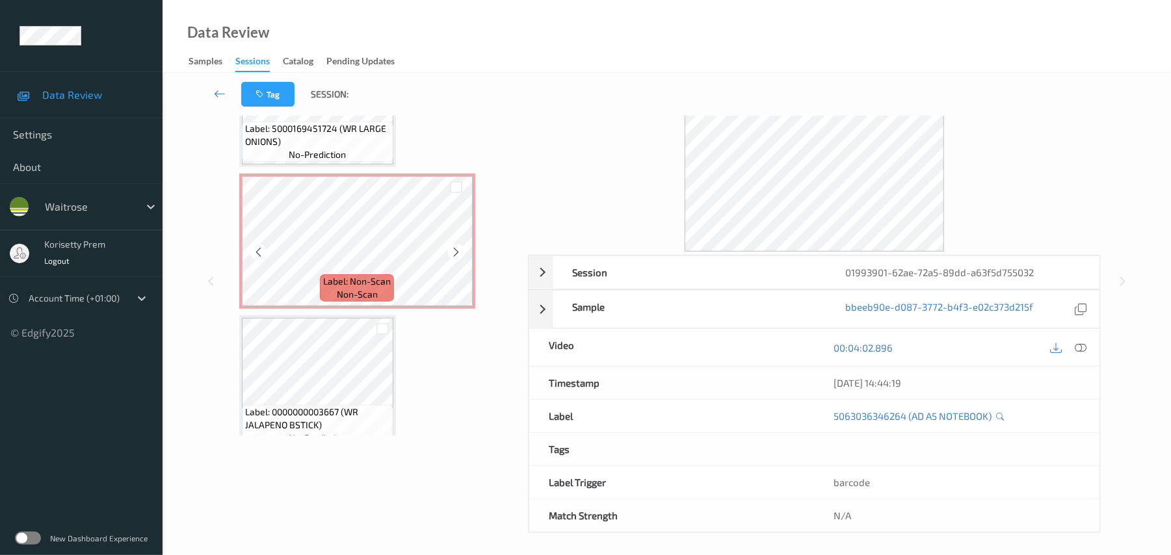
scroll to position [2154, 0]
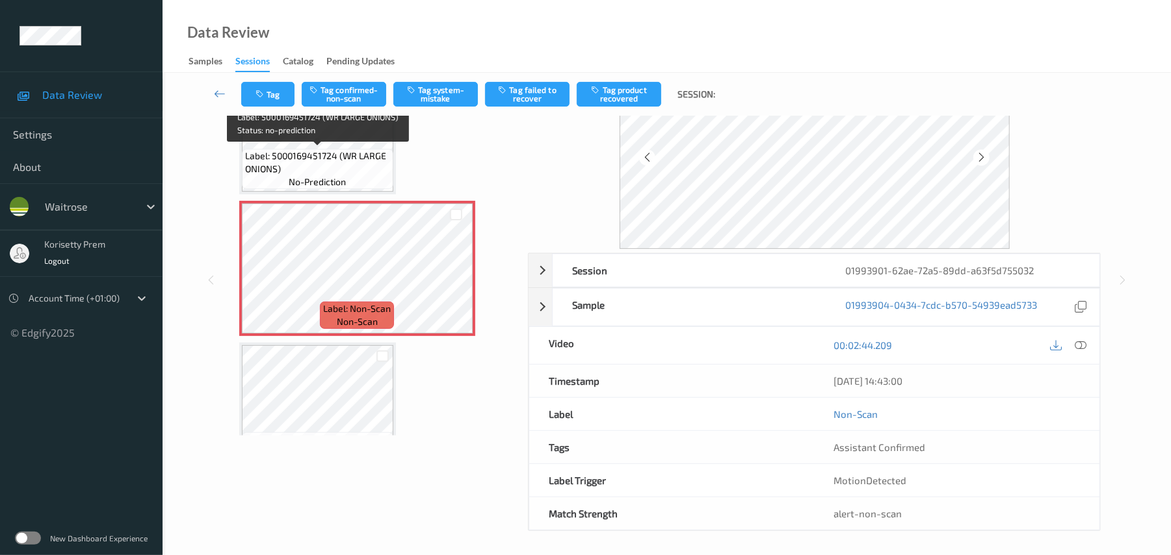
click at [299, 166] on span "Label: 5000169451724 (WR LARGE ONIONS)" at bounding box center [317, 163] width 145 height 26
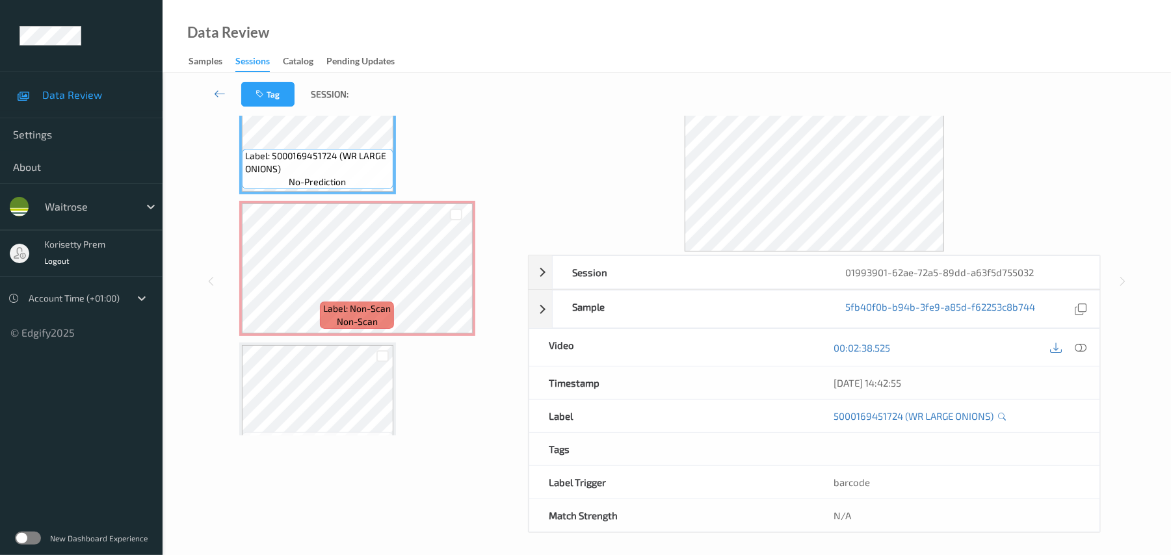
click at [1083, 347] on icon at bounding box center [1082, 348] width 12 height 12
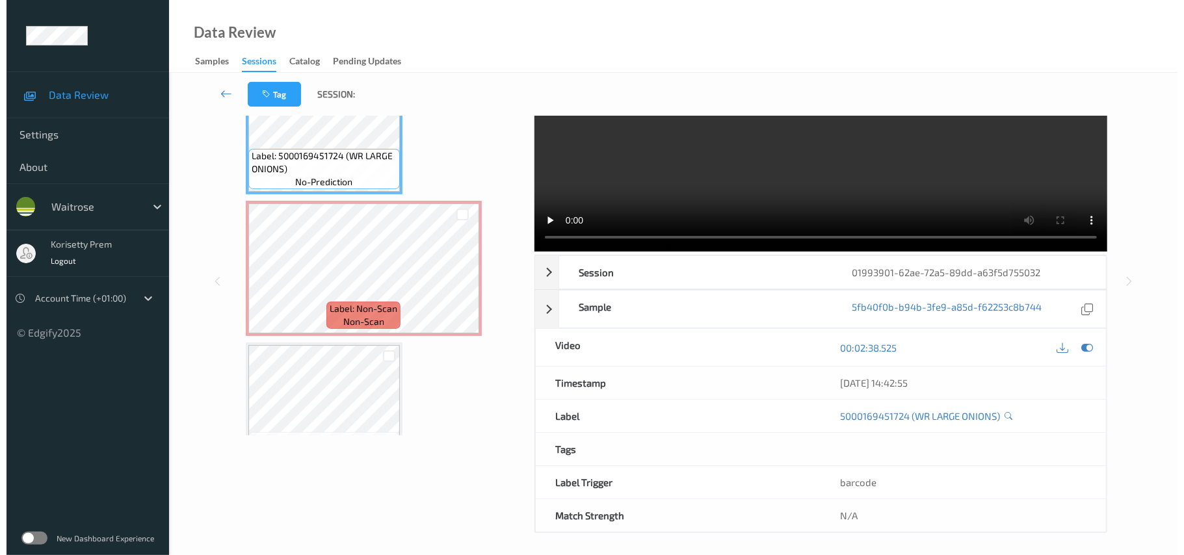
scroll to position [0, 0]
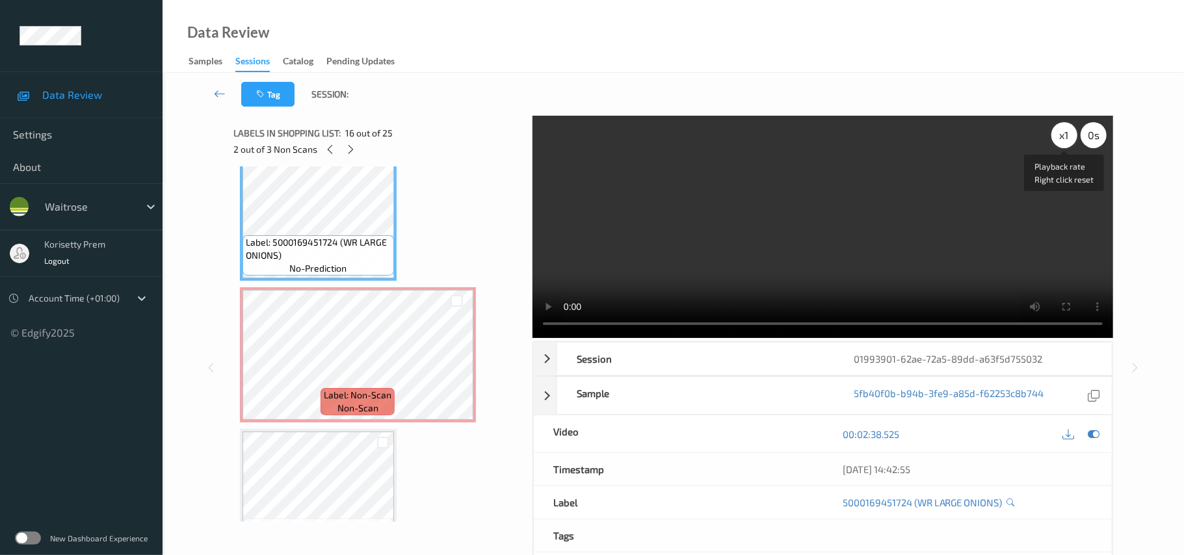
click at [1071, 130] on div "x 1" at bounding box center [1065, 135] width 26 height 26
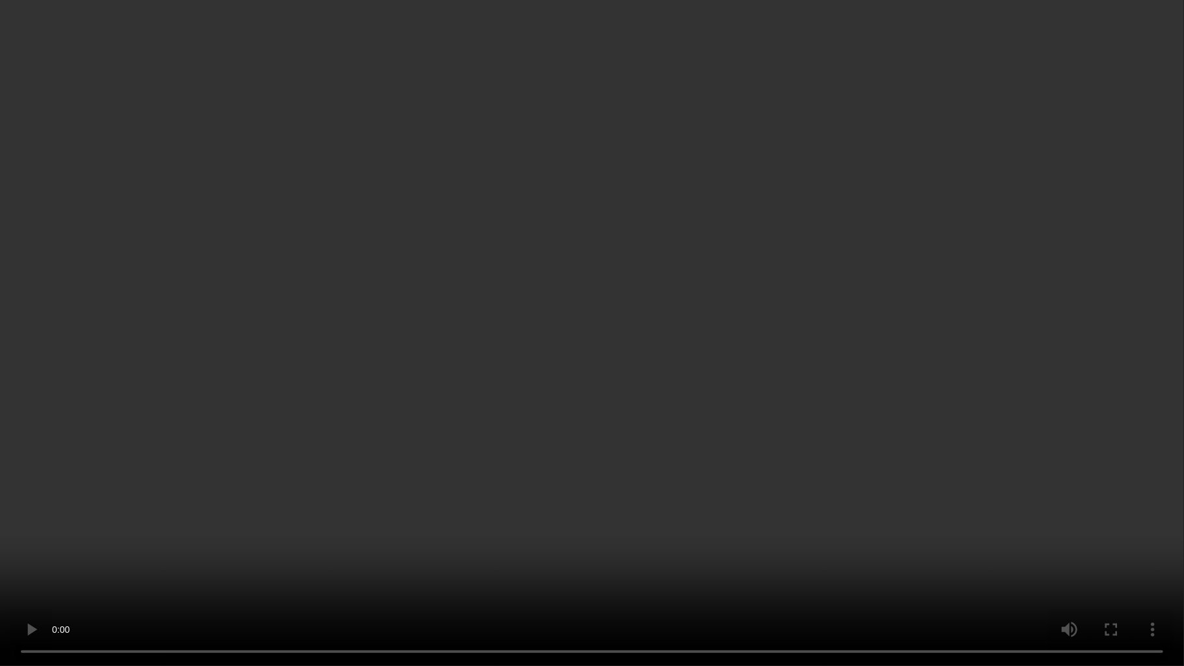
click at [354, 330] on video at bounding box center [592, 333] width 1184 height 666
click at [927, 276] on video at bounding box center [592, 333] width 1184 height 666
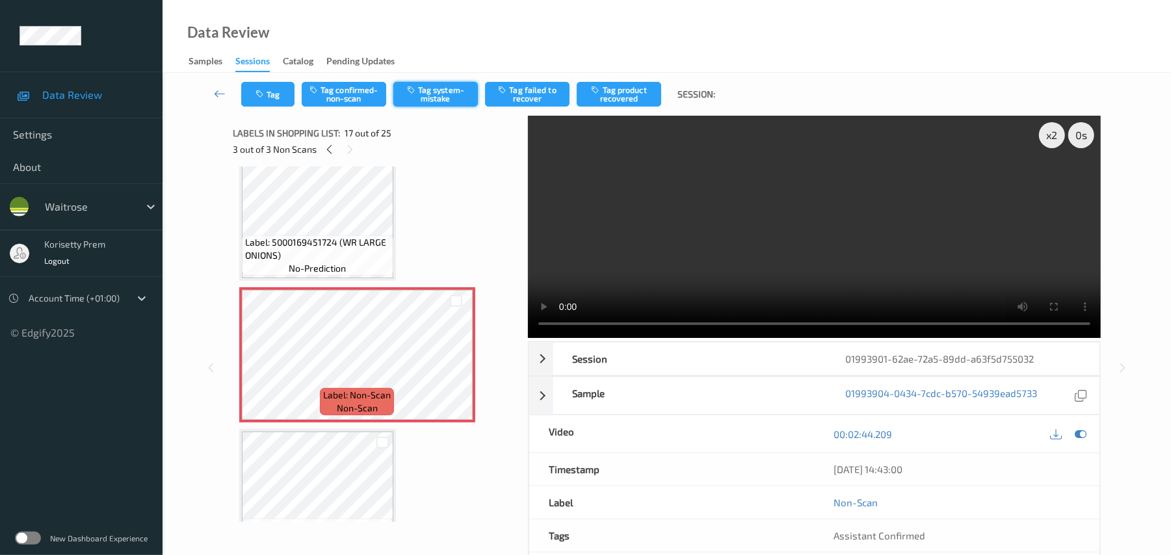
click at [430, 94] on button "Tag system-mistake" at bounding box center [435, 94] width 85 height 25
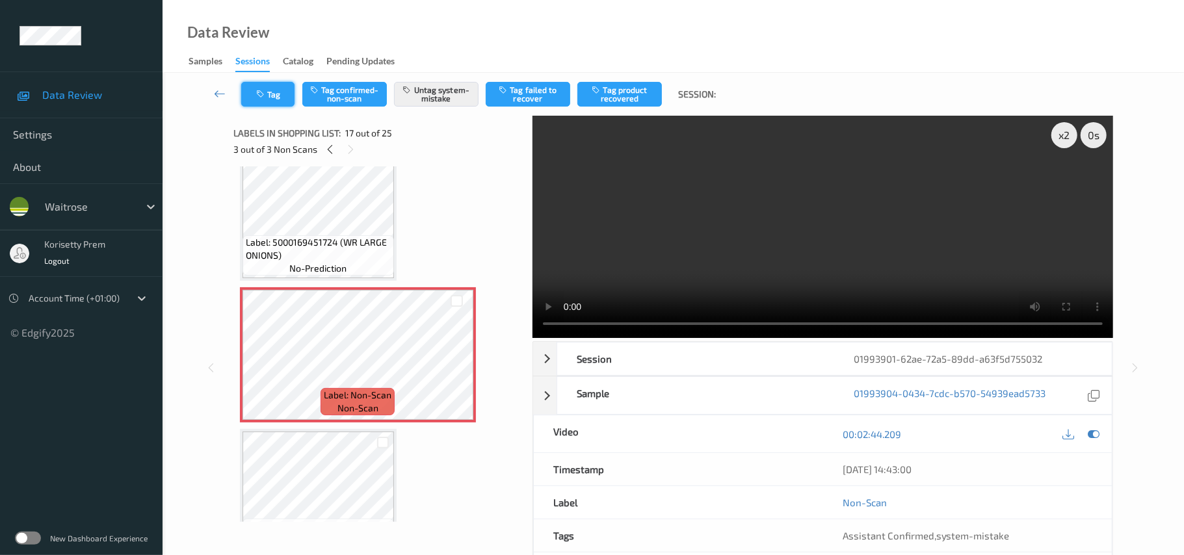
click at [268, 94] on button "Tag" at bounding box center [267, 94] width 53 height 25
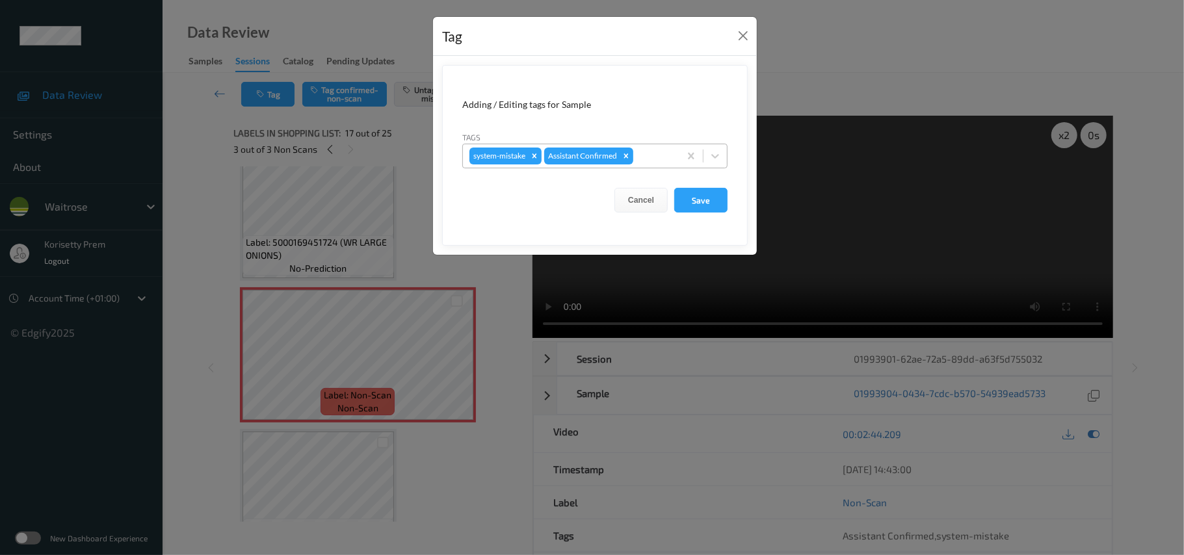
click at [651, 165] on div "system-mistake Assistant Confirmed" at bounding box center [571, 156] width 217 height 22
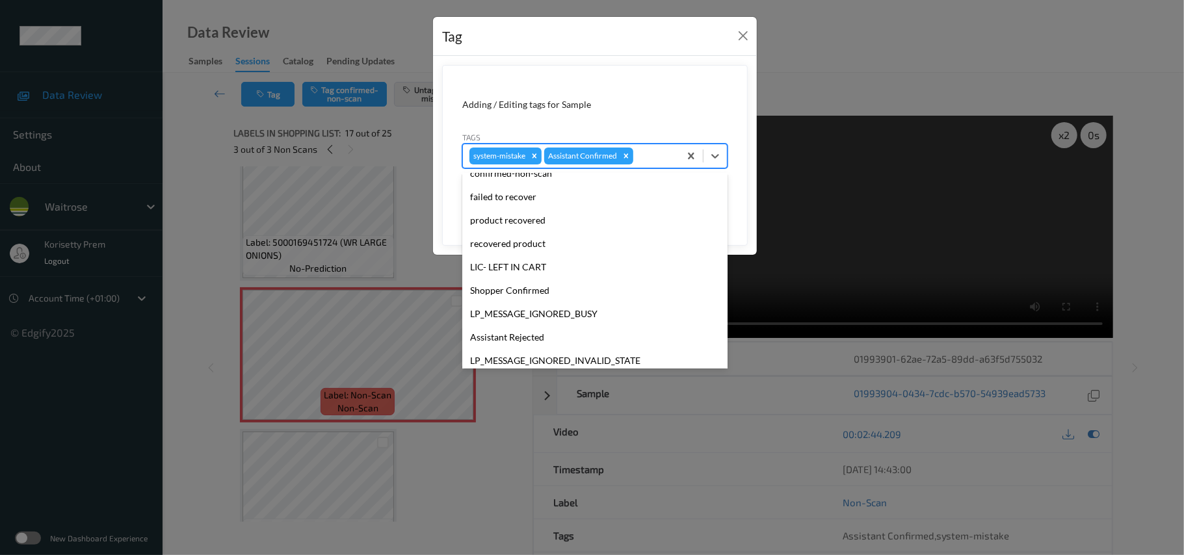
scroll to position [302, 0]
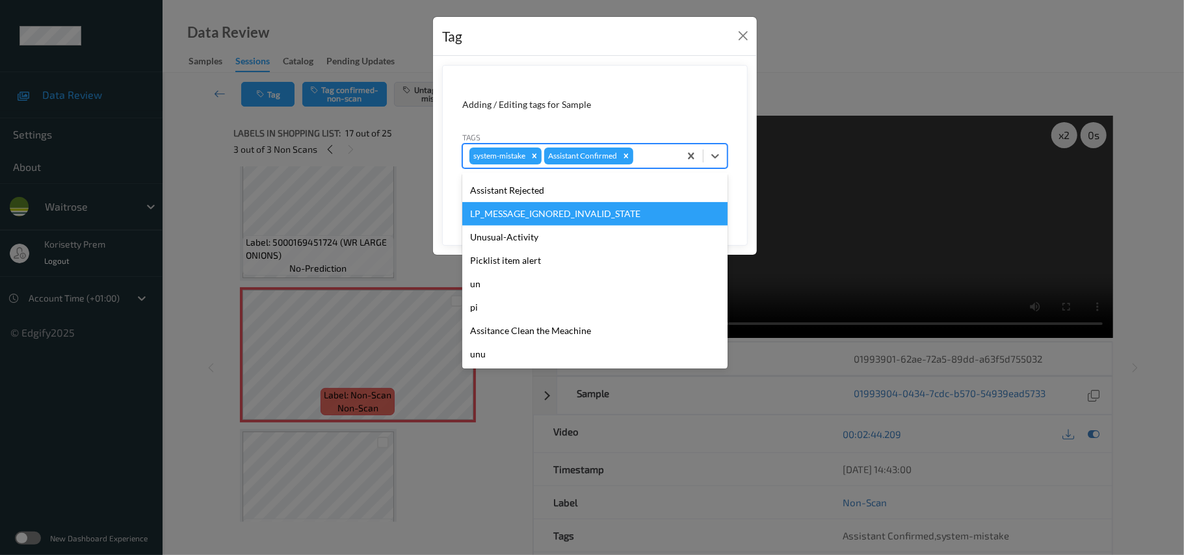
click at [524, 224] on div "LP_MESSAGE_IGNORED_INVALID_STATE" at bounding box center [594, 213] width 265 height 23
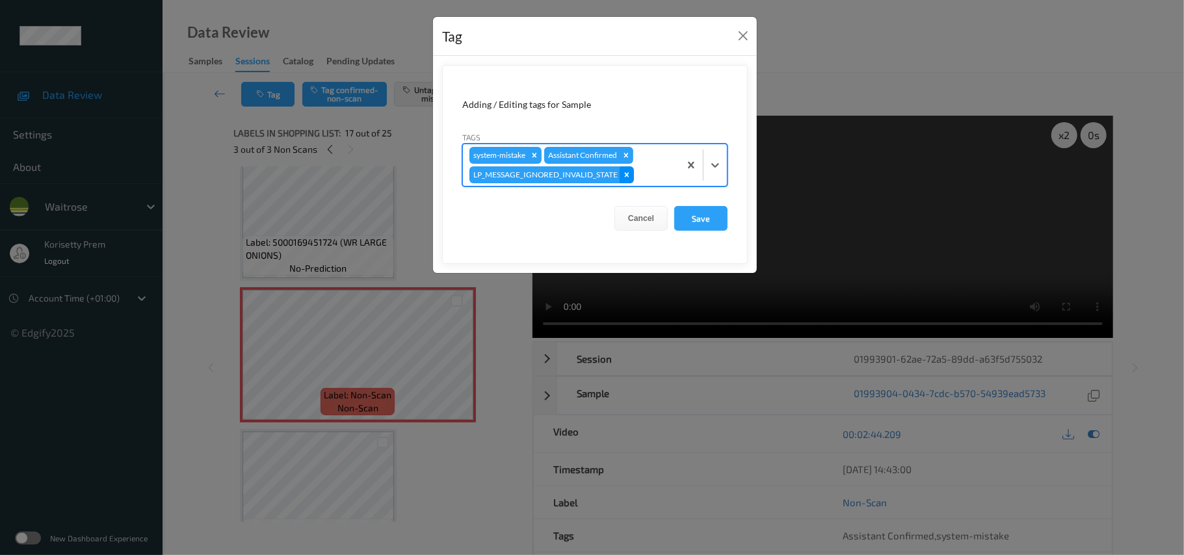
click at [626, 175] on icon "Remove LP_MESSAGE_IGNORED_INVALID_STATE" at bounding box center [627, 174] width 5 height 5
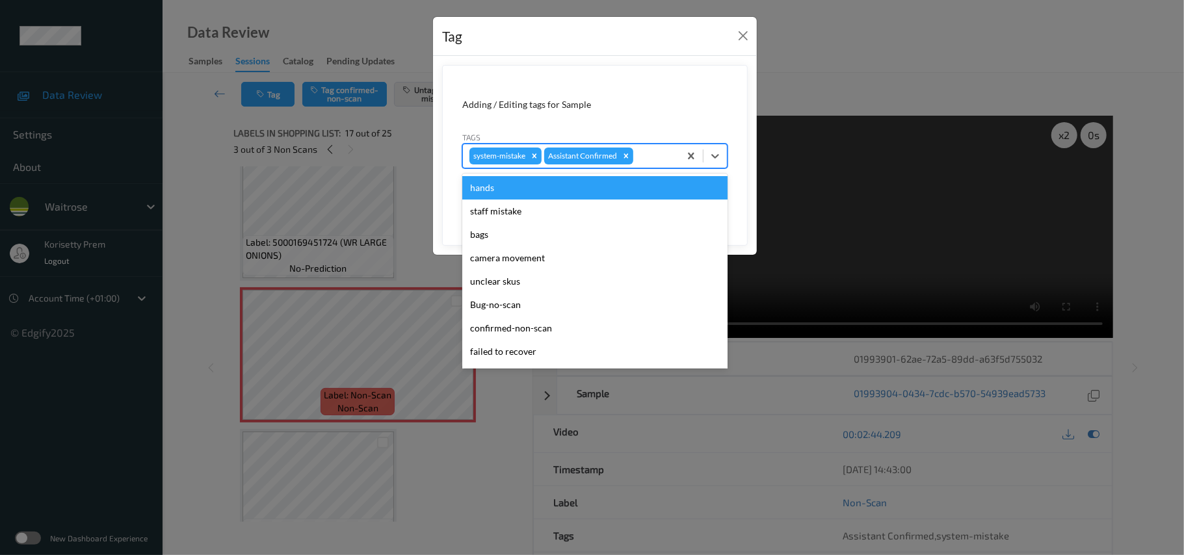
click at [644, 167] on div "system-mistake Assistant Confirmed" at bounding box center [571, 156] width 217 height 22
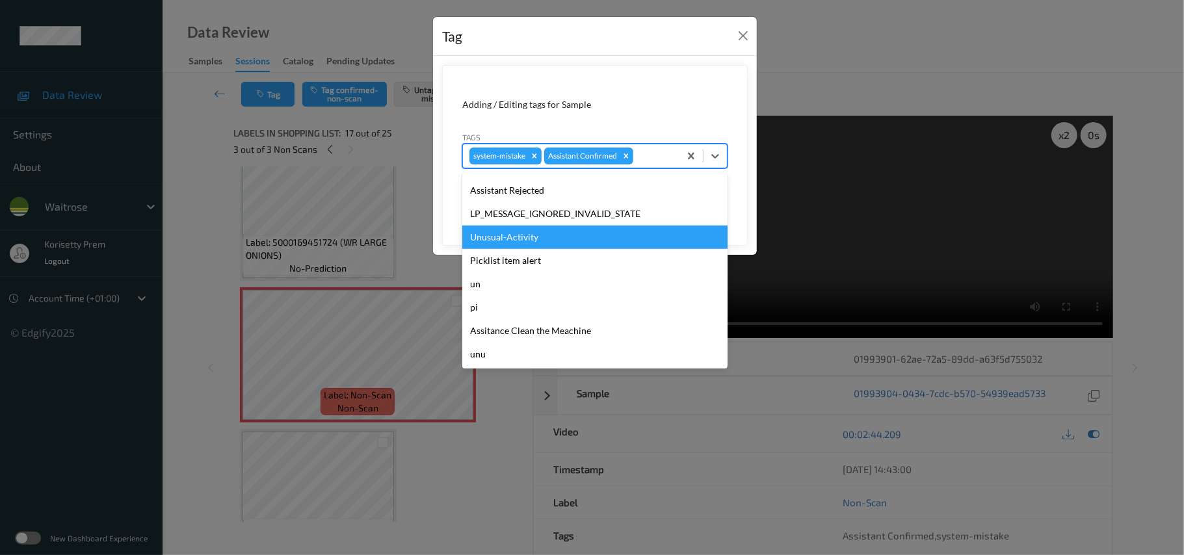
click at [532, 241] on div "Unusual-Activity" at bounding box center [594, 237] width 265 height 23
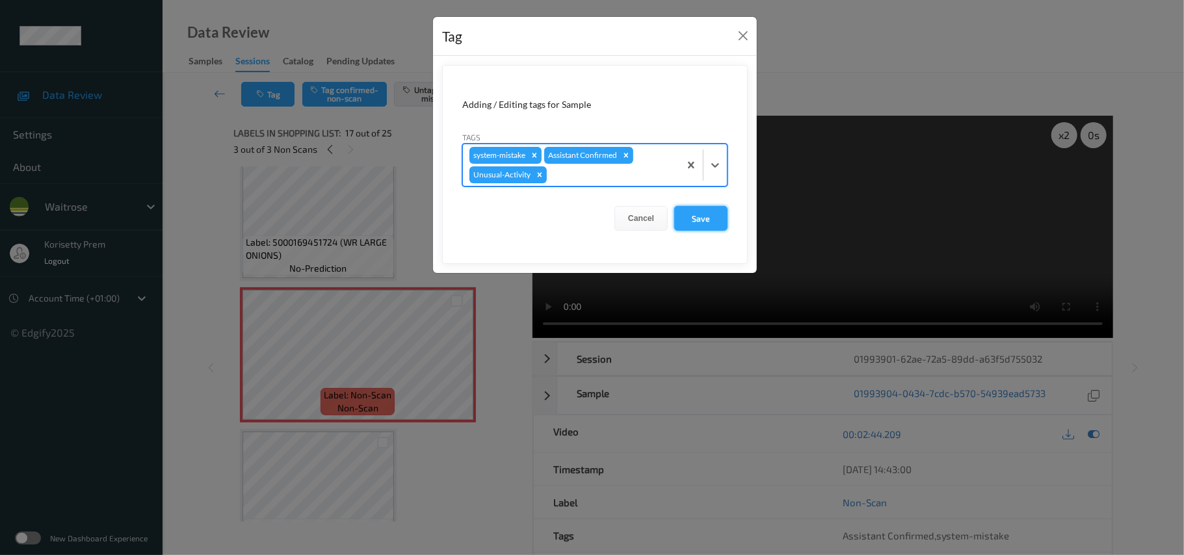
click at [717, 217] on button "Save" at bounding box center [700, 218] width 53 height 25
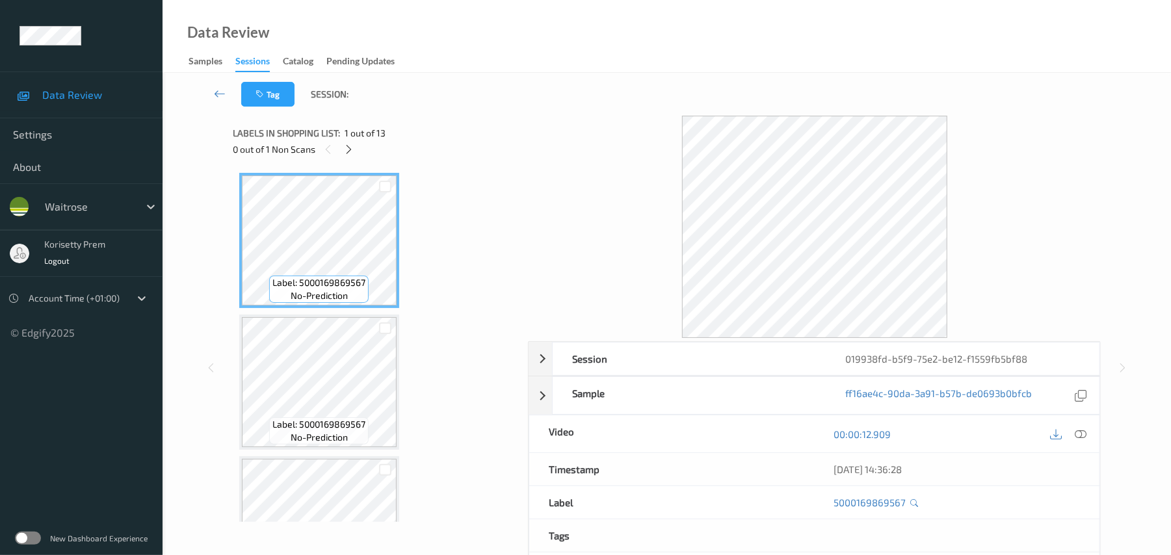
click at [558, 114] on div "Tag Session:" at bounding box center [666, 94] width 955 height 43
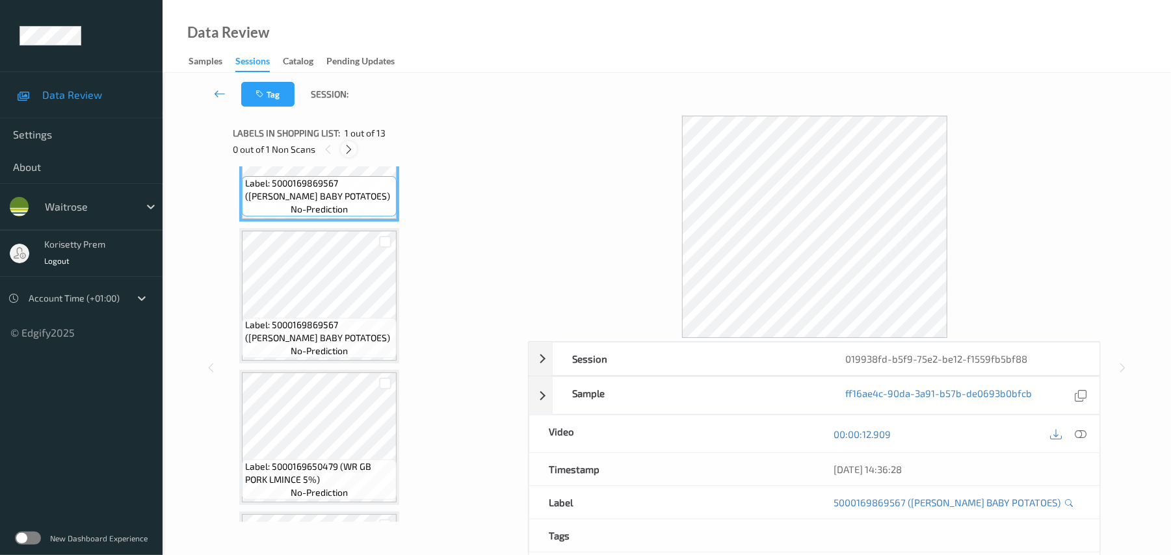
click at [347, 149] on icon at bounding box center [348, 150] width 11 height 12
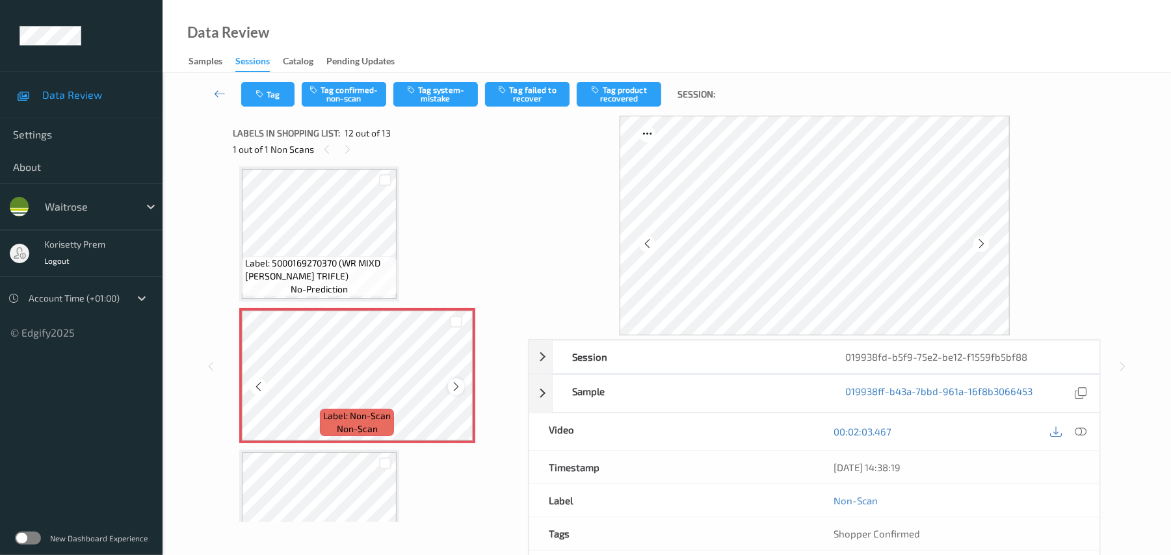
click at [453, 386] on icon at bounding box center [456, 387] width 11 height 12
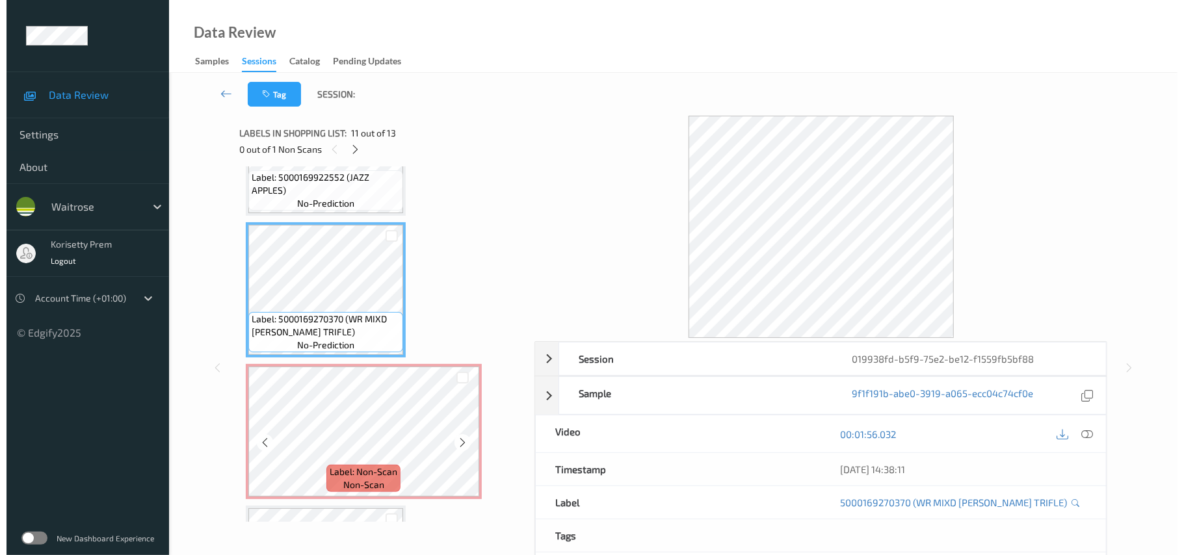
scroll to position [1338, 0]
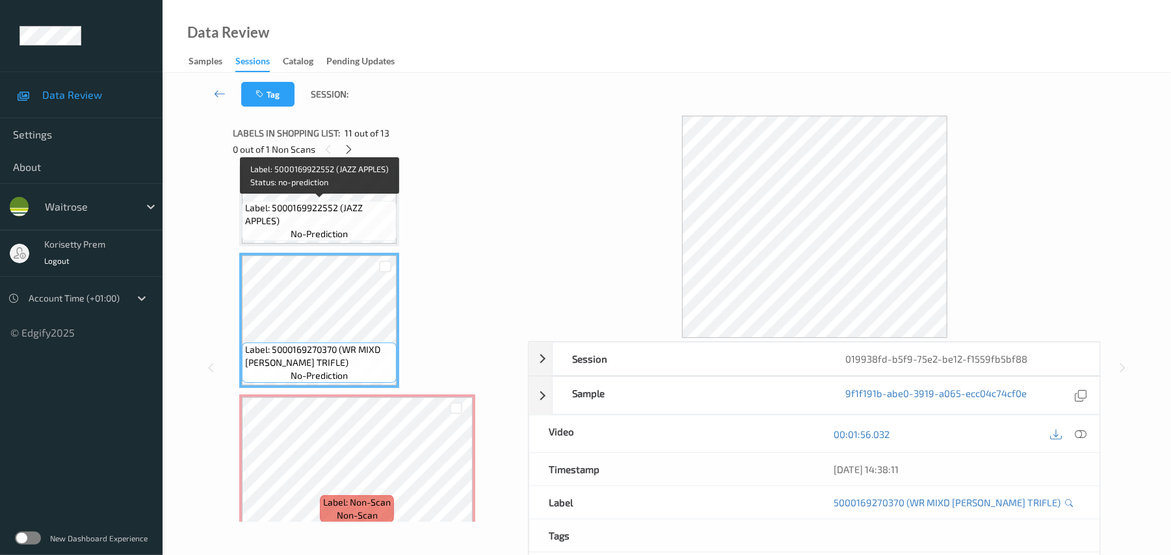
click at [375, 209] on span "Label: 5000169922552 (JAZZ APPLES)" at bounding box center [319, 215] width 148 height 26
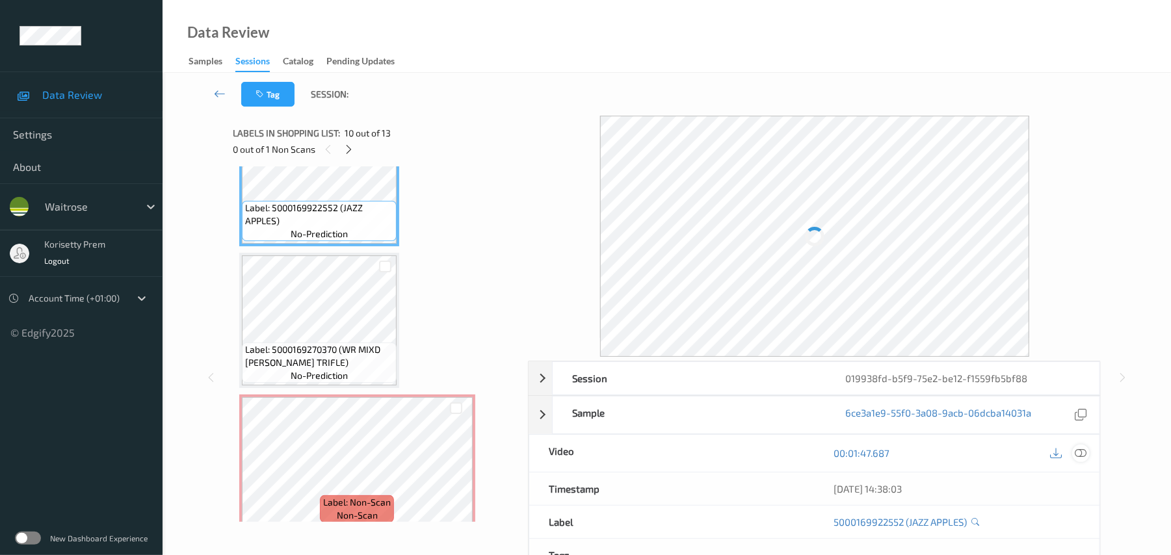
click at [1080, 453] on icon at bounding box center [1082, 453] width 12 height 12
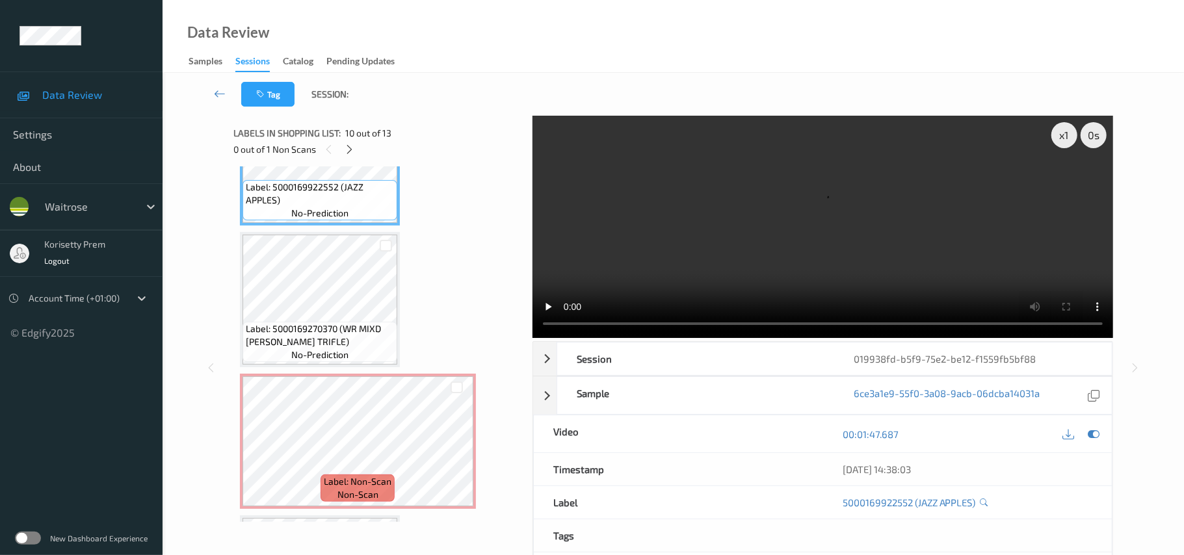
scroll to position [1320, 0]
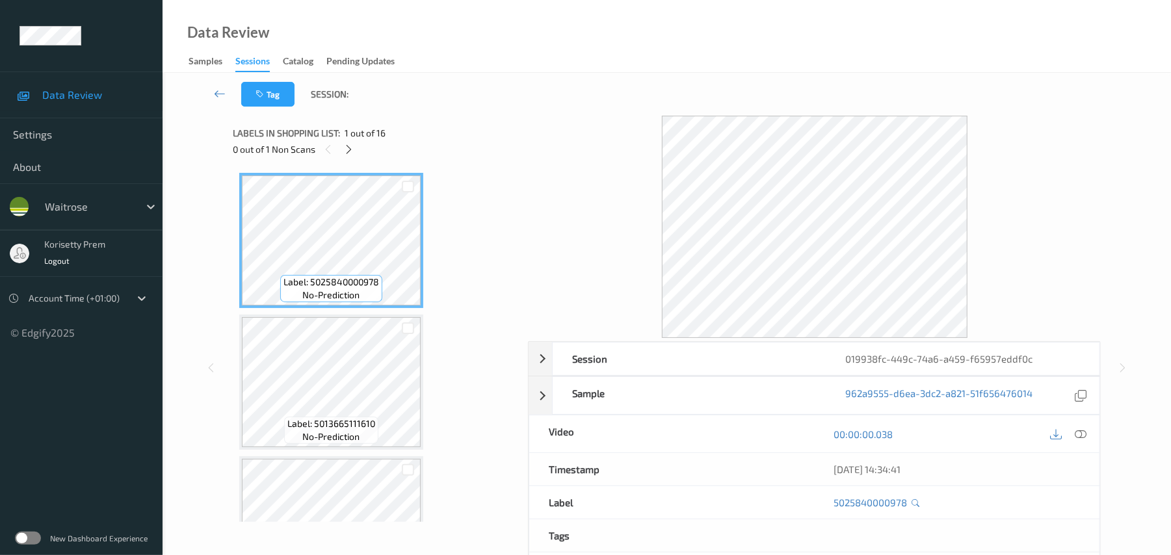
click at [534, 118] on div at bounding box center [814, 227] width 573 height 222
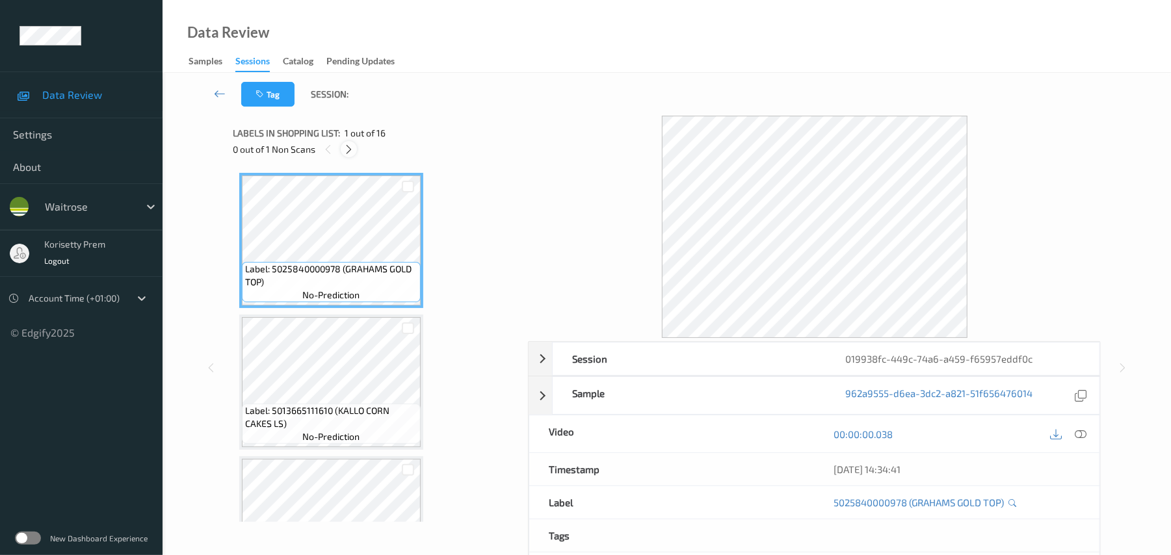
click at [352, 144] on icon at bounding box center [348, 150] width 11 height 12
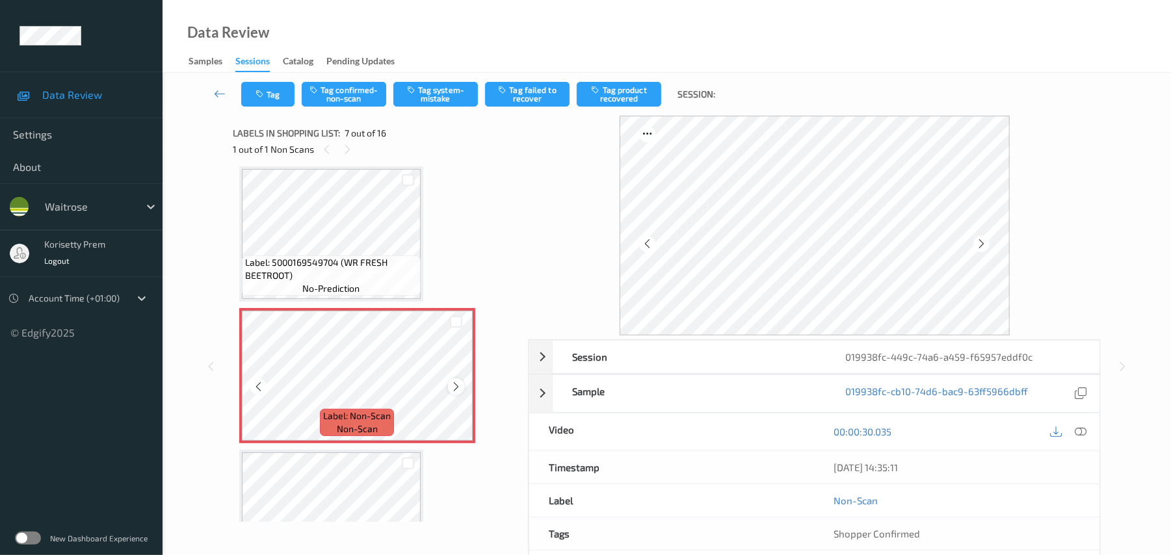
click at [453, 386] on icon at bounding box center [456, 387] width 11 height 12
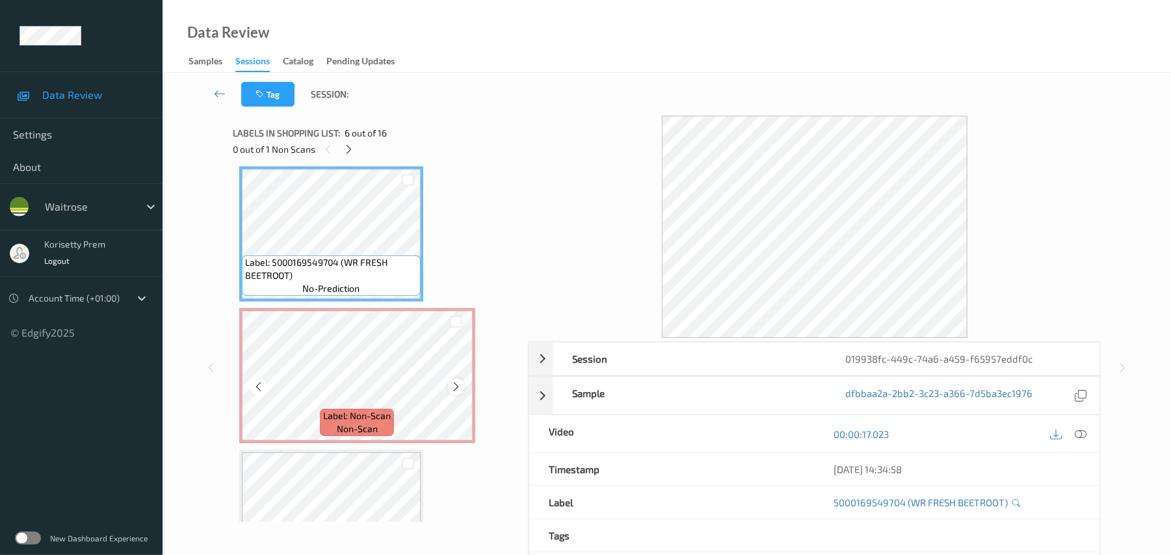
click at [458, 386] on icon at bounding box center [456, 387] width 11 height 12
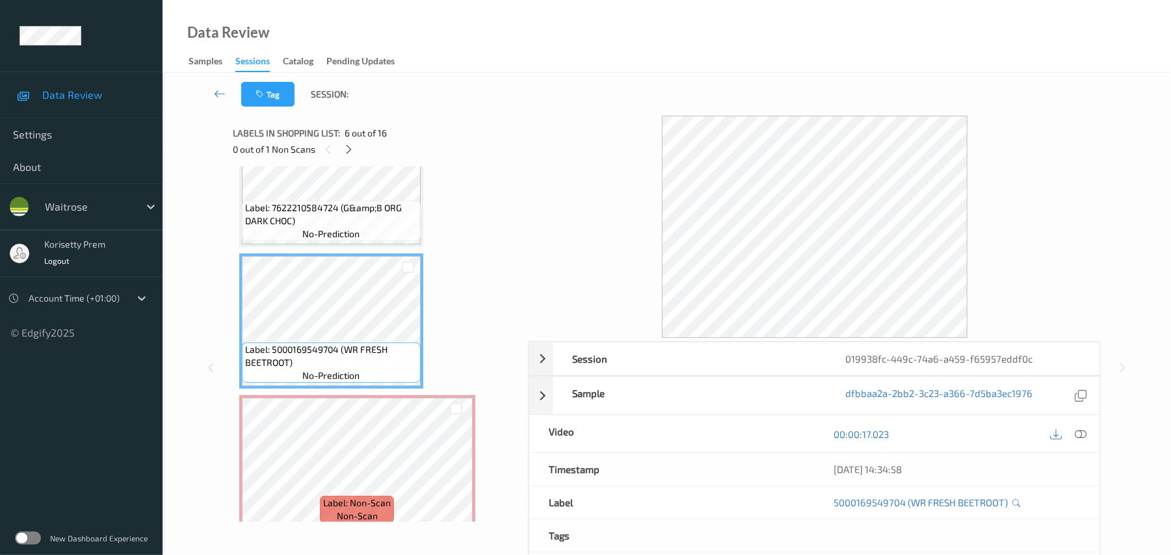
scroll to position [542, 0]
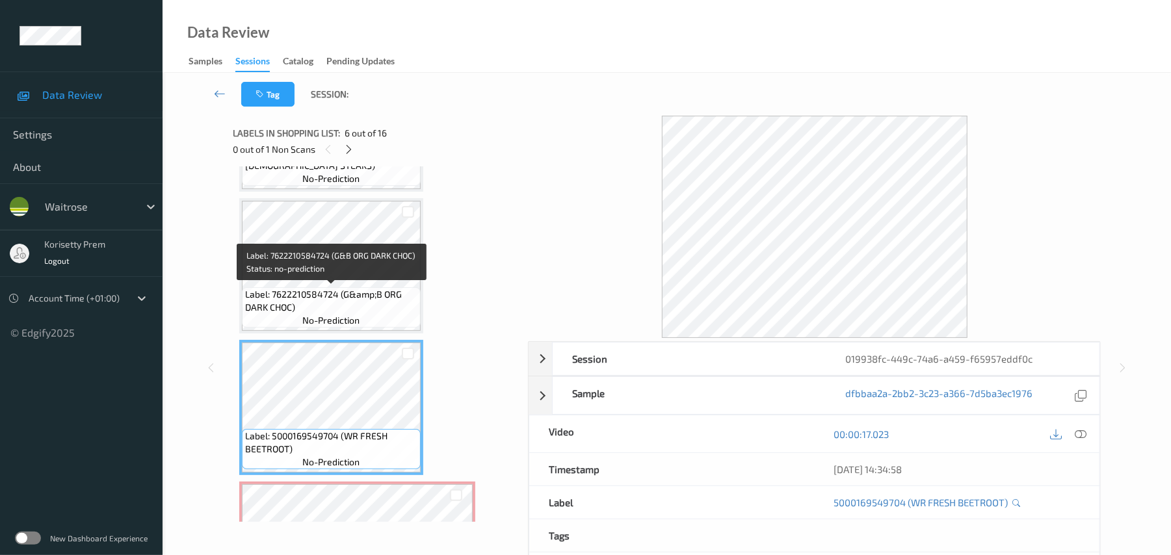
click at [389, 299] on span "Label: 7622210584724 (G&amp;B ORG DARK CHOC)" at bounding box center [331, 301] width 172 height 26
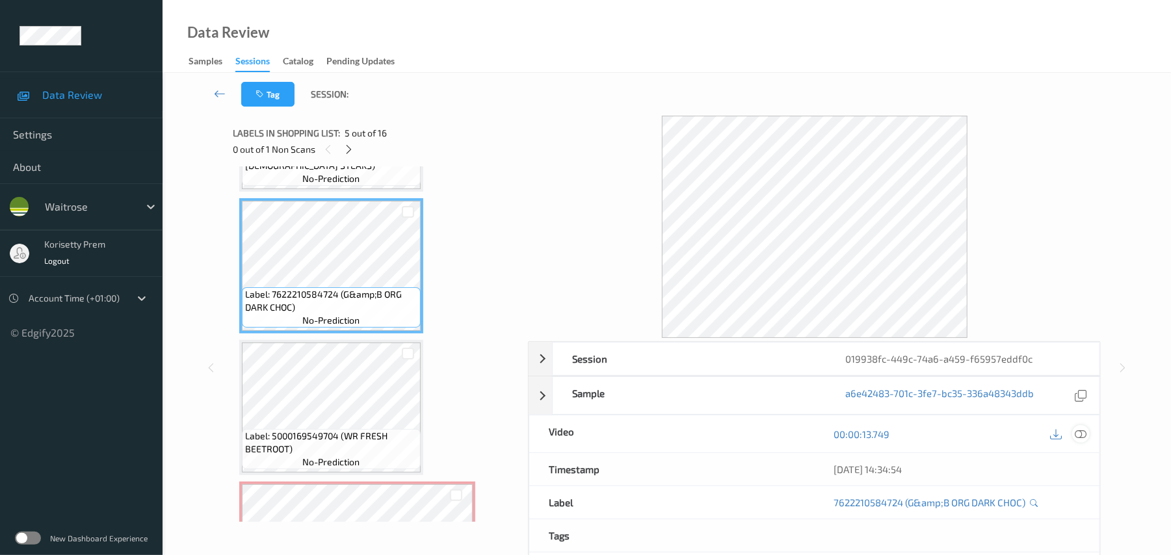
click at [1085, 429] on icon at bounding box center [1082, 435] width 12 height 12
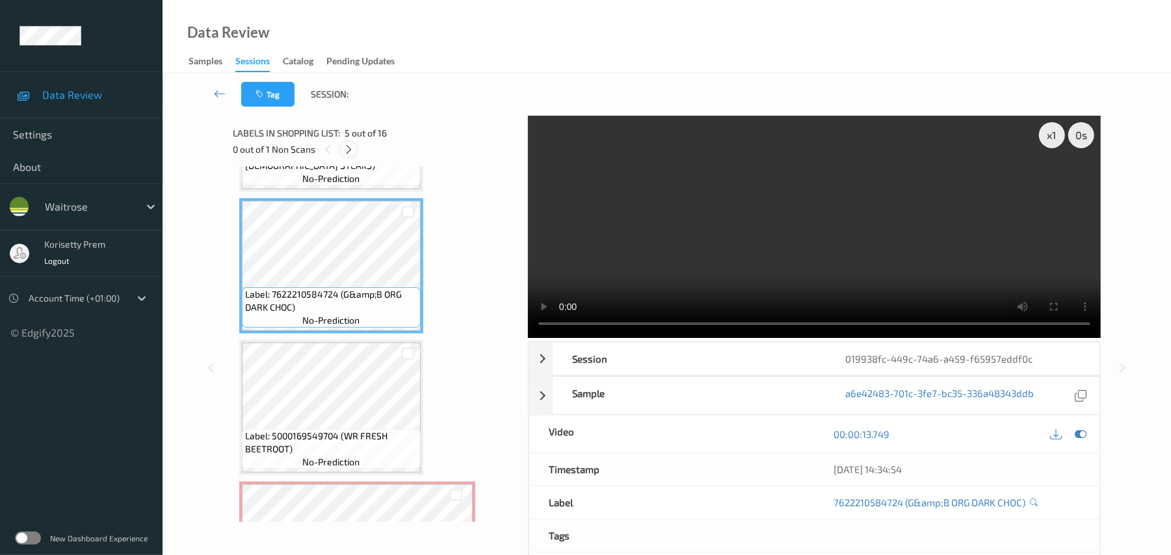
click at [347, 152] on icon at bounding box center [348, 150] width 11 height 12
click at [729, 207] on video at bounding box center [814, 227] width 573 height 222
click at [628, 255] on video at bounding box center [814, 227] width 573 height 222
click at [628, 254] on video at bounding box center [814, 227] width 573 height 222
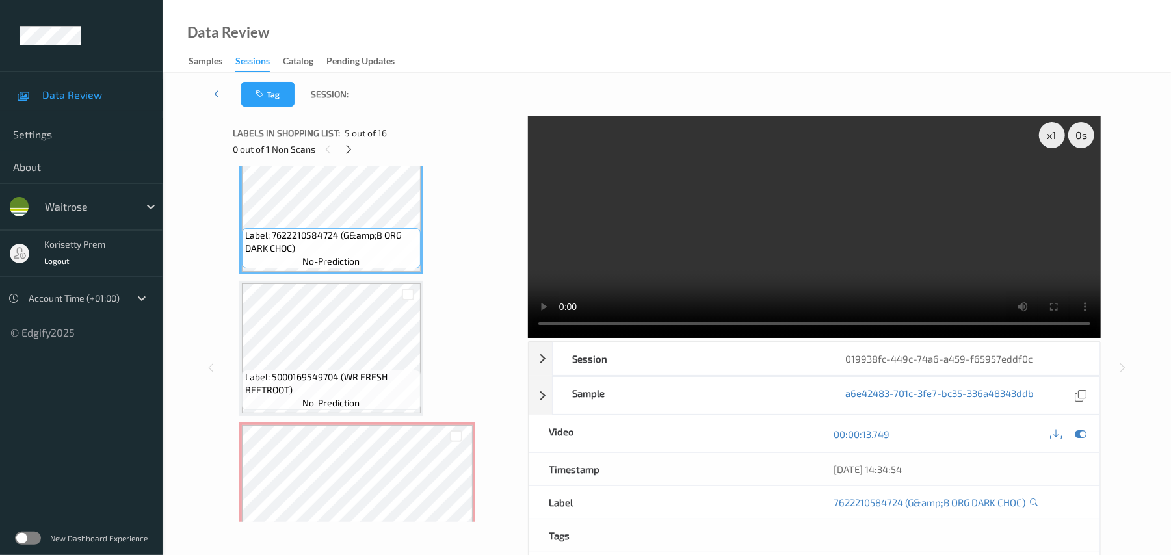
scroll to position [628, 0]
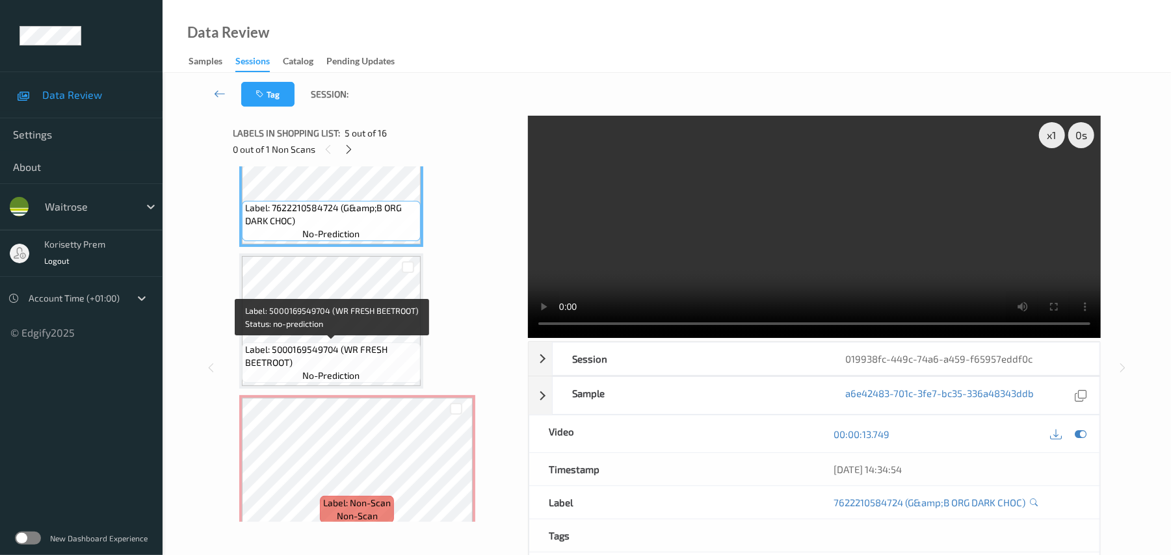
click at [328, 360] on span "Label: 5000169549704 (WR FRESH BEETROOT)" at bounding box center [331, 356] width 172 height 26
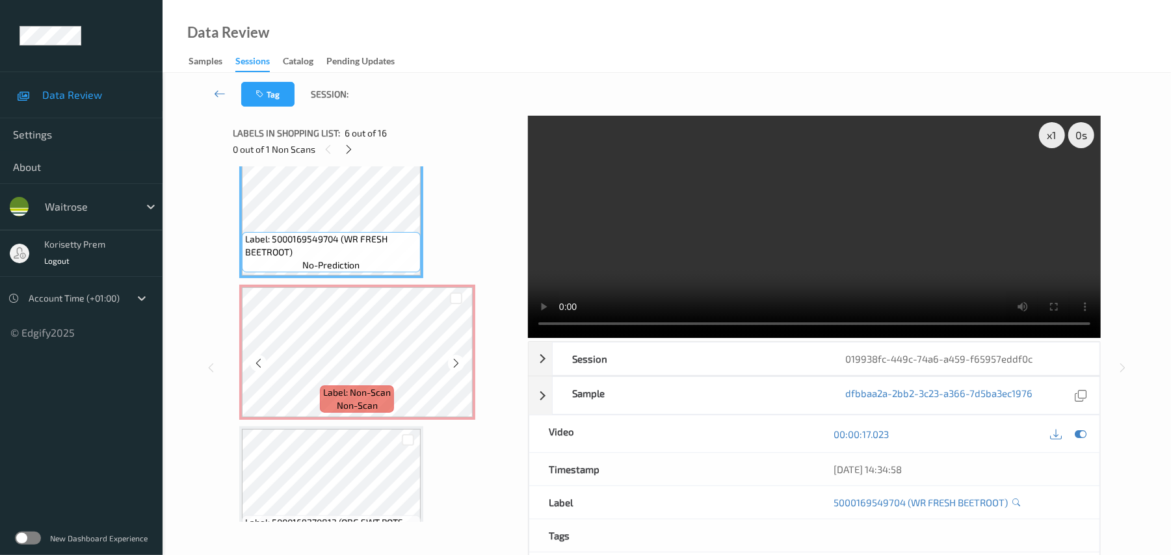
scroll to position [802, 0]
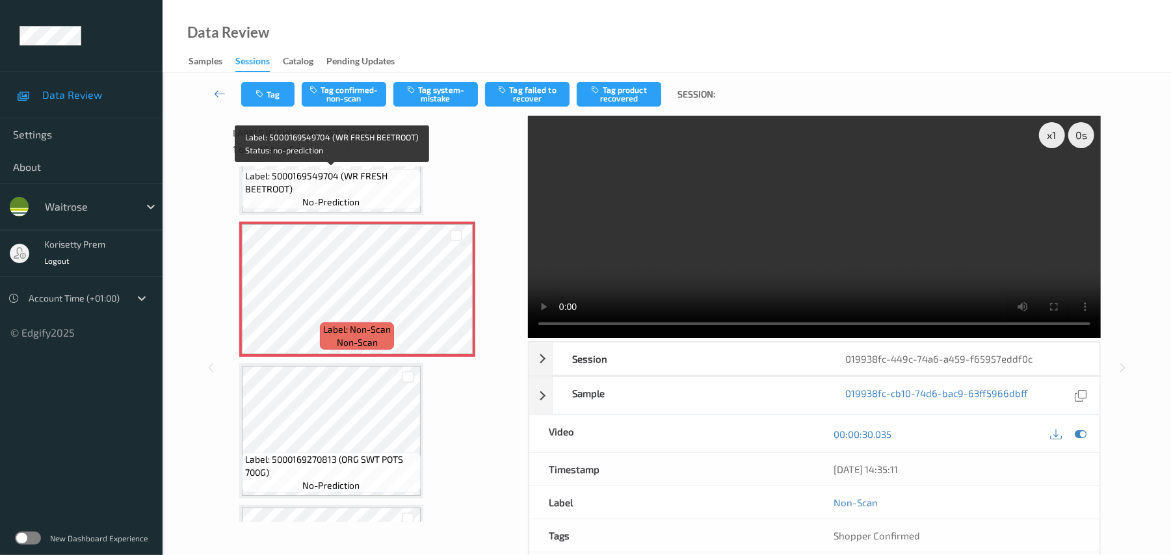
click at [303, 193] on span "Label: 5000169549704 (WR FRESH BEETROOT)" at bounding box center [331, 183] width 172 height 26
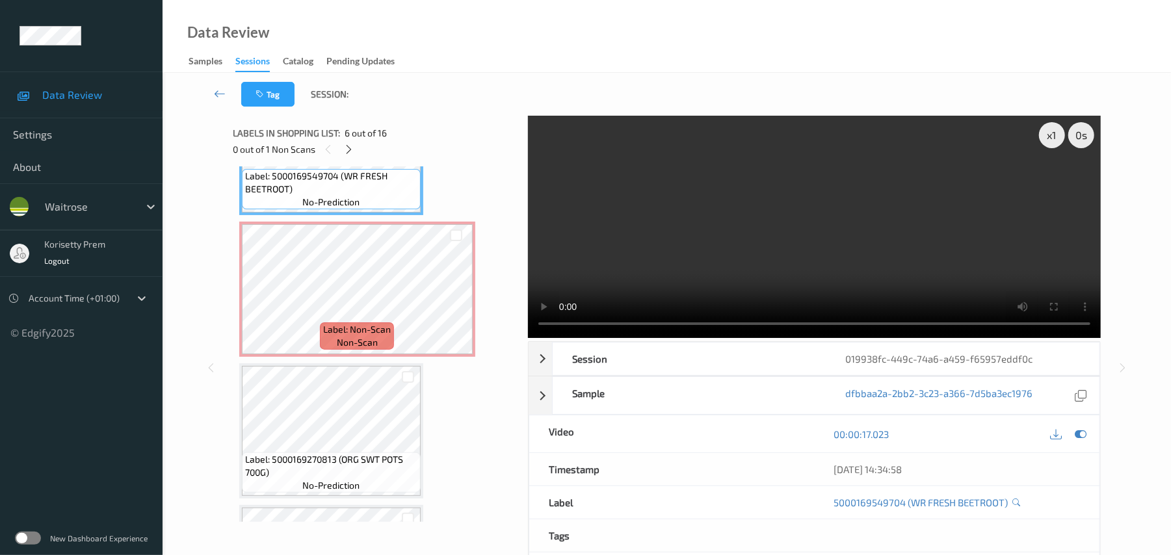
click at [801, 258] on video at bounding box center [814, 227] width 573 height 222
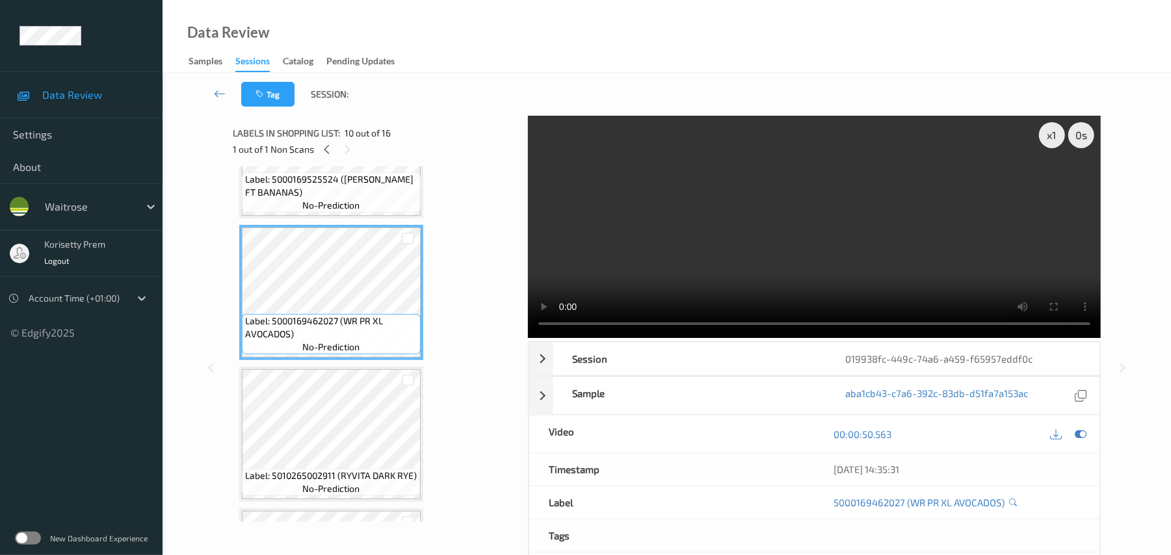
scroll to position [1236, 0]
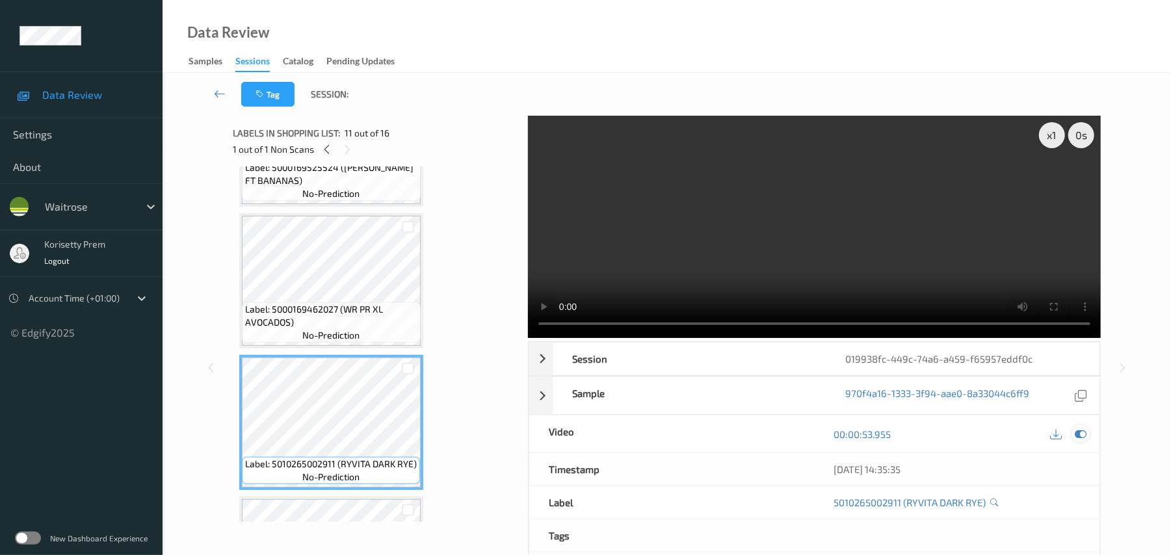
click at [1085, 433] on icon at bounding box center [1082, 435] width 12 height 12
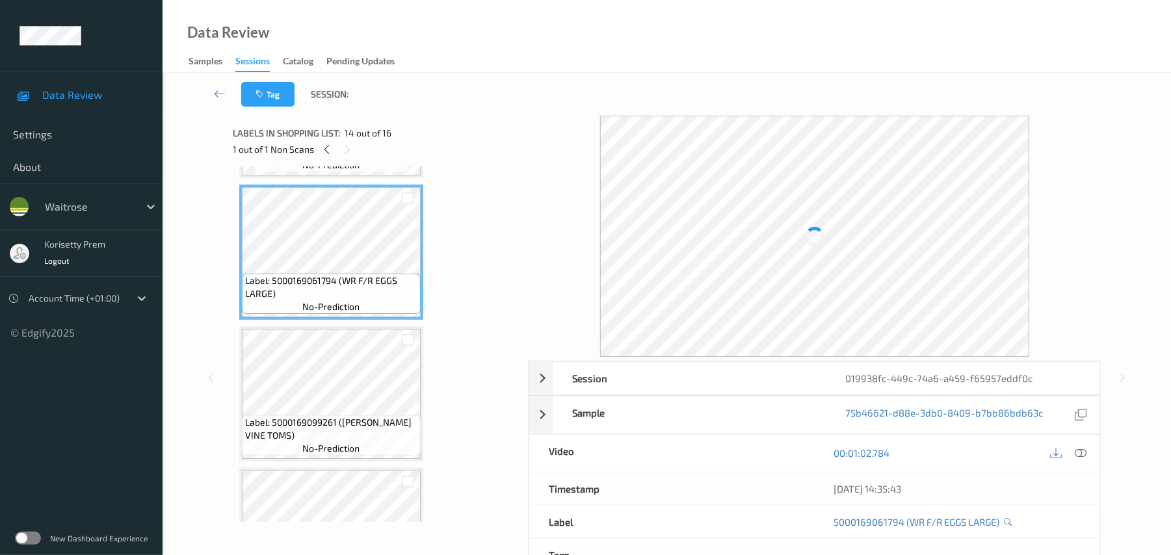
scroll to position [1842, 0]
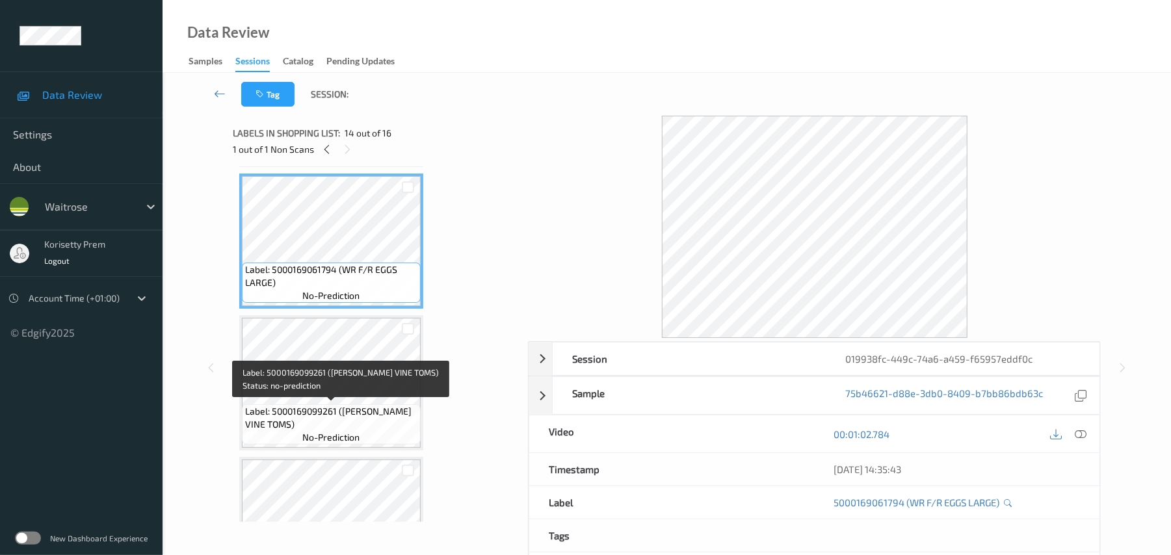
click at [326, 414] on span "Label: 5000169099261 (WR CHERRY VINE TOMS)" at bounding box center [331, 418] width 172 height 26
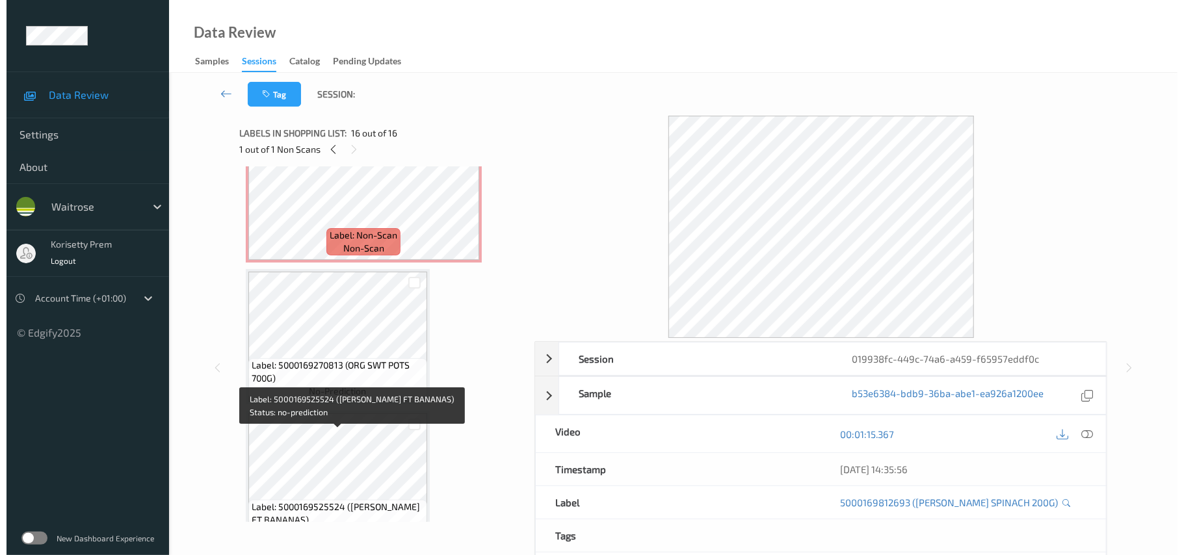
scroll to position [791, 0]
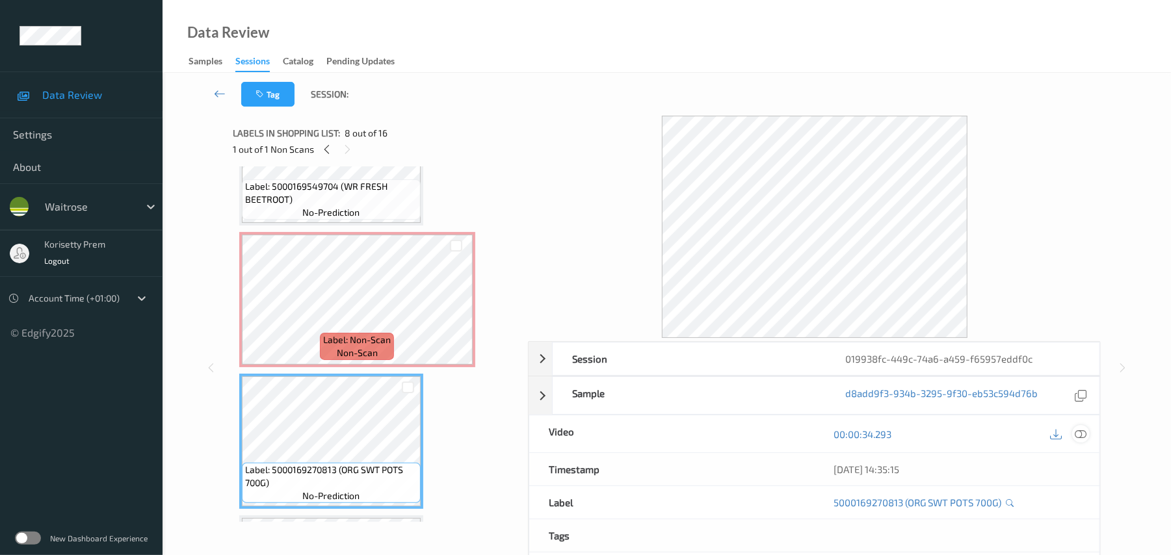
click at [1076, 437] on icon at bounding box center [1082, 435] width 12 height 12
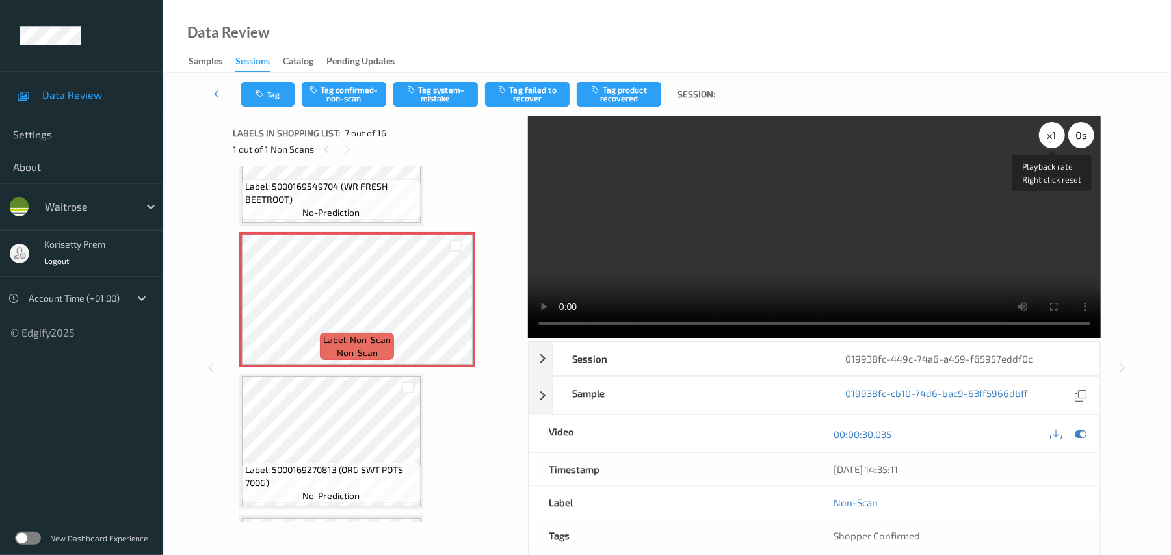
click at [1054, 139] on div "x 1" at bounding box center [1052, 135] width 26 height 26
click at [940, 269] on video at bounding box center [814, 227] width 573 height 222
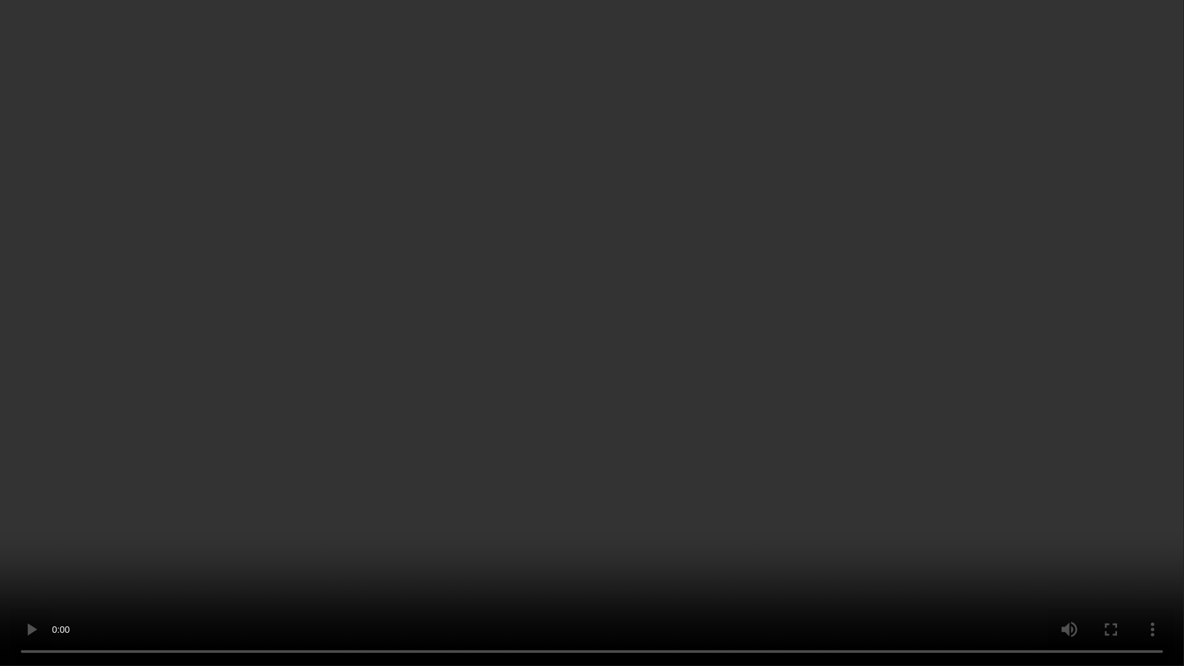
click at [920, 390] on video at bounding box center [592, 333] width 1184 height 666
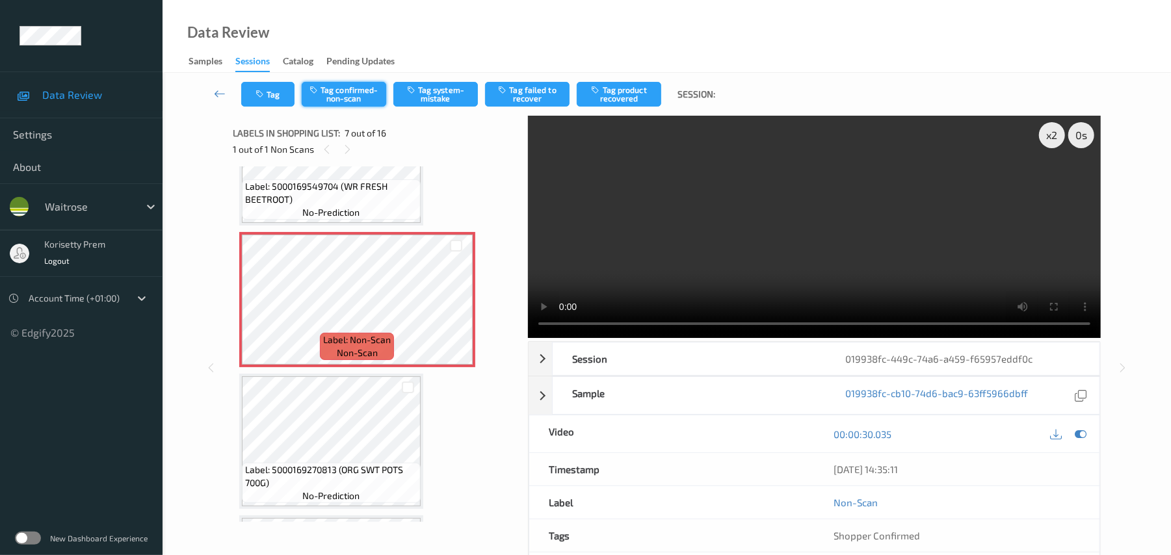
click at [362, 98] on button "Tag confirmed-non-scan" at bounding box center [344, 94] width 85 height 25
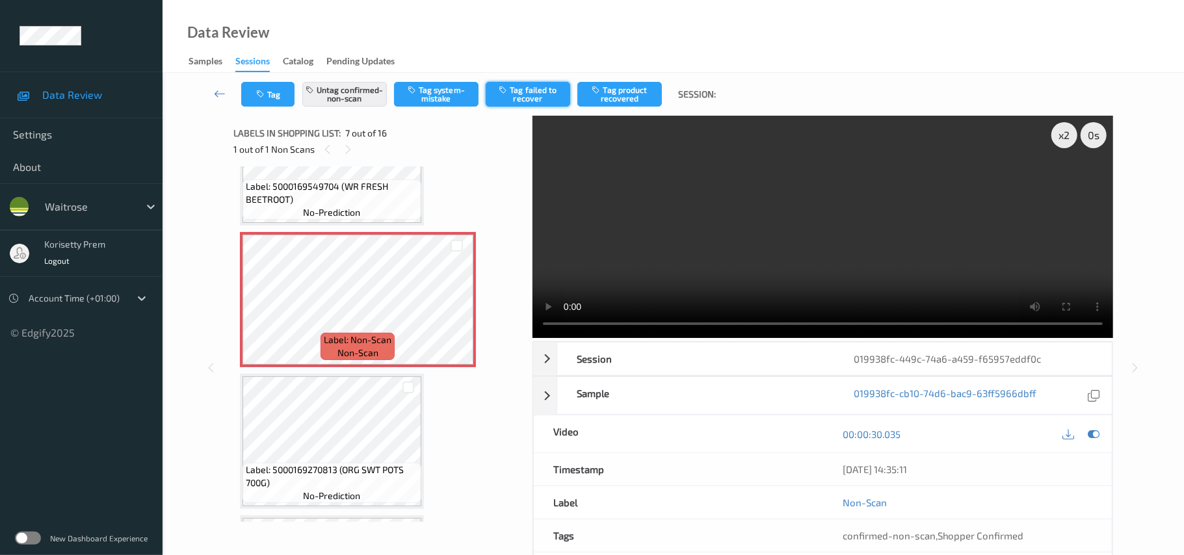
click at [536, 99] on button "Tag failed to recover" at bounding box center [528, 94] width 85 height 25
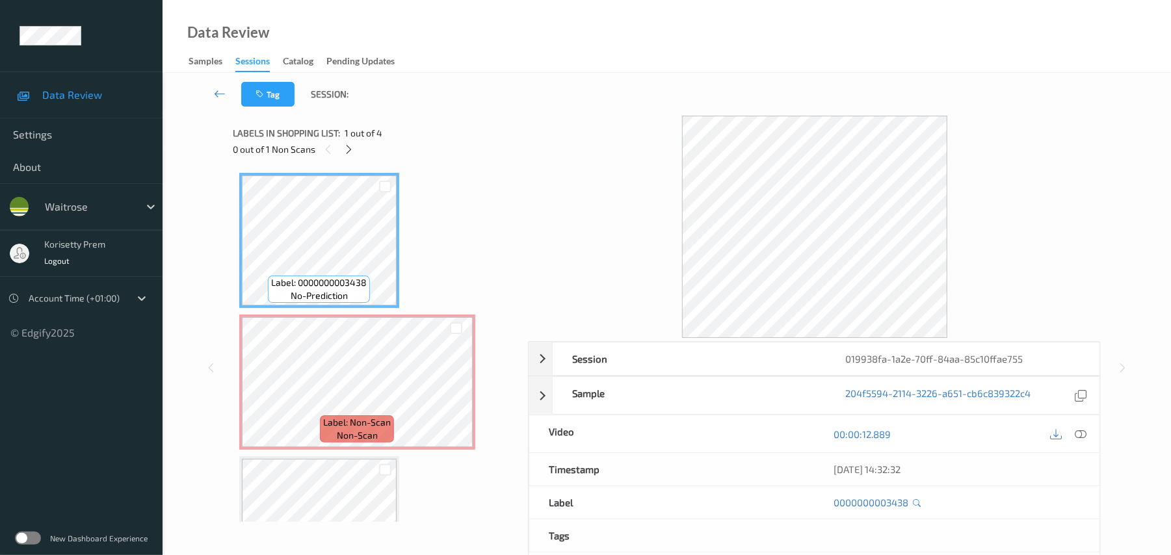
click at [547, 129] on div at bounding box center [814, 227] width 573 height 222
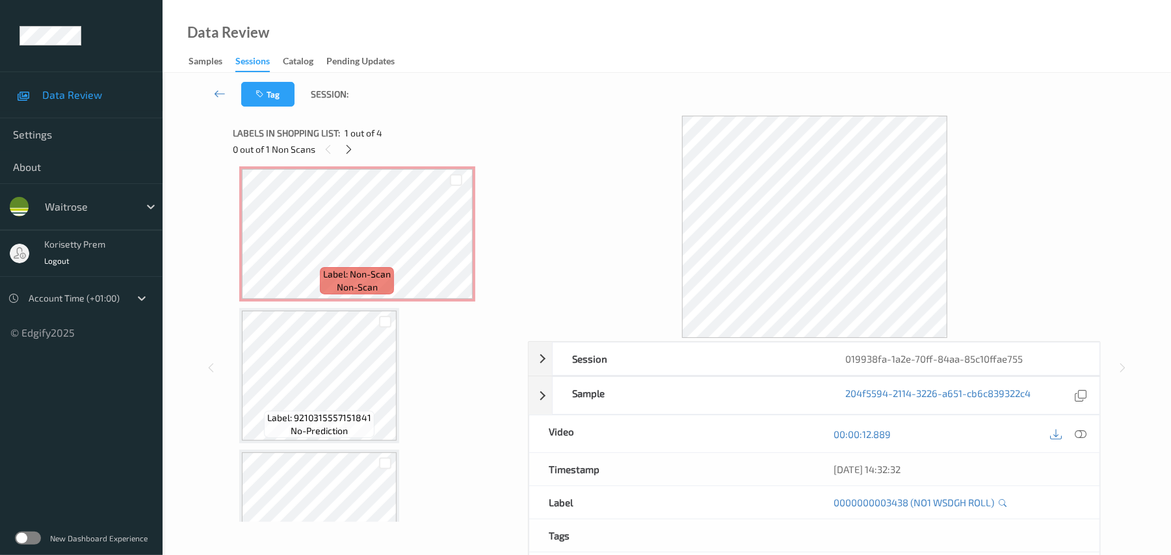
scroll to position [44, 0]
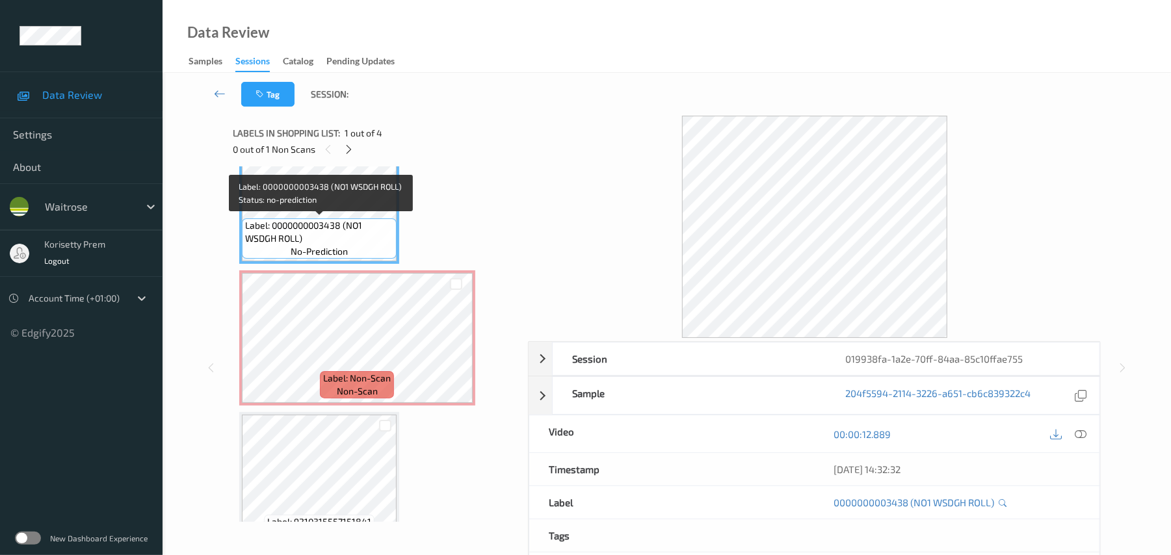
click at [328, 226] on span "Label: 0000000003438 (NO1 WSDGH ROLL)" at bounding box center [319, 232] width 148 height 26
click at [1086, 440] on icon at bounding box center [1082, 435] width 12 height 12
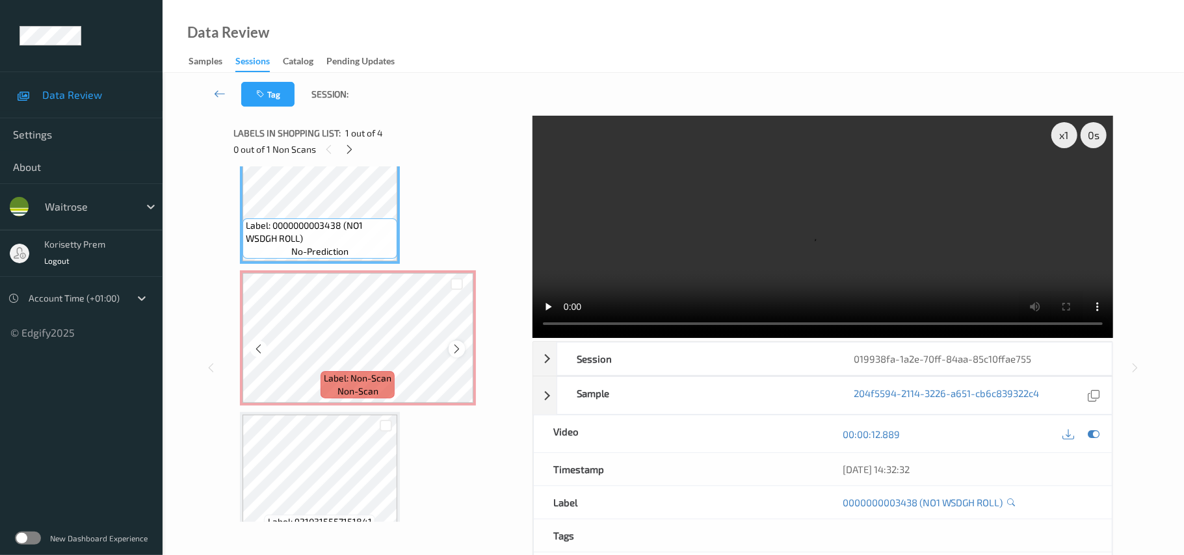
click at [456, 347] on icon at bounding box center [456, 349] width 11 height 12
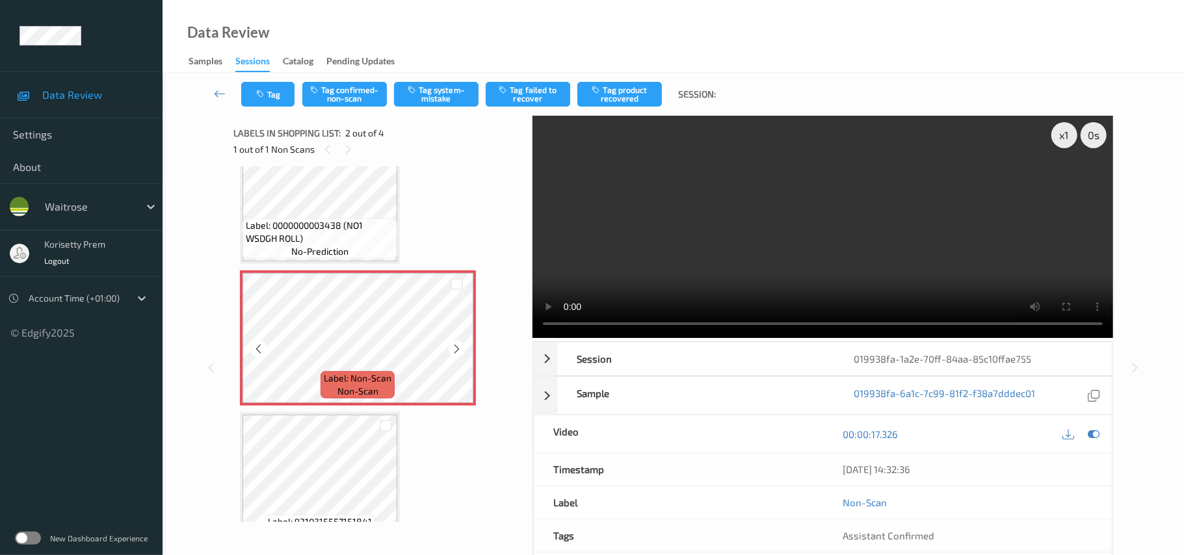
click at [456, 347] on icon at bounding box center [456, 349] width 11 height 12
click at [312, 232] on span "Label: 0000000003438 (NO1 WSDGH ROLL)" at bounding box center [320, 232] width 148 height 26
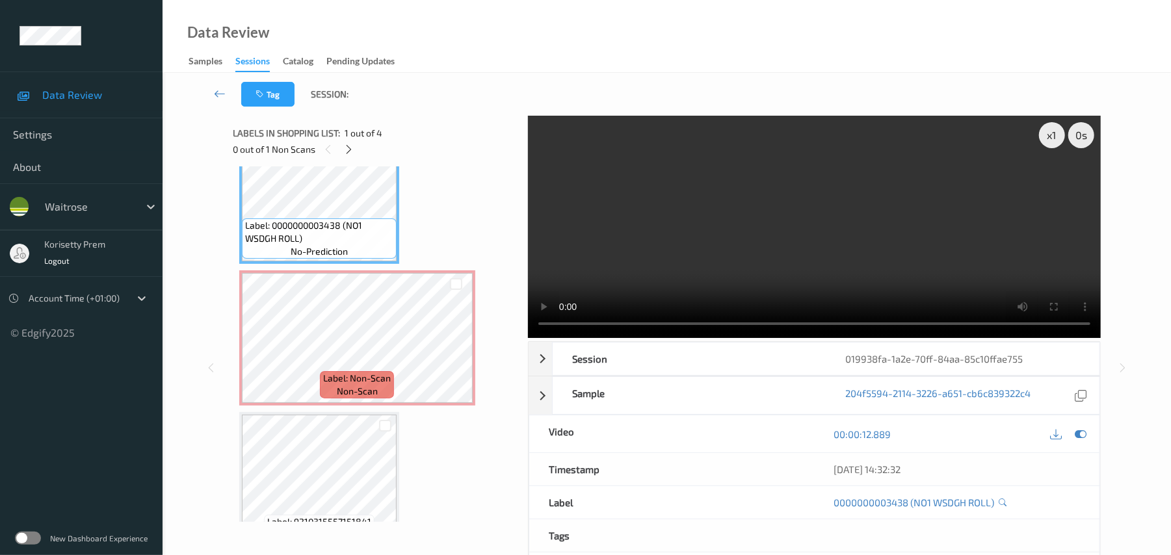
click at [812, 211] on video at bounding box center [814, 227] width 573 height 222
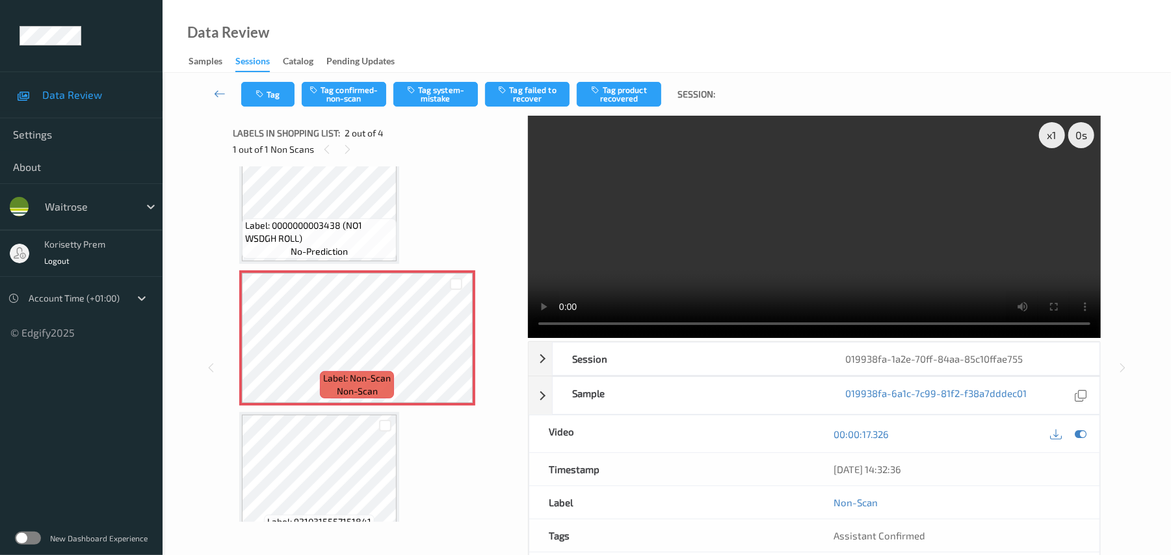
click at [813, 219] on video at bounding box center [814, 227] width 573 height 222
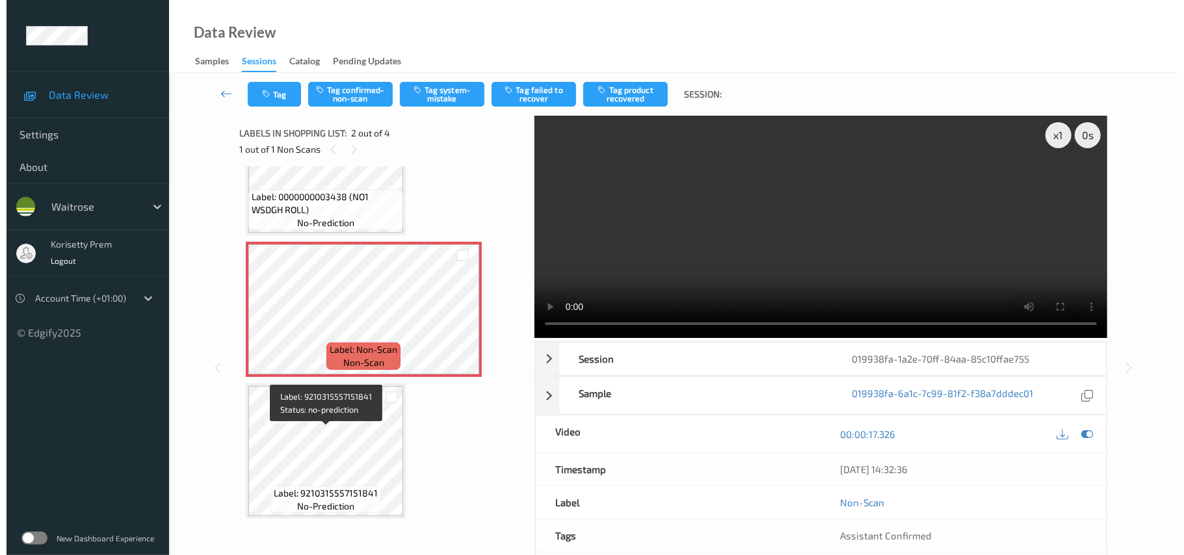
scroll to position [0, 0]
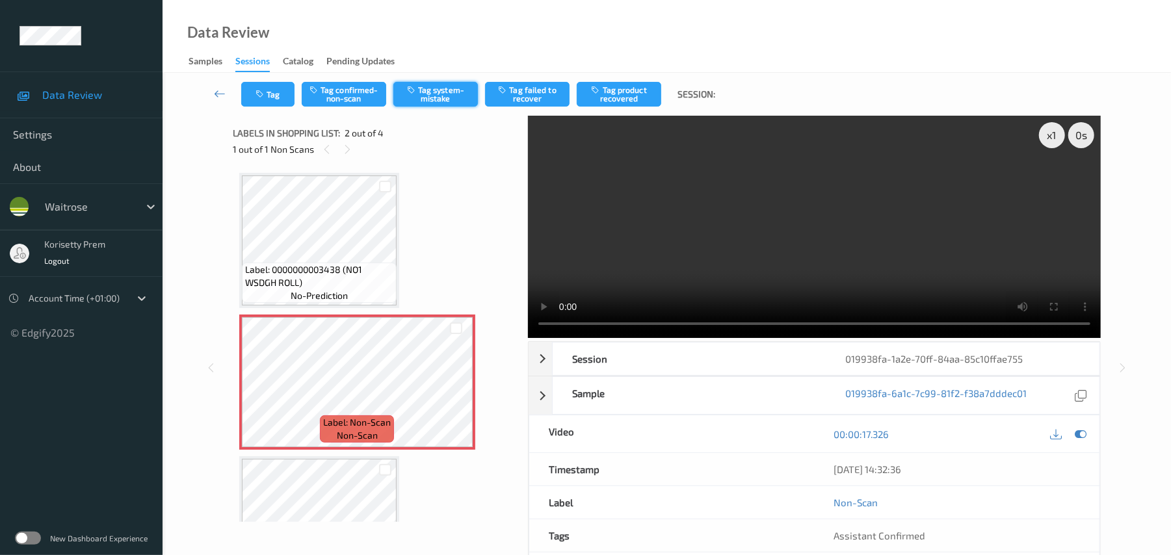
click at [442, 90] on button "Tag system-mistake" at bounding box center [435, 94] width 85 height 25
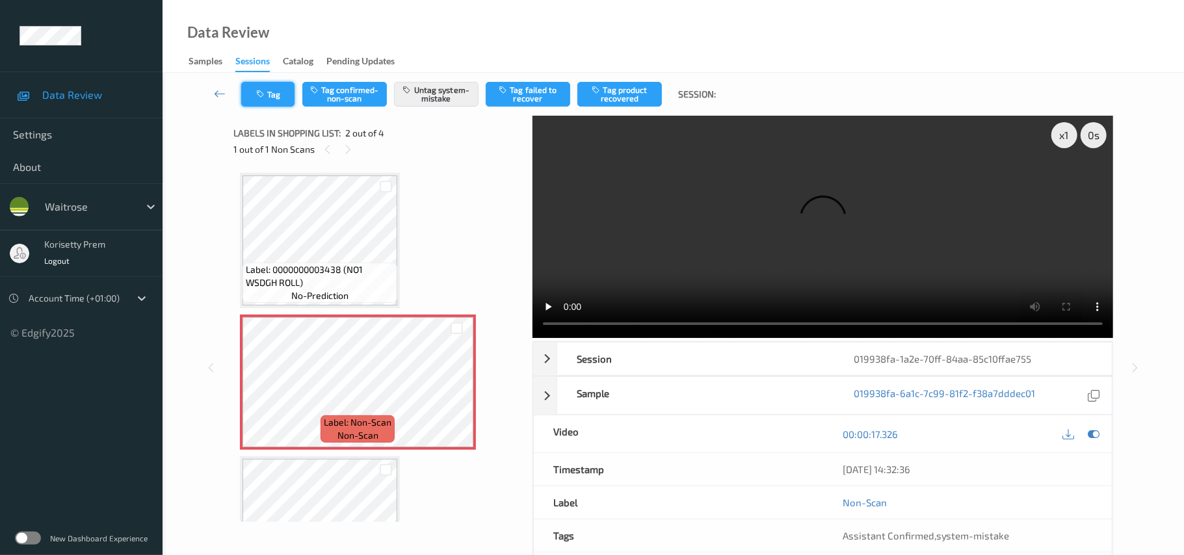
click at [269, 100] on button "Tag" at bounding box center [267, 94] width 53 height 25
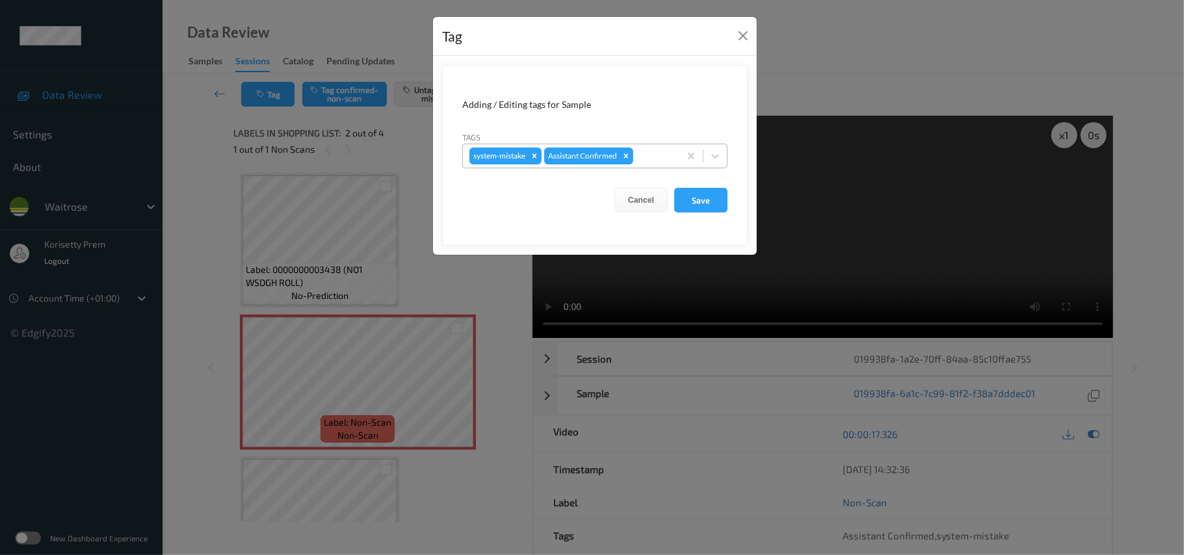
click at [662, 159] on div at bounding box center [654, 156] width 37 height 16
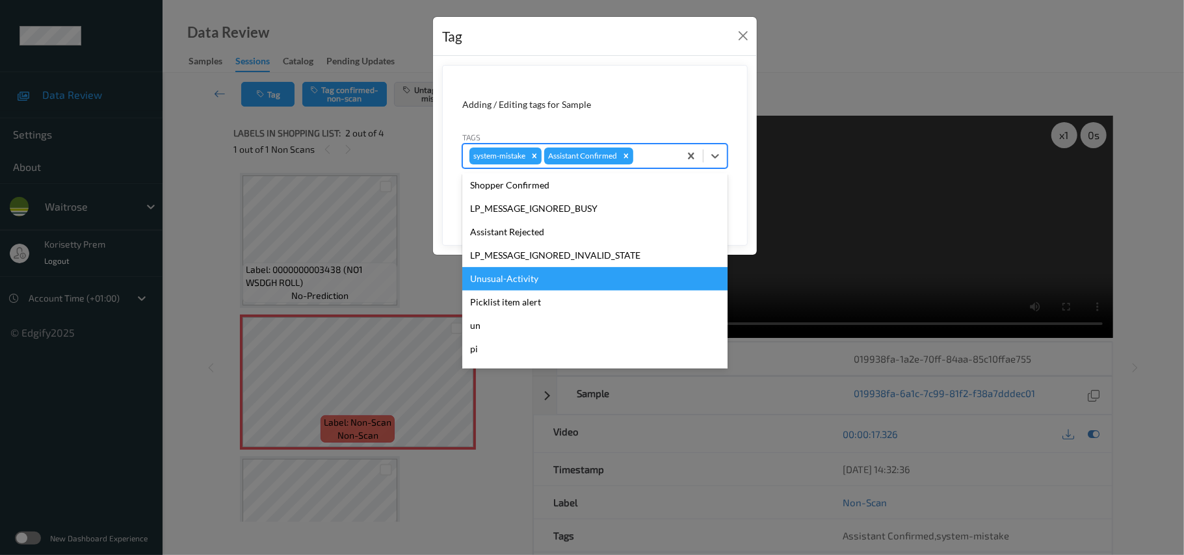
scroll to position [302, 0]
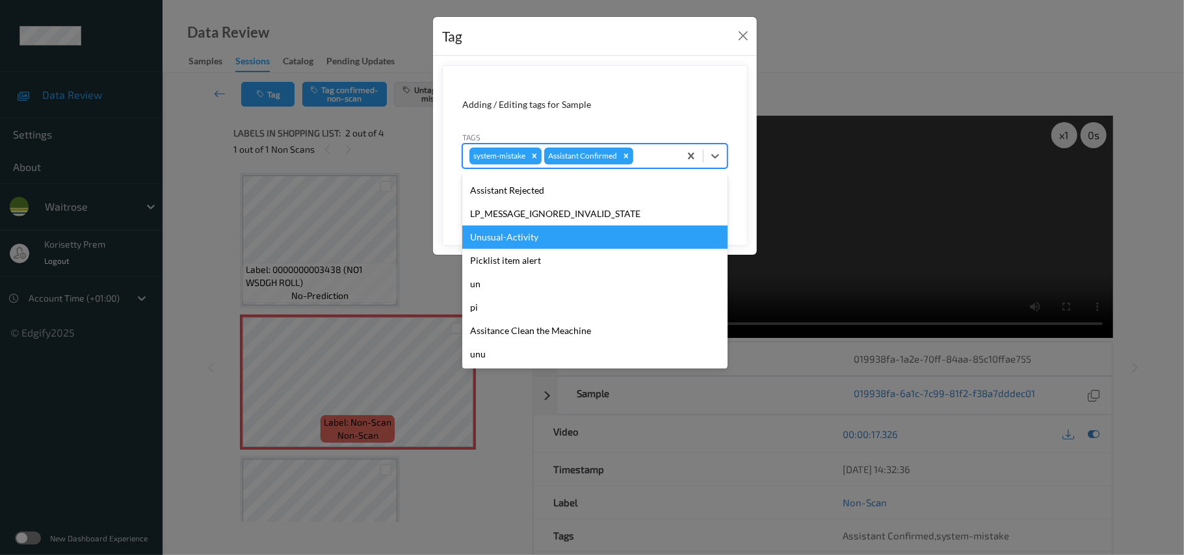
click at [525, 241] on div "Unusual-Activity" at bounding box center [594, 237] width 265 height 23
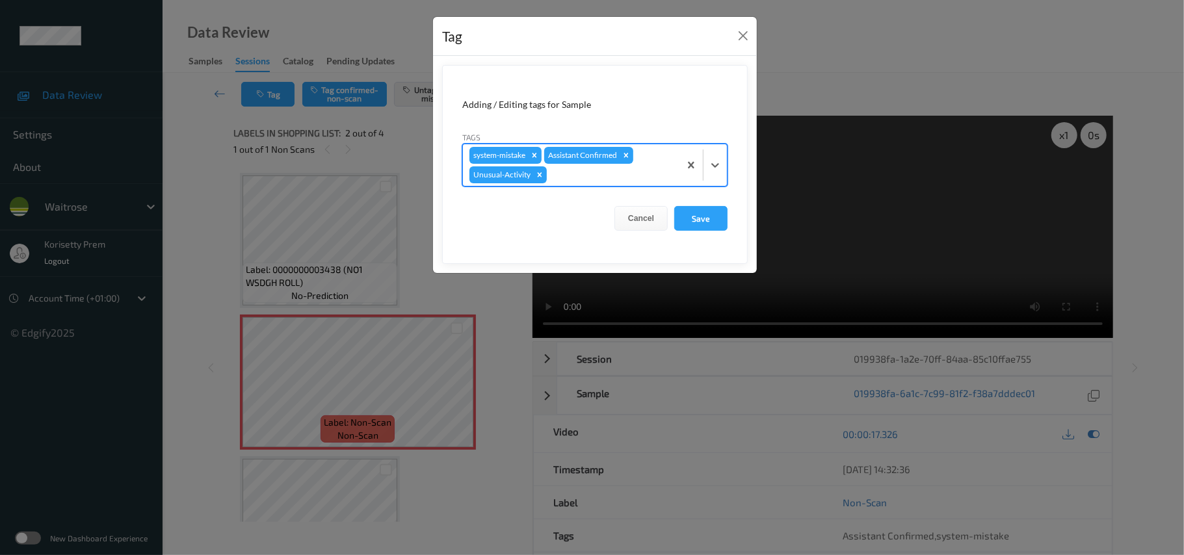
click at [633, 189] on form "Adding / Editing tags for Sample Tags option Unusual-Activity, selected. Select…" at bounding box center [595, 164] width 306 height 199
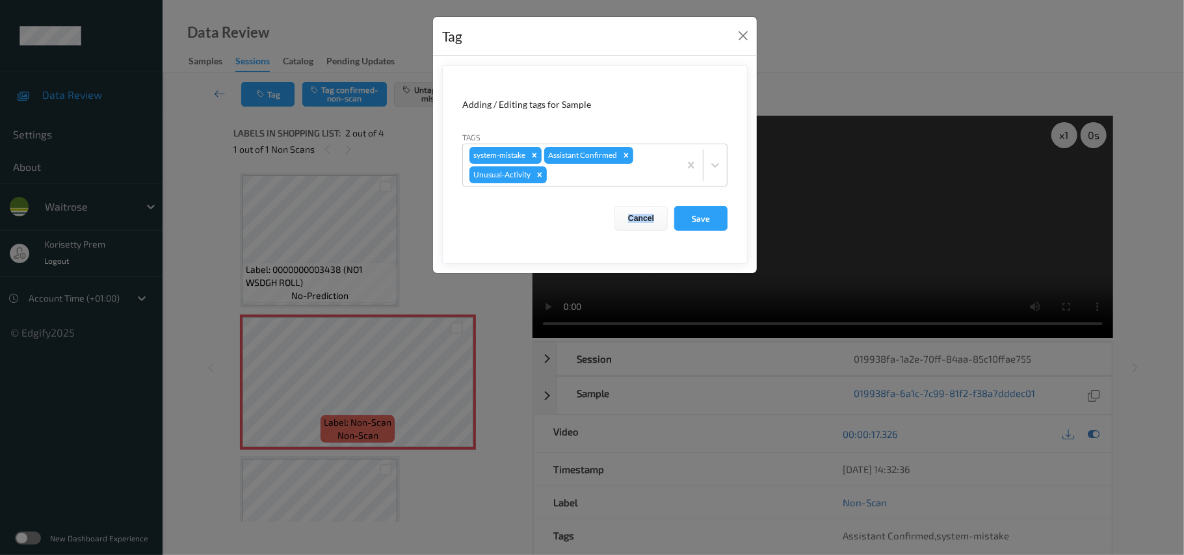
click at [633, 189] on form "Adding / Editing tags for Sample Tags system-mistake Assistant Confirmed Unusua…" at bounding box center [595, 164] width 306 height 199
click at [635, 185] on div "system-mistake Assistant Confirmed Unusual-Activity" at bounding box center [571, 165] width 217 height 42
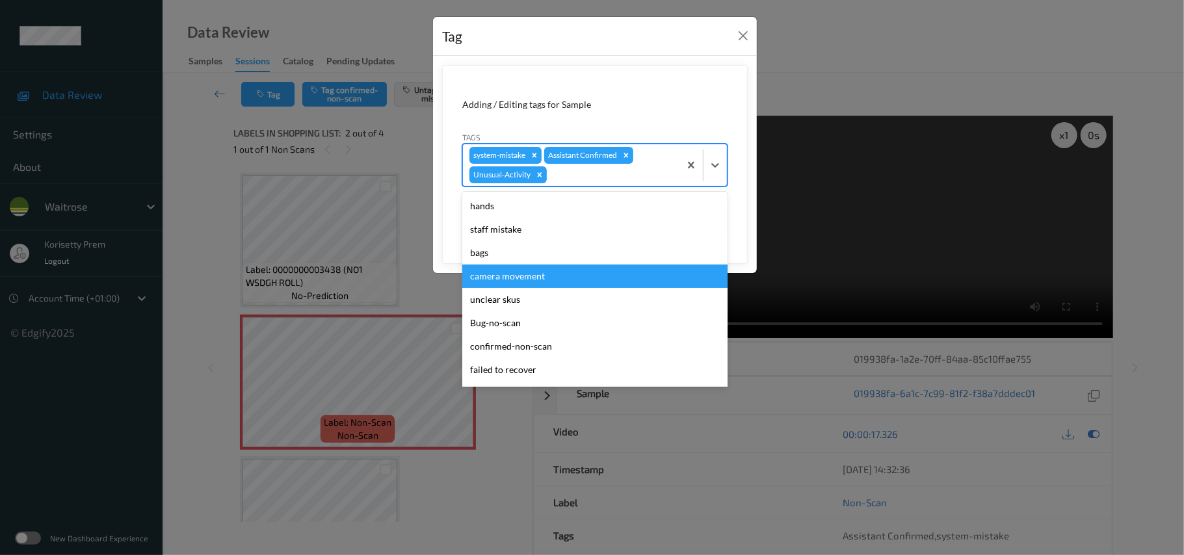
scroll to position [278, 0]
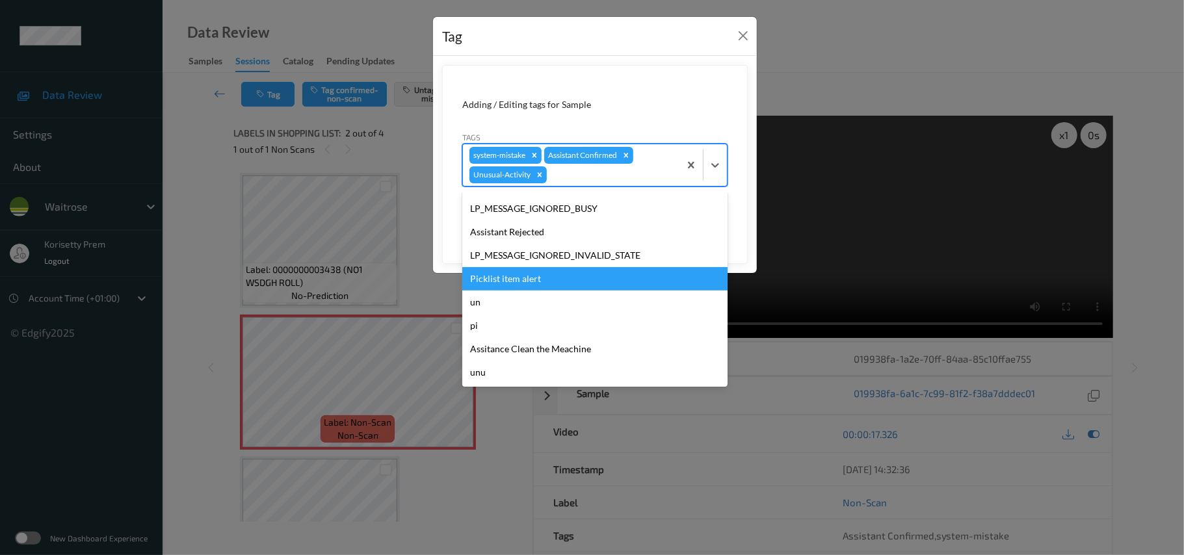
click at [520, 277] on div "Picklist item alert" at bounding box center [594, 278] width 265 height 23
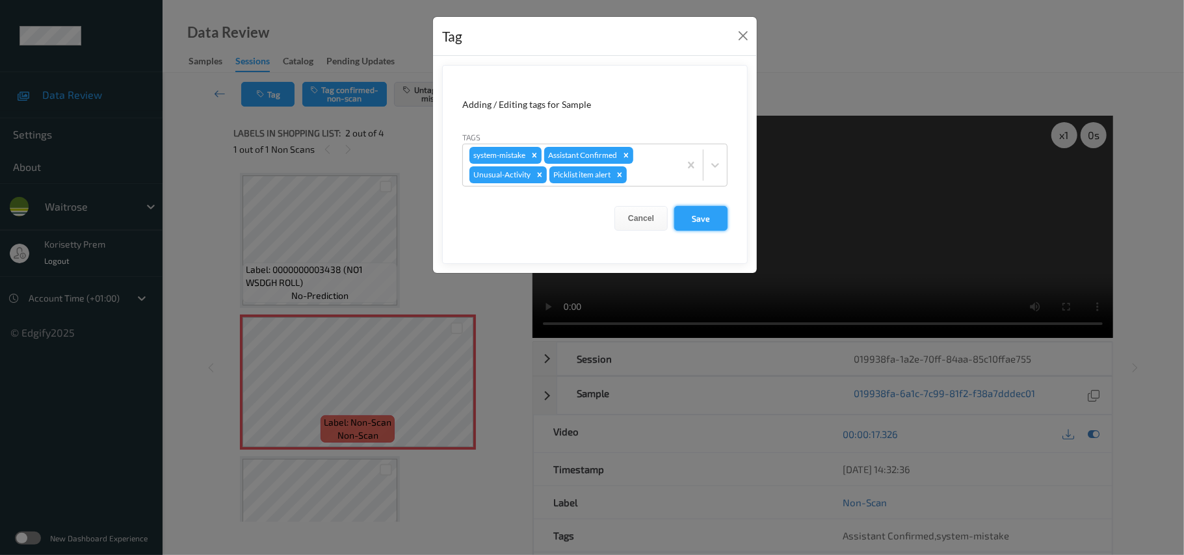
click at [693, 225] on button "Save" at bounding box center [700, 218] width 53 height 25
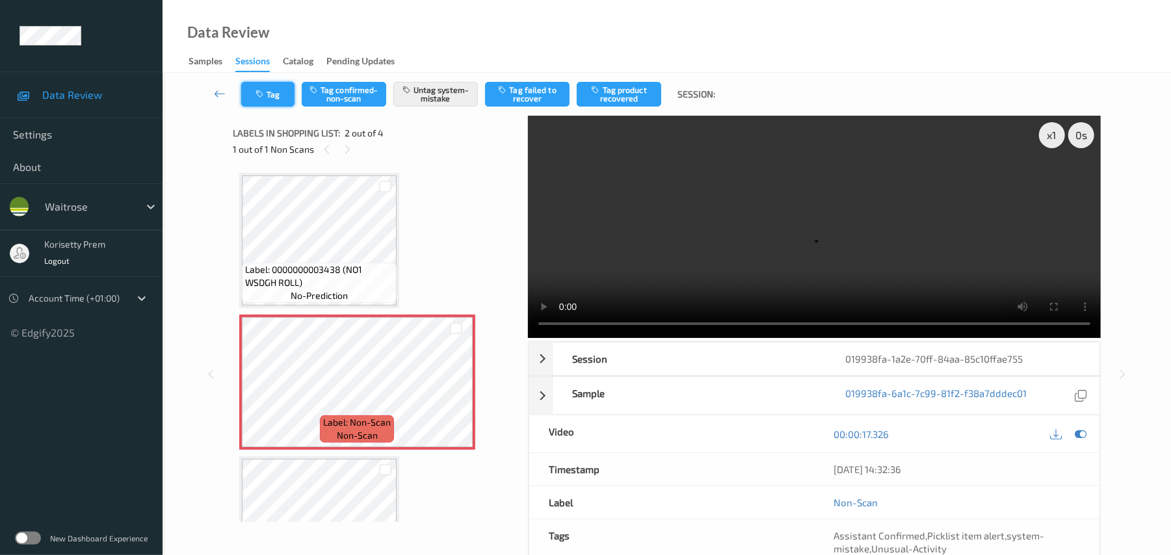
click at [274, 102] on button "Tag" at bounding box center [267, 94] width 53 height 25
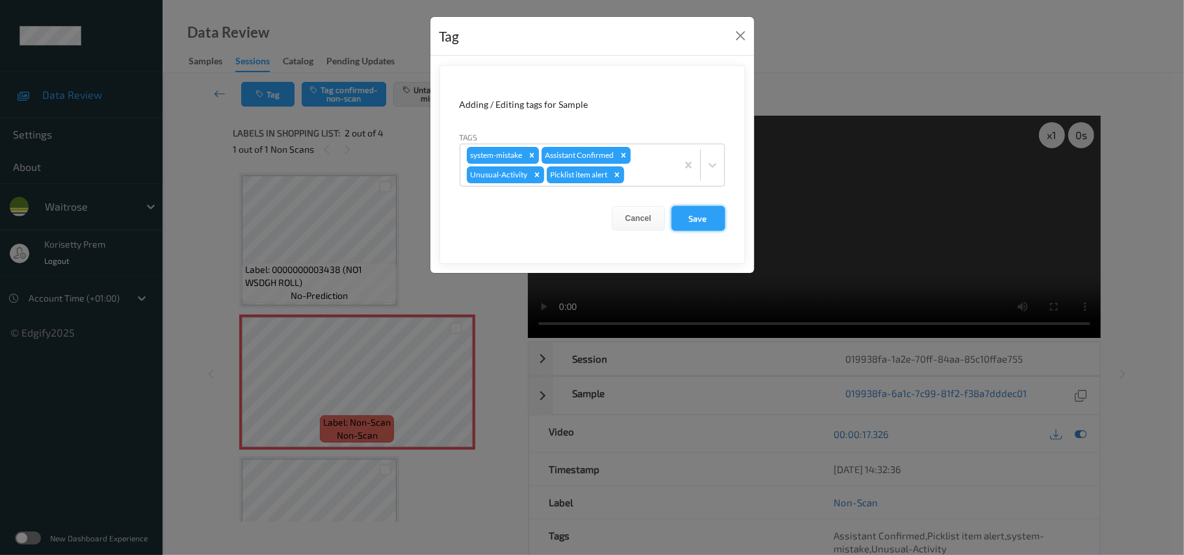
click at [695, 221] on button "Save" at bounding box center [698, 218] width 53 height 25
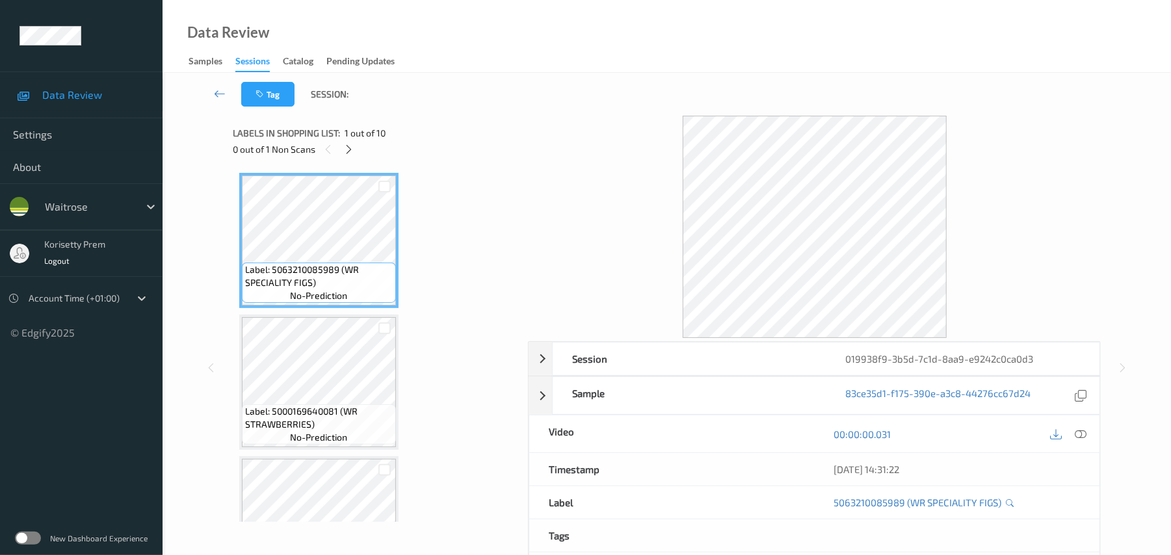
click at [522, 185] on div "Session 019938f9-3b5d-7c1d-8aa9-e9242c0ca0d3 Session ID 019938f9-3b5d-7c1d-8aa9…" at bounding box center [667, 368] width 868 height 504
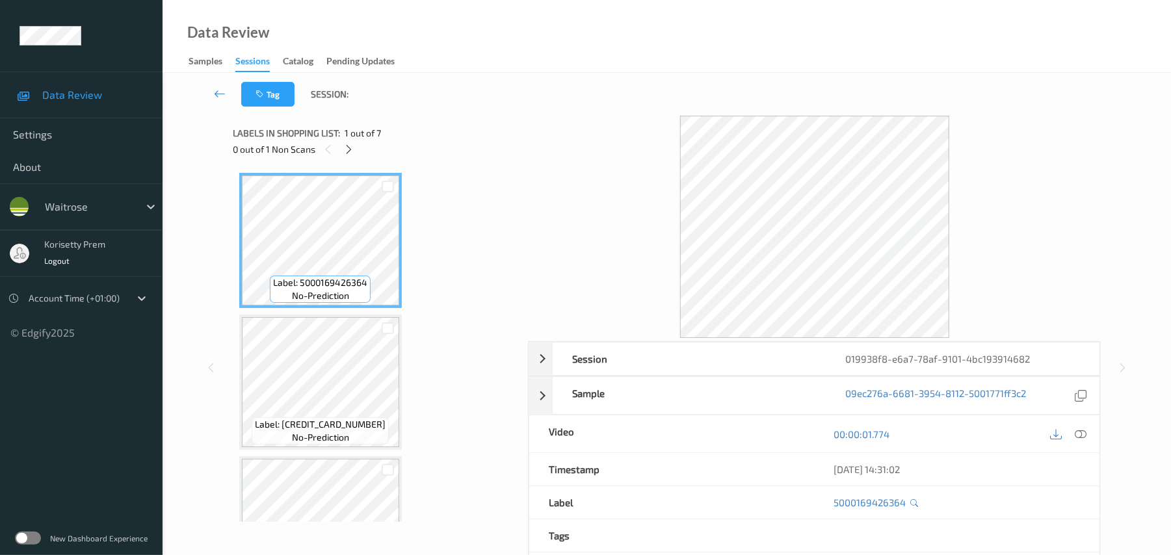
click at [548, 189] on div at bounding box center [814, 227] width 573 height 222
click at [516, 146] on div "0 out of 1 Non Scans" at bounding box center [376, 149] width 286 height 16
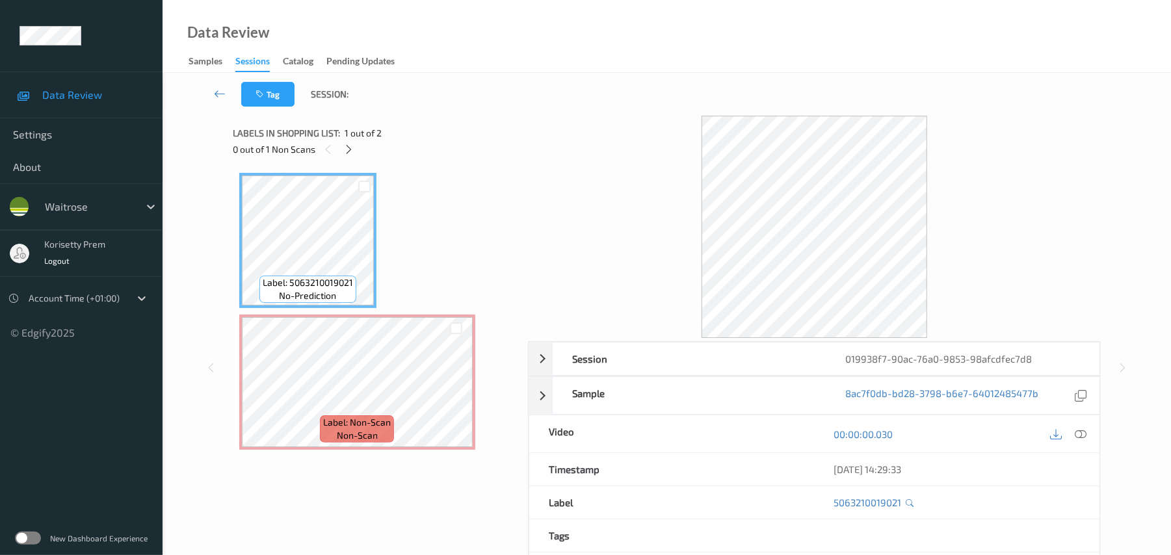
click at [505, 142] on div "0 out of 1 Non Scans" at bounding box center [376, 149] width 286 height 16
click at [401, 177] on div "Label: 5063210019021 no-prediction Label: Non-Scan non-scan Label: Non-Scan non…" at bounding box center [375, 311] width 273 height 277
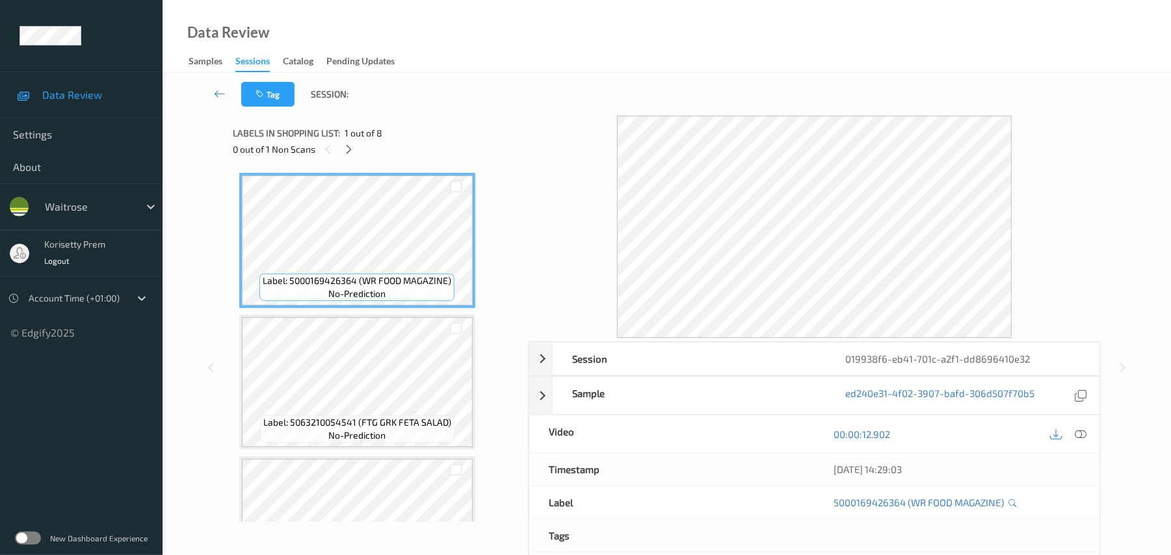
click at [513, 75] on div "Tag Session:" at bounding box center [666, 94] width 955 height 43
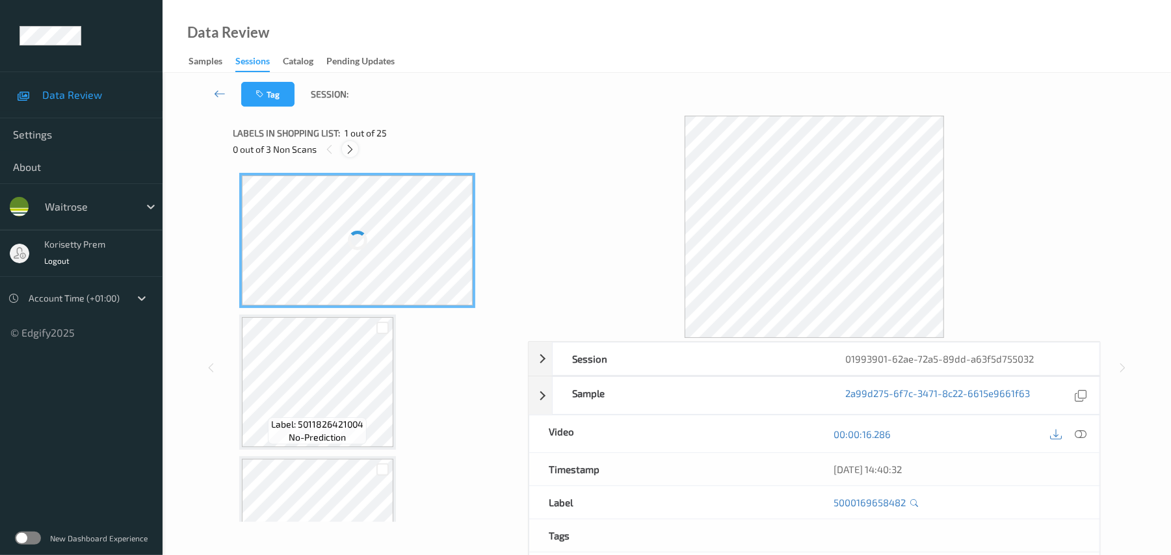
click at [352, 152] on icon at bounding box center [350, 150] width 11 height 12
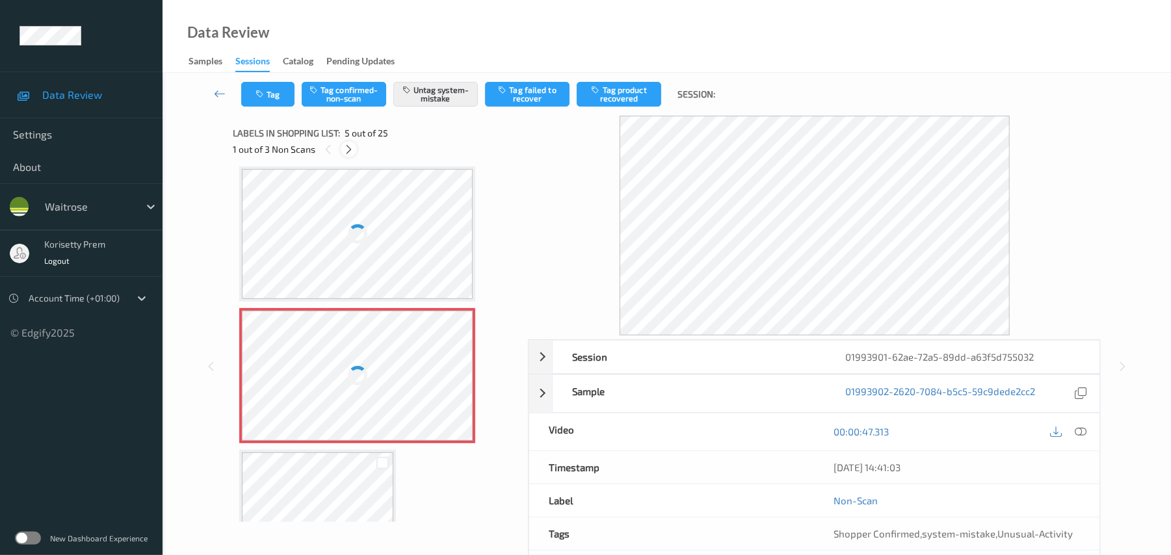
click at [346, 151] on icon at bounding box center [348, 150] width 11 height 12
click at [346, 151] on icon at bounding box center [350, 150] width 11 height 12
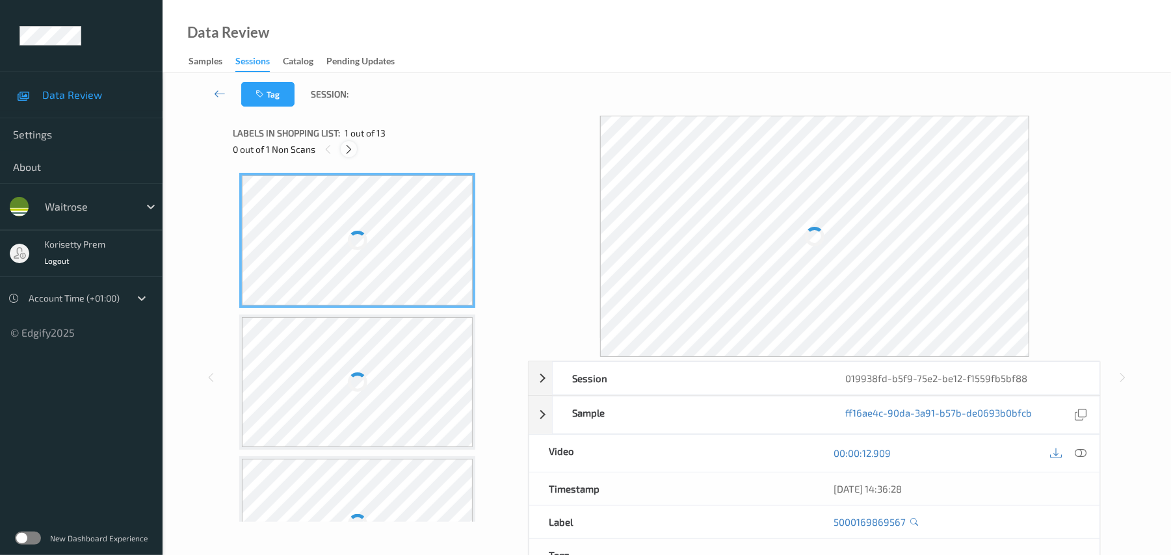
click at [349, 146] on icon at bounding box center [348, 150] width 11 height 12
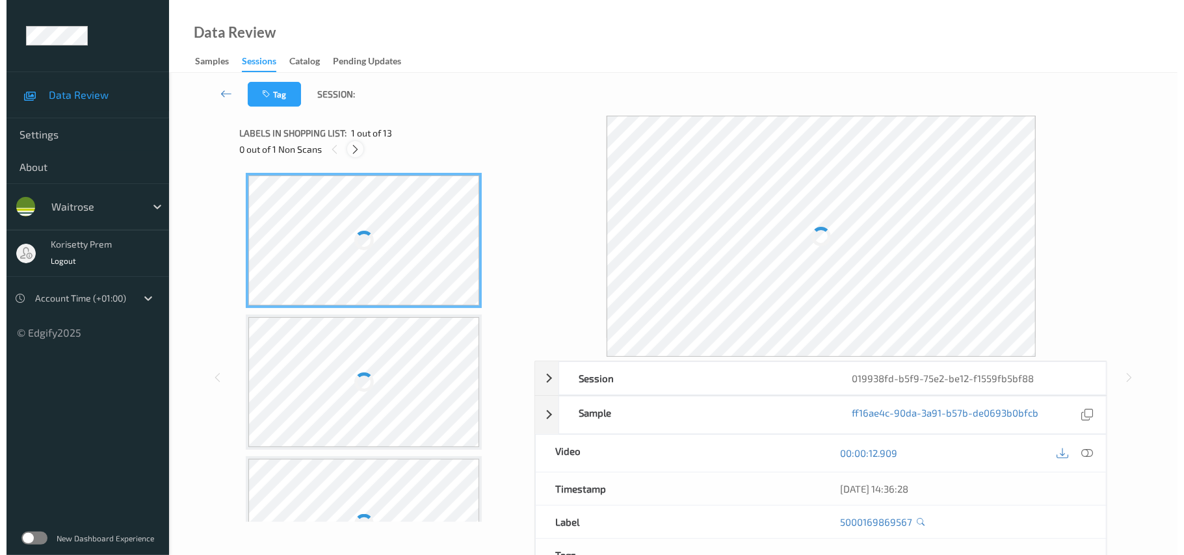
scroll to position [1424, 0]
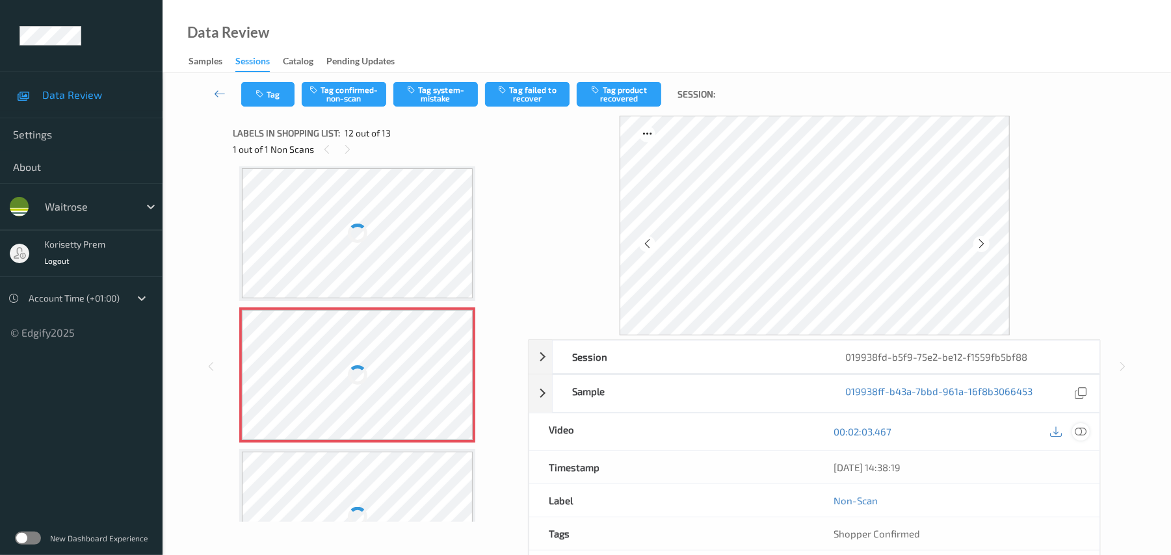
click at [1082, 432] on icon at bounding box center [1082, 432] width 12 height 12
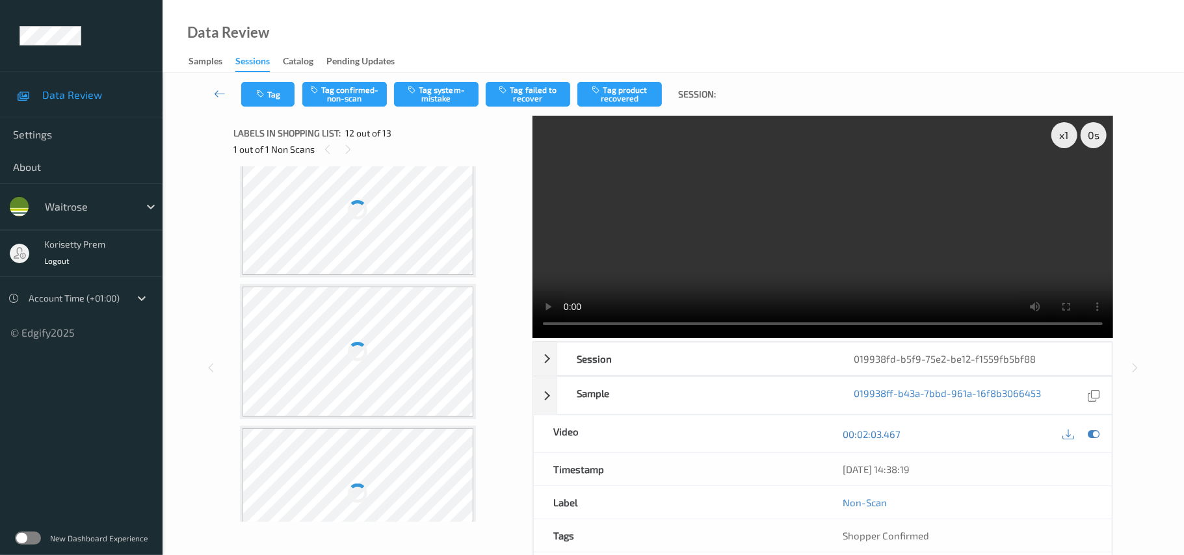
click at [341, 321] on div at bounding box center [359, 352] width 232 height 130
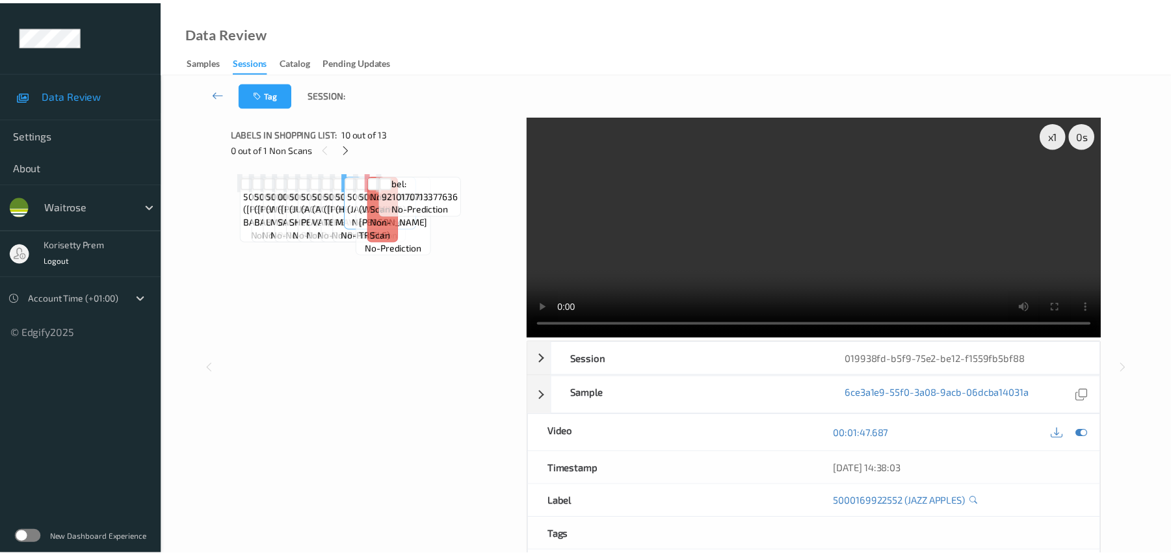
scroll to position [1307, 0]
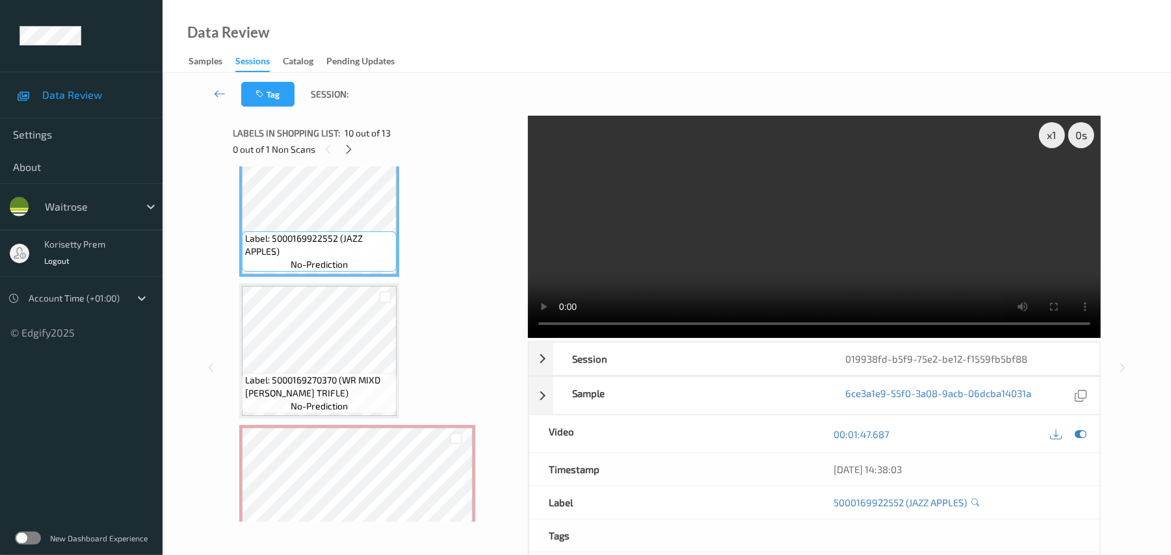
click at [646, 188] on video at bounding box center [814, 227] width 573 height 222
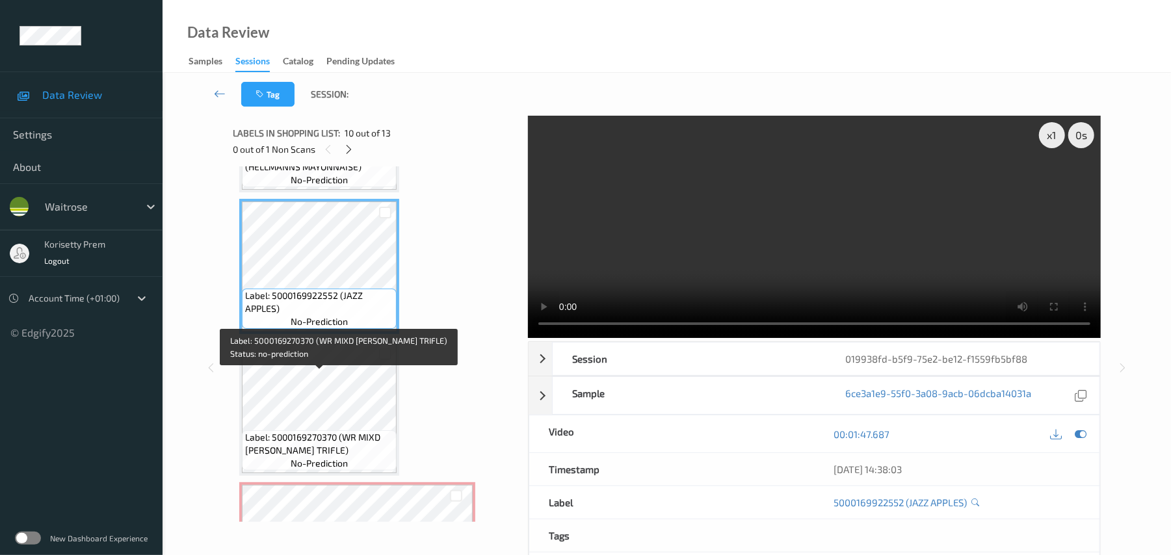
scroll to position [1221, 0]
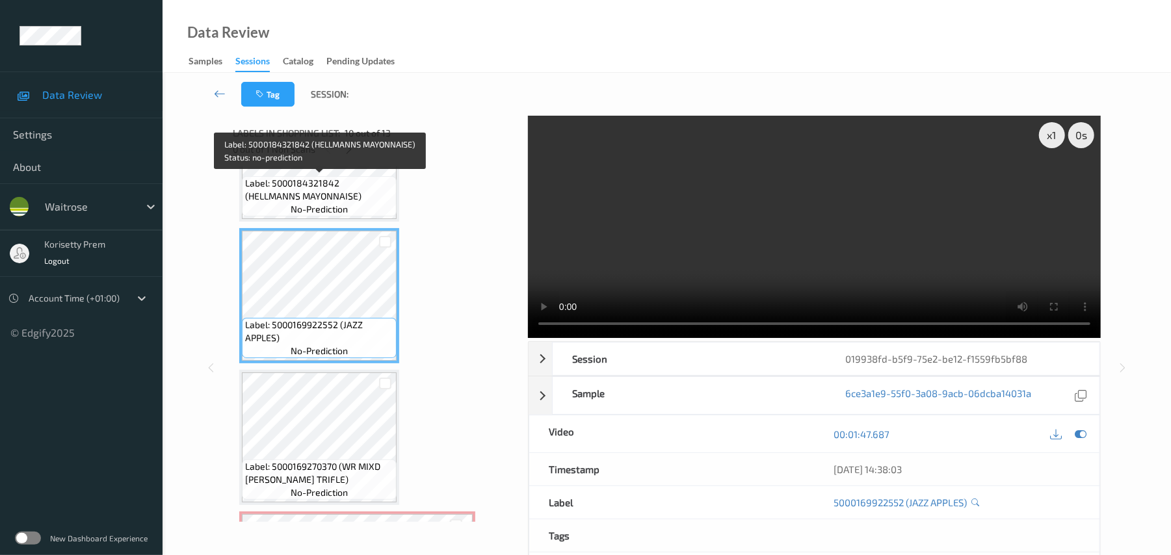
click at [297, 207] on span "no-prediction" at bounding box center [319, 209] width 57 height 13
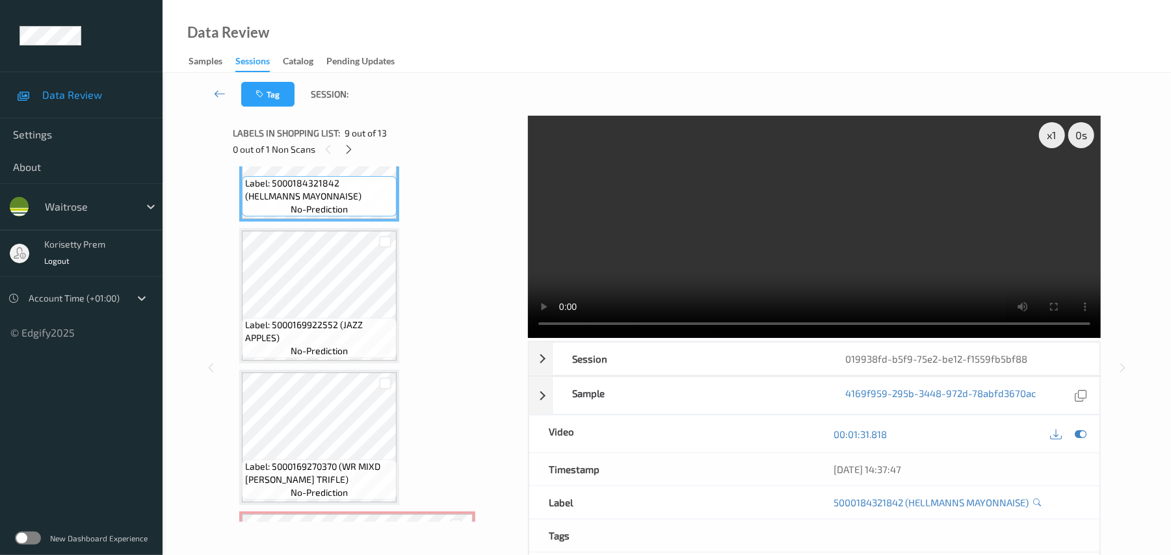
click at [695, 240] on video at bounding box center [814, 227] width 573 height 222
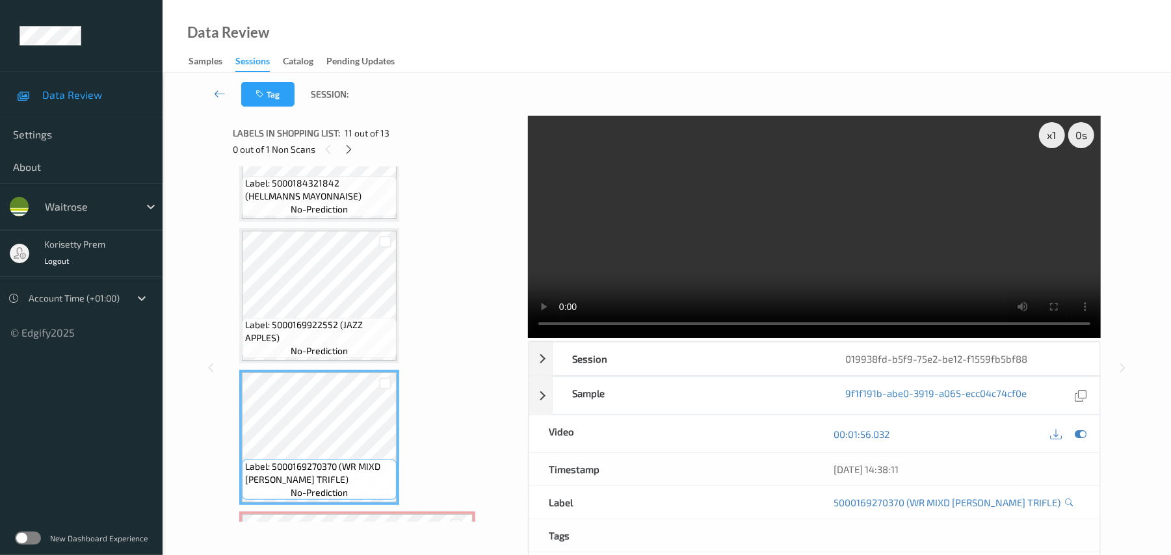
scroll to position [1307, 0]
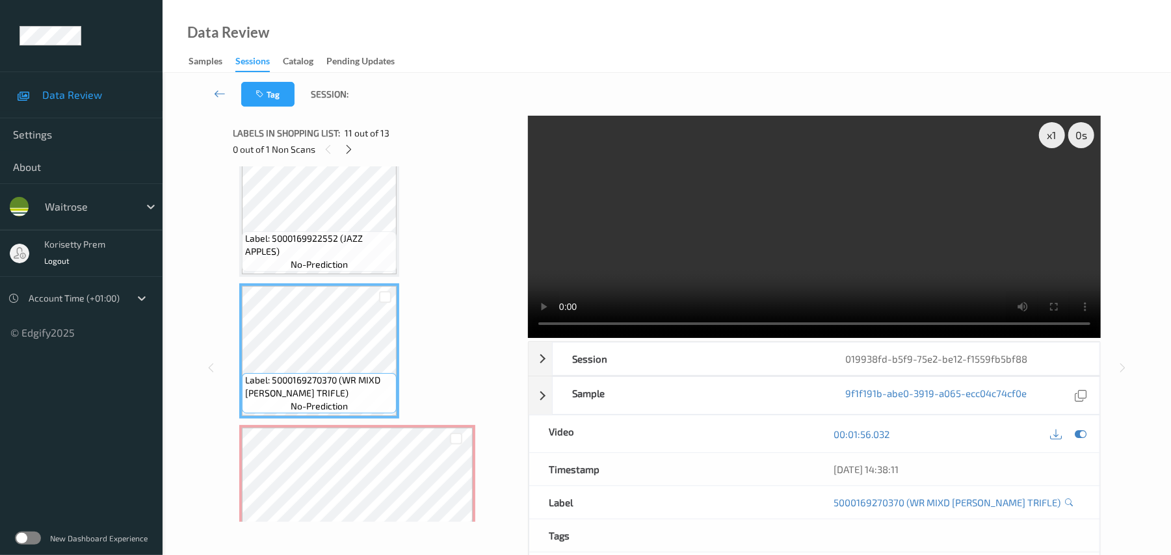
click at [698, 246] on video at bounding box center [814, 227] width 573 height 222
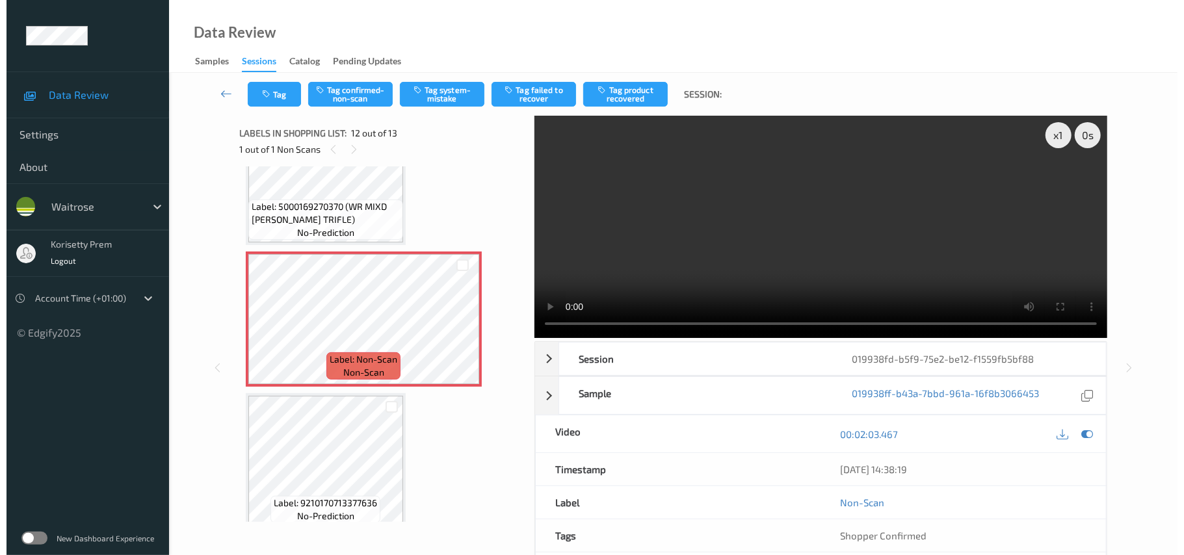
scroll to position [1493, 0]
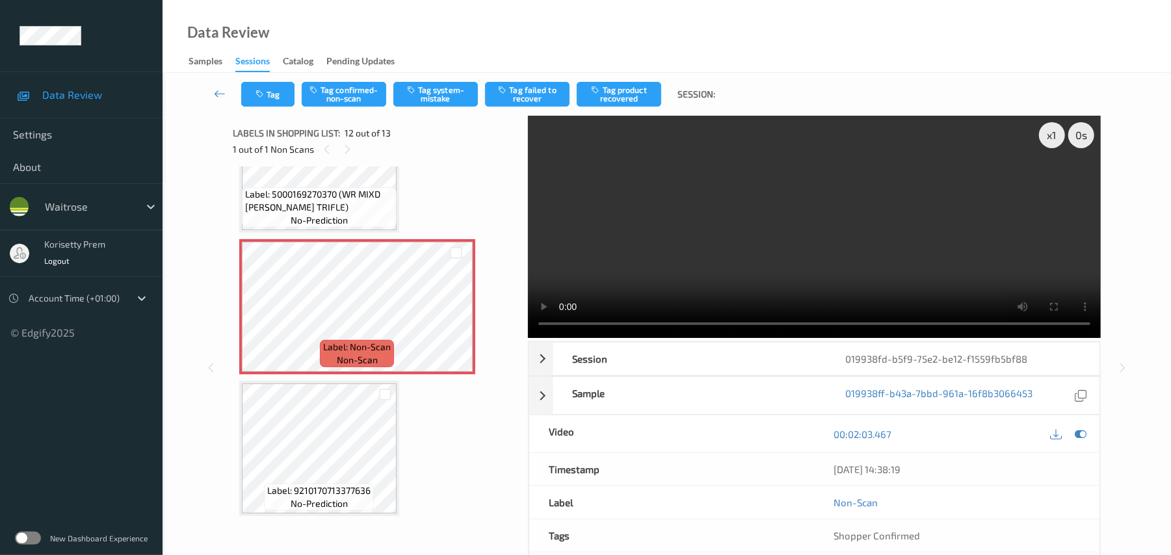
click at [770, 219] on video at bounding box center [814, 227] width 573 height 222
click at [414, 92] on icon "button" at bounding box center [412, 89] width 11 height 9
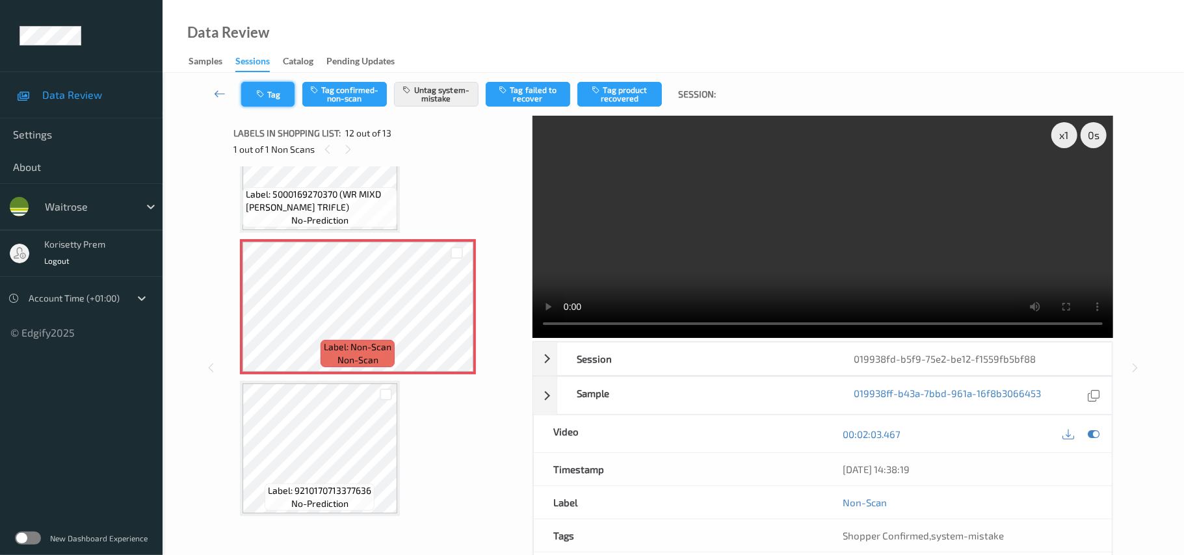
click at [274, 95] on button "Tag" at bounding box center [267, 94] width 53 height 25
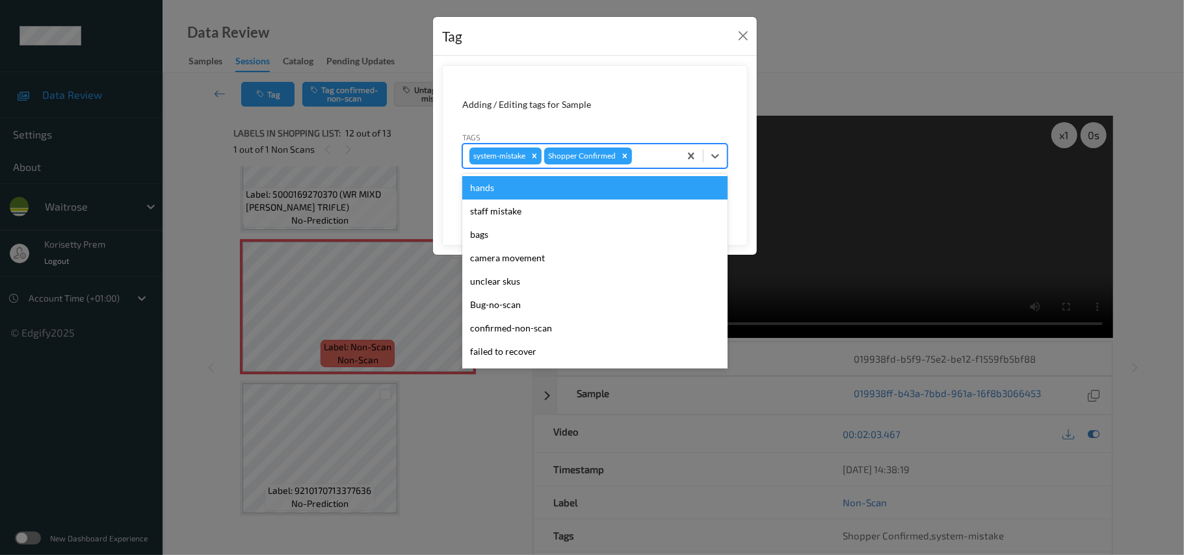
click at [648, 157] on div at bounding box center [654, 156] width 38 height 16
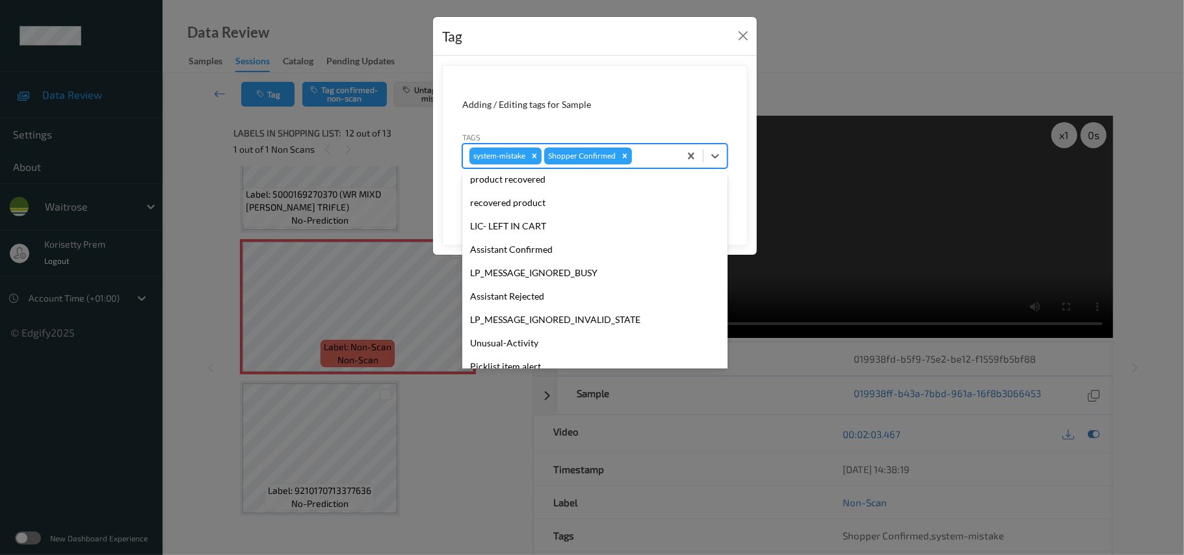
scroll to position [302, 0]
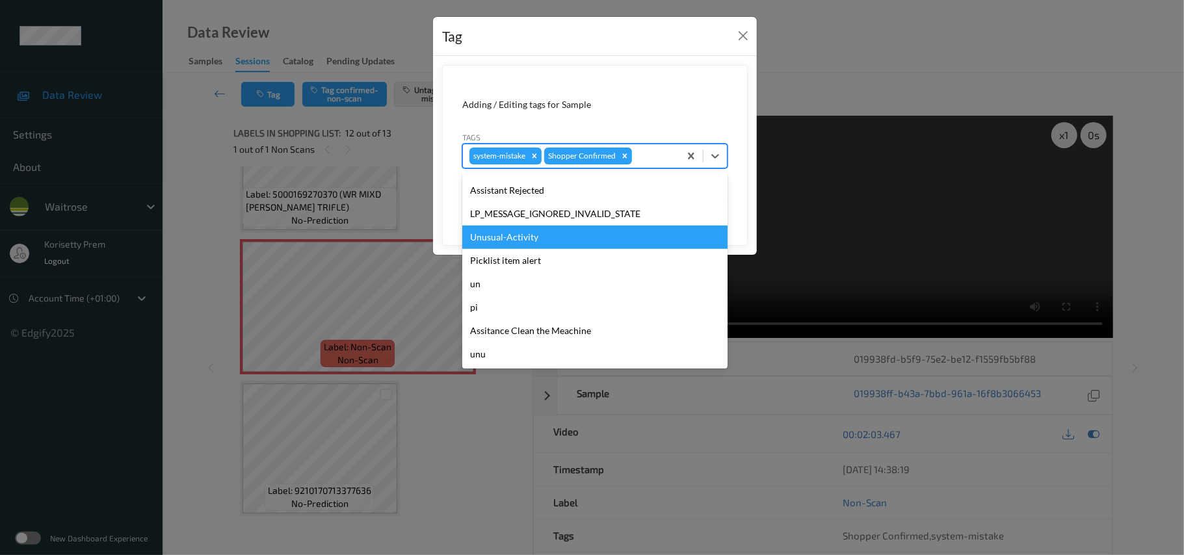
click at [516, 242] on div "Unusual-Activity" at bounding box center [594, 237] width 265 height 23
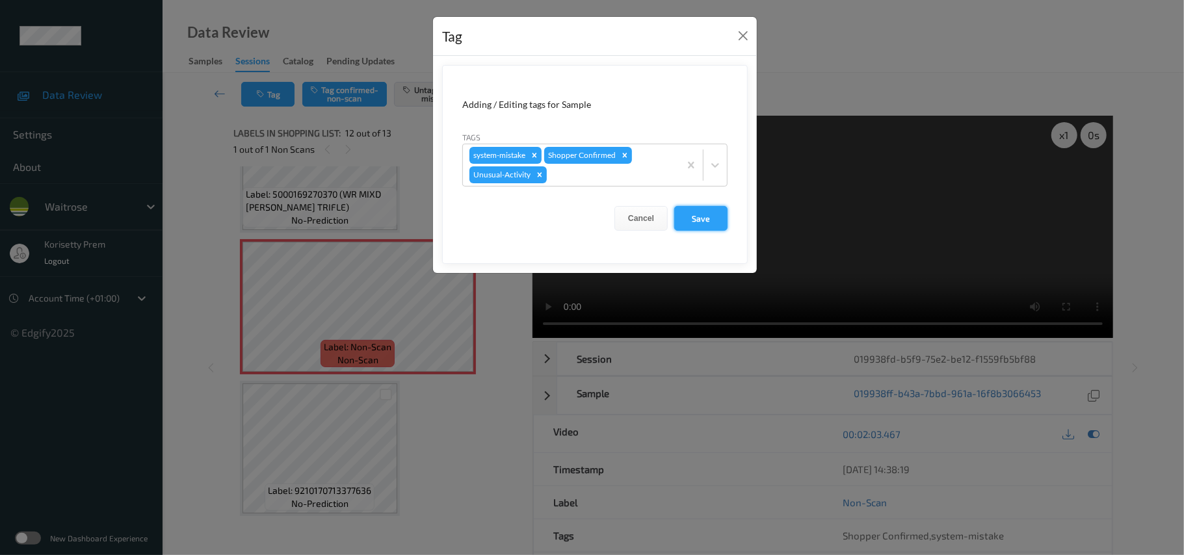
click at [698, 219] on button "Save" at bounding box center [700, 218] width 53 height 25
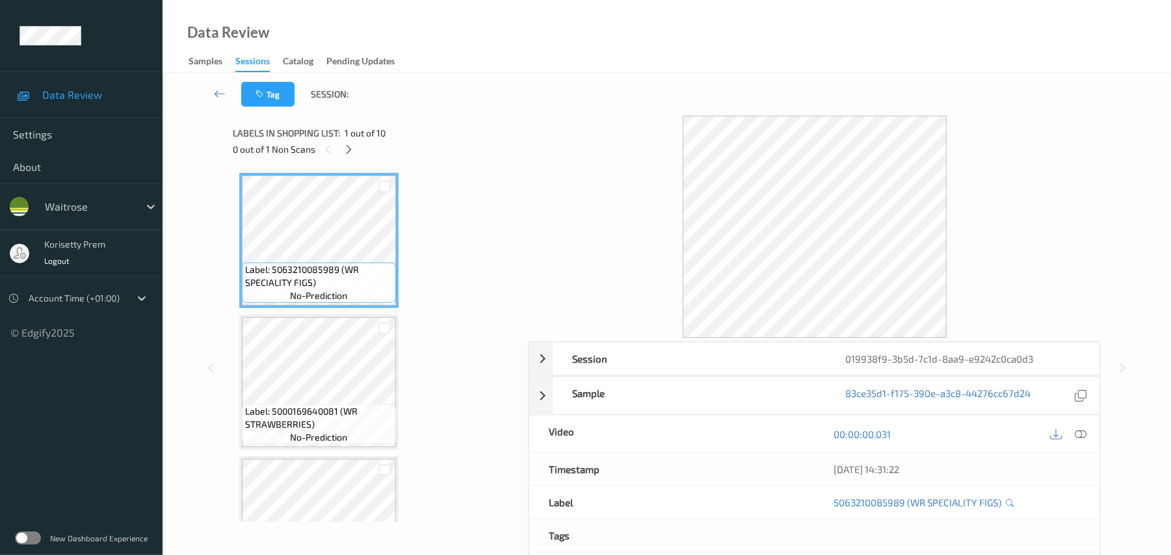
click at [352, 152] on icon at bounding box center [348, 150] width 11 height 12
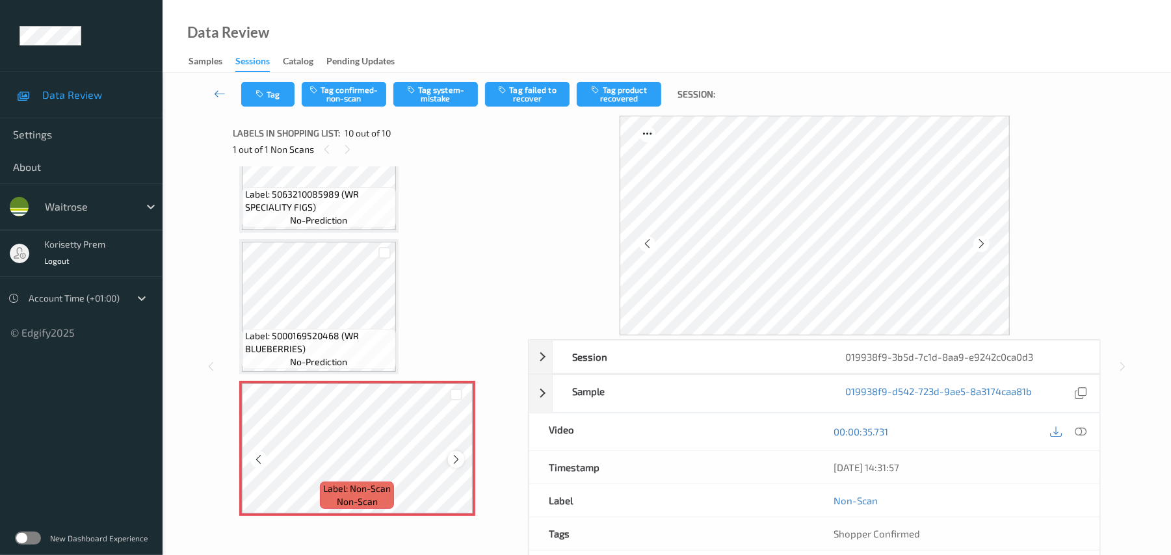
click at [457, 457] on icon at bounding box center [456, 460] width 11 height 12
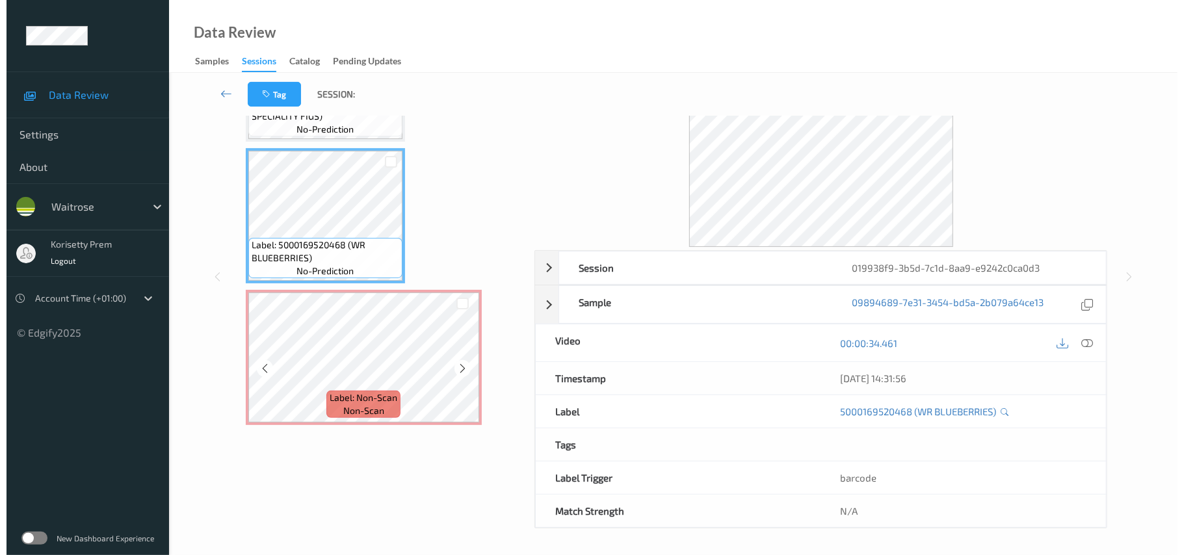
scroll to position [91, 0]
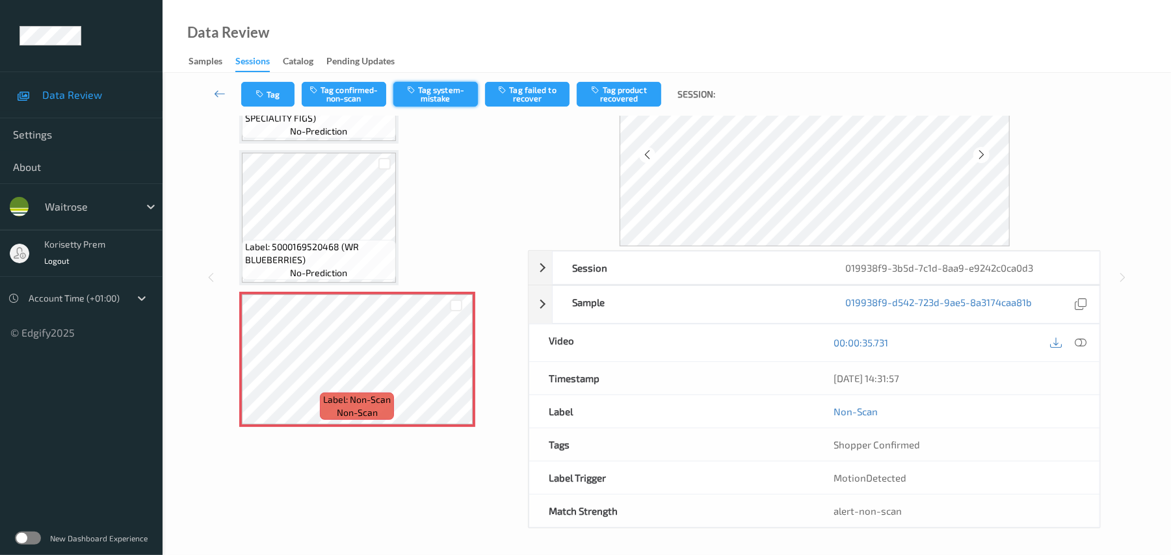
click at [432, 102] on button "Tag system-mistake" at bounding box center [435, 94] width 85 height 25
click at [274, 95] on button "Tag" at bounding box center [267, 94] width 53 height 25
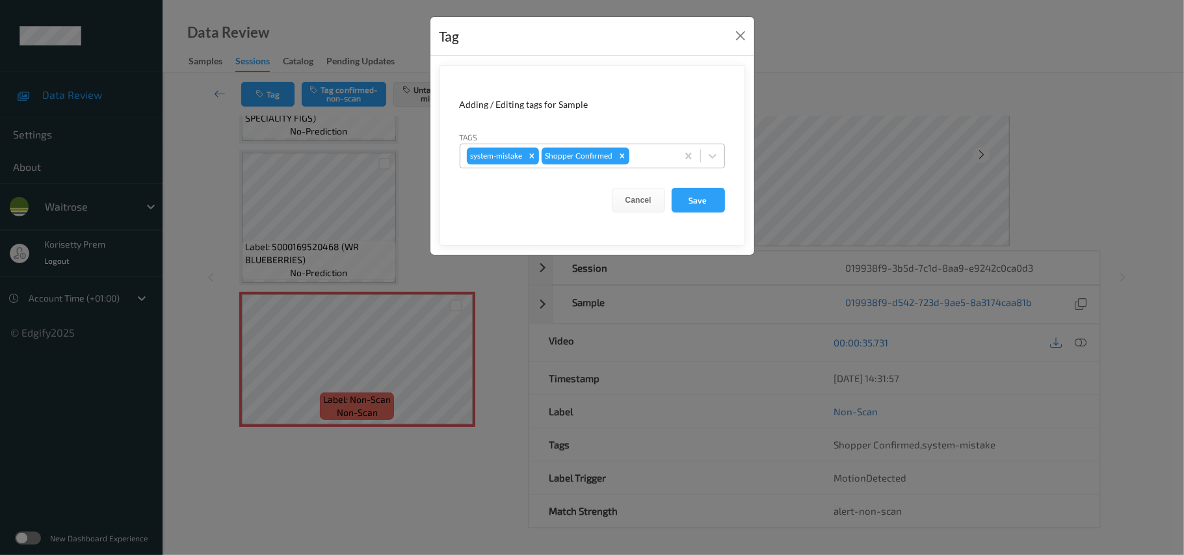
click at [639, 159] on div at bounding box center [651, 156] width 38 height 16
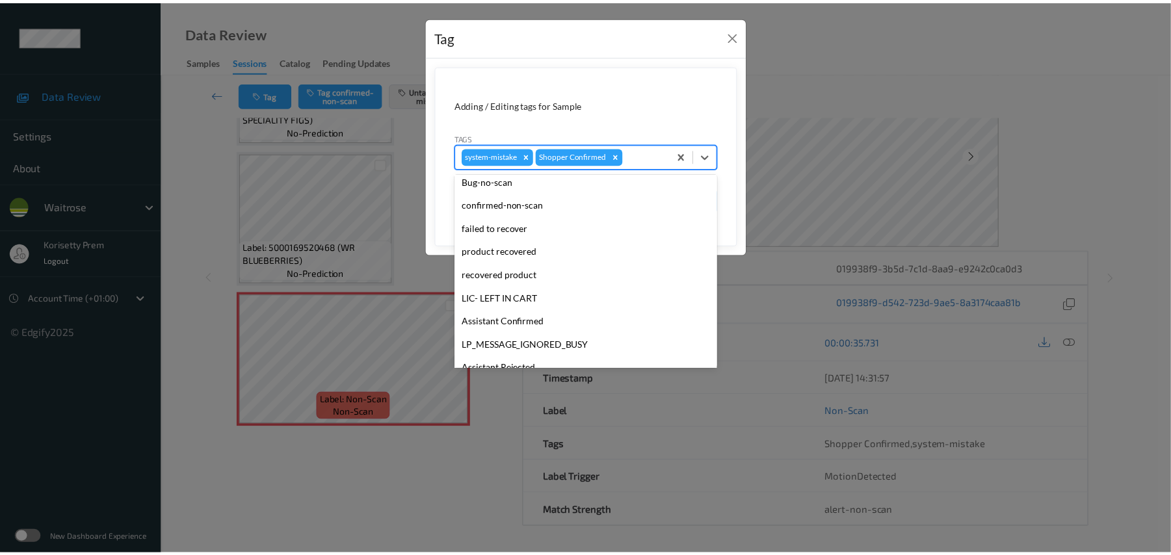
scroll to position [302, 0]
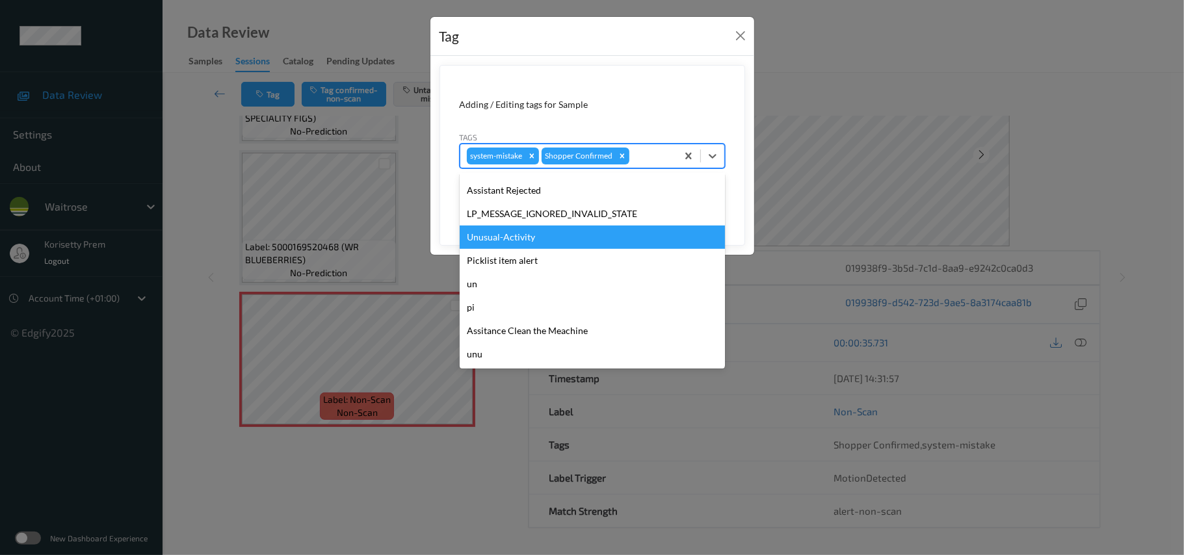
click at [527, 239] on div "Unusual-Activity" at bounding box center [592, 237] width 265 height 23
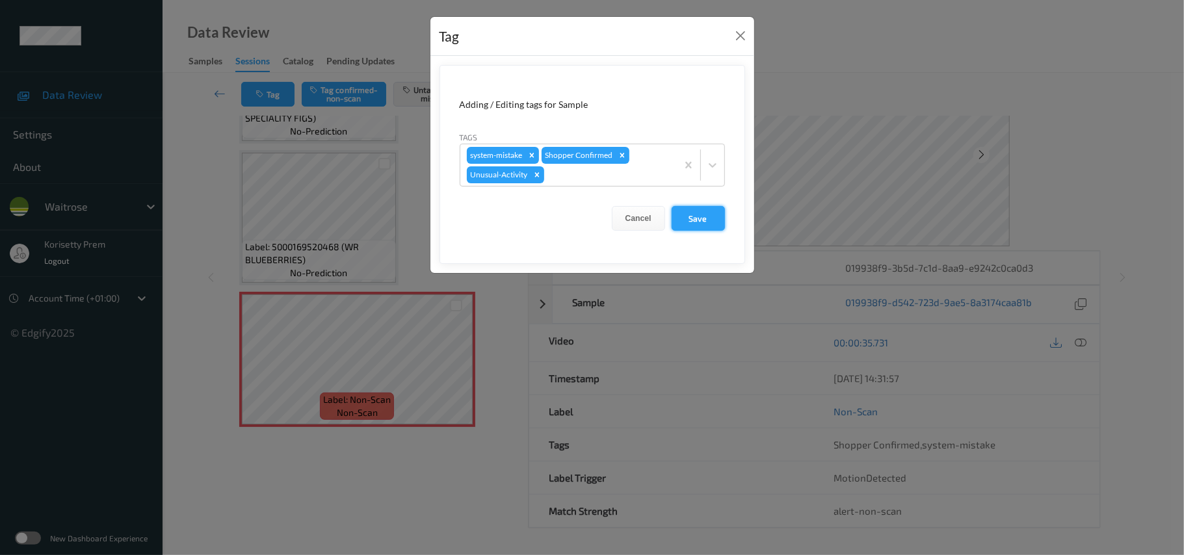
click at [704, 222] on button "Save" at bounding box center [698, 218] width 53 height 25
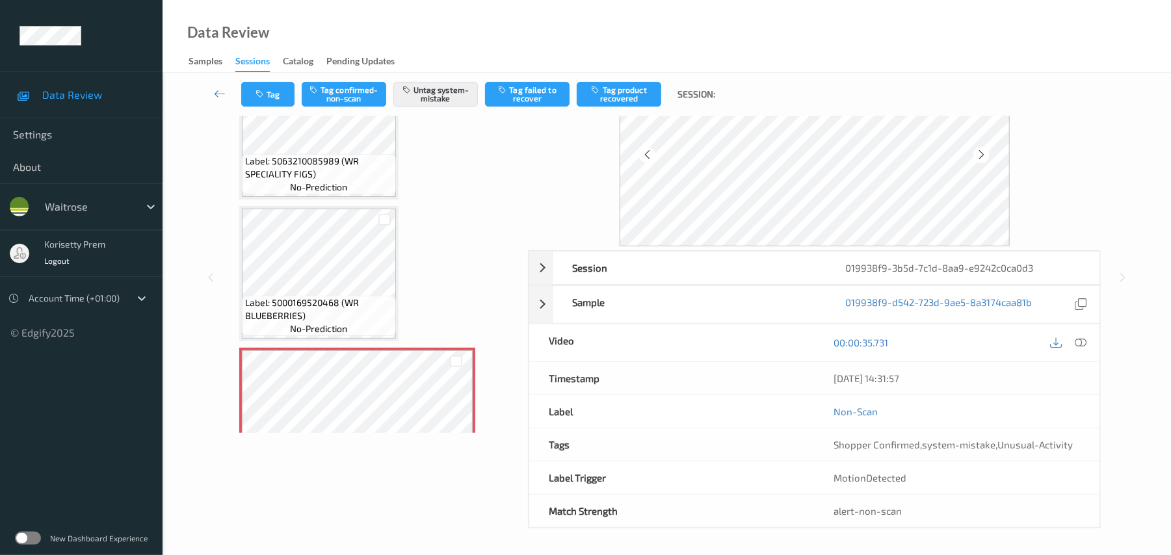
scroll to position [981, 0]
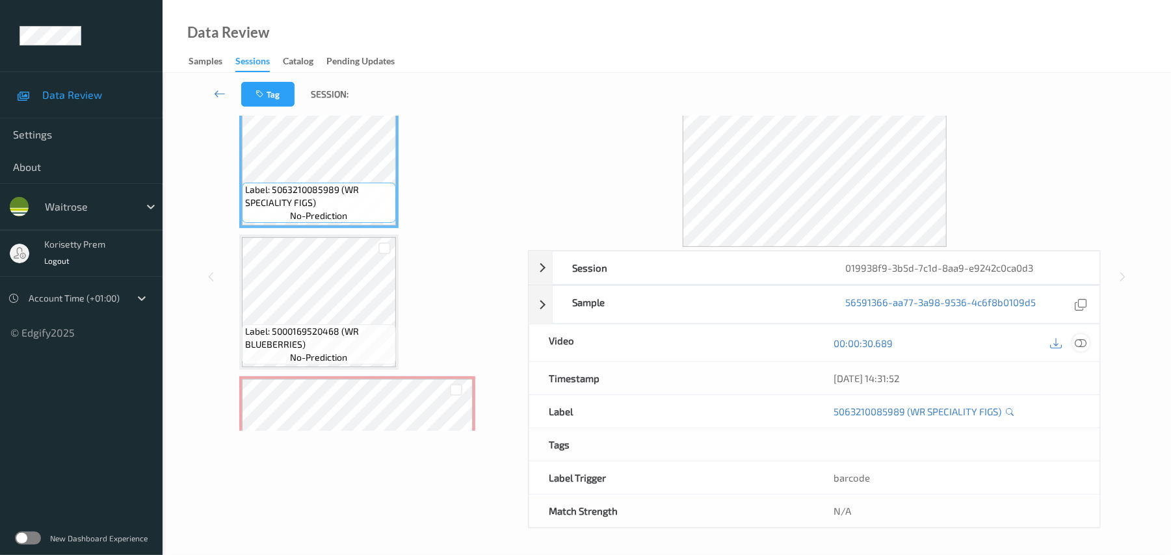
click at [1081, 349] on icon at bounding box center [1082, 344] width 12 height 12
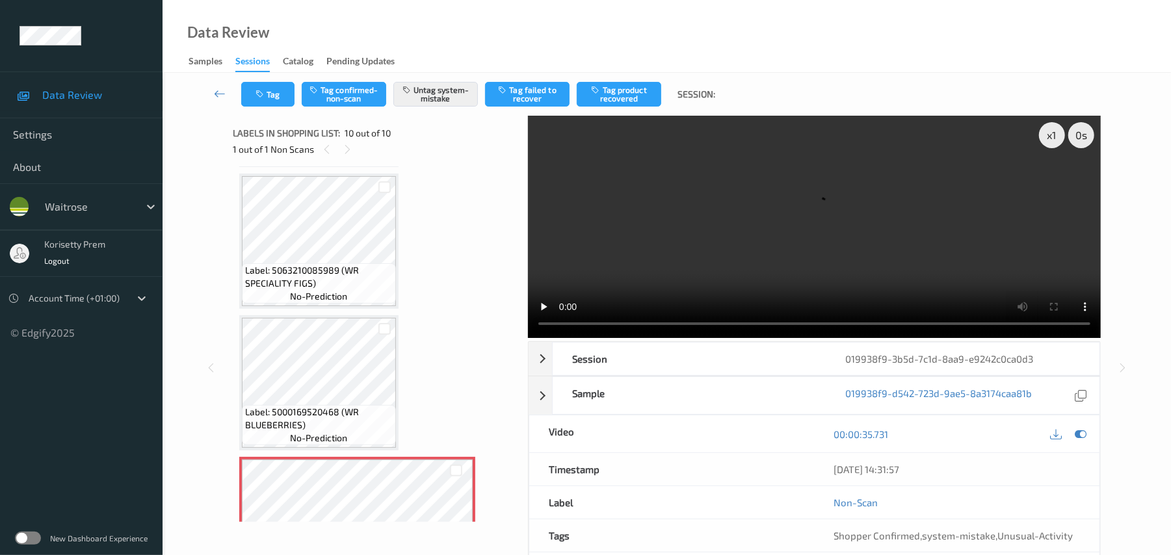
scroll to position [895, 0]
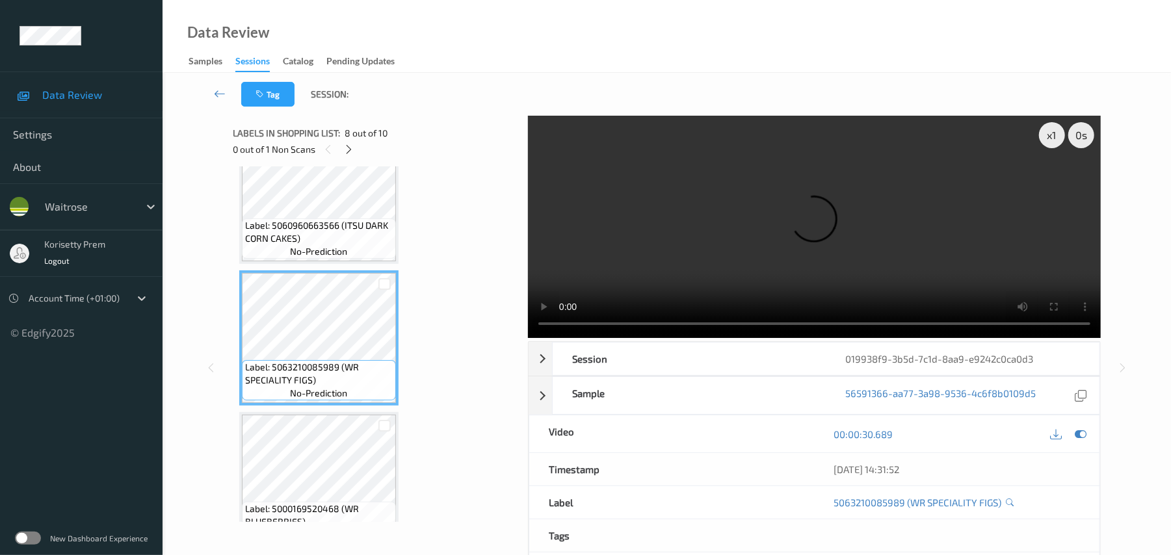
click video
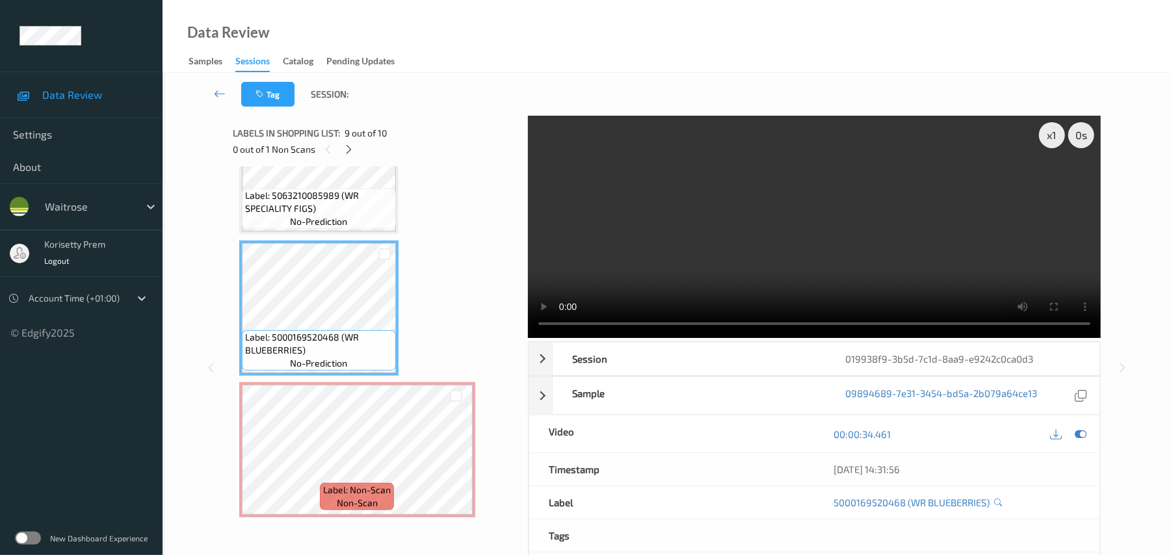
scroll to position [1068, 0]
click video
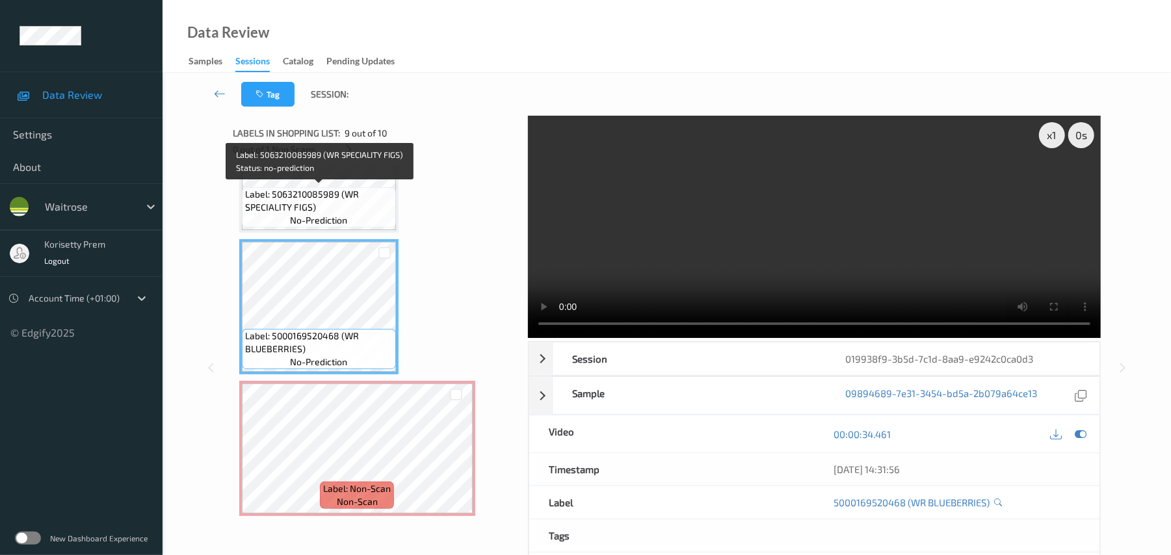
click span "Label: 5063210085989 (WR SPECIALITY FIGS)"
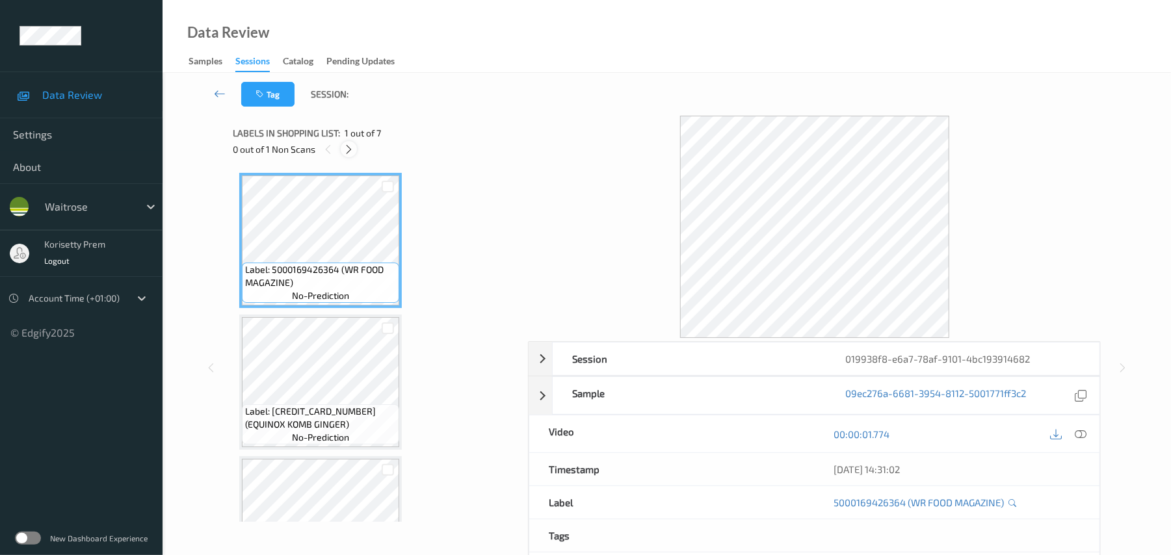
click at [354, 148] on icon at bounding box center [348, 150] width 11 height 12
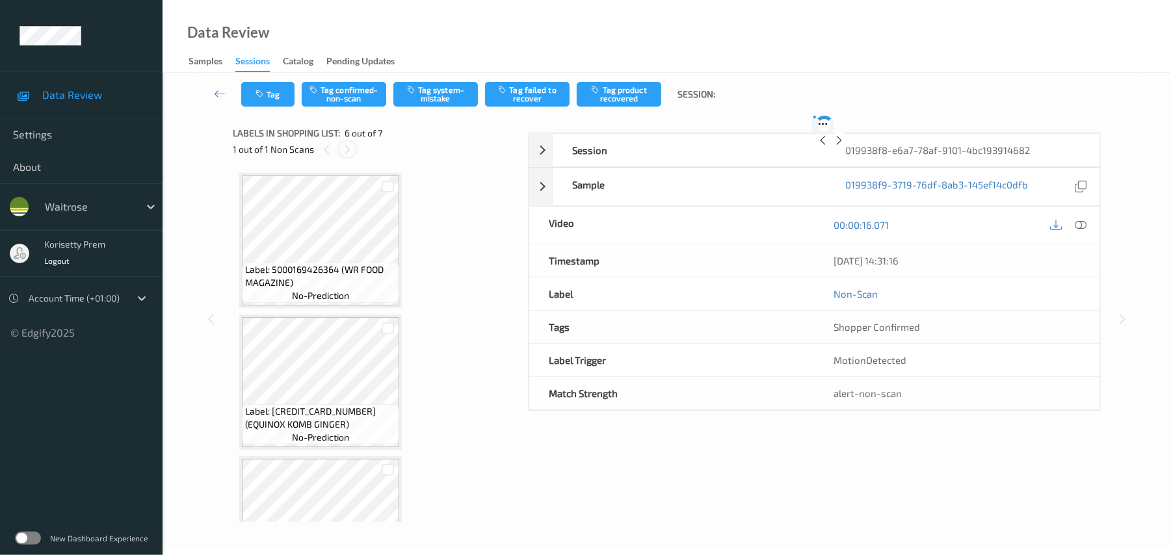
scroll to position [574, 0]
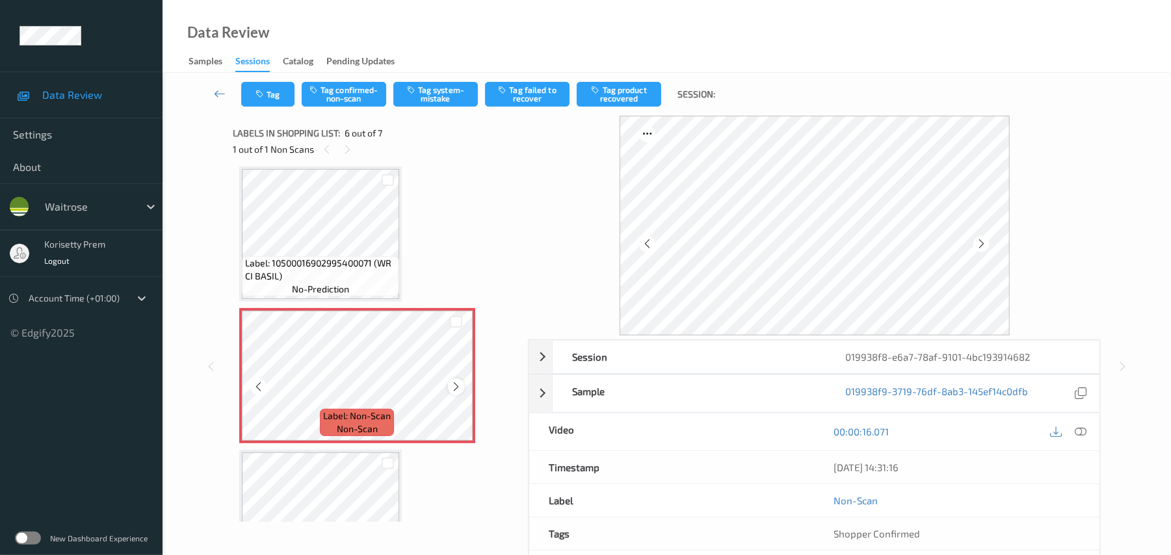
click at [457, 383] on icon at bounding box center [456, 387] width 11 height 12
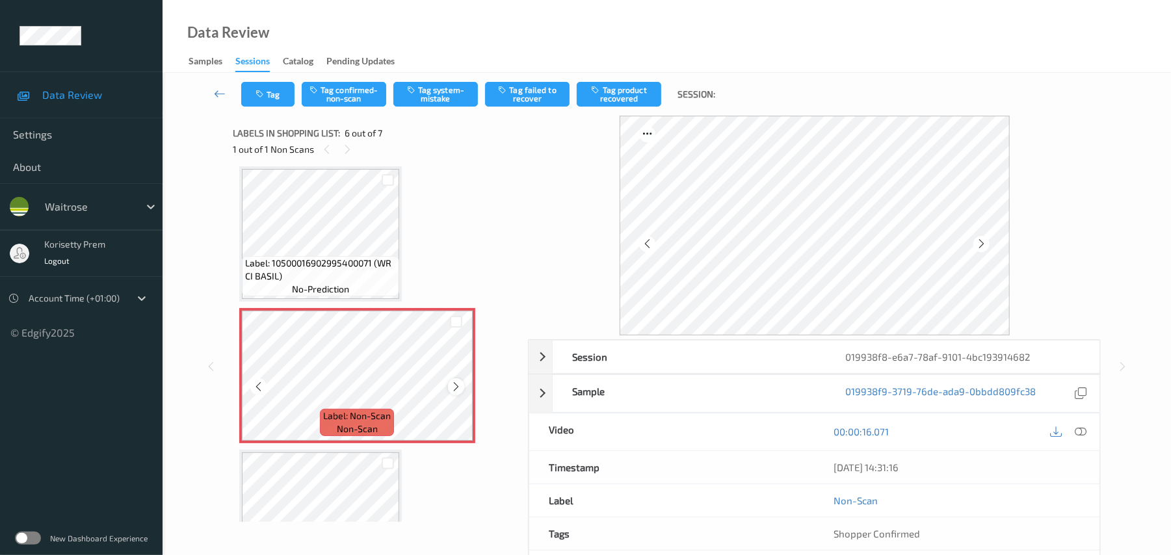
click at [457, 381] on icon at bounding box center [456, 387] width 11 height 12
click at [458, 381] on icon at bounding box center [456, 387] width 11 height 12
click at [459, 381] on icon at bounding box center [456, 387] width 11 height 12
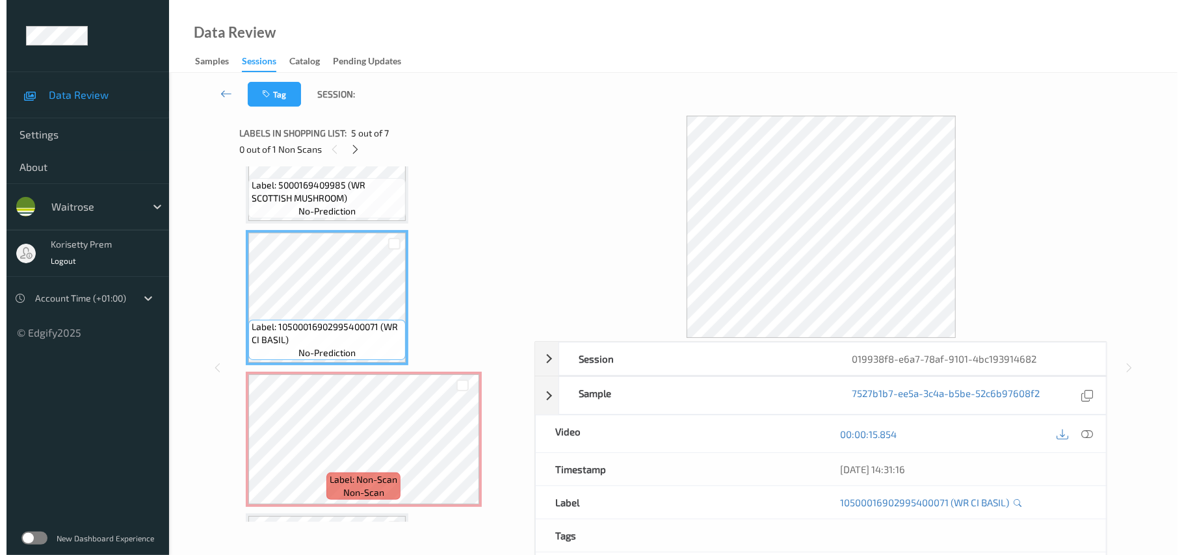
scroll to position [469, 0]
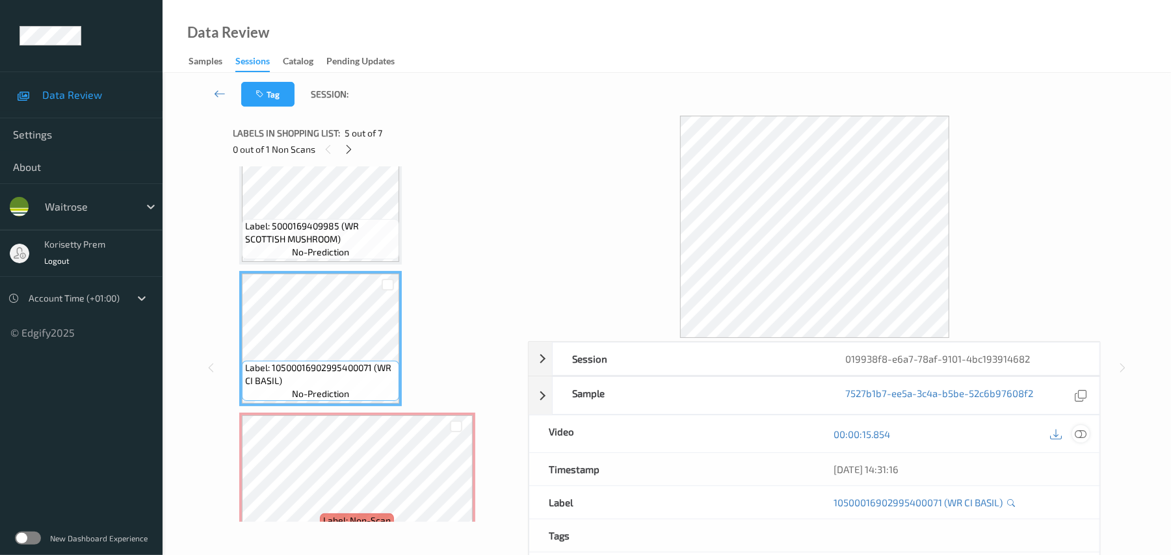
click at [1082, 436] on icon at bounding box center [1082, 435] width 12 height 12
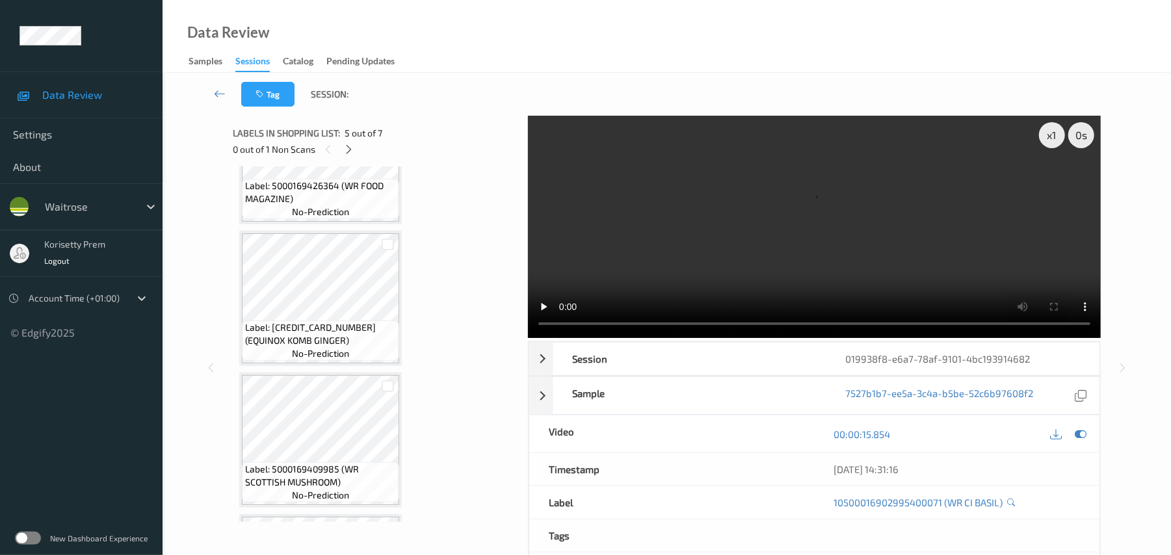
scroll to position [122, 0]
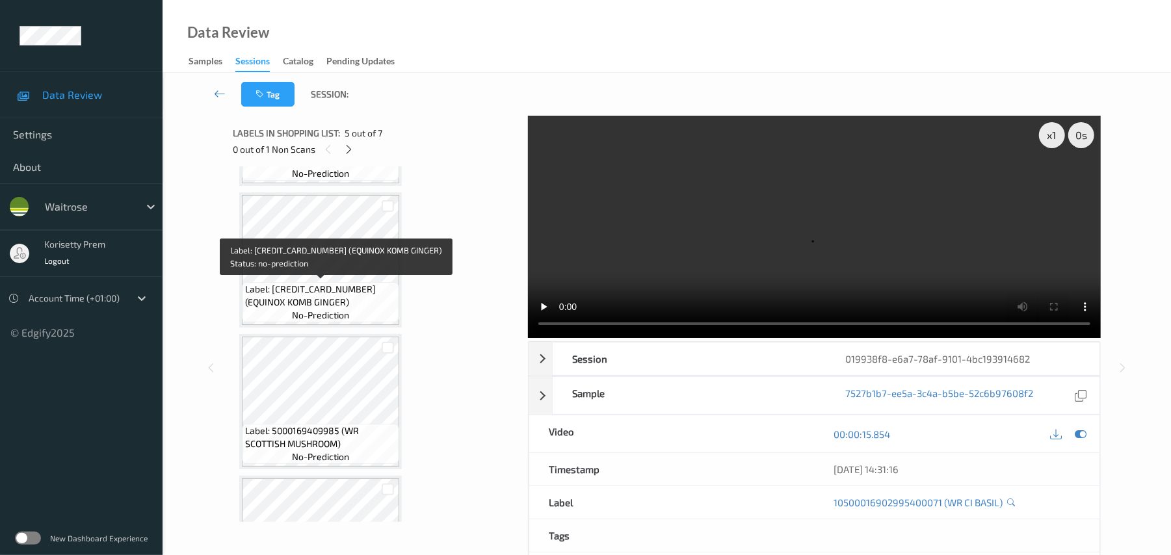
click at [326, 295] on span "Label: [CREDIT_CARD_NUMBER] (EQUINOX KOMB GINGER)" at bounding box center [320, 296] width 151 height 26
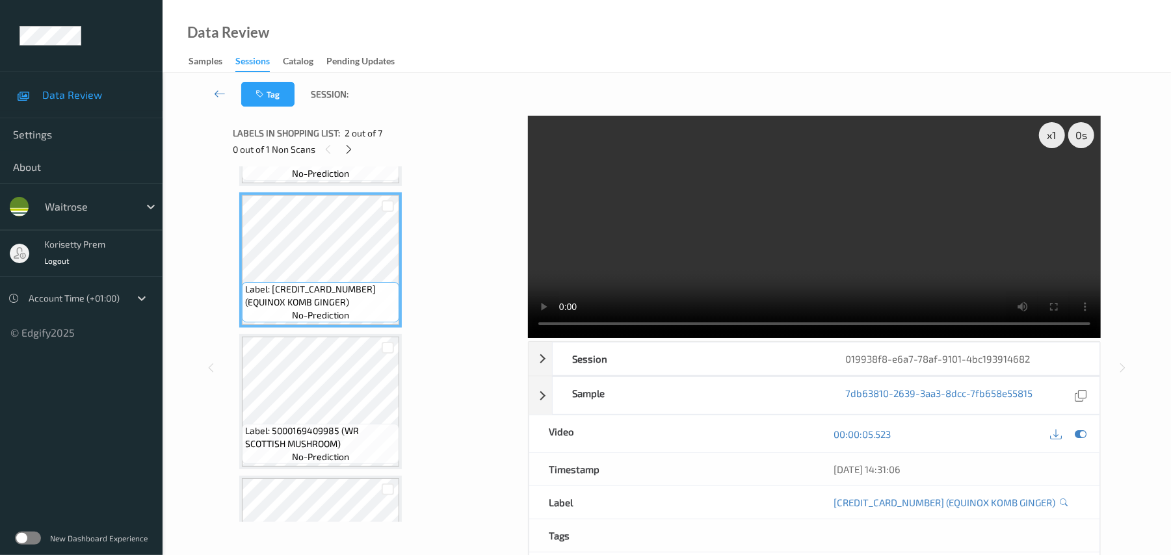
click at [626, 256] on video at bounding box center [814, 227] width 573 height 222
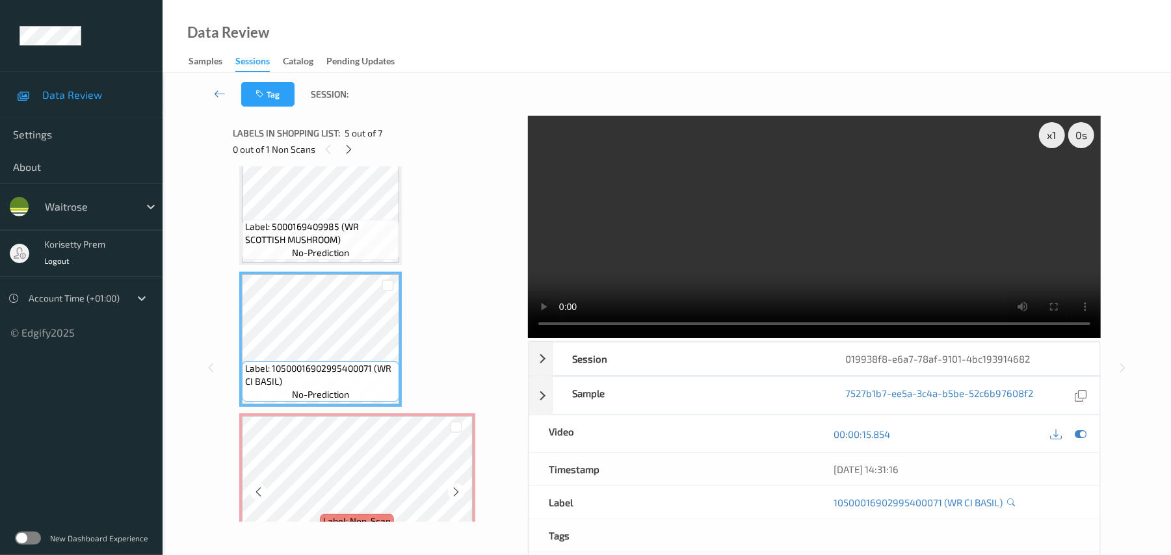
scroll to position [469, 0]
click at [812, 259] on video at bounding box center [814, 227] width 573 height 222
click at [240, 472] on div "Label: Non-Scan non-scan" at bounding box center [357, 480] width 236 height 135
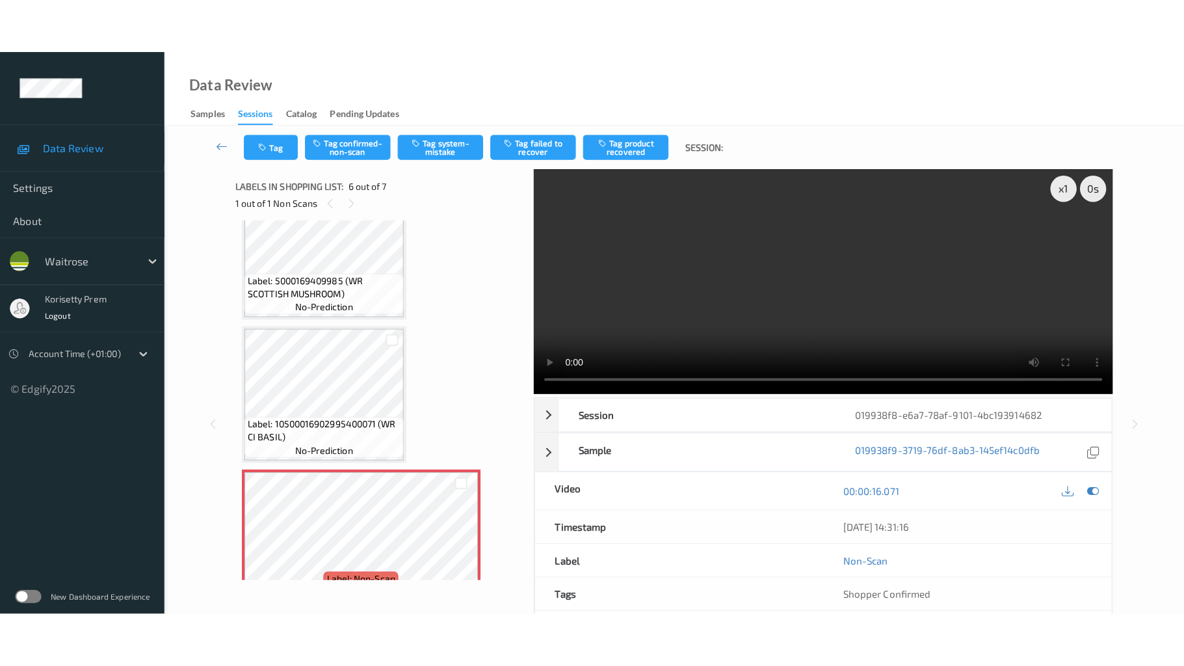
scroll to position [643, 0]
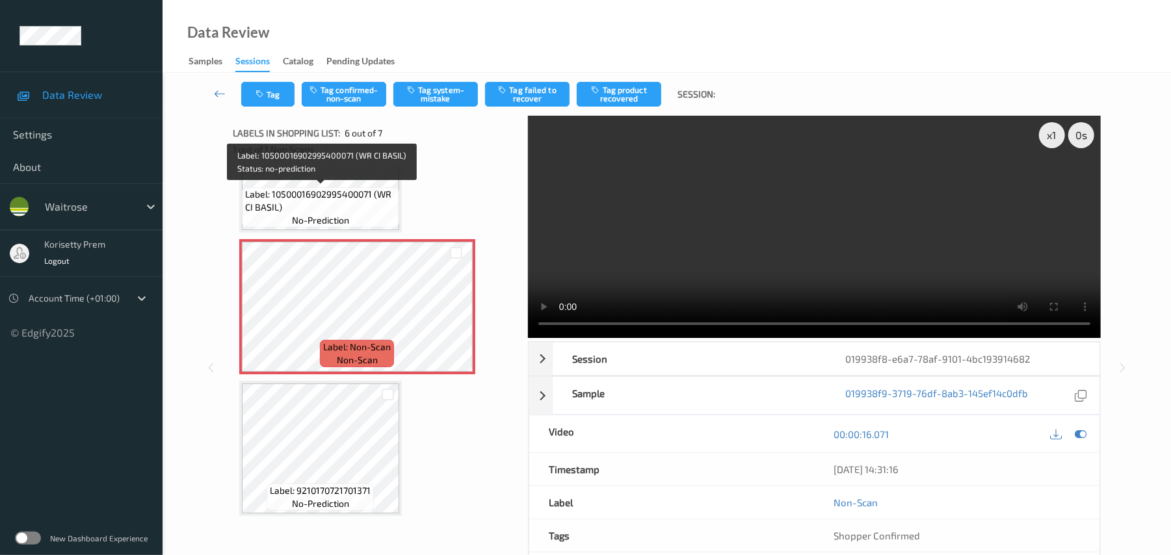
click at [316, 207] on span "Label: 10500016902995400071 (WR CI BASIL)" at bounding box center [320, 201] width 151 height 26
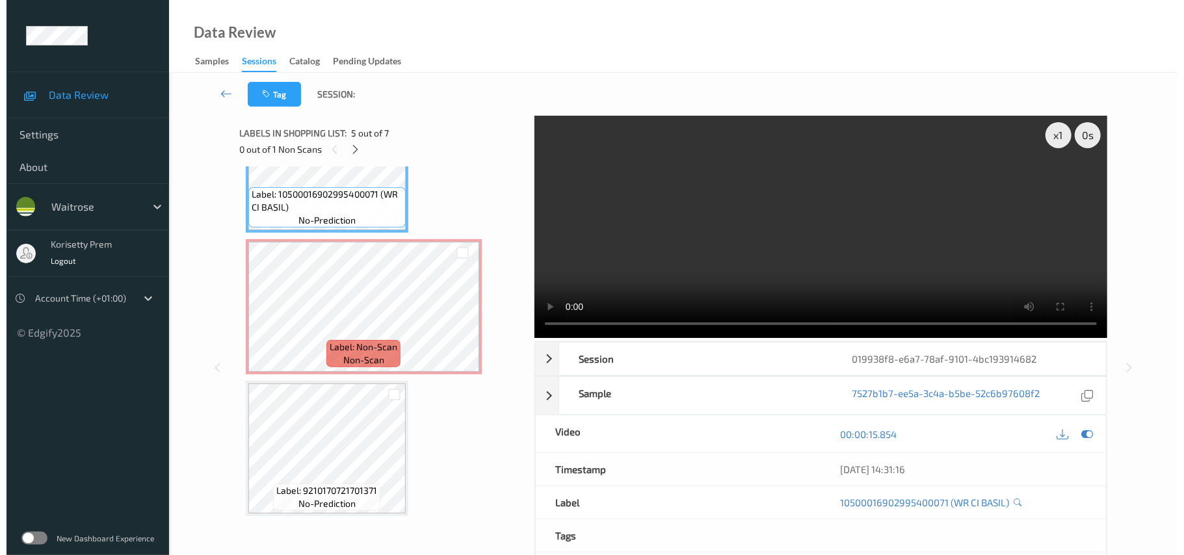
scroll to position [532, 0]
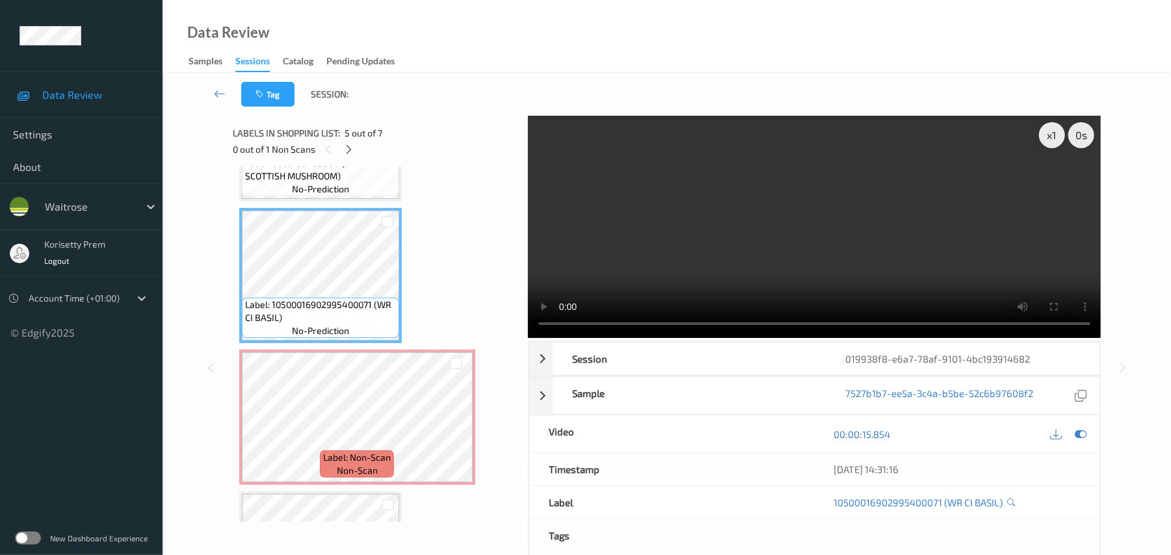
click at [776, 183] on video at bounding box center [814, 227] width 573 height 222
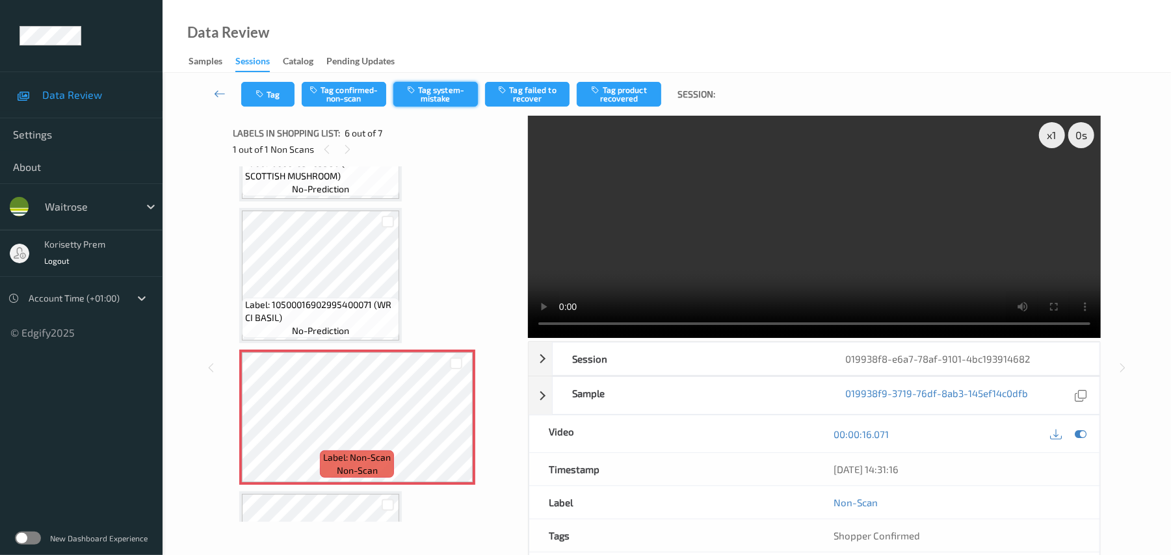
click at [455, 95] on button "Tag system-mistake" at bounding box center [435, 94] width 85 height 25
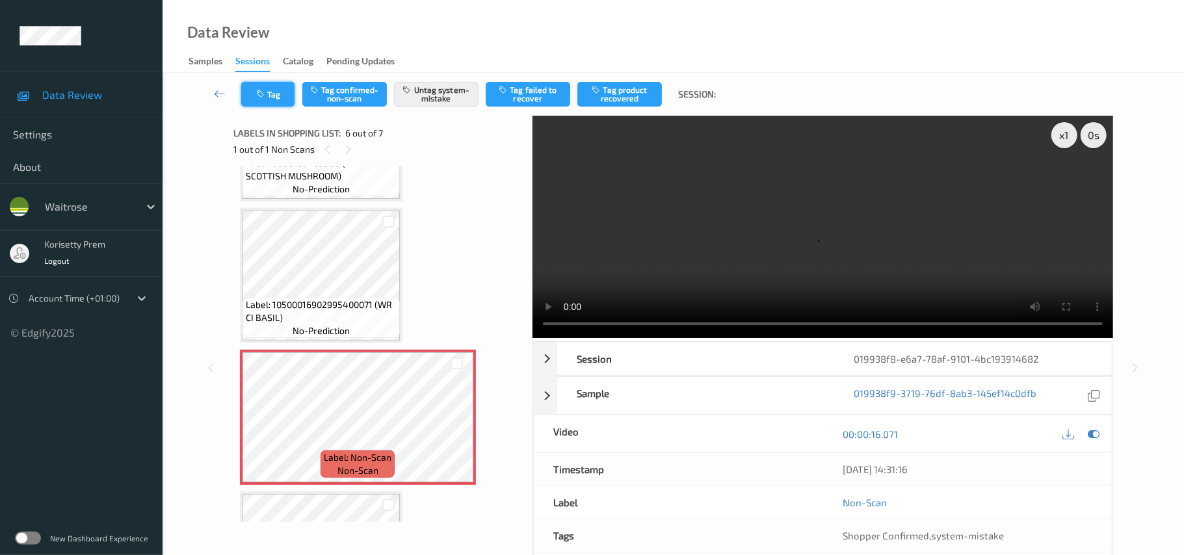
click at [274, 97] on button "Tag" at bounding box center [267, 94] width 53 height 25
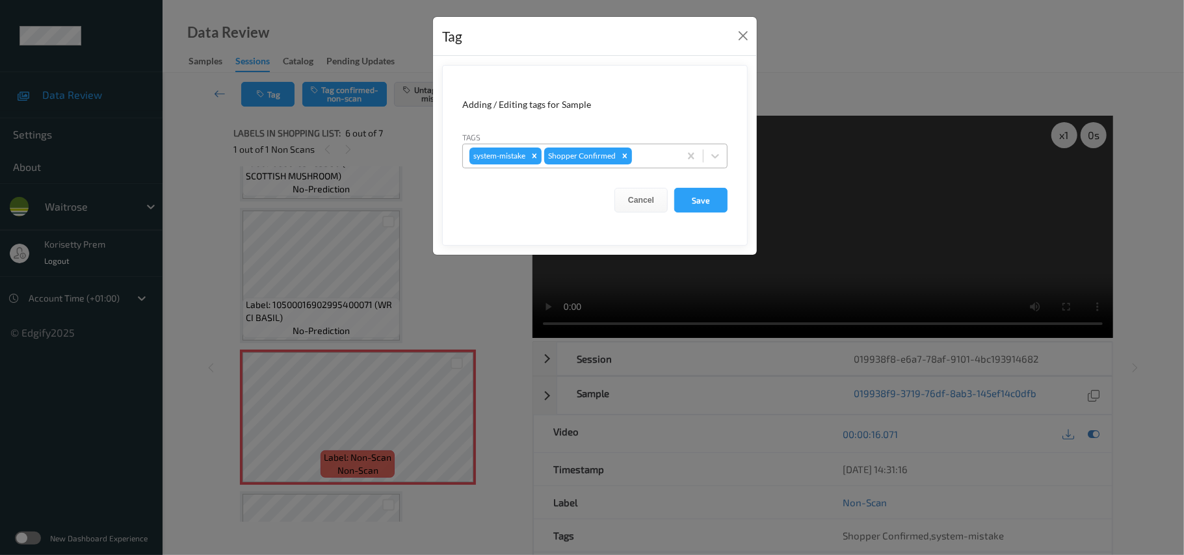
click at [638, 153] on div at bounding box center [654, 156] width 38 height 16
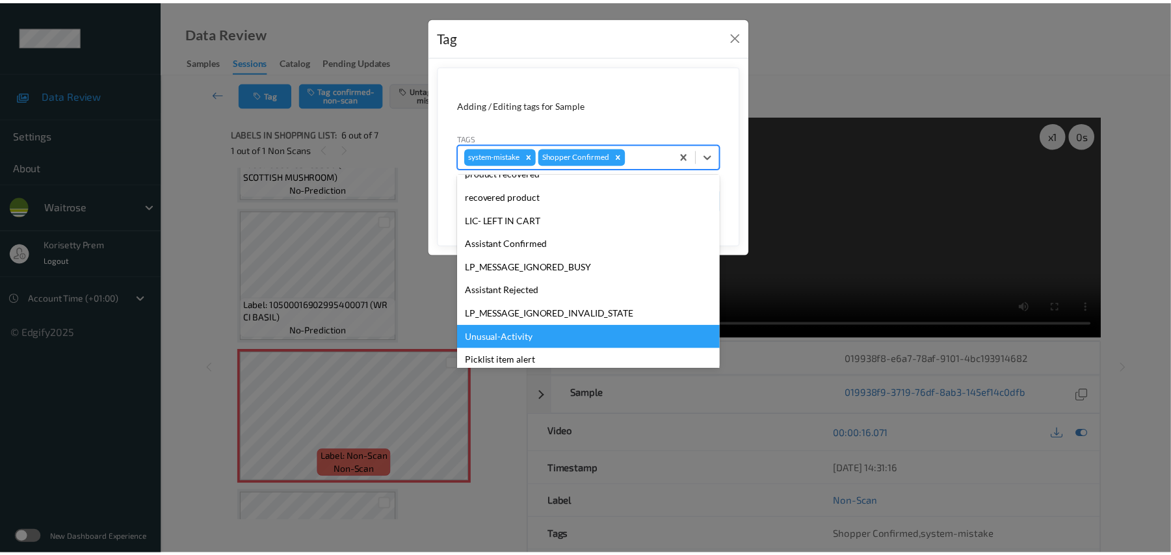
scroll to position [302, 0]
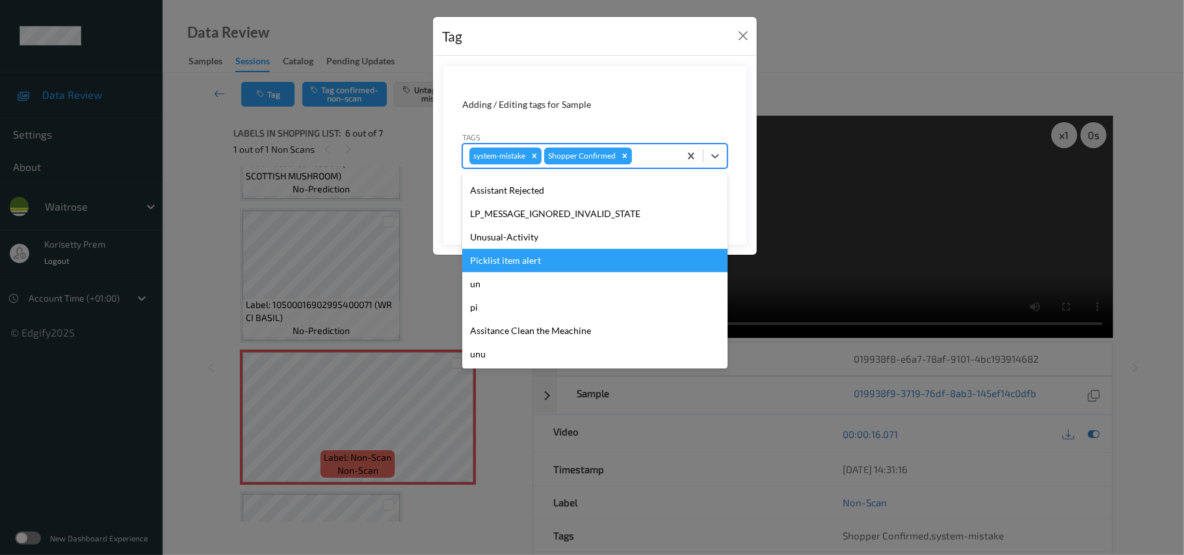
click at [522, 238] on div "Unusual-Activity" at bounding box center [594, 237] width 265 height 23
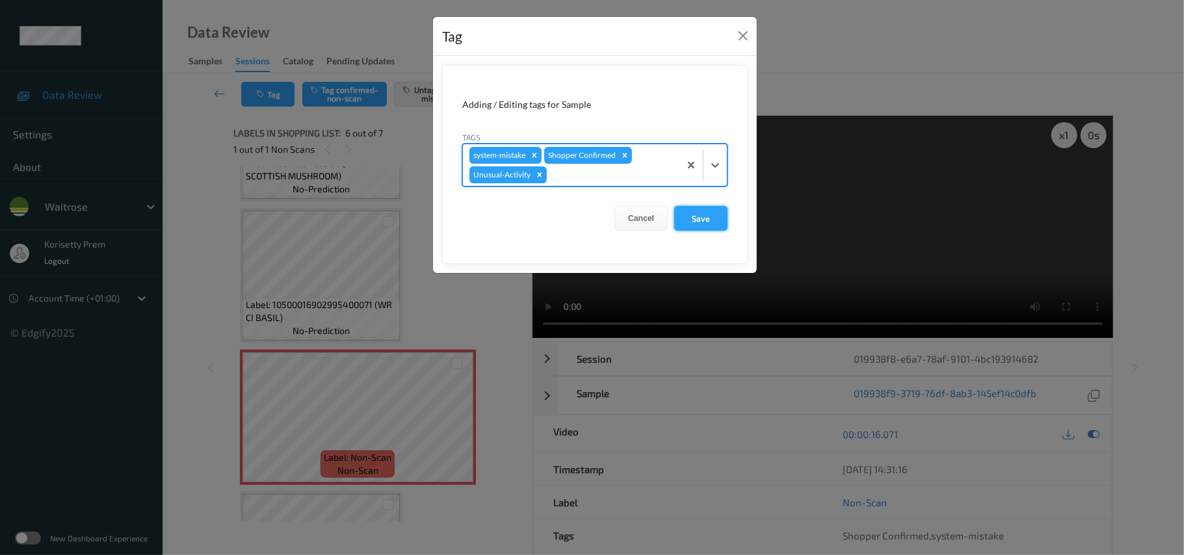
click at [687, 224] on button "Save" at bounding box center [700, 218] width 53 height 25
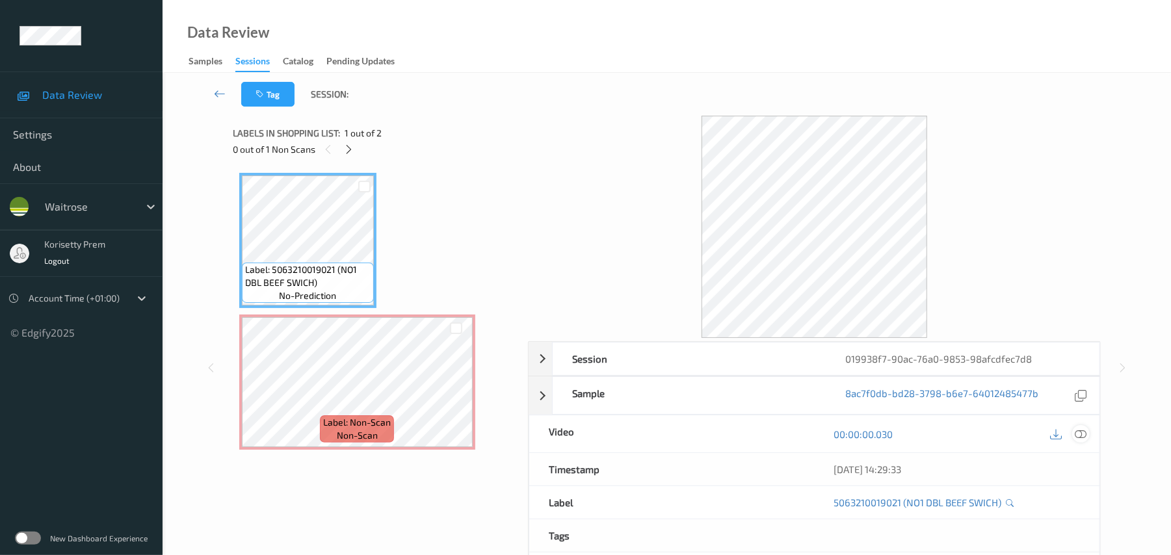
click at [1083, 434] on icon at bounding box center [1082, 435] width 12 height 12
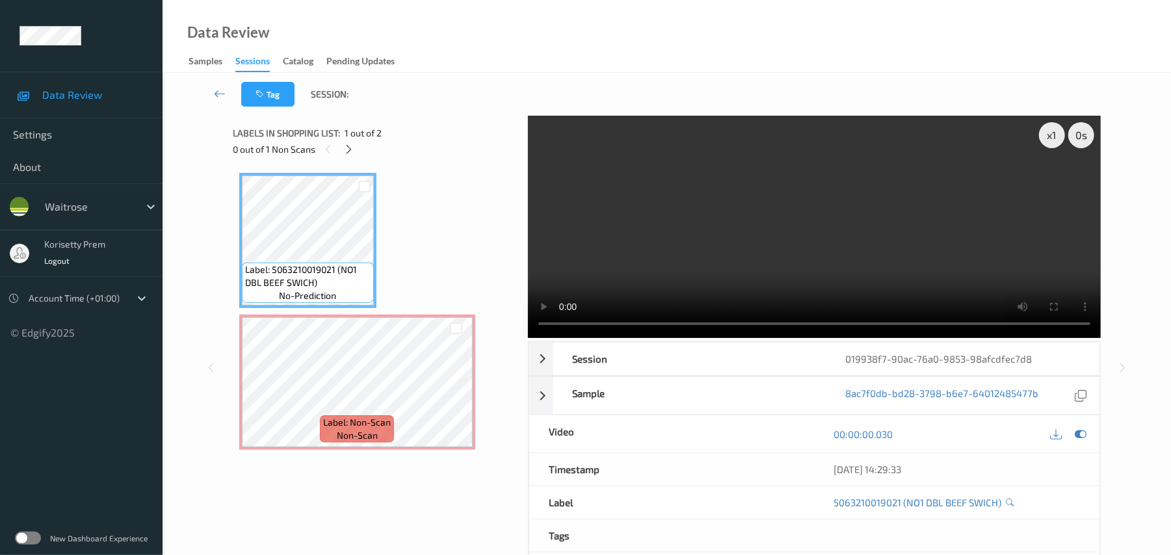
click at [773, 188] on video at bounding box center [814, 227] width 573 height 222
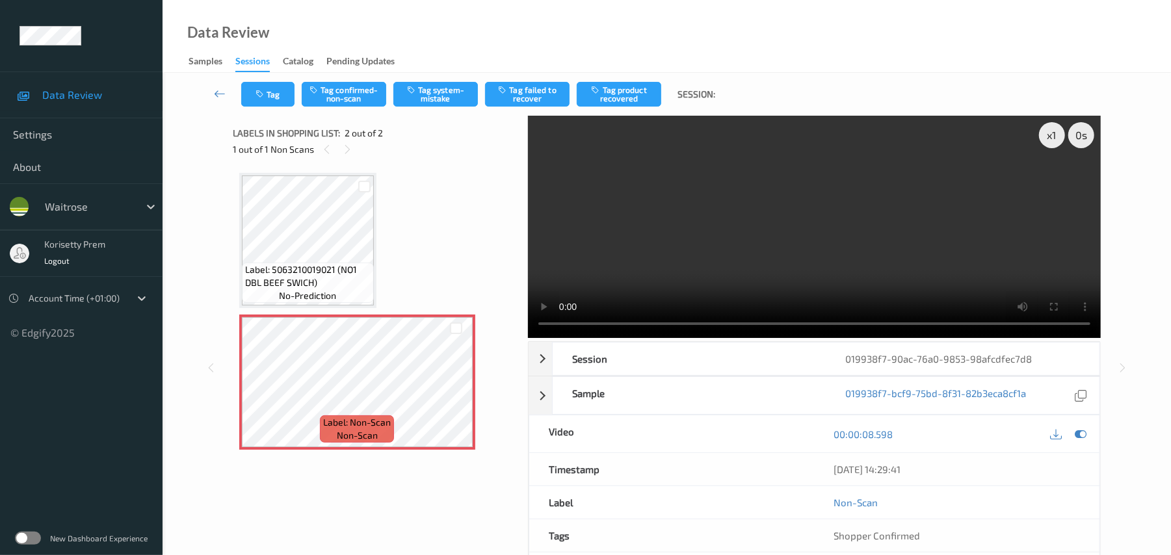
click at [872, 230] on video at bounding box center [814, 227] width 573 height 222
click at [434, 94] on button "Tag system-mistake" at bounding box center [435, 94] width 85 height 25
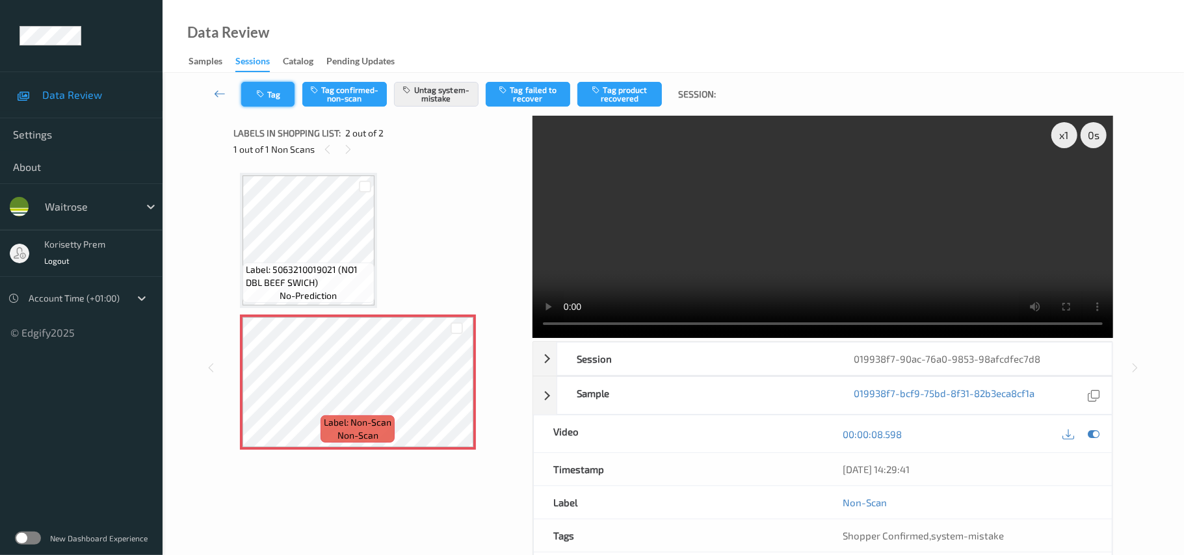
click at [268, 96] on button "Tag" at bounding box center [267, 94] width 53 height 25
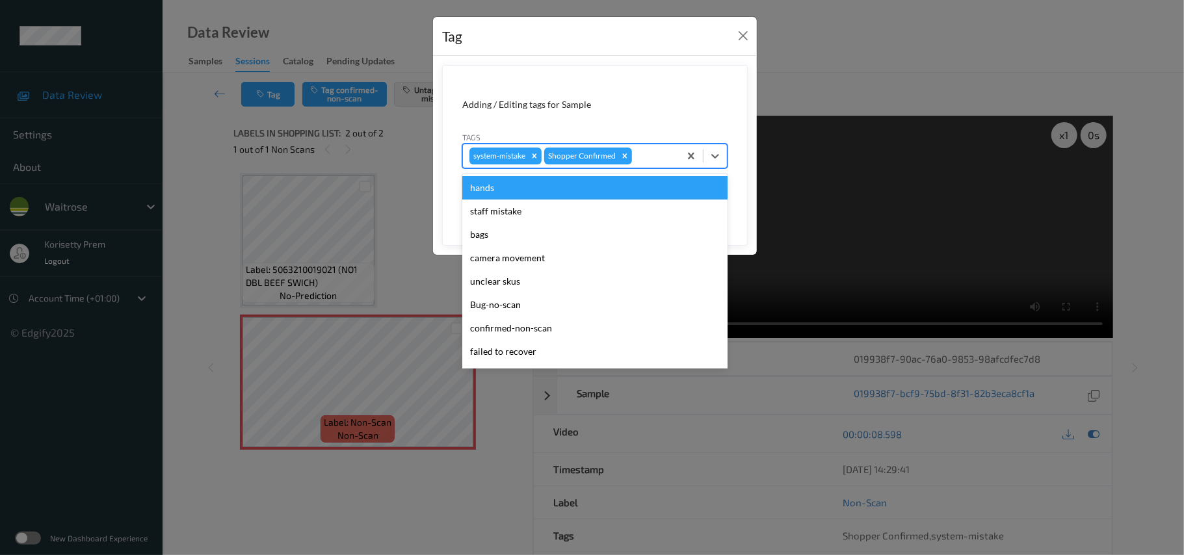
click at [653, 157] on div at bounding box center [654, 156] width 38 height 16
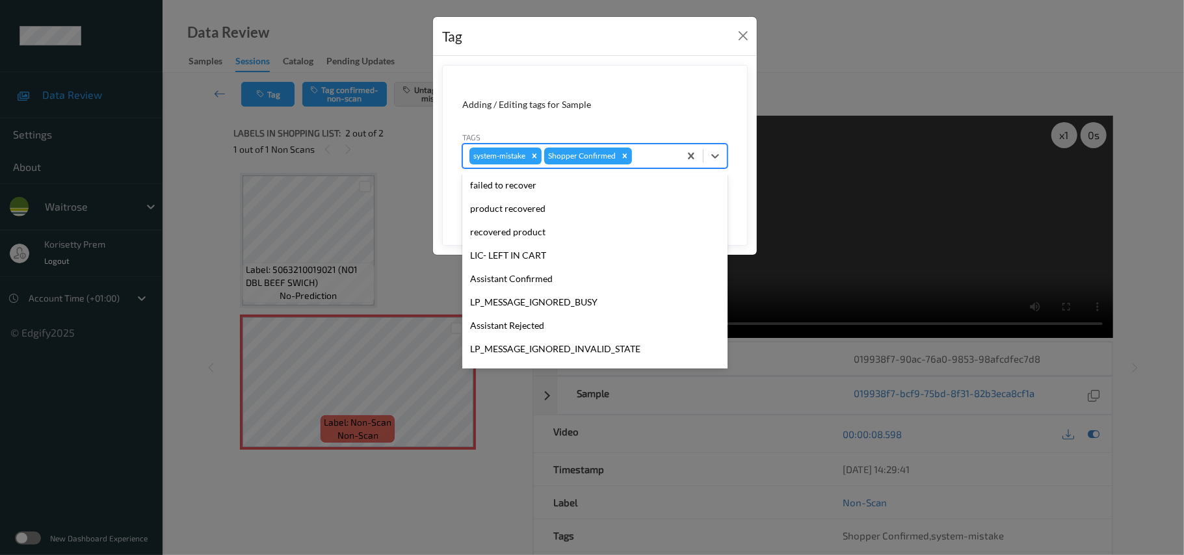
scroll to position [302, 0]
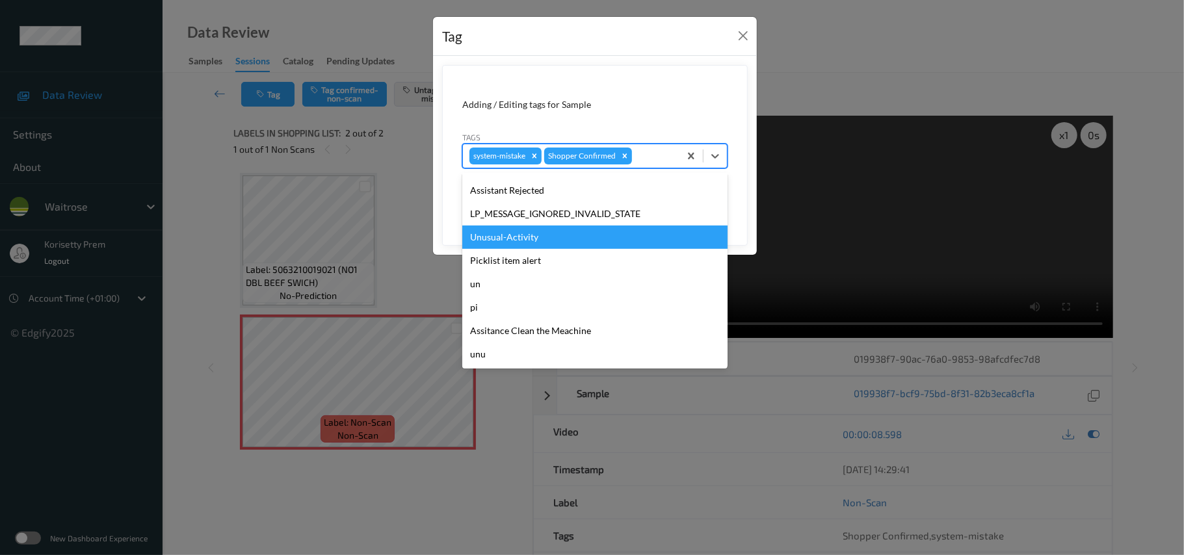
click at [518, 245] on div "Unusual-Activity" at bounding box center [594, 237] width 265 height 23
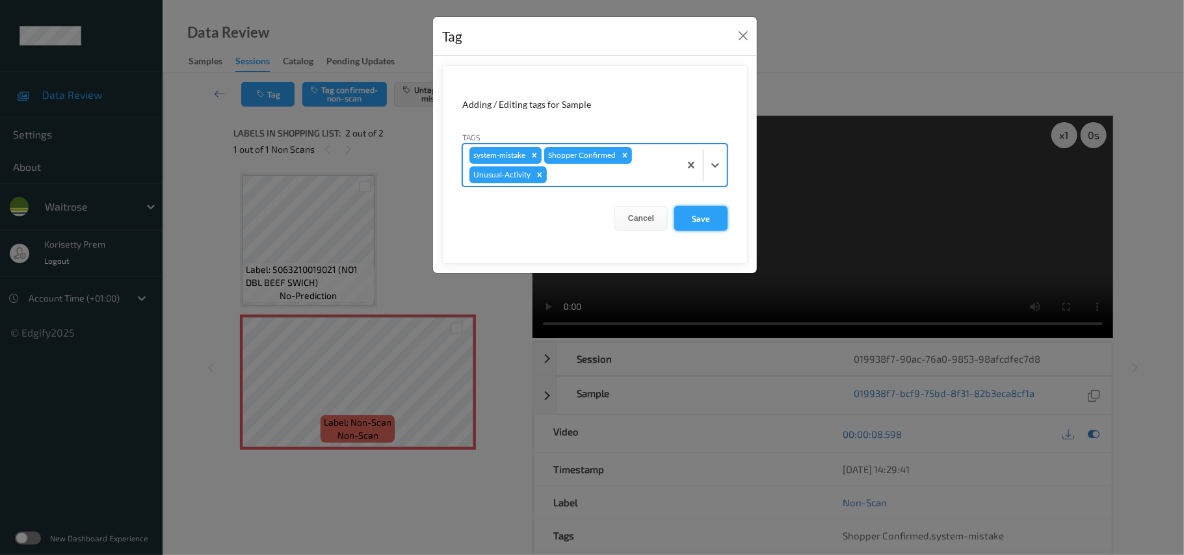
click at [726, 216] on button "Save" at bounding box center [700, 218] width 53 height 25
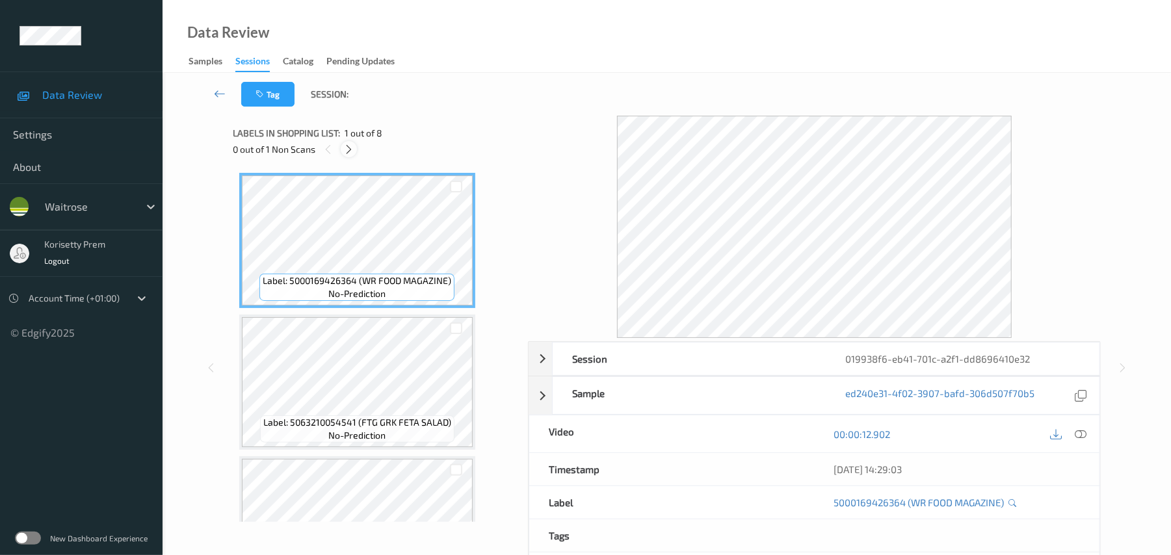
click at [344, 144] on icon at bounding box center [348, 150] width 11 height 12
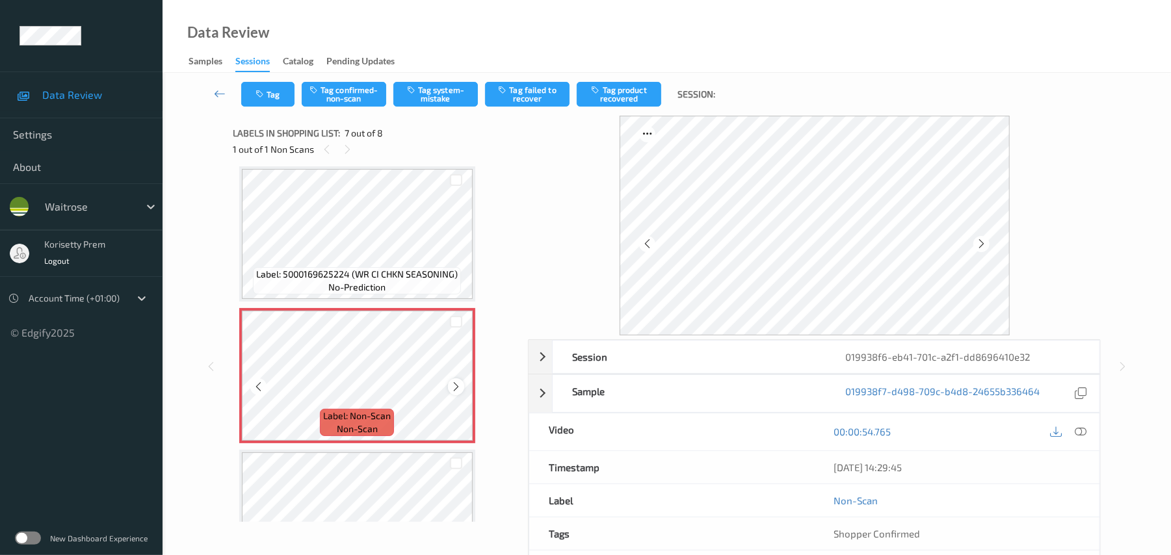
click at [451, 389] on icon at bounding box center [456, 387] width 11 height 12
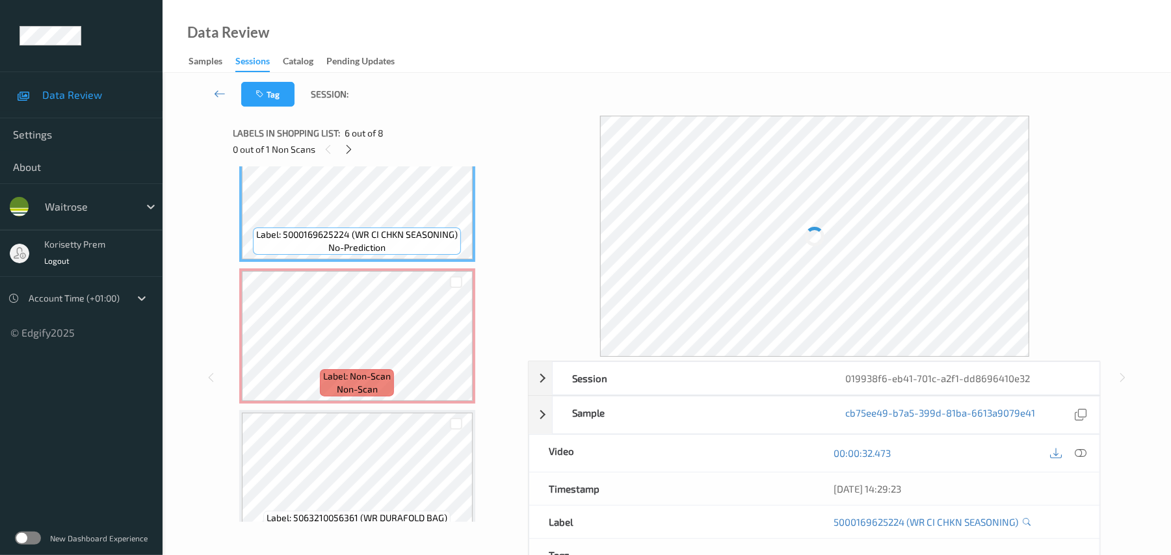
scroll to position [784, 0]
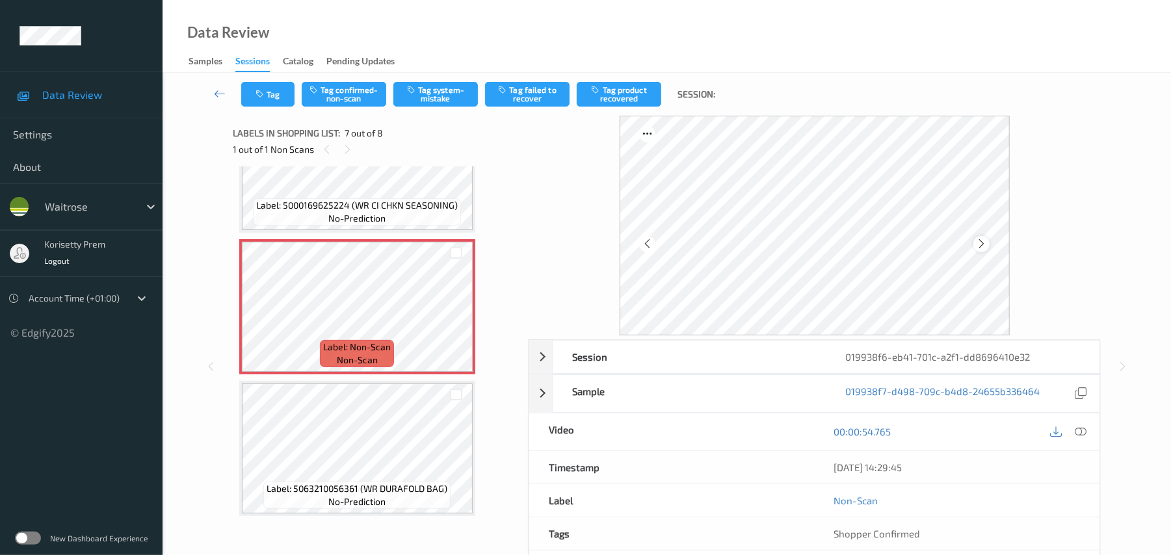
click at [981, 245] on icon at bounding box center [981, 244] width 11 height 12
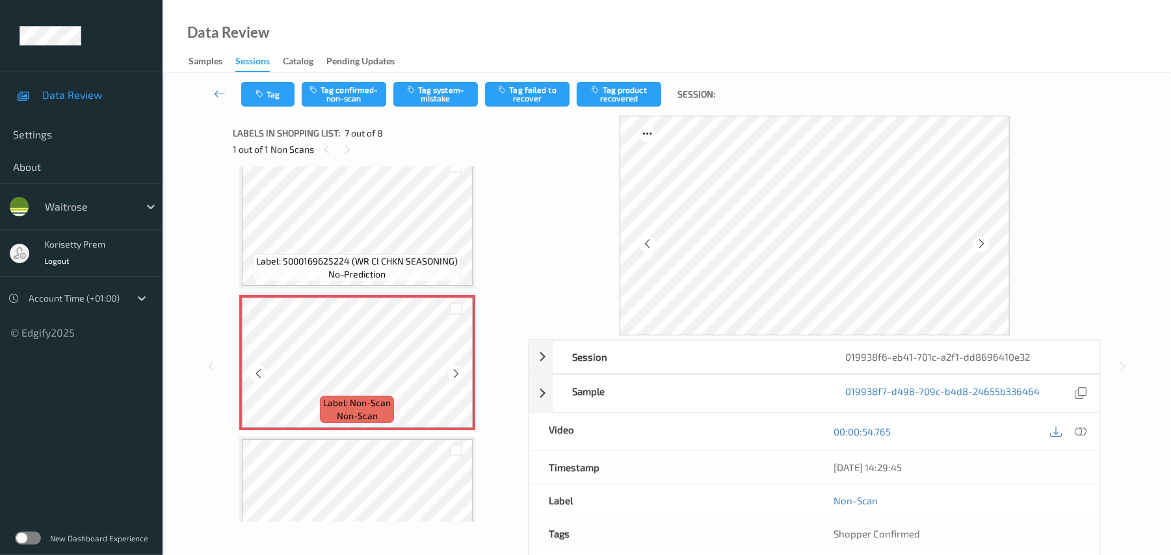
scroll to position [698, 0]
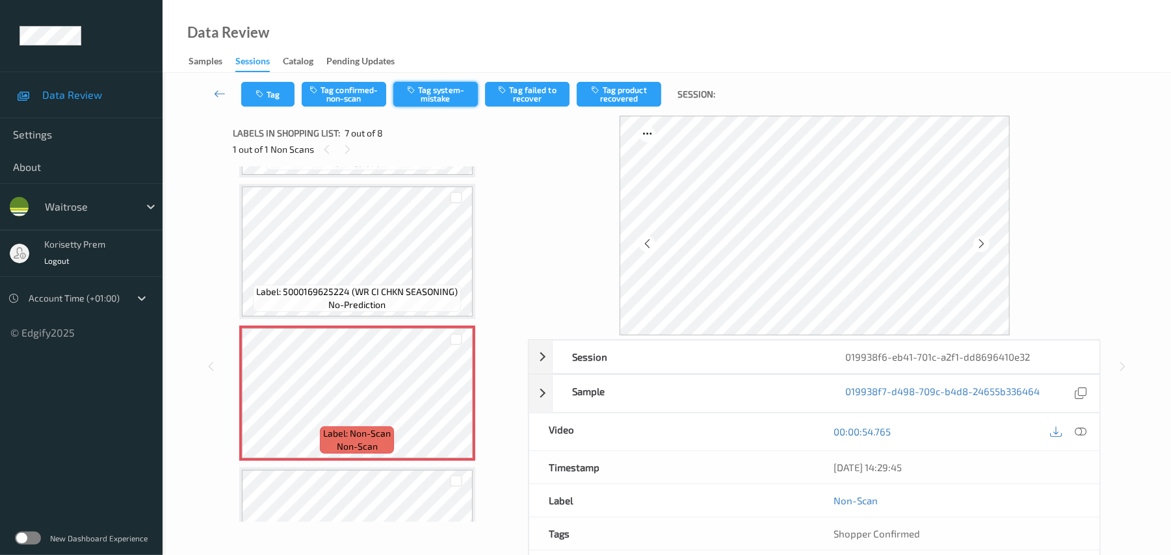
click at [448, 94] on button "Tag system-mistake" at bounding box center [435, 94] width 85 height 25
click at [983, 245] on icon at bounding box center [981, 244] width 11 height 12
click at [978, 246] on icon at bounding box center [981, 244] width 11 height 12
click at [284, 92] on button "Tag" at bounding box center [267, 94] width 53 height 25
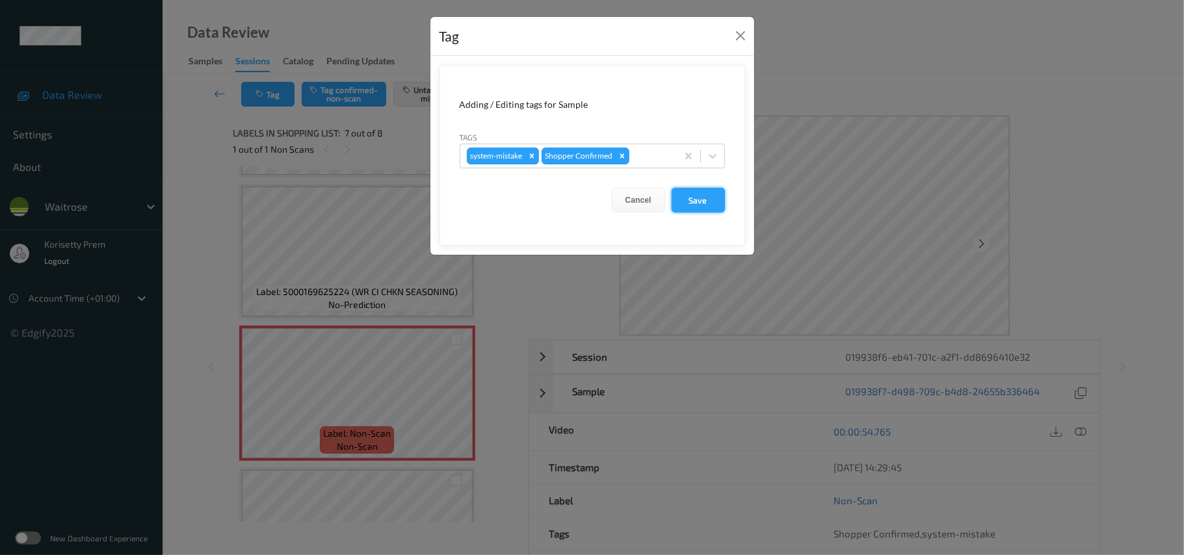
click at [695, 206] on button "Save" at bounding box center [698, 200] width 53 height 25
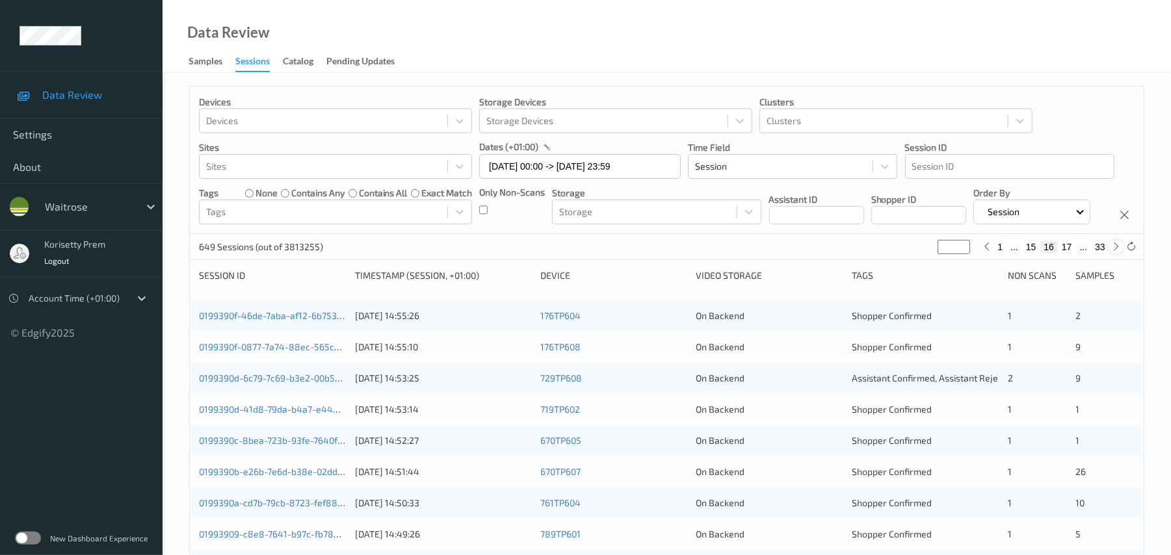
click at [1117, 252] on icon at bounding box center [1117, 247] width 10 height 10
type input "**"
click at [1116, 252] on icon at bounding box center [1117, 247] width 10 height 10
type input "**"
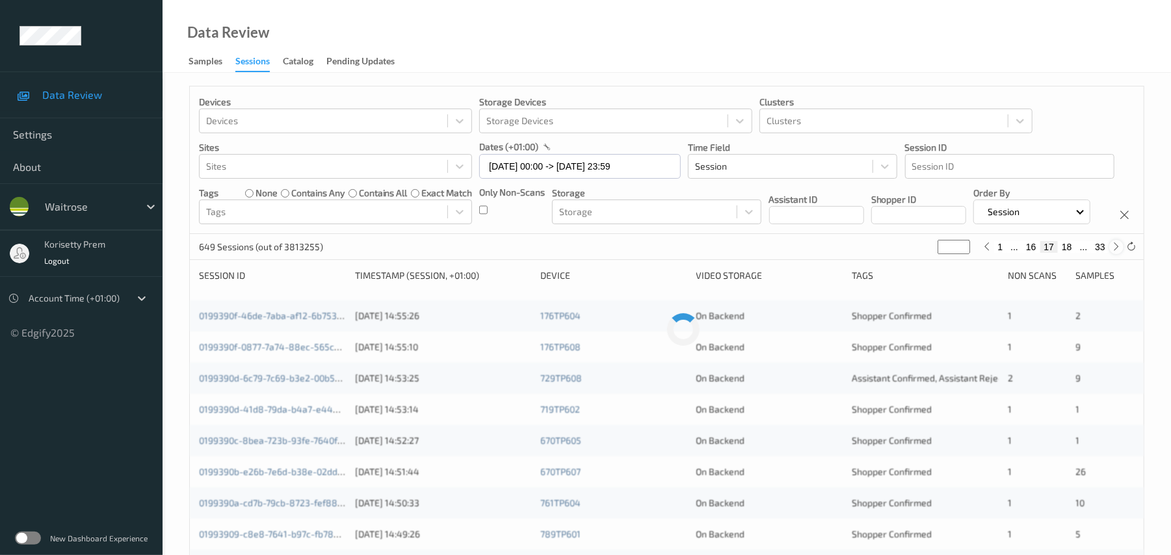
type input "**"
click at [1116, 252] on icon at bounding box center [1117, 247] width 10 height 10
type input "**"
click at [1116, 252] on icon at bounding box center [1117, 247] width 10 height 10
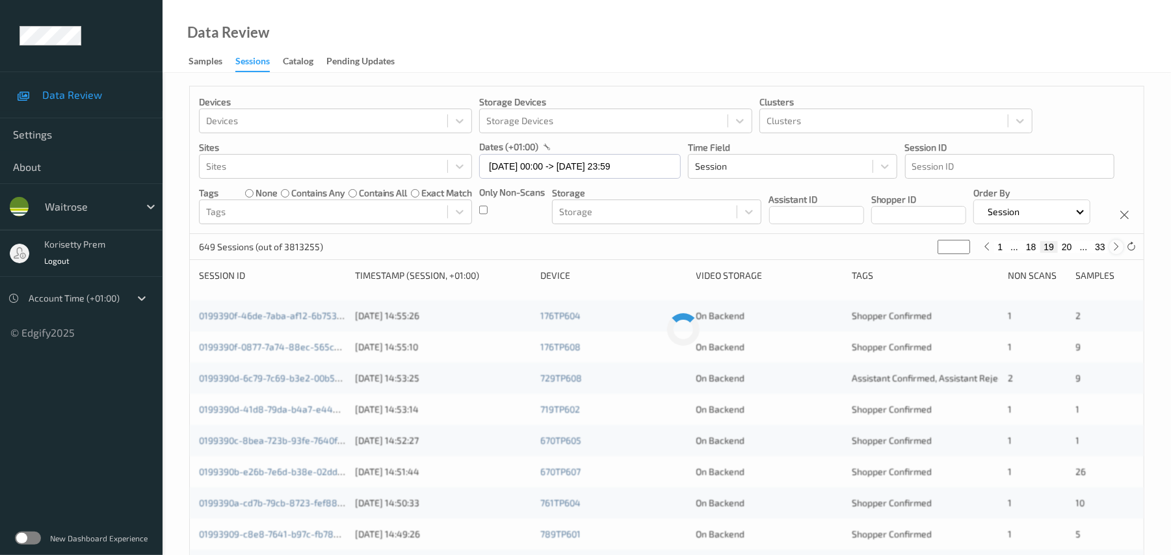
type input "**"
click at [1115, 252] on icon at bounding box center [1117, 247] width 10 height 10
type input "**"
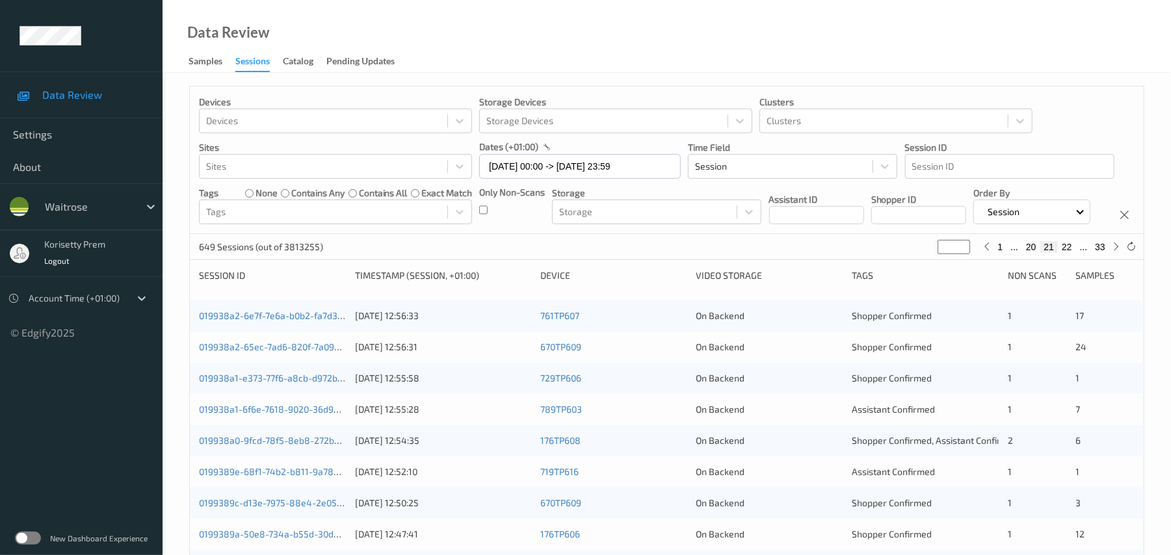
scroll to position [86, 0]
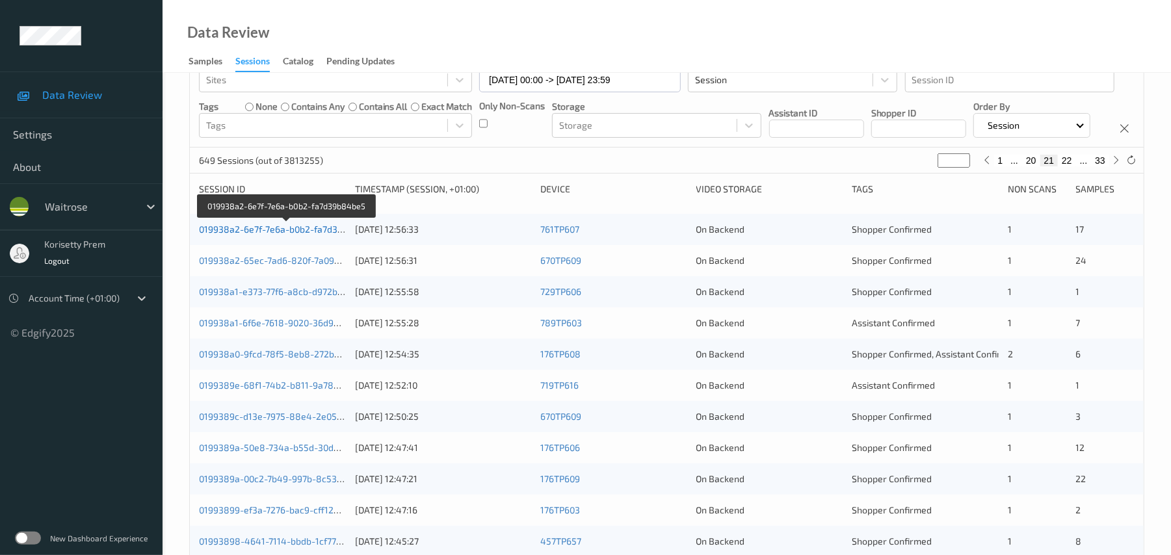
click at [269, 235] on link "019938a2-6e7f-7e6a-b0b2-fa7d39b84be5" at bounding box center [287, 229] width 176 height 11
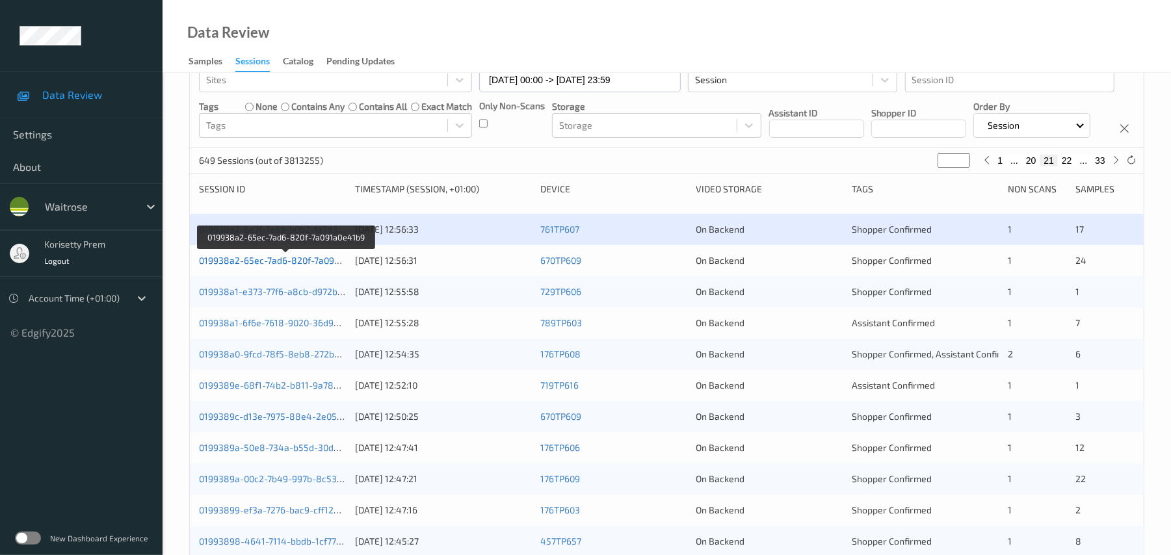
click at [300, 266] on link "019938a2-65ec-7ad6-820f-7a091a0e41b9" at bounding box center [286, 260] width 175 height 11
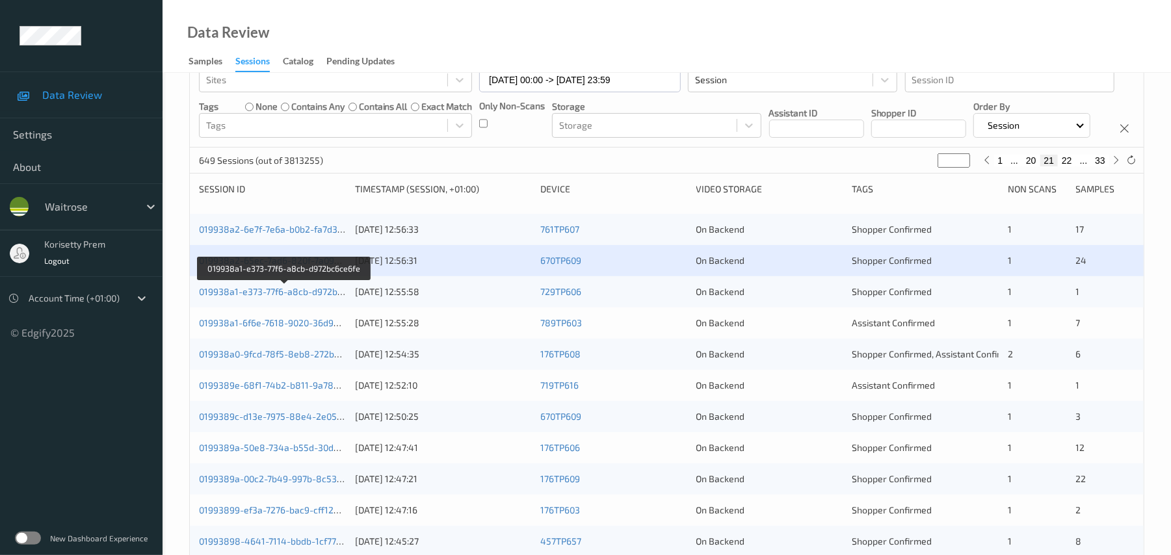
drag, startPoint x: 310, startPoint y: 319, endPoint x: 310, endPoint y: 334, distance: 15.6
click at [310, 297] on link "019938a1-e373-77f6-a8cb-d972bc6ce6fe" at bounding box center [285, 291] width 172 height 11
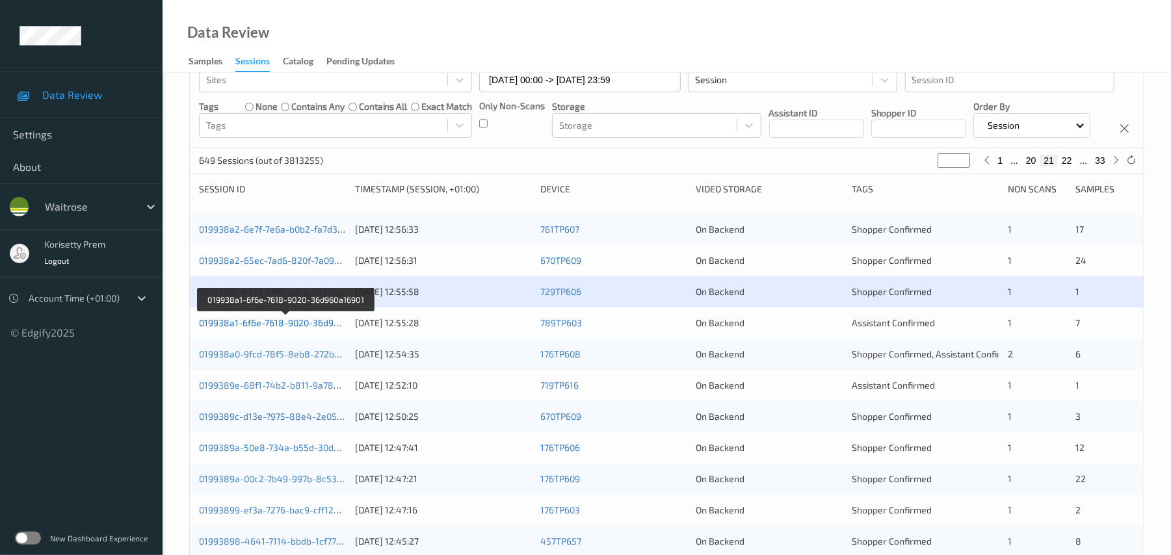
click at [300, 328] on link "019938a1-6f6e-7618-9020-36d960a16901" at bounding box center [286, 322] width 174 height 11
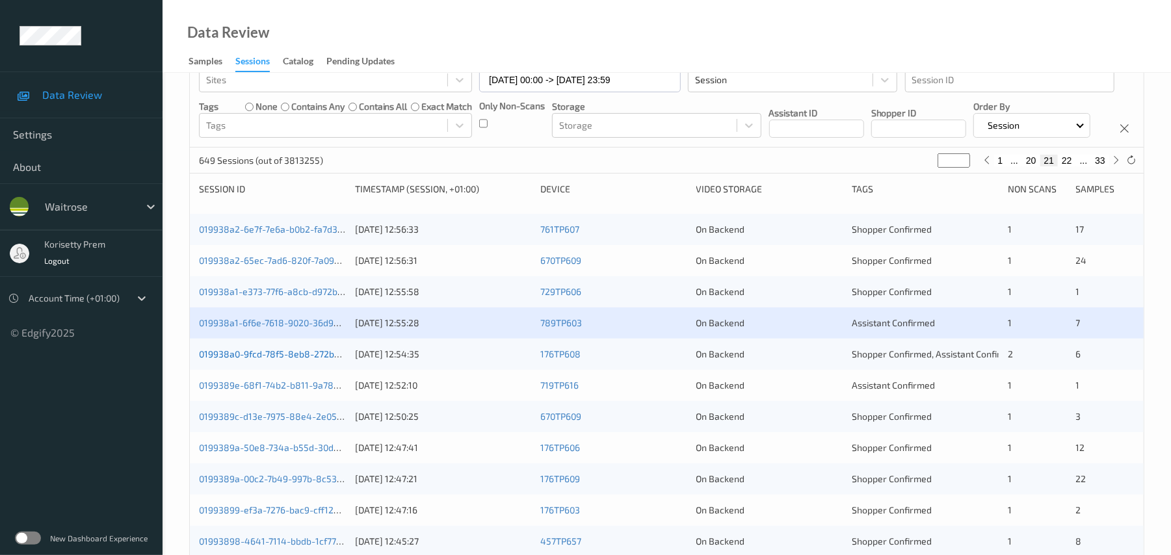
click at [290, 360] on link "019938a0-9fcd-78f5-8eb8-272b474f8a43" at bounding box center [287, 354] width 177 height 11
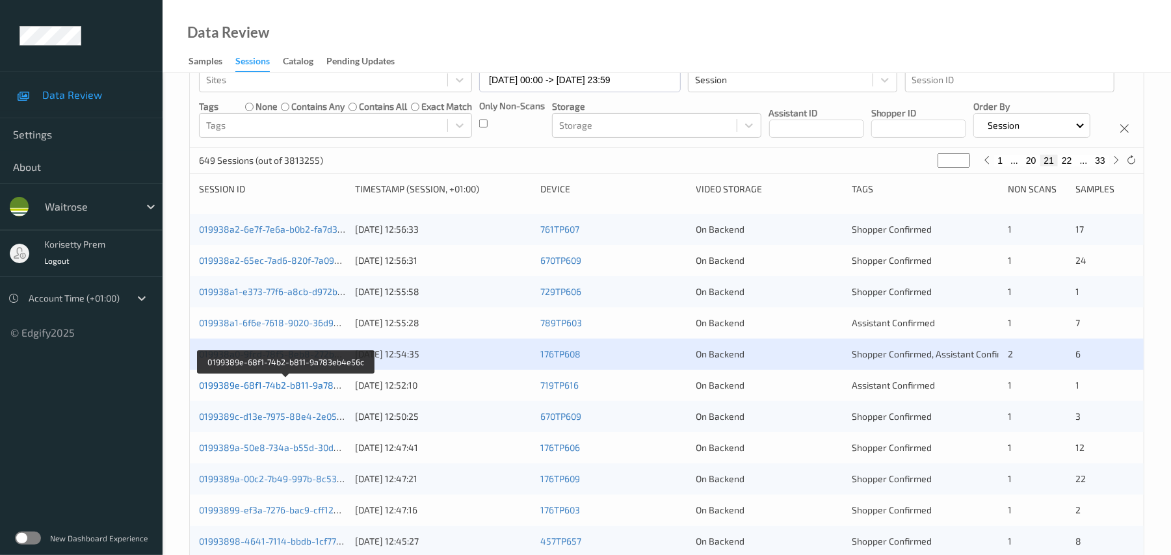
click at [315, 391] on link "0199389e-68f1-74b2-b811-9a783eb4e56c" at bounding box center [287, 385] width 176 height 11
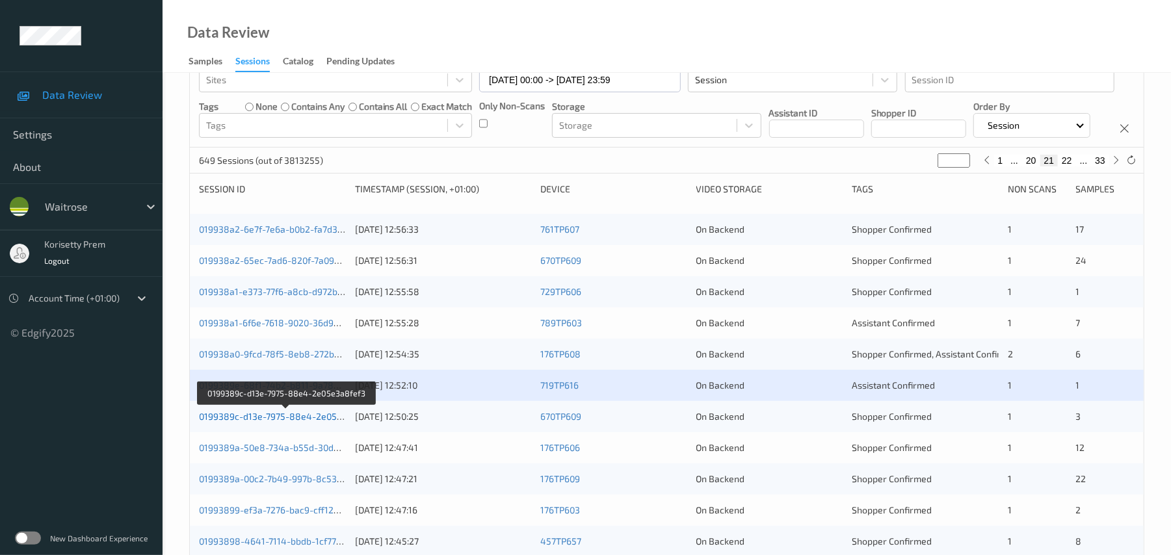
click at [313, 422] on link "0199389c-d13e-7975-88e4-2e05e3a8fef3" at bounding box center [287, 416] width 176 height 11
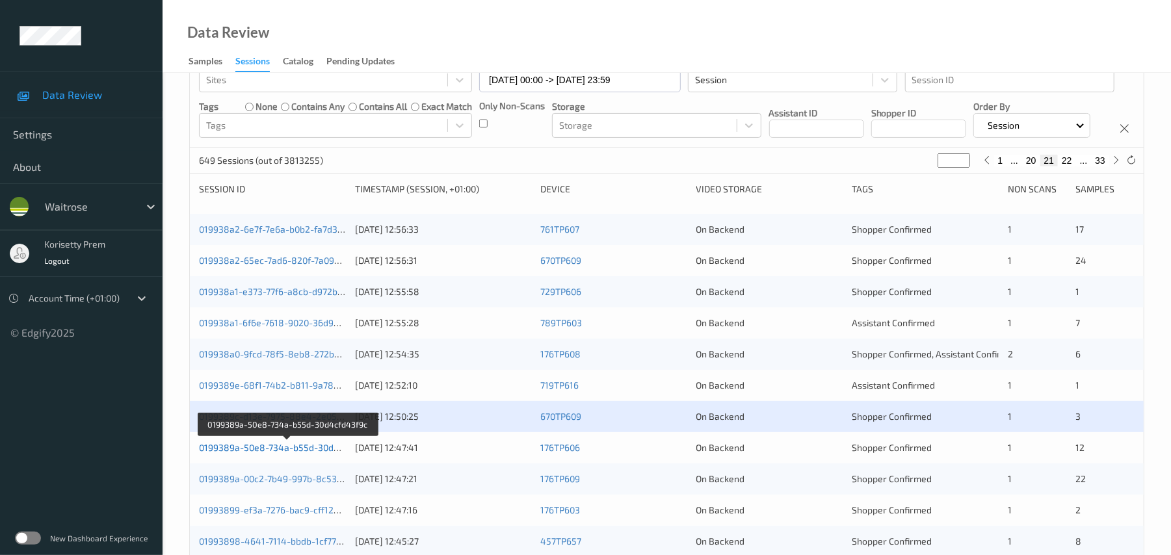
click at [321, 453] on link "0199389a-50e8-734a-b55d-30d4cfd43f9c" at bounding box center [288, 447] width 178 height 11
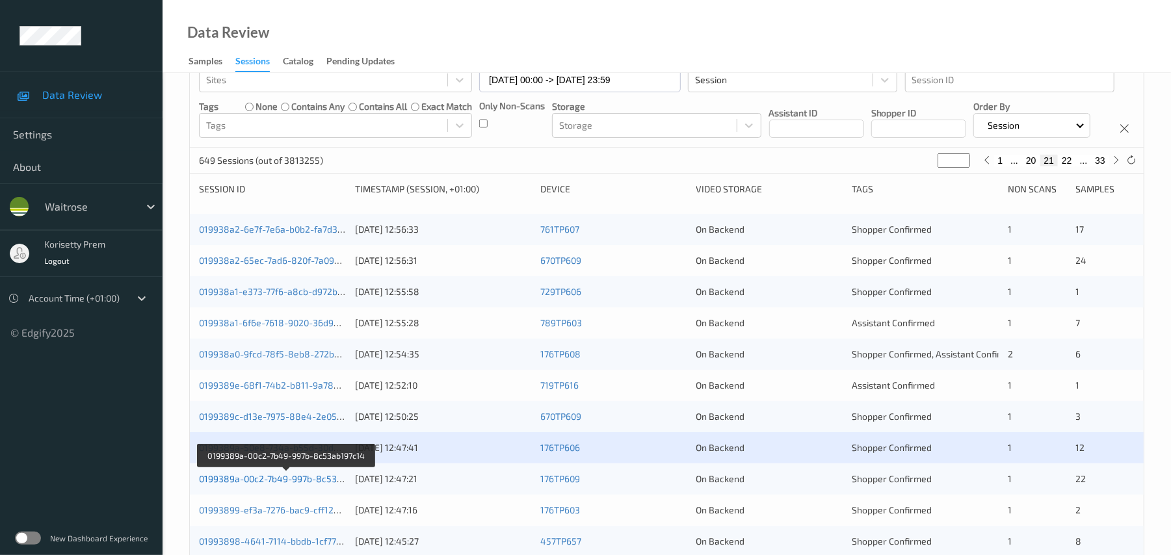
click at [330, 485] on link "0199389a-00c2-7b49-997b-8c53ab197c14" at bounding box center [287, 478] width 176 height 11
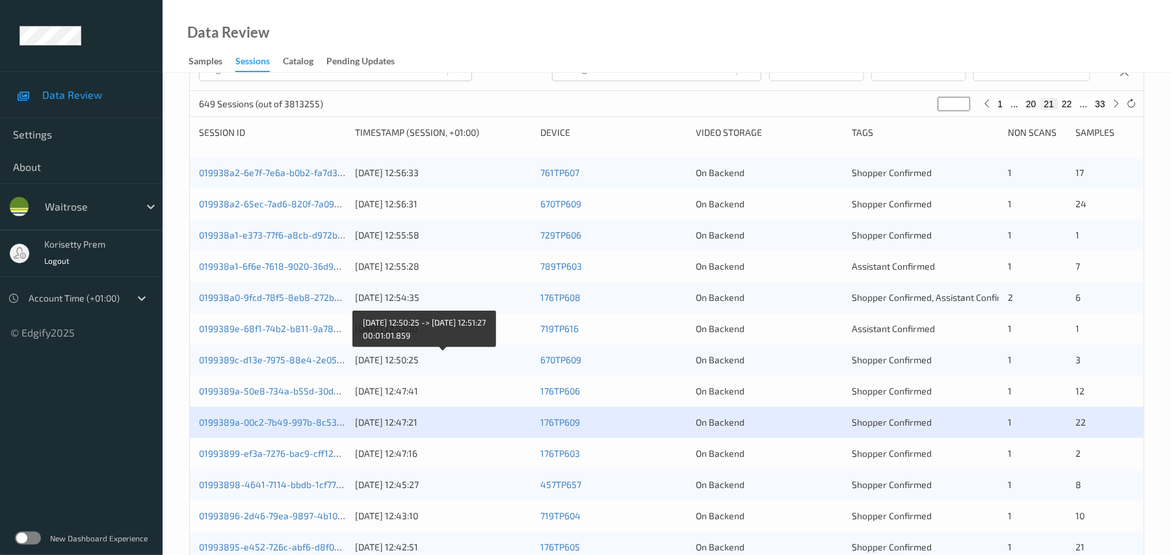
scroll to position [173, 0]
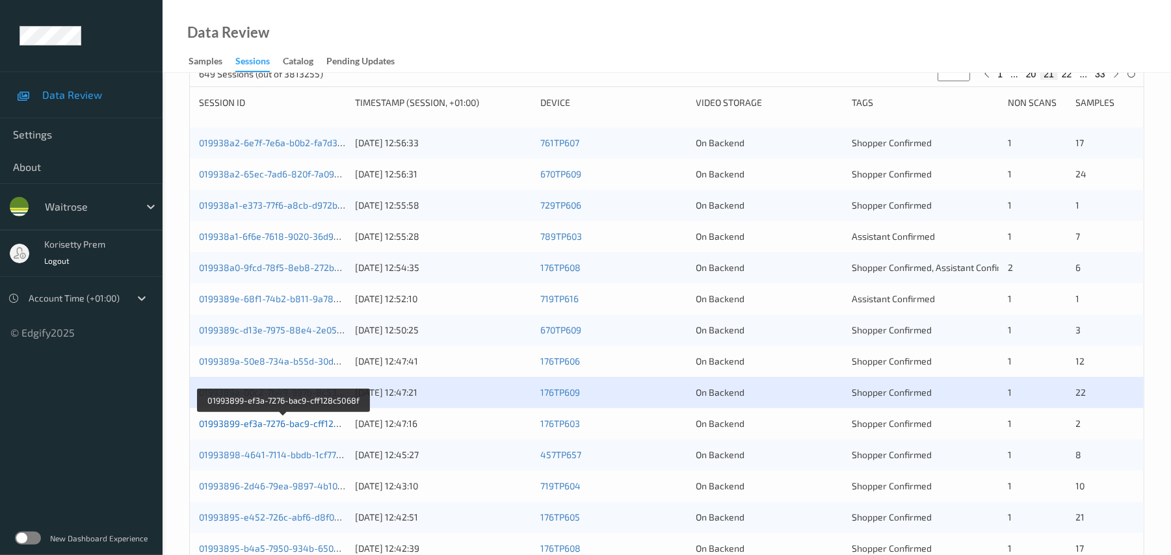
click at [308, 429] on link "01993899-ef3a-7276-bac9-cff128c5068f" at bounding box center [284, 423] width 170 height 11
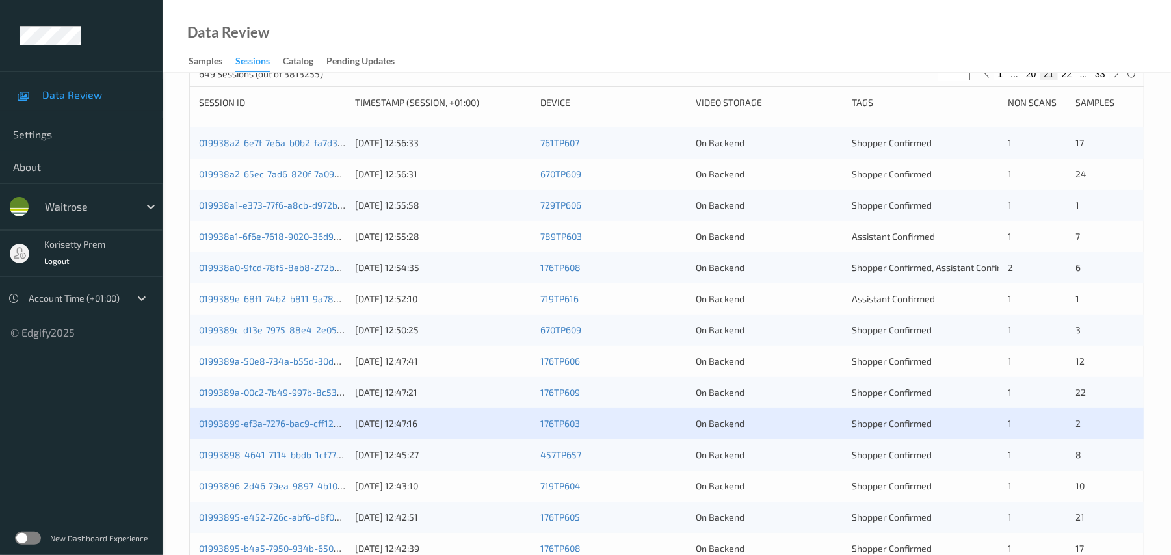
click at [464, 462] on div "[DATE] 12:45:27" at bounding box center [443, 455] width 176 height 13
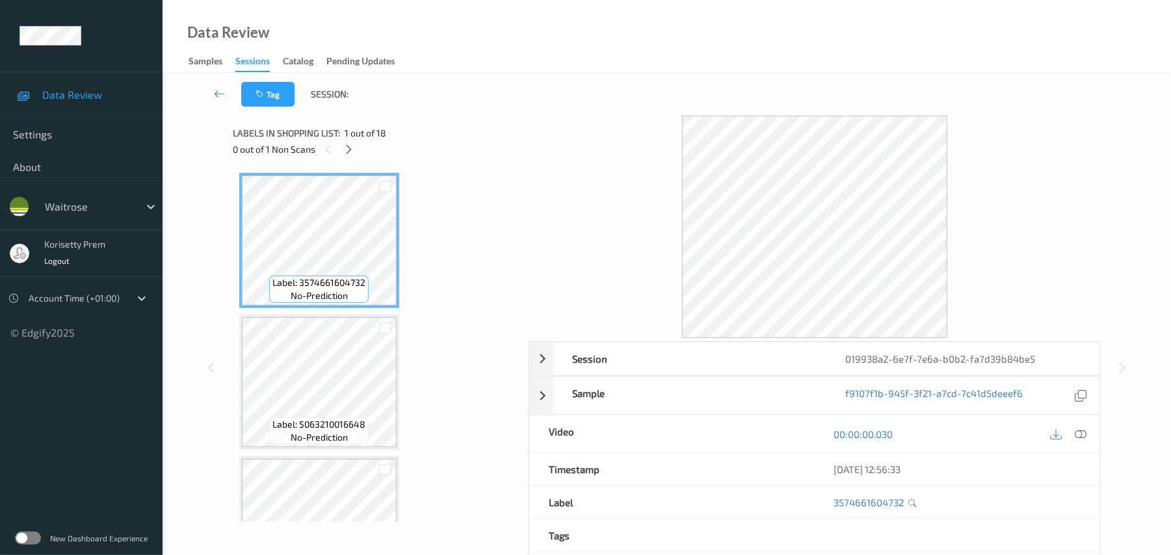
click at [631, 79] on div "Tag Session:" at bounding box center [666, 94] width 955 height 43
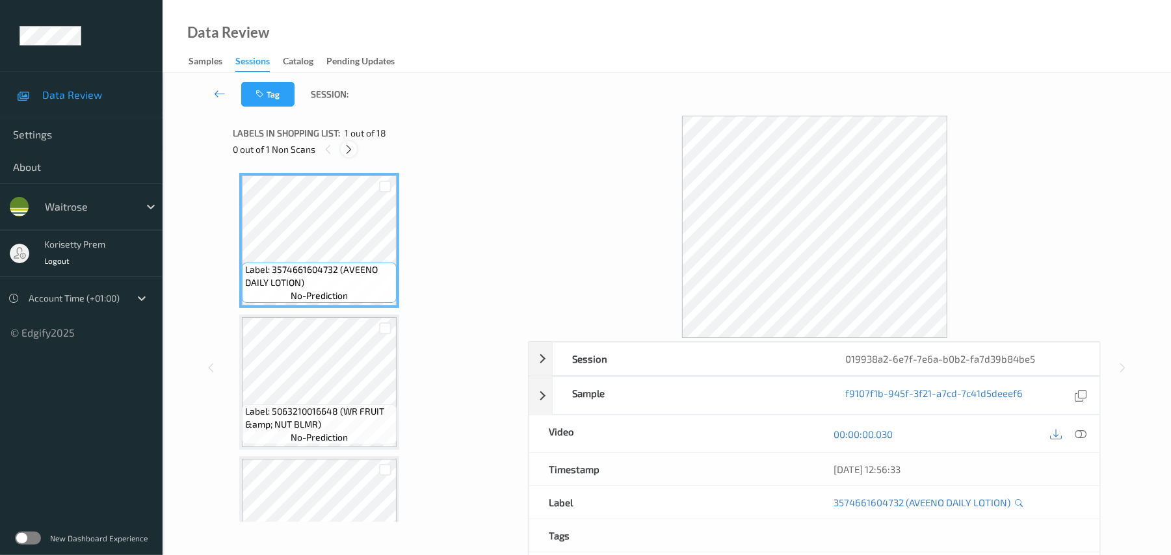
click at [346, 153] on icon at bounding box center [348, 150] width 11 height 12
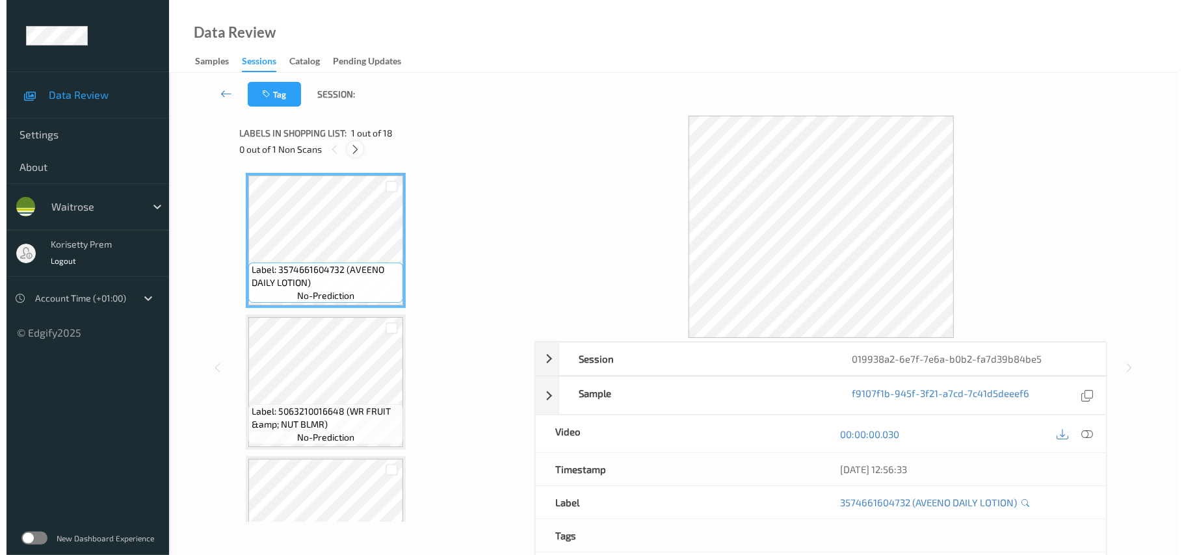
scroll to position [432, 0]
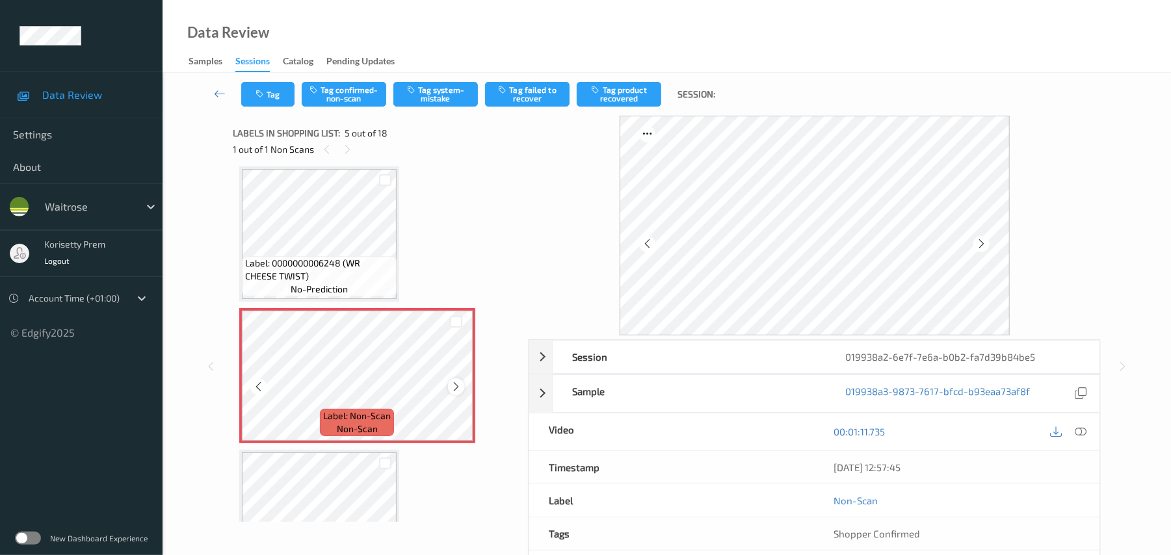
click at [455, 393] on div at bounding box center [456, 387] width 16 height 16
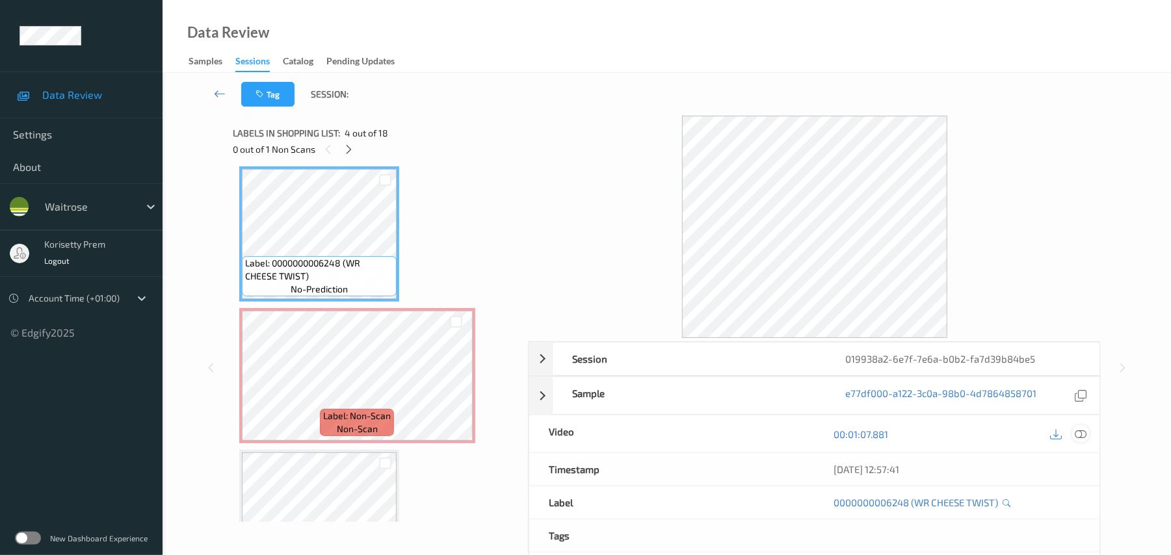
click at [1081, 432] on icon at bounding box center [1082, 435] width 12 height 12
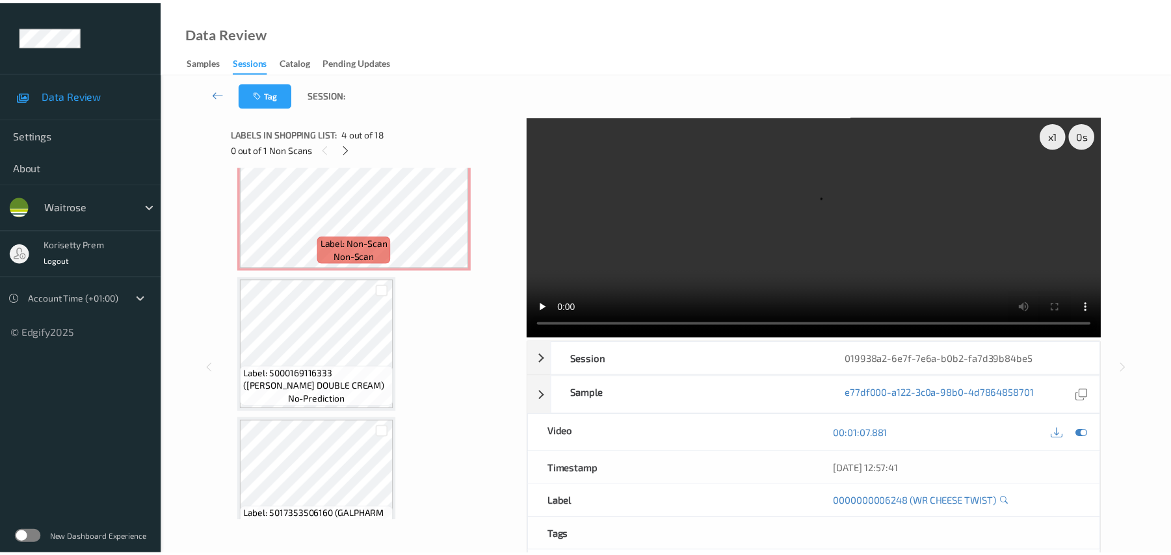
scroll to position [518, 0]
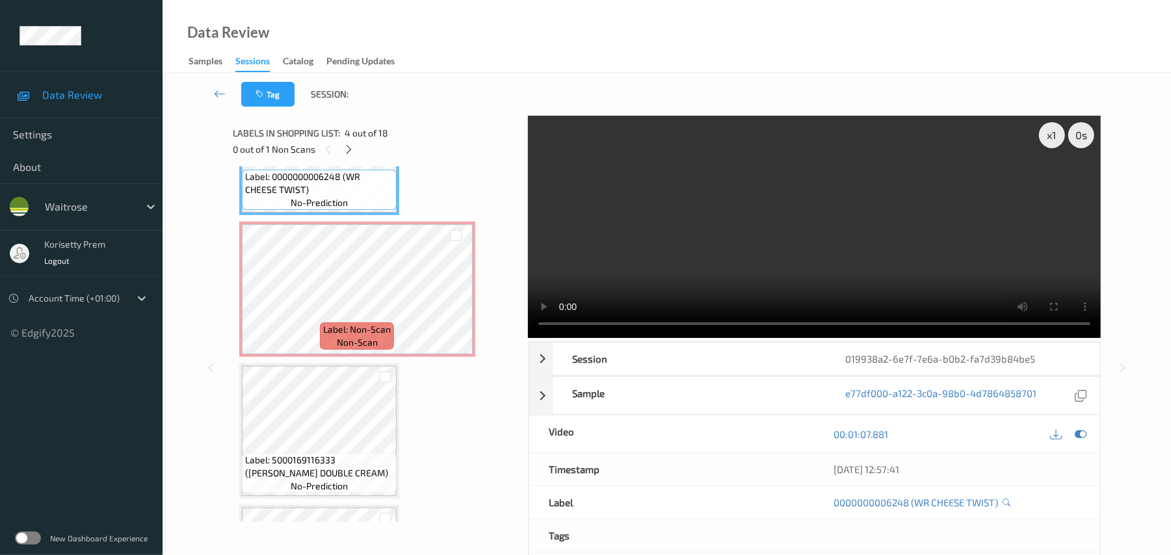
click at [643, 228] on video at bounding box center [814, 227] width 573 height 222
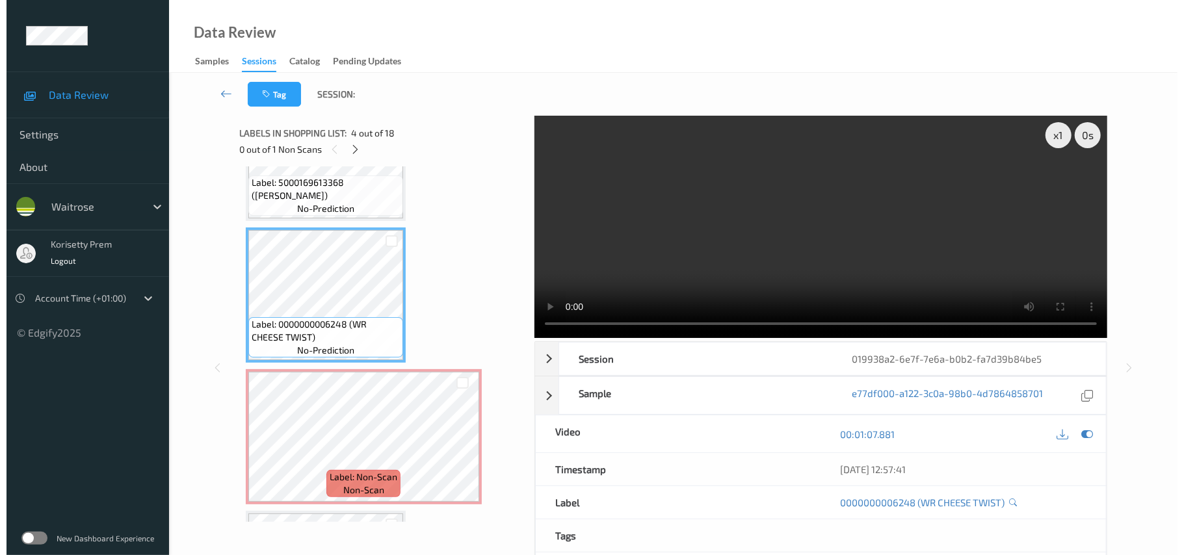
scroll to position [345, 0]
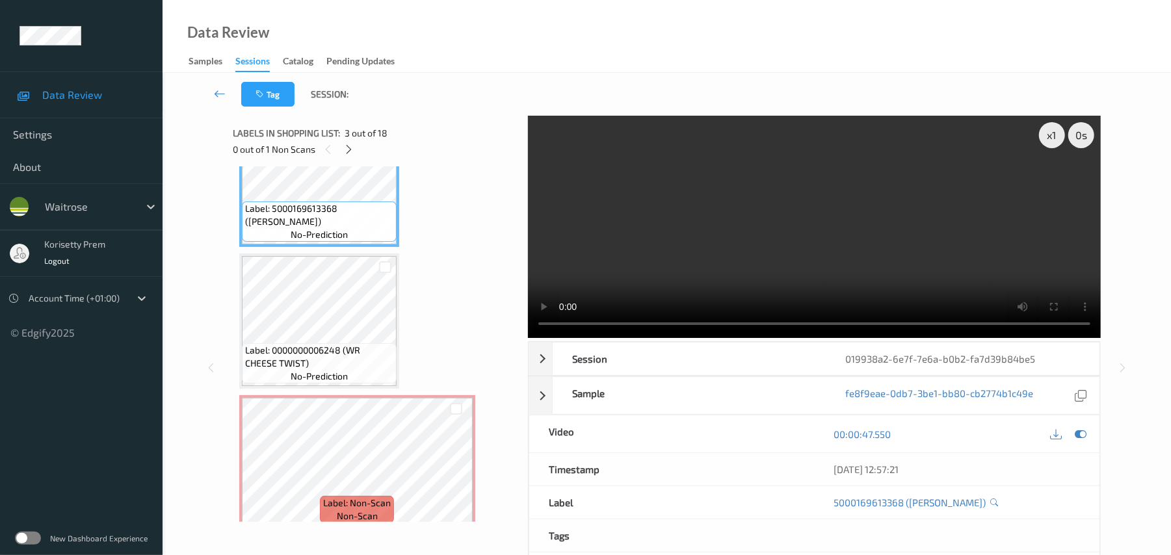
click at [667, 235] on video at bounding box center [814, 227] width 573 height 222
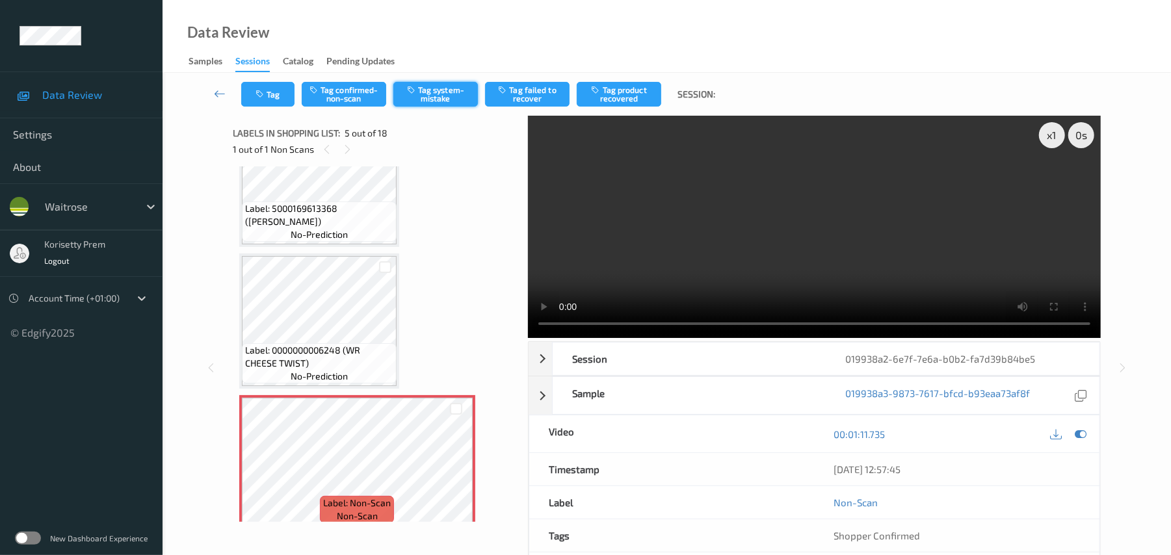
click at [443, 92] on button "Tag system-mistake" at bounding box center [435, 94] width 85 height 25
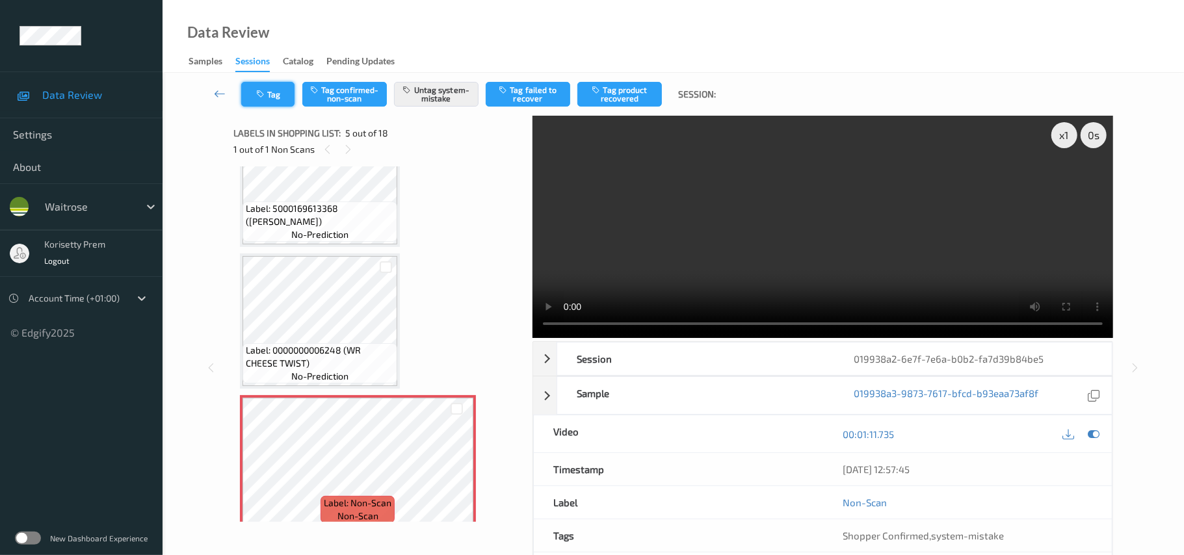
click at [266, 94] on icon "button" at bounding box center [261, 94] width 11 height 9
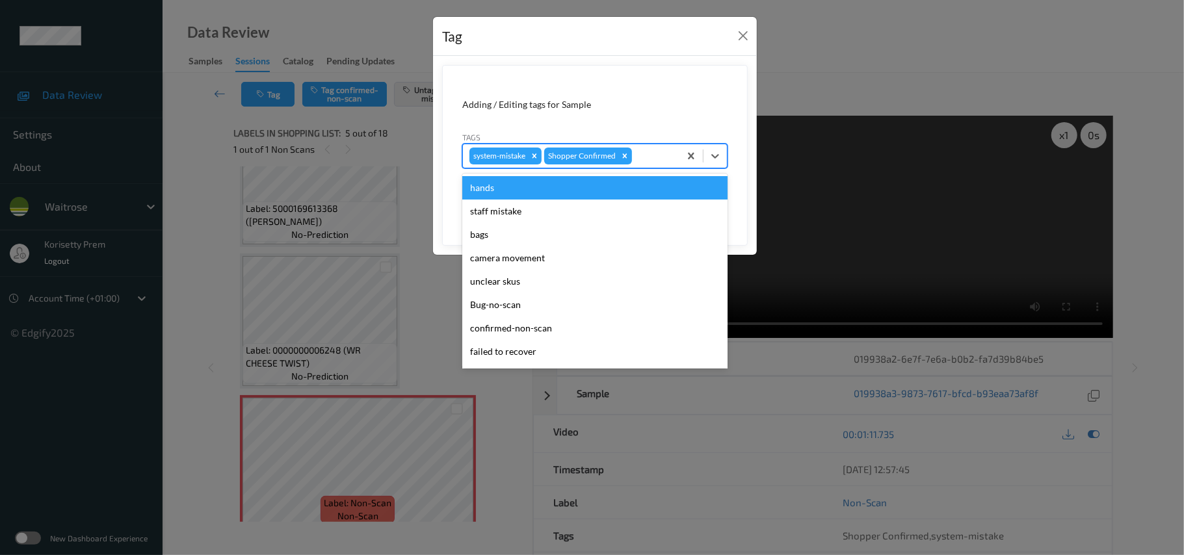
click at [652, 156] on div at bounding box center [654, 156] width 38 height 16
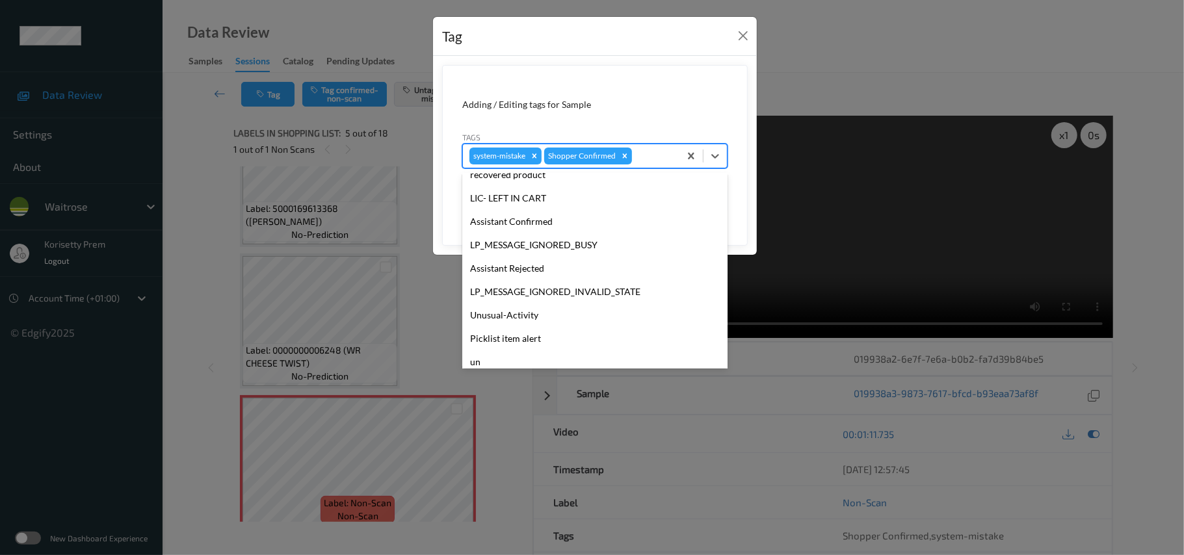
scroll to position [302, 0]
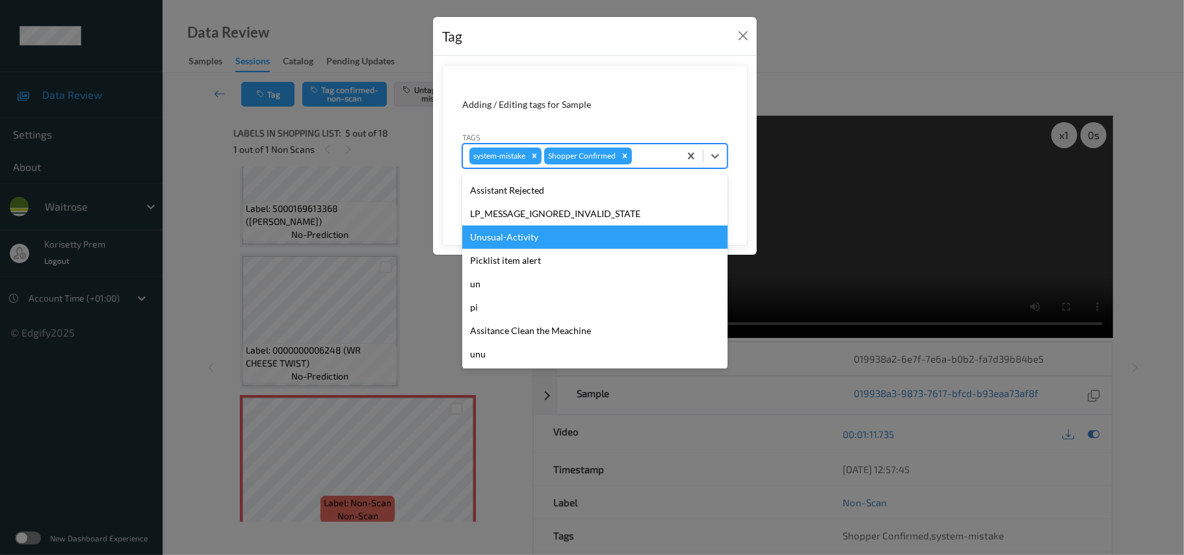
click at [531, 241] on div "Unusual-Activity" at bounding box center [594, 237] width 265 height 23
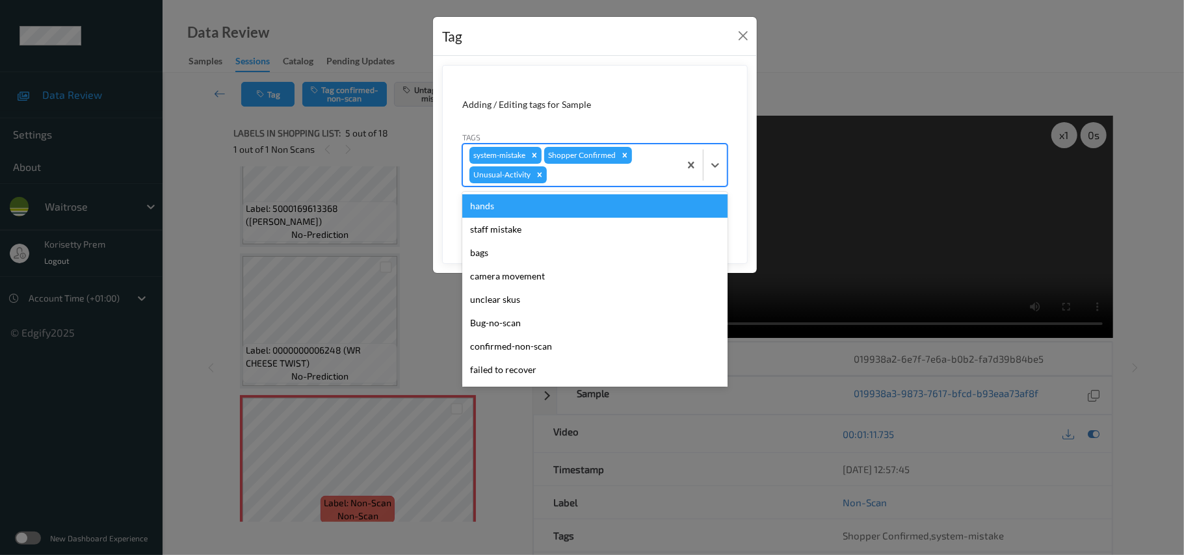
click at [644, 170] on div at bounding box center [612, 175] width 124 height 16
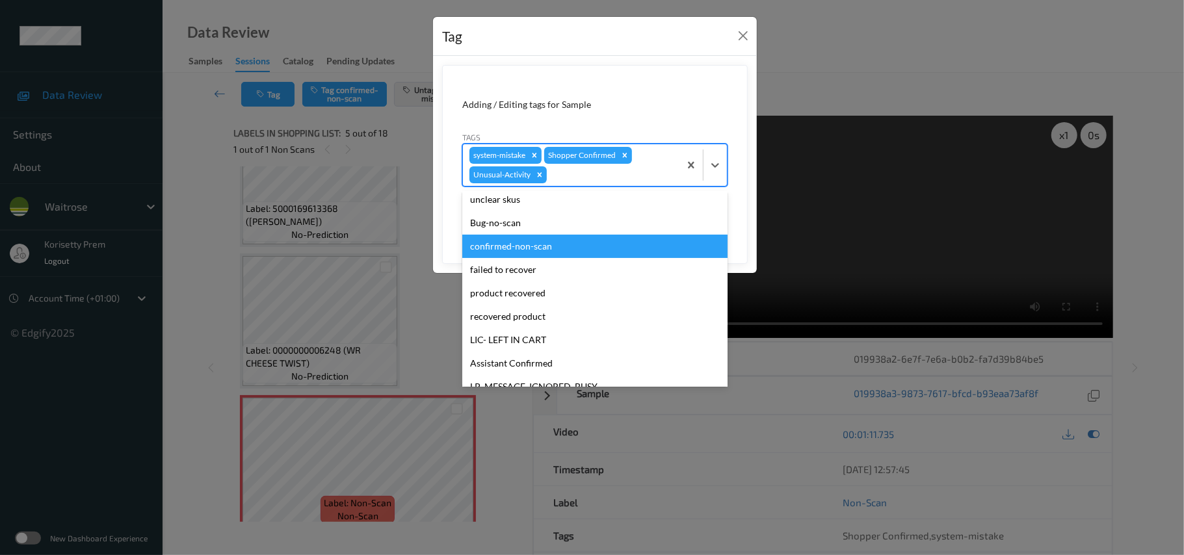
scroll to position [278, 0]
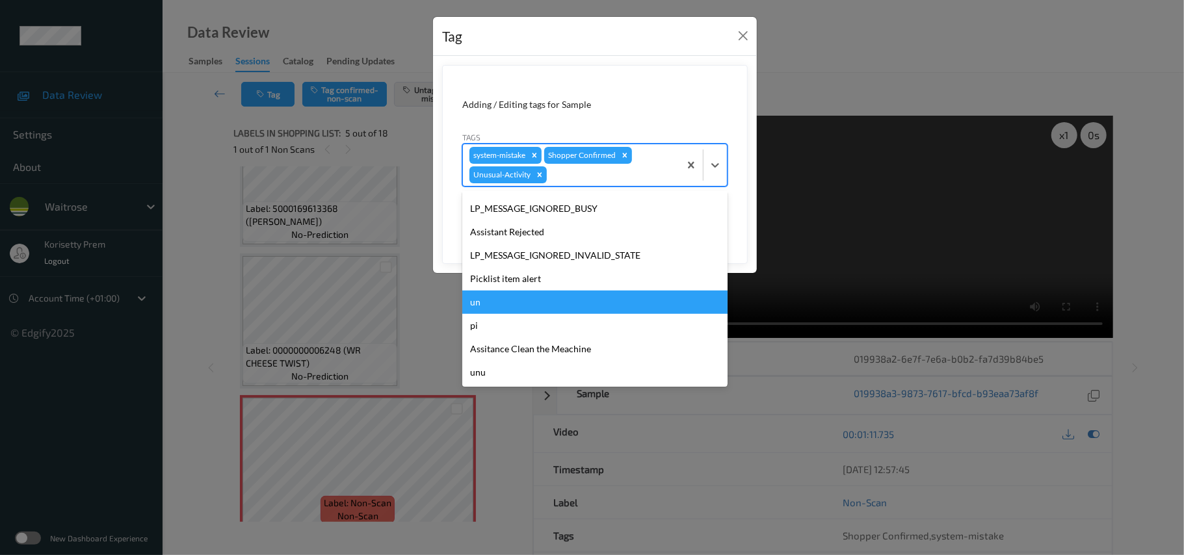
click at [503, 282] on div "Picklist item alert" at bounding box center [594, 278] width 265 height 23
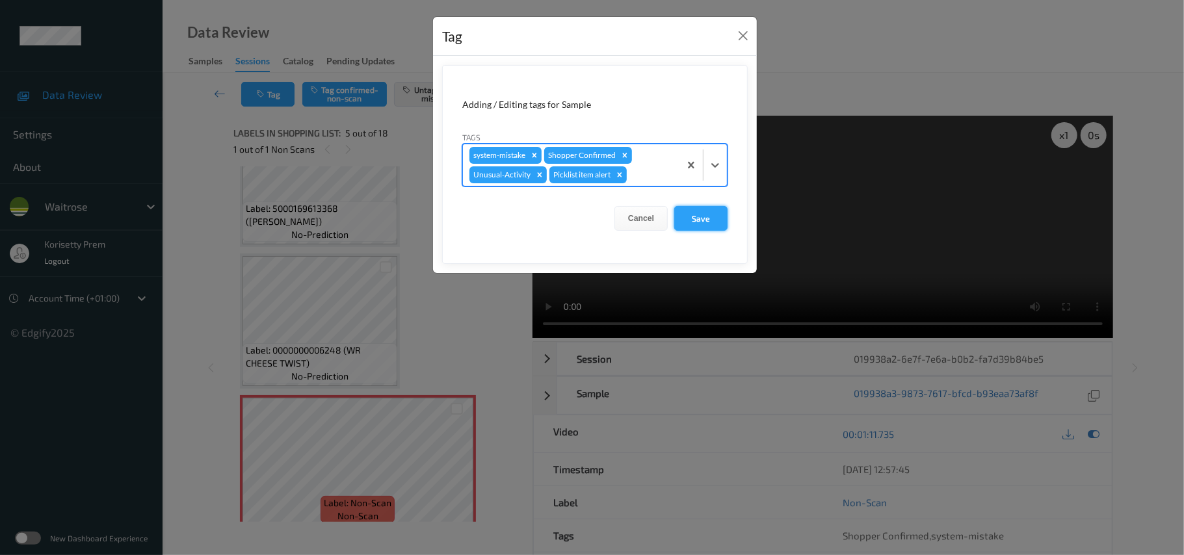
click at [711, 213] on button "Save" at bounding box center [700, 218] width 53 height 25
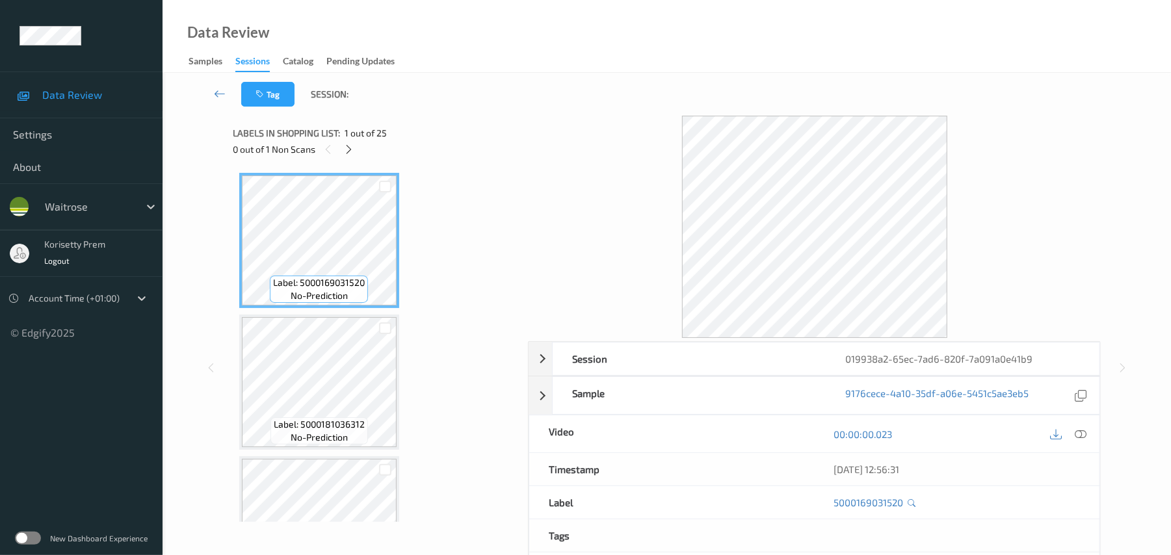
click at [501, 109] on div "Tag Session:" at bounding box center [666, 94] width 955 height 43
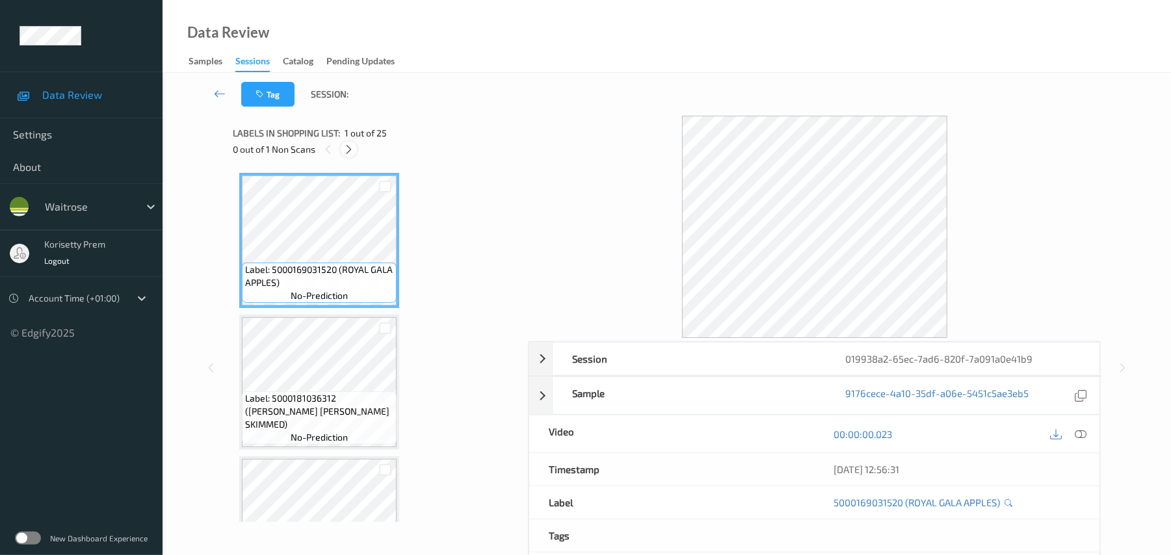
click at [350, 146] on icon at bounding box center [348, 150] width 11 height 12
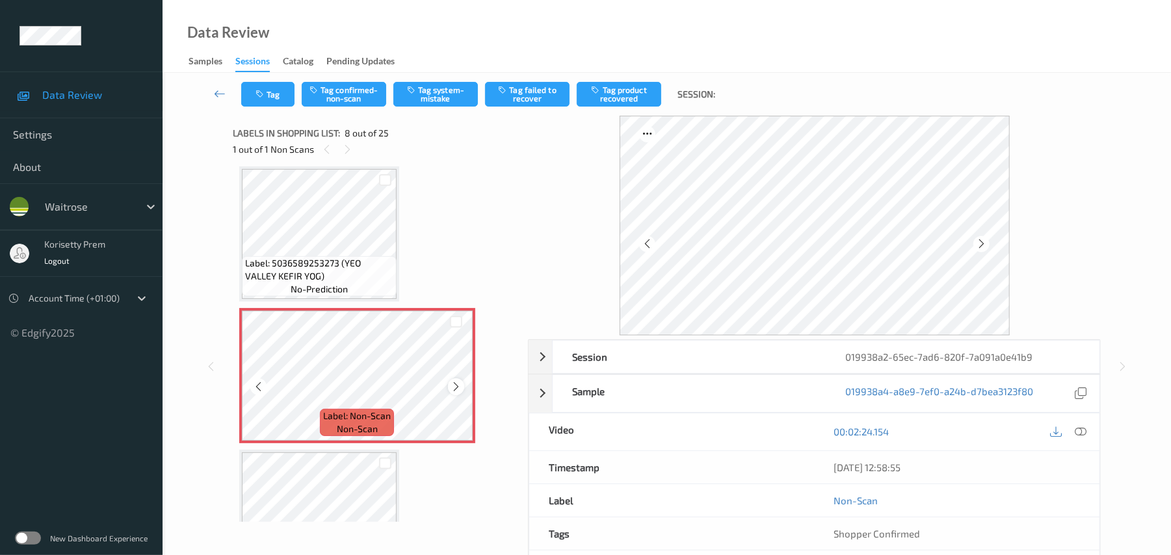
click at [451, 384] on icon at bounding box center [456, 387] width 11 height 12
click at [1080, 435] on icon at bounding box center [1082, 432] width 12 height 12
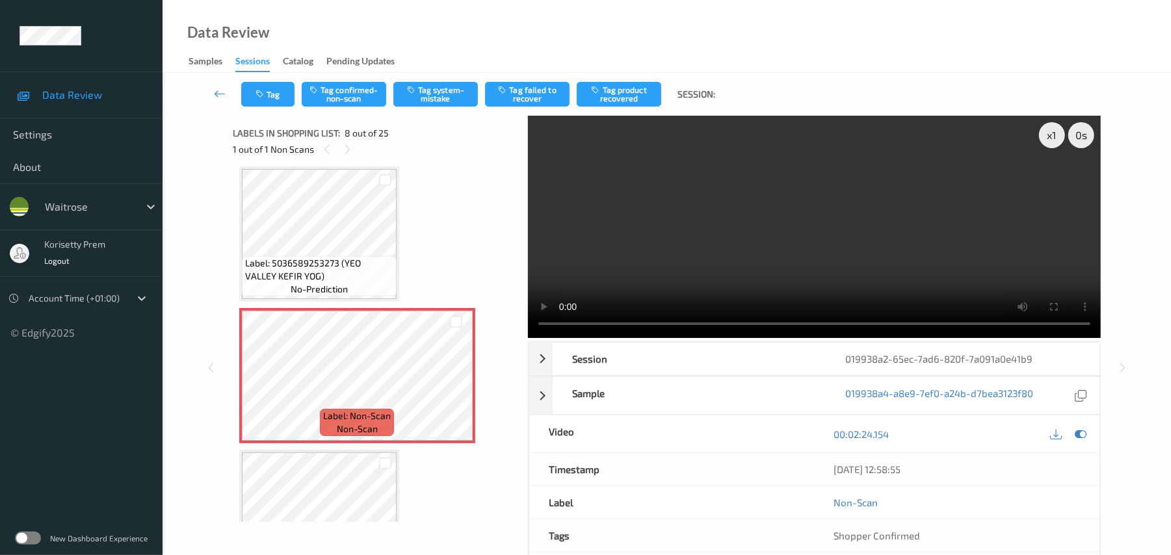
click at [732, 277] on video at bounding box center [814, 227] width 573 height 222
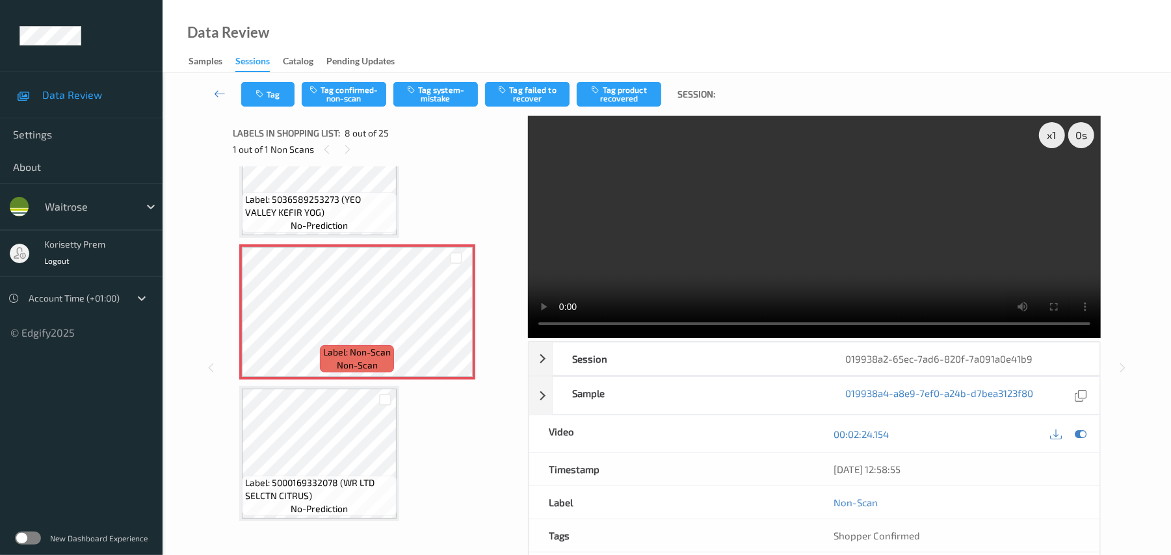
scroll to position [944, 0]
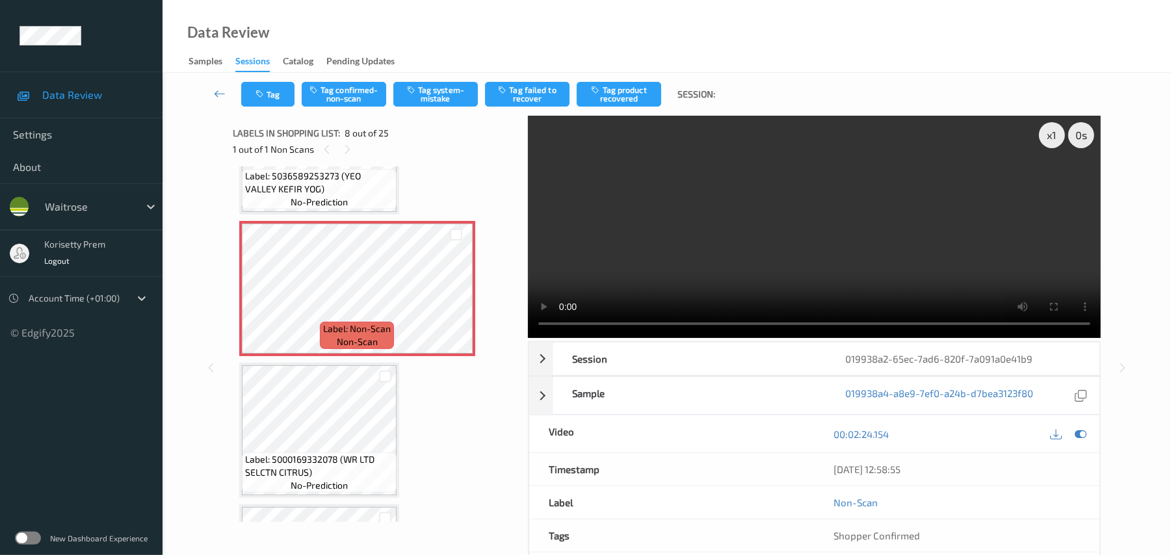
click at [781, 248] on video at bounding box center [814, 227] width 573 height 222
click at [778, 248] on video at bounding box center [814, 227] width 573 height 222
click at [679, 269] on video at bounding box center [814, 227] width 573 height 222
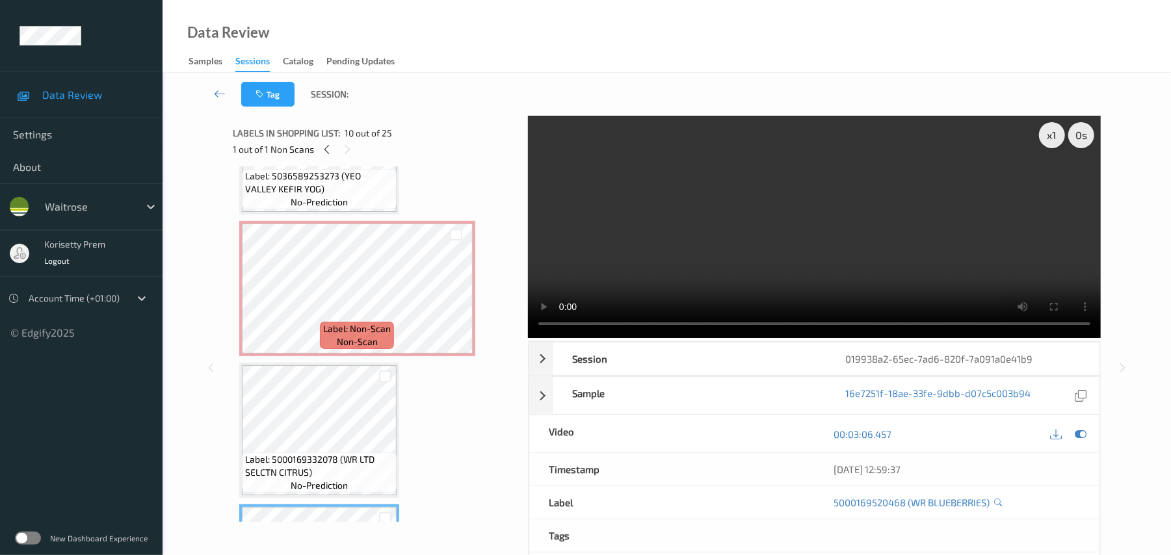
click at [756, 240] on video at bounding box center [814, 227] width 573 height 222
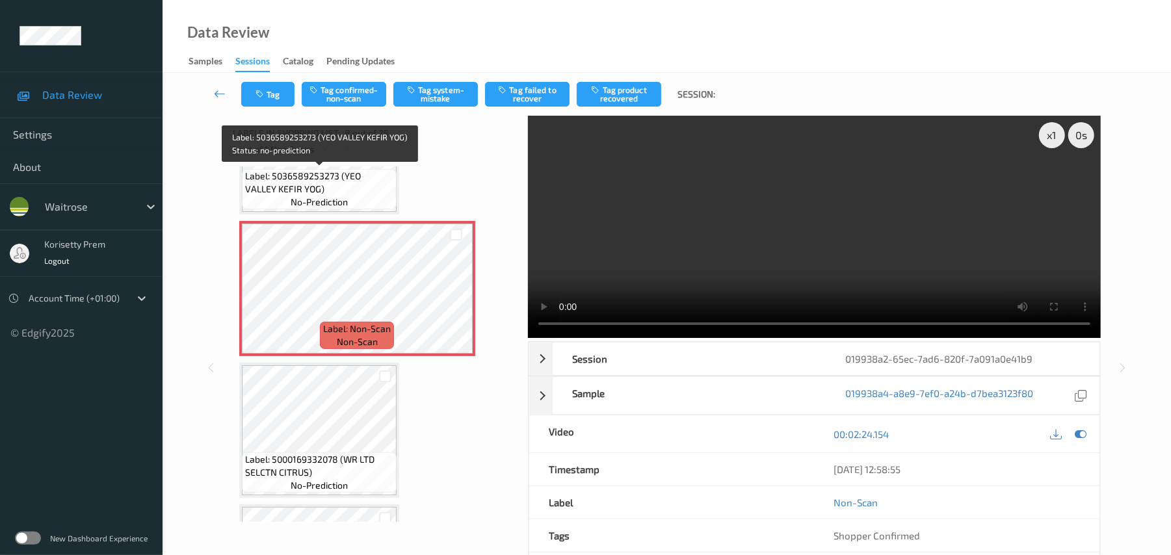
click at [306, 178] on span "Label: 5036589253273 (YEO VALLEY KEFIR YOG)" at bounding box center [319, 183] width 148 height 26
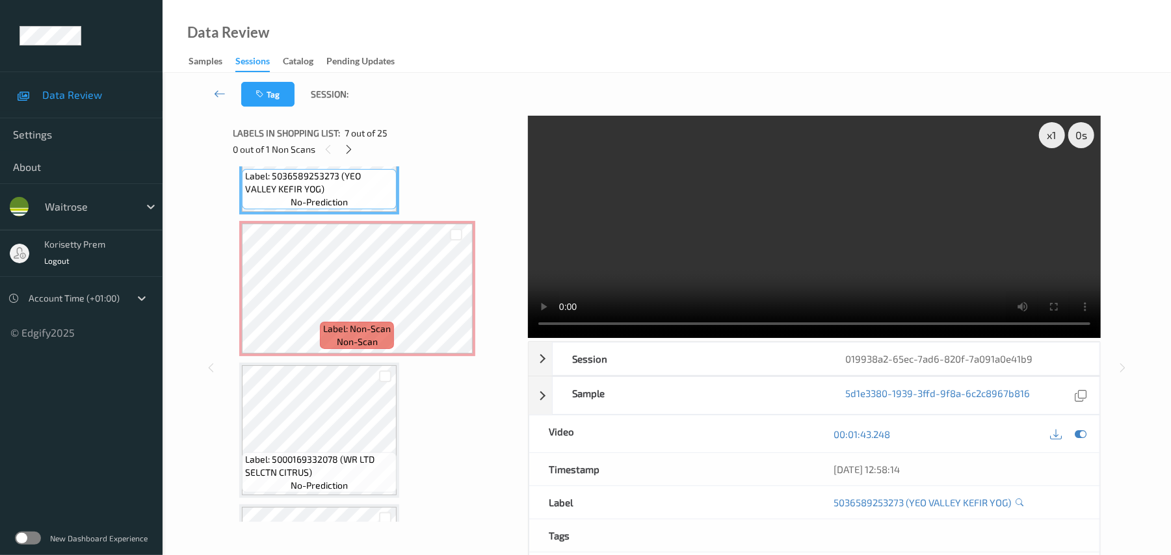
click at [834, 242] on video at bounding box center [814, 227] width 573 height 222
click at [658, 256] on video at bounding box center [814, 227] width 573 height 222
click at [747, 208] on video at bounding box center [814, 227] width 573 height 222
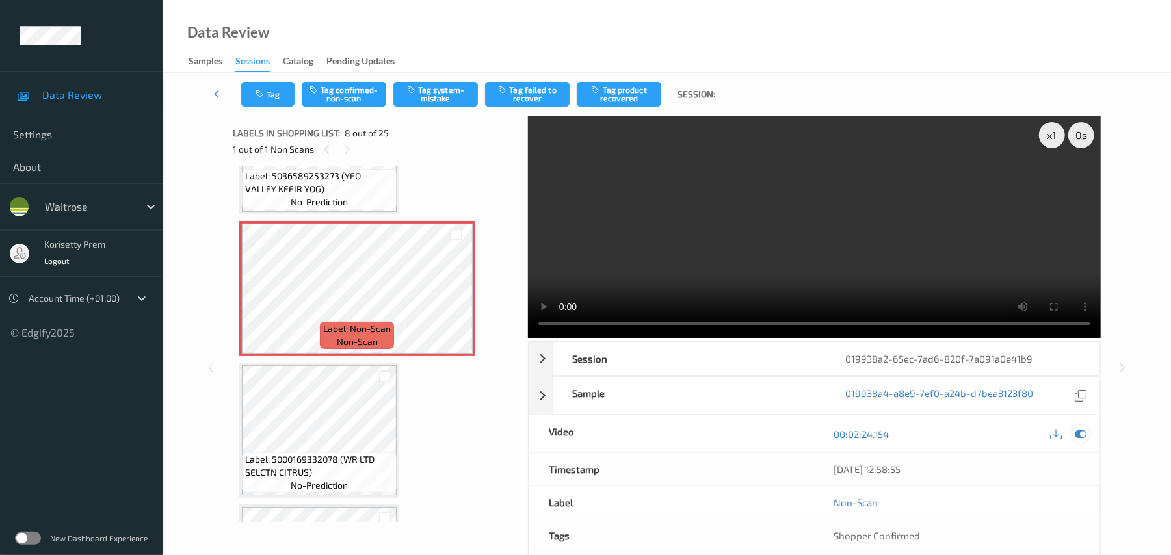
click at [1081, 436] on icon at bounding box center [1082, 435] width 12 height 12
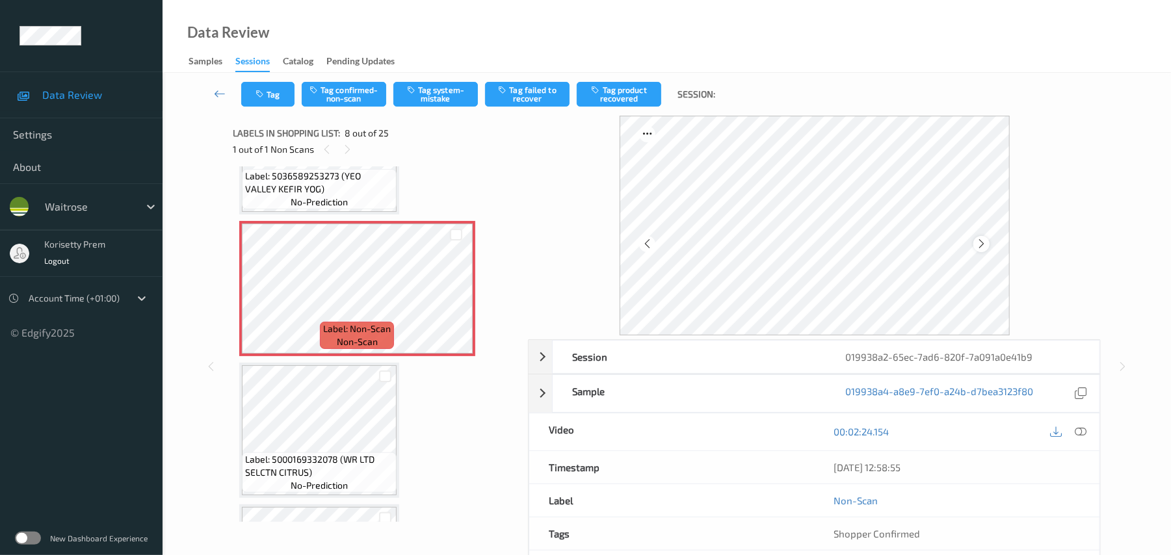
click at [982, 241] on icon at bounding box center [981, 244] width 11 height 12
click at [982, 243] on icon at bounding box center [981, 244] width 11 height 12
click at [422, 90] on button "Tag system-mistake" at bounding box center [435, 94] width 85 height 25
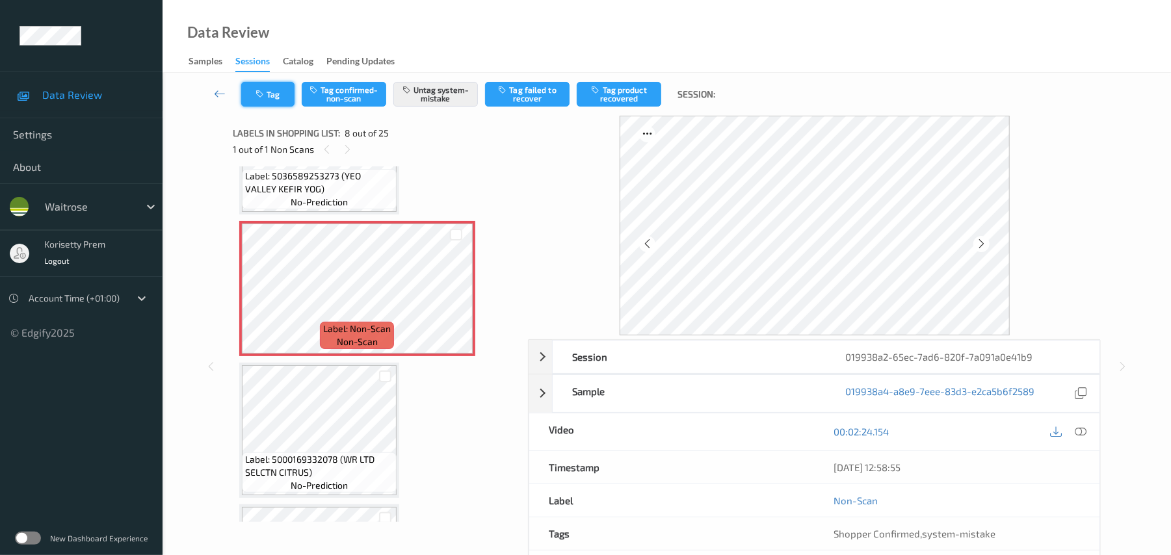
click at [269, 105] on button "Tag" at bounding box center [267, 94] width 53 height 25
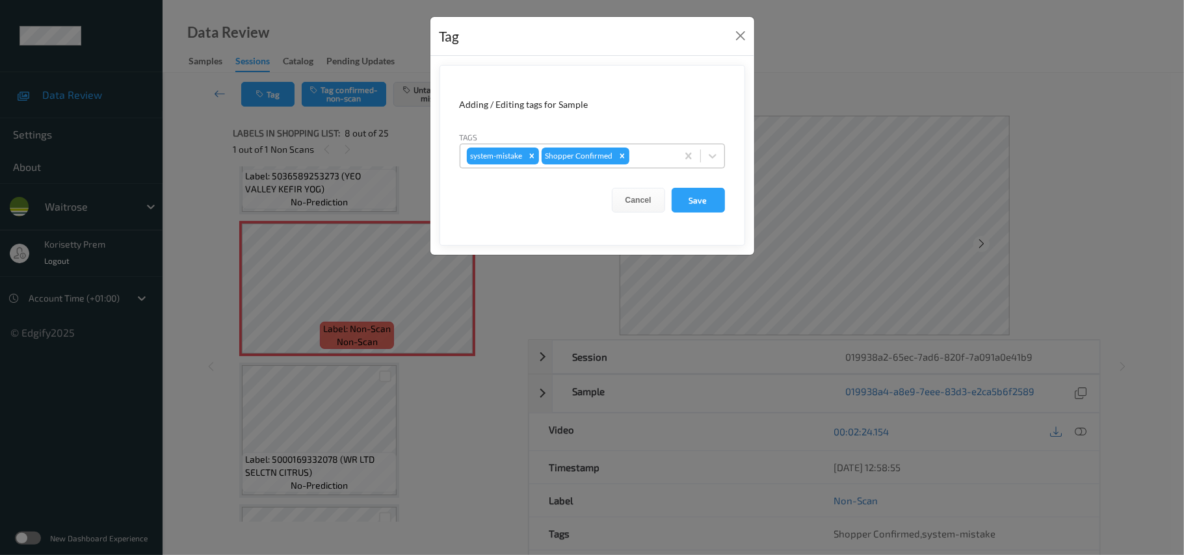
click at [669, 165] on div "system-mistake Shopper Confirmed" at bounding box center [568, 156] width 217 height 22
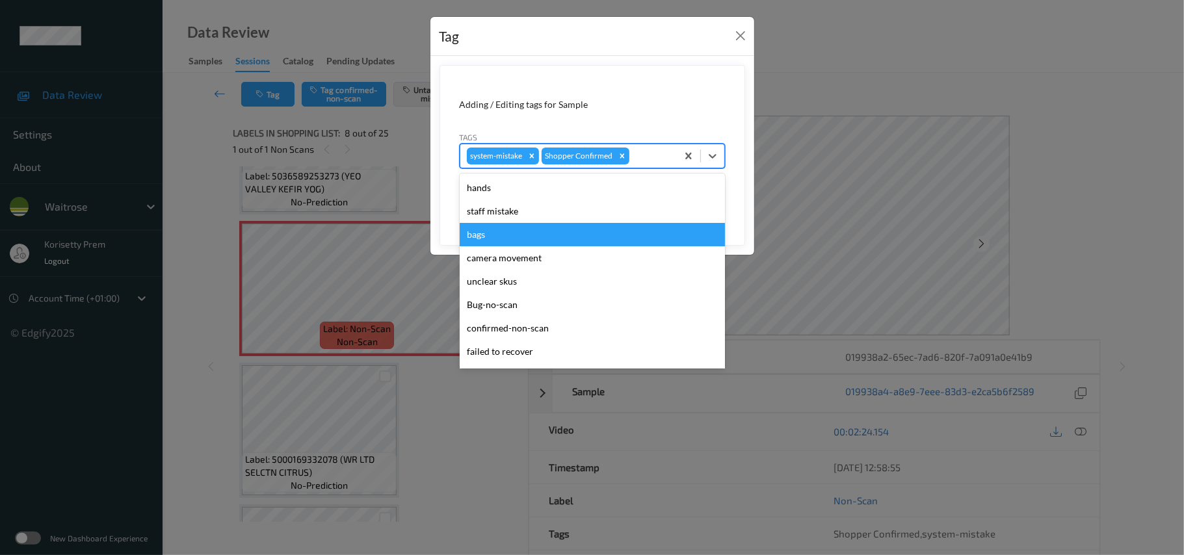
click at [544, 233] on div "bags" at bounding box center [592, 234] width 265 height 23
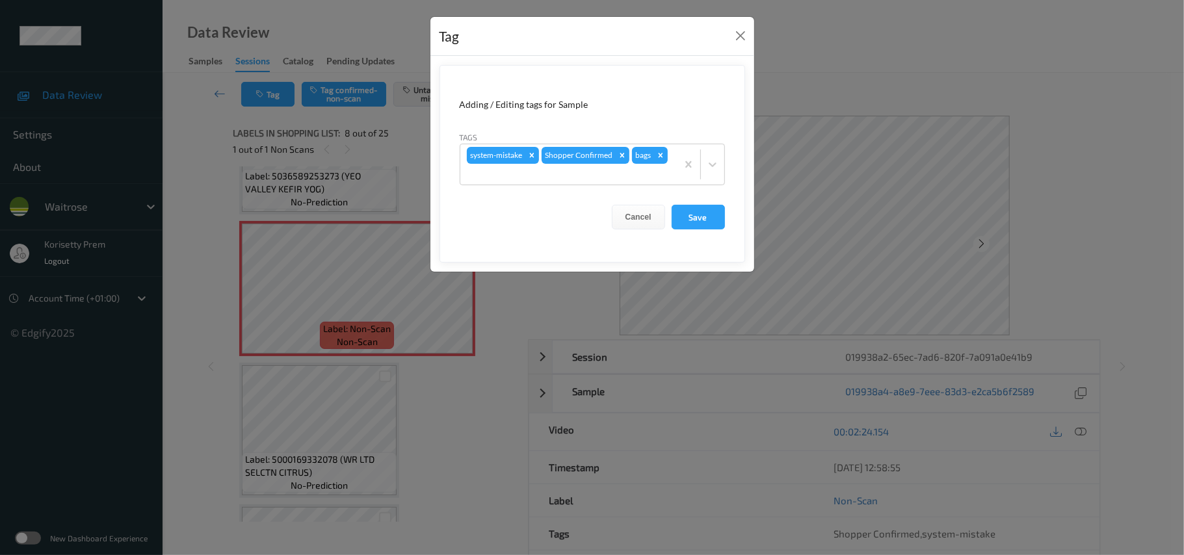
click at [666, 211] on div "Cancel Save" at bounding box center [592, 217] width 265 height 25
click at [684, 215] on button "Save" at bounding box center [698, 217] width 53 height 25
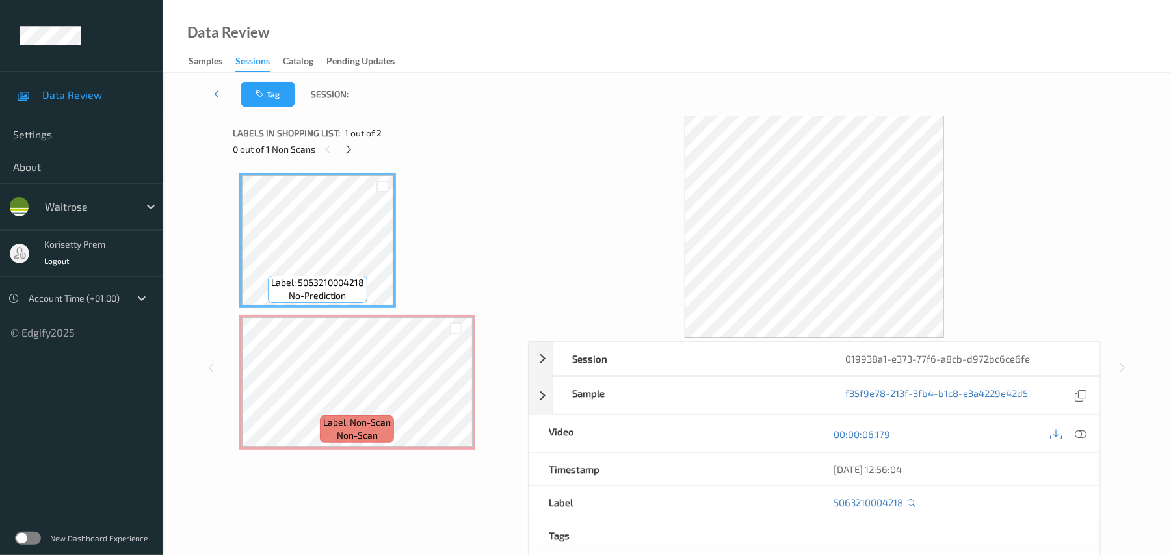
click at [514, 137] on div "Labels in shopping list: 1 out of 2" at bounding box center [376, 133] width 286 height 16
click at [1076, 432] on icon at bounding box center [1082, 435] width 12 height 12
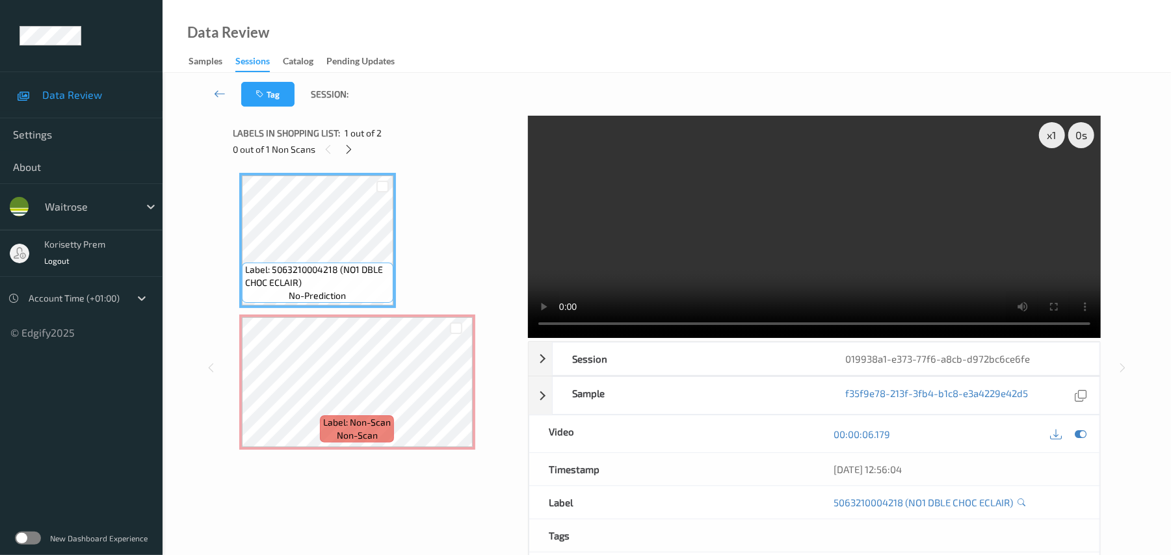
click at [727, 234] on video at bounding box center [814, 227] width 573 height 222
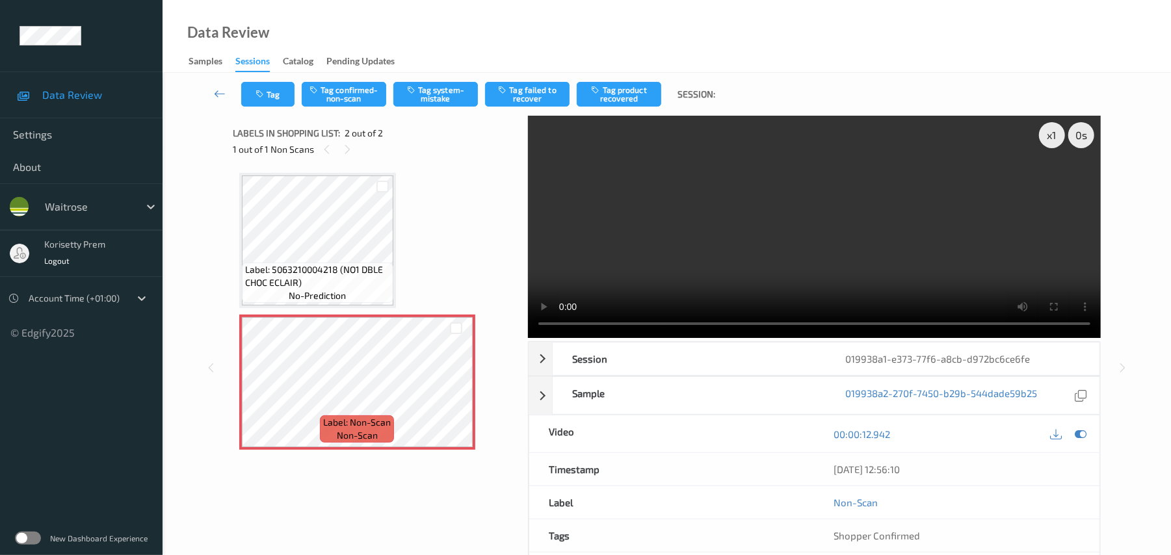
click at [817, 187] on video at bounding box center [814, 227] width 573 height 222
click at [444, 79] on div "Tag Tag confirmed-non-scan Tag system-mistake Tag failed to recover Tag product…" at bounding box center [666, 94] width 955 height 43
click at [440, 89] on button "Tag system-mistake" at bounding box center [435, 94] width 85 height 25
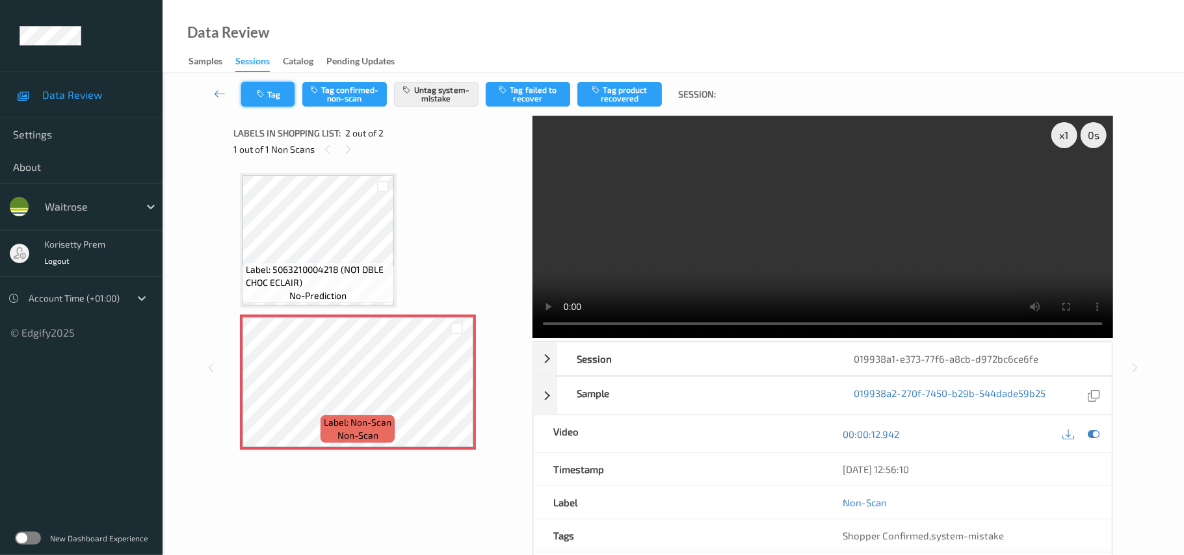
click at [267, 90] on button "Tag" at bounding box center [267, 94] width 53 height 25
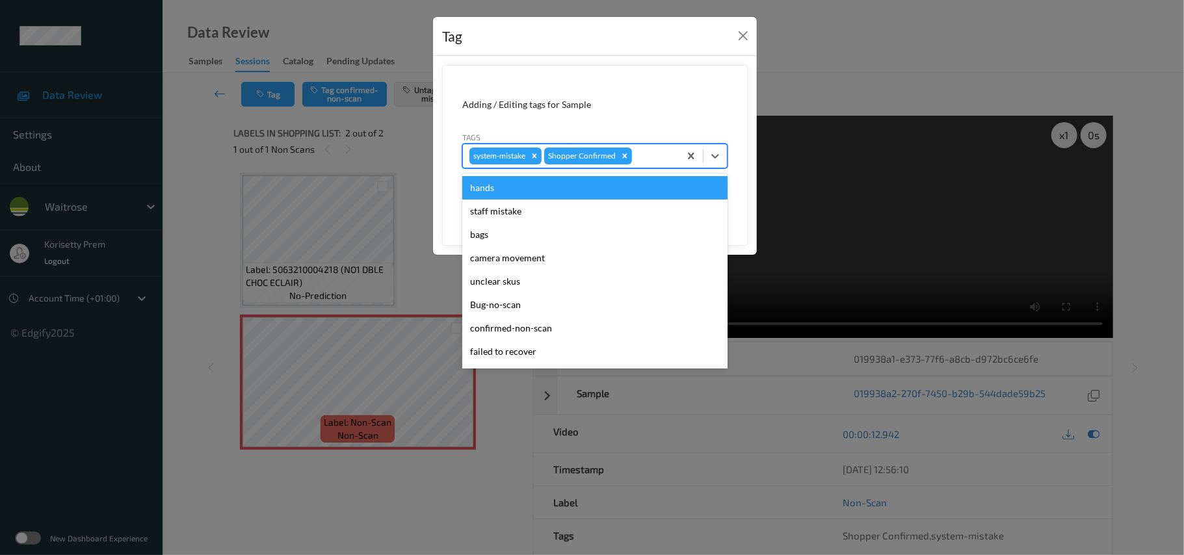
click at [659, 159] on div at bounding box center [654, 156] width 38 height 16
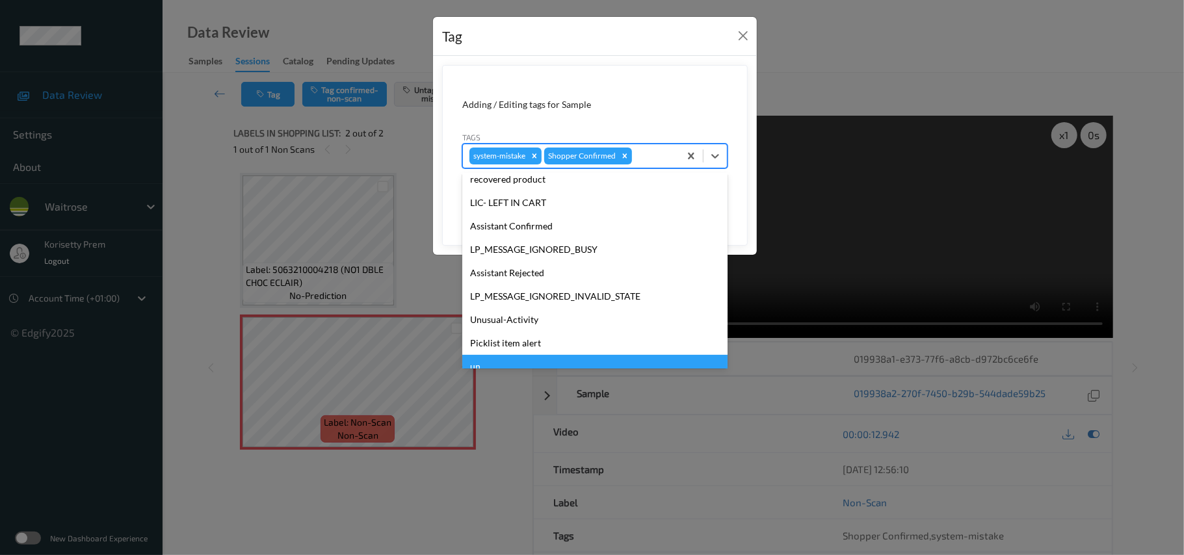
scroll to position [302, 0]
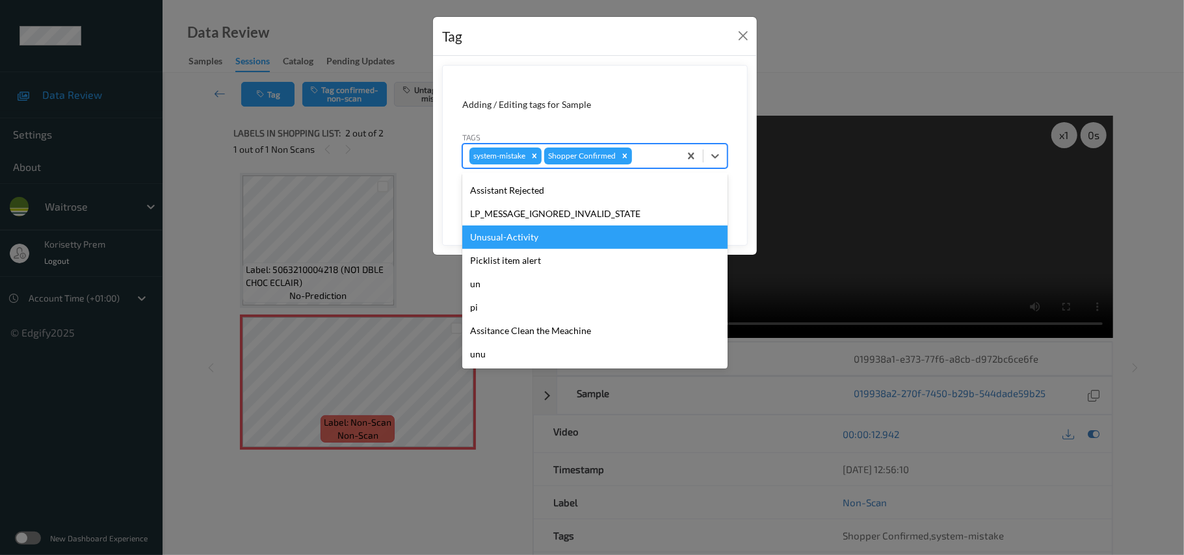
click at [500, 243] on div "Unusual-Activity" at bounding box center [594, 237] width 265 height 23
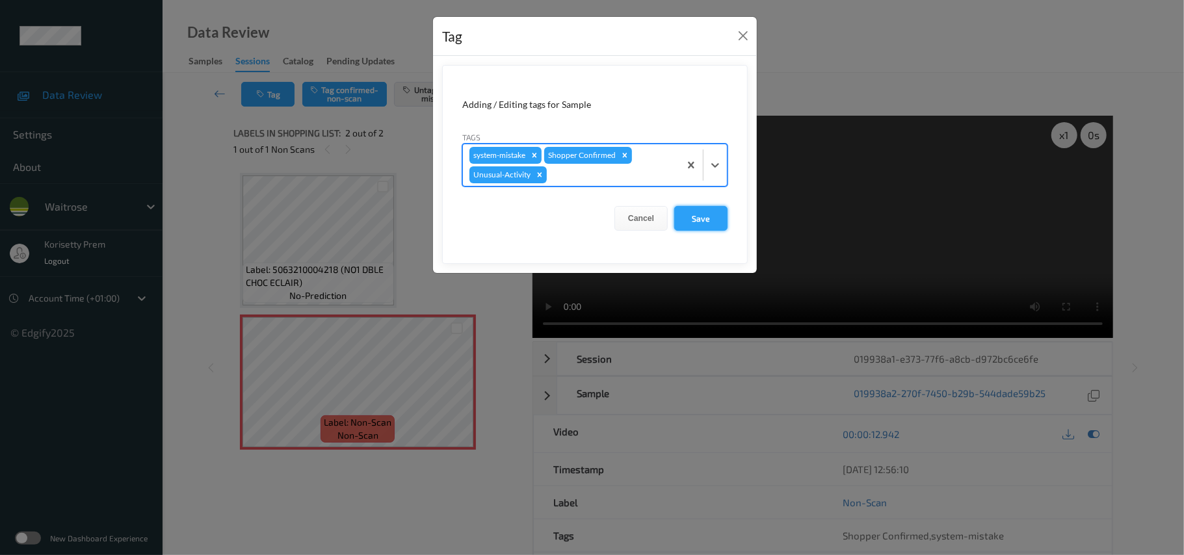
click at [696, 217] on button "Save" at bounding box center [700, 218] width 53 height 25
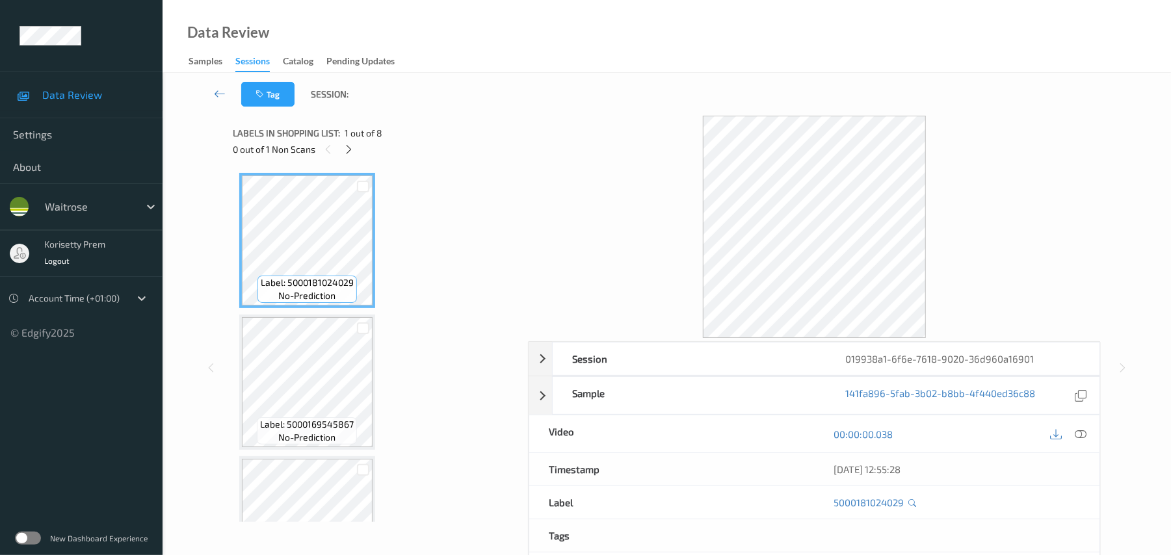
click at [571, 86] on div "Tag Session:" at bounding box center [666, 94] width 955 height 43
click at [350, 149] on icon at bounding box center [348, 150] width 11 height 12
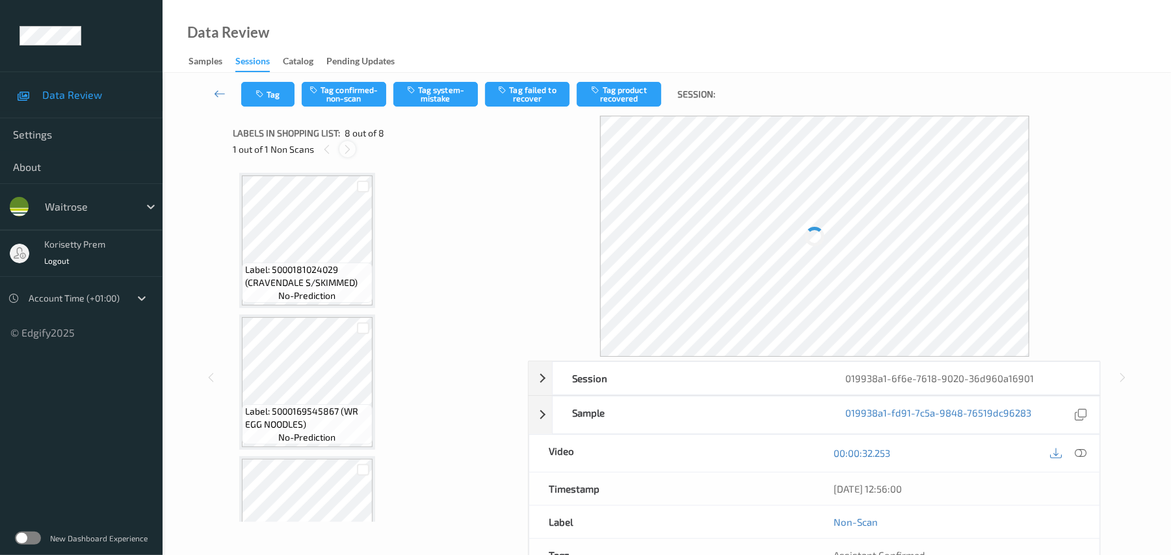
scroll to position [784, 0]
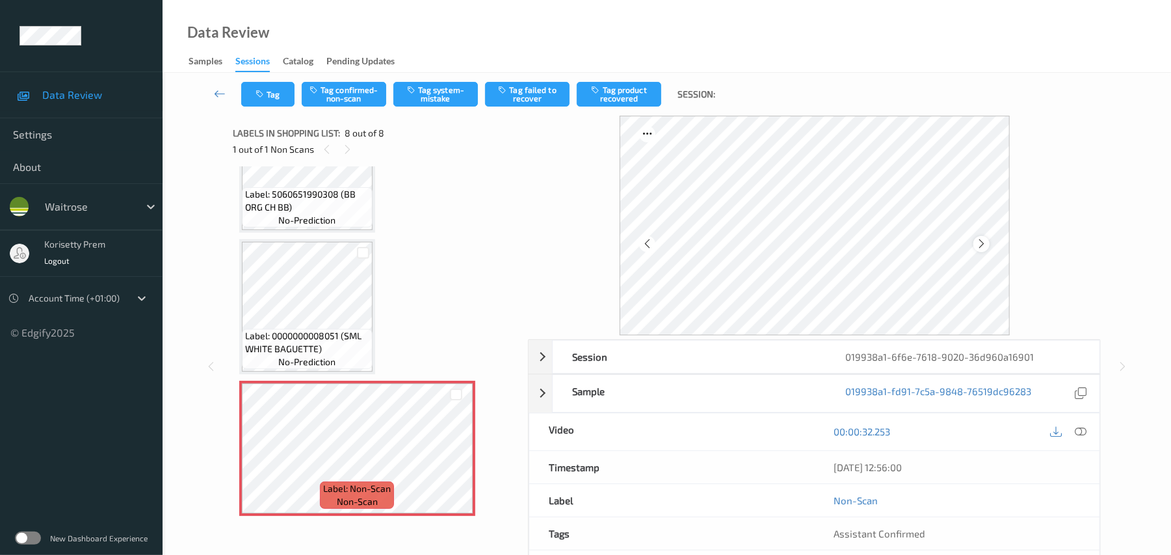
click at [984, 245] on icon at bounding box center [981, 244] width 11 height 12
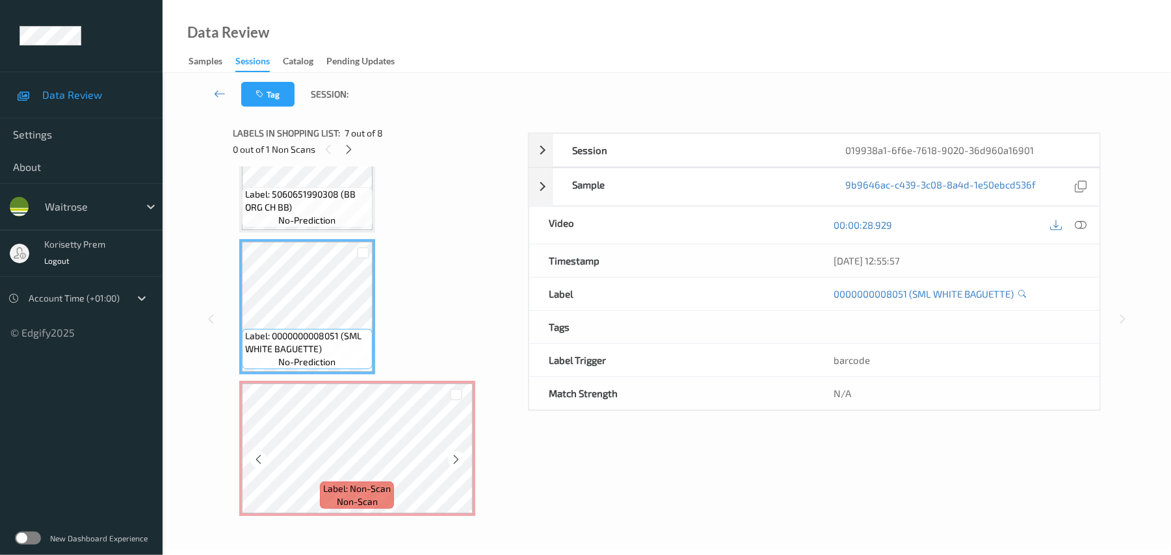
scroll to position [94, 0]
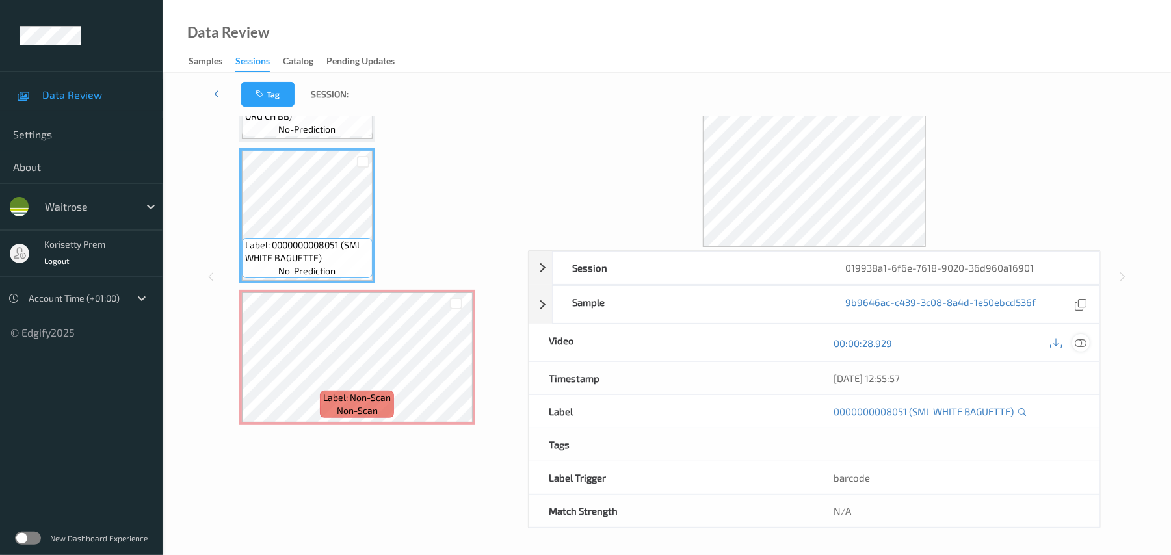
click at [1081, 341] on icon at bounding box center [1082, 344] width 12 height 12
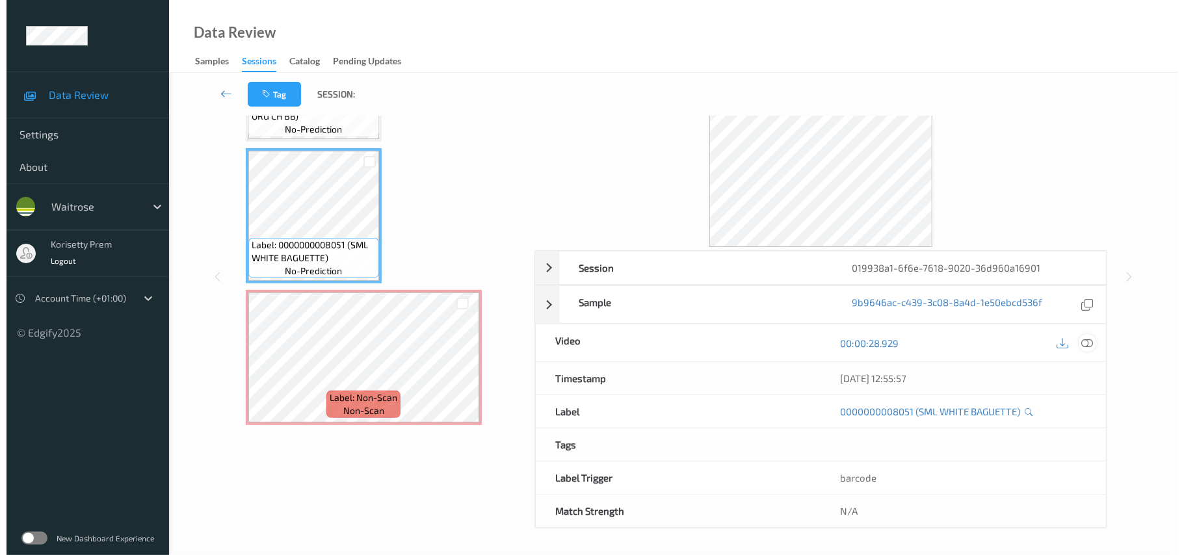
scroll to position [0, 0]
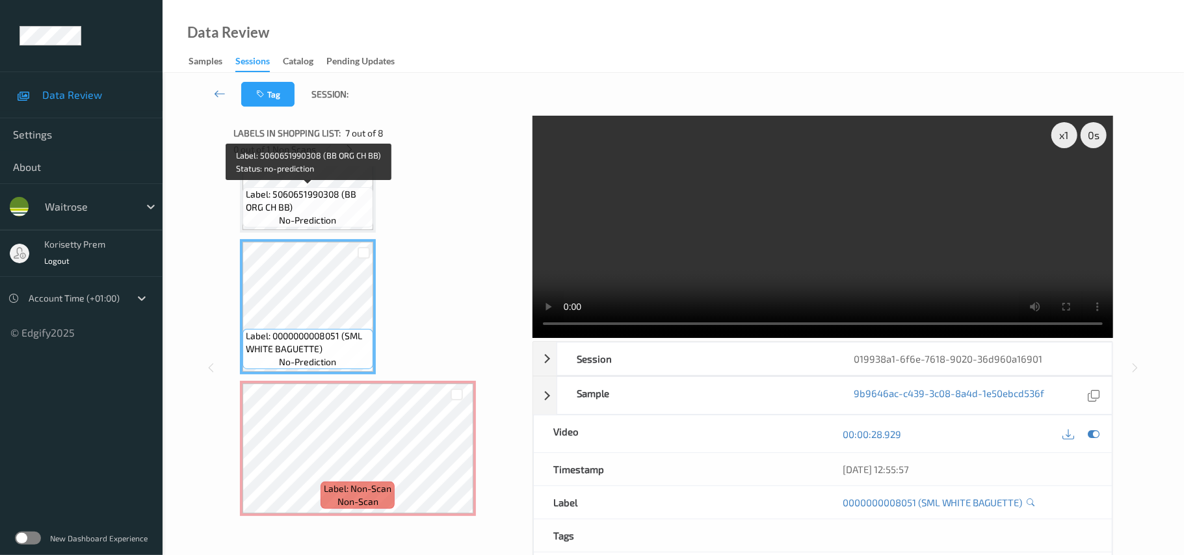
click at [331, 212] on span "Label: 5060651990308 (BB ORG CH BB)" at bounding box center [308, 201] width 124 height 26
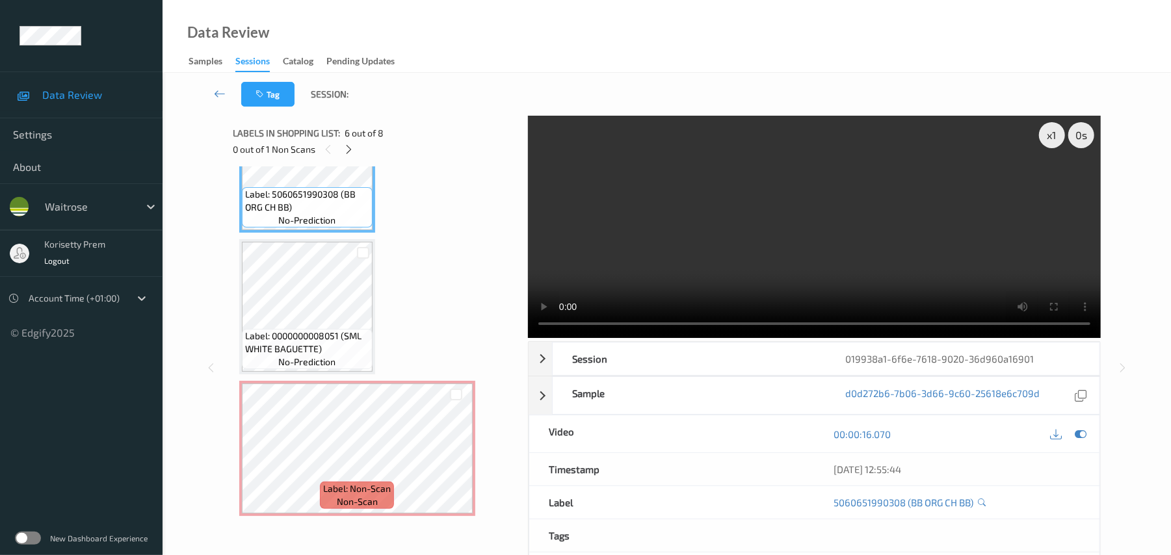
click at [689, 156] on video at bounding box center [814, 227] width 573 height 222
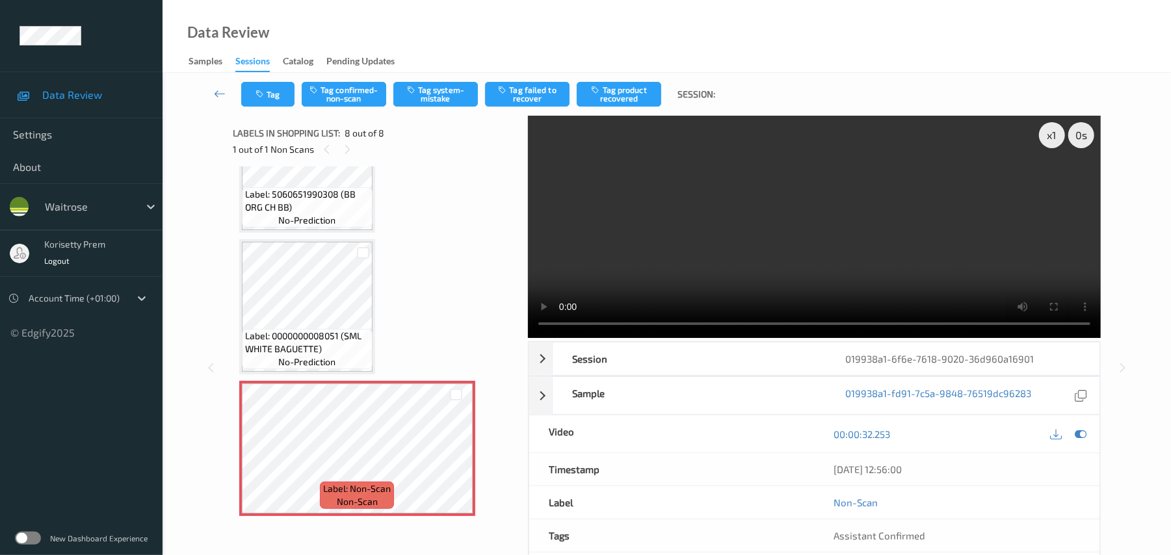
click at [768, 245] on video at bounding box center [814, 227] width 573 height 222
click at [428, 101] on button "Tag system-mistake" at bounding box center [435, 94] width 85 height 25
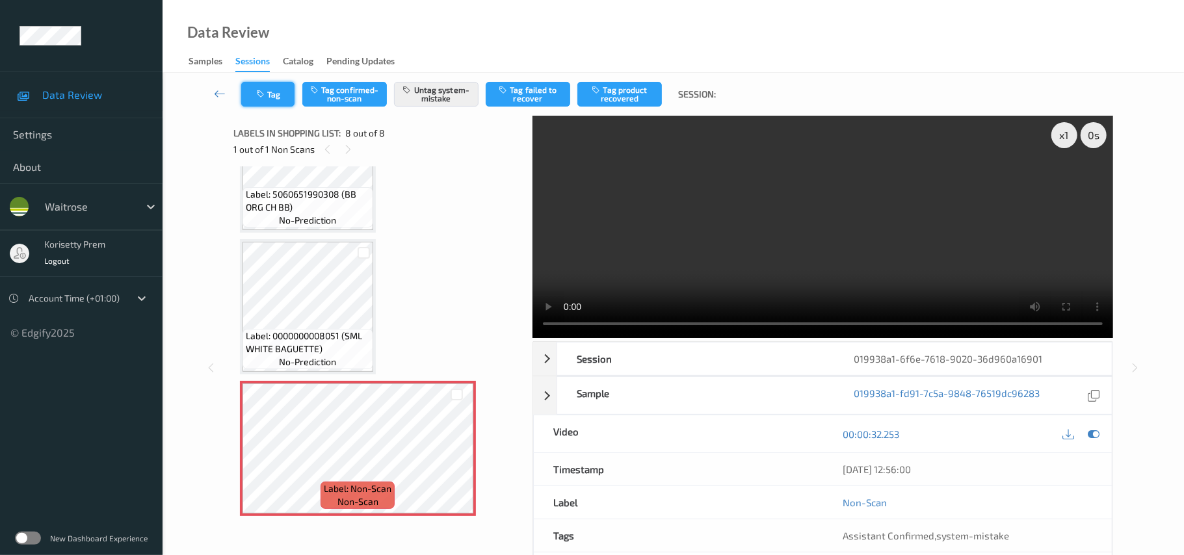
click at [258, 87] on button "Tag" at bounding box center [267, 94] width 53 height 25
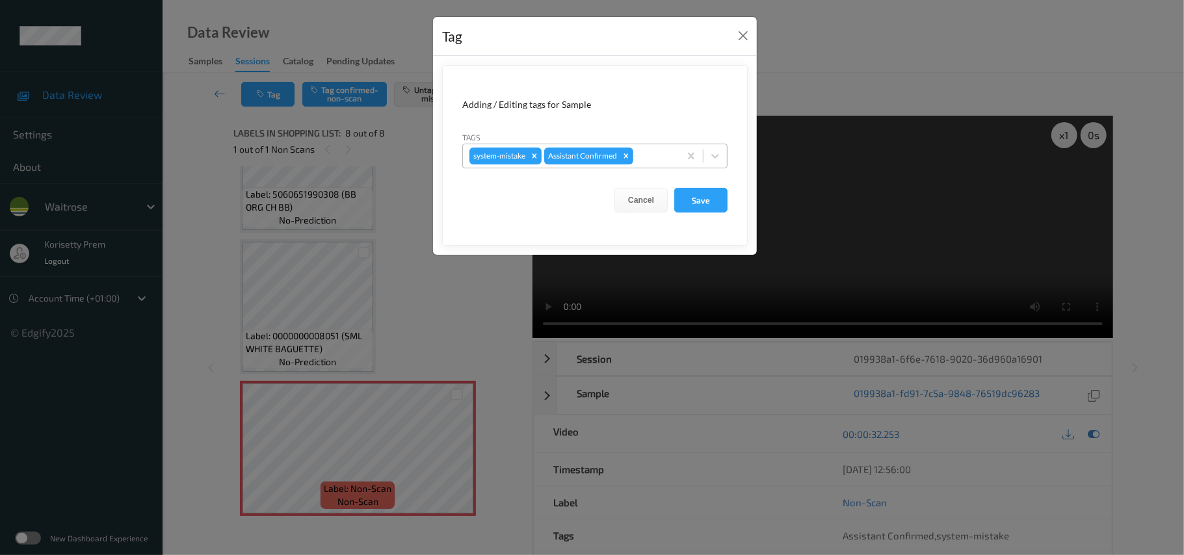
click at [644, 159] on div at bounding box center [654, 156] width 37 height 16
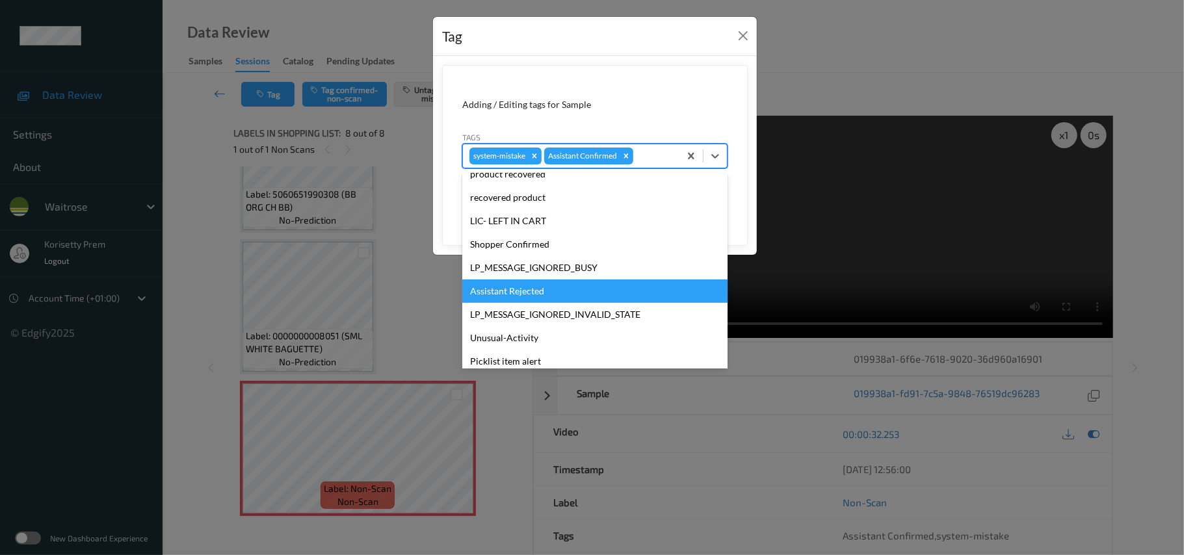
scroll to position [302, 0]
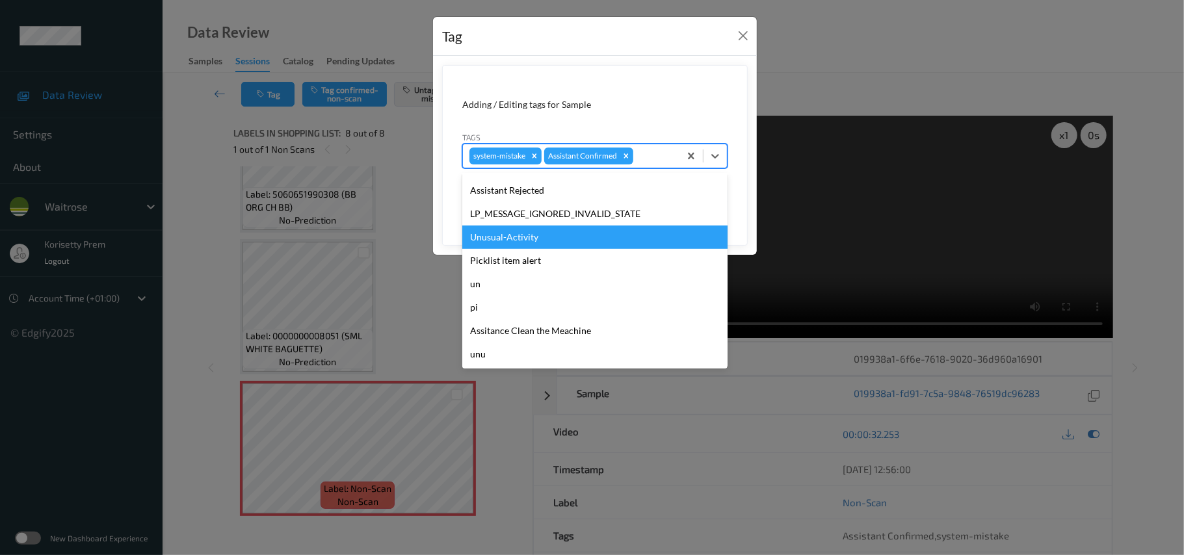
click at [513, 240] on div "Unusual-Activity" at bounding box center [594, 237] width 265 height 23
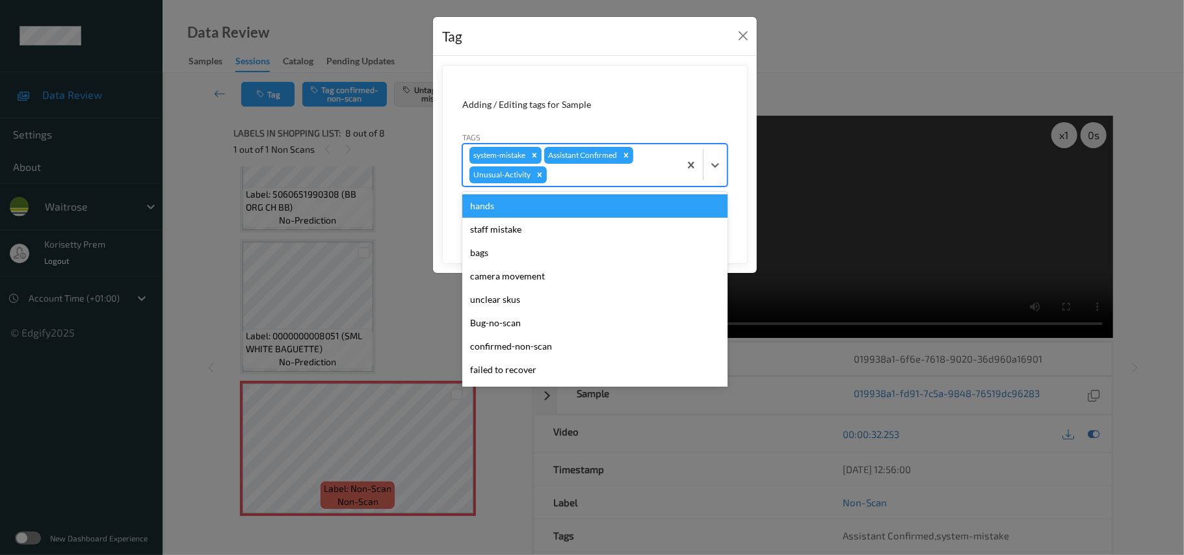
click at [653, 170] on div at bounding box center [612, 175] width 124 height 16
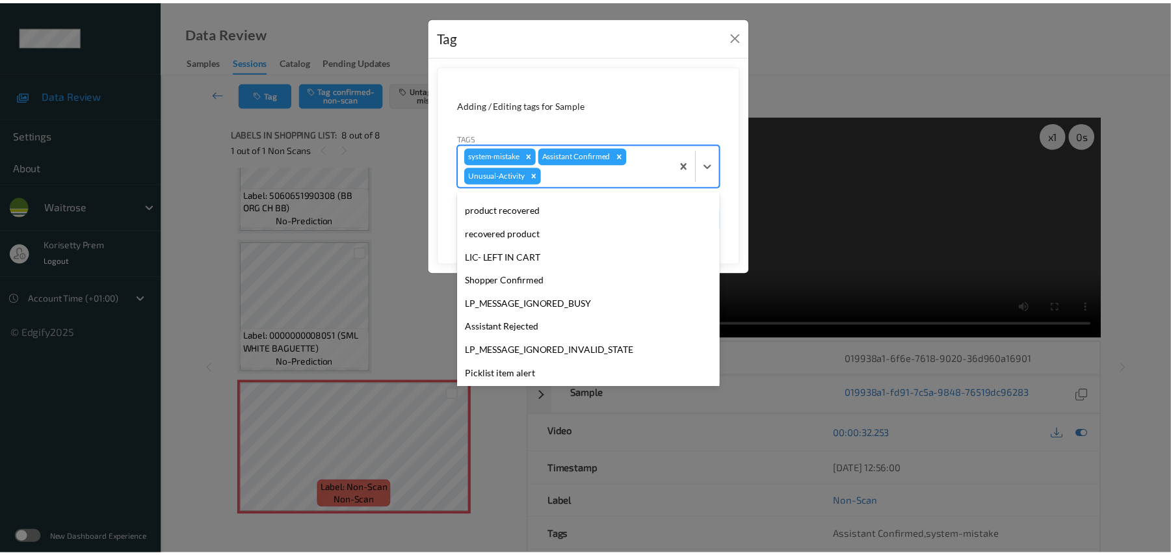
scroll to position [278, 0]
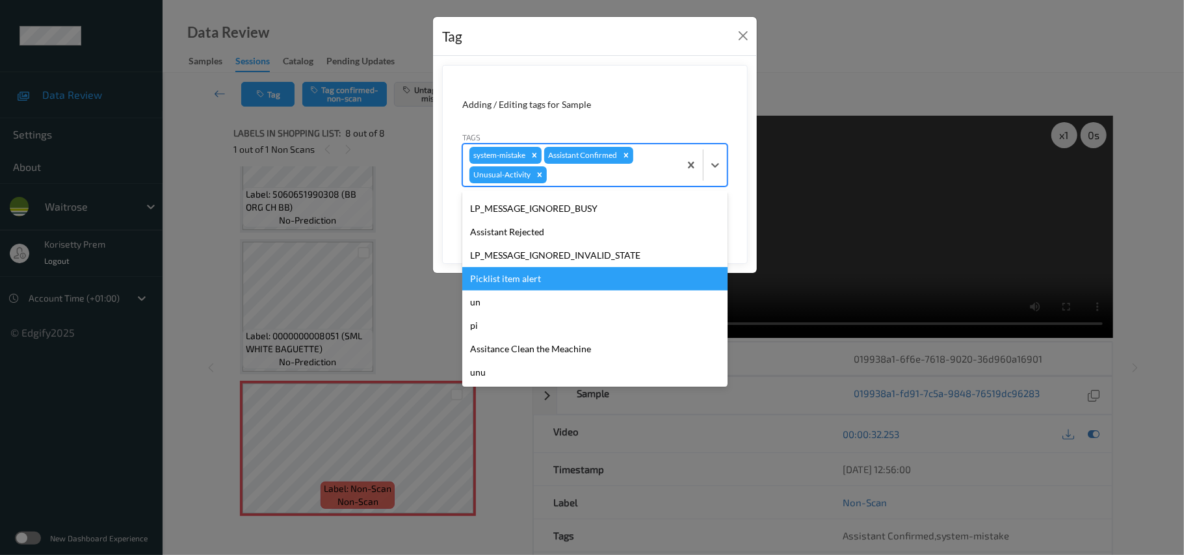
click at [519, 274] on div "Picklist item alert" at bounding box center [594, 278] width 265 height 23
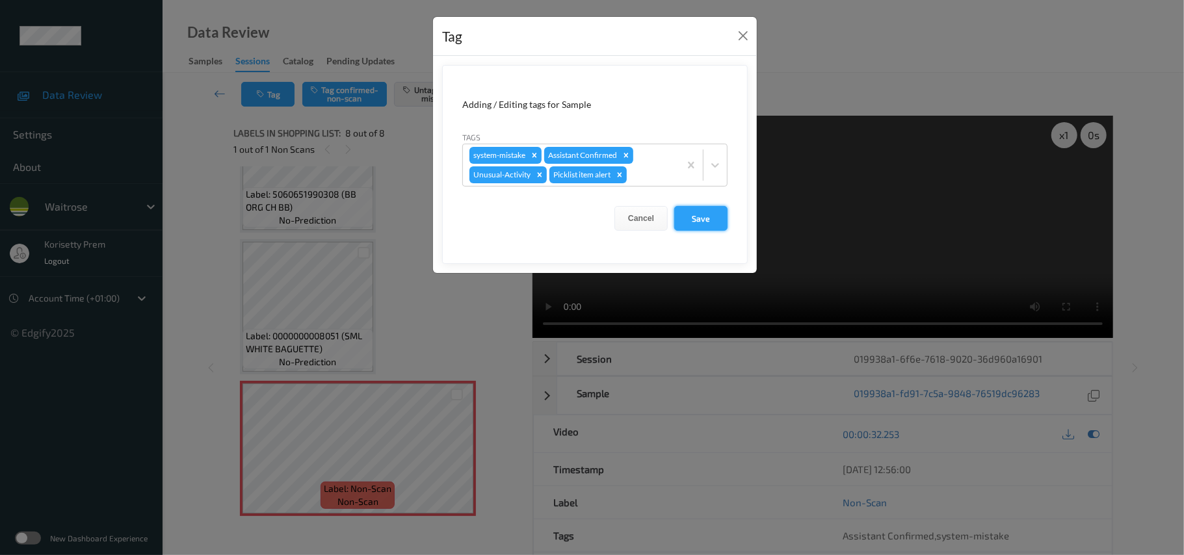
click at [700, 219] on button "Save" at bounding box center [700, 218] width 53 height 25
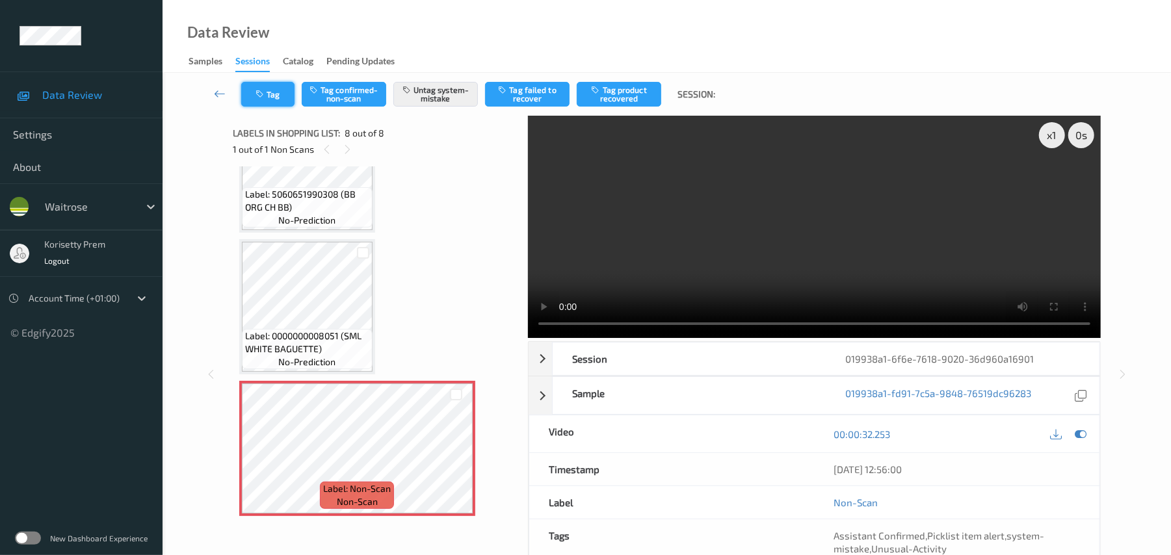
click at [274, 92] on button "Tag" at bounding box center [267, 94] width 53 height 25
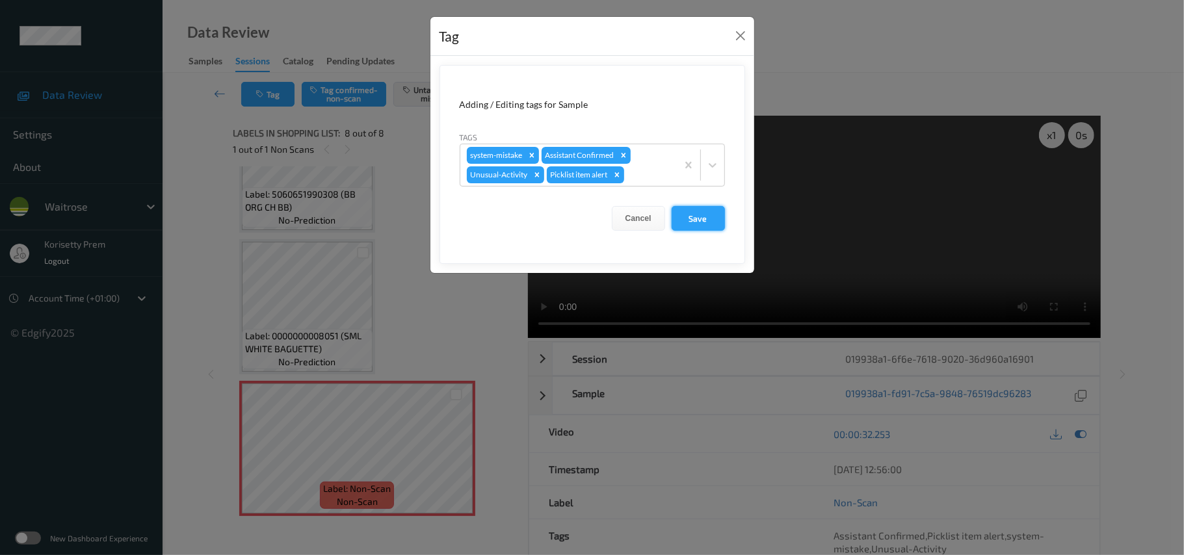
click at [688, 222] on button "Save" at bounding box center [698, 218] width 53 height 25
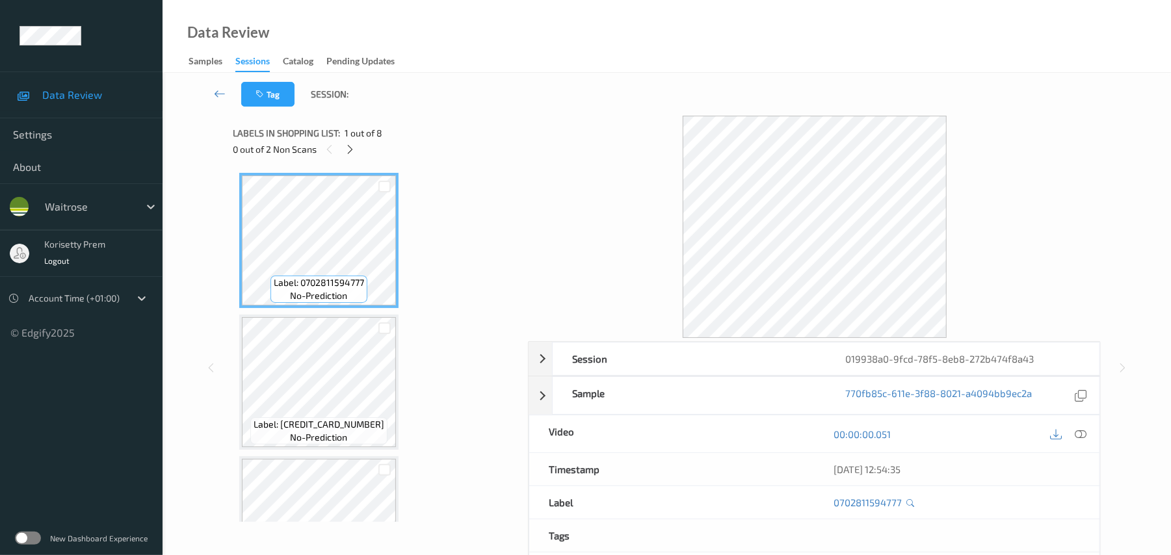
click at [586, 123] on div at bounding box center [814, 227] width 573 height 222
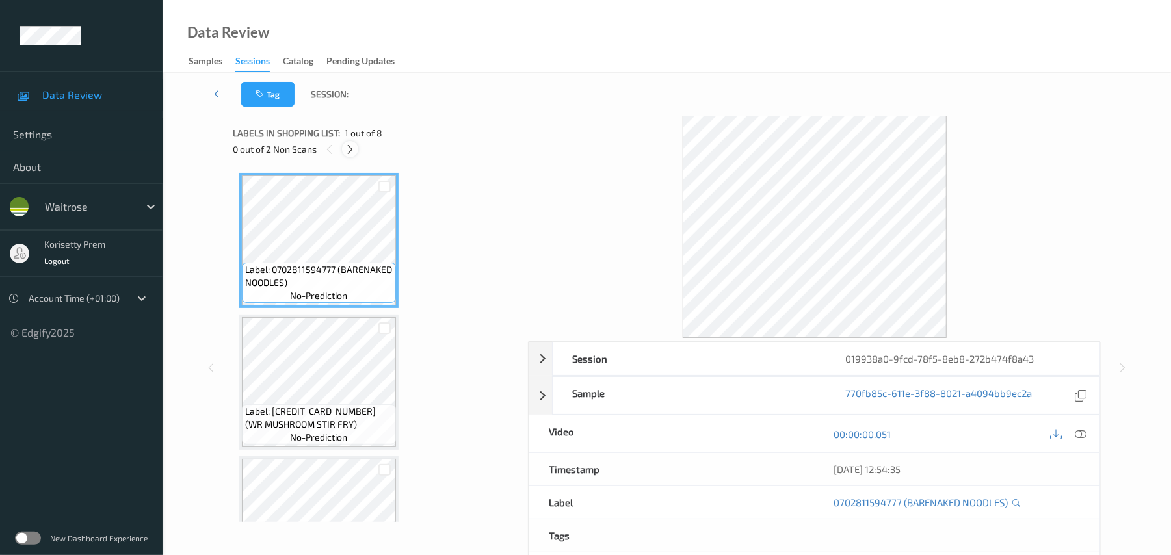
click at [351, 148] on icon at bounding box center [350, 150] width 11 height 12
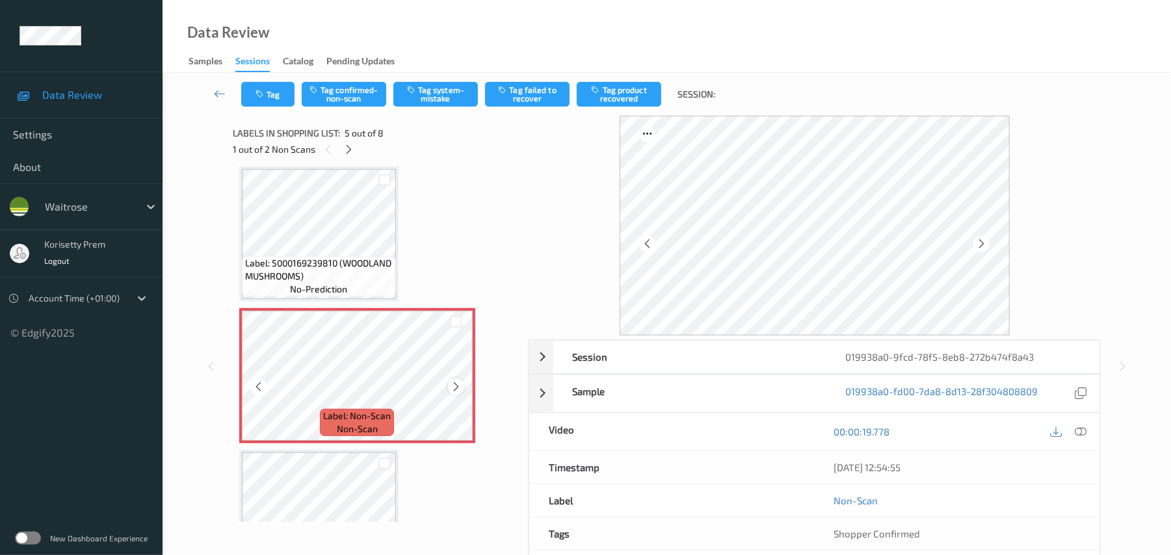
click at [455, 388] on icon at bounding box center [456, 387] width 11 height 12
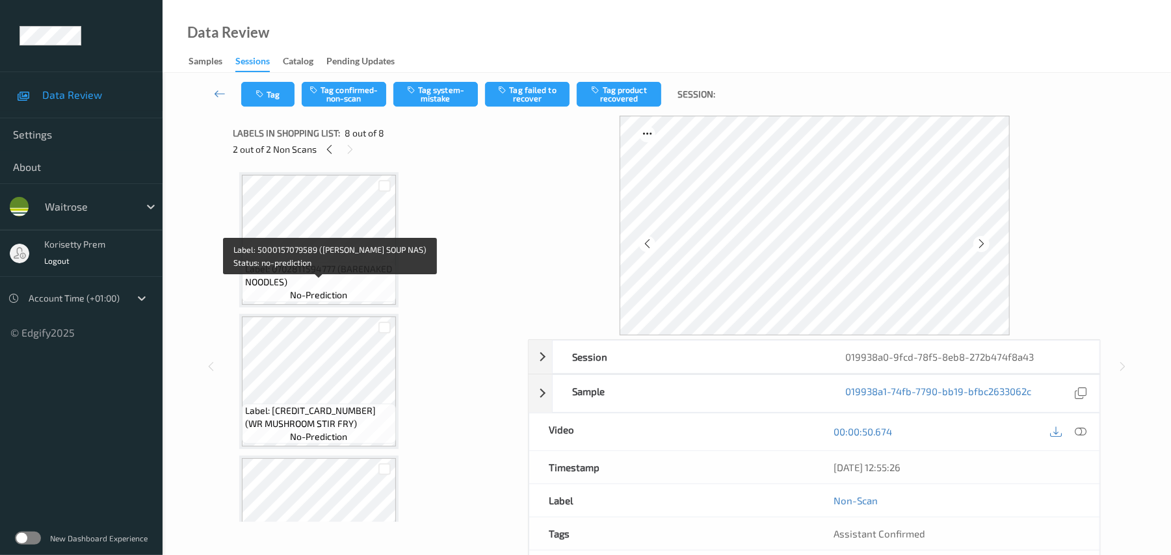
scroll to position [0, 0]
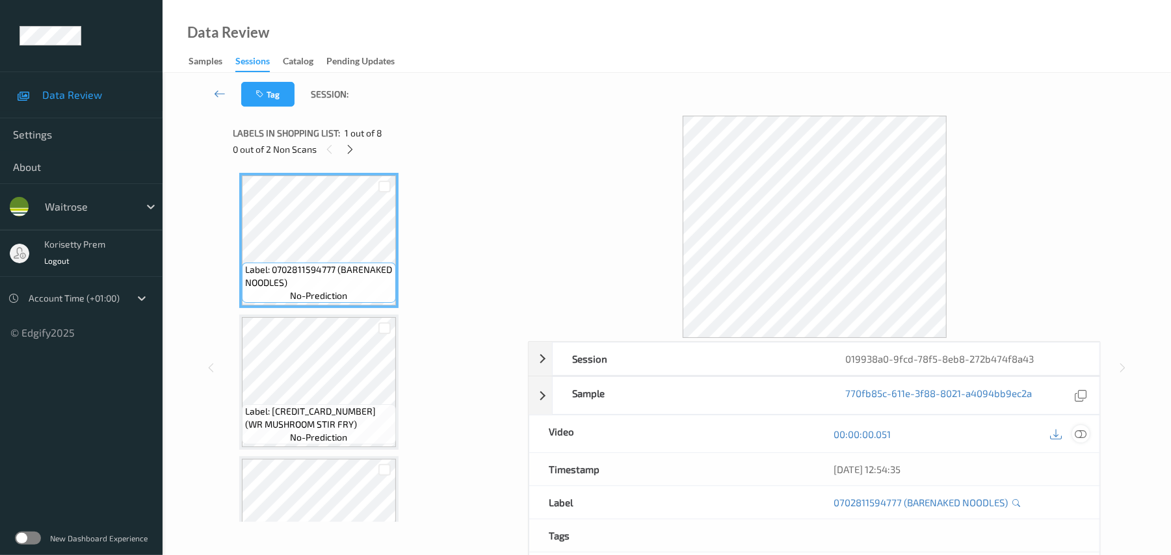
click at [1081, 438] on icon at bounding box center [1082, 435] width 12 height 12
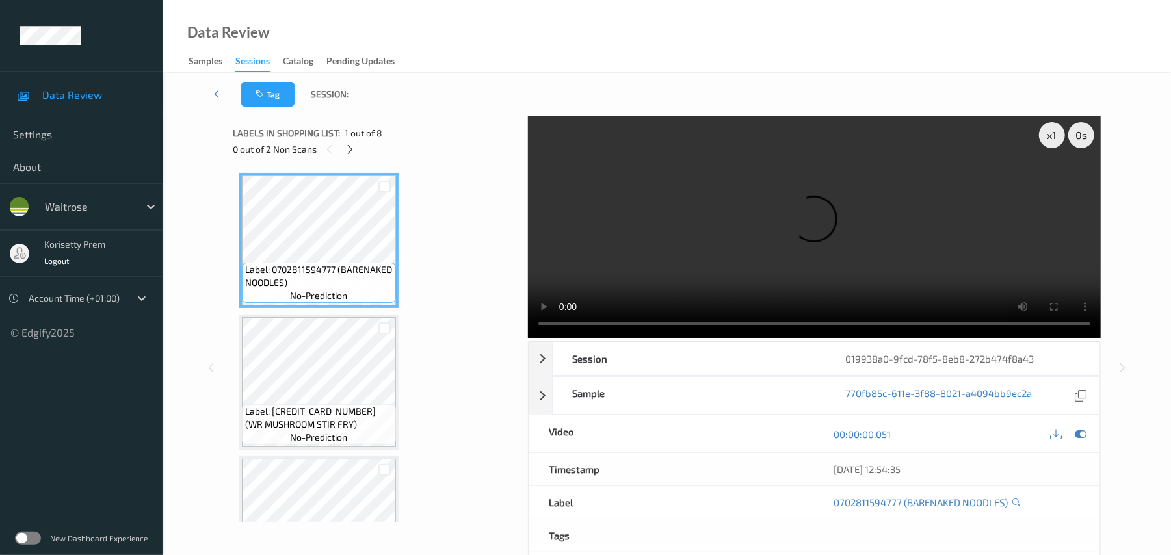
click at [703, 269] on video at bounding box center [814, 227] width 573 height 222
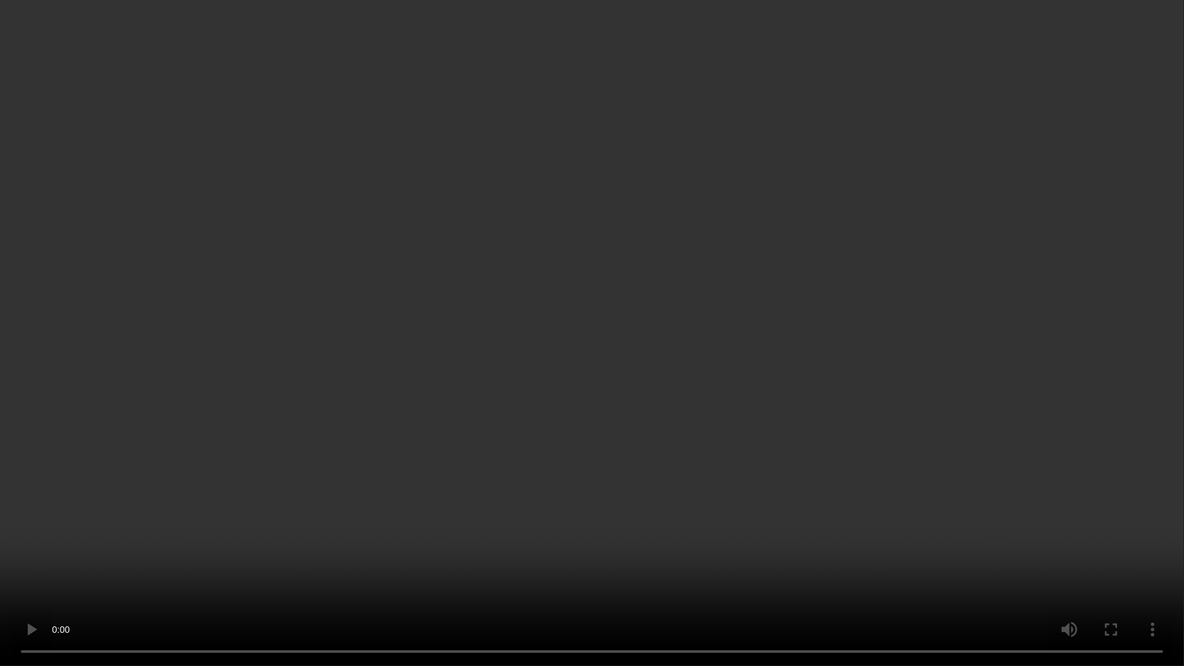
click at [812, 344] on video at bounding box center [592, 333] width 1184 height 666
click at [1179, 189] on video at bounding box center [592, 333] width 1184 height 666
click at [924, 386] on video at bounding box center [592, 333] width 1184 height 666
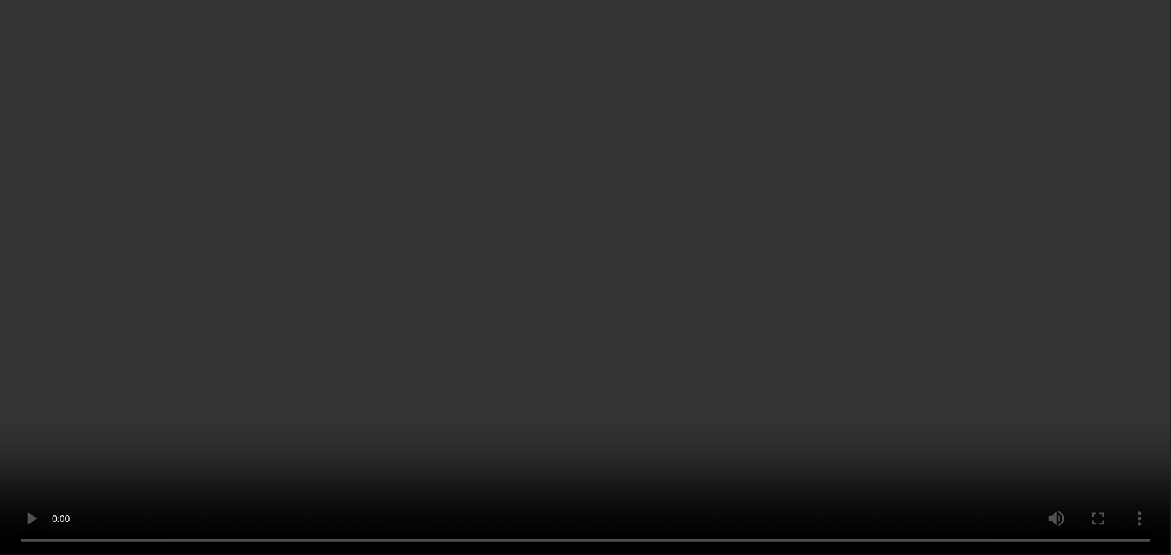
scroll to position [347, 0]
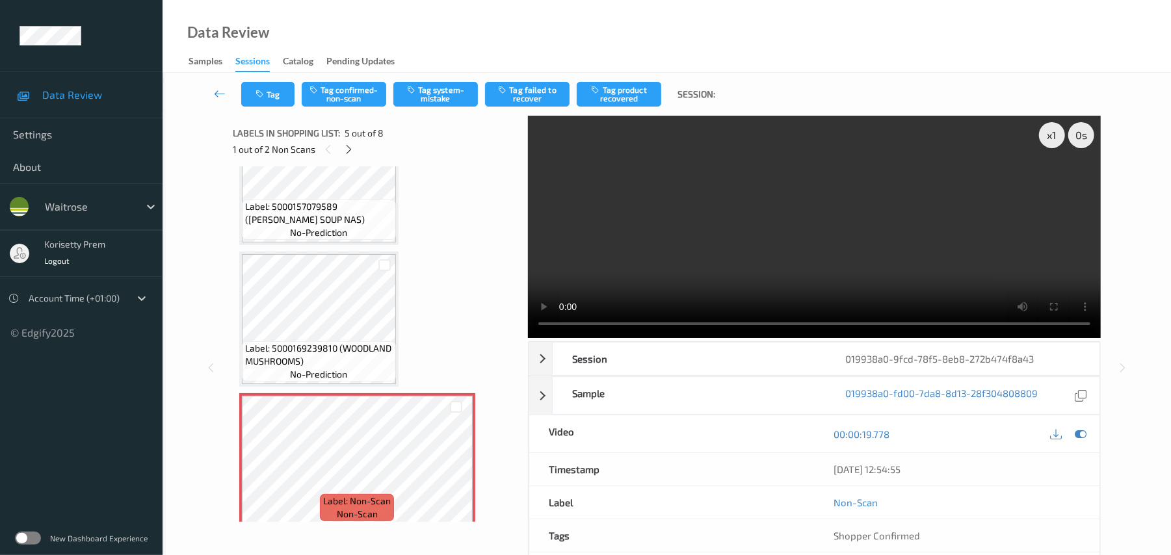
click at [722, 242] on video at bounding box center [814, 227] width 573 height 222
click at [706, 206] on video at bounding box center [814, 227] width 573 height 222
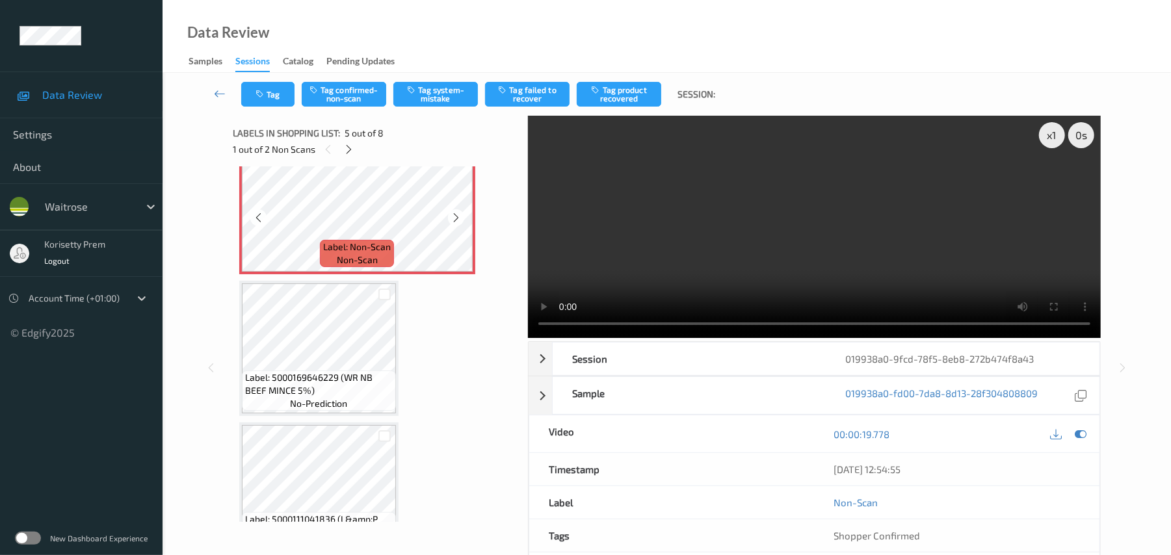
scroll to position [607, 0]
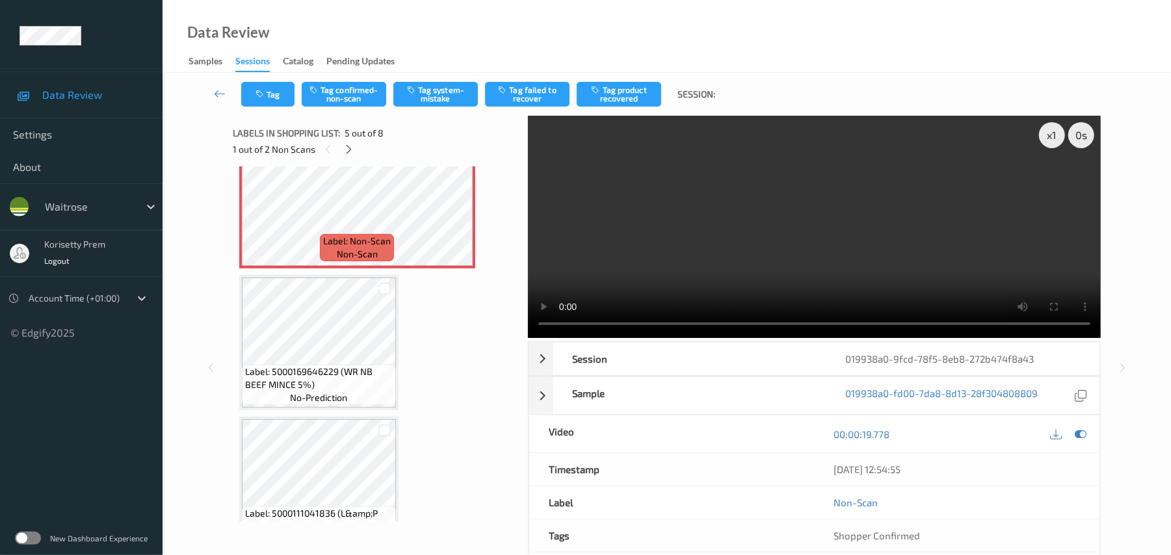
click at [725, 253] on video at bounding box center [814, 227] width 573 height 222
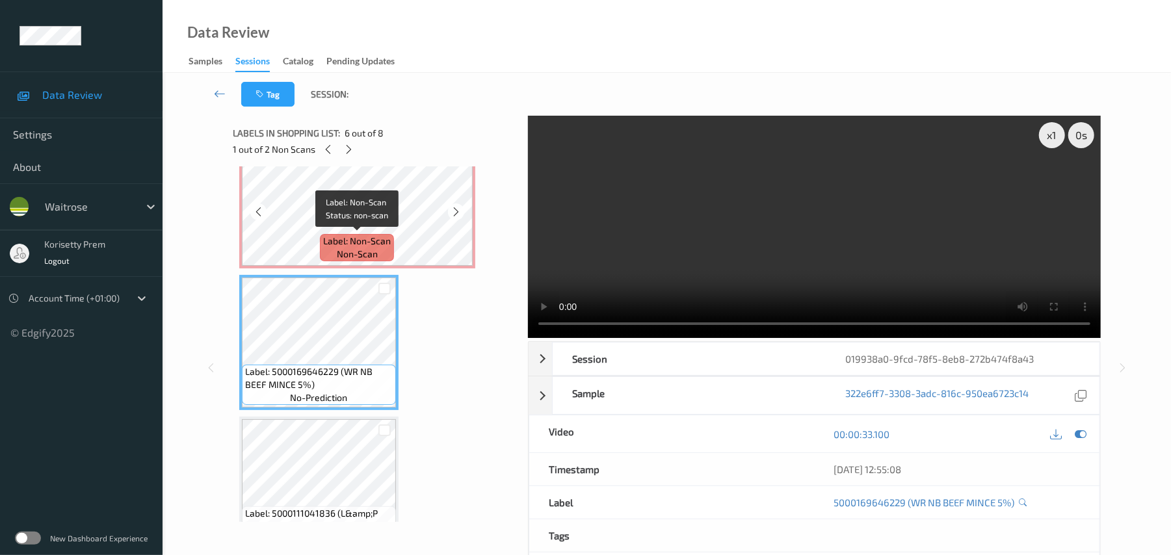
click at [328, 243] on span "Label: Non-Scan" at bounding box center [357, 241] width 68 height 13
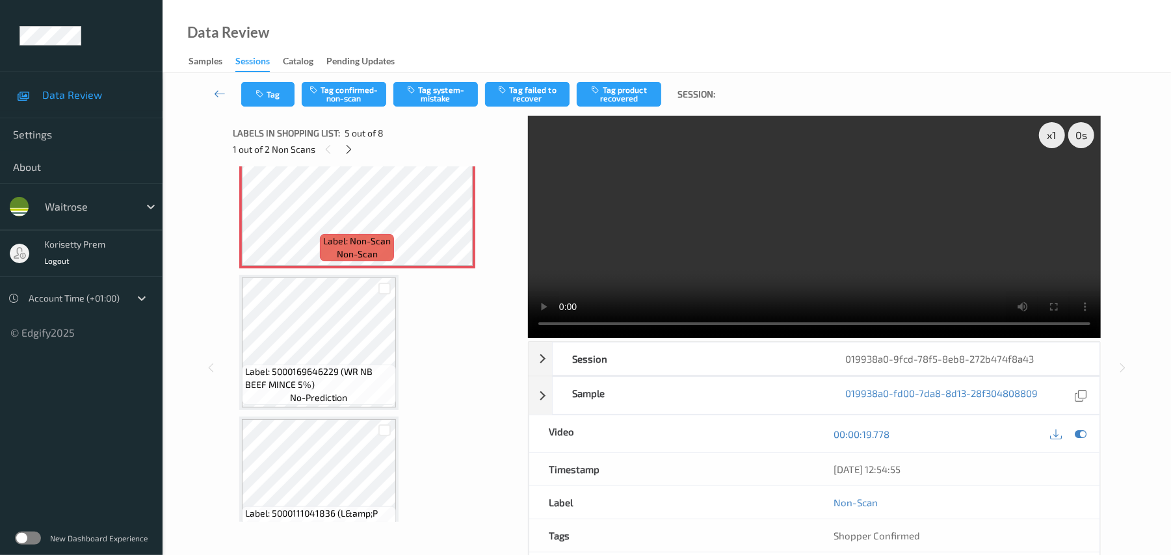
click at [726, 269] on video at bounding box center [814, 227] width 573 height 222
click at [651, 204] on video at bounding box center [814, 227] width 573 height 222
click at [789, 229] on video at bounding box center [814, 227] width 573 height 222
click at [849, 273] on video at bounding box center [814, 227] width 573 height 222
click at [698, 248] on video at bounding box center [814, 227] width 573 height 222
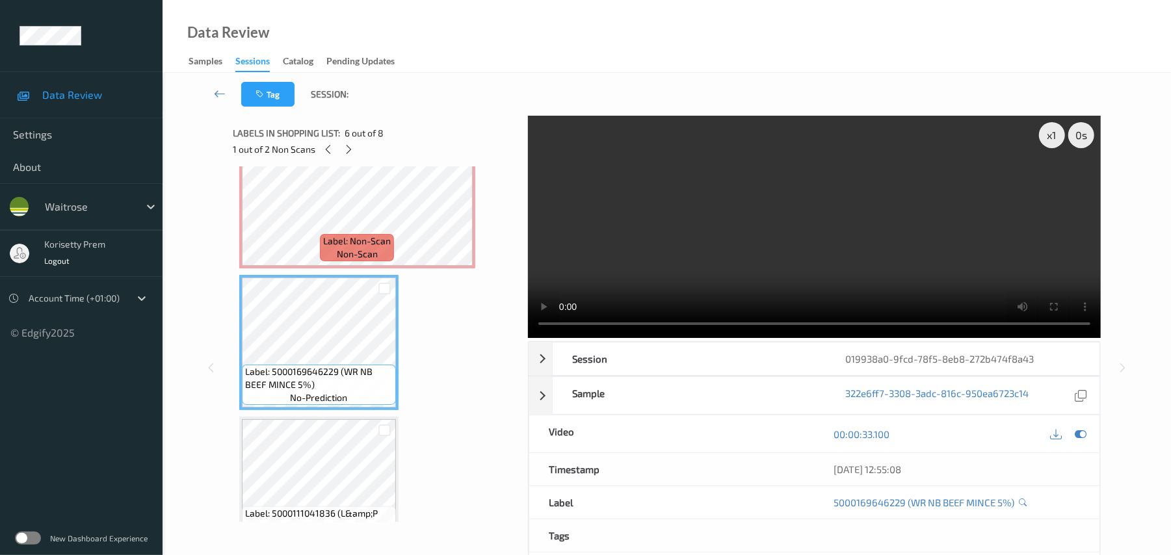
click at [856, 259] on video at bounding box center [814, 227] width 573 height 222
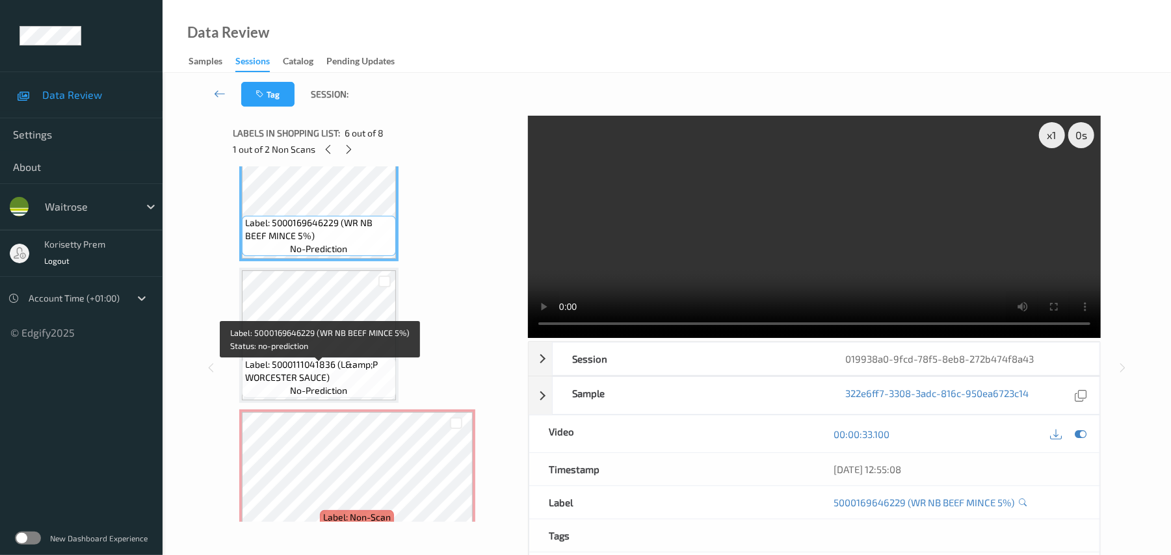
scroll to position [780, 0]
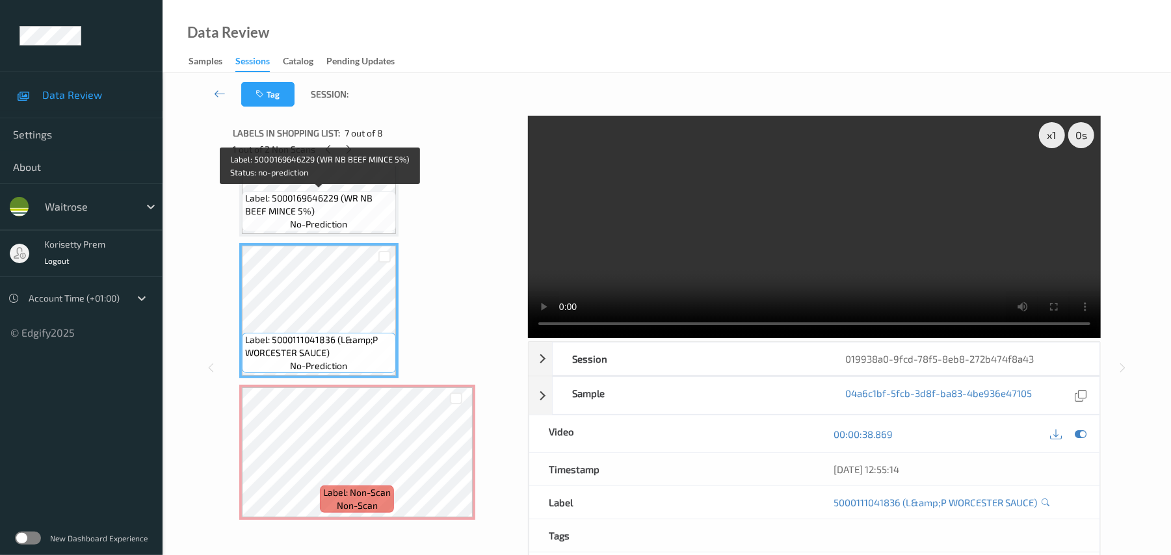
click at [308, 204] on span "Label: 5000169646229 (WR NB BEEF MINCE 5%)" at bounding box center [319, 205] width 148 height 26
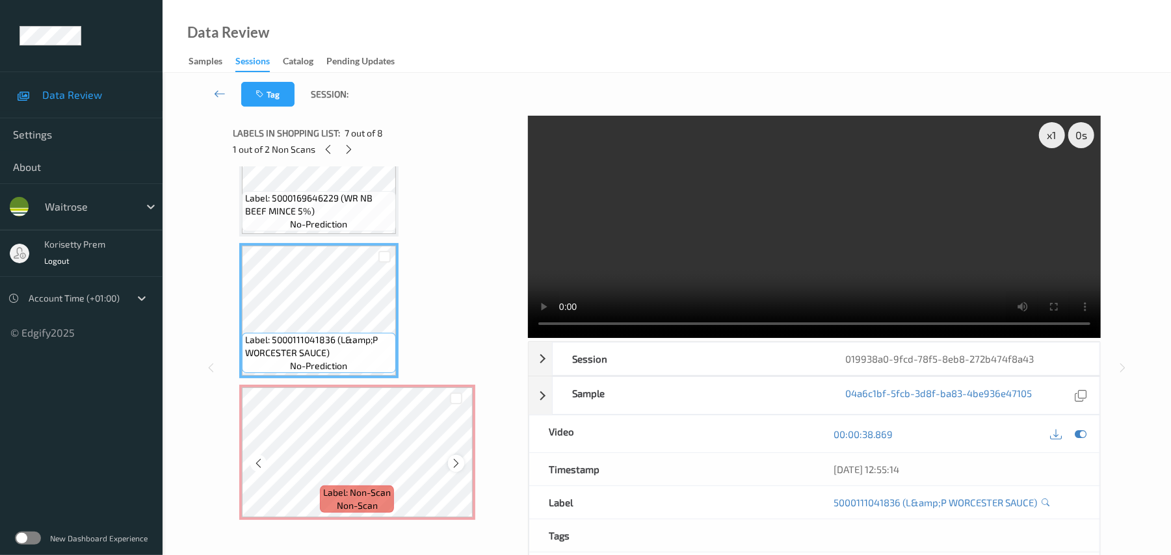
click at [454, 464] on icon at bounding box center [456, 464] width 11 height 12
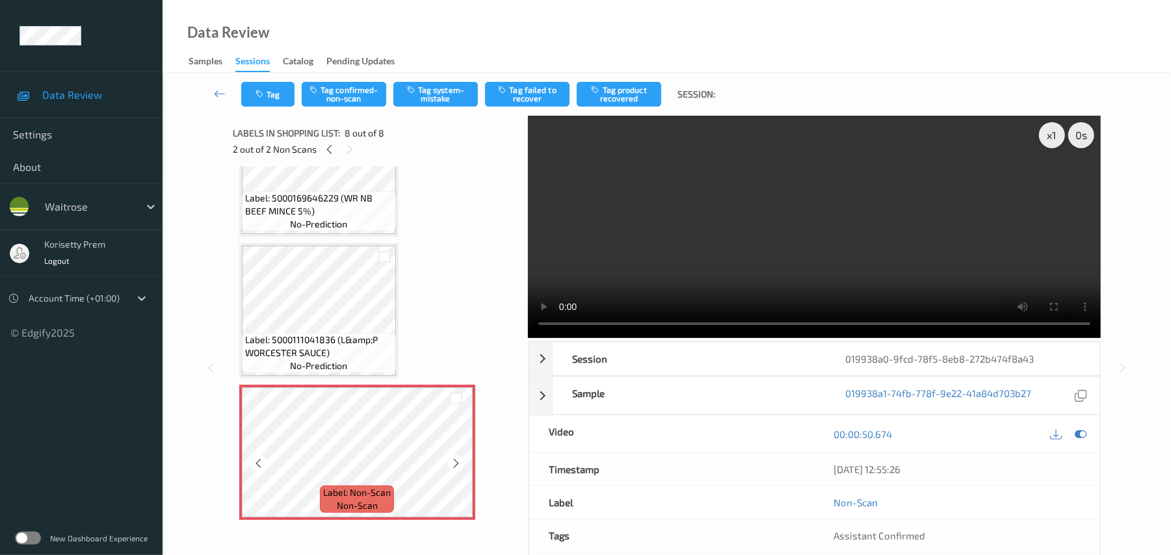
click at [454, 464] on icon at bounding box center [456, 464] width 11 height 12
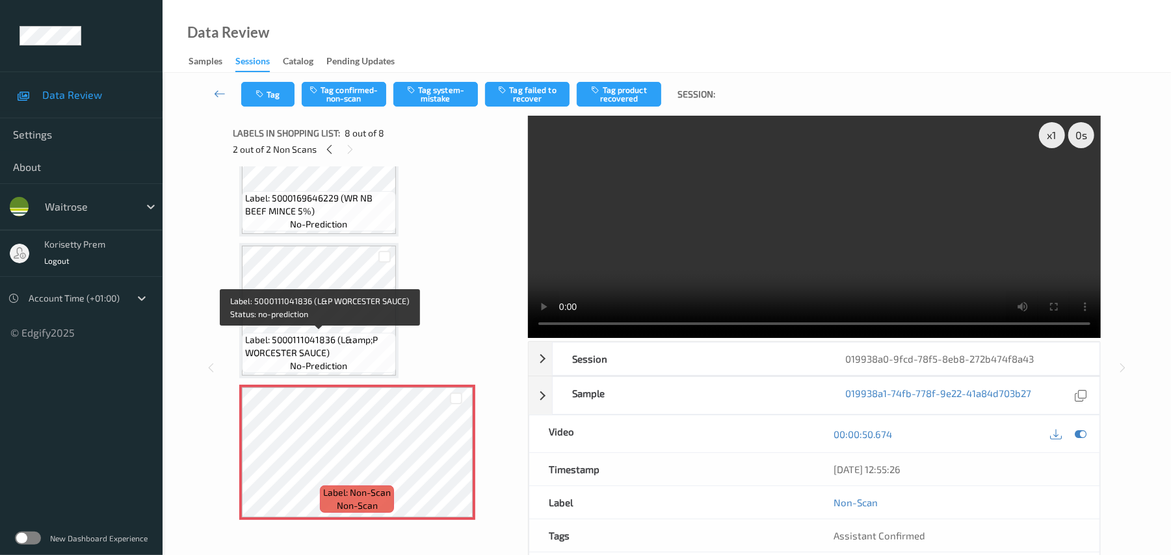
click at [324, 345] on span "Label: 5000111041836 (L&amp;P WORCESTER SAUCE)" at bounding box center [319, 347] width 148 height 26
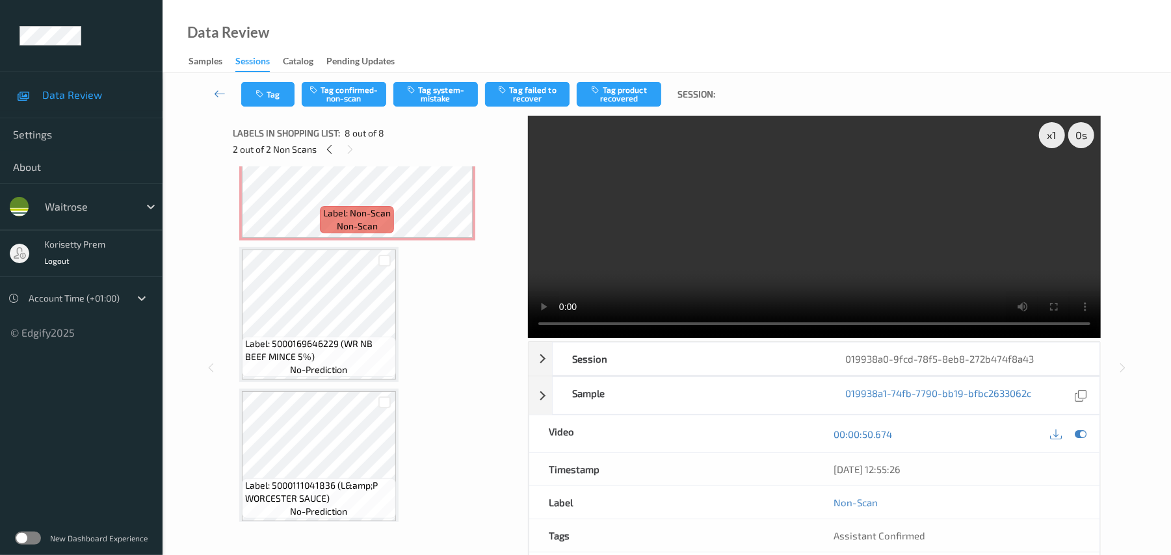
scroll to position [611, 0]
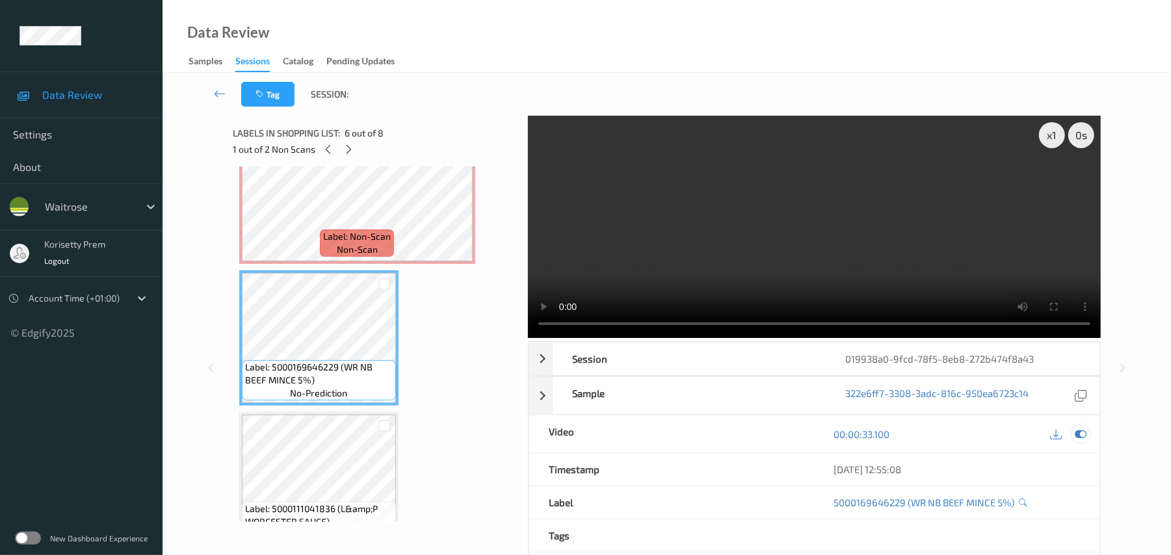
click at [1077, 442] on div at bounding box center [1081, 434] width 18 height 18
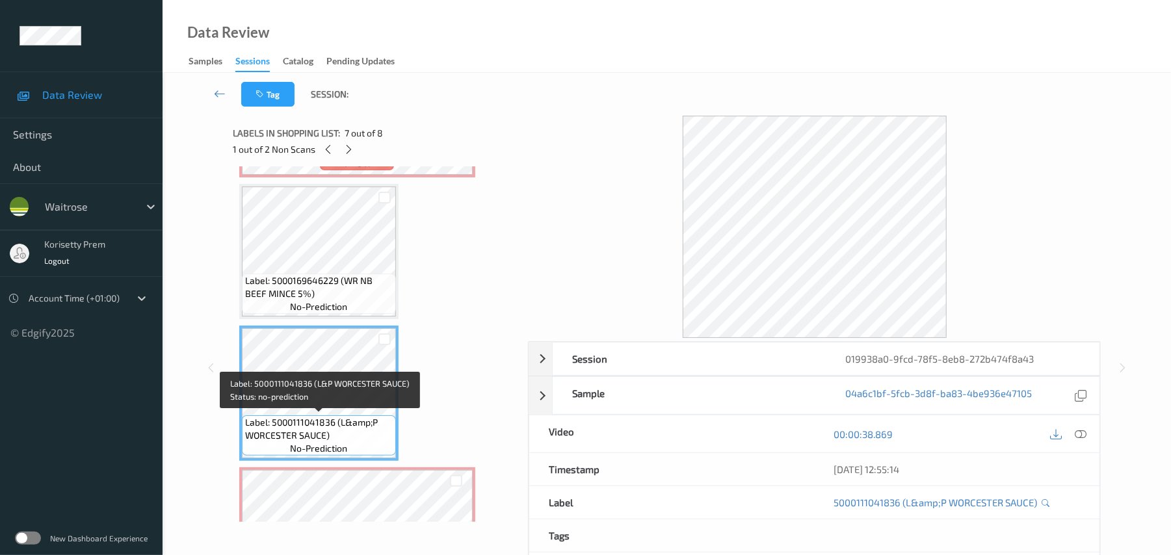
scroll to position [784, 0]
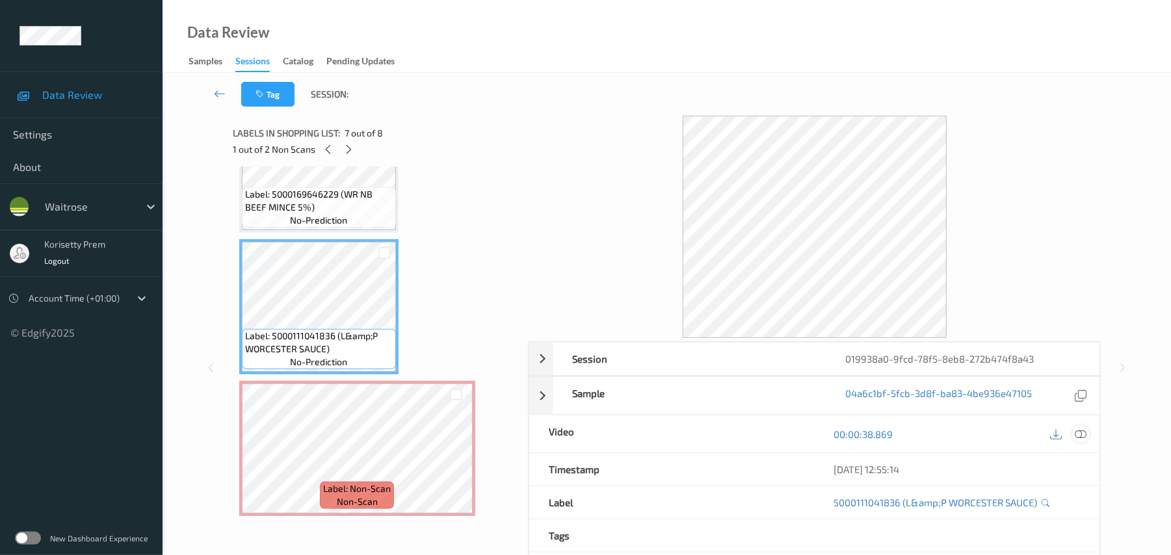
click at [1086, 436] on icon at bounding box center [1082, 435] width 12 height 12
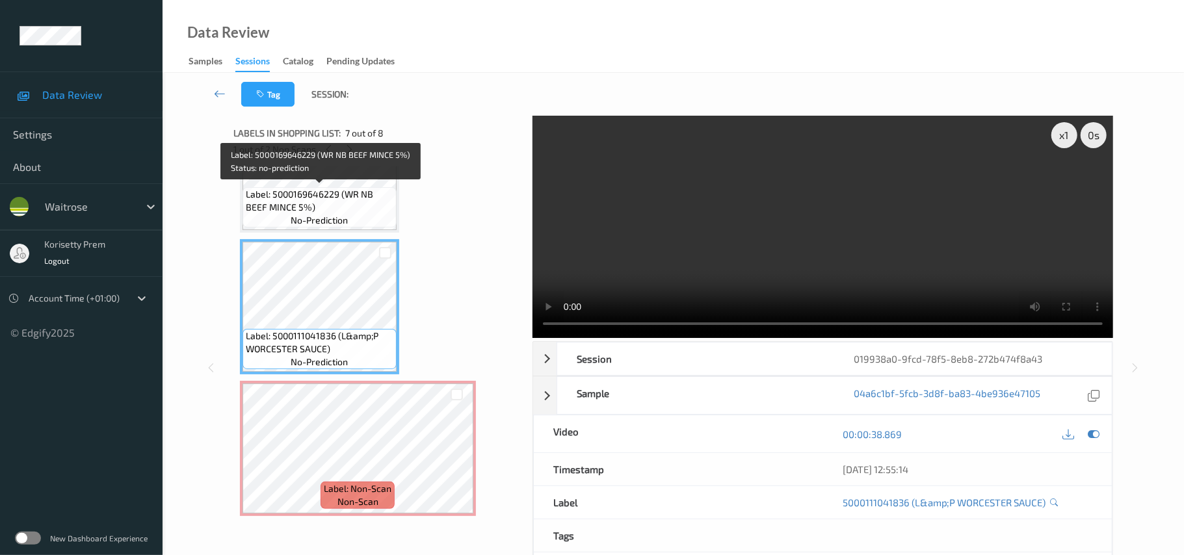
click at [306, 204] on span "Label: 5000169646229 (WR NB BEEF MINCE 5%)" at bounding box center [320, 201] width 148 height 26
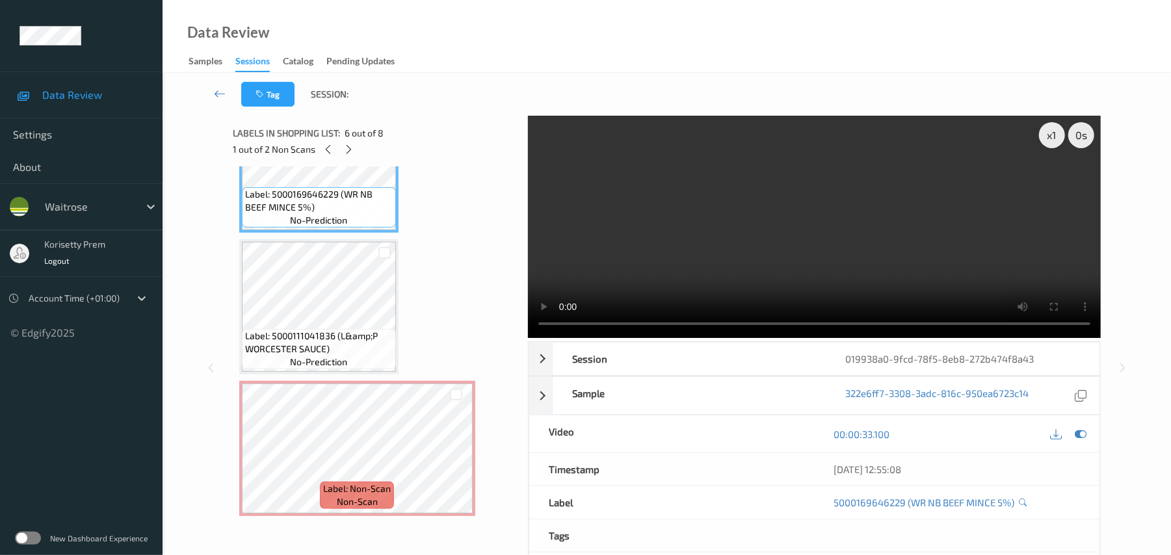
click at [933, 248] on video at bounding box center [814, 227] width 573 height 222
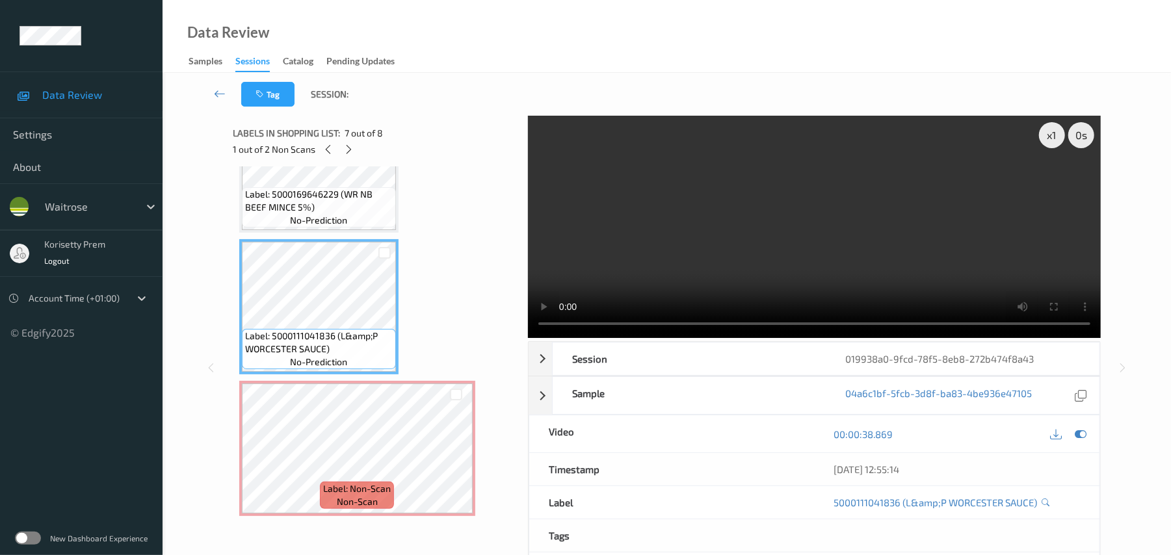
click at [791, 209] on video at bounding box center [814, 227] width 573 height 222
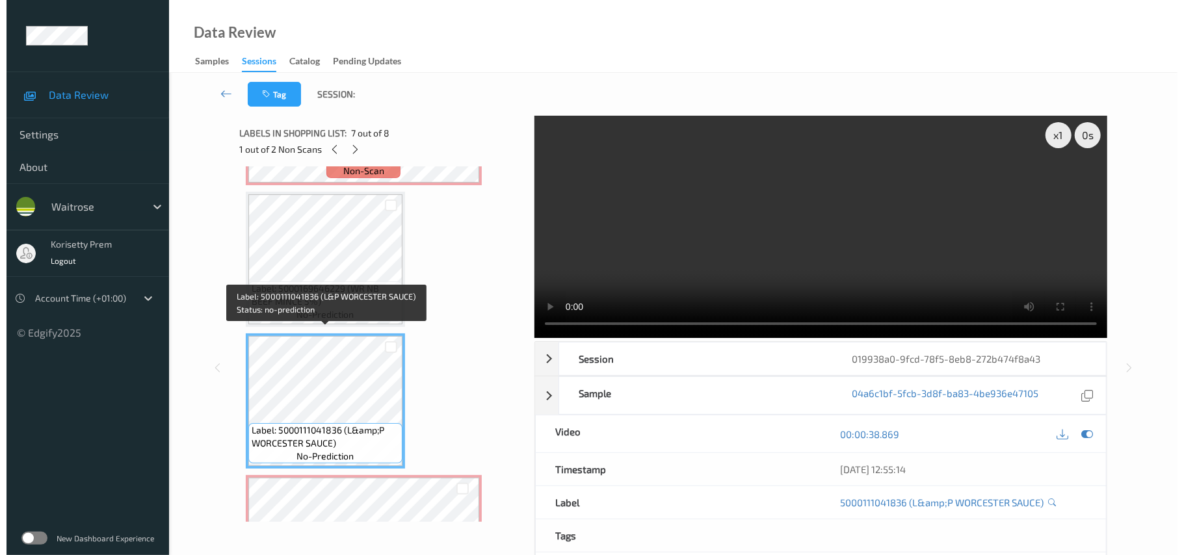
scroll to position [611, 0]
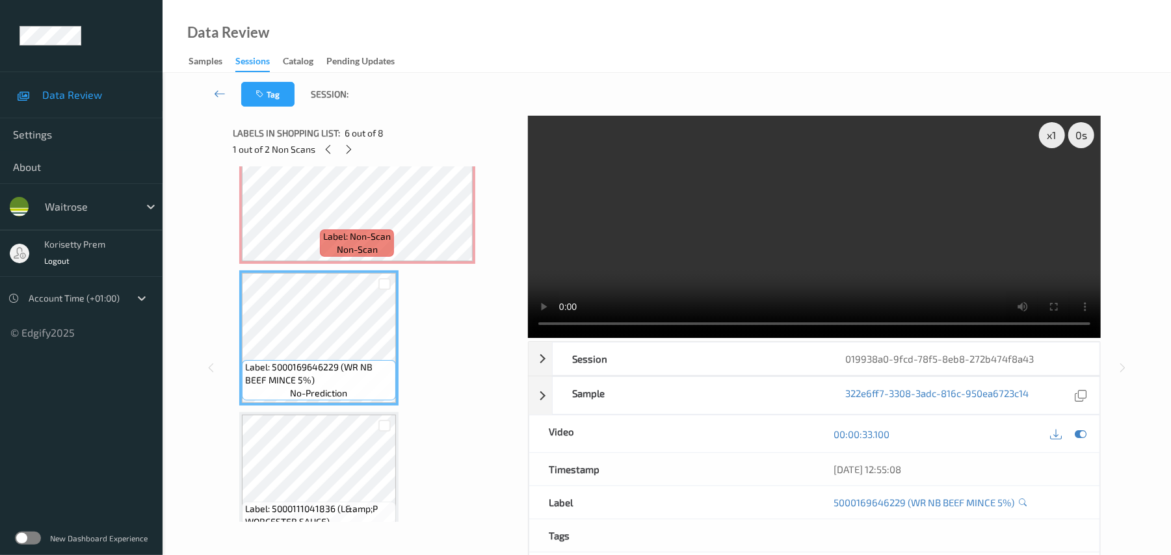
click at [705, 227] on video at bounding box center [814, 227] width 573 height 222
click at [743, 248] on video at bounding box center [814, 227] width 573 height 222
click at [680, 242] on video at bounding box center [814, 227] width 573 height 222
click at [354, 230] on div "Label: Non-Scan non-scan" at bounding box center [357, 243] width 74 height 27
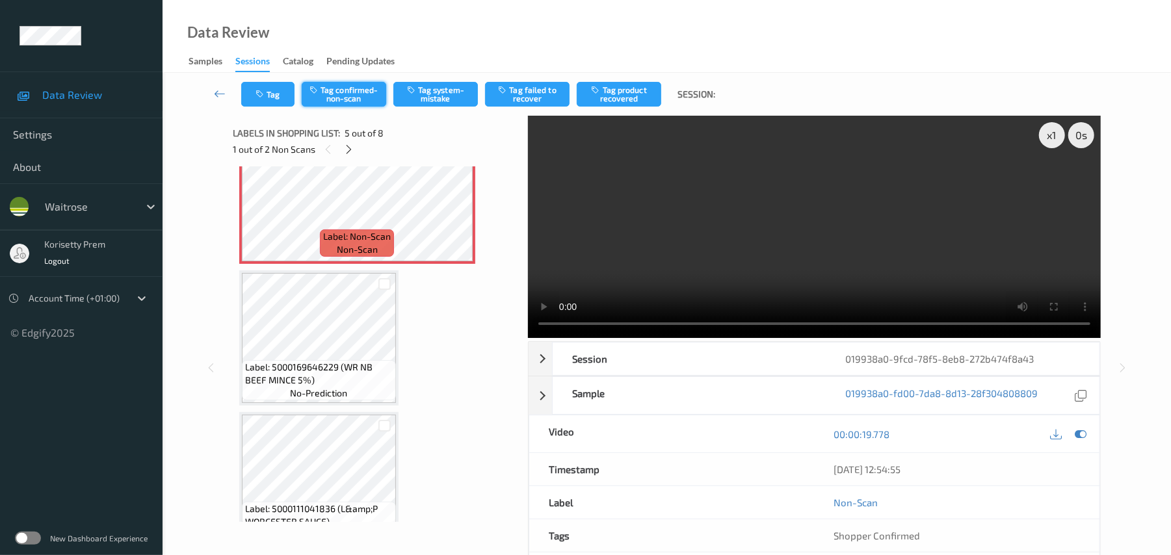
click at [341, 100] on button "Tag confirmed-non-scan" at bounding box center [344, 94] width 85 height 25
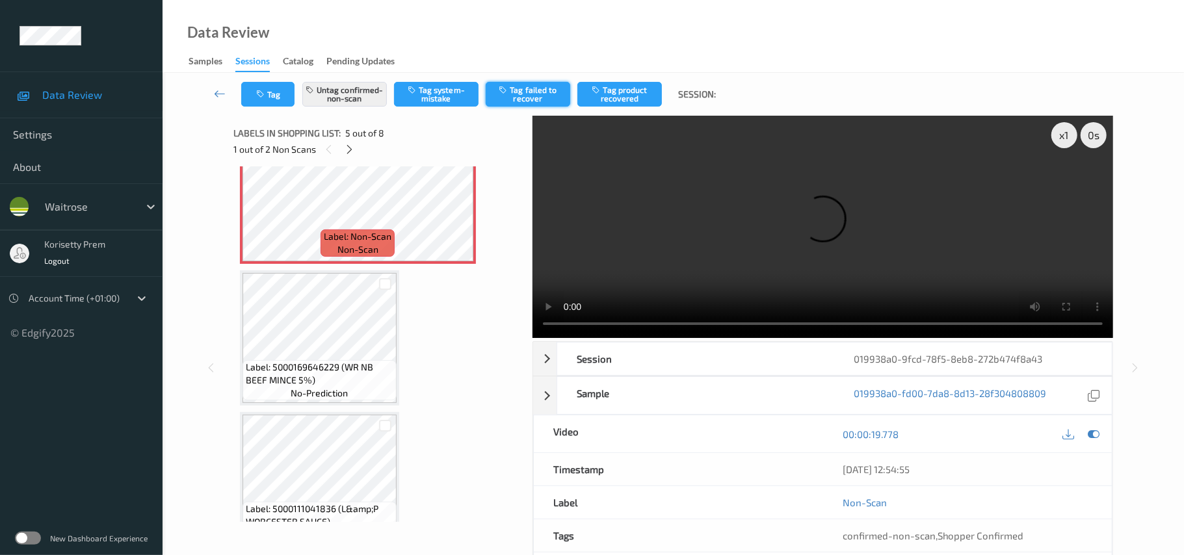
click at [510, 92] on icon "button" at bounding box center [504, 89] width 11 height 9
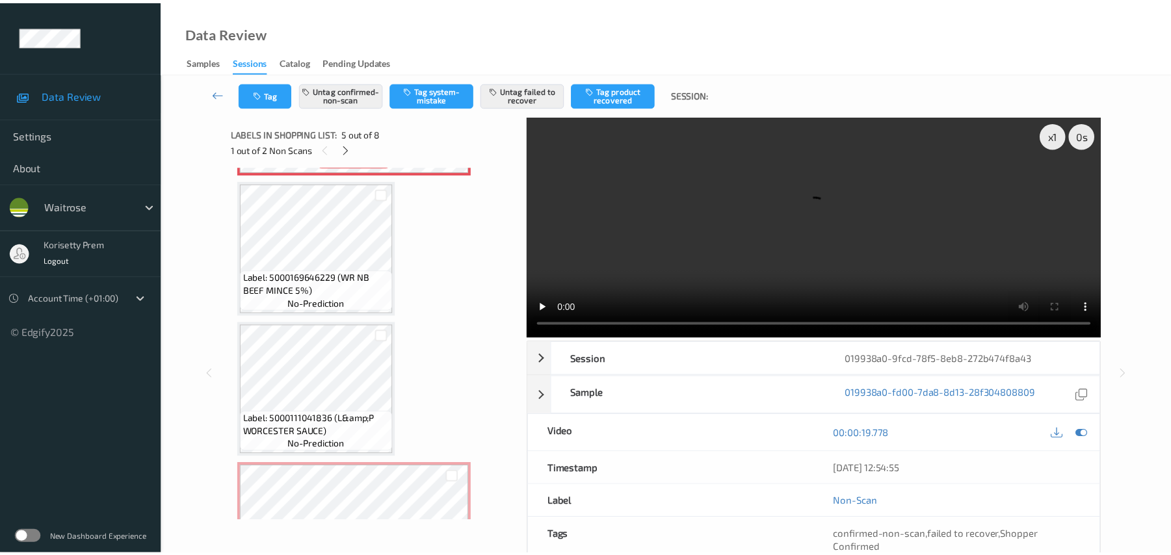
scroll to position [784, 0]
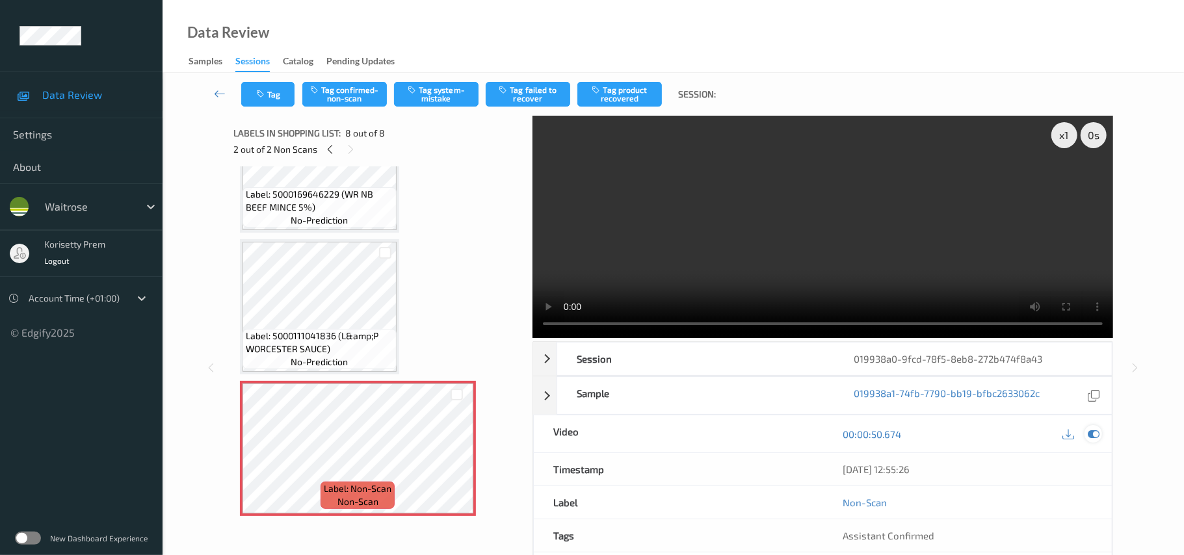
click at [1091, 429] on icon at bounding box center [1094, 435] width 12 height 12
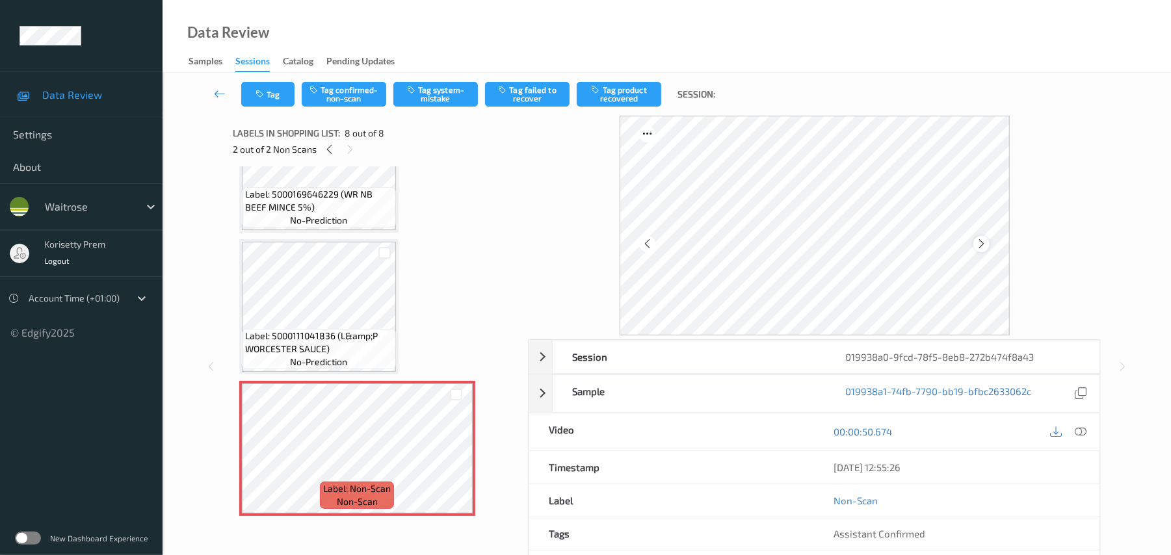
click at [981, 243] on icon at bounding box center [981, 244] width 11 height 12
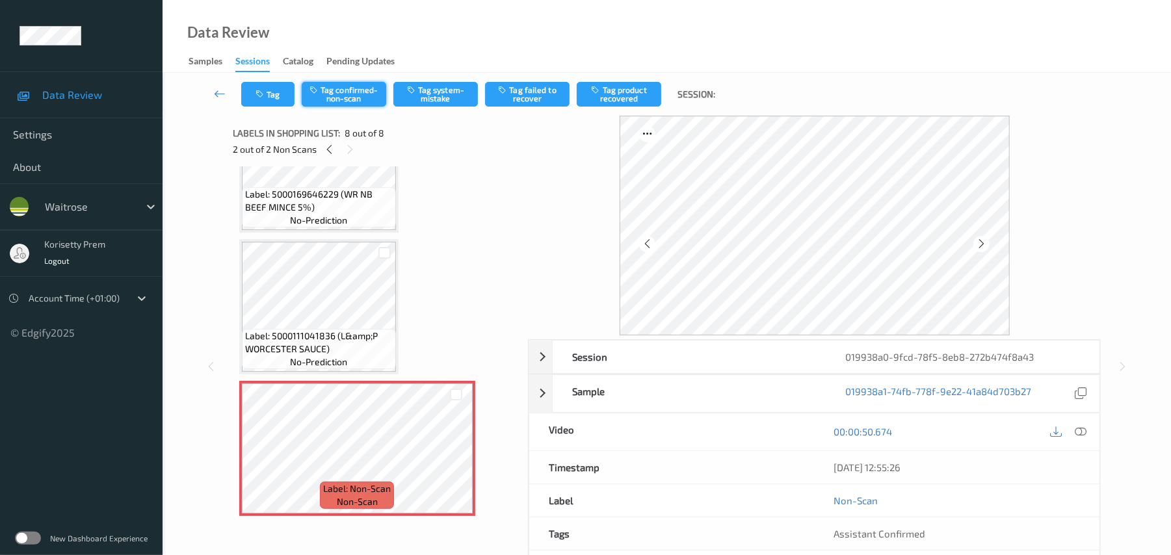
click at [369, 96] on button "Tag confirmed-non-scan" at bounding box center [344, 94] width 85 height 25
click at [542, 92] on button "Tag failed to recover" at bounding box center [527, 94] width 85 height 25
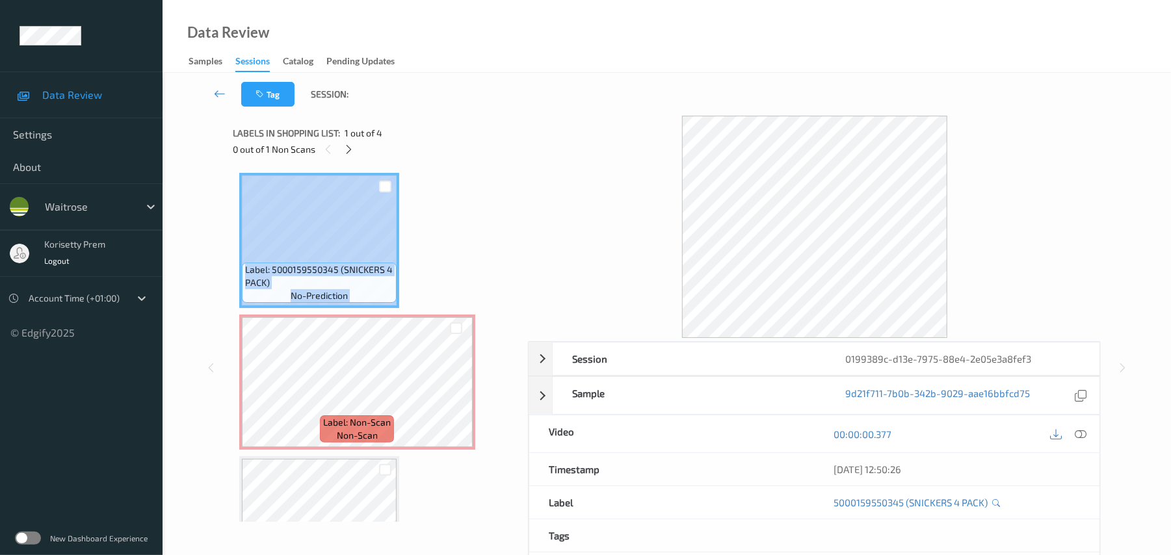
click at [412, 176] on div "Label: 5000159550345 (SNICKERS 4 PACK) no-prediction Label: Non-Scan non-scan L…" at bounding box center [375, 453] width 273 height 561
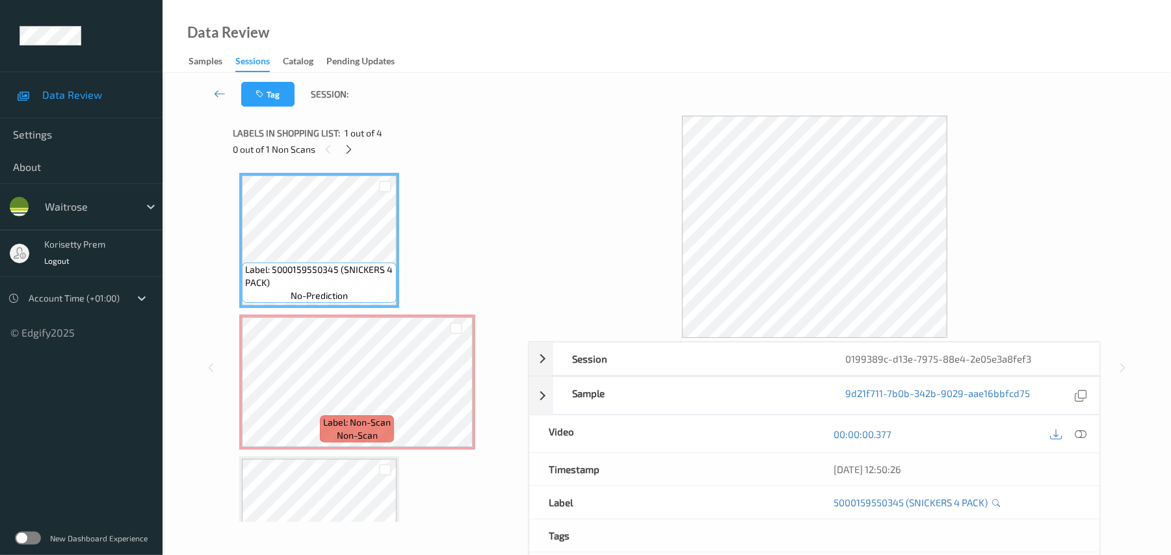
click at [480, 110] on div "Tag Session:" at bounding box center [666, 94] width 955 height 43
click at [1083, 437] on icon at bounding box center [1082, 435] width 12 height 12
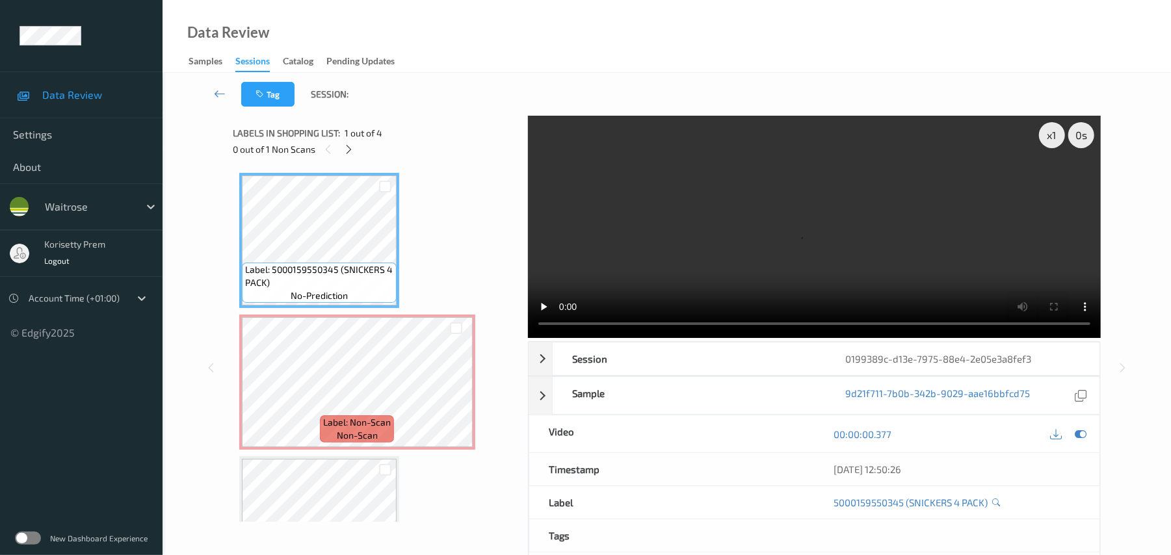
click at [748, 245] on video at bounding box center [814, 227] width 573 height 222
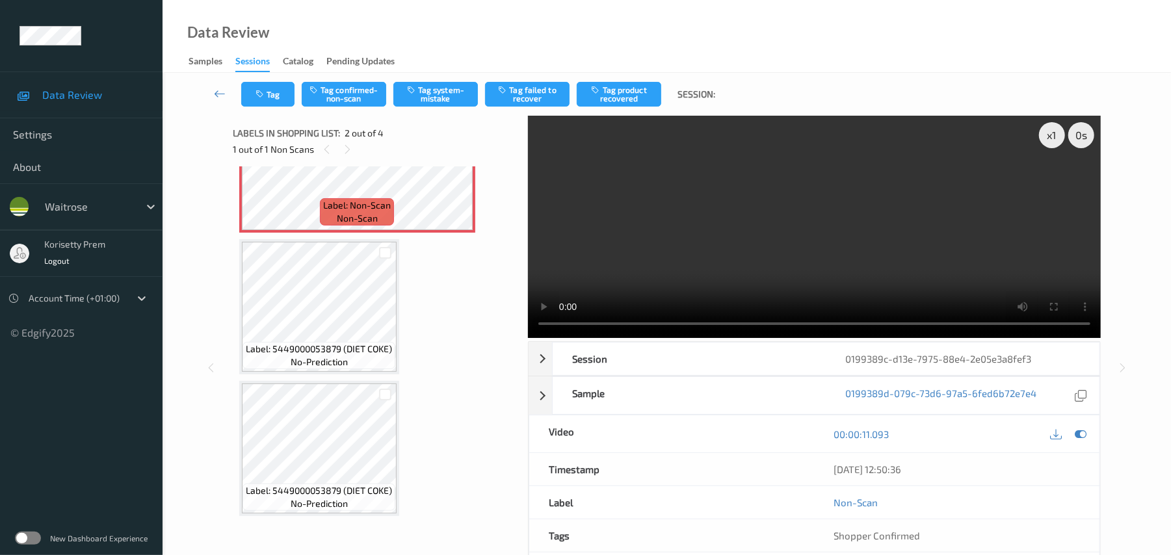
click at [743, 234] on video at bounding box center [814, 227] width 573 height 222
click at [375, 206] on span "Label: Non-Scan" at bounding box center [357, 205] width 68 height 13
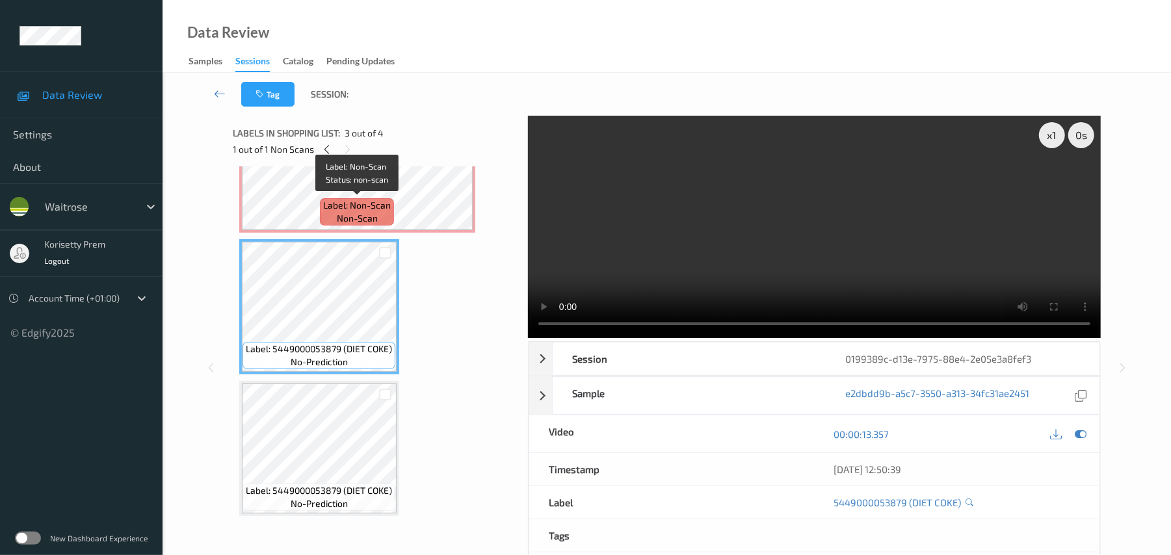
click at [320, 213] on div "Label: Non-Scan non-scan" at bounding box center [357, 211] width 74 height 27
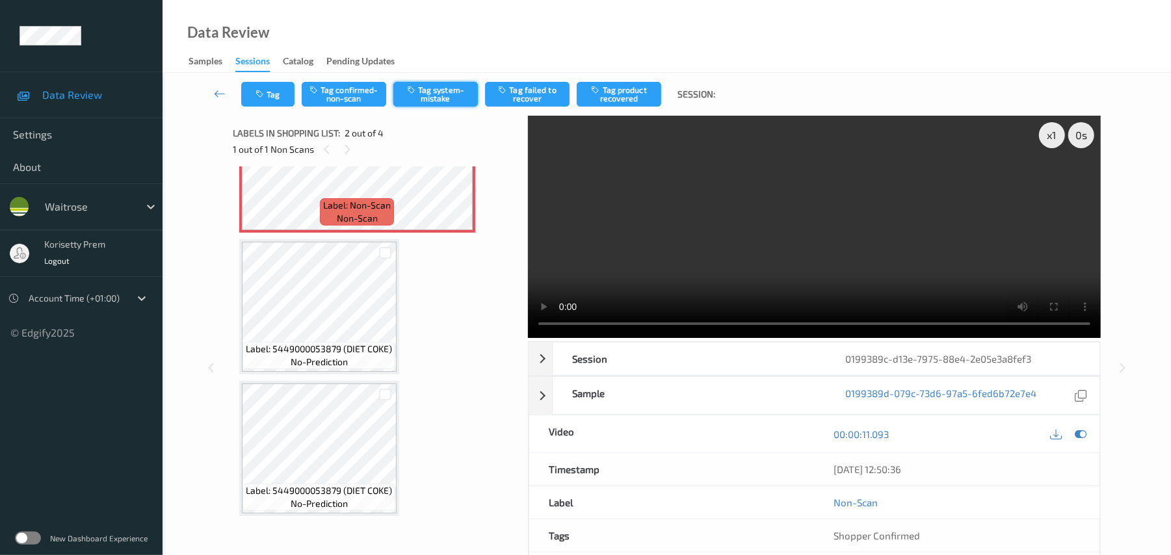
click at [429, 87] on button "Tag system-mistake" at bounding box center [435, 94] width 85 height 25
click at [266, 98] on icon "button" at bounding box center [261, 94] width 11 height 9
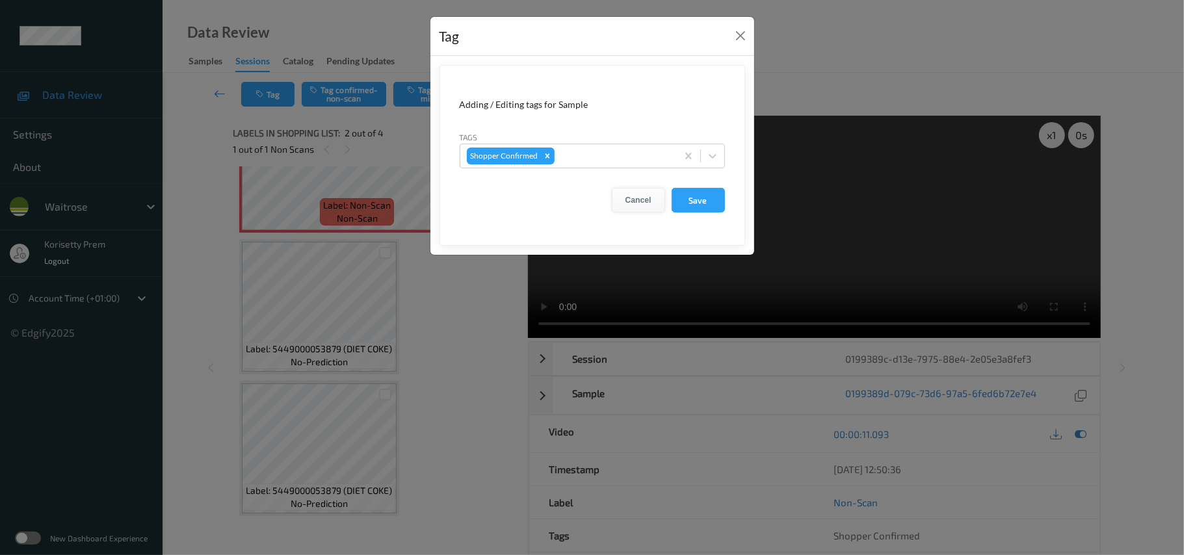
click at [638, 206] on button "Cancel" at bounding box center [638, 200] width 53 height 25
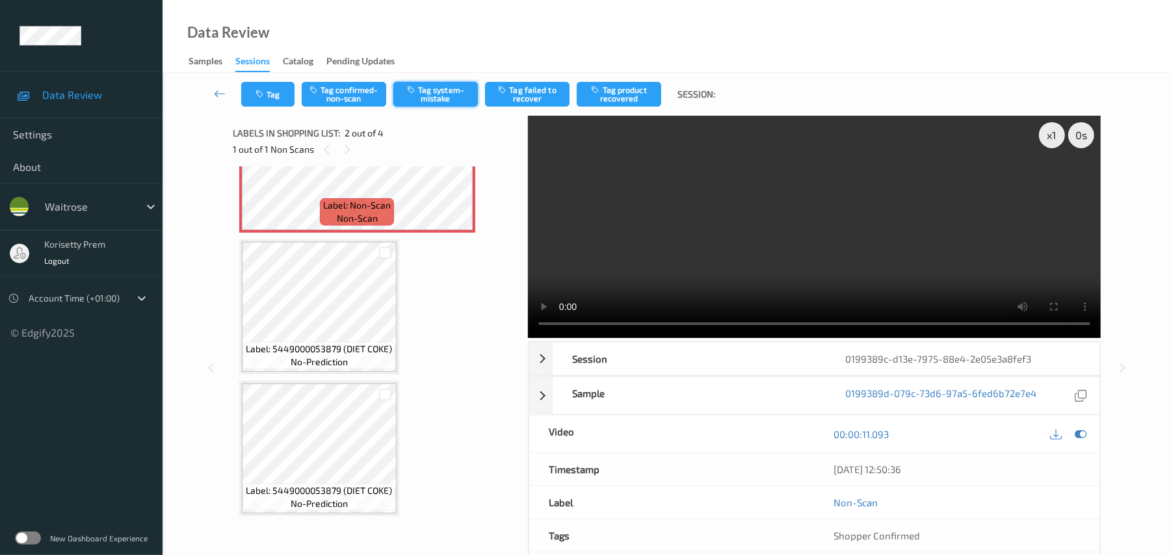
click at [440, 90] on button "Tag system-mistake" at bounding box center [435, 94] width 85 height 25
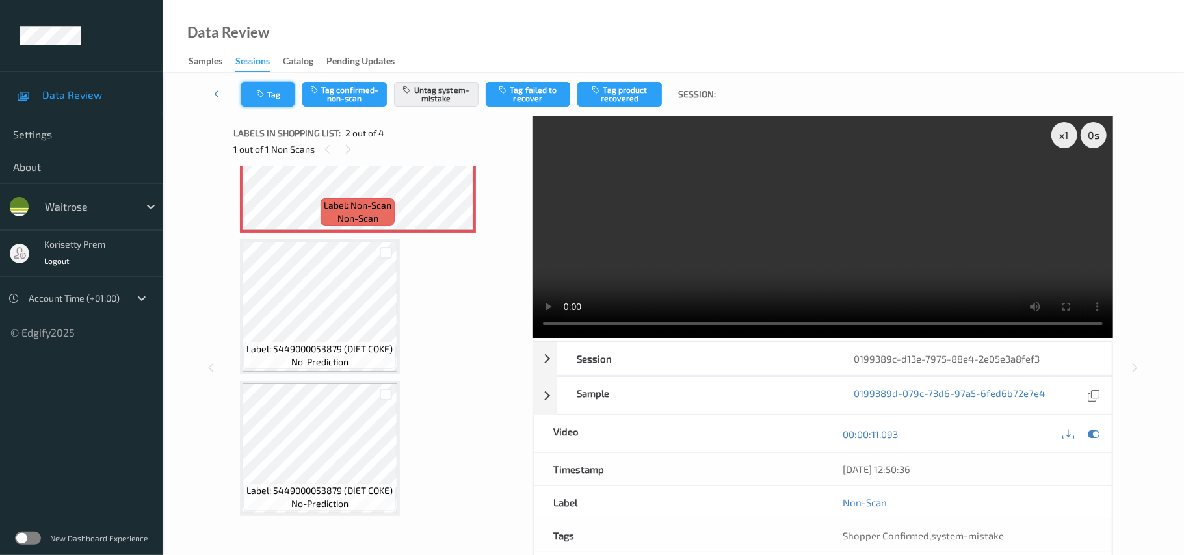
click at [280, 95] on button "Tag" at bounding box center [267, 94] width 53 height 25
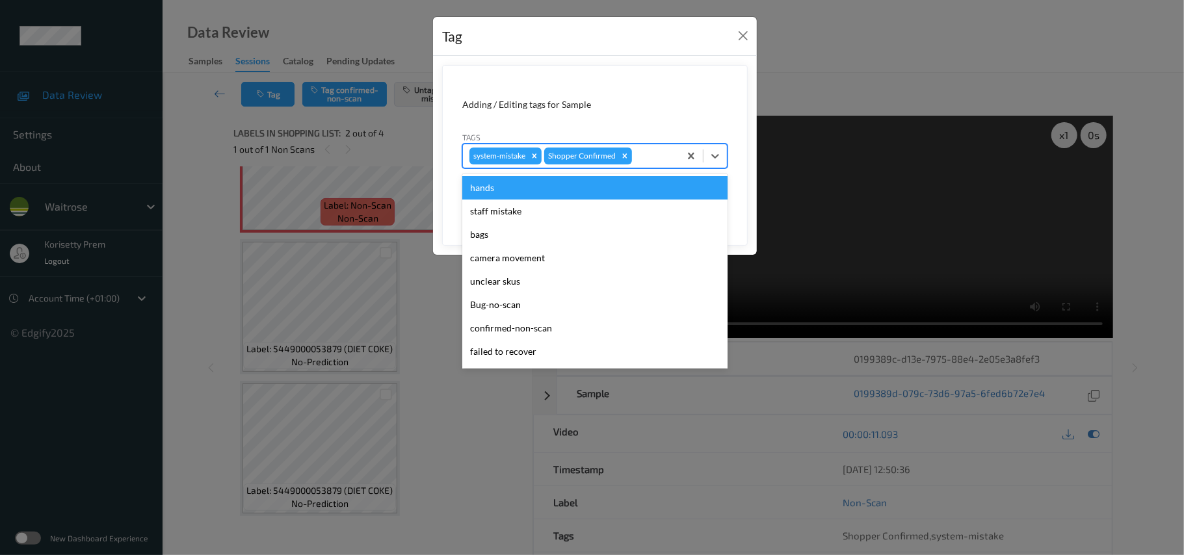
click at [670, 166] on div "system-mistake Shopper Confirmed" at bounding box center [571, 156] width 217 height 22
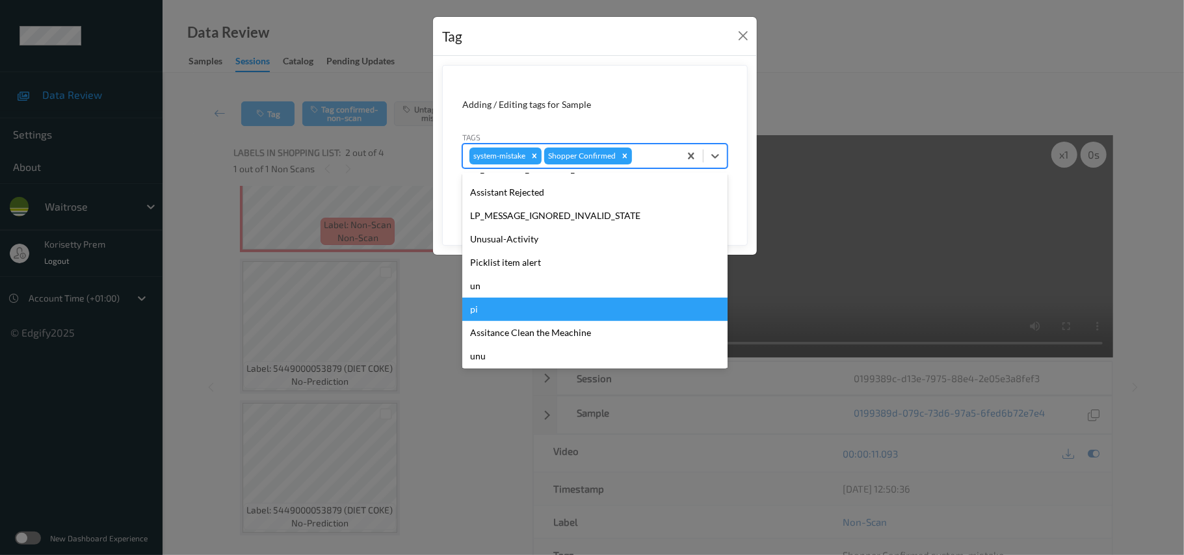
scroll to position [302, 0]
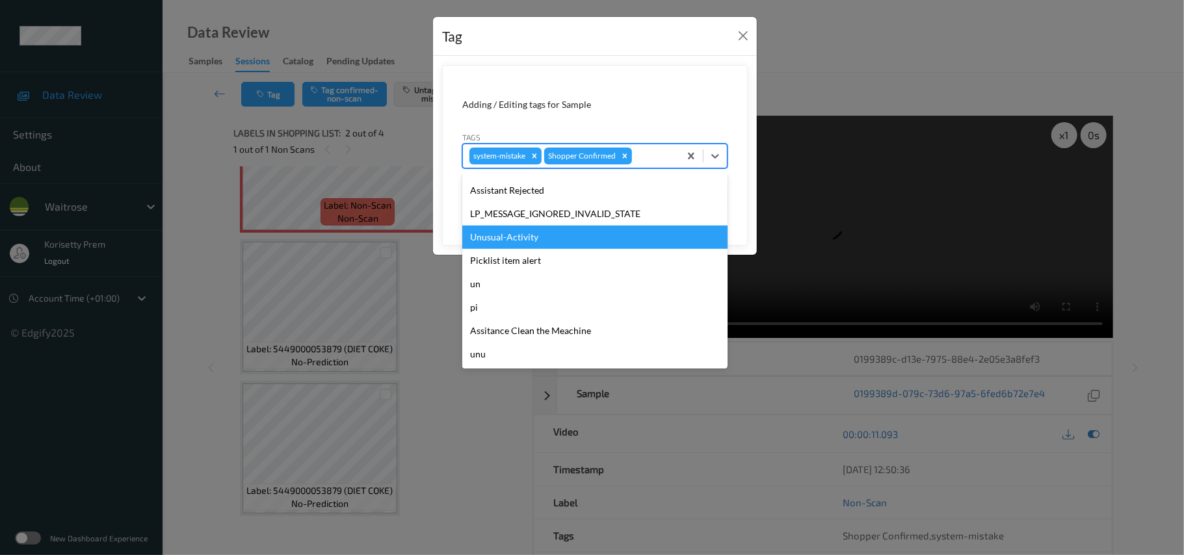
click at [524, 242] on div "Unusual-Activity" at bounding box center [594, 237] width 265 height 23
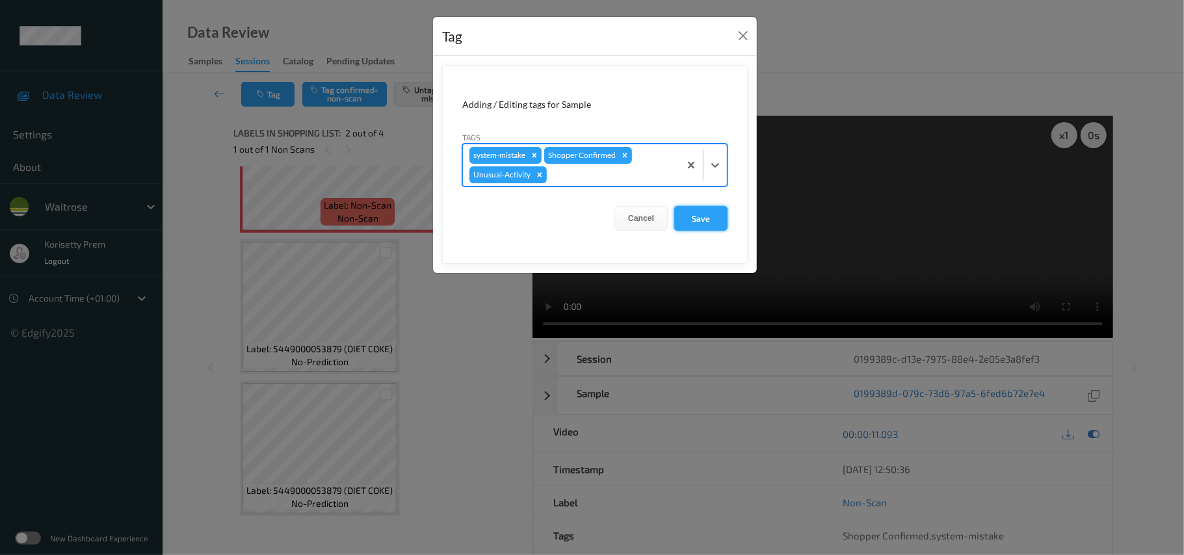
click at [687, 224] on button "Save" at bounding box center [700, 218] width 53 height 25
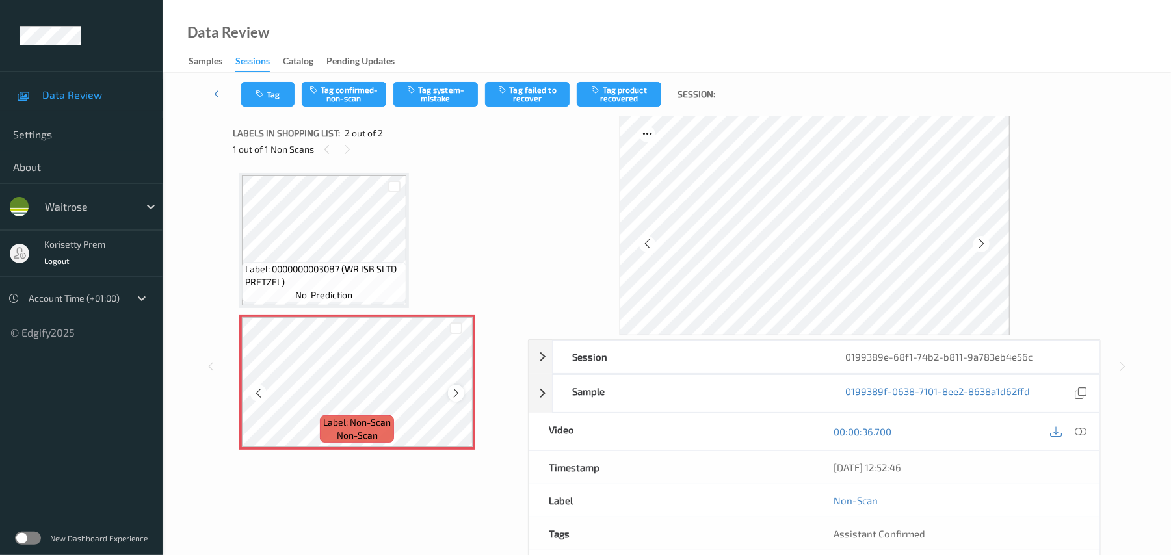
click at [457, 396] on icon at bounding box center [456, 394] width 11 height 12
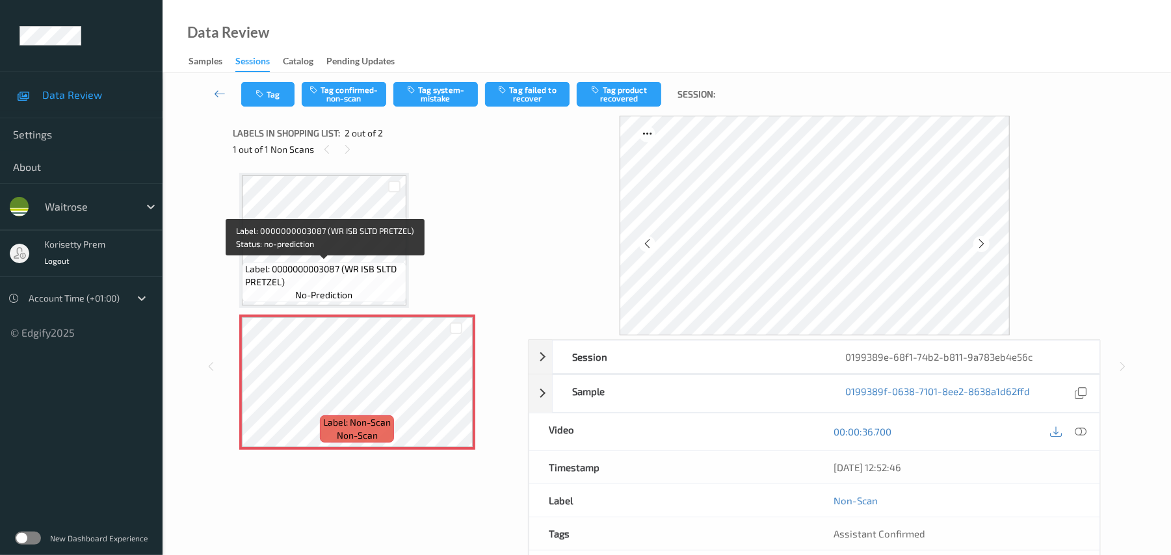
click at [290, 266] on span "Label: 0000000003087 (WR ISB SLTD PRETZEL)" at bounding box center [324, 276] width 158 height 26
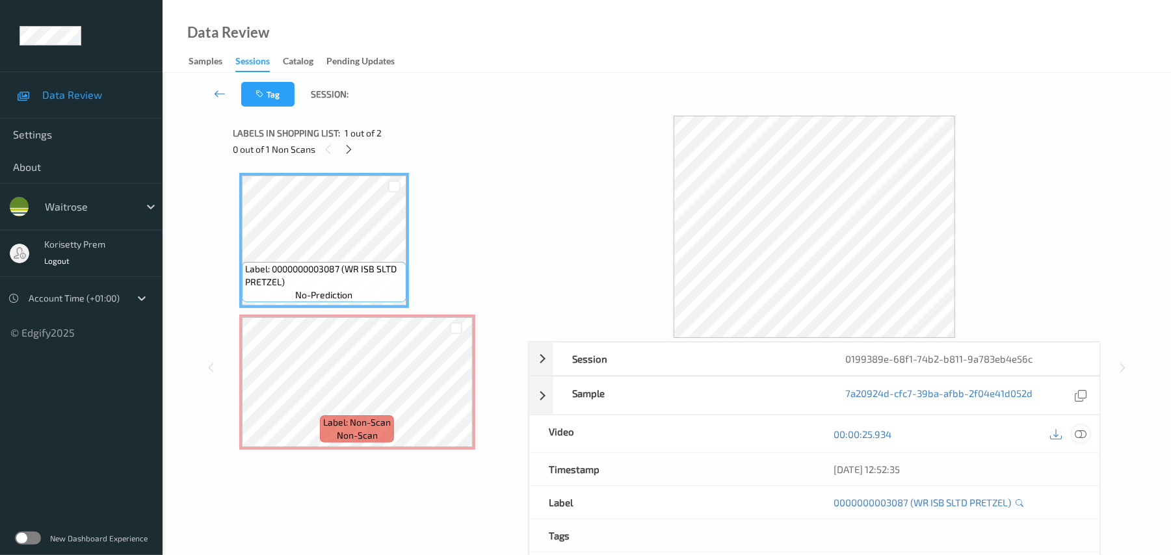
click at [1082, 440] on icon at bounding box center [1082, 435] width 12 height 12
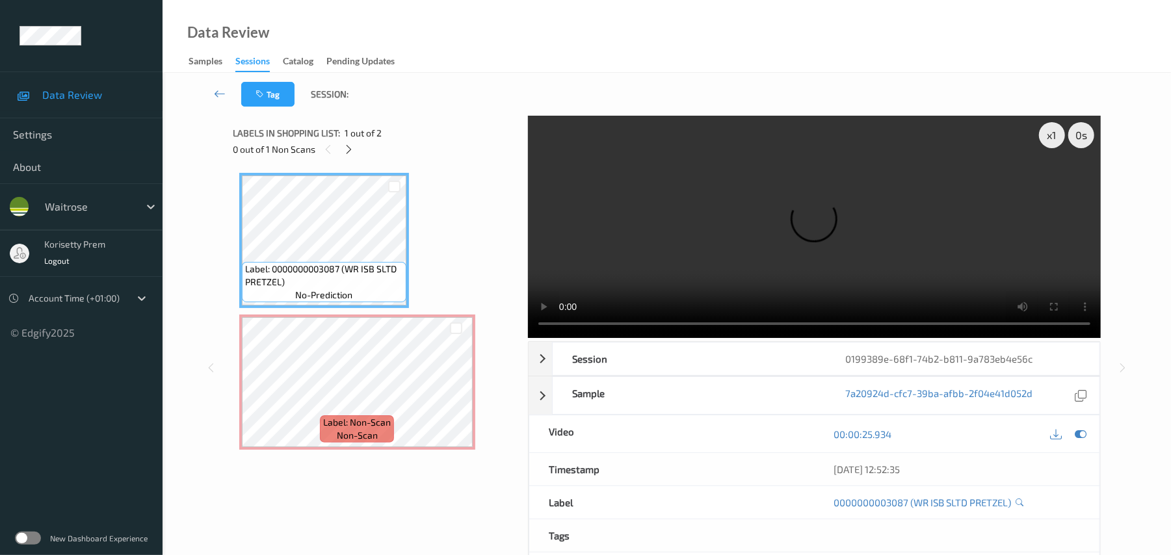
click at [914, 268] on video at bounding box center [814, 227] width 573 height 222
click at [609, 282] on video at bounding box center [814, 227] width 573 height 222
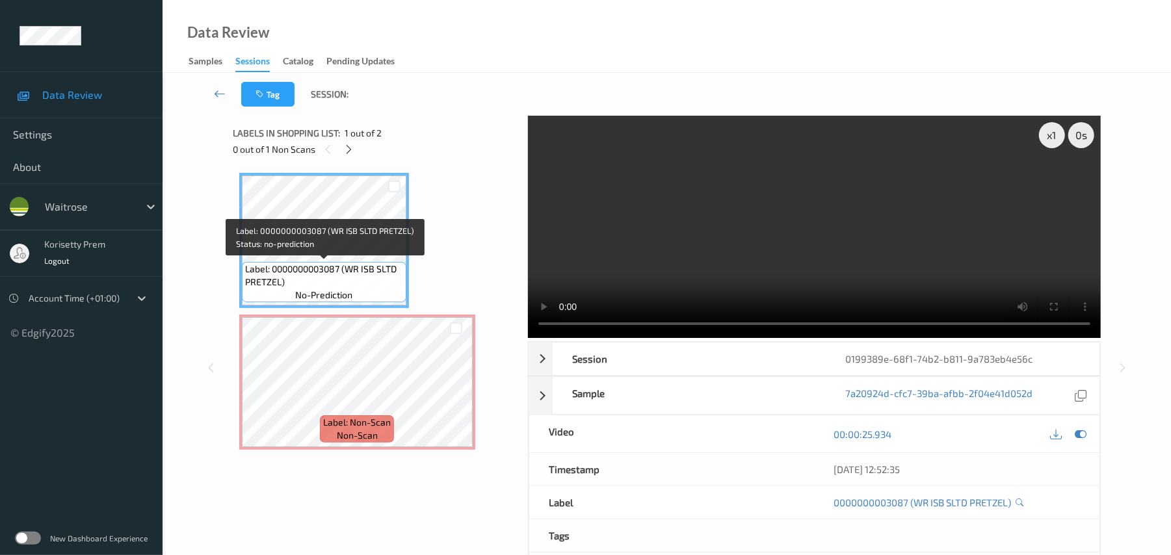
click at [384, 274] on span "Label: 0000000003087 (WR ISB SLTD PRETZEL)" at bounding box center [324, 276] width 158 height 26
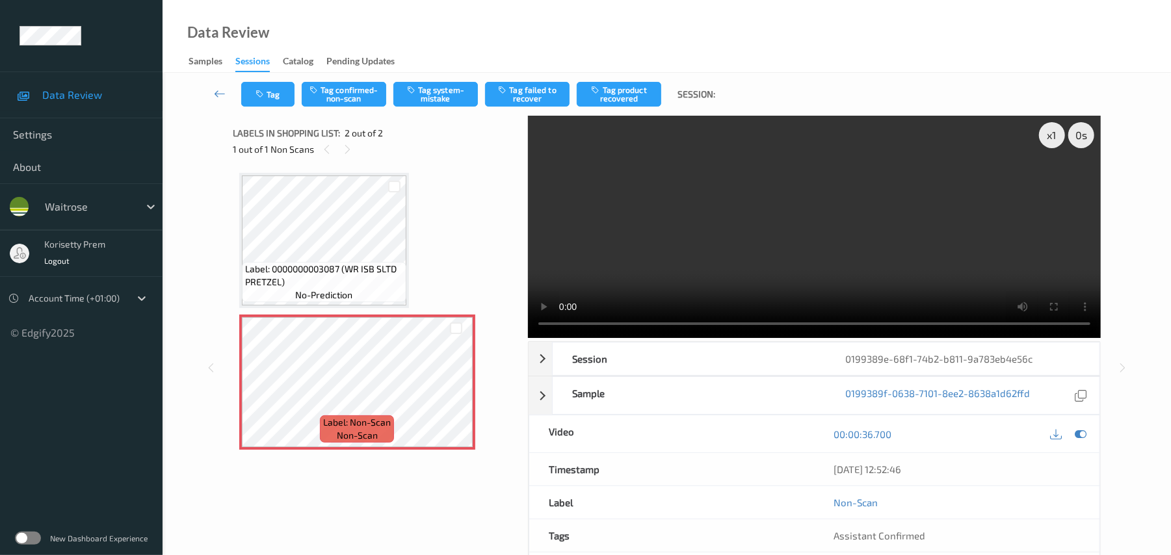
click at [851, 224] on video at bounding box center [814, 227] width 573 height 222
click at [688, 243] on video at bounding box center [814, 227] width 573 height 222
click at [446, 100] on button "Tag system-mistake" at bounding box center [435, 94] width 85 height 25
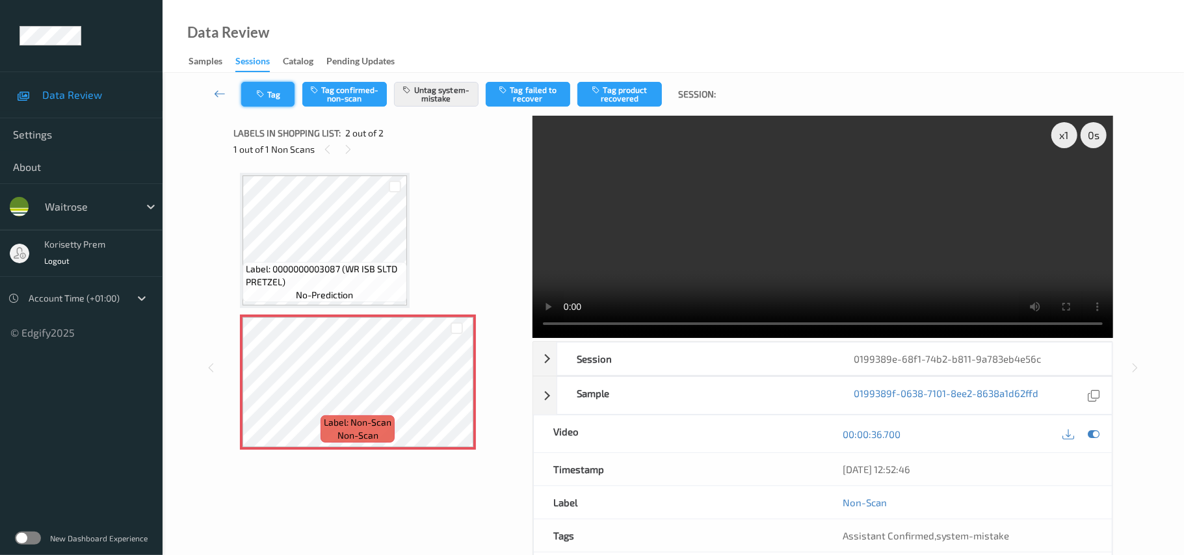
click at [269, 95] on button "Tag" at bounding box center [267, 94] width 53 height 25
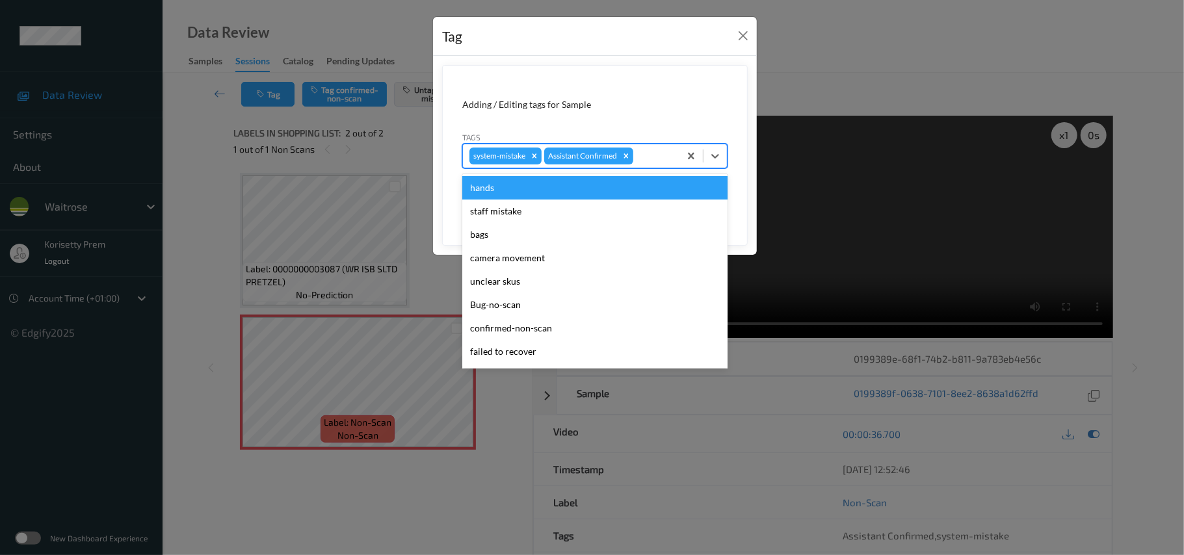
click at [663, 149] on div at bounding box center [654, 156] width 37 height 16
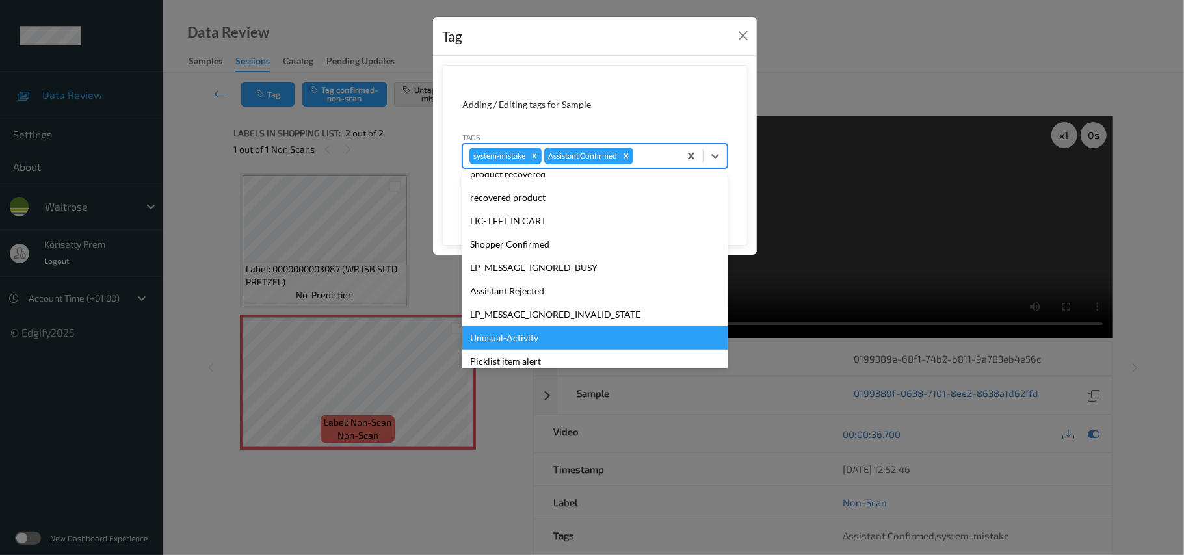
scroll to position [302, 0]
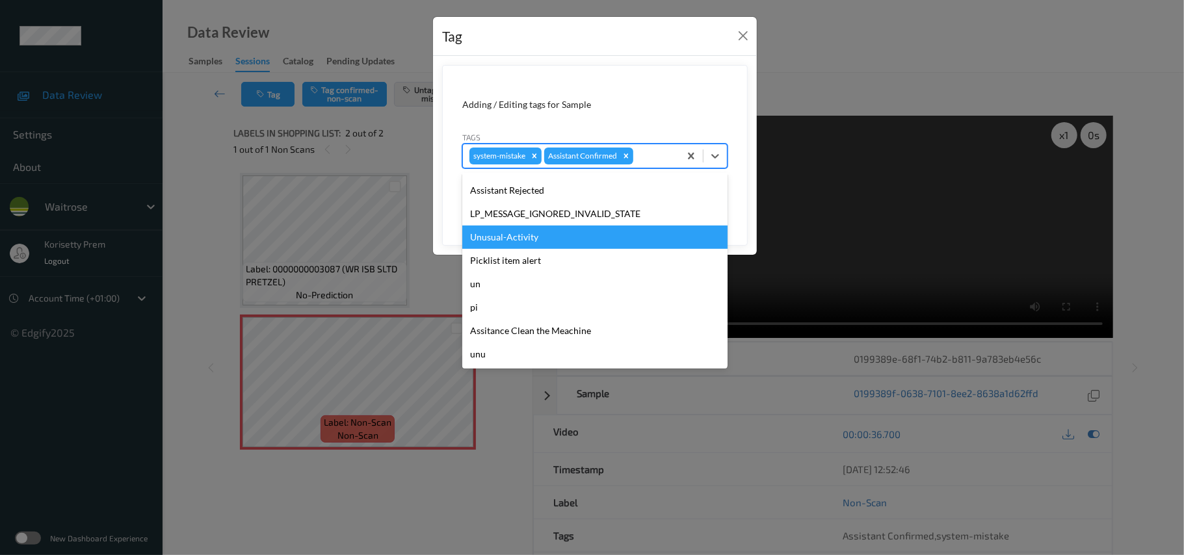
click at [503, 235] on div "Unusual-Activity" at bounding box center [594, 237] width 265 height 23
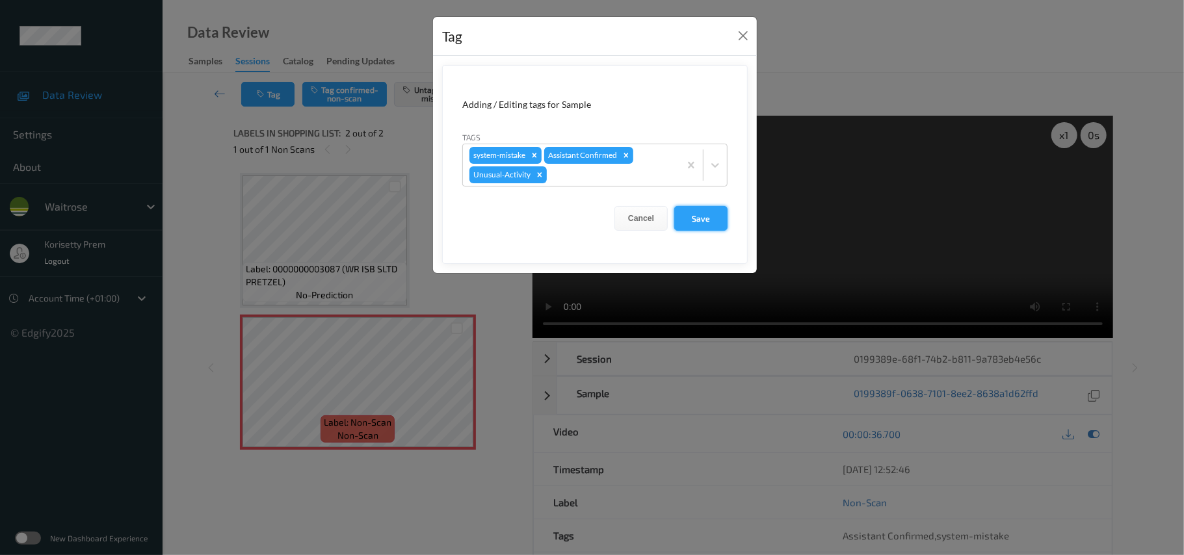
click at [713, 213] on button "Save" at bounding box center [700, 218] width 53 height 25
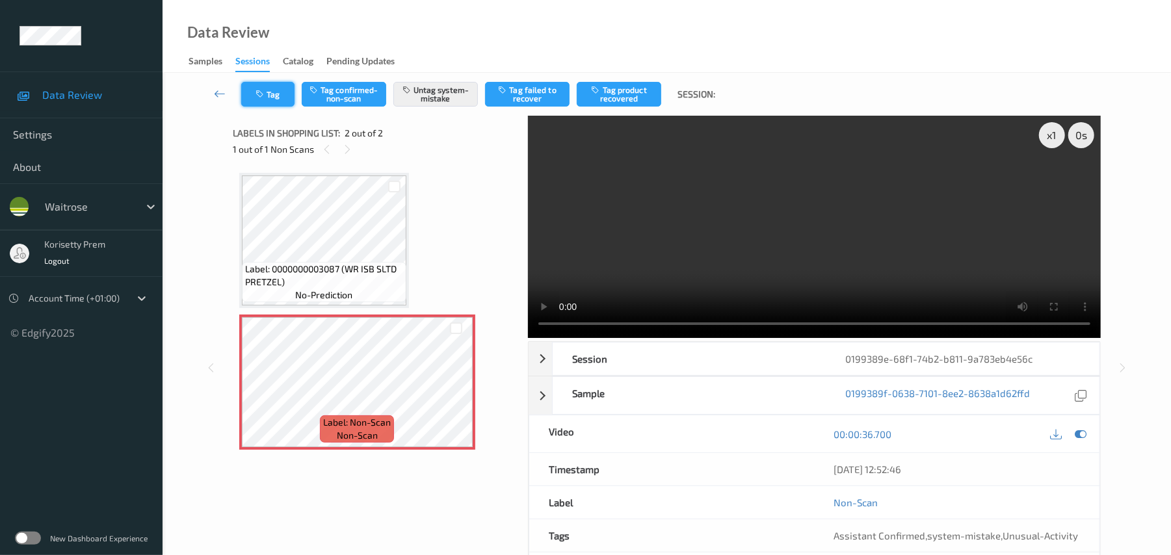
click at [284, 87] on button "Tag" at bounding box center [267, 94] width 53 height 25
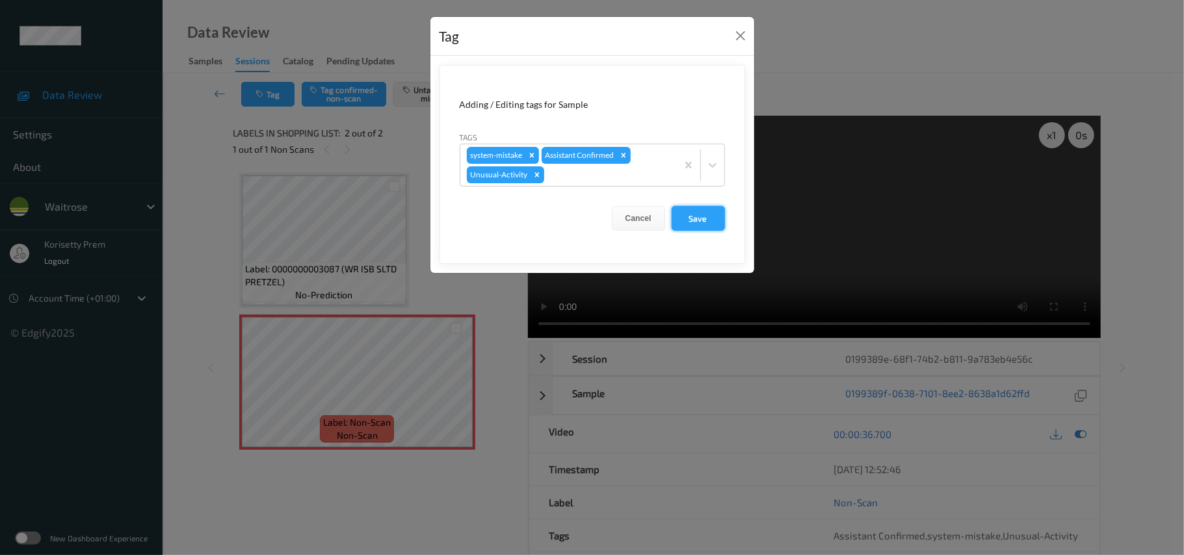
click at [708, 224] on button "Save" at bounding box center [698, 218] width 53 height 25
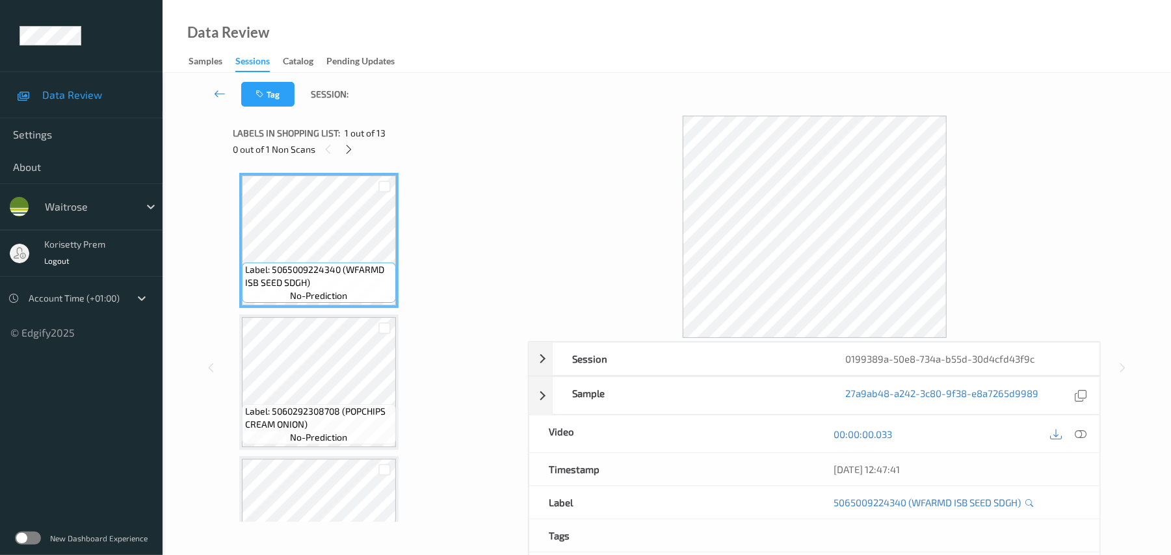
click at [565, 84] on div "Tag Session:" at bounding box center [666, 94] width 955 height 43
click at [347, 148] on icon at bounding box center [348, 150] width 11 height 12
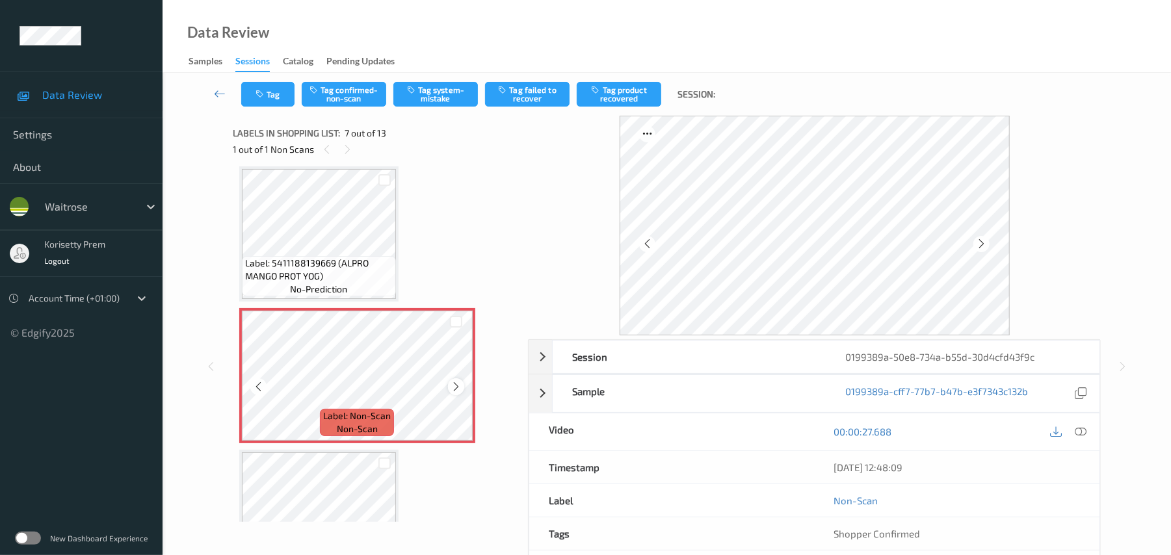
click at [456, 386] on icon at bounding box center [456, 387] width 11 height 12
click at [454, 386] on icon at bounding box center [456, 387] width 11 height 12
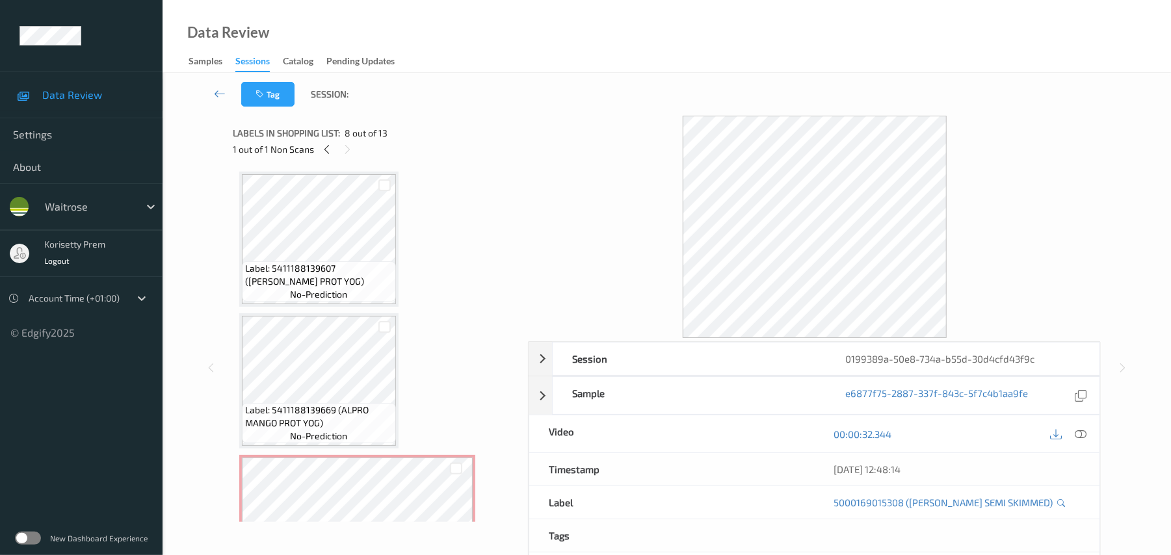
scroll to position [542, 0]
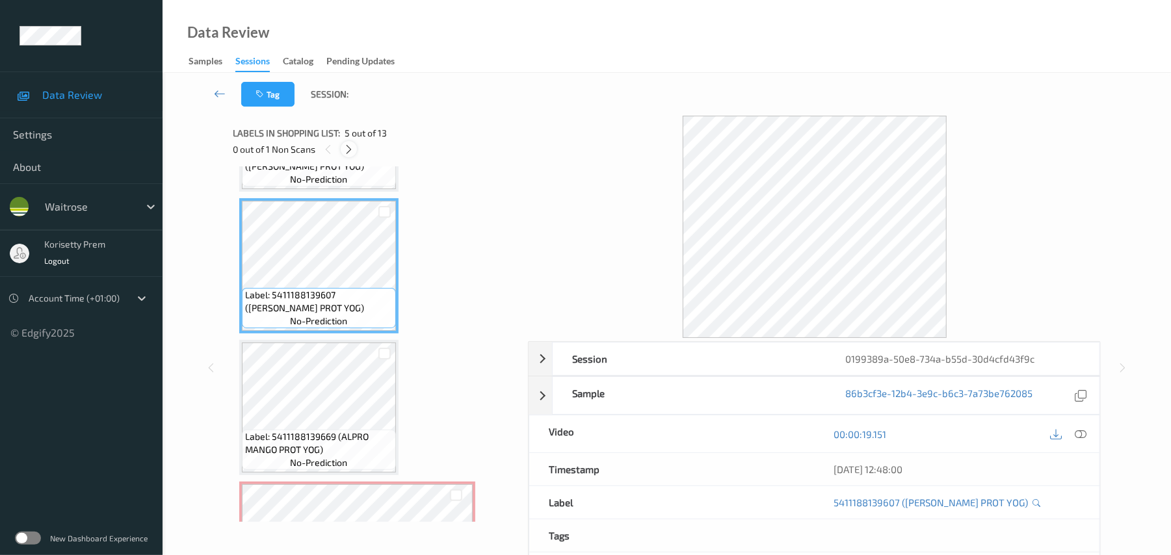
click at [349, 147] on icon at bounding box center [348, 150] width 11 height 12
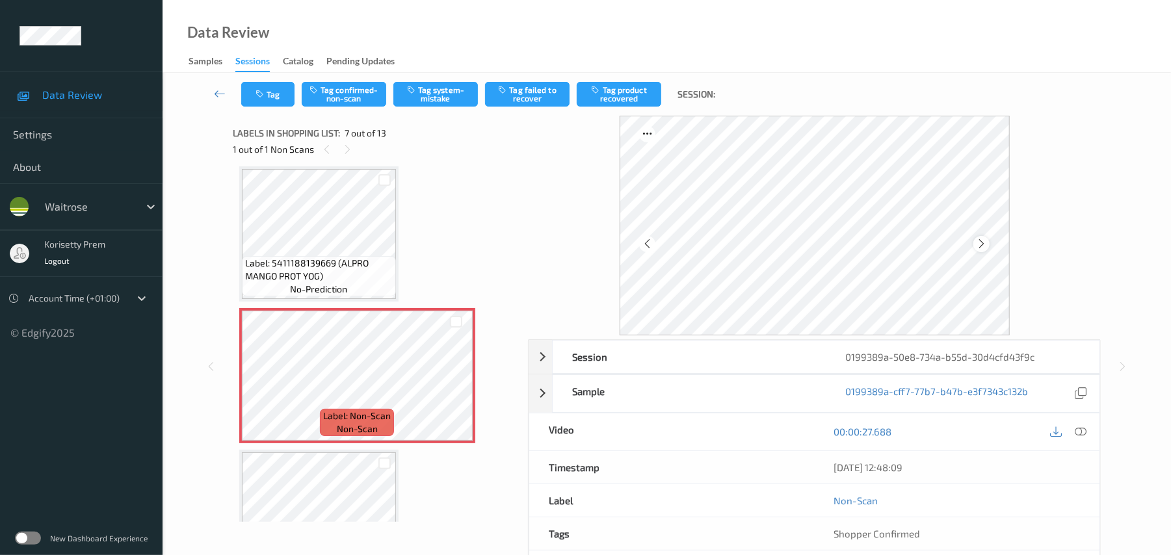
click at [981, 240] on icon at bounding box center [981, 244] width 11 height 12
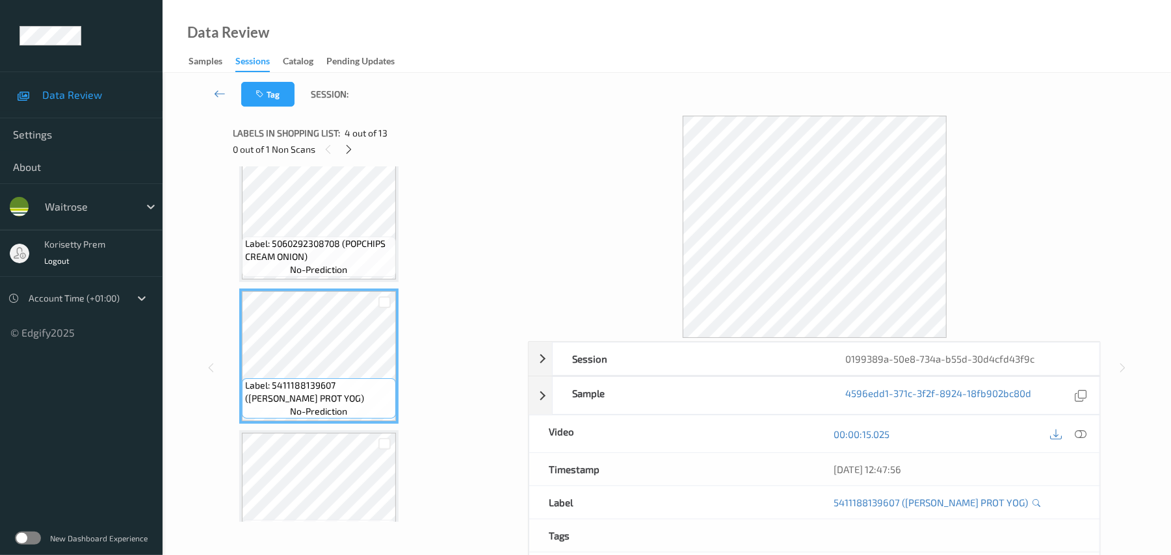
scroll to position [282, 0]
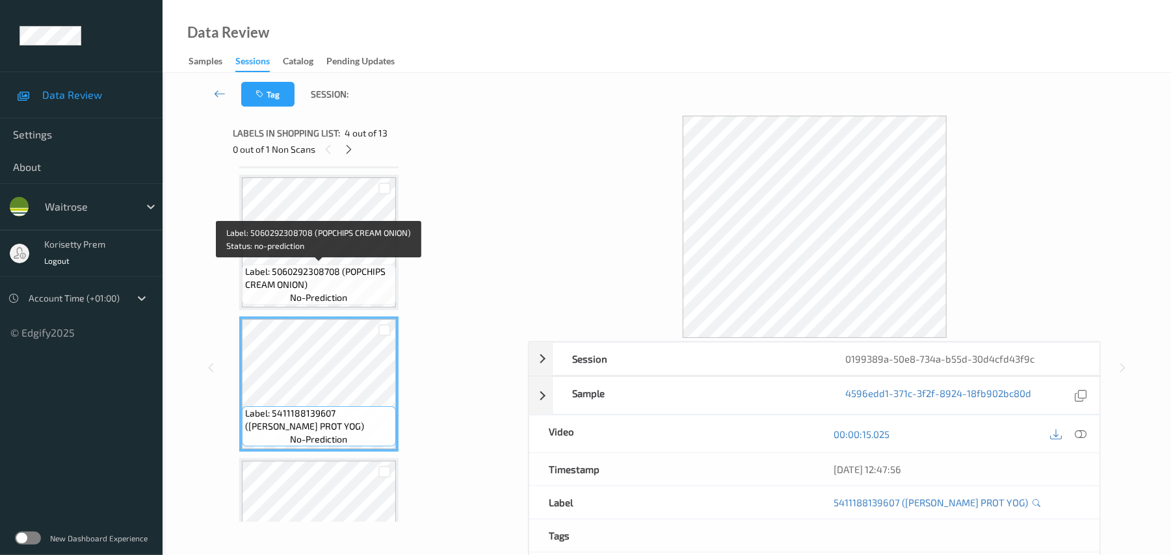
click at [333, 267] on span "Label: 5060292308708 (POPCHIPS CREAM ONION)" at bounding box center [319, 278] width 148 height 26
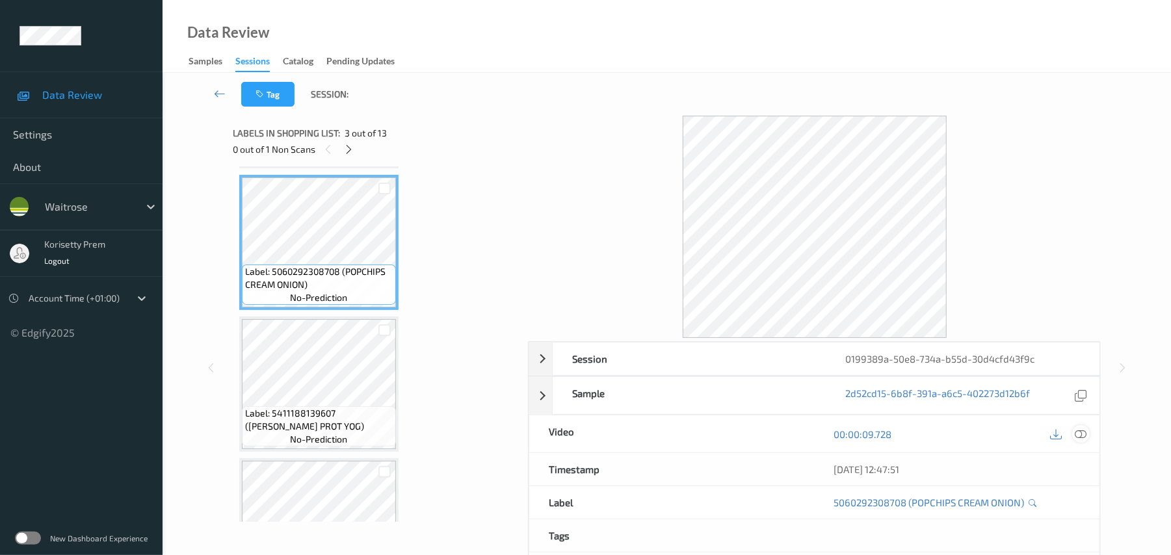
click at [1077, 431] on icon at bounding box center [1082, 435] width 12 height 12
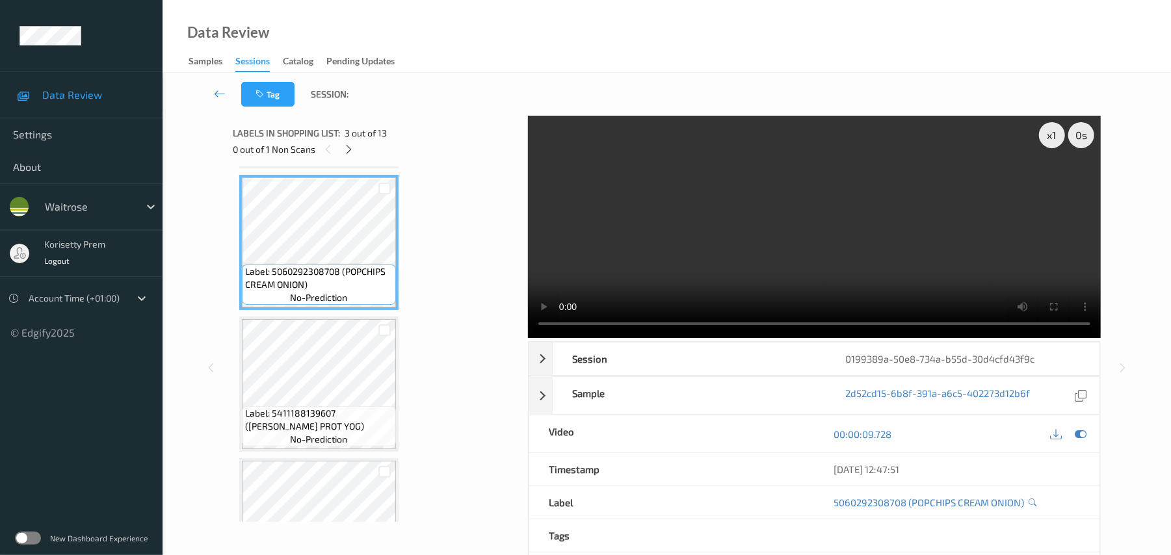
click at [749, 211] on video at bounding box center [814, 227] width 573 height 222
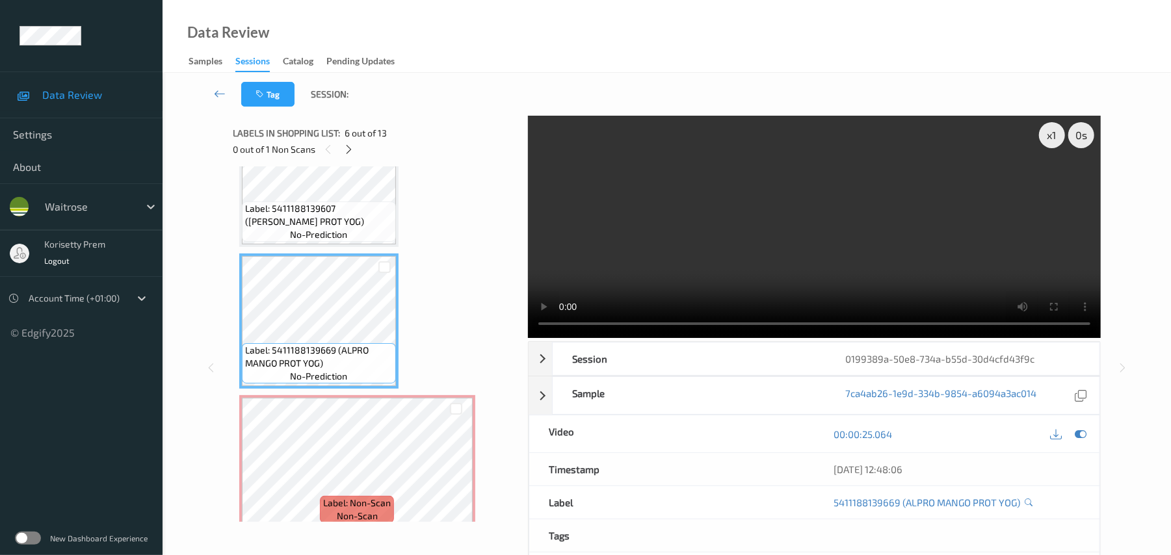
scroll to position [715, 0]
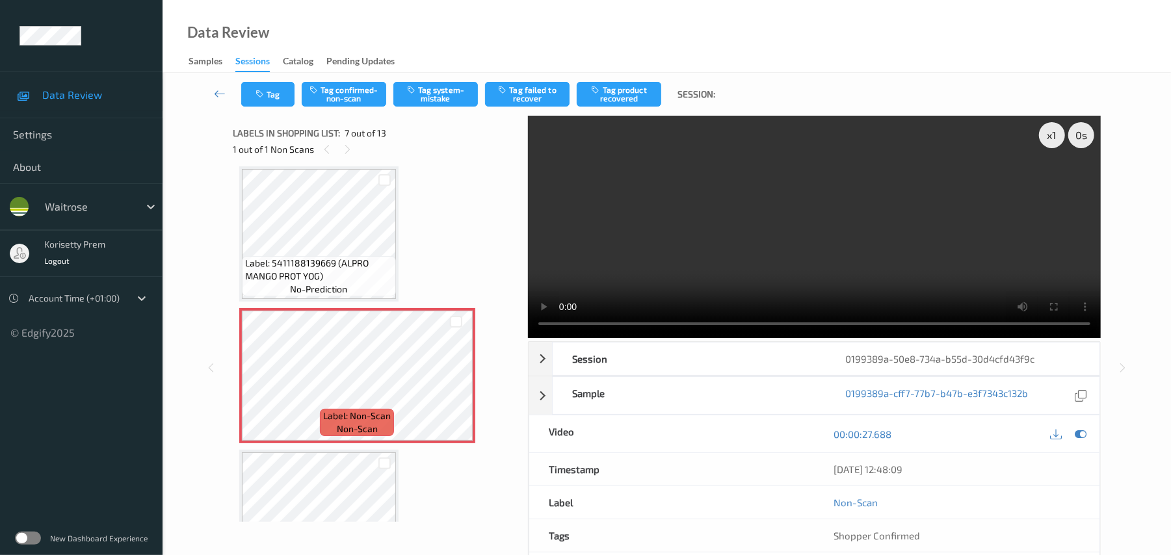
click at [657, 238] on video at bounding box center [814, 227] width 573 height 222
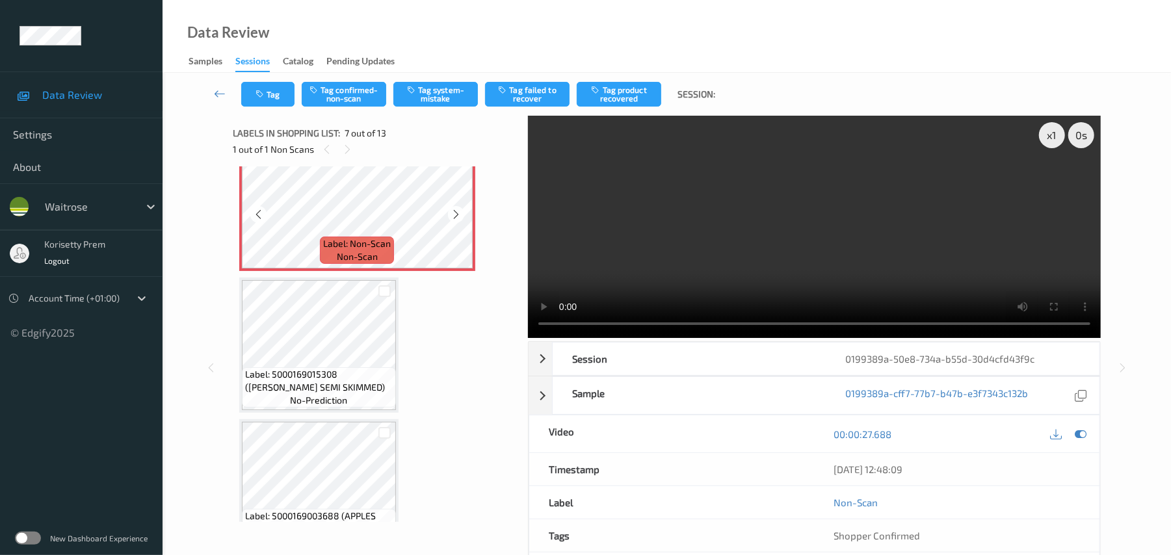
scroll to position [888, 0]
click at [732, 246] on video at bounding box center [814, 227] width 573 height 222
click at [745, 230] on video at bounding box center [814, 227] width 573 height 222
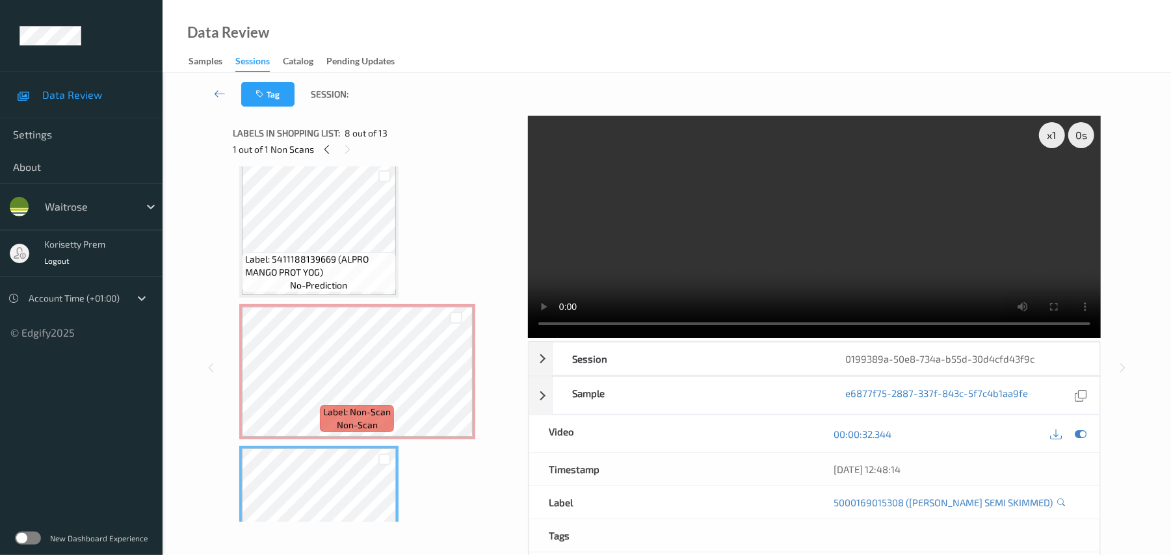
scroll to position [715, 0]
click at [345, 258] on span "Label: 5411188139669 (ALPRO MANGO PROT YOG)" at bounding box center [319, 270] width 148 height 26
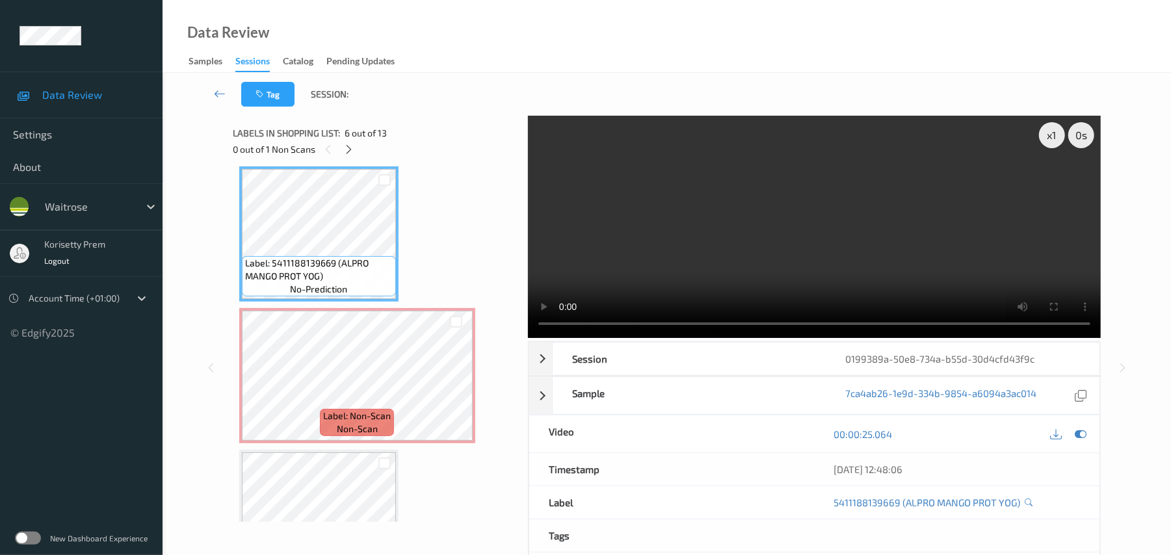
click at [765, 239] on video at bounding box center [814, 227] width 573 height 222
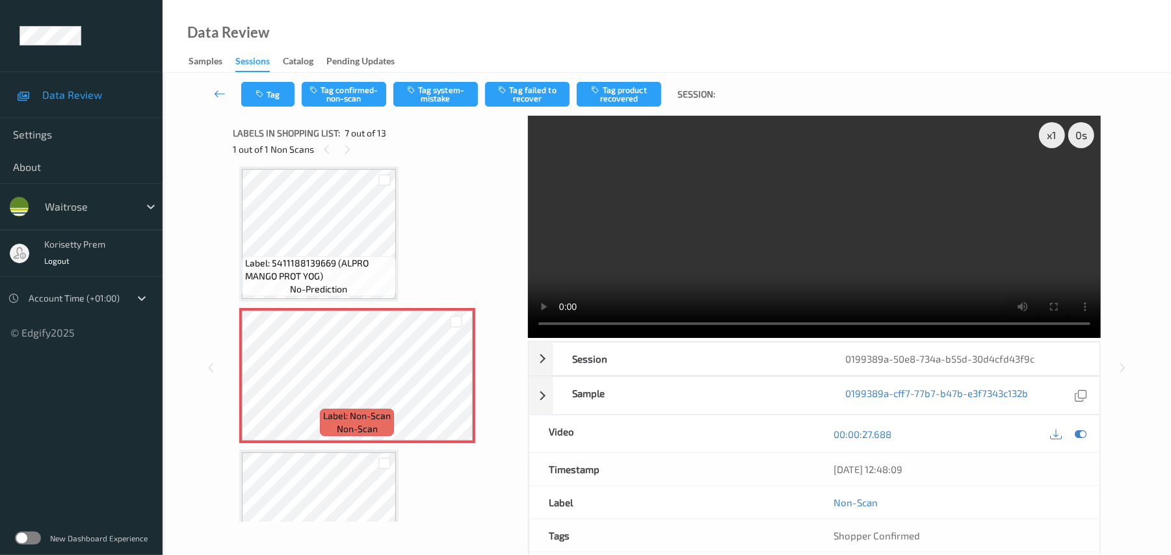
click at [748, 213] on video at bounding box center [814, 227] width 573 height 222
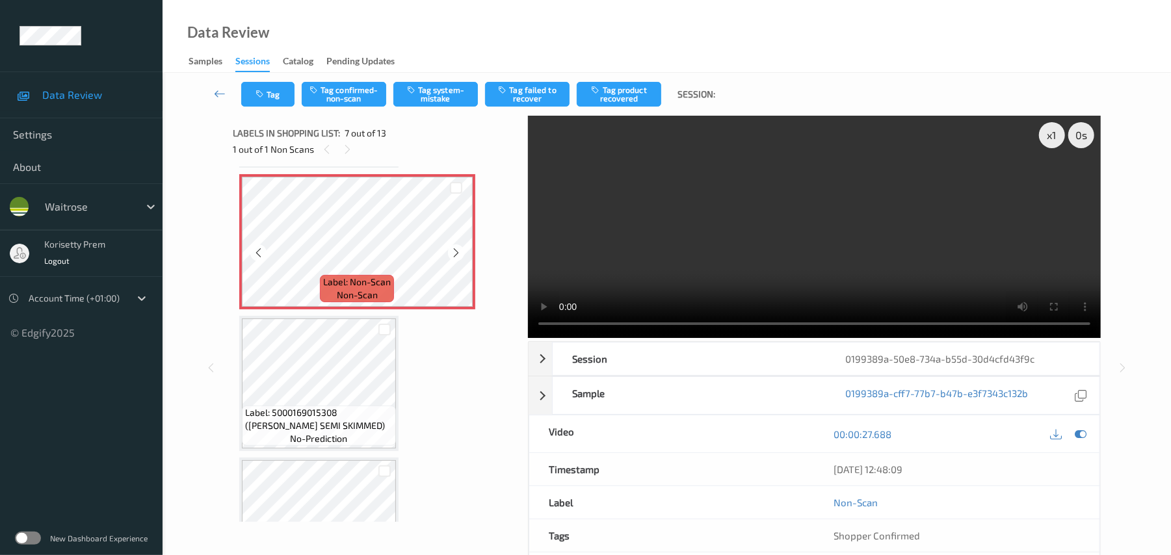
scroll to position [888, 0]
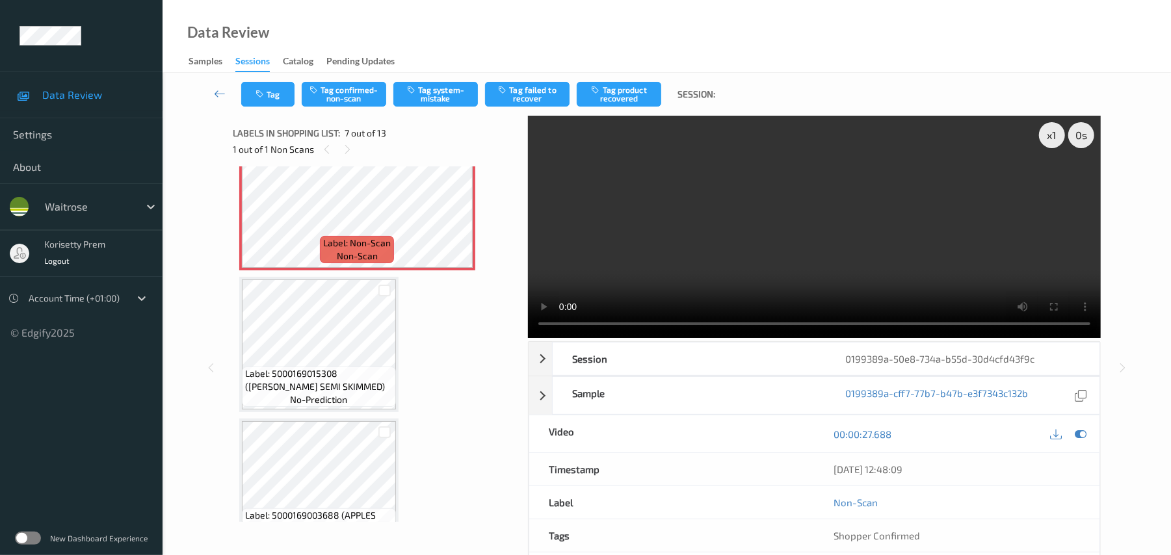
click at [810, 224] on video at bounding box center [814, 227] width 573 height 222
click at [659, 260] on video at bounding box center [814, 227] width 573 height 222
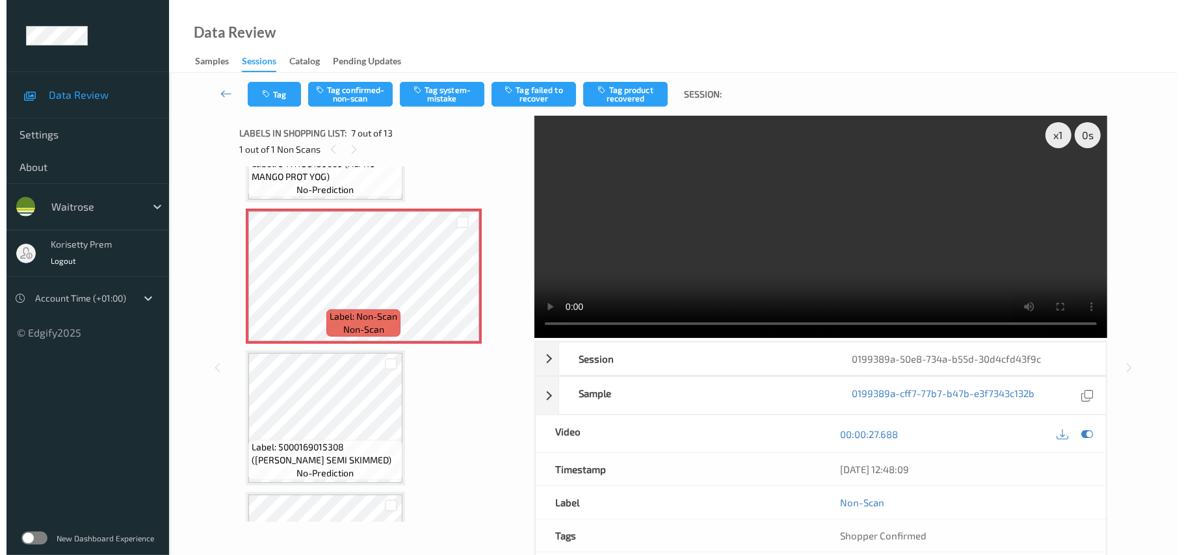
scroll to position [715, 0]
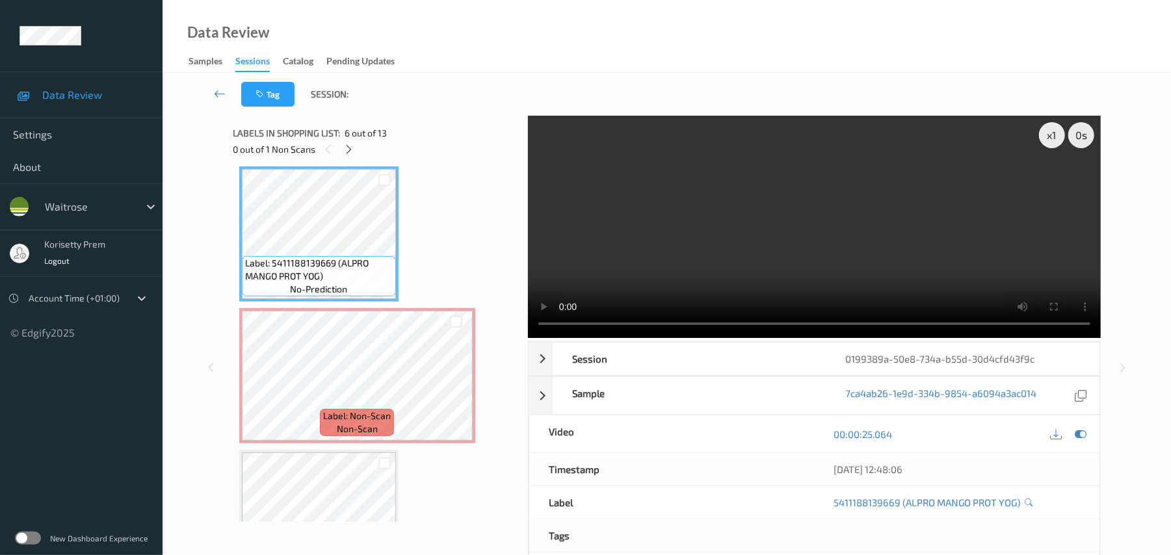
click at [826, 220] on video at bounding box center [814, 227] width 573 height 222
click at [842, 238] on video at bounding box center [814, 227] width 573 height 222
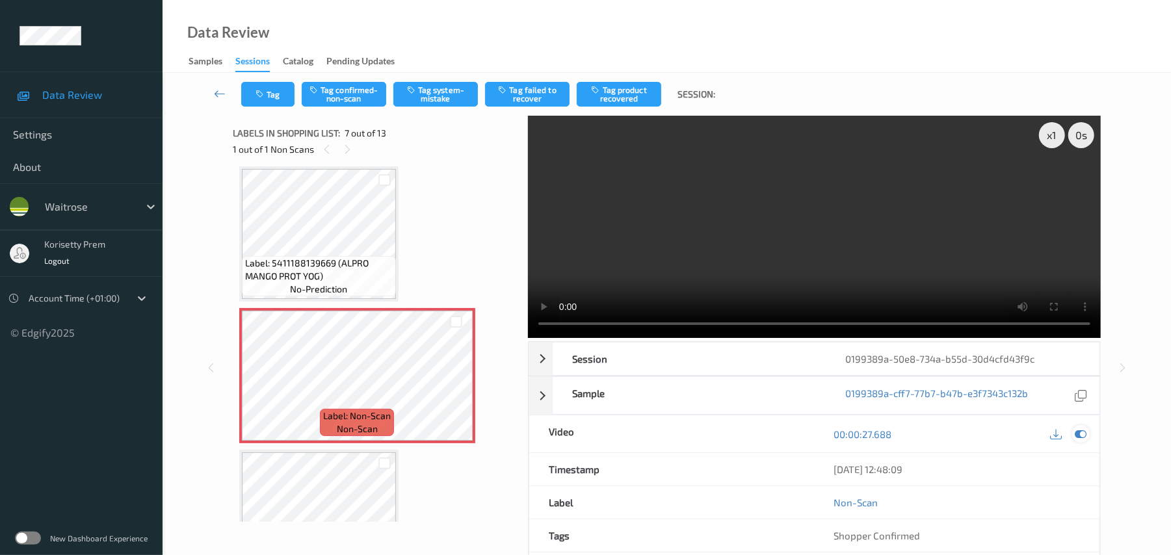
click at [1076, 434] on icon at bounding box center [1082, 435] width 12 height 12
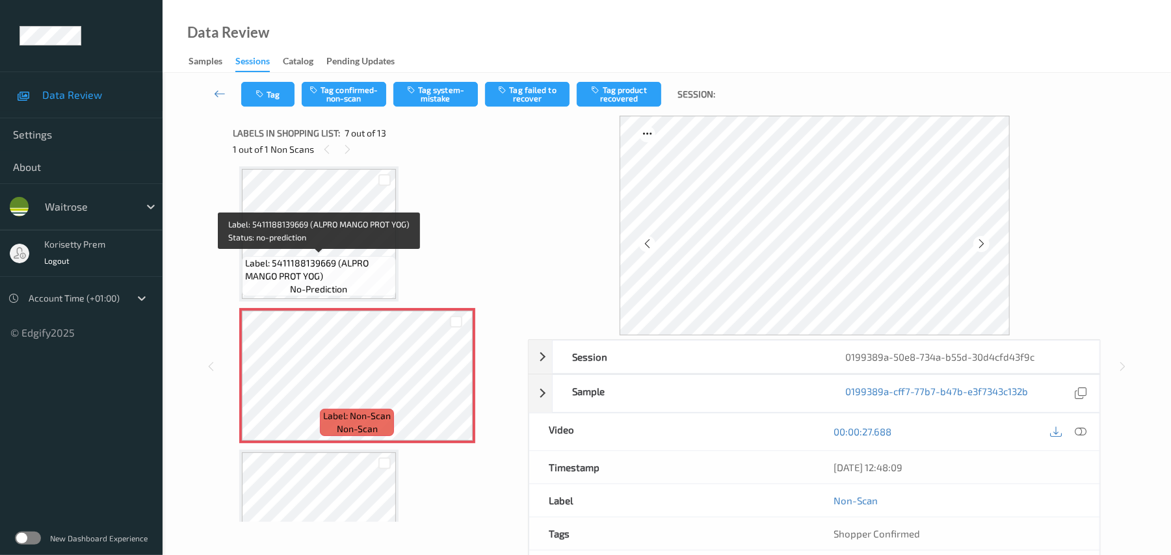
click at [316, 266] on span "Label: 5411188139669 (ALPRO MANGO PROT YOG)" at bounding box center [319, 270] width 148 height 26
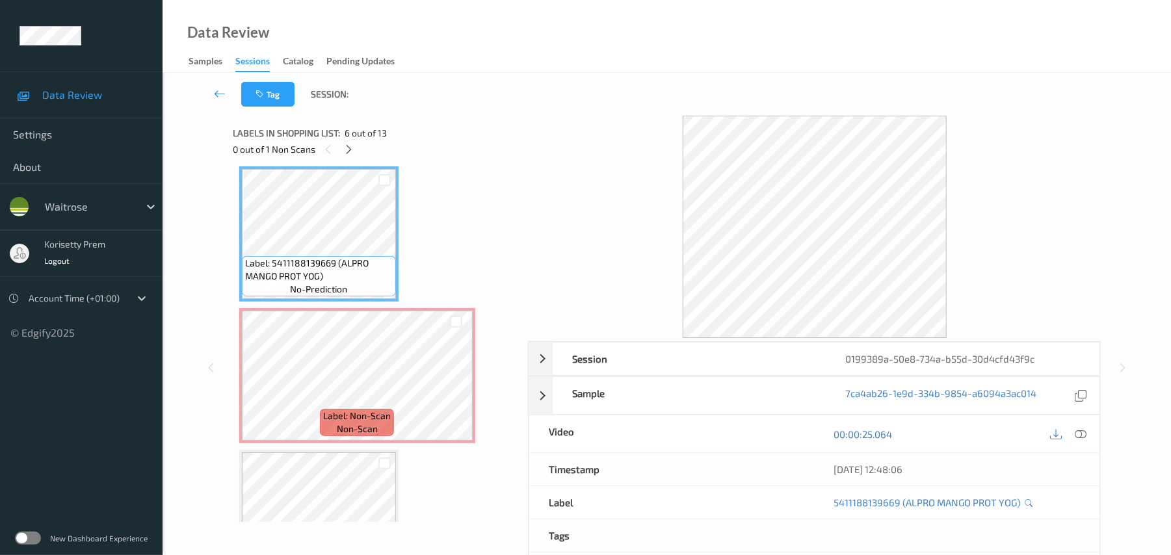
click at [422, 302] on div "Label: 5065009224340 (WFARMD ISB SEED SDGH) no-prediction Label: 5060292308708 …" at bounding box center [375, 376] width 273 height 1837
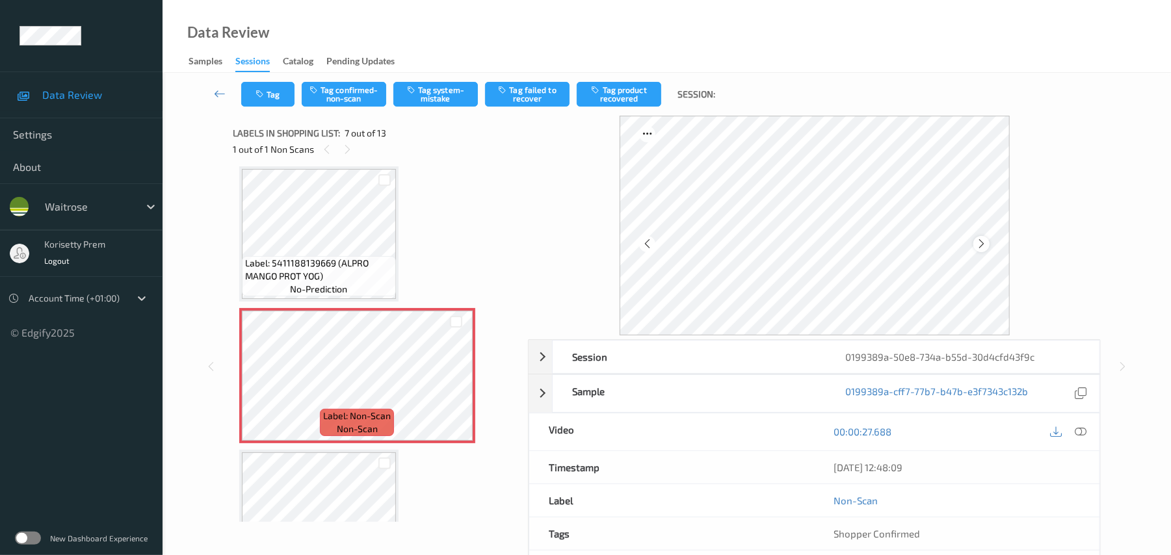
click at [981, 247] on icon at bounding box center [981, 244] width 11 height 12
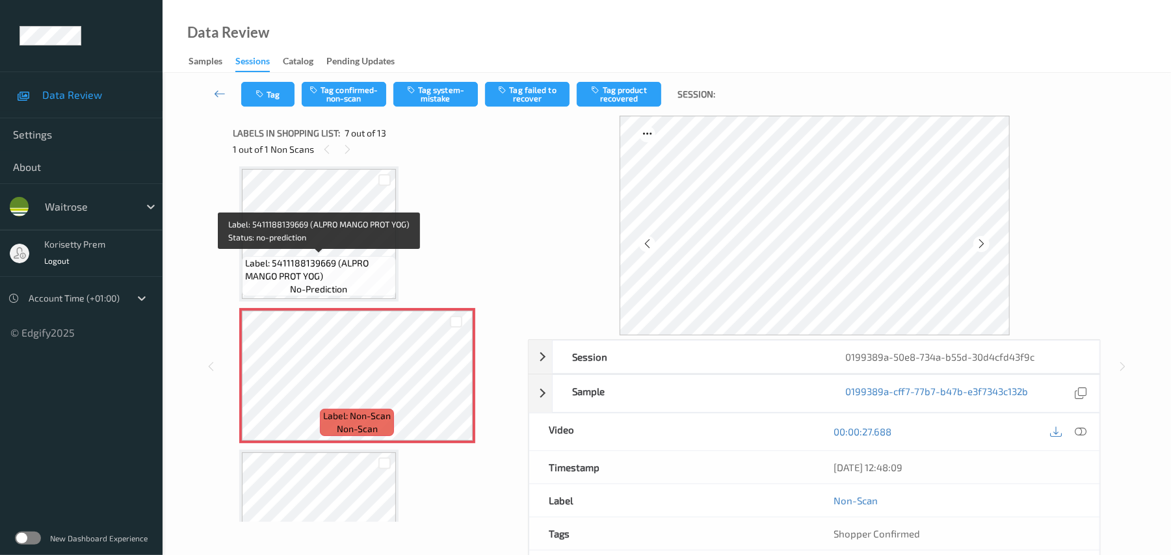
click at [287, 258] on span "Label: 5411188139669 (ALPRO MANGO PROT YOG)" at bounding box center [319, 270] width 148 height 26
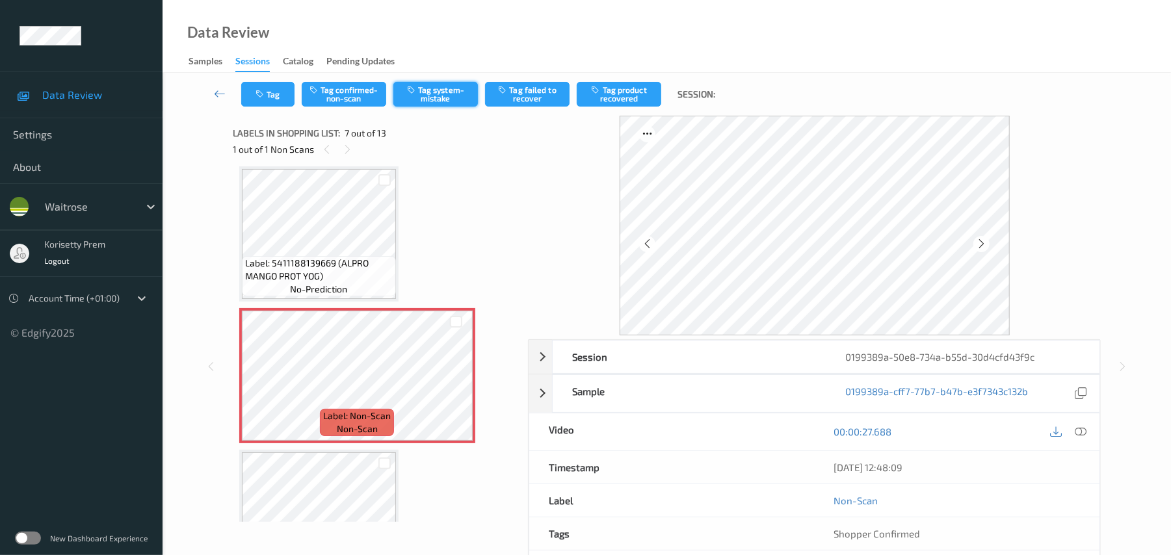
click at [451, 86] on button "Tag system-mistake" at bounding box center [435, 94] width 85 height 25
click at [268, 97] on button "Tag" at bounding box center [267, 94] width 53 height 25
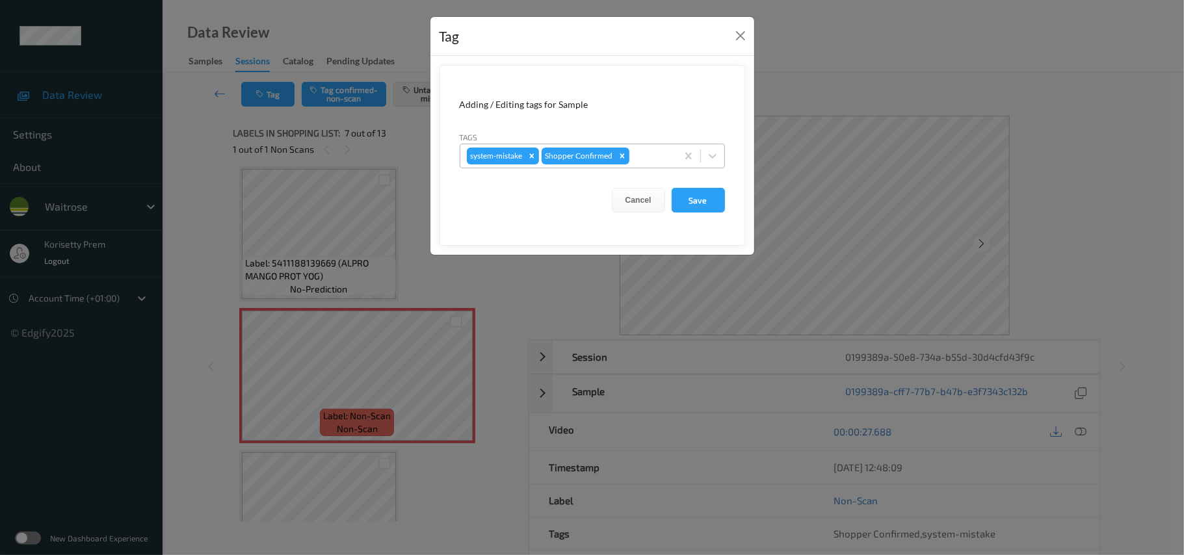
click at [639, 157] on div at bounding box center [651, 156] width 38 height 16
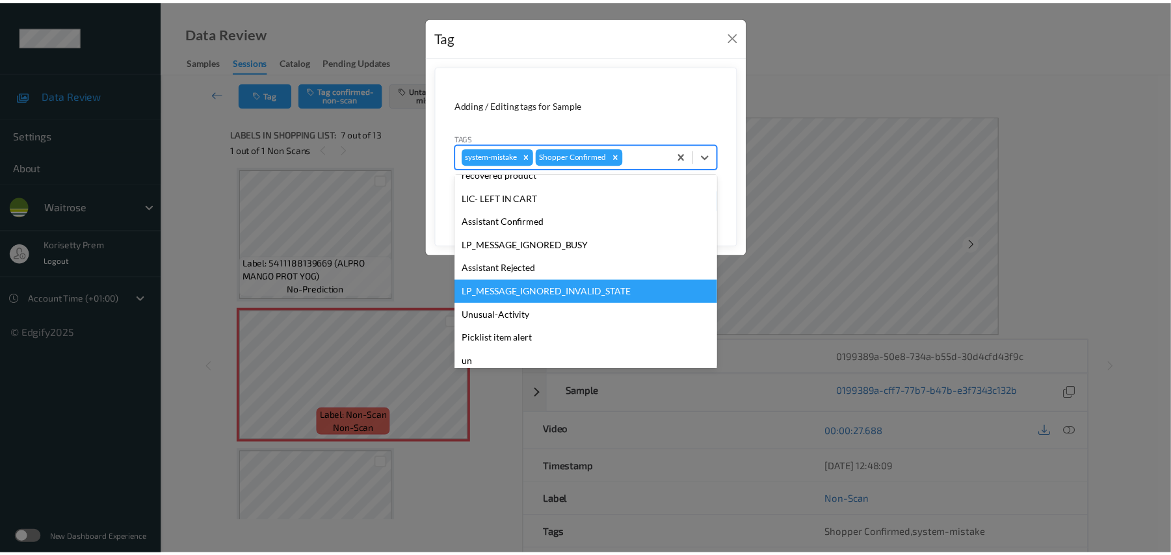
scroll to position [302, 0]
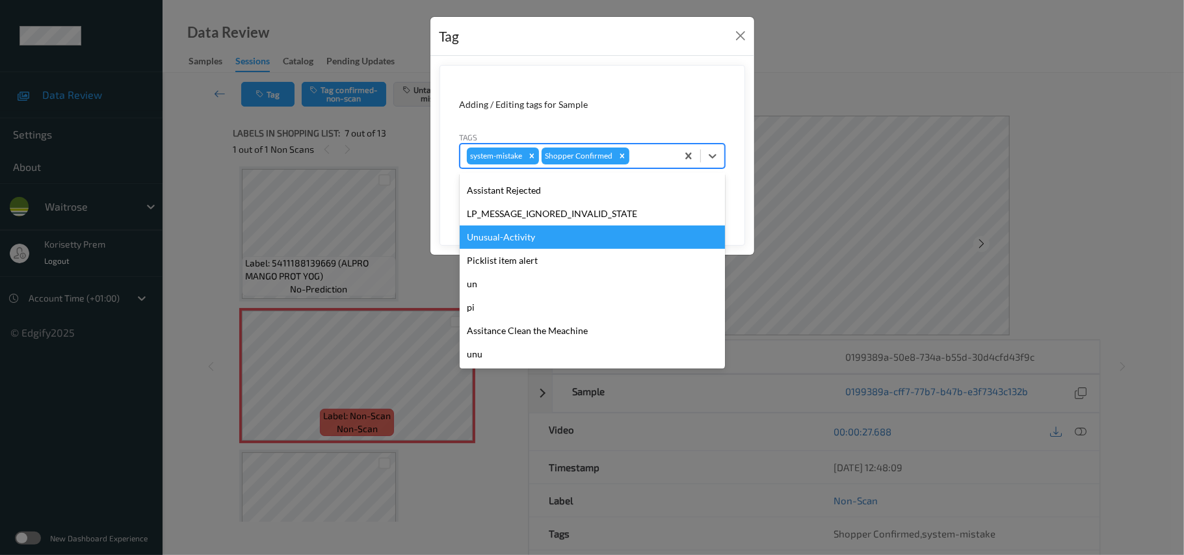
click at [508, 237] on div "Unusual-Activity" at bounding box center [592, 237] width 265 height 23
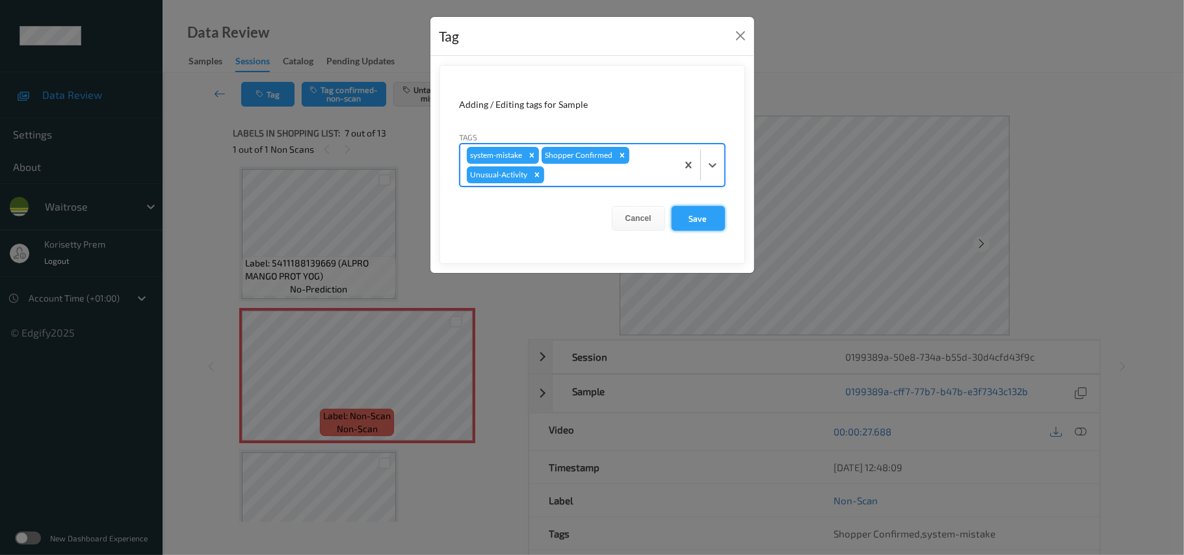
drag, startPoint x: 700, startPoint y: 202, endPoint x: 700, endPoint y: 221, distance: 19.5
click at [701, 204] on form "Adding / Editing tags for Sample Tags option Unusual-Activity, selected. Select…" at bounding box center [593, 164] width 306 height 199
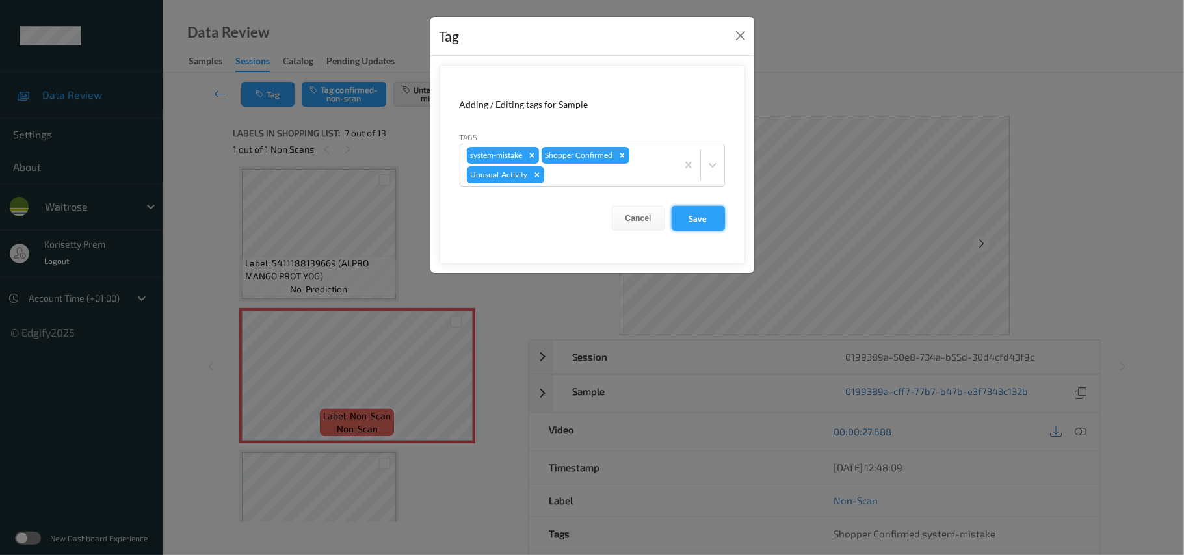
click at [700, 221] on button "Save" at bounding box center [698, 218] width 53 height 25
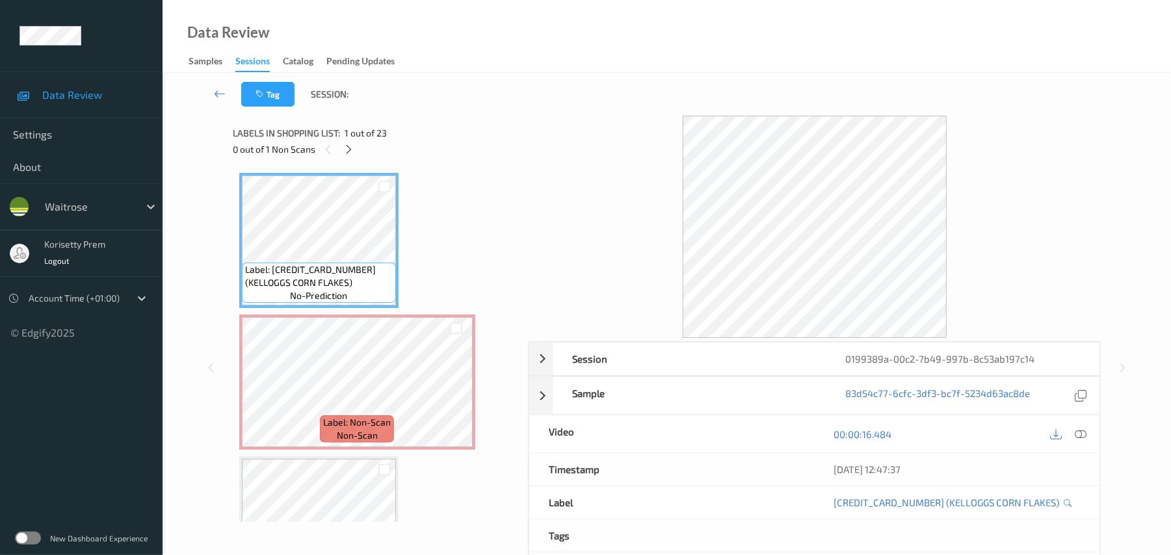
click at [521, 137] on div "Session 0199389a-00c2-7b49-997b-8c53ab197c14 Session ID 0199389a-00c2-7b49-997b…" at bounding box center [667, 368] width 868 height 504
click at [457, 395] on icon at bounding box center [456, 394] width 11 height 12
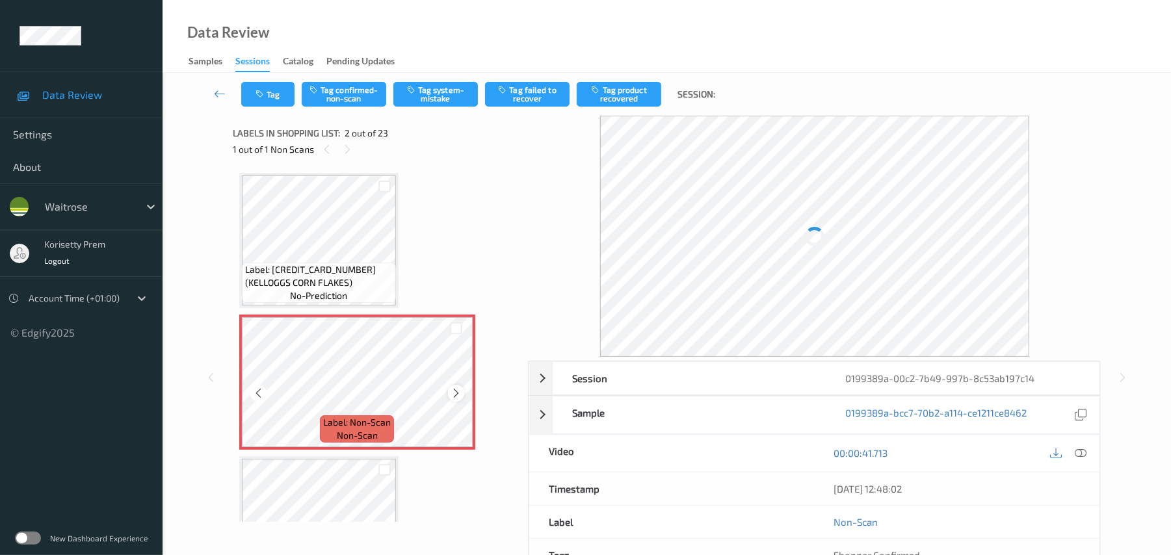
click at [456, 392] on icon at bounding box center [456, 394] width 11 height 12
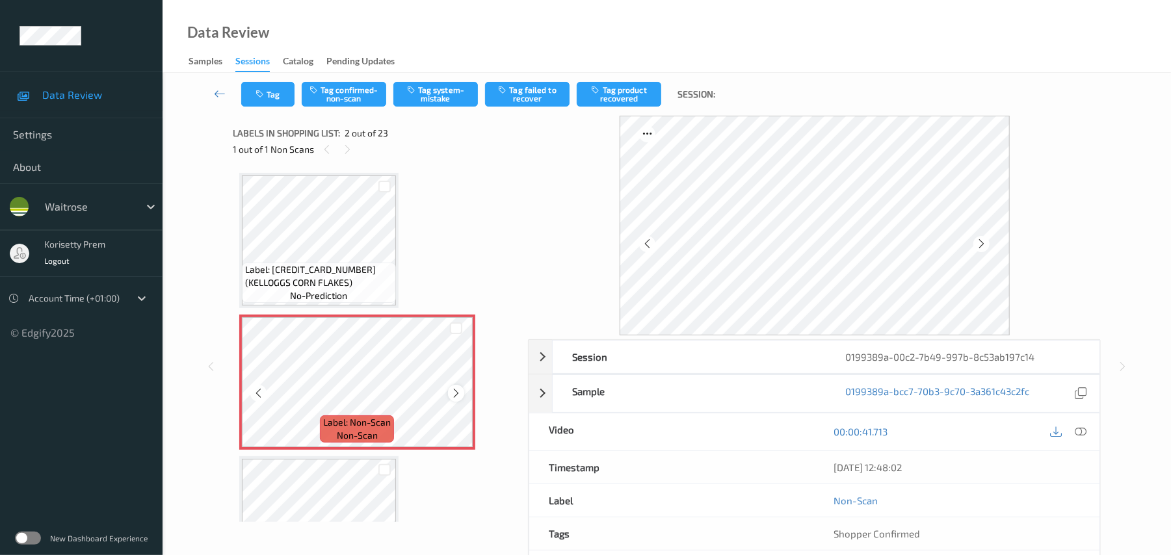
click at [454, 389] on icon at bounding box center [456, 394] width 11 height 12
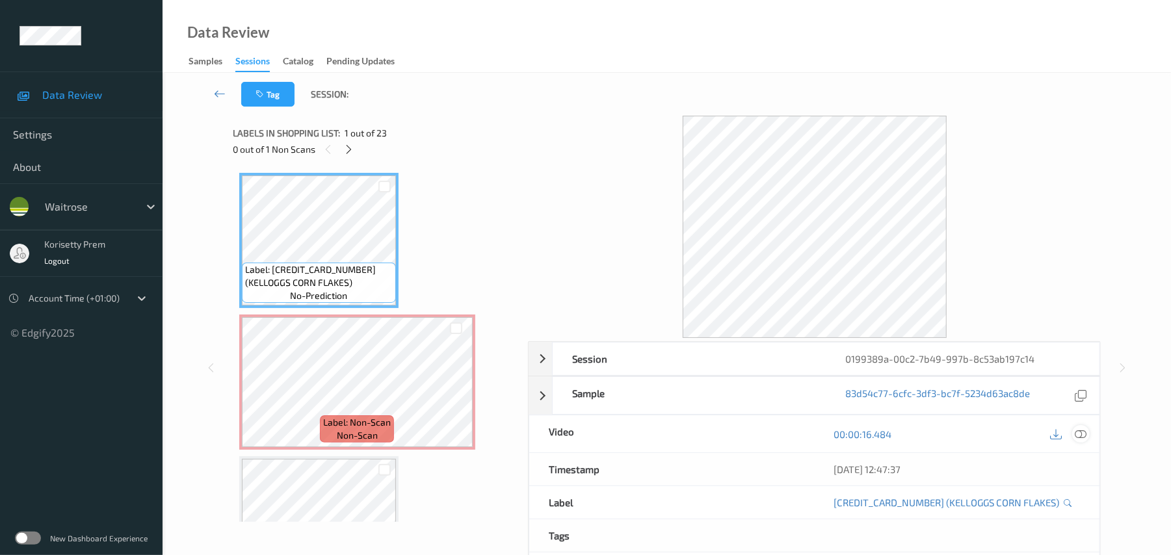
click at [1082, 432] on icon at bounding box center [1082, 435] width 12 height 12
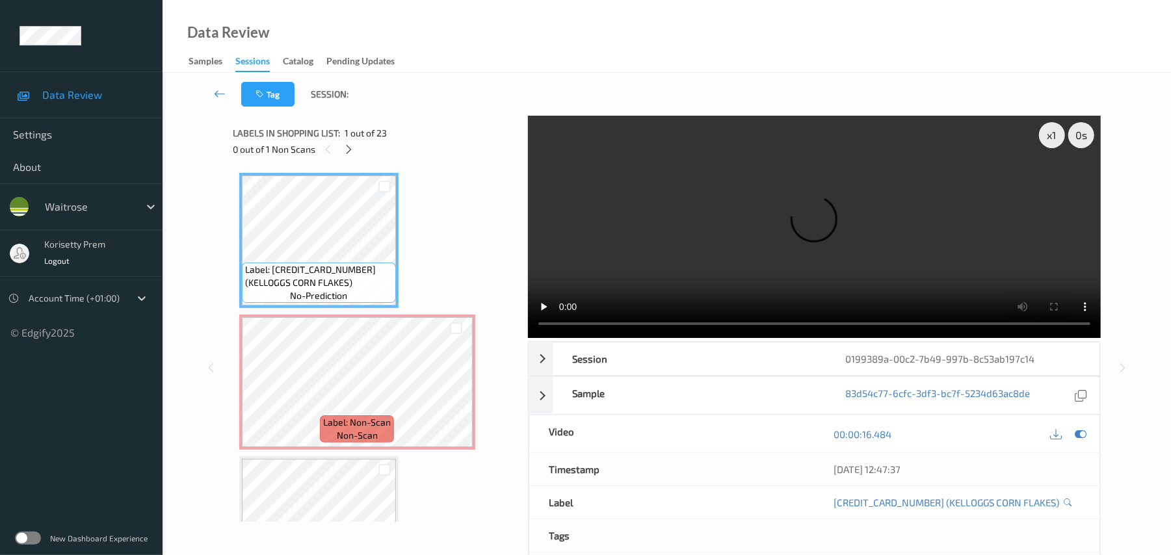
click at [786, 219] on video at bounding box center [814, 227] width 573 height 222
click at [700, 243] on video at bounding box center [814, 227] width 573 height 222
click at [812, 227] on video at bounding box center [814, 227] width 573 height 222
click at [739, 243] on video at bounding box center [814, 227] width 573 height 222
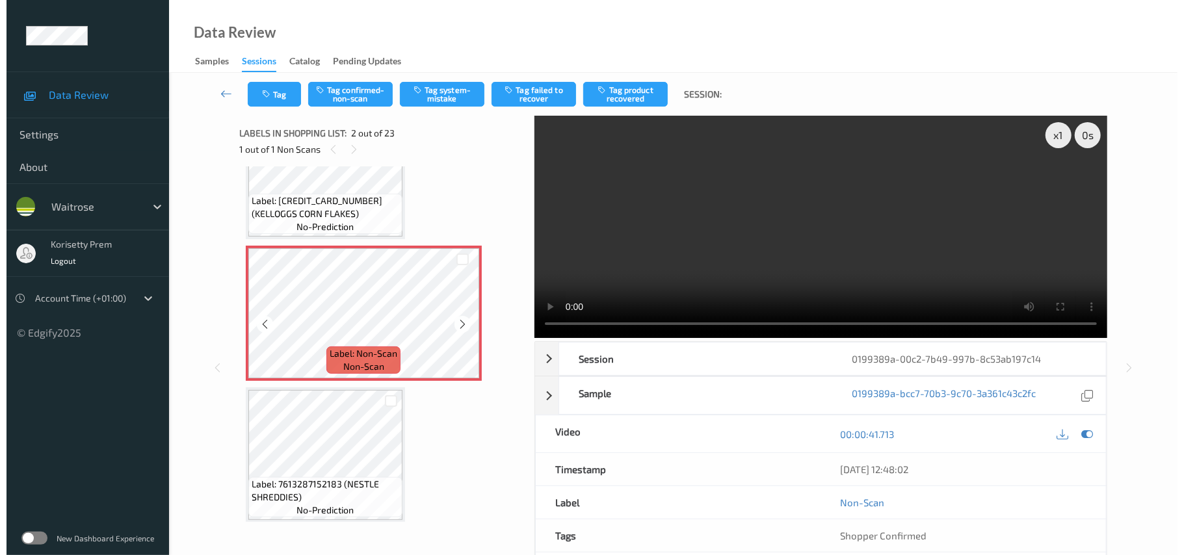
scroll to position [173, 0]
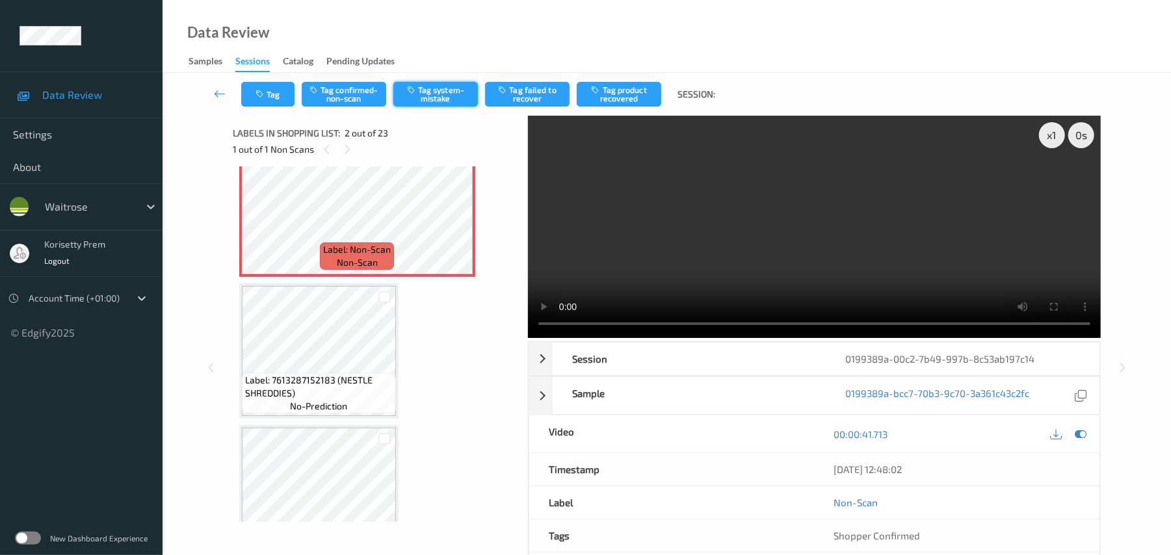
click at [432, 94] on button "Tag system-mistake" at bounding box center [435, 94] width 85 height 25
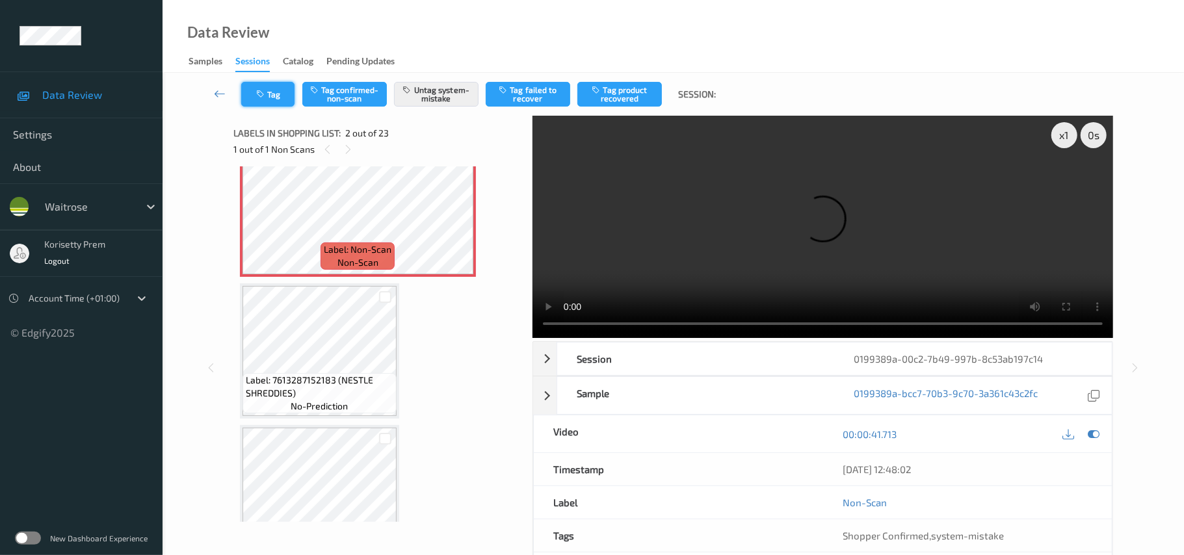
click at [264, 94] on icon "button" at bounding box center [261, 94] width 11 height 9
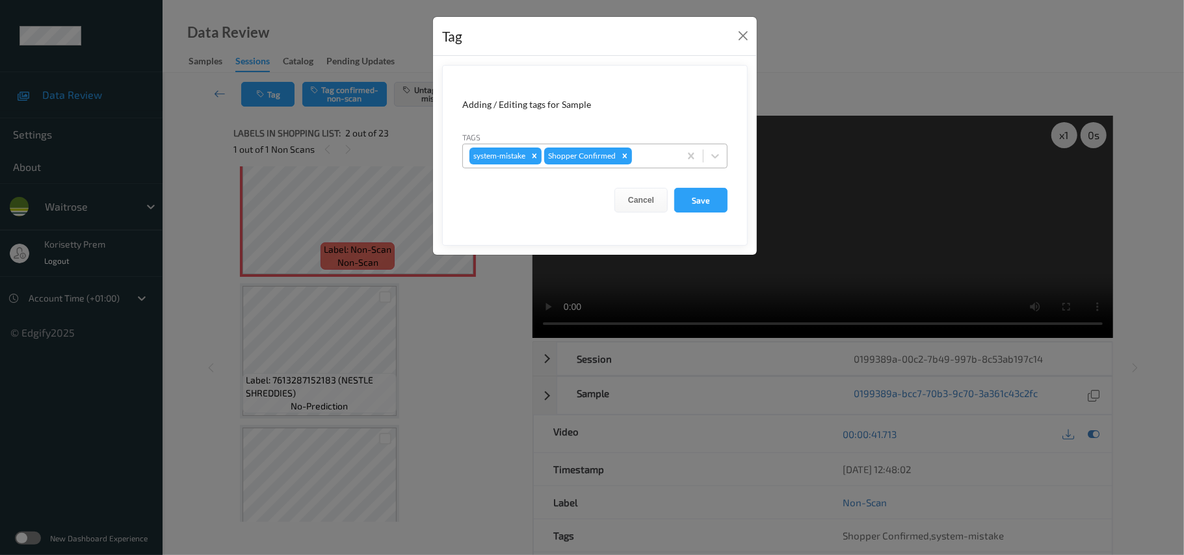
click at [641, 157] on div at bounding box center [654, 156] width 38 height 16
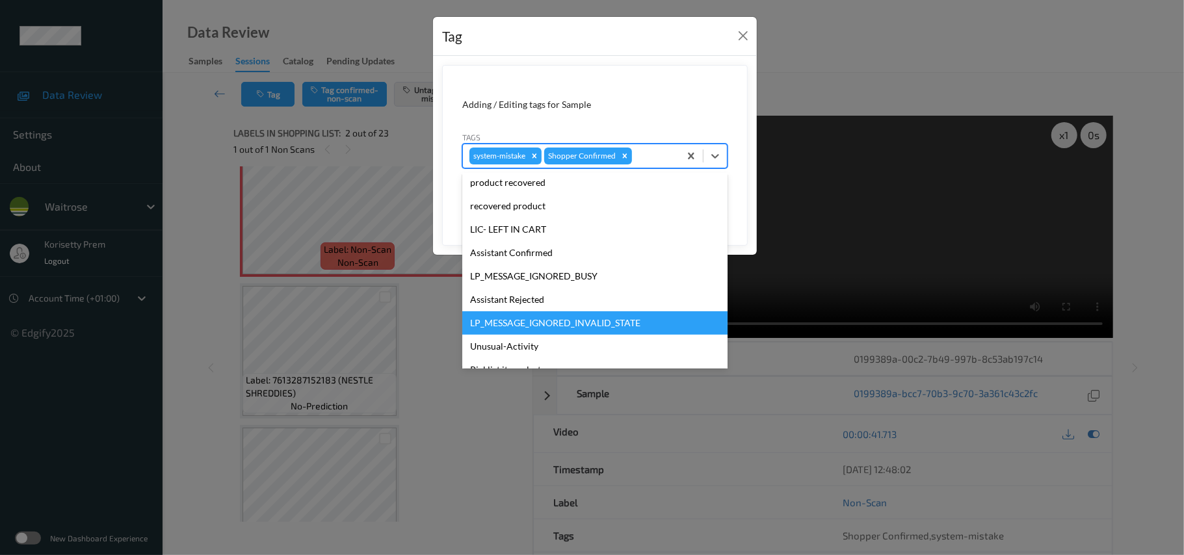
scroll to position [302, 0]
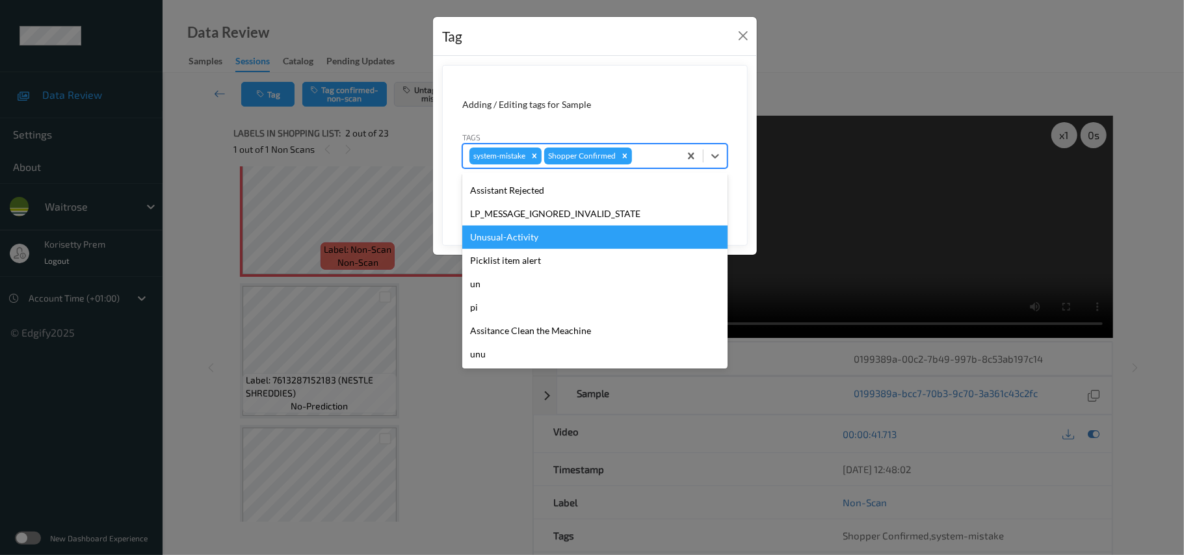
click at [535, 237] on div "Unusual-Activity" at bounding box center [594, 237] width 265 height 23
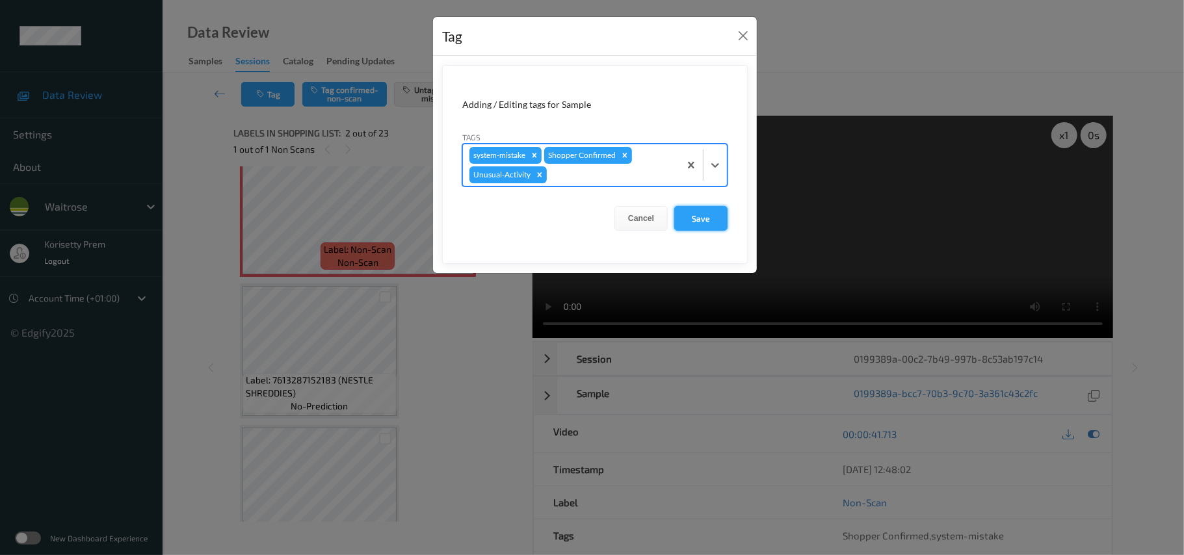
click at [687, 219] on button "Save" at bounding box center [700, 218] width 53 height 25
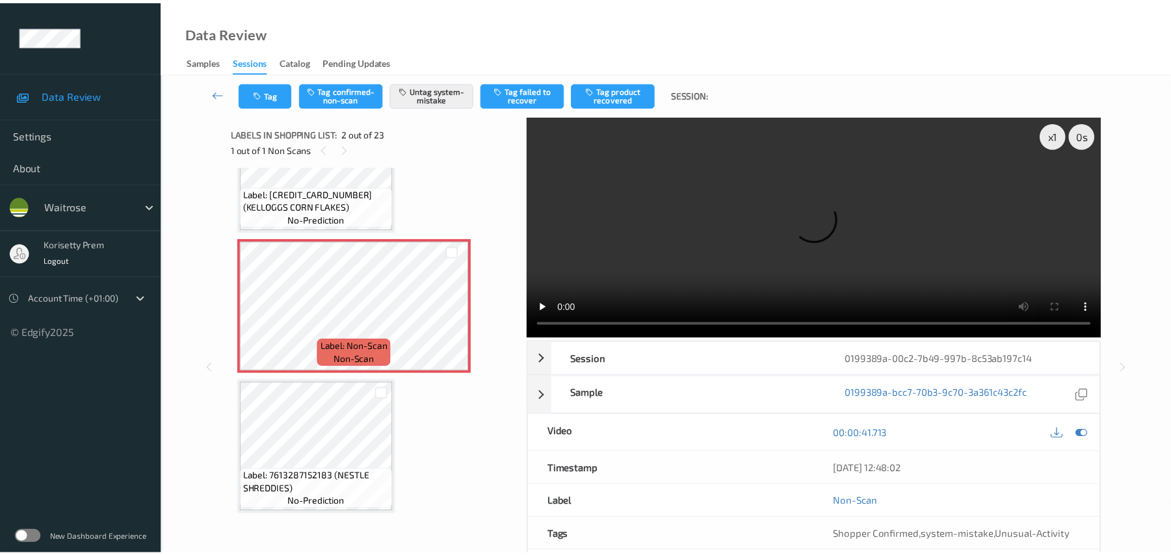
scroll to position [173, 0]
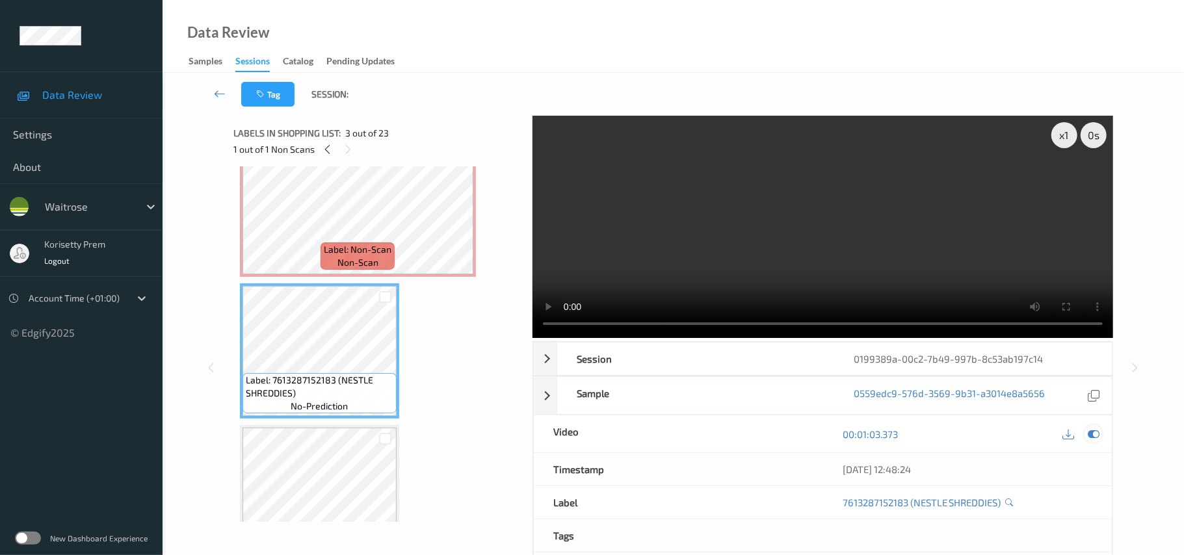
click at [1093, 425] on div at bounding box center [1094, 434] width 18 height 18
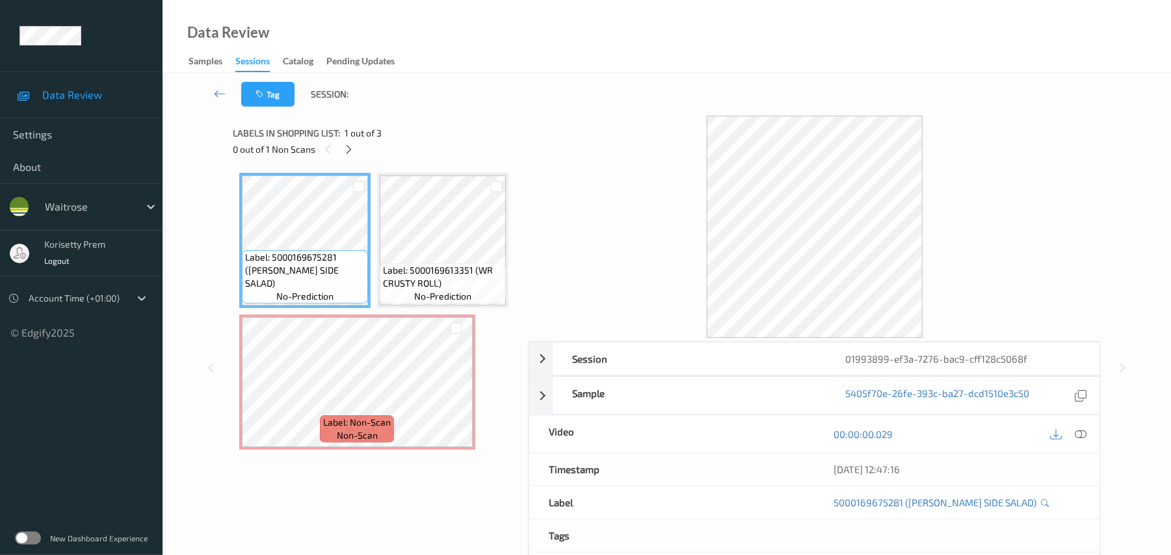
click at [674, 143] on div at bounding box center [814, 227] width 573 height 222
click at [347, 146] on icon at bounding box center [348, 150] width 11 height 12
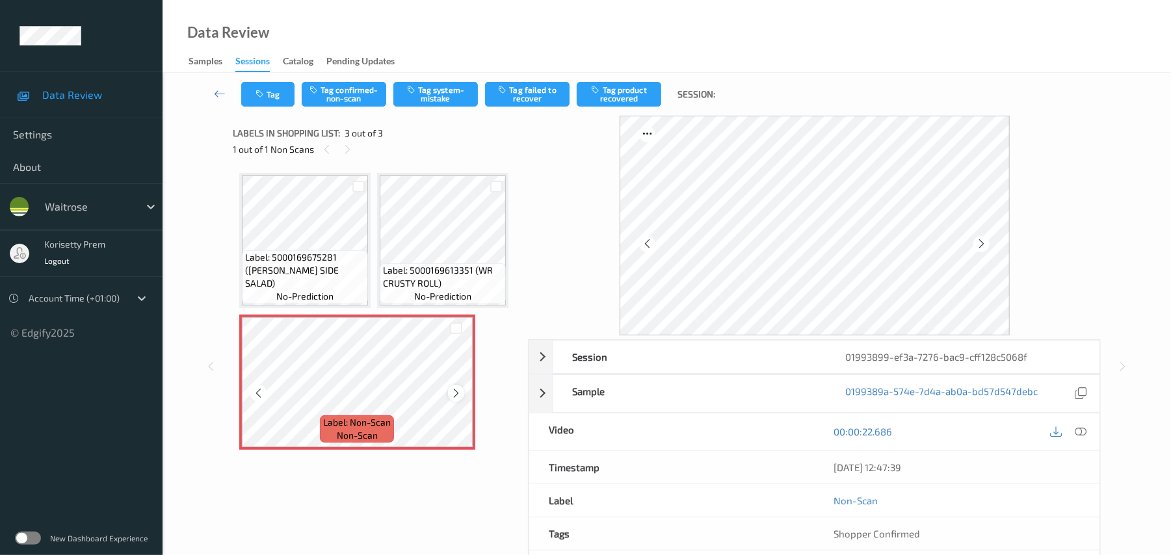
click at [456, 389] on icon at bounding box center [456, 394] width 11 height 12
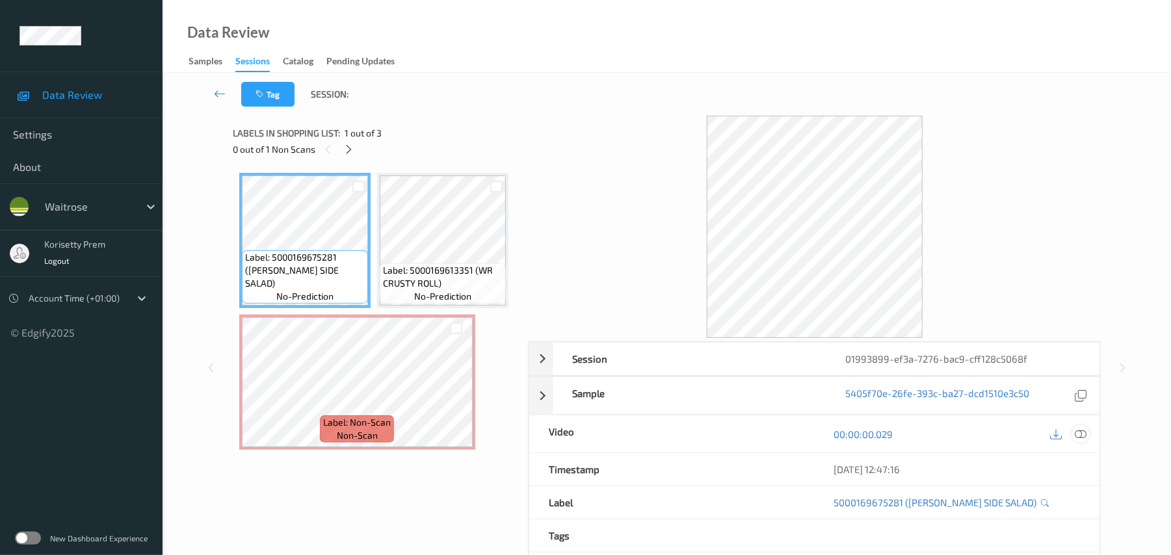
click at [1083, 442] on div at bounding box center [1081, 434] width 18 height 18
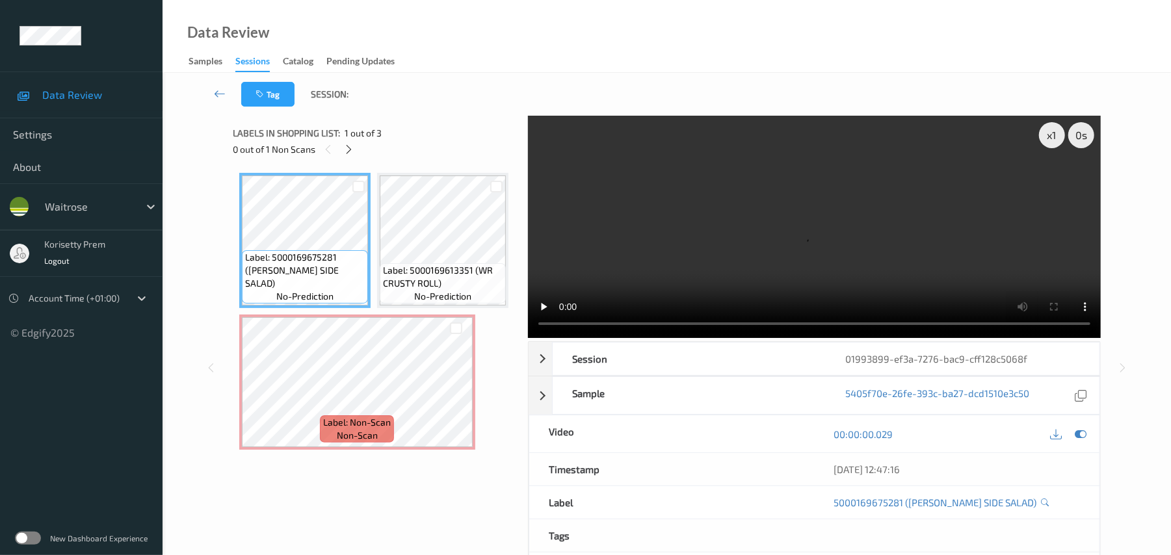
click at [805, 248] on video at bounding box center [814, 227] width 573 height 222
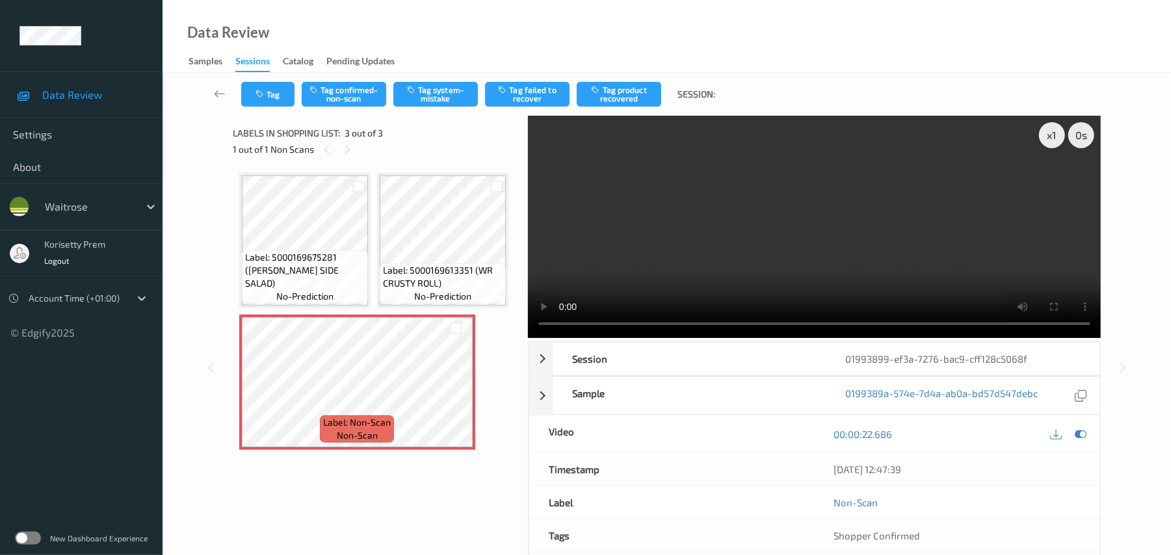
click at [728, 207] on video at bounding box center [814, 227] width 573 height 222
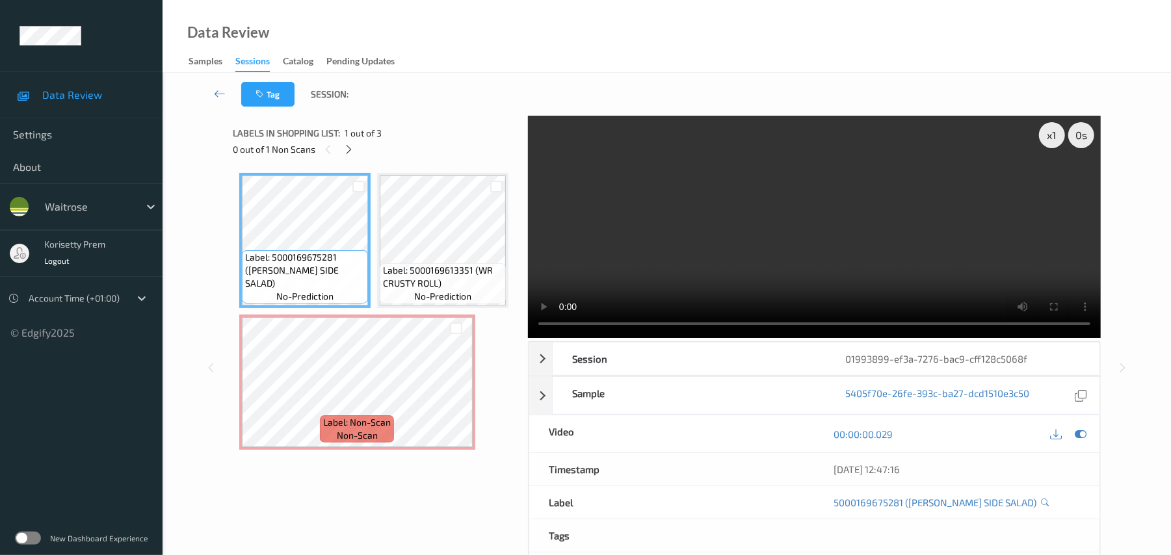
click at [698, 242] on video at bounding box center [814, 227] width 573 height 222
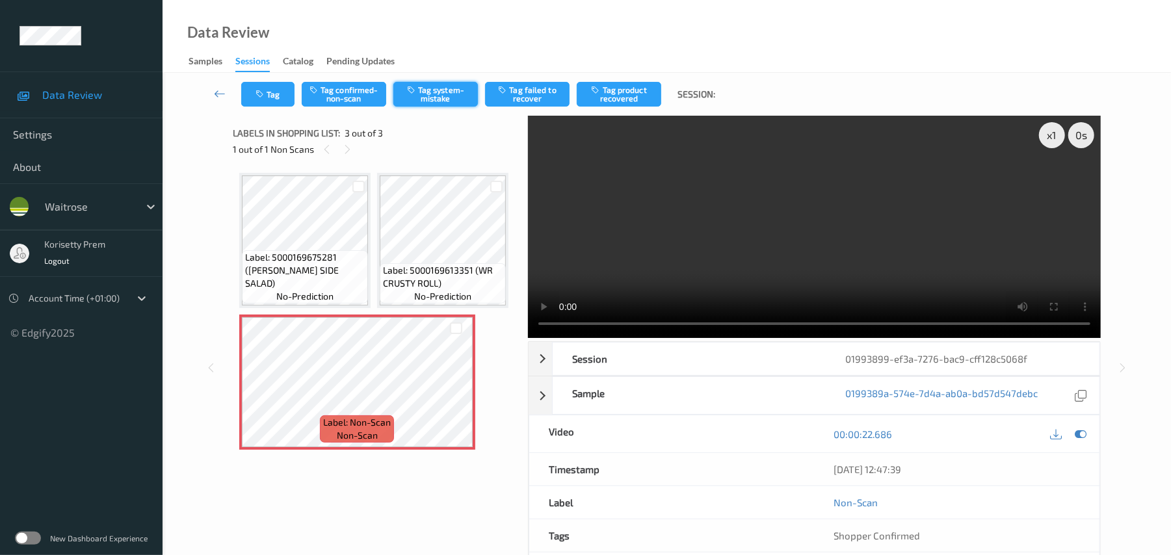
click at [440, 89] on button "Tag system-mistake" at bounding box center [435, 94] width 85 height 25
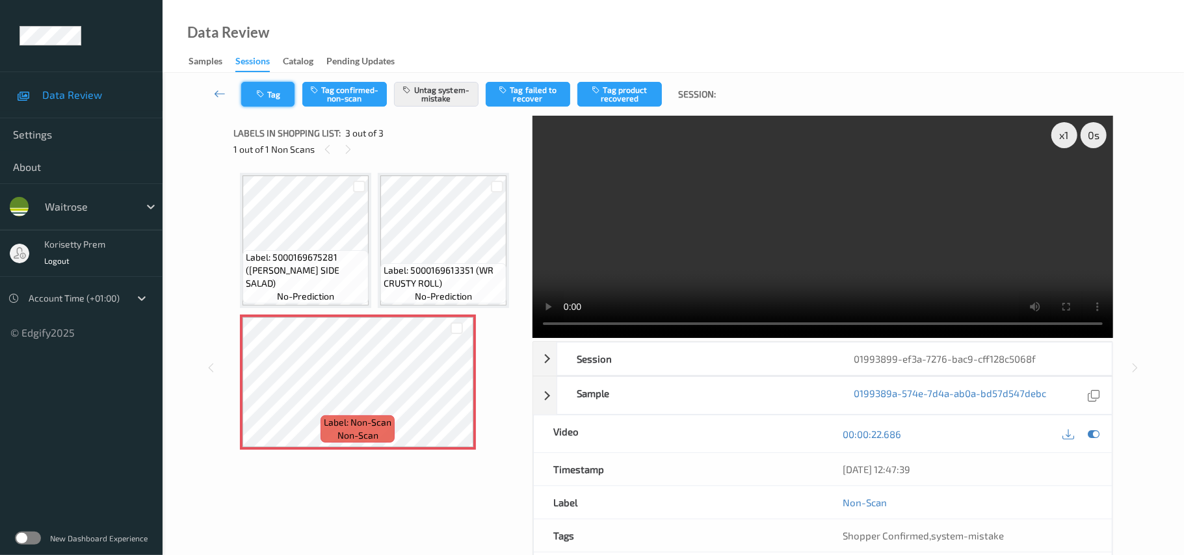
click at [263, 92] on icon "button" at bounding box center [261, 94] width 11 height 9
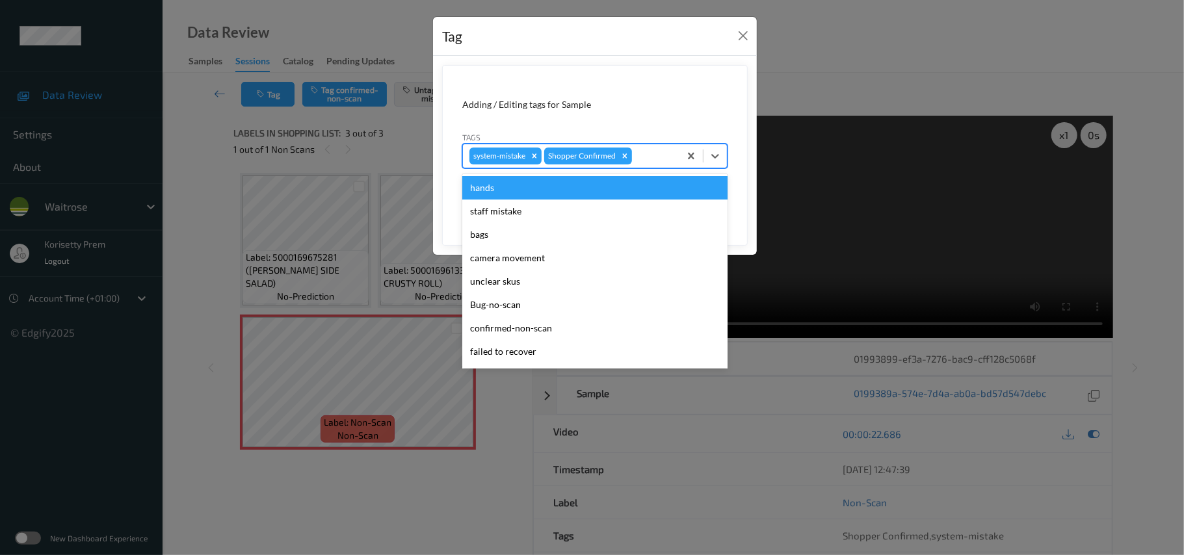
click at [646, 157] on div at bounding box center [654, 156] width 38 height 16
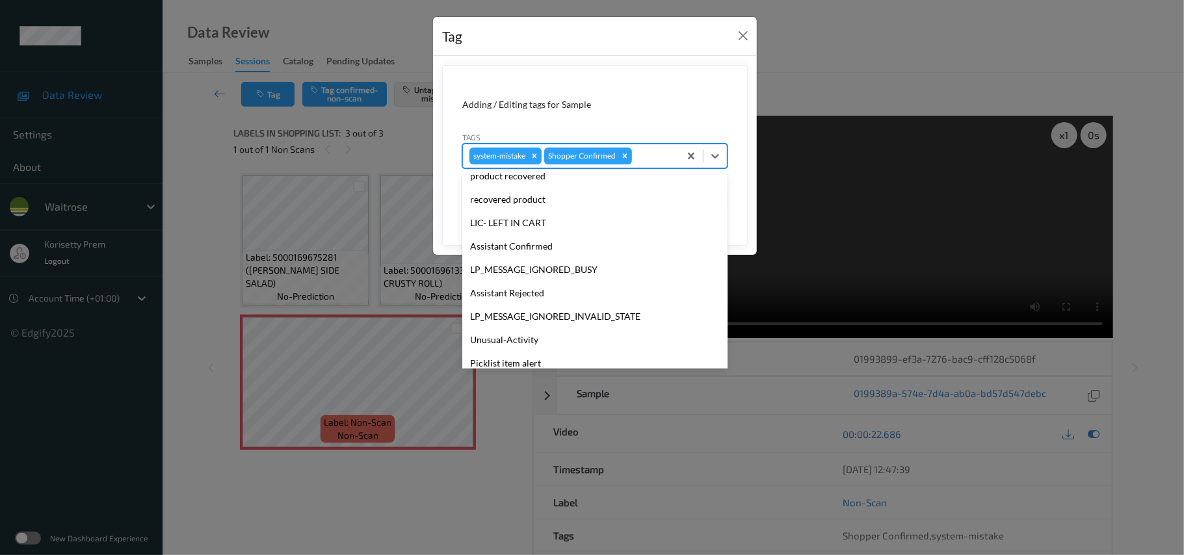
scroll to position [302, 0]
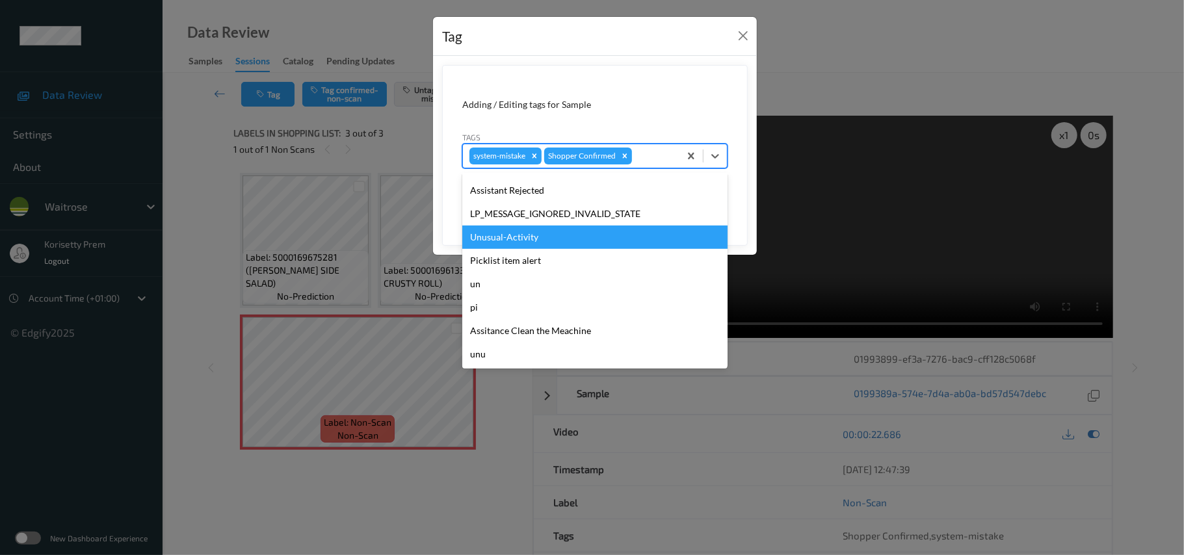
click at [507, 240] on div "Unusual-Activity" at bounding box center [594, 237] width 265 height 23
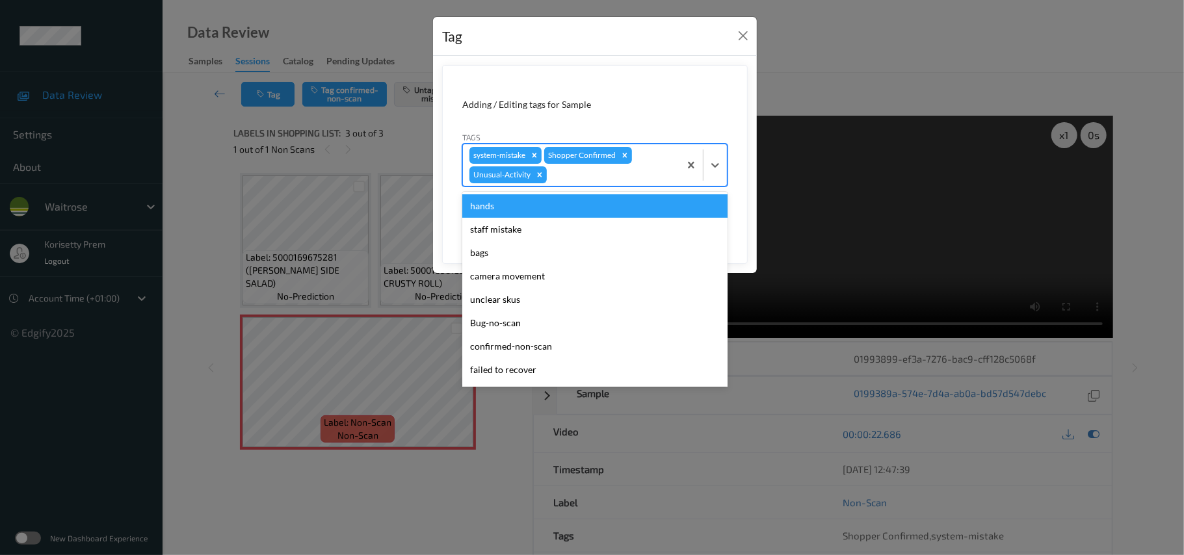
click at [627, 176] on div at bounding box center [612, 175] width 124 height 16
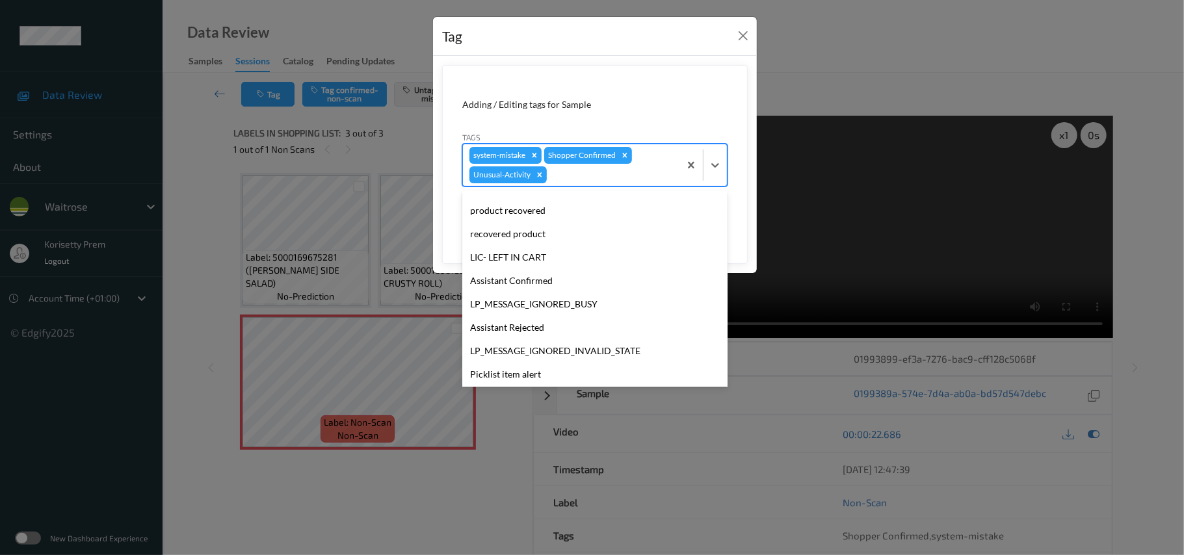
scroll to position [278, 0]
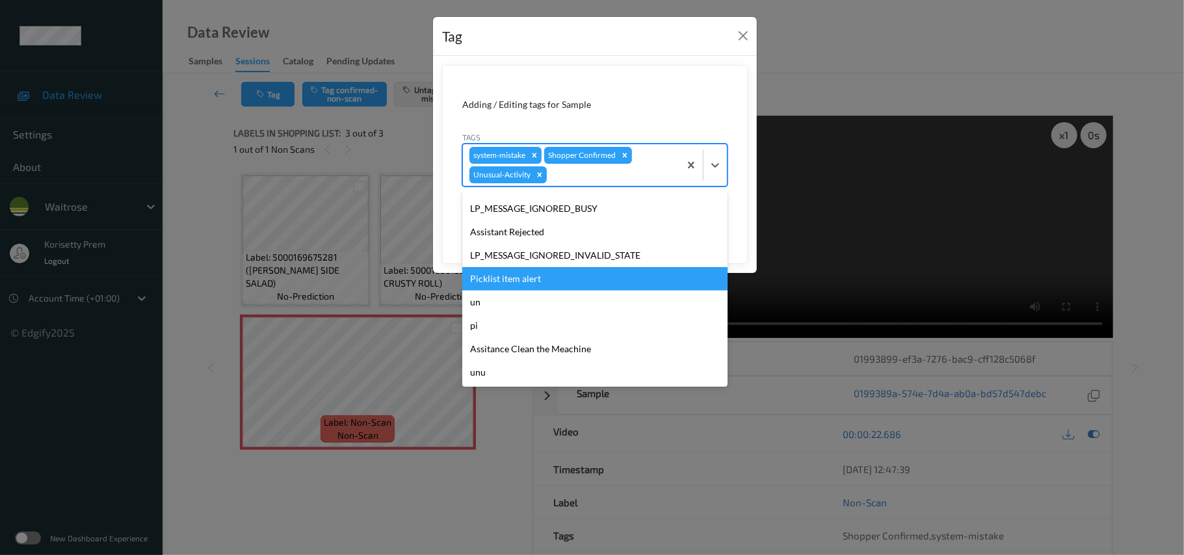
click at [508, 281] on div "Picklist item alert" at bounding box center [594, 278] width 265 height 23
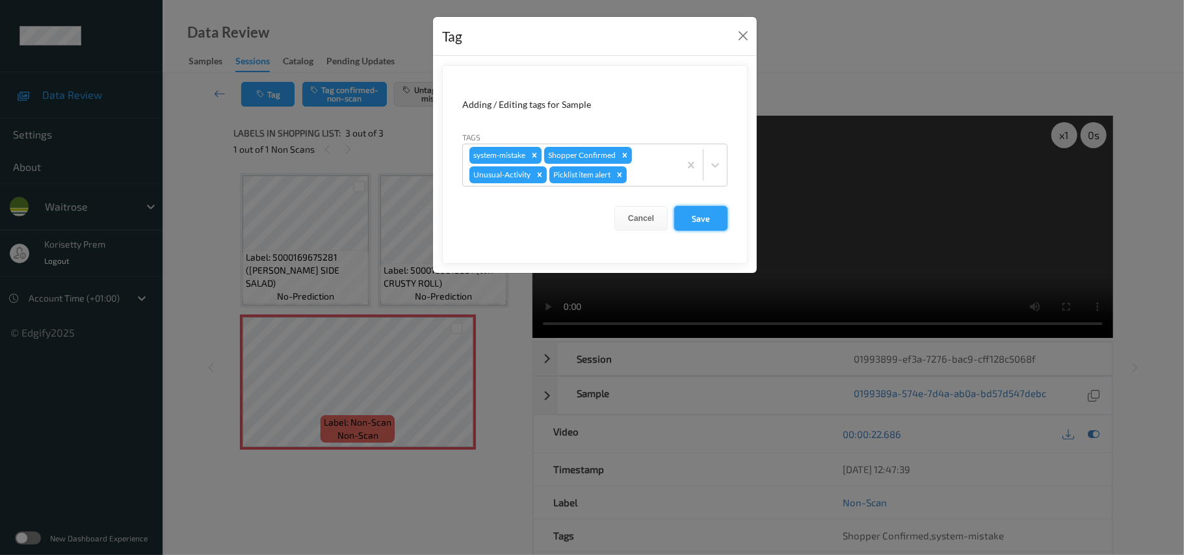
click at [712, 211] on button "Save" at bounding box center [700, 218] width 53 height 25
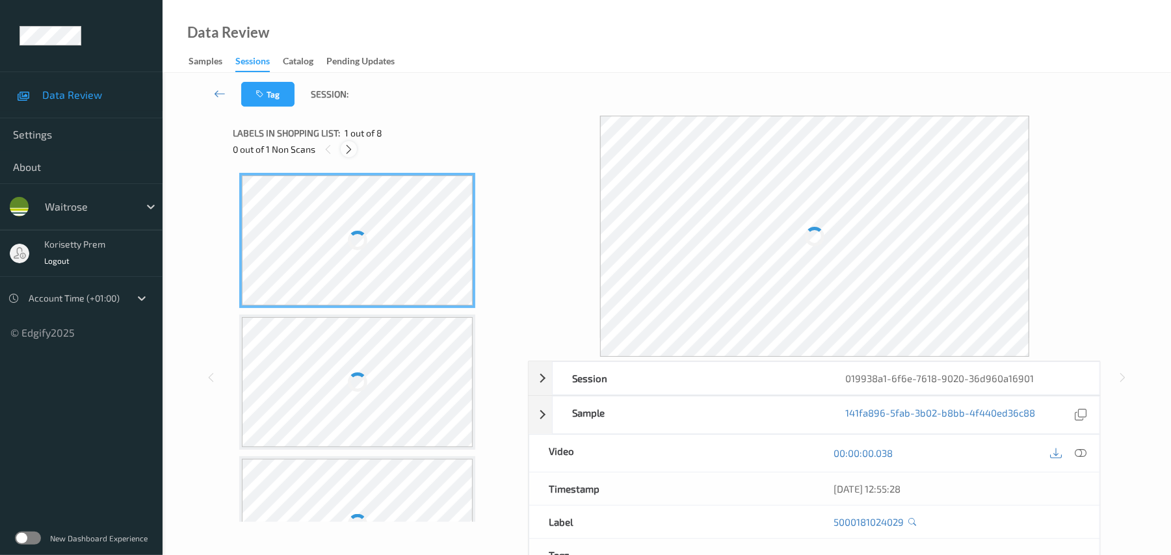
click at [354, 150] on icon at bounding box center [348, 150] width 11 height 12
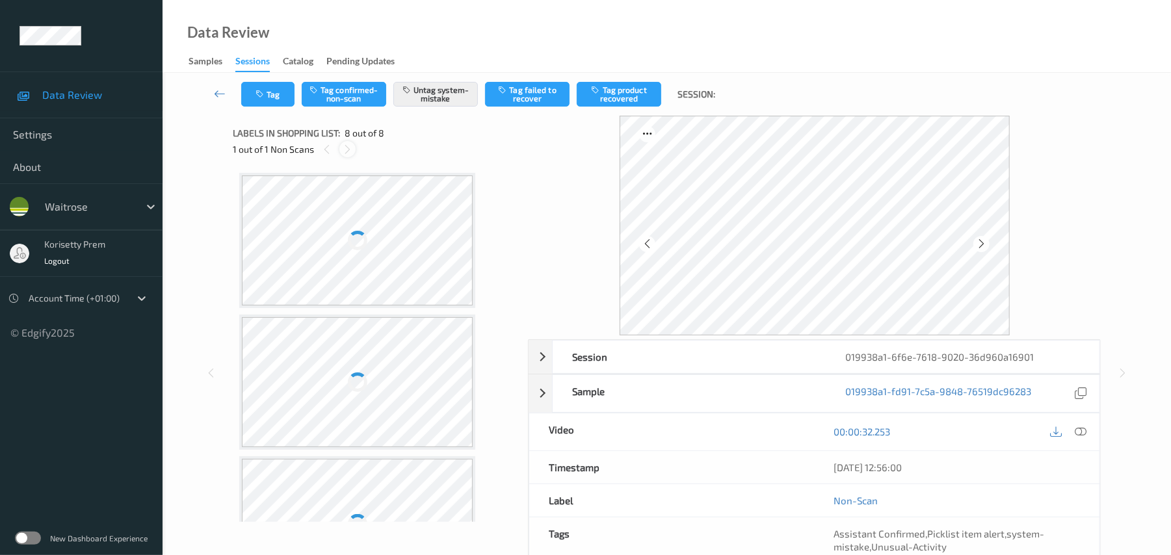
scroll to position [784, 0]
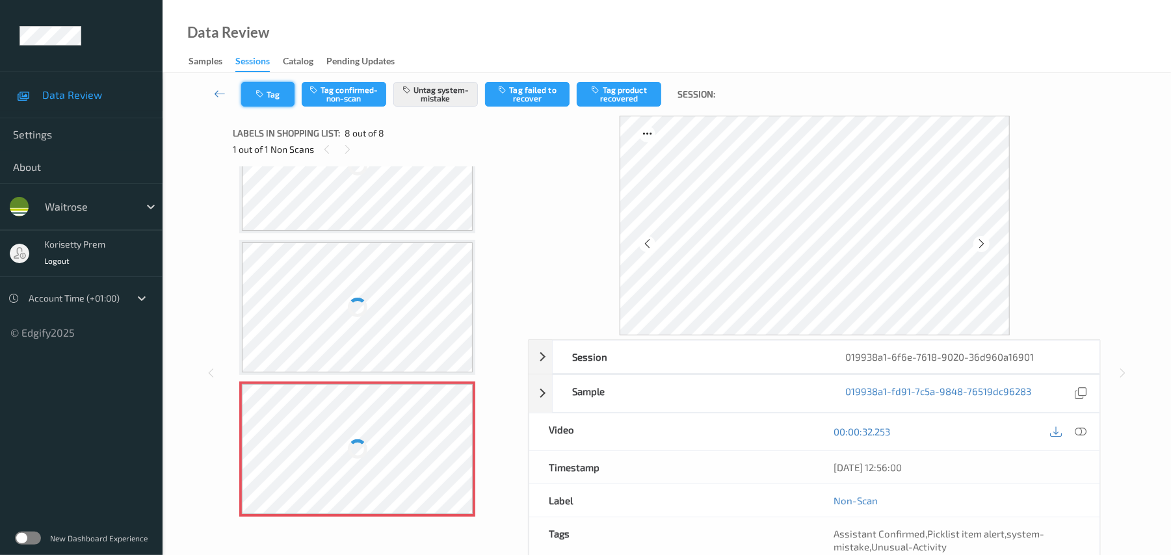
click at [261, 87] on button "Tag" at bounding box center [267, 94] width 53 height 25
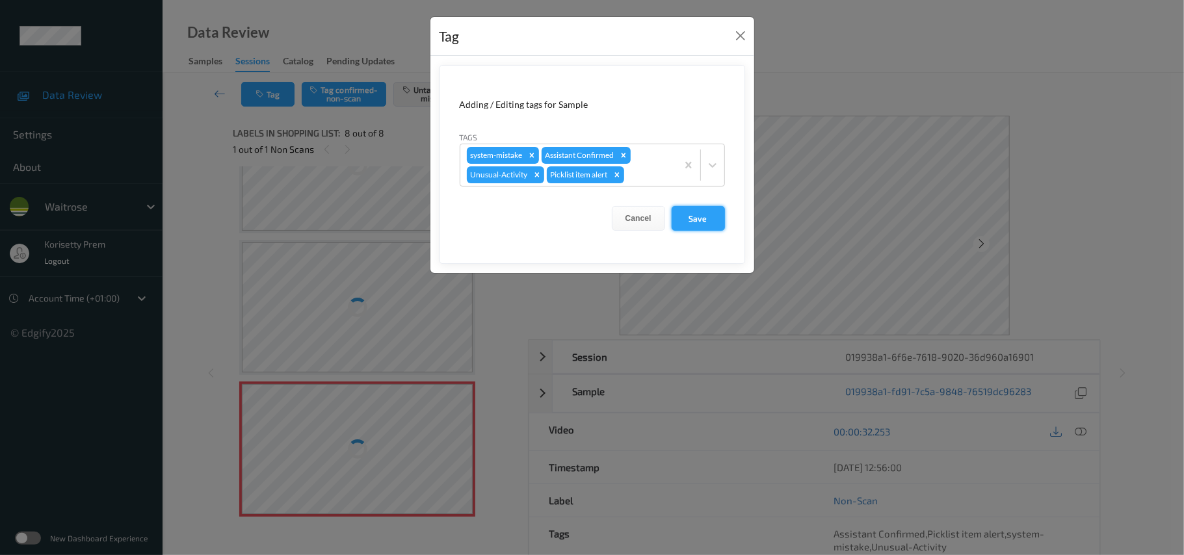
click at [701, 217] on button "Save" at bounding box center [698, 218] width 53 height 25
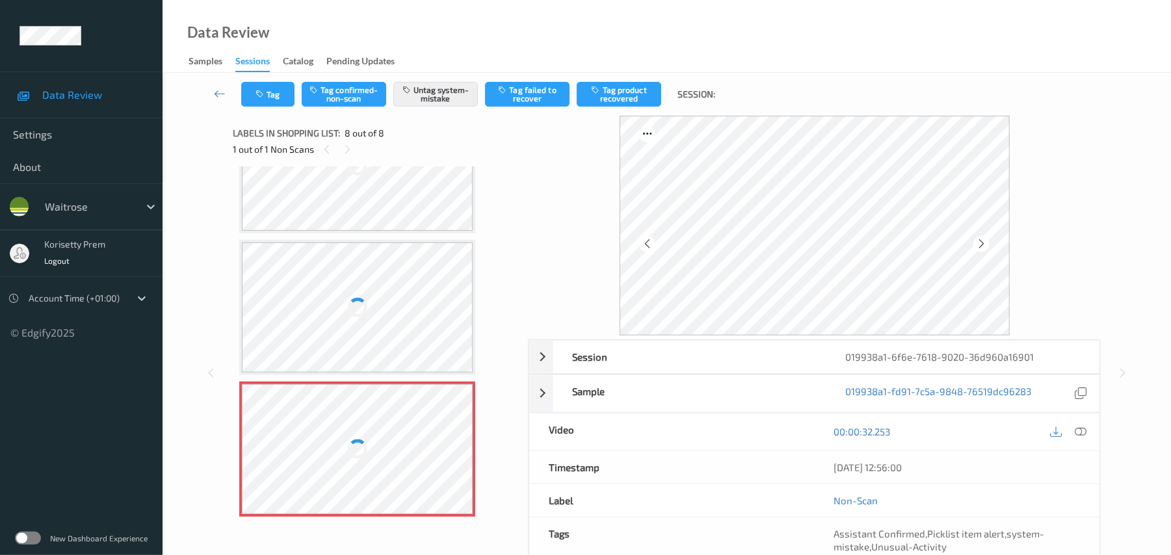
scroll to position [773, 0]
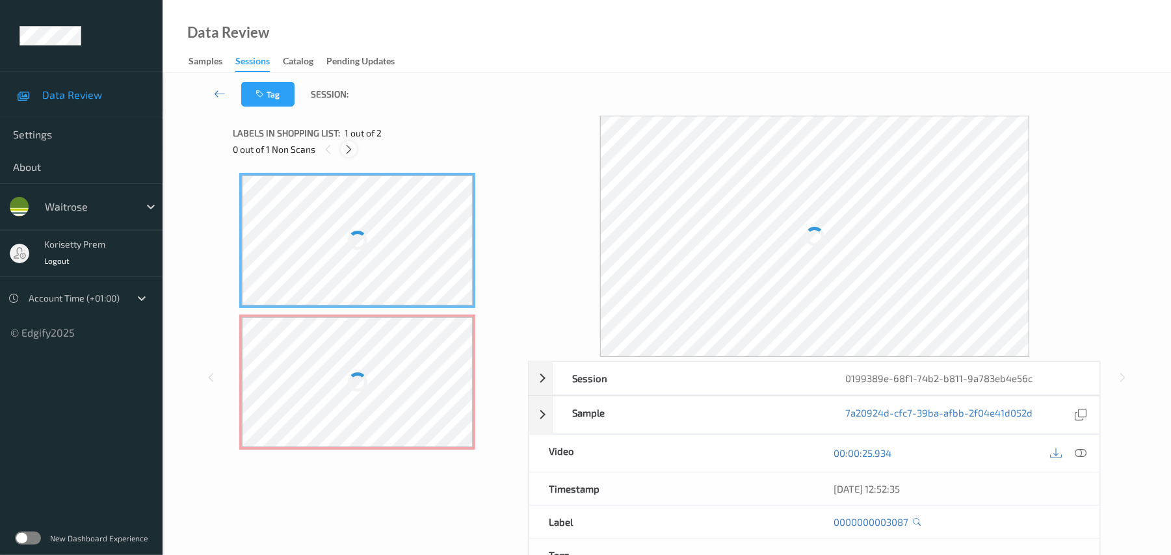
click at [349, 149] on icon at bounding box center [348, 150] width 11 height 12
